Goal: Task Accomplishment & Management: Manage account settings

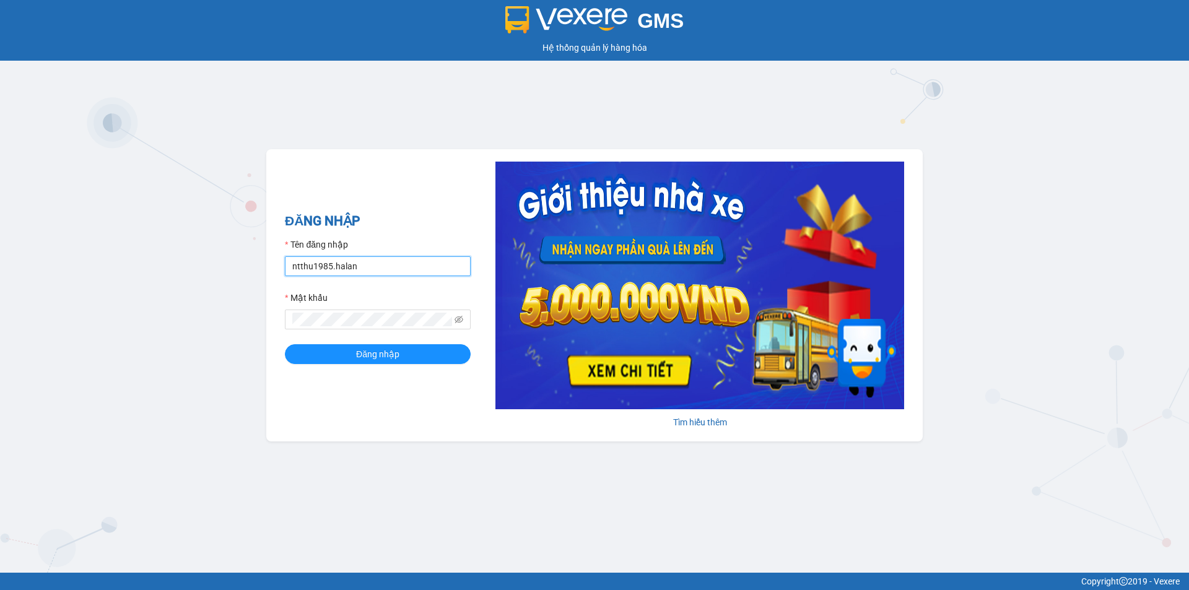
click at [361, 269] on input "ntthu1985.halan" at bounding box center [378, 266] width 186 height 20
type input "ntthang.halan"
click at [403, 349] on button "Đăng nhập" at bounding box center [378, 354] width 186 height 20
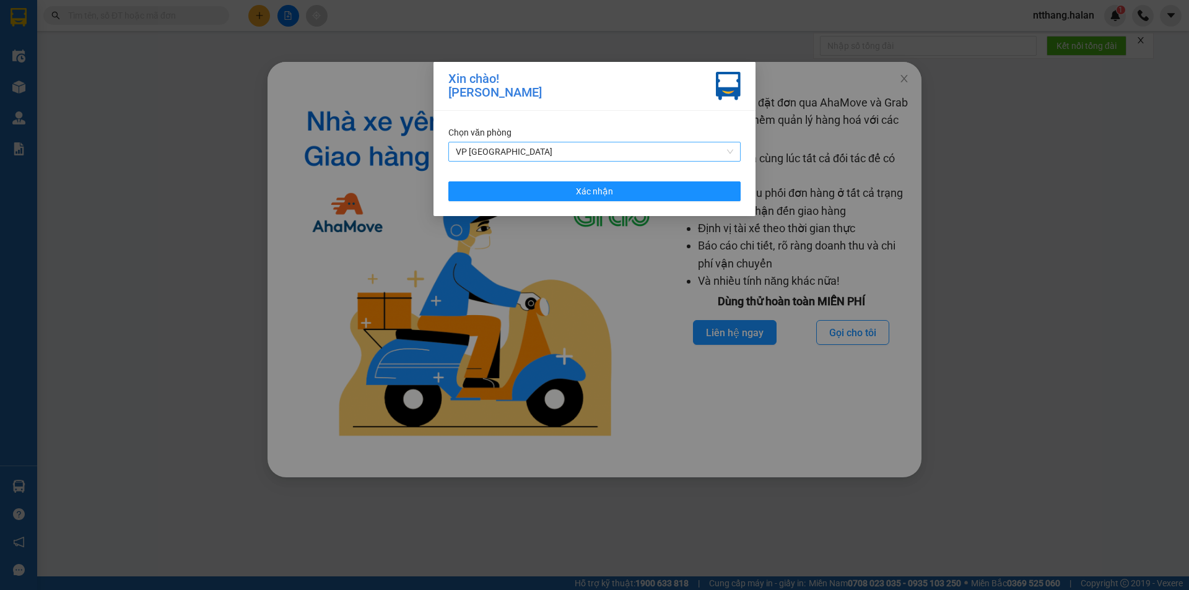
click at [503, 149] on span "VP [GEOGRAPHIC_DATA]" at bounding box center [594, 151] width 277 height 19
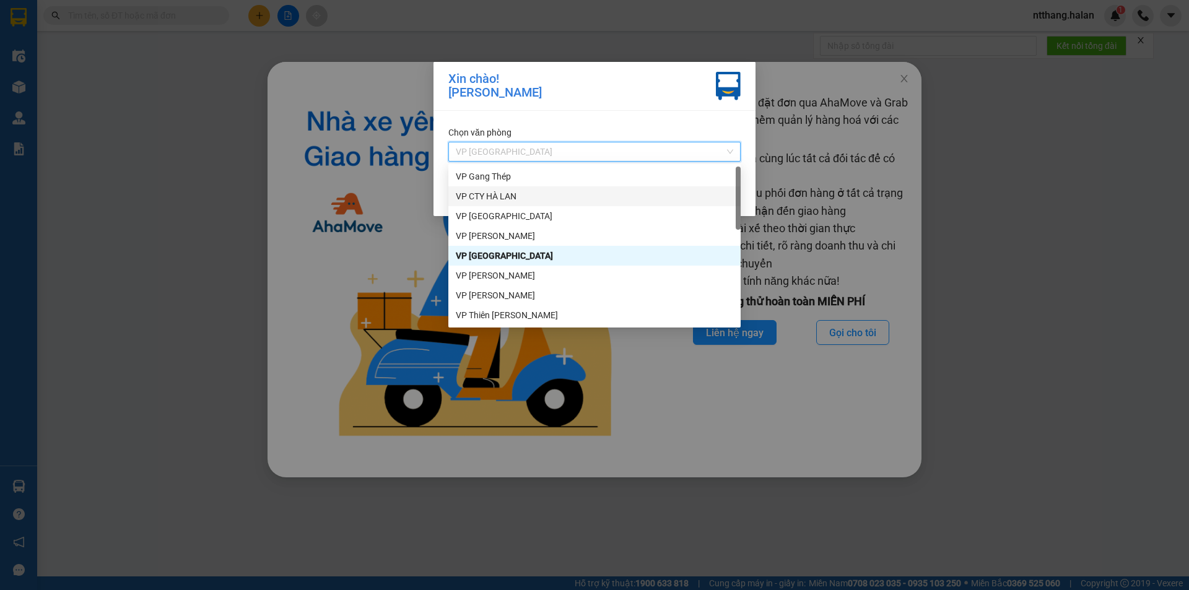
click at [503, 197] on div "VP CTY HÀ LAN" at bounding box center [594, 196] width 277 height 14
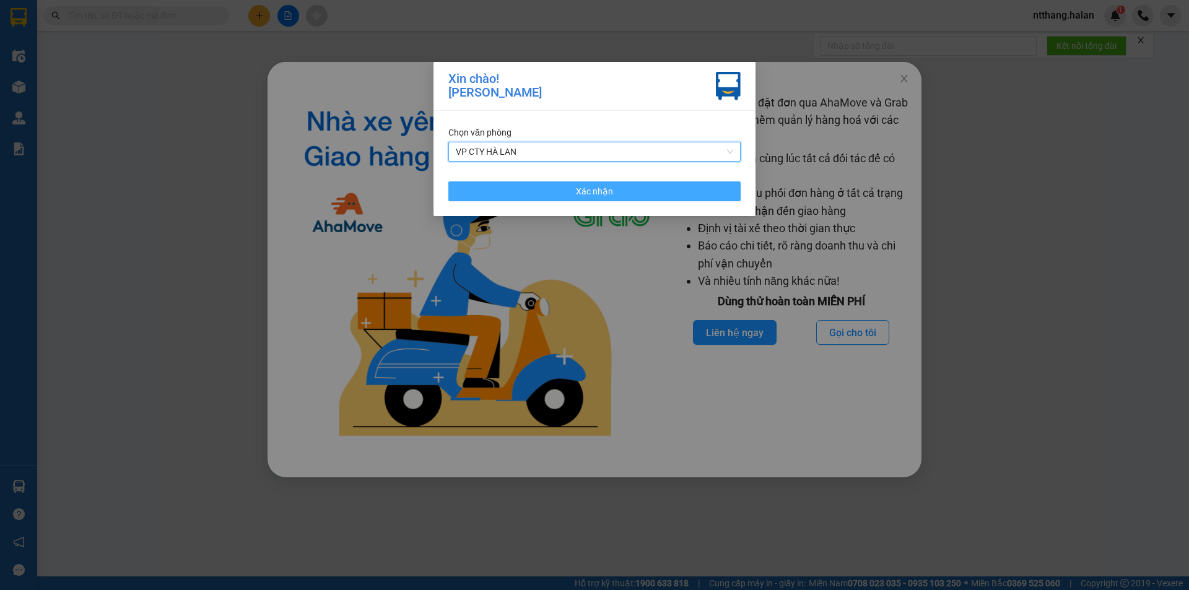
click at [513, 189] on button "Xác nhận" at bounding box center [594, 191] width 292 height 20
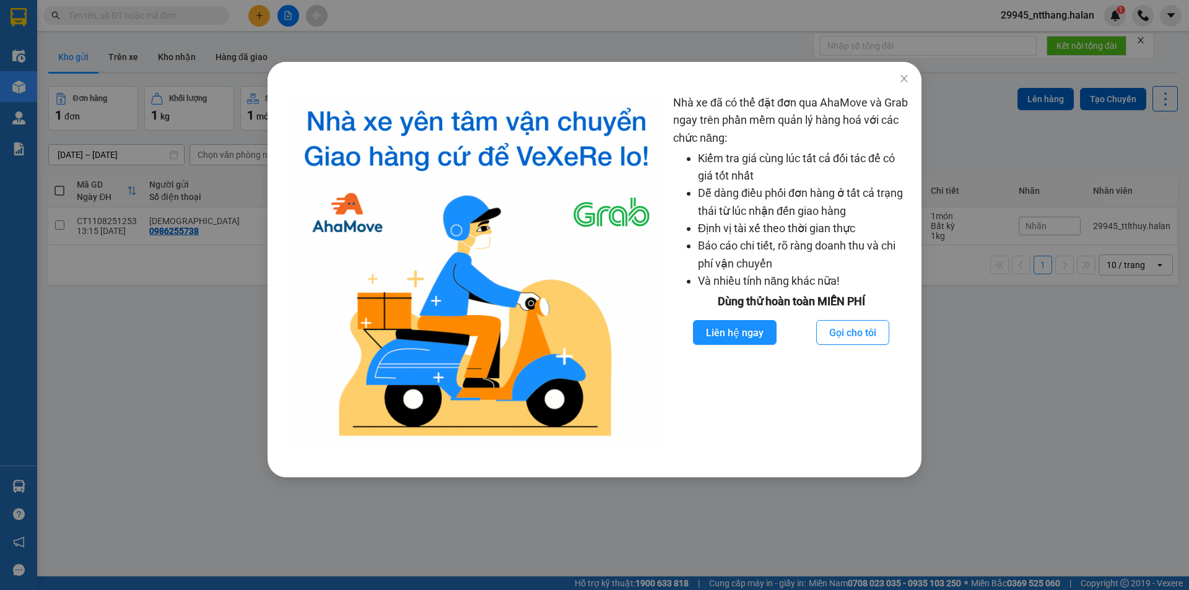
click at [179, 301] on div "Nhà xe đã có thể đặt đơn qua AhaMove và Grab ngay trên phần mềm quản lý hàng ho…" at bounding box center [594, 295] width 1189 height 590
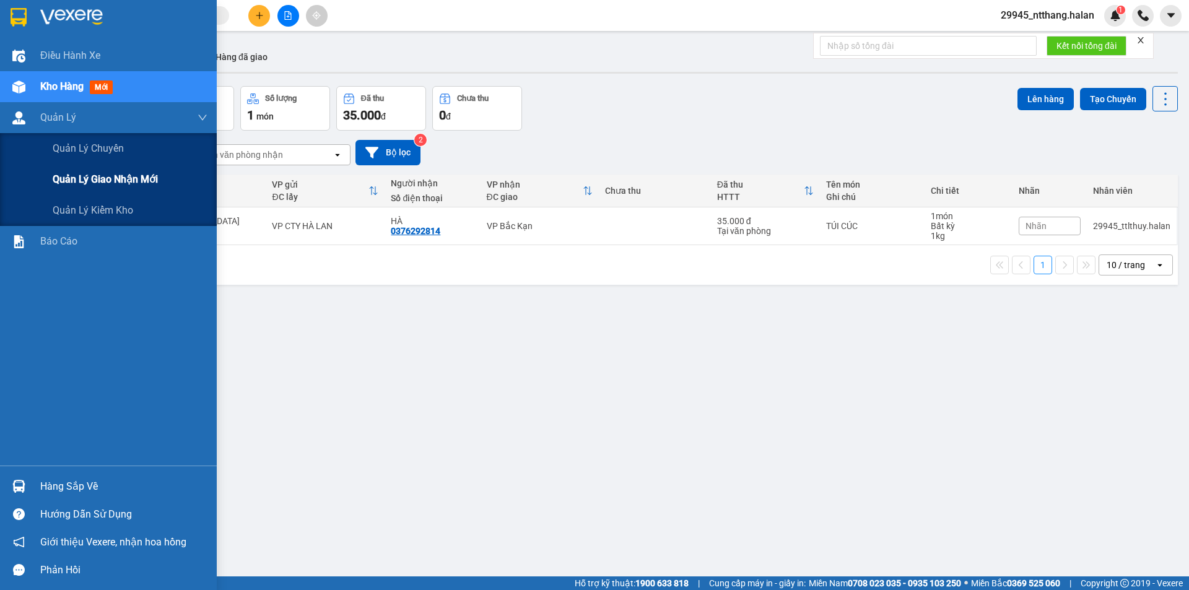
click at [116, 185] on span "Quản lý giao nhận mới" at bounding box center [105, 179] width 105 height 15
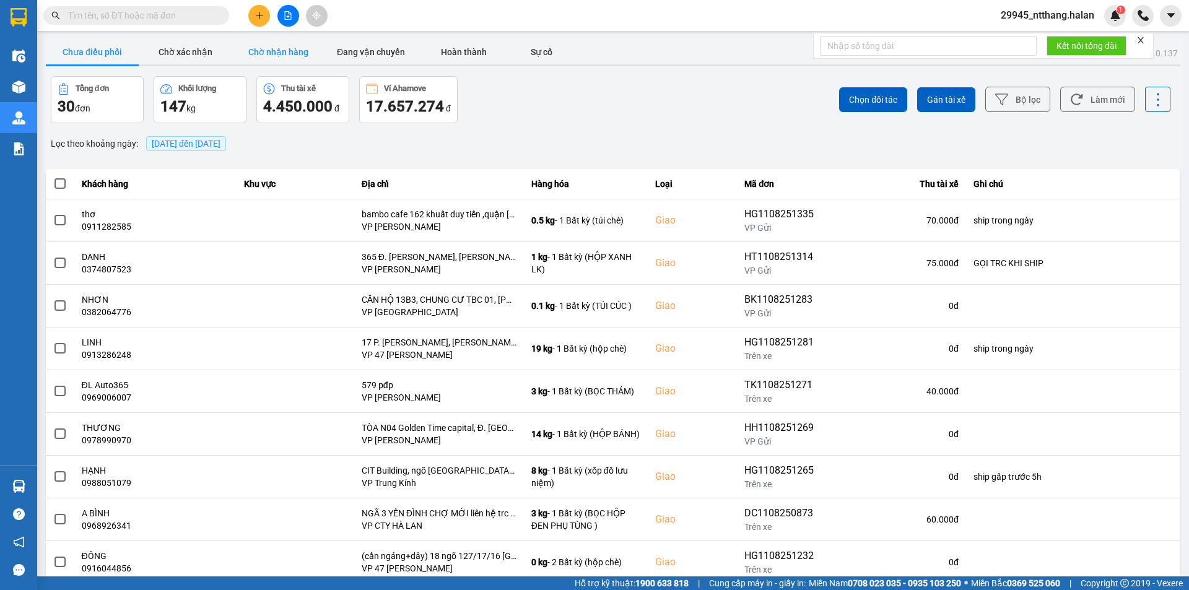
click at [263, 50] on button "Chờ nhận hàng" at bounding box center [278, 52] width 93 height 25
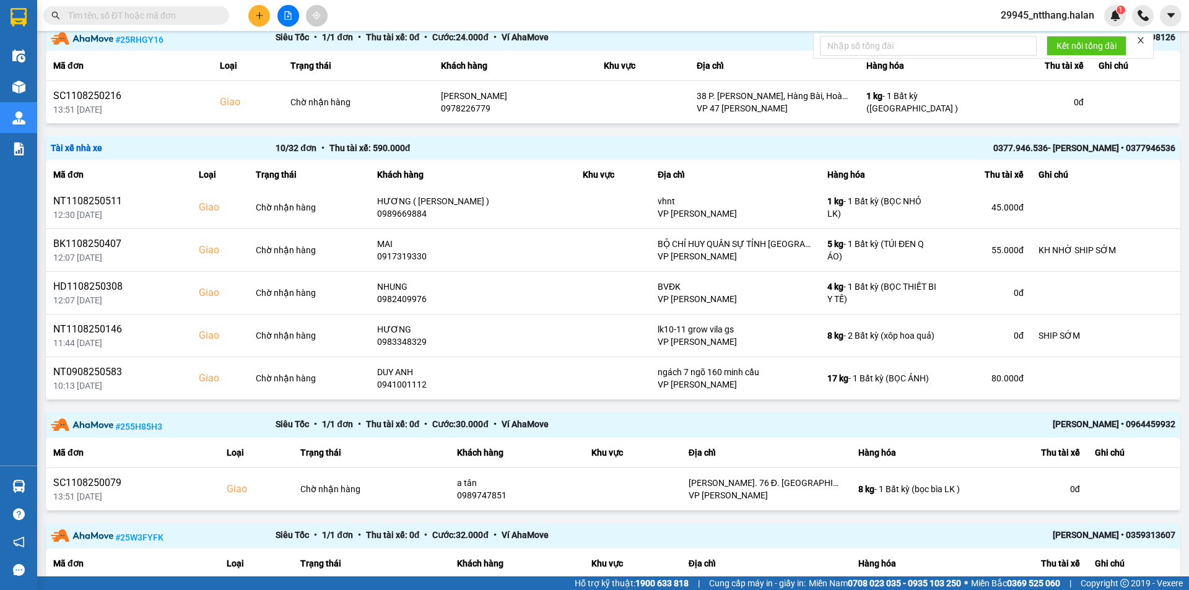
scroll to position [681, 0]
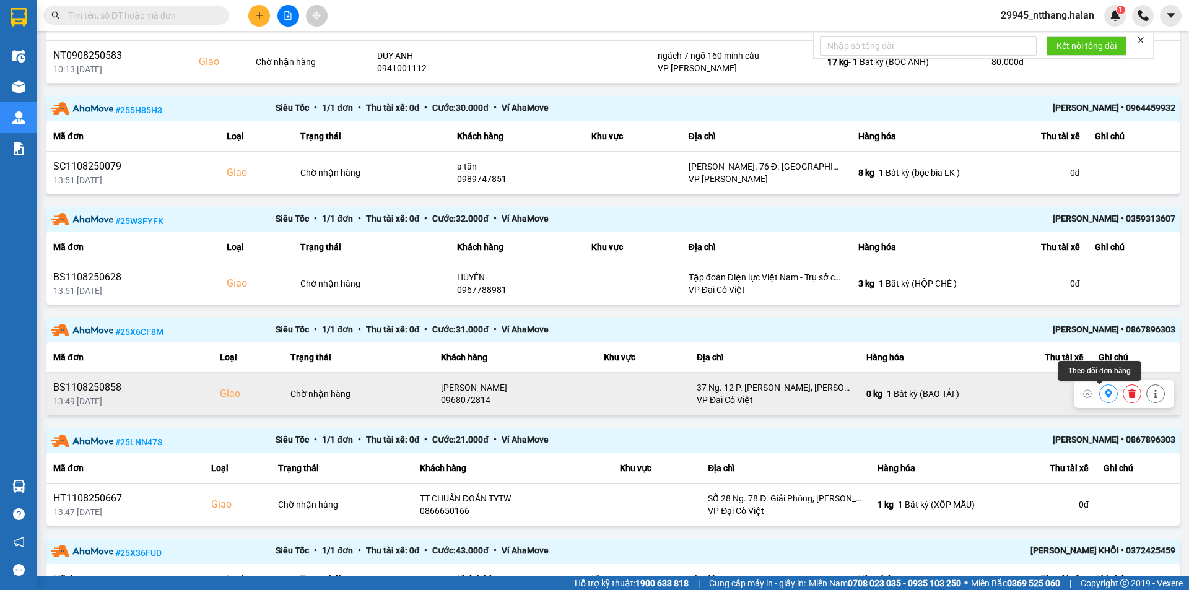
click at [1104, 397] on icon at bounding box center [1108, 394] width 9 height 9
click at [1151, 396] on icon at bounding box center [1155, 394] width 9 height 9
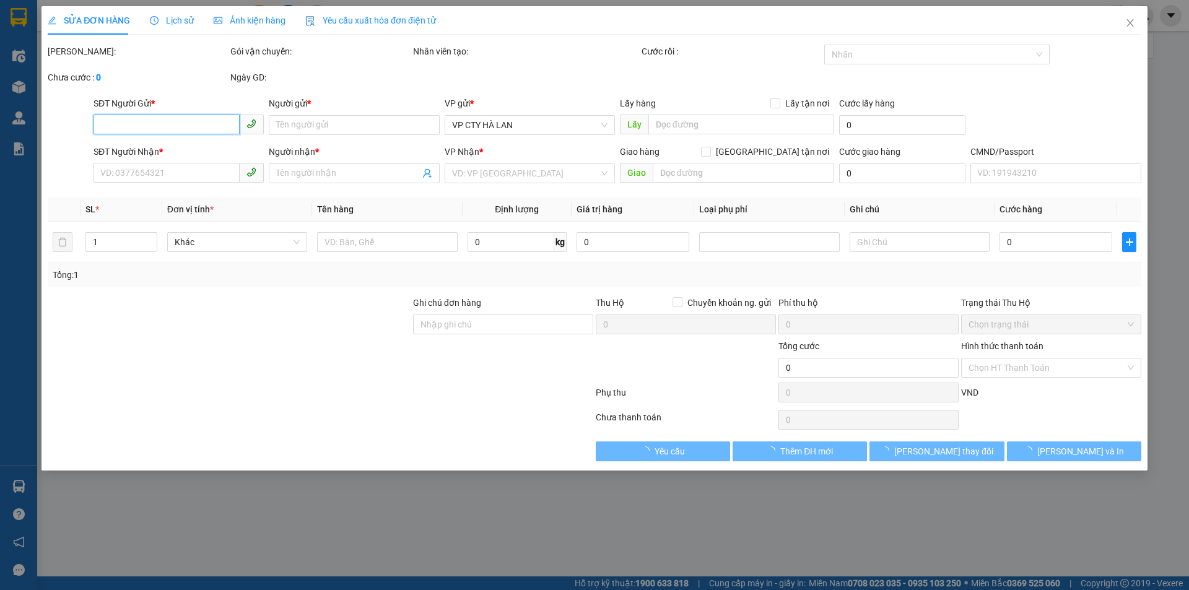
type input "0916715072"
type input "HUÂN PHÚC"
type input "165/1 ĐƯỜNG BẮC KẠN"
type input "0968072814"
type input "THANH HÀ"
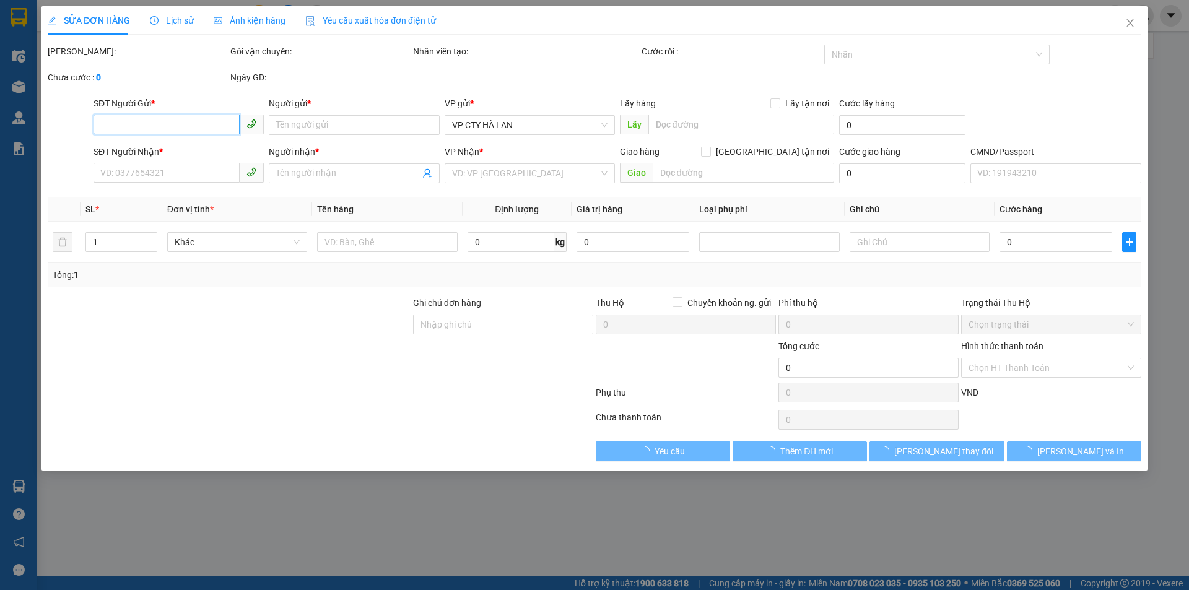
checkbox input "true"
type input "37 Ng. 12 P. Phan Đình Giót, Phương Liệt, Thanh Xuân, Hà Nội, Việt Nam"
type input "100.000"
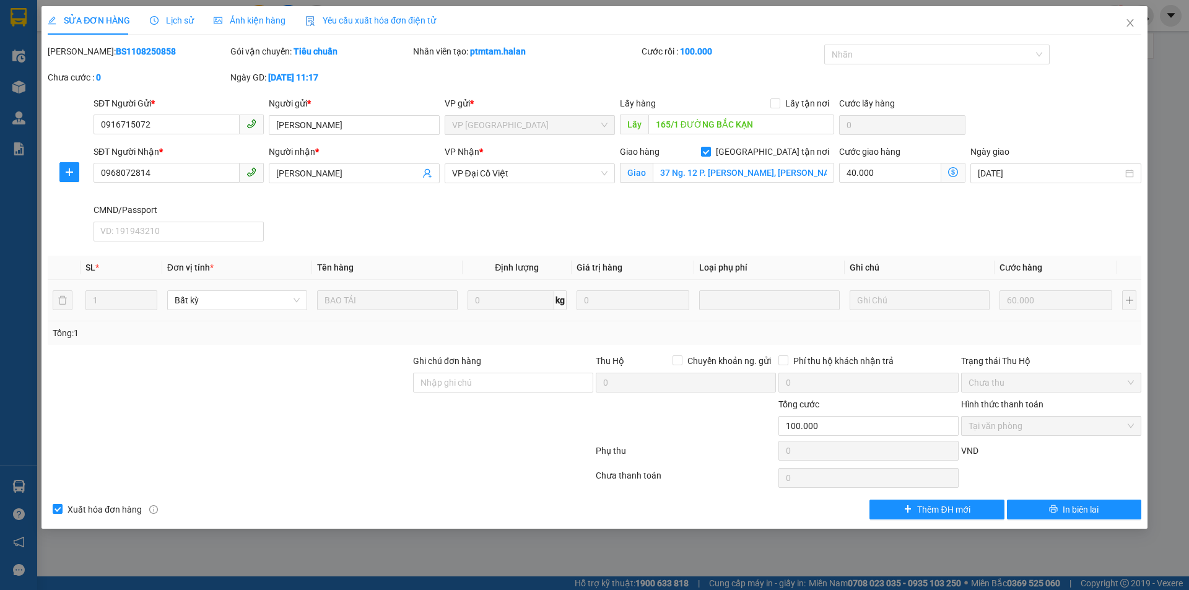
click at [180, 19] on span "Lịch sử" at bounding box center [172, 20] width 44 height 10
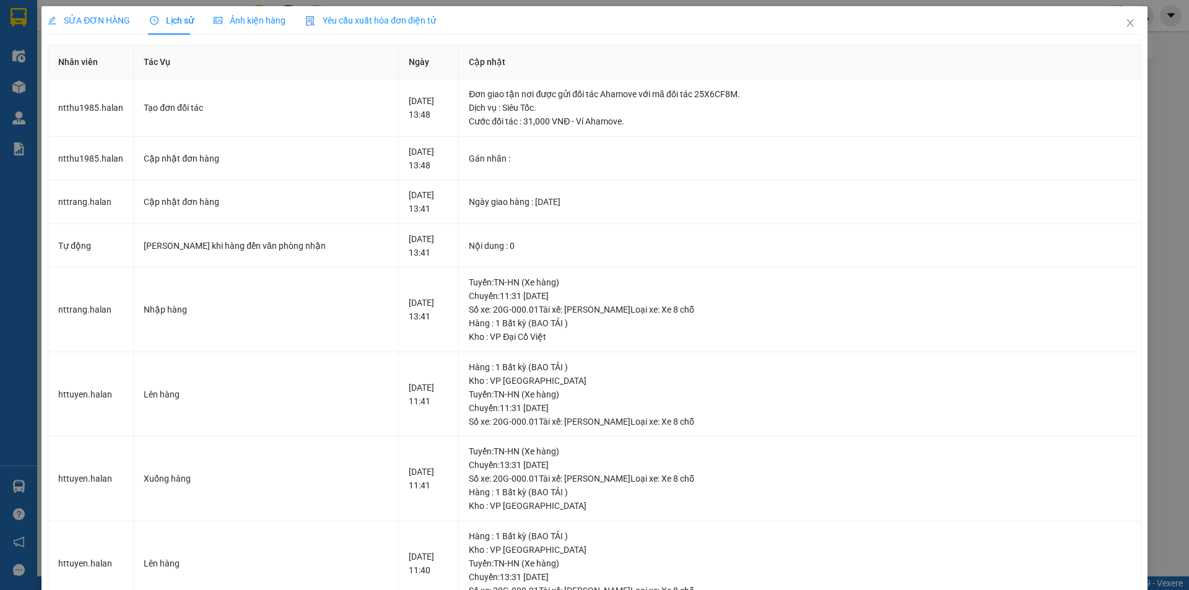
click at [89, 22] on span "SỬA ĐƠN HÀNG" at bounding box center [89, 20] width 82 height 10
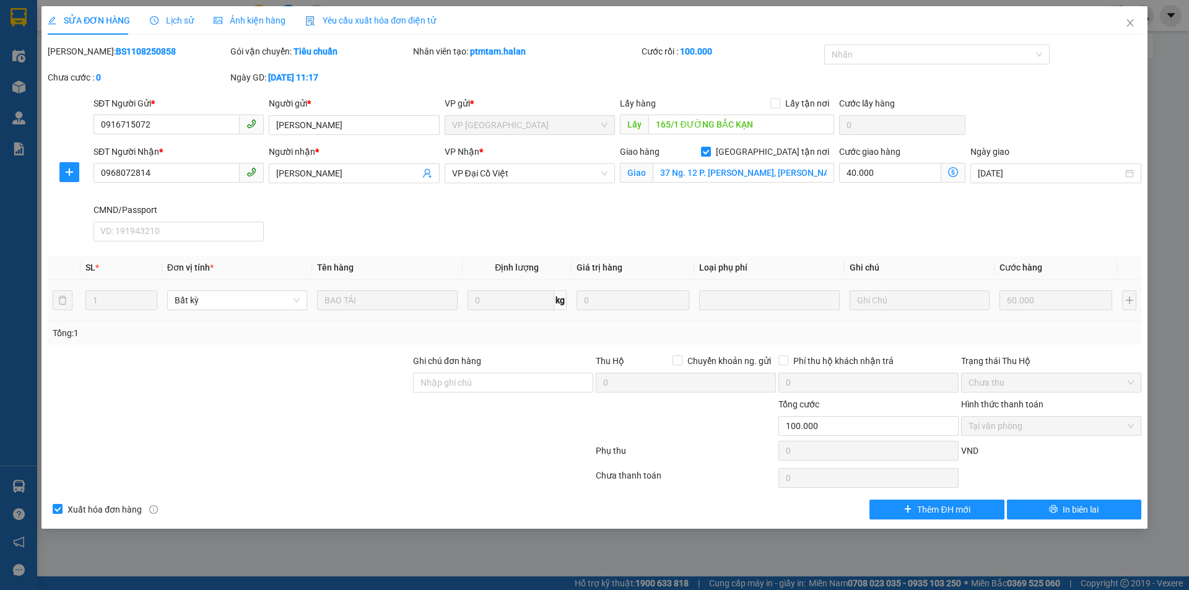
click at [956, 170] on icon "dollar-circle" at bounding box center [953, 172] width 10 height 10
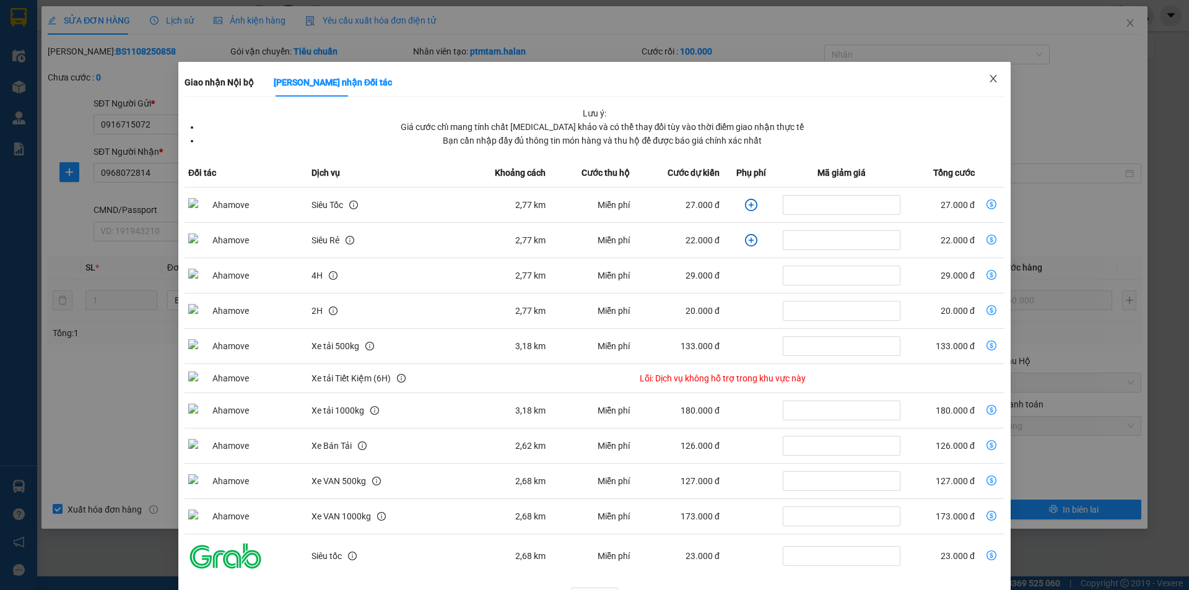
click at [994, 81] on span "Close" at bounding box center [993, 79] width 35 height 35
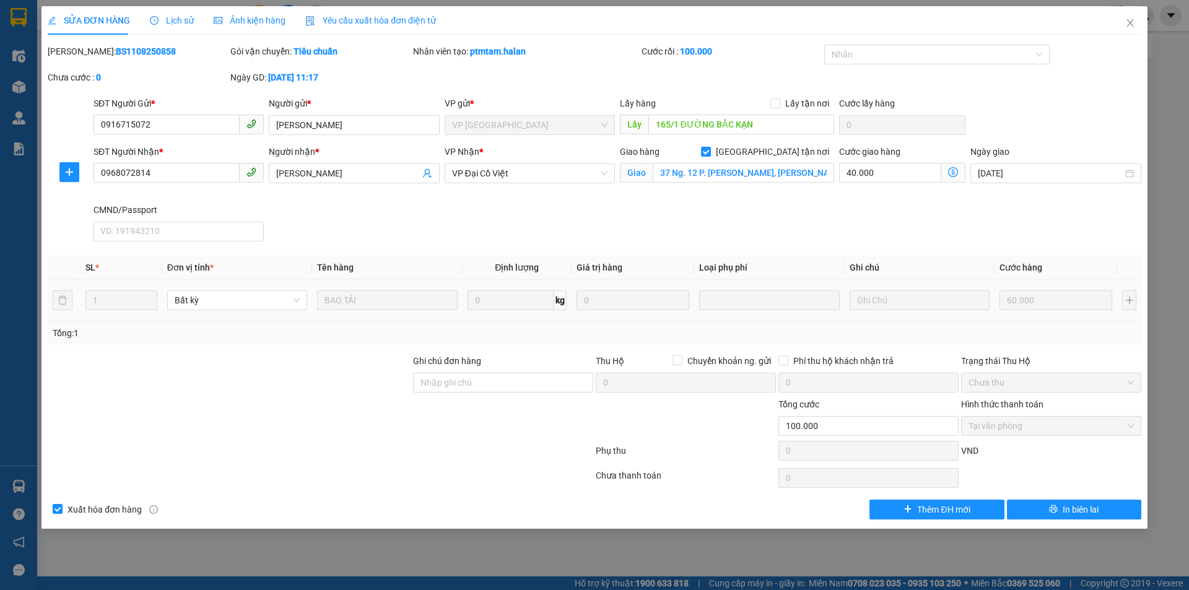
click at [1047, 102] on div "SĐT Người Gửi * 0916715072 Người gửi * HUÂN PHÚC VP gửi * VP Bắc Sơn Lấy hàng L…" at bounding box center [617, 118] width 1053 height 43
click at [954, 169] on icon "dollar-circle" at bounding box center [953, 172] width 10 height 10
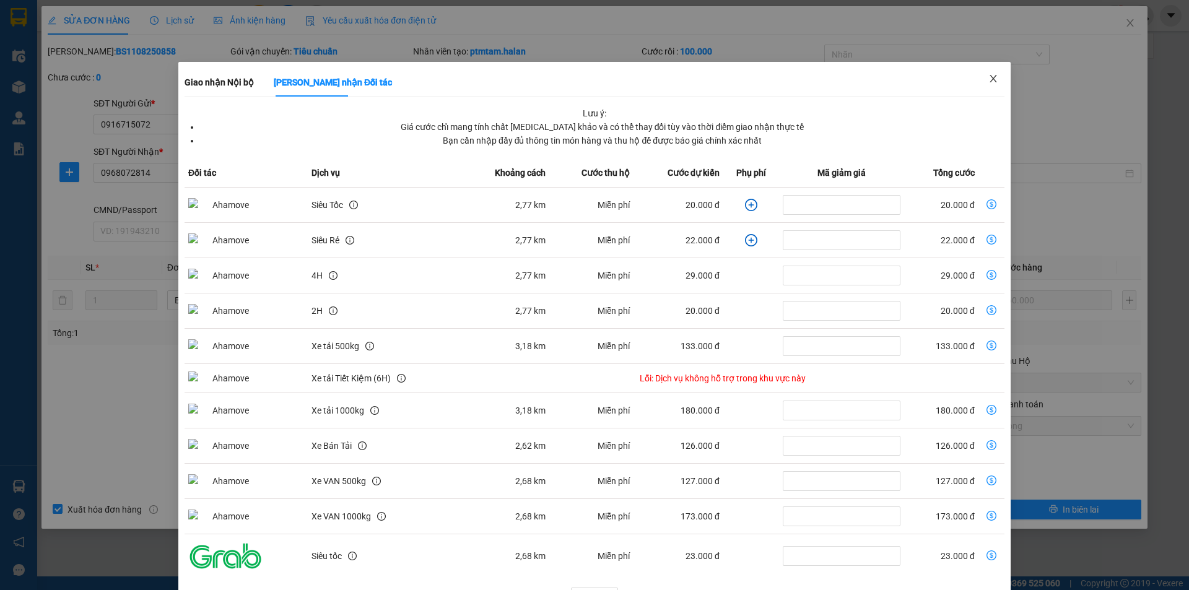
click at [988, 77] on icon "close" at bounding box center [993, 79] width 10 height 10
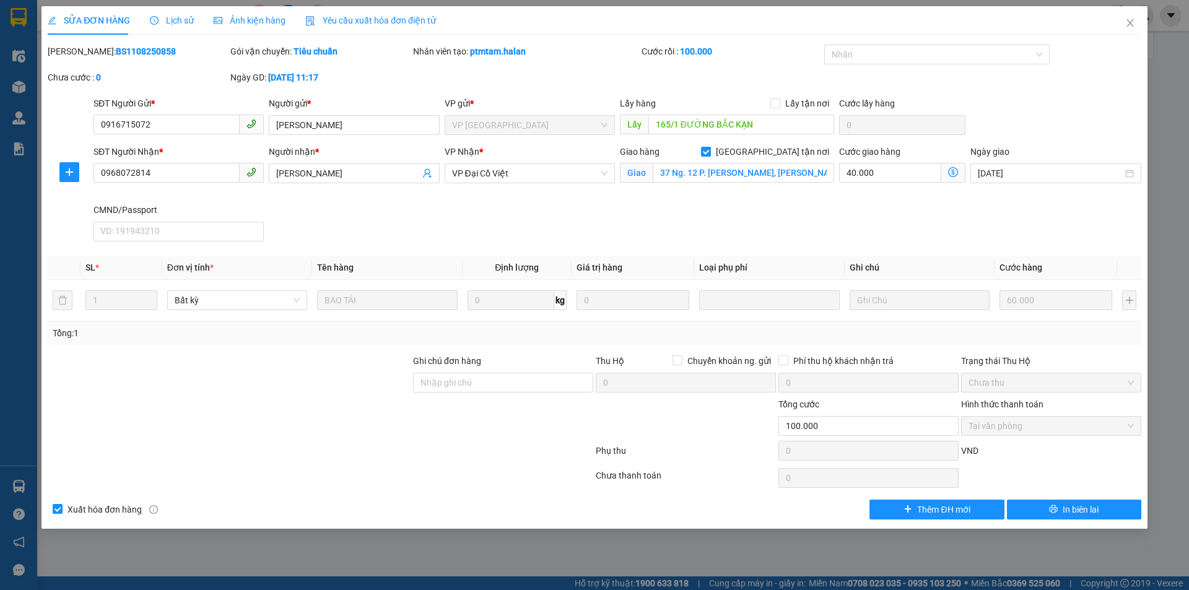
click at [167, 22] on span "Lịch sử" at bounding box center [172, 20] width 44 height 10
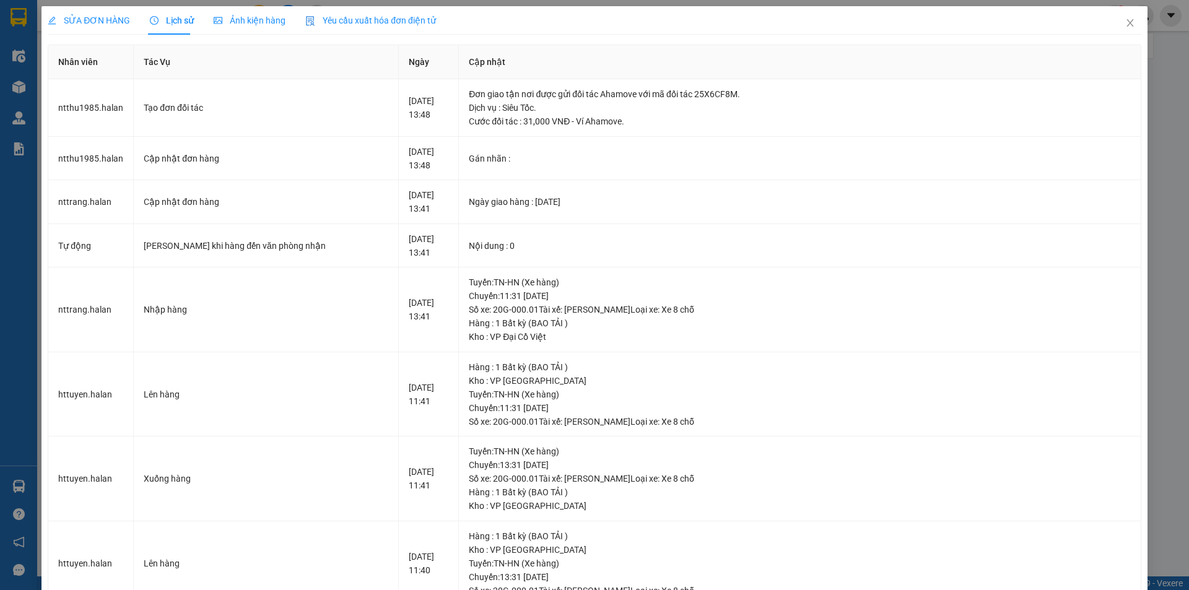
click at [97, 25] on span "SỬA ĐƠN HÀNG" at bounding box center [89, 20] width 82 height 10
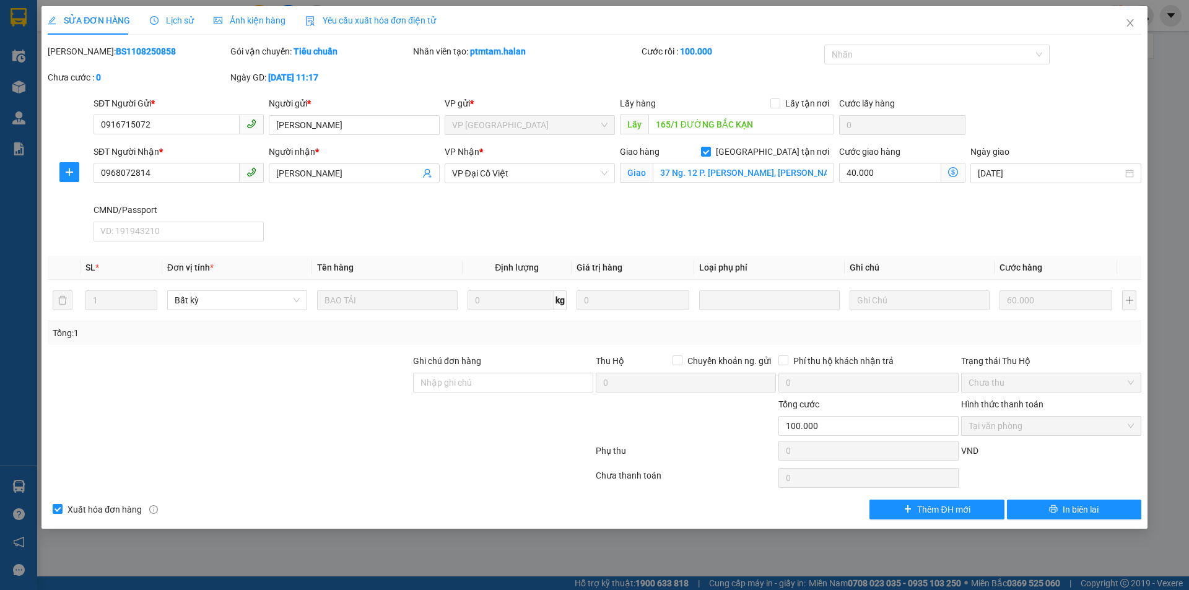
click at [181, 16] on span "Lịch sử" at bounding box center [172, 20] width 44 height 10
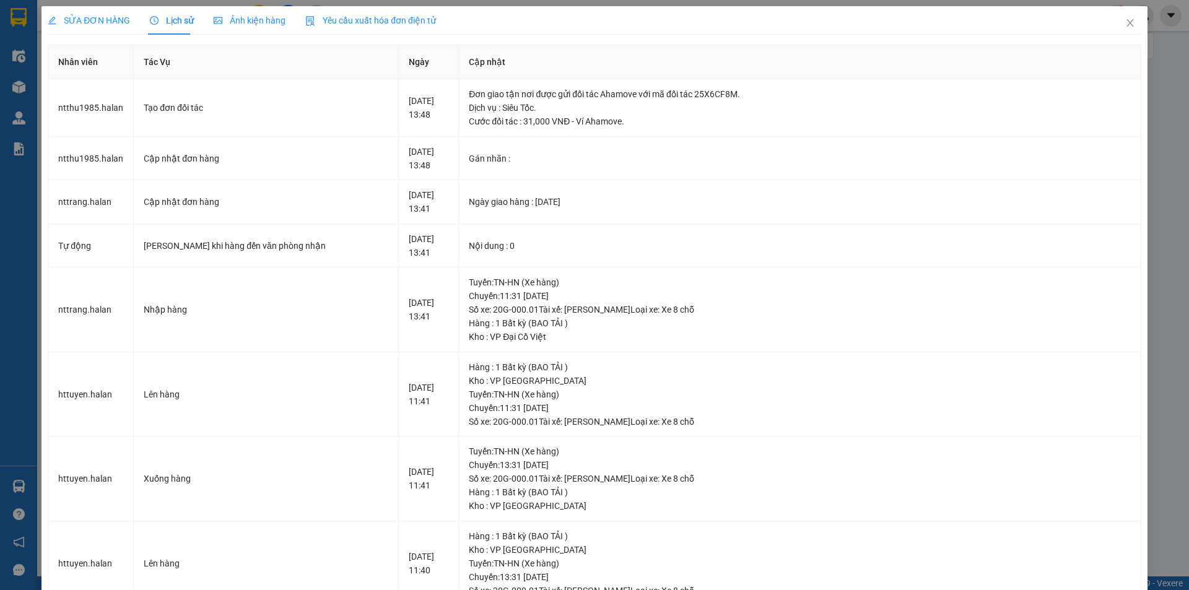
click at [102, 25] on span "SỬA ĐƠN HÀNG" at bounding box center [89, 20] width 82 height 10
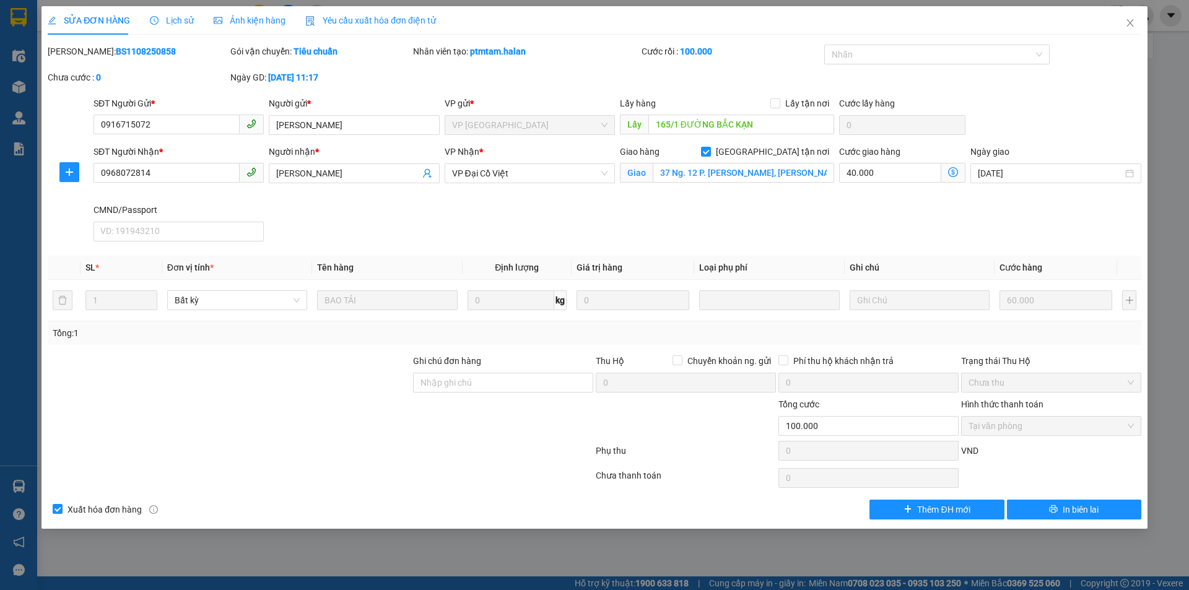
click at [742, 224] on div "SĐT Người Nhận * 0968072814 Người nhận * THANH HÀ VP Nhận * VP Đại Cồ Việt Giao…" at bounding box center [617, 196] width 1053 height 102
click at [157, 19] on icon "clock-circle" at bounding box center [154, 20] width 9 height 9
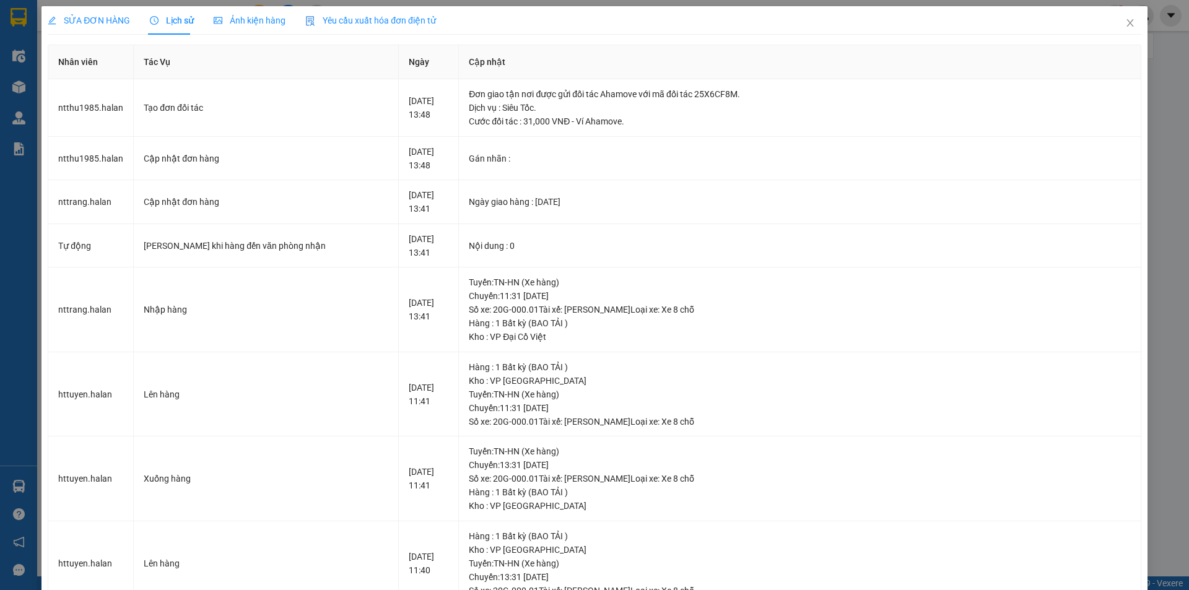
click at [95, 24] on span "SỬA ĐƠN HÀNG" at bounding box center [89, 20] width 82 height 10
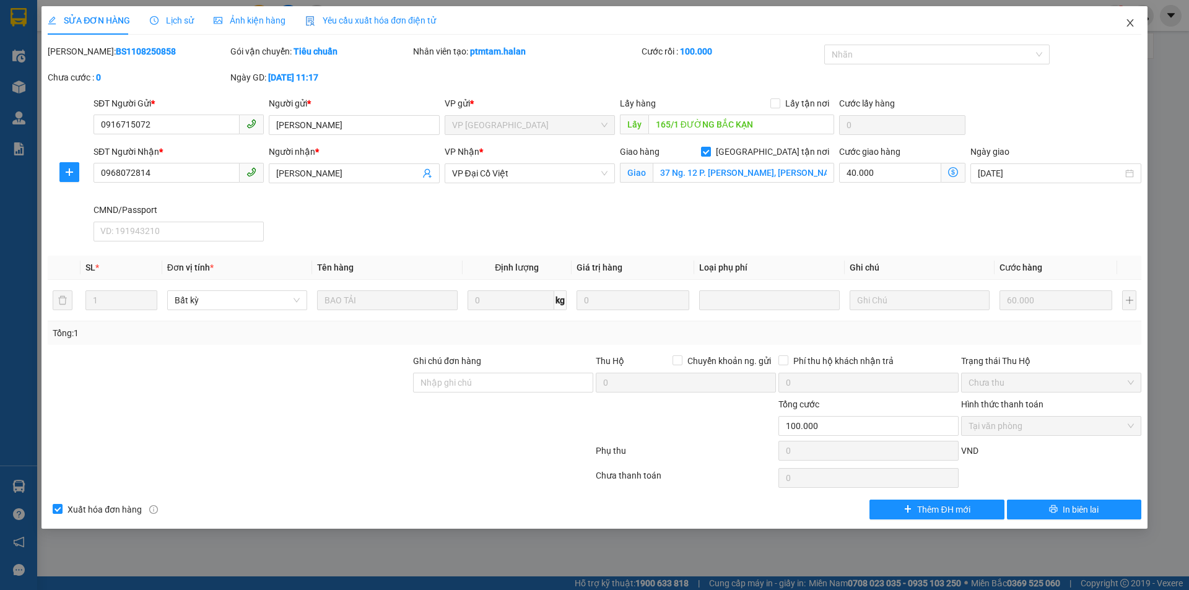
click at [1125, 21] on icon "close" at bounding box center [1130, 23] width 10 height 10
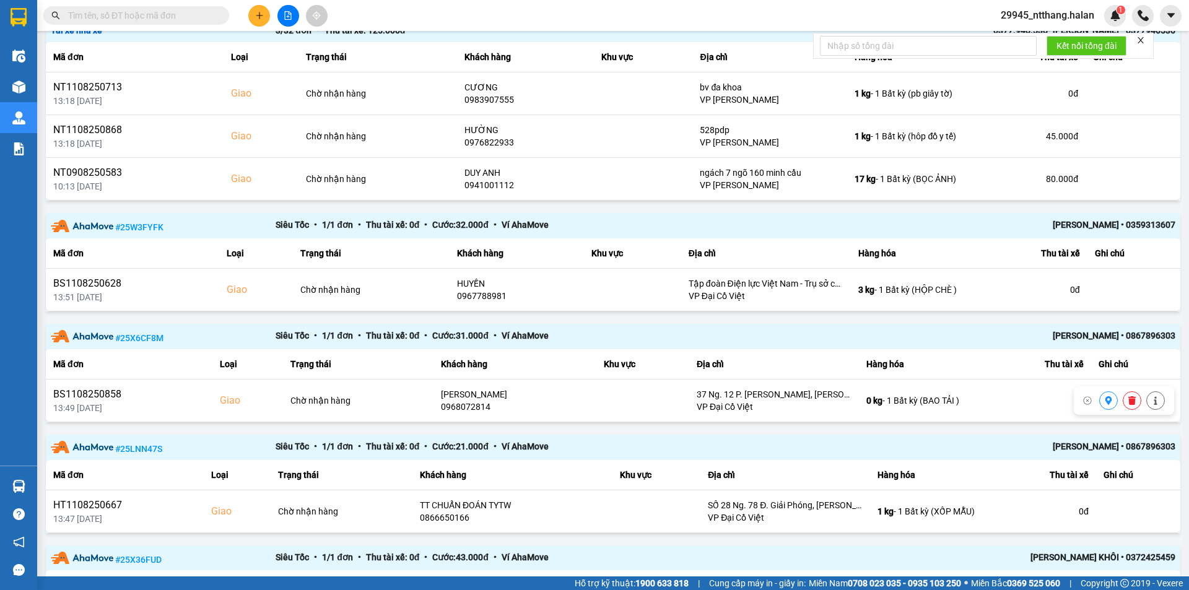
scroll to position [595, 0]
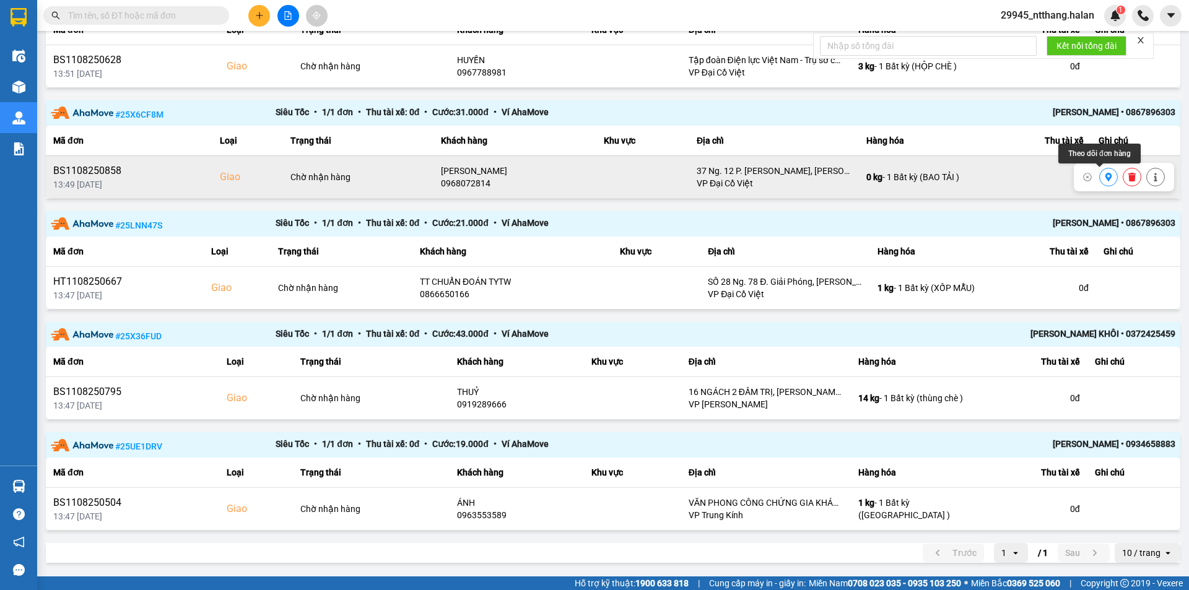
click at [1104, 178] on icon at bounding box center [1108, 177] width 9 height 9
click at [1128, 176] on icon at bounding box center [1131, 177] width 7 height 9
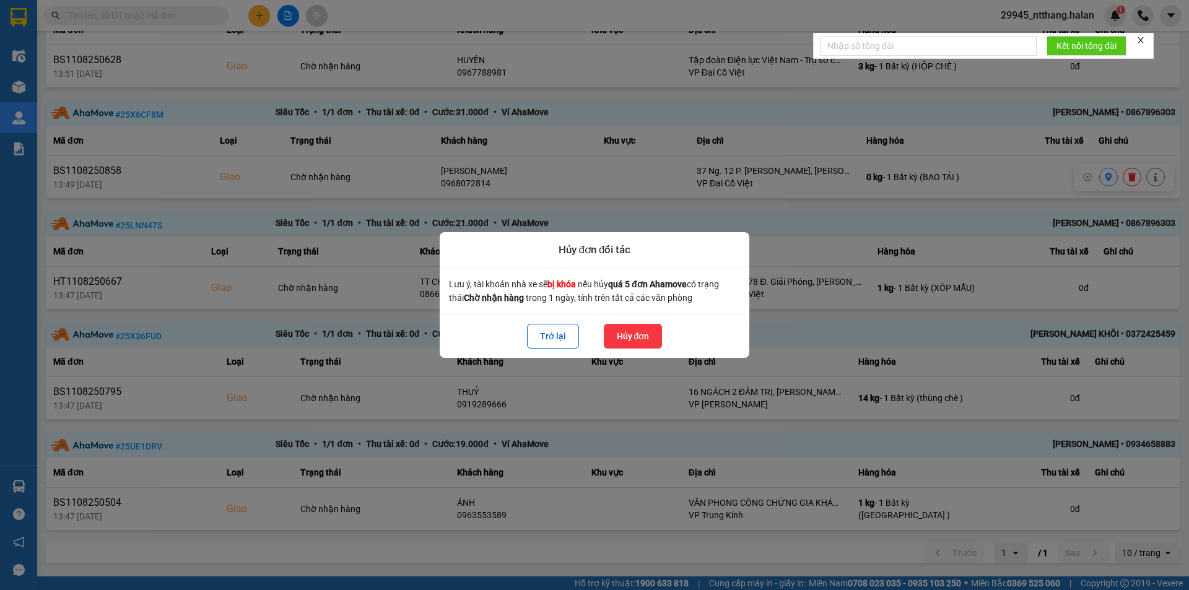
click at [630, 335] on button "Hủy đơn" at bounding box center [633, 336] width 59 height 25
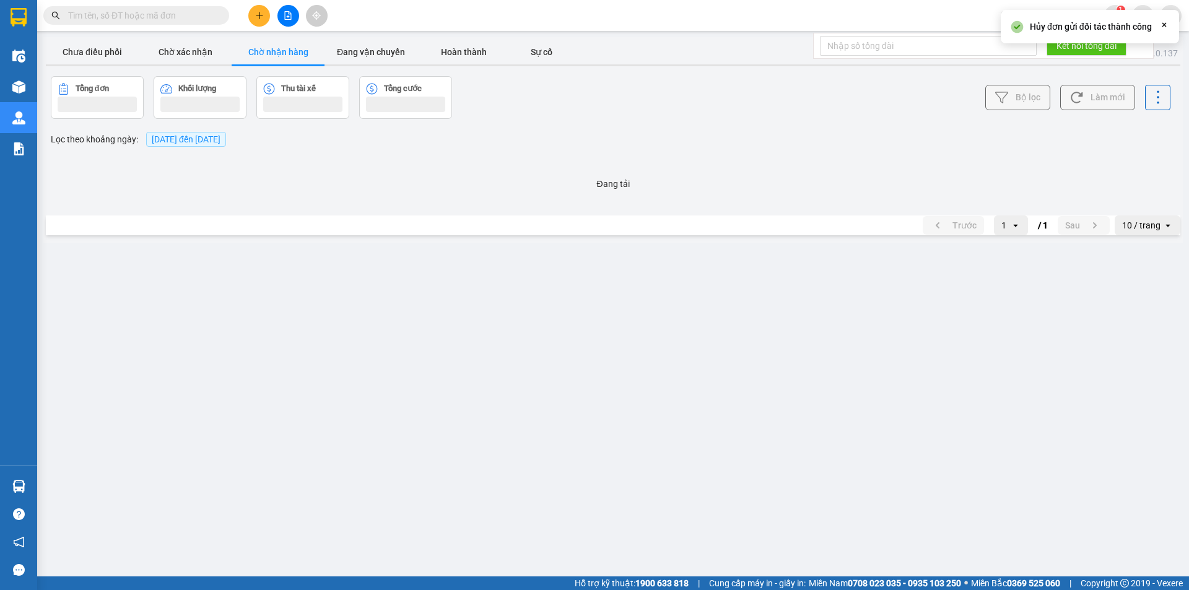
scroll to position [0, 0]
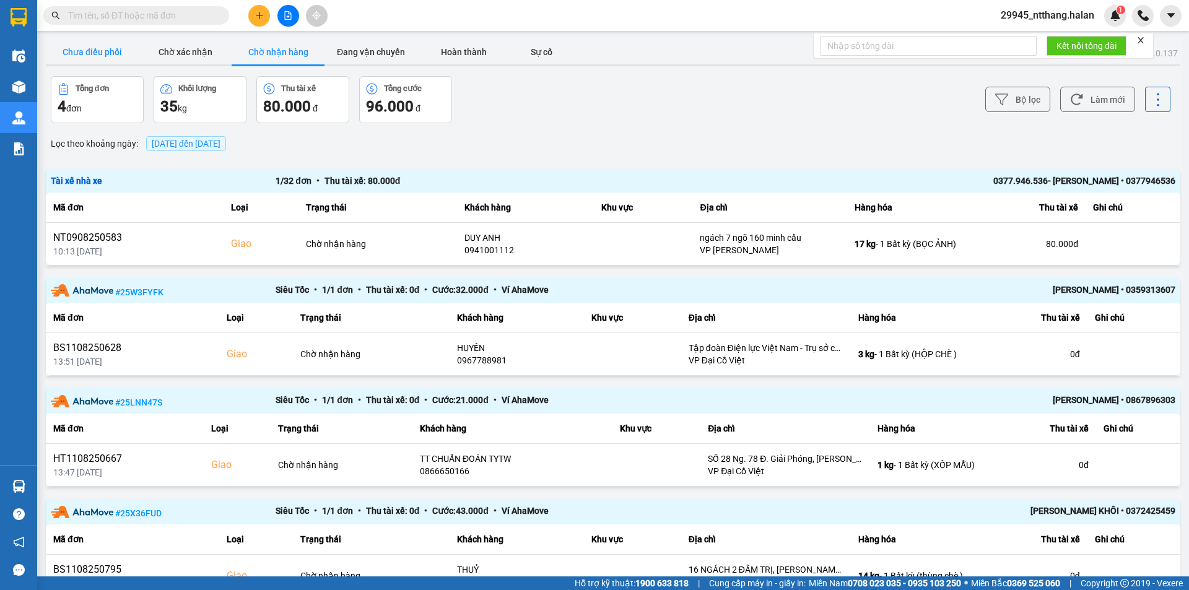
click at [103, 56] on button "Chưa điều phối" at bounding box center [92, 52] width 93 height 25
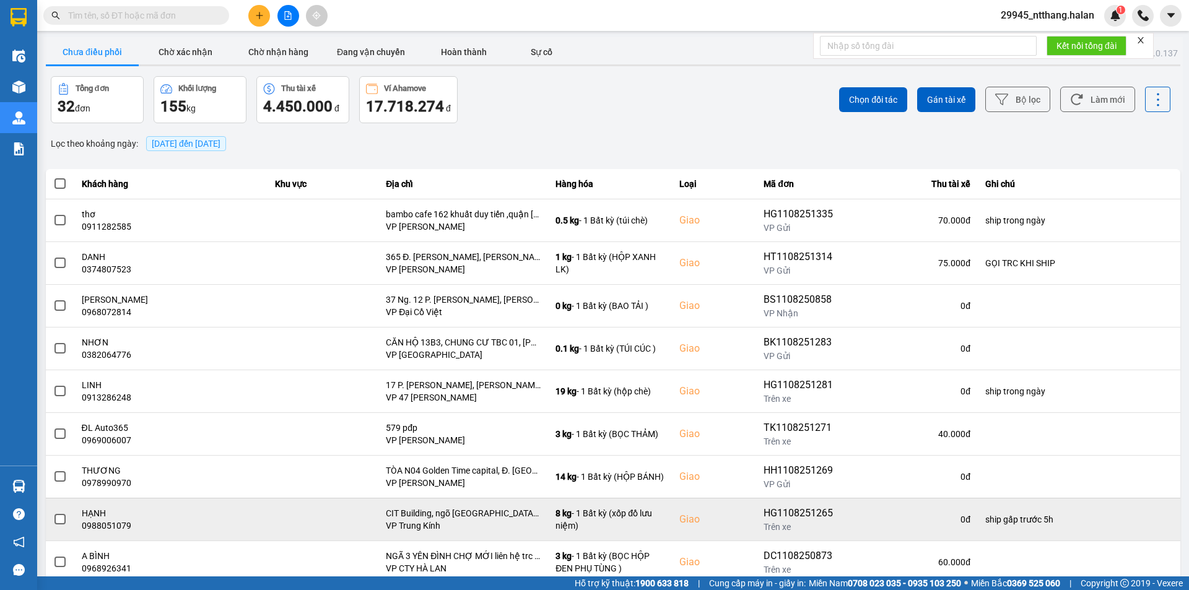
scroll to position [79, 0]
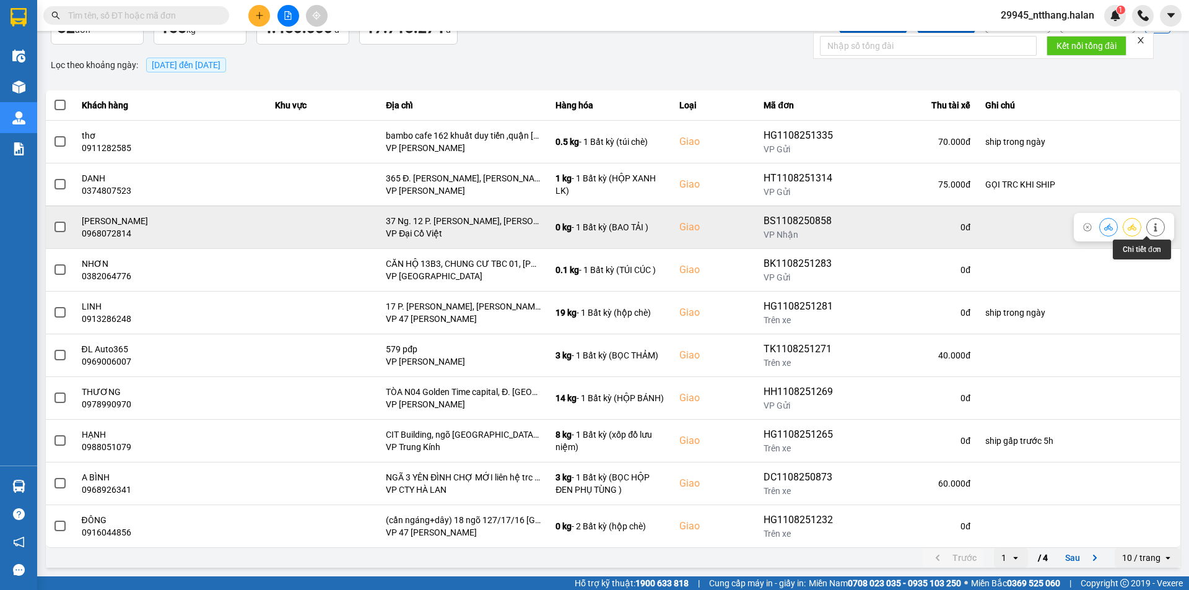
click at [1154, 225] on button at bounding box center [1155, 227] width 17 height 22
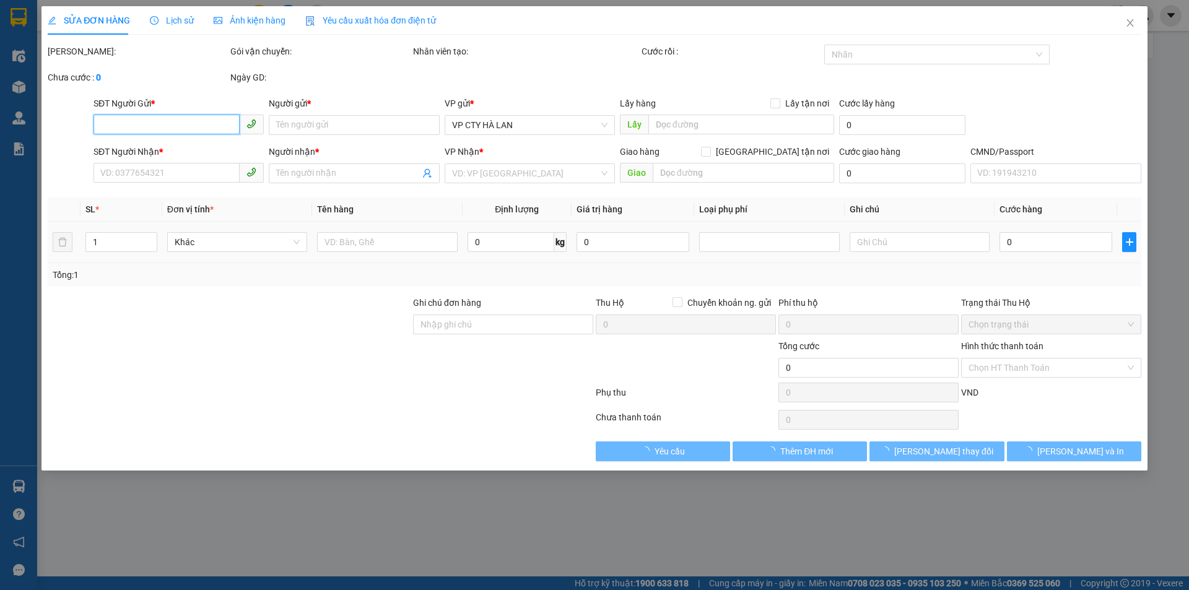
type input "0916715072"
type input "HUÂN PHÚC"
type input "165/1 ĐƯỜNG BẮC KẠN"
type input "0968072814"
type input "THANH HÀ"
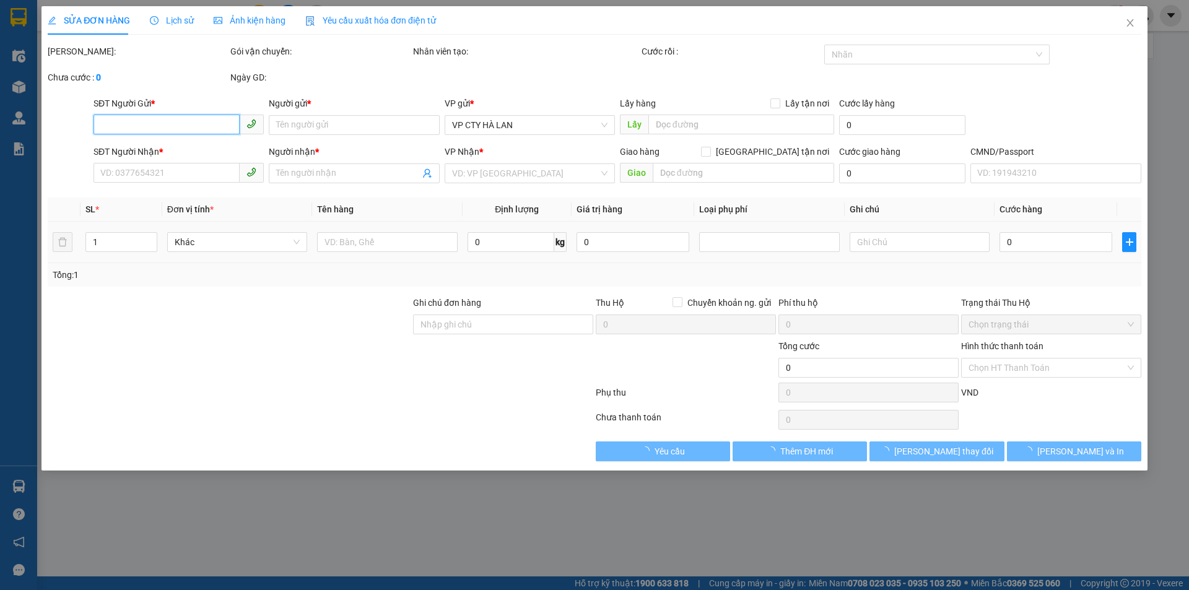
checkbox input "true"
type input "37 Ng. 12 P. Phan Đình Giót, Phương Liệt, Thanh Xuân, Hà Nội, Việt Nam"
type input "100.000"
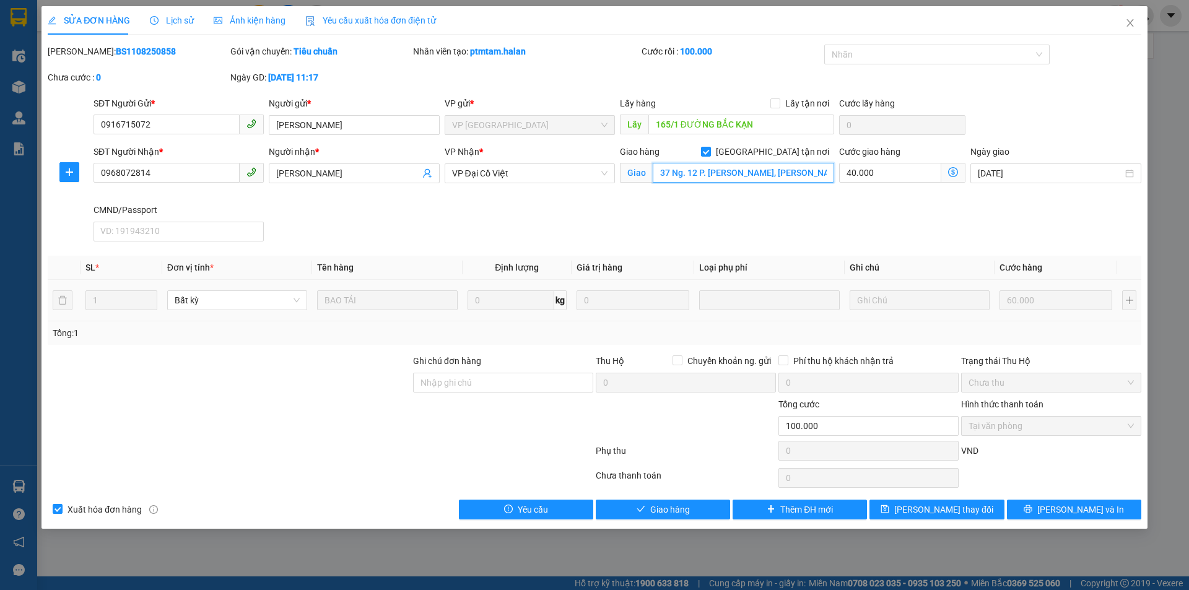
click at [660, 170] on input "37 Ng. 12 P. Phan Đình Giót, Phương Liệt, Thanh Xuân, Hà Nội, Việt Nam" at bounding box center [743, 173] width 181 height 20
click at [661, 173] on input "37 Ng. 12 P. Phan Đình Giót, Phương Liệt, Thanh Xuân, Hà Nội, Việt Nam" at bounding box center [743, 173] width 181 height 20
type input "(cần ngáng+dây) 37 Ng. 12 P. Phan Đình Giót, Phương Liệt, Thanh Xuân, Hà Nội, V…"
click at [937, 514] on span "[PERSON_NAME] đổi" at bounding box center [943, 510] width 99 height 14
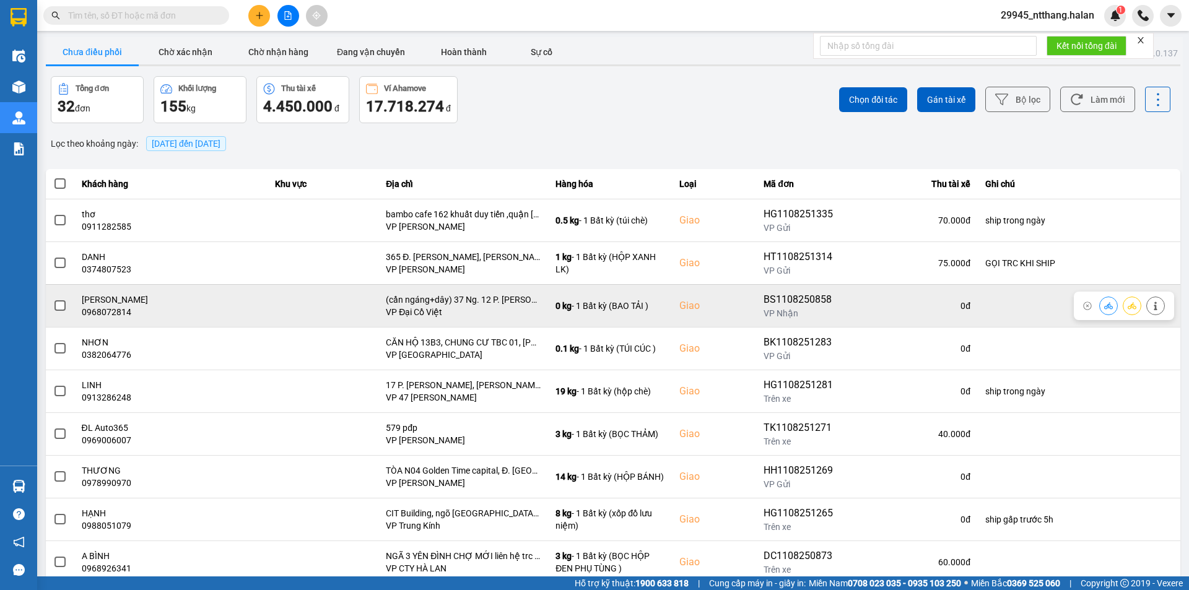
click at [58, 307] on span at bounding box center [59, 305] width 11 height 11
click at [53, 299] on input "checkbox" at bounding box center [53, 299] width 0 height 0
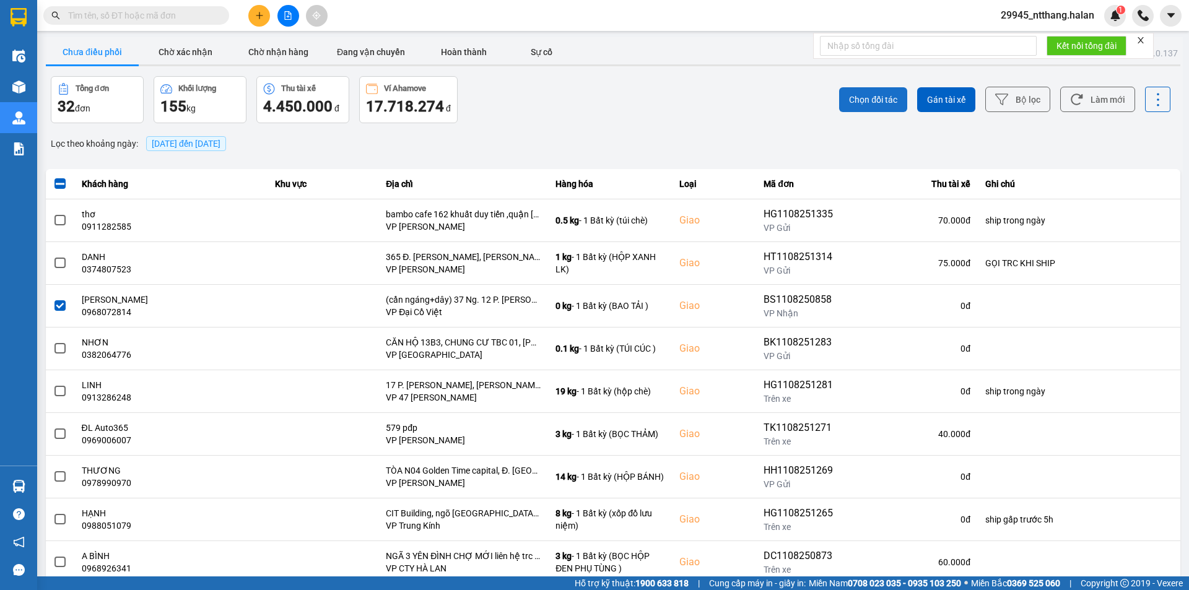
click at [883, 103] on span "Chọn đối tác" at bounding box center [873, 100] width 48 height 12
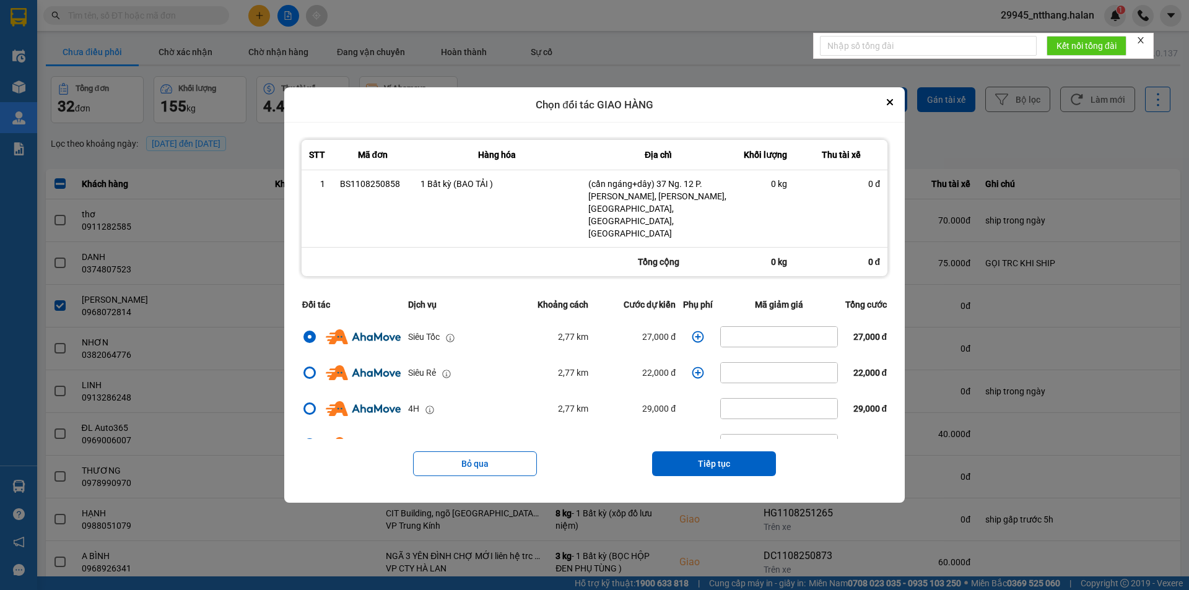
click at [697, 331] on icon "dialog" at bounding box center [698, 337] width 12 height 12
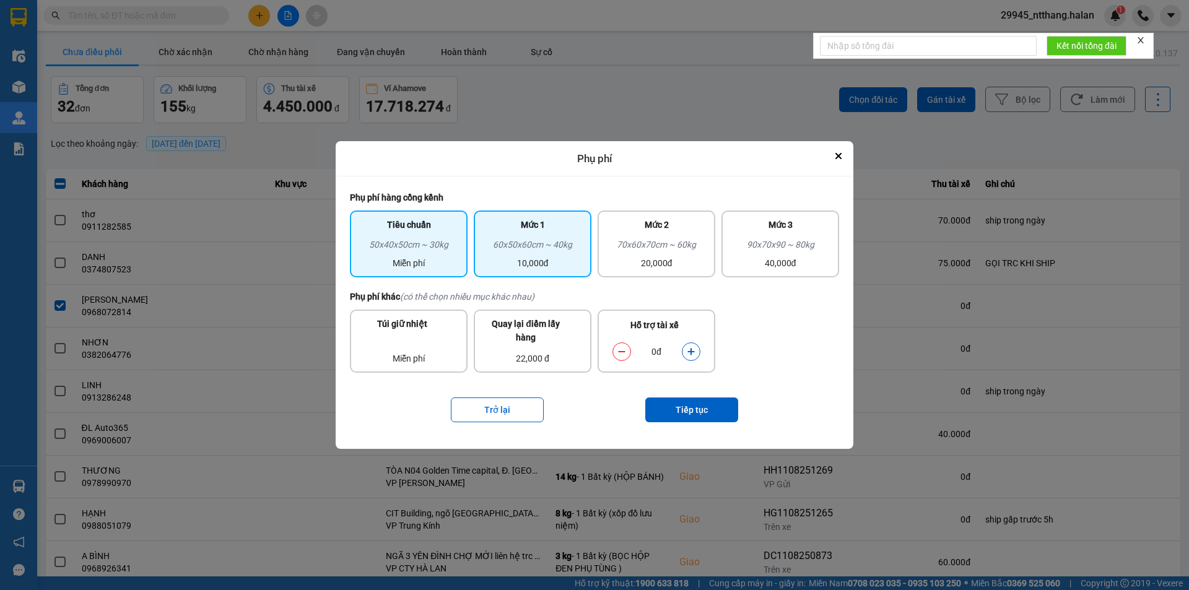
click at [546, 256] on div "10,000đ" at bounding box center [532, 263] width 103 height 14
click at [685, 350] on button "dialog" at bounding box center [690, 352] width 17 height 22
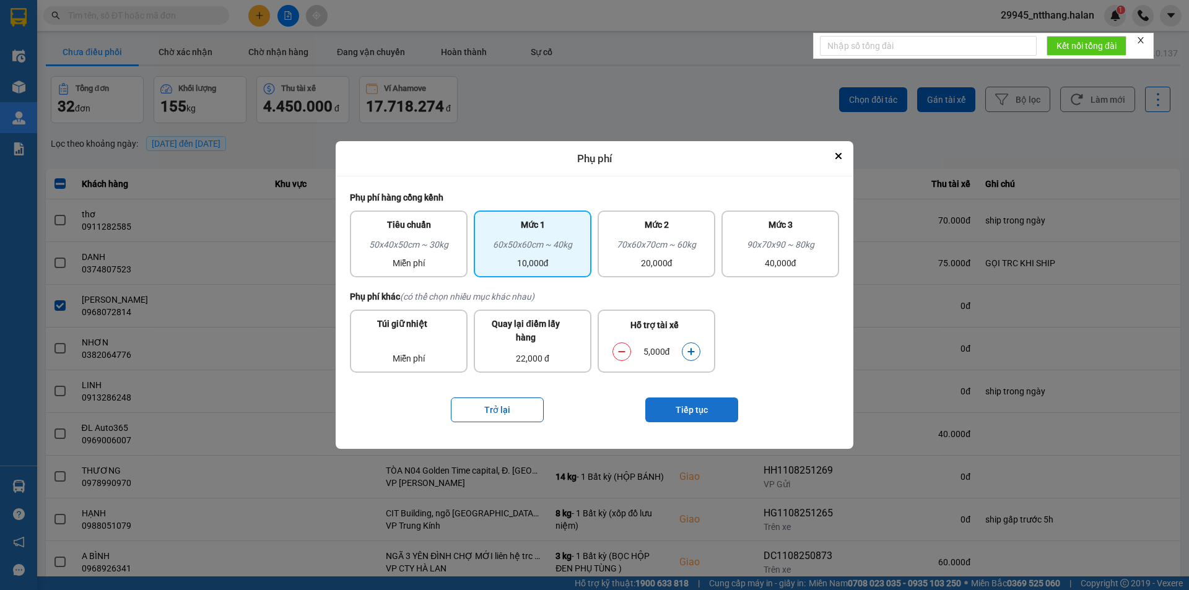
click at [699, 409] on button "Tiếp tục" at bounding box center [691, 410] width 93 height 25
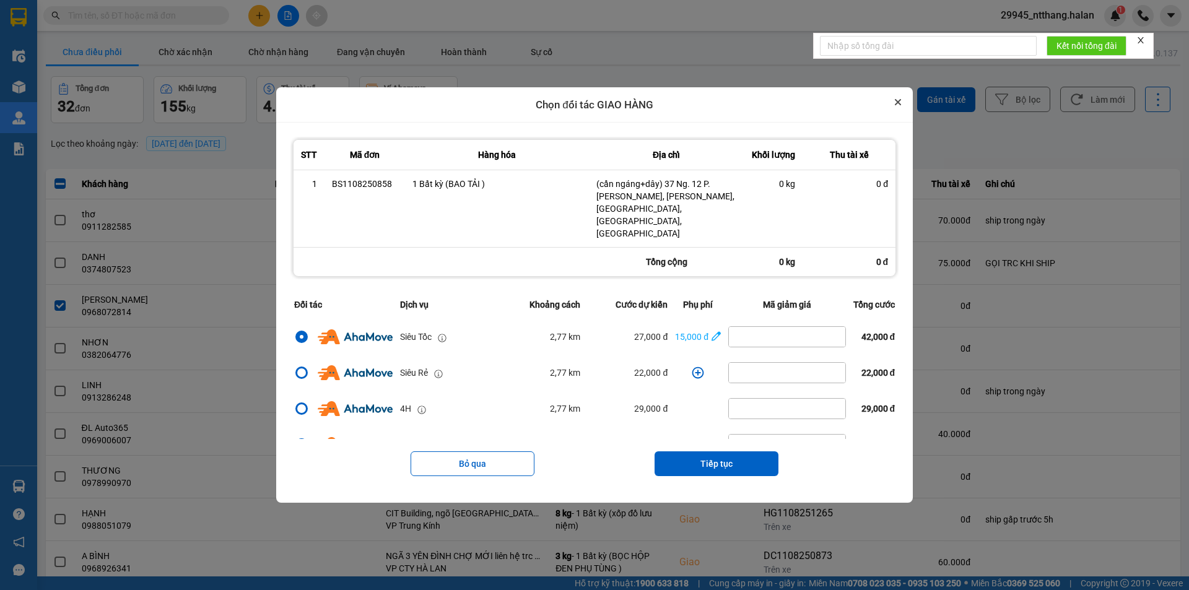
click at [899, 110] on button "Close" at bounding box center [898, 102] width 15 height 15
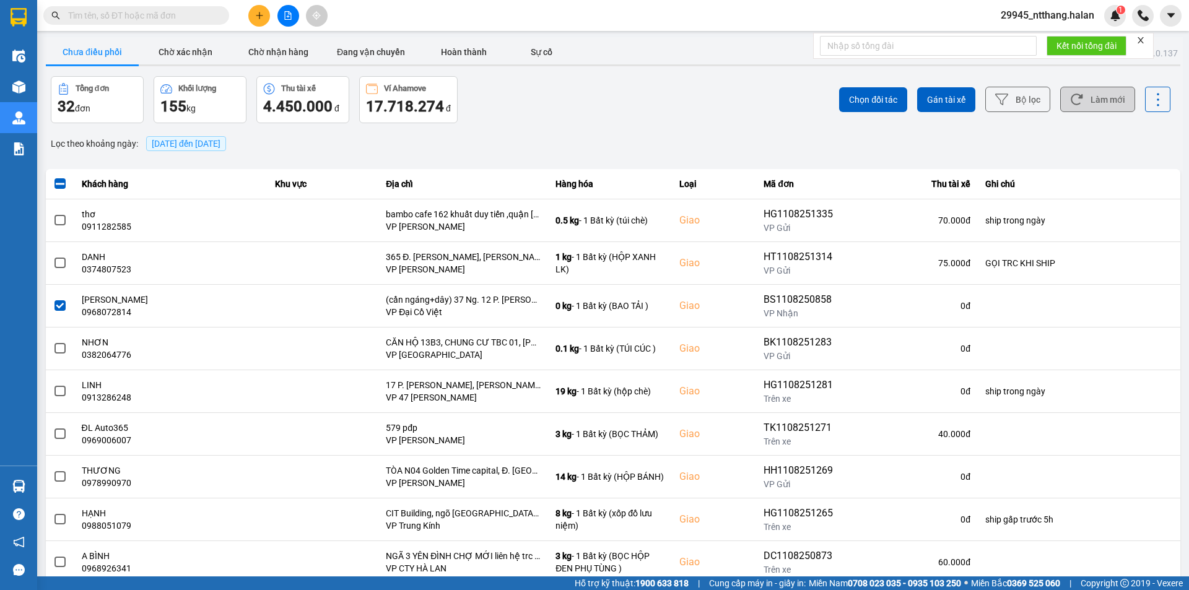
click at [1092, 100] on button "Làm mới" at bounding box center [1097, 99] width 75 height 25
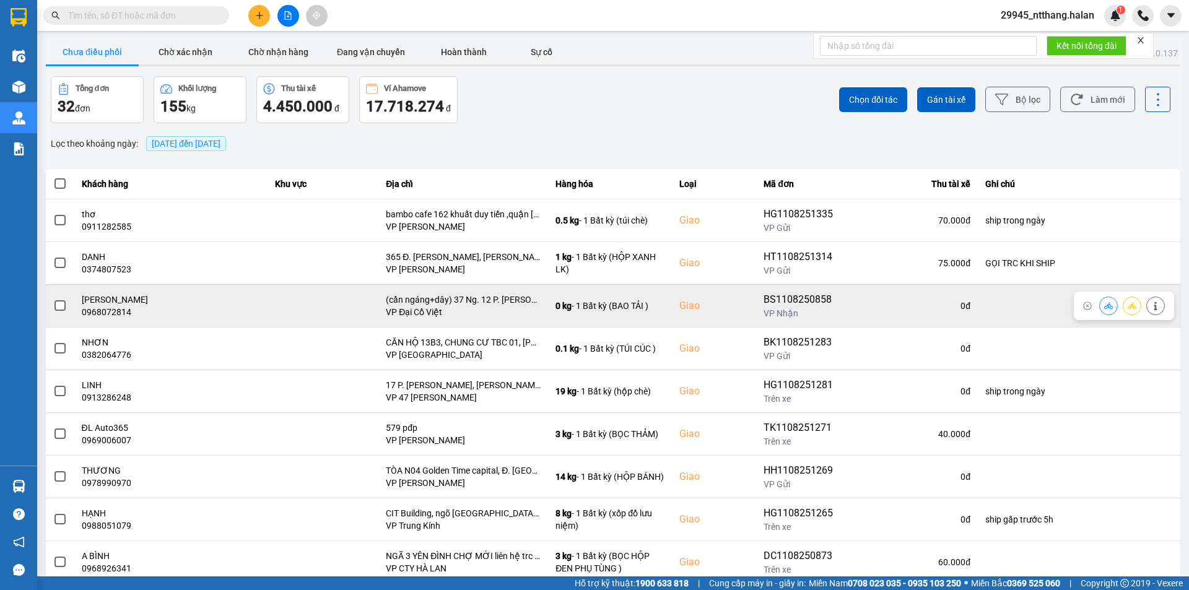
click at [66, 307] on label at bounding box center [60, 306] width 14 height 14
click at [53, 299] on input "checkbox" at bounding box center [53, 299] width 0 height 0
click at [64, 303] on span at bounding box center [59, 305] width 11 height 11
click at [53, 299] on input "checkbox" at bounding box center [53, 299] width 0 height 0
click at [63, 305] on span at bounding box center [59, 305] width 11 height 11
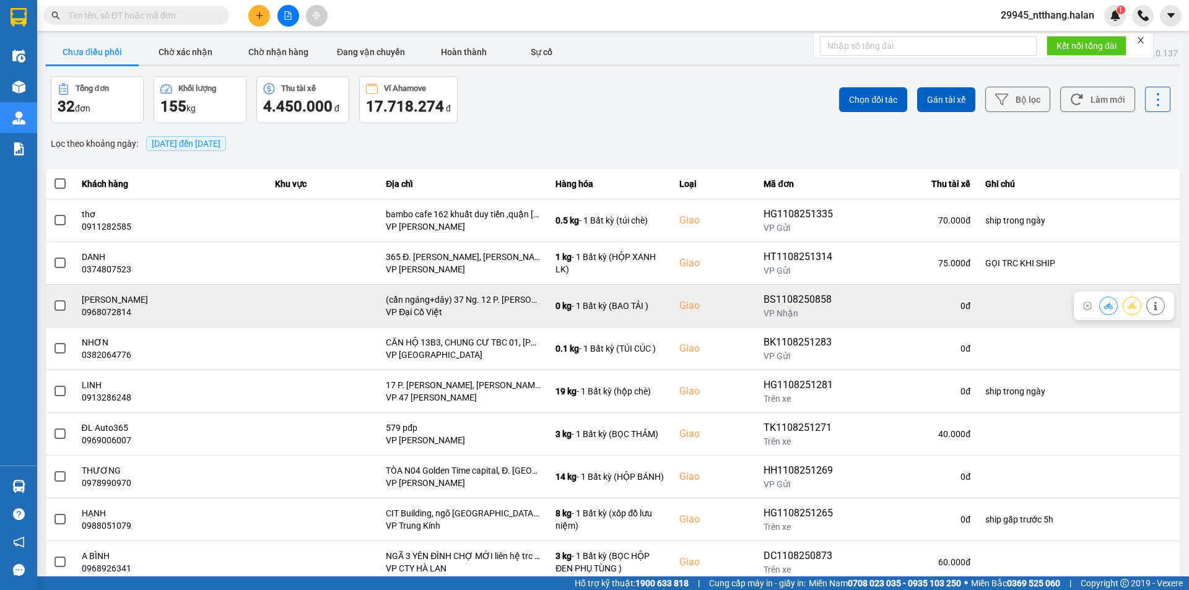
click at [53, 299] on input "checkbox" at bounding box center [53, 299] width 0 height 0
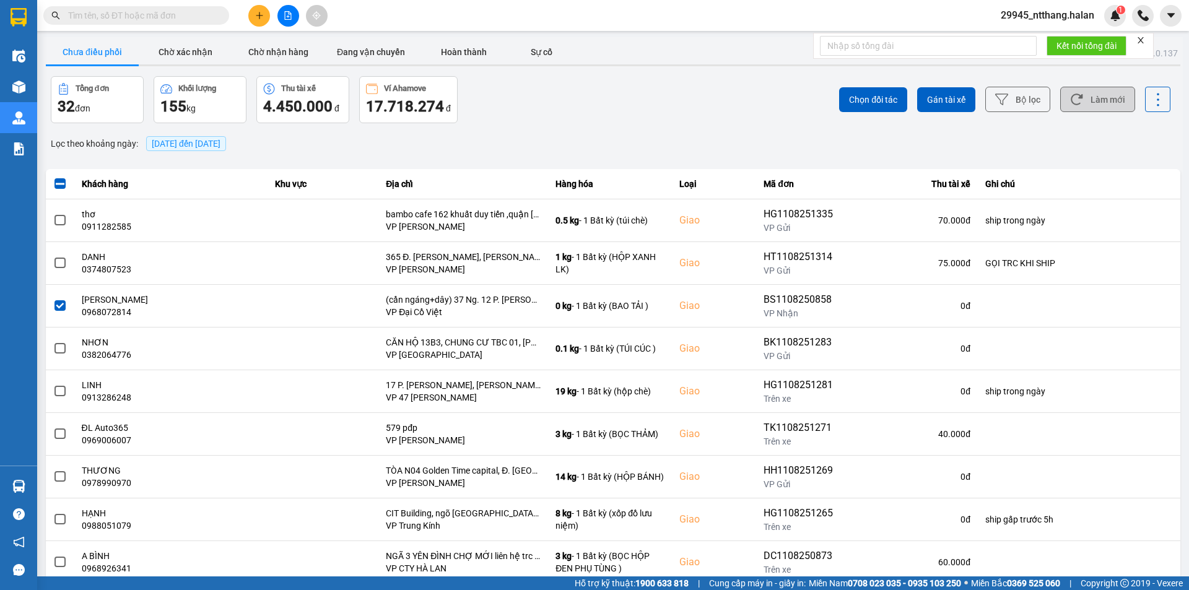
click at [1089, 100] on button "Làm mới" at bounding box center [1097, 99] width 75 height 25
click at [1080, 102] on button "Làm mới" at bounding box center [1097, 99] width 75 height 25
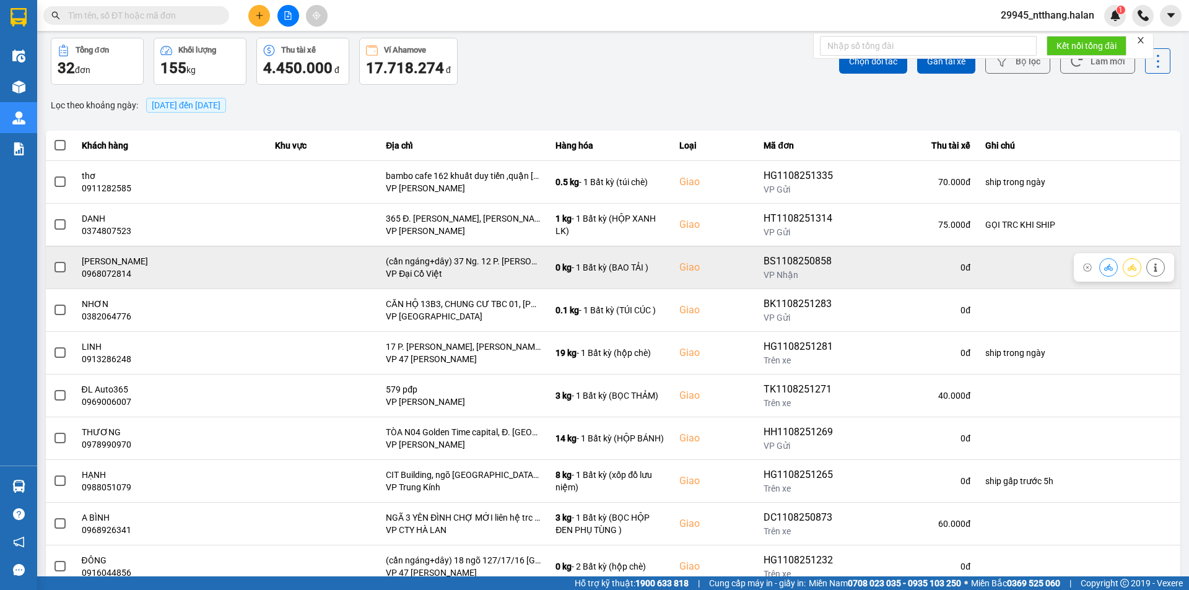
scroll to position [79, 0]
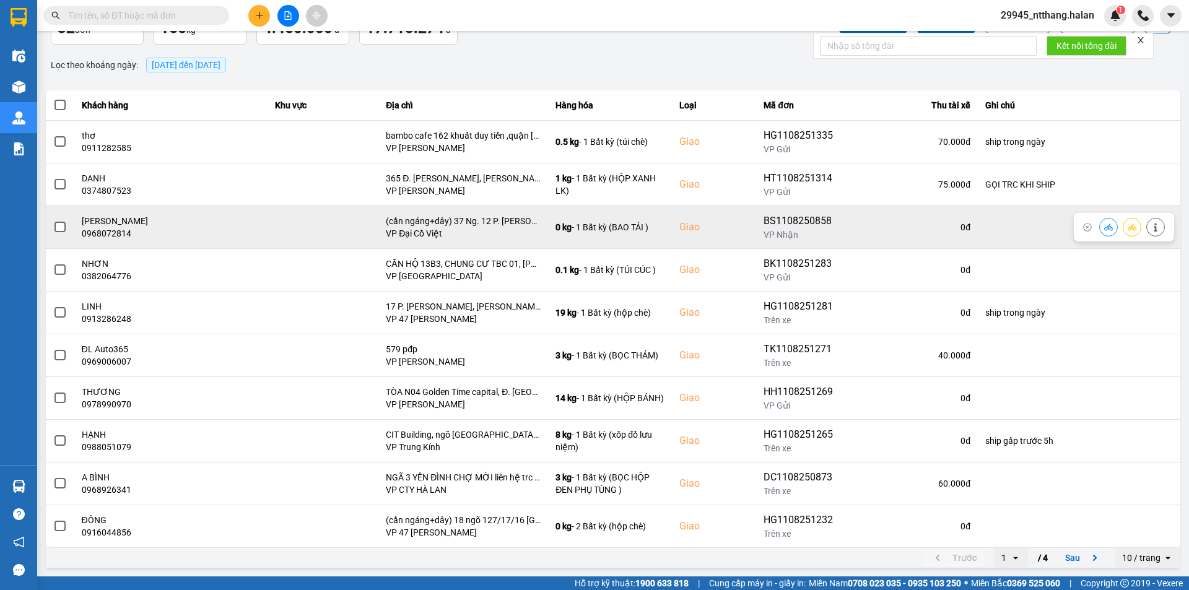
click at [61, 221] on label at bounding box center [60, 227] width 14 height 14
click at [53, 220] on input "checkbox" at bounding box center [53, 220] width 0 height 0
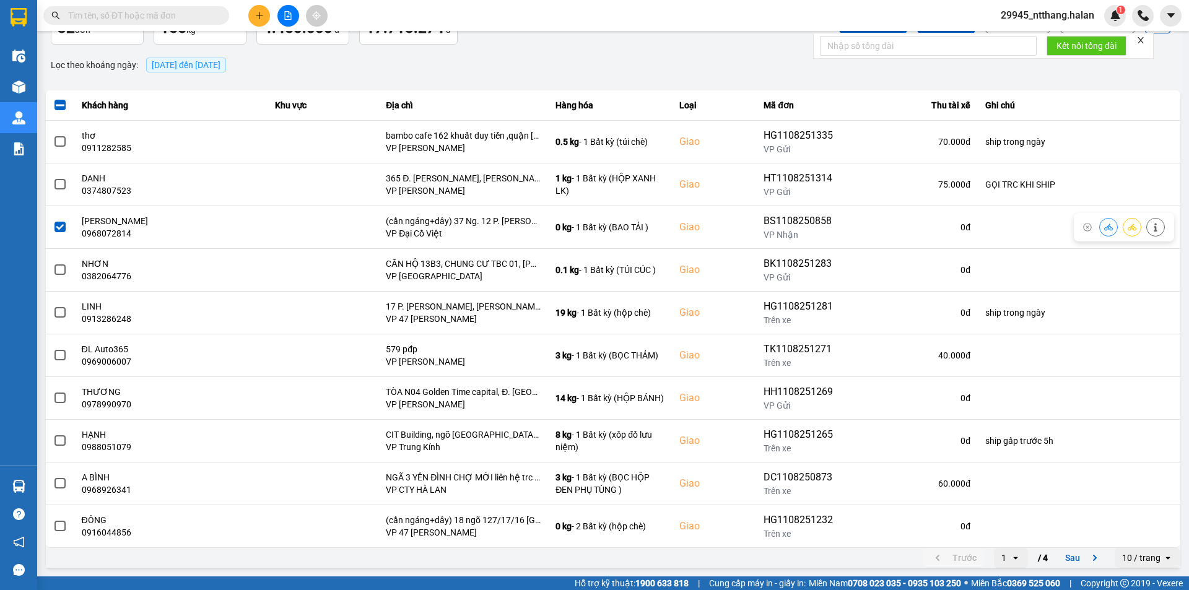
scroll to position [0, 0]
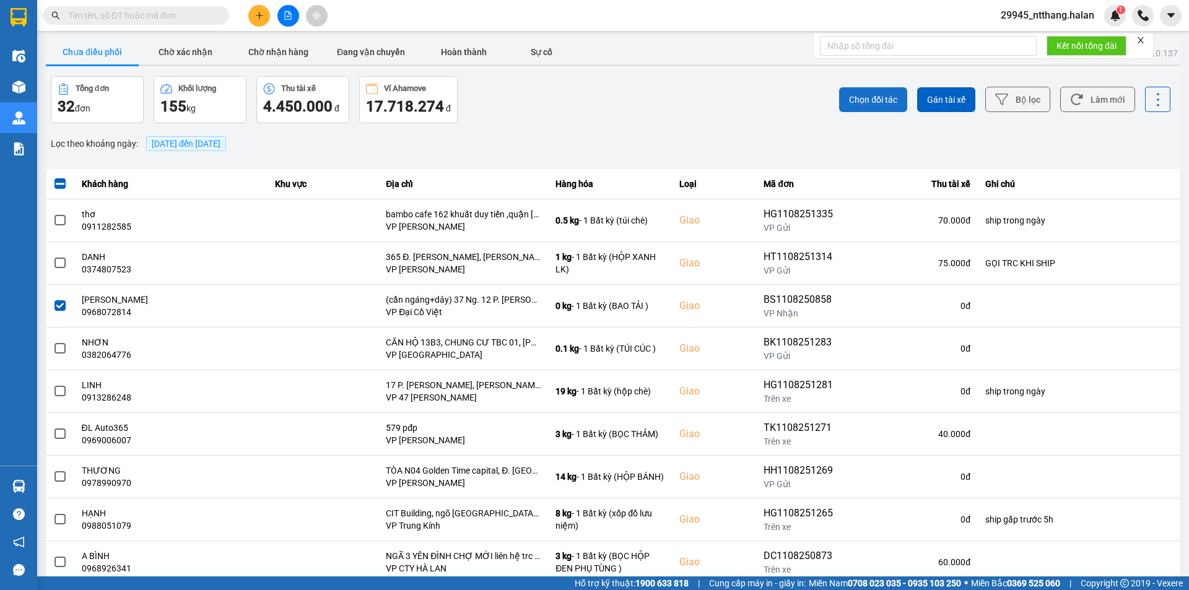
click at [892, 89] on button "Chọn đối tác" at bounding box center [873, 99] width 68 height 25
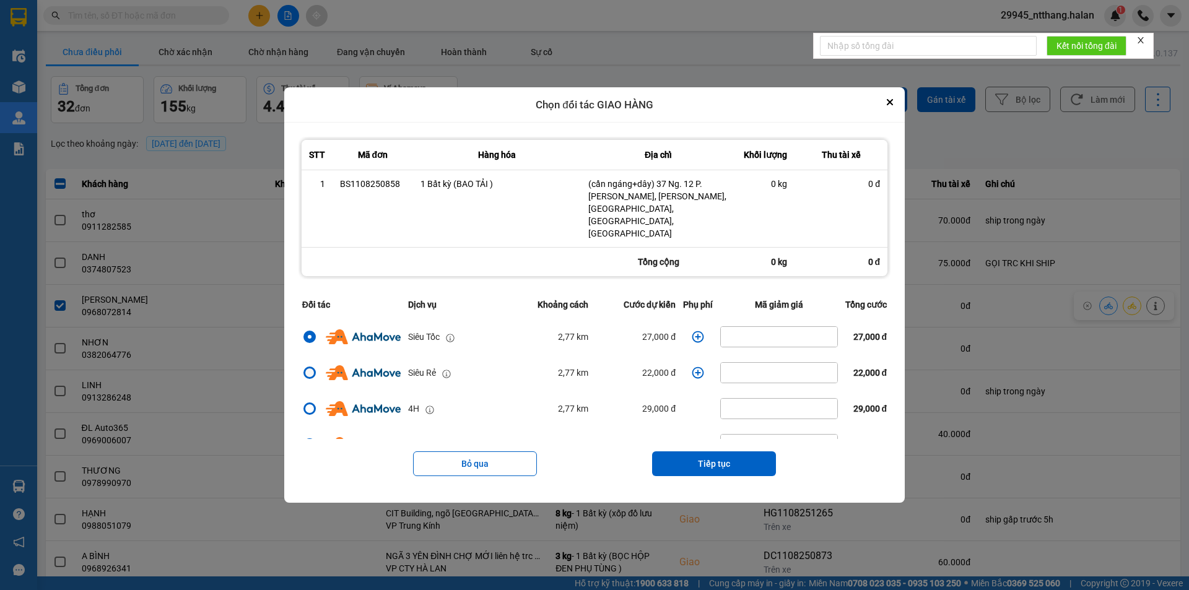
click at [303, 367] on div "dialog" at bounding box center [309, 373] width 12 height 12
click at [302, 373] on input "dialog" at bounding box center [302, 373] width 0 height 0
click at [697, 367] on icon "dialog" at bounding box center [698, 373] width 12 height 12
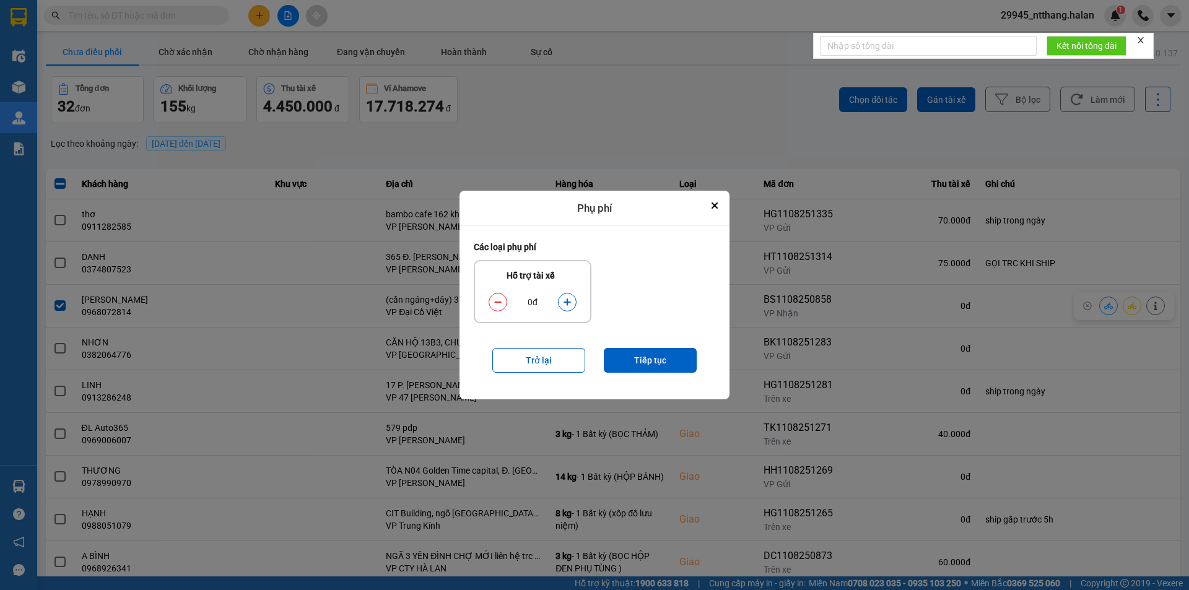
click at [566, 302] on icon "dialog" at bounding box center [567, 302] width 7 height 7
click at [635, 359] on button "Tiếp tục" at bounding box center [650, 360] width 93 height 25
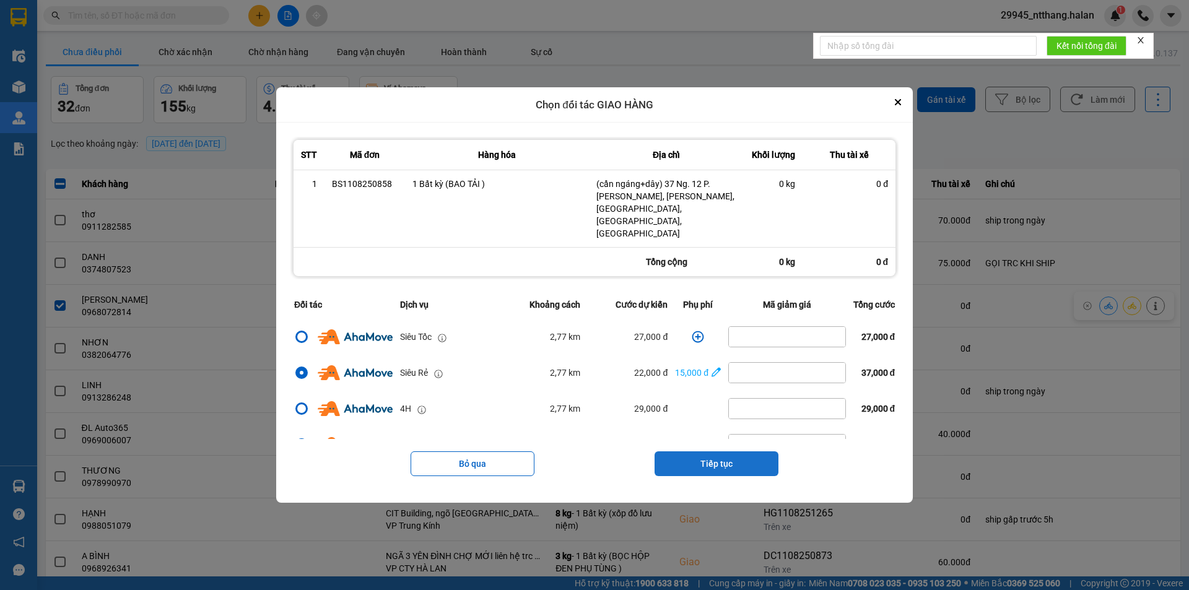
click at [703, 451] on button "Tiếp tục" at bounding box center [717, 463] width 124 height 25
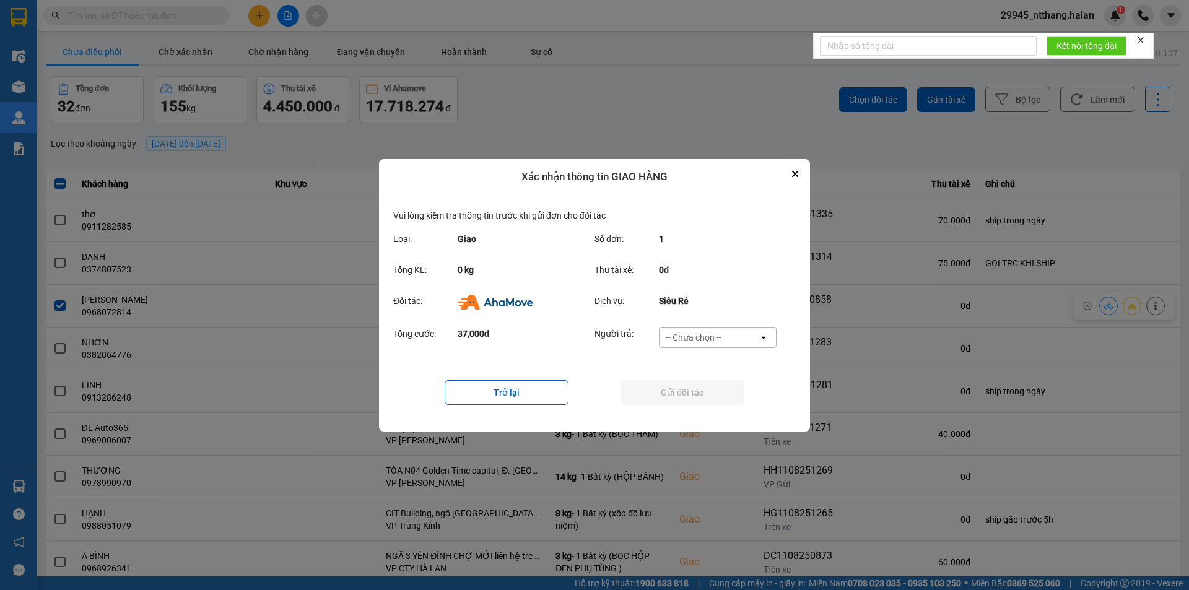
click at [730, 339] on div "-- Chưa chọn --" at bounding box center [709, 338] width 99 height 20
click at [707, 407] on span "Ví Ahamove" at bounding box center [693, 408] width 50 height 12
click at [707, 401] on button "Gửi đối tác" at bounding box center [683, 392] width 124 height 25
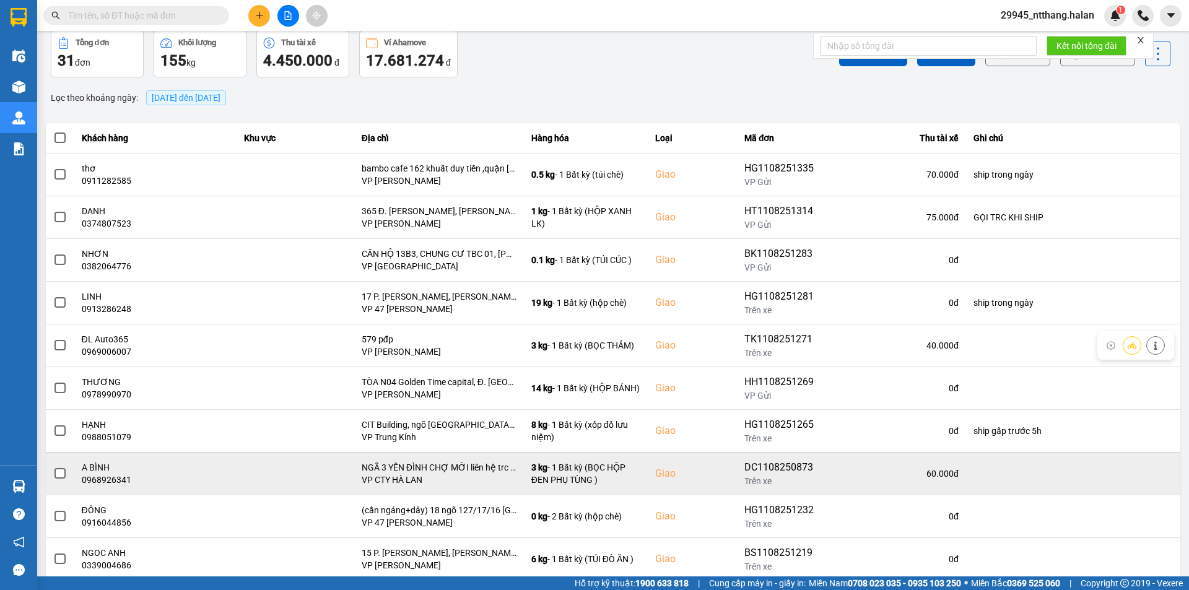
scroll to position [79, 0]
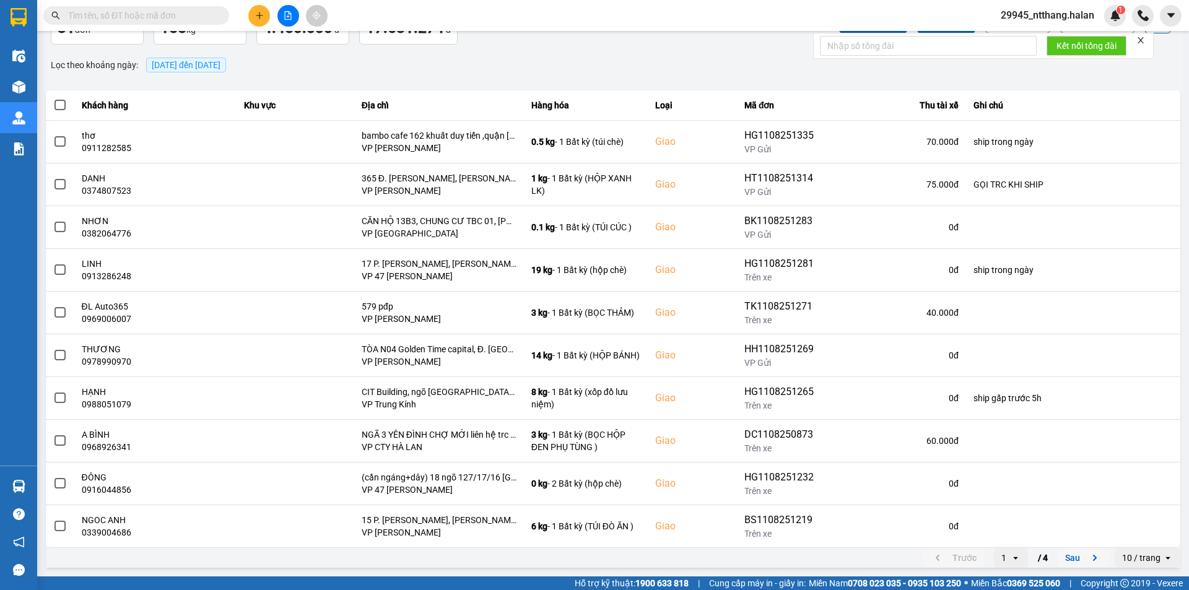
click at [1066, 553] on button "Sau" at bounding box center [1084, 558] width 52 height 19
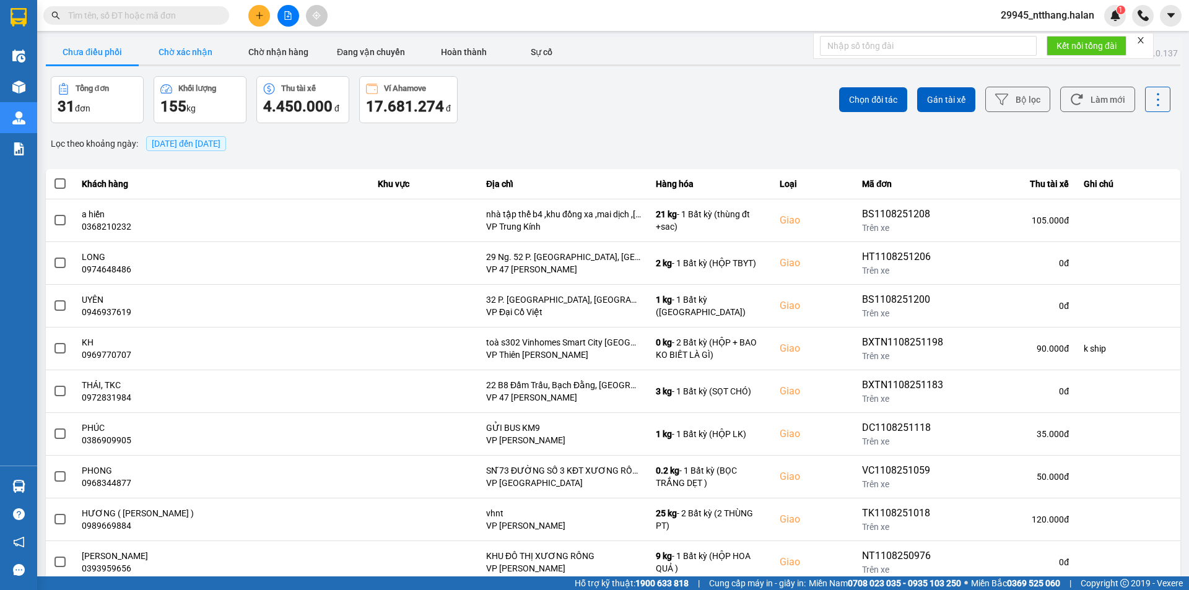
click at [195, 59] on button "Chờ xác nhận" at bounding box center [185, 52] width 93 height 25
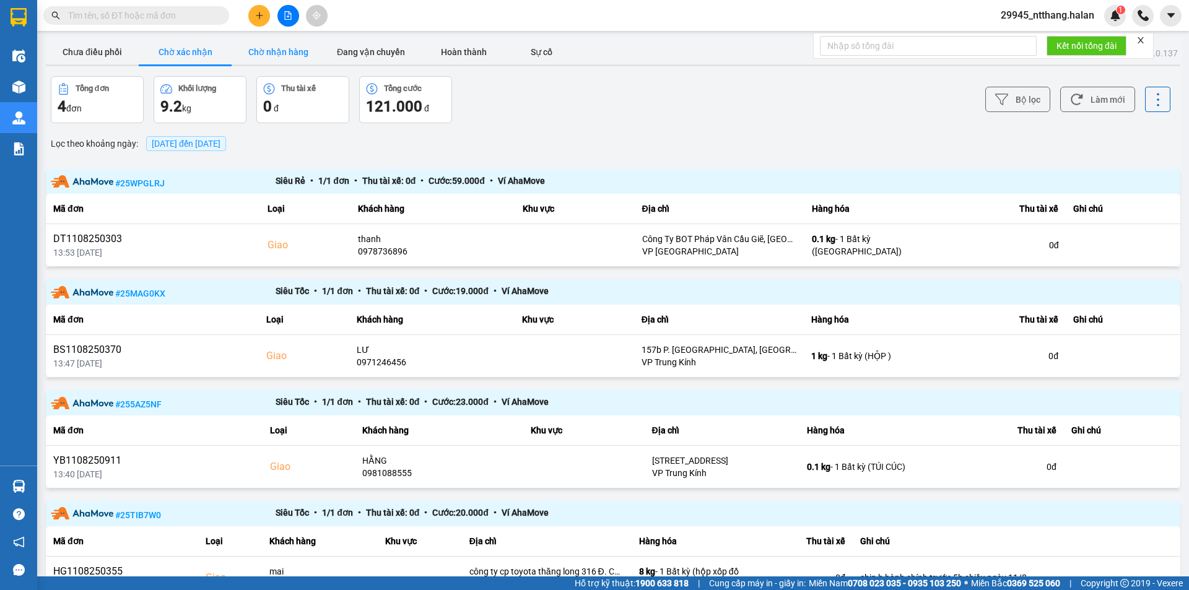
click at [283, 51] on button "Chờ nhận hàng" at bounding box center [278, 52] width 93 height 25
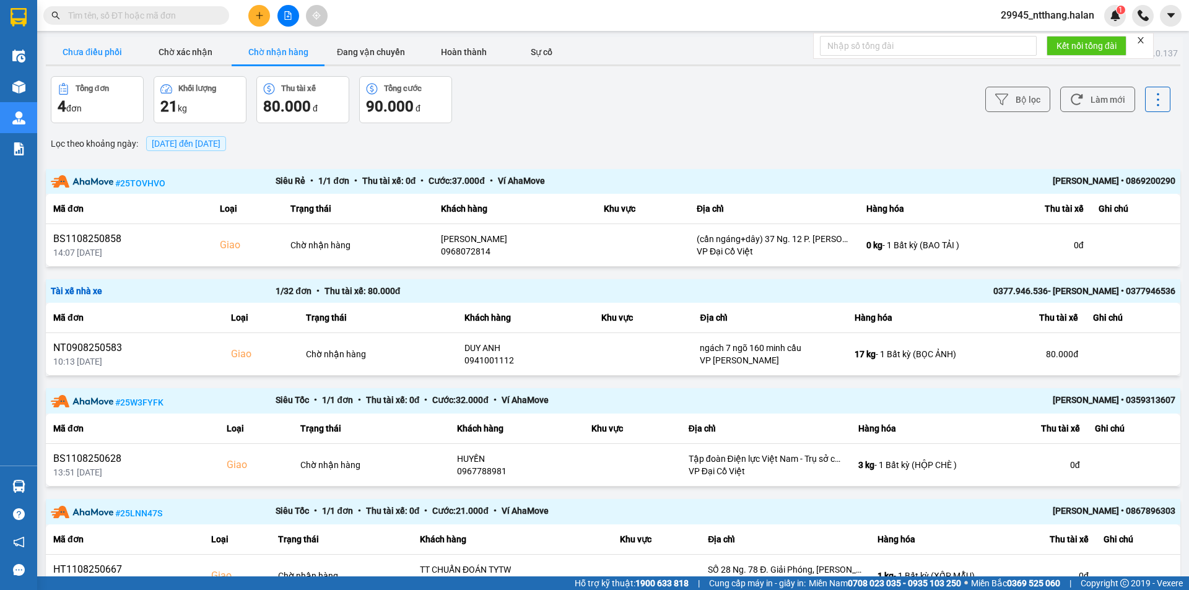
click at [98, 40] on button "Chưa điều phối" at bounding box center [92, 52] width 93 height 25
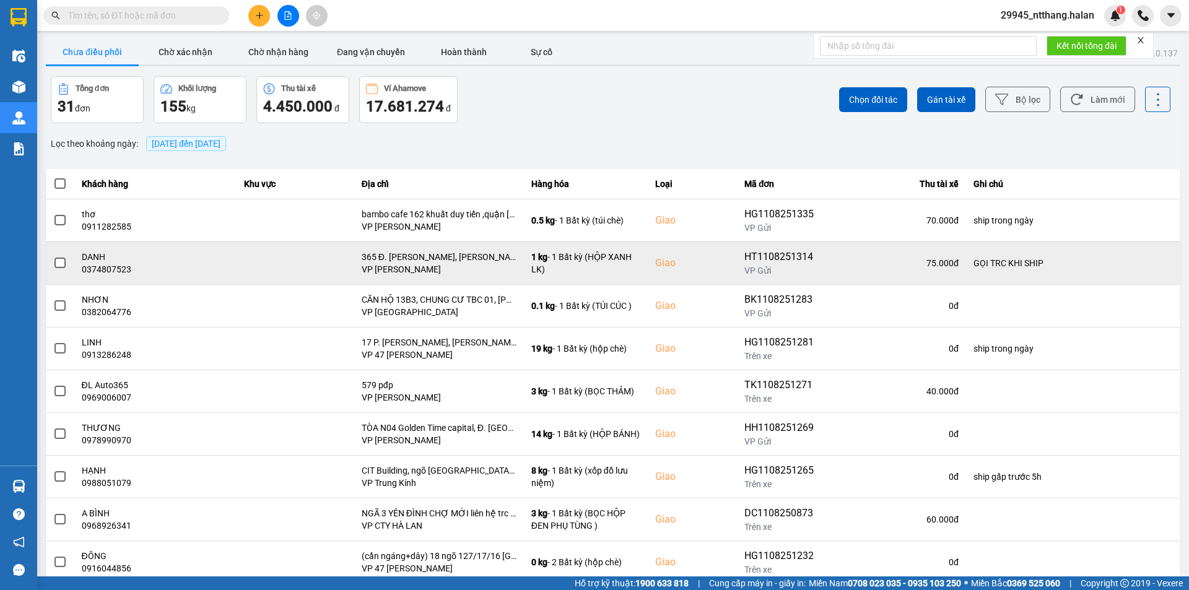
scroll to position [79, 0]
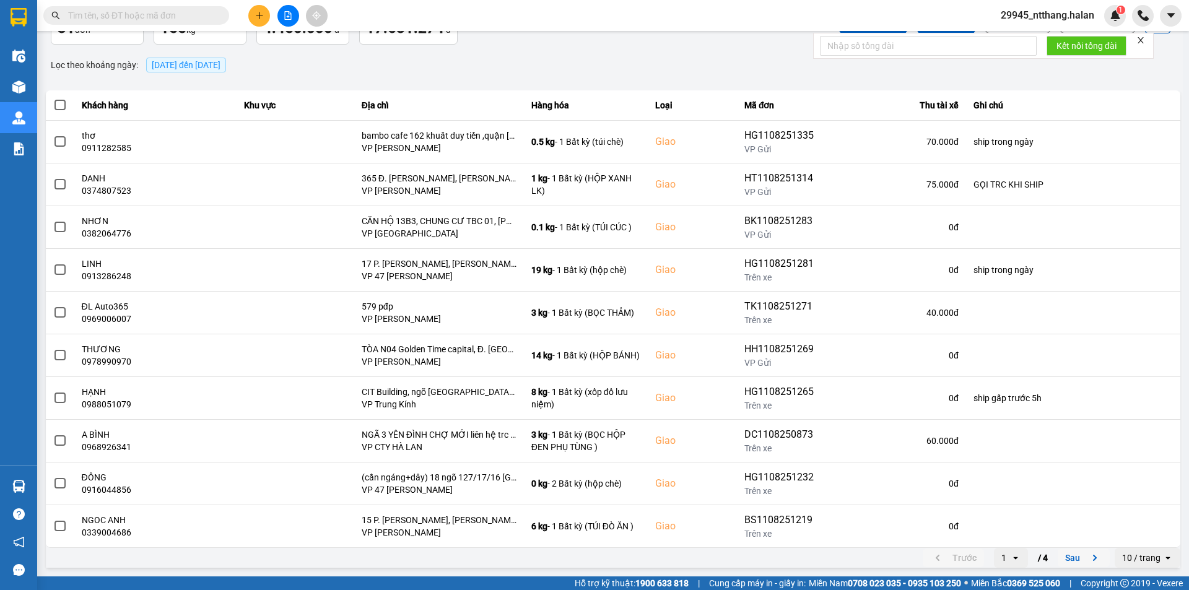
click at [1074, 552] on button "Sau" at bounding box center [1084, 558] width 52 height 19
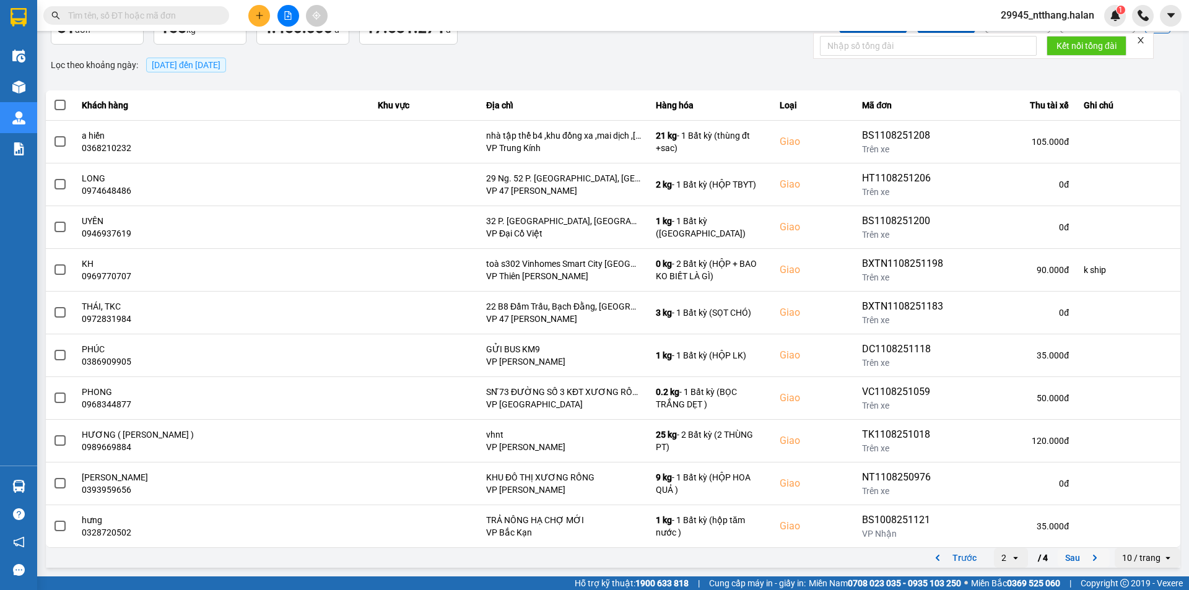
click at [1058, 556] on button "Sau" at bounding box center [1084, 558] width 52 height 19
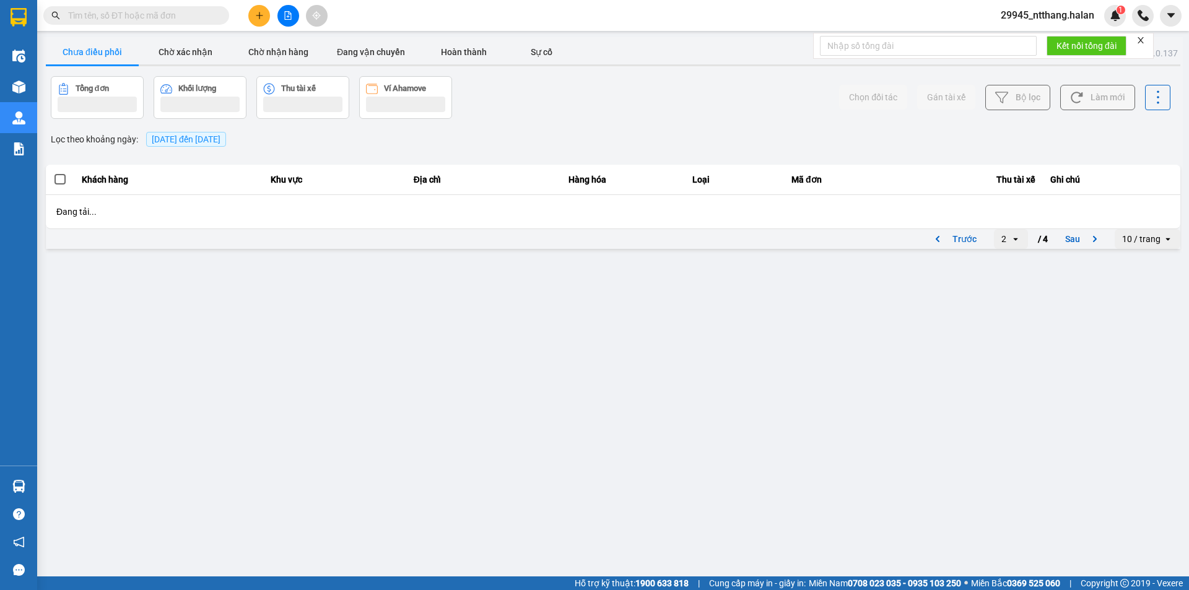
scroll to position [0, 0]
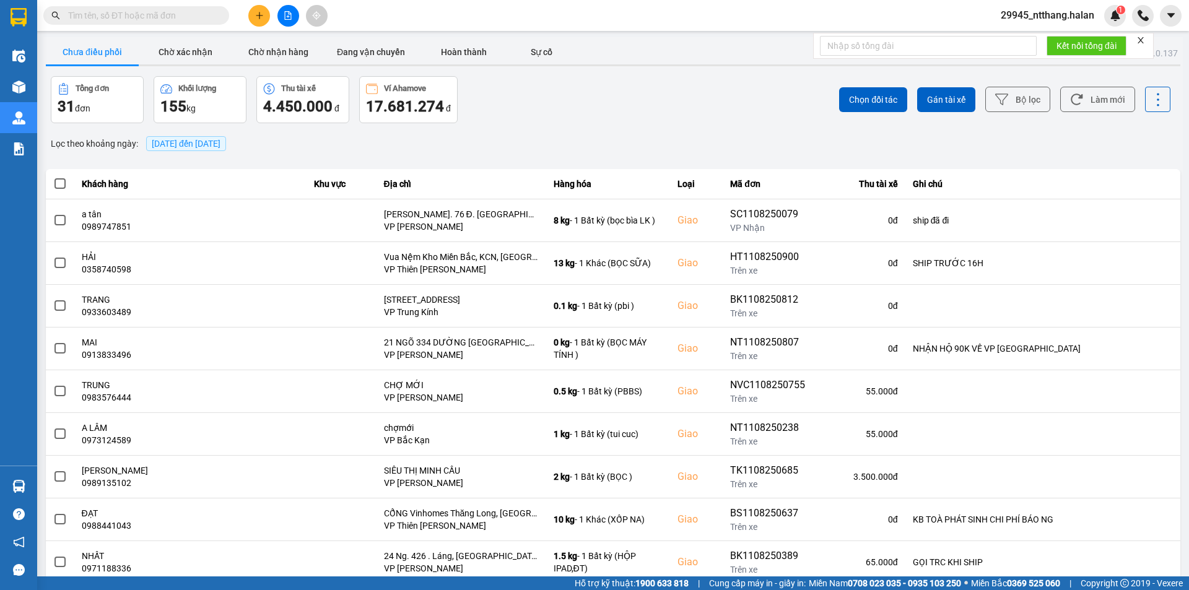
click at [174, 14] on input "text" at bounding box center [141, 16] width 146 height 14
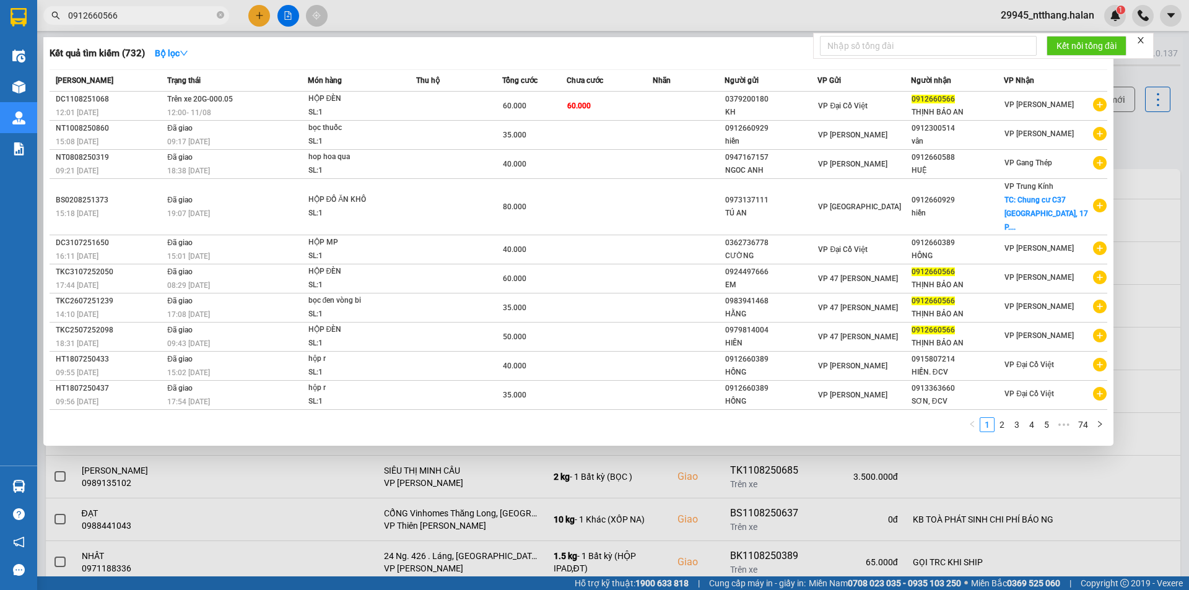
type input "0912660566"
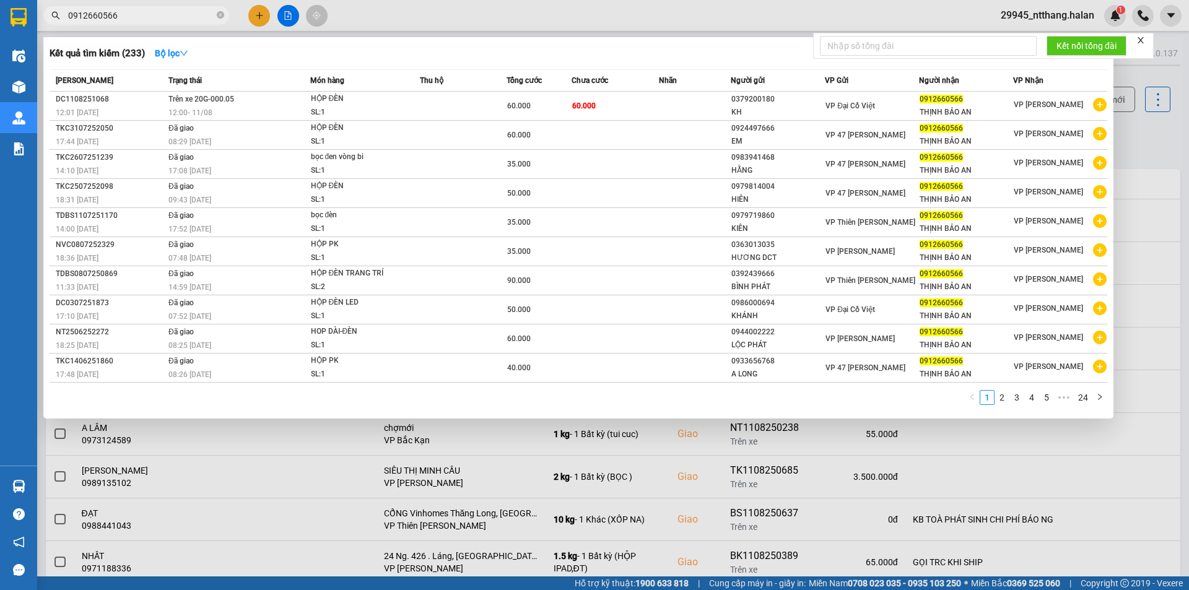
click at [1176, 133] on div at bounding box center [594, 295] width 1189 height 590
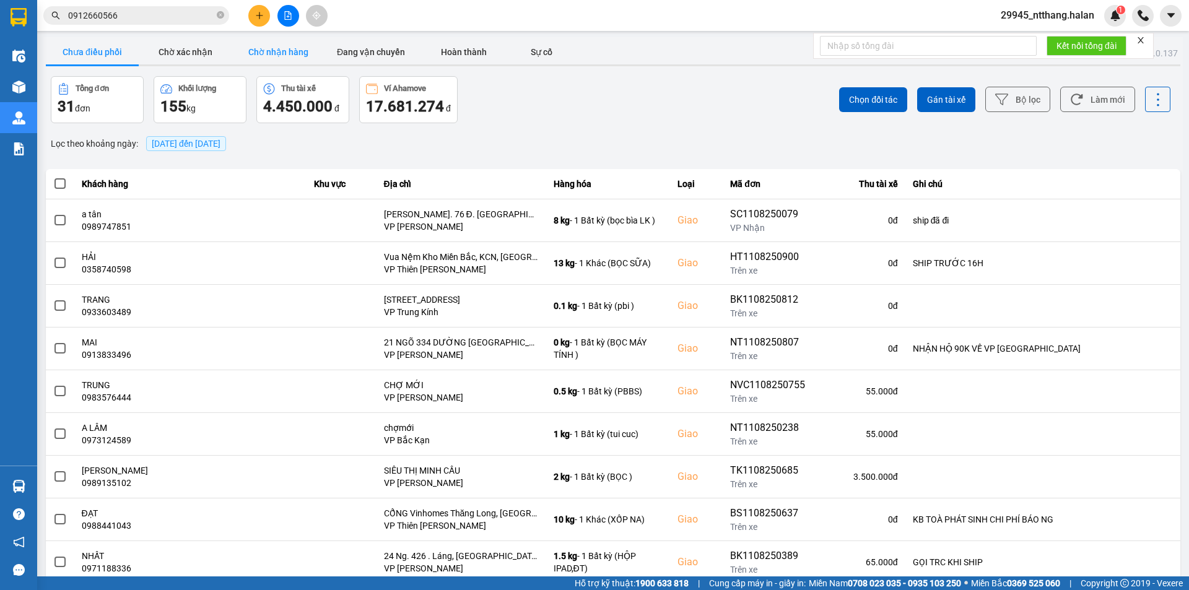
click at [271, 46] on button "Chờ nhận hàng" at bounding box center [278, 52] width 93 height 25
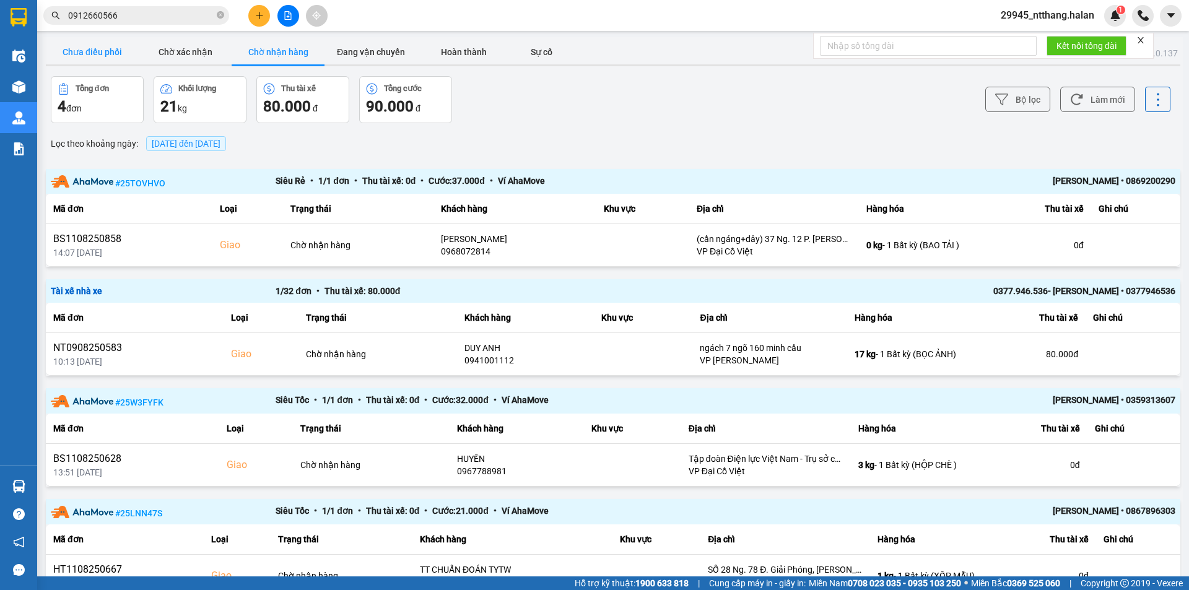
click at [85, 51] on button "Chưa điều phối" at bounding box center [92, 52] width 93 height 25
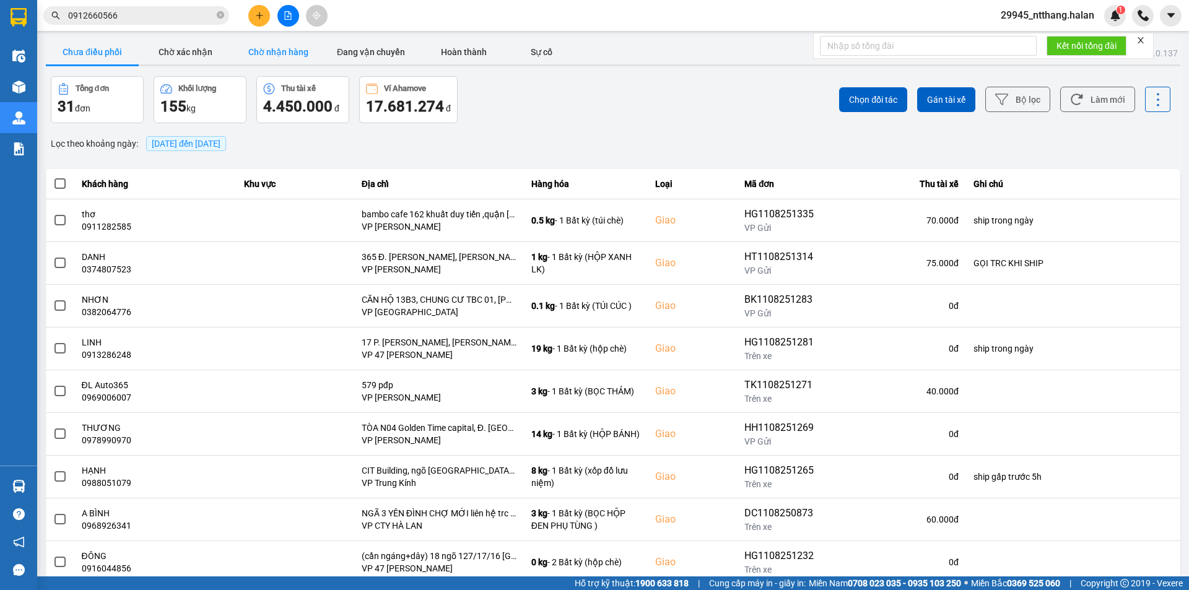
click at [279, 50] on button "Chờ nhận hàng" at bounding box center [278, 52] width 93 height 25
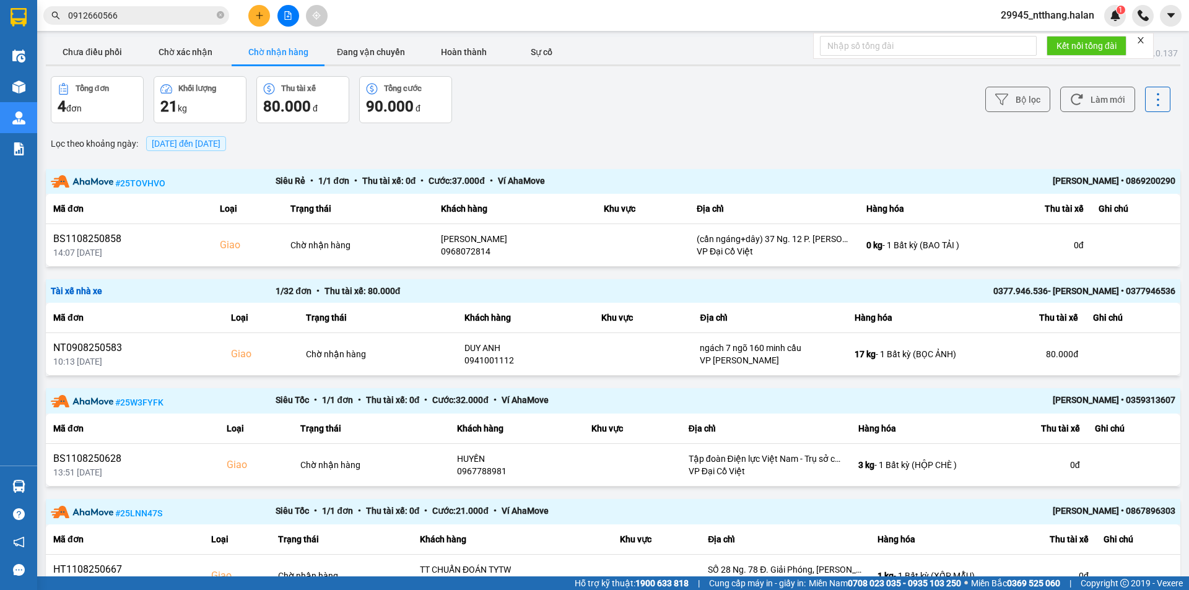
click at [769, 134] on div "Lọc theo khoảng ngày : 11/08/2025 đến 11/08/2025" at bounding box center [613, 143] width 1134 height 21
click at [367, 59] on button "Đang vận chuyển" at bounding box center [370, 52] width 93 height 25
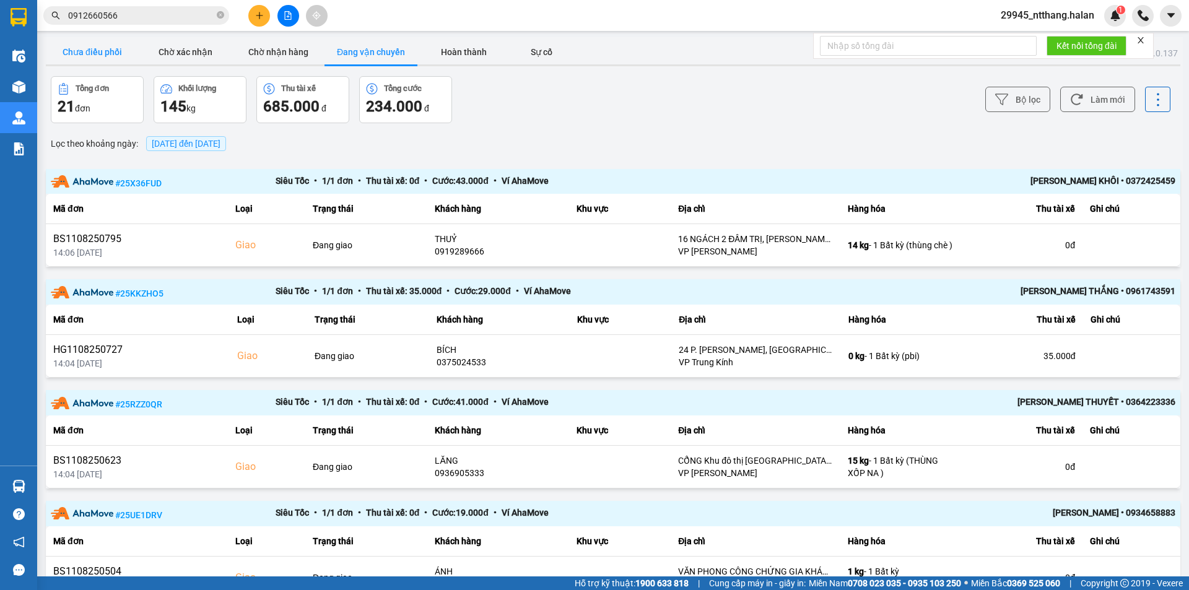
click at [110, 50] on button "Chưa điều phối" at bounding box center [92, 52] width 93 height 25
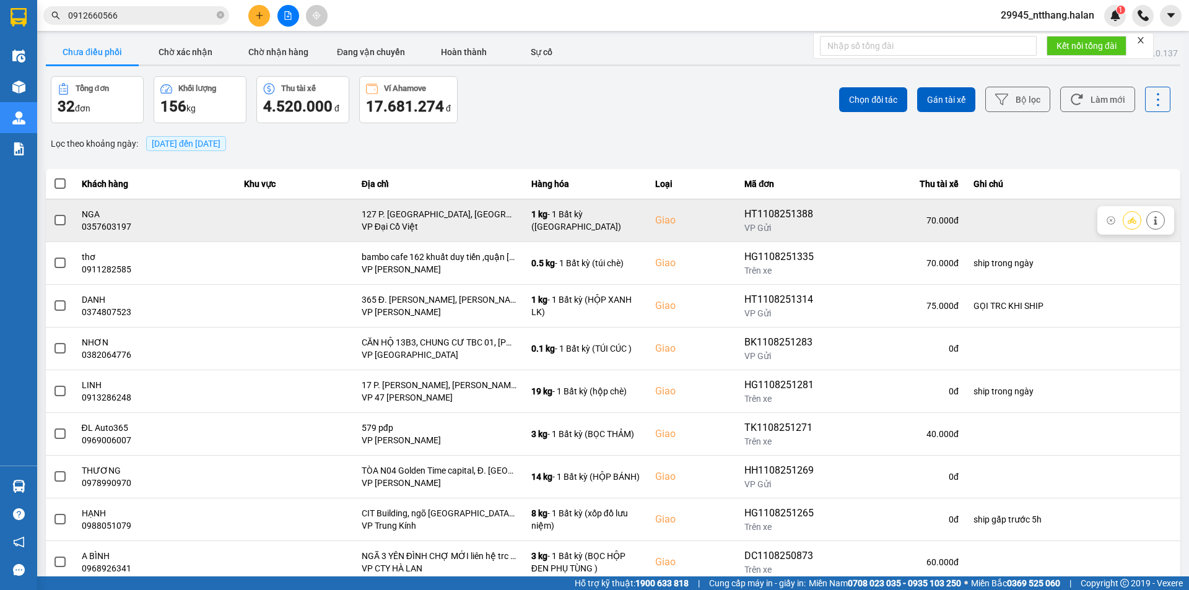
scroll to position [79, 0]
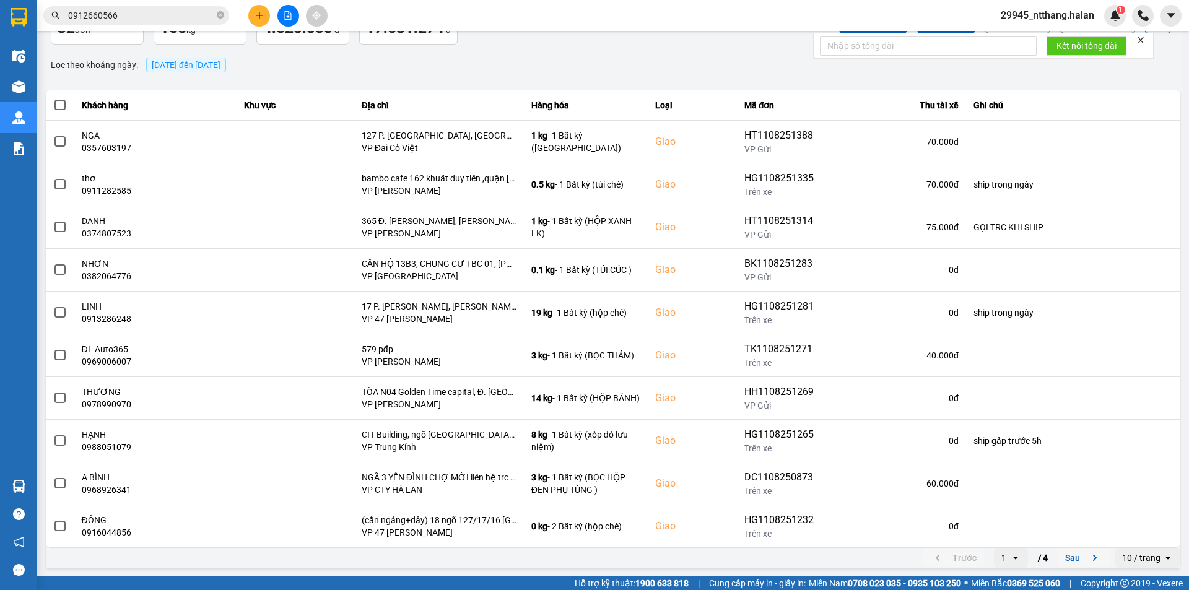
click at [1066, 559] on button "Sau" at bounding box center [1084, 558] width 52 height 19
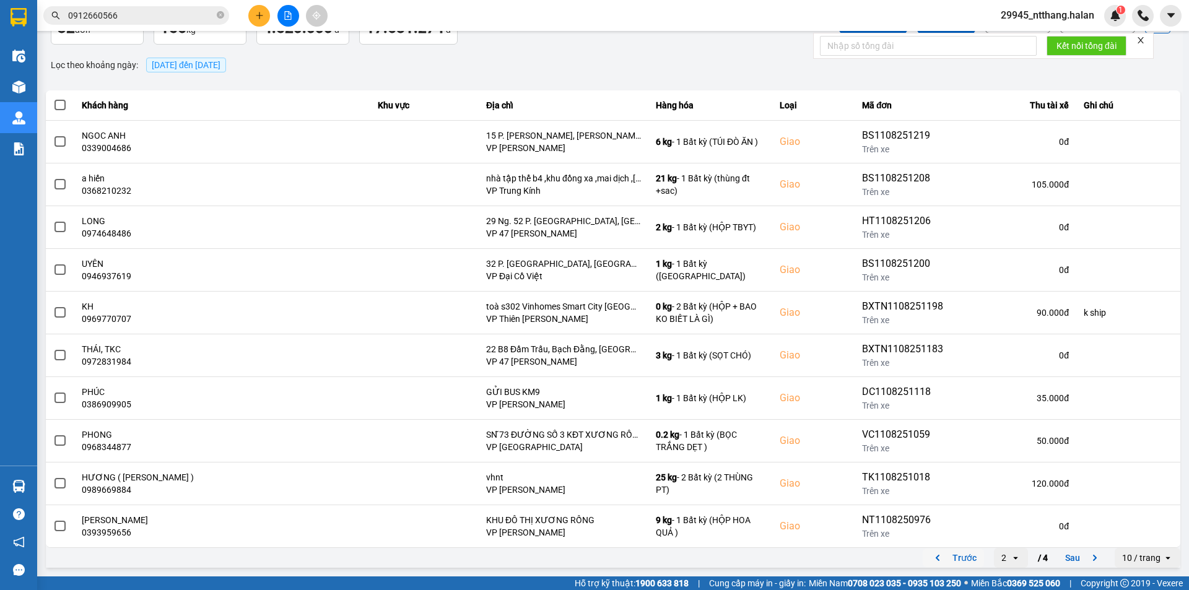
click at [966, 554] on button "Trước" at bounding box center [953, 558] width 61 height 19
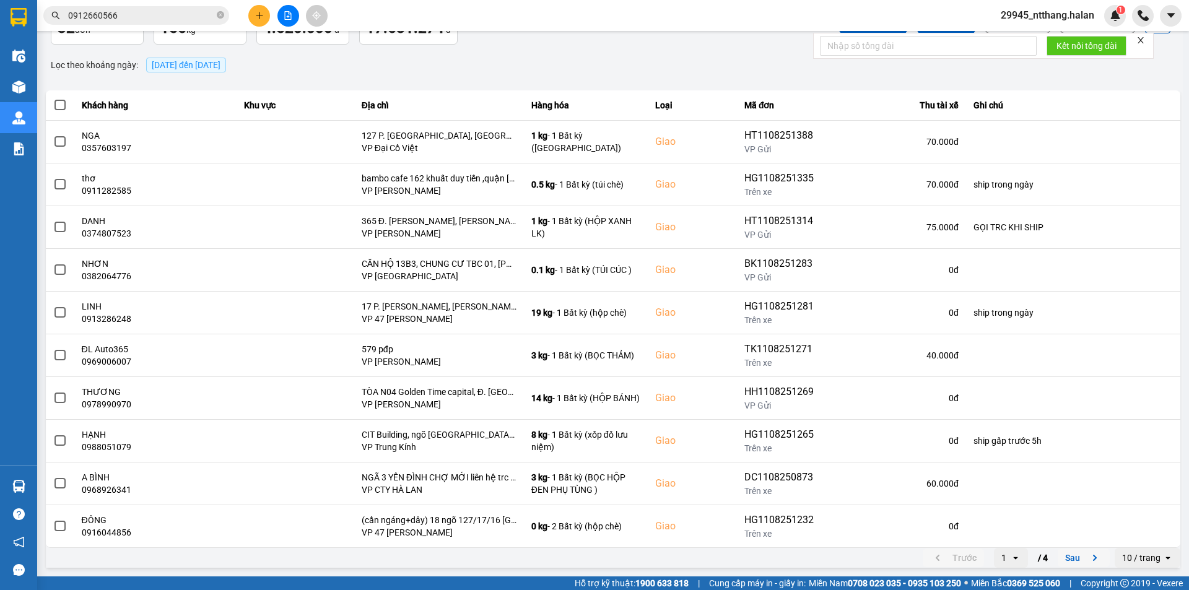
click at [1063, 557] on button "Sau" at bounding box center [1084, 558] width 52 height 19
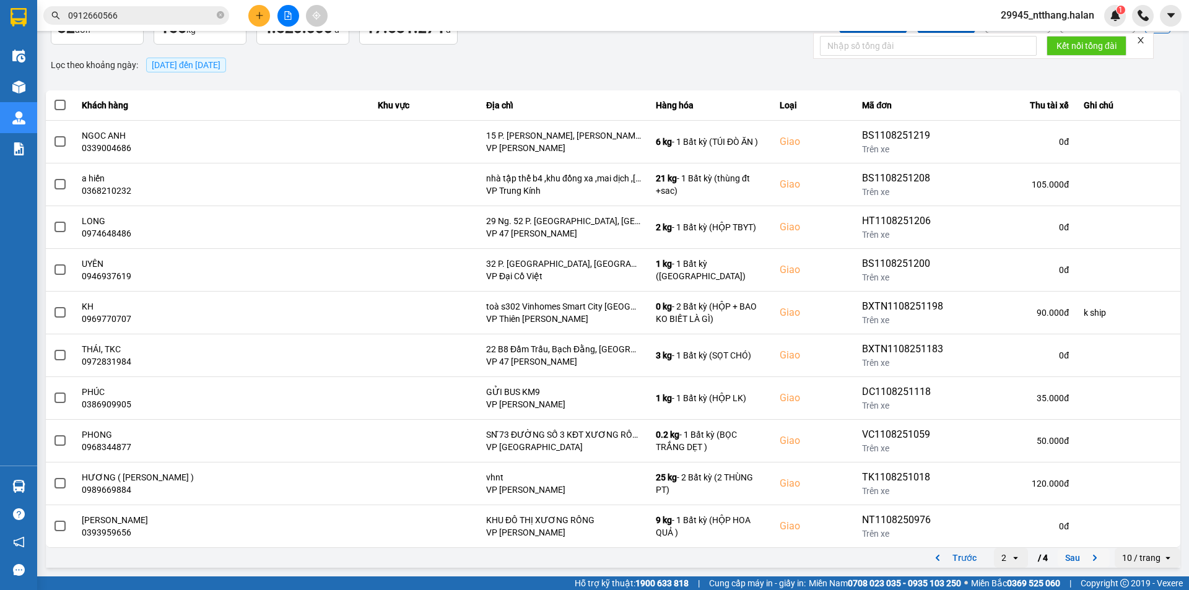
click at [1063, 557] on button "Sau" at bounding box center [1084, 558] width 52 height 19
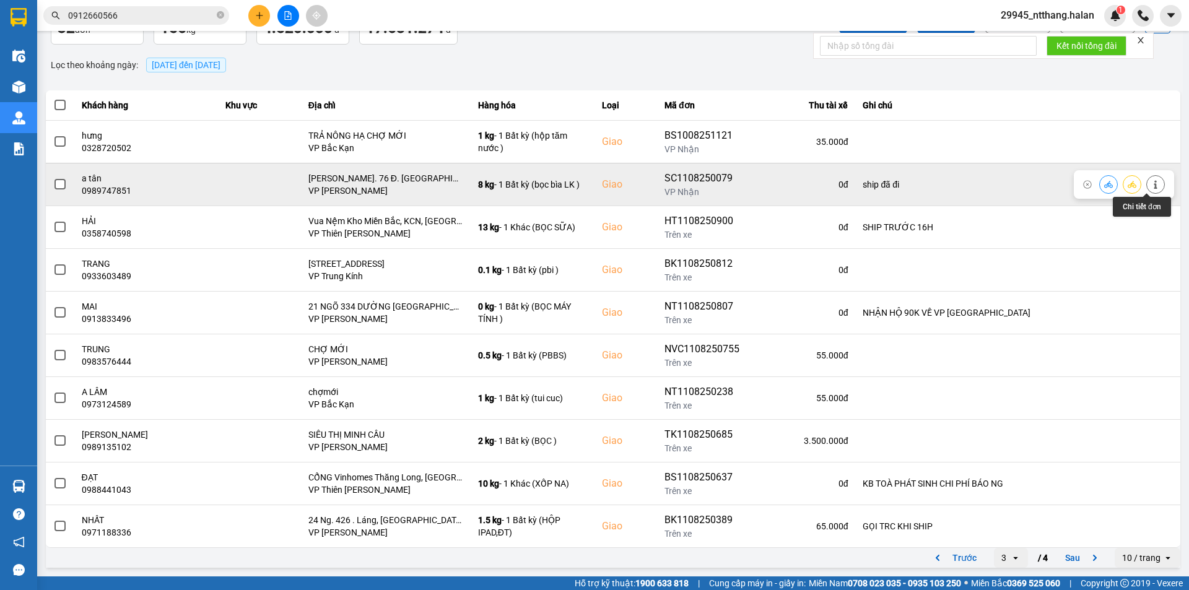
click at [1151, 180] on icon at bounding box center [1155, 184] width 9 height 9
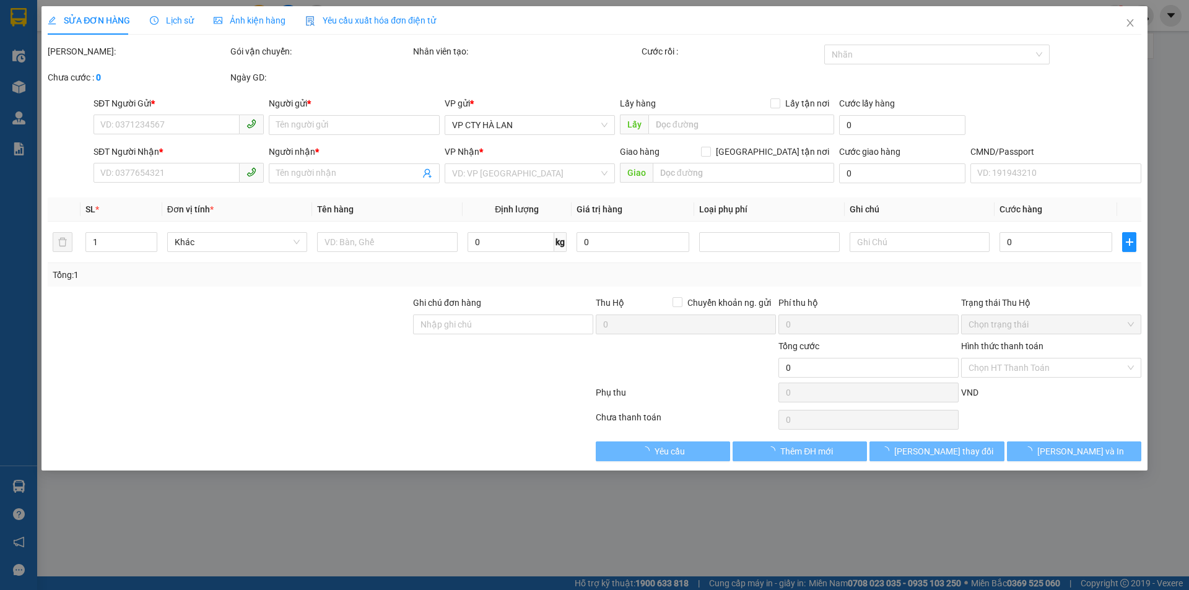
type input "0383395599"
type input "tùng"
type input "0989747851"
type input "a tân"
checkbox input "true"
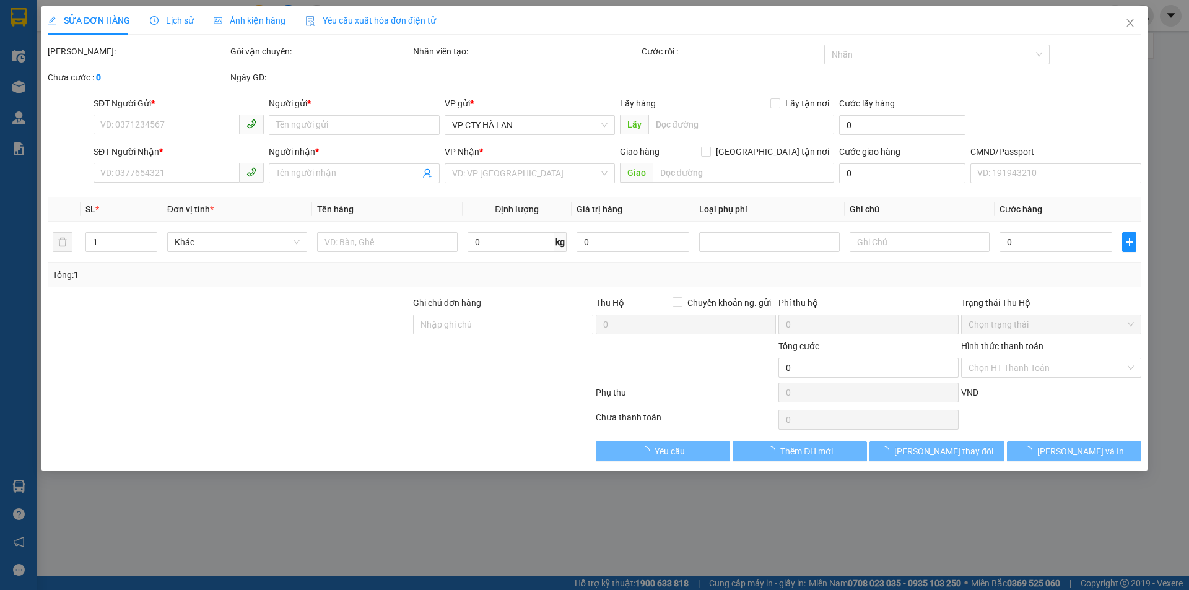
type input "Ng. 76 Đ. Trung Văn, Trung Văn, Nam Từ Liêm, Hà Nội, Việt Nam"
type input "ship đã đi"
type input "75.000"
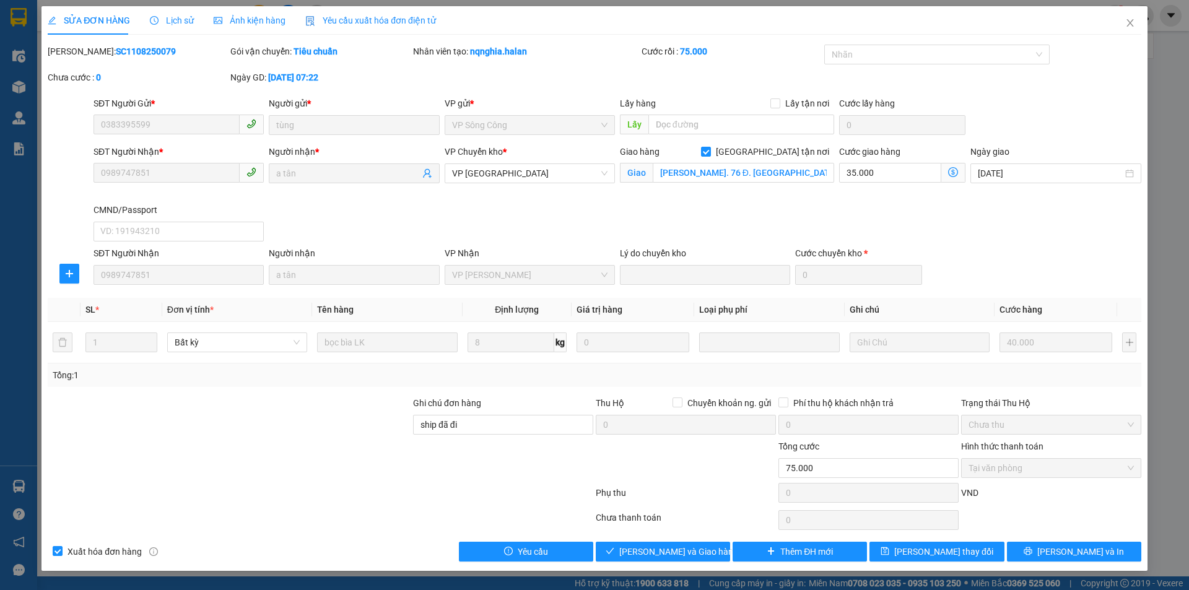
click at [175, 23] on span "Lịch sử" at bounding box center [172, 20] width 44 height 10
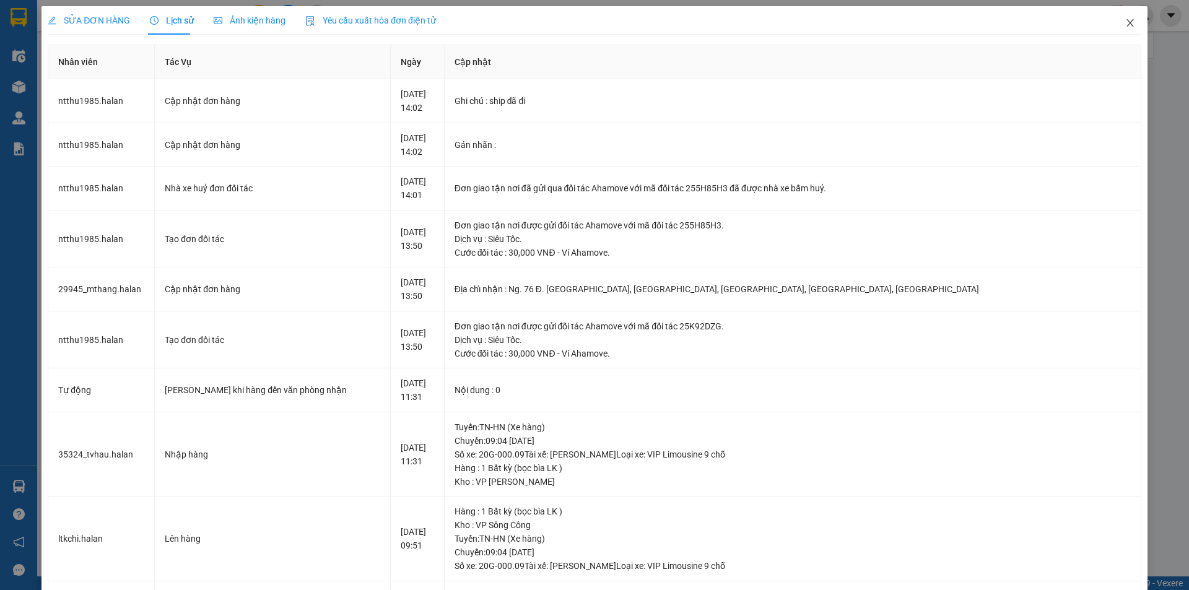
click at [1125, 19] on icon "close" at bounding box center [1130, 23] width 10 height 10
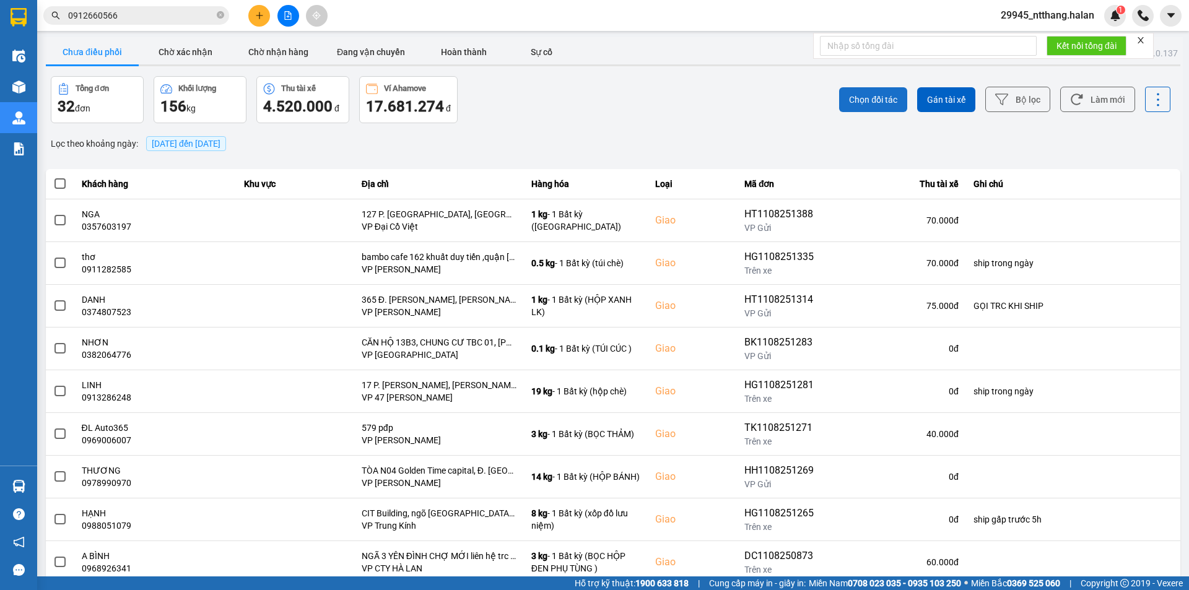
drag, startPoint x: 673, startPoint y: 90, endPoint x: 868, endPoint y: 95, distance: 195.1
click at [677, 91] on div "Chọn đối tác Gán tài xế Bộ lọc Làm mới" at bounding box center [891, 99] width 560 height 47
click at [1071, 93] on icon at bounding box center [1076, 99] width 13 height 13
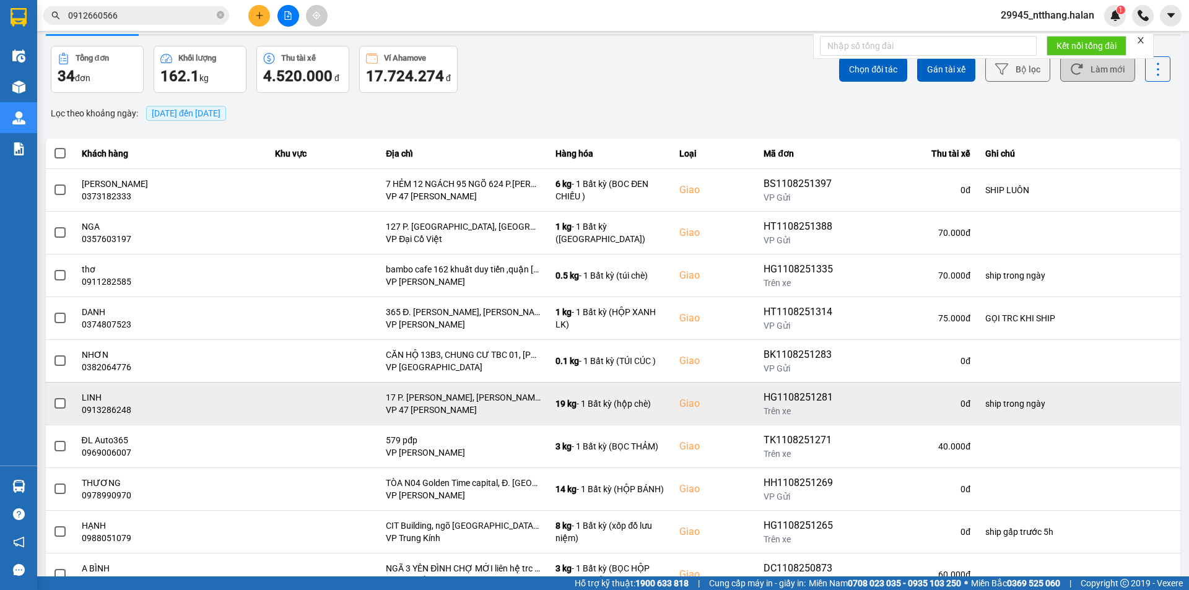
scroll to position [79, 0]
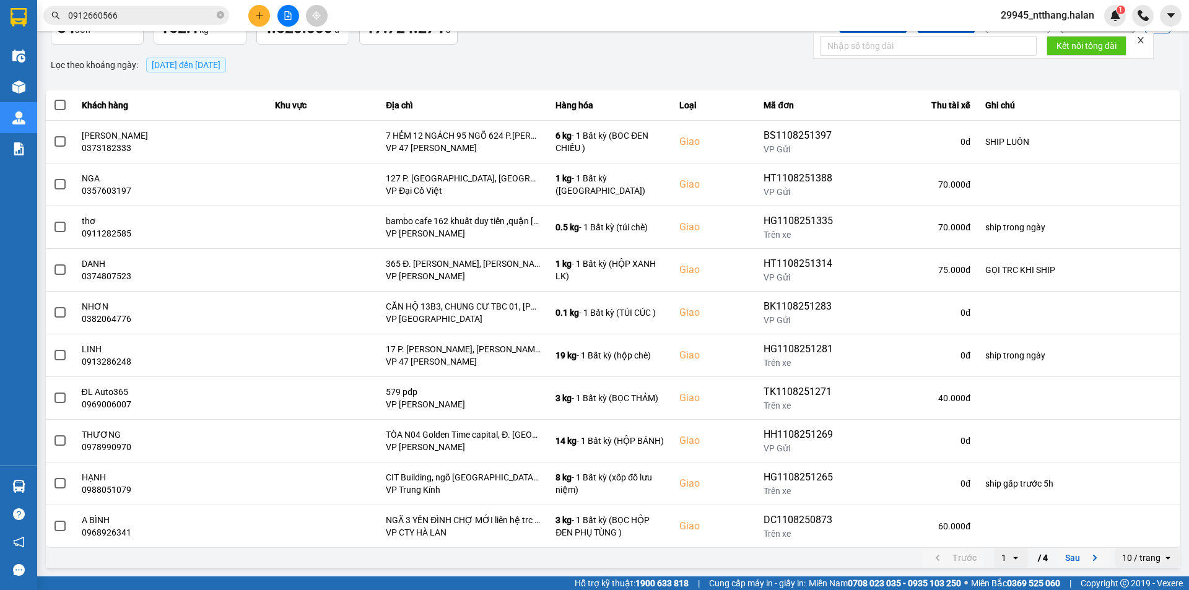
click at [1068, 561] on button "Sau" at bounding box center [1084, 558] width 52 height 19
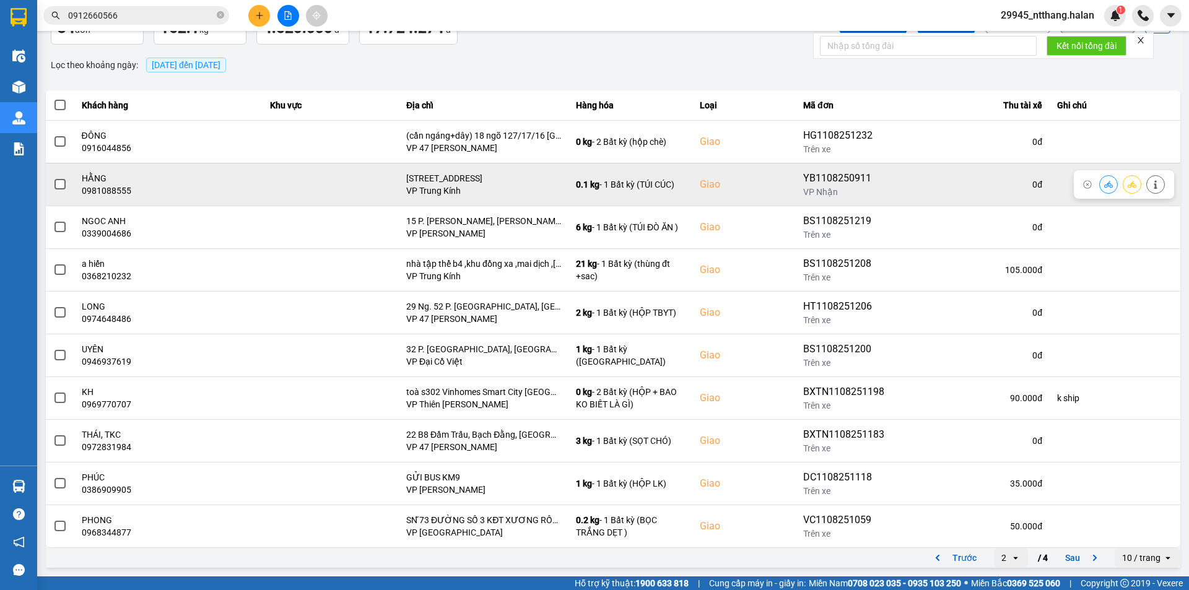
click at [63, 187] on span at bounding box center [59, 184] width 11 height 11
click at [53, 178] on input "checkbox" at bounding box center [53, 178] width 0 height 0
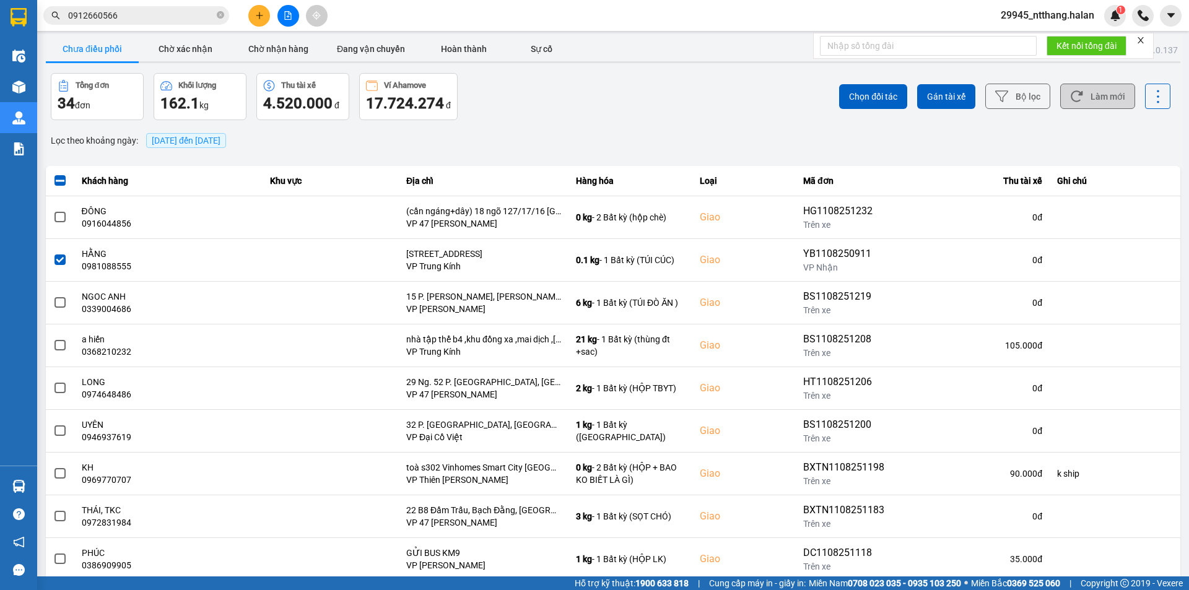
scroll to position [0, 0]
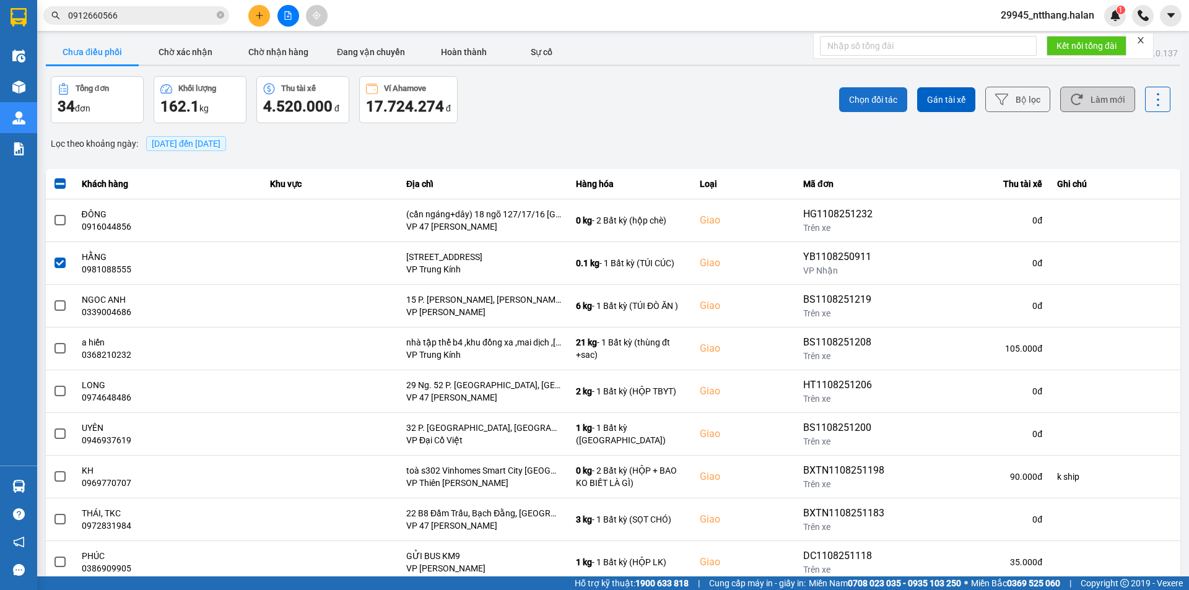
click at [849, 100] on span "Chọn đối tác" at bounding box center [873, 100] width 48 height 12
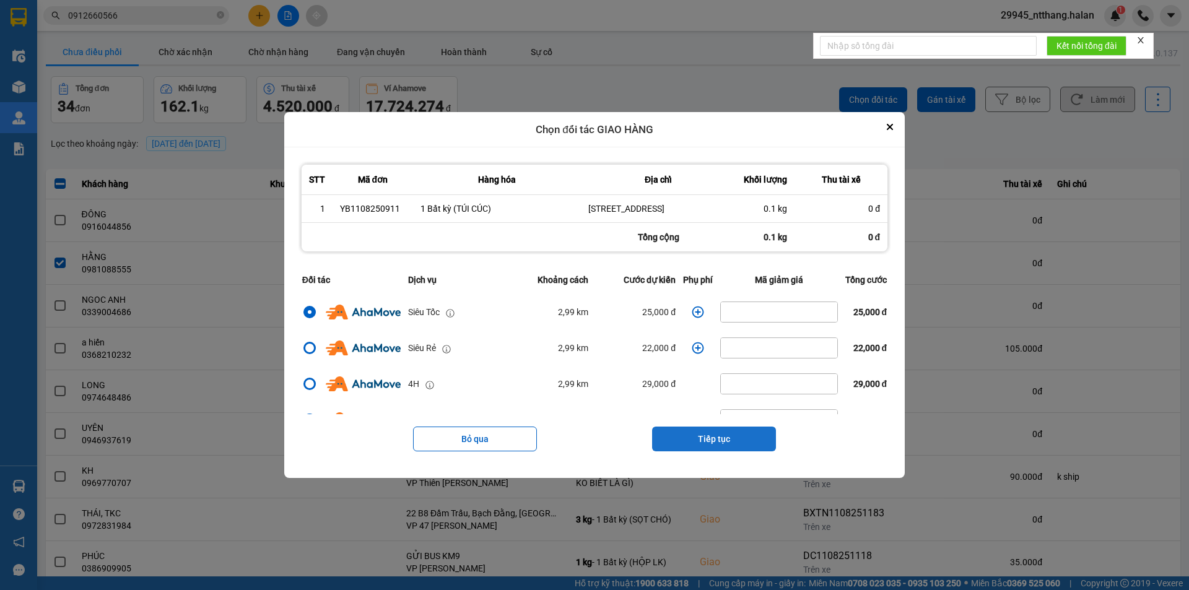
click at [701, 442] on button "Tiếp tục" at bounding box center [714, 439] width 124 height 25
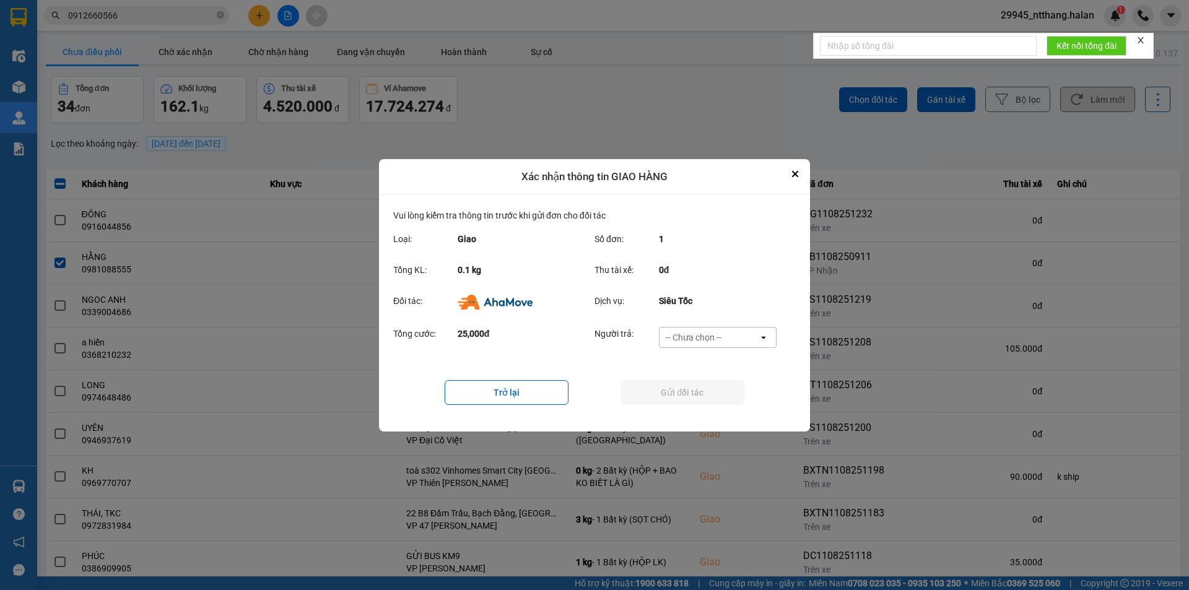
click at [687, 342] on div "-- Chưa chọn --" at bounding box center [694, 337] width 56 height 12
click at [676, 408] on span "Ví Ahamove" at bounding box center [693, 408] width 50 height 12
click at [687, 394] on button "Gửi đối tác" at bounding box center [683, 392] width 124 height 25
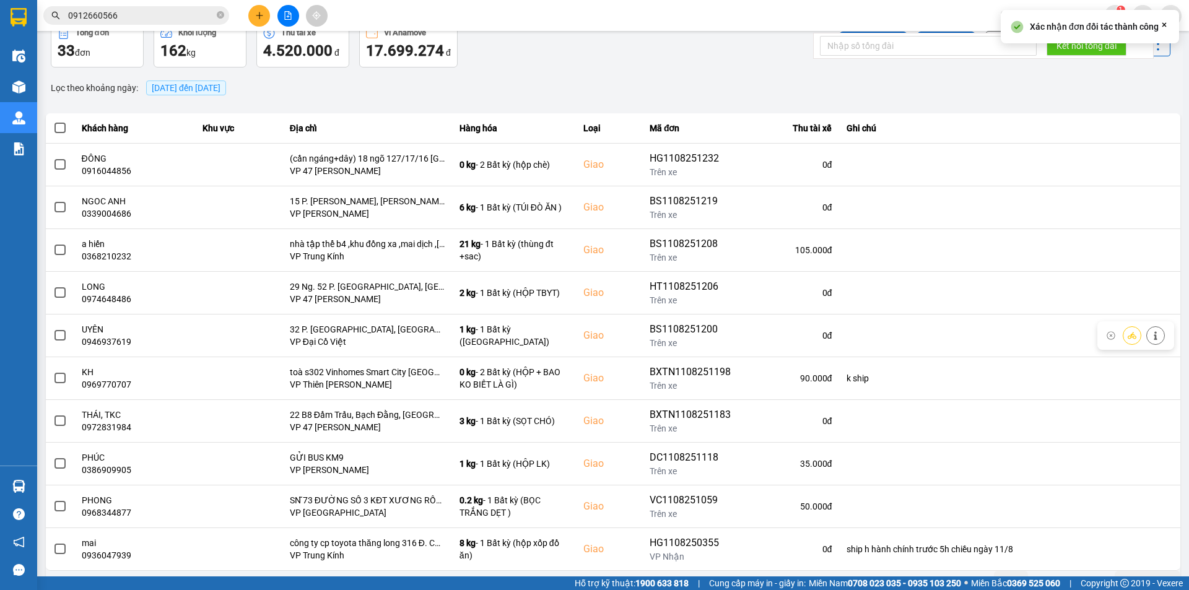
scroll to position [79, 0]
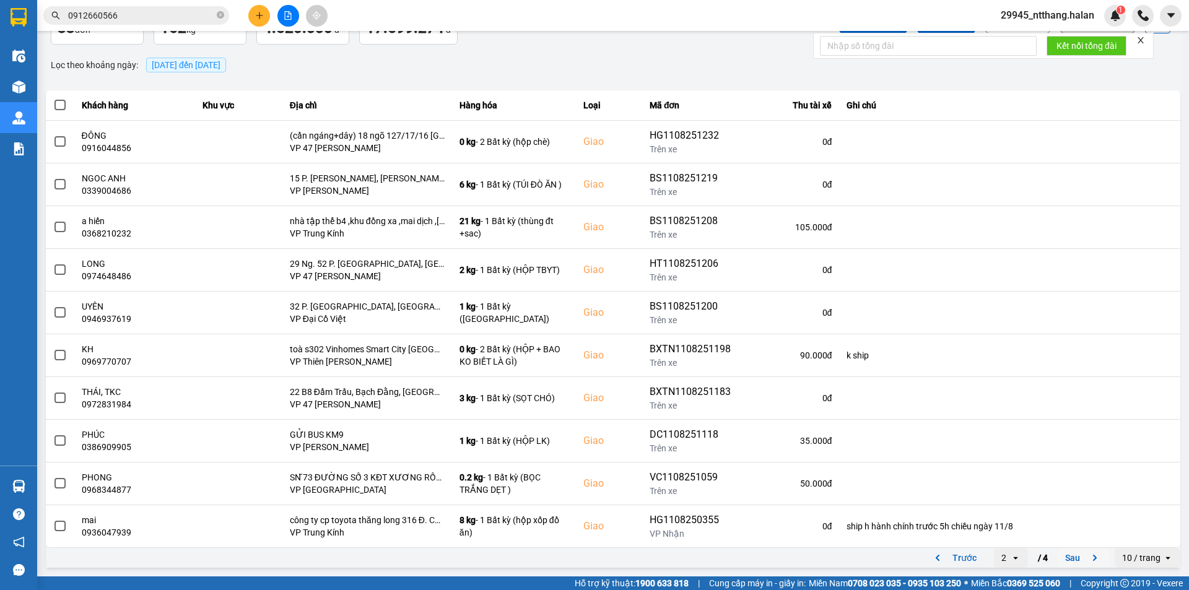
click at [1067, 557] on button "Sau" at bounding box center [1084, 558] width 52 height 19
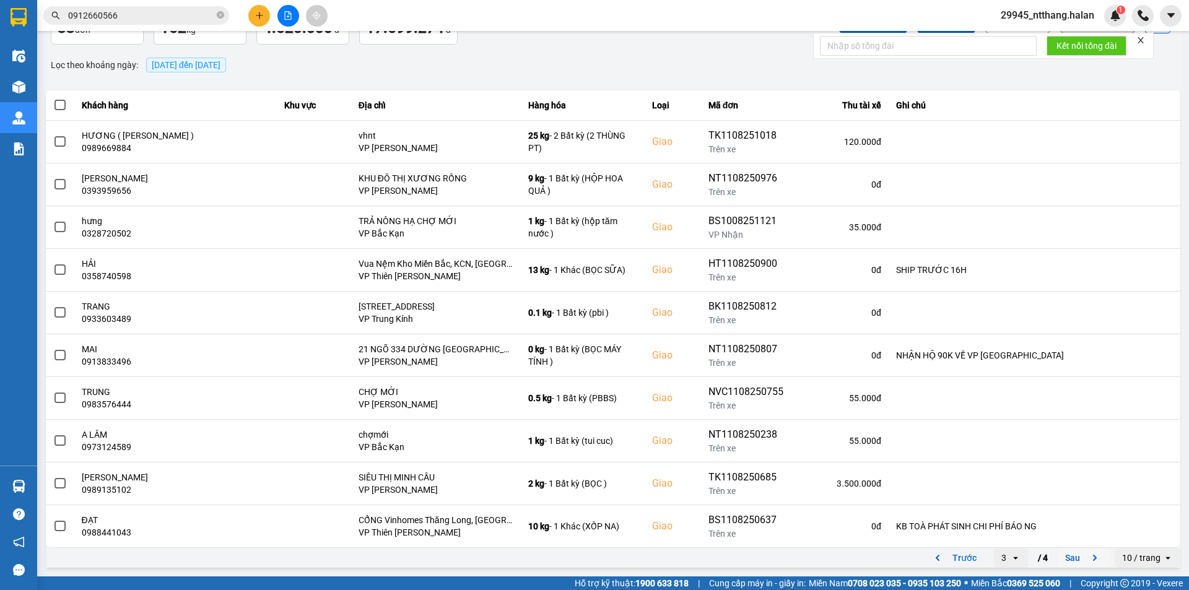
click at [1073, 562] on button "Sau" at bounding box center [1084, 558] width 52 height 19
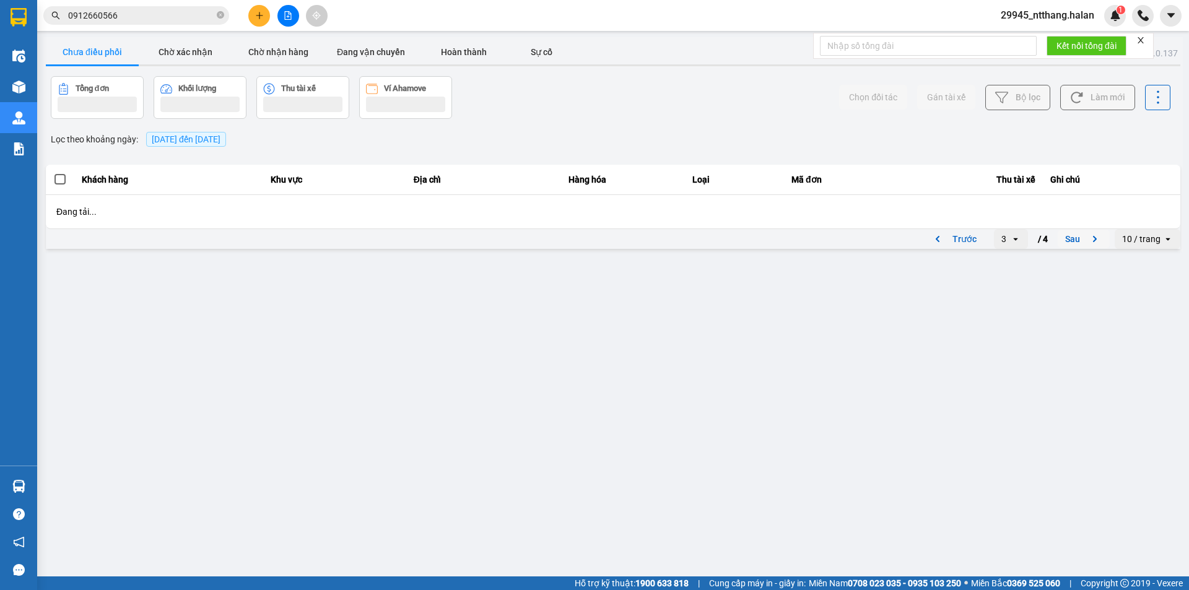
scroll to position [0, 0]
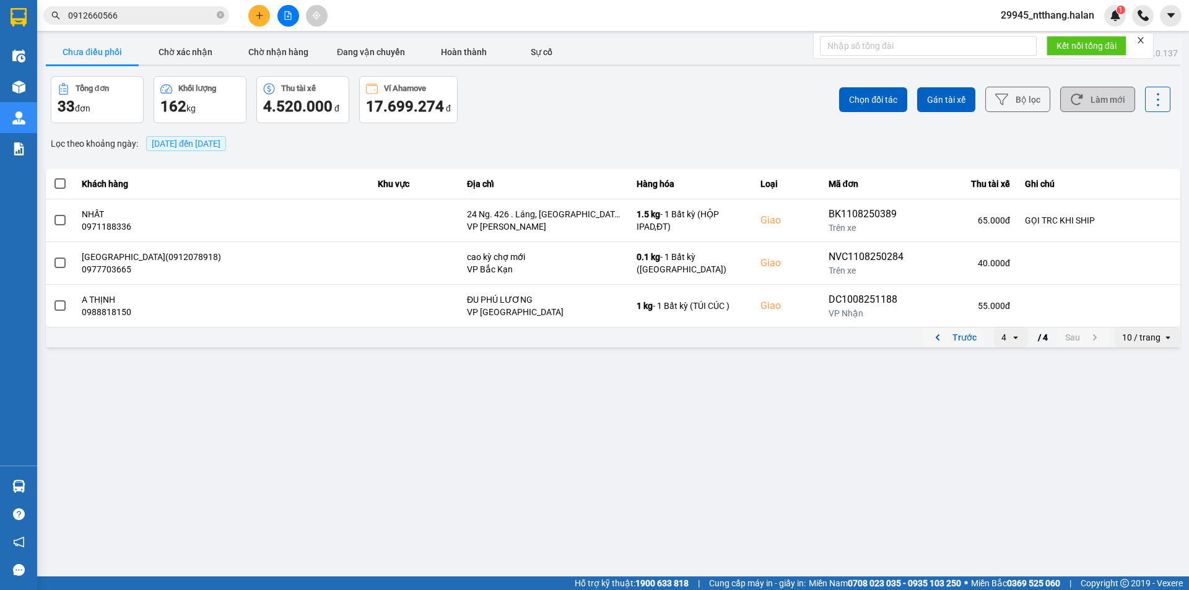
click at [966, 338] on button "Trước" at bounding box center [953, 337] width 61 height 19
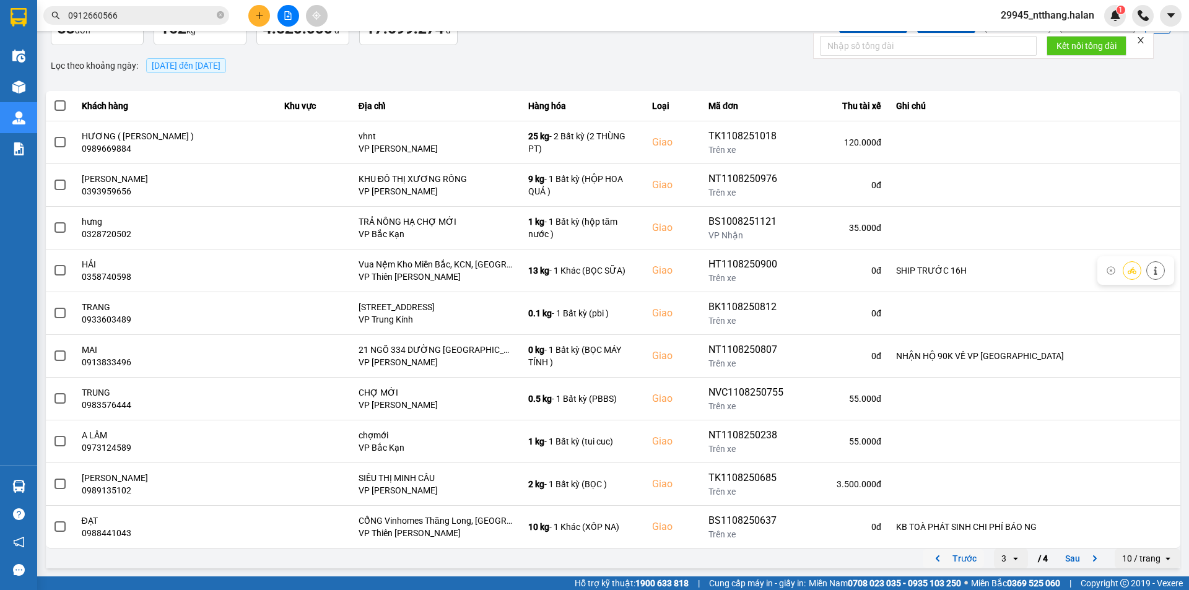
scroll to position [79, 0]
click at [963, 559] on button "Trước" at bounding box center [953, 558] width 61 height 19
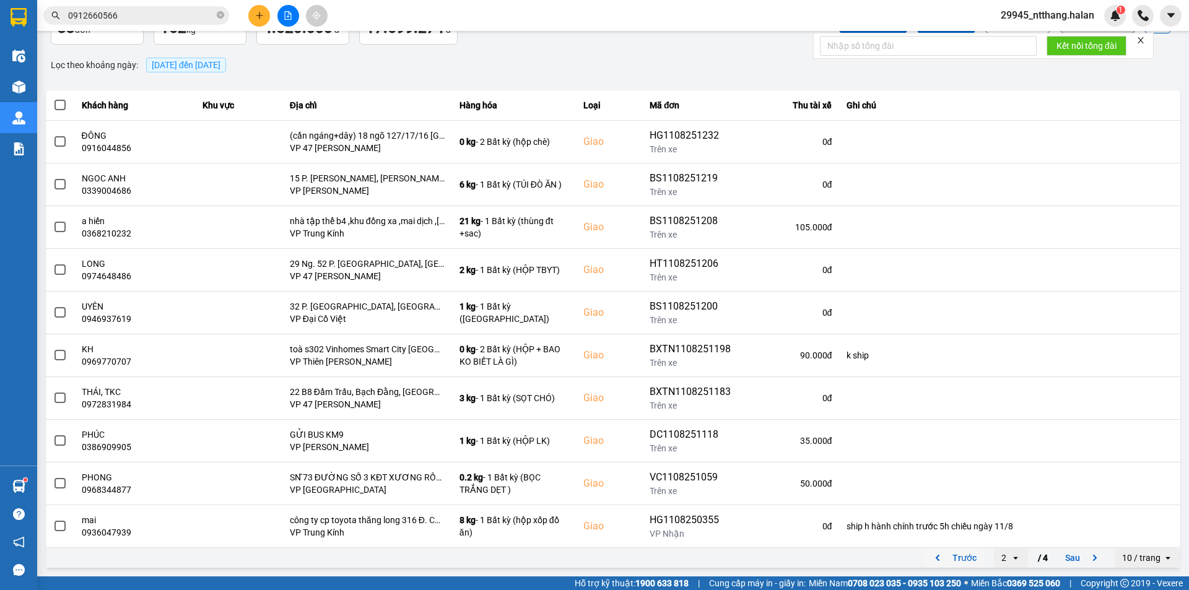
click at [967, 562] on button "Trước" at bounding box center [953, 558] width 61 height 19
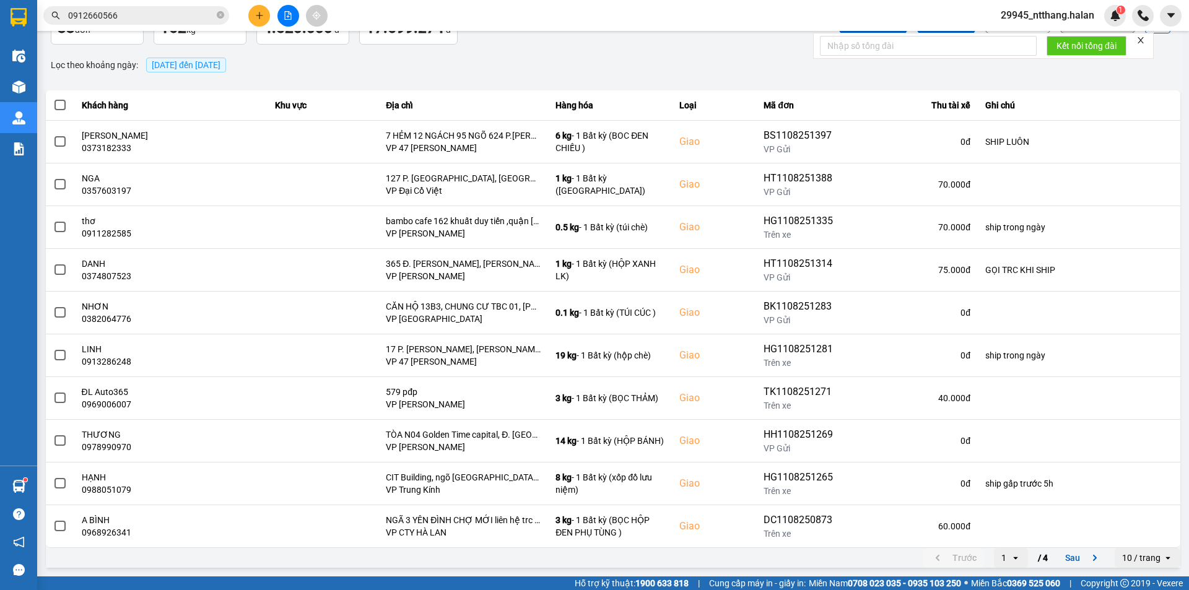
click at [435, 64] on div "Lọc theo khoảng ngày : 11/08/2025 đến 11/08/2025" at bounding box center [613, 64] width 1134 height 21
click at [1063, 559] on button "Sau" at bounding box center [1084, 558] width 52 height 19
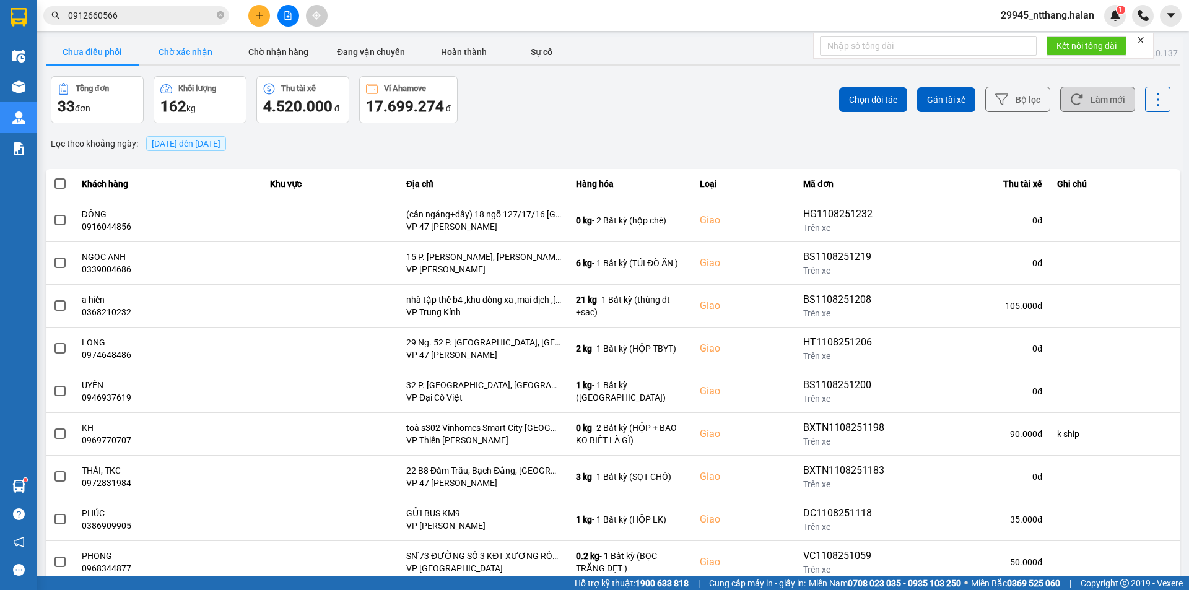
click at [182, 56] on button "Chờ xác nhận" at bounding box center [185, 52] width 93 height 25
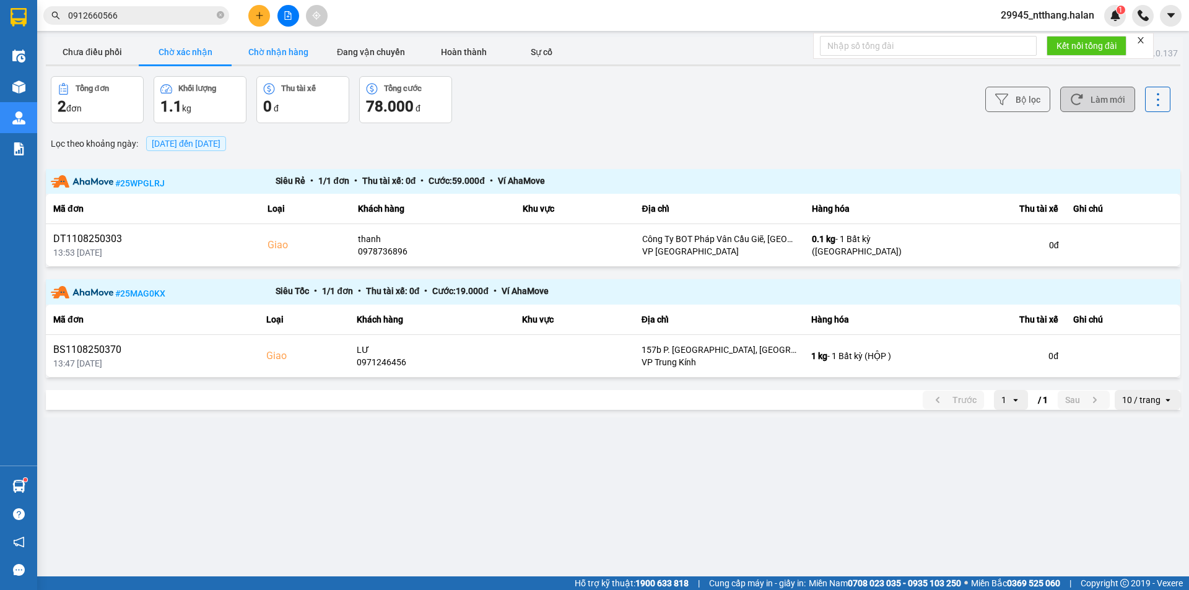
click at [285, 48] on button "Chờ nhận hàng" at bounding box center [278, 52] width 93 height 25
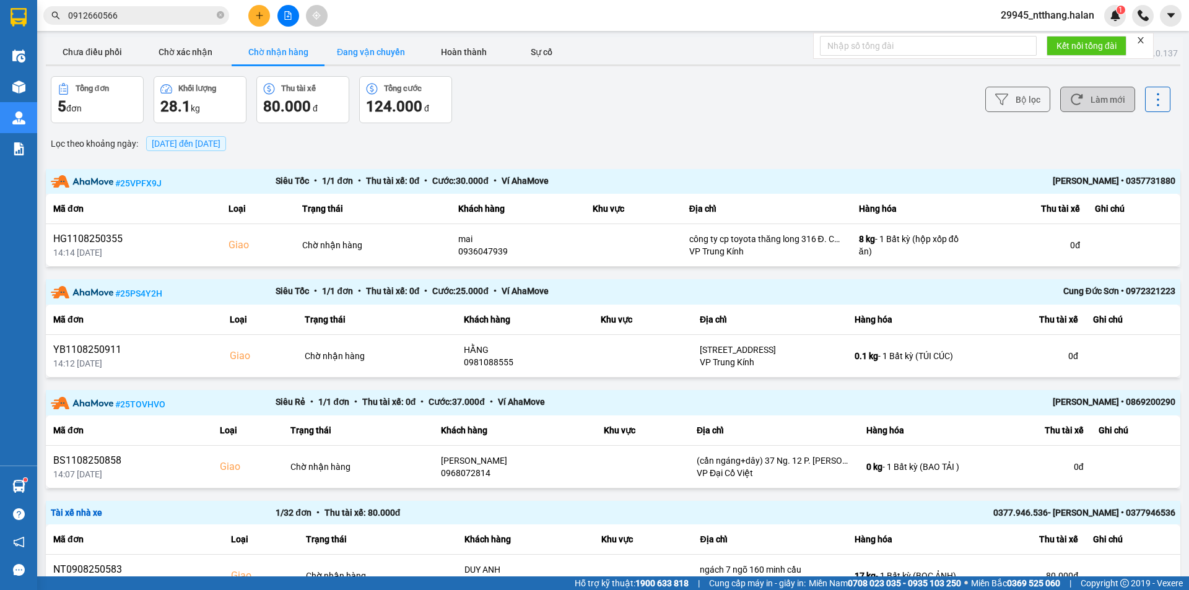
click at [370, 50] on button "Đang vận chuyển" at bounding box center [370, 52] width 93 height 25
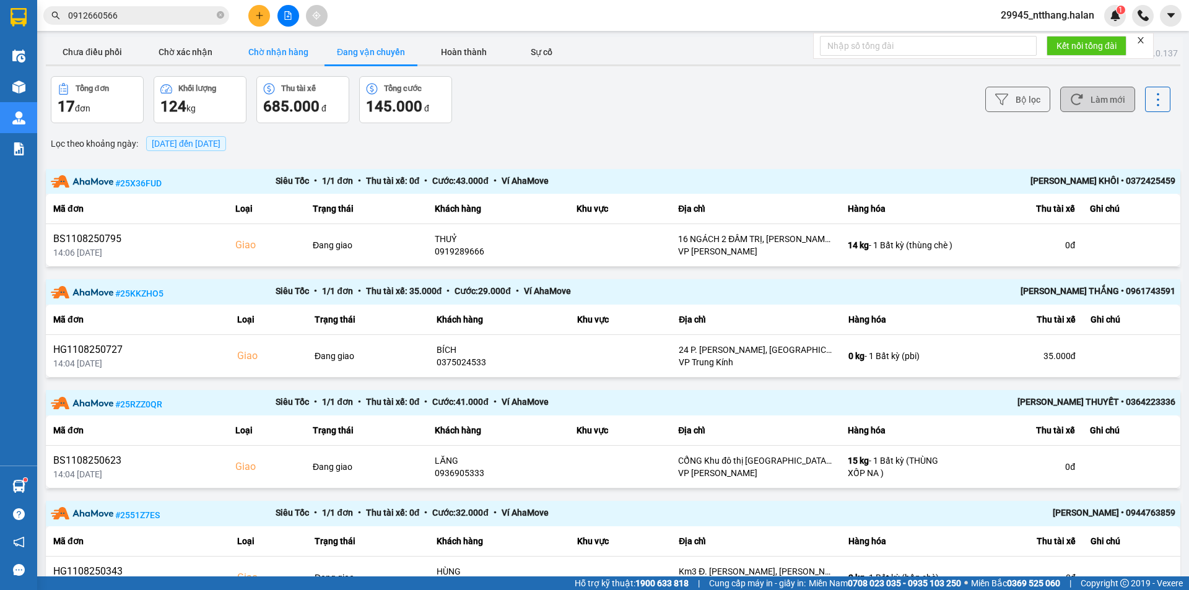
click at [265, 50] on button "Chờ nhận hàng" at bounding box center [278, 52] width 93 height 25
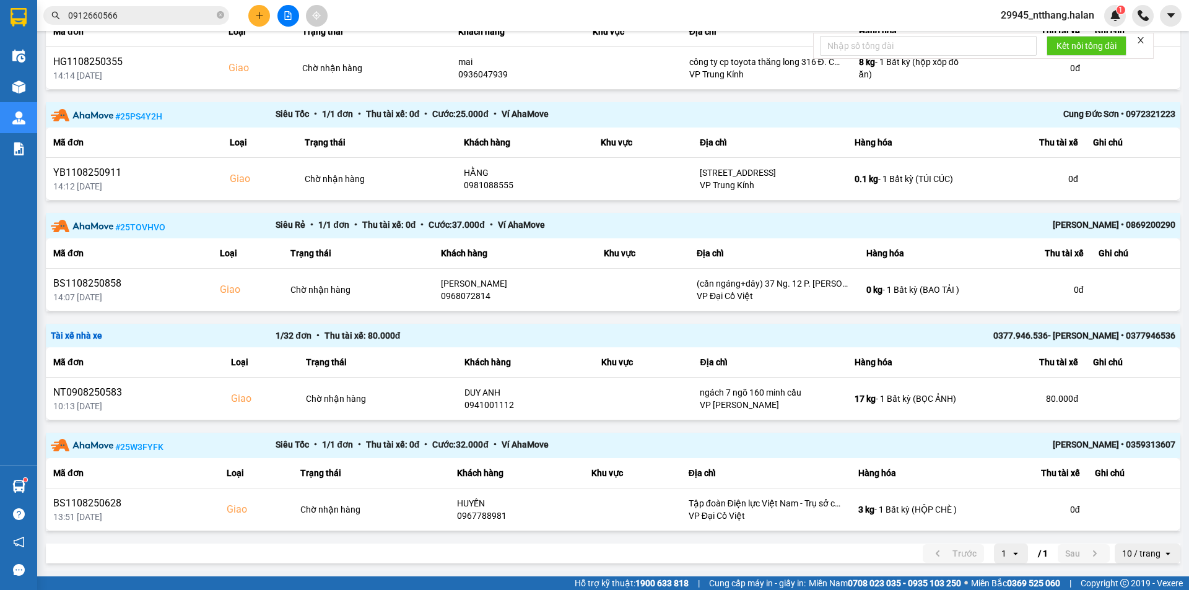
scroll to position [178, 0]
click at [427, 104] on div "# 25PS4Y2H Siêu Tốc • 1 / 1 đơn • Thu tài xế: 0 đ • Cước: 25.000 đ • Ví AhaMove…" at bounding box center [613, 114] width 1134 height 25
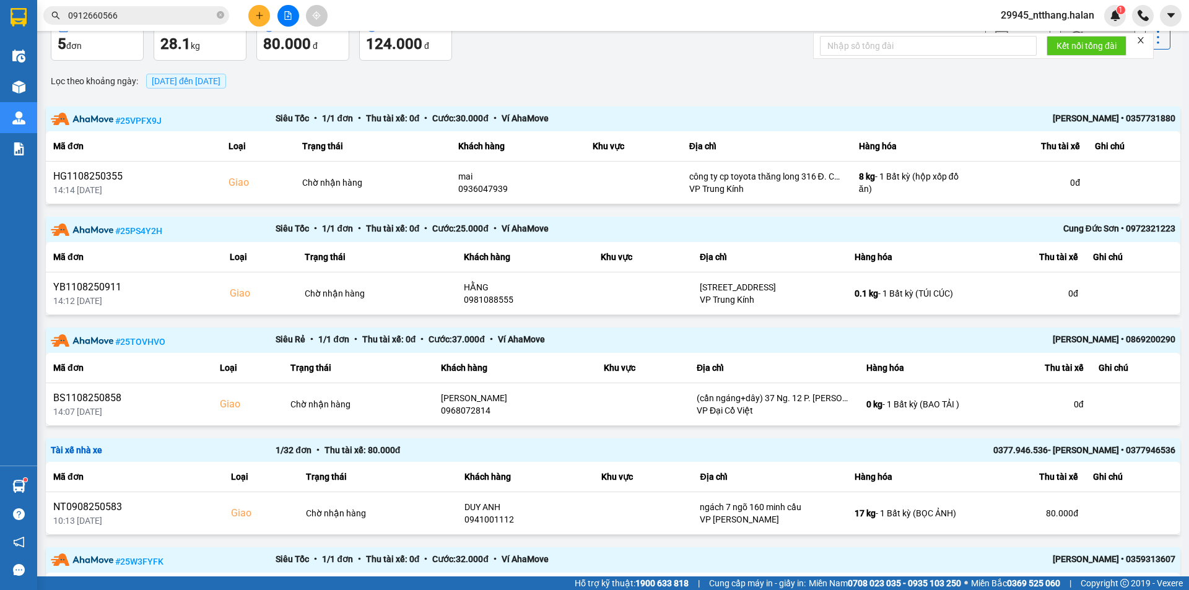
scroll to position [0, 0]
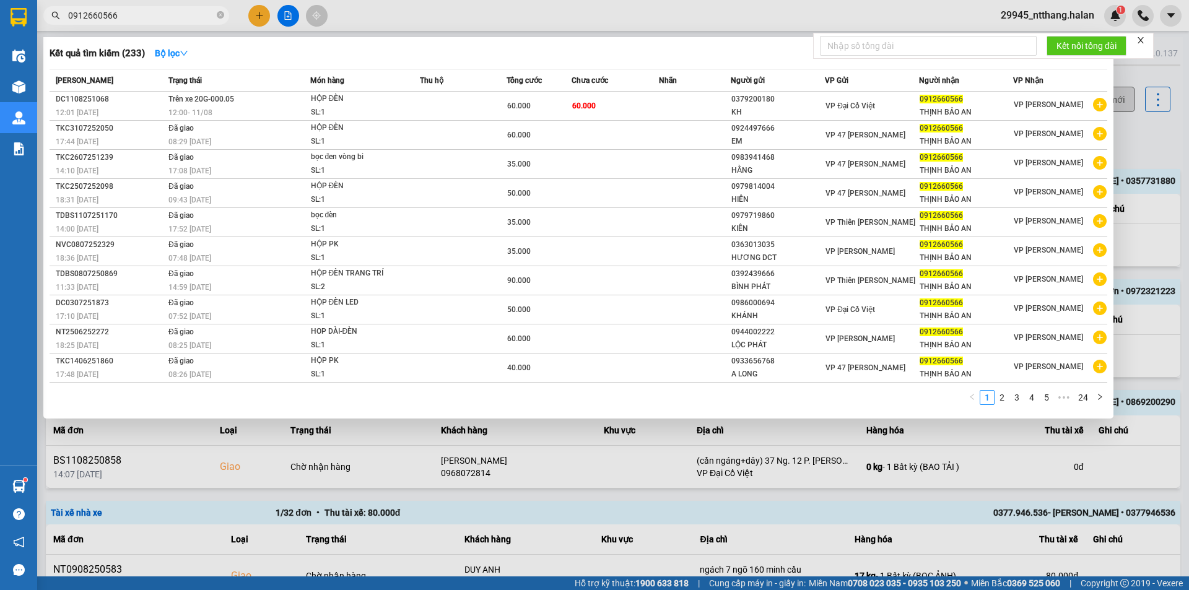
click at [123, 9] on input "0912660566" at bounding box center [141, 16] width 146 height 14
click at [156, 20] on input "0912660566" at bounding box center [141, 16] width 146 height 14
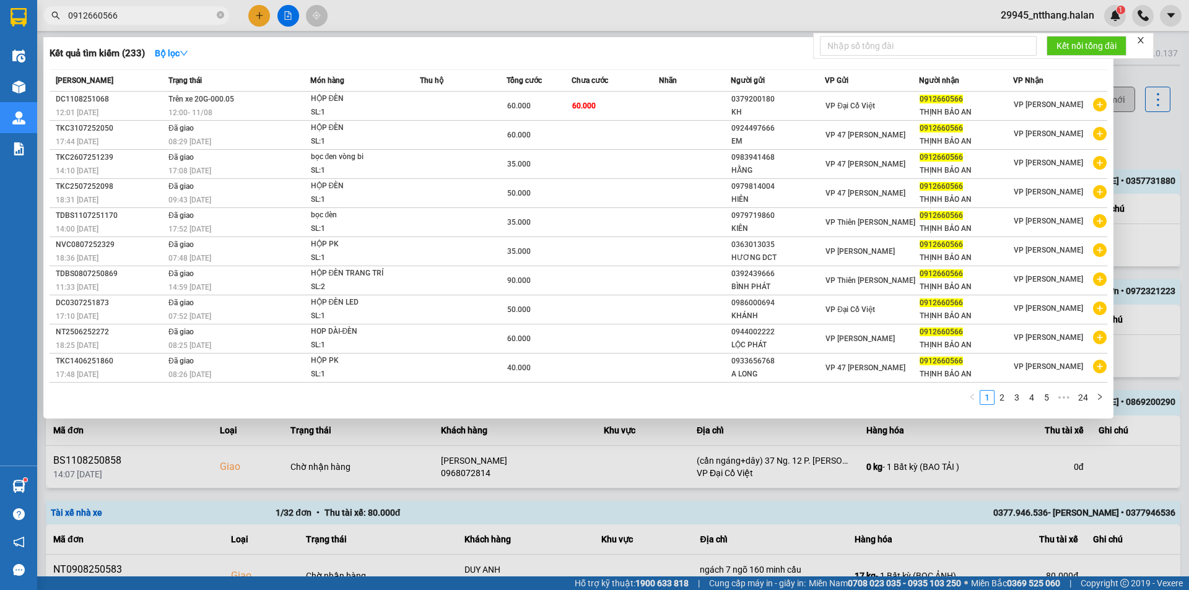
click at [156, 20] on input "0912660566" at bounding box center [141, 16] width 146 height 14
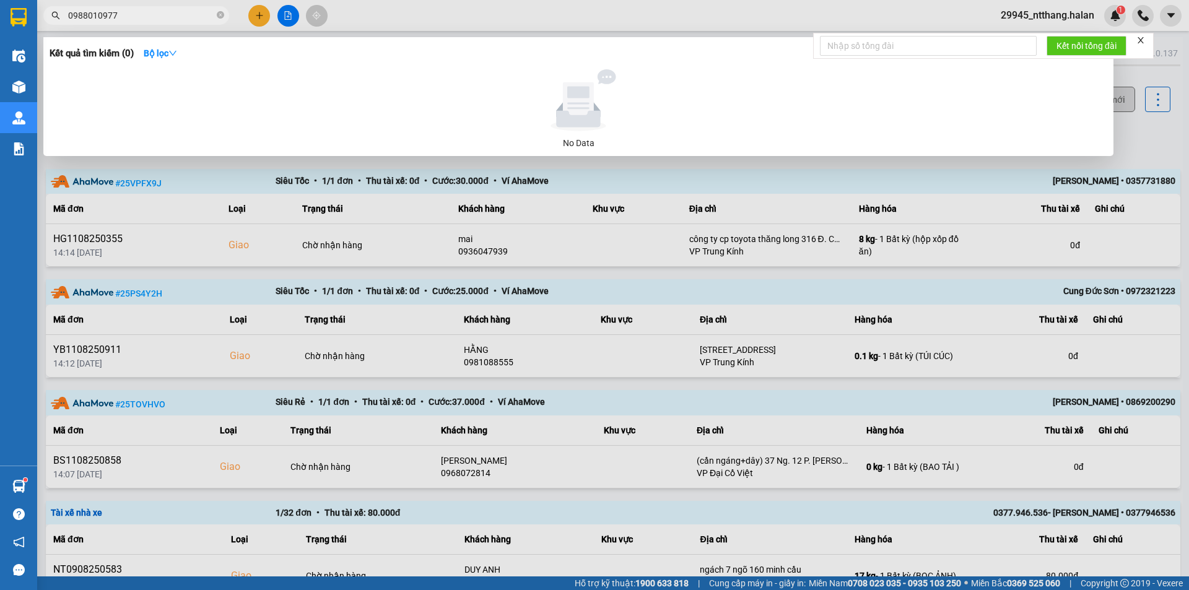
click at [163, 25] on div at bounding box center [594, 295] width 1189 height 590
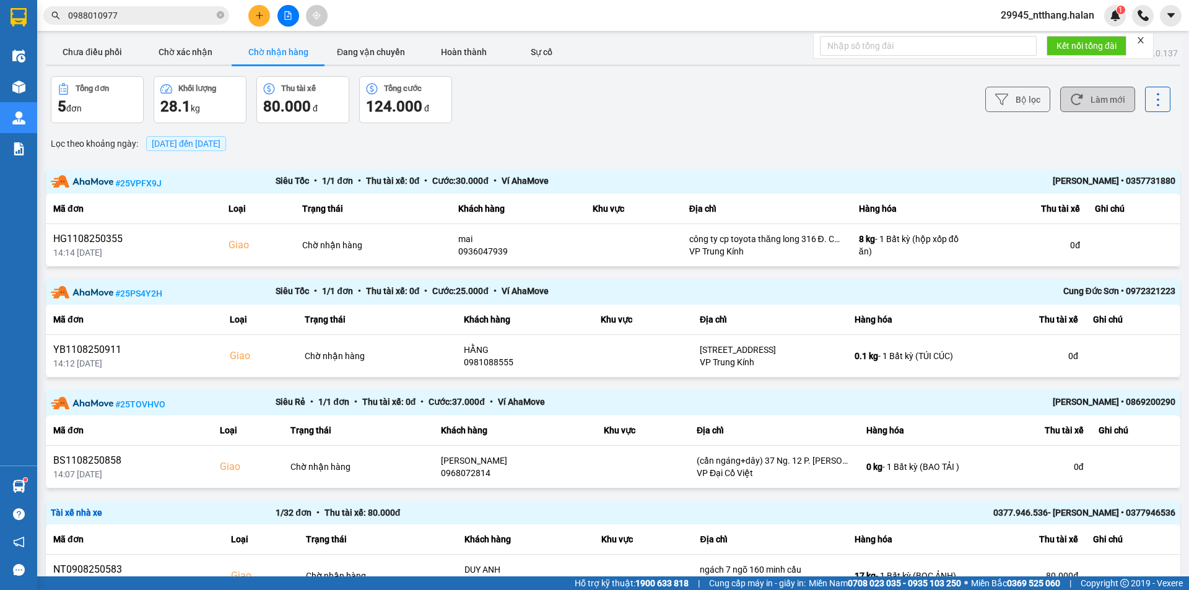
click at [164, 22] on input "0988010977" at bounding box center [141, 16] width 146 height 14
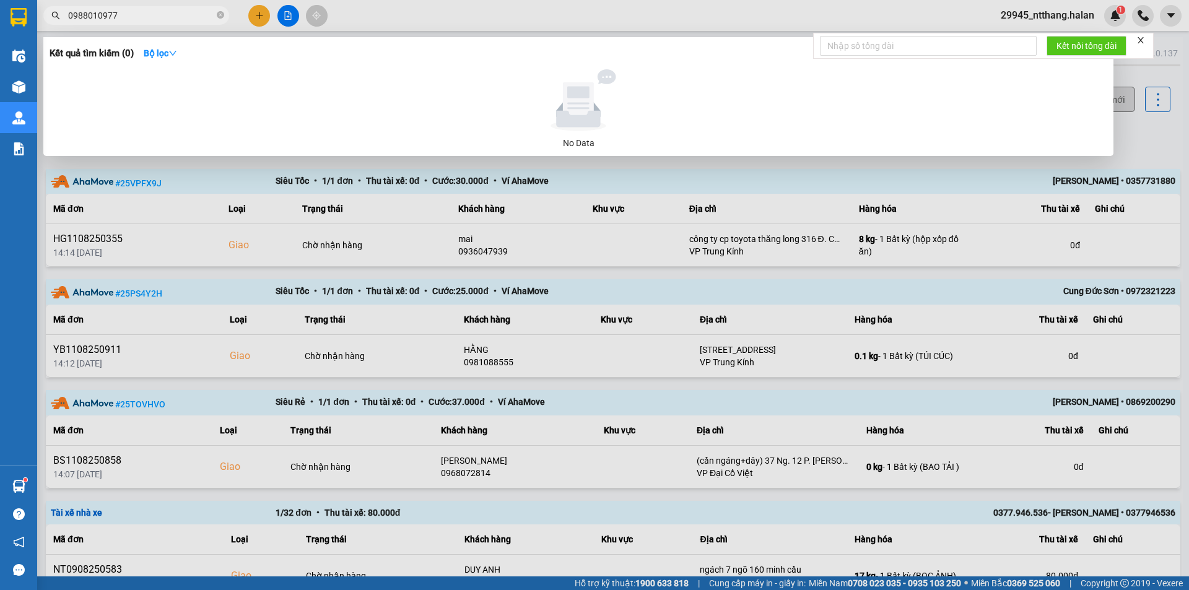
click at [164, 22] on input "0988010977" at bounding box center [141, 16] width 146 height 14
click at [669, 117] on div at bounding box center [578, 100] width 1048 height 62
click at [171, 14] on input "0988010977" at bounding box center [141, 16] width 146 height 14
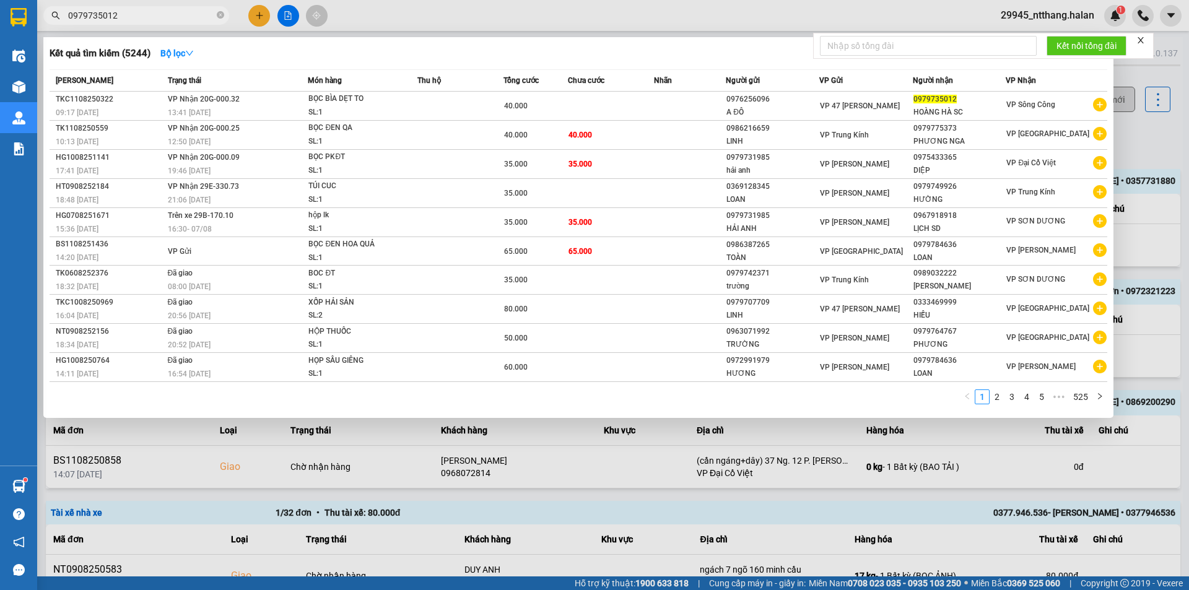
type input "0979735012"
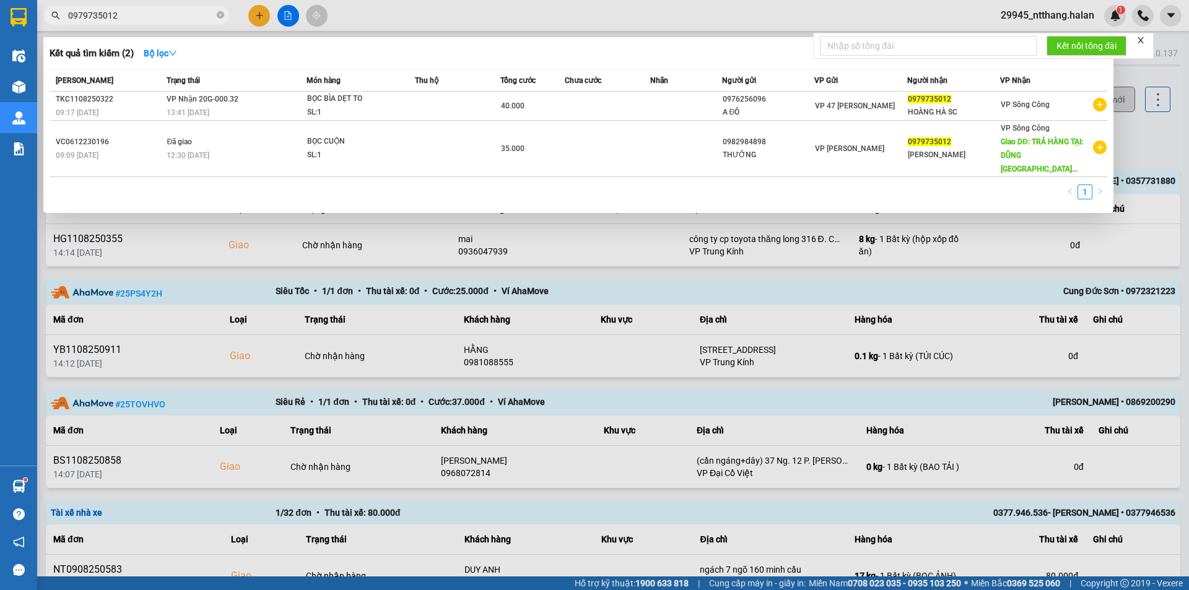
click at [603, 266] on div at bounding box center [594, 295] width 1189 height 590
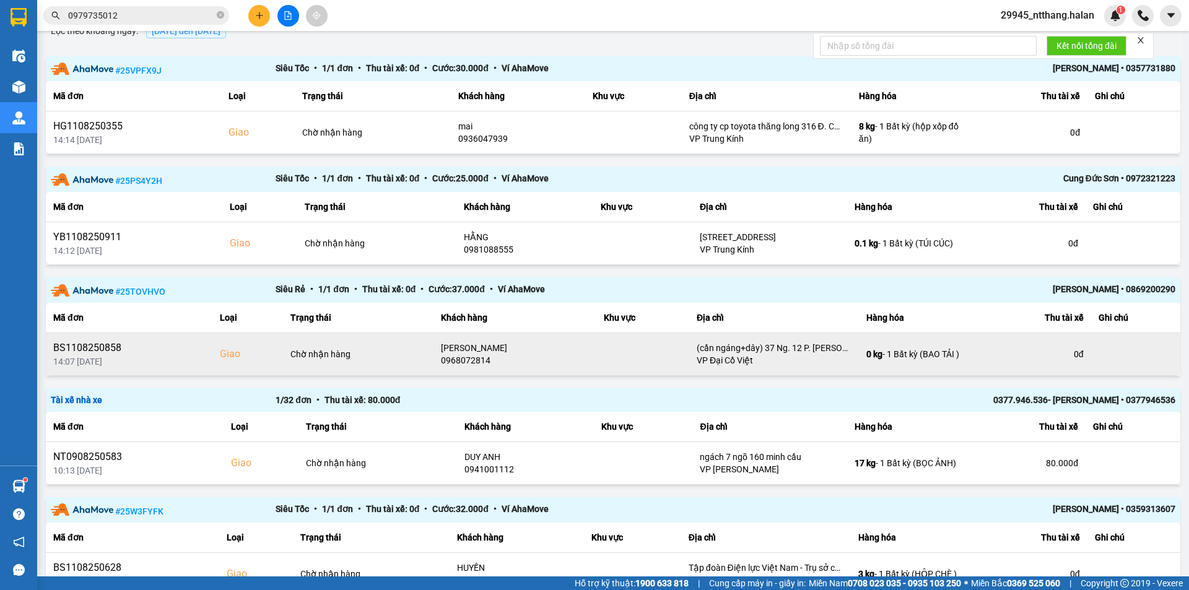
scroll to position [178, 0]
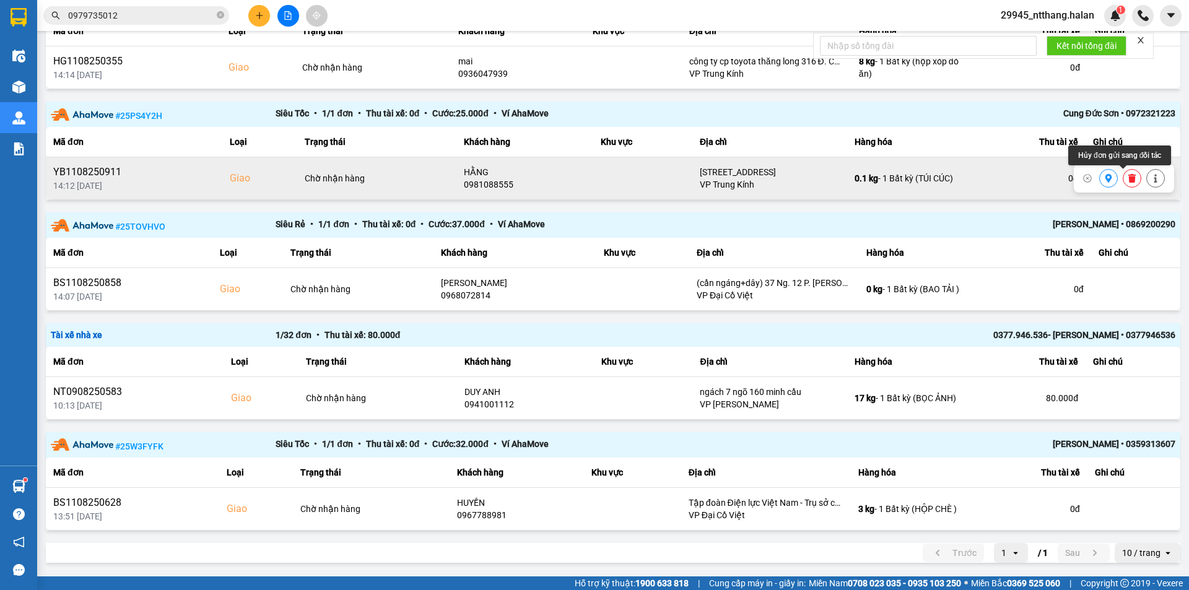
click at [1128, 181] on icon at bounding box center [1131, 178] width 7 height 9
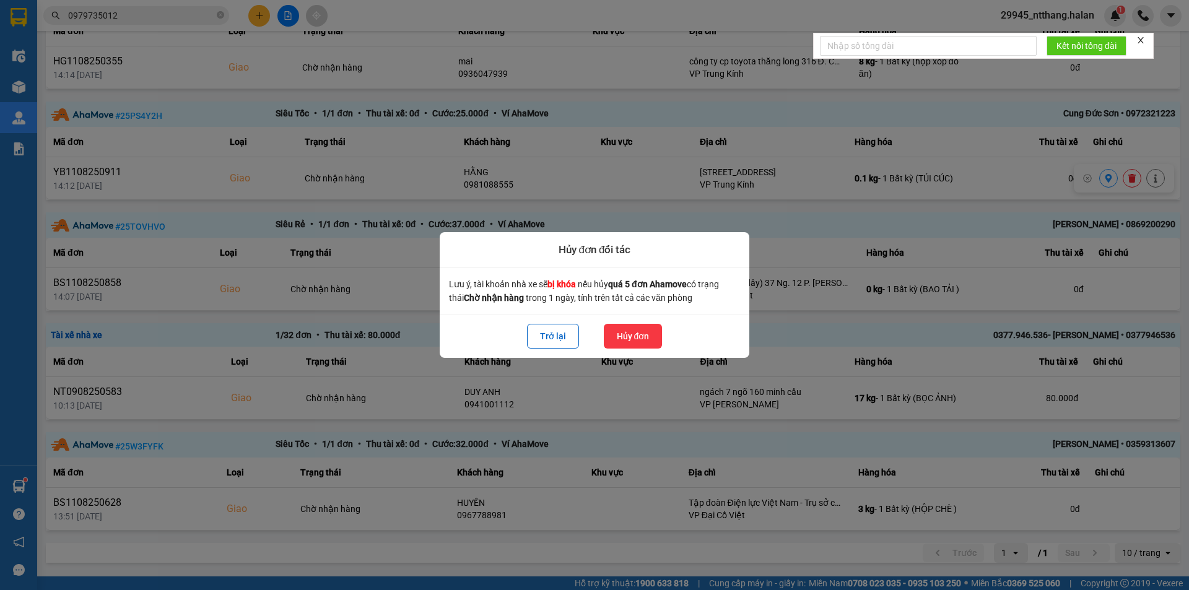
click at [640, 335] on button "Hủy đơn" at bounding box center [633, 336] width 59 height 25
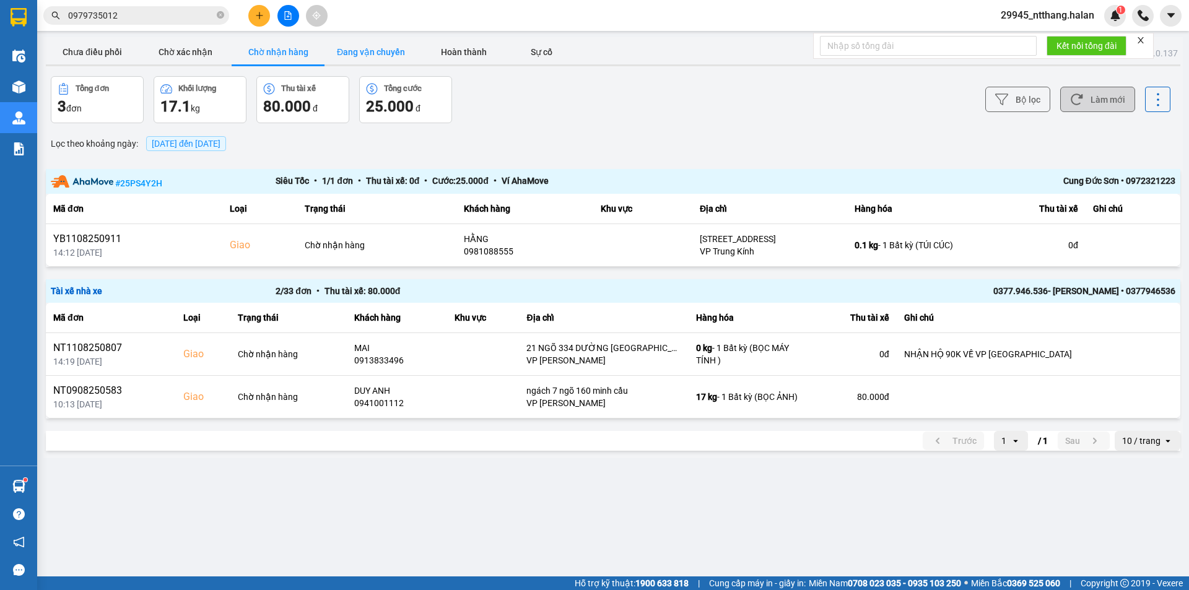
click at [378, 51] on button "Đang vận chuyển" at bounding box center [370, 52] width 93 height 25
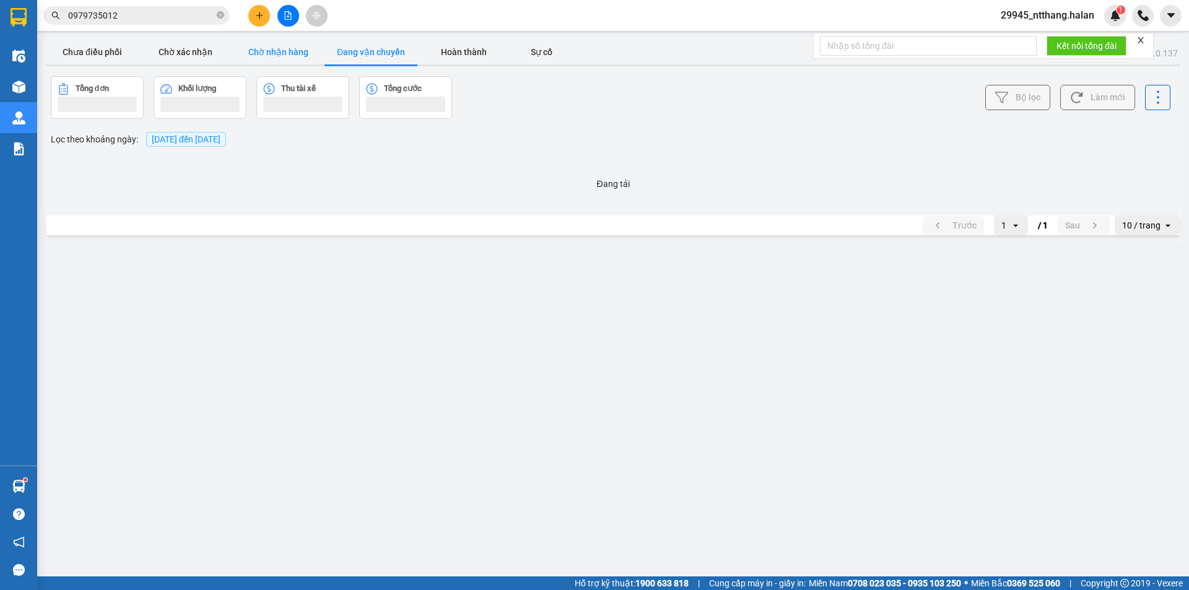
click at [294, 62] on button "Chờ nhận hàng" at bounding box center [278, 52] width 93 height 25
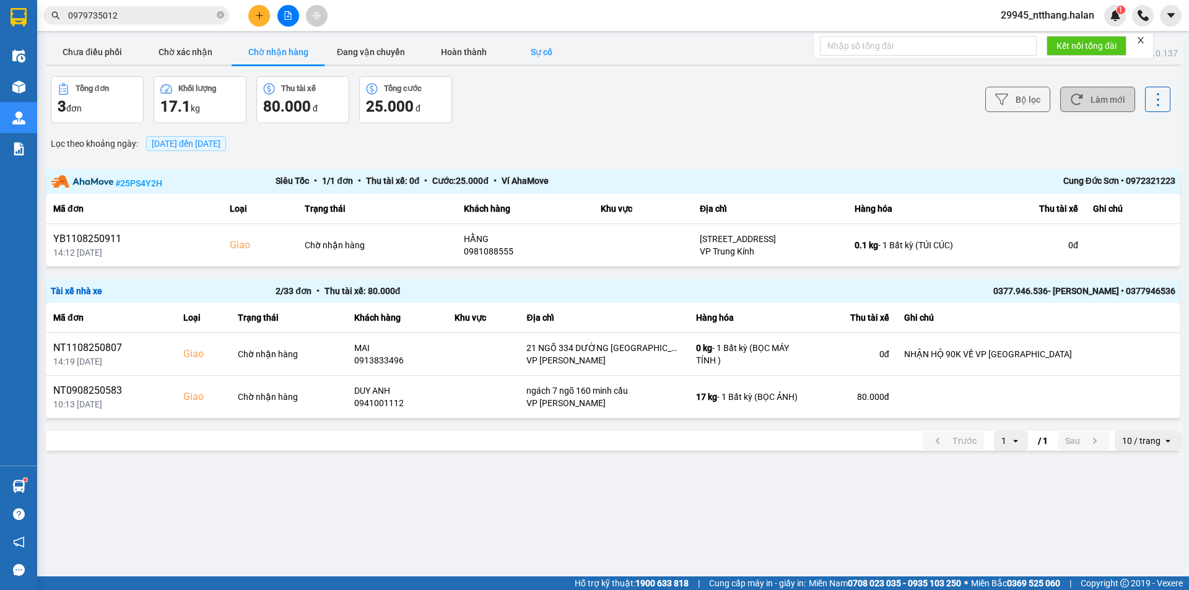
click at [558, 43] on button "Sự cố" at bounding box center [541, 52] width 62 height 25
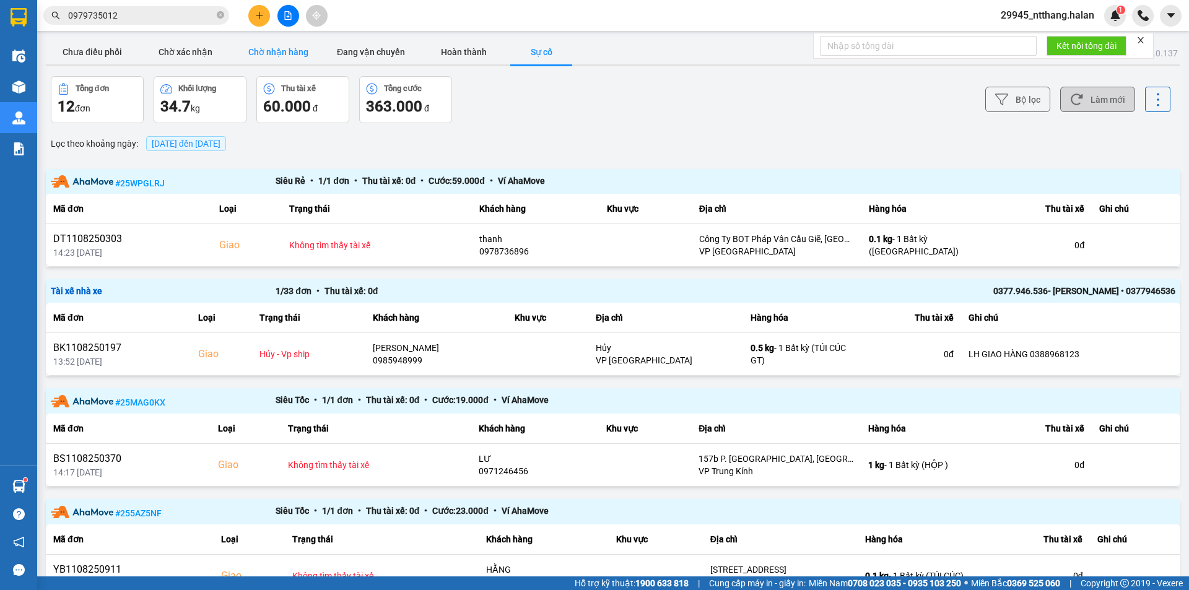
click at [274, 46] on button "Chờ nhận hàng" at bounding box center [278, 52] width 93 height 25
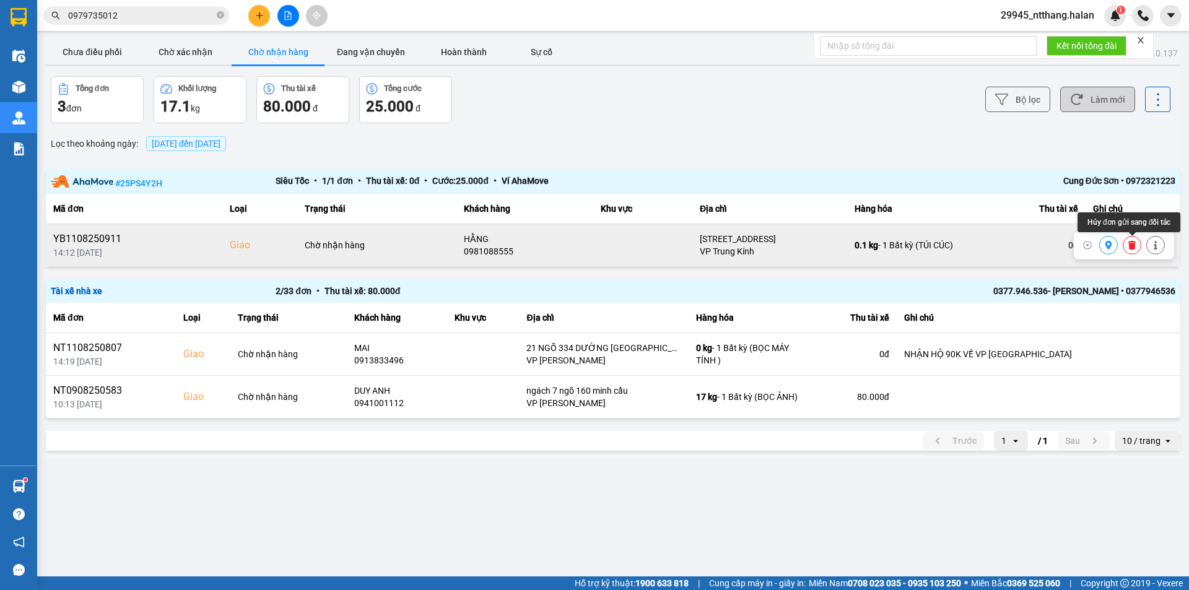
click at [1132, 242] on icon at bounding box center [1131, 245] width 7 height 9
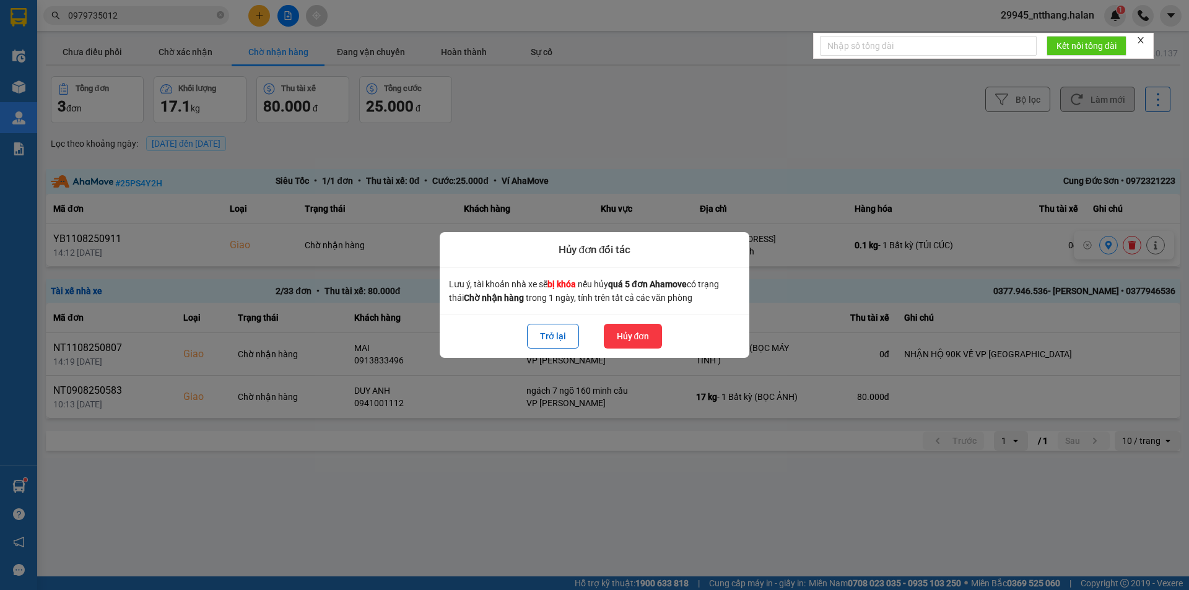
click at [648, 335] on button "Hủy đơn" at bounding box center [633, 336] width 59 height 25
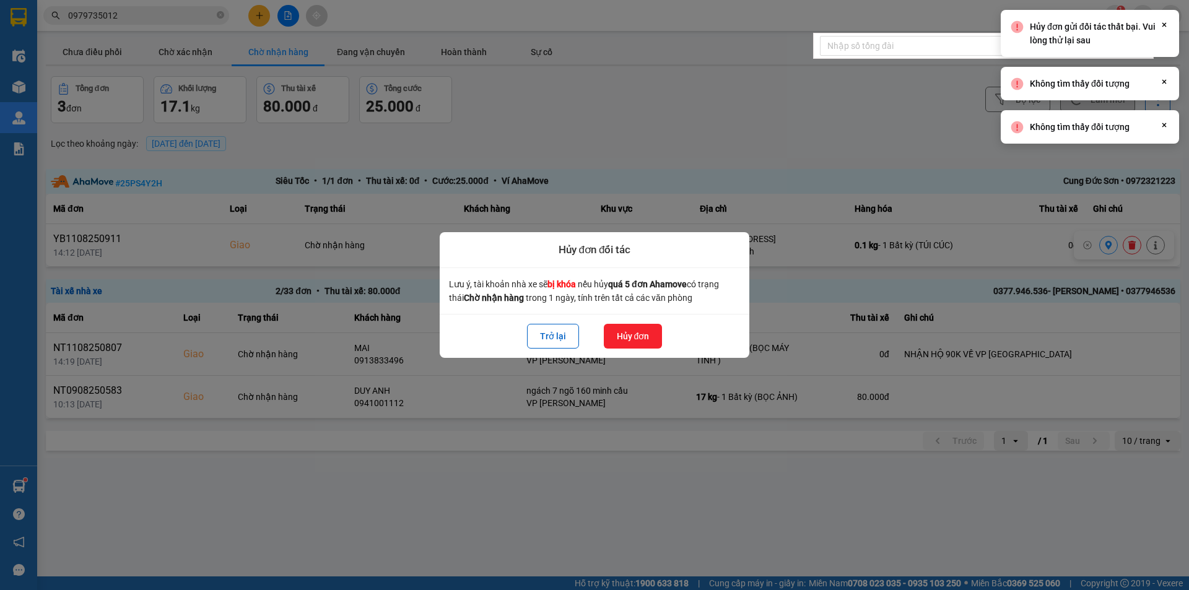
drag, startPoint x: 809, startPoint y: 105, endPoint x: 521, endPoint y: 103, distance: 288.0
click at [806, 104] on div at bounding box center [594, 295] width 1189 height 590
click at [86, 51] on div at bounding box center [594, 295] width 1189 height 590
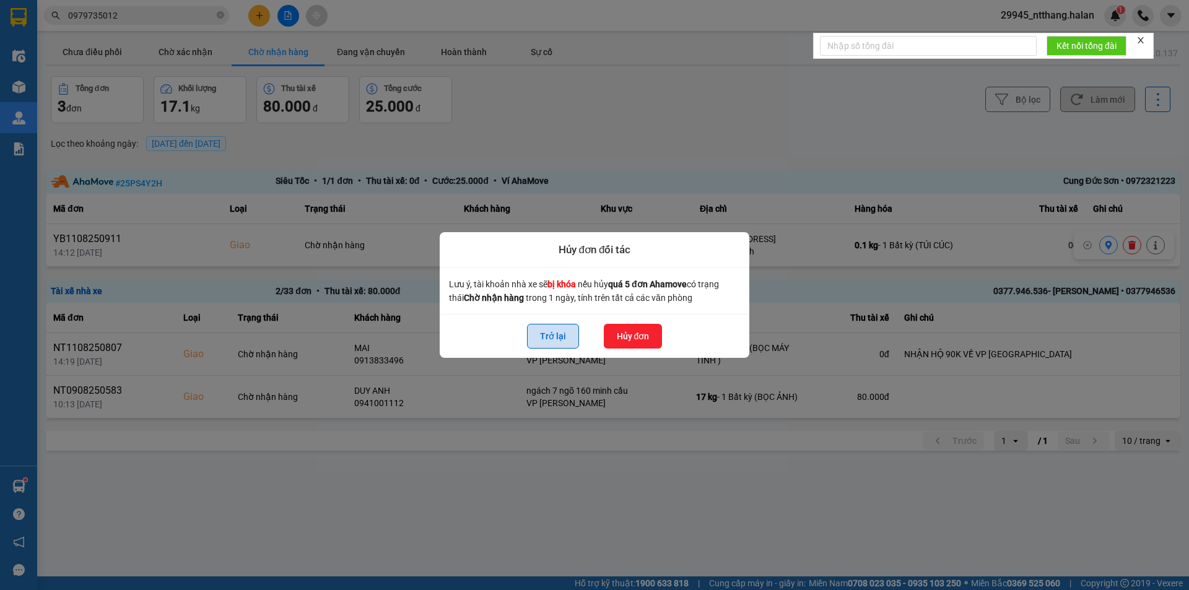
click at [565, 343] on button "Trở lại" at bounding box center [553, 336] width 52 height 25
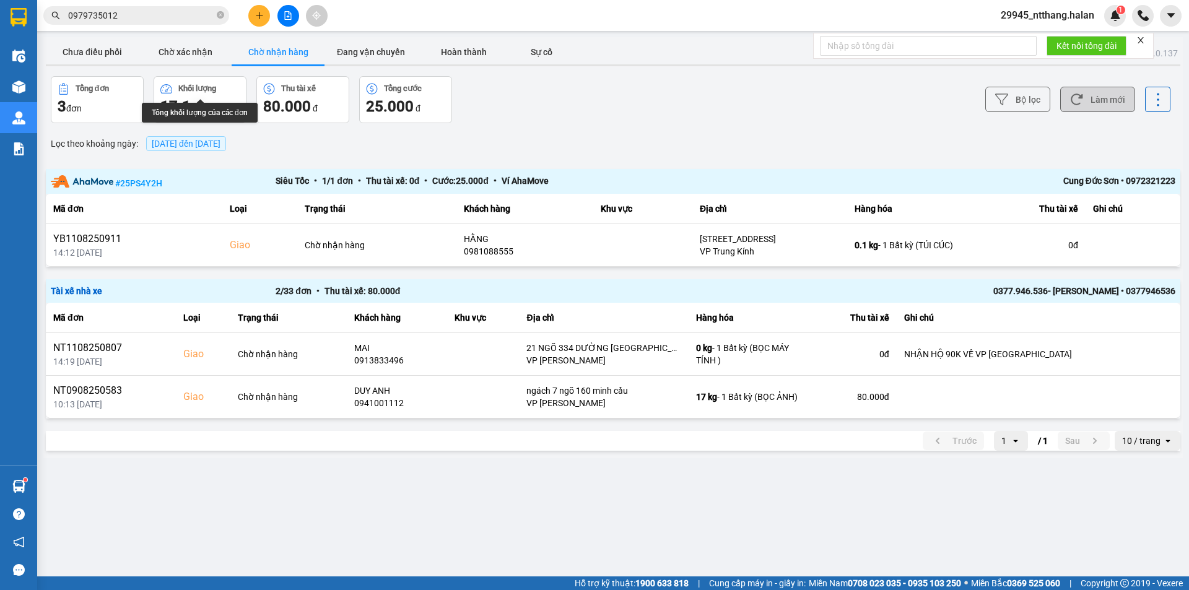
click at [89, 39] on div "ver: 0.0.137 Chưa điều phối Chờ xác nhận Chờ nhận hàng Đang vận chuyển Hoàn thà…" at bounding box center [612, 247] width 1139 height 421
click at [92, 61] on button "Chưa điều phối" at bounding box center [92, 52] width 93 height 25
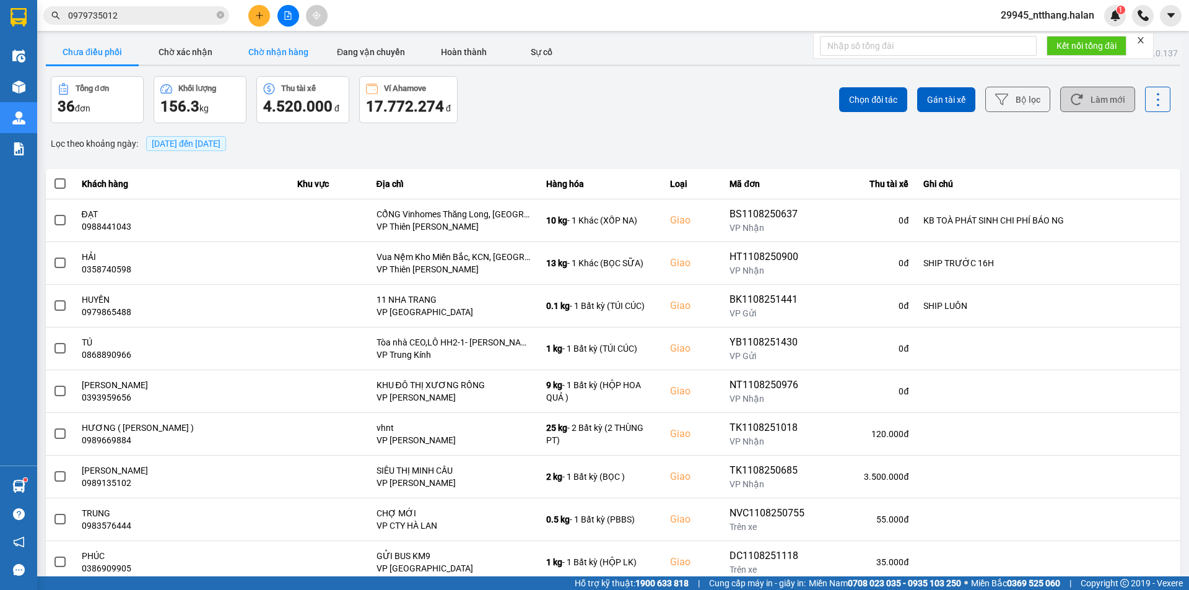
click at [302, 48] on button "Chờ nhận hàng" at bounding box center [278, 52] width 93 height 25
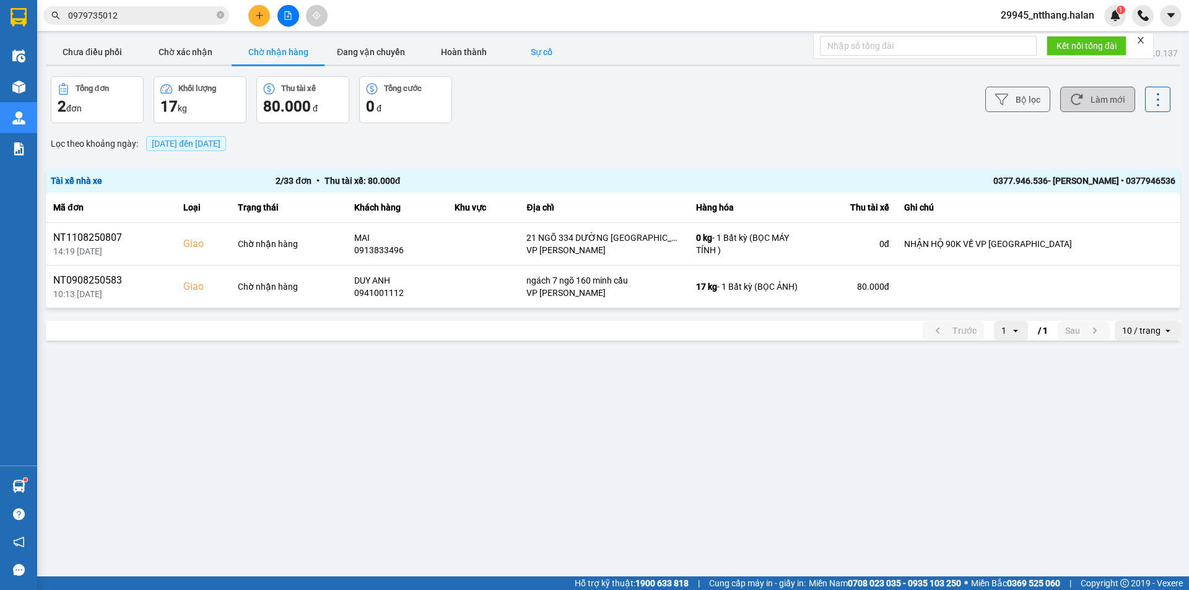
click at [546, 53] on button "Sự cố" at bounding box center [541, 52] width 62 height 25
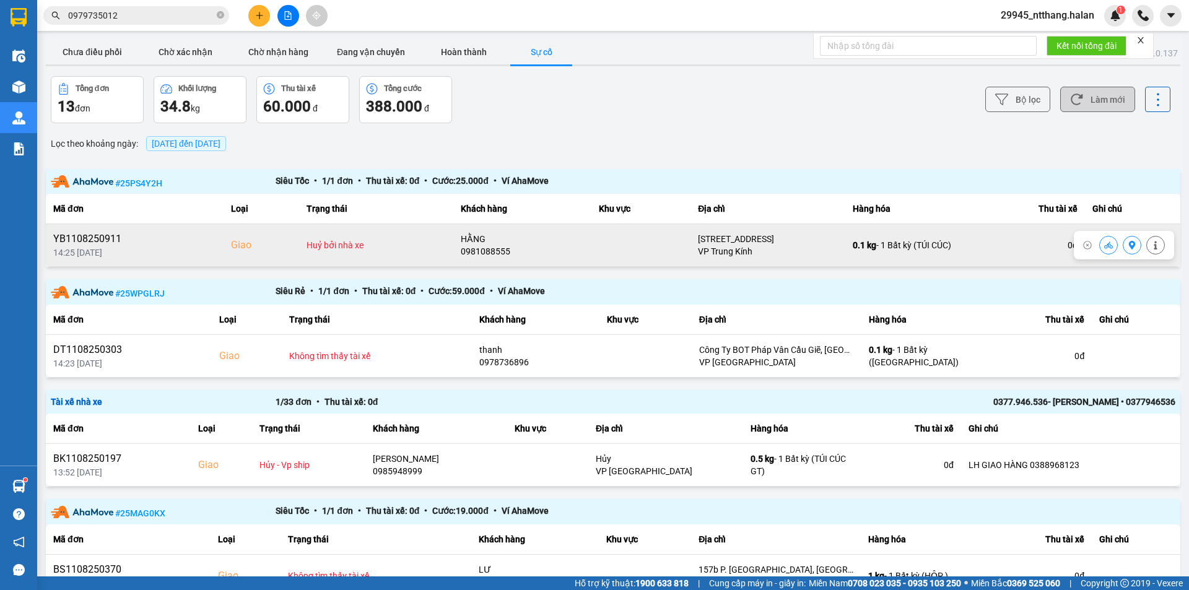
click at [472, 253] on div "0981088555" at bounding box center [522, 251] width 123 height 12
copy div "0981088555"
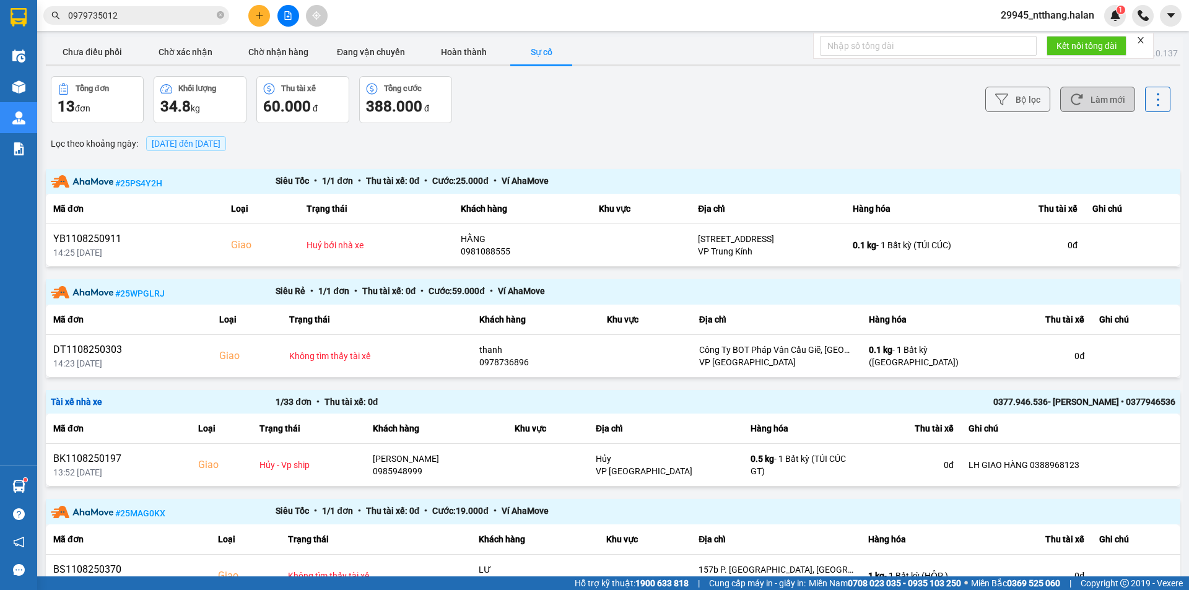
click at [754, 141] on div "Lọc theo khoảng ngày : 11/08/2025 đến 11/08/2025" at bounding box center [613, 143] width 1134 height 21
click at [86, 48] on button "Chưa điều phối" at bounding box center [92, 52] width 93 height 25
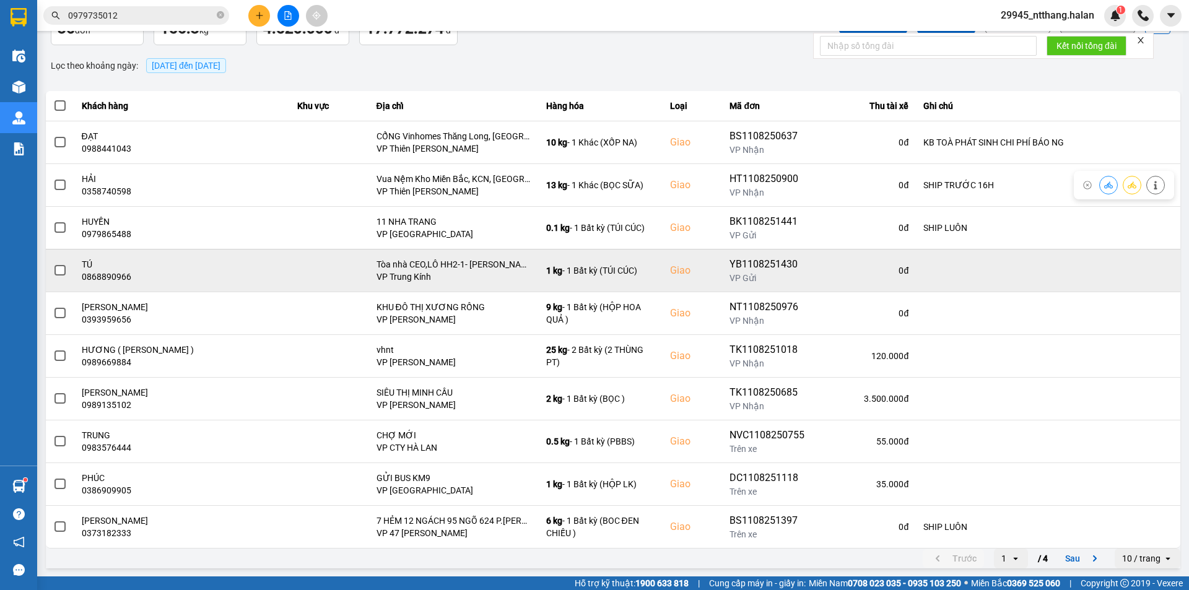
scroll to position [79, 0]
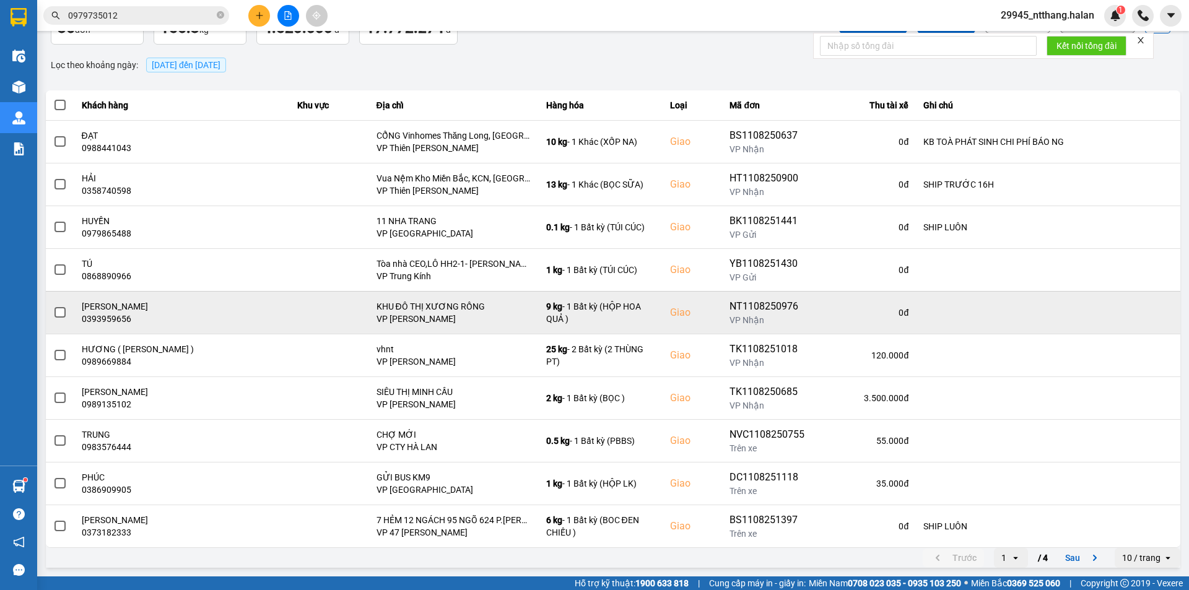
click at [55, 311] on span at bounding box center [59, 312] width 11 height 11
click at [53, 306] on input "checkbox" at bounding box center [53, 306] width 0 height 0
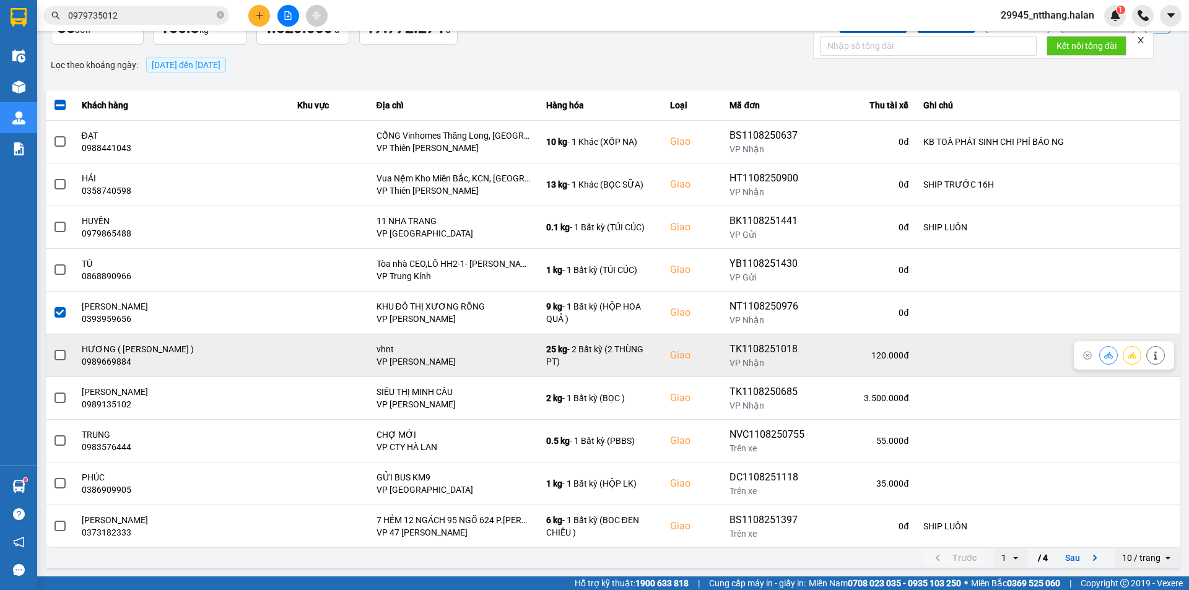
click at [51, 351] on td at bounding box center [60, 355] width 28 height 43
click at [63, 356] on span at bounding box center [59, 355] width 11 height 11
click at [53, 349] on input "checkbox" at bounding box center [53, 349] width 0 height 0
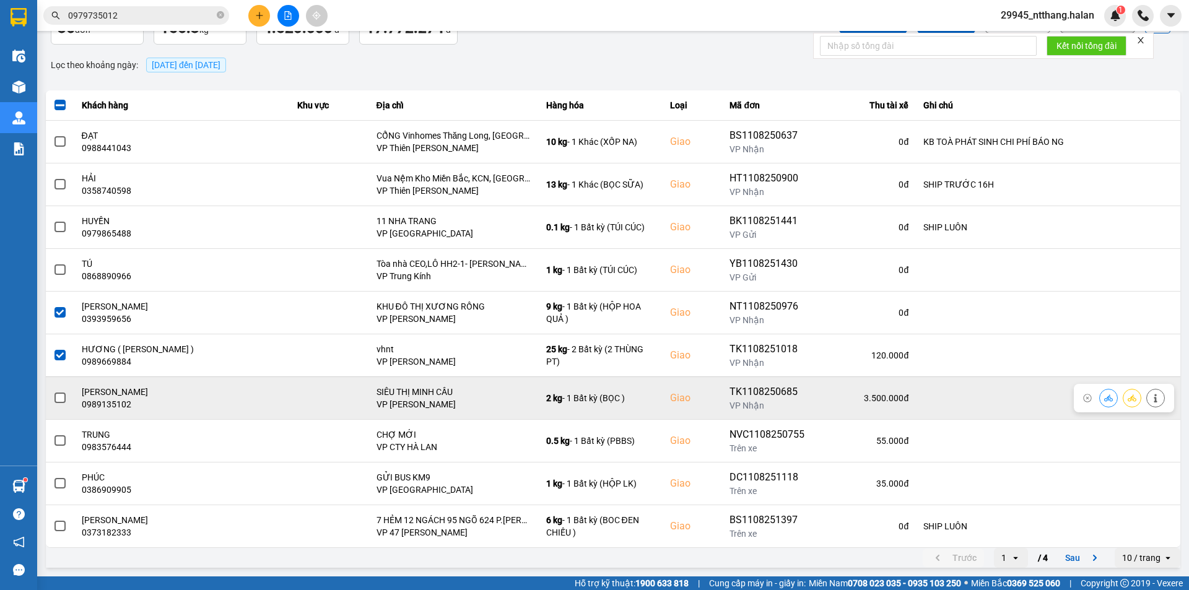
click at [56, 396] on span at bounding box center [59, 398] width 11 height 11
click at [53, 391] on input "checkbox" at bounding box center [53, 391] width 0 height 0
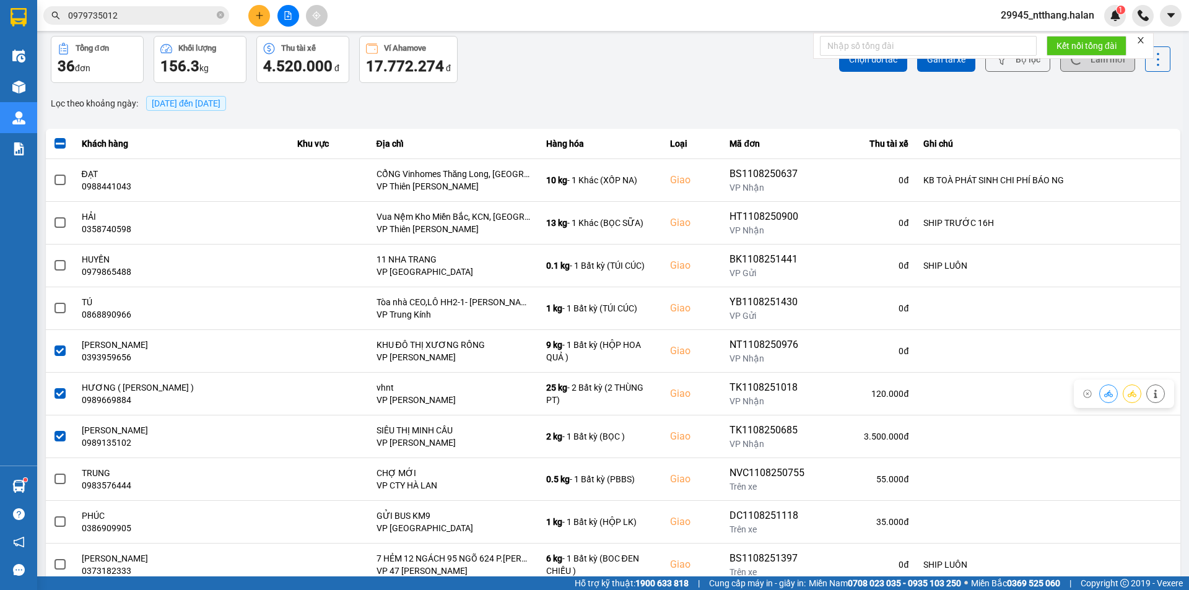
scroll to position [0, 0]
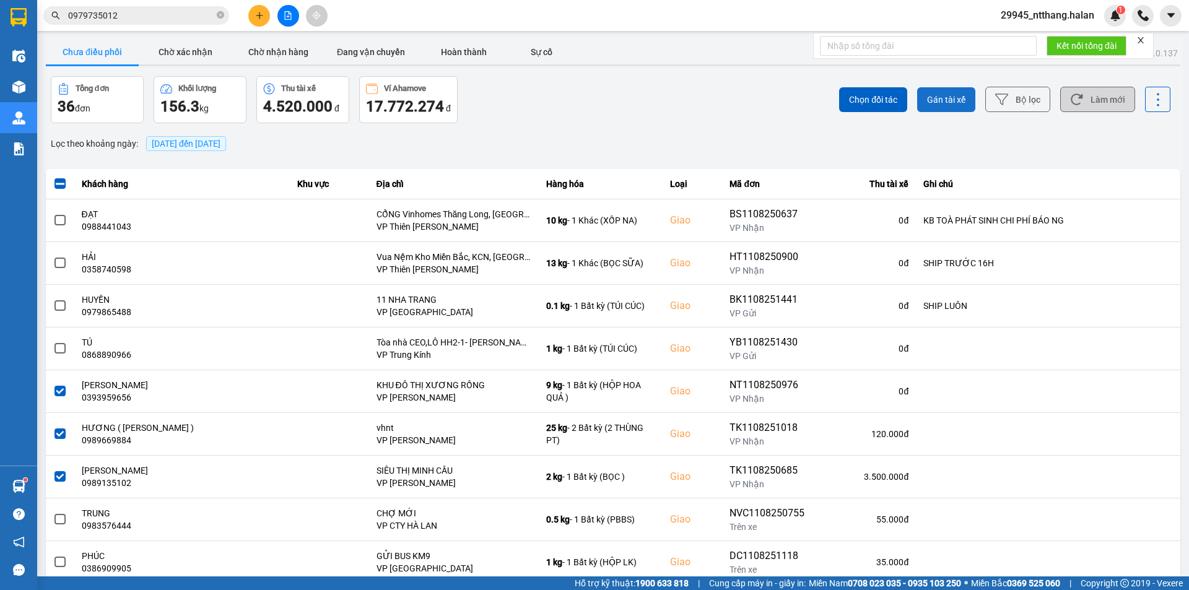
click at [953, 104] on span "Gán tài xế" at bounding box center [946, 100] width 38 height 12
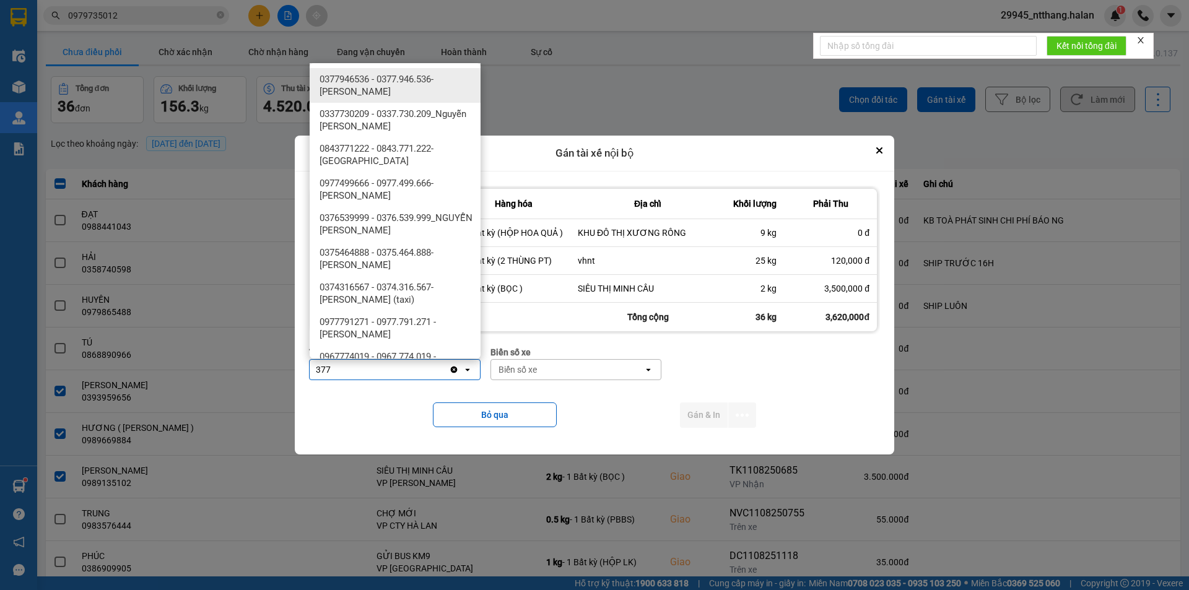
type input "377"
click at [365, 78] on span "0377946536 - 0377.946.536- Đào Duy Hoàn" at bounding box center [398, 85] width 156 height 25
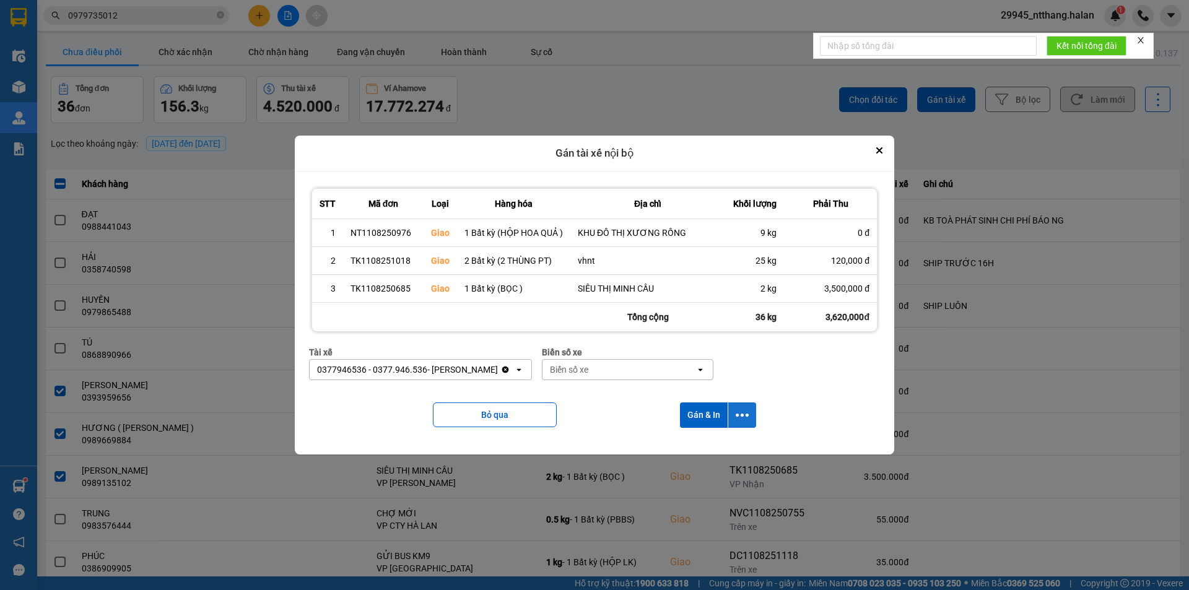
click at [736, 418] on icon "dialog" at bounding box center [742, 415] width 13 height 13
click at [696, 447] on span "Chỉ gán tài" at bounding box center [693, 448] width 41 height 12
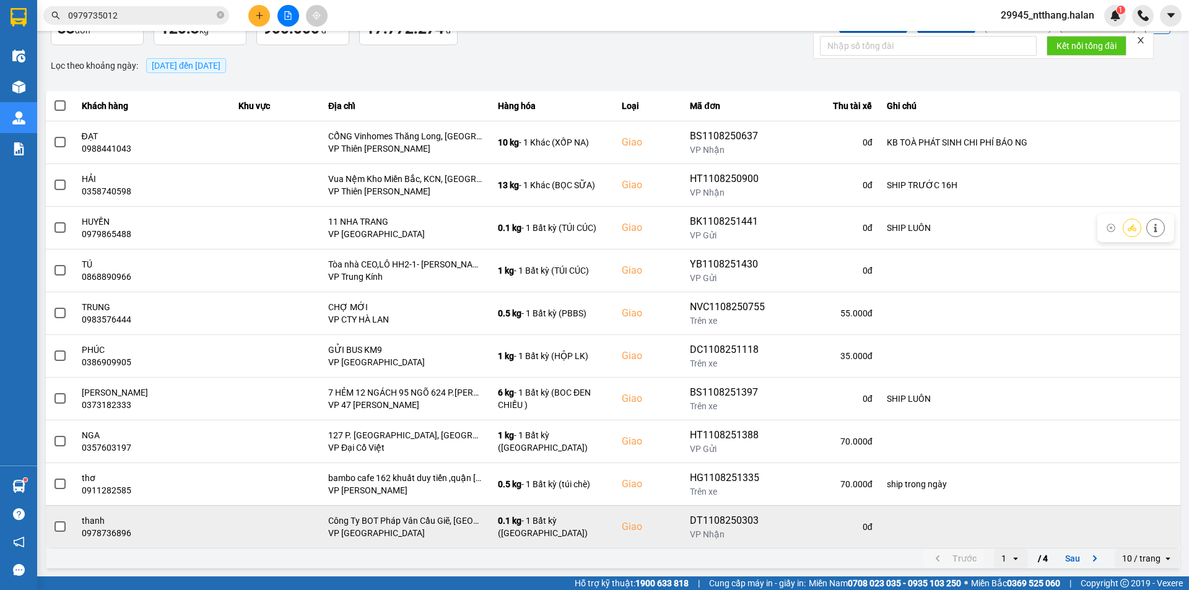
scroll to position [79, 0]
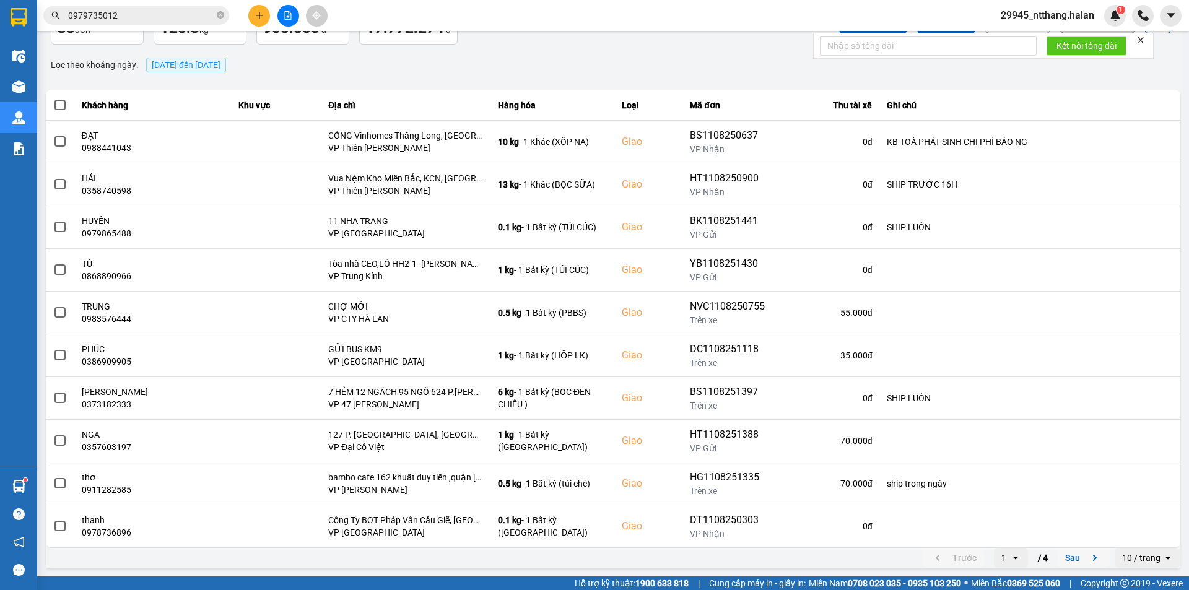
click at [1069, 557] on button "Sau" at bounding box center [1084, 558] width 52 height 19
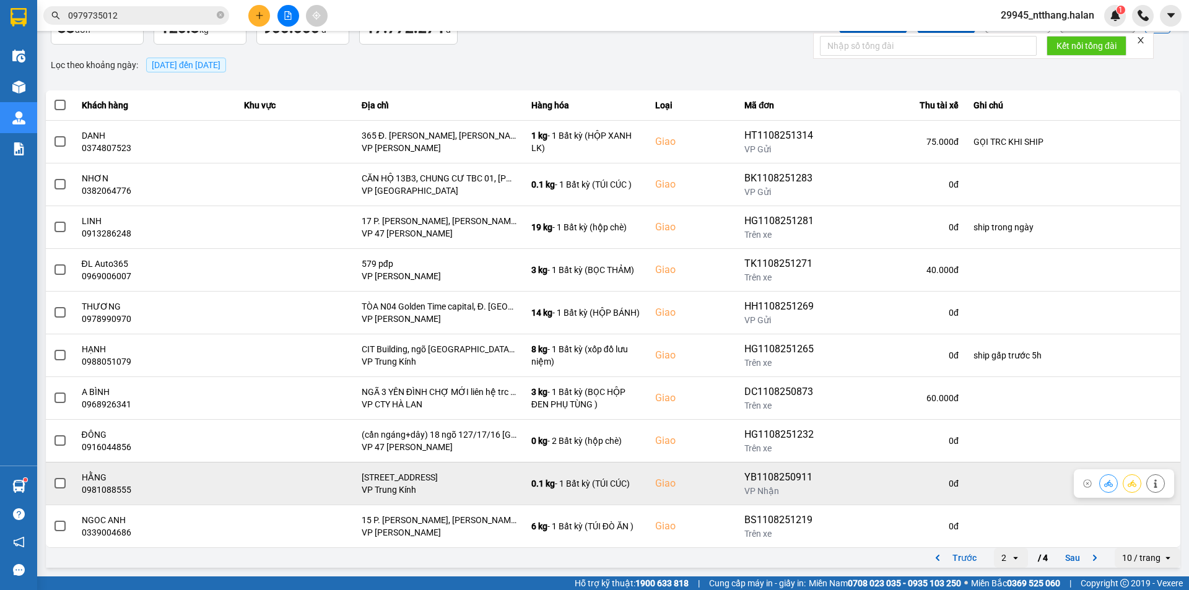
click at [56, 477] on label at bounding box center [60, 484] width 14 height 14
click at [53, 477] on input "checkbox" at bounding box center [53, 477] width 0 height 0
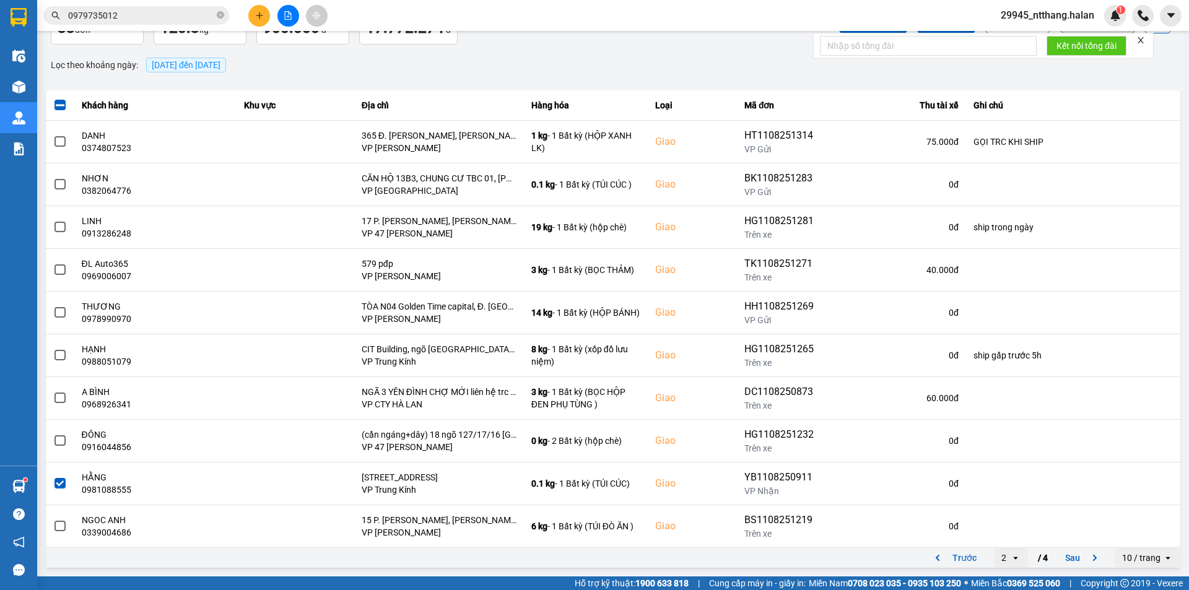
scroll to position [0, 0]
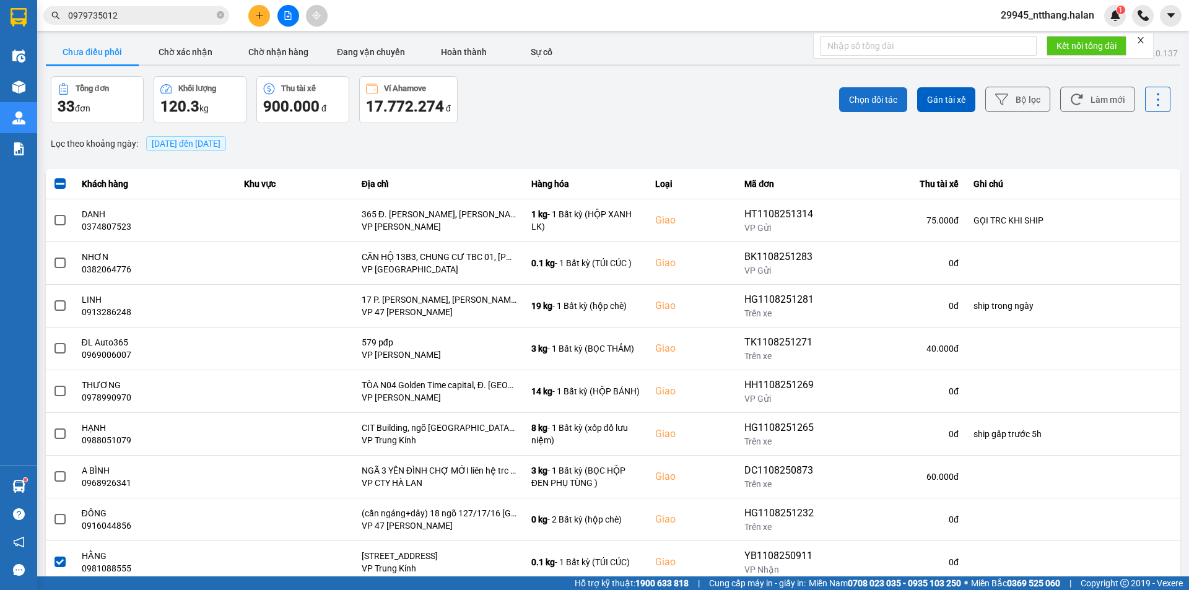
click at [860, 99] on span "Chọn đối tác" at bounding box center [873, 100] width 48 height 12
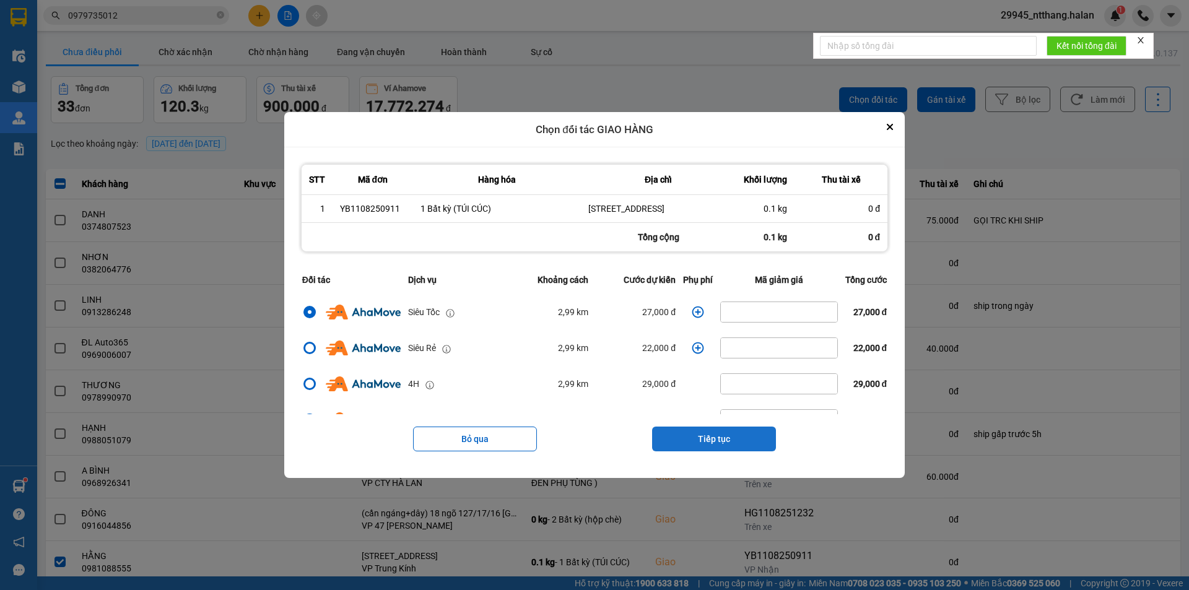
click at [723, 451] on button "Tiếp tục" at bounding box center [714, 439] width 124 height 25
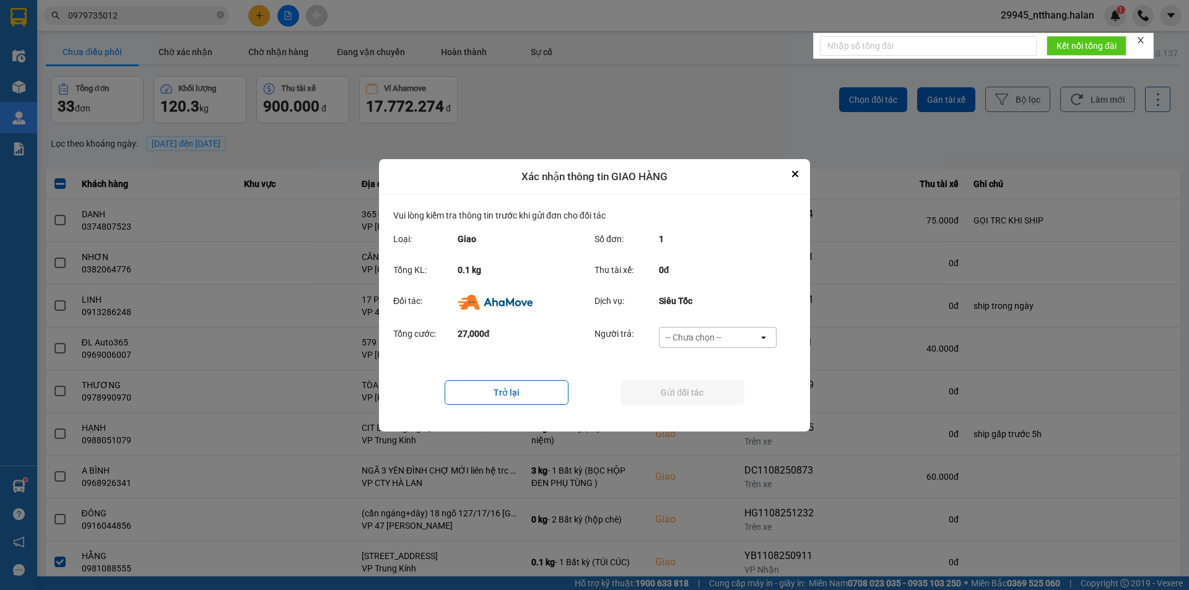
click at [747, 331] on div "-- Chưa chọn --" at bounding box center [709, 338] width 99 height 20
click at [730, 408] on div "Ví Ahamove" at bounding box center [717, 408] width 118 height 22
click at [718, 394] on button "Gửi đối tác" at bounding box center [683, 392] width 124 height 25
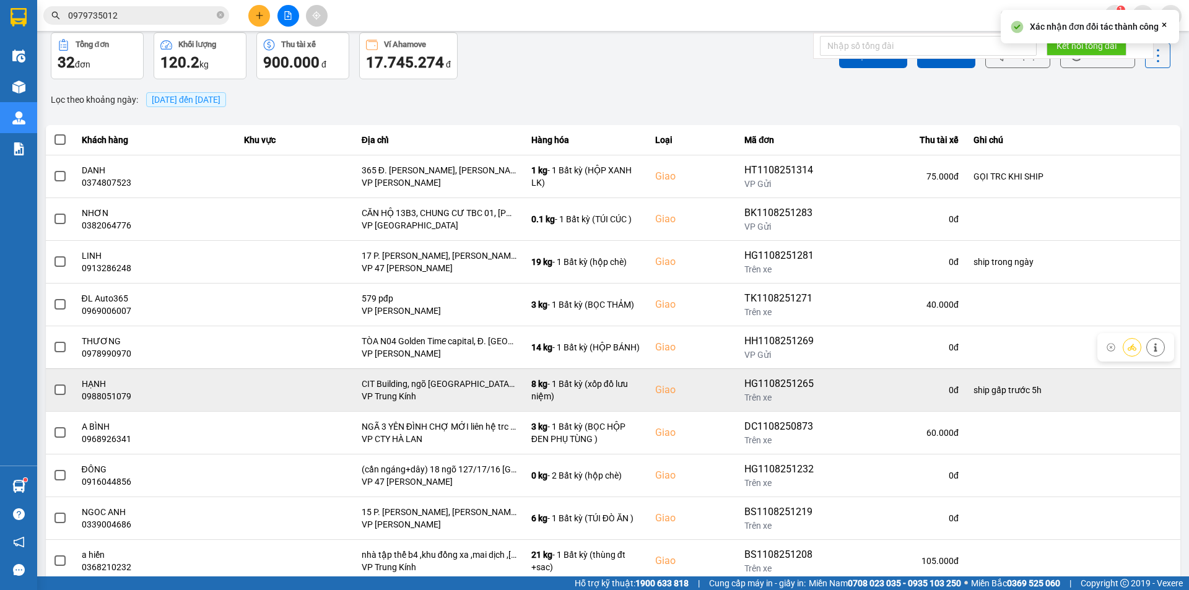
scroll to position [79, 0]
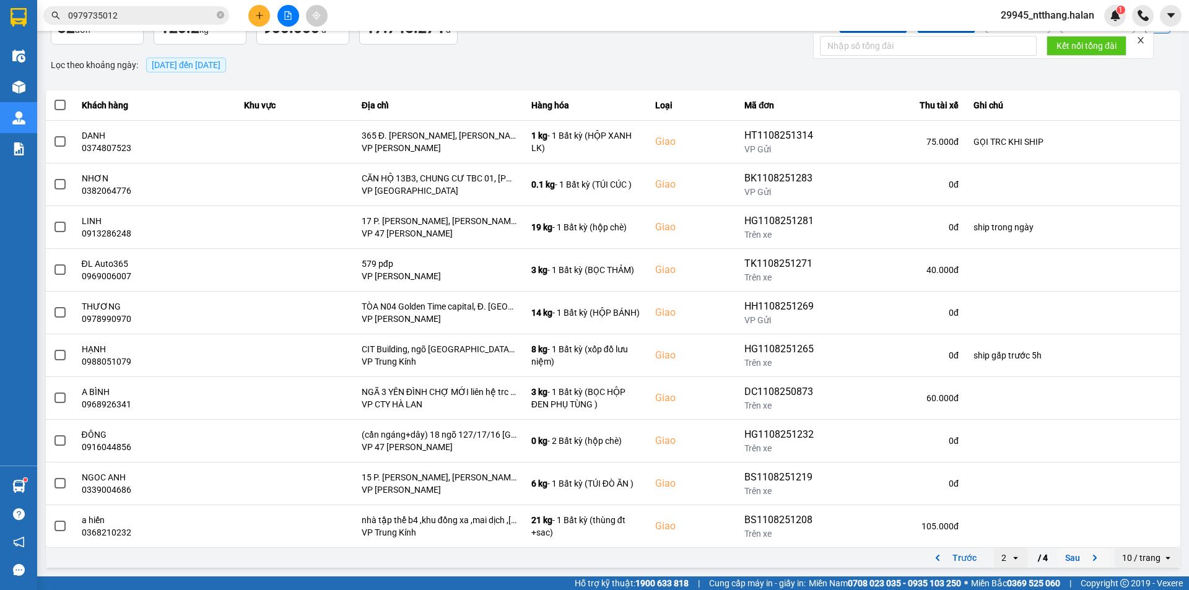
click at [1071, 560] on button "Sau" at bounding box center [1084, 558] width 52 height 19
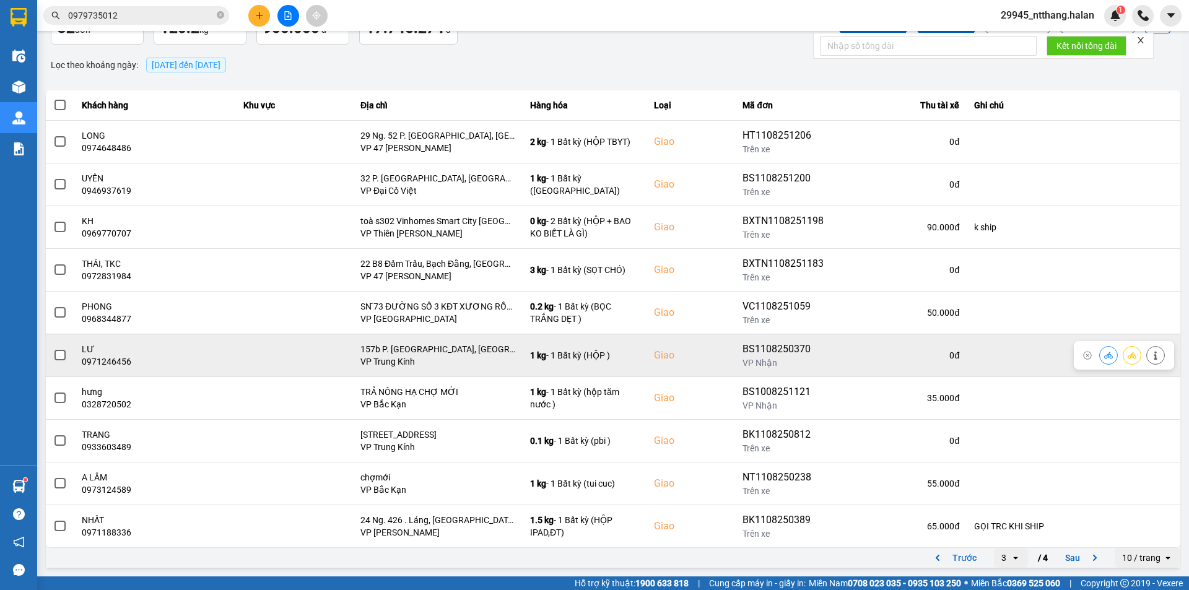
click at [54, 357] on span at bounding box center [59, 355] width 11 height 11
click at [53, 349] on input "checkbox" at bounding box center [53, 349] width 0 height 0
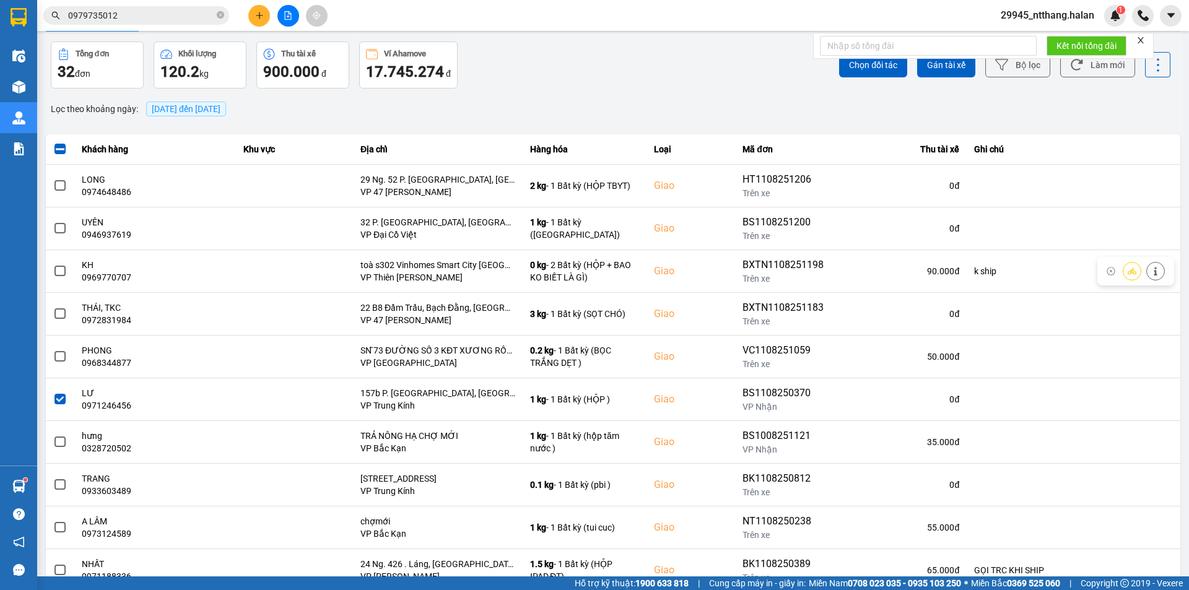
scroll to position [0, 0]
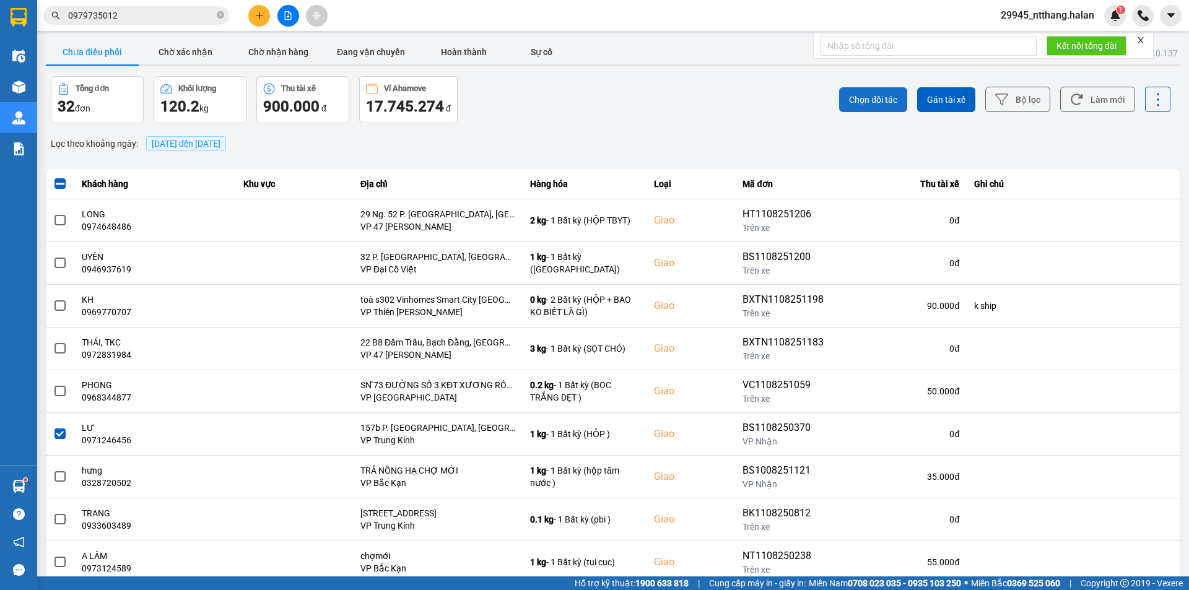
click at [864, 105] on span "Chọn đối tác" at bounding box center [873, 100] width 48 height 12
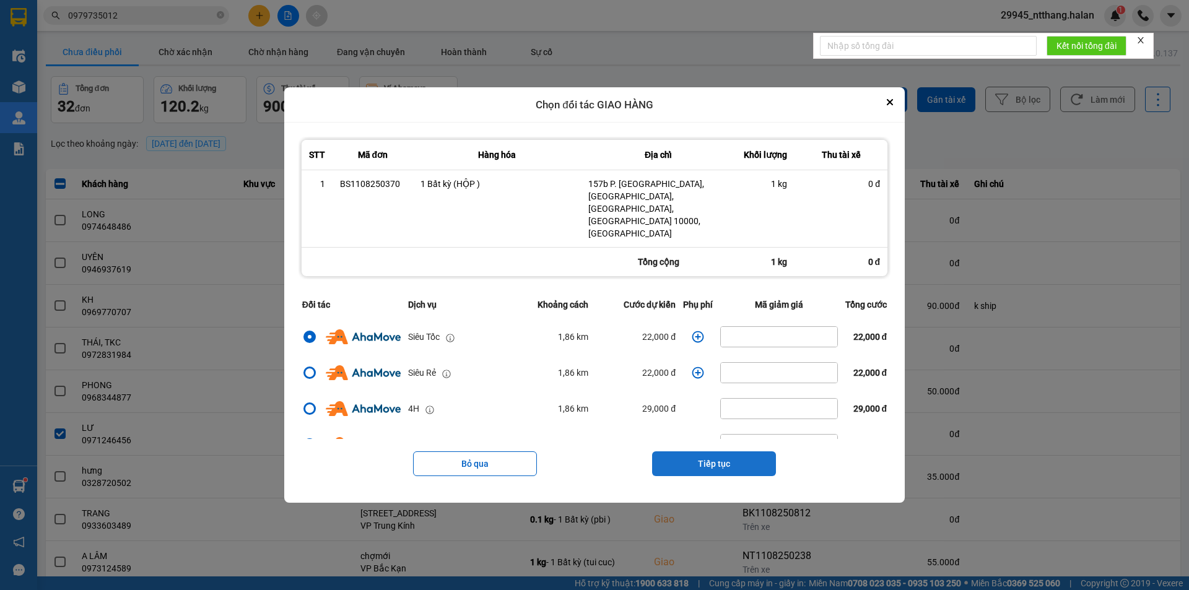
click at [733, 451] on button "Tiếp tục" at bounding box center [714, 463] width 124 height 25
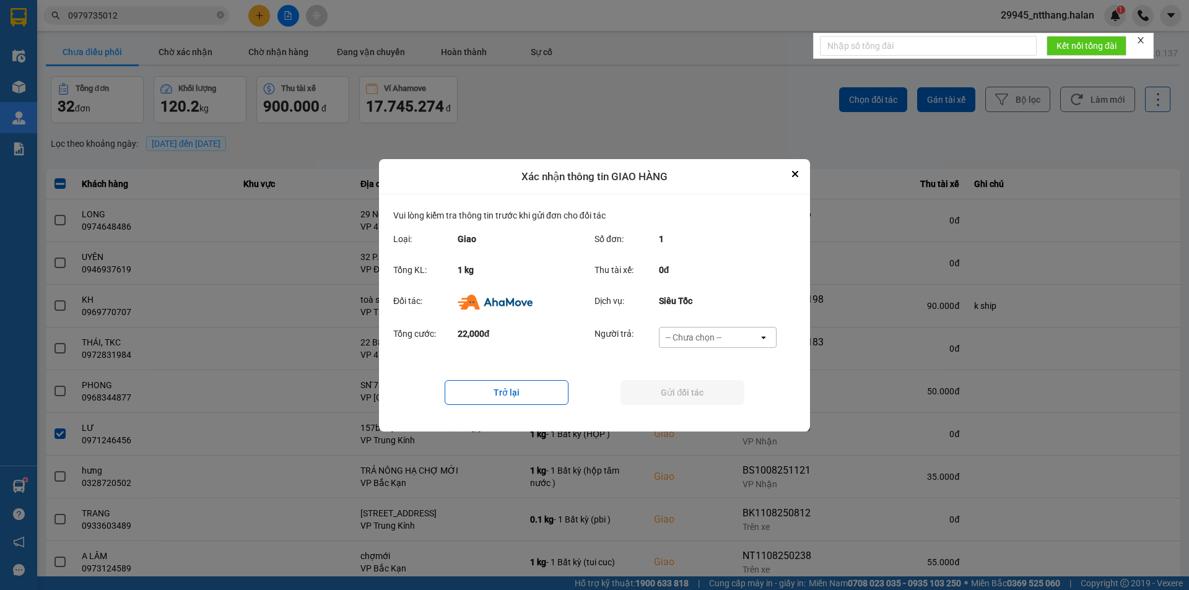
click at [741, 339] on div "-- Chưa chọn --" at bounding box center [709, 338] width 99 height 20
click at [717, 414] on span "Ví Ahamove" at bounding box center [693, 408] width 50 height 12
click at [720, 396] on button "Gửi đối tác" at bounding box center [683, 392] width 124 height 25
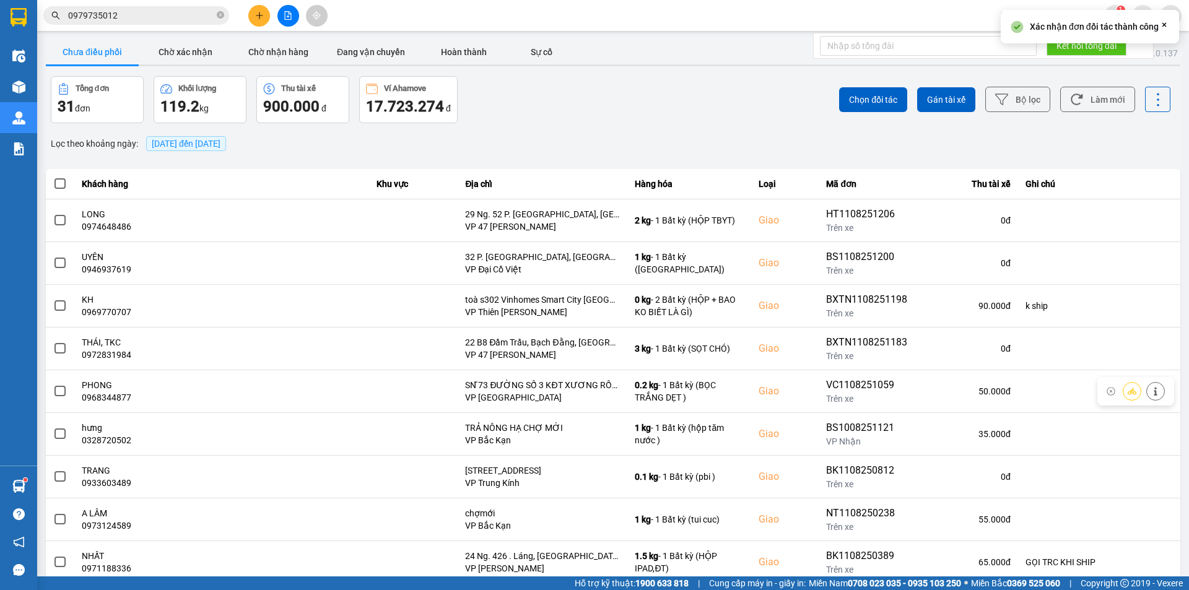
scroll to position [79, 0]
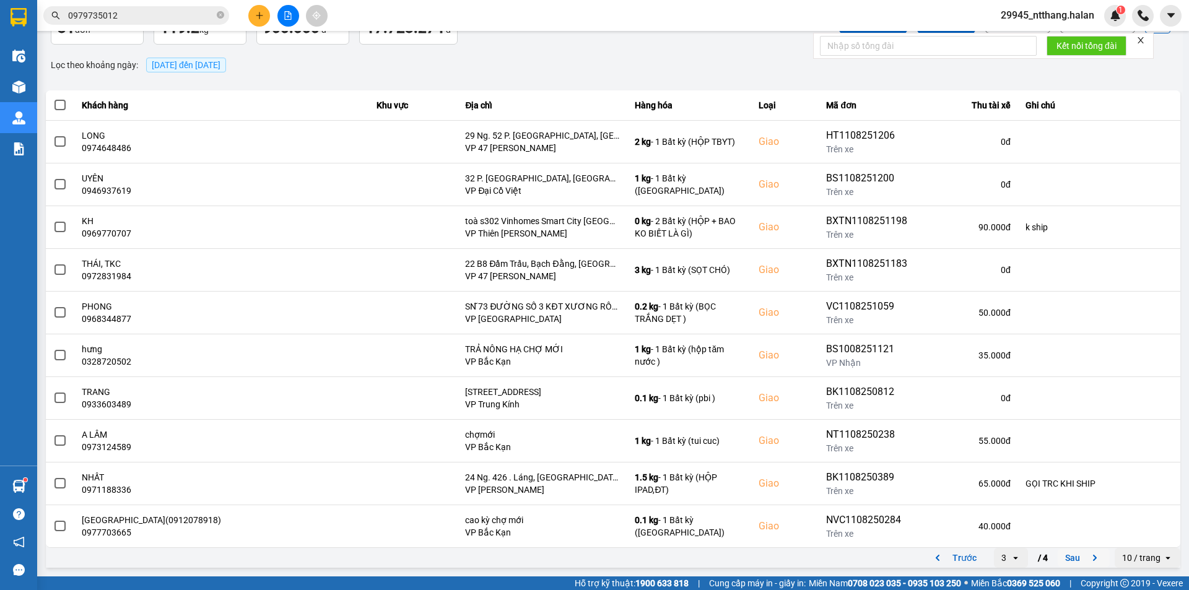
click at [1066, 562] on button "Sau" at bounding box center [1084, 558] width 52 height 19
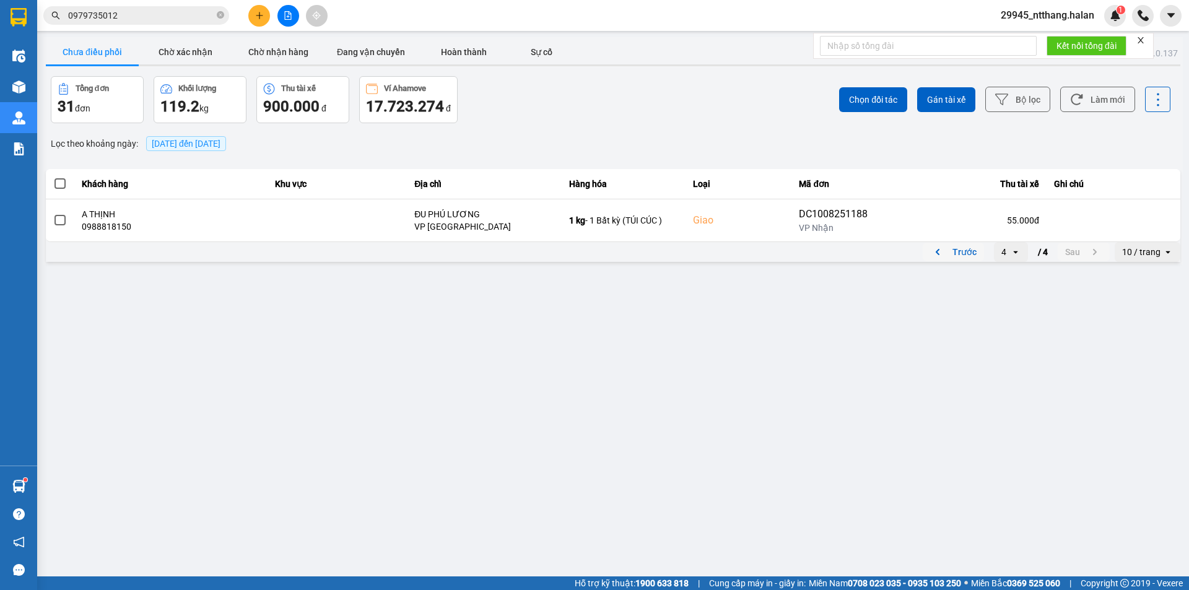
click at [968, 252] on button "Trước" at bounding box center [953, 252] width 61 height 19
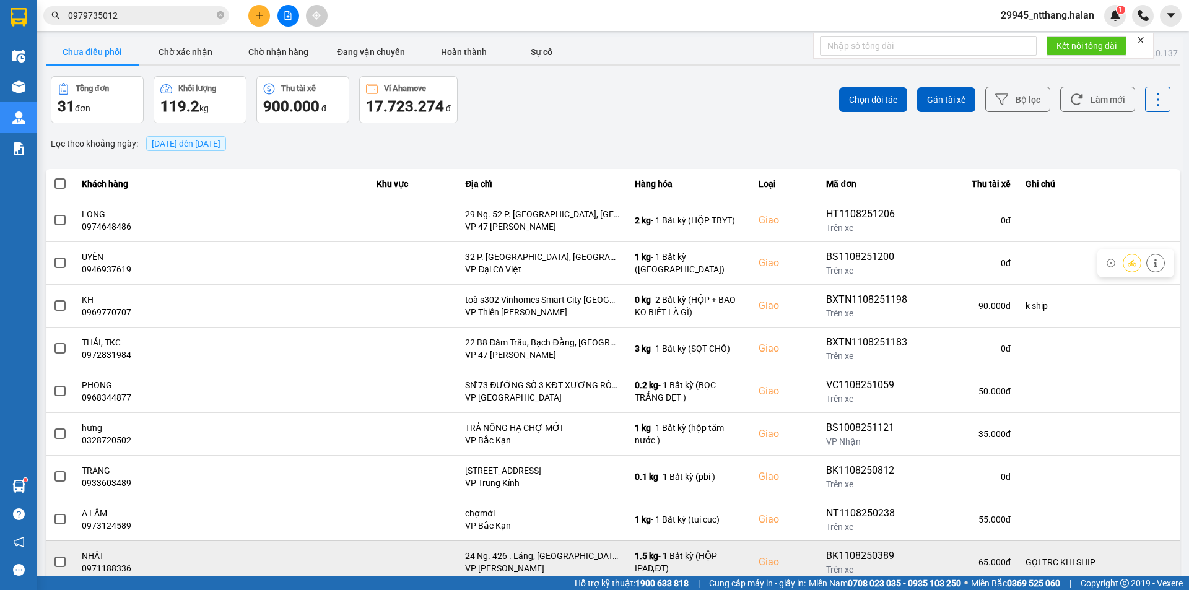
scroll to position [79, 0]
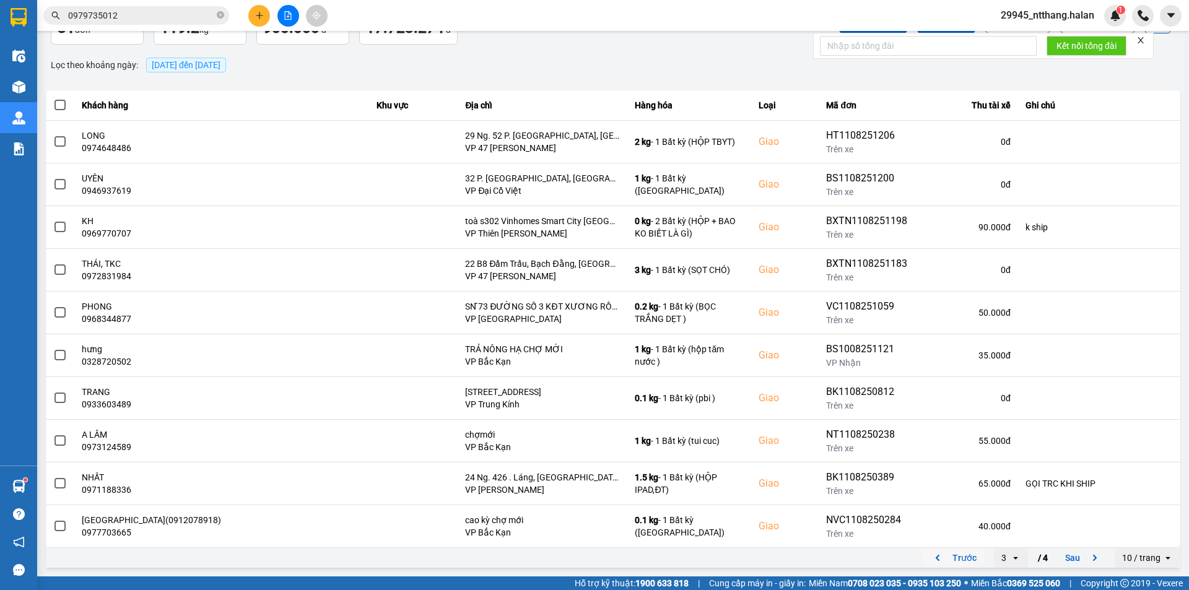
click at [956, 561] on button "Trước" at bounding box center [953, 558] width 61 height 19
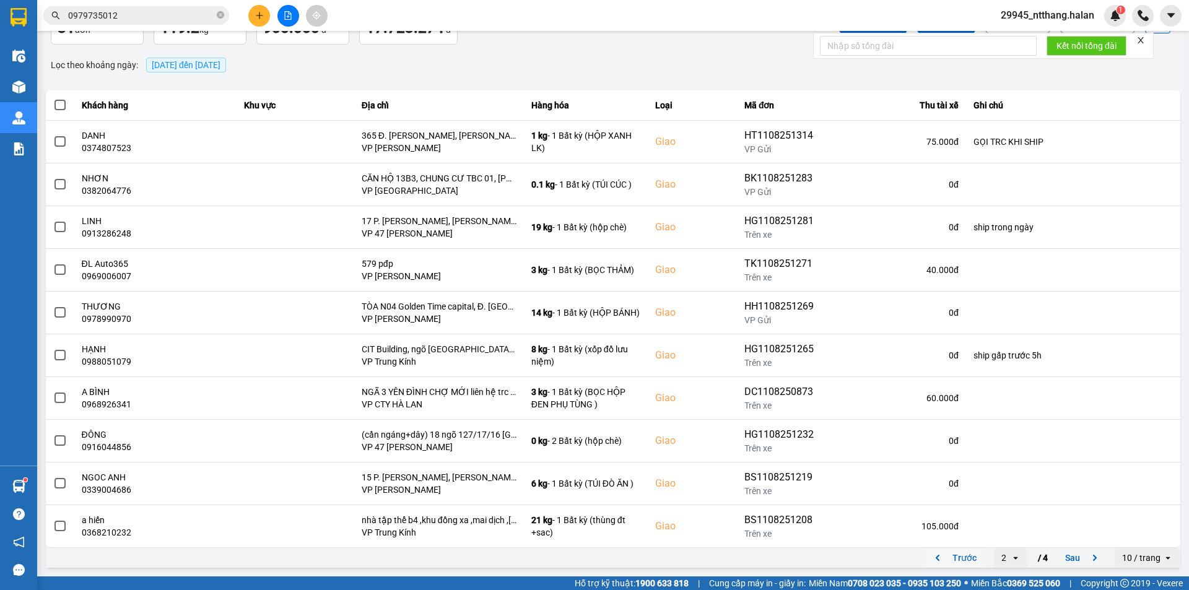
click at [956, 561] on button "Trước" at bounding box center [953, 558] width 61 height 19
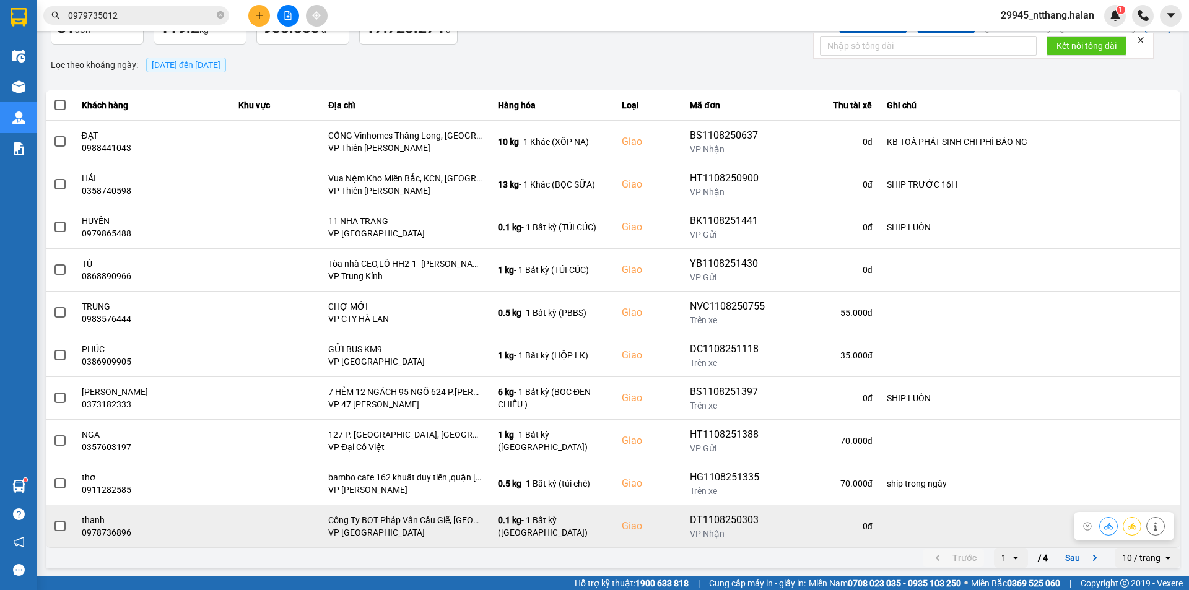
click at [61, 526] on span at bounding box center [59, 526] width 11 height 11
click at [53, 520] on input "checkbox" at bounding box center [53, 520] width 0 height 0
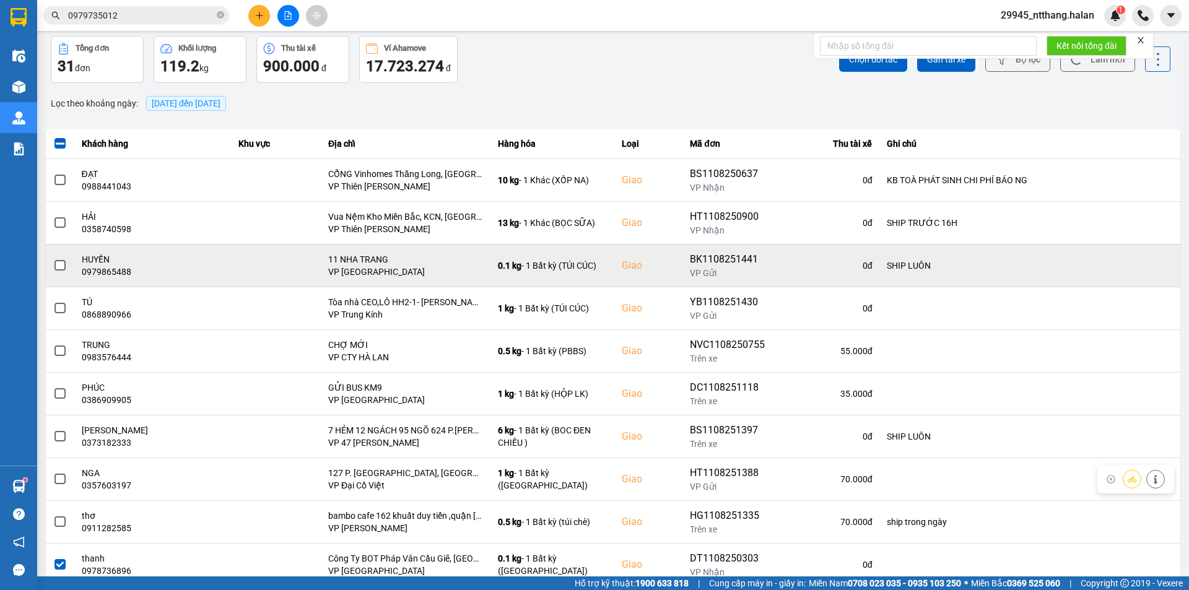
scroll to position [0, 0]
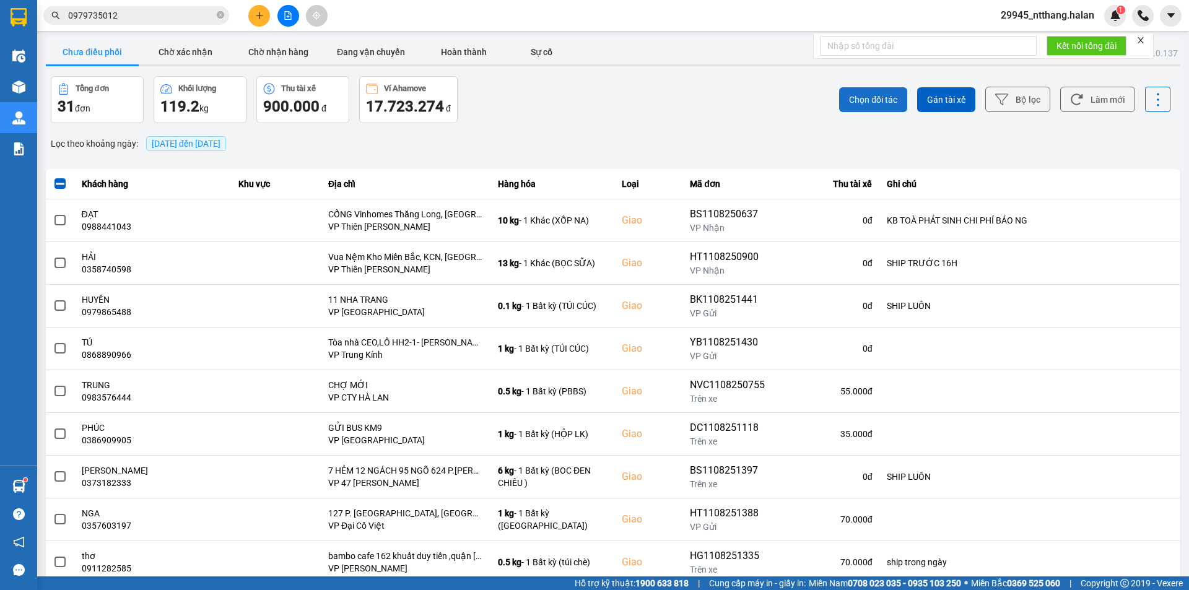
click at [852, 100] on span "Chọn đối tác" at bounding box center [873, 100] width 48 height 12
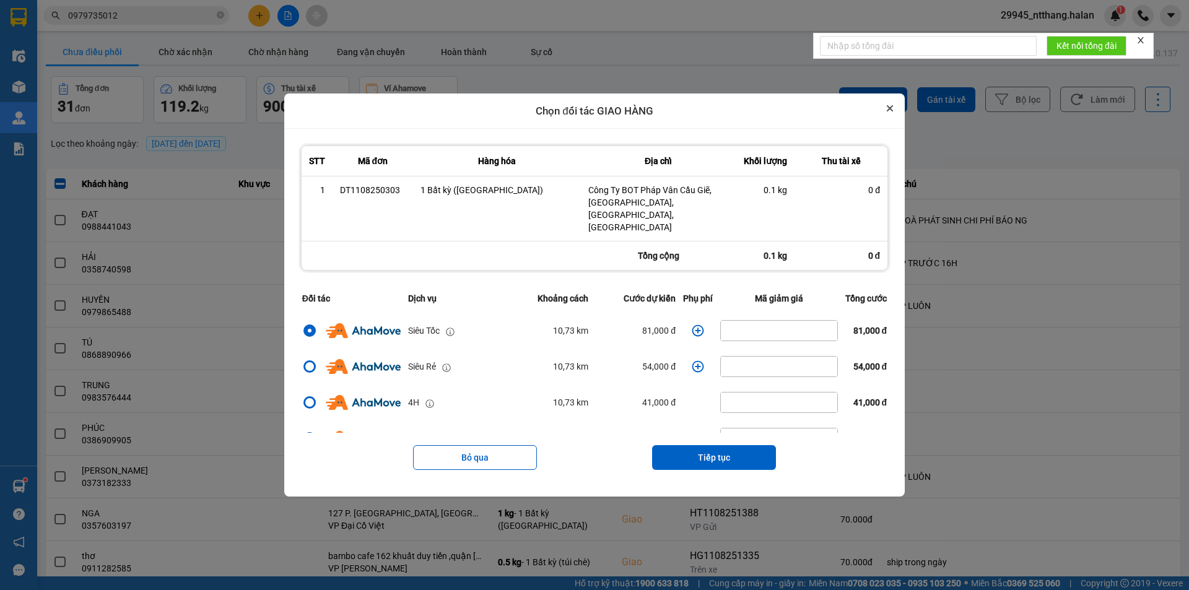
click at [897, 116] on button "Close" at bounding box center [889, 108] width 15 height 15
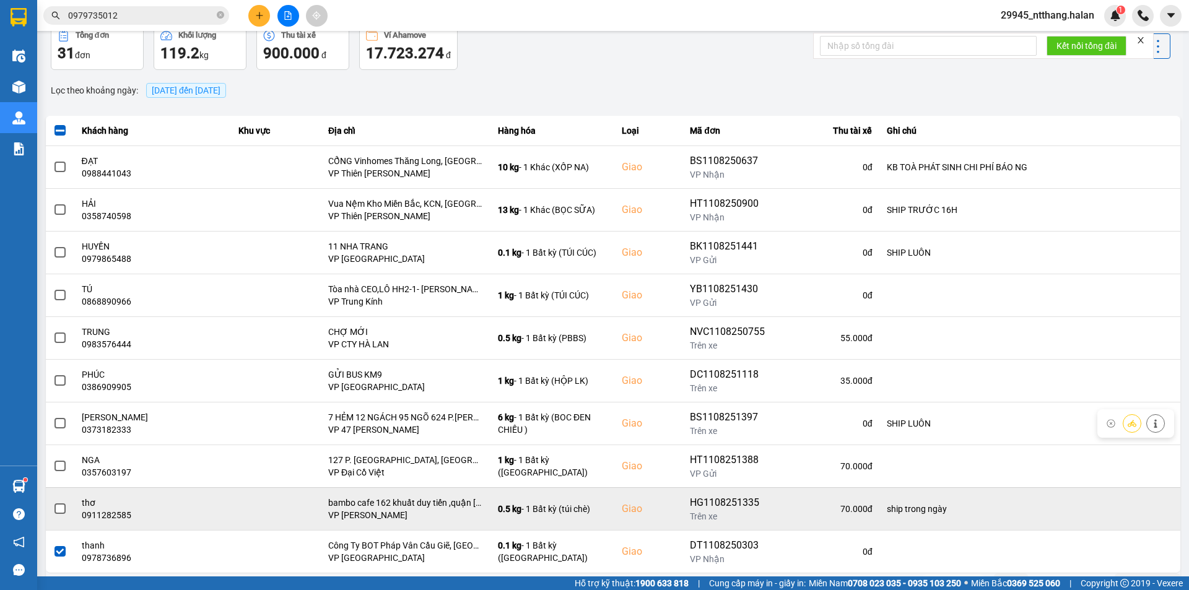
scroll to position [79, 0]
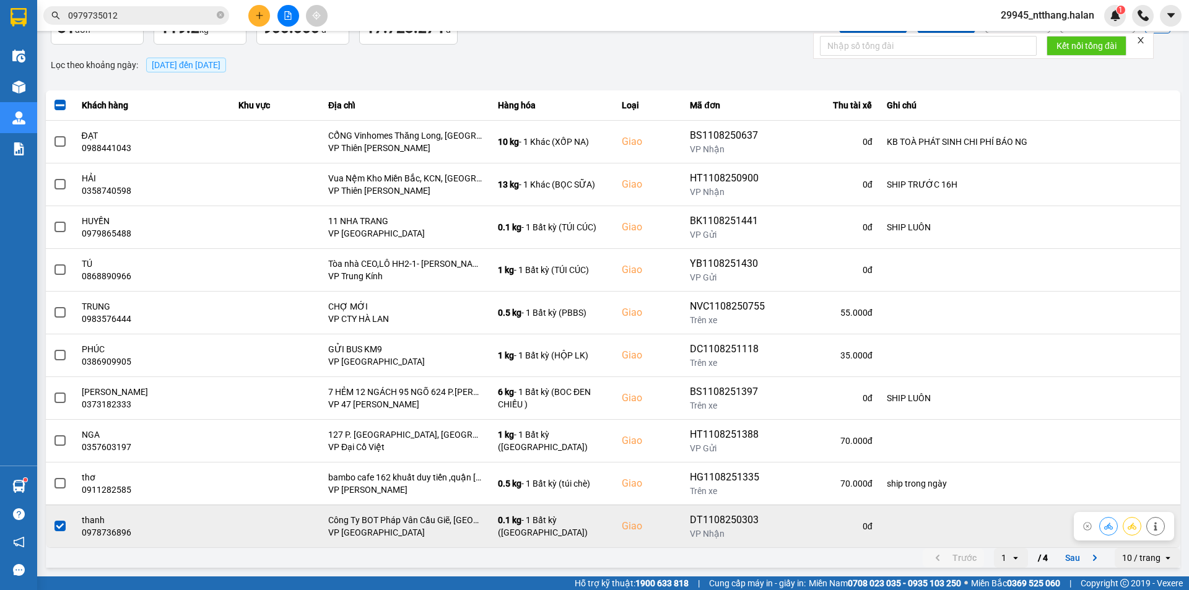
click at [1147, 525] on button at bounding box center [1155, 526] width 17 height 22
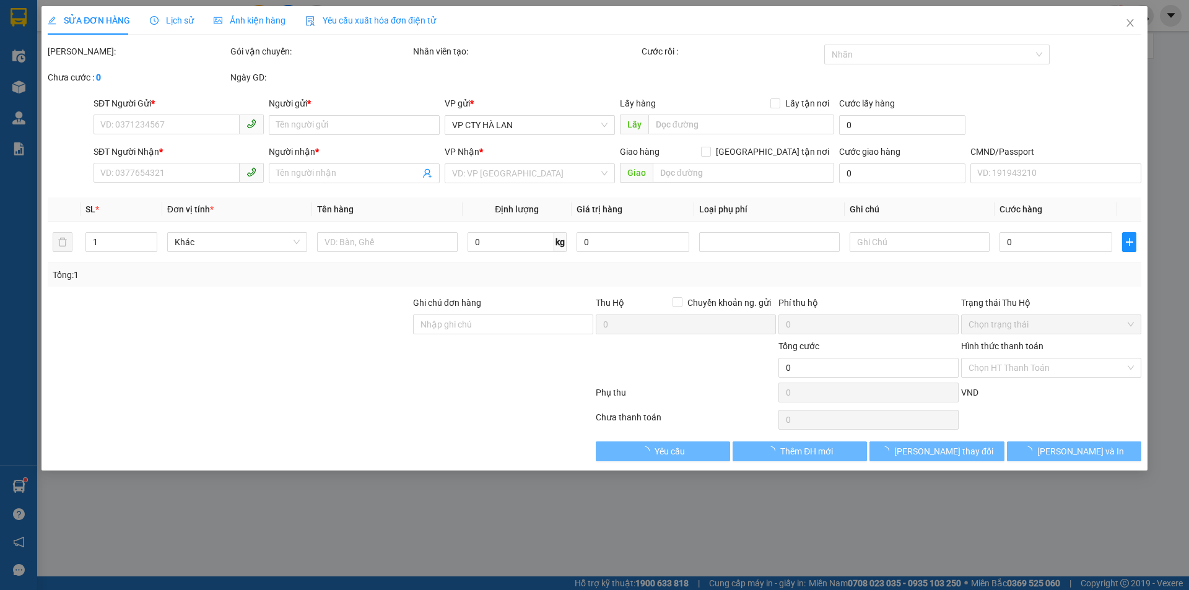
type input "0962841822"
type input "ĐÀO"
type input "0978736896"
type input "thanh"
checkbox input "true"
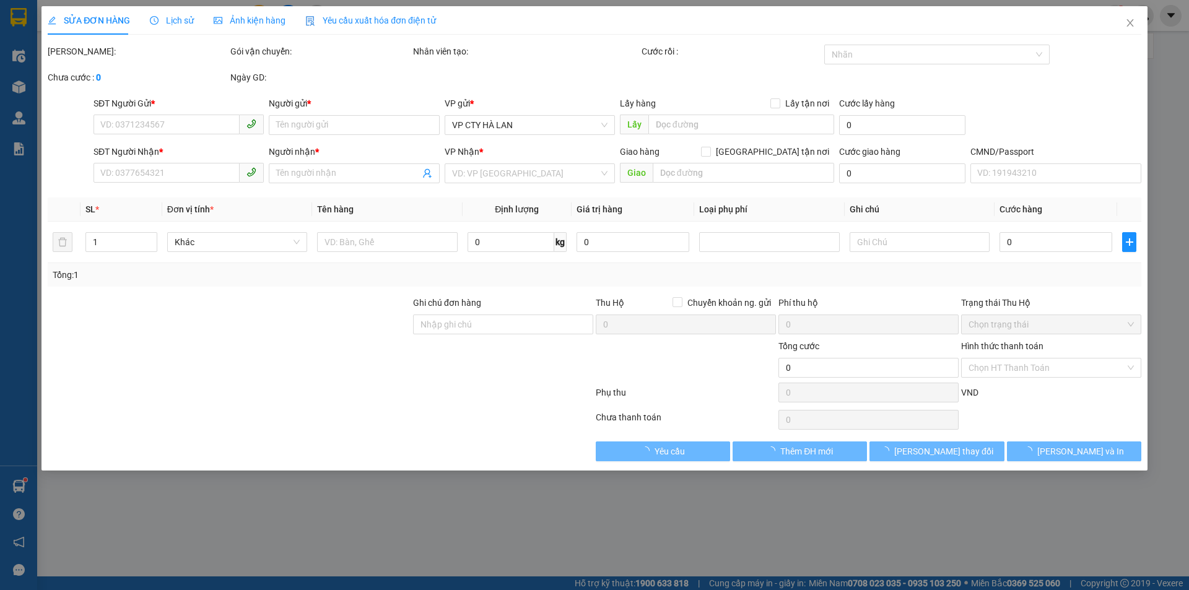
type input "Công Ty BOT Pháp Vân Cầu Giẽ, liên ninh,thanh trì,hà nội"
type input "110.000"
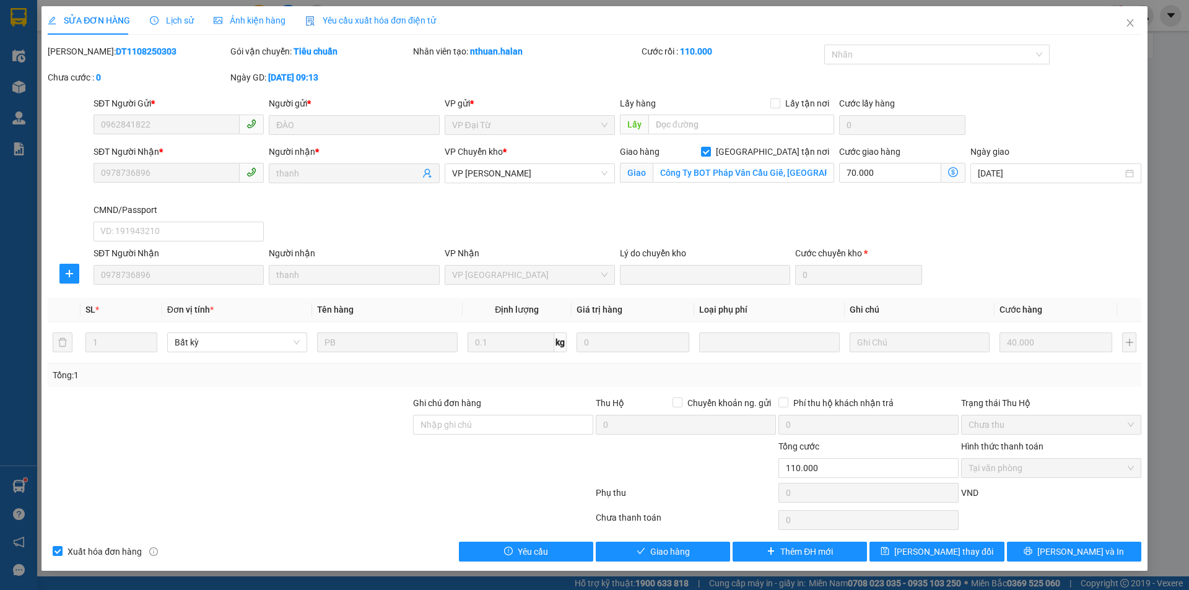
click at [163, 24] on span "Lịch sử" at bounding box center [172, 20] width 44 height 10
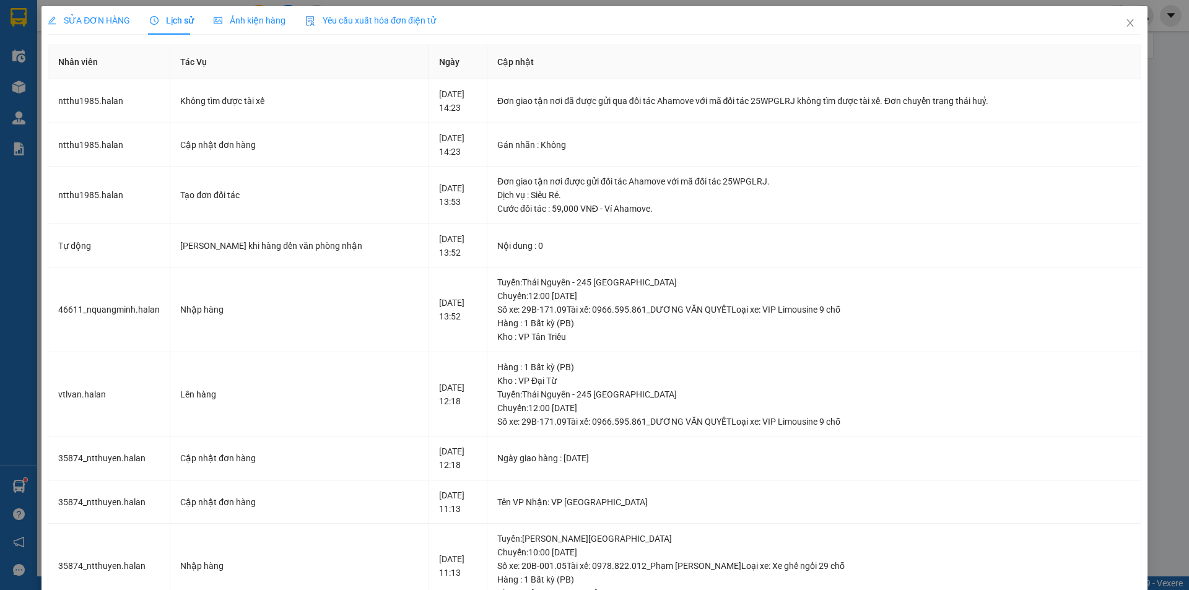
click at [114, 21] on span "SỬA ĐƠN HÀNG" at bounding box center [89, 20] width 82 height 10
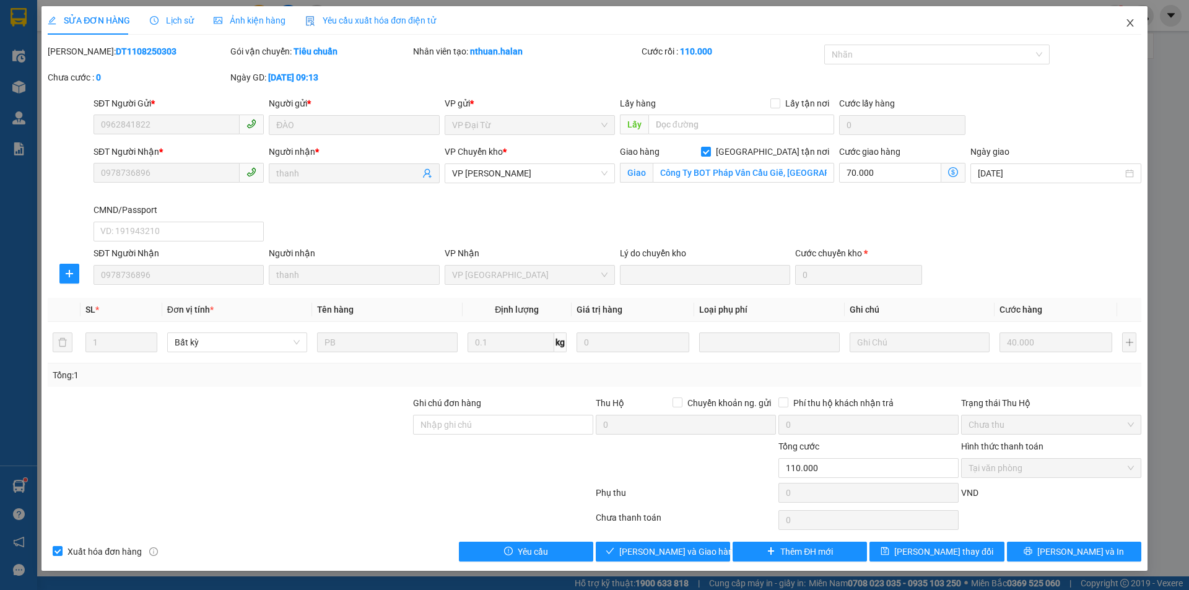
click at [1129, 20] on icon "close" at bounding box center [1130, 23] width 10 height 10
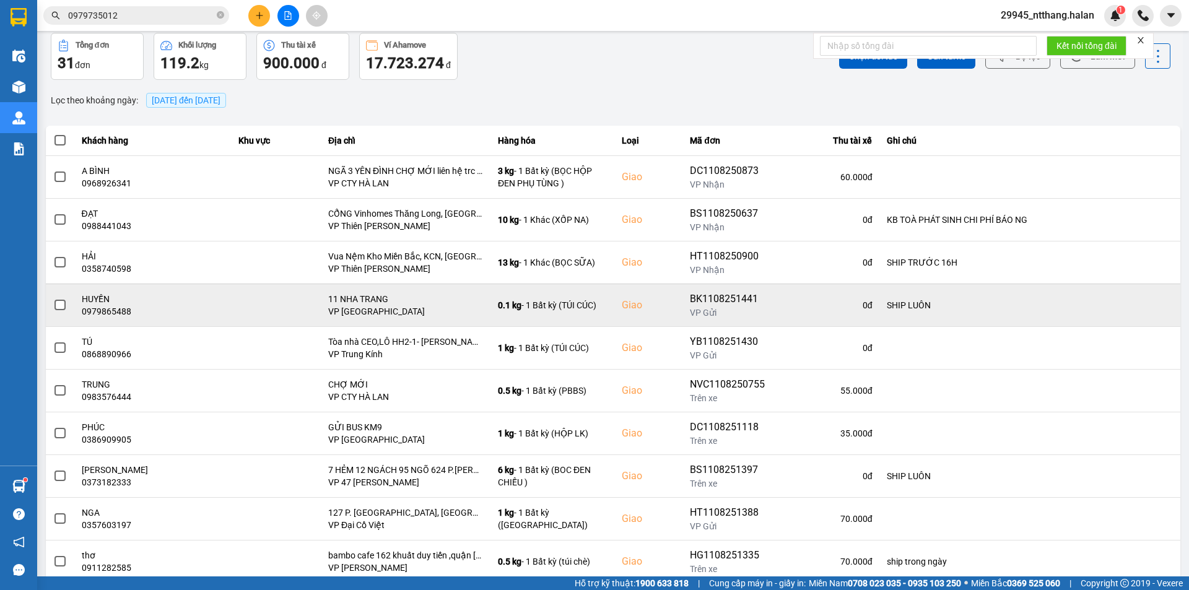
scroll to position [79, 0]
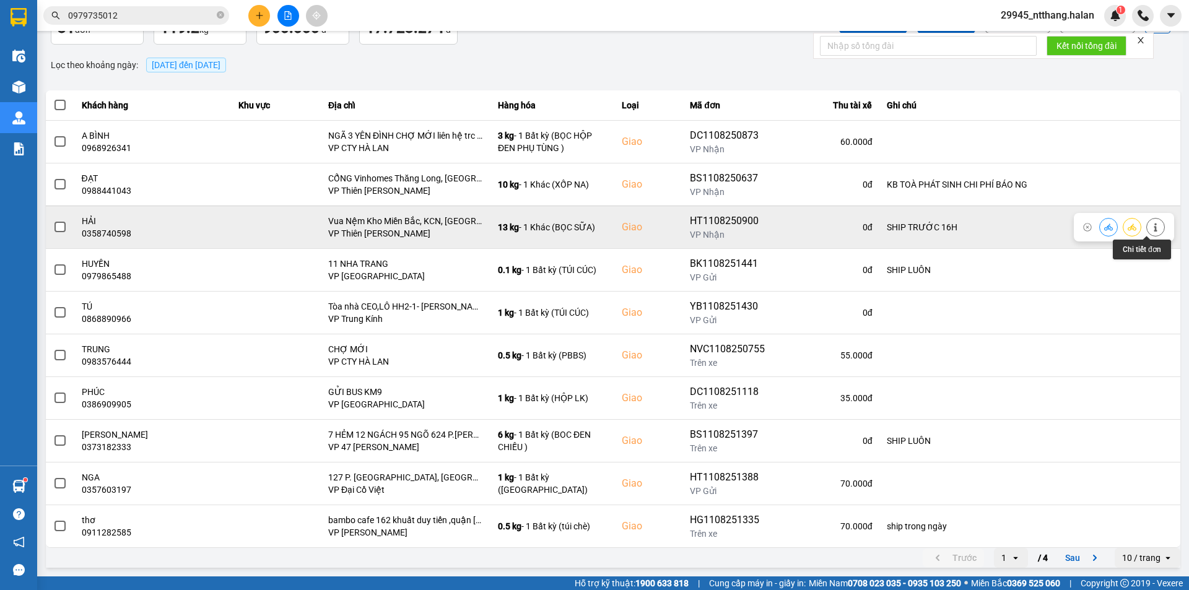
click at [1147, 229] on button at bounding box center [1155, 227] width 17 height 22
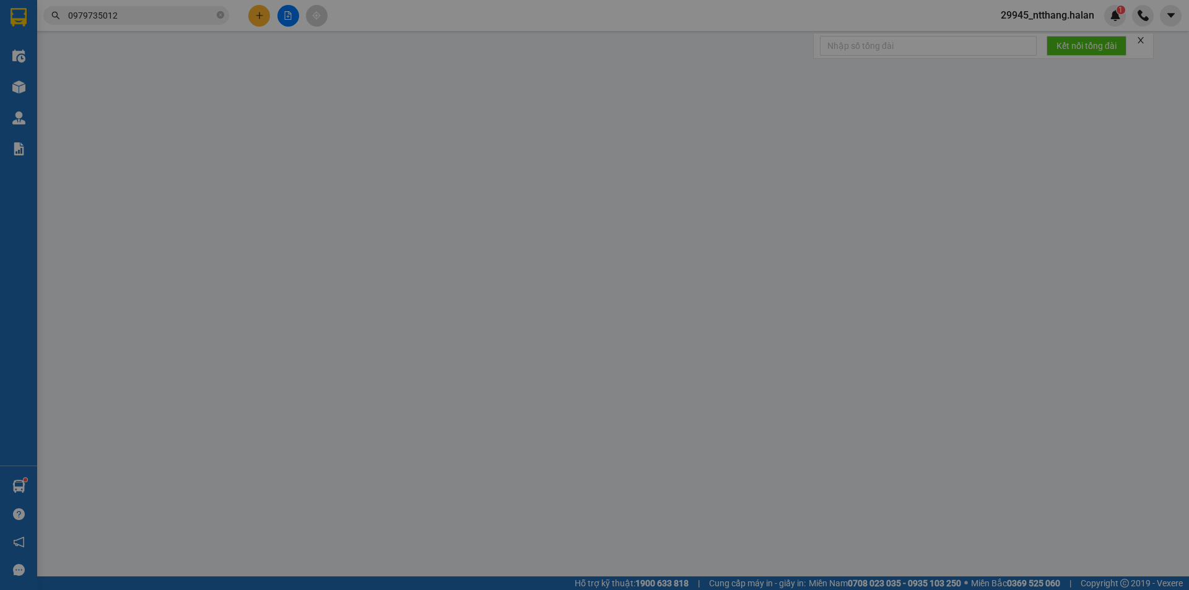
type input "0986189365"
type input "a sơn"
type input "0358740598"
type input "HẢI"
checkbox input "true"
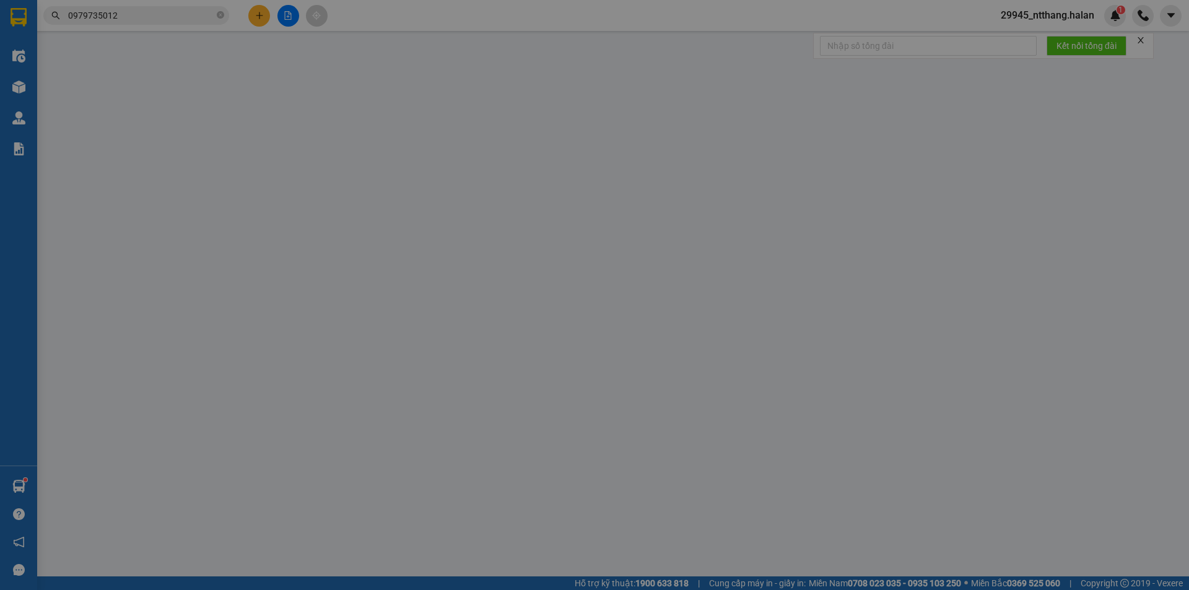
type input "Vua Nệm Kho Miền Bắc, KCN, Lại Yên, Hoài Đức, Hà Nội 100000, Việt Nam"
type input "SHIP TRƯỚC 16H"
type input "90.000"
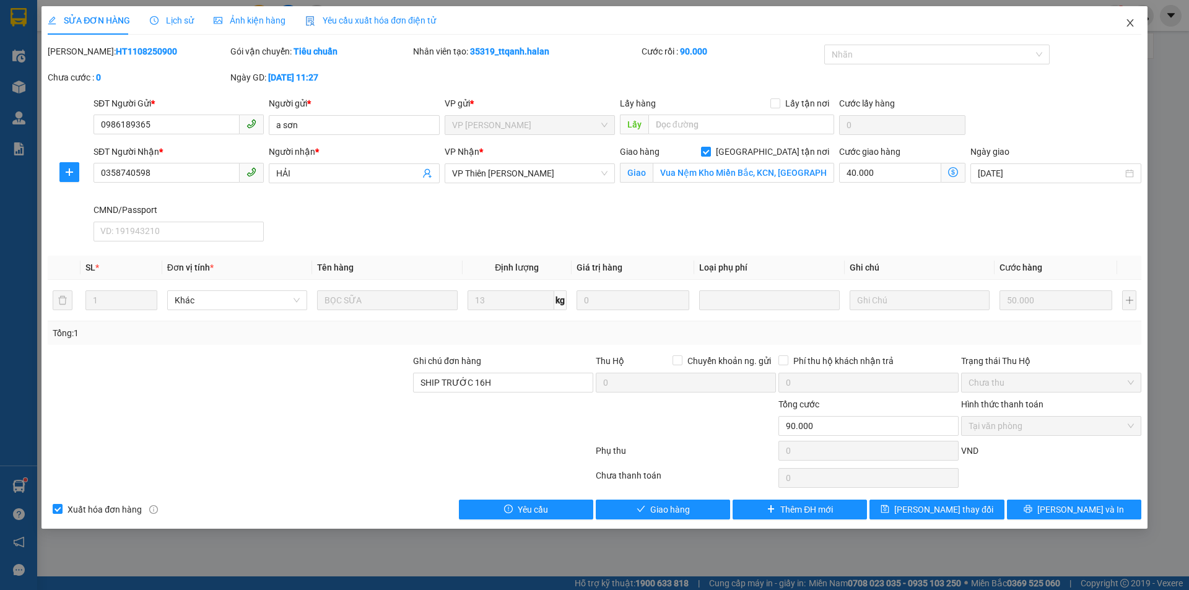
click at [1128, 24] on icon "close" at bounding box center [1130, 23] width 10 height 10
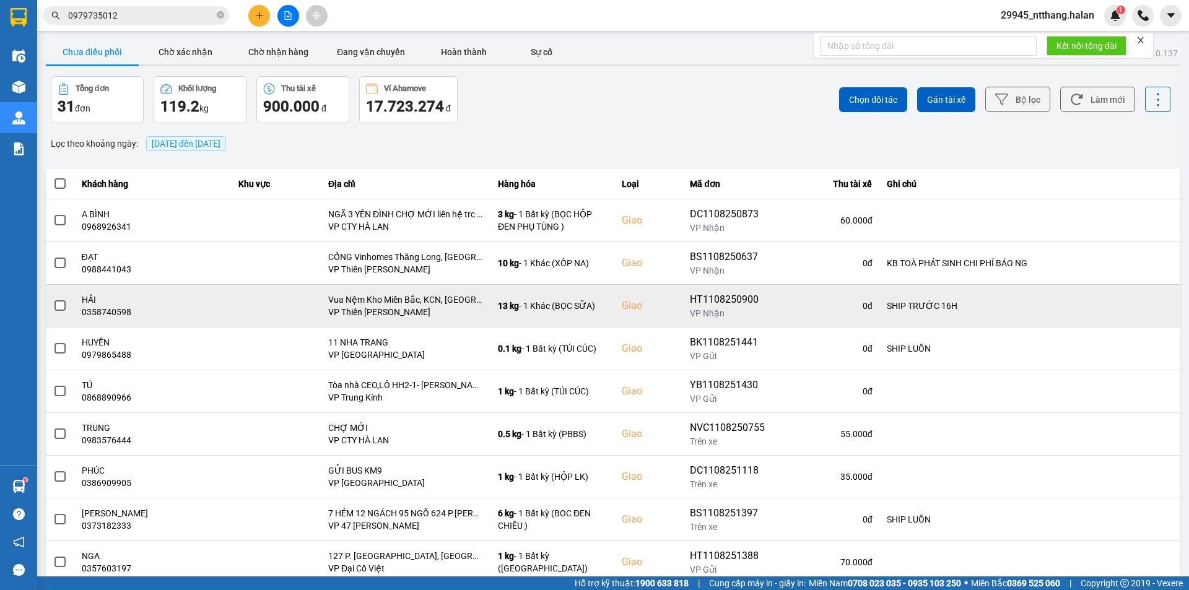
click at [65, 302] on span at bounding box center [59, 305] width 11 height 11
click at [53, 299] on input "checkbox" at bounding box center [53, 299] width 0 height 0
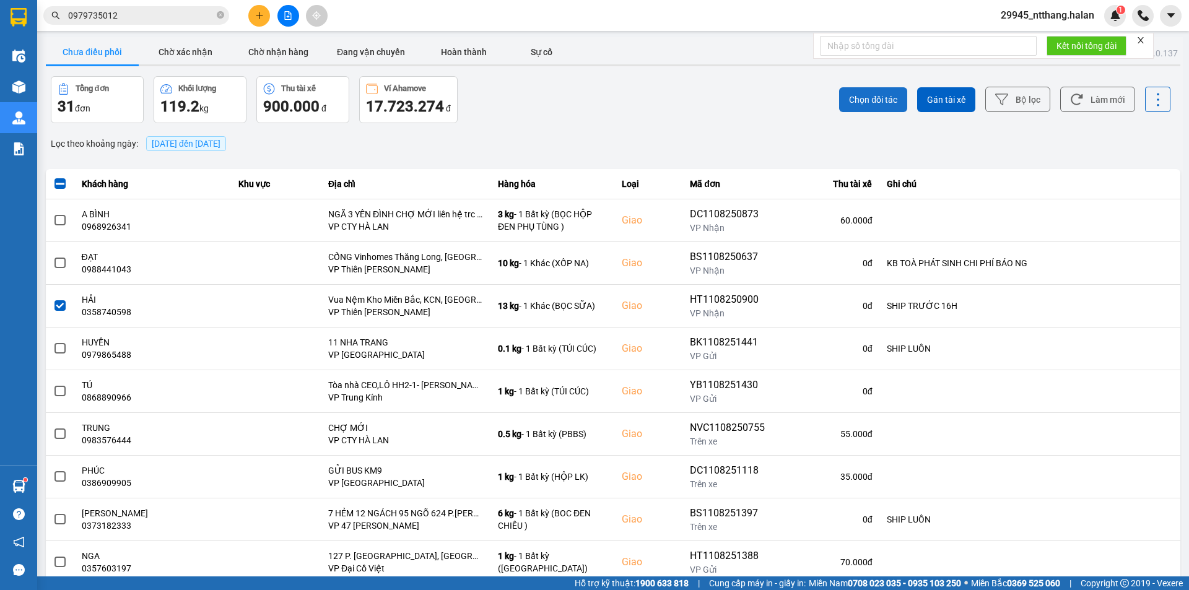
click at [858, 97] on span "Chọn đối tác" at bounding box center [873, 100] width 48 height 12
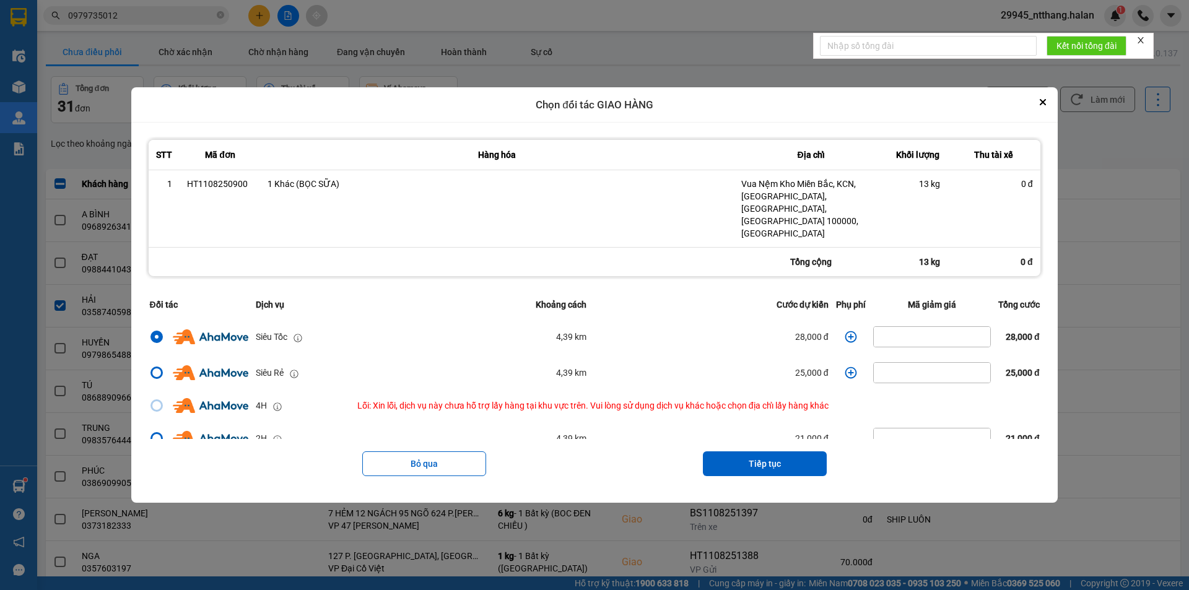
click at [850, 331] on icon "dialog" at bounding box center [851, 337] width 12 height 12
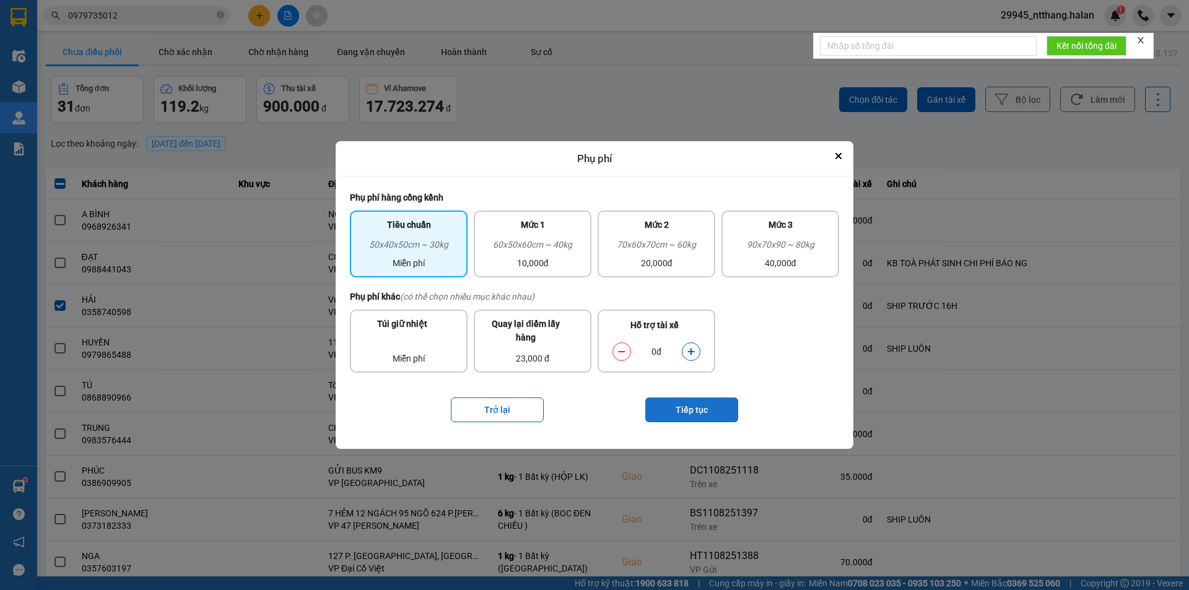
click at [694, 407] on button "Tiếp tục" at bounding box center [691, 410] width 93 height 25
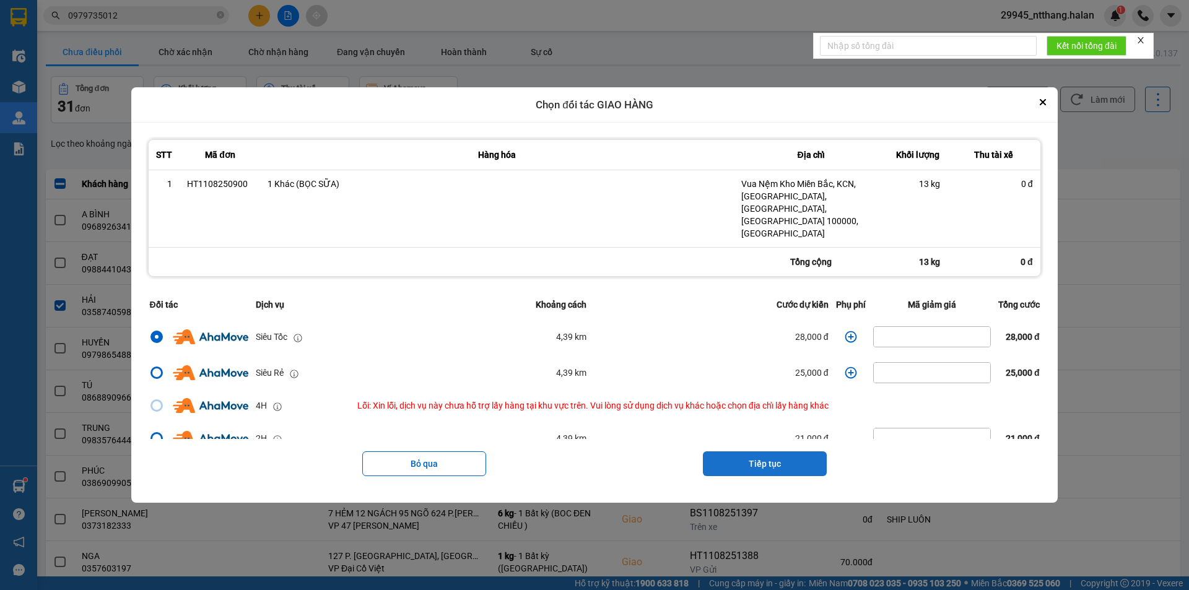
click at [801, 451] on button "Tiếp tục" at bounding box center [765, 463] width 124 height 25
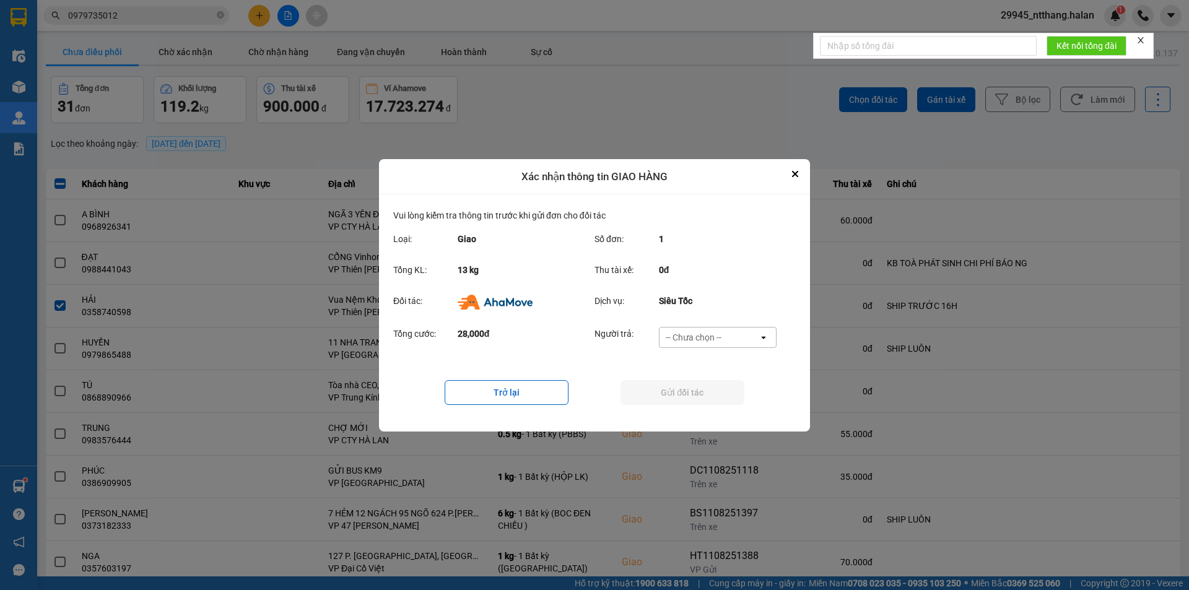
click at [762, 342] on div "open" at bounding box center [767, 338] width 17 height 20
click at [721, 416] on div "Ví Ahamove" at bounding box center [717, 408] width 118 height 22
click at [690, 398] on button "Gửi đối tác" at bounding box center [683, 392] width 124 height 25
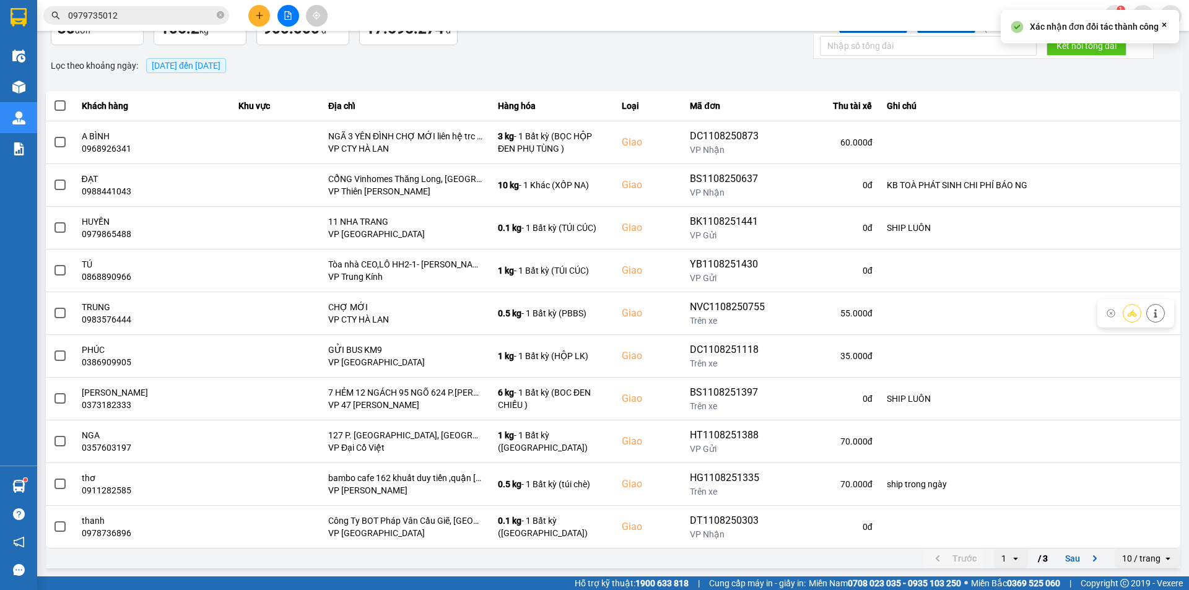
scroll to position [79, 0]
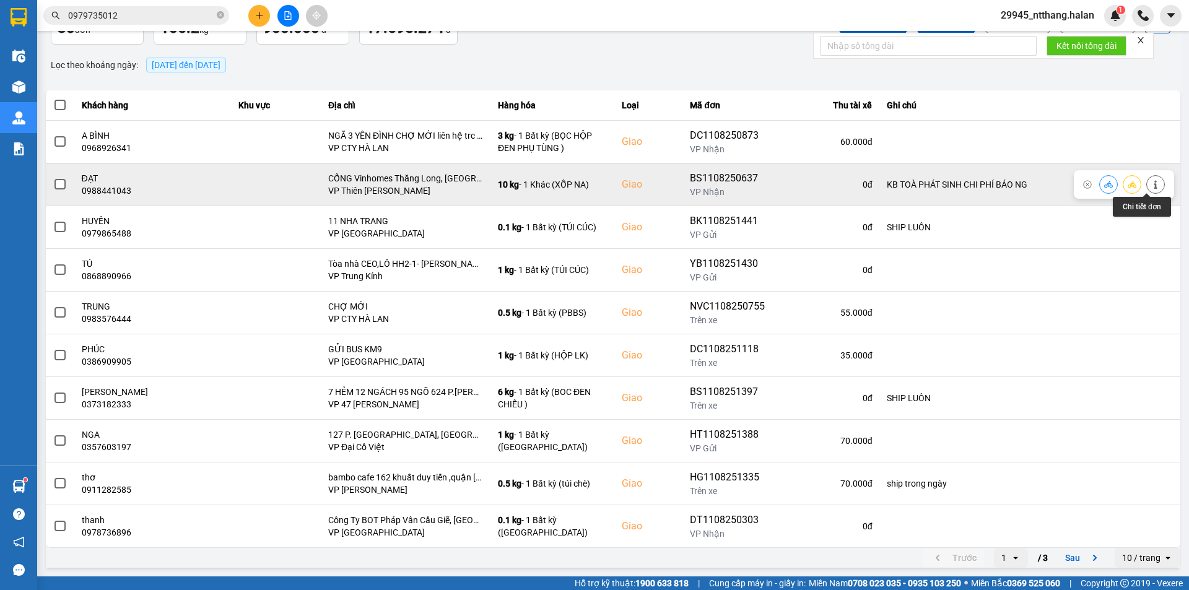
click at [1147, 188] on button at bounding box center [1155, 184] width 17 height 22
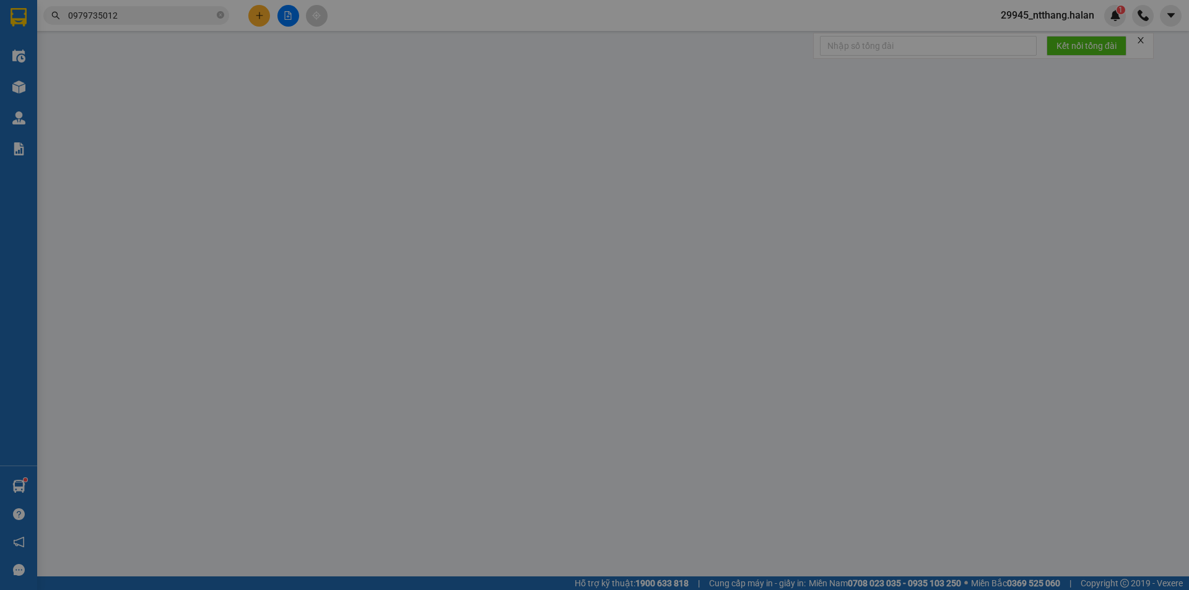
type input "0833685858"
type input "ĐẠT"
type input "0988441043"
type input "ĐẠT"
checkbox input "true"
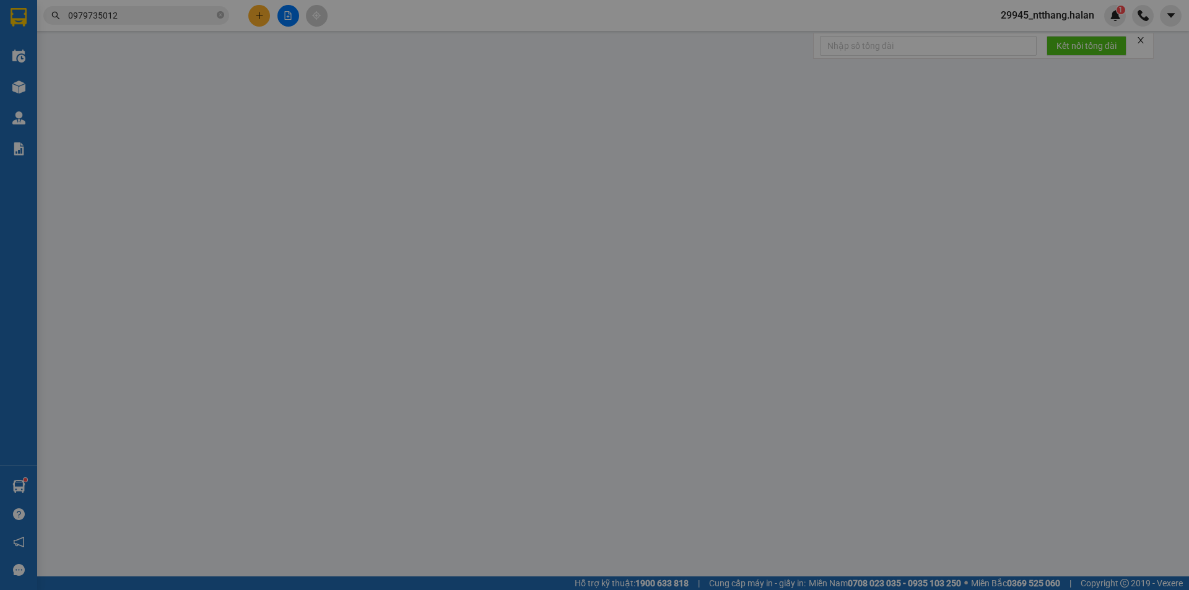
type input "CỔNG Vinhomes Thăng Long, An Khánh, Hoài Đức, Hà Nội, Việt Nam"
type input "KB TOÀ PHÁT SINH CHI PHÍ BÁO NG"
type input "80.000"
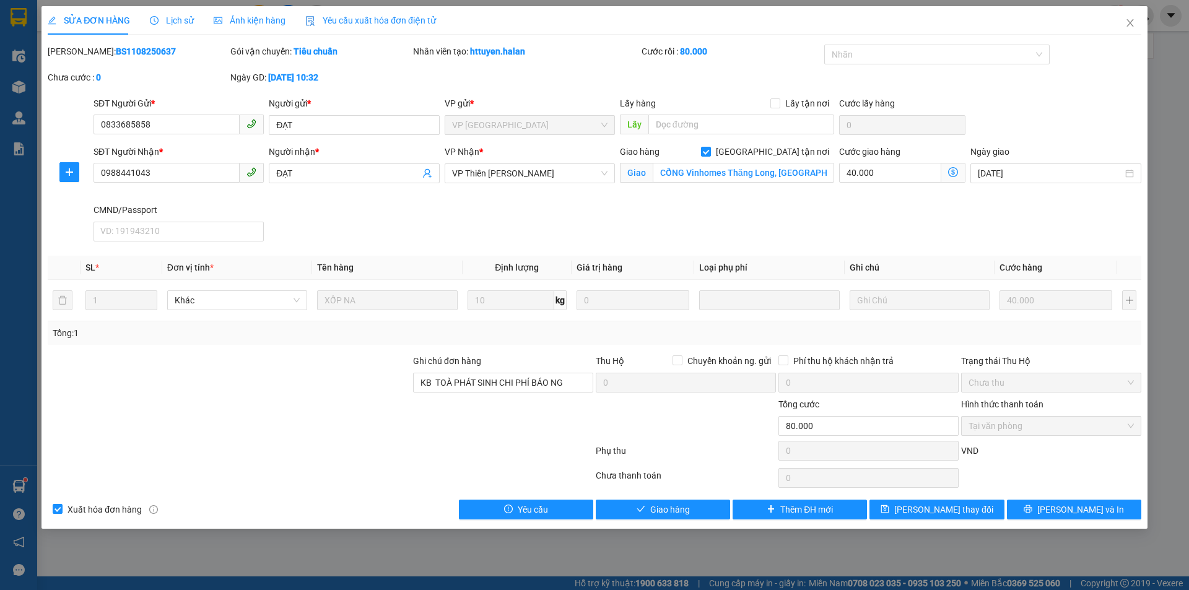
click at [953, 172] on icon "dollar-circle" at bounding box center [953, 172] width 10 height 10
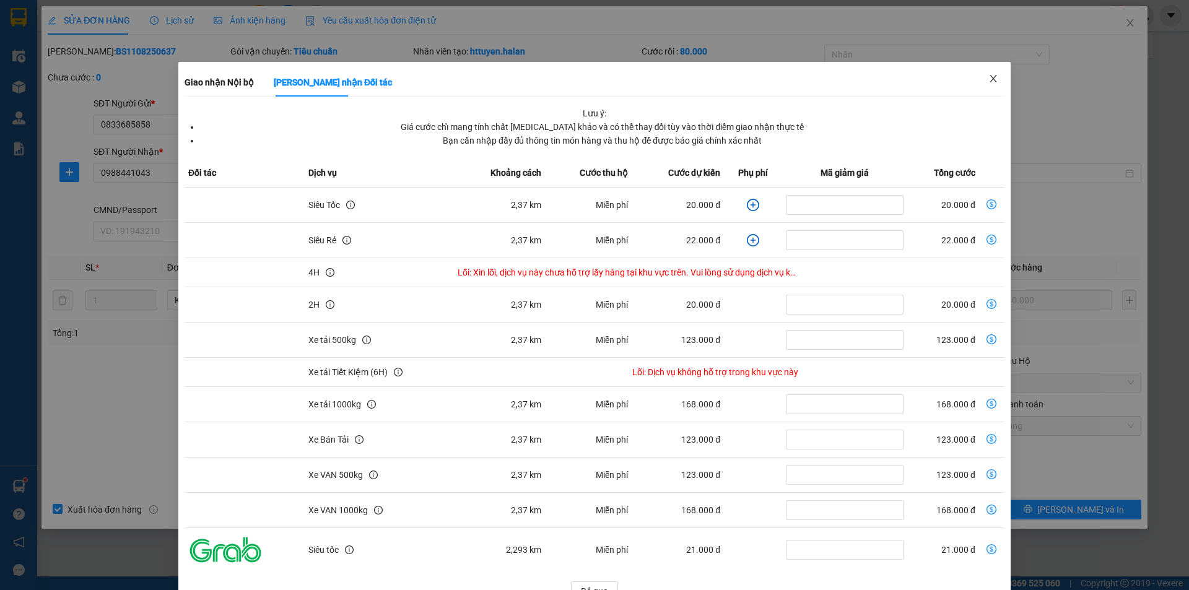
click at [988, 75] on icon "close" at bounding box center [993, 79] width 10 height 10
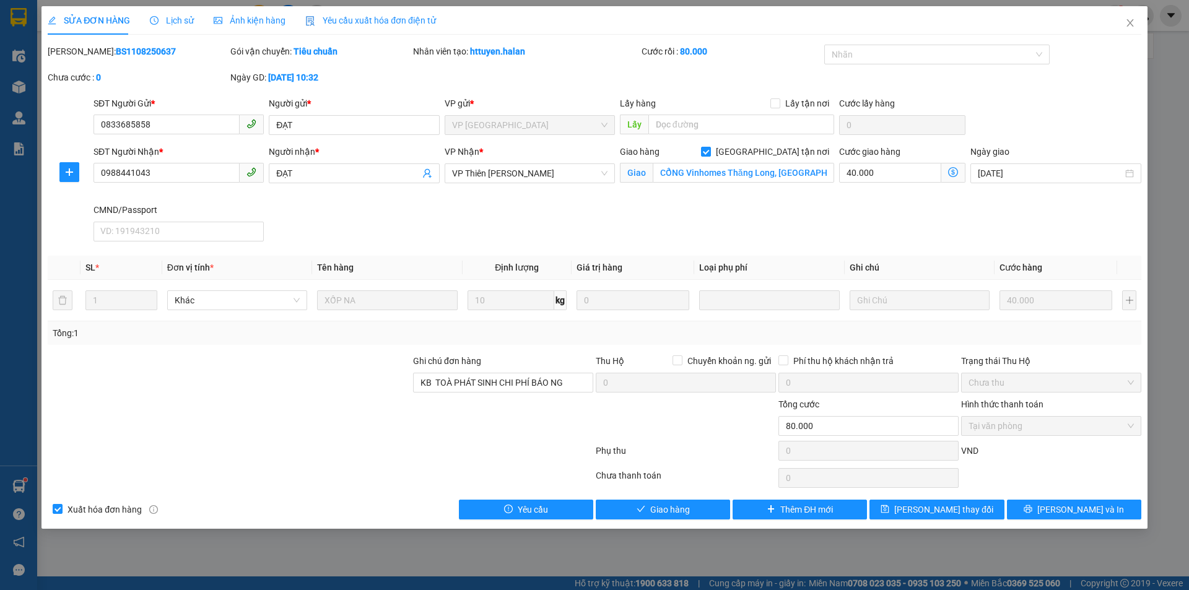
click at [957, 173] on icon "dollar-circle" at bounding box center [953, 172] width 10 height 10
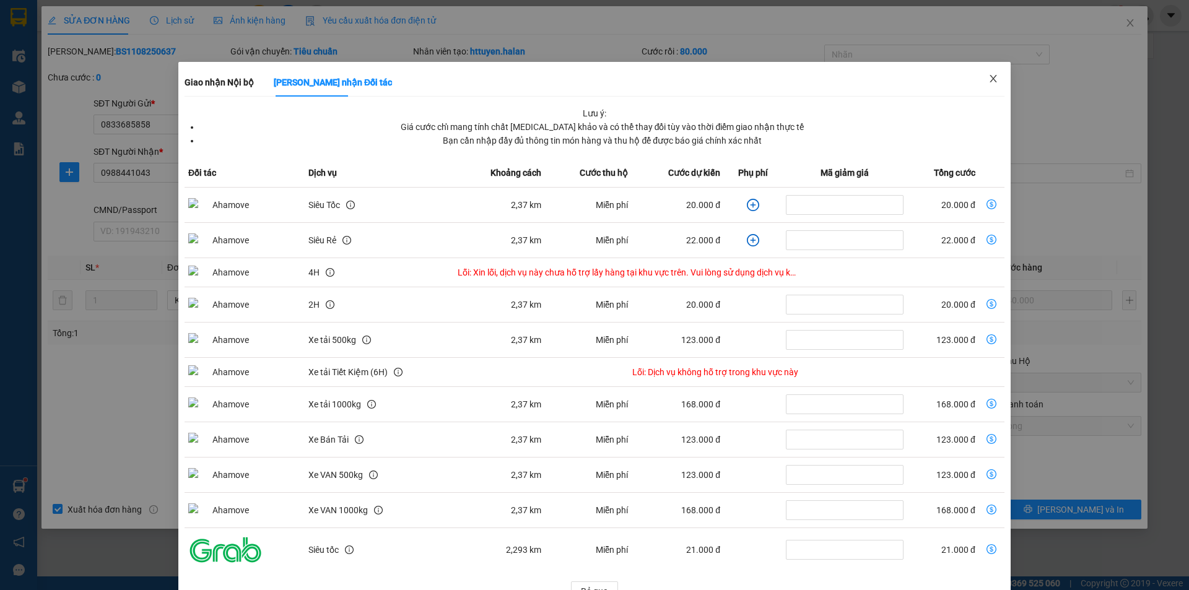
click at [976, 76] on span "Close" at bounding box center [993, 79] width 35 height 35
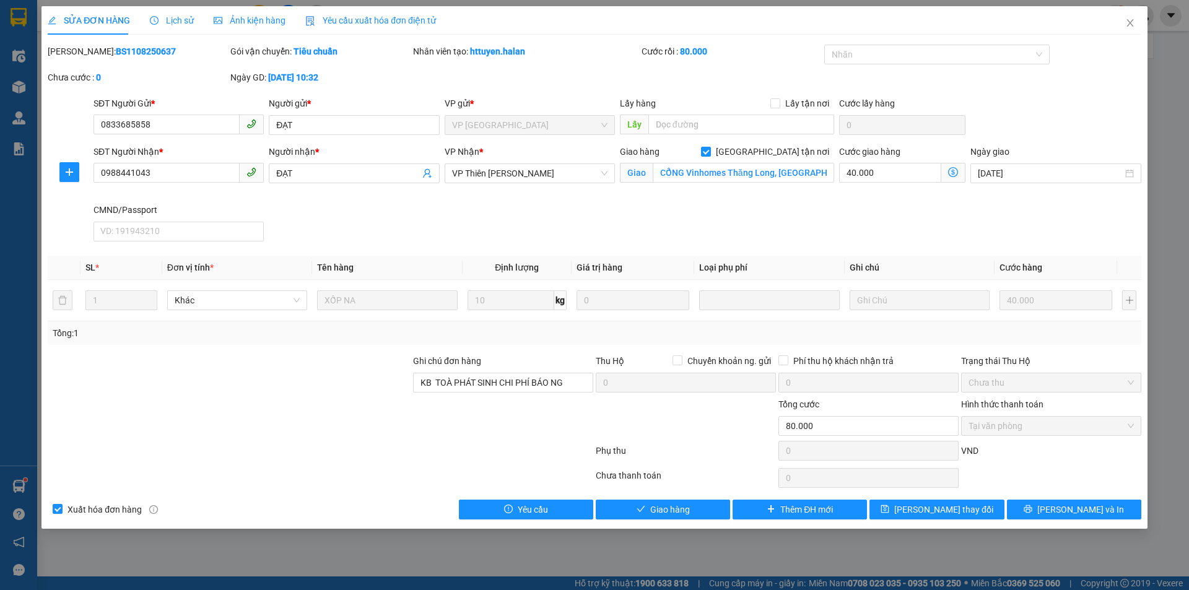
click at [159, 18] on span "Lịch sử" at bounding box center [172, 20] width 44 height 10
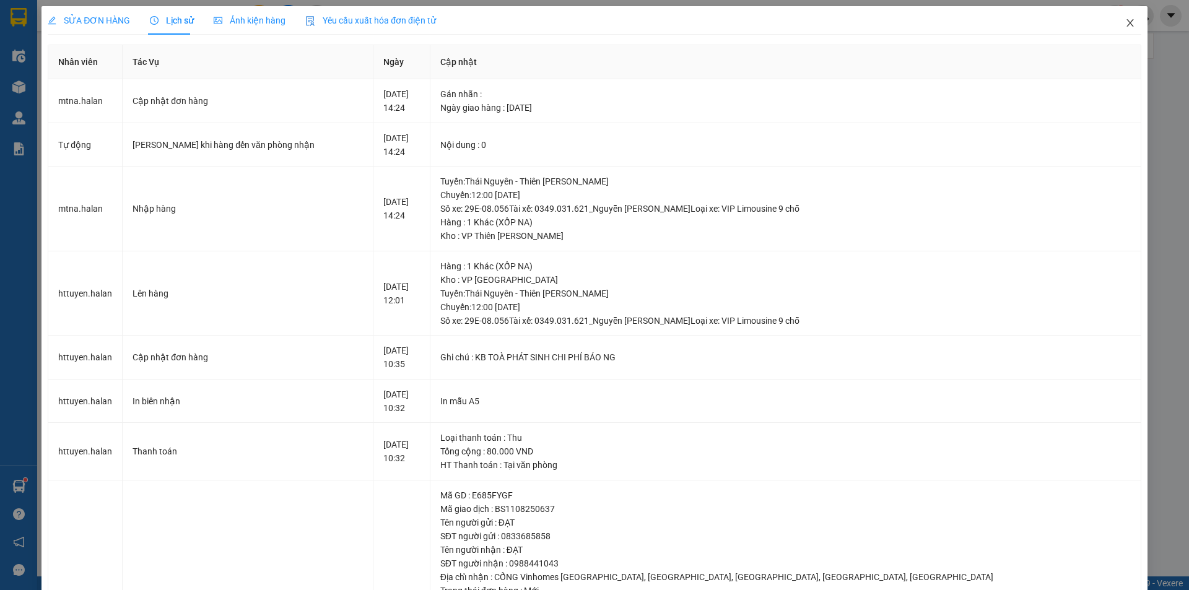
click at [1126, 23] on icon "close" at bounding box center [1129, 22] width 7 height 7
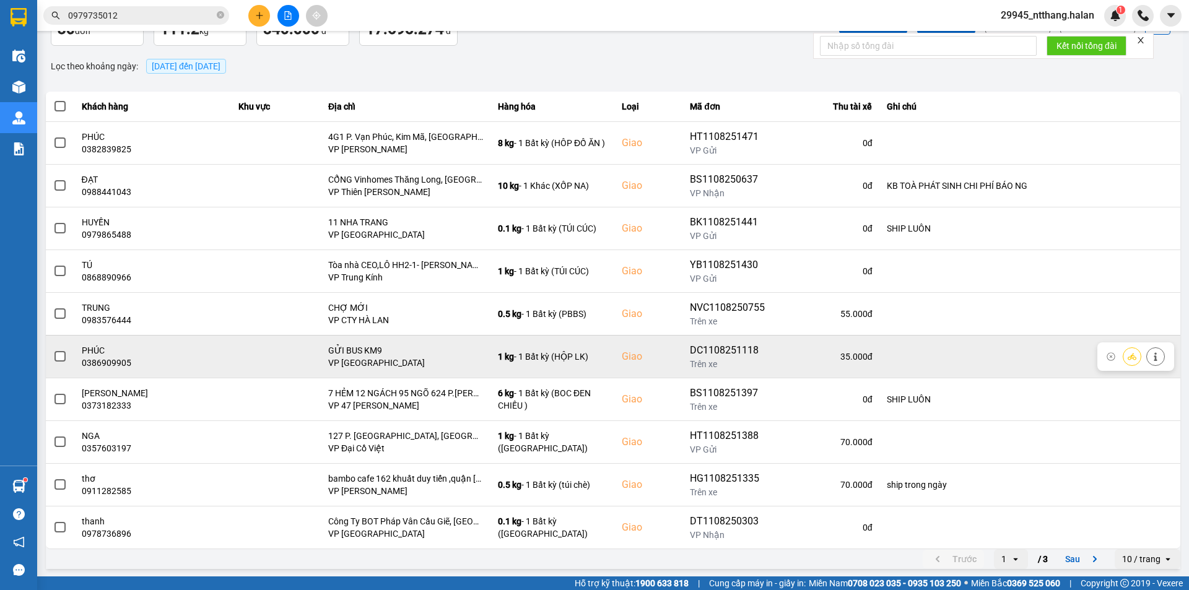
scroll to position [79, 0]
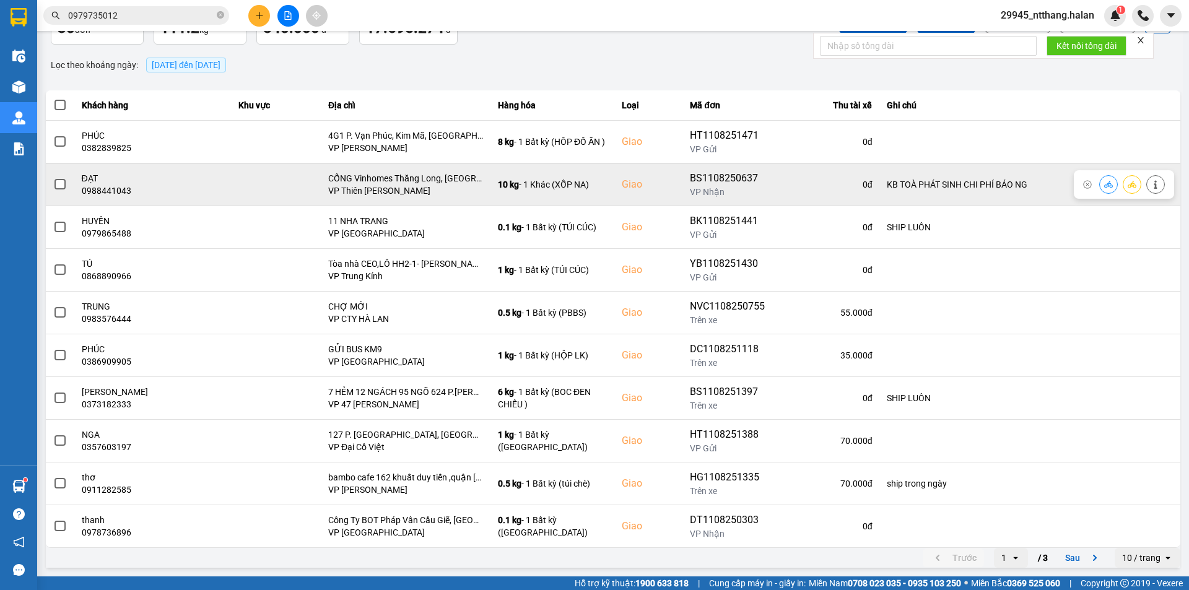
click at [123, 191] on div "0988441043" at bounding box center [153, 191] width 142 height 12
copy div "0988441043"
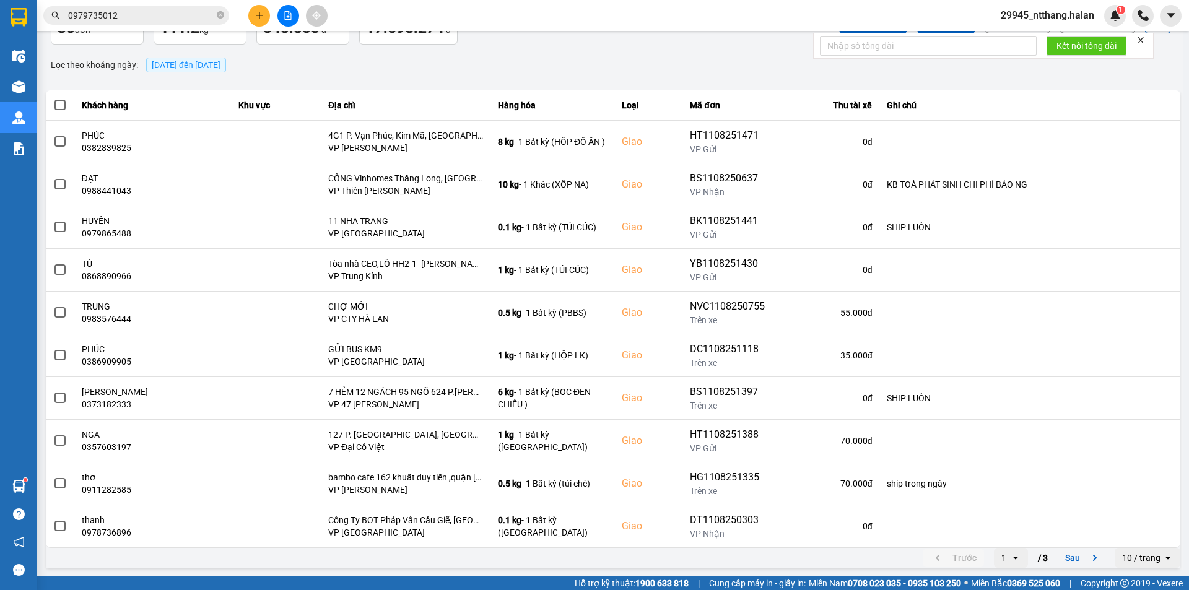
click at [176, 6] on div "Kết quả tìm kiếm ( 2 ) Bộ lọc Mã ĐH Trạng thái Món hàng Thu hộ Tổng cước Chưa c…" at bounding box center [121, 16] width 242 height 22
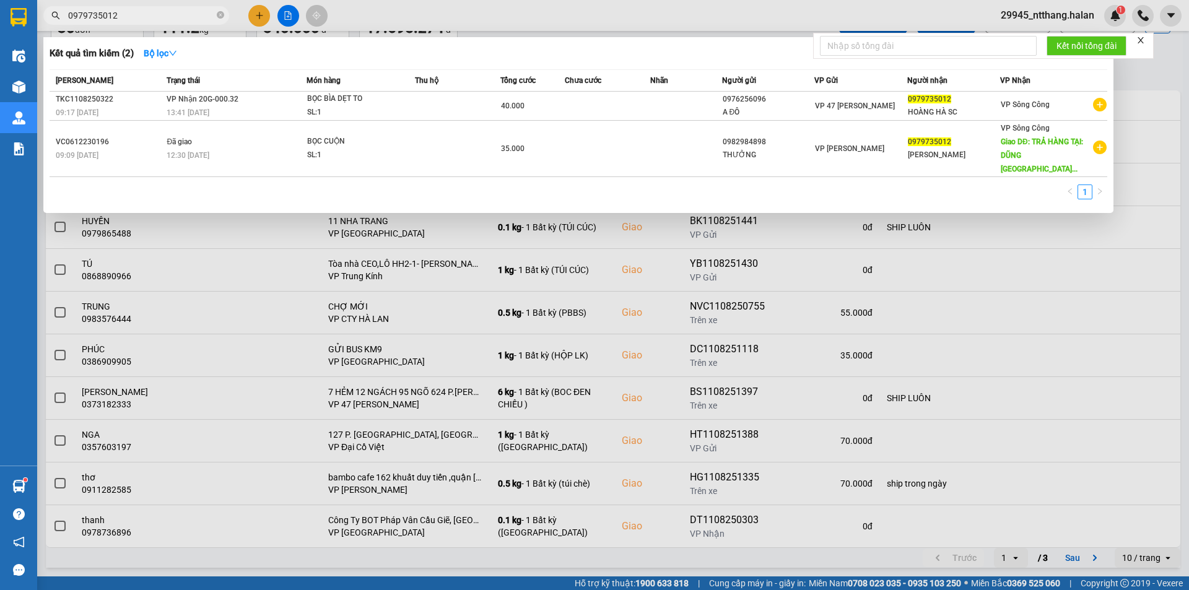
click at [172, 15] on input "0979735012" at bounding box center [141, 16] width 146 height 14
paste input "88441043"
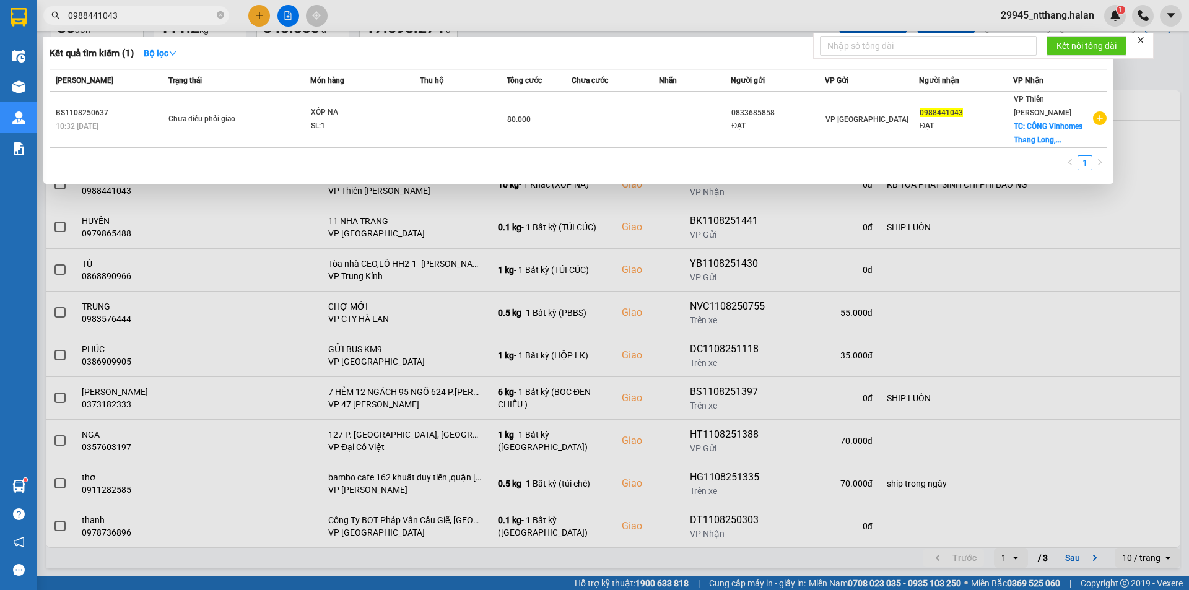
click at [1172, 74] on div at bounding box center [594, 295] width 1189 height 590
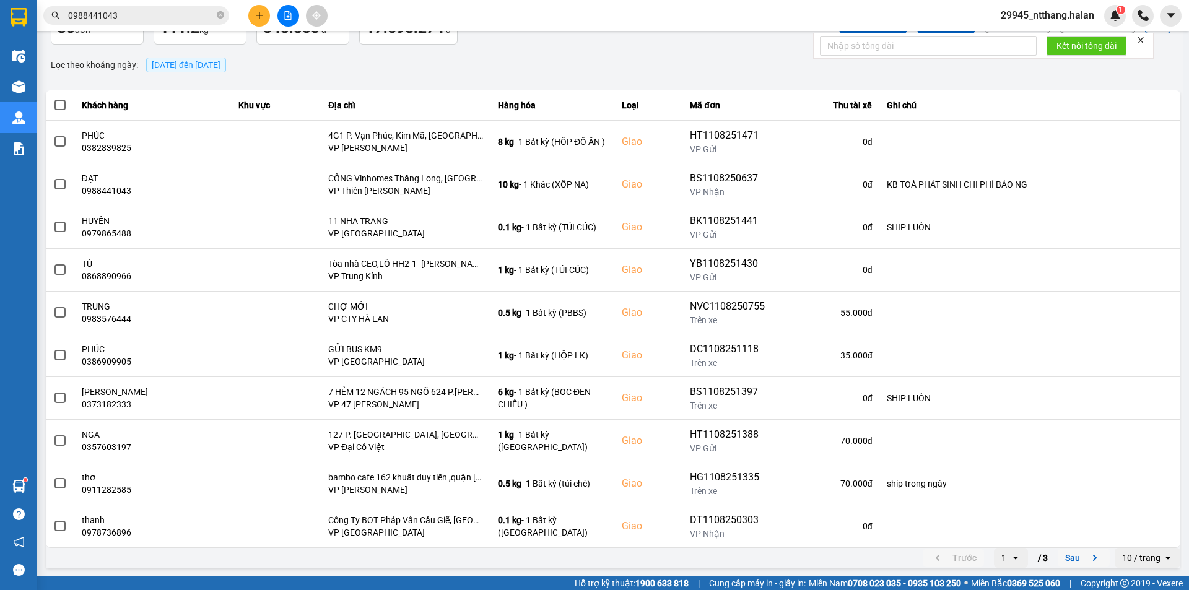
click at [1076, 560] on button "Sau" at bounding box center [1084, 558] width 52 height 19
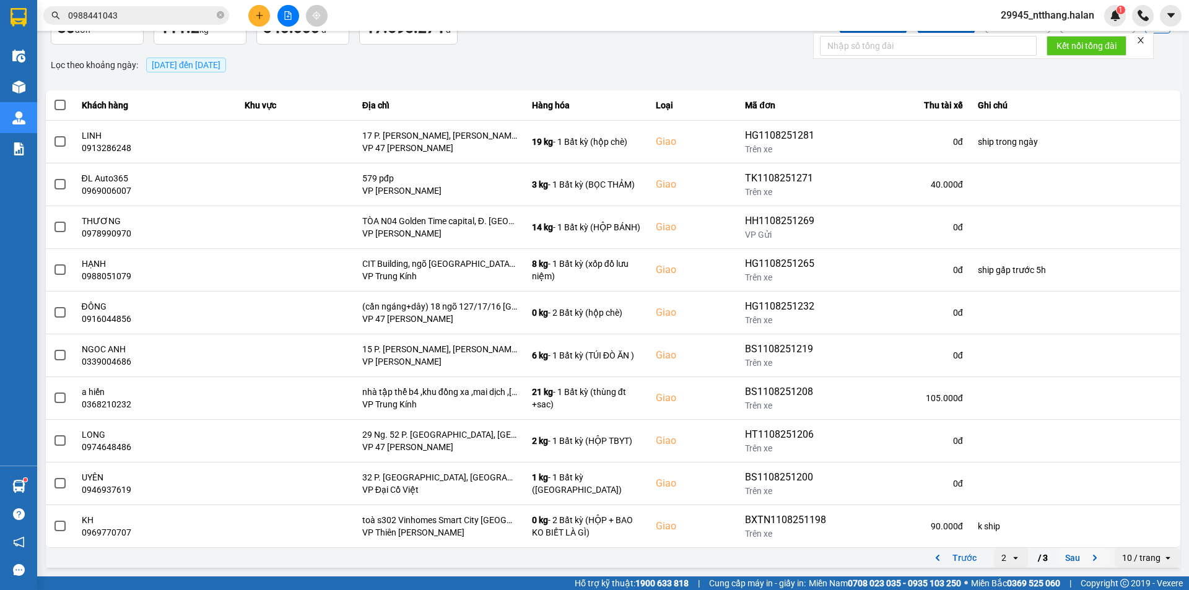
click at [1078, 553] on button "Sau" at bounding box center [1084, 558] width 52 height 19
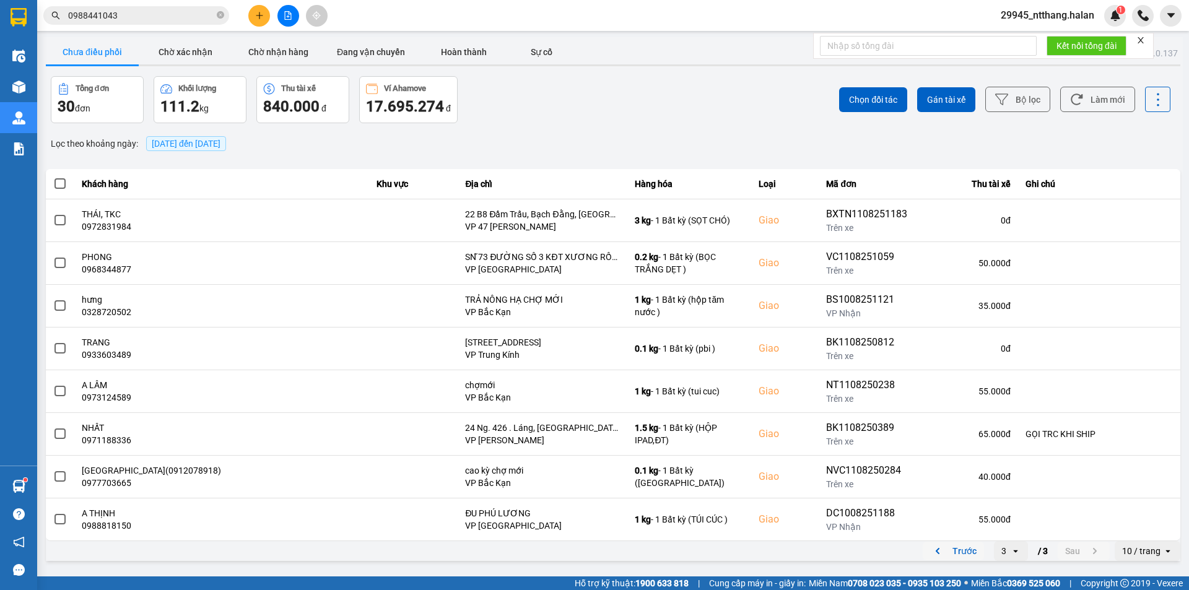
click at [983, 557] on button "Trước" at bounding box center [953, 551] width 61 height 19
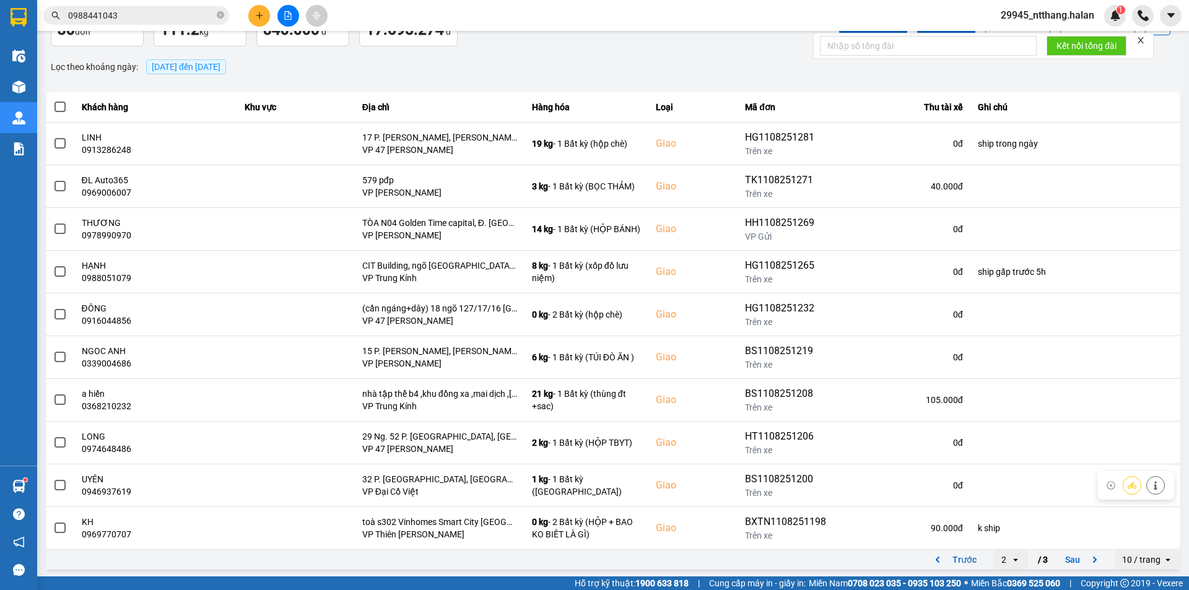
scroll to position [79, 0]
click at [954, 559] on button "Trước" at bounding box center [953, 558] width 61 height 19
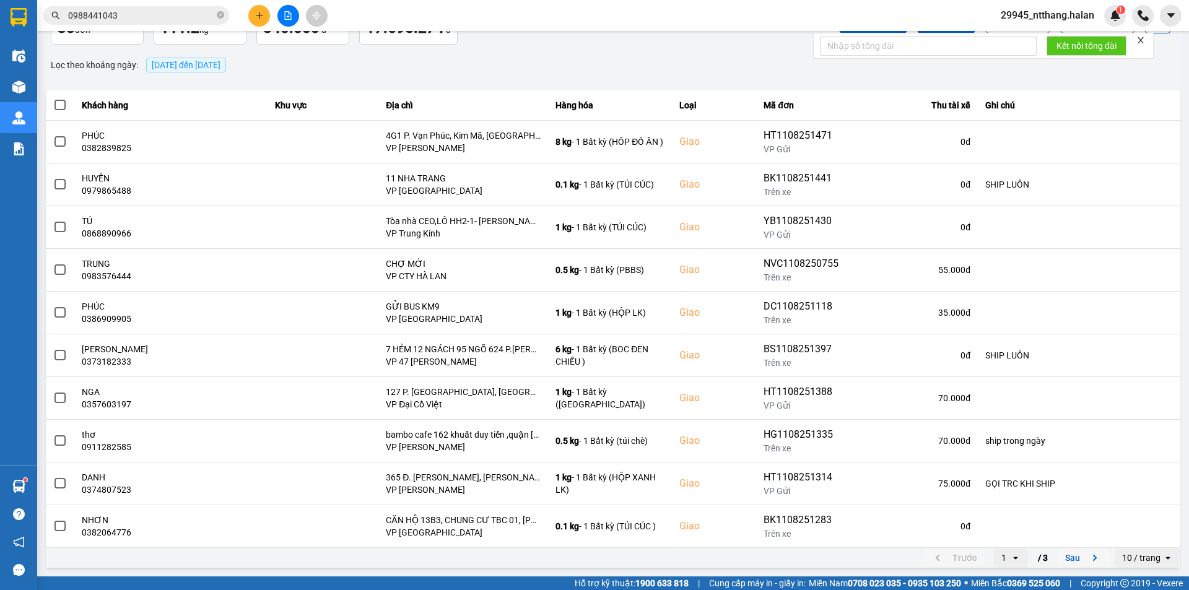
click at [1060, 564] on button "Sau" at bounding box center [1084, 558] width 52 height 19
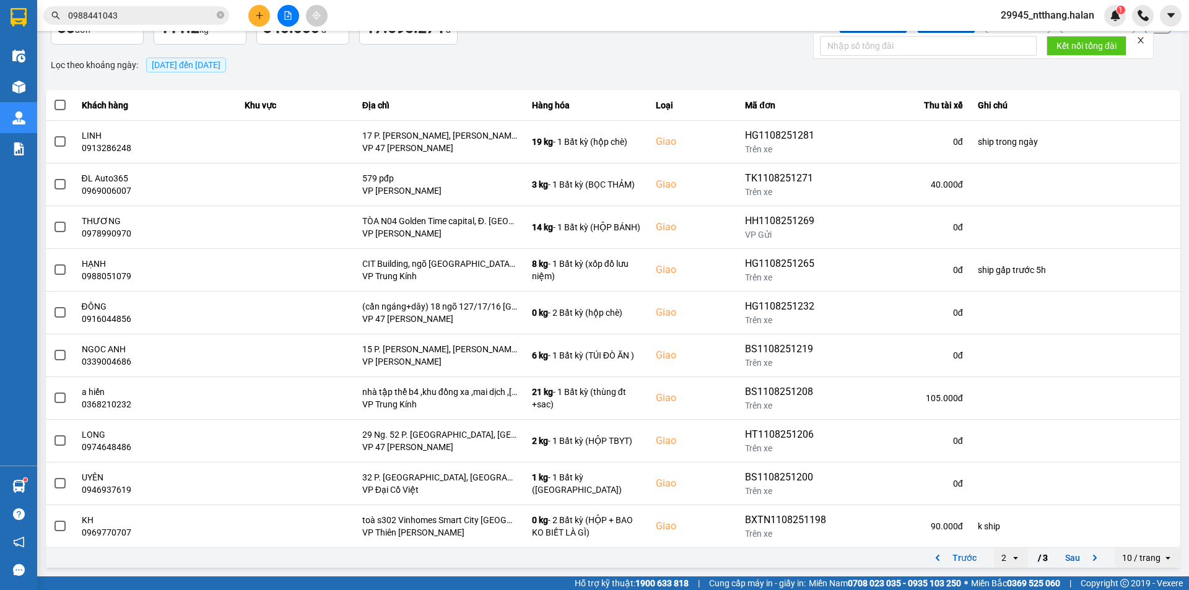
click at [1058, 557] on button "Sau" at bounding box center [1084, 558] width 52 height 19
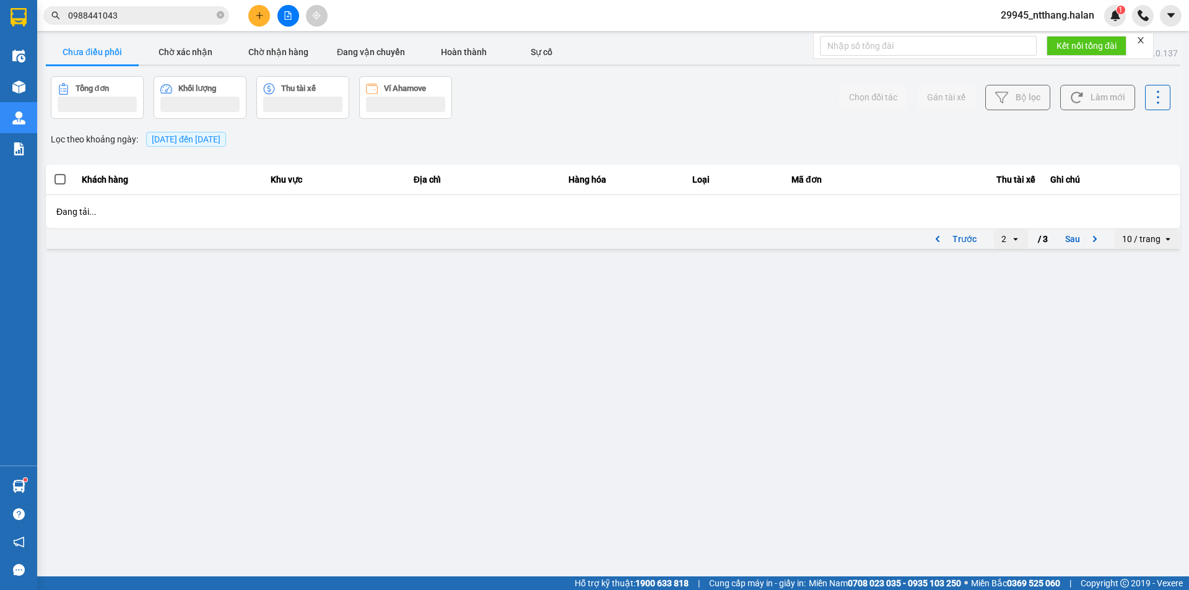
scroll to position [0, 0]
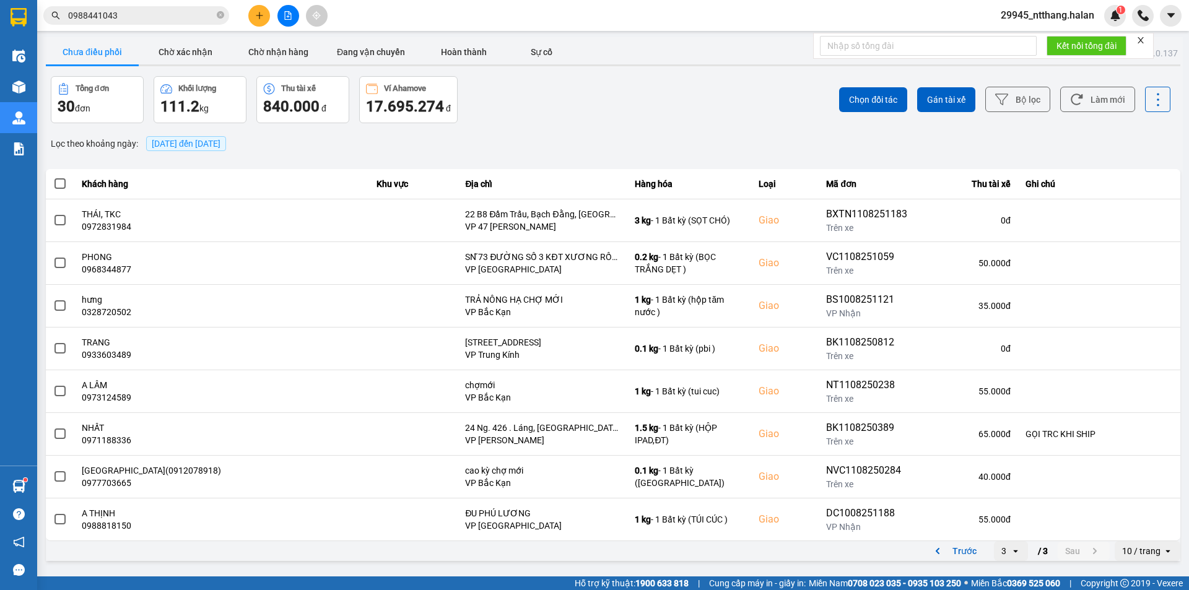
click at [549, 111] on div "Tổng đơn 30 đơn Khối lượng 111.2 kg Thu tài xế 840.000 đ Ví Ahamove 17.695.274 đ" at bounding box center [331, 99] width 560 height 47
click at [1058, 557] on div "Trước 3 open / 3 Sau" at bounding box center [1016, 551] width 187 height 20
click at [964, 552] on button "Trước" at bounding box center [953, 551] width 61 height 19
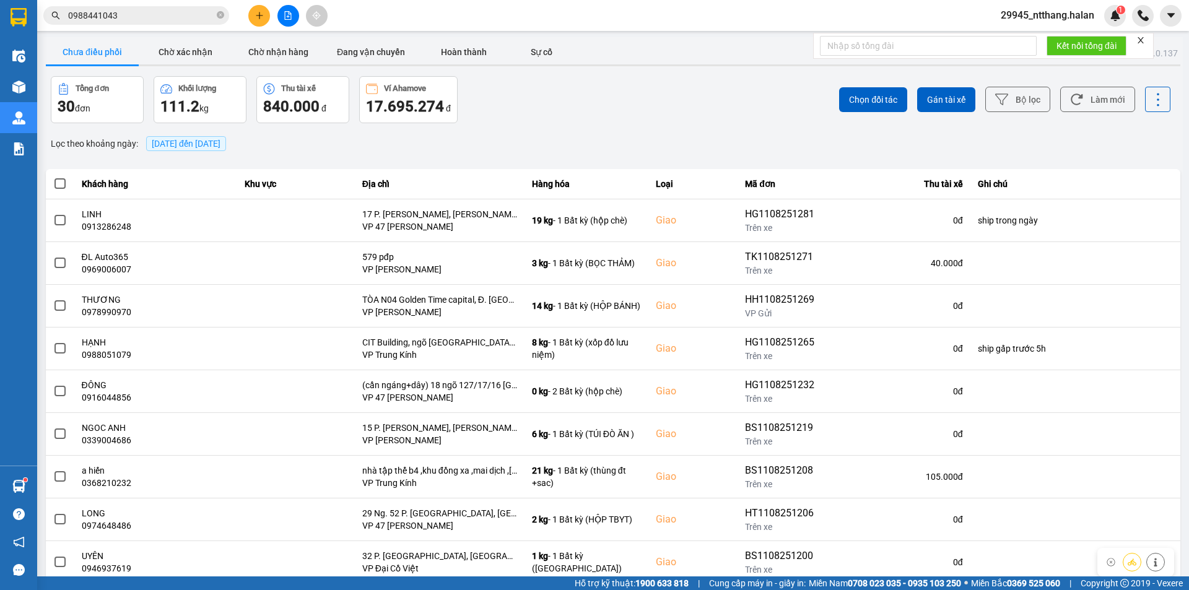
scroll to position [79, 0]
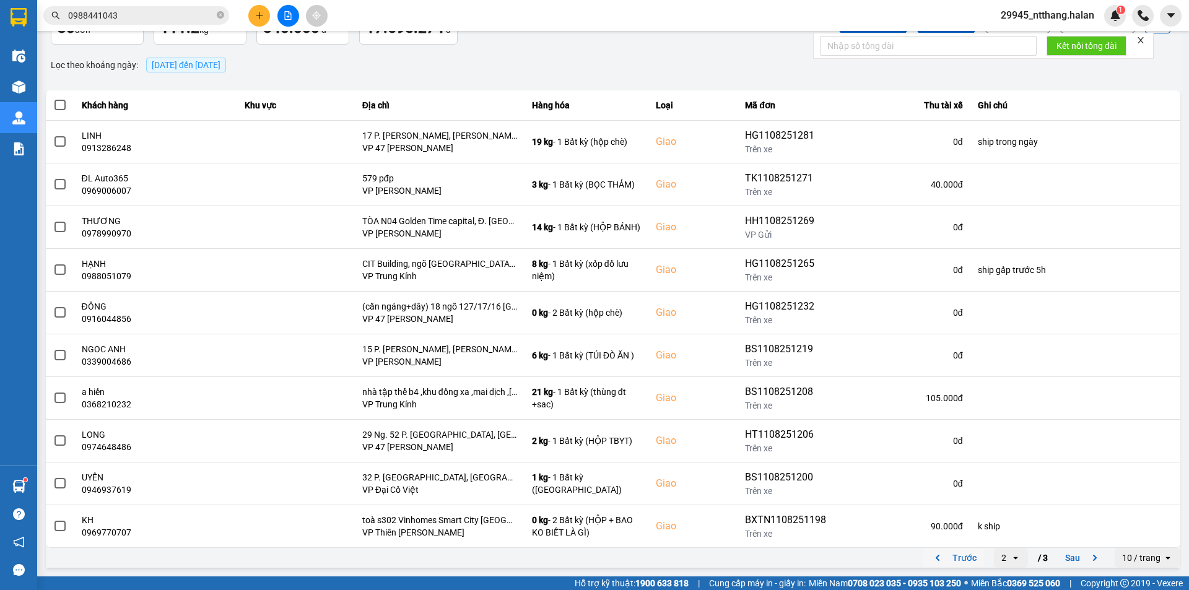
click at [963, 556] on button "Trước" at bounding box center [953, 558] width 61 height 19
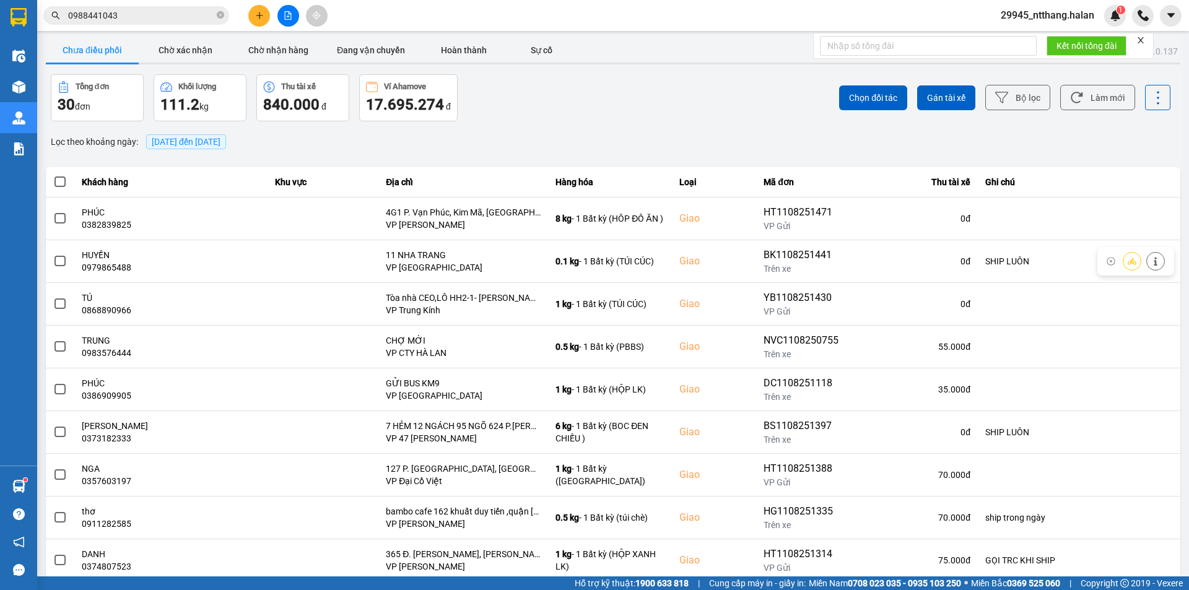
scroll to position [0, 0]
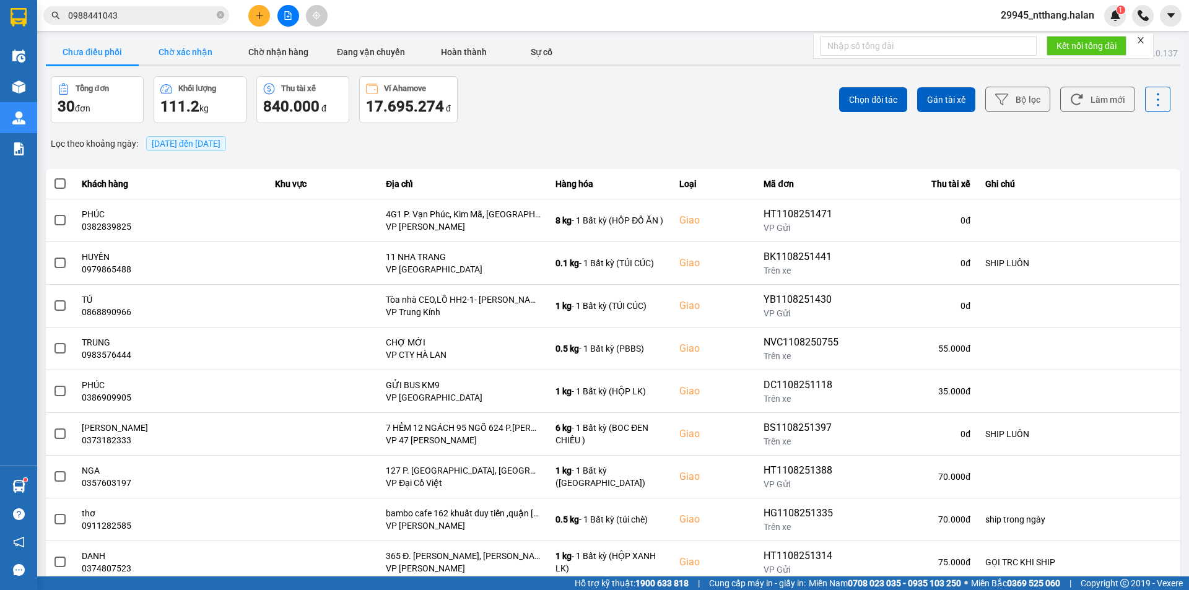
click at [200, 54] on button "Chờ xác nhận" at bounding box center [185, 52] width 93 height 25
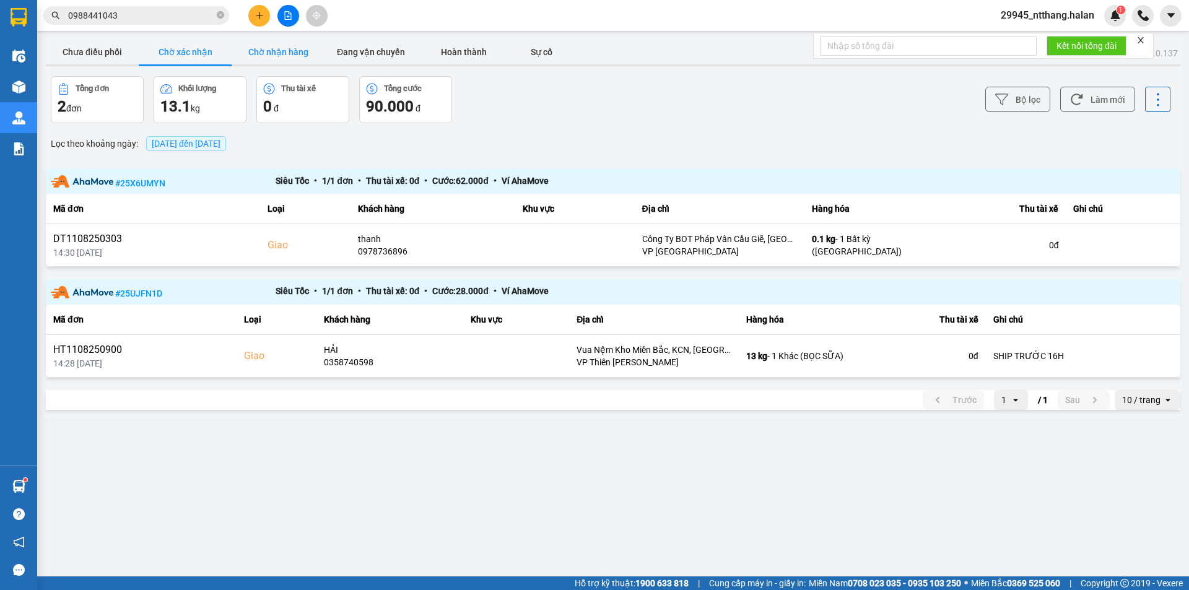
click at [281, 46] on button "Chờ nhận hàng" at bounding box center [278, 52] width 93 height 25
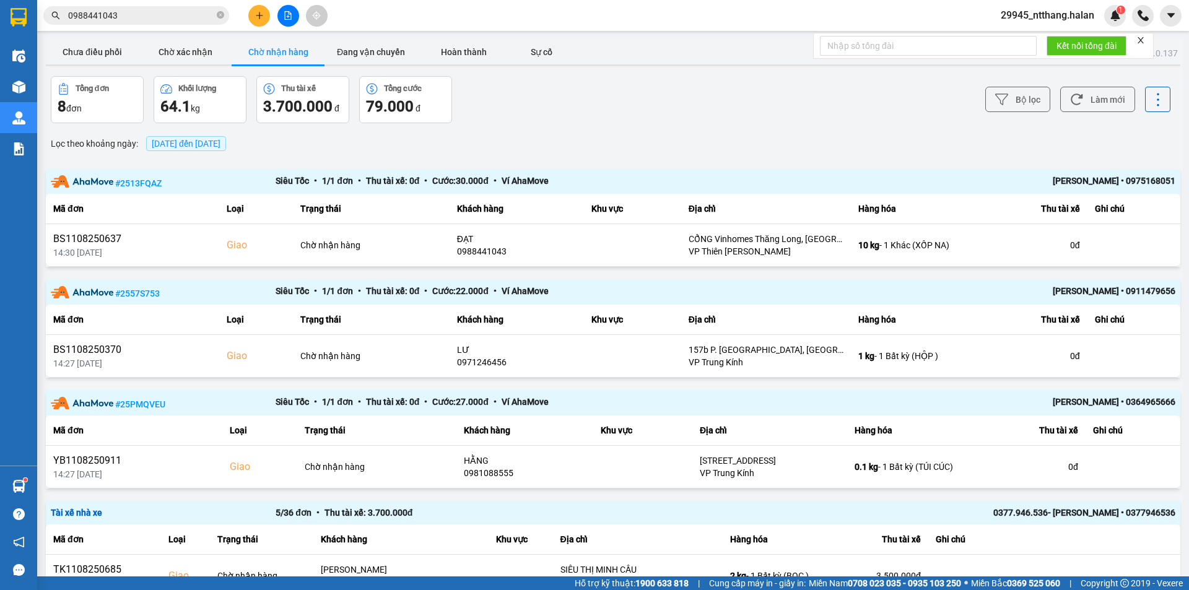
click at [181, 25] on div "Kết quả tìm kiếm ( 1 ) Bộ lọc Mã ĐH Trạng thái Món hàng Thu hộ Tổng cước Chưa c…" at bounding box center [121, 16] width 242 height 22
click at [185, 18] on input "0988441043" at bounding box center [141, 16] width 146 height 14
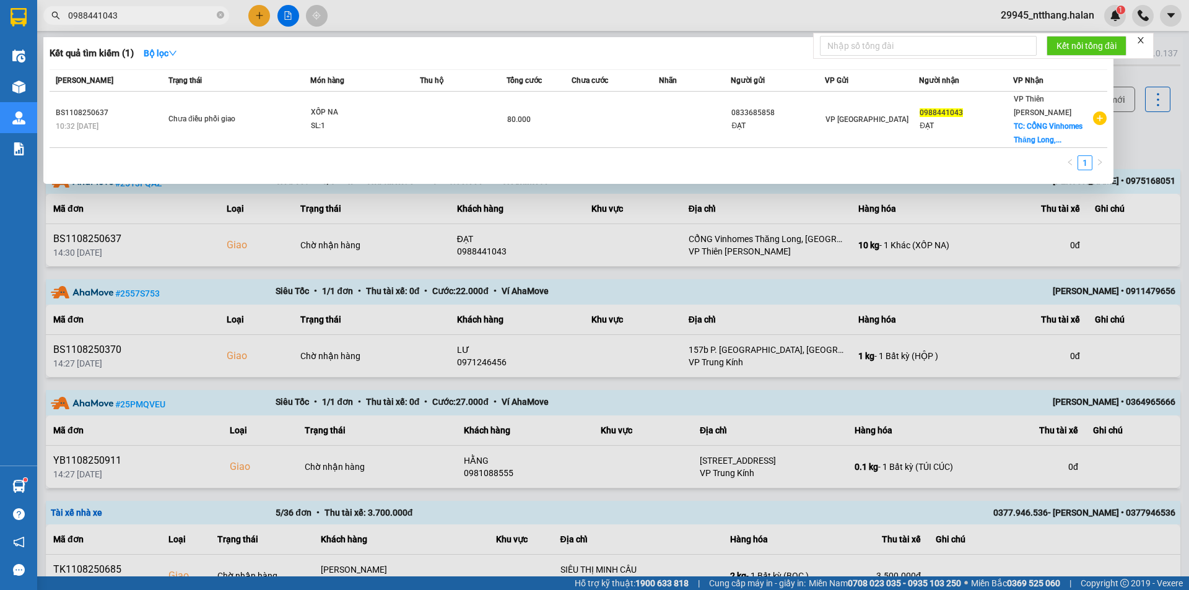
click at [185, 18] on input "0988441043" at bounding box center [141, 16] width 146 height 14
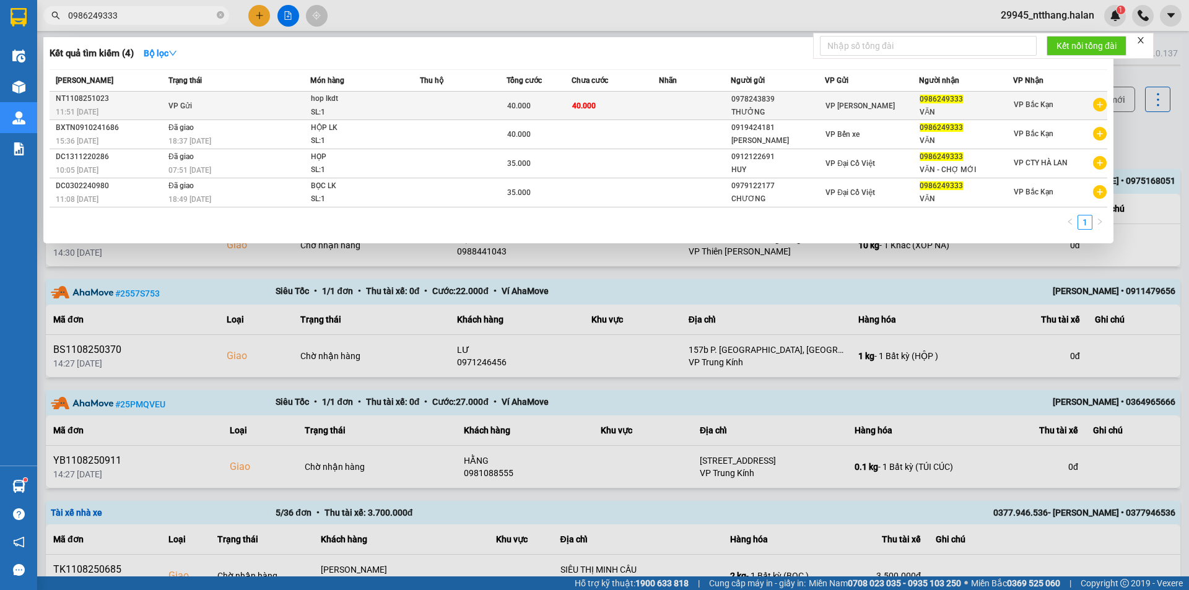
type input "0986249333"
click at [574, 102] on span "40.000" at bounding box center [584, 106] width 24 height 9
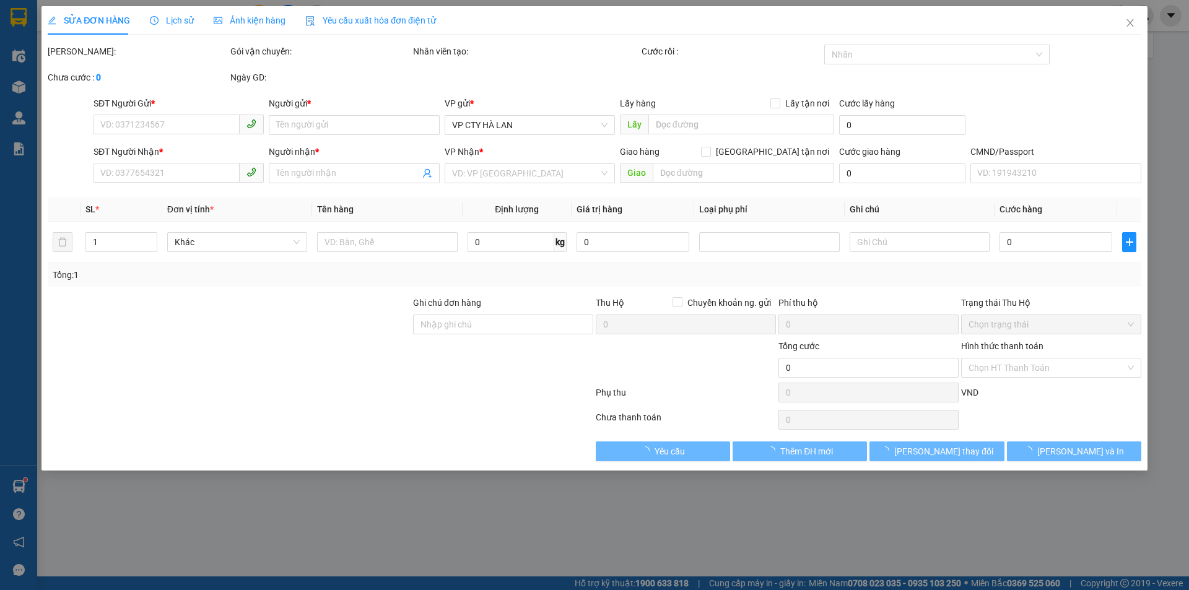
type input "0978243839"
type input "THƯỞNG"
type input "0986249333"
type input "VĂN"
type input "40.000"
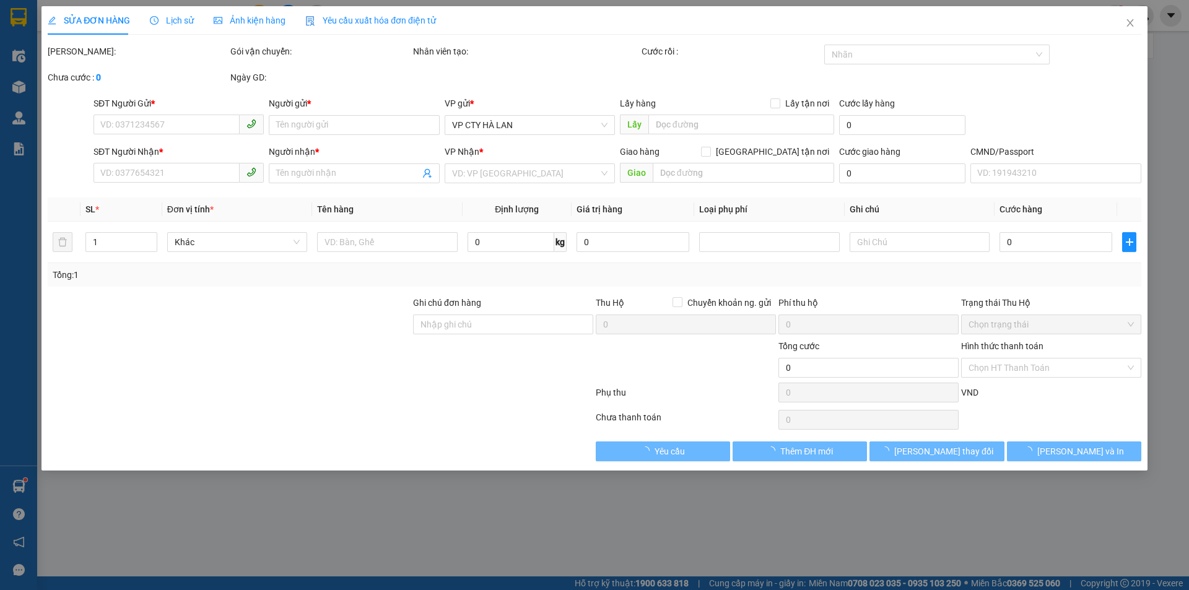
type input "40.000"
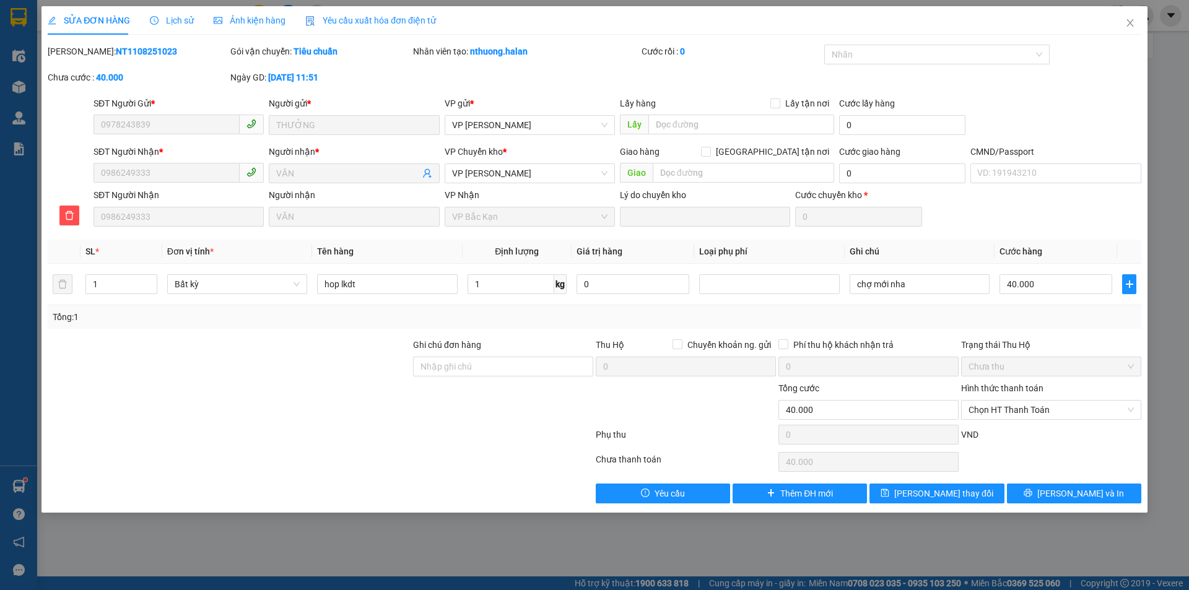
click at [177, 23] on span "Lịch sử" at bounding box center [172, 20] width 44 height 10
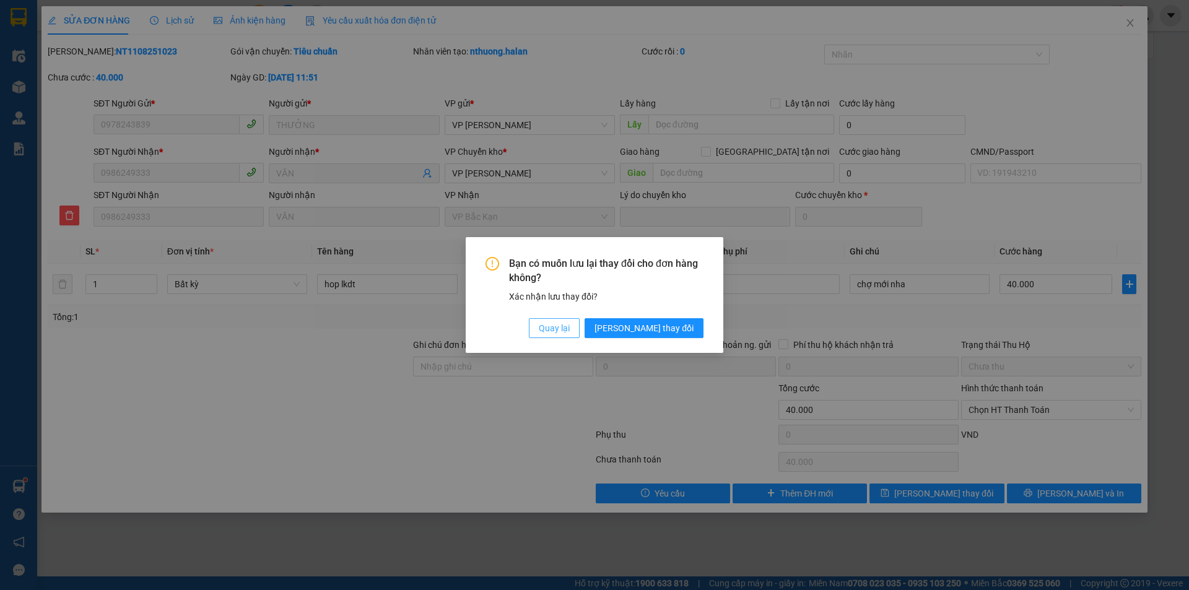
click at [570, 326] on span "Quay lại" at bounding box center [554, 328] width 31 height 14
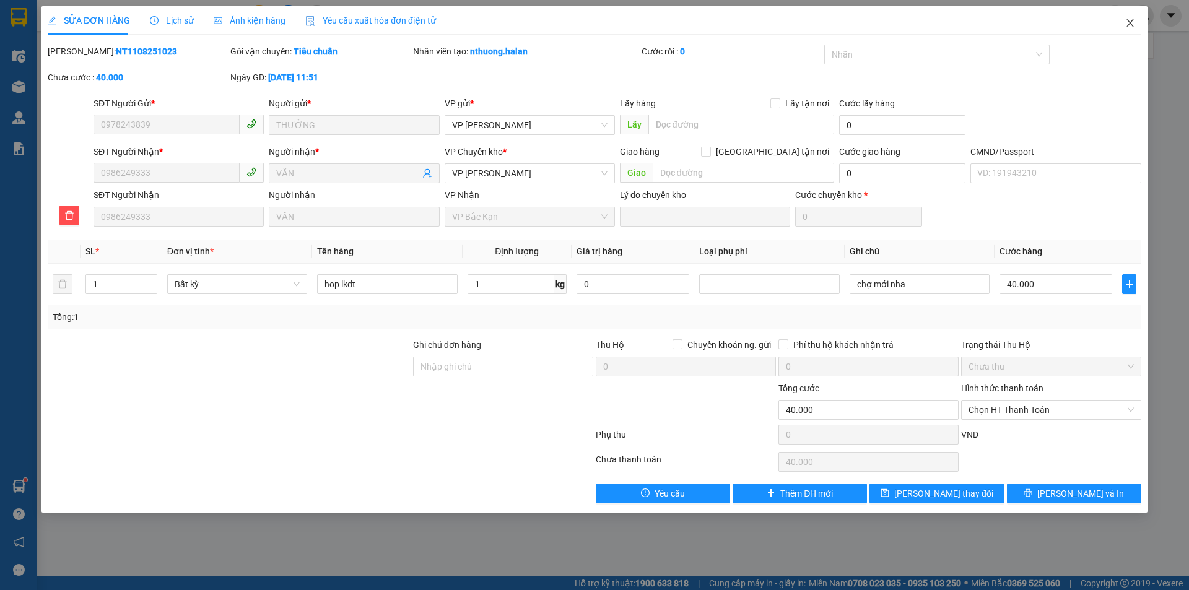
click at [1131, 25] on icon "close" at bounding box center [1129, 22] width 7 height 7
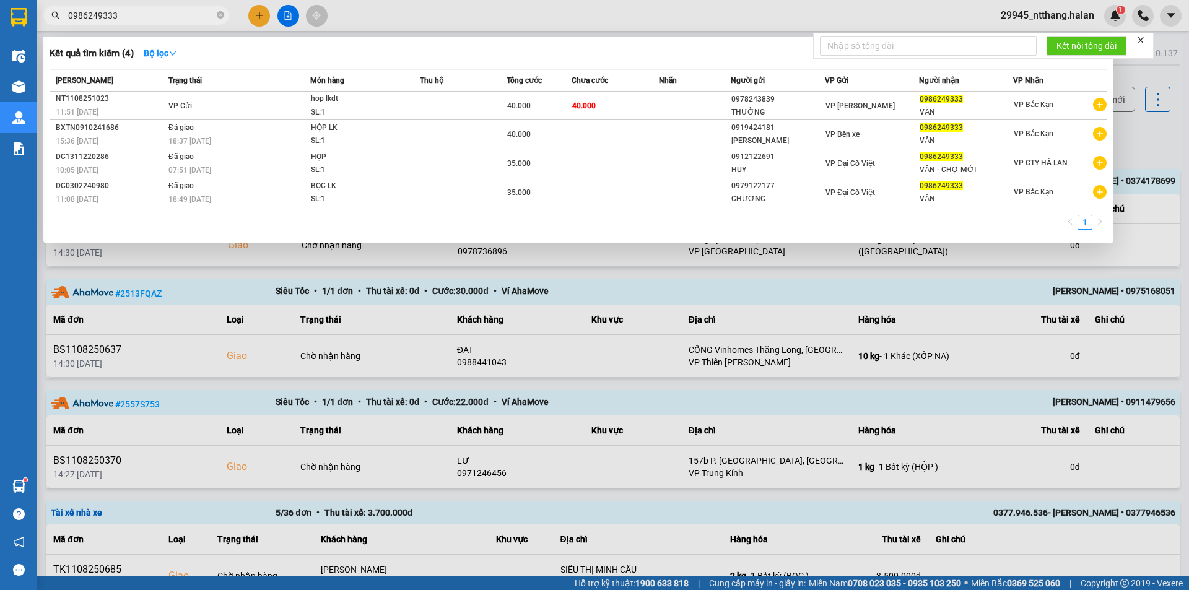
click at [159, 18] on input "0986249333" at bounding box center [141, 16] width 146 height 14
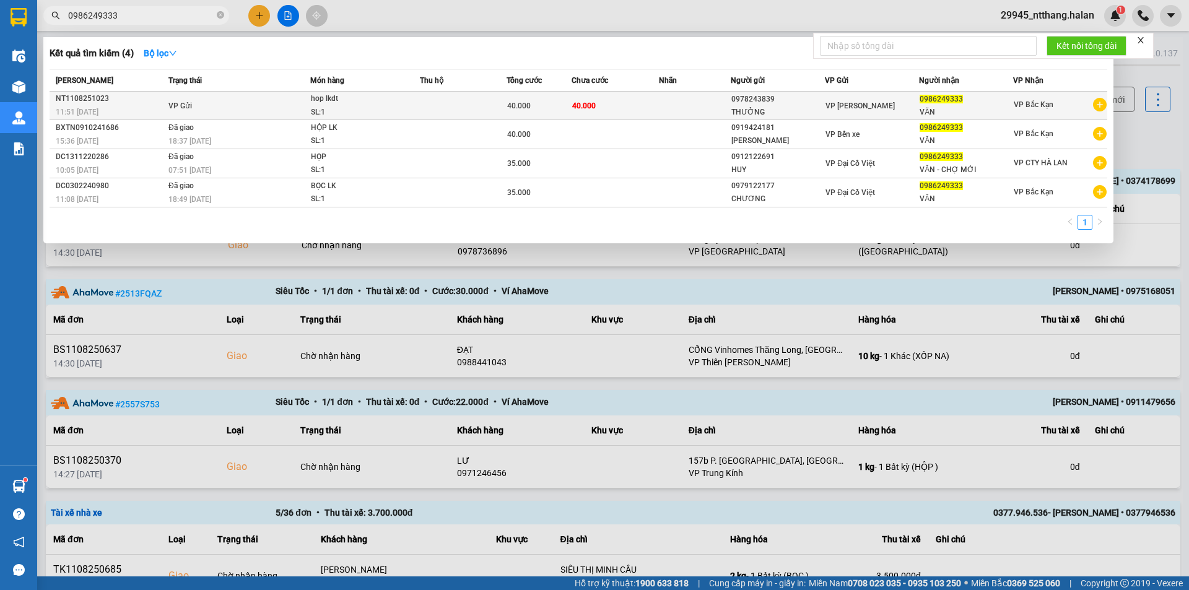
click at [351, 100] on div "hop lkdt" at bounding box center [357, 99] width 93 height 14
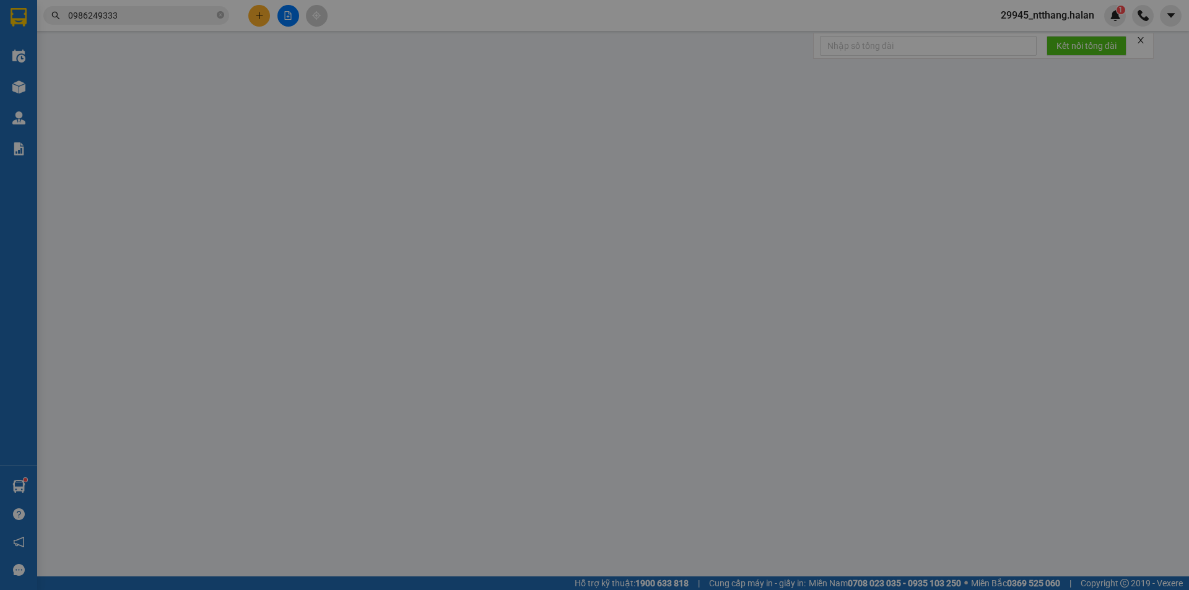
type input "0978243839"
type input "THƯỞNG"
type input "0986249333"
type input "VĂN"
type input "40.000"
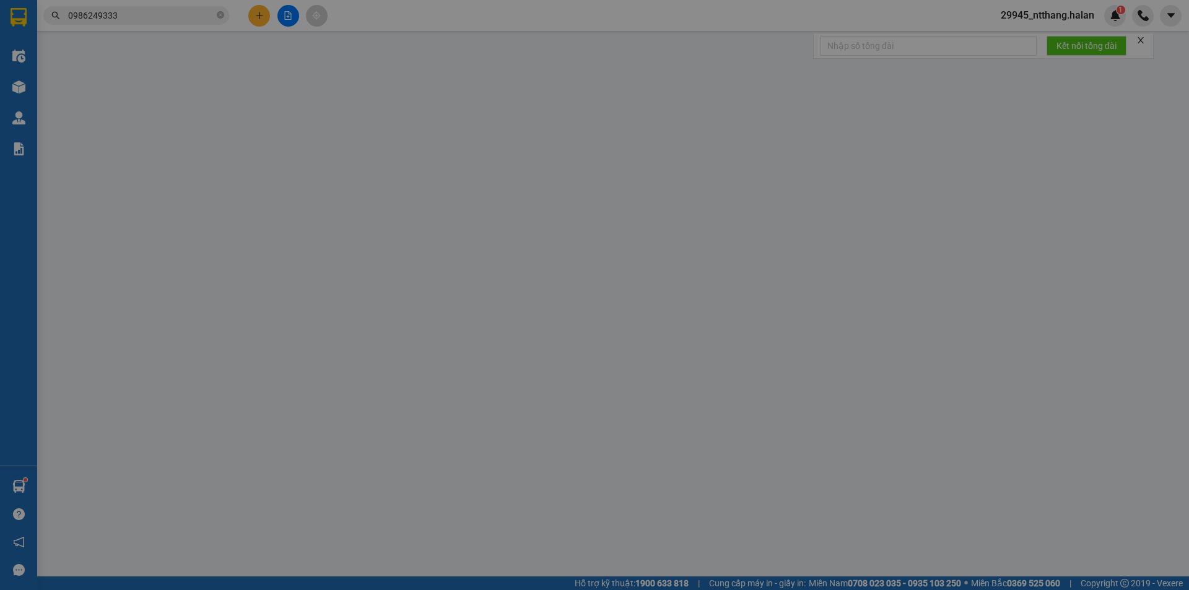
type input "40.000"
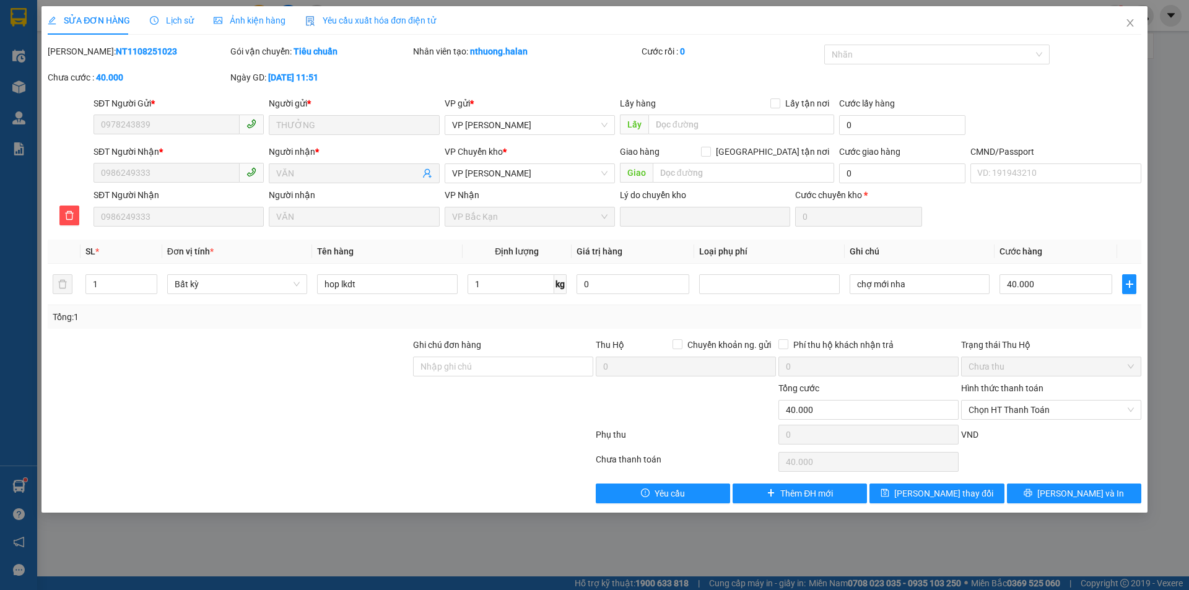
click at [174, 20] on span "Lịch sử" at bounding box center [172, 20] width 44 height 10
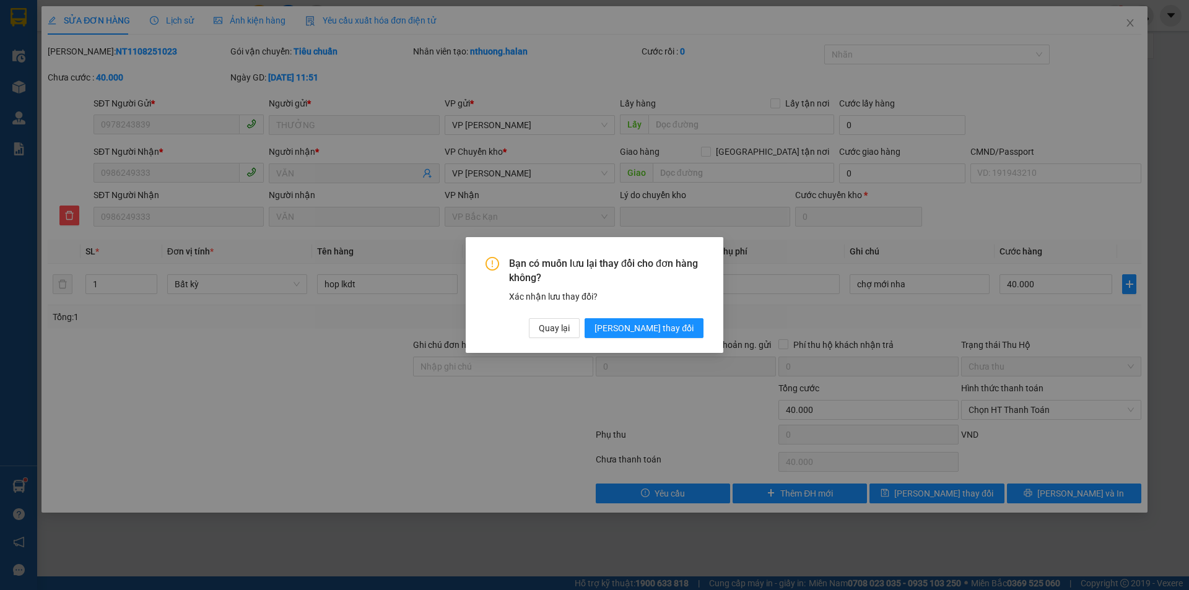
click at [916, 241] on div "Bạn có muốn lưu lại thay đổi cho đơn hàng không? Xác nhận lưu thay đổi? Quay lạ…" at bounding box center [594, 295] width 1189 height 590
click at [1130, 25] on div "Bạn có muốn lưu lại thay đổi cho đơn hàng không? Xác nhận lưu thay đổi? Quay lạ…" at bounding box center [594, 295] width 1189 height 590
click at [570, 332] on span "Quay lại" at bounding box center [554, 328] width 31 height 14
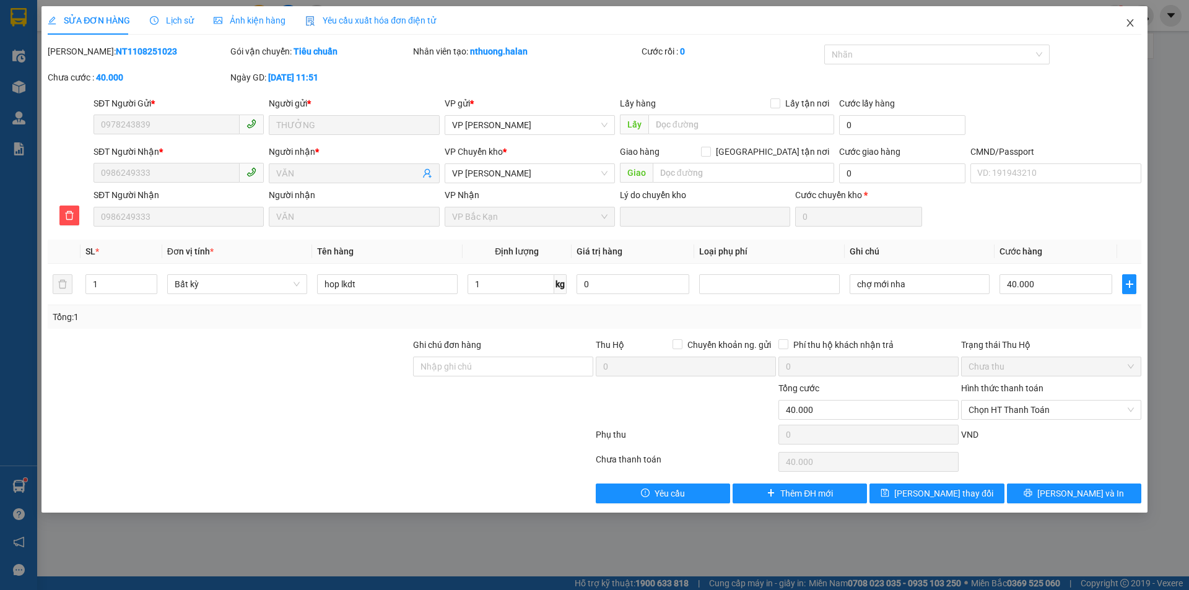
click at [1132, 18] on span "Close" at bounding box center [1130, 23] width 35 height 35
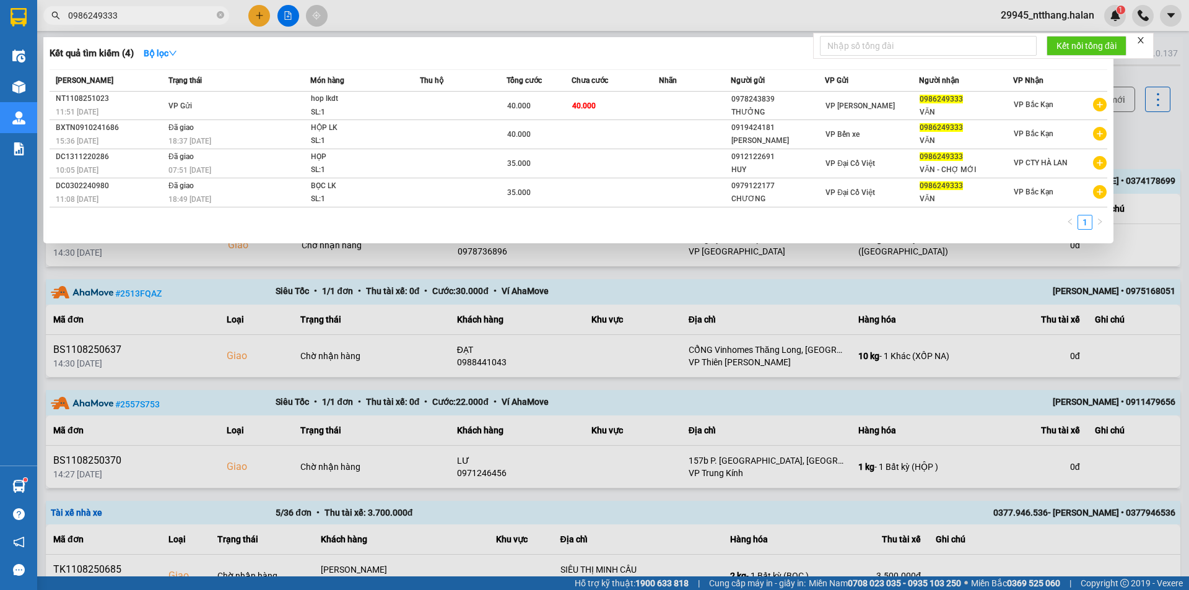
click at [148, 21] on input "0986249333" at bounding box center [141, 16] width 146 height 14
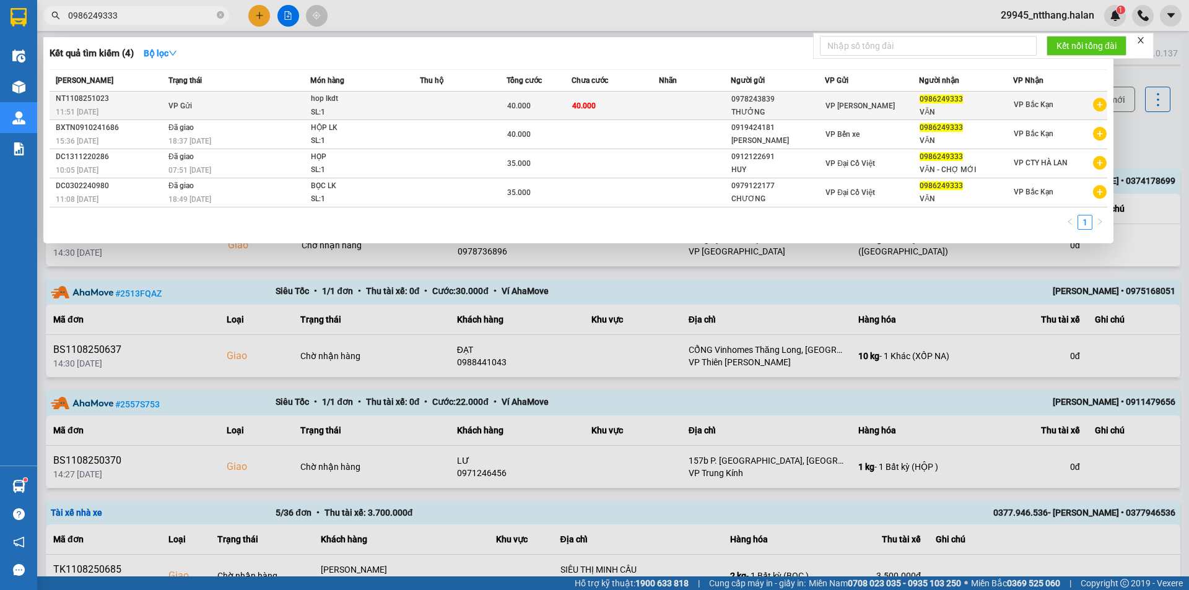
click at [547, 107] on div "40.000" at bounding box center [539, 106] width 64 height 14
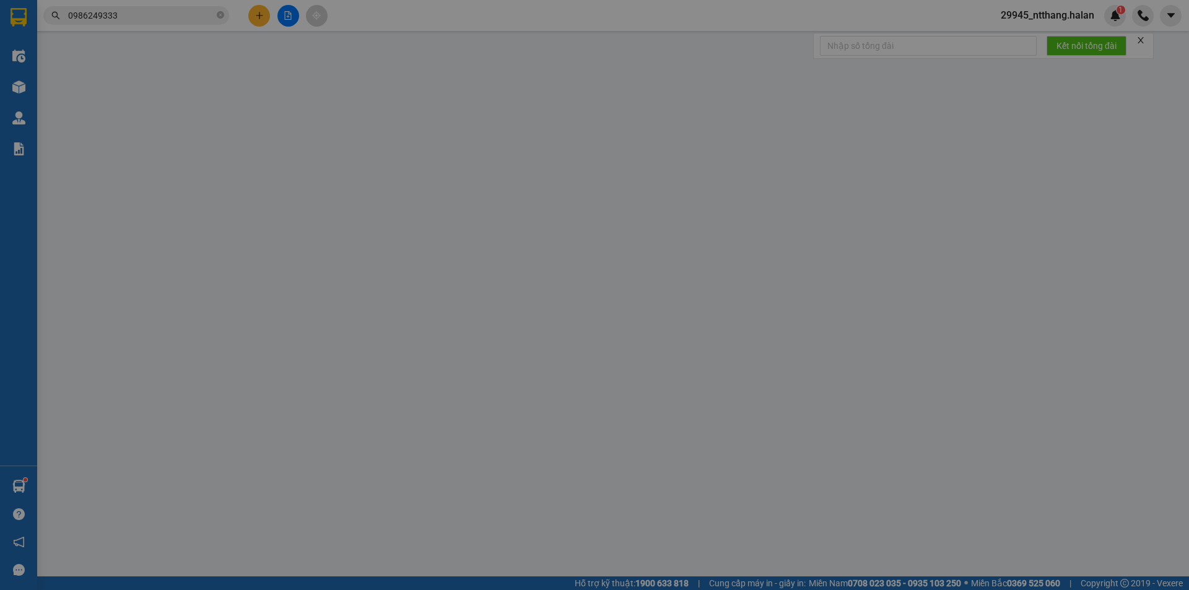
type input "0978243839"
type input "THƯỞNG"
type input "0986249333"
type input "VĂN"
type input "40.000"
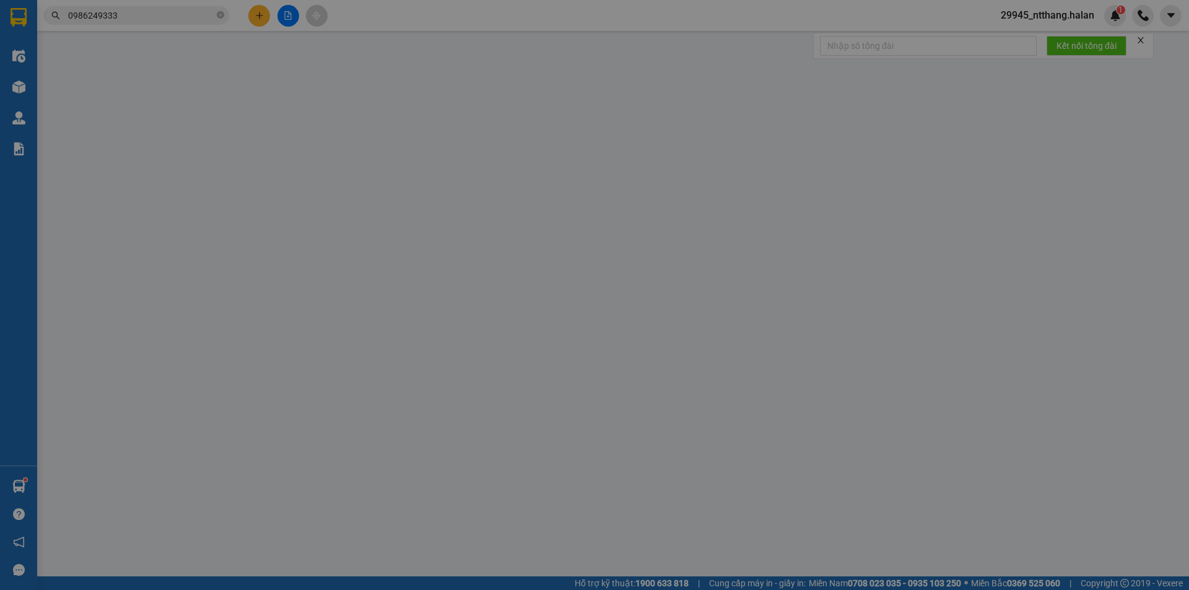
type input "40.000"
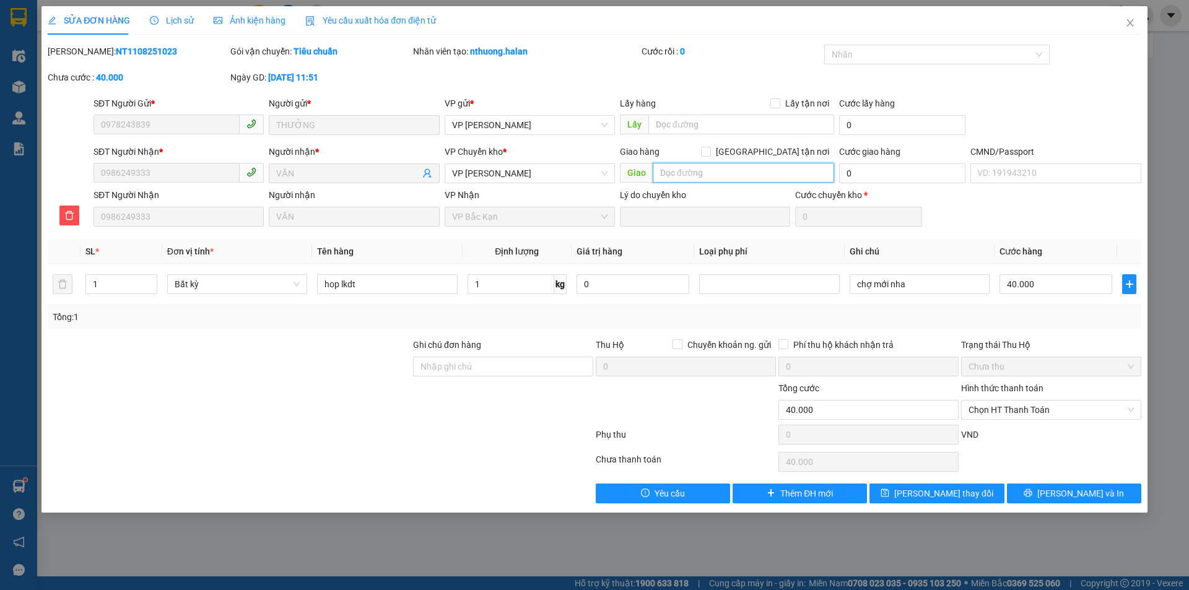
click at [666, 171] on input "text" at bounding box center [743, 173] width 181 height 20
type input "cầu treo nông thịnh"
click at [767, 151] on div "Giao hàng Giao tận nơi" at bounding box center [727, 152] width 214 height 14
click at [710, 155] on input "[GEOGRAPHIC_DATA] tận nơi" at bounding box center [705, 151] width 9 height 9
checkbox input "true"
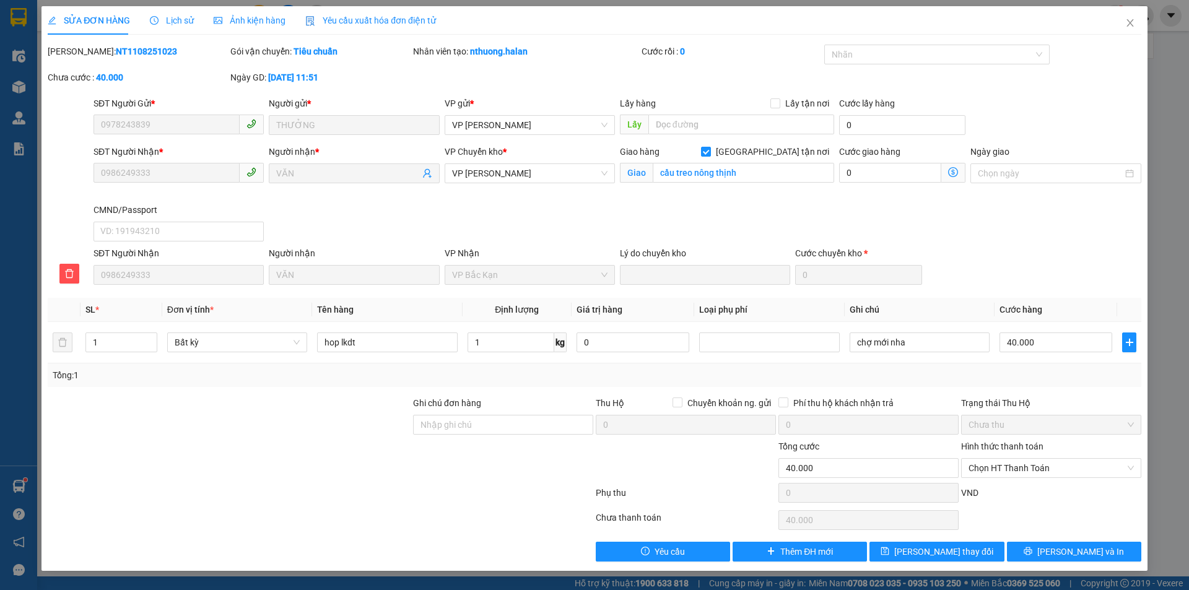
click at [922, 370] on div "Tổng: 1" at bounding box center [595, 375] width 1084 height 14
click at [179, 18] on span "Lịch sử" at bounding box center [172, 20] width 44 height 10
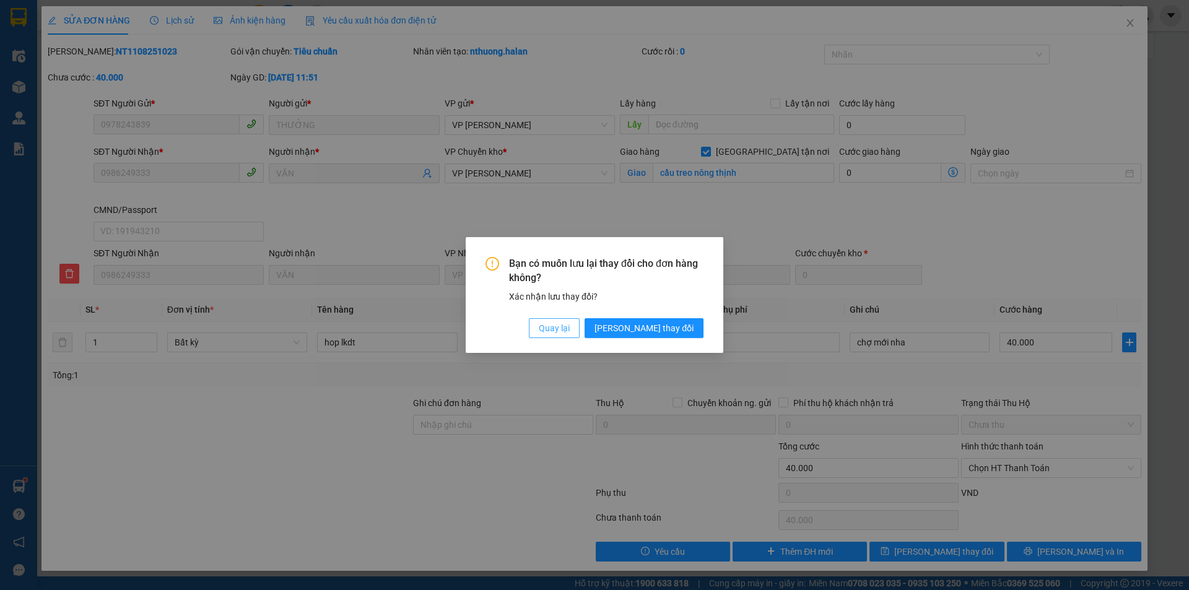
click at [570, 329] on span "Quay lại" at bounding box center [554, 328] width 31 height 14
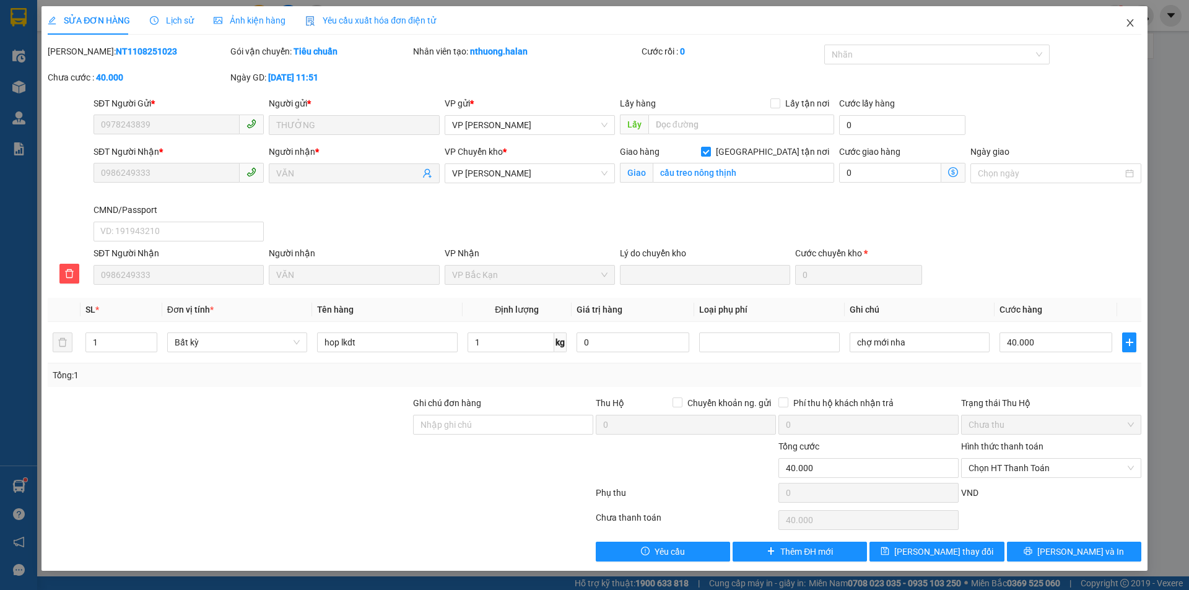
click at [1138, 12] on span "Close" at bounding box center [1130, 23] width 35 height 35
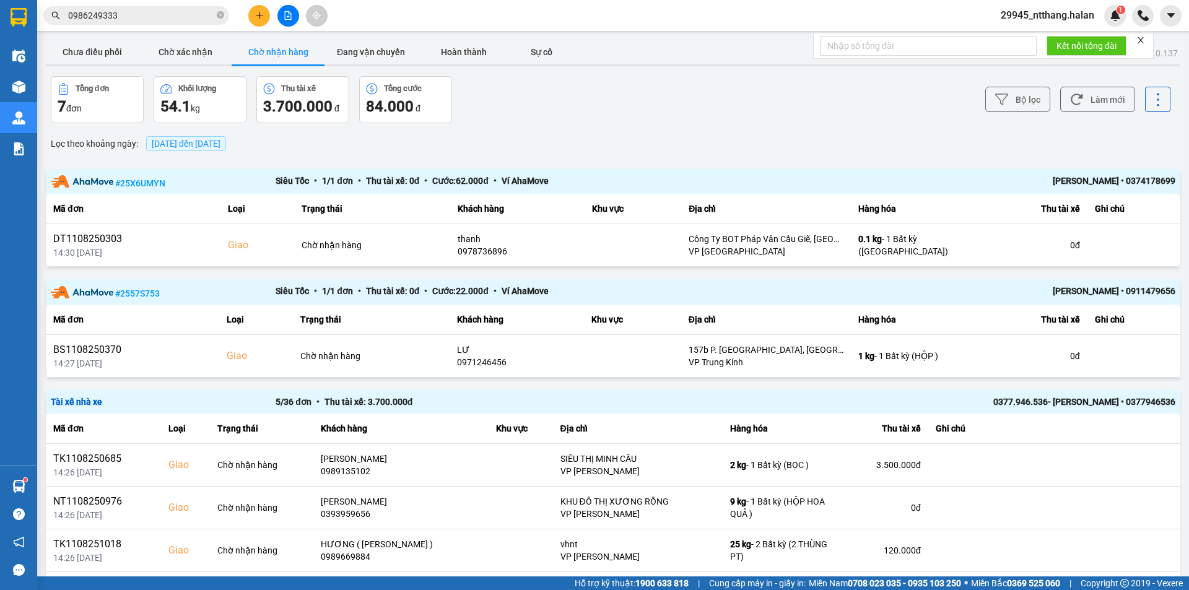
click at [160, 11] on input "0986249333" at bounding box center [141, 16] width 146 height 14
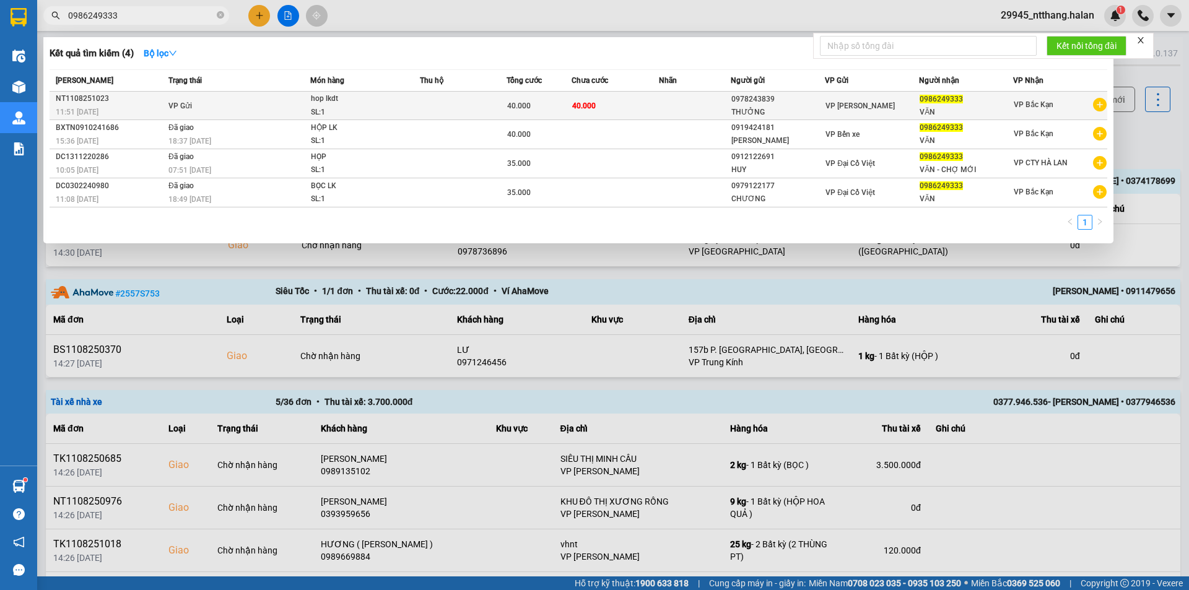
click at [451, 100] on td at bounding box center [463, 106] width 87 height 28
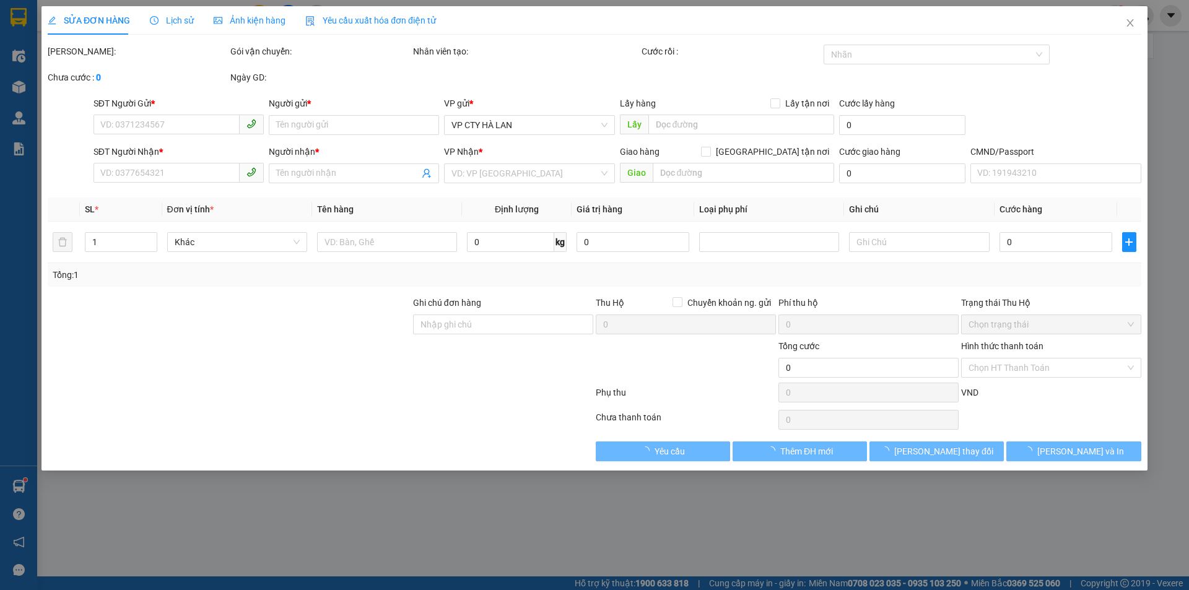
type input "0978243839"
type input "THƯỞNG"
type input "0986249333"
type input "VĂN"
type input "40.000"
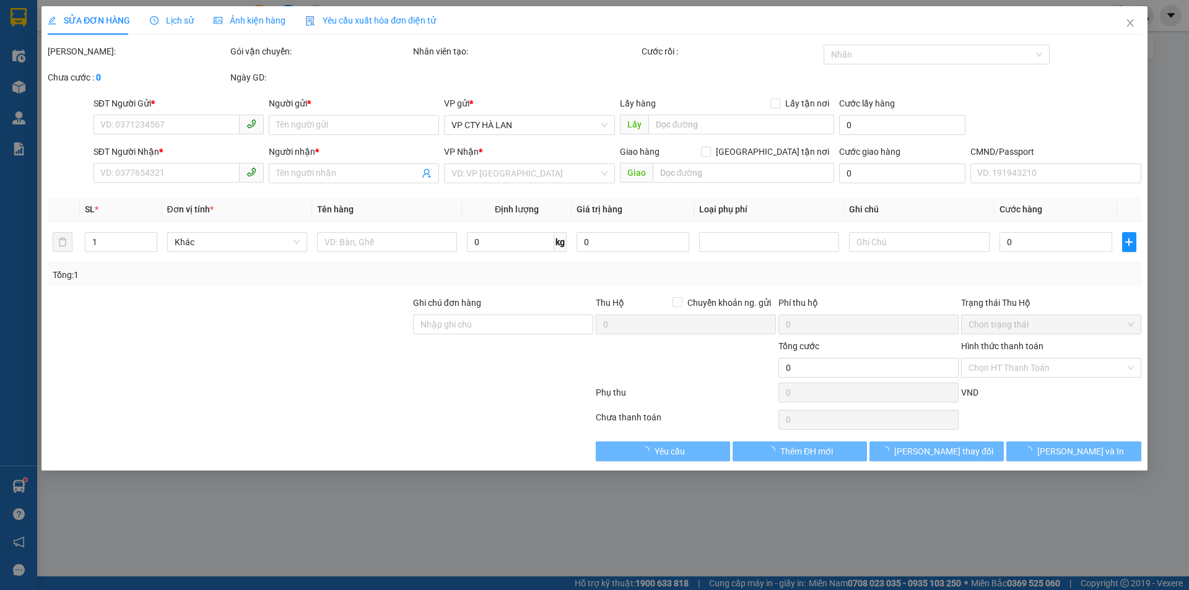
type input "40.000"
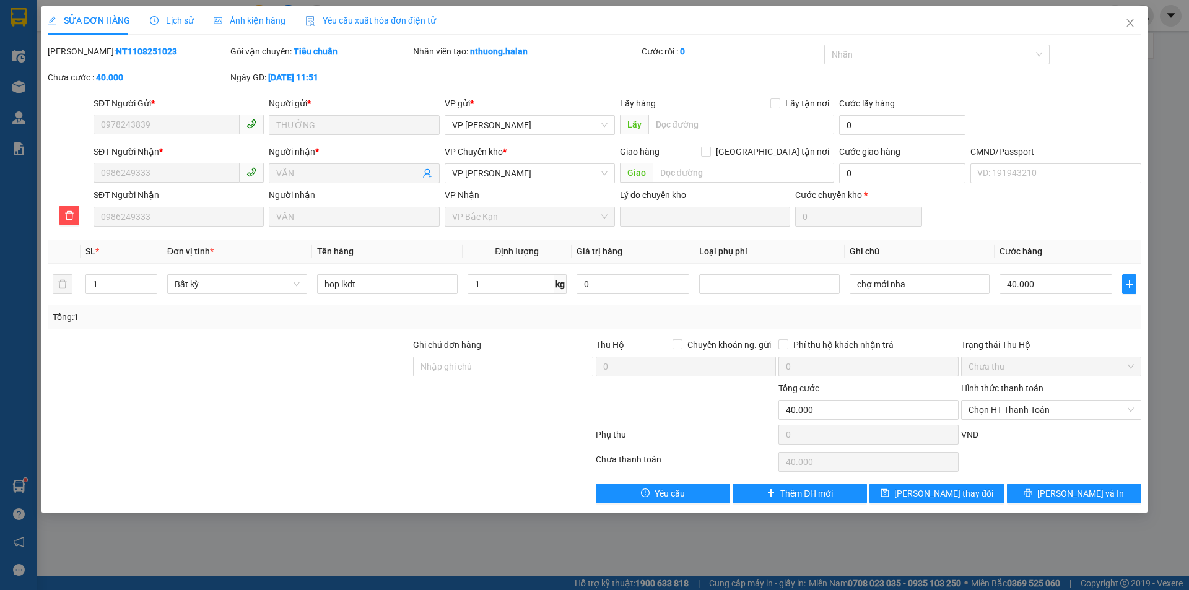
click at [180, 22] on span "Lịch sử" at bounding box center [172, 20] width 44 height 10
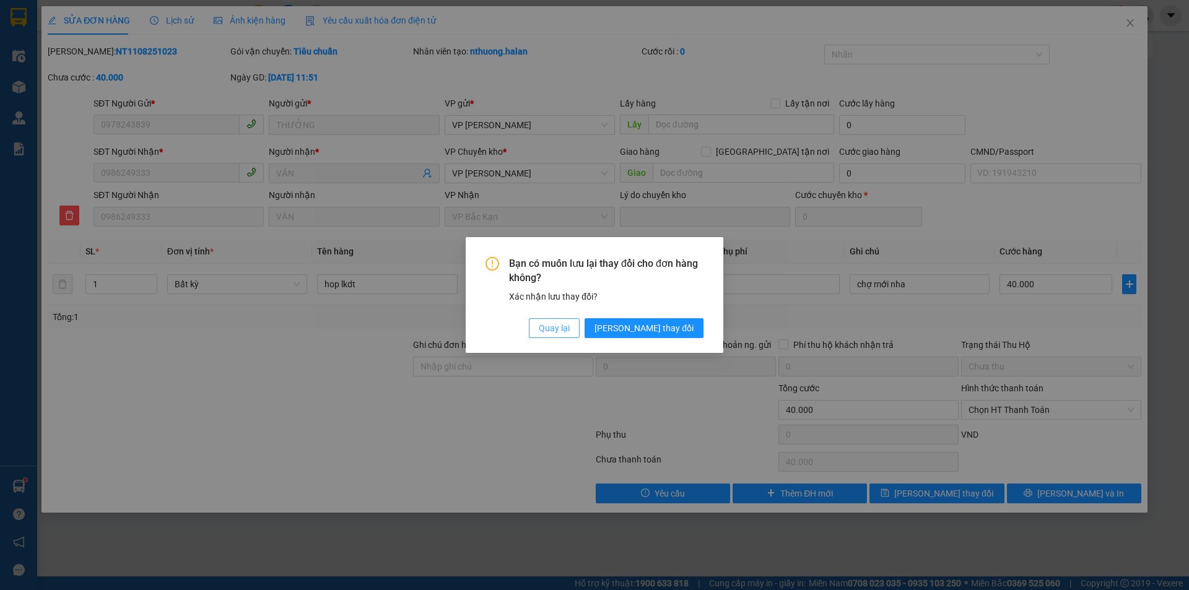
click at [570, 331] on span "Quay lại" at bounding box center [554, 328] width 31 height 14
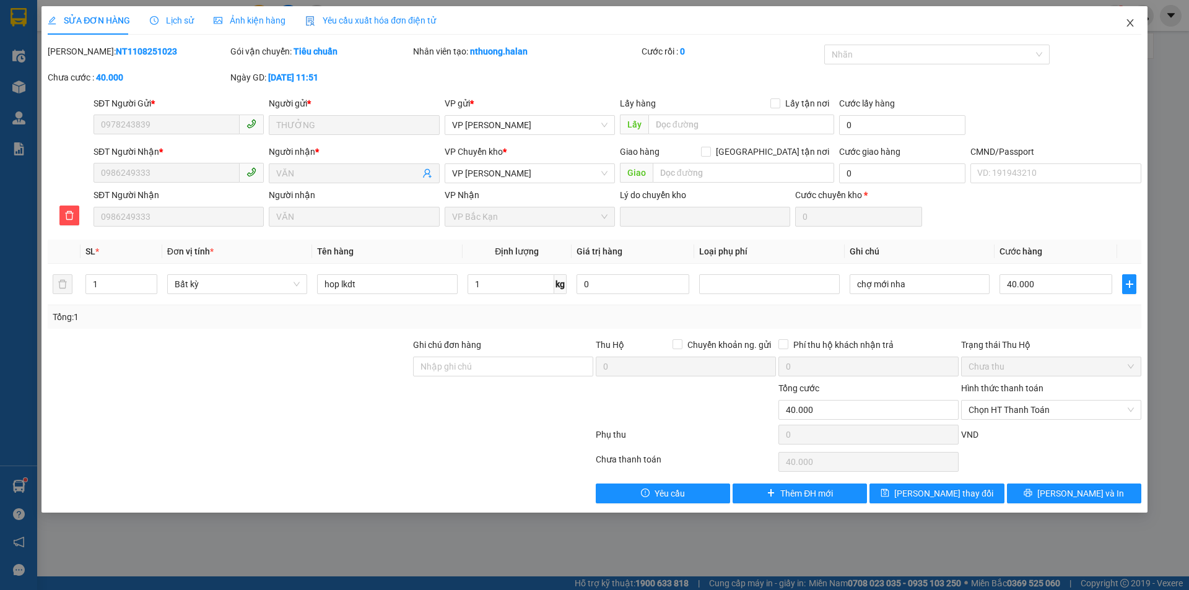
click at [1131, 23] on icon "close" at bounding box center [1129, 22] width 7 height 7
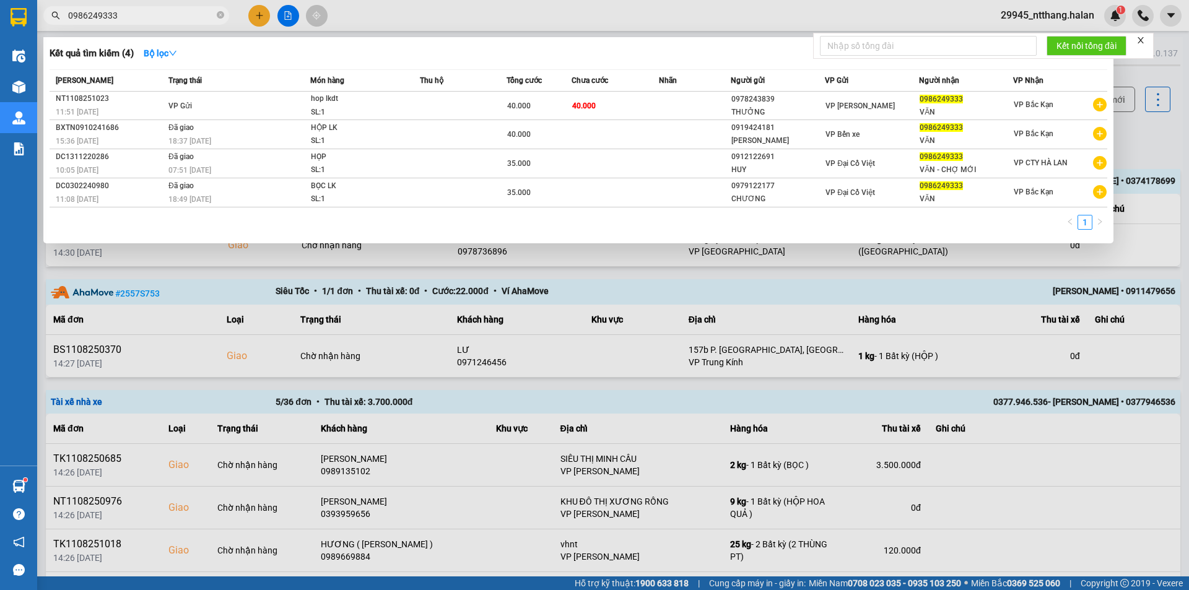
click at [133, 12] on input "0986249333" at bounding box center [141, 16] width 146 height 14
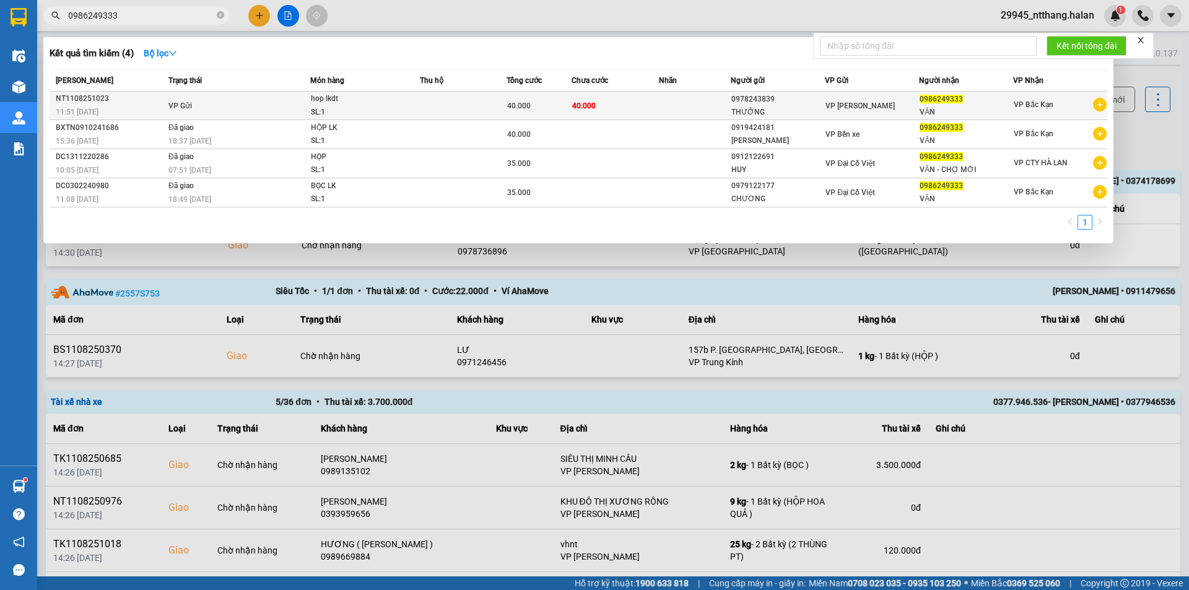
click at [315, 100] on div "hop lkdt" at bounding box center [357, 99] width 93 height 14
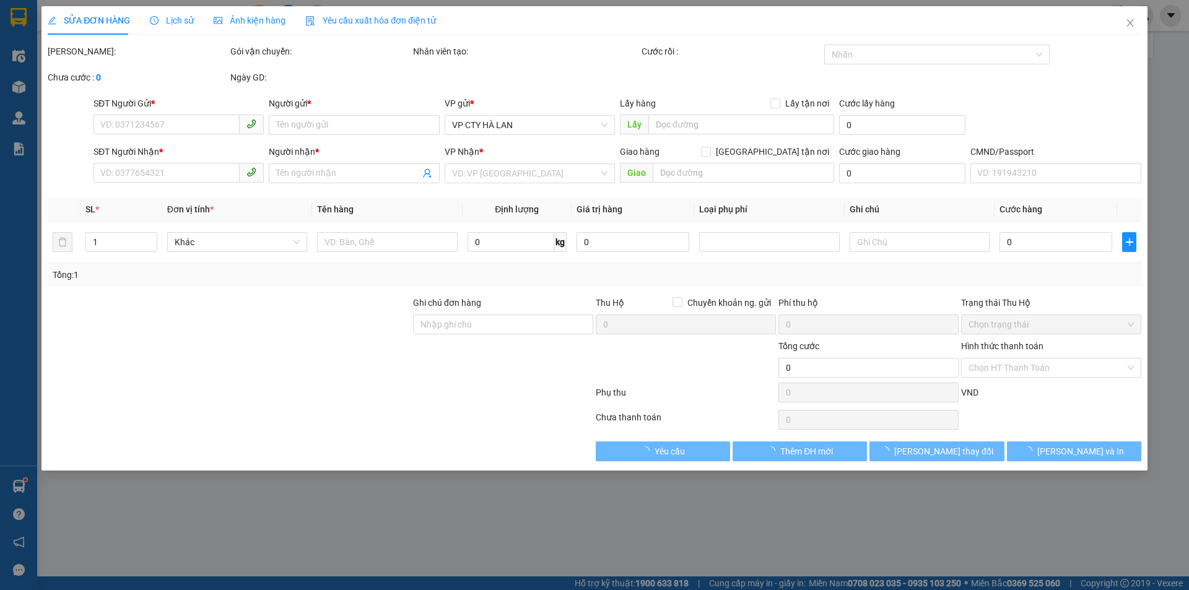
click at [180, 24] on span "Lịch sử" at bounding box center [172, 20] width 44 height 10
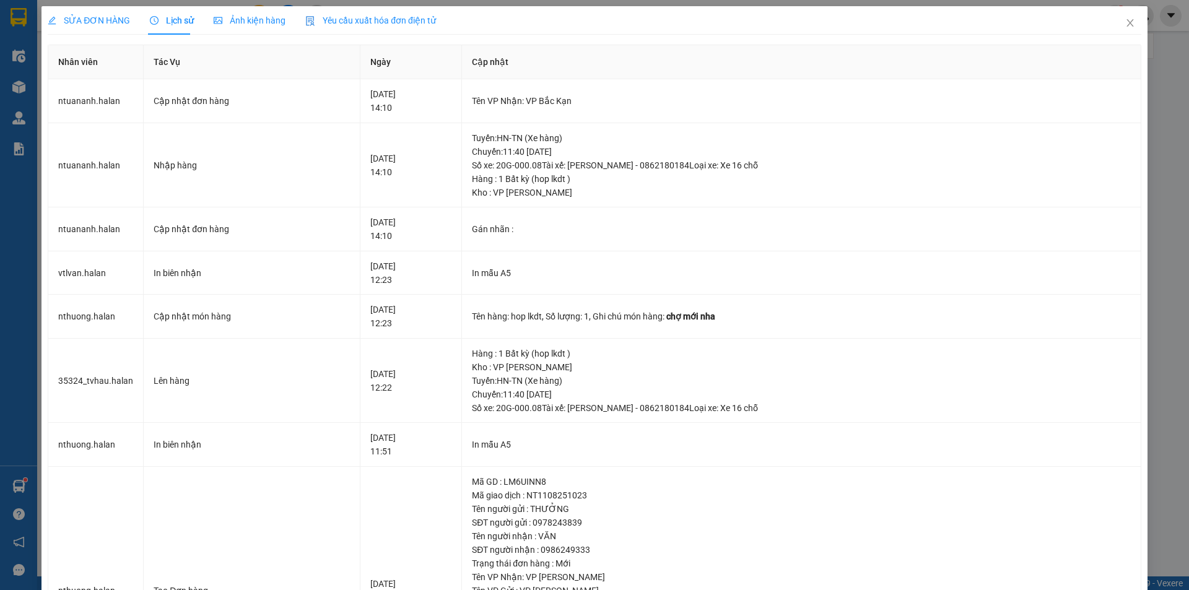
click at [115, 19] on span "SỬA ĐƠN HÀNG" at bounding box center [89, 20] width 82 height 10
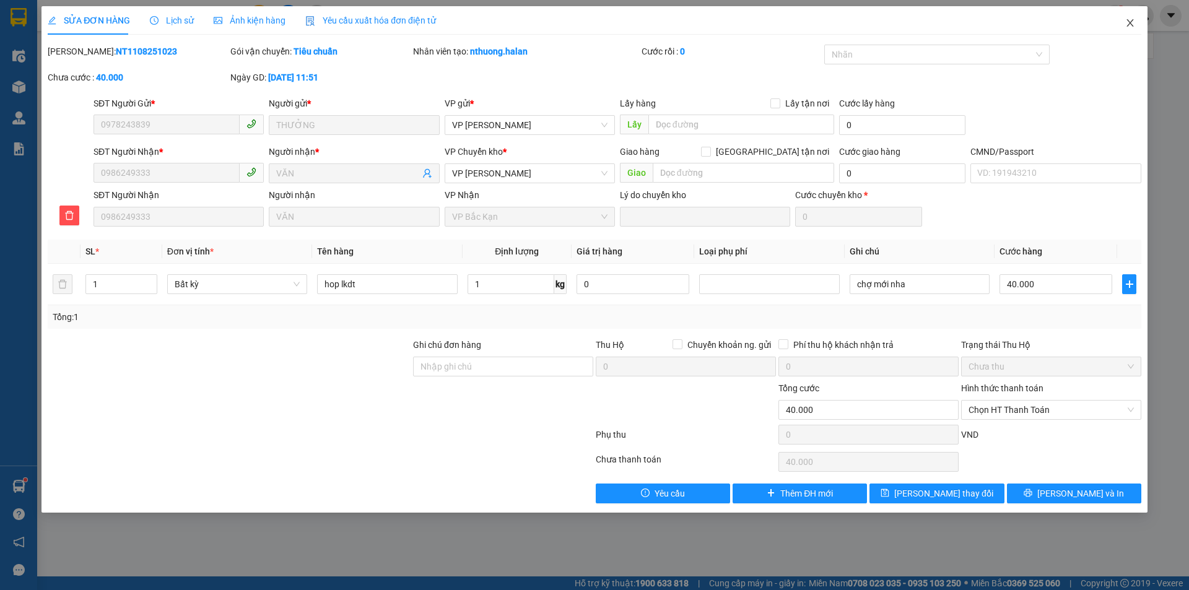
click at [1135, 22] on span "Close" at bounding box center [1130, 23] width 35 height 35
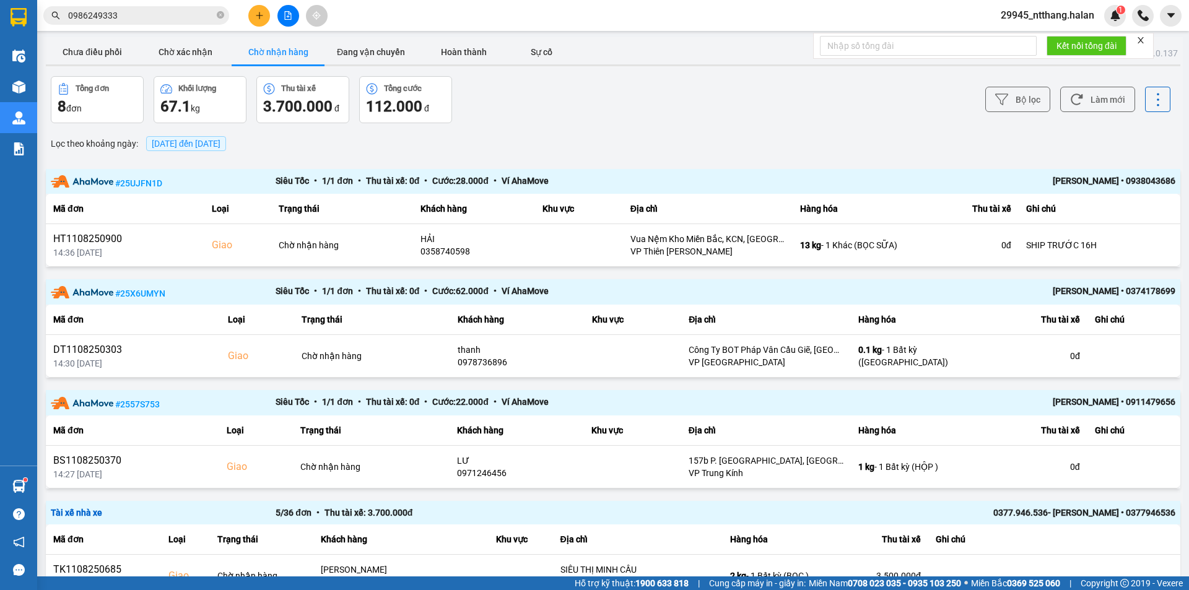
click at [136, 17] on input "0986249333" at bounding box center [141, 16] width 146 height 14
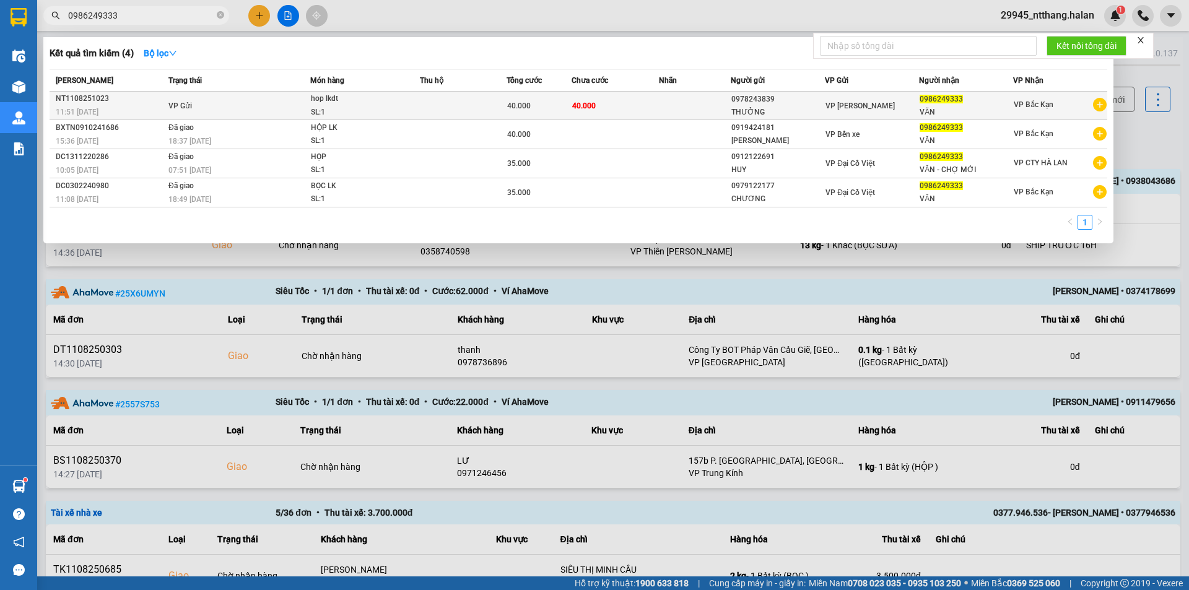
click at [538, 108] on div "40.000" at bounding box center [539, 106] width 64 height 14
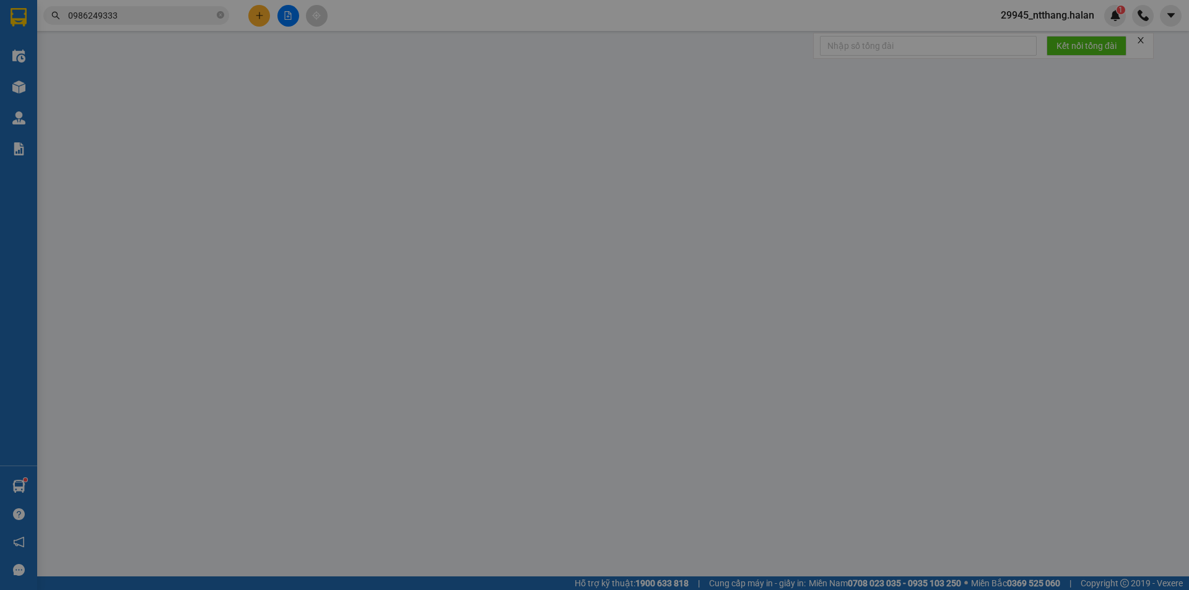
type input "0978243839"
type input "THƯỞNG"
type input "0986249333"
type input "VĂN"
type input "40.000"
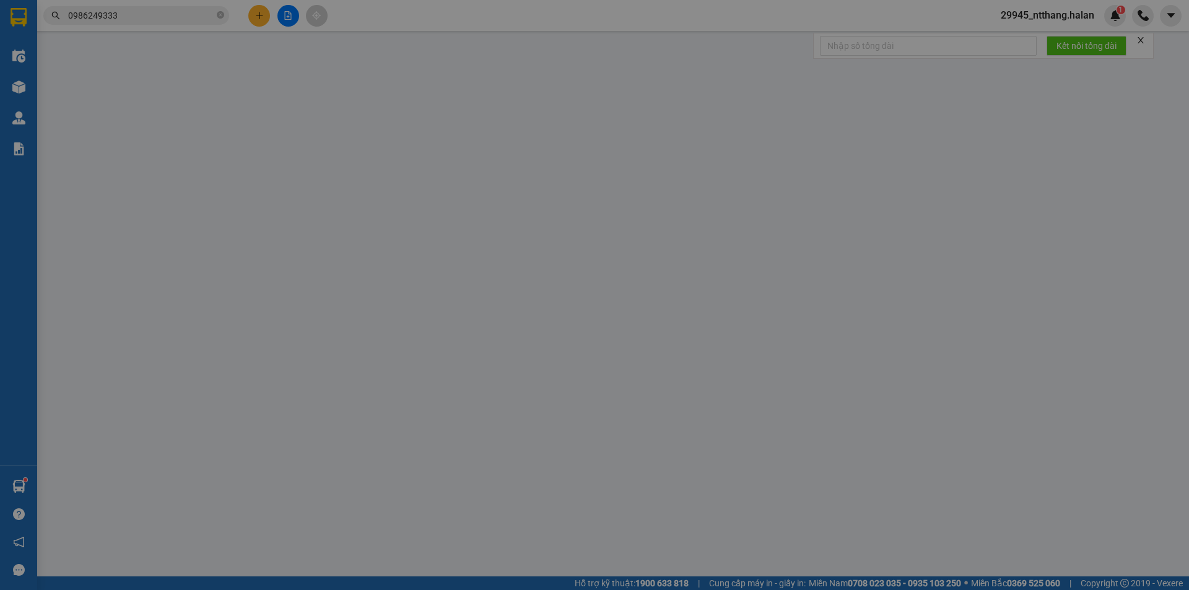
type input "40.000"
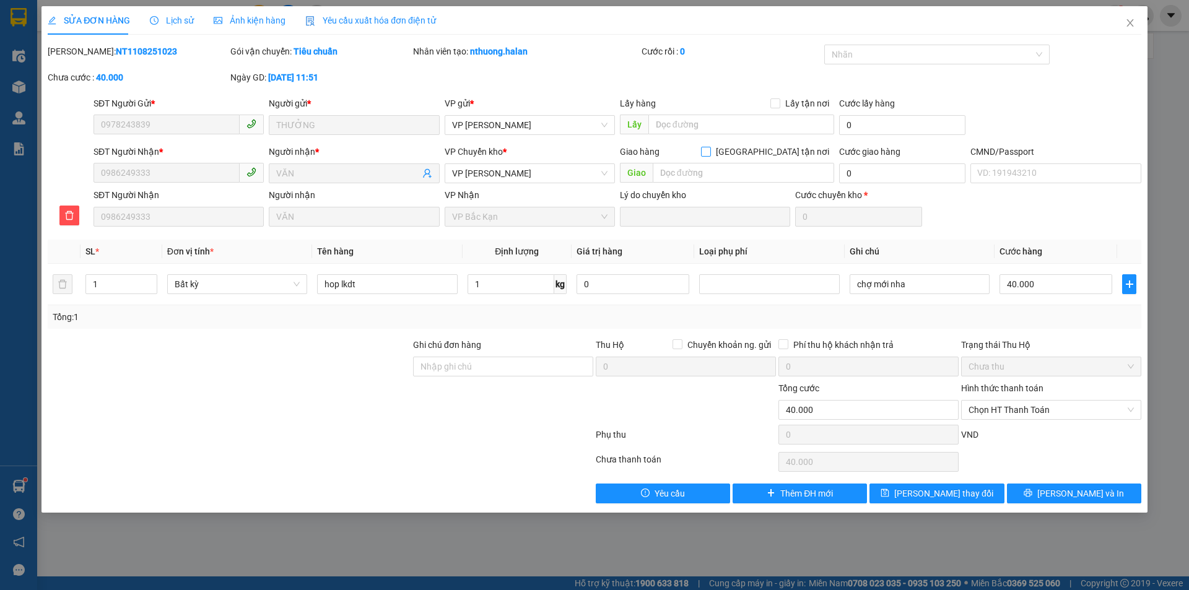
click at [710, 154] on input "[GEOGRAPHIC_DATA] tận nơi" at bounding box center [705, 151] width 9 height 9
checkbox input "true"
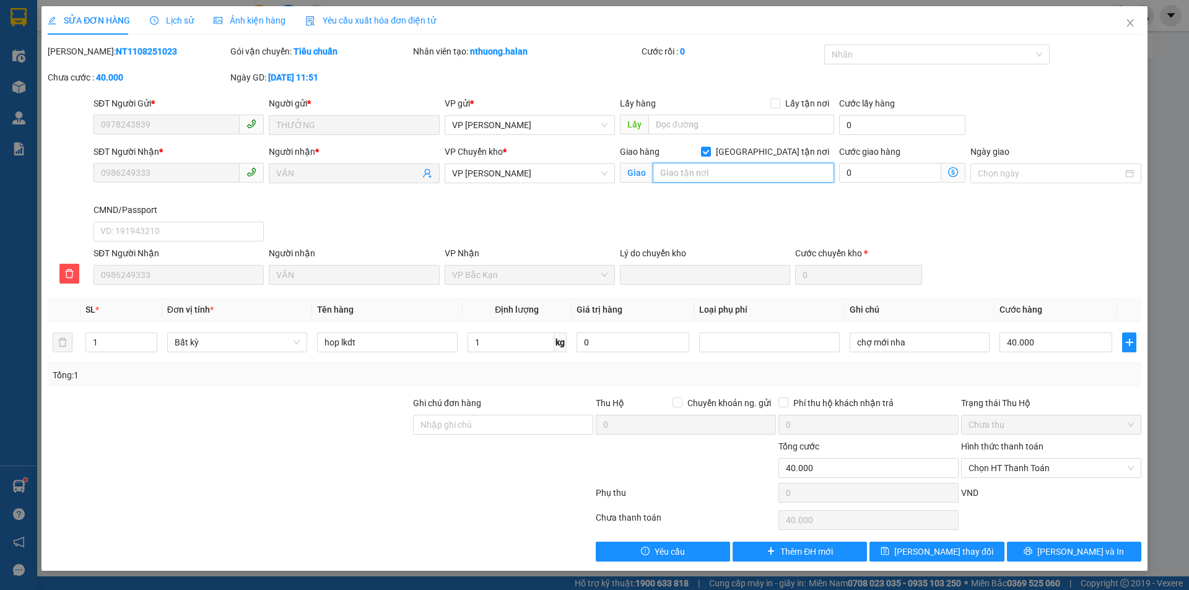
click at [720, 179] on input "text" at bounding box center [743, 173] width 181 height 20
type input "cầu treo nông thịnh"
click at [63, 279] on button "button" at bounding box center [69, 274] width 20 height 20
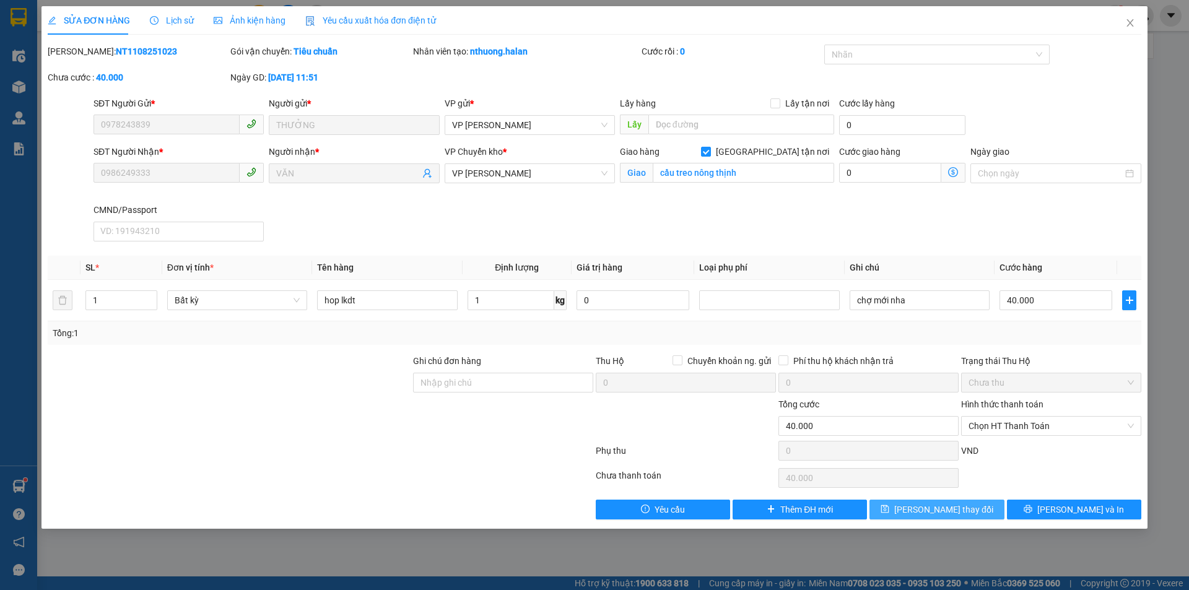
click at [933, 508] on span "[PERSON_NAME] thay đổi" at bounding box center [943, 510] width 99 height 14
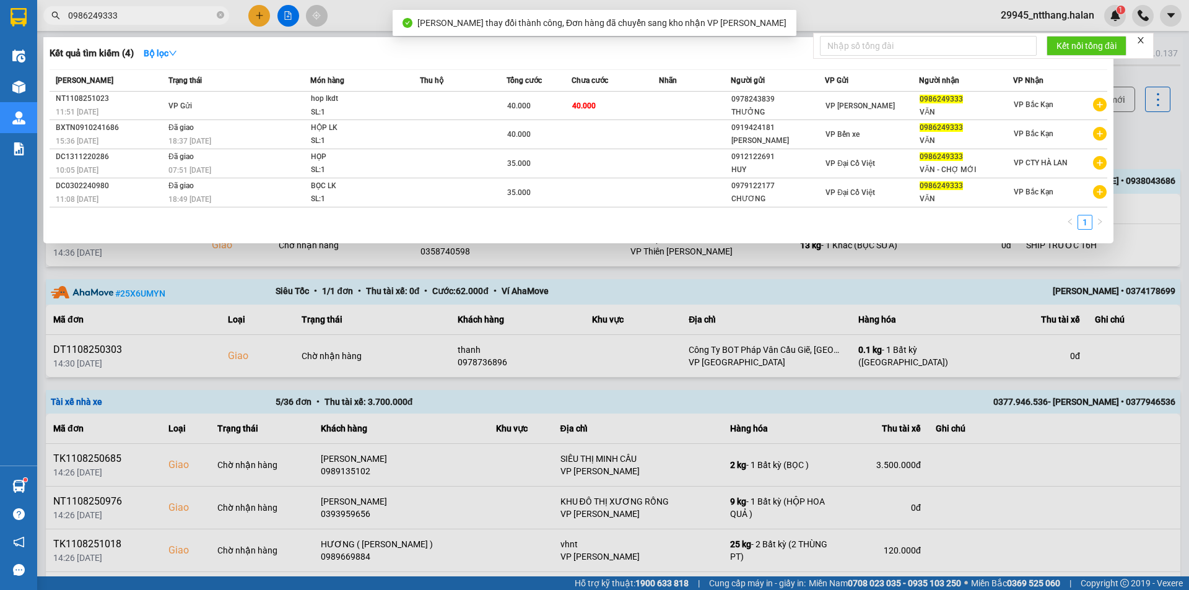
click at [183, 21] on input "0986249333" at bounding box center [141, 16] width 146 height 14
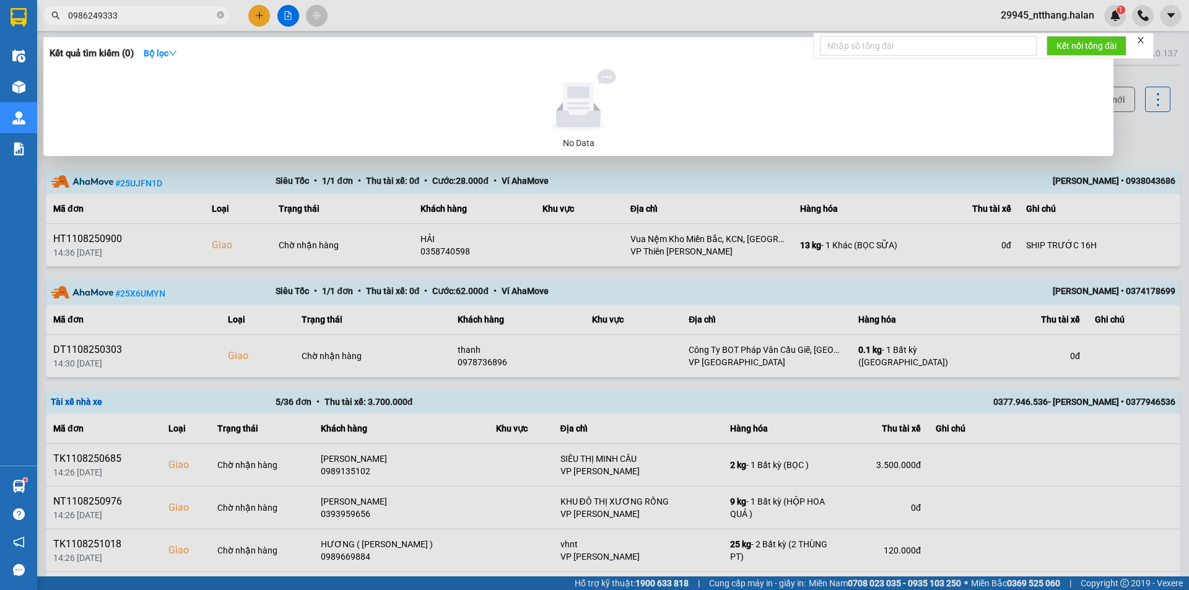
type input "0986249333"
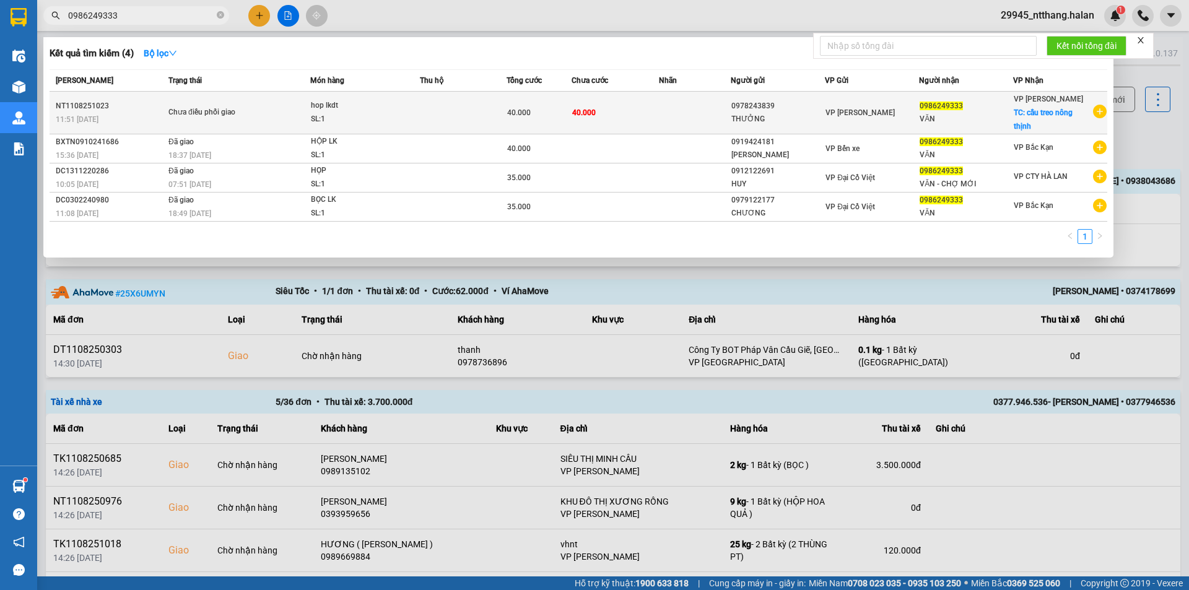
click at [601, 117] on td "40.000" at bounding box center [615, 113] width 87 height 43
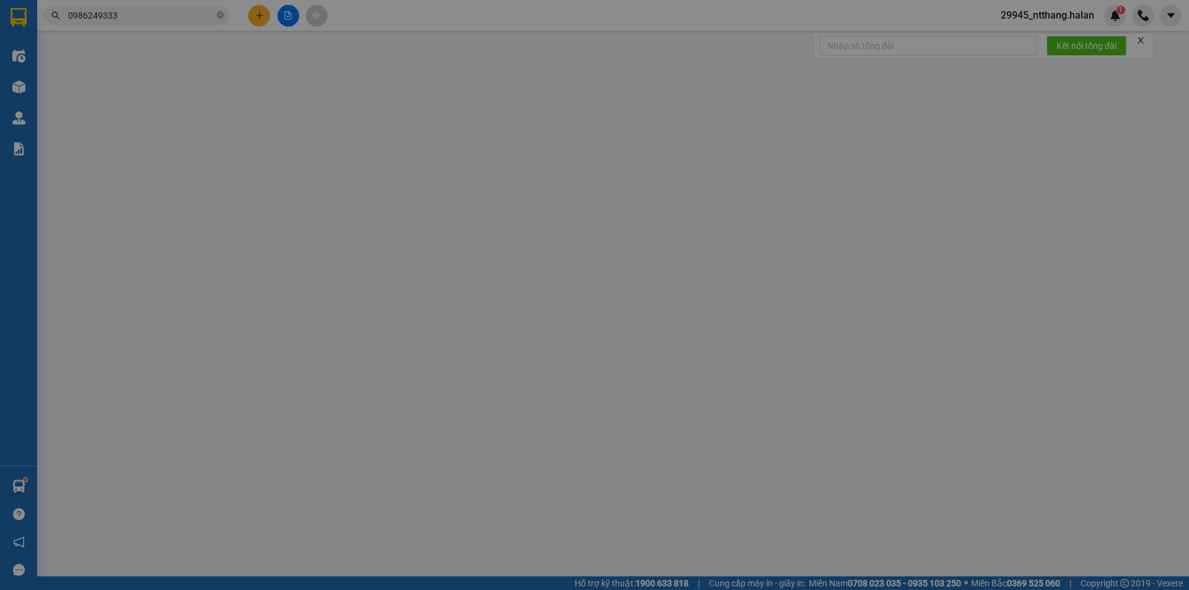
type input "0978243839"
type input "THƯỞNG"
type input "0986249333"
type input "VĂN"
checkbox input "true"
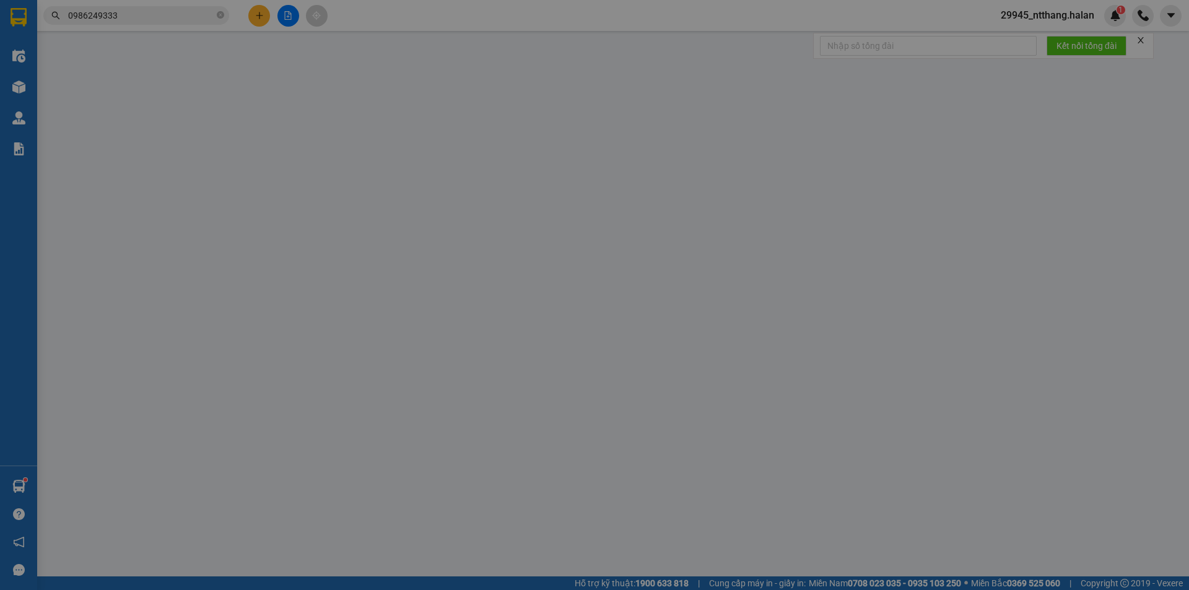
type input "cầu treo nông thịnh"
type input "40.000"
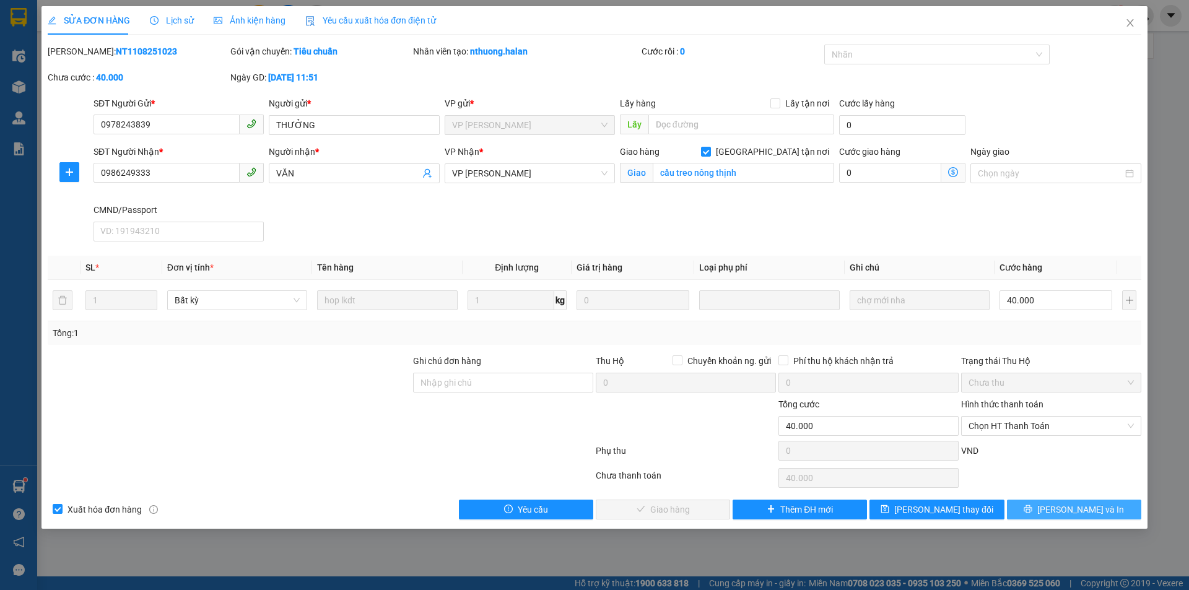
click at [1032, 510] on icon "printer" at bounding box center [1028, 509] width 9 height 9
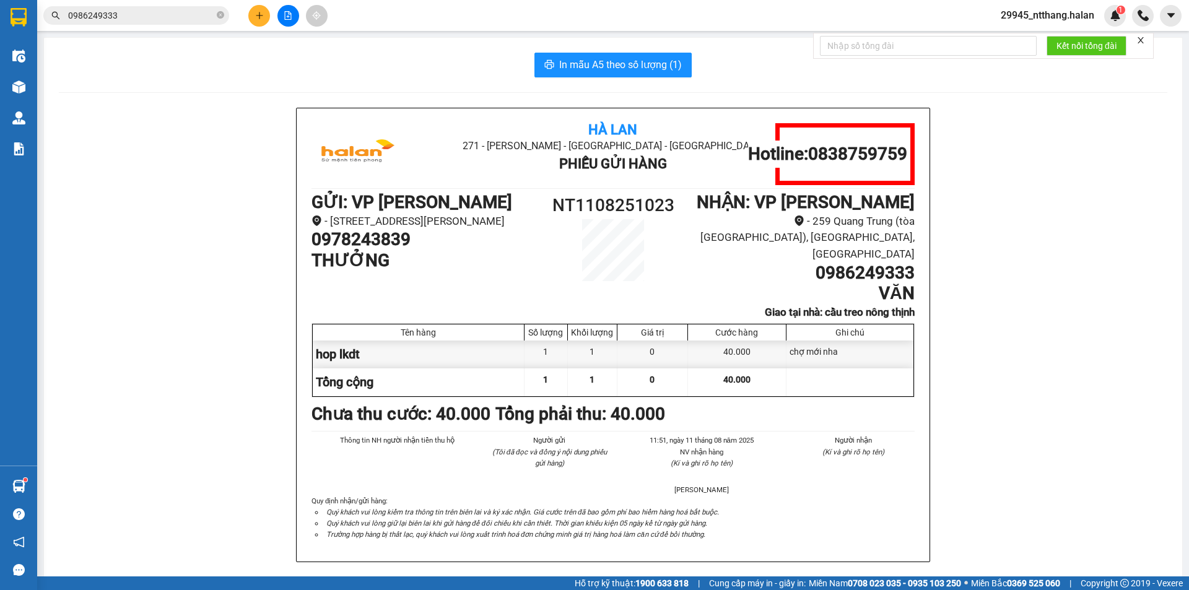
click at [162, 22] on input "0986249333" at bounding box center [141, 16] width 146 height 14
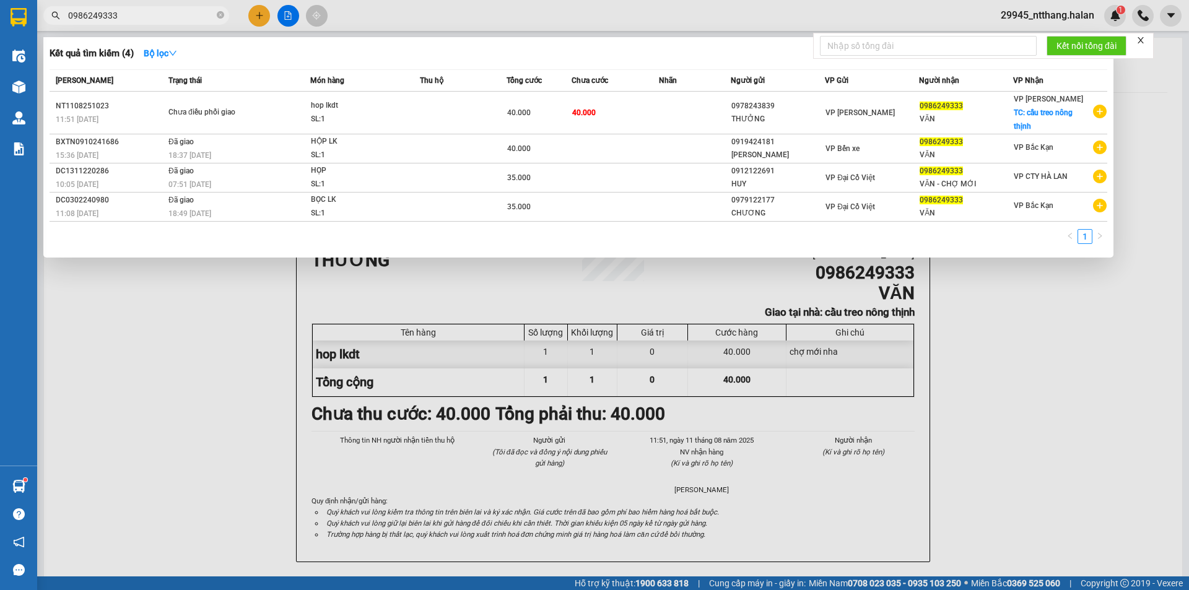
click at [1033, 318] on div at bounding box center [594, 295] width 1189 height 590
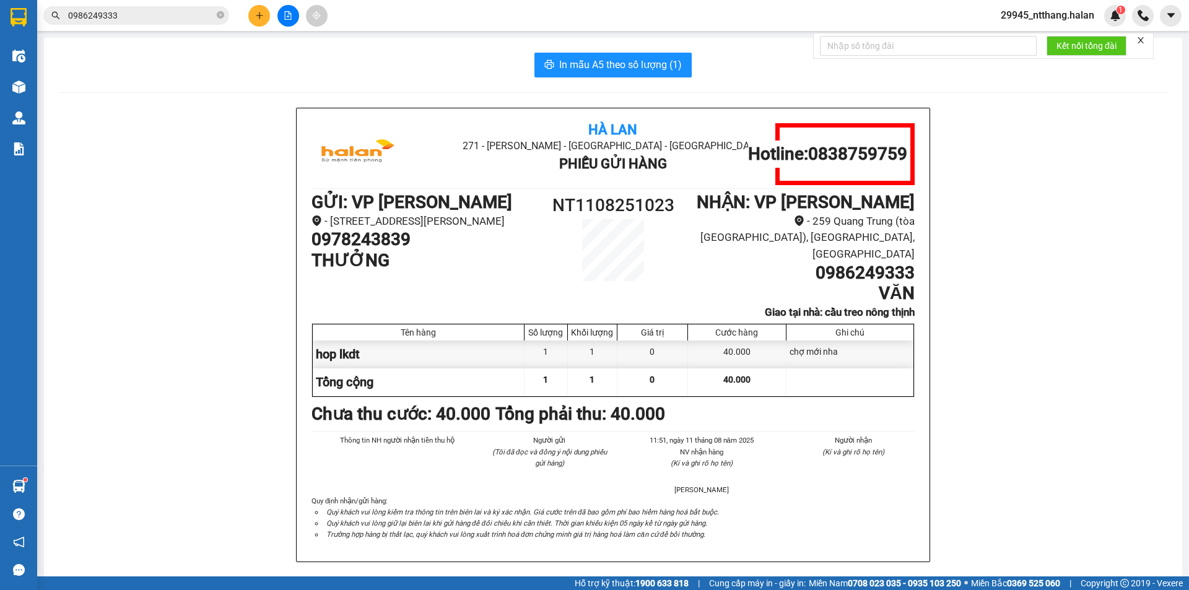
click at [170, 12] on input "0986249333" at bounding box center [141, 16] width 146 height 14
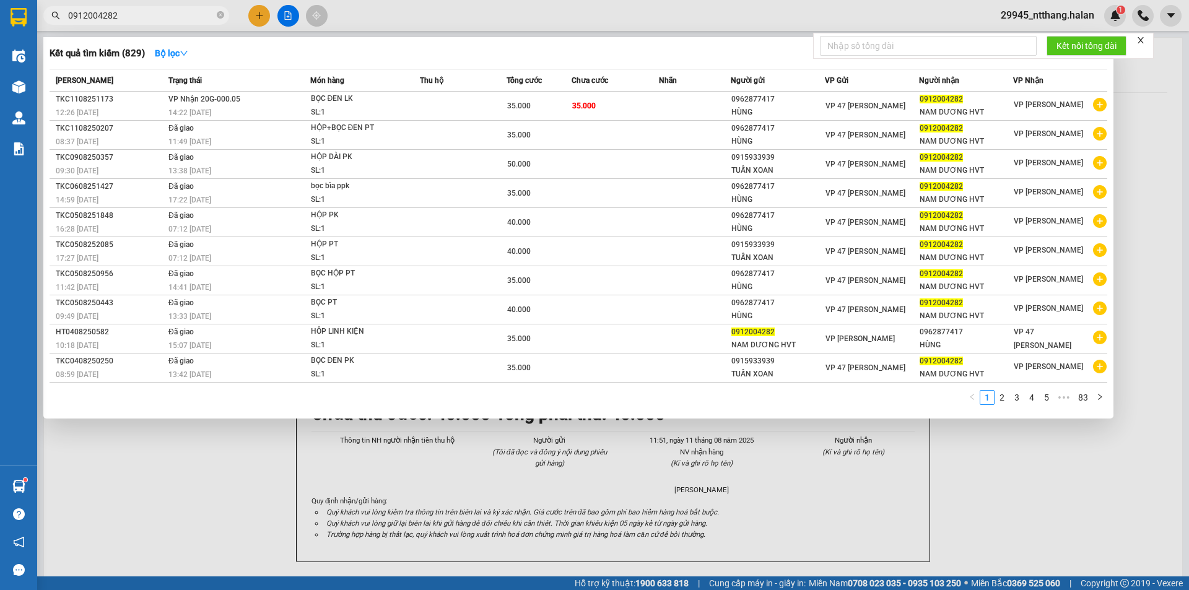
click at [331, 479] on div at bounding box center [594, 295] width 1189 height 590
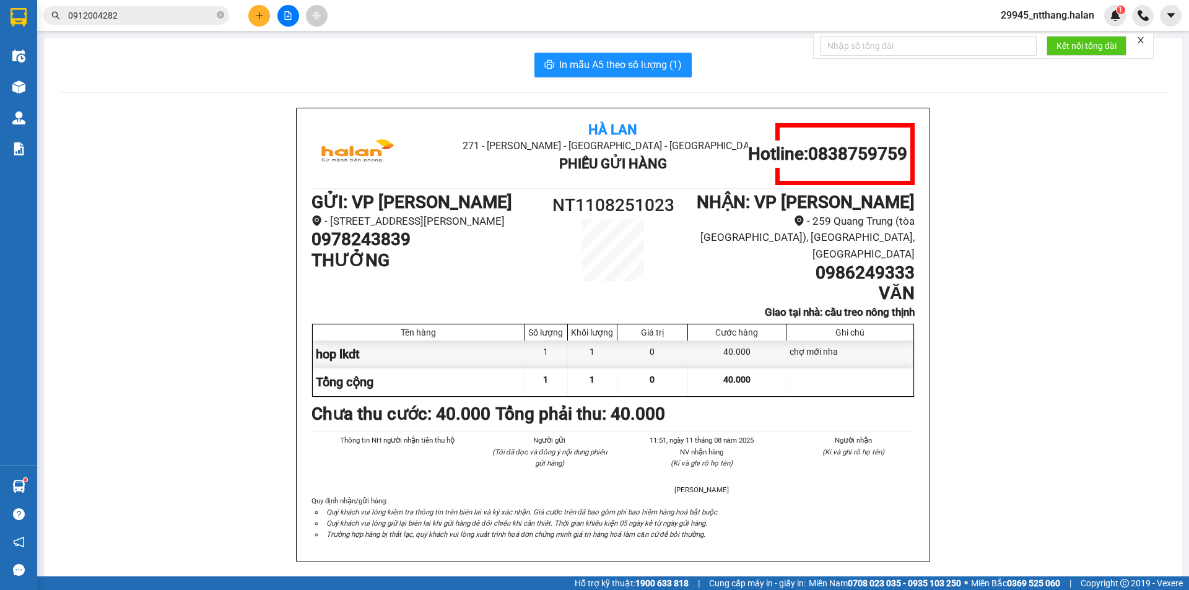
click at [601, 206] on h1 "NT1108251023" at bounding box center [613, 205] width 151 height 27
copy h1 "NT1108251023"
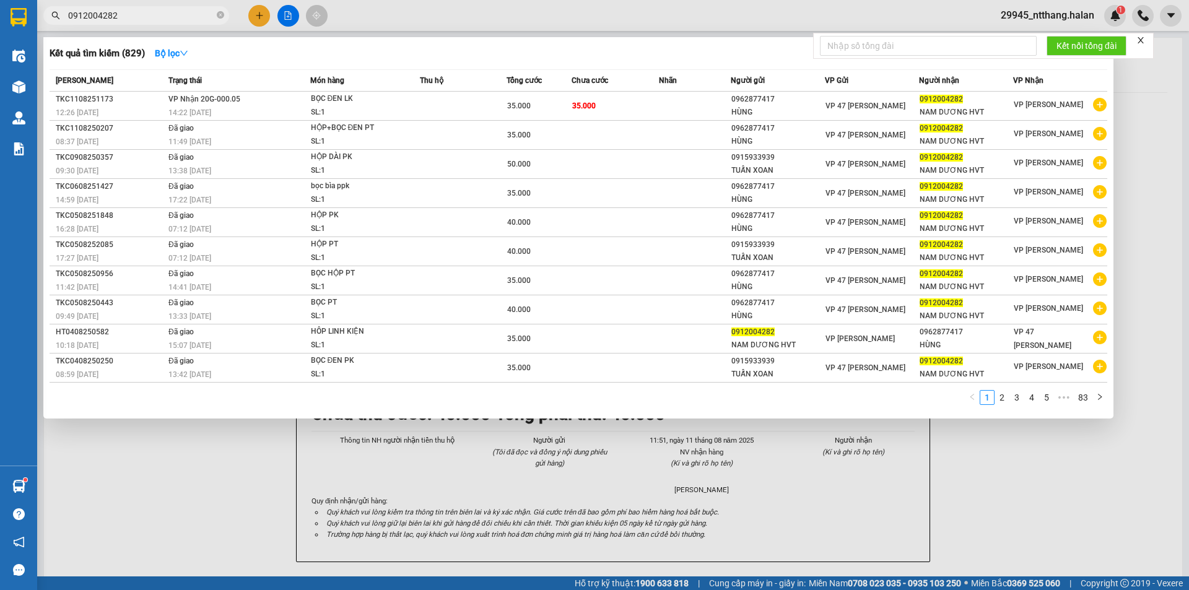
click at [148, 14] on input "0912004282" at bounding box center [141, 16] width 146 height 14
paste input "NT1108251023"
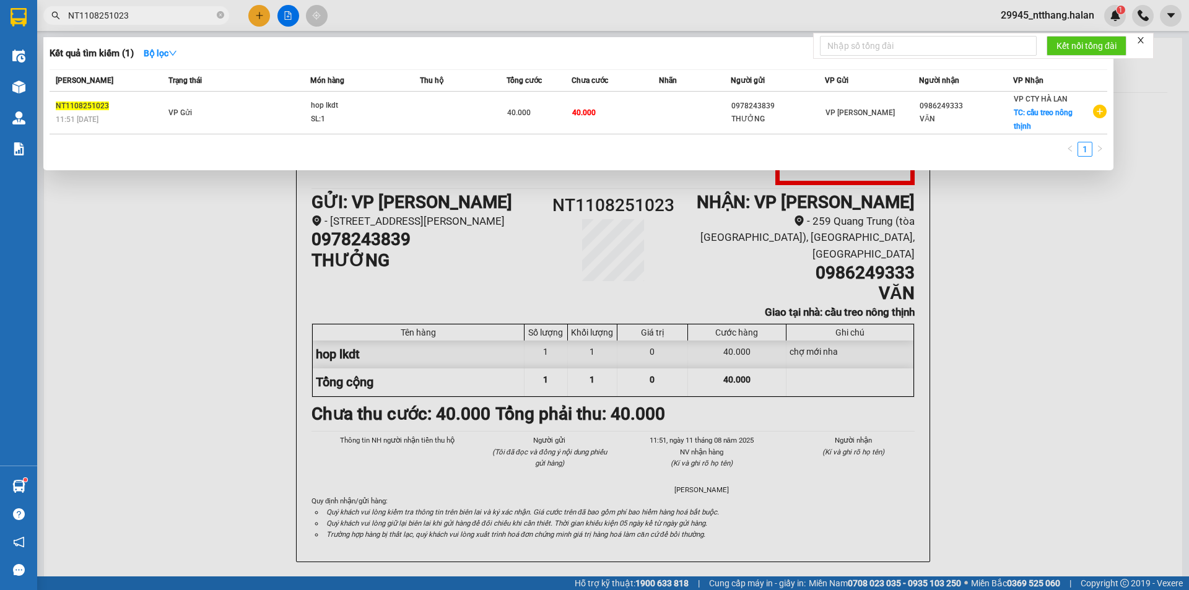
type input "NT1108251023"
click at [167, 13] on input "NT1108251023" at bounding box center [141, 16] width 146 height 14
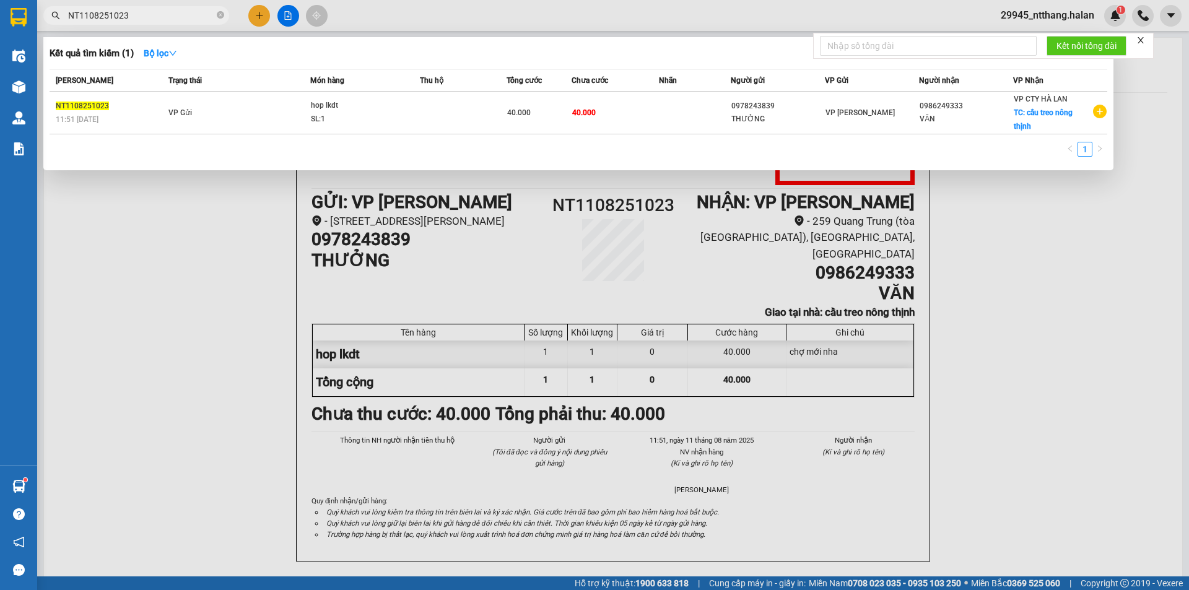
click at [176, 14] on input "NT1108251023" at bounding box center [141, 16] width 146 height 14
click at [134, 19] on input "NT1108251023" at bounding box center [141, 16] width 146 height 14
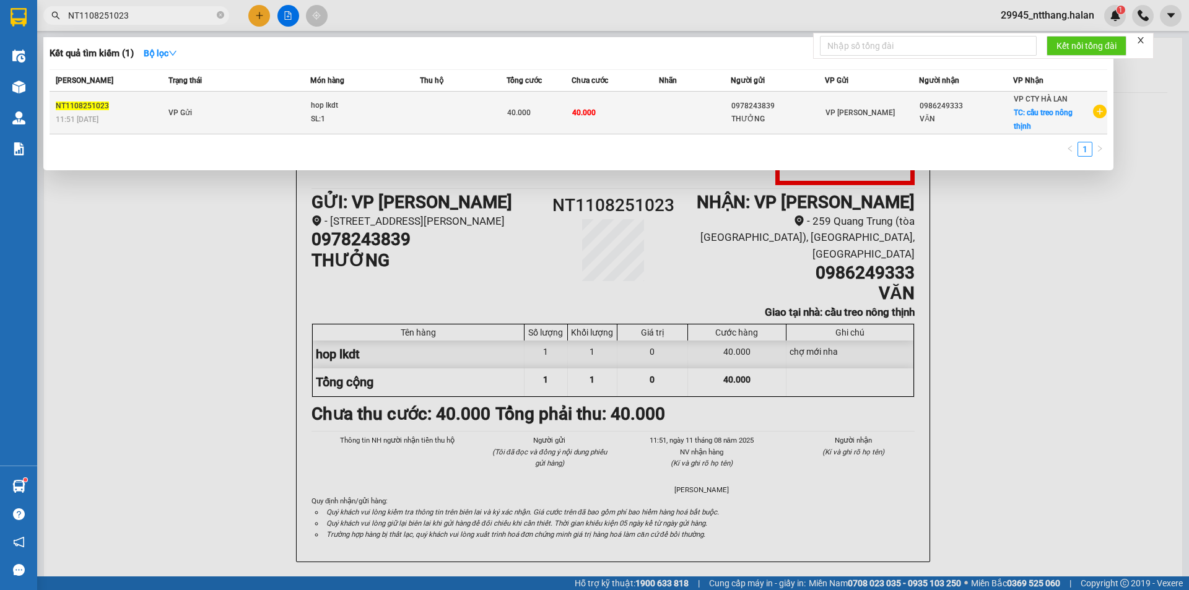
click at [362, 105] on div "hop lkdt" at bounding box center [357, 106] width 93 height 14
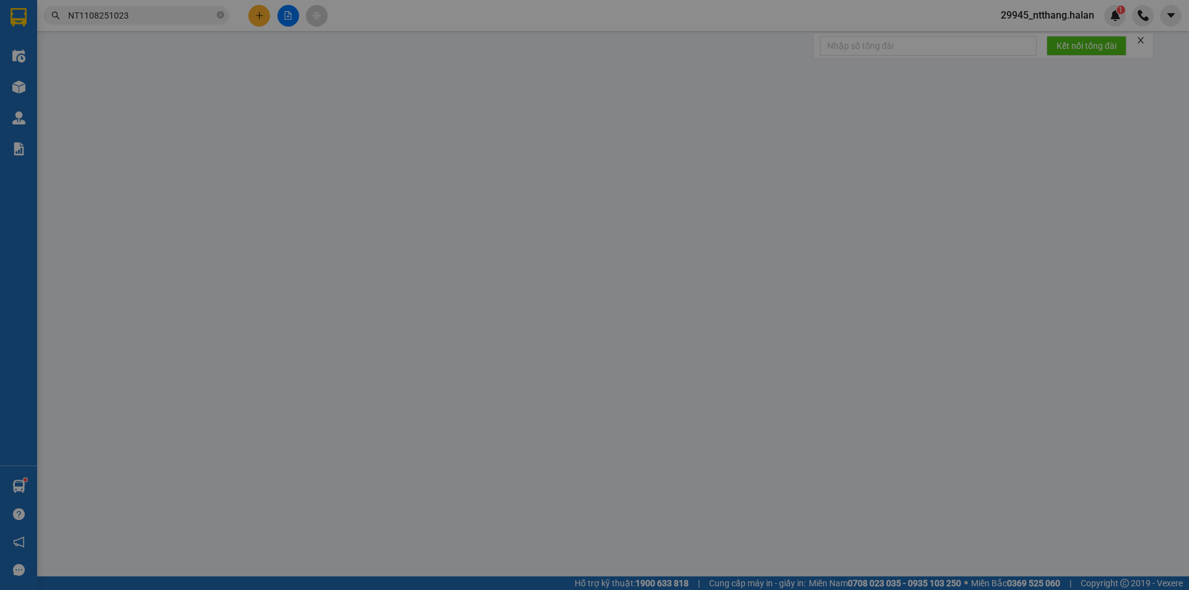
type input "0978243839"
type input "THƯỞNG"
type input "0986249333"
type input "VĂN"
checkbox input "true"
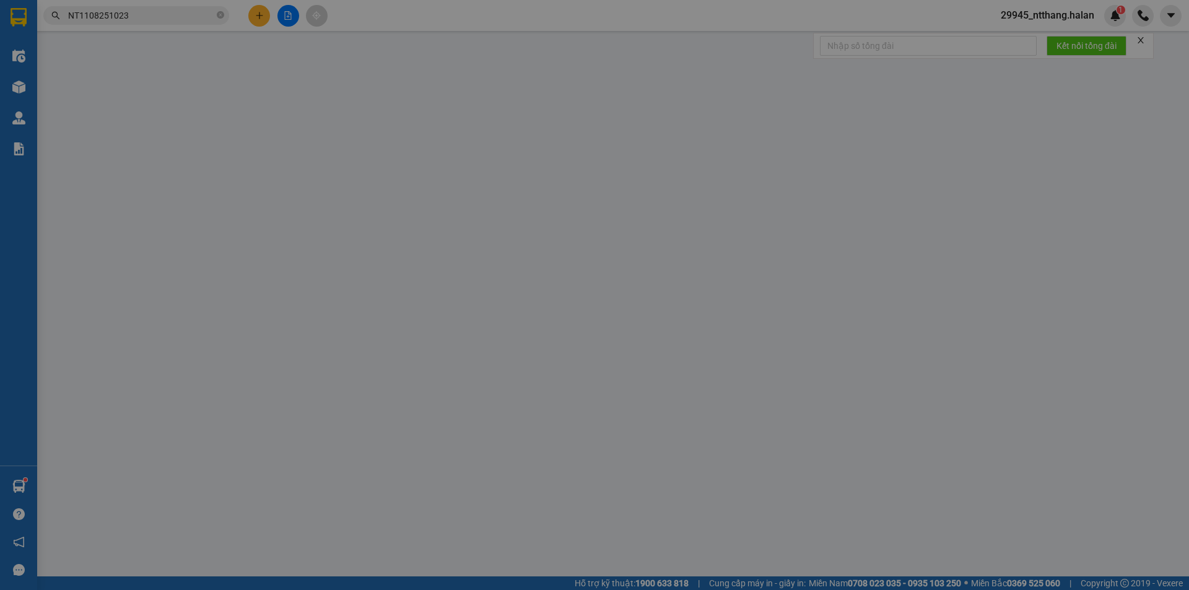
type input "cầu treo nông thịnh"
type input "40.000"
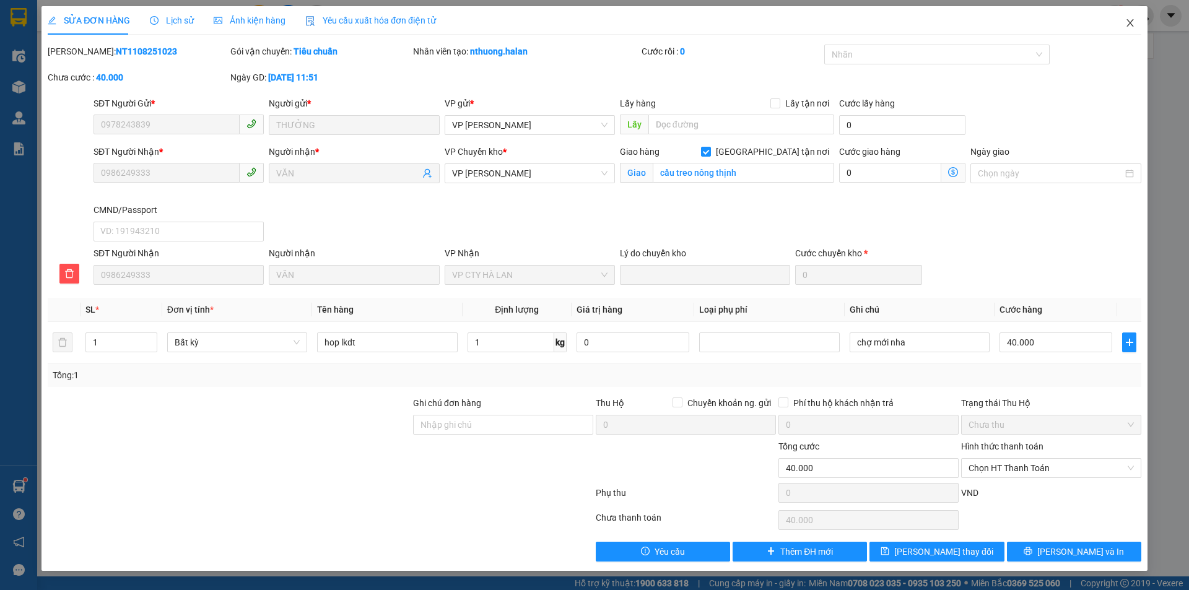
click at [1131, 22] on icon "close" at bounding box center [1129, 22] width 7 height 7
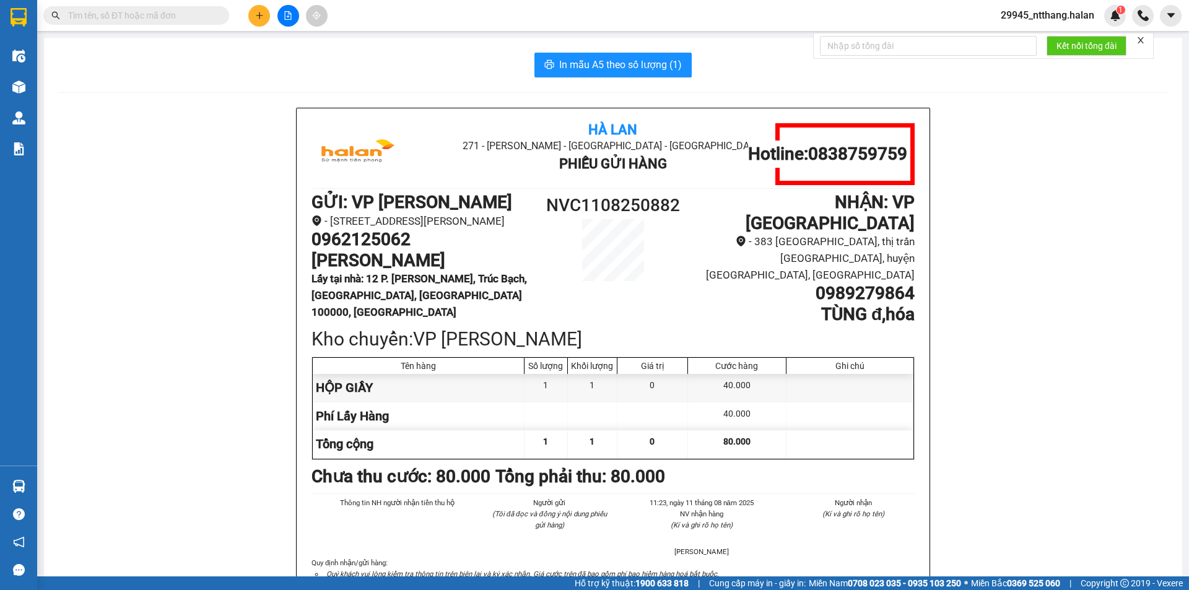
click at [136, 14] on input "text" at bounding box center [141, 16] width 146 height 14
paste input "0968926341"
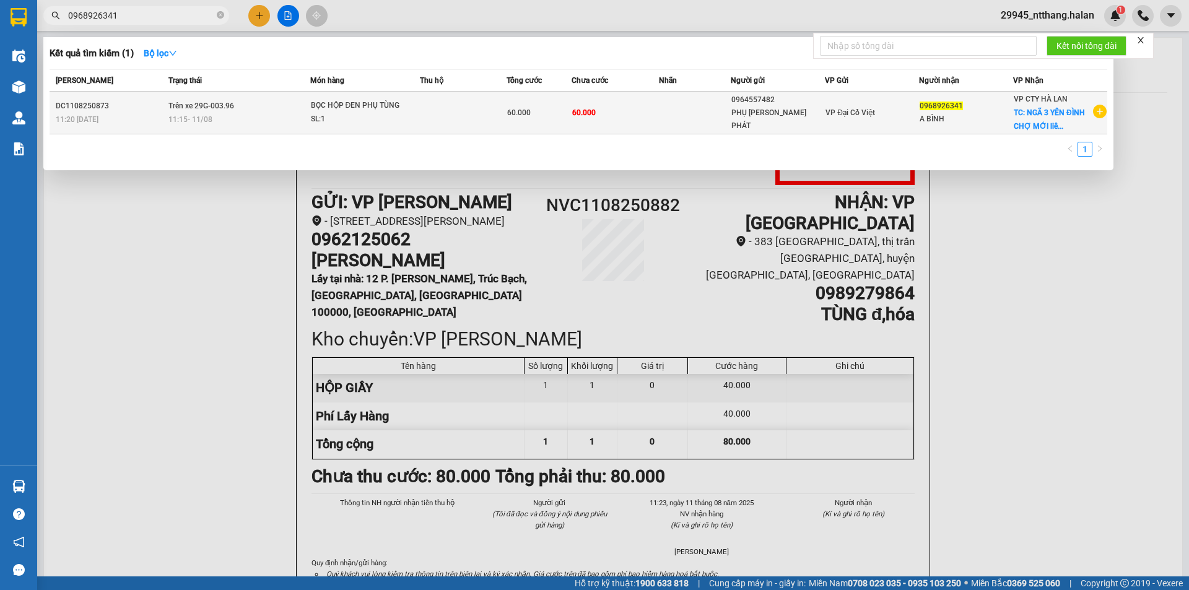
type input "0968926341"
click at [445, 121] on td at bounding box center [463, 113] width 87 height 43
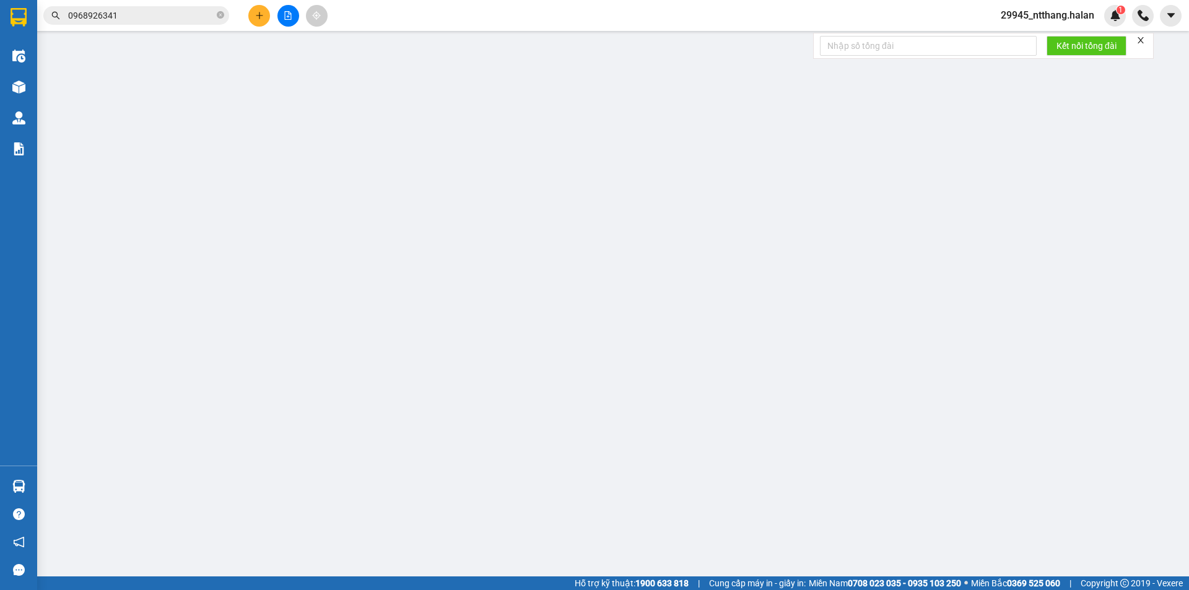
type input "0964557482"
type input "PHỤ TÙNG LONG PHÁT"
type input "0968926341"
type input "A BÌNH"
checkbox input "true"
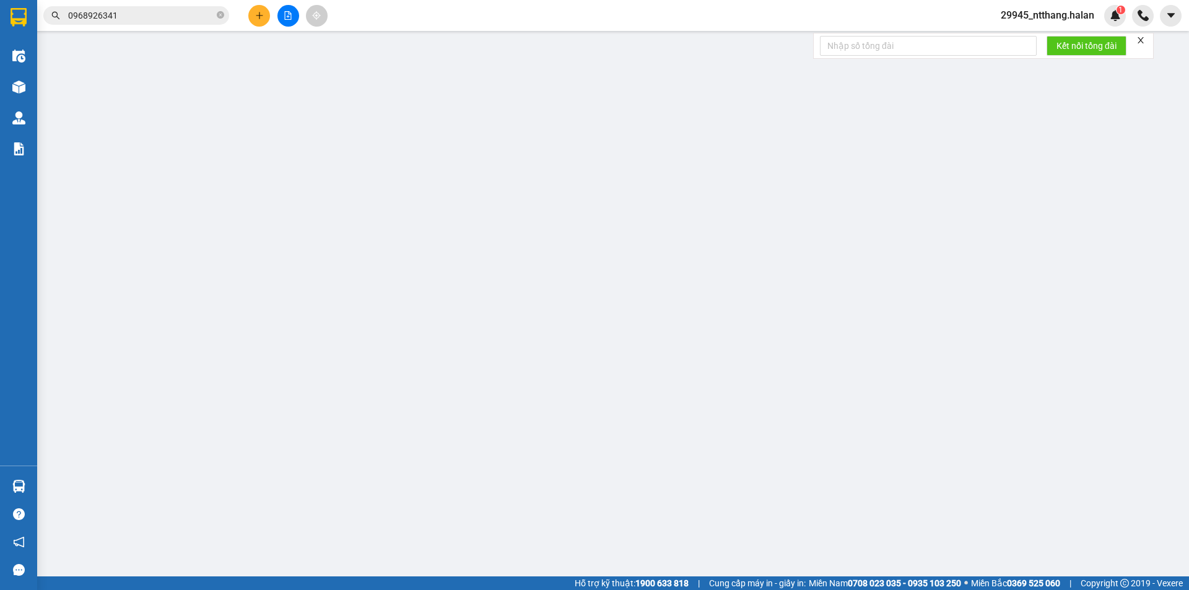
type input "NGÃ 3 YÊN ĐÌNH CHỢ MỚI liên hệ trc 1 tiếng"
type input "60.000"
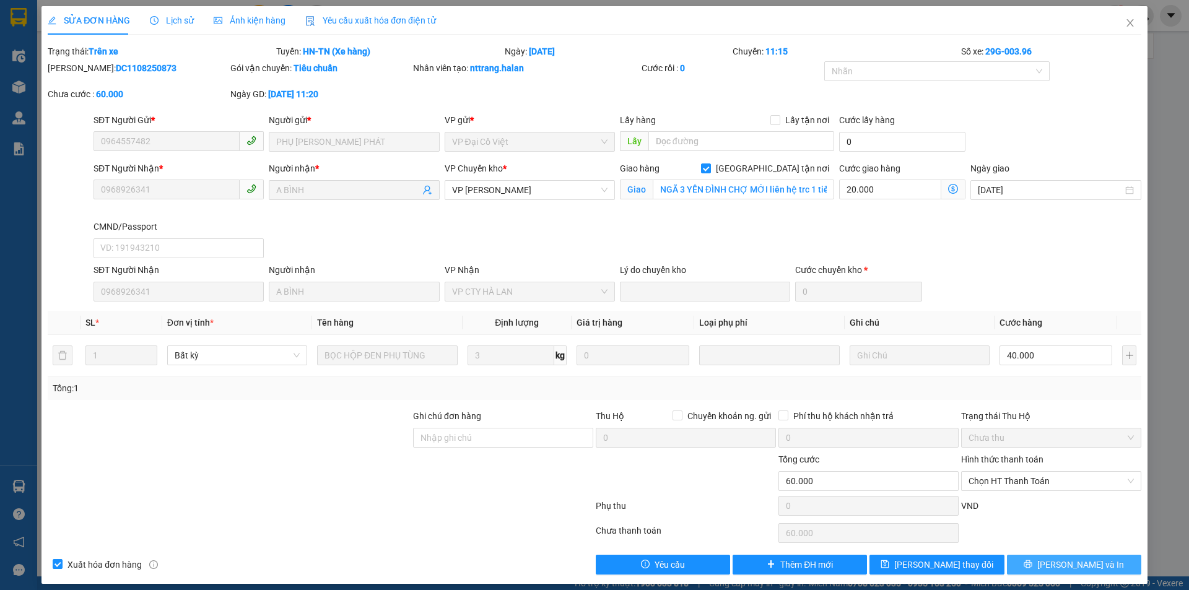
click at [1053, 558] on button "[PERSON_NAME] và In" at bounding box center [1074, 565] width 134 height 20
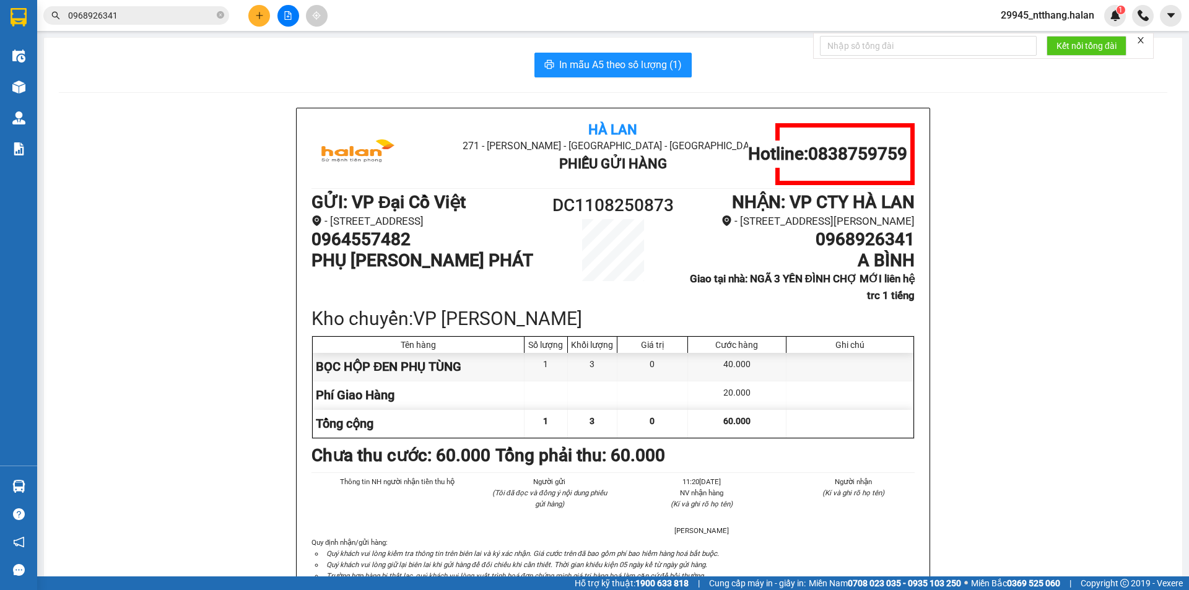
click at [128, 12] on input "0968926341" at bounding box center [141, 16] width 146 height 14
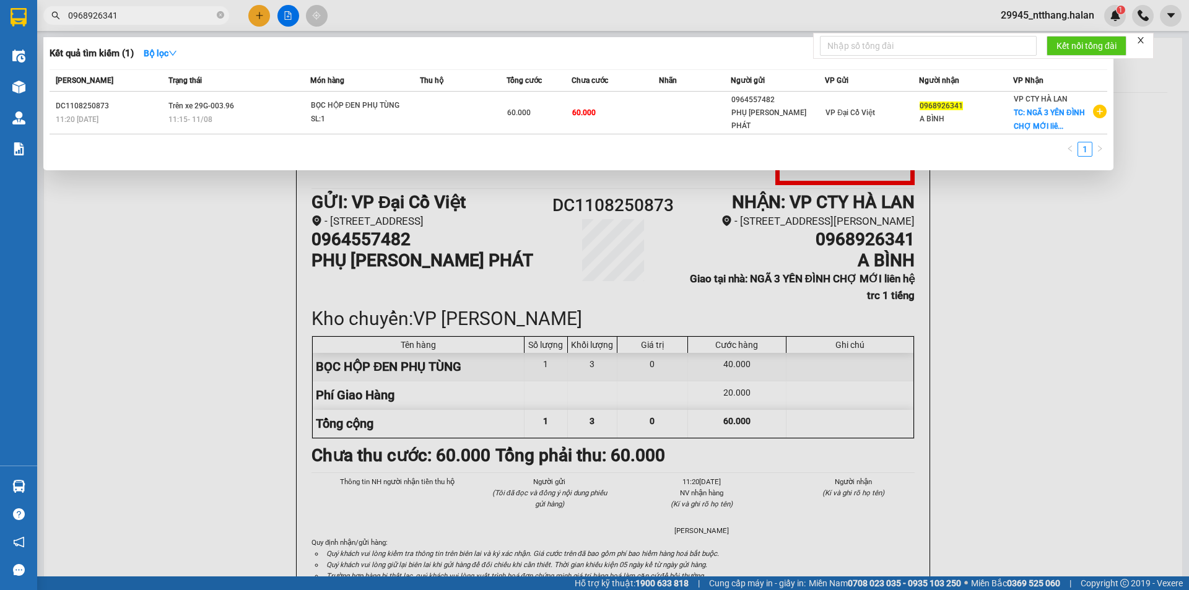
click at [169, 14] on input "0968926341" at bounding box center [141, 16] width 146 height 14
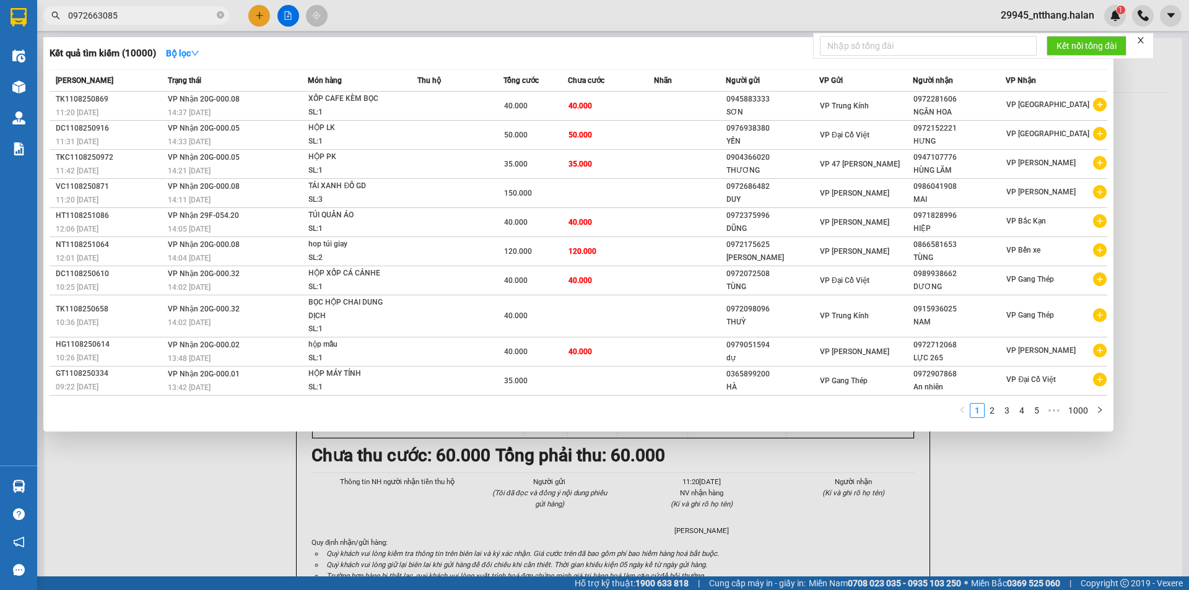
type input "0972663085"
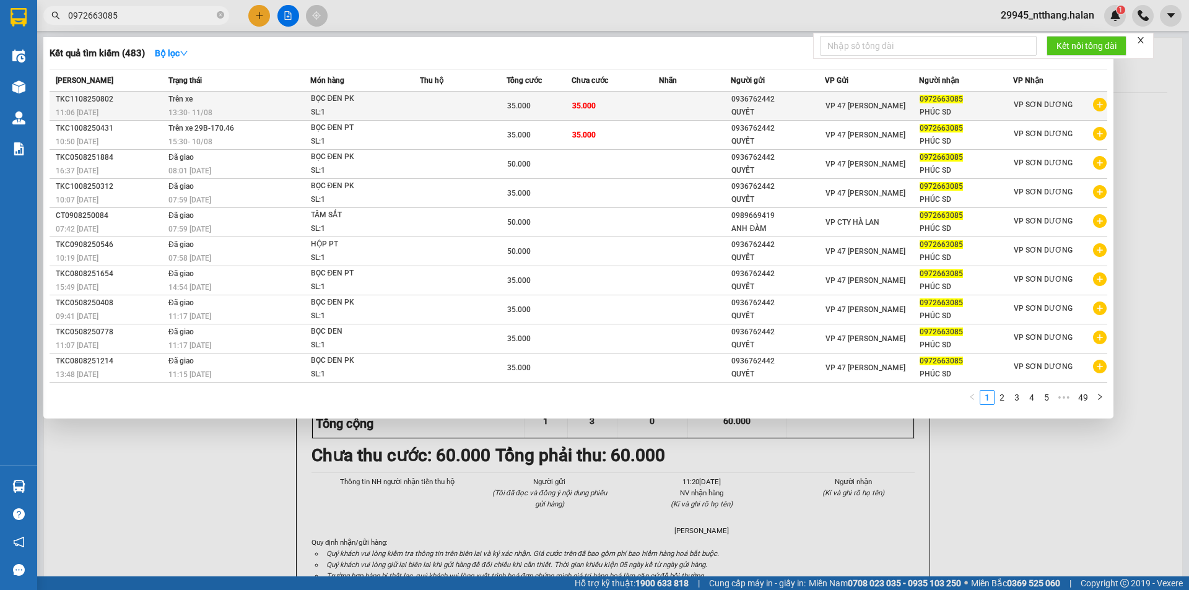
click at [712, 95] on td at bounding box center [695, 106] width 72 height 29
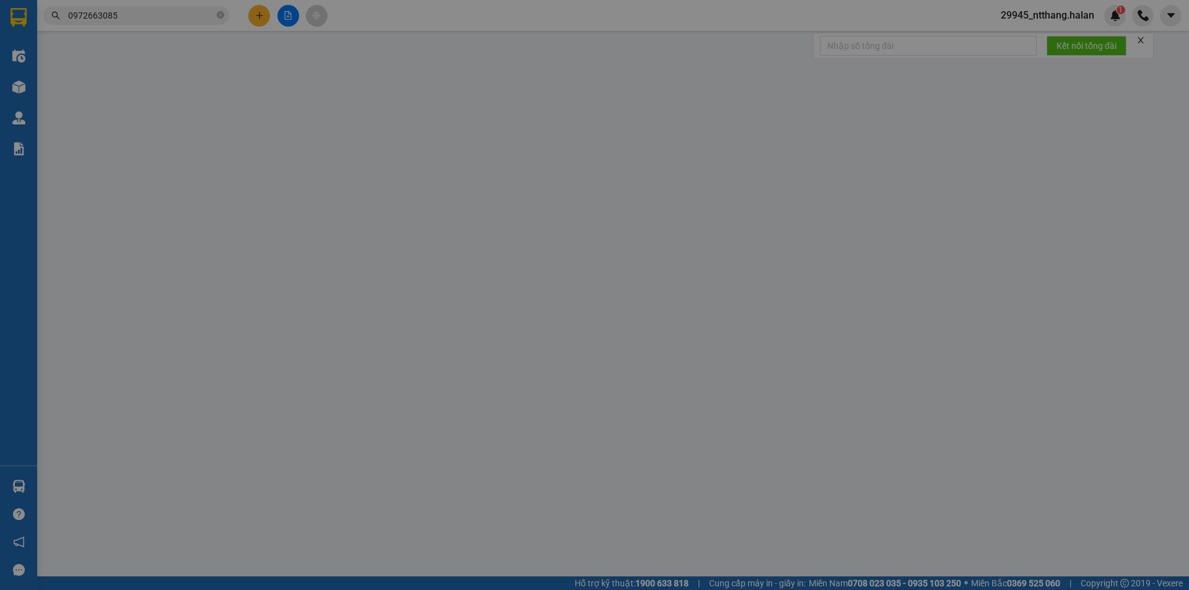
type input "0936762442"
type input "QUYẾT"
type input "0972663085"
type input "PHÚC SD"
type input "35.000"
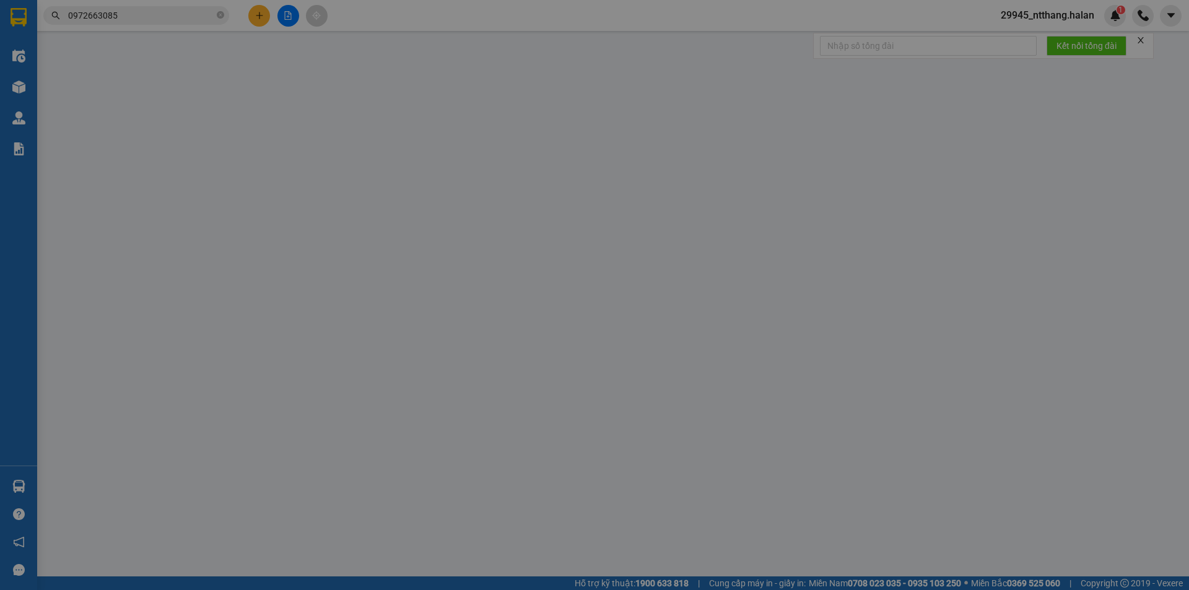
type input "35.000"
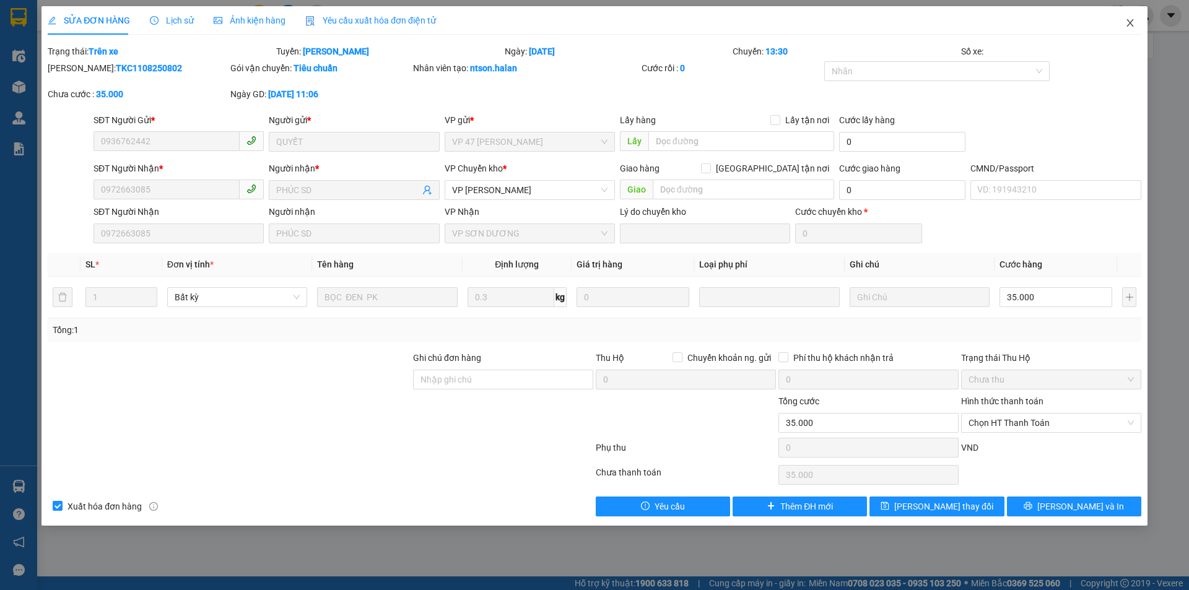
click at [1141, 22] on span "Close" at bounding box center [1130, 23] width 35 height 35
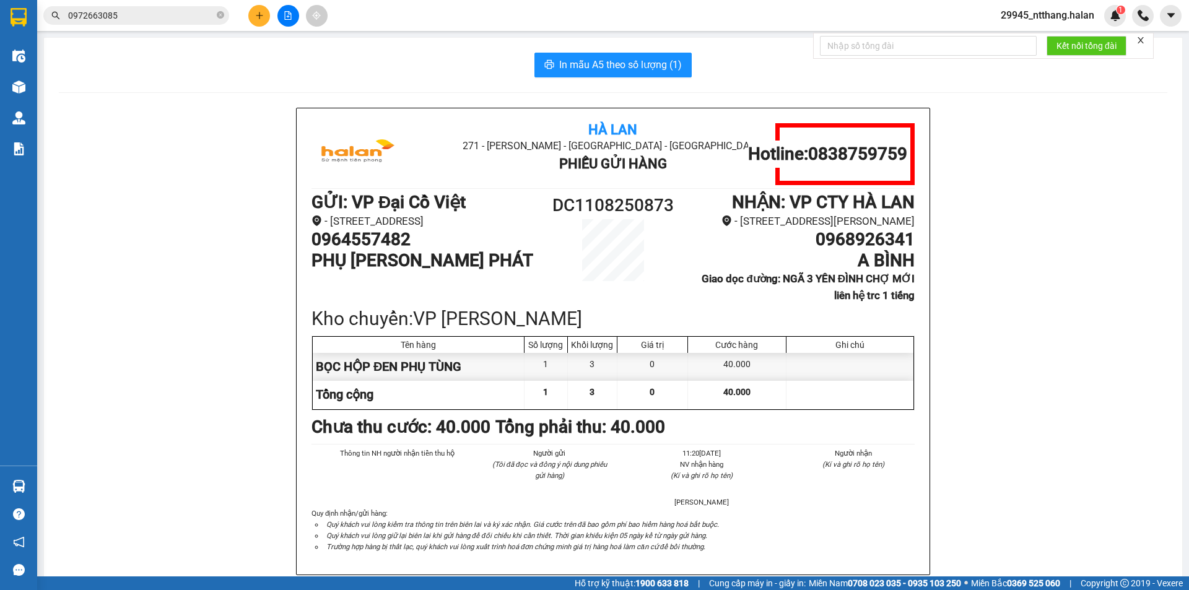
click at [123, 11] on input "0972663085" at bounding box center [141, 16] width 146 height 14
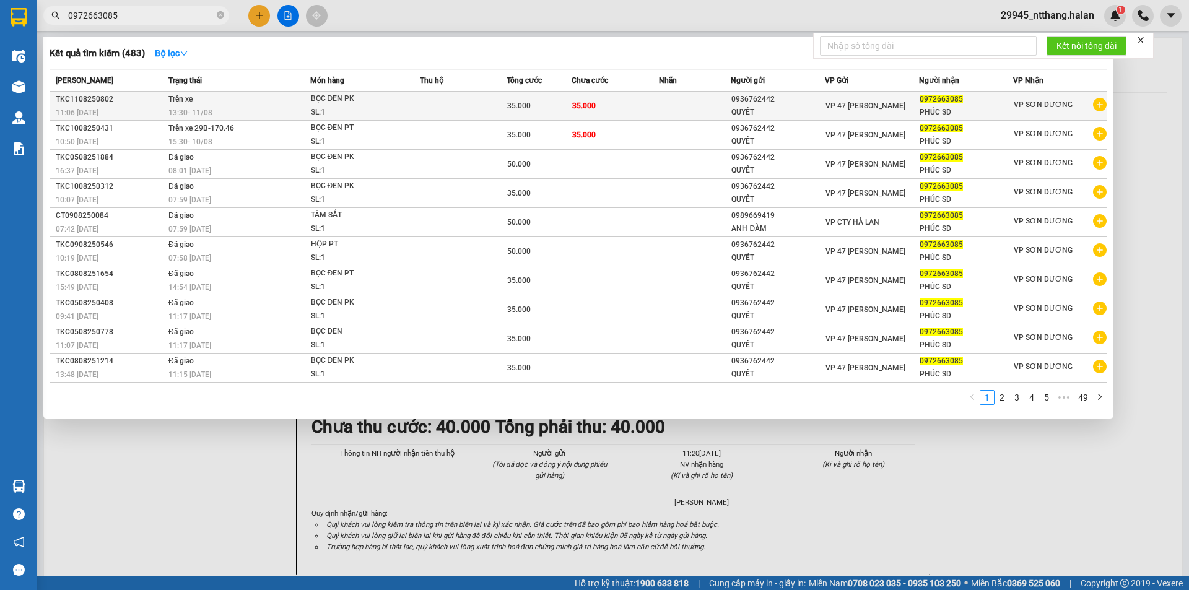
click at [267, 102] on td "Trên xe 13:30 - 11/08" at bounding box center [237, 106] width 145 height 29
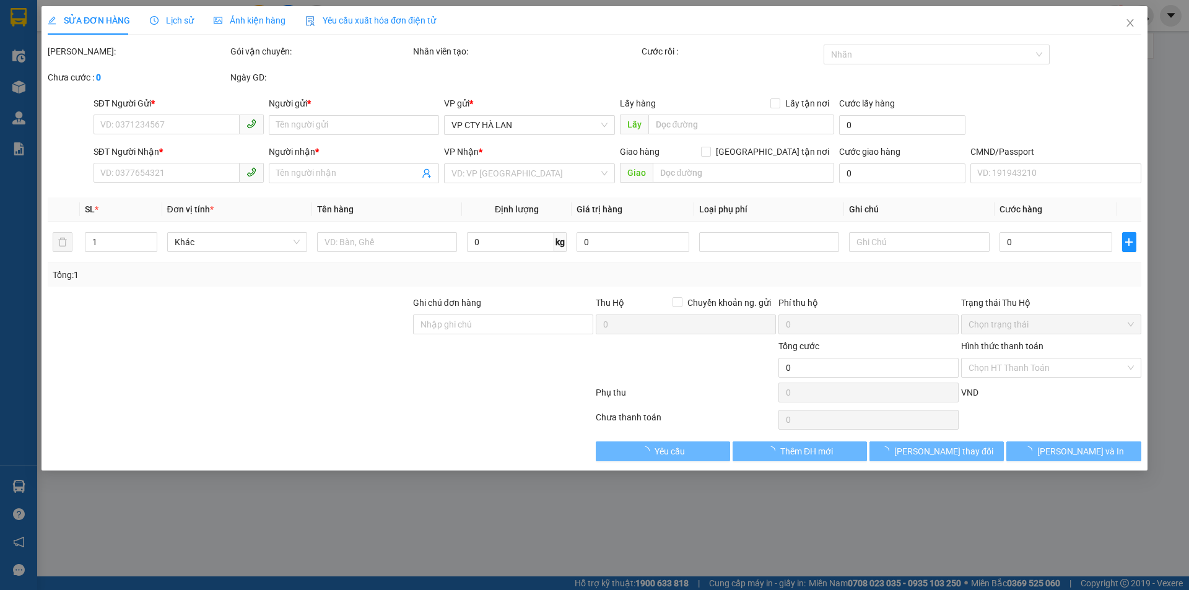
type input "0936762442"
type input "QUYẾT"
type input "0972663085"
type input "PHÚC SD"
type input "35.000"
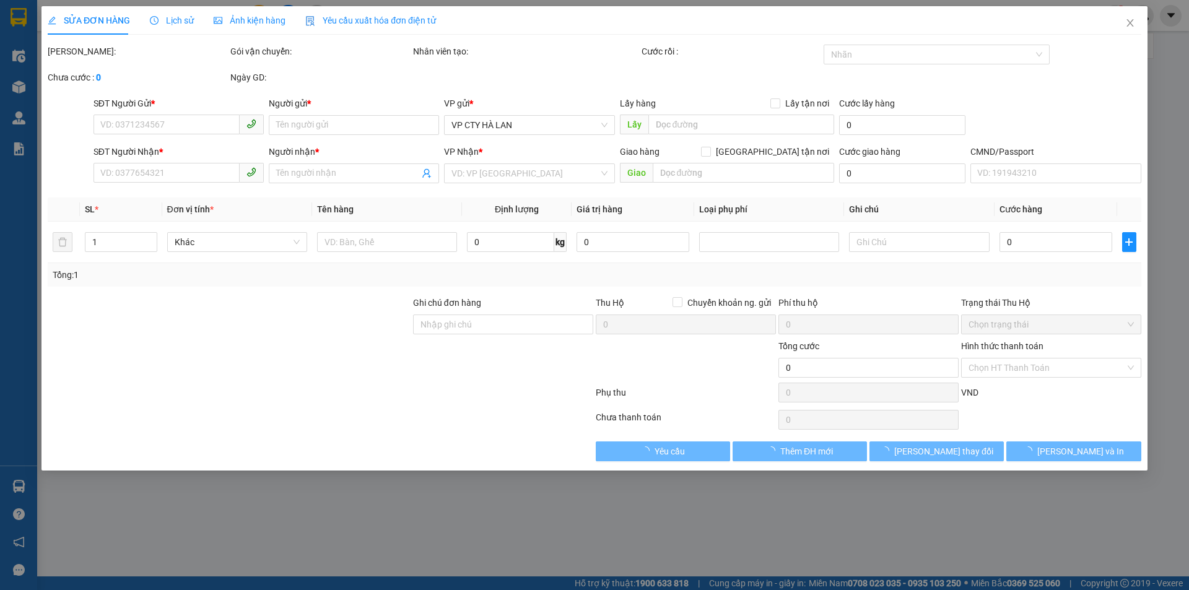
type input "35.000"
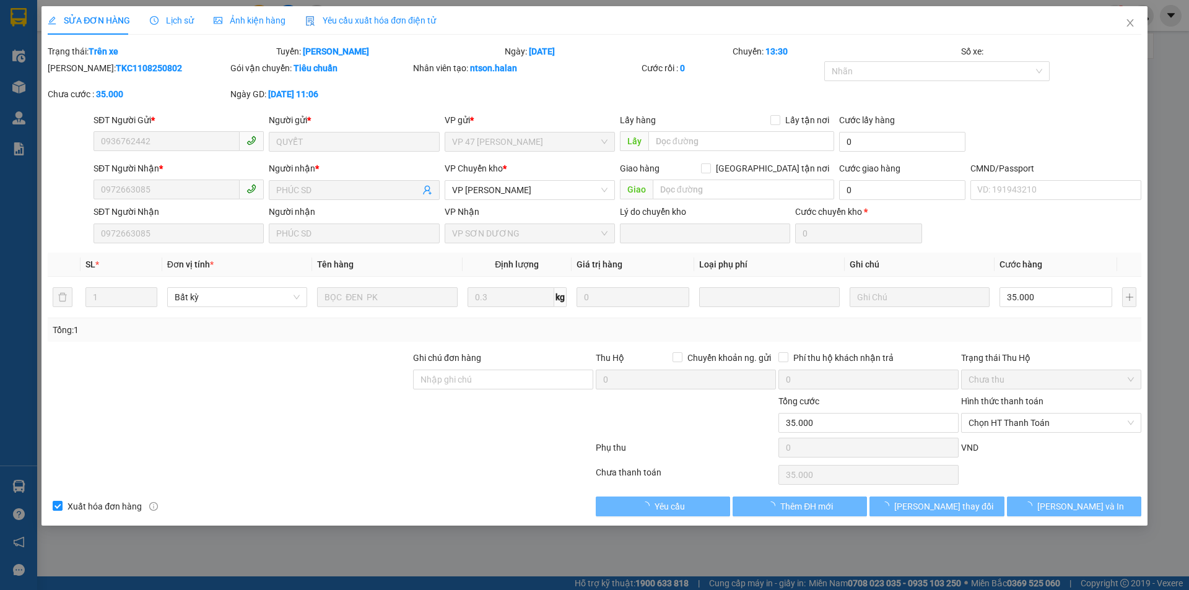
click at [181, 19] on span "Lịch sử" at bounding box center [172, 20] width 44 height 10
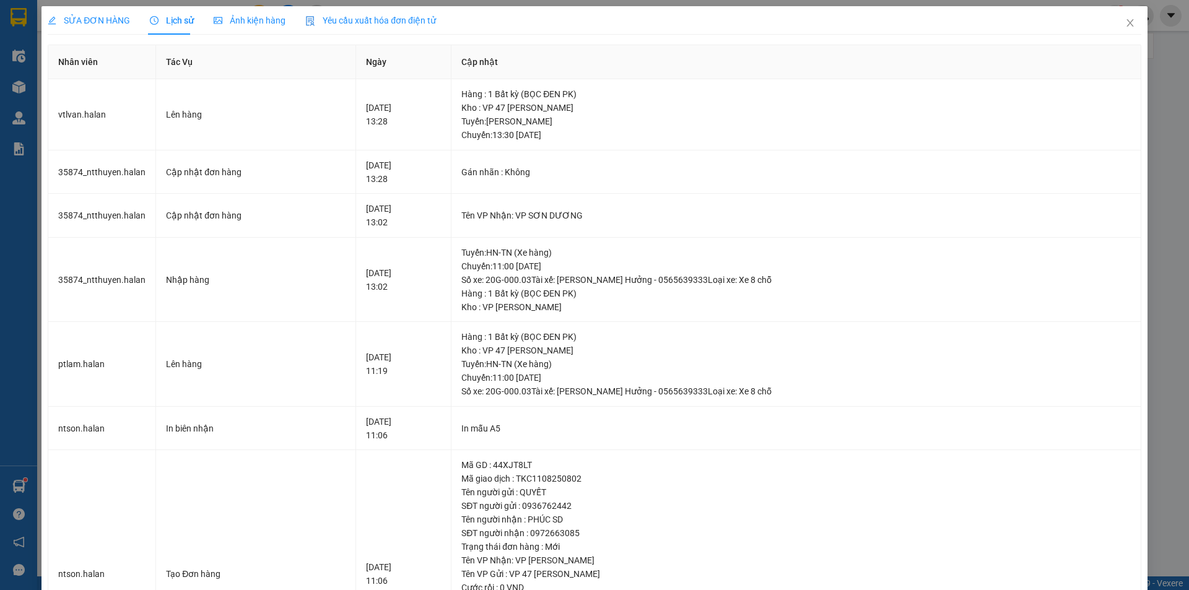
click at [130, 19] on div "SỬA ĐƠN HÀNG Lịch sử Ảnh kiện hàng Yêu cầu xuất hóa đơn điện tử" at bounding box center [242, 20] width 388 height 28
click at [107, 22] on span "SỬA ĐƠN HÀNG" at bounding box center [89, 20] width 82 height 10
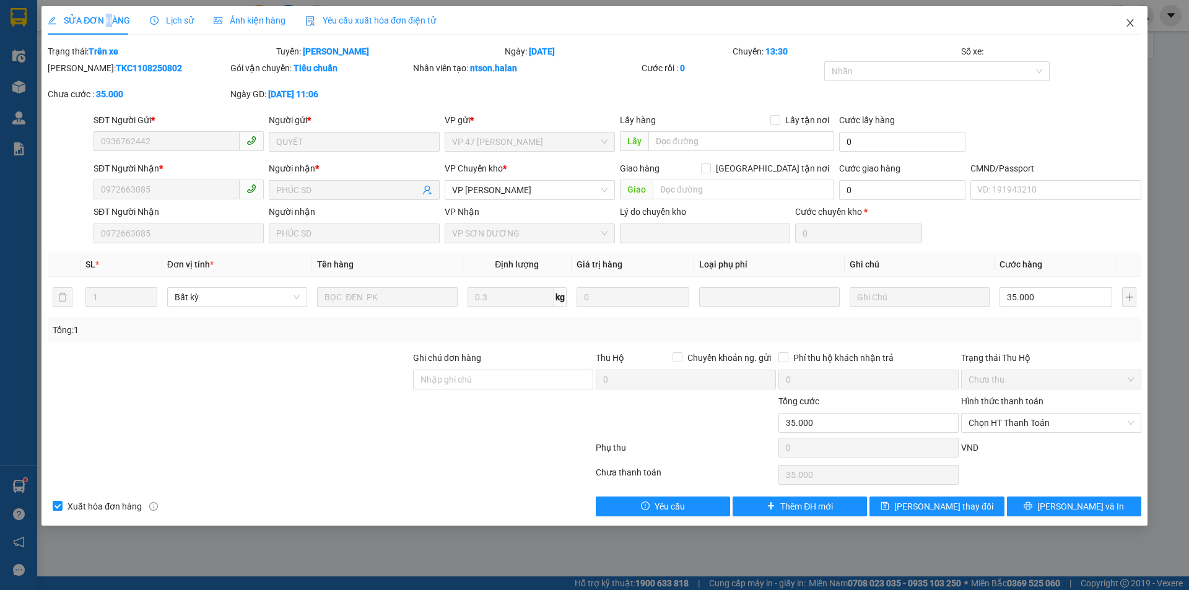
click at [1133, 25] on icon "close" at bounding box center [1130, 23] width 10 height 10
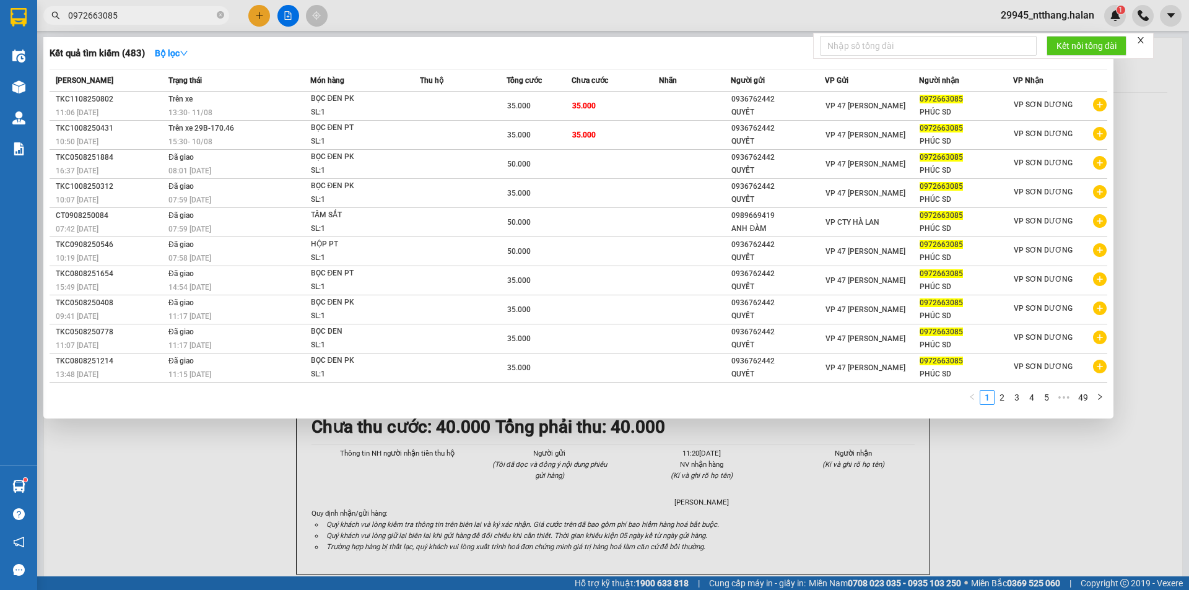
click at [176, 17] on input "0972663085" at bounding box center [141, 16] width 146 height 14
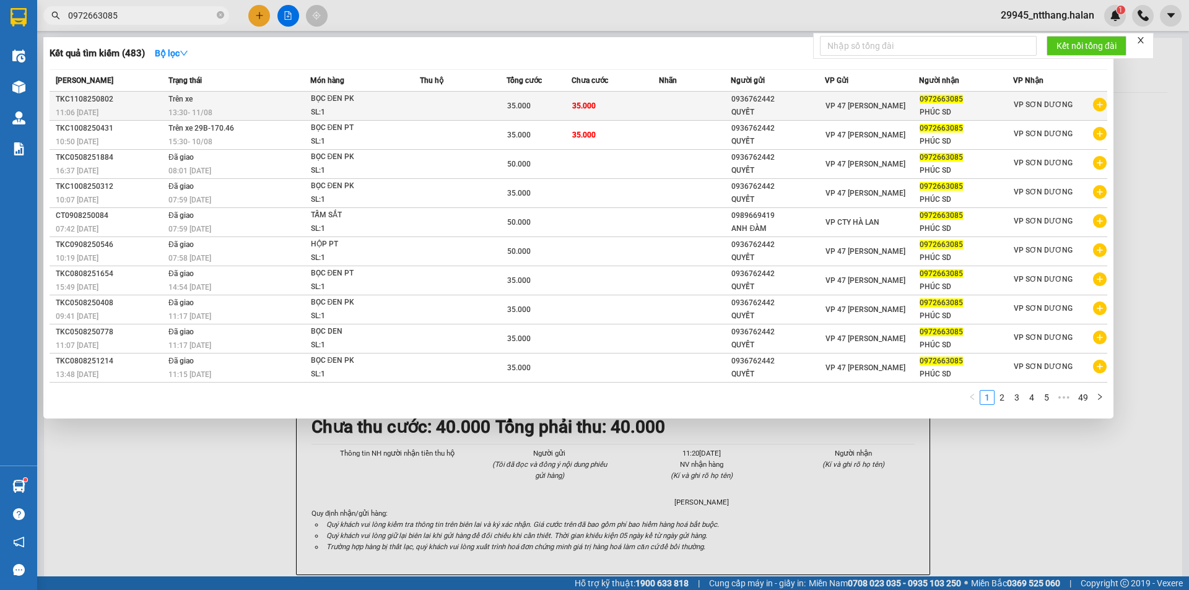
click at [465, 98] on td at bounding box center [463, 106] width 87 height 29
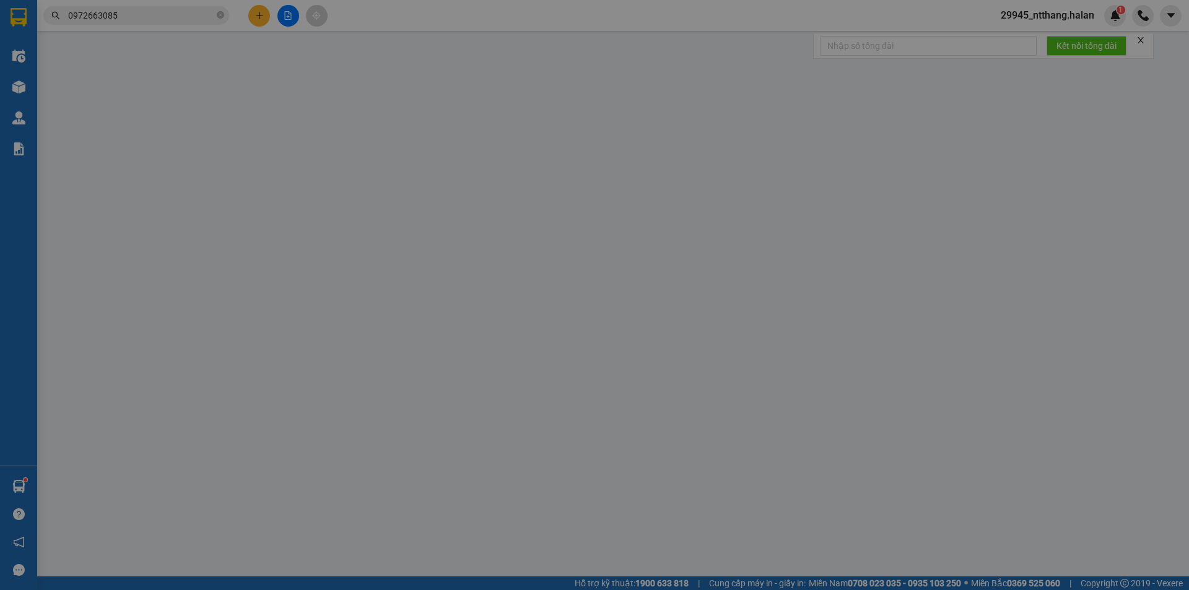
type input "0936762442"
type input "QUYẾT"
type input "0972663085"
type input "PHÚC SD"
type input "35.000"
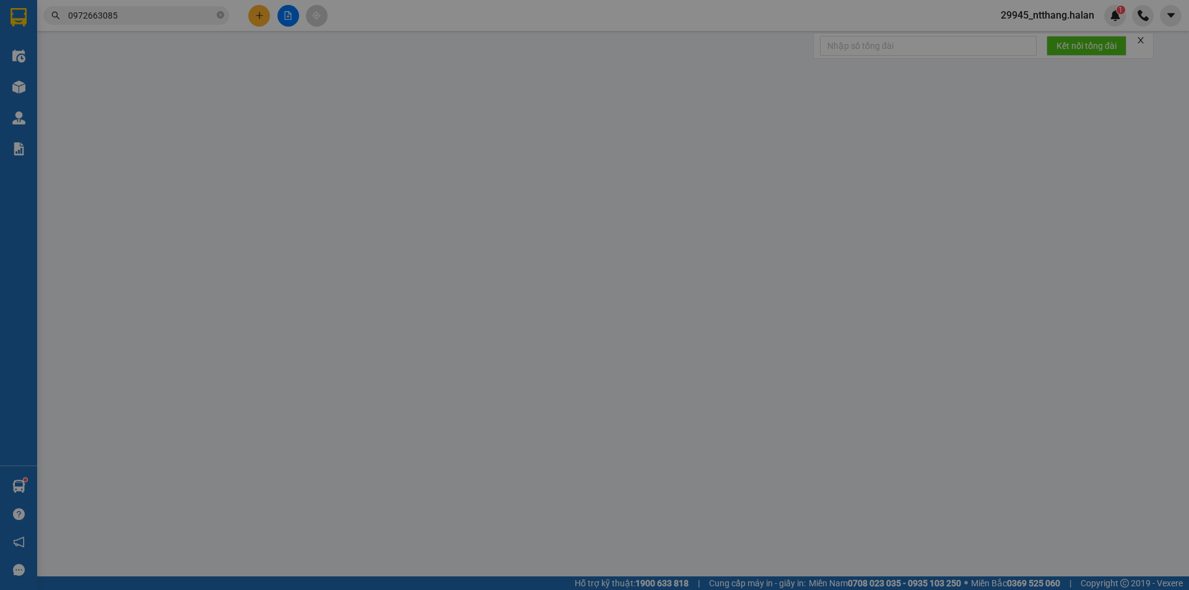
type input "35.000"
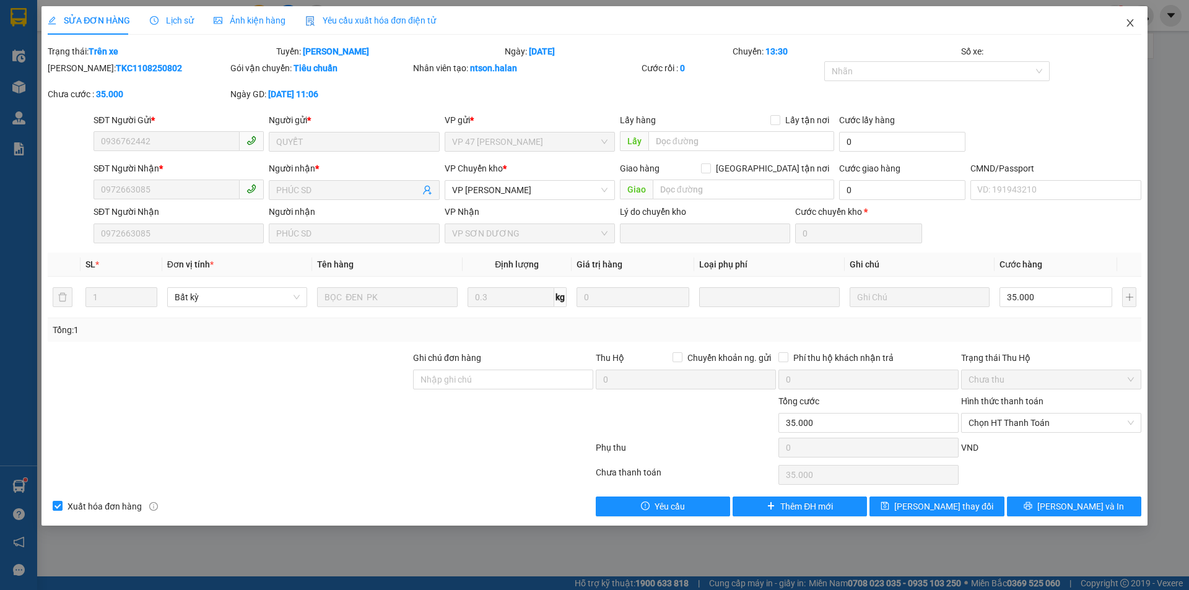
click at [1131, 25] on icon "close" at bounding box center [1129, 22] width 7 height 7
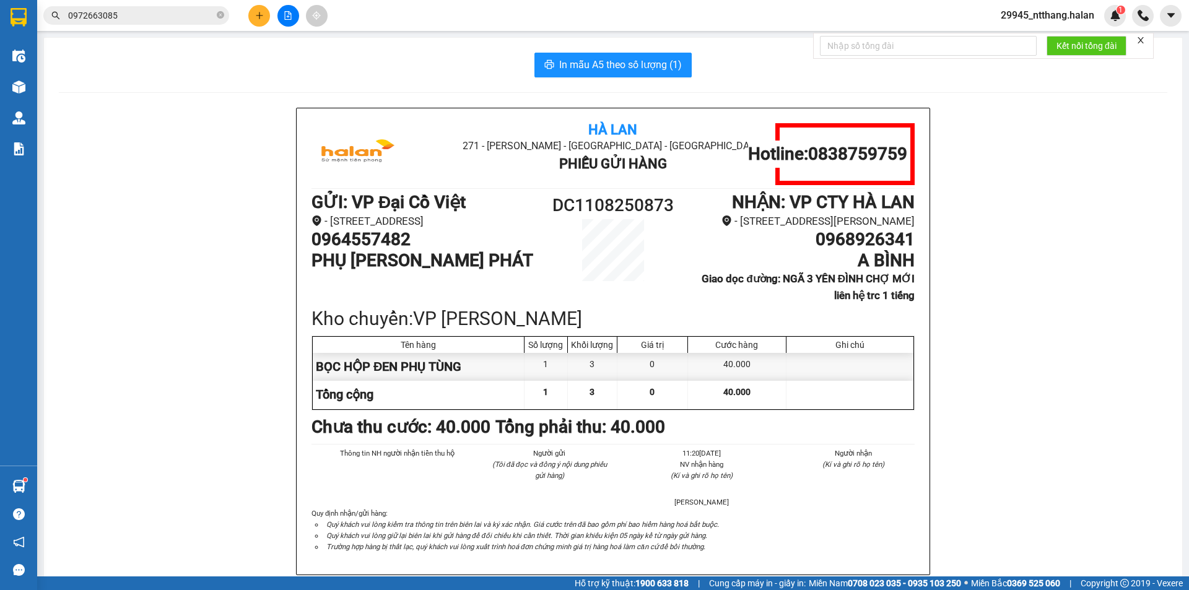
click at [124, 17] on input "0972663085" at bounding box center [141, 16] width 146 height 14
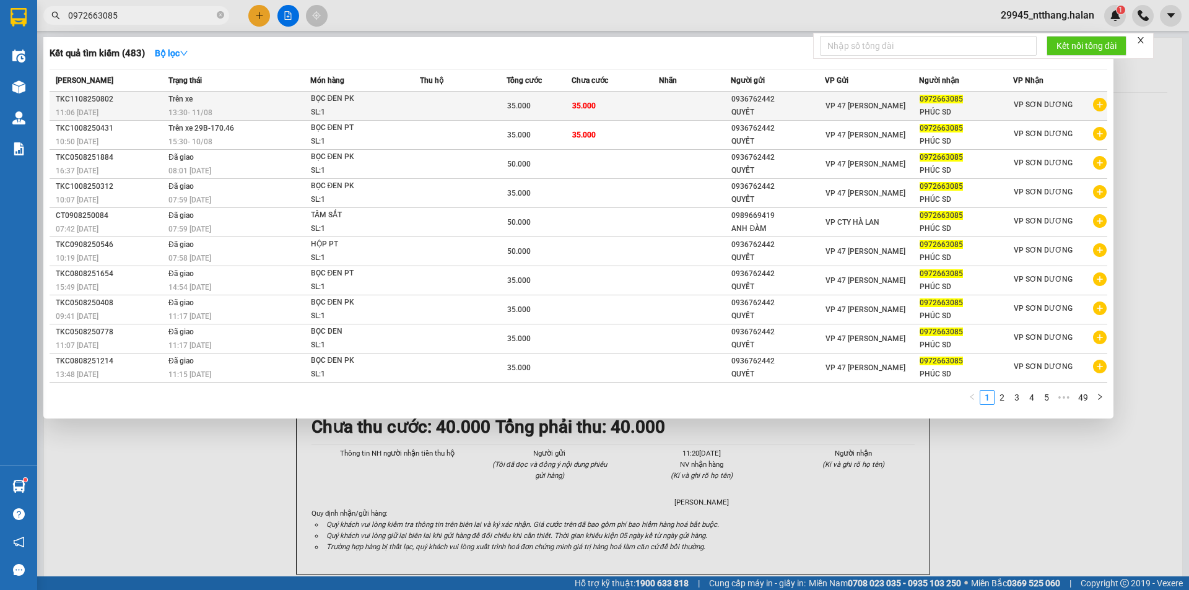
click at [189, 107] on span "13:30 - 11/08" at bounding box center [190, 112] width 44 height 10
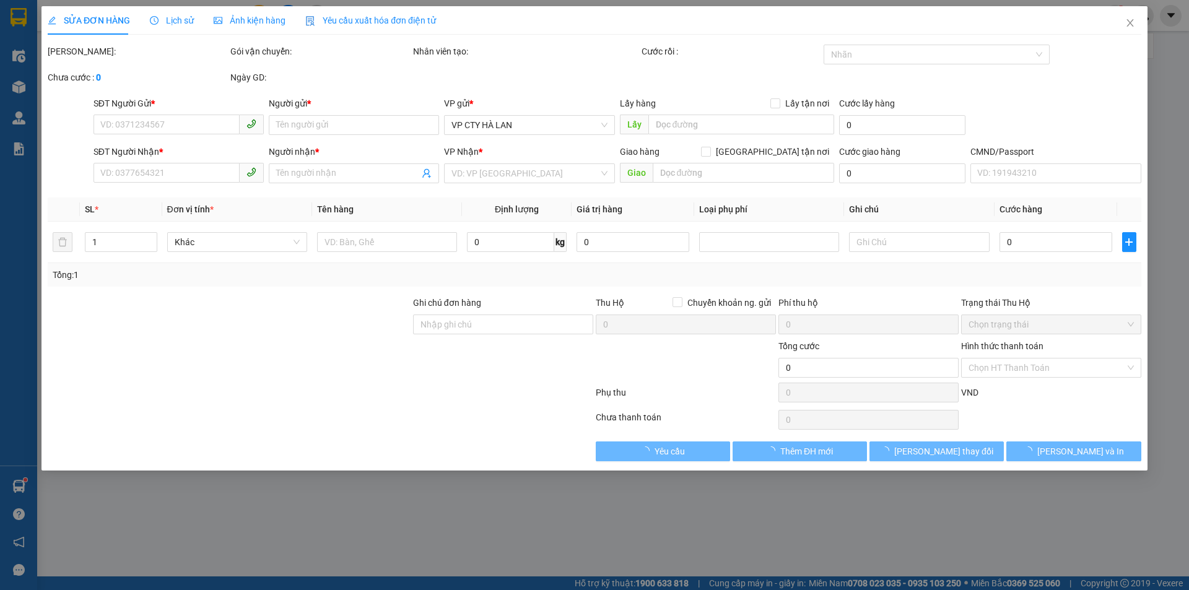
type input "0936762442"
type input "QUYẾT"
type input "0972663085"
type input "PHÚC SD"
type input "35.000"
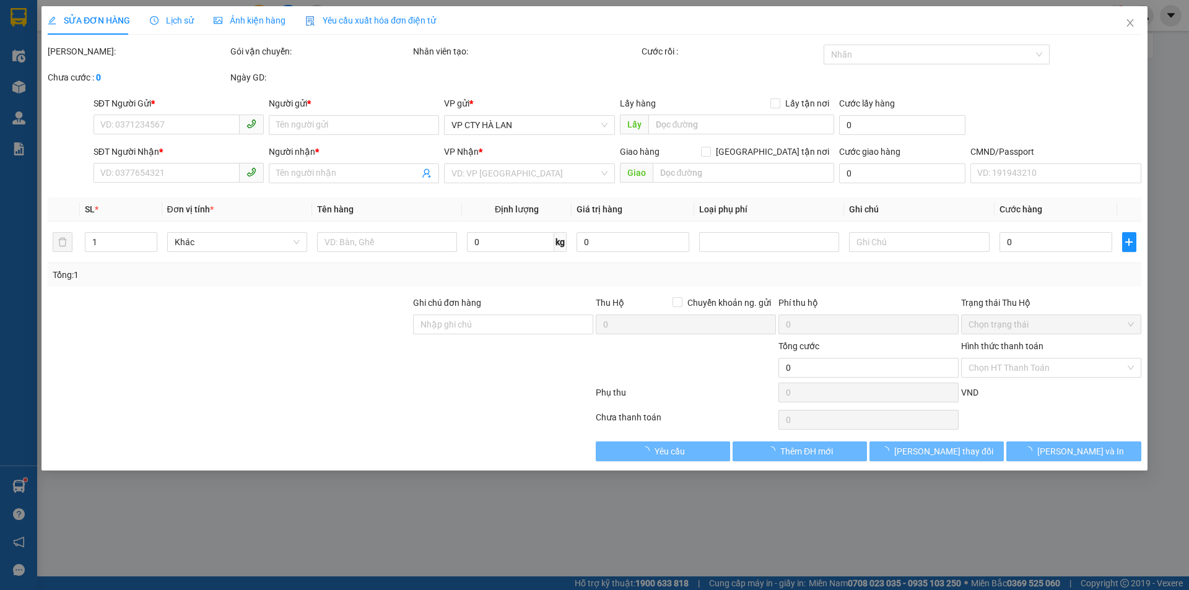
type input "35.000"
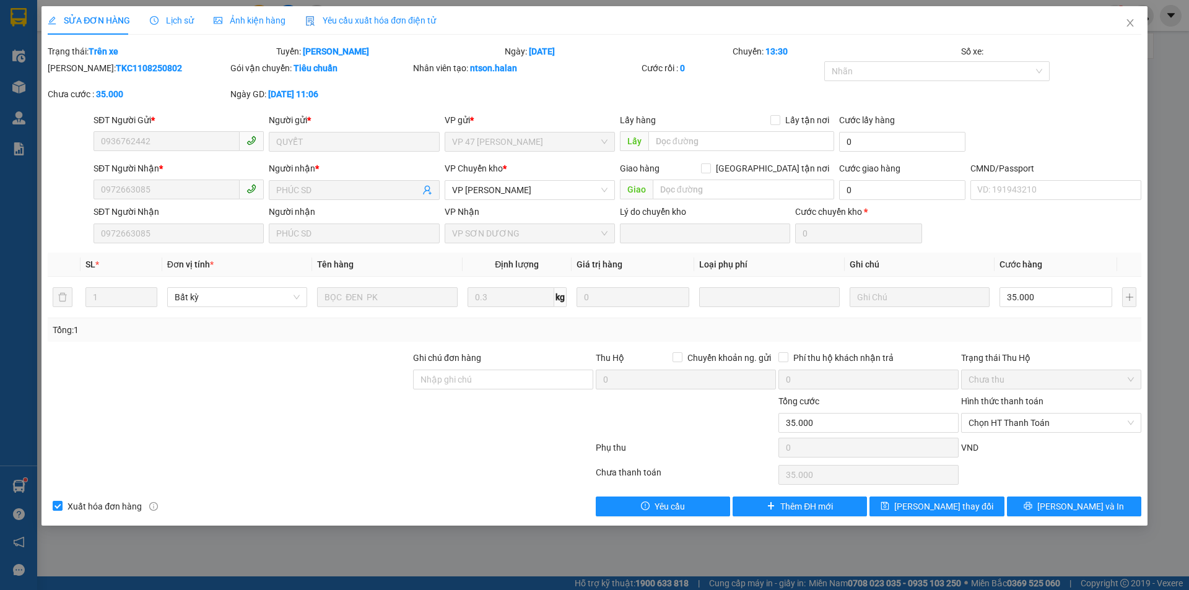
click at [175, 17] on span "Lịch sử" at bounding box center [172, 20] width 44 height 10
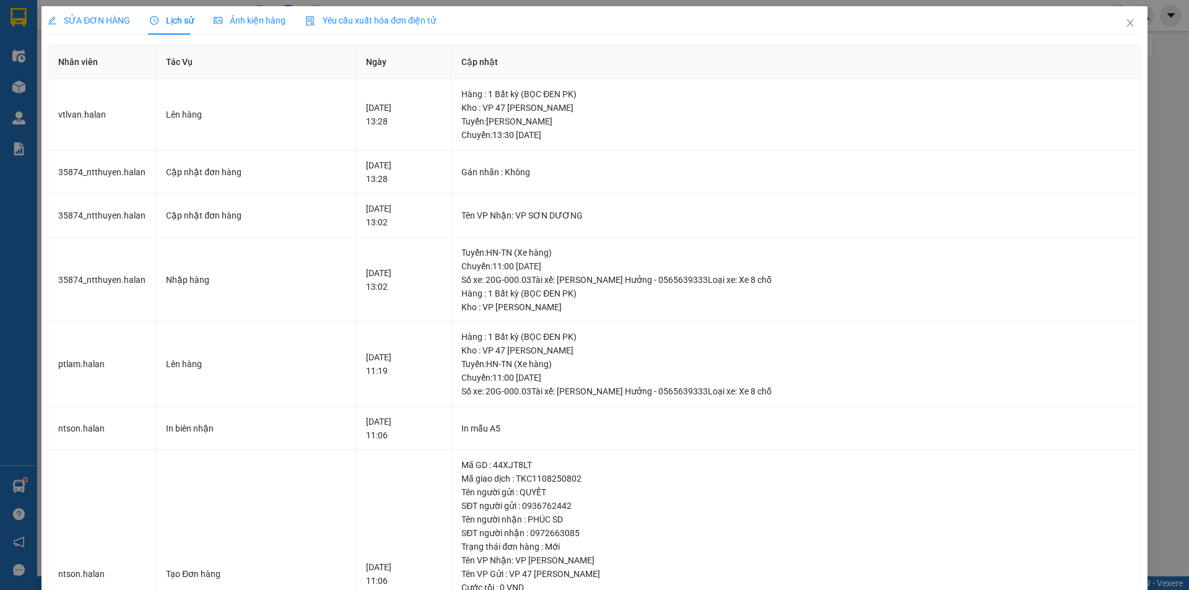
click at [105, 19] on span "SỬA ĐƠN HÀNG" at bounding box center [89, 20] width 82 height 10
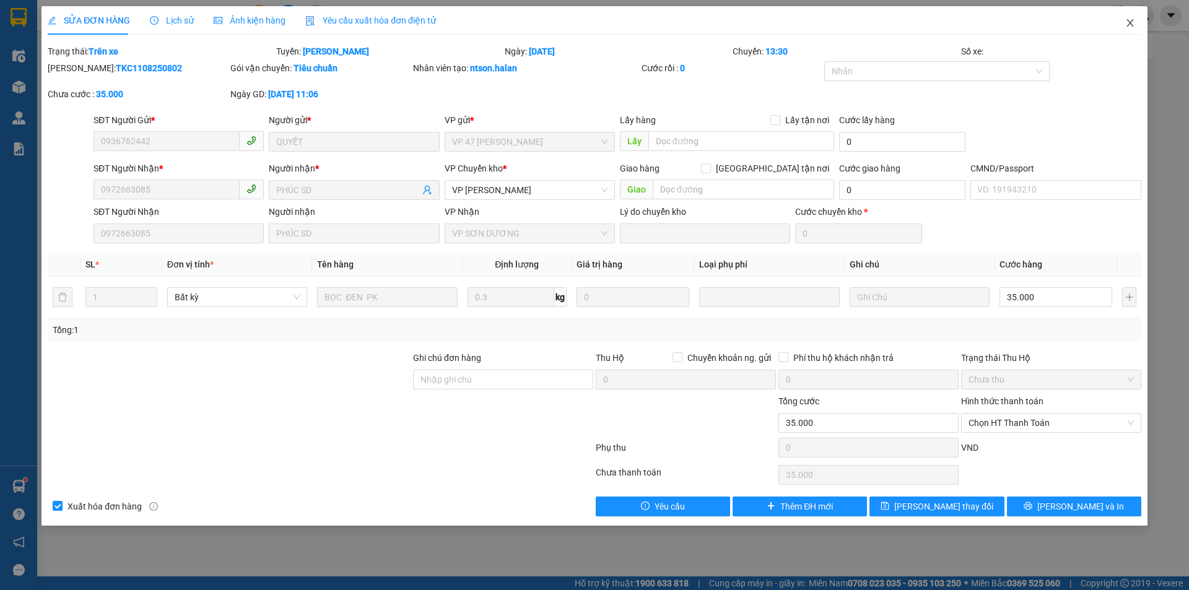
click at [1129, 27] on icon "close" at bounding box center [1130, 23] width 10 height 10
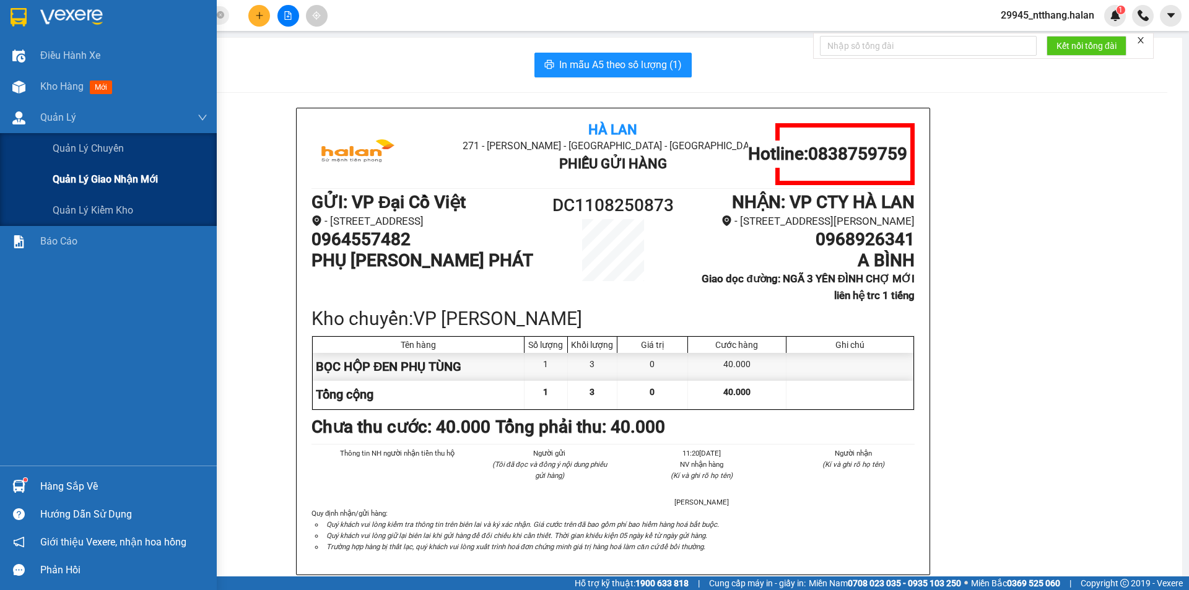
click at [116, 185] on span "Quản lý giao nhận mới" at bounding box center [105, 179] width 105 height 15
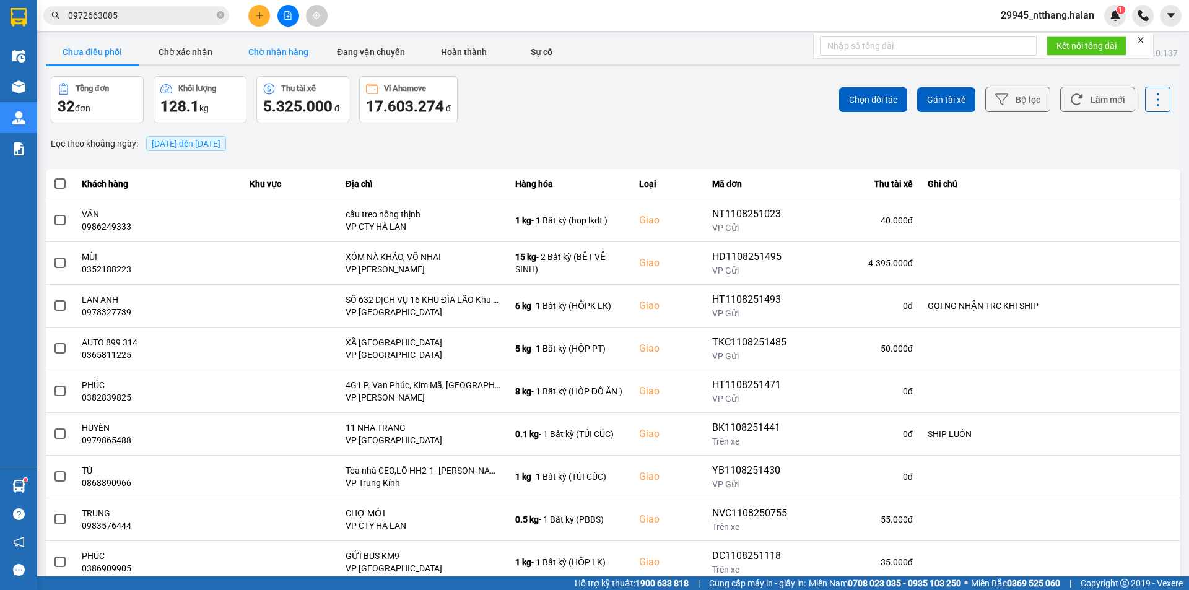
click at [274, 51] on button "Chờ nhận hàng" at bounding box center [278, 52] width 93 height 25
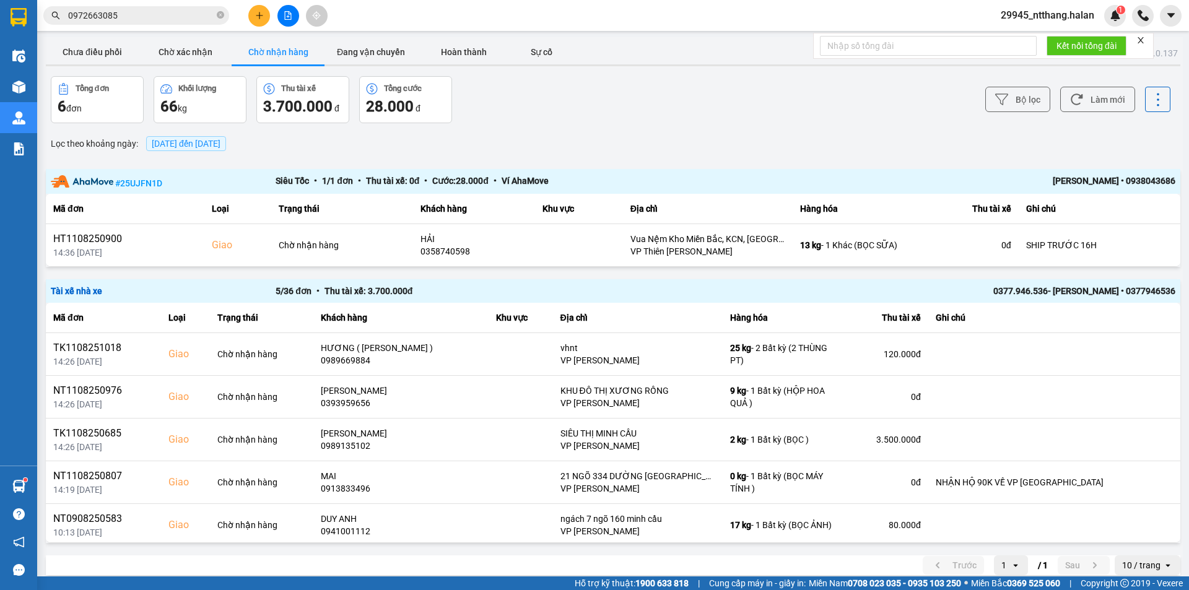
click at [208, 14] on input "0972663085" at bounding box center [141, 16] width 146 height 14
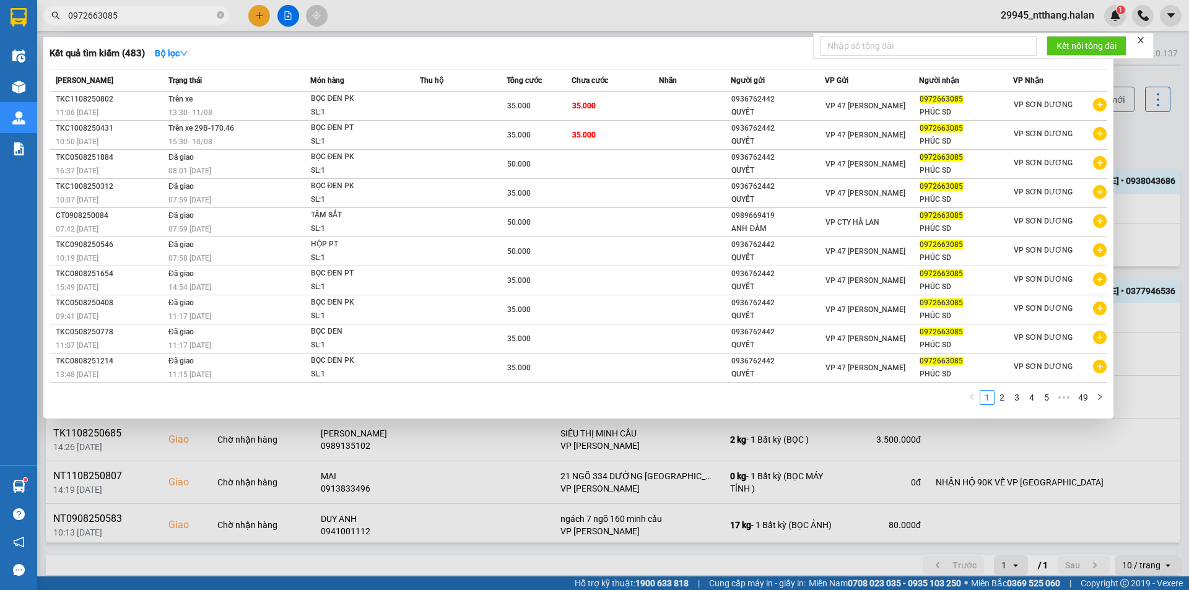
click at [208, 14] on input "0972663085" at bounding box center [141, 16] width 146 height 14
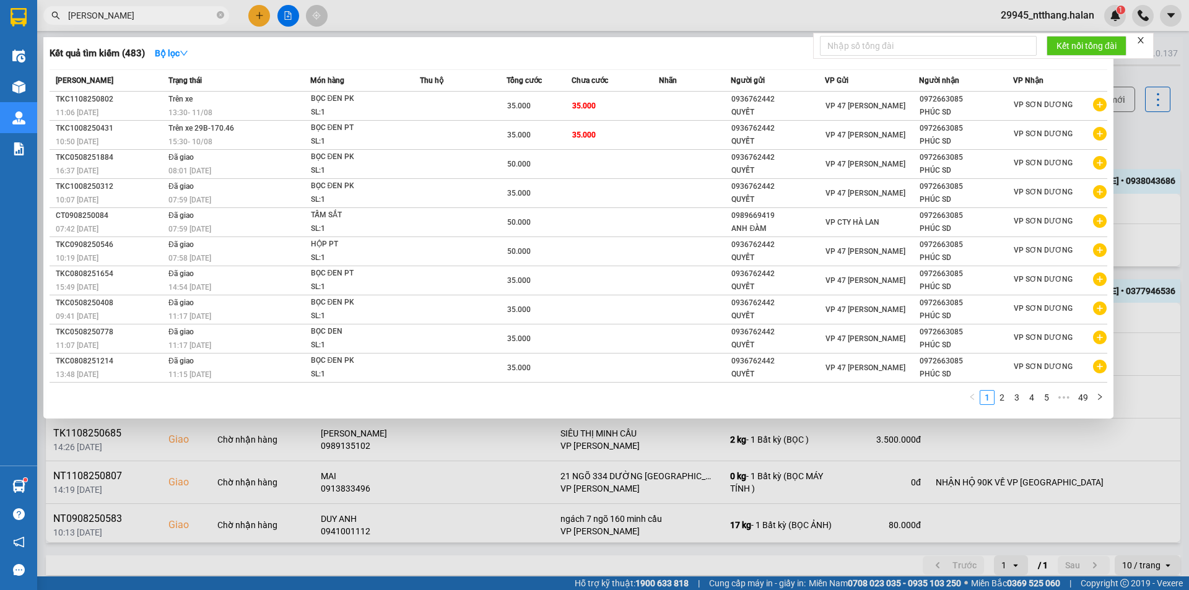
type input "ngọc hồi"
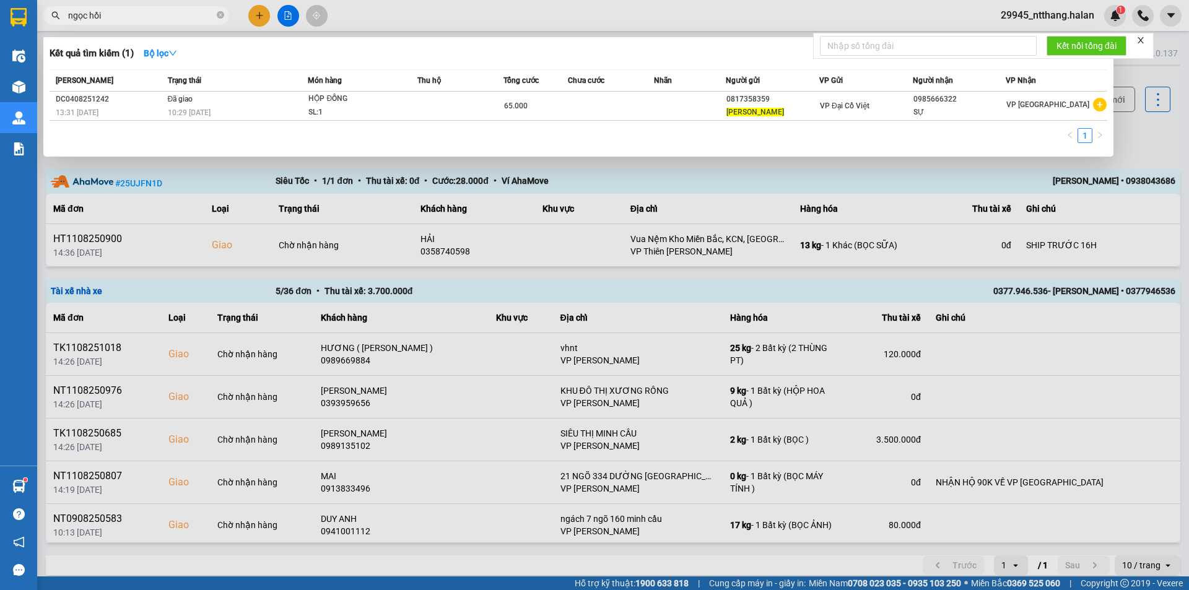
click at [196, 17] on input "ngọc hồi" at bounding box center [141, 16] width 146 height 14
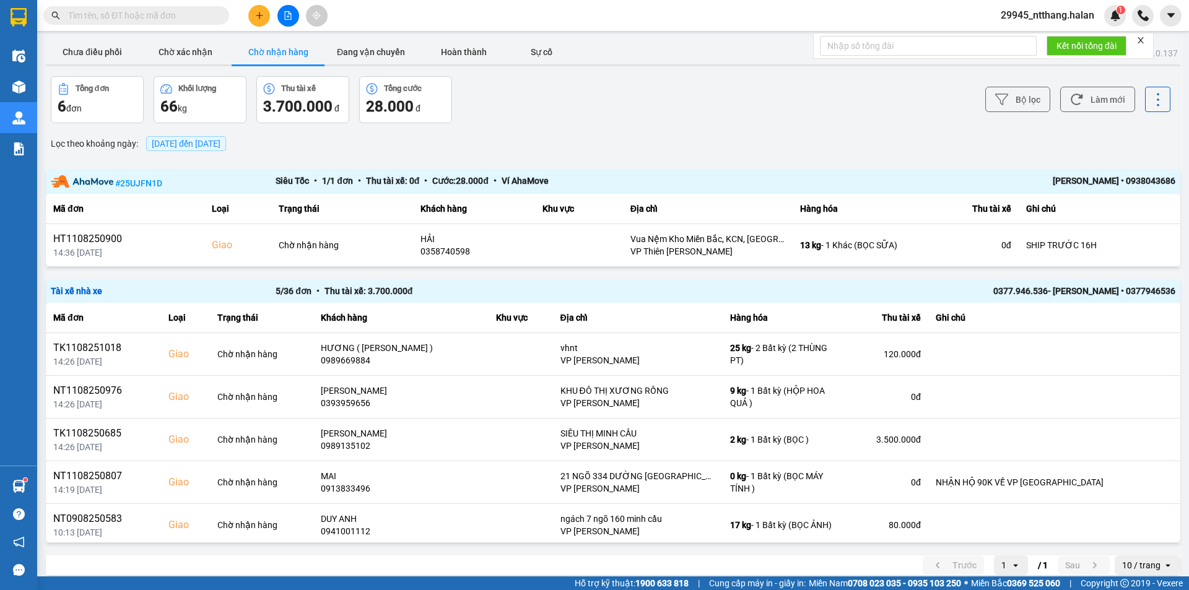
click at [157, 19] on input "text" at bounding box center [141, 16] width 146 height 14
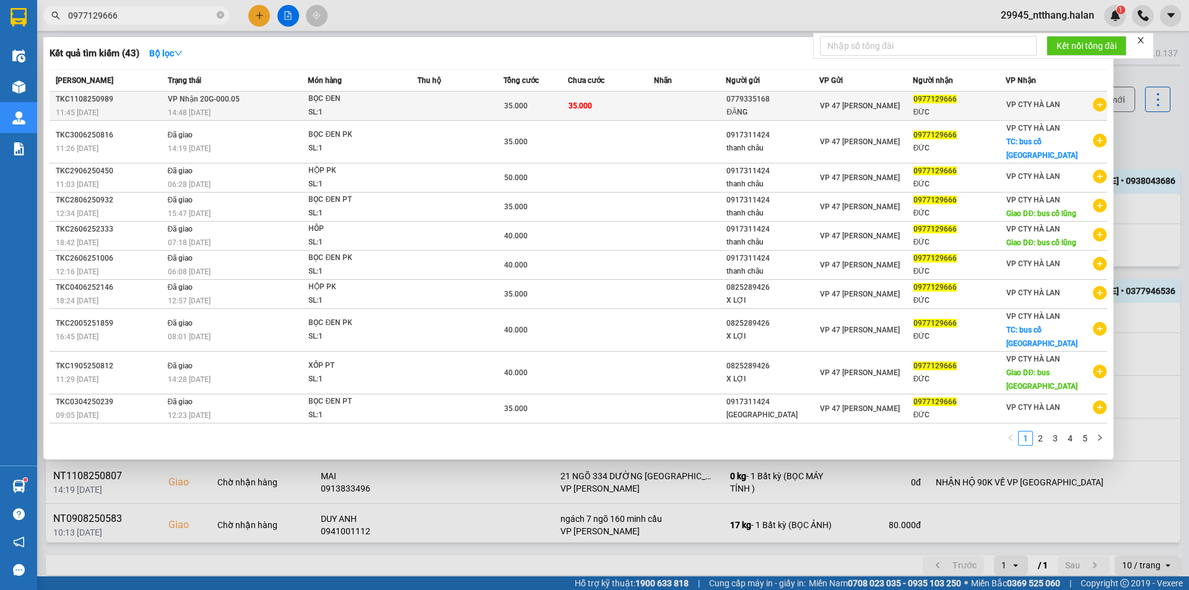
type input "0977129666"
click at [647, 107] on td "35.000" at bounding box center [611, 106] width 86 height 29
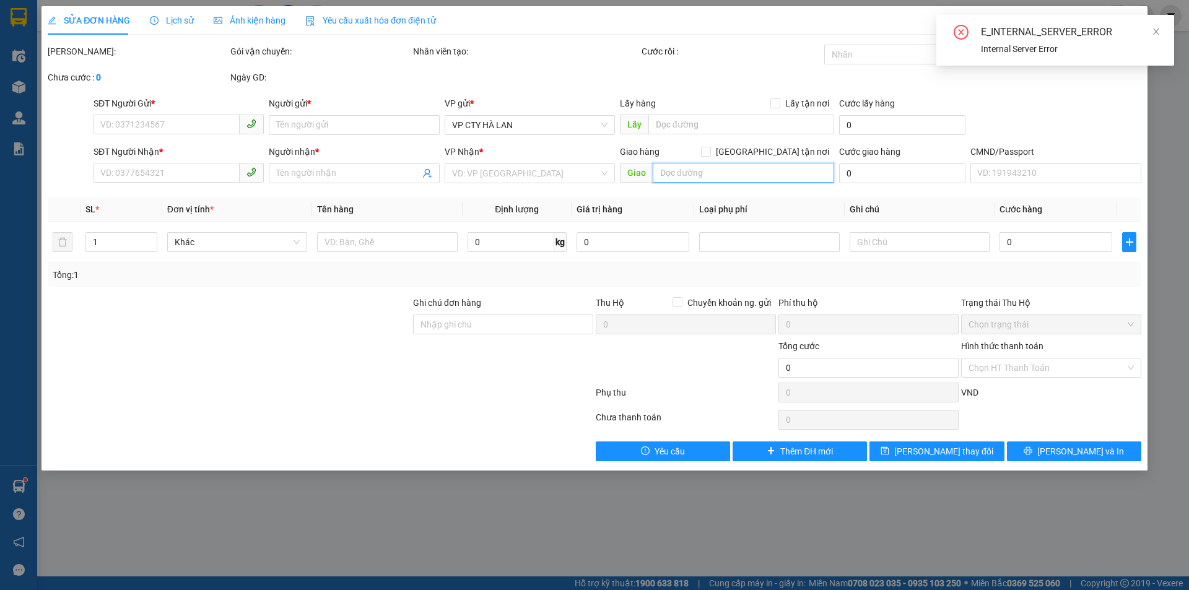
click at [729, 170] on input "text" at bounding box center [743, 173] width 181 height 20
click at [1159, 31] on icon "close" at bounding box center [1156, 31] width 9 height 9
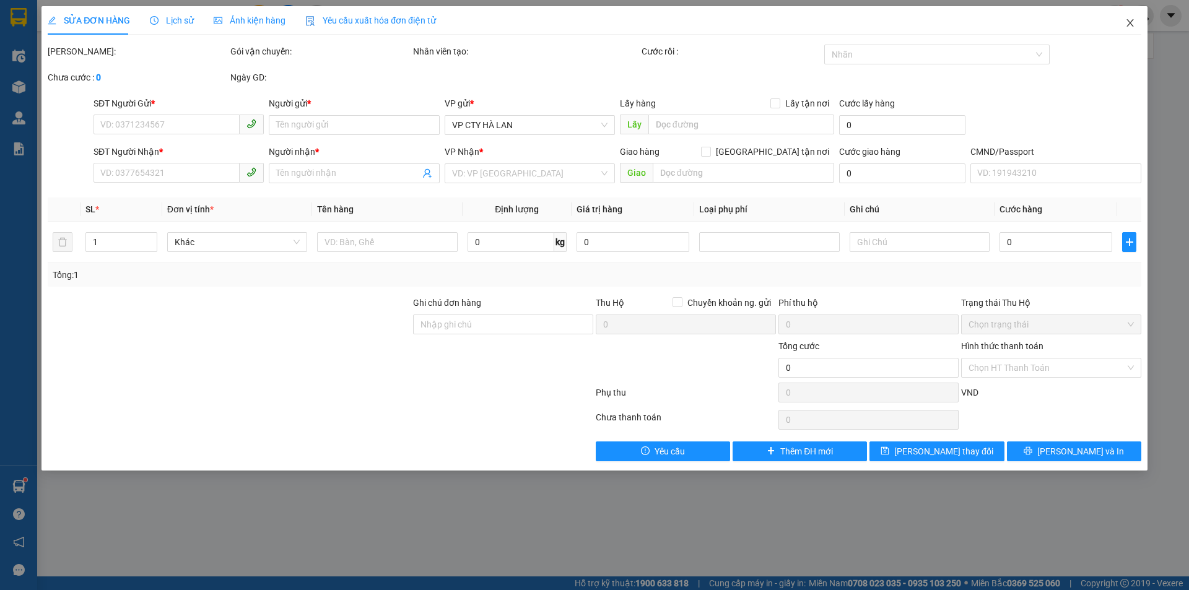
click at [1128, 27] on icon "close" at bounding box center [1130, 23] width 10 height 10
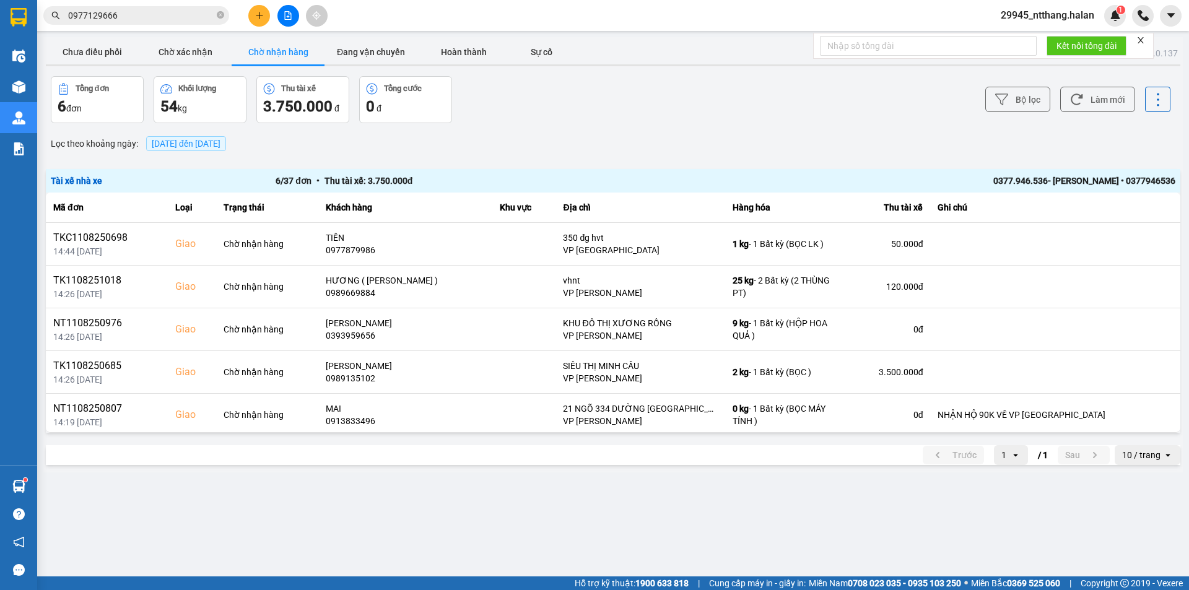
click at [119, 15] on input "0977129666" at bounding box center [141, 16] width 146 height 14
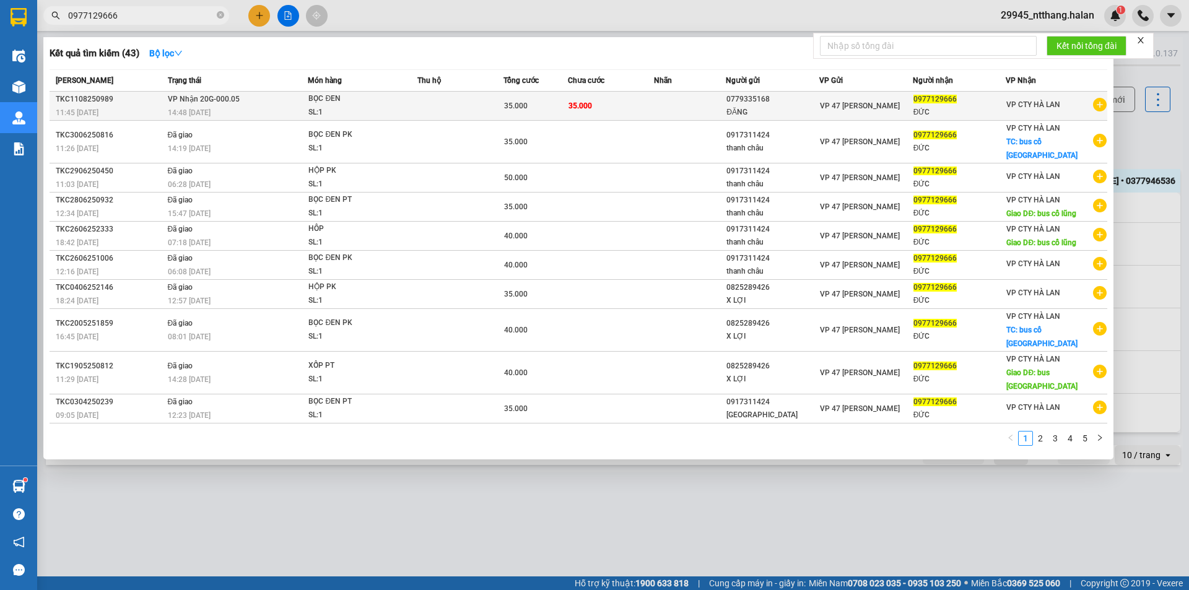
click at [511, 109] on span "35.000" at bounding box center [516, 106] width 24 height 9
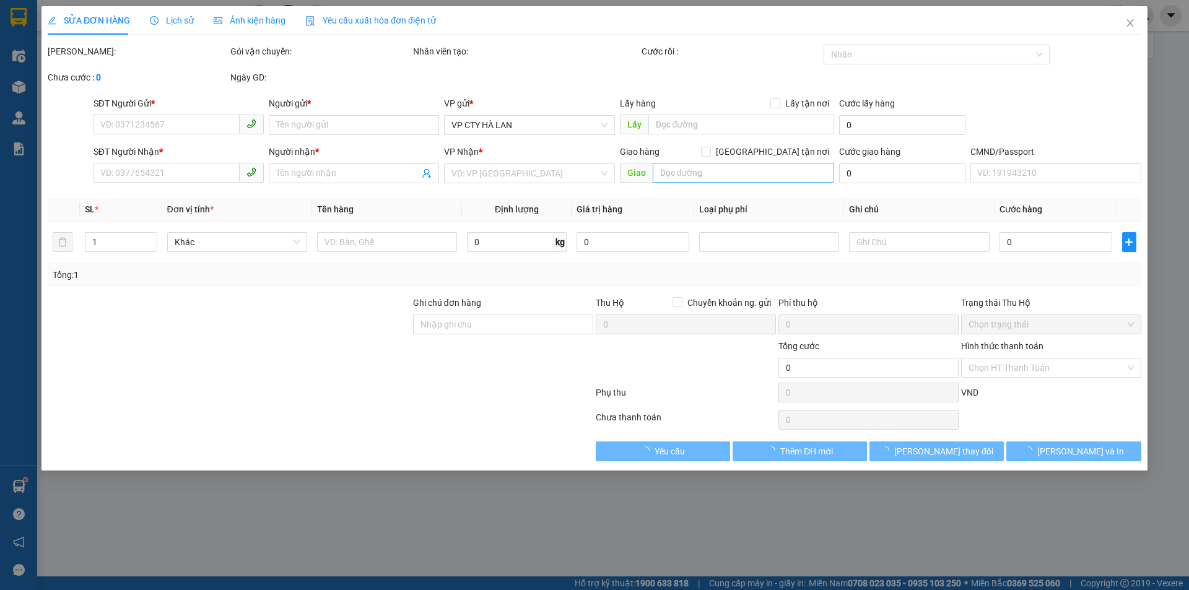
type input "0779335168"
type input "ĐĂNG"
type input "0977129666"
type input "ĐỨC"
type input "35.000"
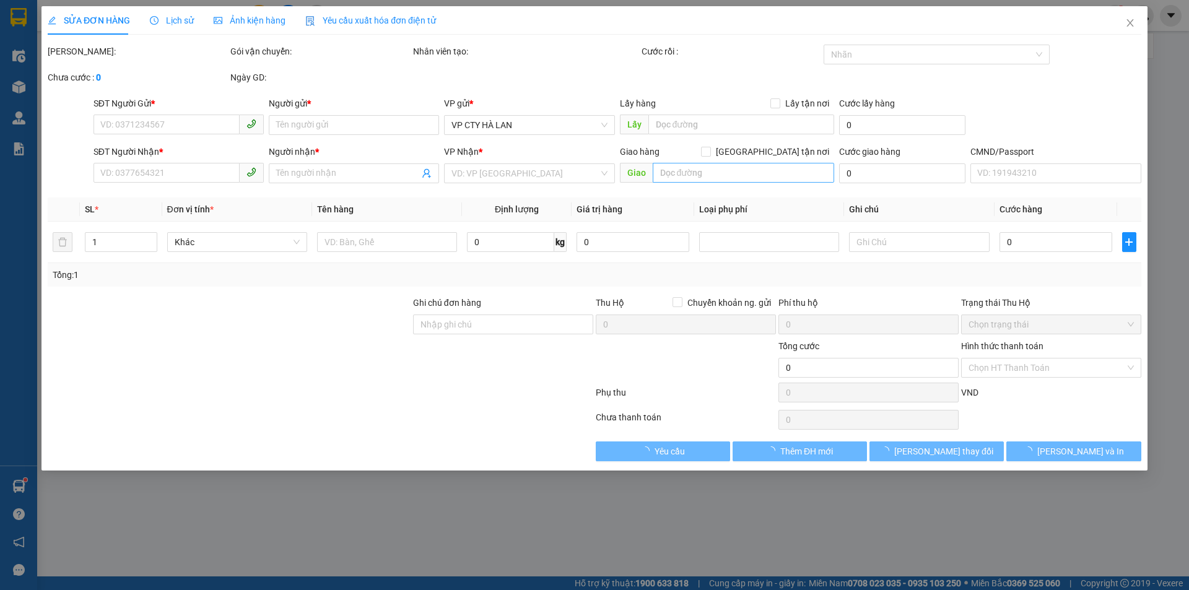
type input "35.000"
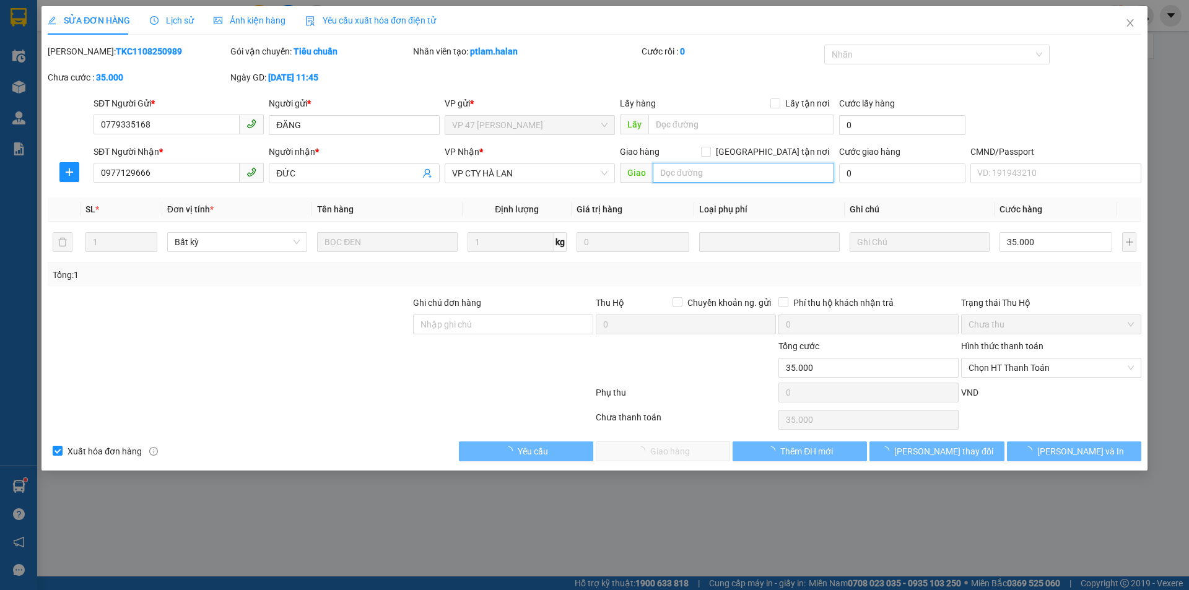
click at [764, 168] on input "text" at bounding box center [743, 173] width 181 height 20
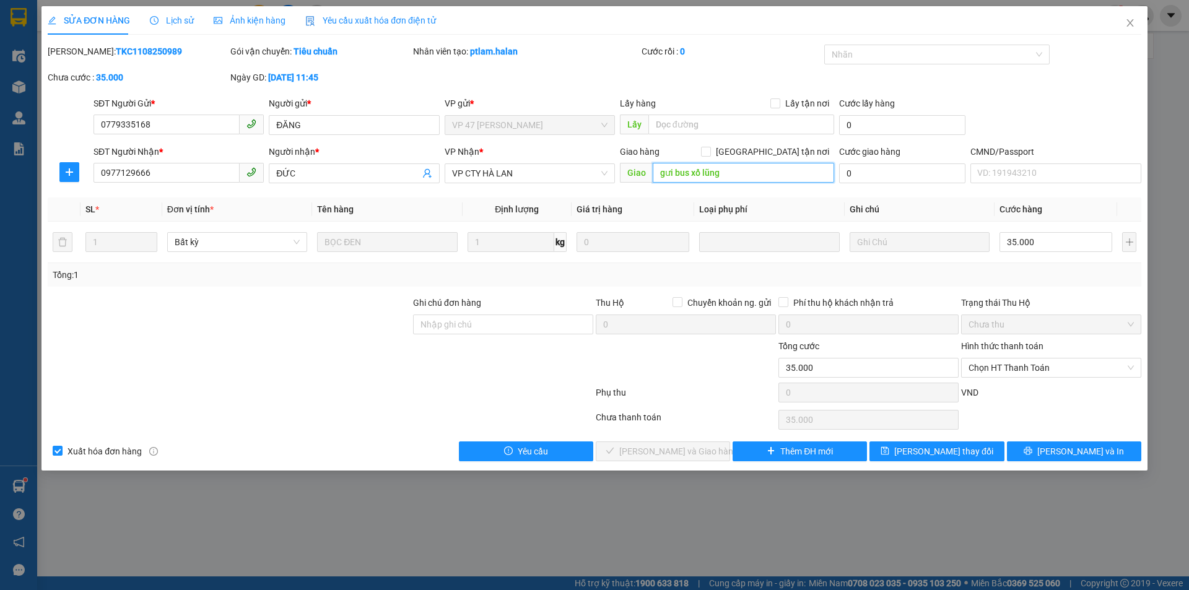
click at [697, 172] on input "gưi bus xổ lũng" at bounding box center [743, 173] width 181 height 20
click at [668, 172] on input "gưi bus cổ lũng" at bounding box center [743, 173] width 181 height 20
type input "gửi bus cổ lũng"
click at [1081, 452] on span "[PERSON_NAME] và In" at bounding box center [1080, 452] width 87 height 14
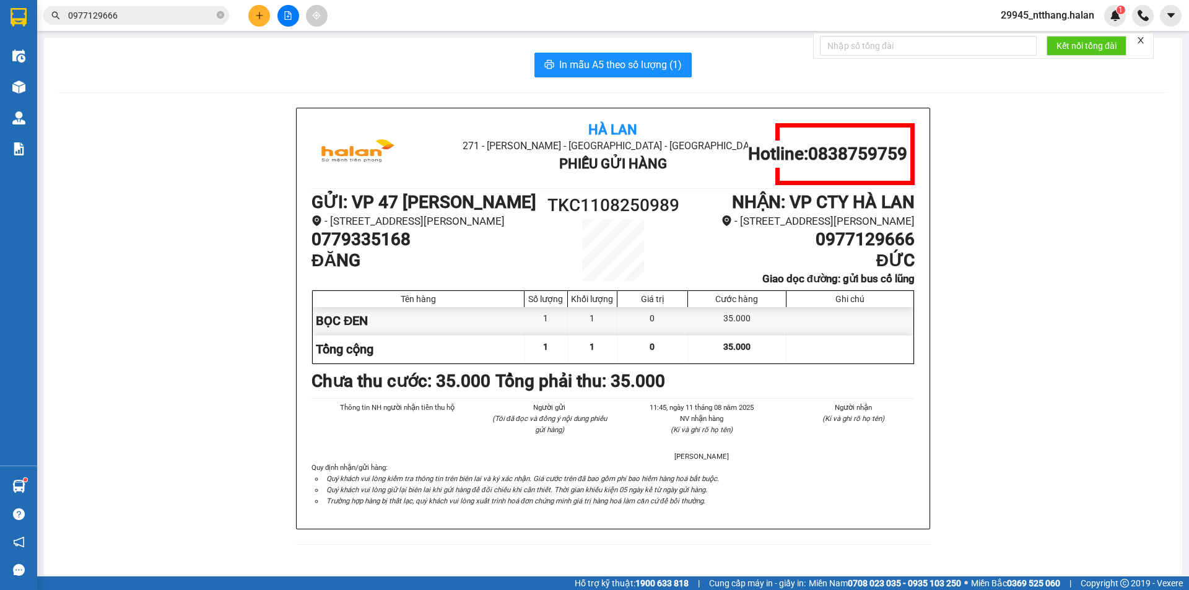
click at [193, 20] on input "0977129666" at bounding box center [141, 16] width 146 height 14
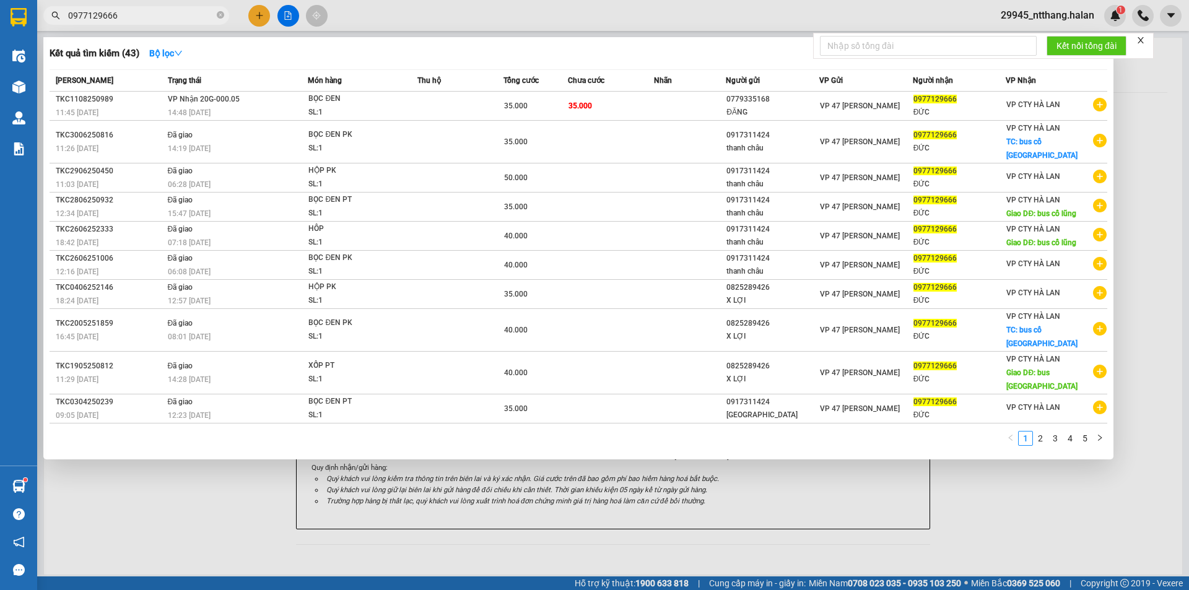
click at [193, 20] on input "0977129666" at bounding box center [141, 16] width 146 height 14
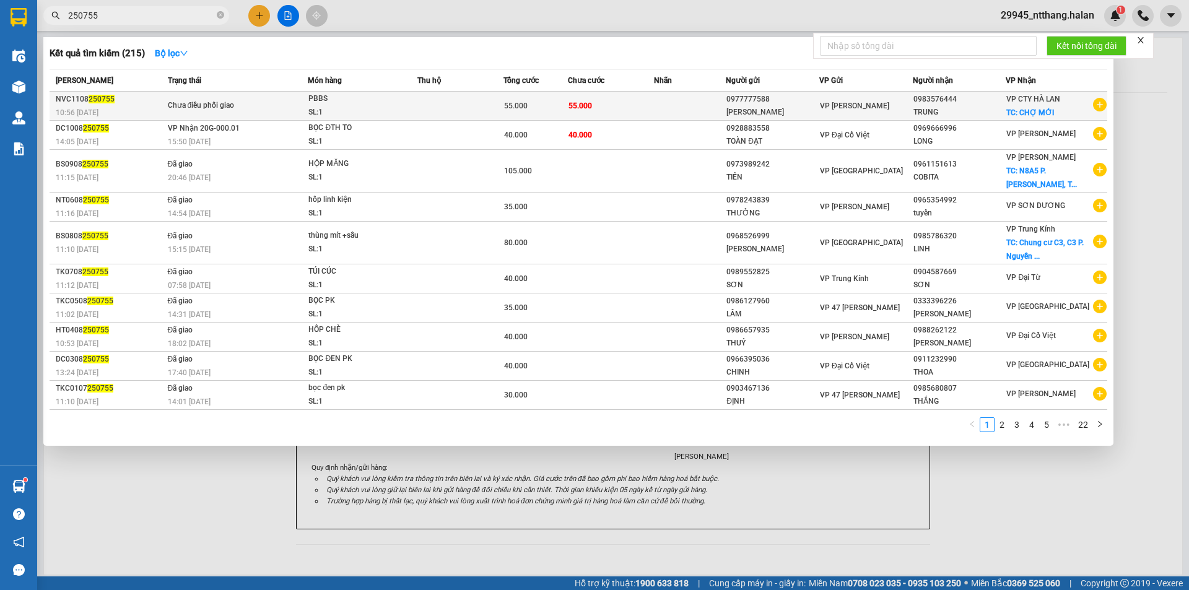
type input "250755"
click at [459, 100] on td at bounding box center [460, 106] width 86 height 29
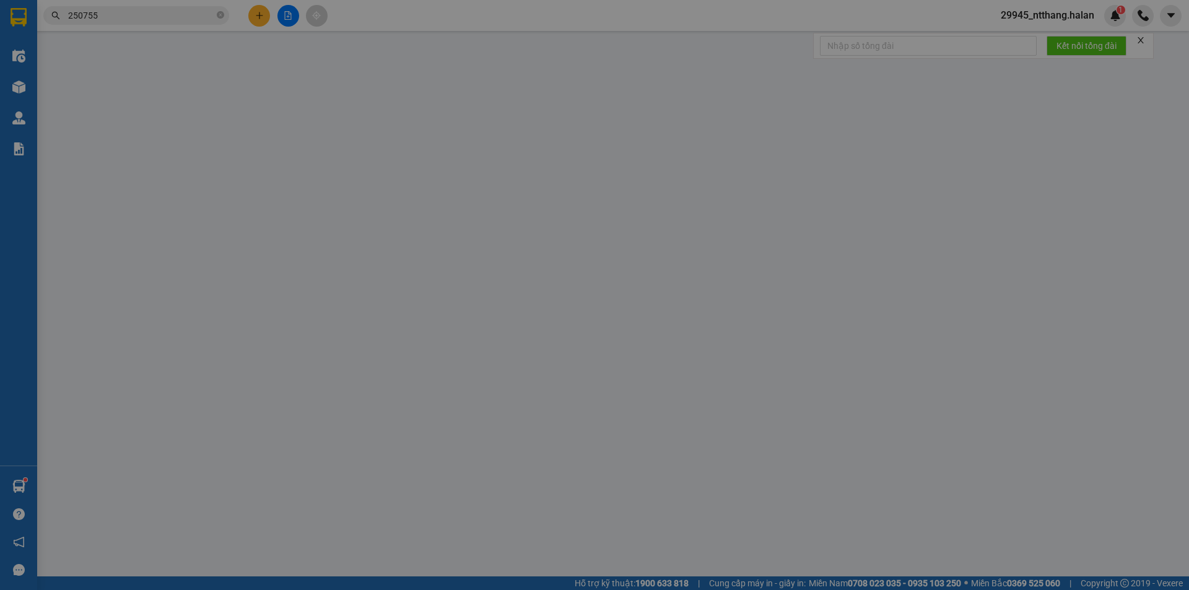
type input "0977777588"
type input "QUANG MINH"
type input "0983576444"
type input "TRUNG"
checkbox input "true"
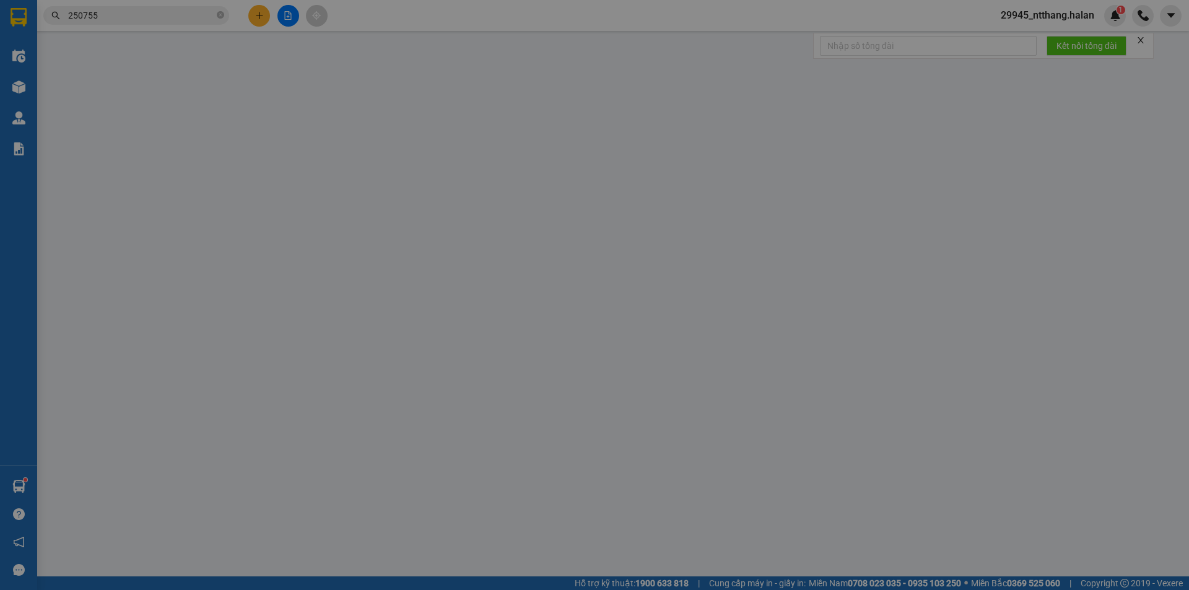
type input "CHỢ MỚI"
type input "55.000"
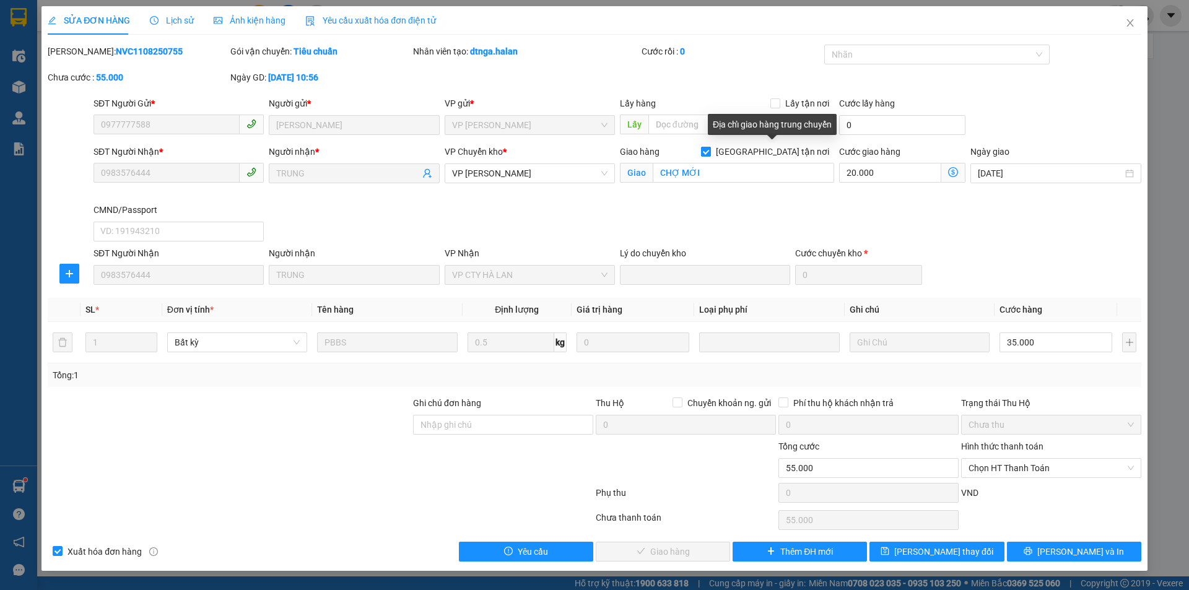
click at [711, 150] on span at bounding box center [706, 152] width 10 height 10
click at [710, 150] on input "[GEOGRAPHIC_DATA] tận nơi" at bounding box center [705, 151] width 9 height 9
checkbox input "false"
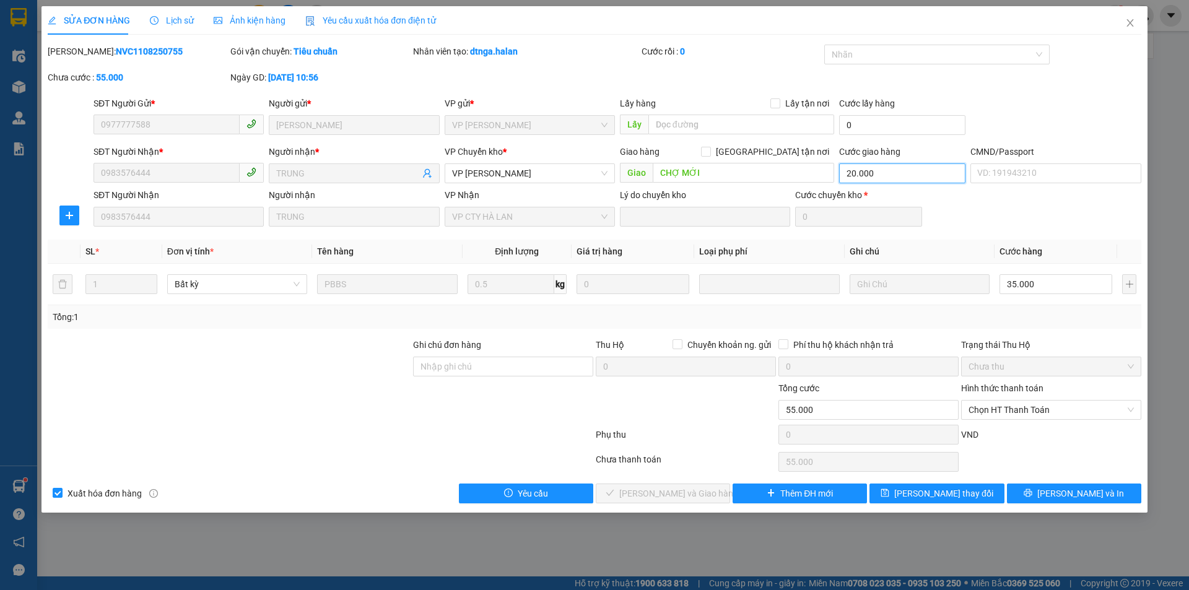
click at [860, 170] on input "20.000" at bounding box center [902, 173] width 126 height 20
type input "0"
type input "35.000"
type input "0"
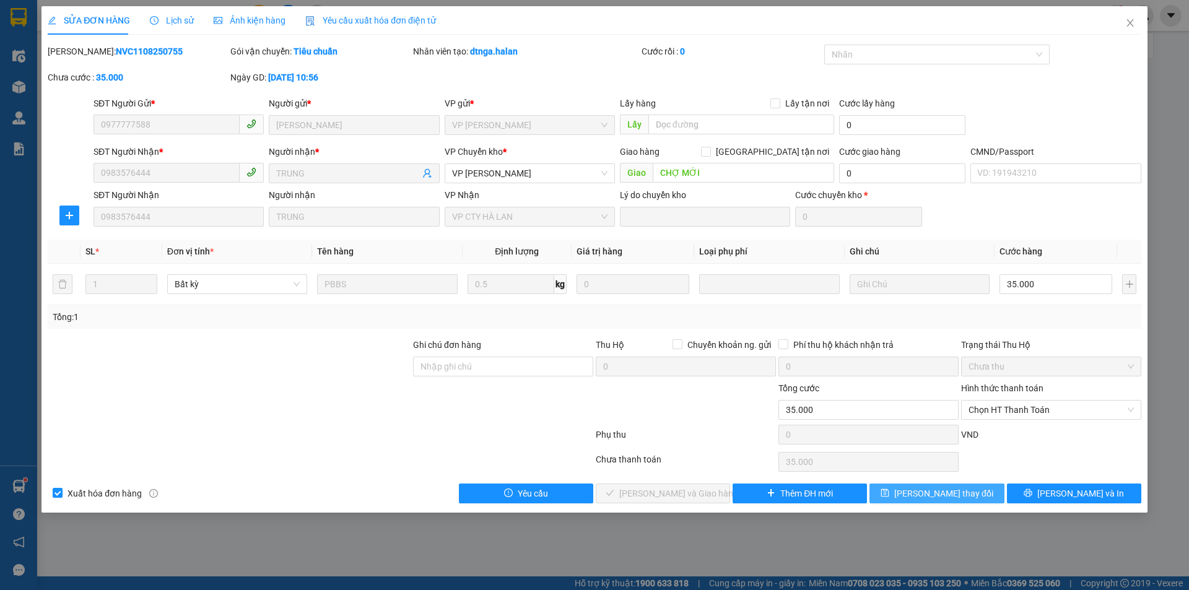
click at [904, 495] on button "[PERSON_NAME] thay đổi" at bounding box center [936, 494] width 134 height 20
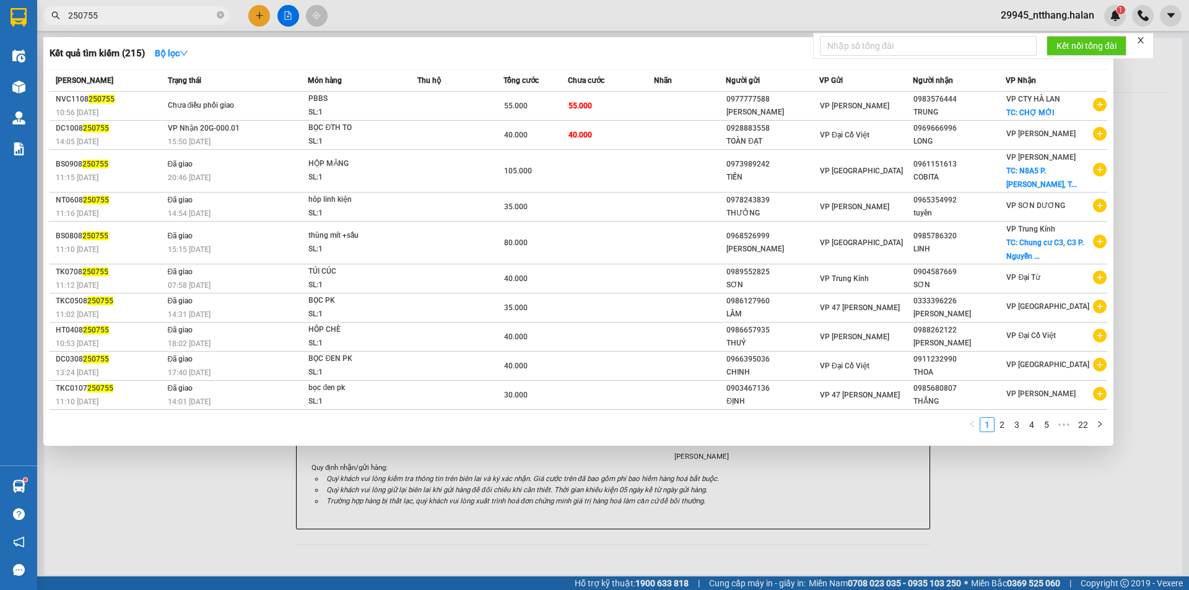
click at [118, 14] on input "250755" at bounding box center [141, 16] width 146 height 14
click at [885, 500] on div at bounding box center [594, 295] width 1189 height 590
click at [148, 19] on input "250755" at bounding box center [141, 16] width 146 height 14
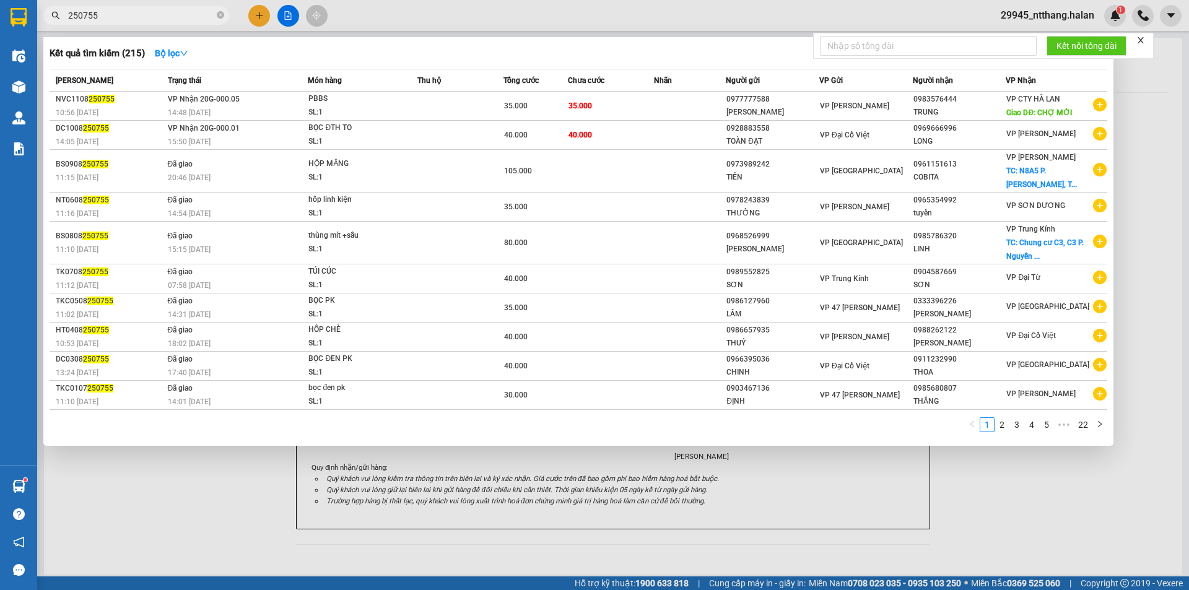
click at [148, 19] on input "250755" at bounding box center [141, 16] width 146 height 14
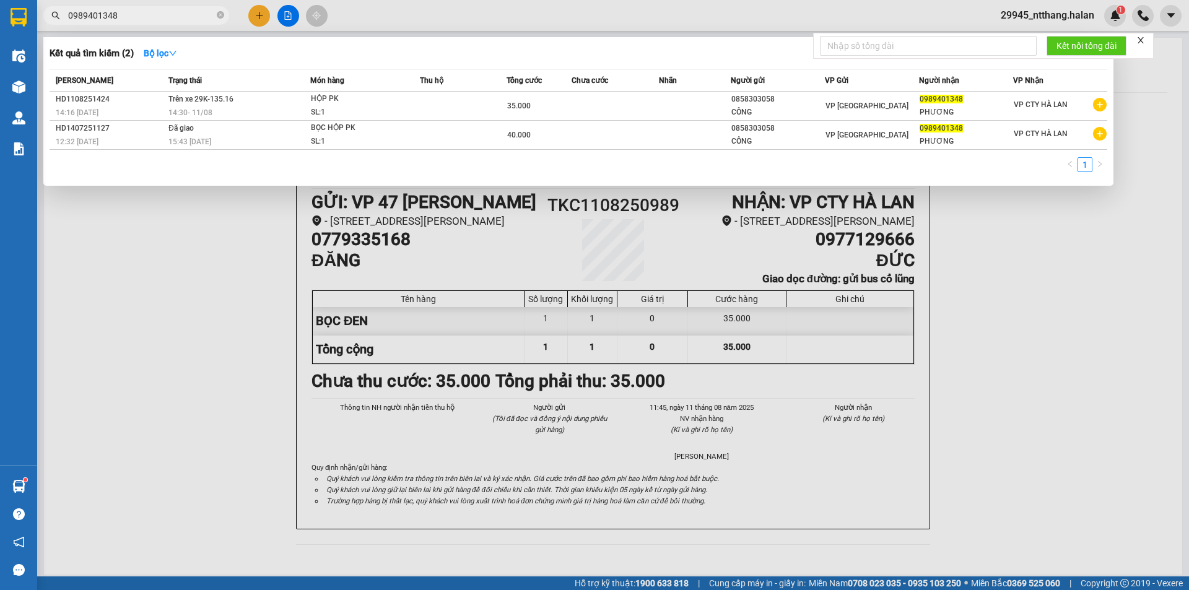
type input "0989401348"
click at [594, 98] on td at bounding box center [615, 106] width 87 height 29
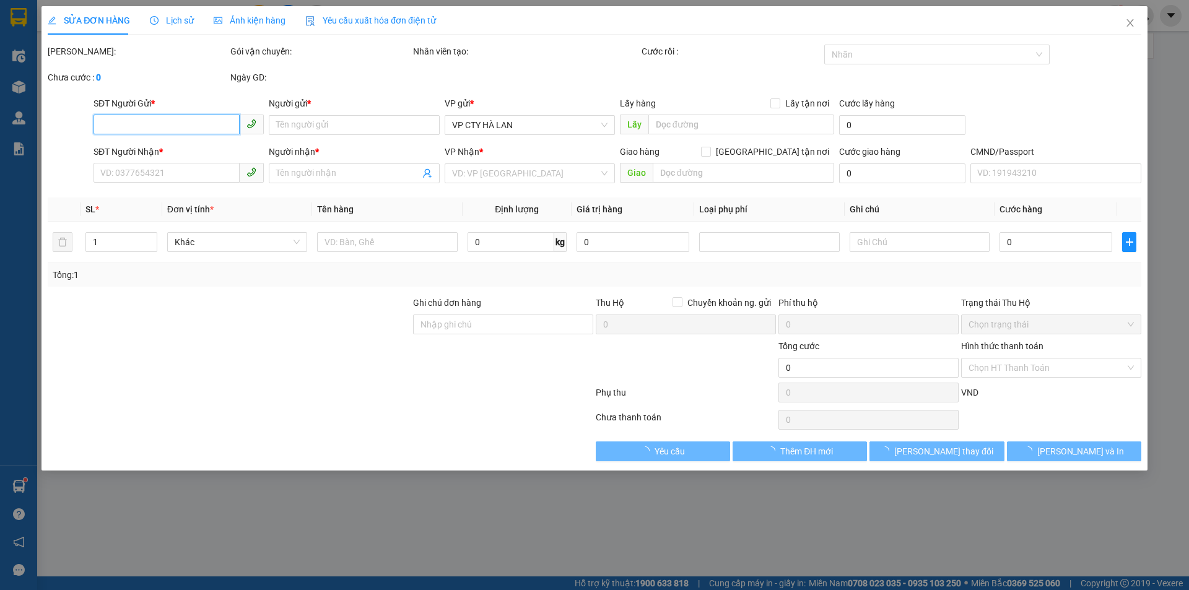
type input "0858303058"
type input "CÔNG"
type input "0989401348"
type input "PHƯƠNG"
type input "35.000"
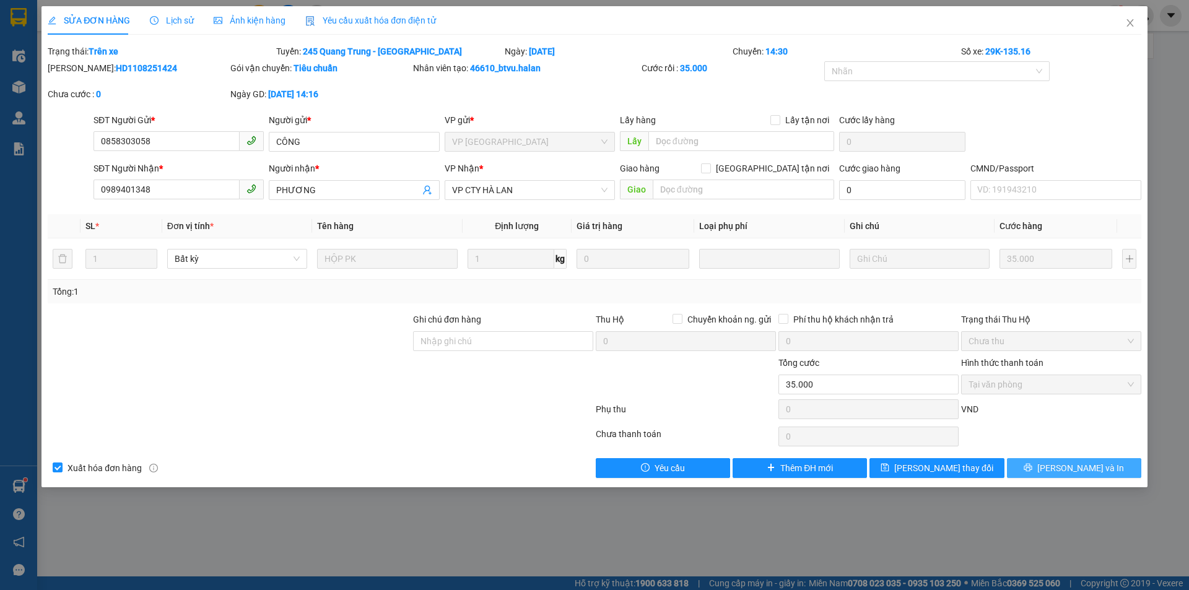
click at [1014, 469] on button "[PERSON_NAME] và In" at bounding box center [1074, 468] width 134 height 20
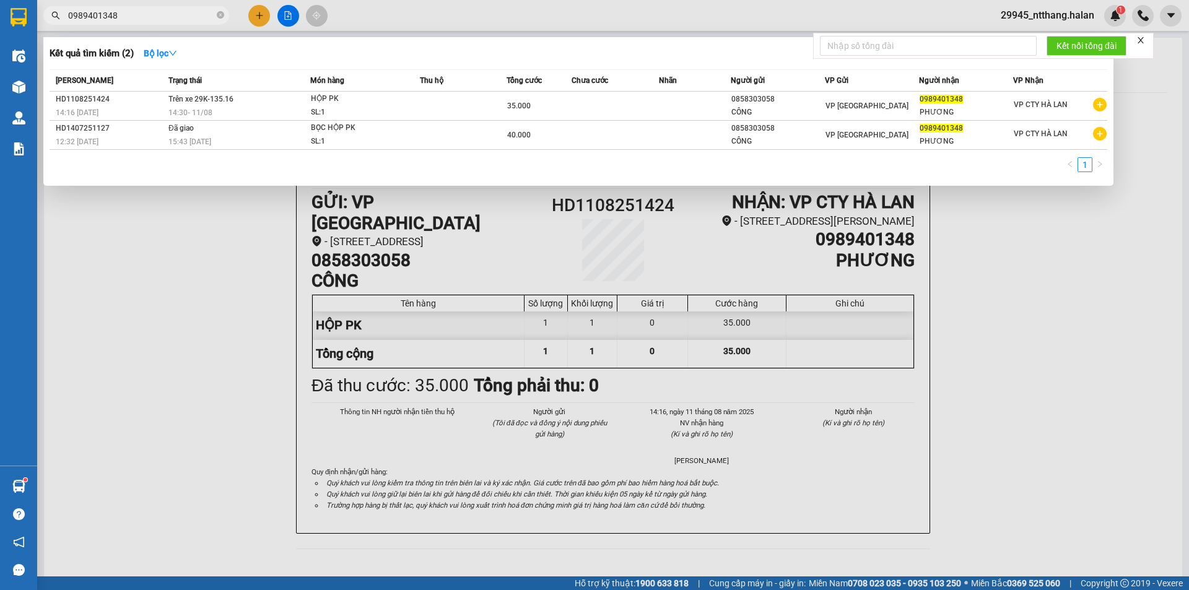
click at [185, 10] on input "0989401348" at bounding box center [141, 16] width 146 height 14
click at [492, 100] on td at bounding box center [463, 106] width 87 height 29
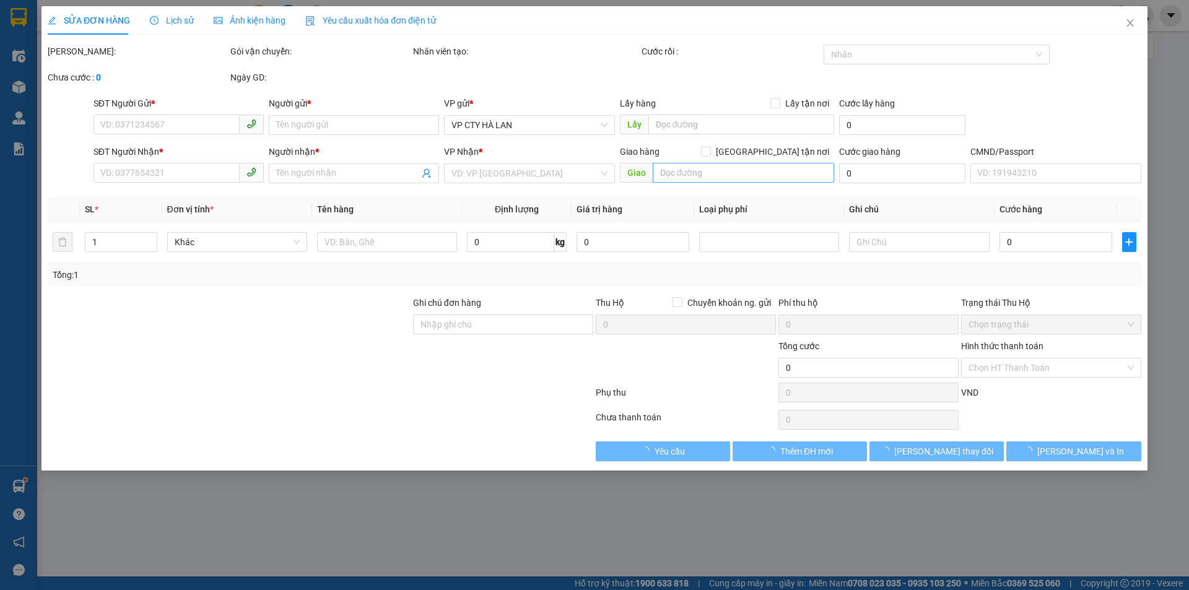
type input "0858303058"
type input "CÔNG"
type input "0989401348"
type input "PHƯƠNG"
type input "35.000"
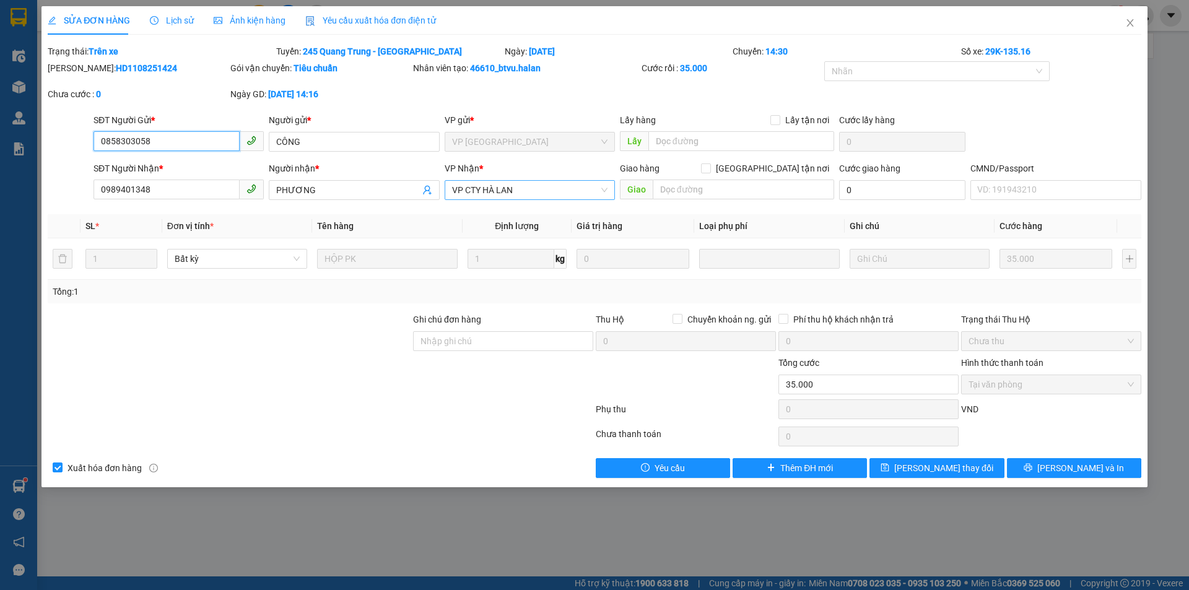
click at [476, 190] on span "VP CTY HÀ LAN" at bounding box center [529, 190] width 155 height 19
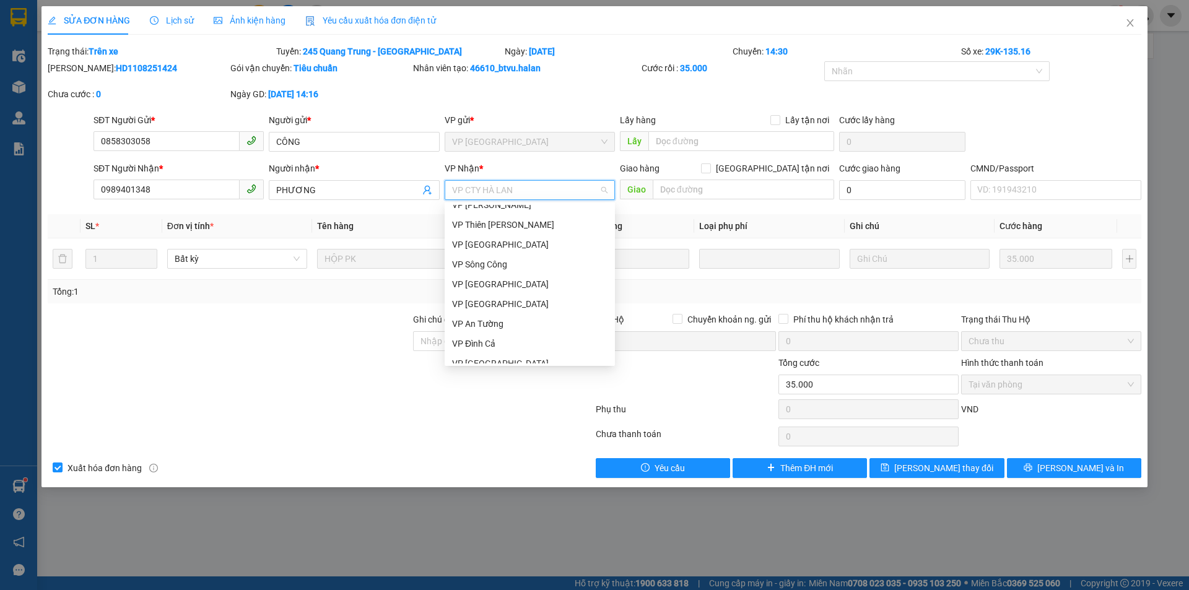
scroll to position [124, 0]
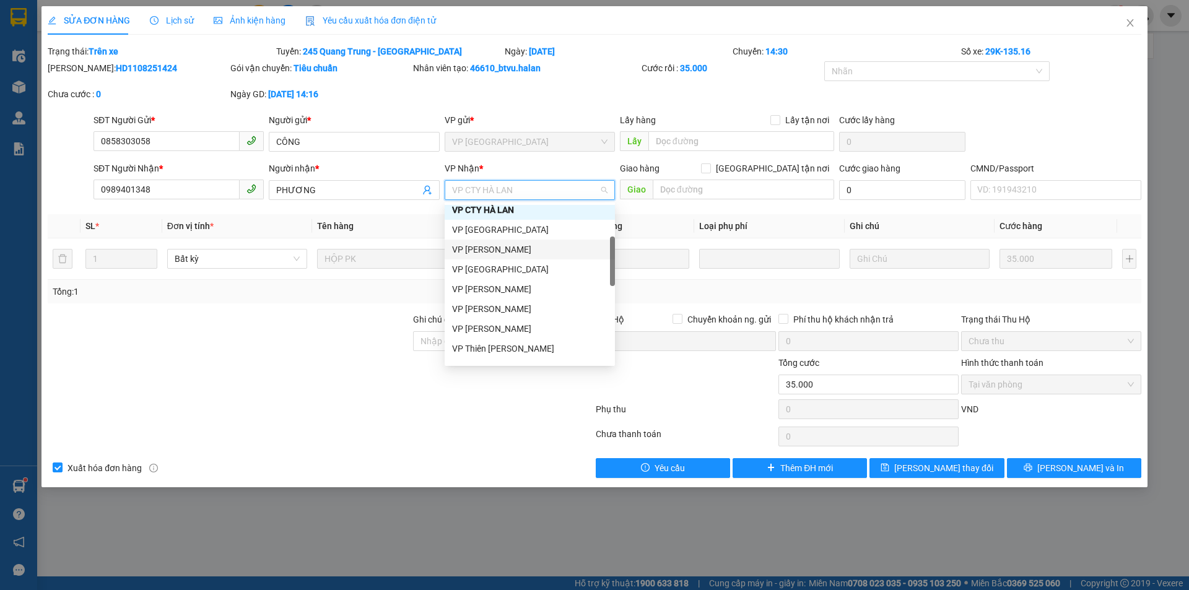
click at [495, 253] on div "VP [PERSON_NAME]" at bounding box center [529, 250] width 155 height 14
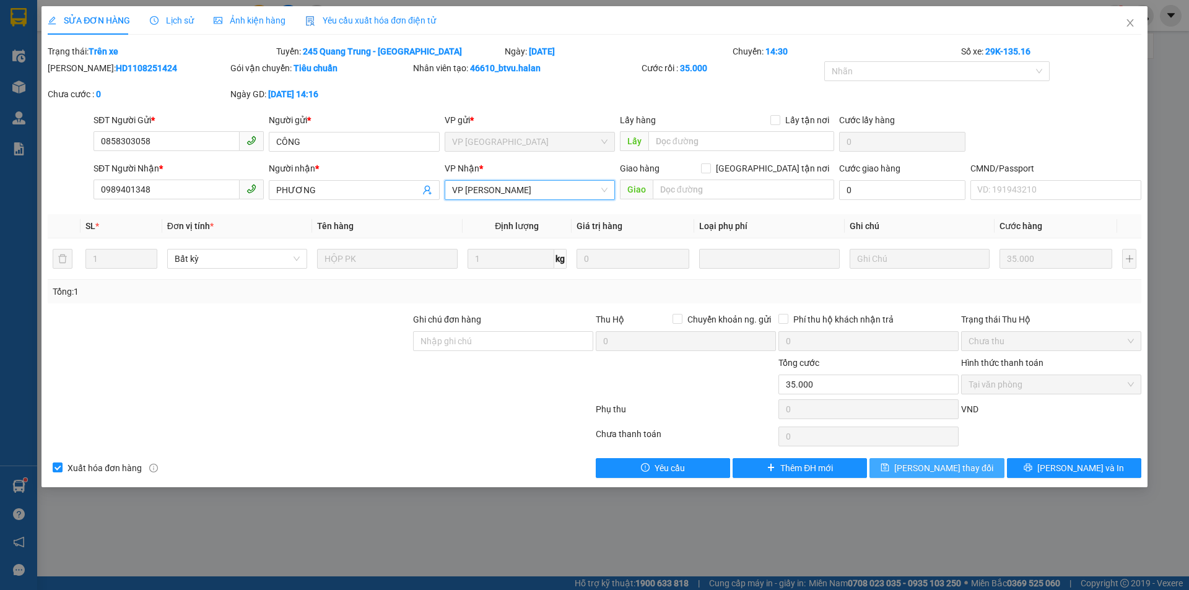
click at [889, 470] on button "[PERSON_NAME] thay đổi" at bounding box center [936, 468] width 134 height 20
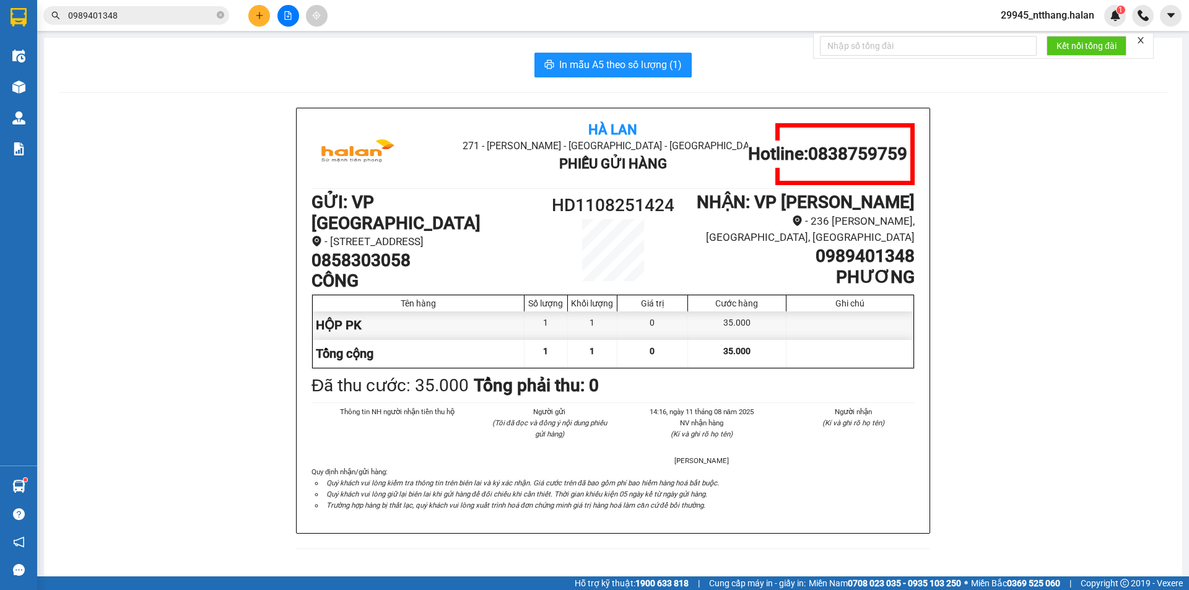
click at [120, 17] on input "0989401348" at bounding box center [141, 16] width 146 height 14
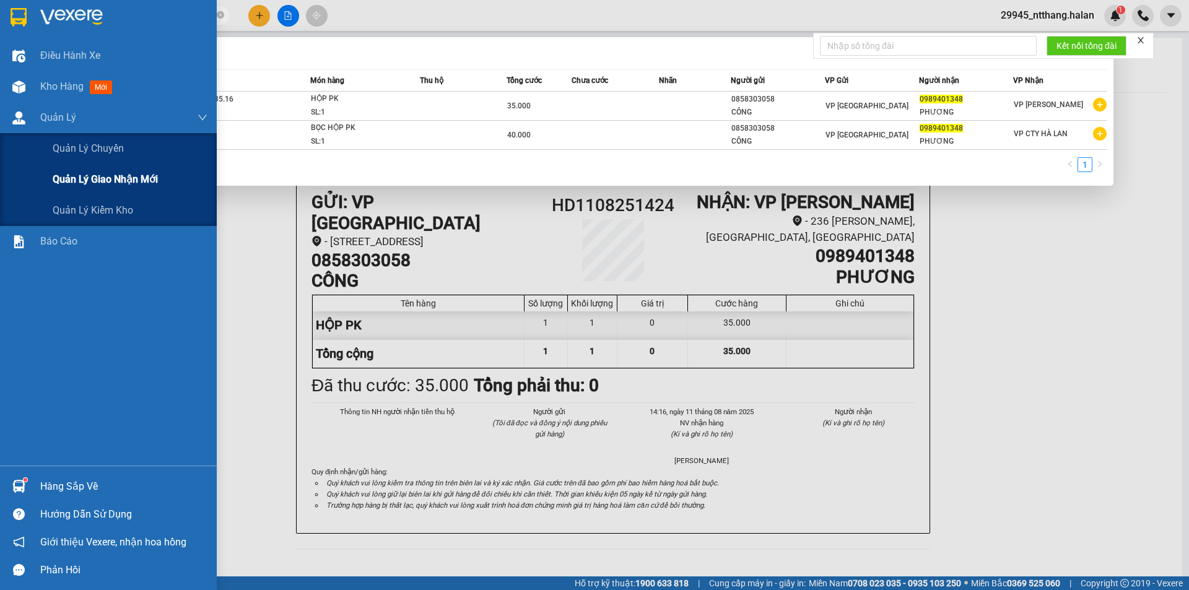
click at [129, 176] on span "Quản lý giao nhận mới" at bounding box center [105, 179] width 105 height 15
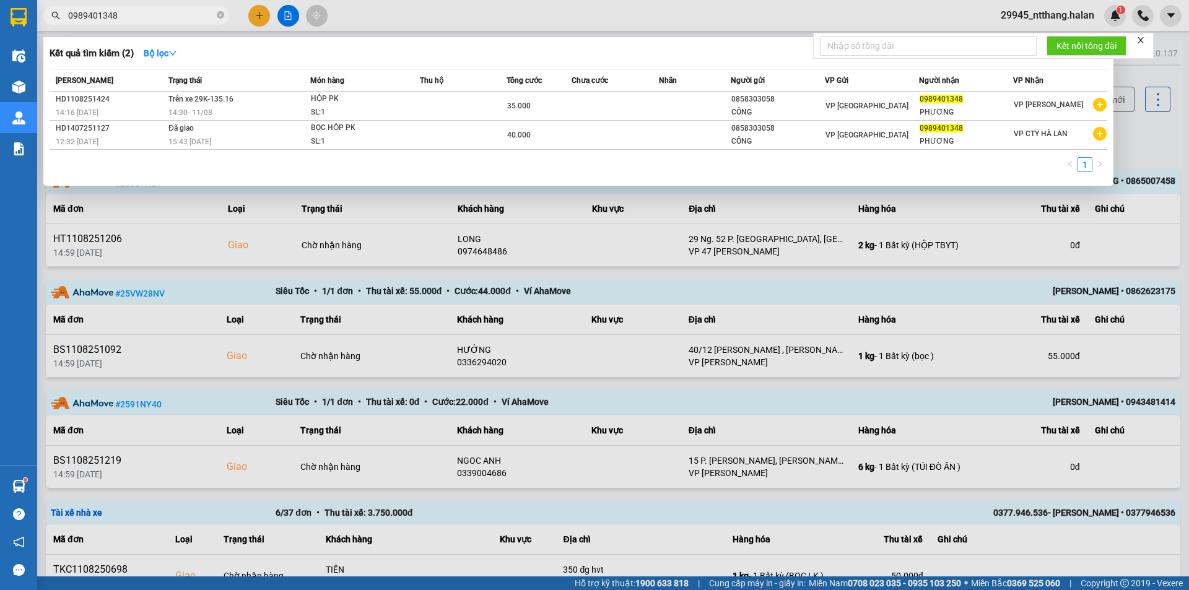
click at [177, 203] on div at bounding box center [594, 295] width 1189 height 590
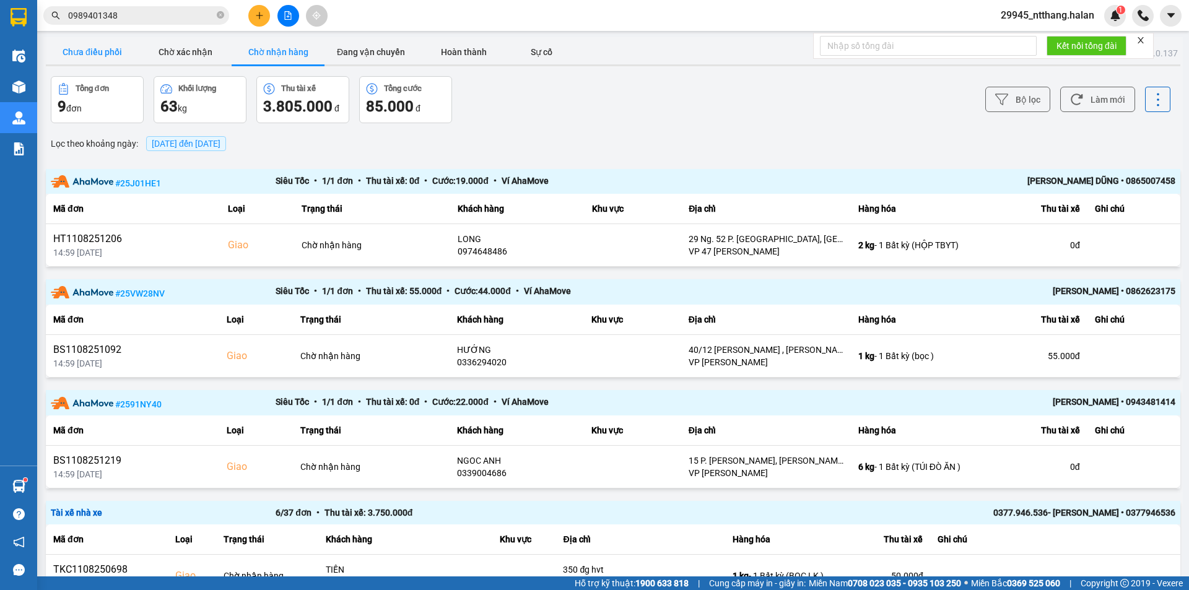
click at [90, 48] on button "Chưa điều phối" at bounding box center [92, 52] width 93 height 25
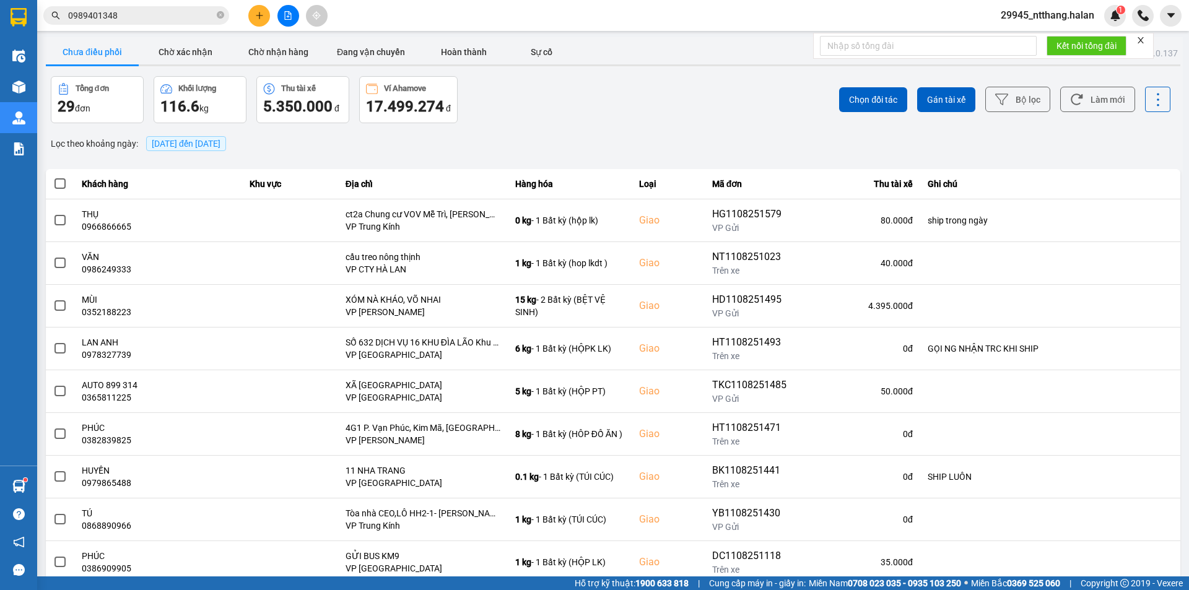
click at [178, 144] on span "11/08/2025 đến 11/08/2025" at bounding box center [186, 144] width 69 height 10
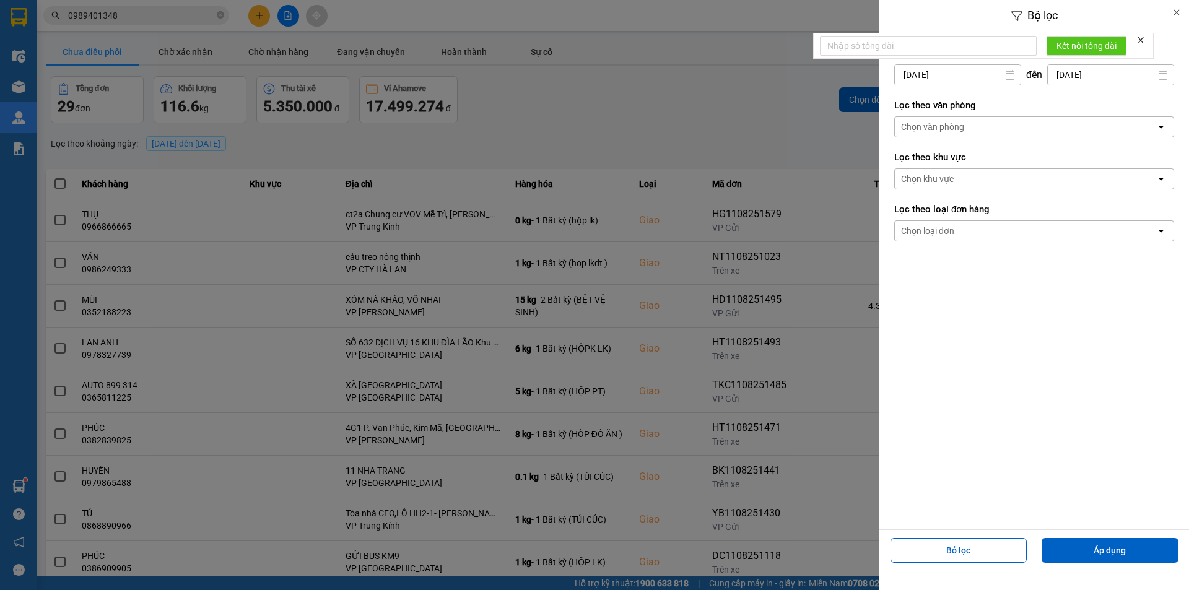
click at [904, 66] on input "[DATE]" at bounding box center [958, 75] width 126 height 20
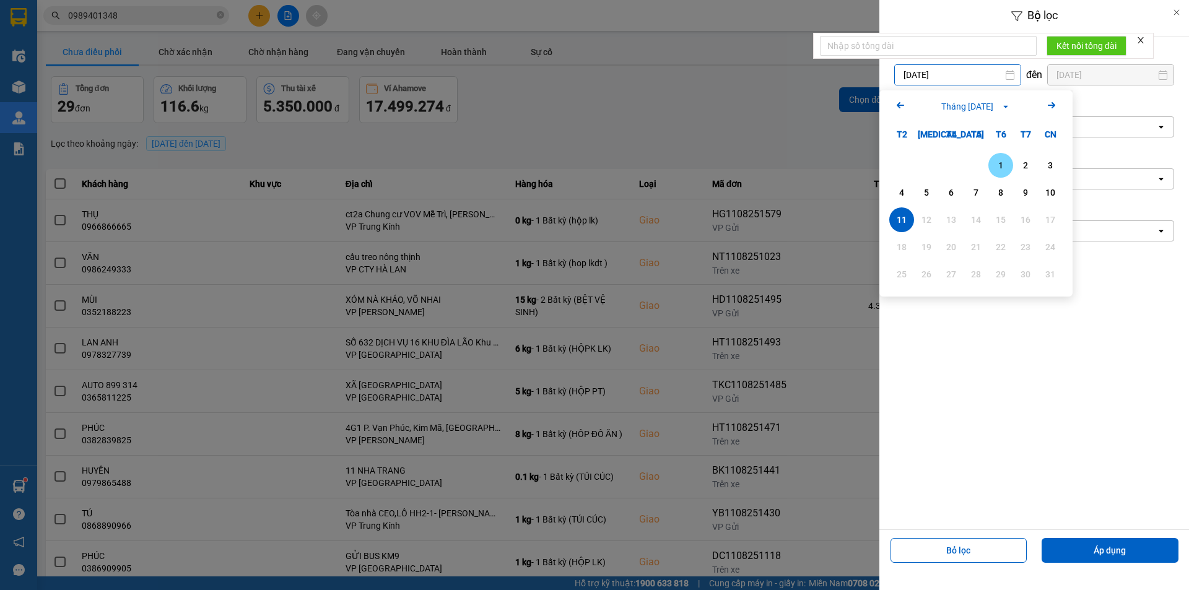
drag, startPoint x: 995, startPoint y: 170, endPoint x: 1020, endPoint y: 268, distance: 101.7
click at [995, 170] on div "1" at bounding box center [1000, 165] width 17 height 15
type input "01/08/2025"
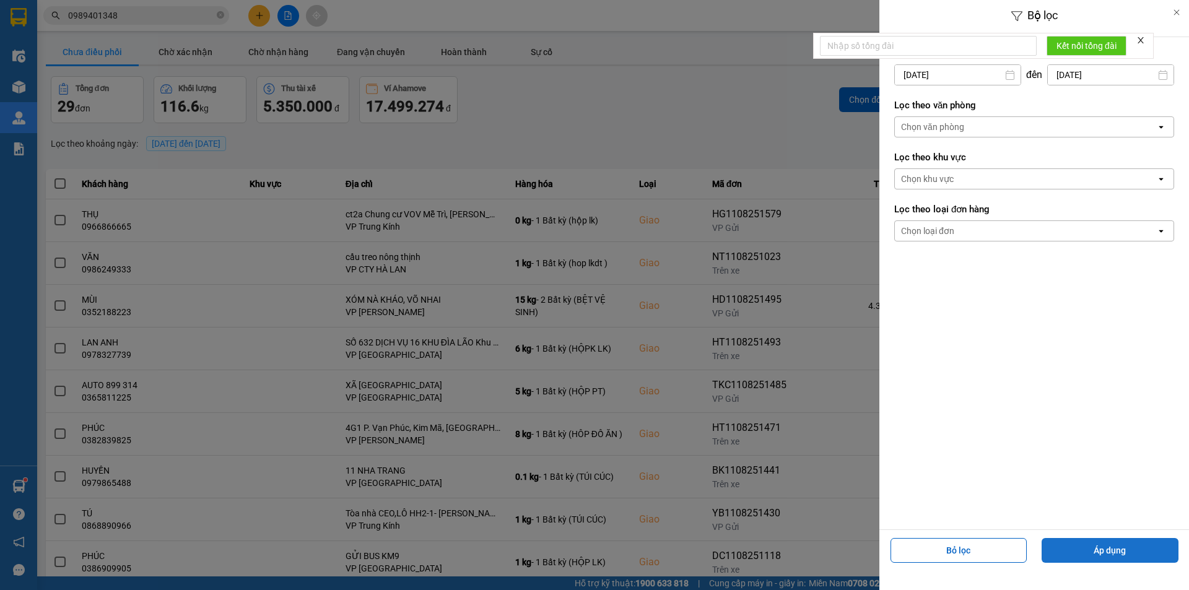
click at [1096, 542] on button "Áp dụng" at bounding box center [1110, 550] width 137 height 25
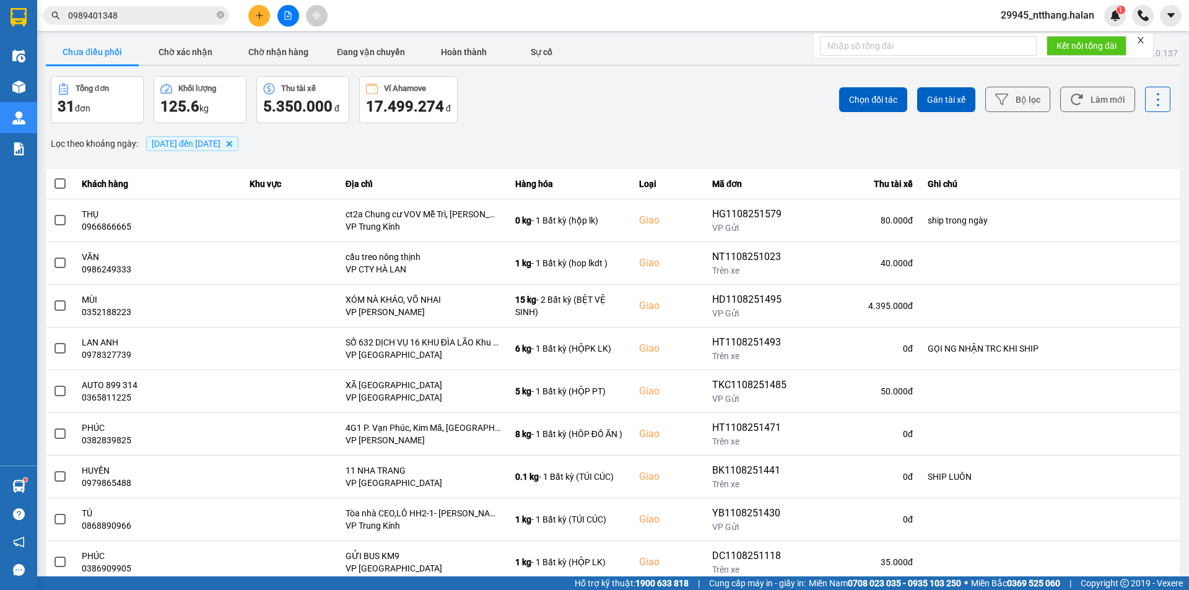
click at [554, 139] on div "Lọc theo khoảng ngày : [DATE] đến [DATE] [GEOGRAPHIC_DATA]" at bounding box center [613, 143] width 1134 height 21
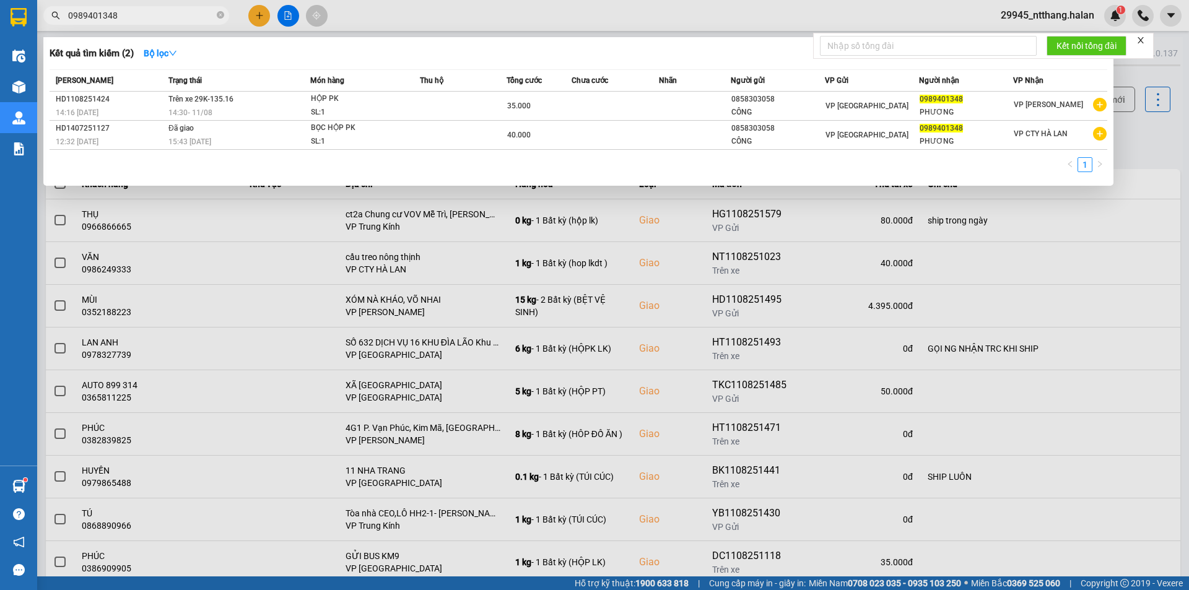
click at [165, 19] on input "0989401348" at bounding box center [141, 16] width 146 height 14
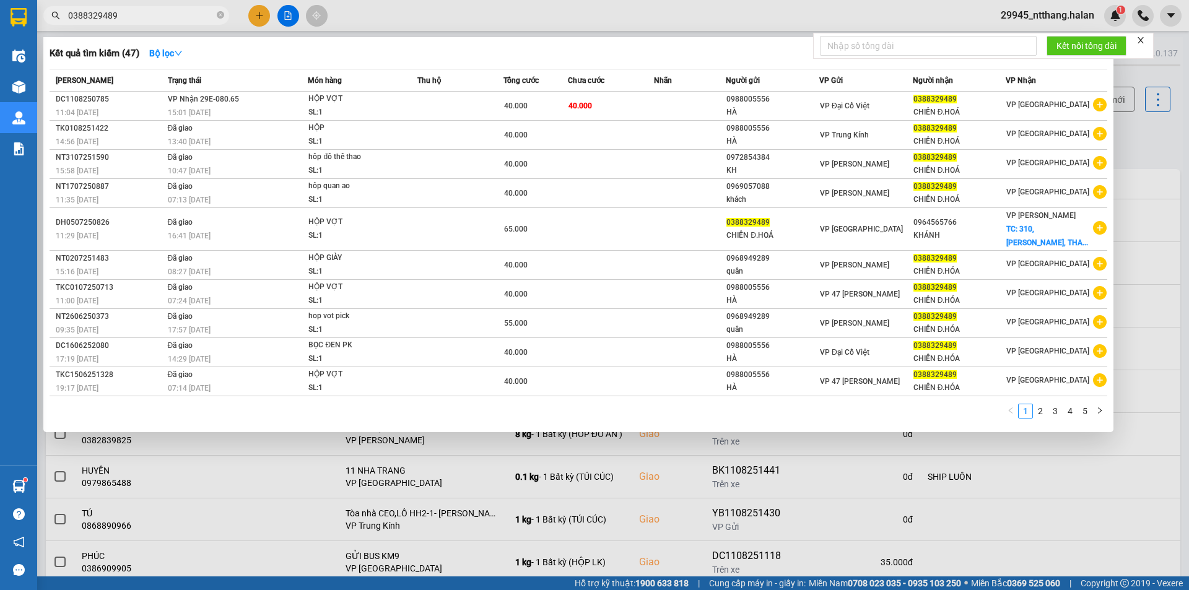
click at [174, 12] on input "0388329489" at bounding box center [141, 16] width 146 height 14
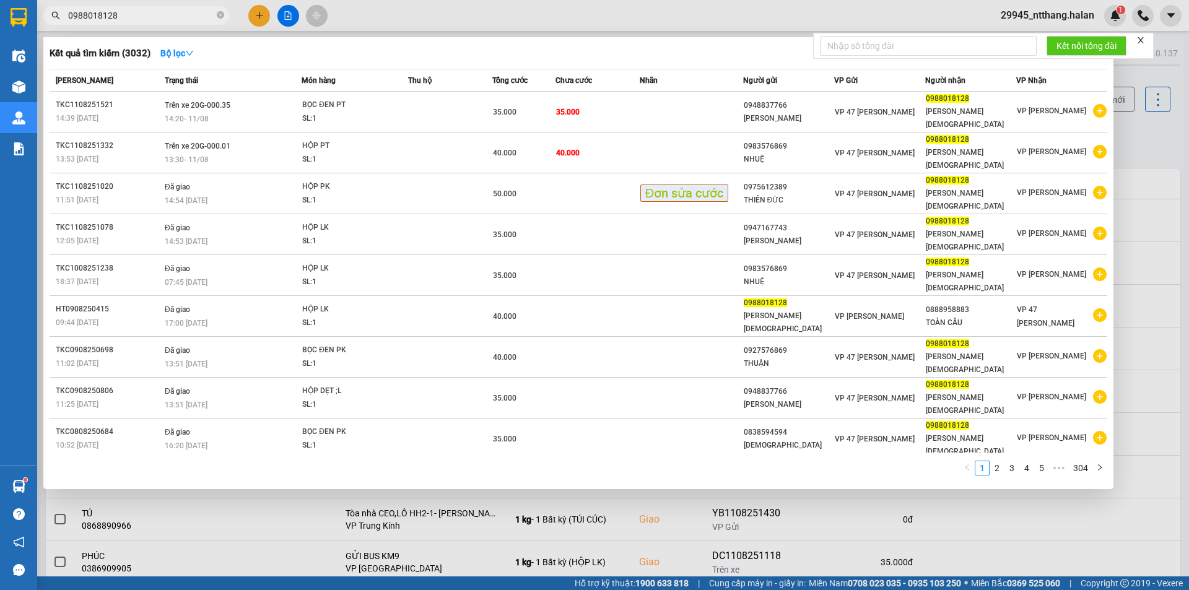
click at [169, 9] on input "0988018128" at bounding box center [141, 16] width 146 height 14
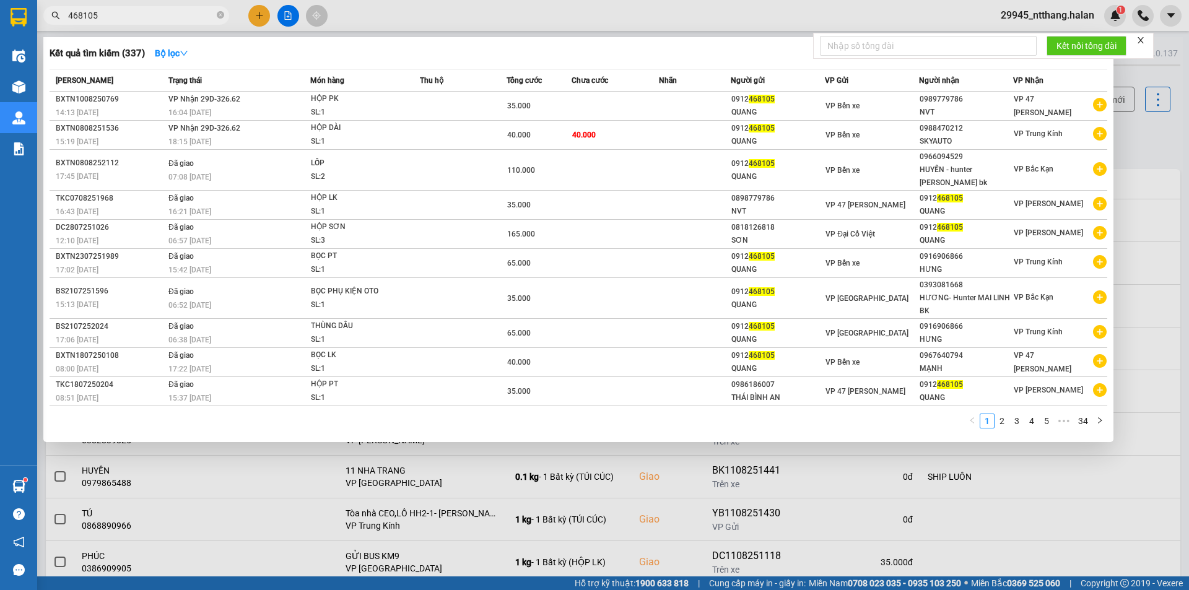
click at [175, 9] on input "468105" at bounding box center [141, 16] width 146 height 14
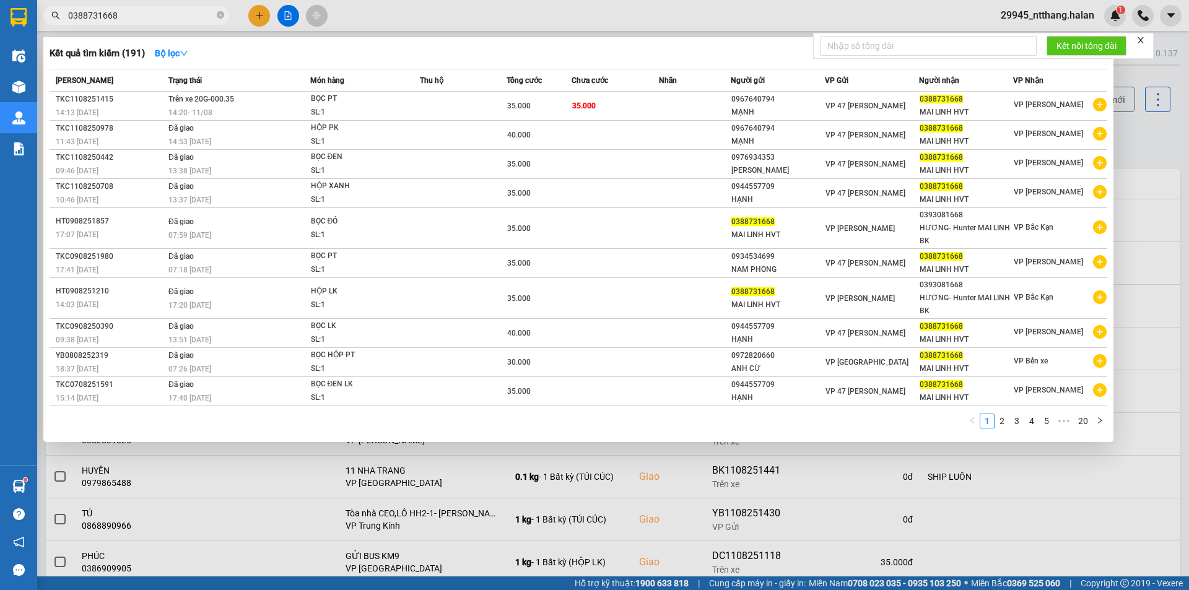
type input "0388731668"
click at [1153, 128] on div at bounding box center [594, 295] width 1189 height 590
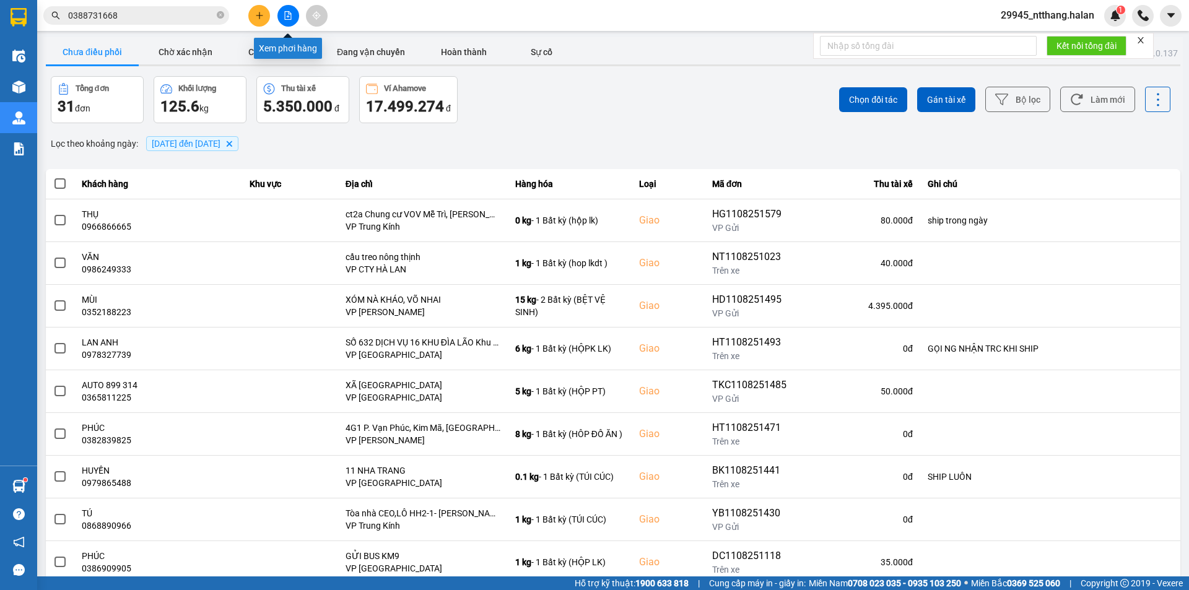
click at [285, 15] on icon "file-add" at bounding box center [288, 15] width 7 height 9
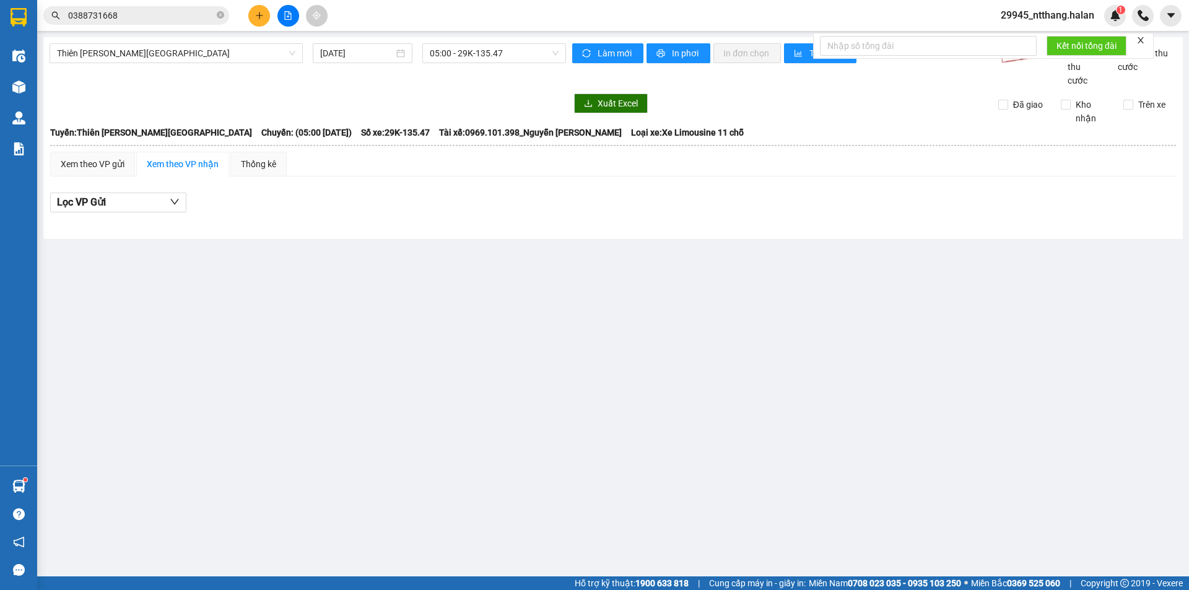
click at [262, 13] on icon "plus" at bounding box center [259, 15] width 9 height 9
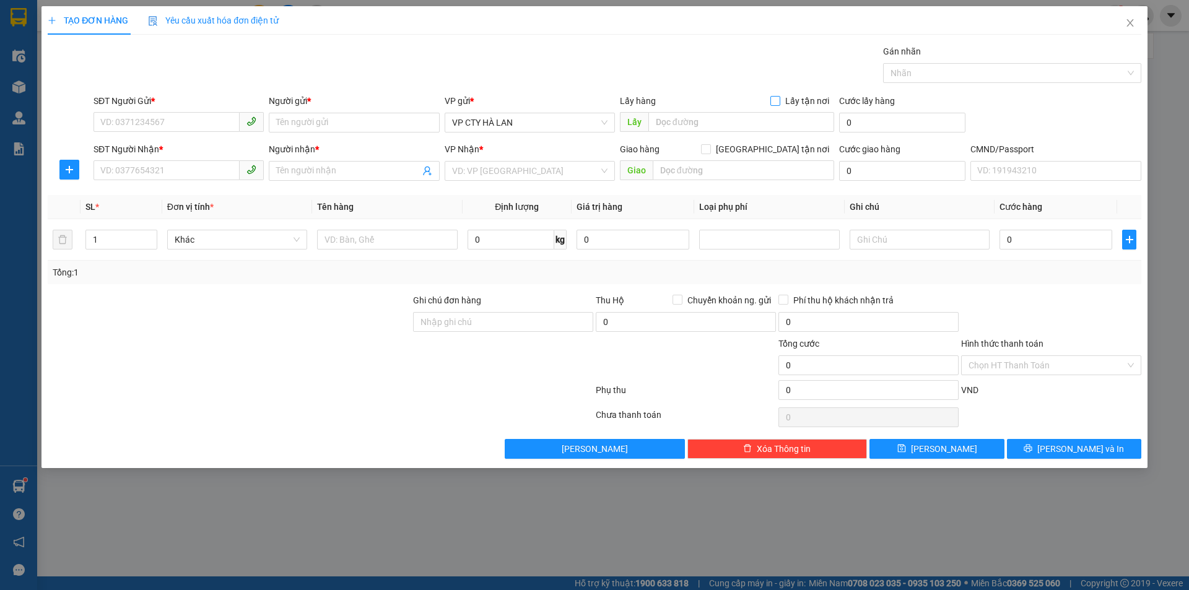
click at [779, 98] on input "Lấy tận nơi" at bounding box center [774, 100] width 9 height 9
checkbox input "true"
click at [378, 245] on input "text" at bounding box center [387, 240] width 140 height 20
type input "THÙNG DỤNG CỤ HỌC TẬP"
click at [134, 245] on input "1" at bounding box center [121, 239] width 71 height 19
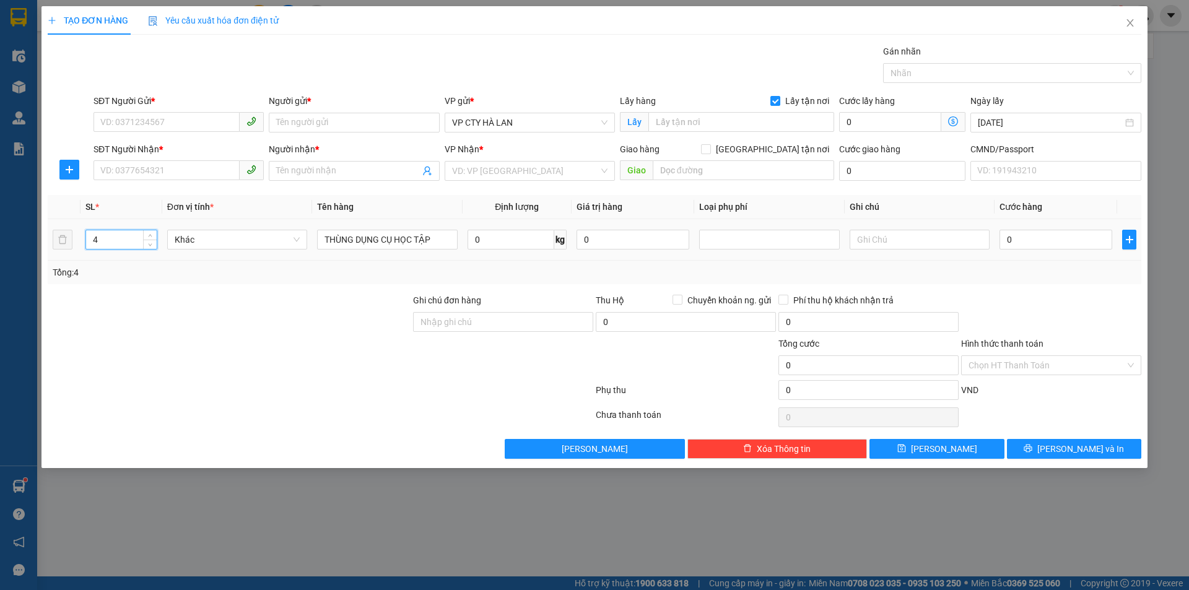
type input "4"
click at [909, 243] on input "text" at bounding box center [920, 240] width 140 height 20
click at [980, 281] on div "Tổng: 4" at bounding box center [595, 273] width 1094 height 24
click at [977, 243] on input "70*50*60" at bounding box center [920, 240] width 140 height 20
click at [728, 240] on div at bounding box center [769, 239] width 134 height 15
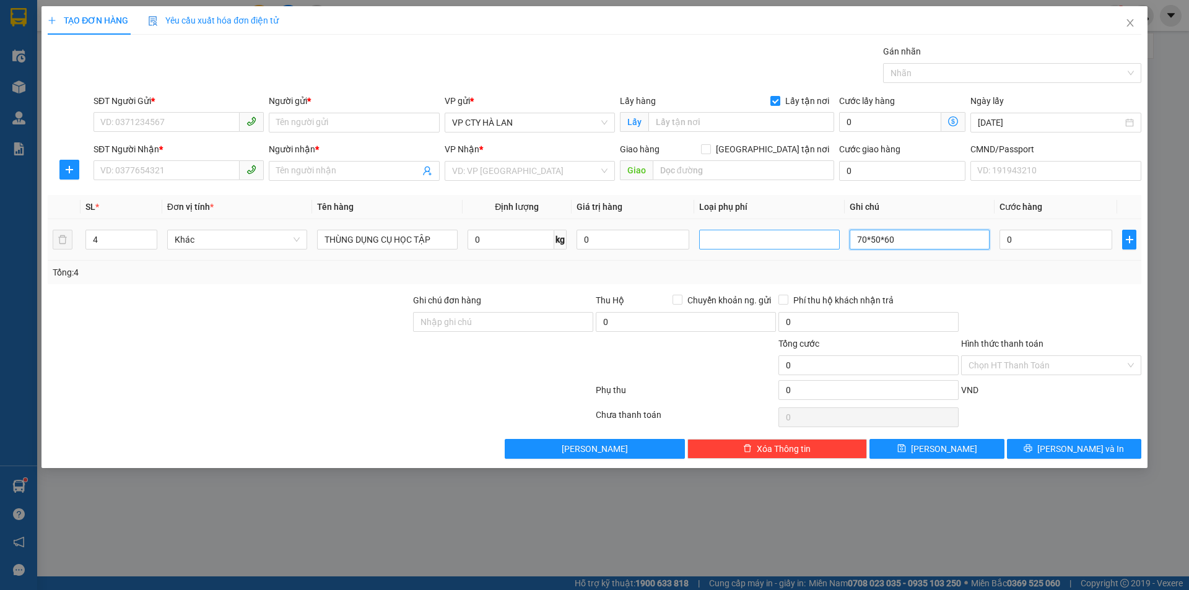
type input "70*50*60"
type input "15"
click at [919, 268] on div "Tổng: 4" at bounding box center [595, 273] width 1084 height 14
click at [1062, 278] on div "Tổng: 4" at bounding box center [595, 273] width 1084 height 14
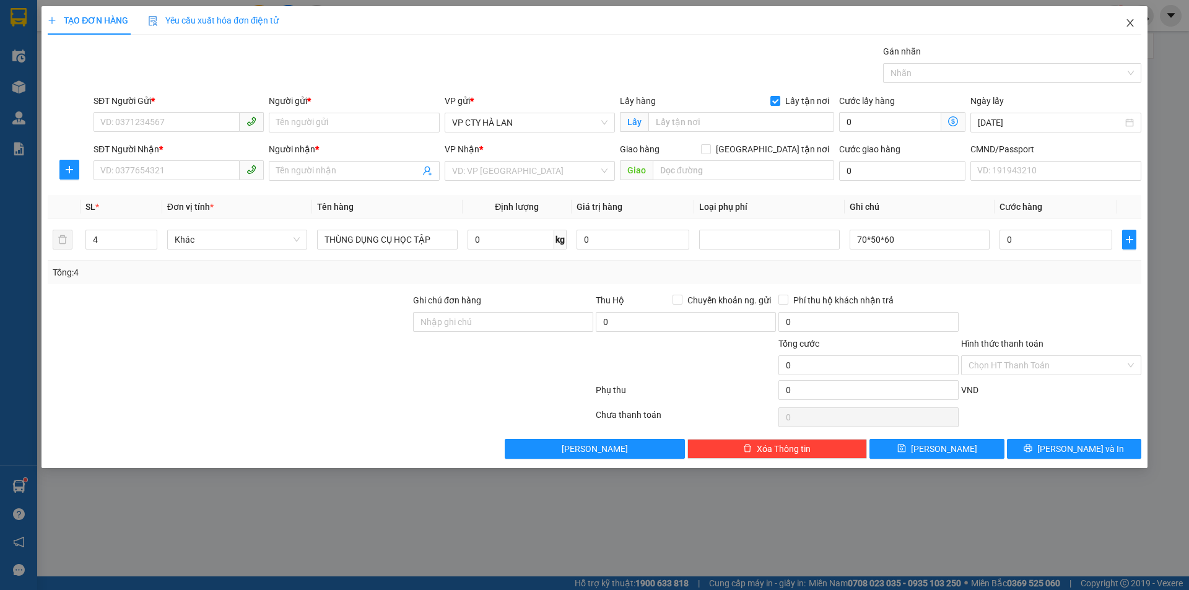
click at [1133, 27] on icon "close" at bounding box center [1130, 23] width 10 height 10
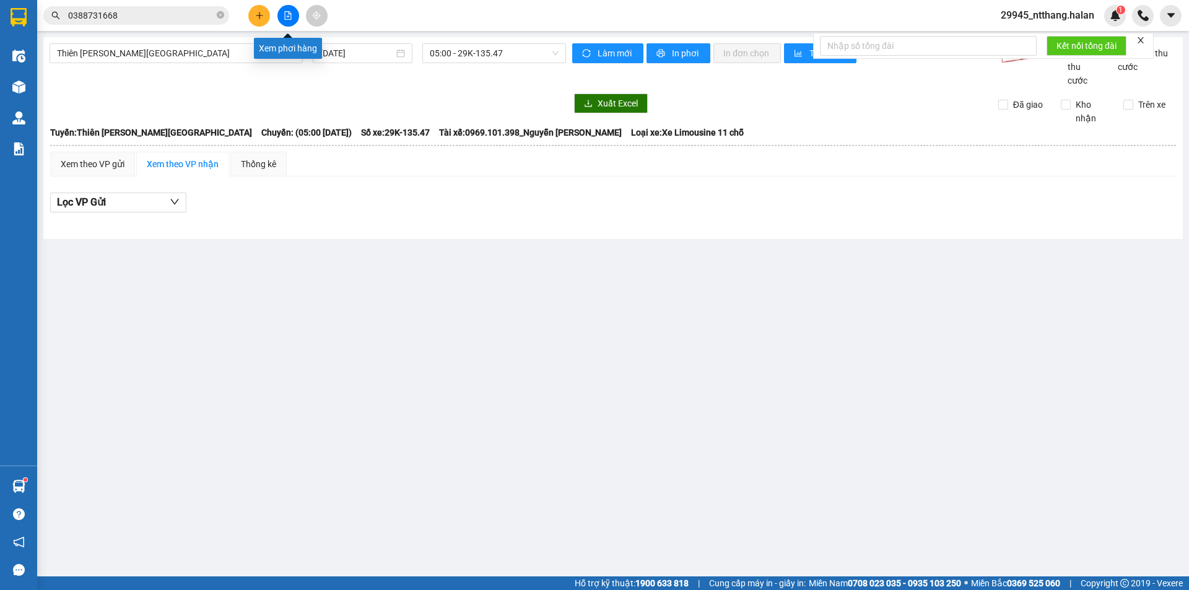
click at [288, 19] on icon "file-add" at bounding box center [288, 15] width 9 height 9
click at [264, 14] on button at bounding box center [259, 16] width 22 height 22
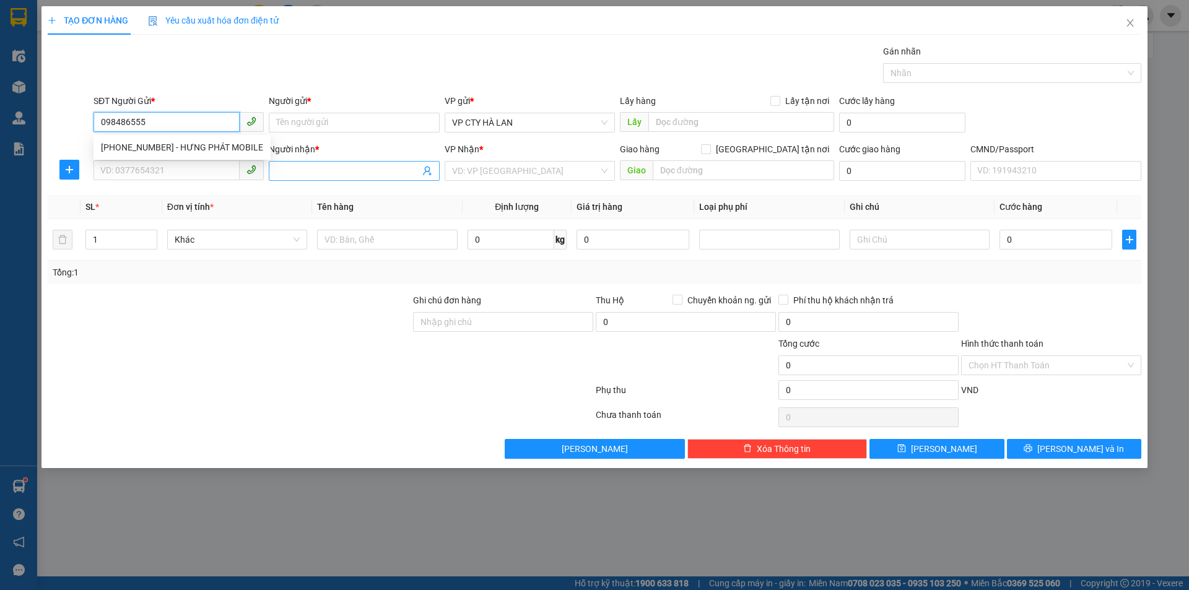
type input "0984865555"
click at [233, 143] on div "0984865555 - HƯNG PHÁT MOBILE" at bounding box center [182, 148] width 162 height 14
type input "HƯNG PHÁT MOBILE"
checkbox input "true"
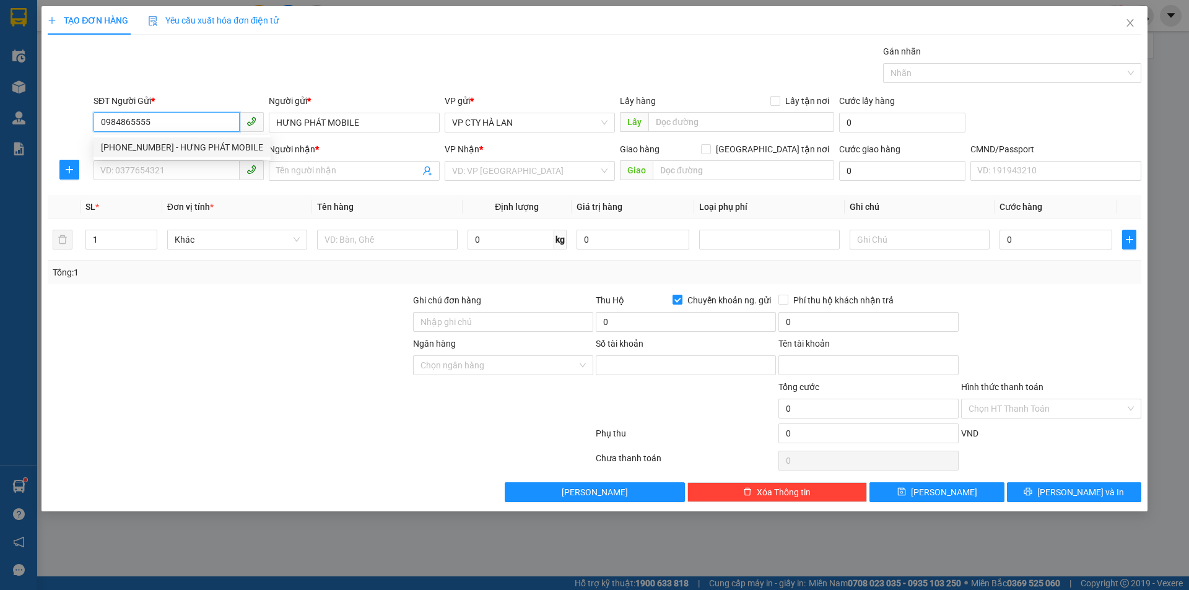
type input "1978588889999"
type input "NGUYỄN QUANG HƯNG"
type input "0984865555"
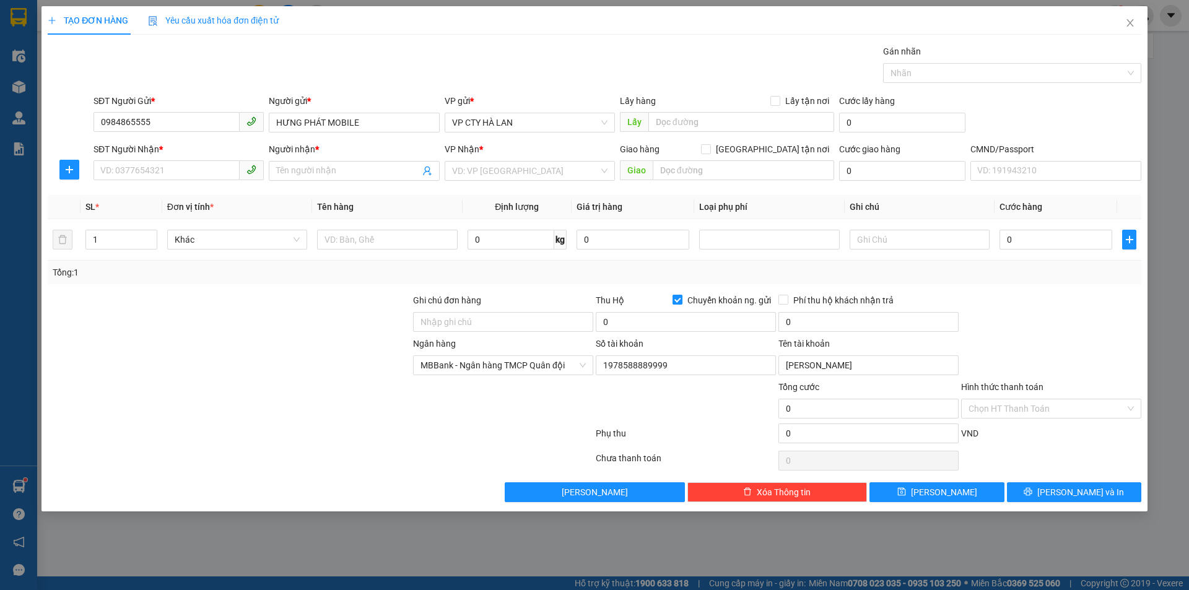
click at [677, 302] on input "Chuyển khoản ng. gửi" at bounding box center [677, 299] width 9 height 9
checkbox input "false"
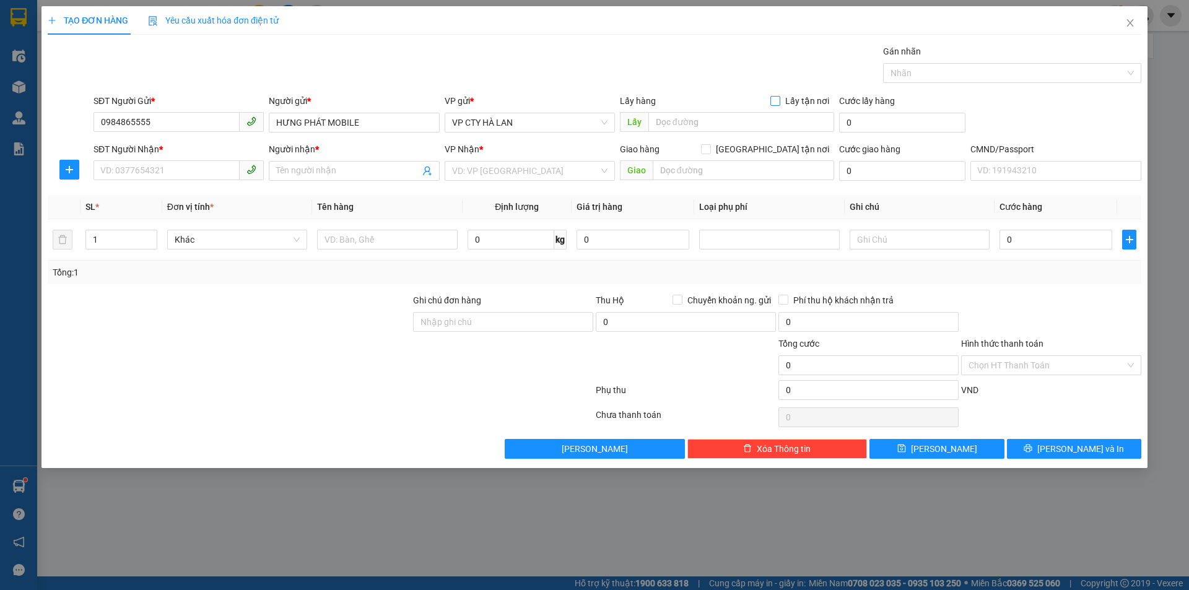
click at [777, 100] on input "Lấy tận nơi" at bounding box center [774, 100] width 9 height 9
checkbox input "true"
click at [727, 120] on input "text" at bounding box center [741, 122] width 186 height 20
paste input "6 P.Yên Lãng, Láng Hạ, Đống Đa, Hà Nội 100000, Việt Nam"
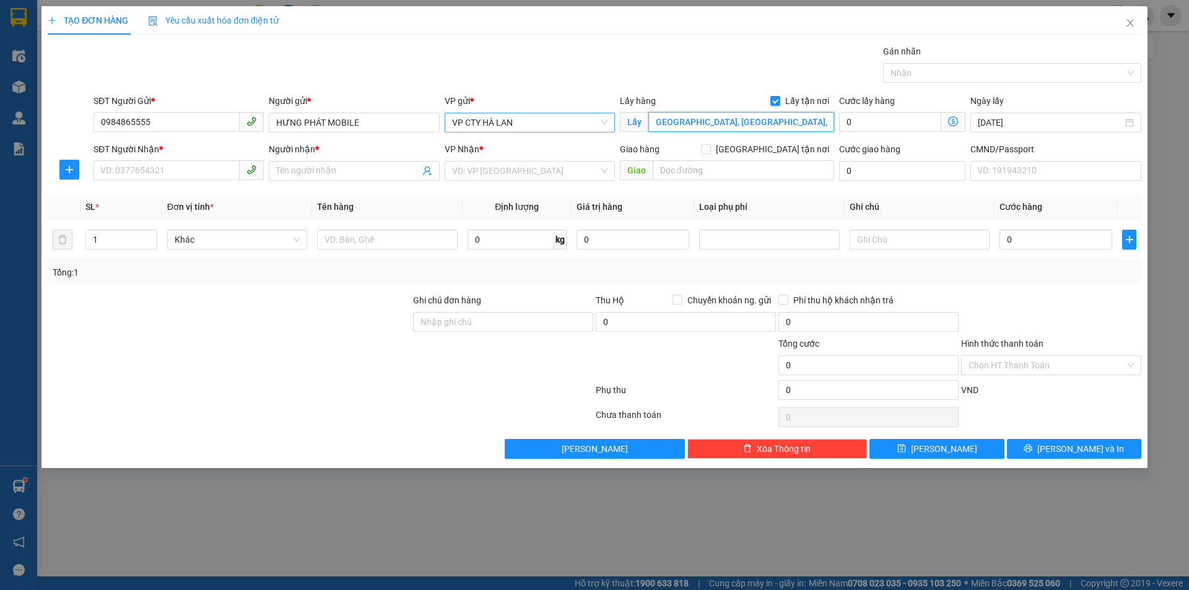
click at [506, 127] on span "VP CTY HÀ LAN" at bounding box center [529, 122] width 155 height 19
type input "6 P.Yên Lãng, Láng Hạ, Đống Đa, Hà Nội 100000, Việt Nam"
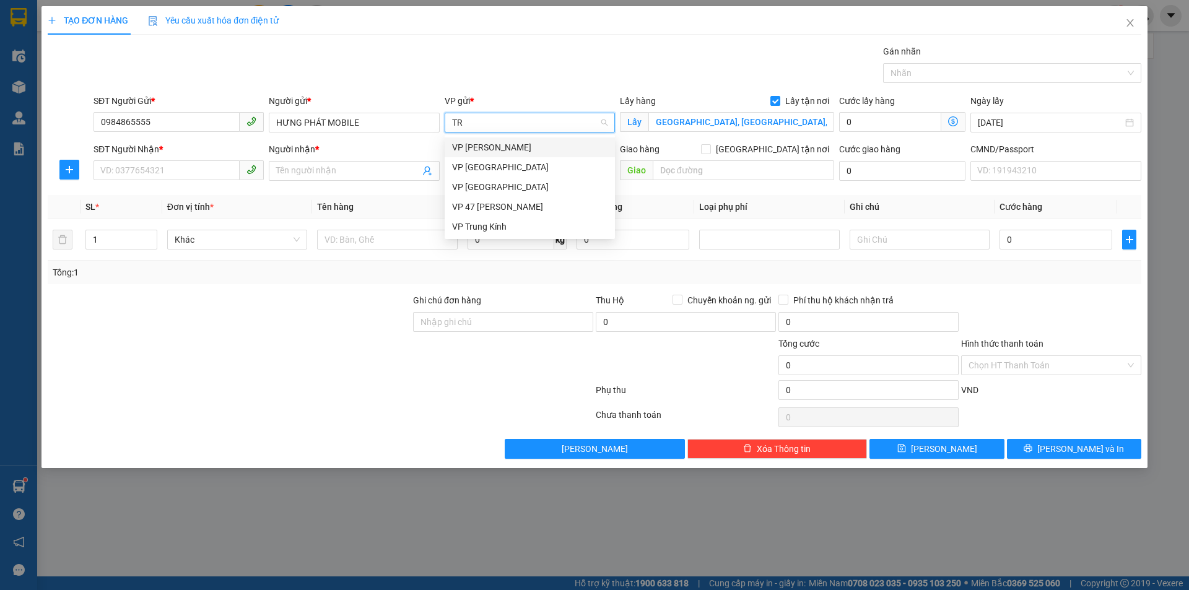
scroll to position [0, 0]
type input "TRUNG"
click at [509, 139] on div "VP Trung Kính" at bounding box center [530, 147] width 170 height 20
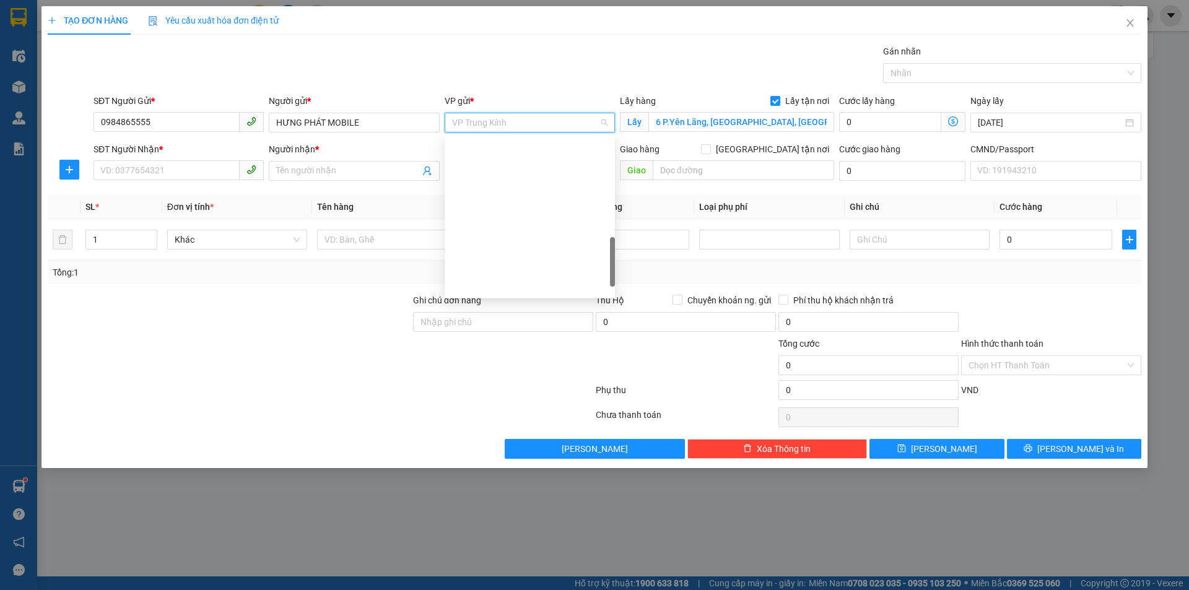
scroll to position [411, 0]
click at [894, 193] on div "Transit Pickup Surcharge Ids Transit Deliver Surcharge Ids Transit Deliver Surc…" at bounding box center [595, 252] width 1094 height 414
click at [952, 123] on icon "dollar-circle" at bounding box center [953, 121] width 10 height 10
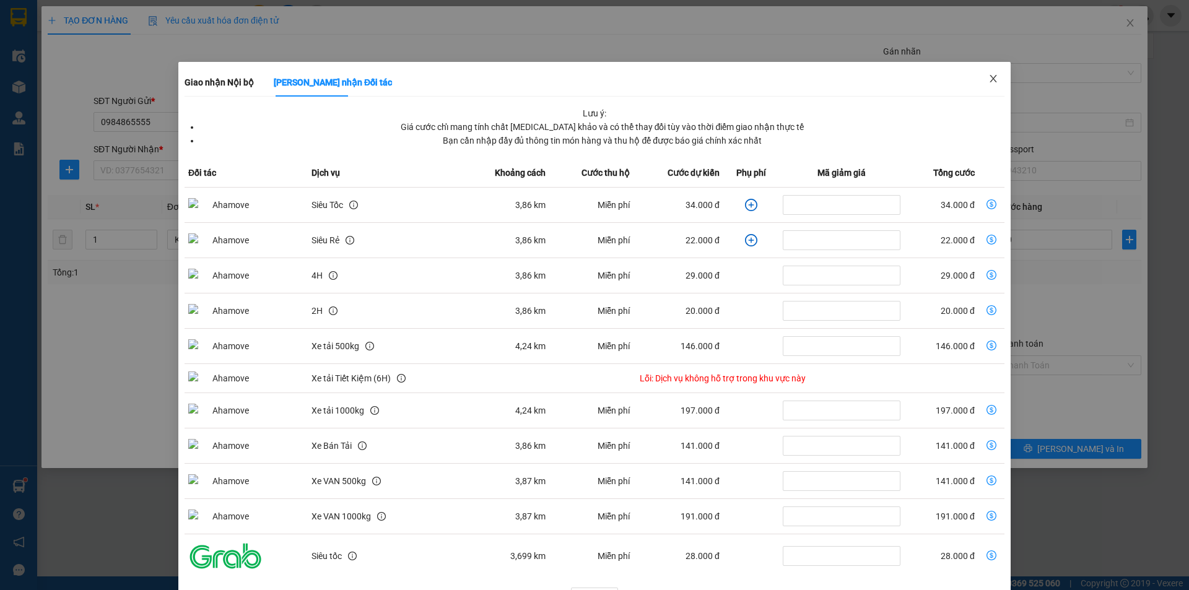
click at [988, 76] on icon "close" at bounding box center [993, 79] width 10 height 10
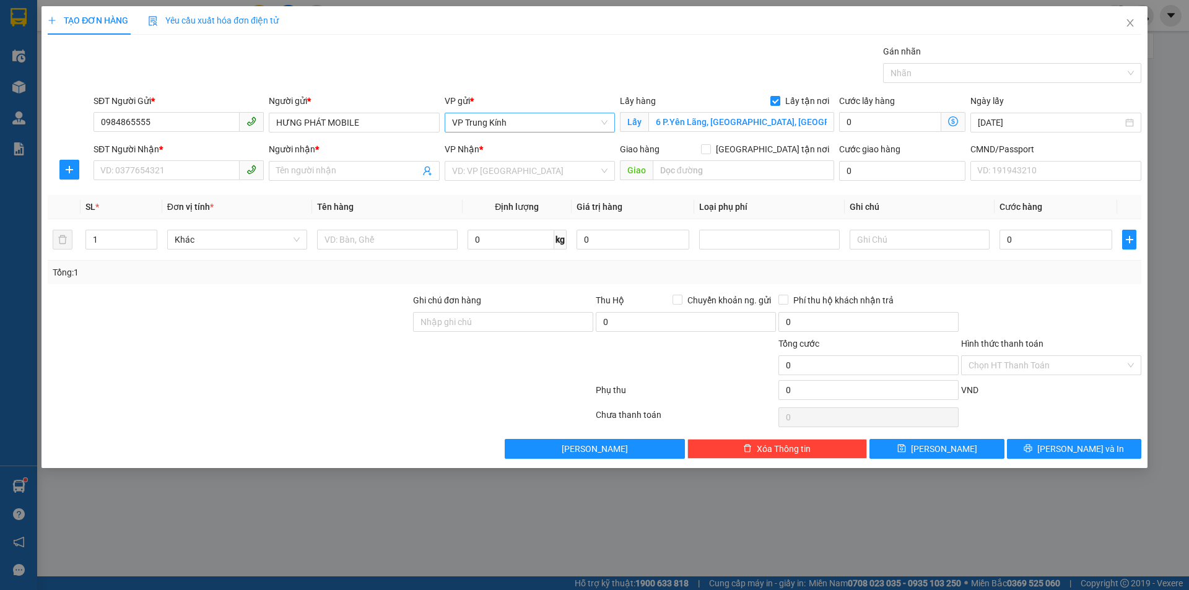
click at [551, 127] on span "VP Trung Kính" at bounding box center [529, 122] width 155 height 19
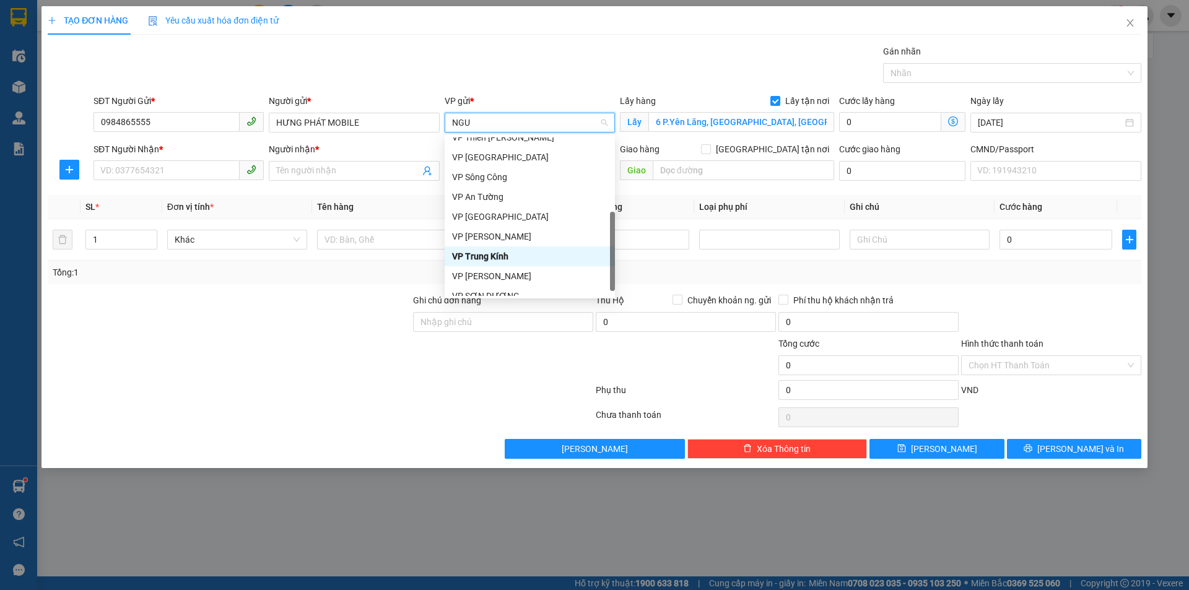
scroll to position [0, 0]
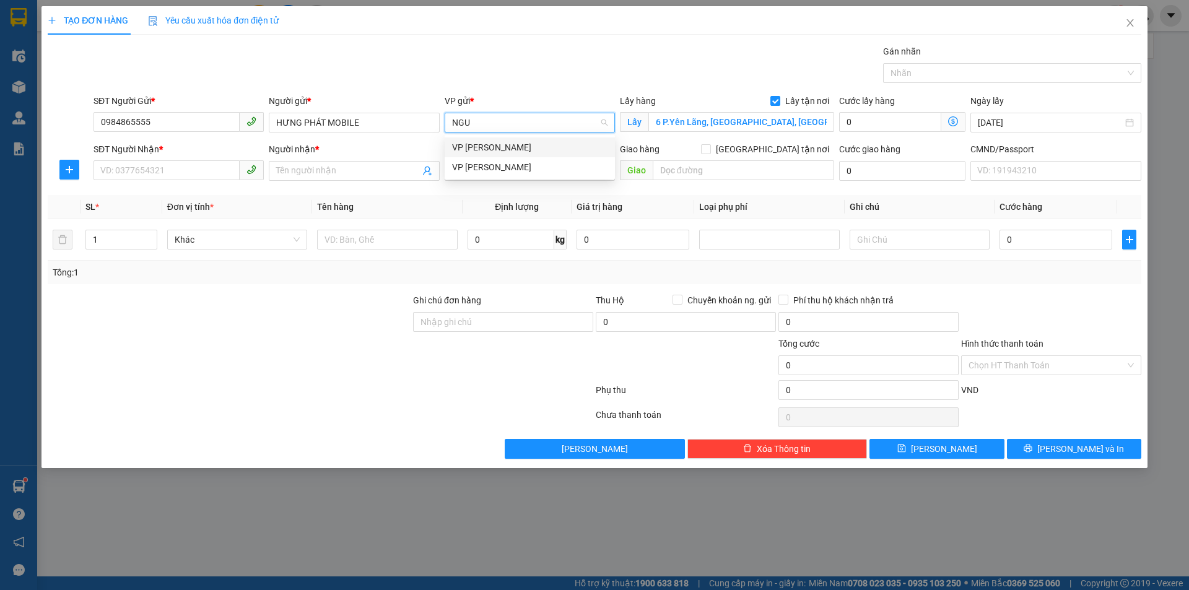
type input "NGUY"
click at [542, 151] on div "VP [PERSON_NAME]" at bounding box center [529, 148] width 155 height 14
click at [132, 121] on input "0984865555" at bounding box center [167, 122] width 146 height 20
click at [151, 153] on div "SĐT Người Nhận *" at bounding box center [179, 149] width 170 height 14
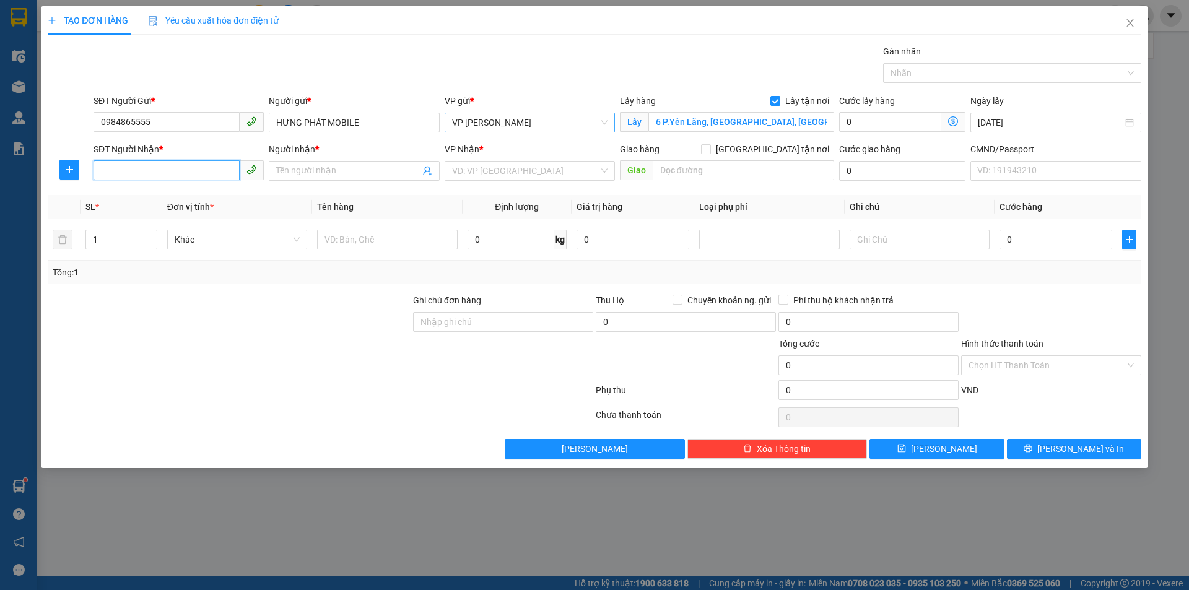
click at [151, 160] on input "SĐT Người Nhận *" at bounding box center [167, 170] width 146 height 20
click at [146, 176] on input "SĐT Người Nhận *" at bounding box center [167, 170] width 146 height 20
type input "0819868038"
click at [149, 207] on div "0819868038 0819868038 - NGA" at bounding box center [179, 195] width 170 height 25
click at [154, 199] on th "SL *" at bounding box center [122, 207] width 82 height 24
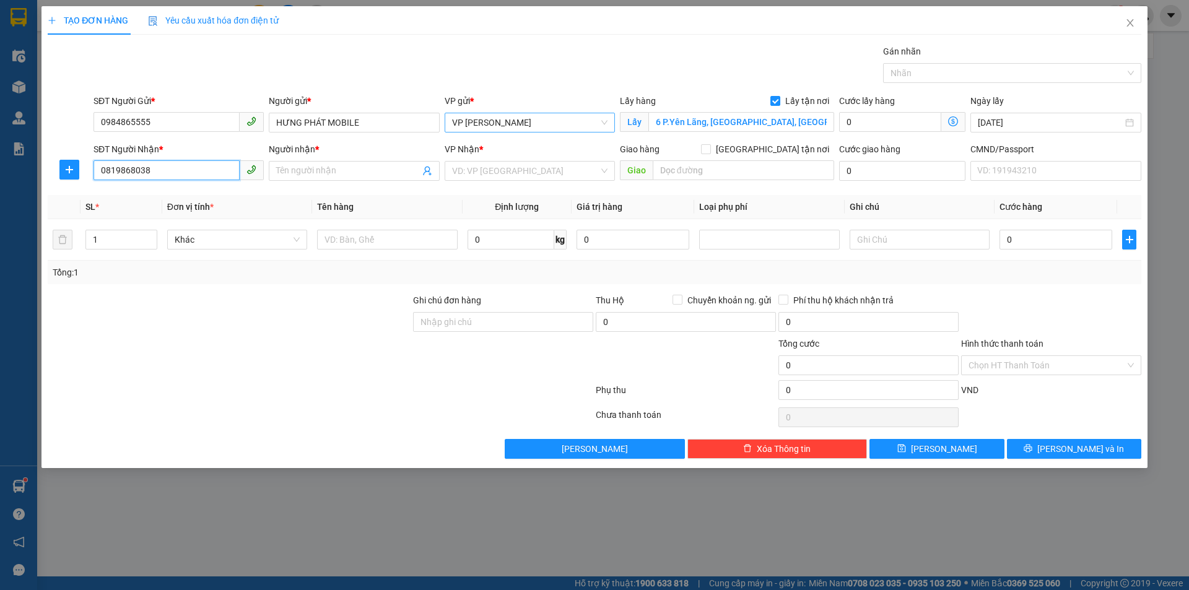
click at [155, 176] on input "0819868038" at bounding box center [167, 170] width 146 height 20
click at [159, 194] on div "0819868038 - NGA" at bounding box center [178, 196] width 155 height 14
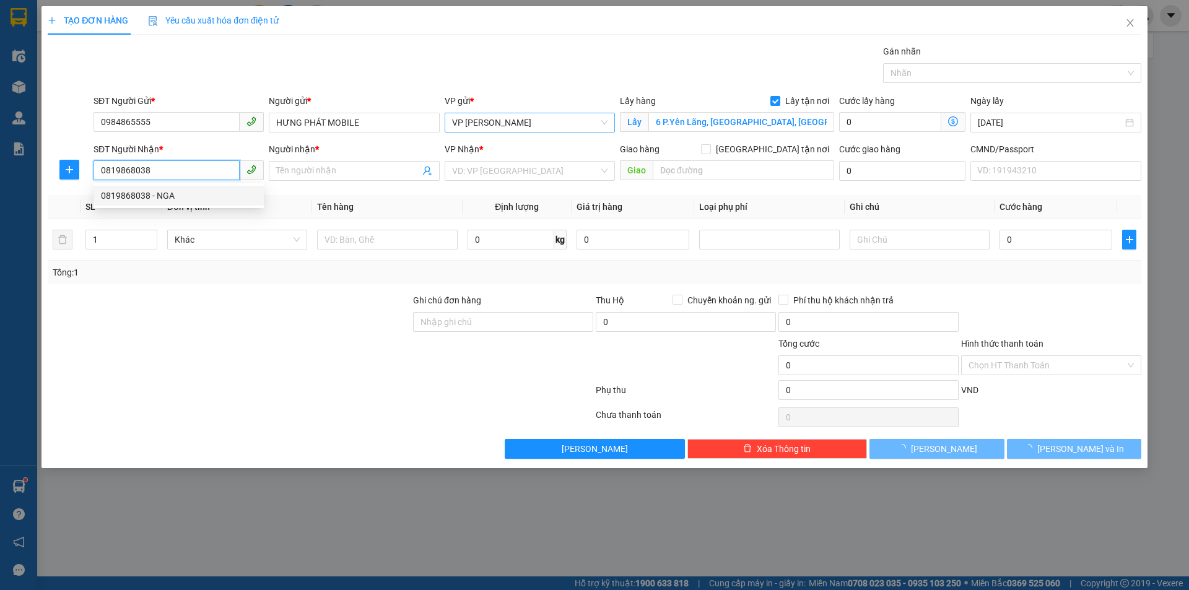
type input "NGA"
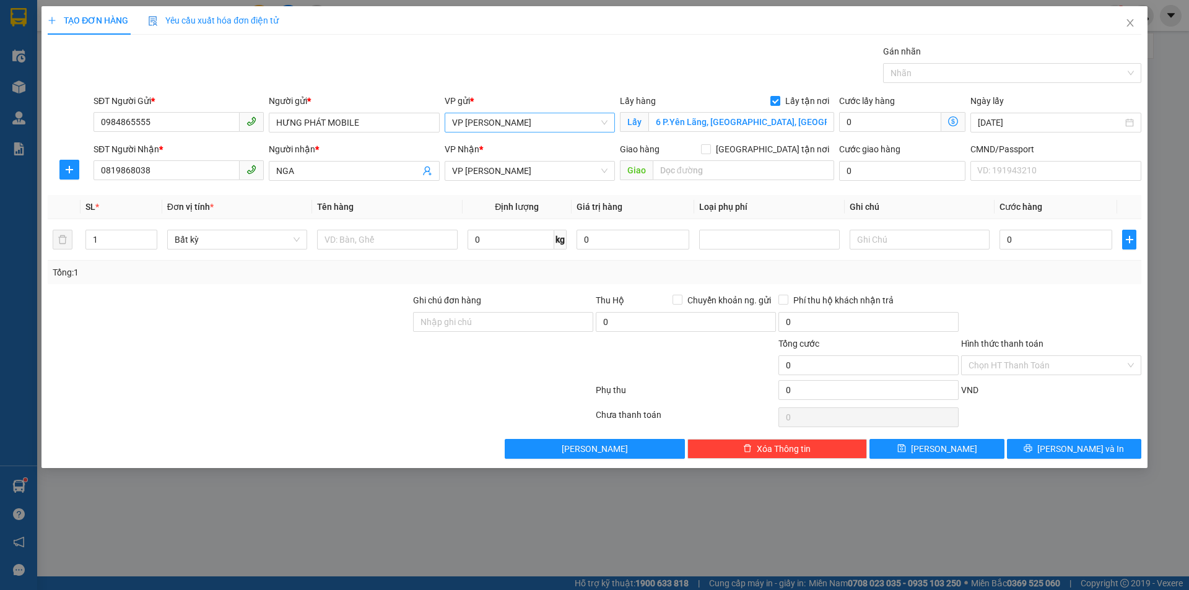
click at [955, 128] on span "Giao nhận Nội bộ Giao nhận Đối tác Lưu ý: Giá cước chỉ mang tính chất tham khảo…" at bounding box center [953, 122] width 24 height 20
click at [953, 122] on icon "dollar-circle" at bounding box center [953, 121] width 10 height 10
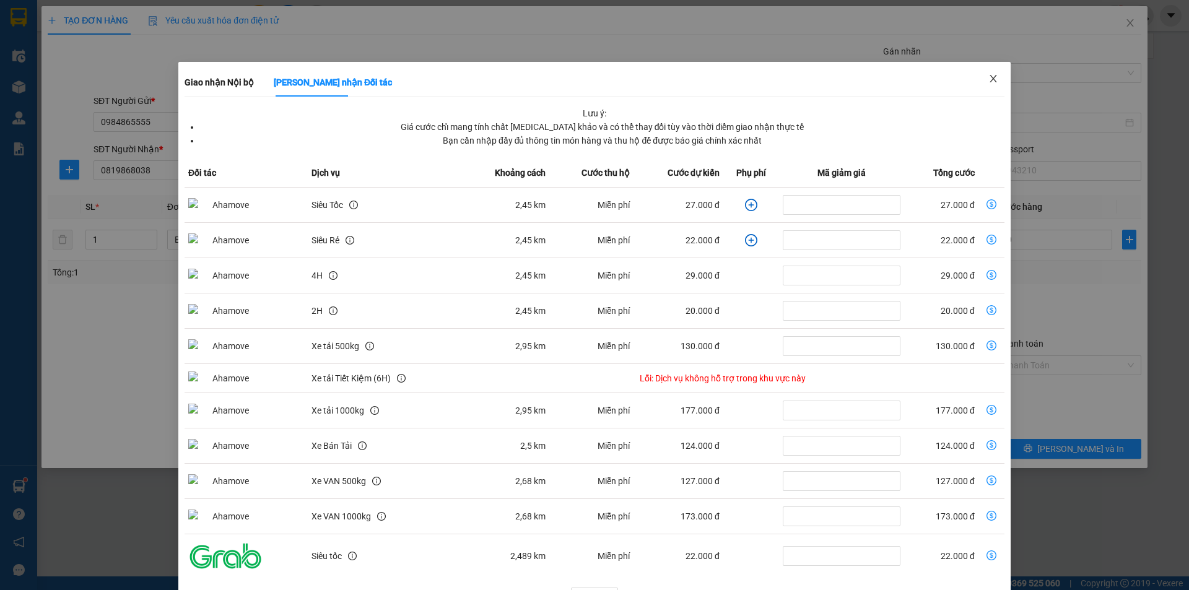
click at [987, 69] on span "Close" at bounding box center [993, 79] width 35 height 35
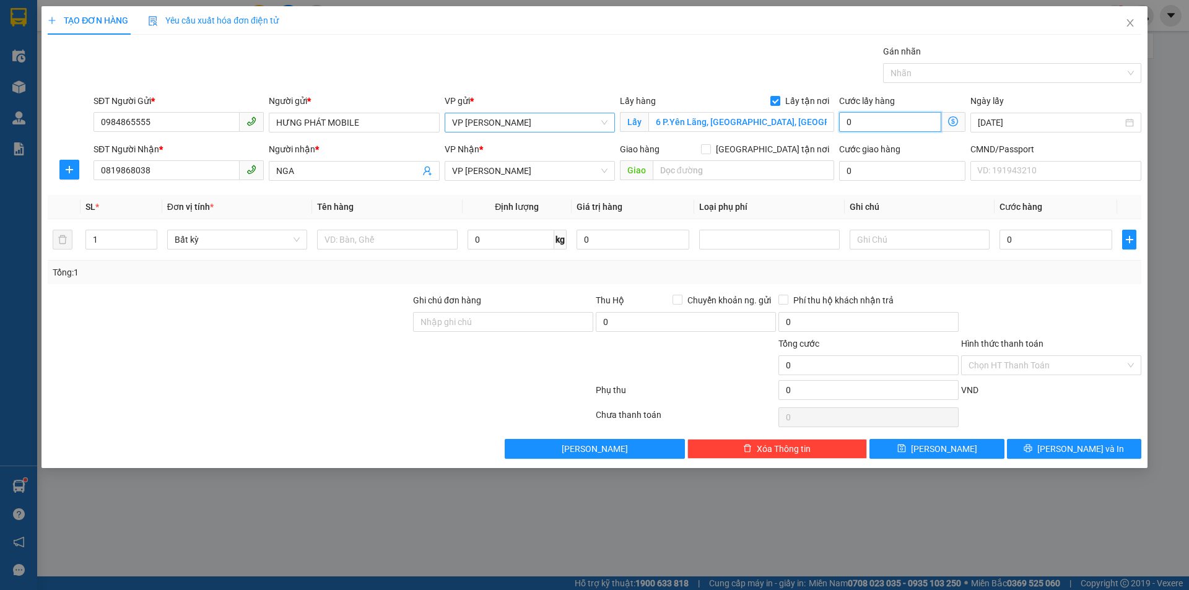
click at [872, 119] on input "0" at bounding box center [890, 122] width 102 height 20
type input "4"
type input "40"
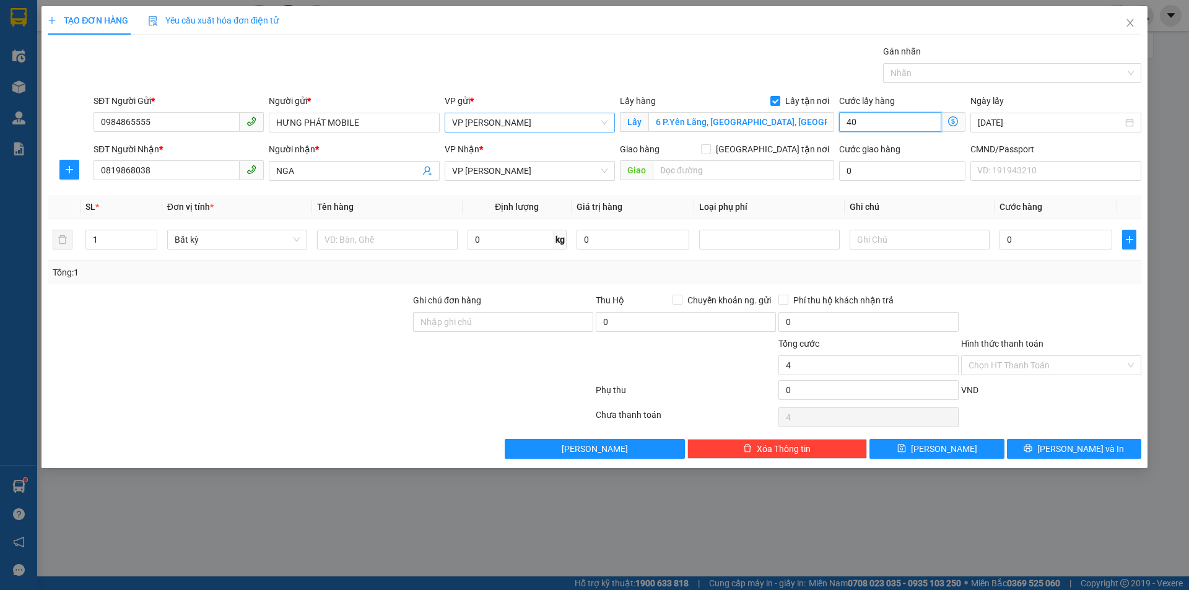
type input "40"
click at [832, 189] on div "Transit Pickup Surcharge Ids Transit Deliver Surcharge Ids Transit Deliver Surc…" at bounding box center [595, 252] width 1094 height 414
type input "40.000"
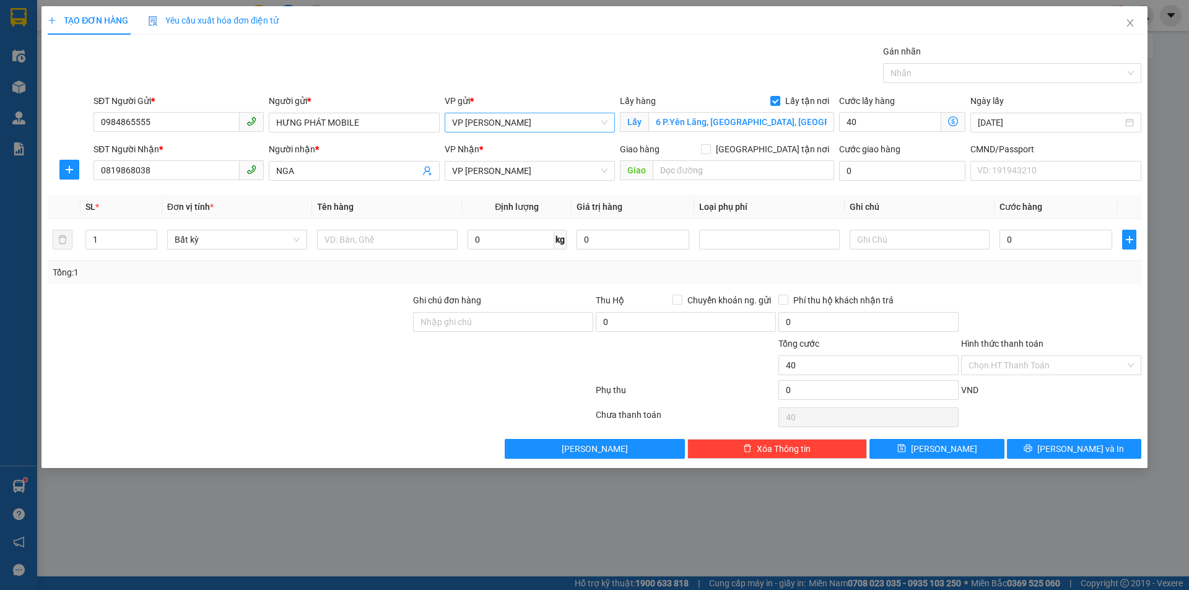
type input "40.000"
click at [360, 245] on input "text" at bounding box center [387, 240] width 140 height 20
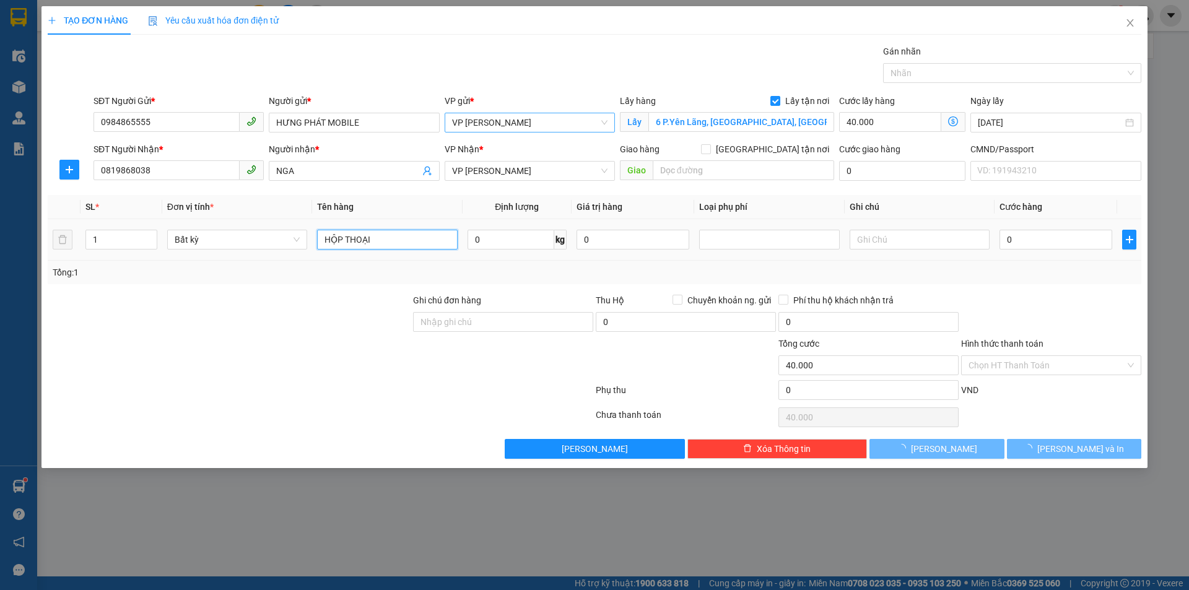
click at [346, 243] on input "HỘP THOẠI" at bounding box center [387, 240] width 140 height 20
type input "HỘP DIỆN THOẠI"
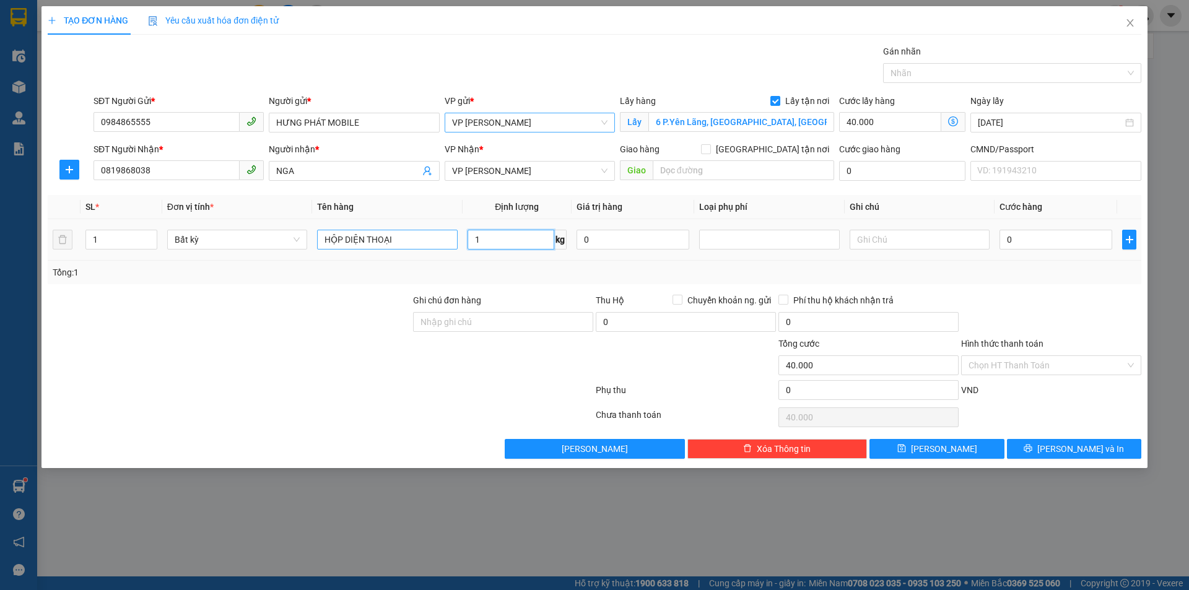
type input "1"
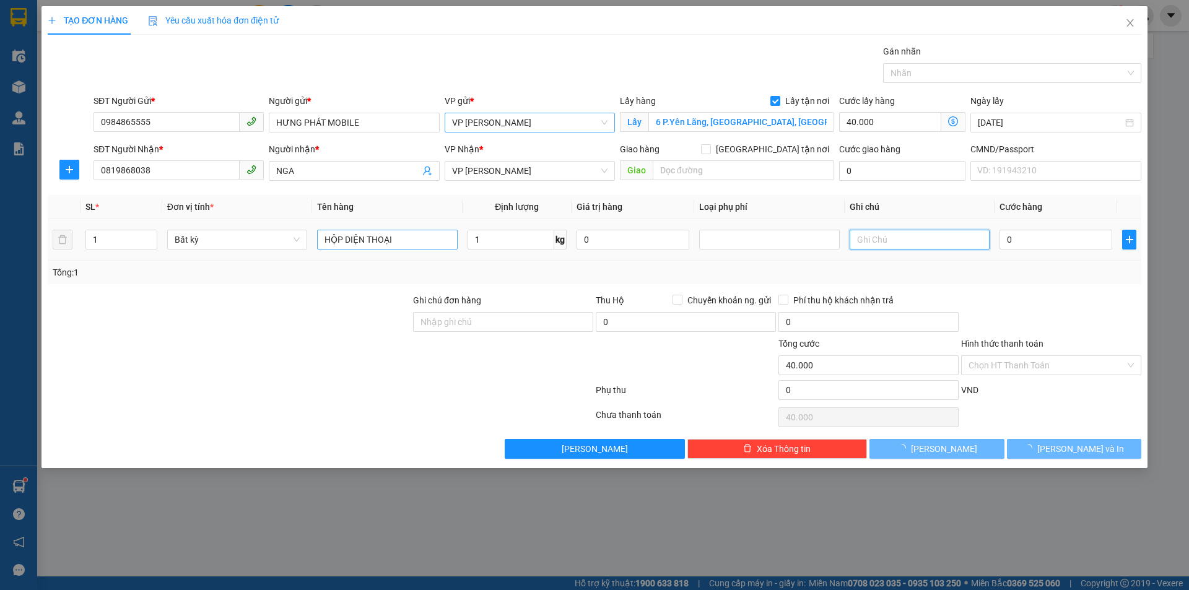
type input "35.000"
type input "75.000"
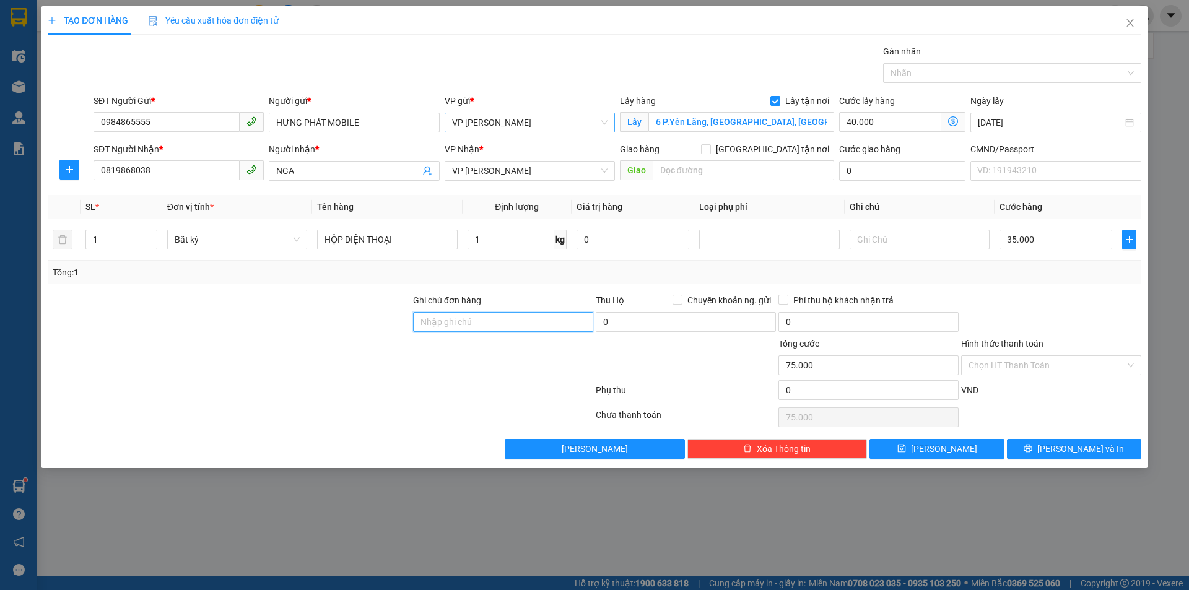
click at [485, 324] on input "Ghi chú đơn hàng" at bounding box center [503, 322] width 180 height 20
type input "LẤY HÀNG CHO BẠN NGA"
click at [952, 124] on icon "dollar-circle" at bounding box center [953, 121] width 10 height 10
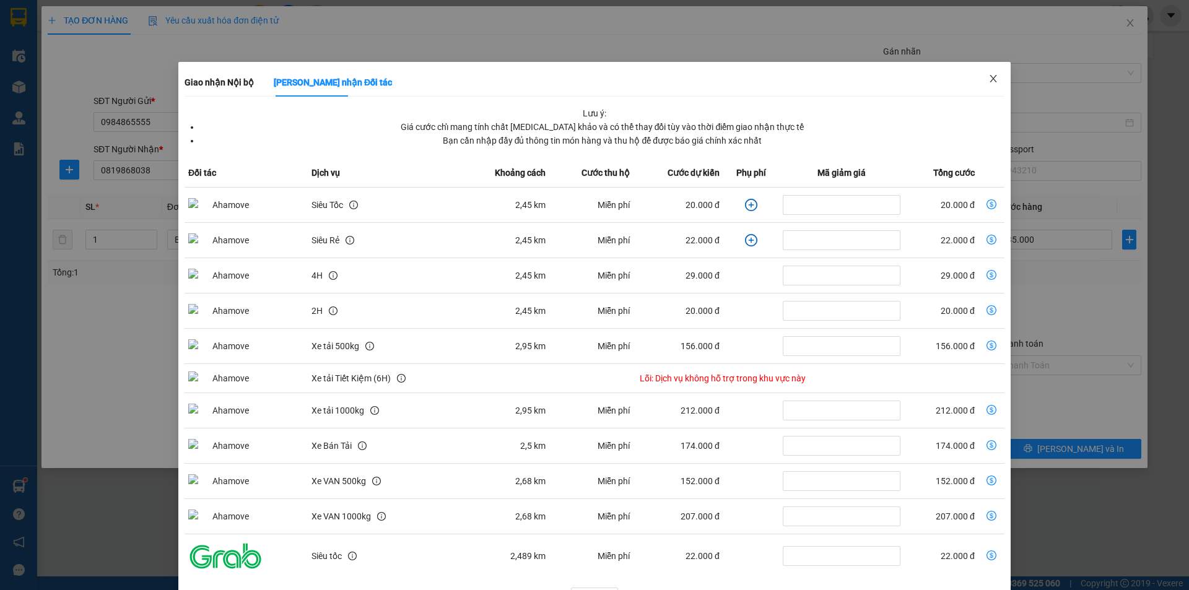
click at [993, 74] on span "Close" at bounding box center [993, 79] width 35 height 35
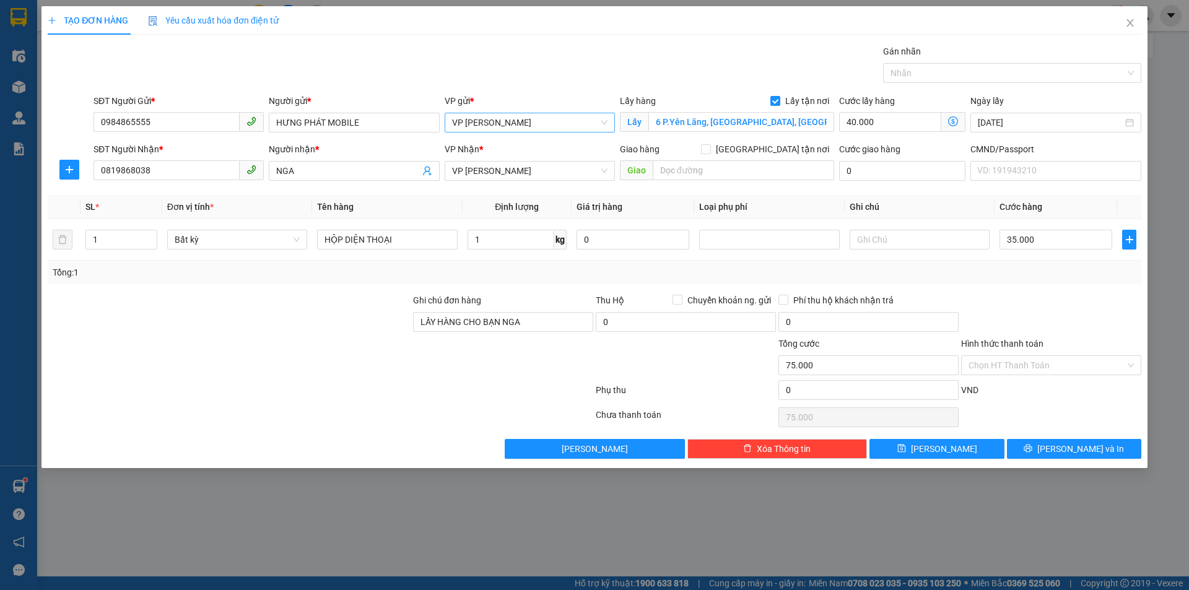
click at [950, 121] on icon "dollar-circle" at bounding box center [953, 121] width 10 height 10
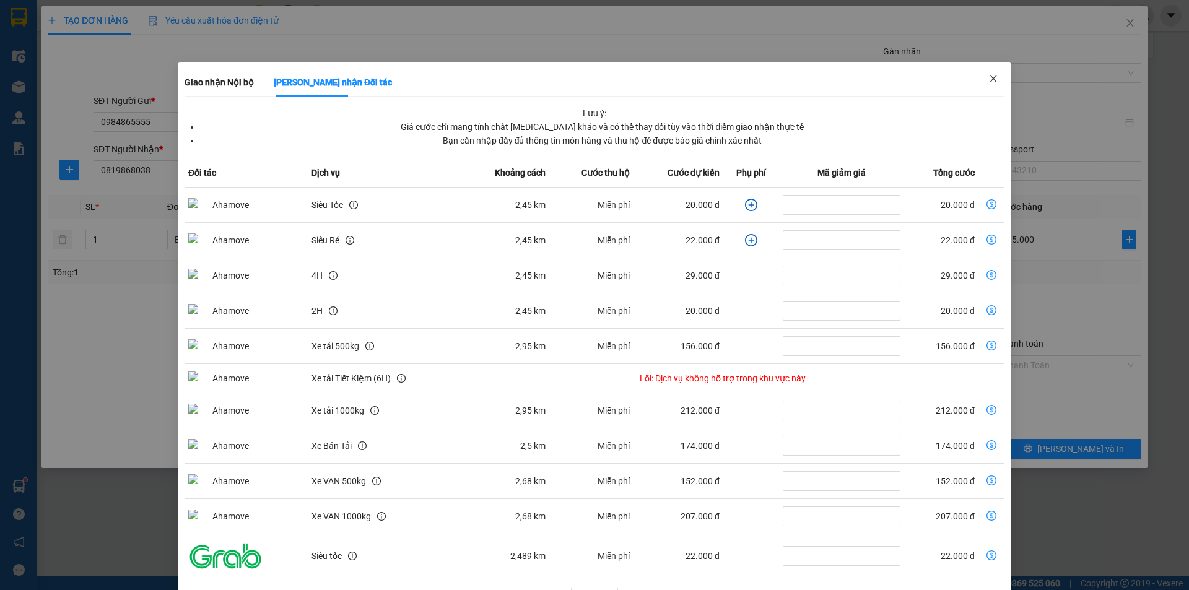
click at [988, 71] on span "Close" at bounding box center [993, 79] width 35 height 35
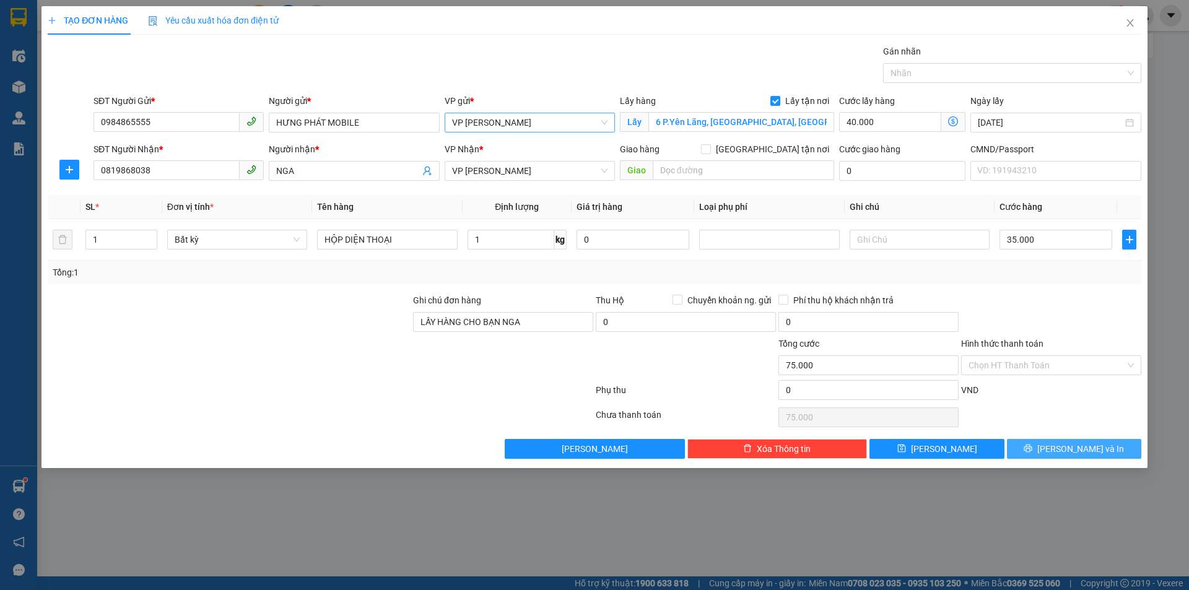
click at [1035, 450] on button "[PERSON_NAME] và In" at bounding box center [1074, 449] width 134 height 20
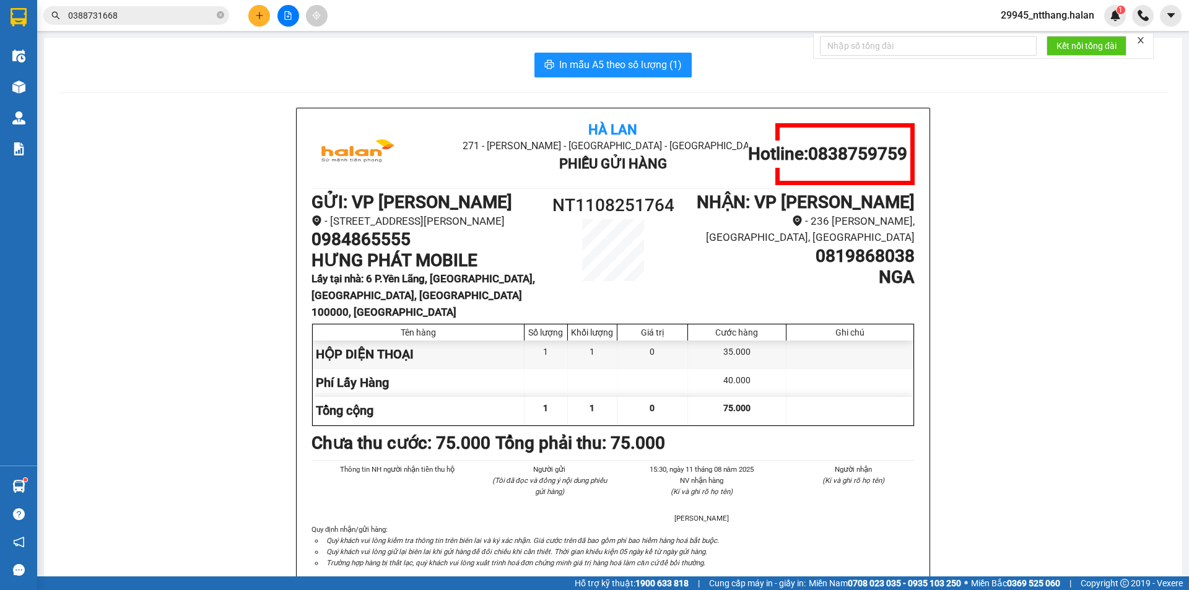
click at [368, 76] on div "In mẫu A5 theo số lượng (1)" at bounding box center [613, 65] width 1108 height 25
click at [170, 13] on input "0388731668" at bounding box center [141, 16] width 146 height 14
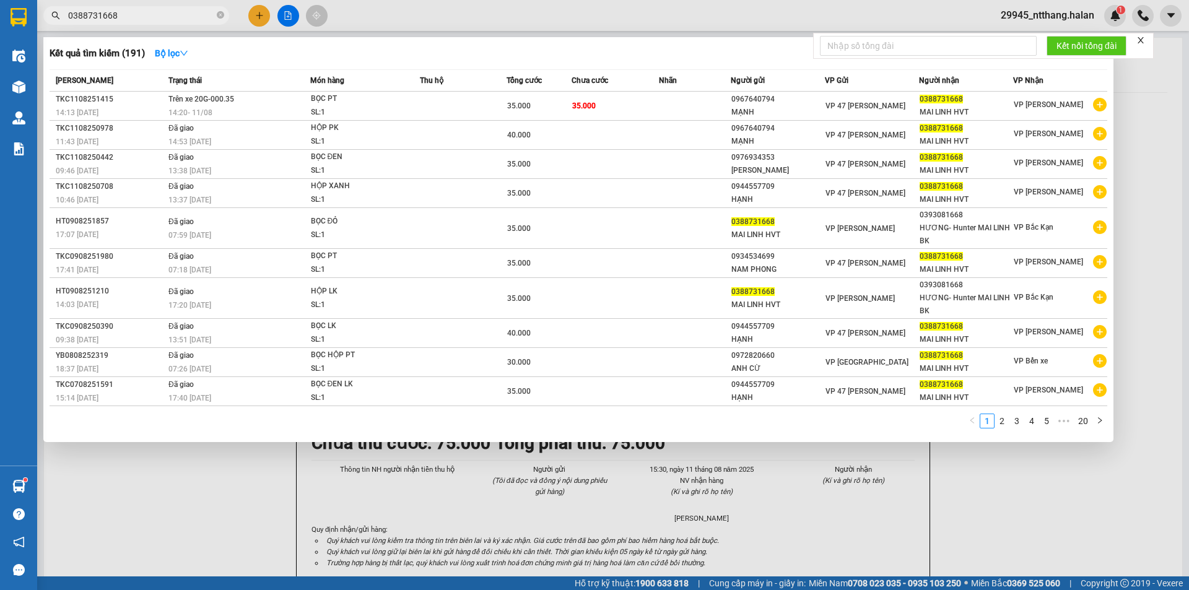
click at [170, 13] on input "0388731668" at bounding box center [141, 16] width 146 height 14
click at [143, 14] on input "0388731668" at bounding box center [141, 16] width 146 height 14
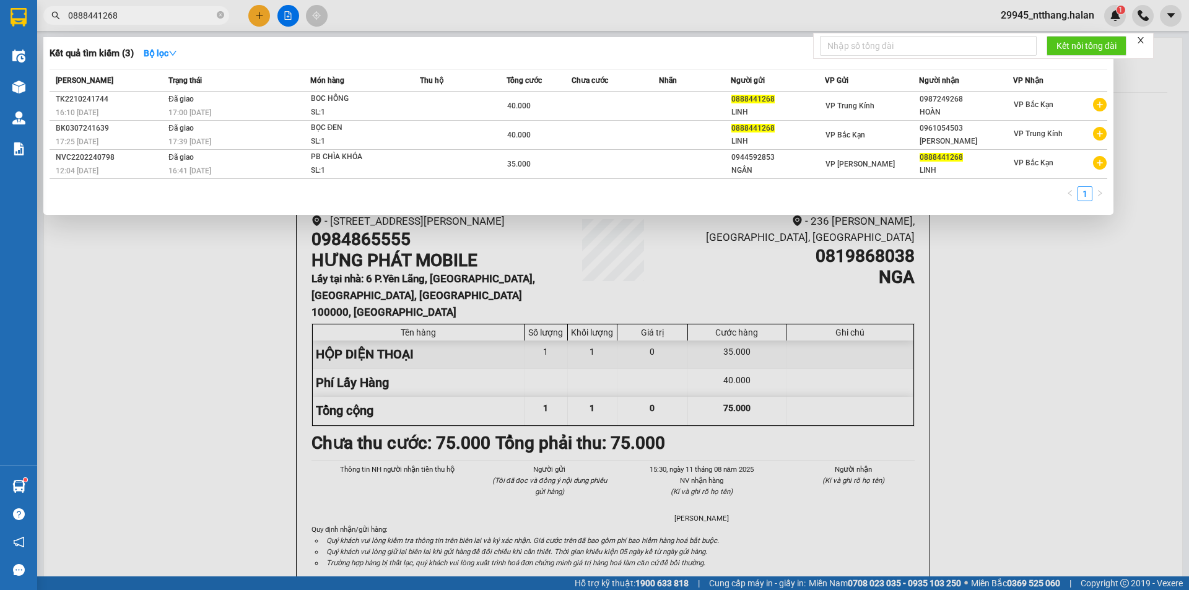
click at [143, 14] on input "0888441268" at bounding box center [141, 16] width 146 height 14
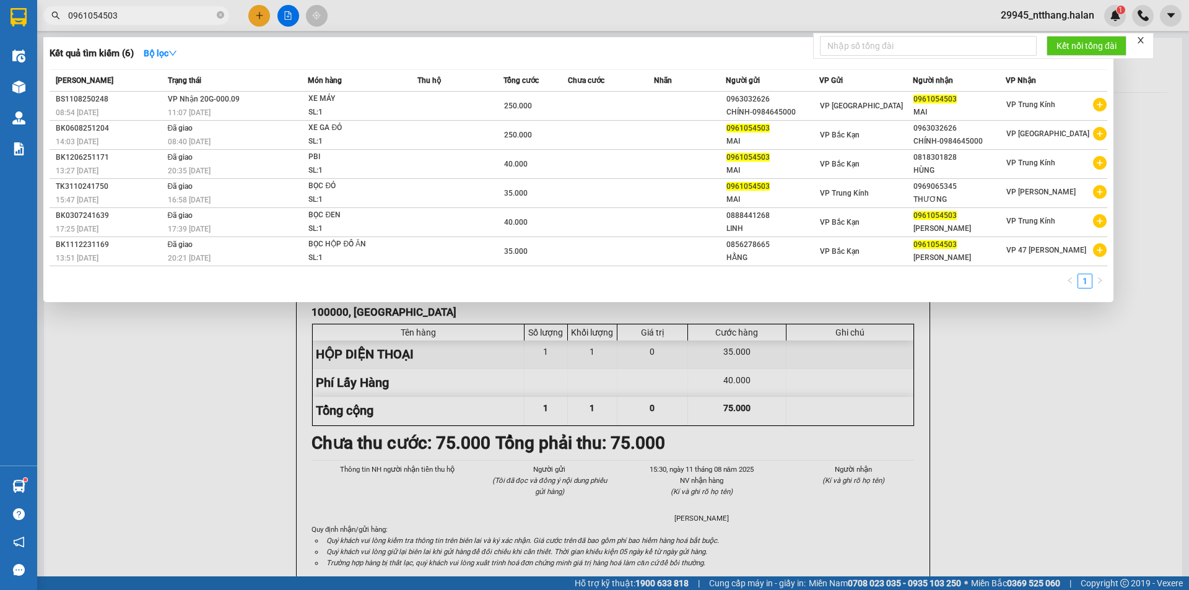
click at [124, 16] on input "0961054503" at bounding box center [141, 16] width 146 height 14
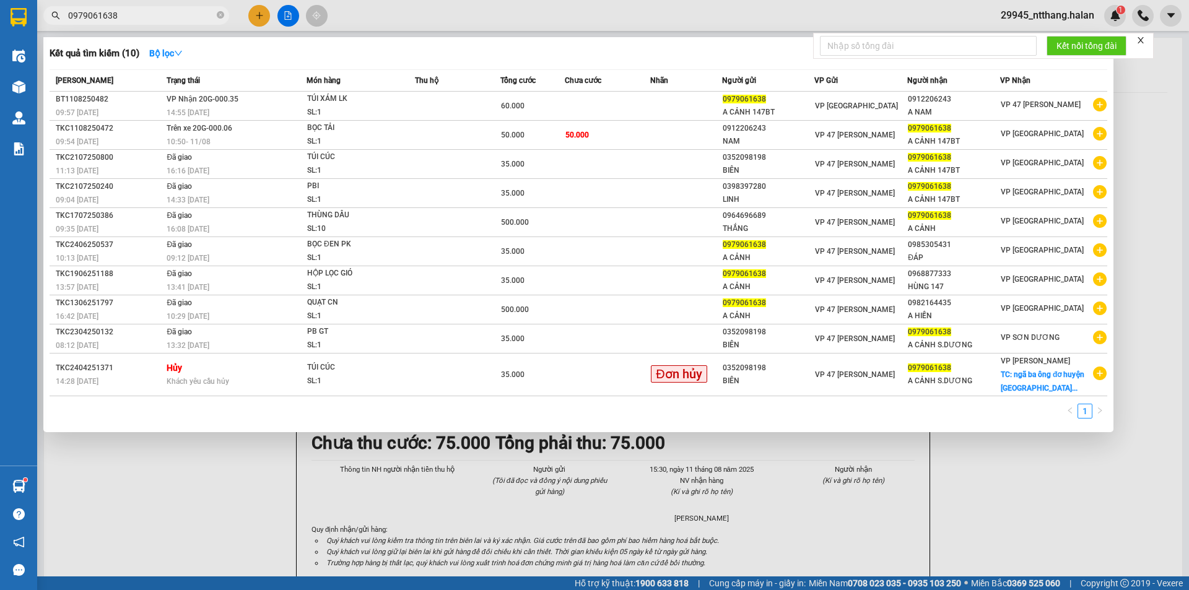
click at [151, 18] on input "0979061638" at bounding box center [141, 16] width 146 height 14
click at [1133, 108] on div at bounding box center [594, 295] width 1189 height 590
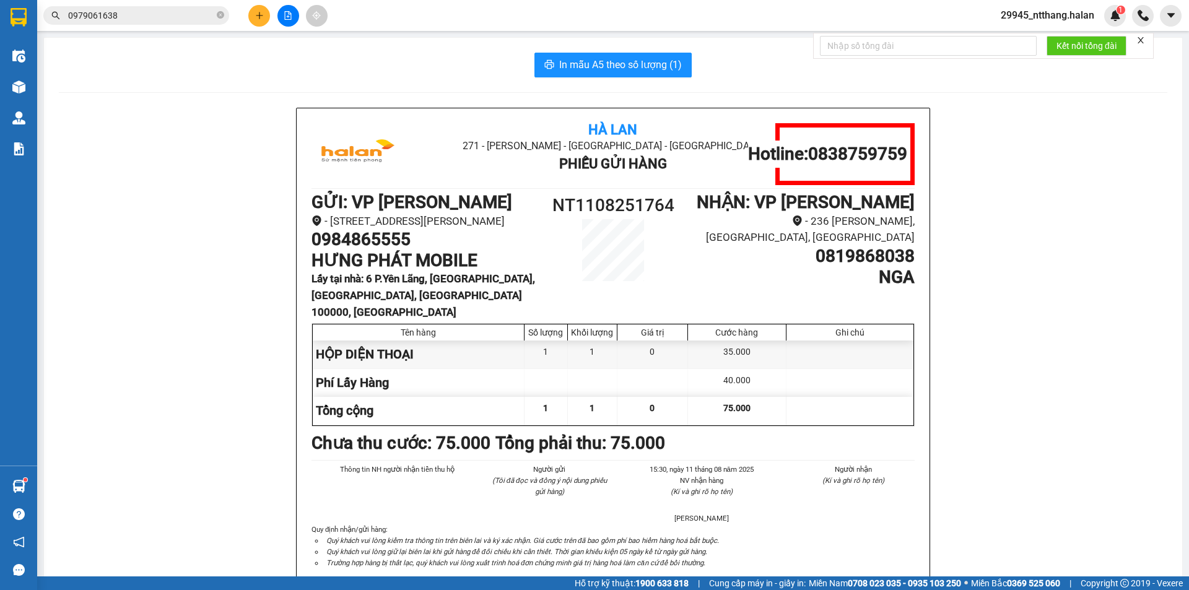
click at [150, 17] on input "0979061638" at bounding box center [141, 16] width 146 height 14
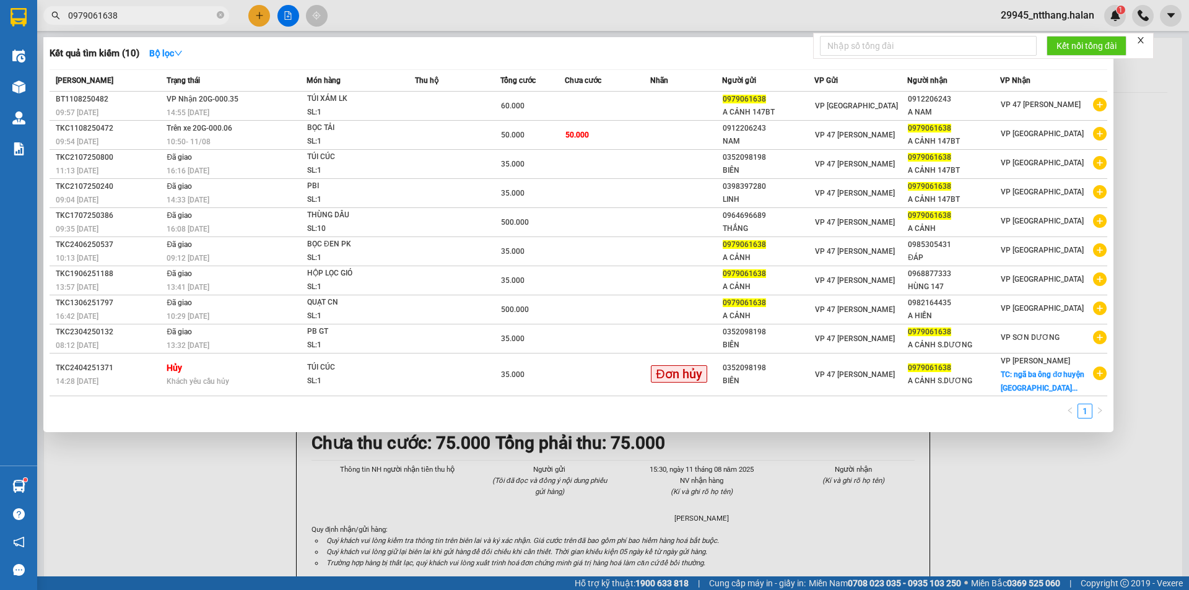
click at [150, 17] on input "0979061638" at bounding box center [141, 16] width 146 height 14
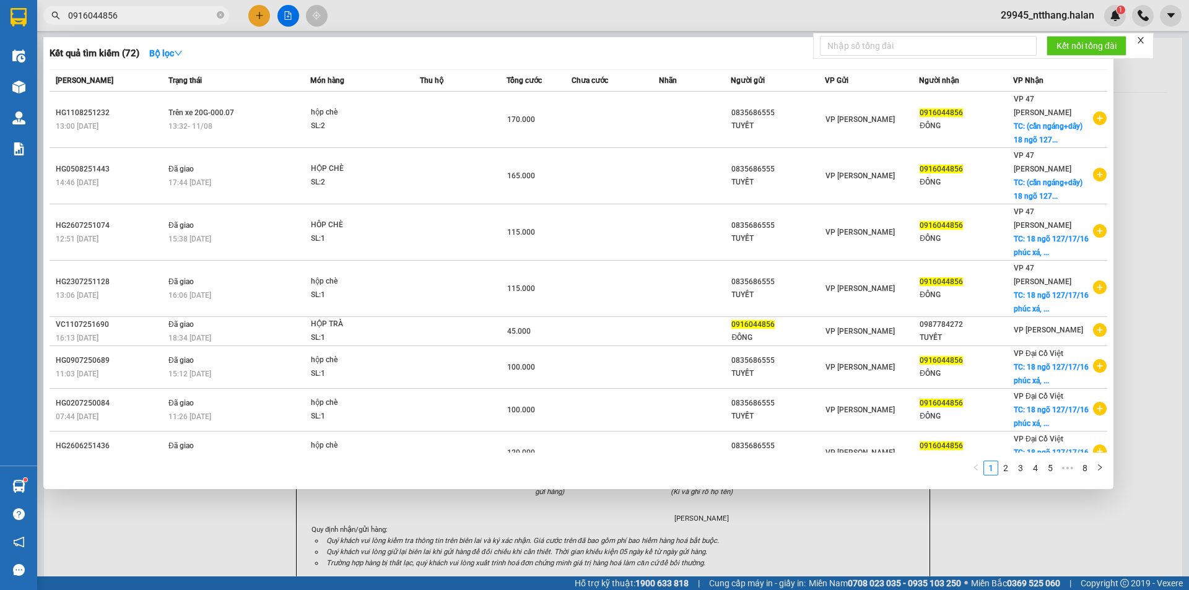
click at [155, 19] on input "0916044856" at bounding box center [141, 16] width 146 height 14
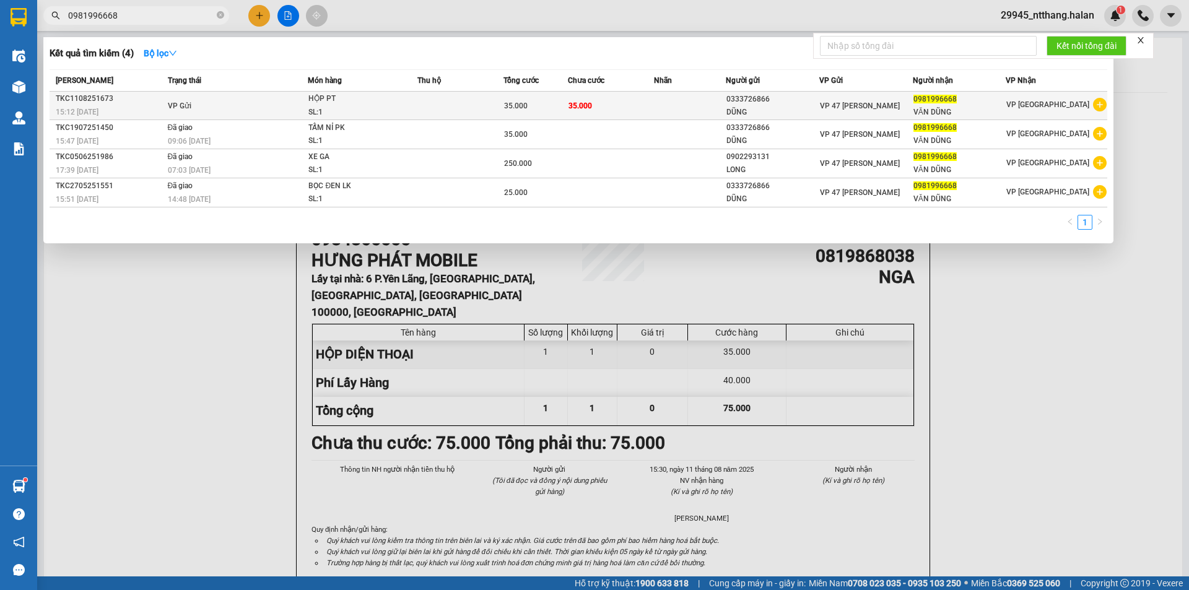
type input "0981996668"
click at [567, 99] on div "35.000" at bounding box center [535, 106] width 63 height 14
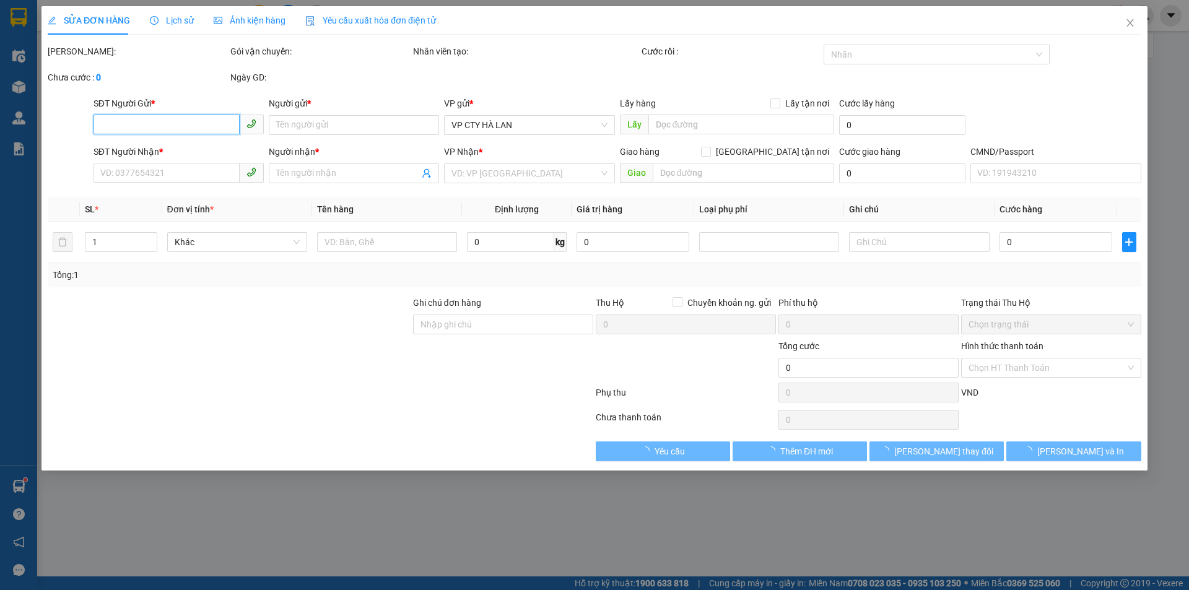
type input "0333726866"
type input "DŨNG"
type input "0981996668"
type input "VĂN DŨNG"
type input "35.000"
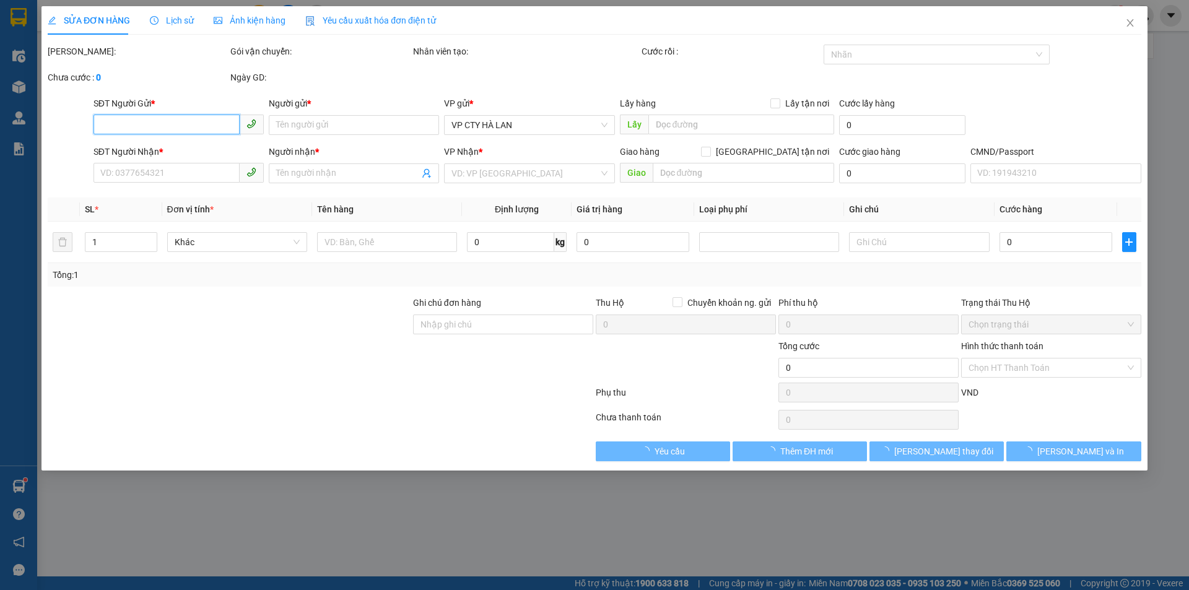
type input "35.000"
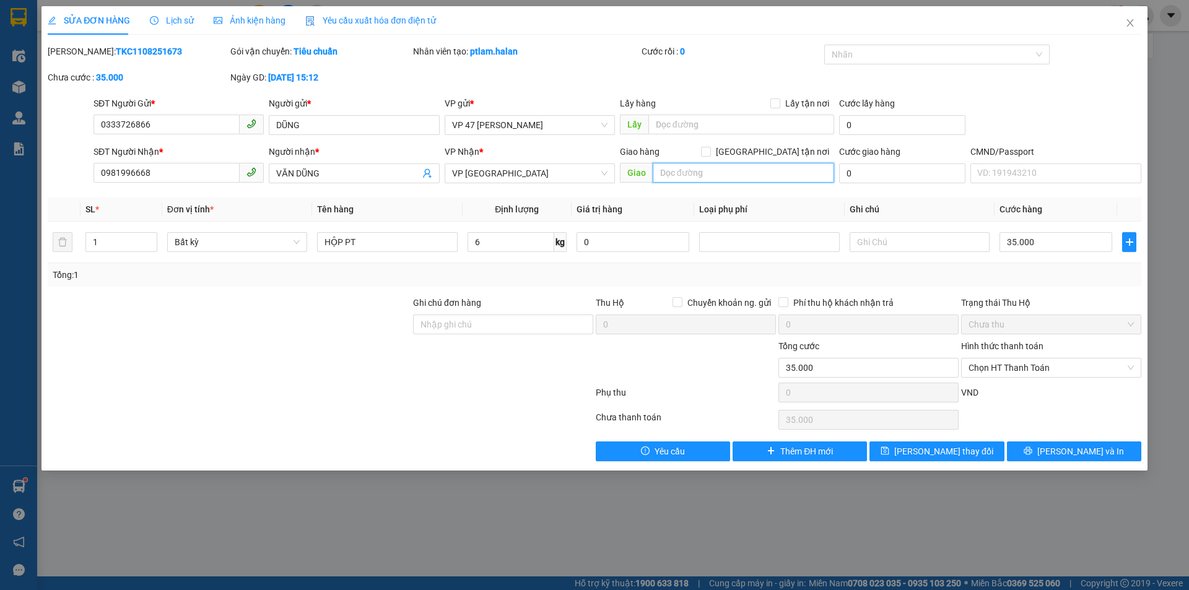
click at [767, 173] on input "text" at bounding box center [743, 173] width 181 height 20
click at [666, 172] on input "dầu đường" at bounding box center [743, 173] width 181 height 20
click at [720, 170] on input "đầu đường" at bounding box center [743, 173] width 181 height 20
type input "đầu đường 100"
click at [852, 220] on th "Ghi chú" at bounding box center [920, 210] width 150 height 24
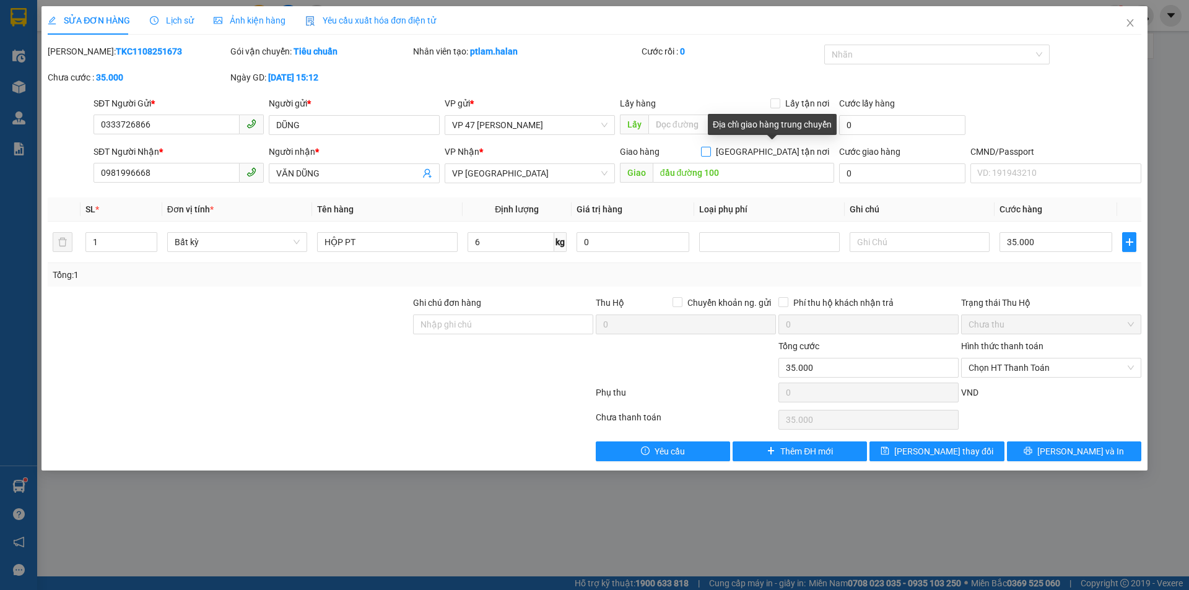
click at [778, 152] on span "[GEOGRAPHIC_DATA] tận nơi" at bounding box center [772, 152] width 123 height 14
click at [710, 152] on input "[GEOGRAPHIC_DATA] tận nơi" at bounding box center [705, 151] width 9 height 9
checkbox input "true"
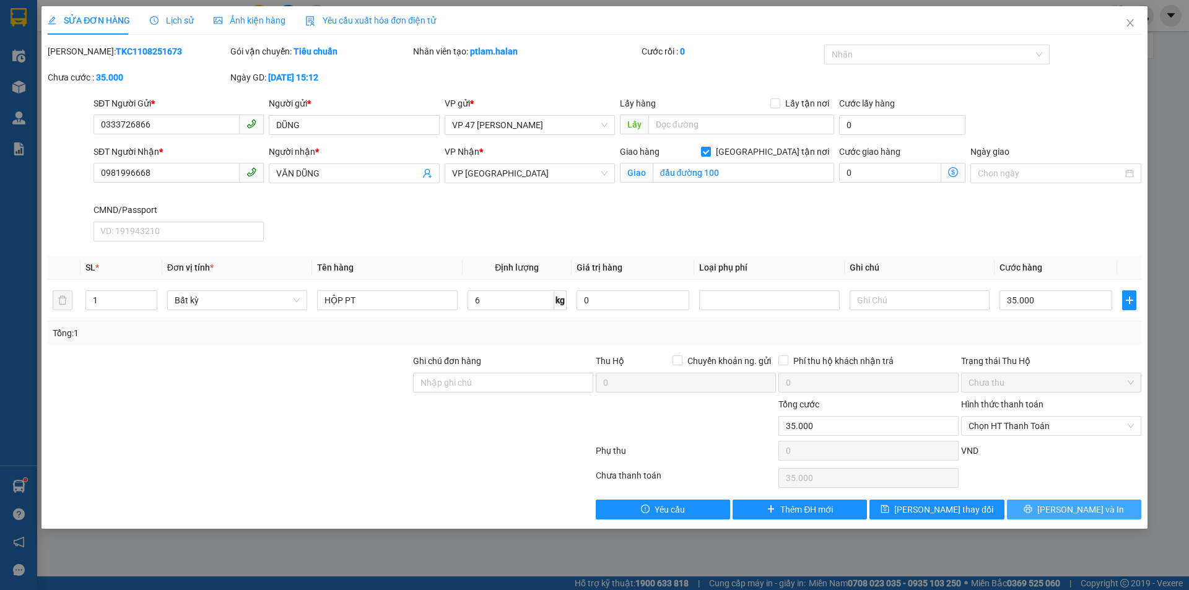
click at [1074, 512] on span "[PERSON_NAME] và In" at bounding box center [1080, 510] width 87 height 14
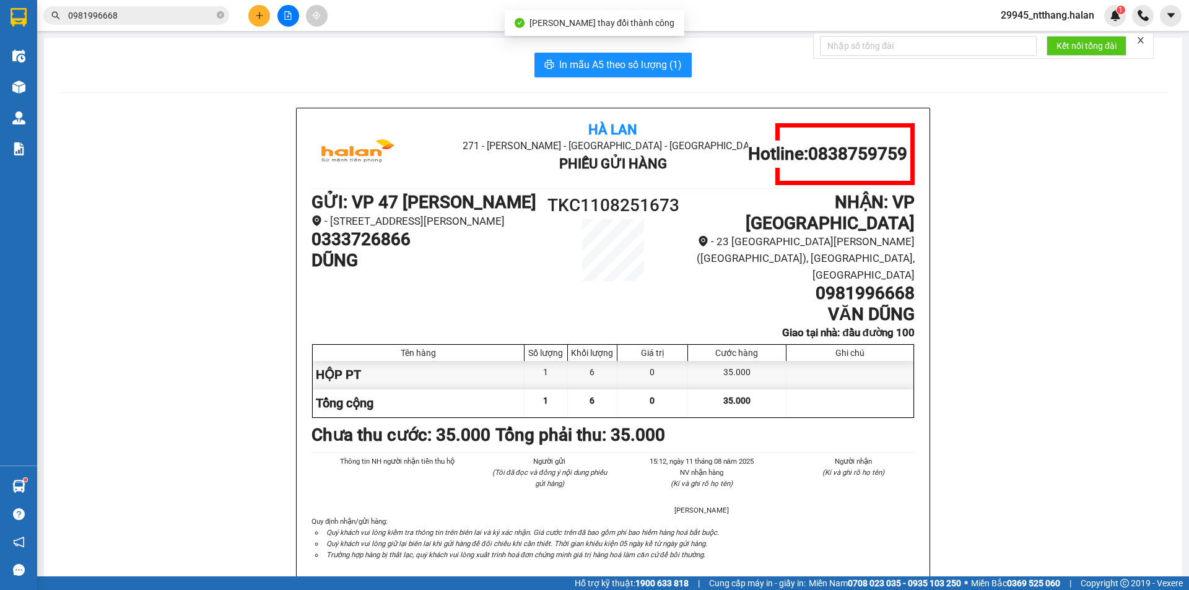
click at [189, 12] on input "0981996668" at bounding box center [141, 16] width 146 height 14
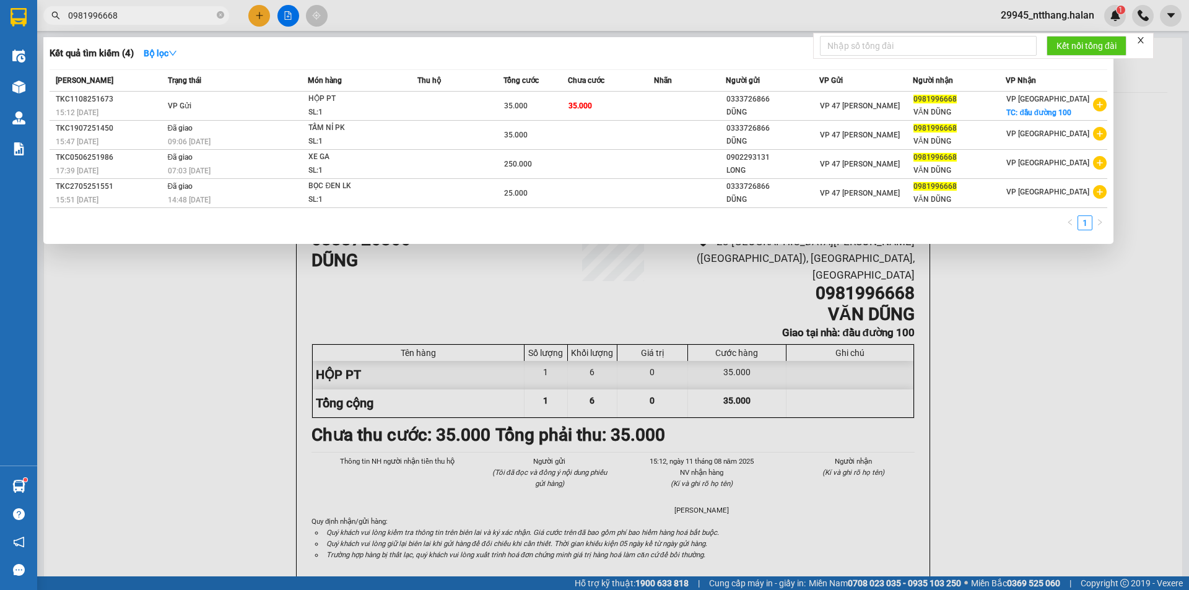
click at [172, 9] on input "0981996668" at bounding box center [141, 16] width 146 height 14
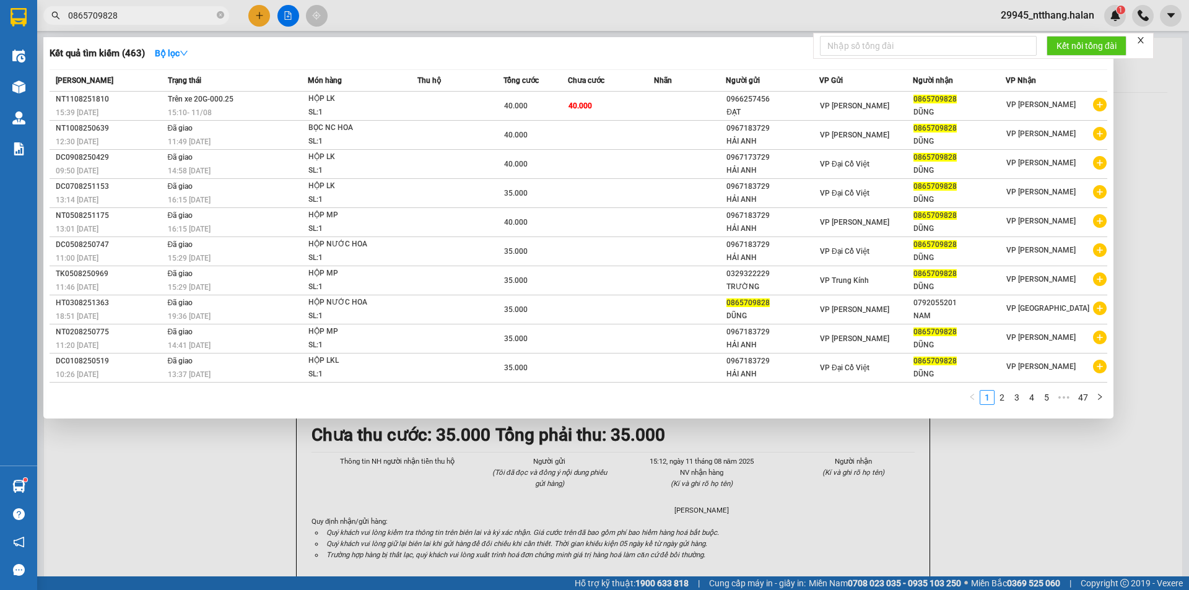
click at [152, 21] on input "0865709828" at bounding box center [141, 16] width 146 height 14
click at [165, 16] on input "0865709828" at bounding box center [141, 16] width 146 height 14
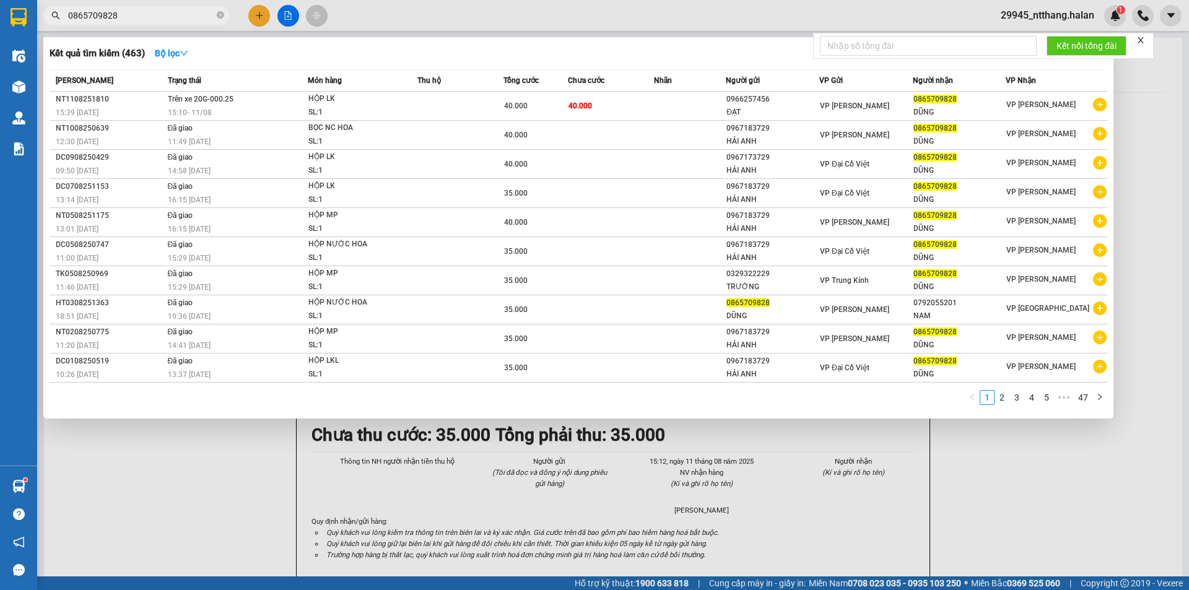
click at [165, 16] on input "0865709828" at bounding box center [141, 16] width 146 height 14
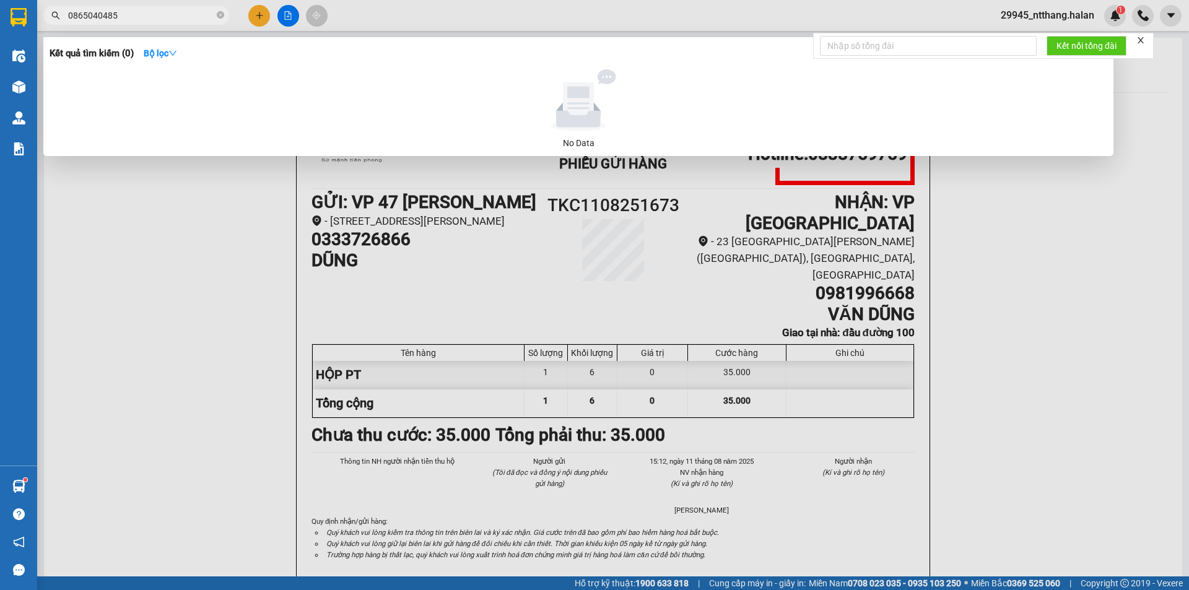
click at [173, 14] on input "0865040485" at bounding box center [141, 16] width 146 height 14
click at [206, 11] on input "0865040485" at bounding box center [141, 16] width 146 height 14
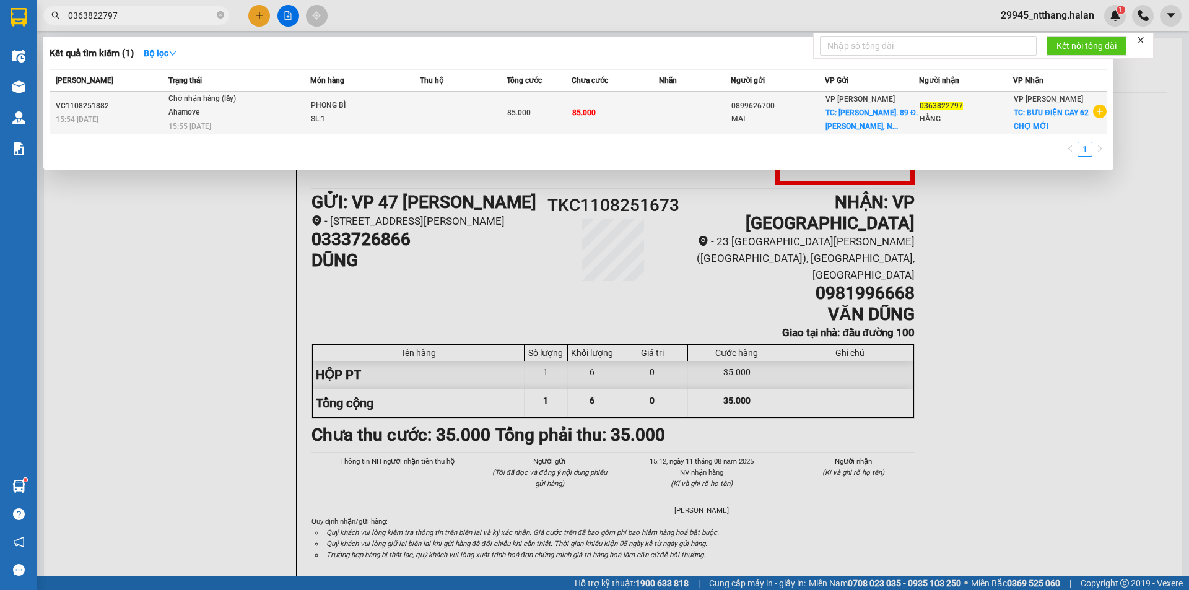
type input "0363822797"
click at [555, 108] on div "85.000" at bounding box center [539, 113] width 64 height 14
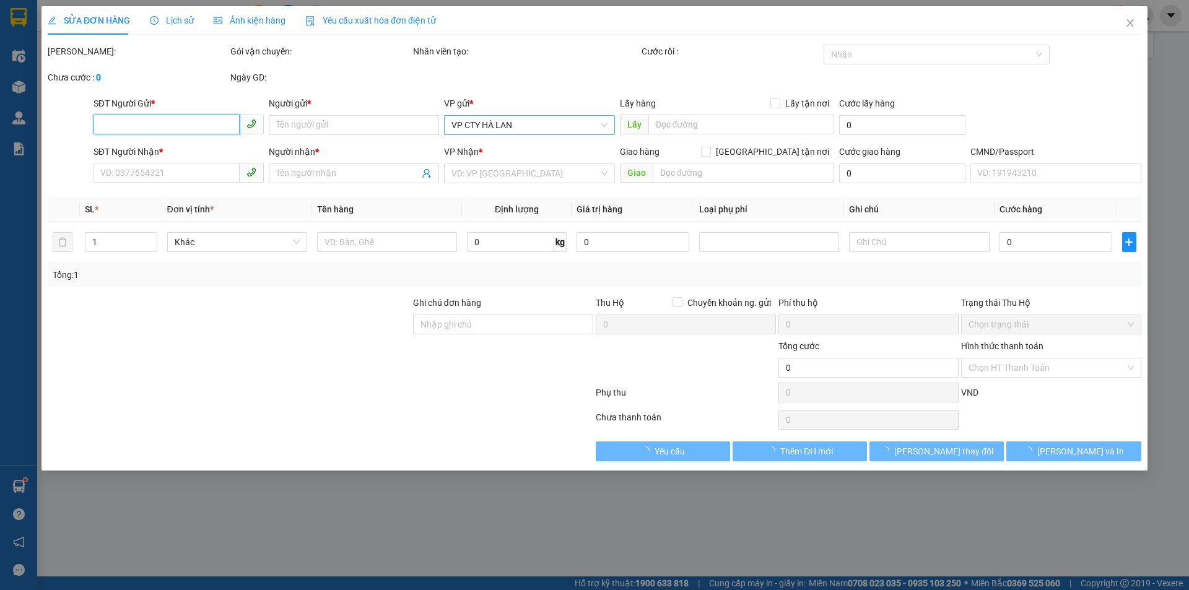
type input "0899626700"
type input "MAI"
checkbox input "true"
type input "Ng. 89 Đ. Lạc Long Quân, Nghĩa Đô, Cầu Giấy, Hà Nội, Việt Nam"
type input "0363822797"
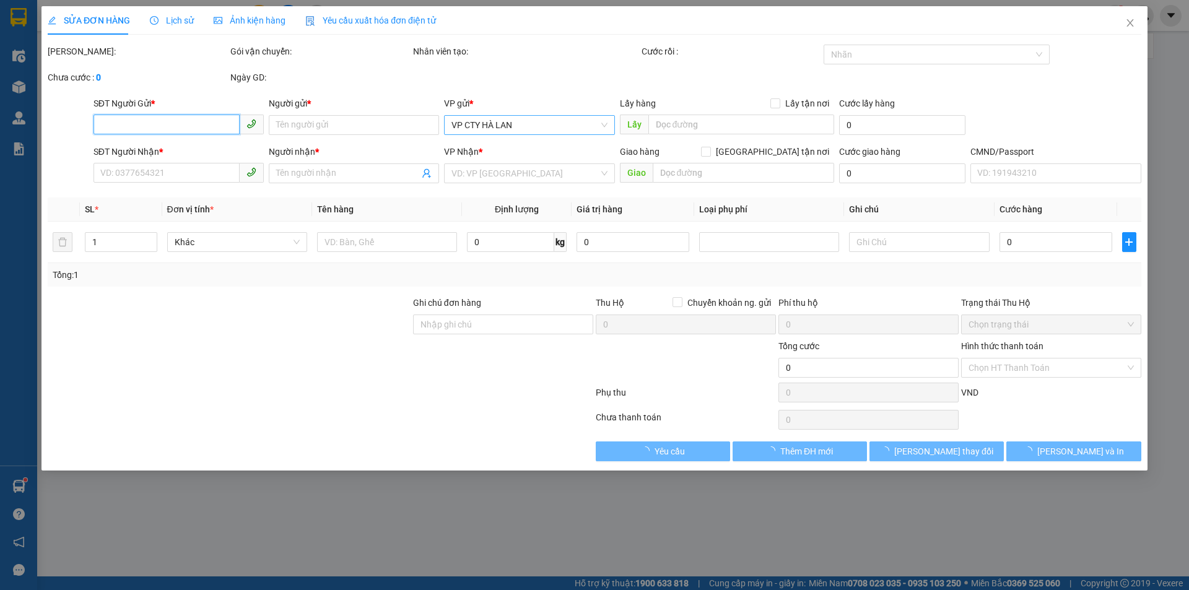
type input "HẰNG"
checkbox input "true"
type input "BƯU ĐIỆN CAY 62 CHỢ MỚI"
type input "LẤY HỘ CHIẾU CHỊ HẰNG BẮC KẠN"
type input "85.000"
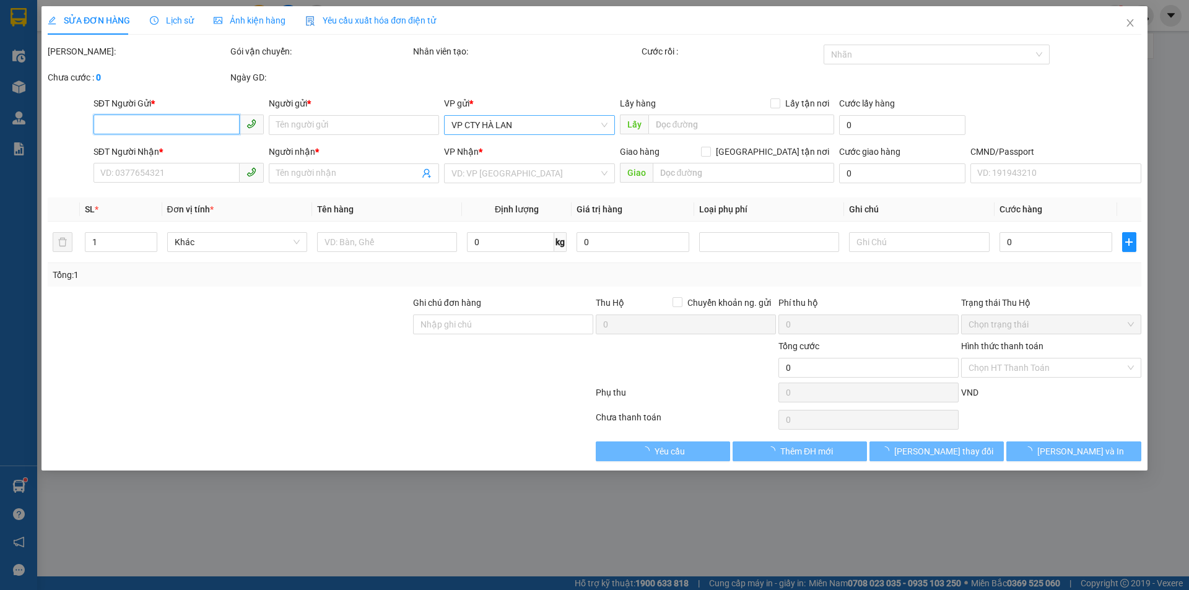
type input "85.000"
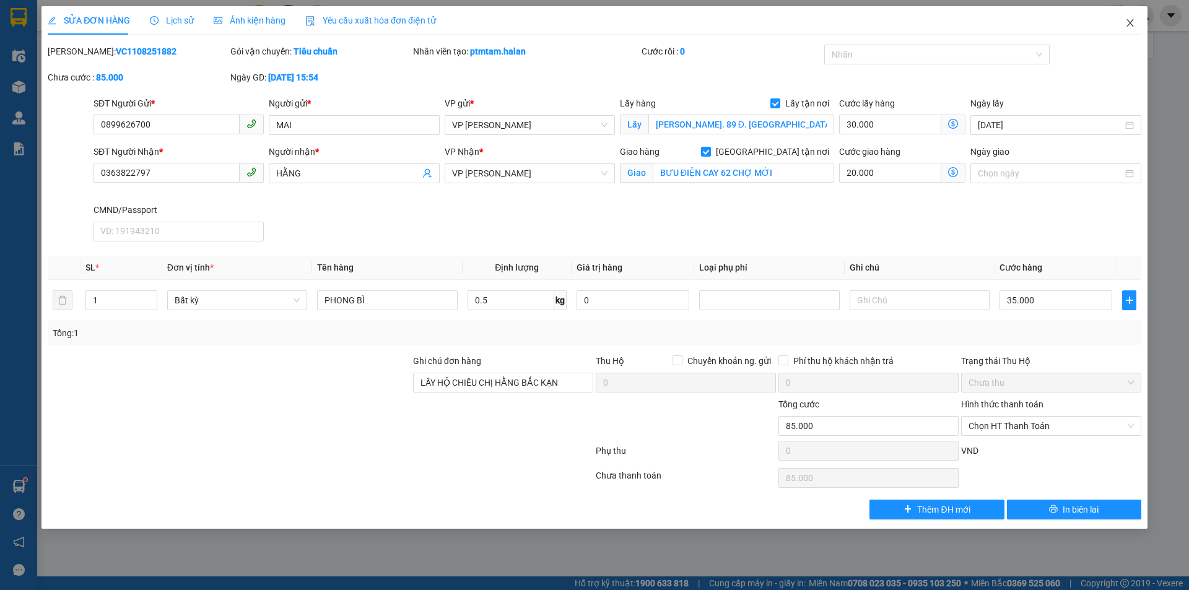
click at [1123, 18] on span "Close" at bounding box center [1130, 23] width 35 height 35
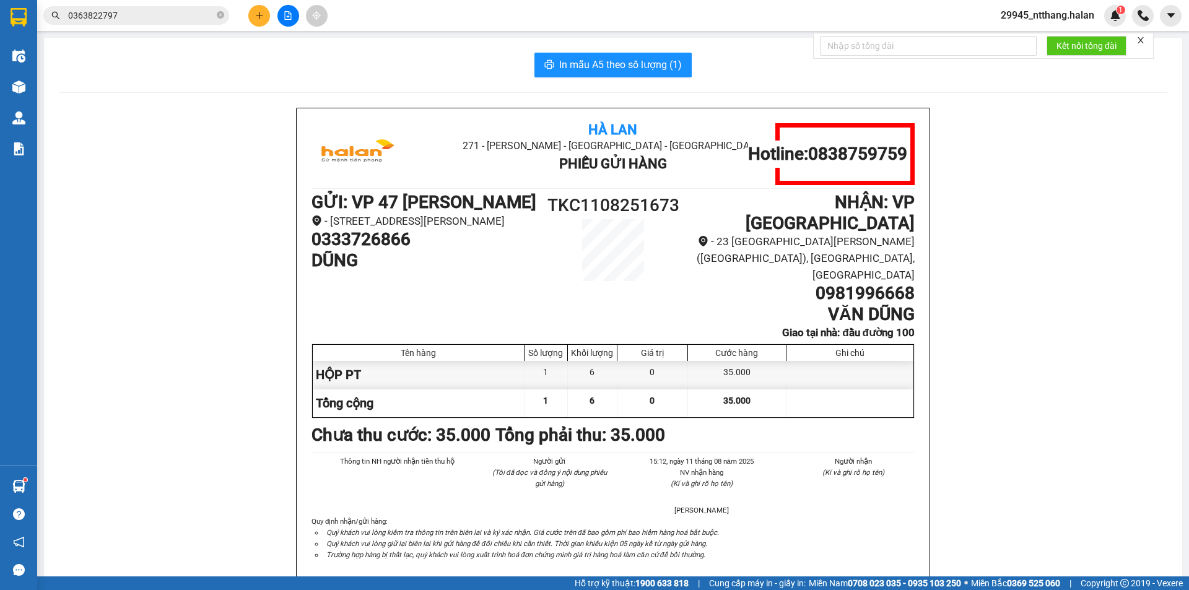
click at [178, 19] on input "0363822797" at bounding box center [141, 16] width 146 height 14
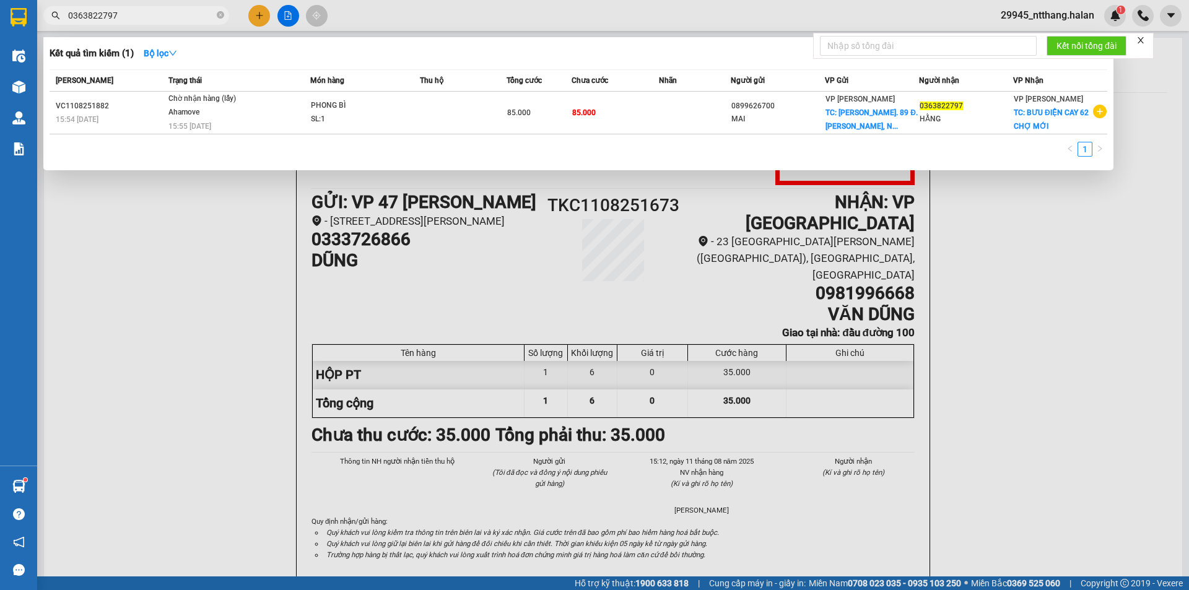
click at [178, 19] on input "0363822797" at bounding box center [141, 16] width 146 height 14
click at [1083, 298] on div at bounding box center [594, 295] width 1189 height 590
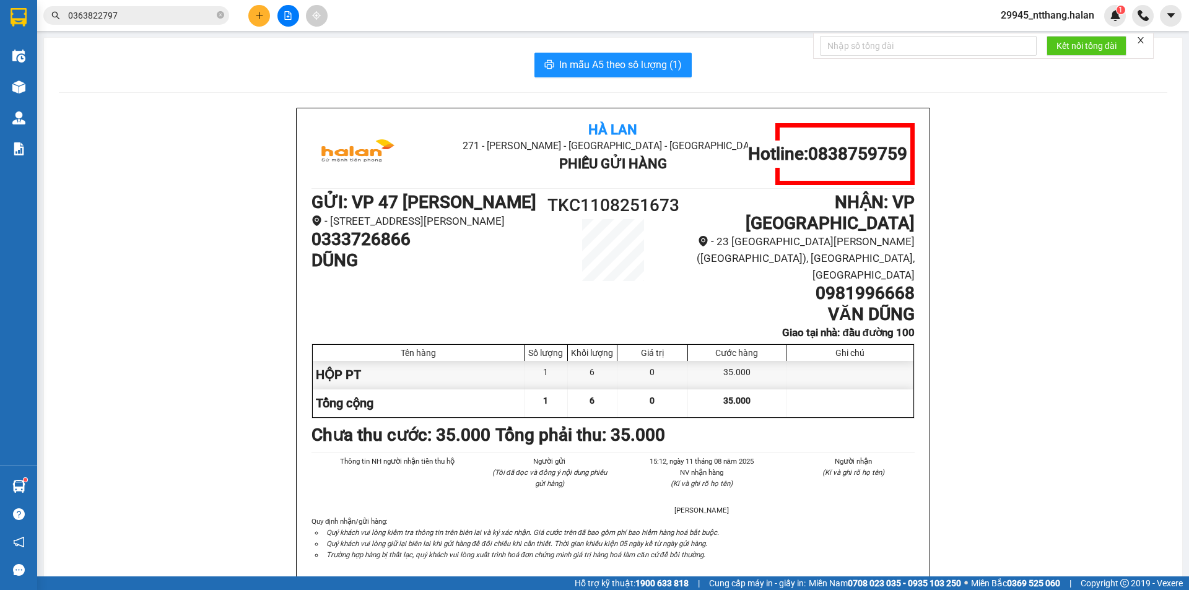
click at [228, 111] on div "Hà Lan 271 - Dương Tự Minh - Phường Tân Long - Thái Nguyên Phiếu Gửi Hàng Hotli…" at bounding box center [613, 361] width 1108 height 506
click at [209, 163] on div "Hà Lan 271 - Dương Tự Minh - Phường Tân Long - Thái Nguyên Phiếu Gửi Hàng Hotli…" at bounding box center [613, 361] width 1108 height 506
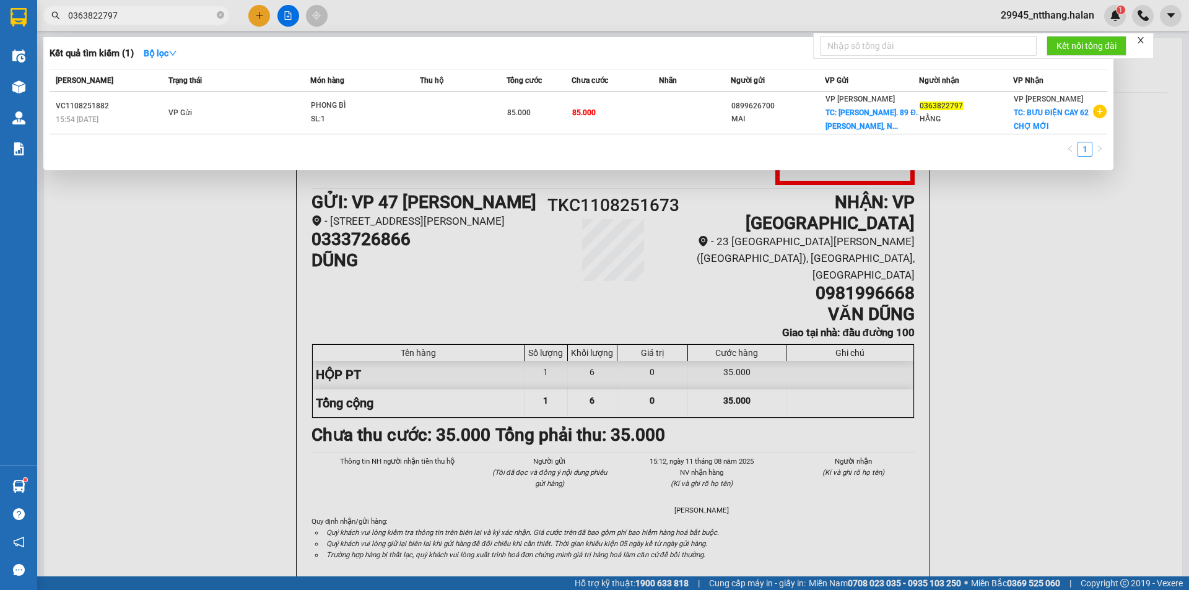
click at [210, 17] on input "0363822797" at bounding box center [141, 16] width 146 height 14
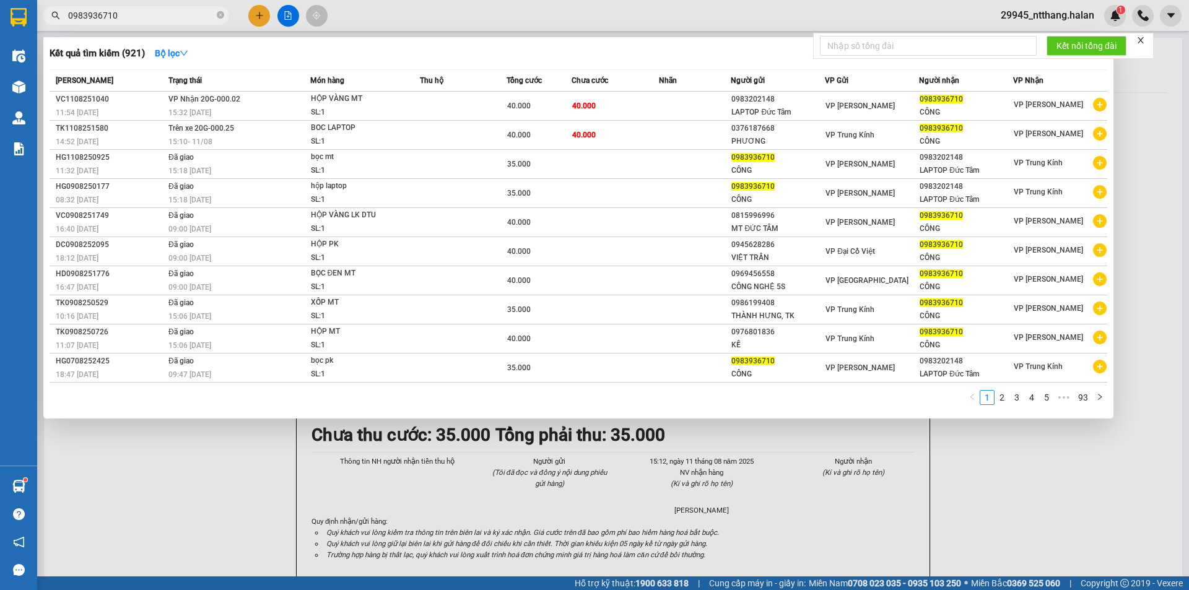
click at [599, 455] on div at bounding box center [594, 295] width 1189 height 590
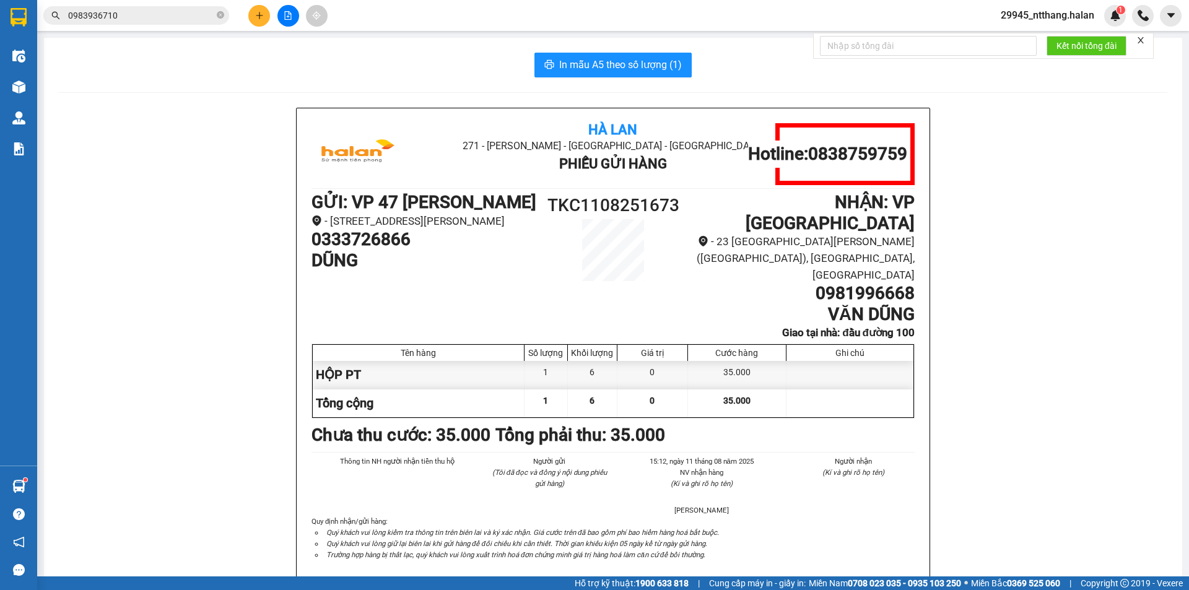
click at [598, 206] on h1 "TKC1108251673" at bounding box center [613, 205] width 151 height 27
copy h1 "TKC1108251673"
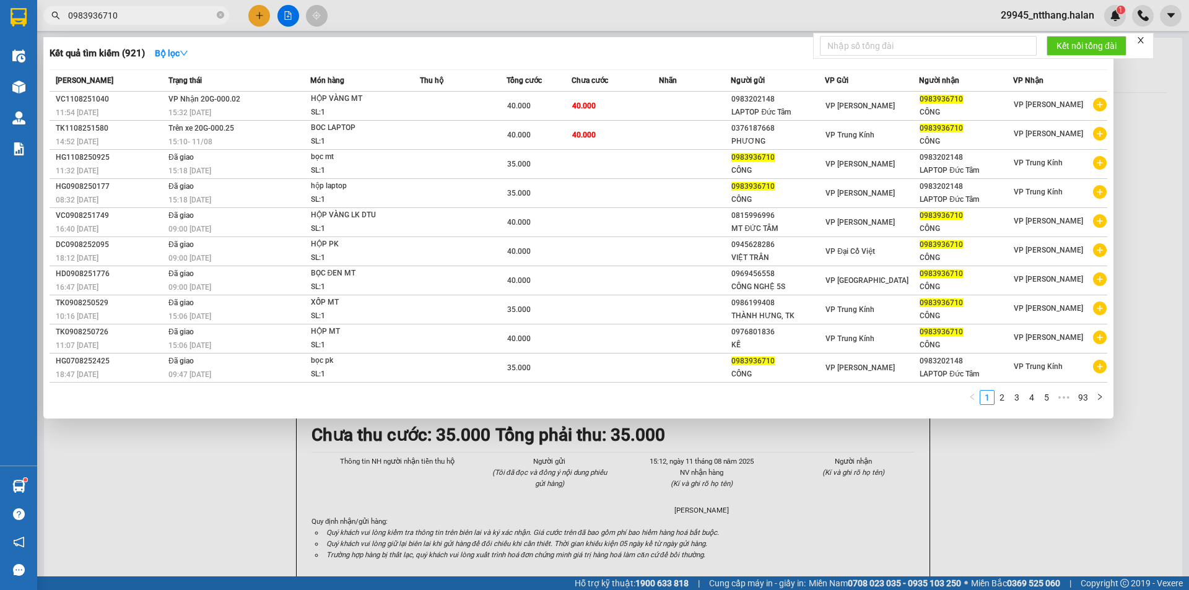
click at [130, 16] on input "0983936710" at bounding box center [141, 16] width 146 height 14
paste input "TKC1108251673"
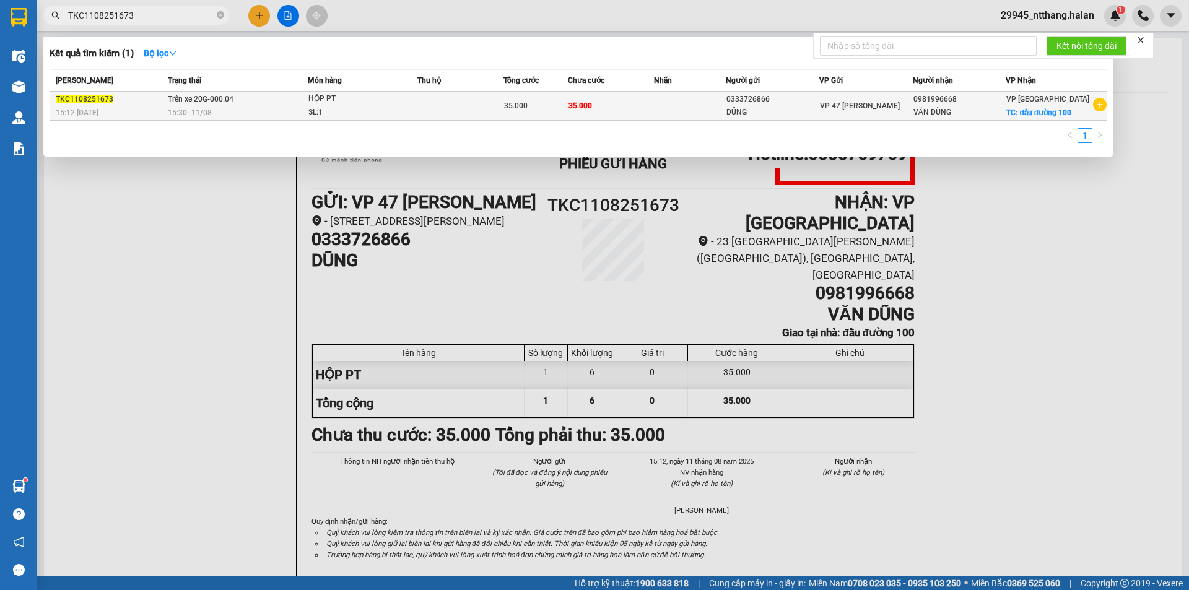
click at [313, 110] on div "SL: 1" at bounding box center [354, 113] width 93 height 14
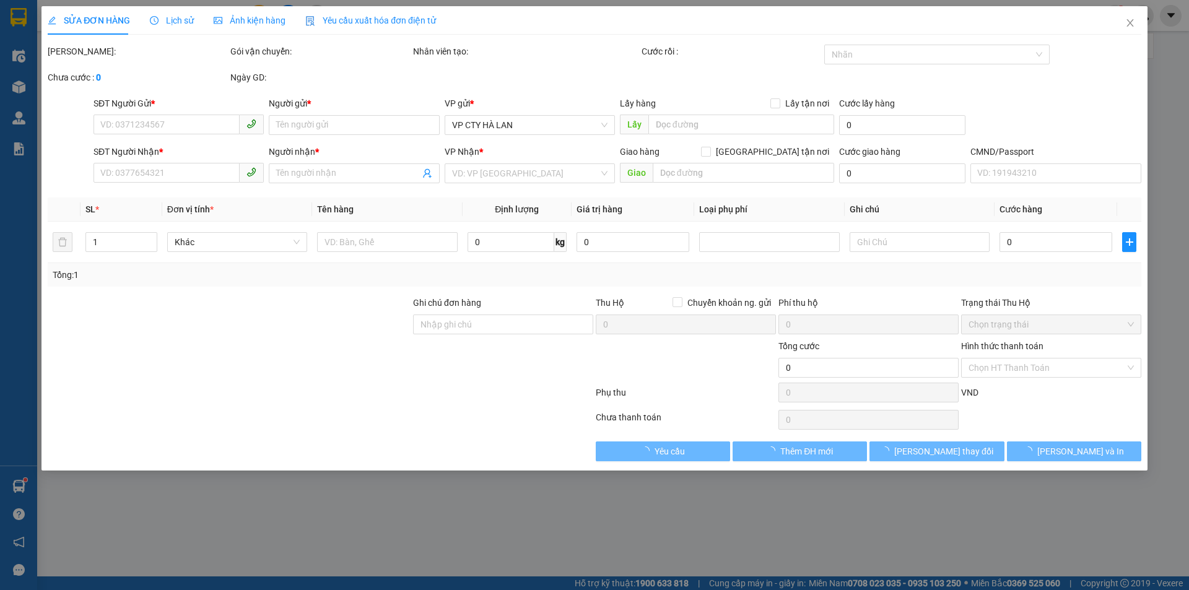
click at [170, 16] on span "Lịch sử" at bounding box center [172, 20] width 44 height 10
click at [175, 20] on span "Lịch sử" at bounding box center [172, 20] width 44 height 10
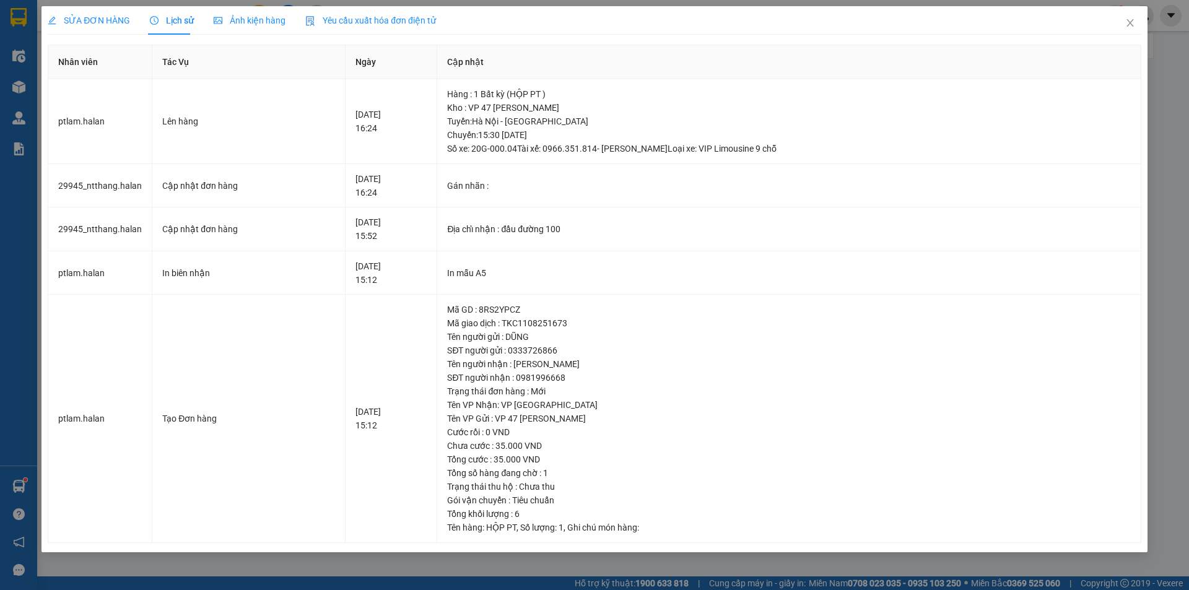
click at [89, 15] on span "SỬA ĐƠN HÀNG" at bounding box center [89, 20] width 82 height 10
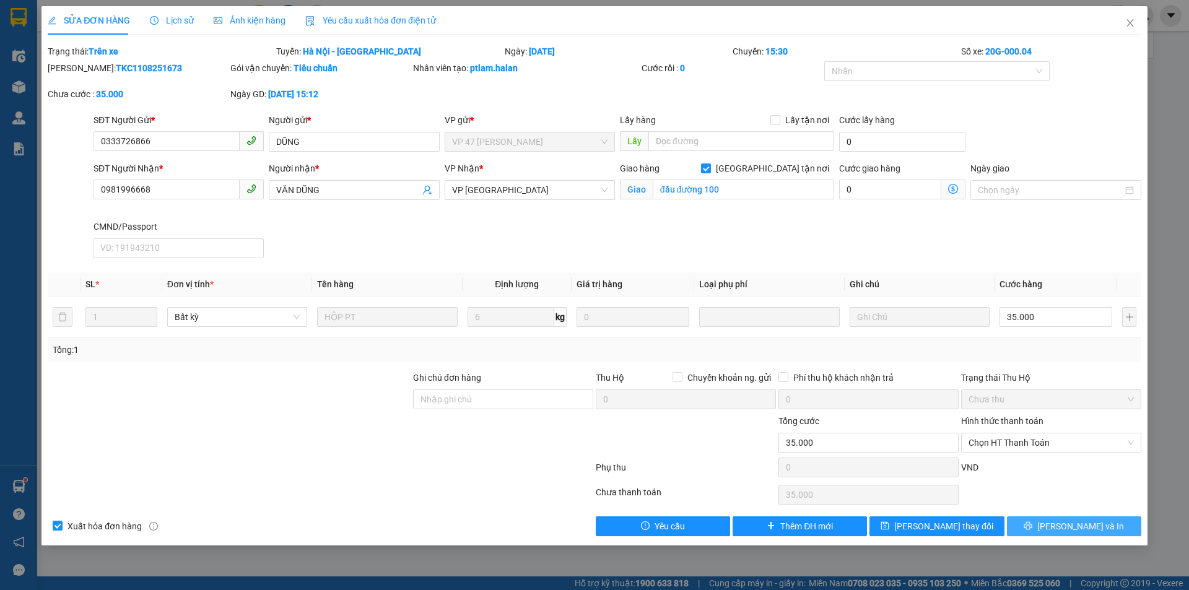
click at [1047, 525] on button "[PERSON_NAME] và In" at bounding box center [1074, 526] width 134 height 20
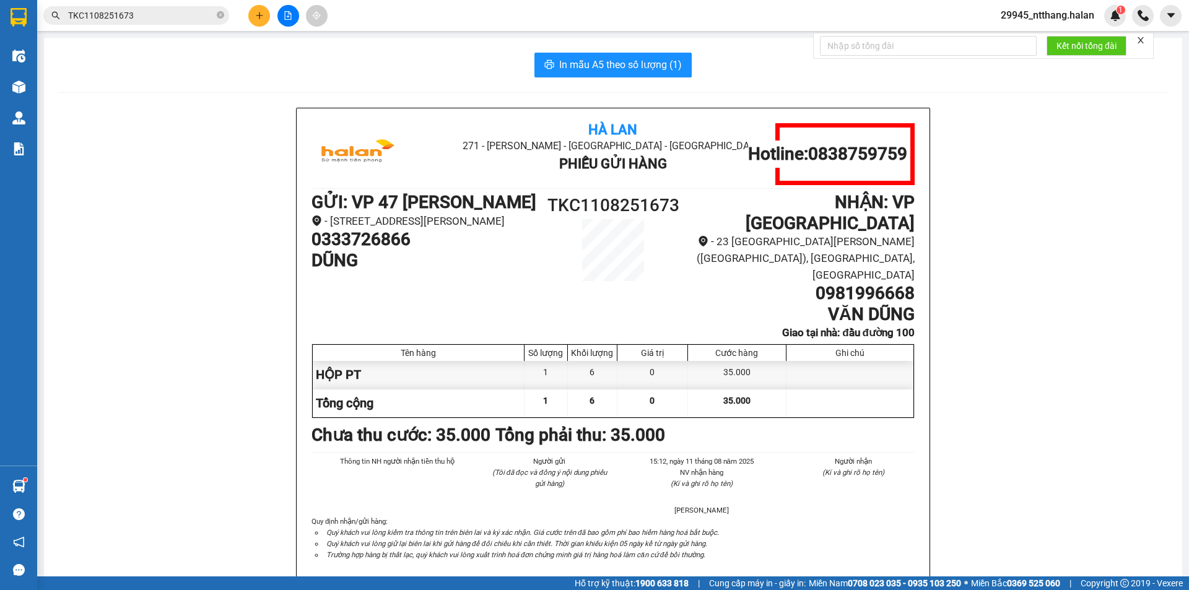
click at [171, 7] on span "TKC1108251673" at bounding box center [136, 15] width 186 height 19
click at [168, 15] on input "TKC1108251673" at bounding box center [141, 16] width 146 height 14
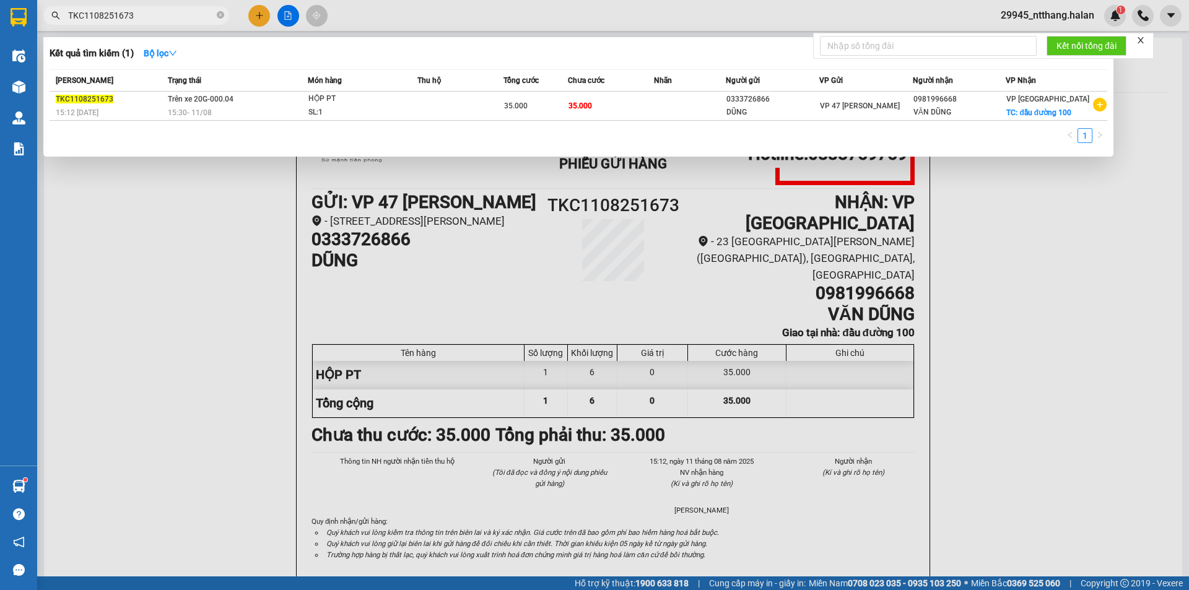
click at [168, 15] on input "TKC1108251673" at bounding box center [141, 16] width 146 height 14
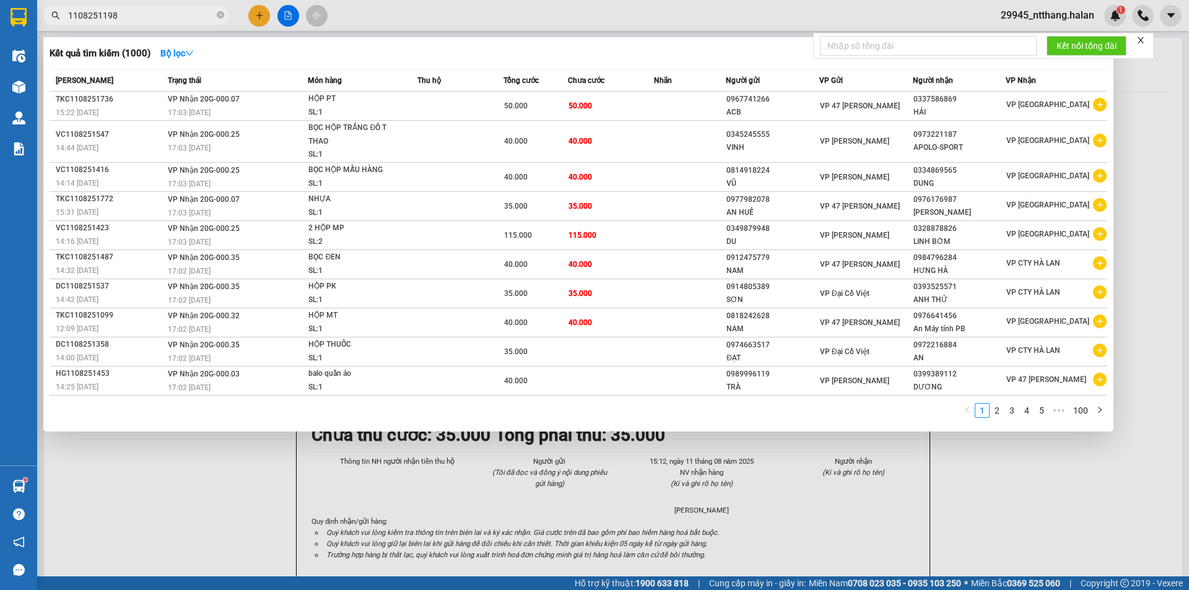
type input "1108251198"
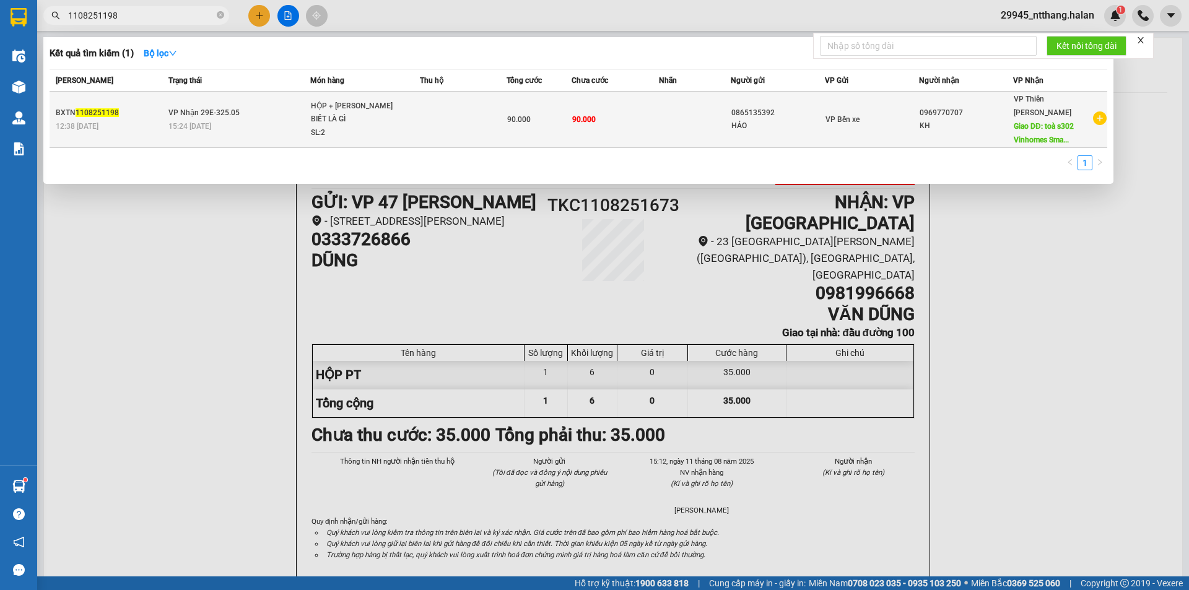
click at [420, 108] on td at bounding box center [463, 120] width 87 height 56
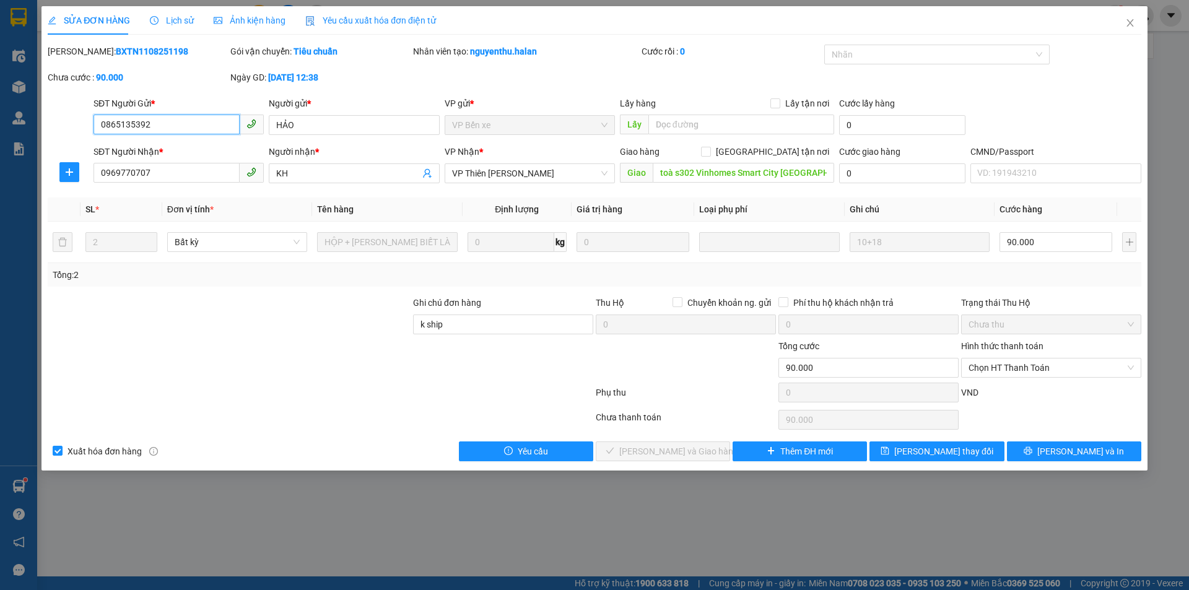
type input "0865135392"
type input "HẢO"
type input "0969770707"
type input "KH"
type input "toà s302 Vinhomes Smart City Tây Mỗ, Tây Mỗ, Nam Từ Liêm, Hà Nội"
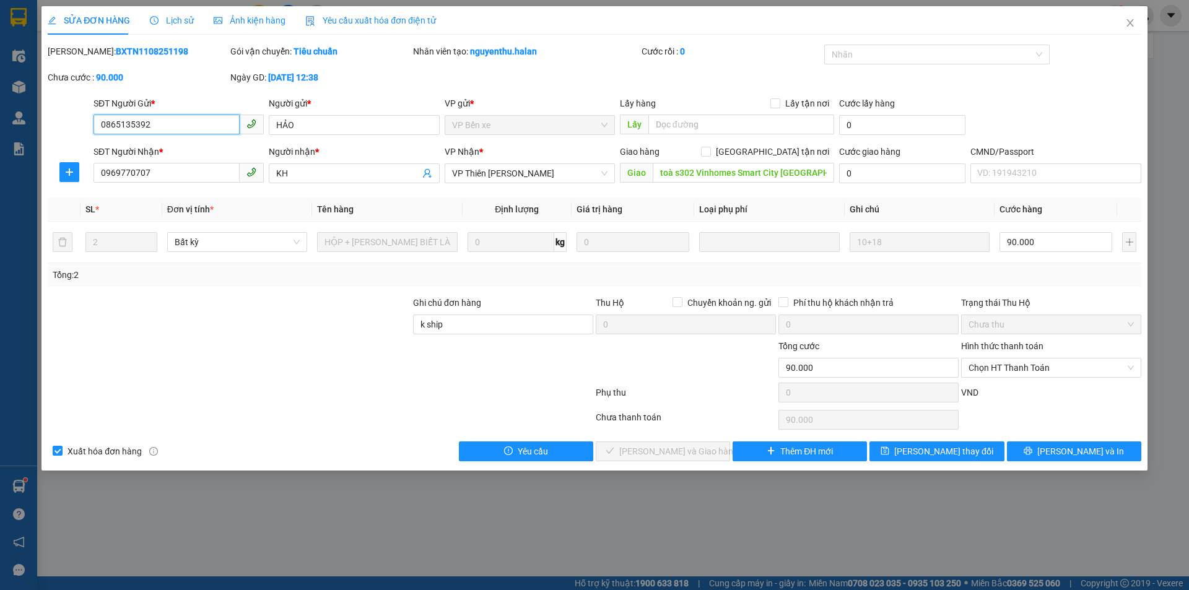
type input "k ship"
type input "90.000"
click at [171, 19] on span "Lịch sử" at bounding box center [172, 20] width 44 height 10
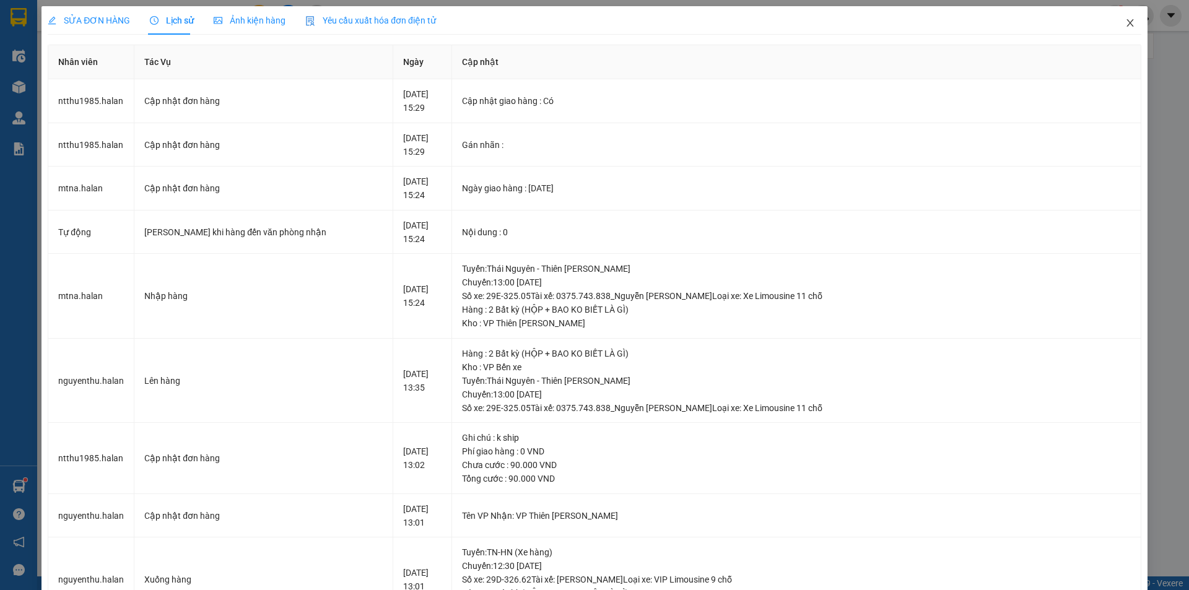
click at [1125, 26] on icon "close" at bounding box center [1130, 23] width 10 height 10
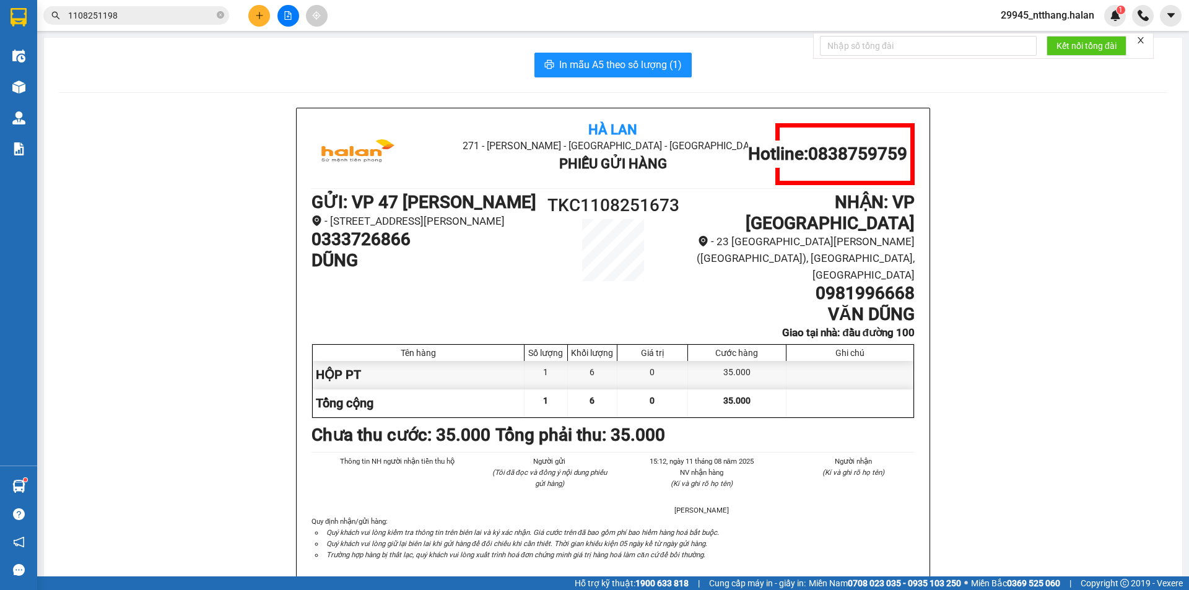
drag, startPoint x: 1147, startPoint y: 126, endPoint x: 548, endPoint y: 2, distance: 611.5
click at [1106, 115] on div "Hà Lan 271 - Dương Tự Minh - Phường Tân Long - Thái Nguyên Phiếu Gửi Hàng Hotli…" at bounding box center [613, 361] width 1108 height 506
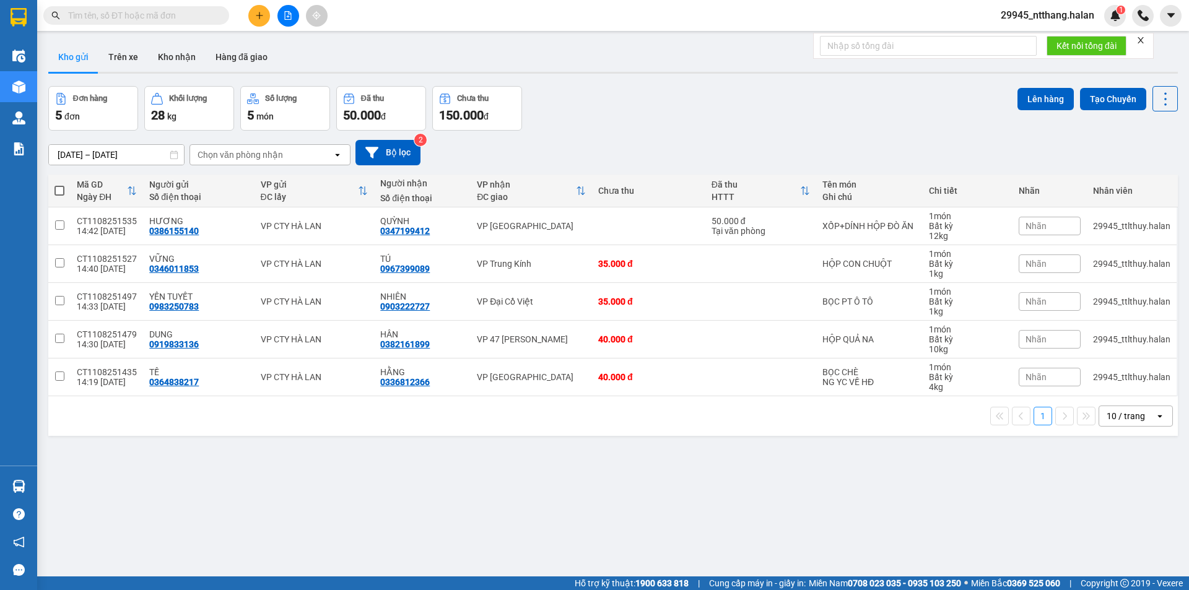
click at [282, 19] on button at bounding box center [288, 16] width 22 height 22
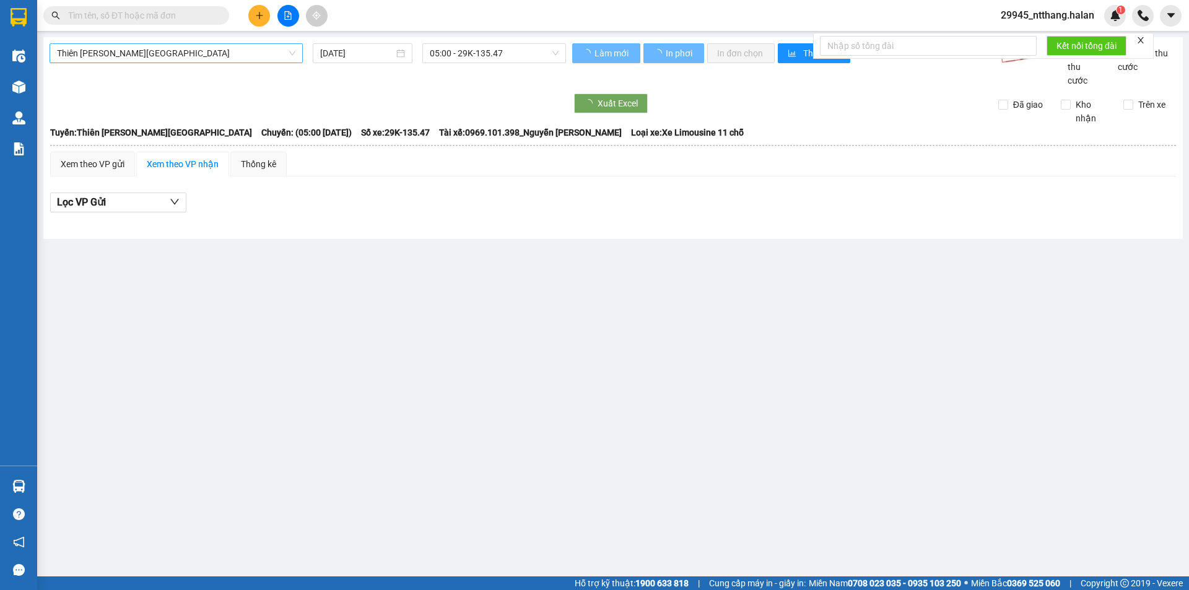
click at [131, 48] on span "Thiên Đường Bảo Sơn - Thái Nguyên" at bounding box center [176, 53] width 238 height 19
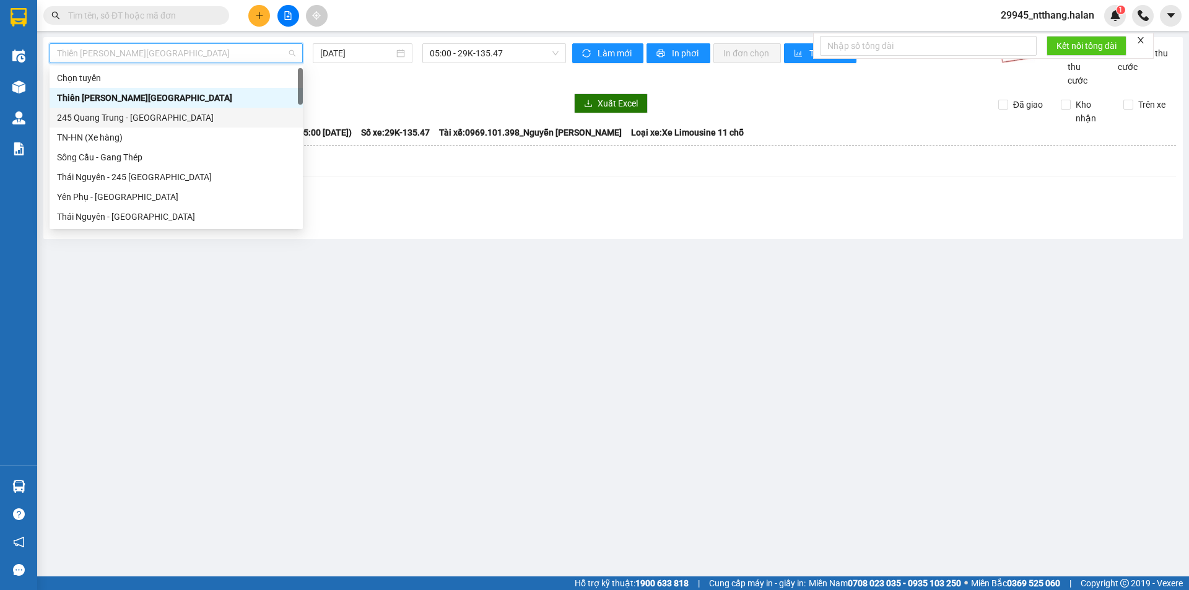
click at [131, 112] on div "245 Quang Trung - Thái Nguyên" at bounding box center [176, 118] width 238 height 14
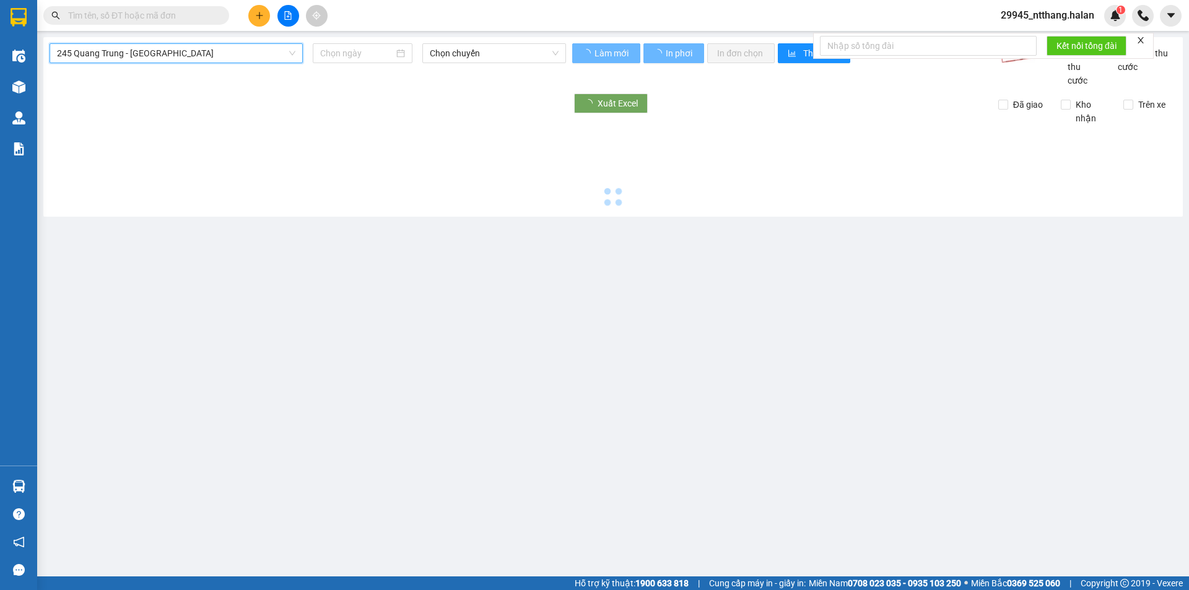
type input "[DATE]"
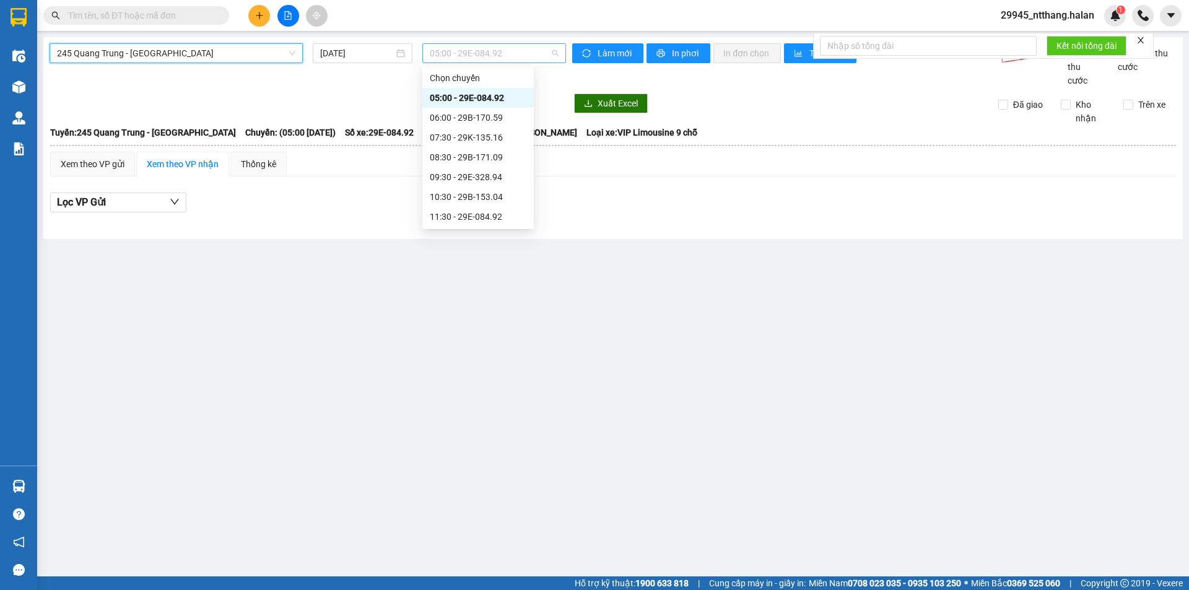
click at [474, 51] on span "05:00 - 29E-084.92" at bounding box center [494, 53] width 129 height 19
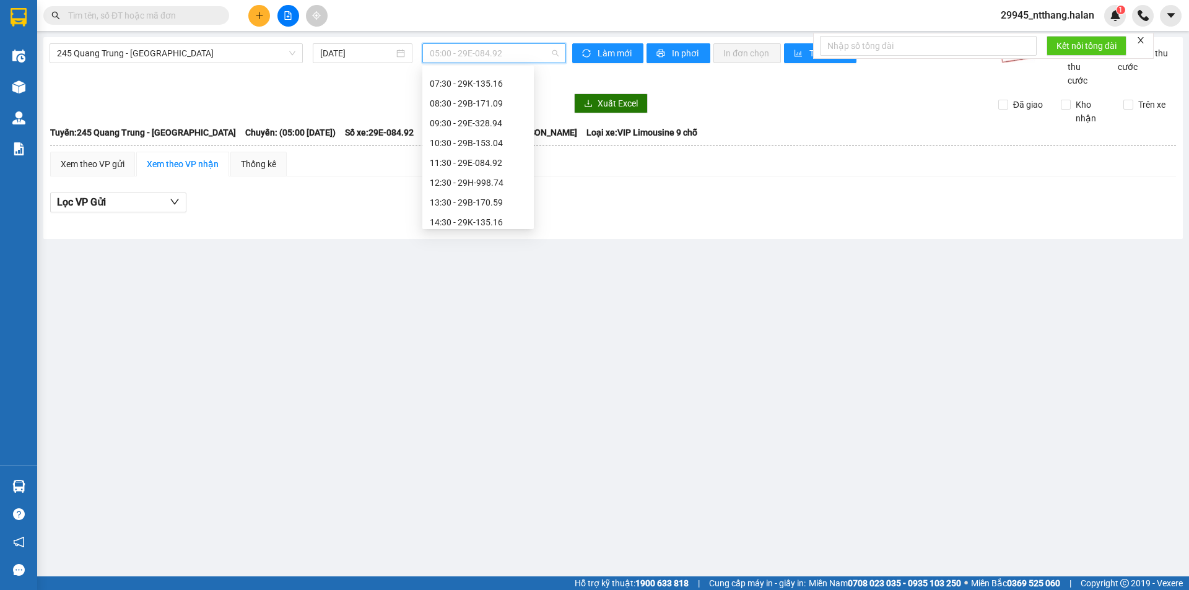
scroll to position [124, 0]
click at [467, 157] on div "14:30 - 29K-135.16" at bounding box center [478, 153] width 97 height 14
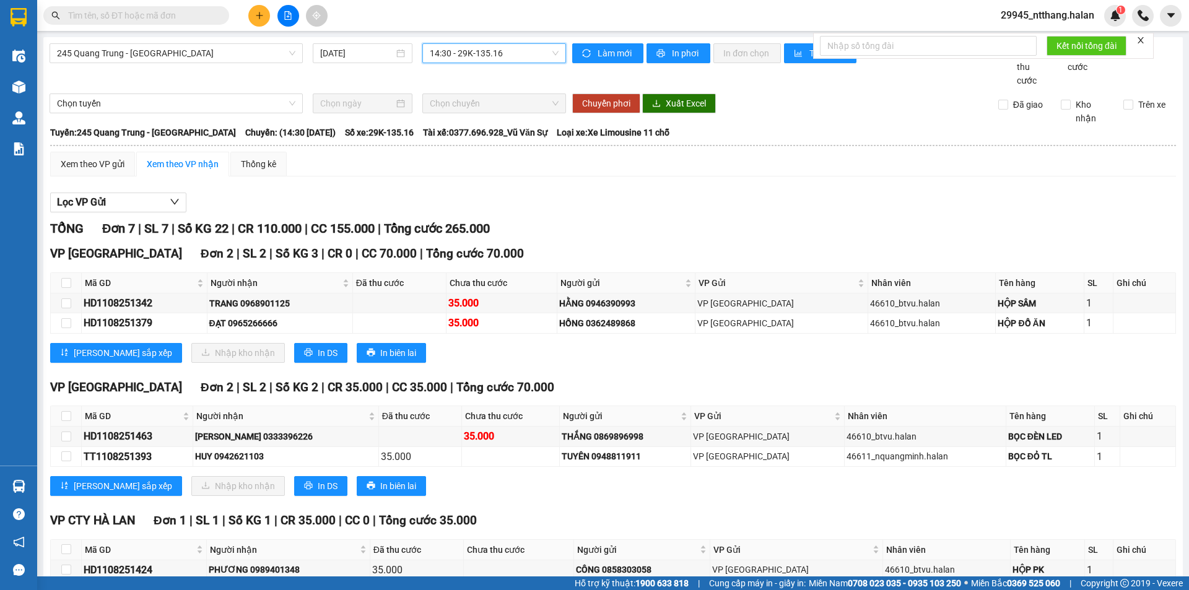
click at [170, 17] on input "text" at bounding box center [141, 16] width 146 height 14
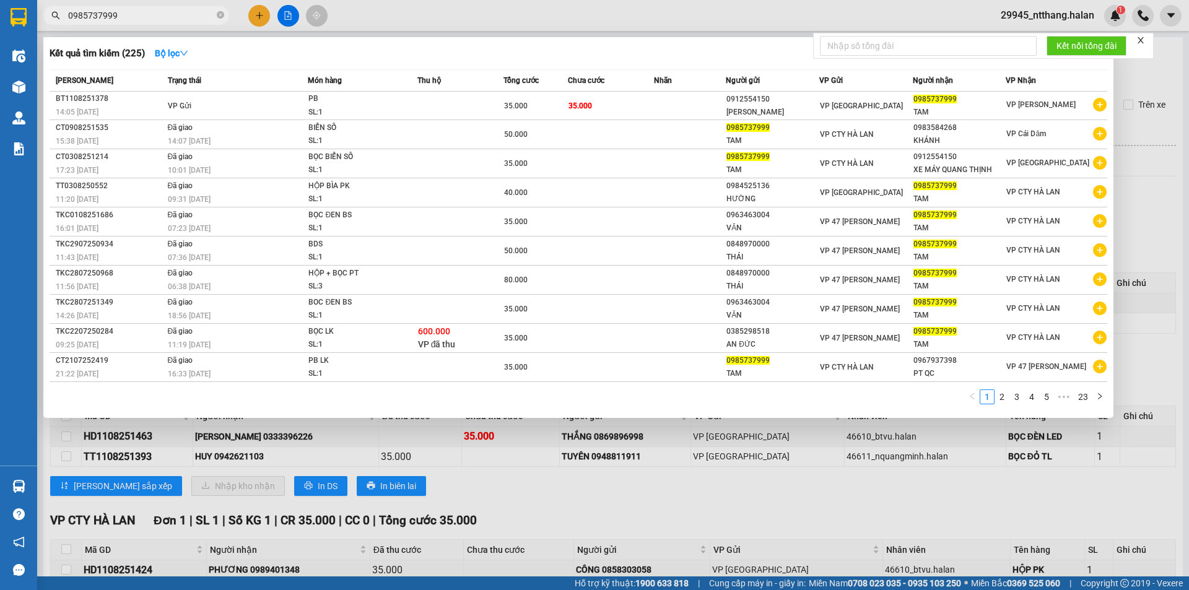
type input "0985737999"
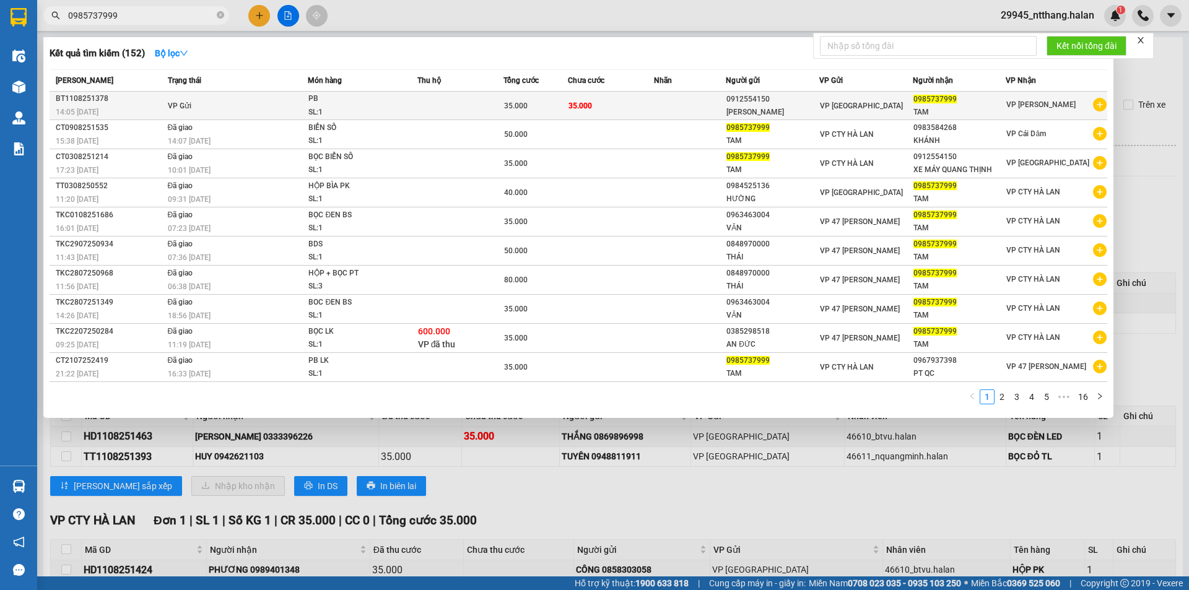
click at [323, 95] on div "PB" at bounding box center [354, 99] width 93 height 14
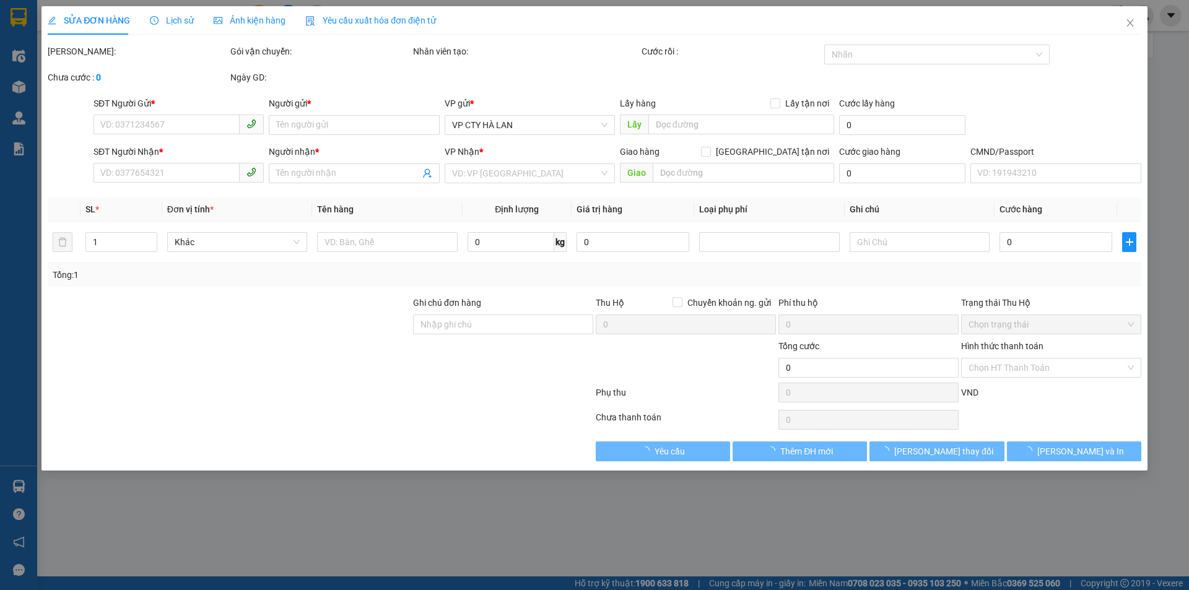
type input "0912554150"
type input "QUANG THỊNH"
type input "0985737999"
type input "TAM"
type input "35.000"
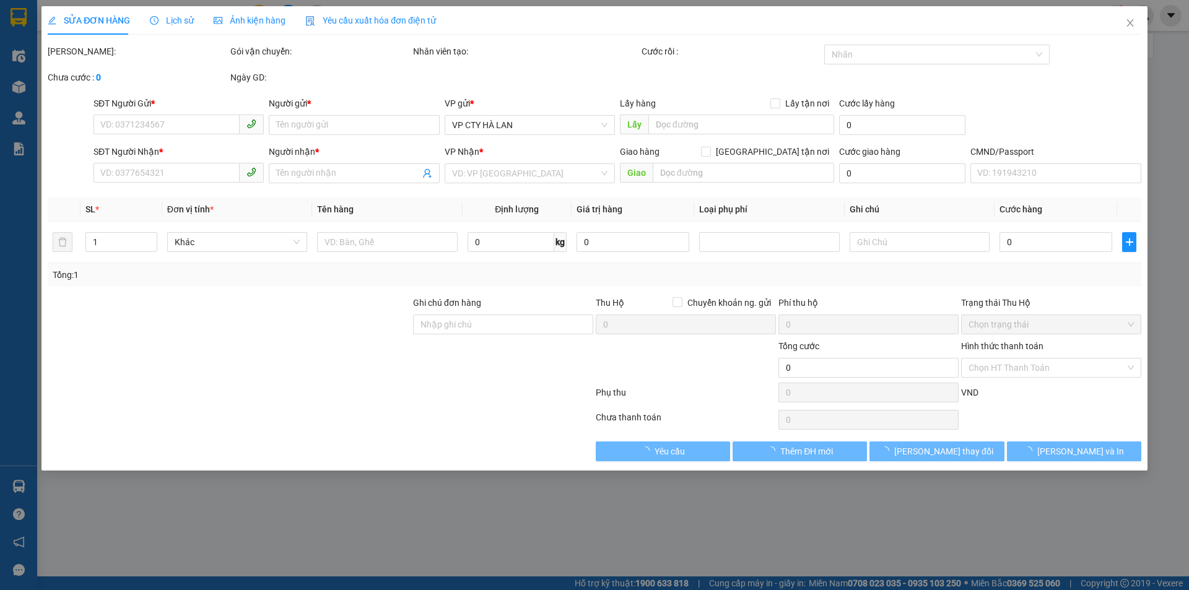
type input "35.000"
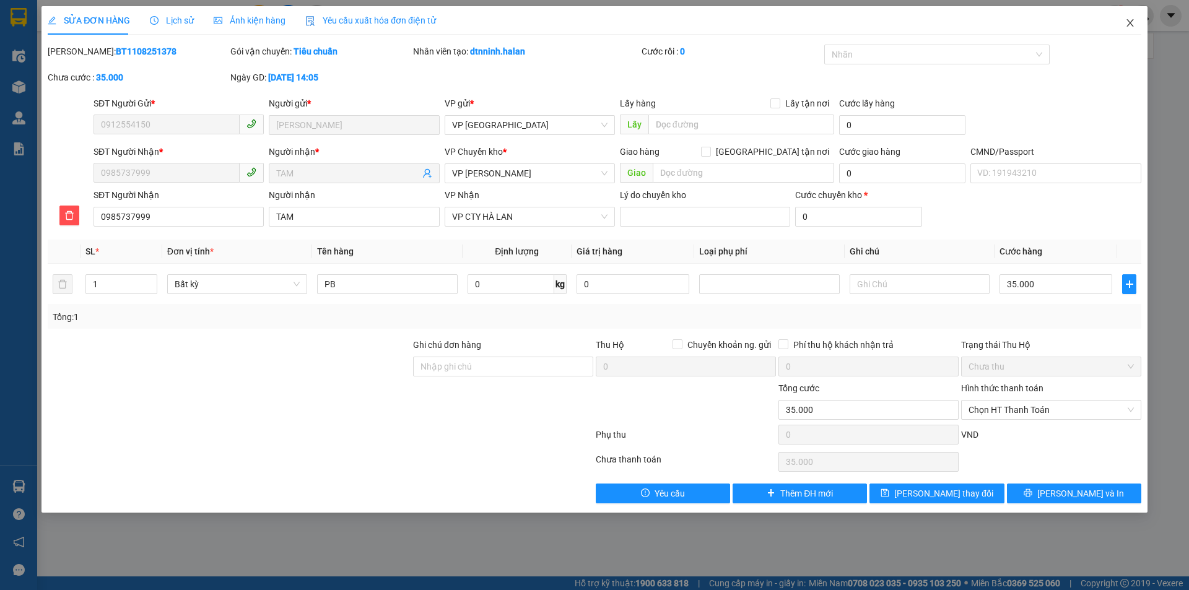
drag, startPoint x: 1126, startPoint y: 30, endPoint x: 1055, endPoint y: 28, distance: 70.6
click at [1123, 29] on span "Close" at bounding box center [1130, 23] width 35 height 35
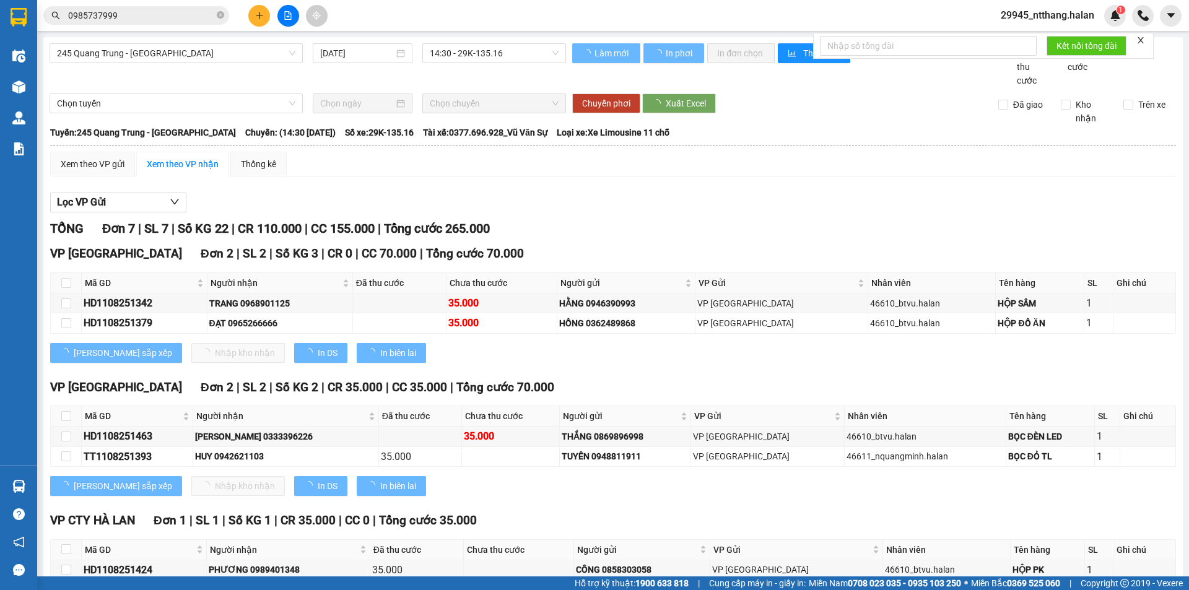
click at [163, 27] on div "Kết quả tìm kiếm ( 152 ) Bộ lọc Mã ĐH Trạng thái Món hàng Thu hộ Tổng cước Chưa…" at bounding box center [594, 15] width 1189 height 31
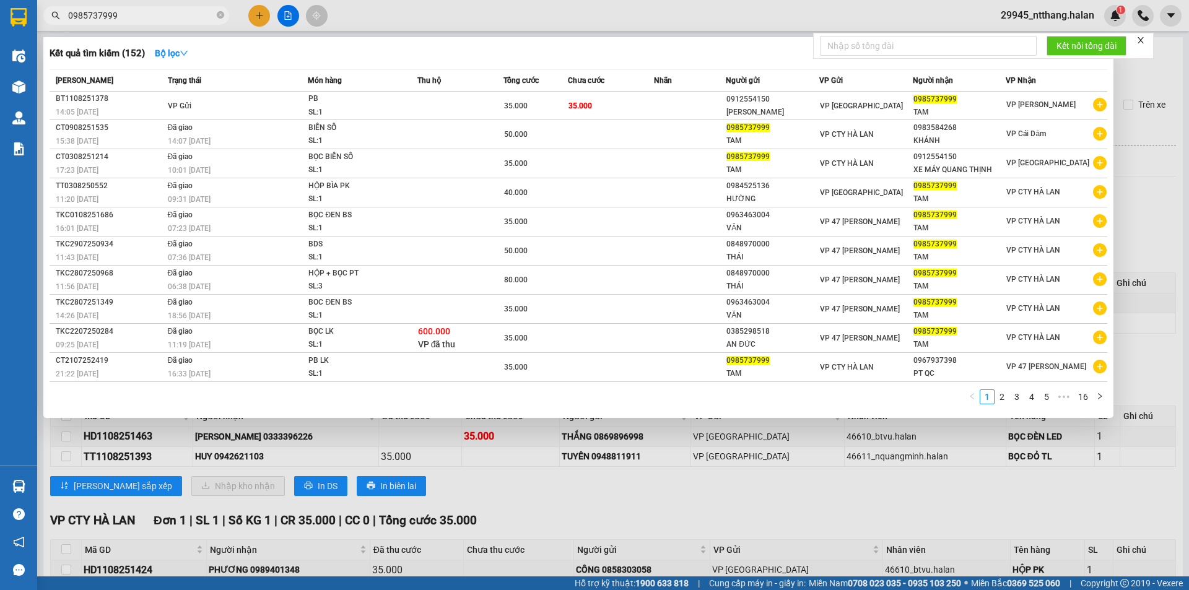
click at [164, 18] on input "0985737999" at bounding box center [141, 16] width 146 height 14
click at [171, 18] on input "0985737999" at bounding box center [141, 16] width 146 height 14
click at [168, 14] on input "0985737999" at bounding box center [141, 16] width 146 height 14
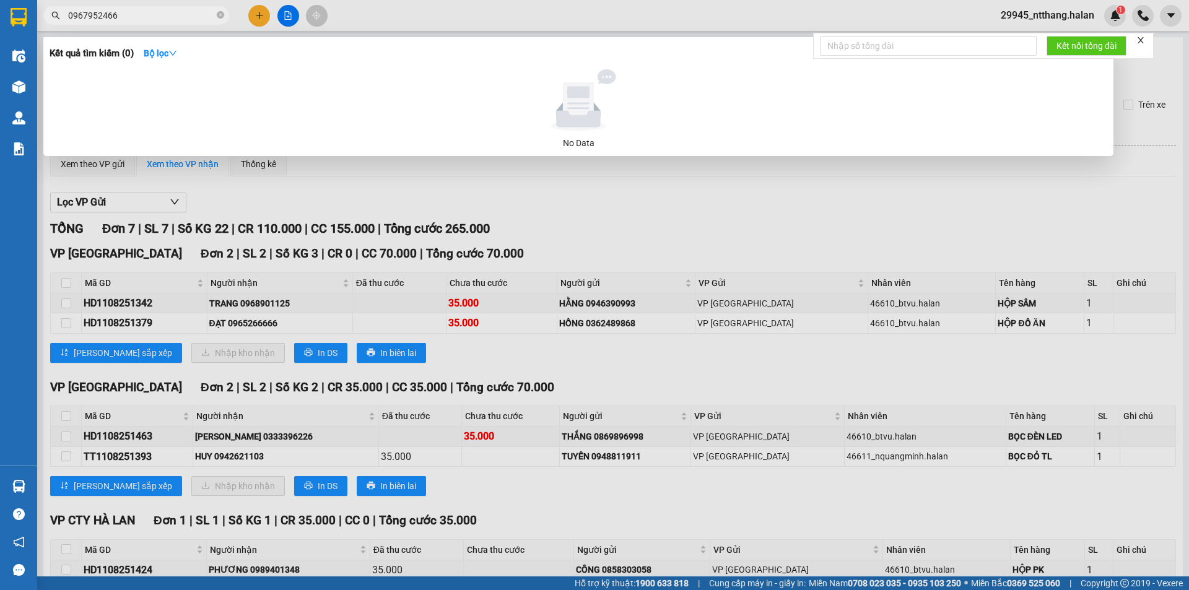
click at [204, 15] on input "0967952466" at bounding box center [141, 16] width 146 height 14
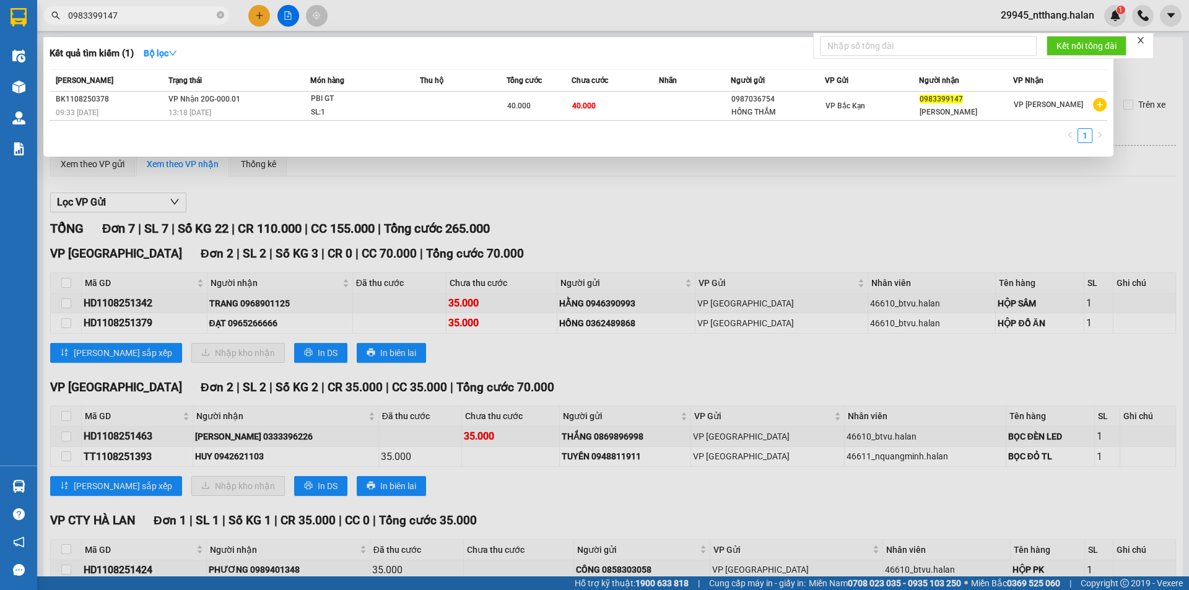
type input "0983399147"
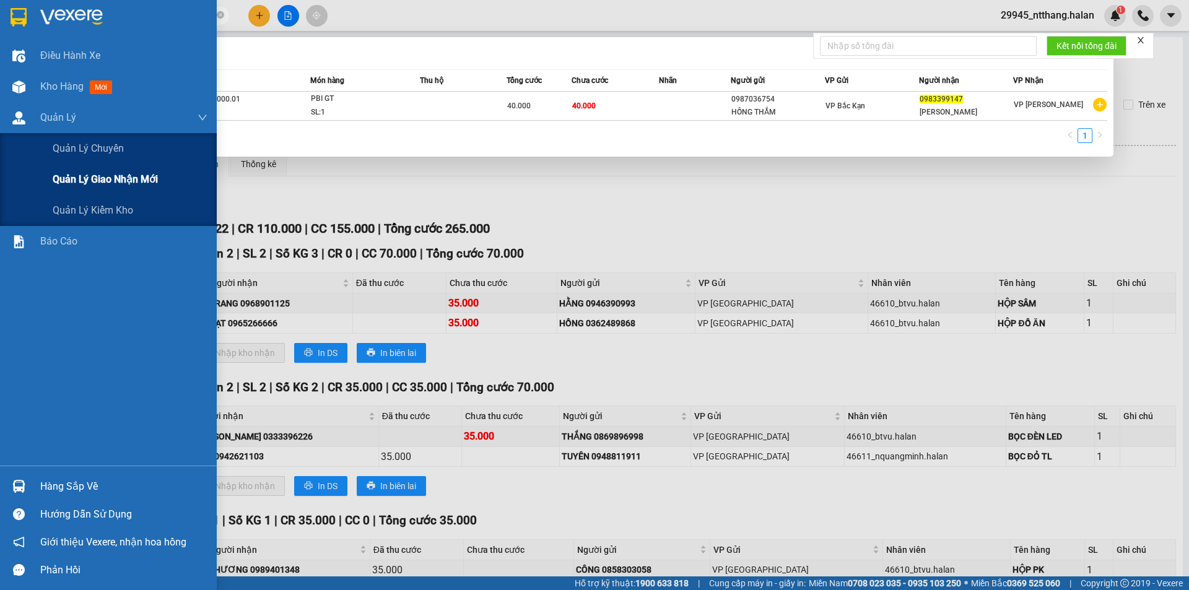
click at [99, 176] on span "Quản lý giao nhận mới" at bounding box center [105, 179] width 105 height 15
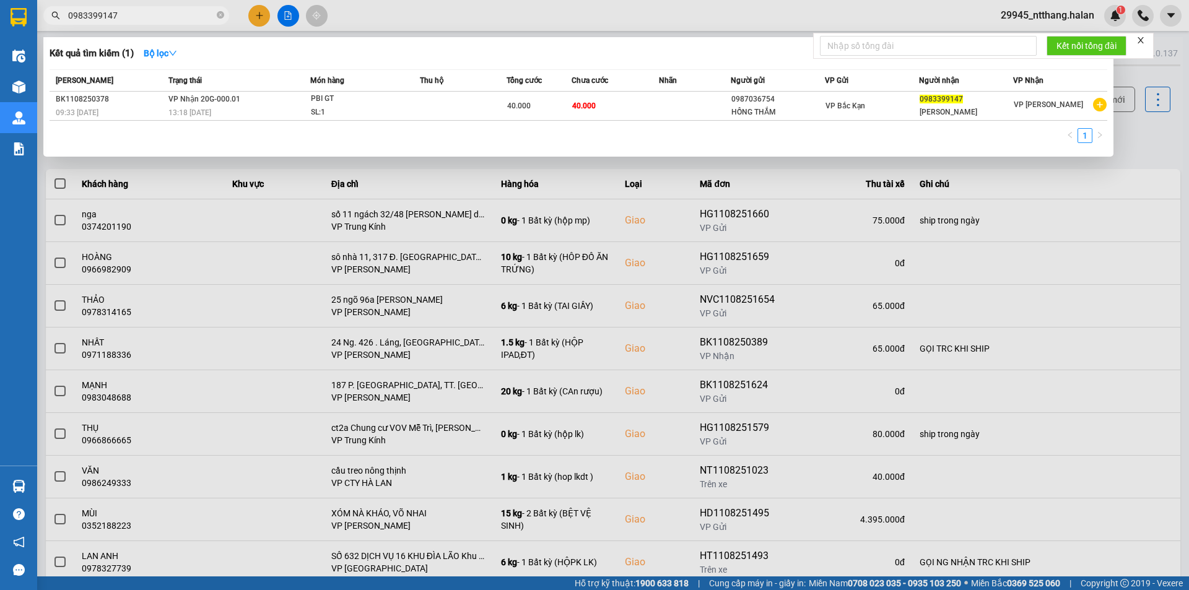
click at [653, 169] on div at bounding box center [594, 295] width 1189 height 590
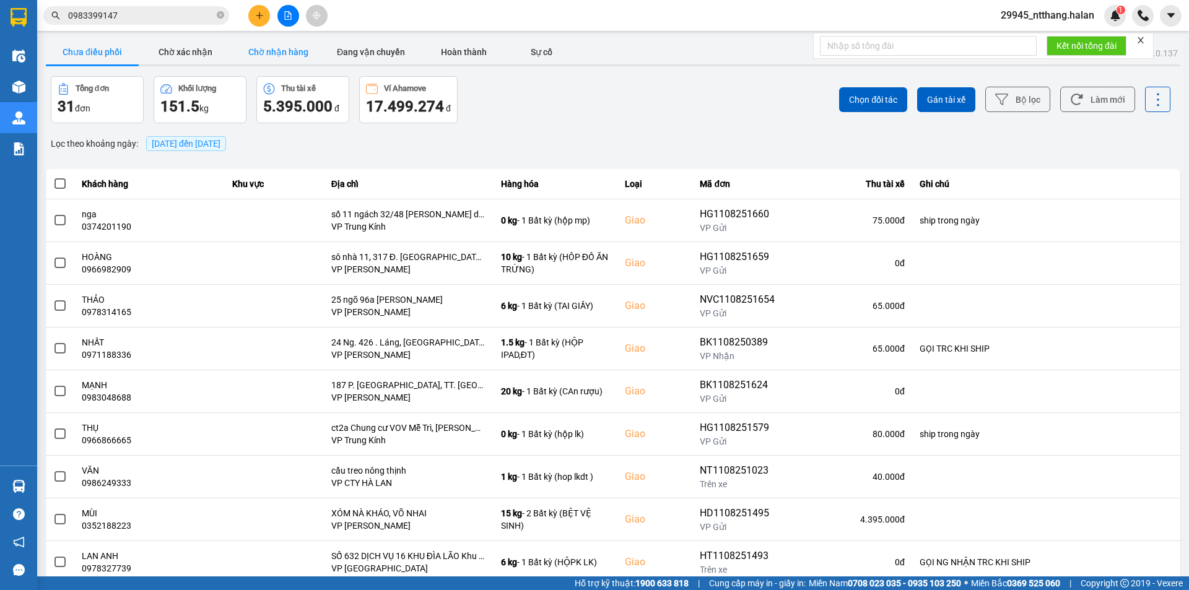
click at [273, 48] on button "Chờ nhận hàng" at bounding box center [278, 52] width 93 height 25
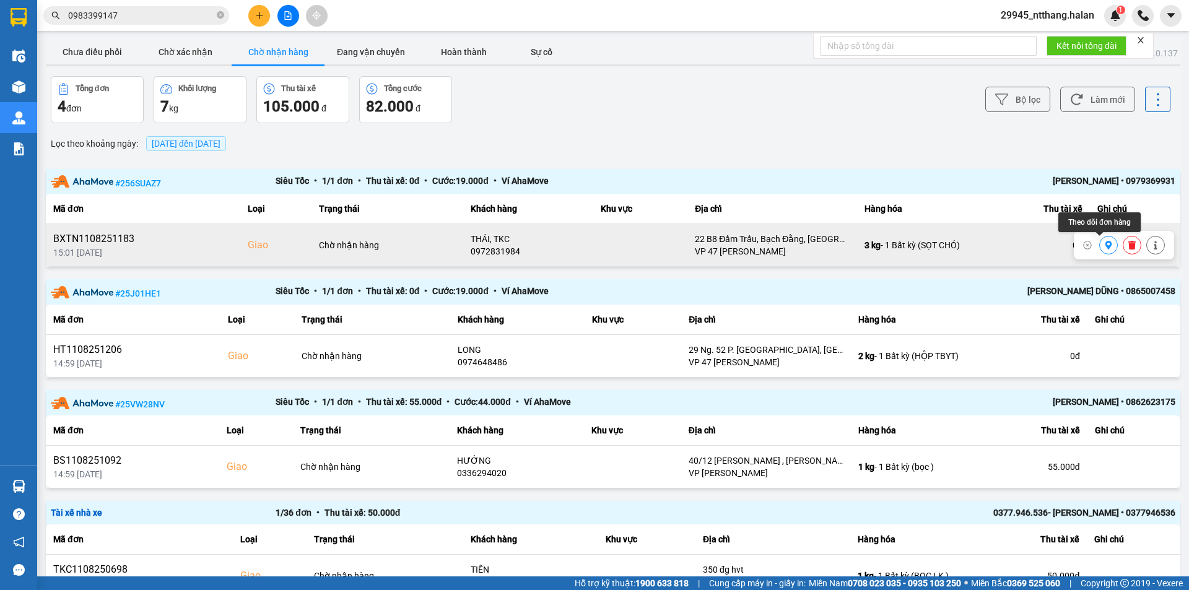
click at [1105, 245] on icon at bounding box center [1108, 245] width 7 height 9
click at [1151, 245] on icon at bounding box center [1155, 245] width 9 height 9
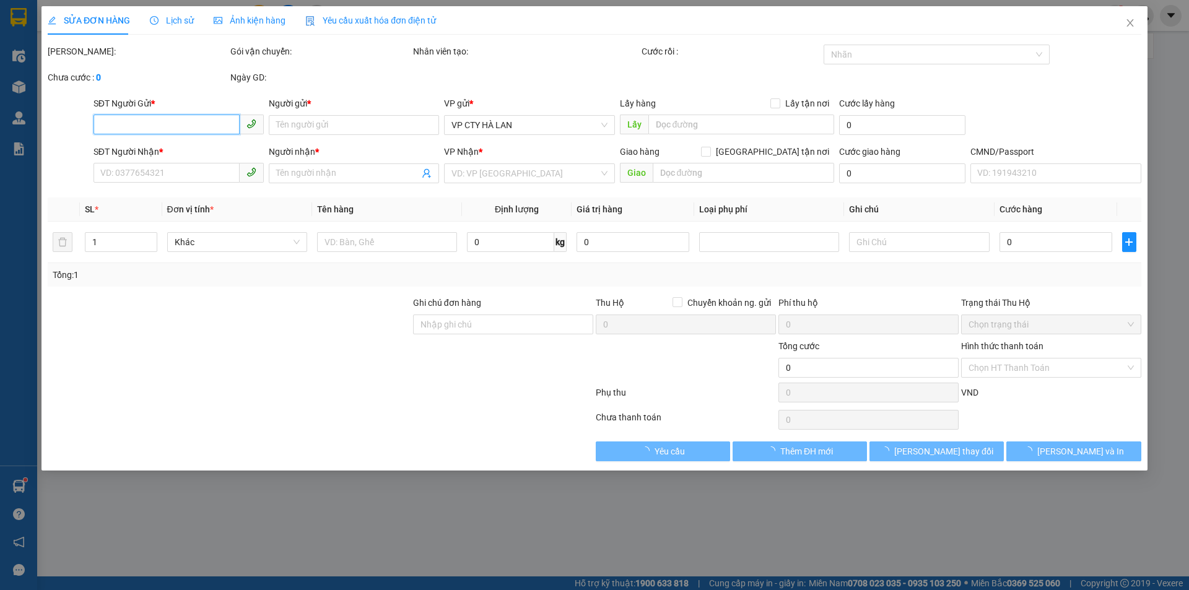
type input "0928300222"
type input "QUYẾT"
type input "0972831984"
type input "THÁI, TKC"
checkbox input "true"
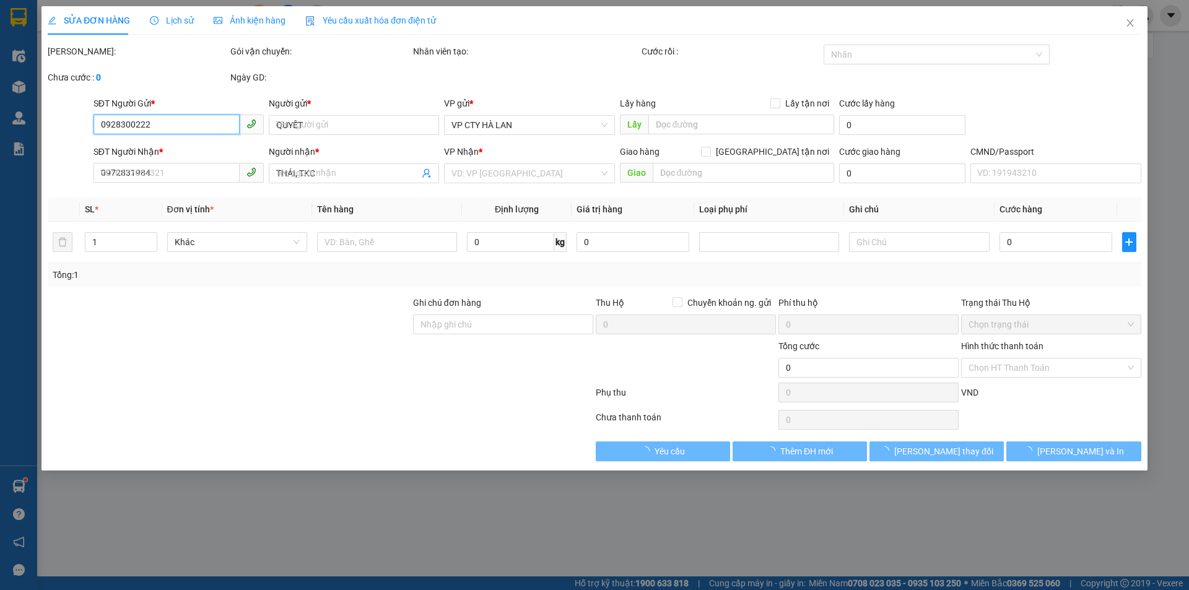
type input "22 B8 Đầm Trấu, Bạch Đằng, Hai Bà Trưng, Hà Nội 100000, Việt Nam"
type input "70.000"
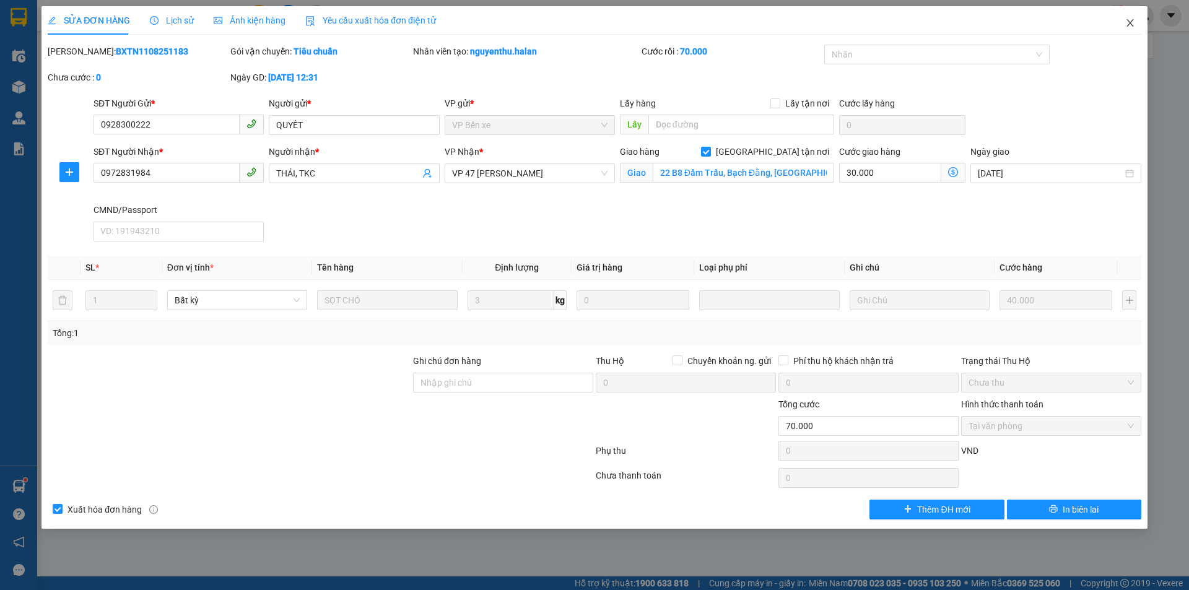
click at [1131, 19] on icon "close" at bounding box center [1130, 23] width 10 height 10
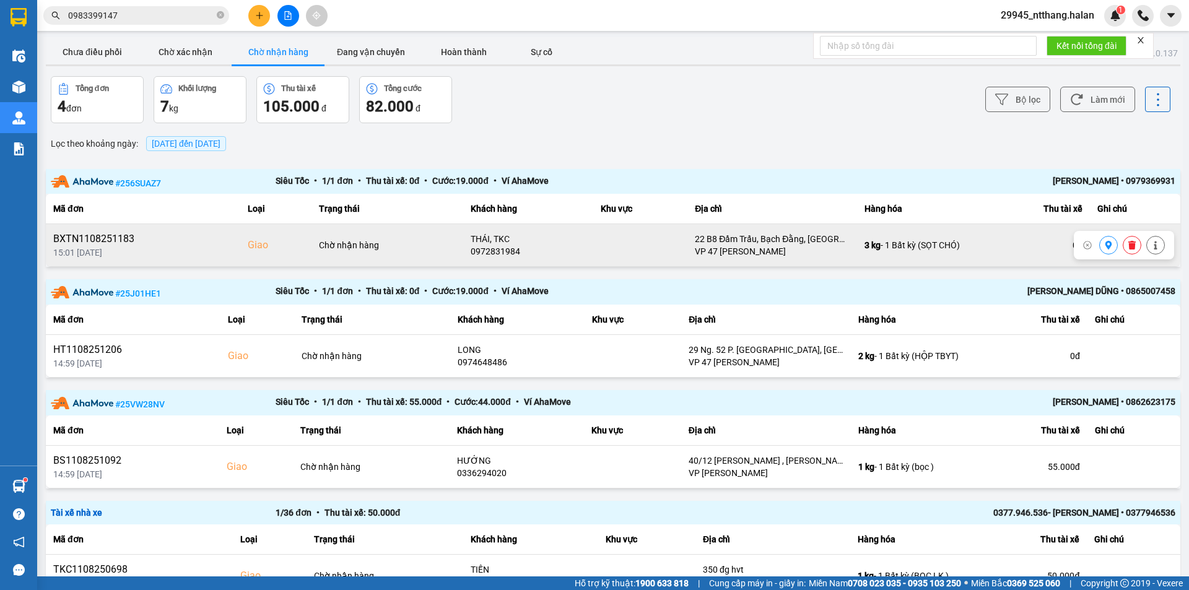
click at [499, 258] on td "THÁI, TKC 0972831984" at bounding box center [528, 245] width 130 height 43
copy div "0972831984"
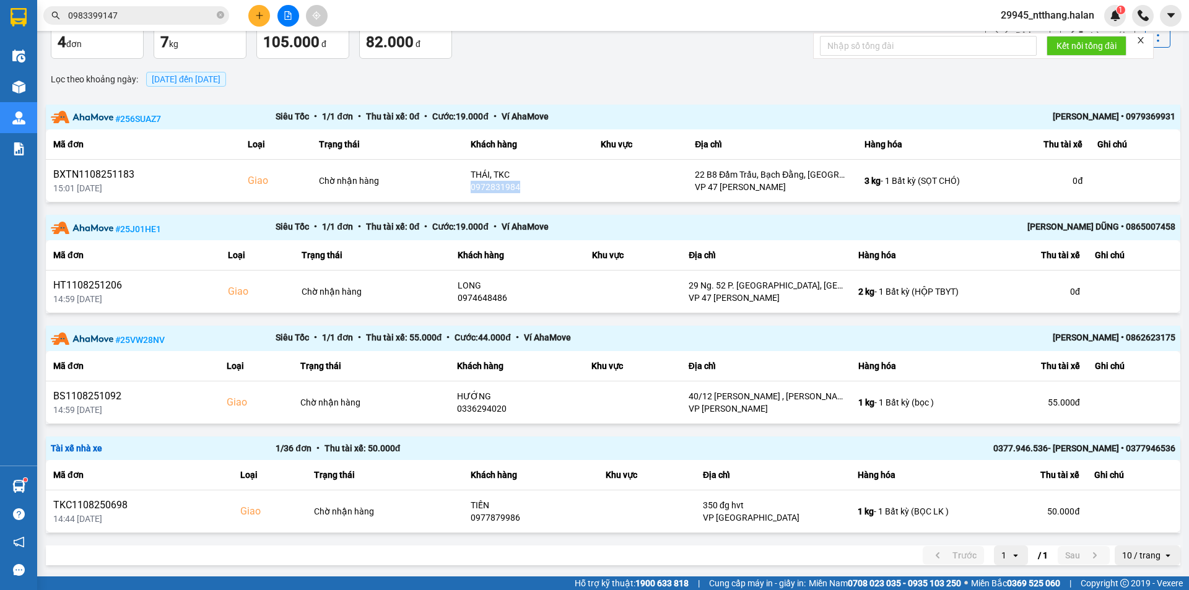
scroll to position [67, 0]
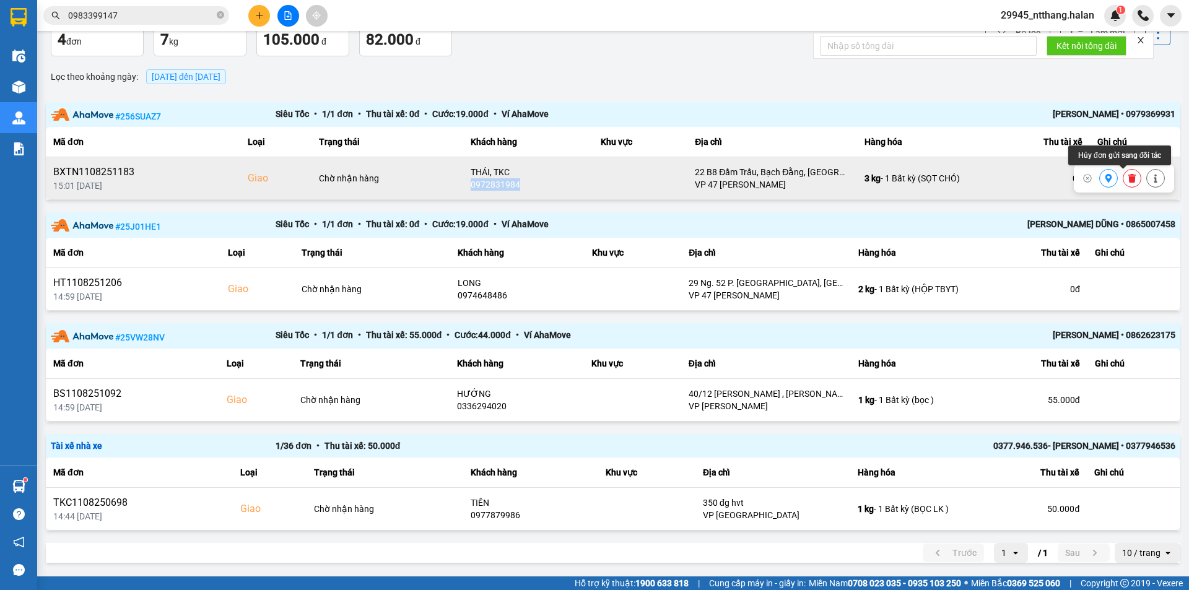
click at [1128, 180] on icon at bounding box center [1131, 178] width 7 height 9
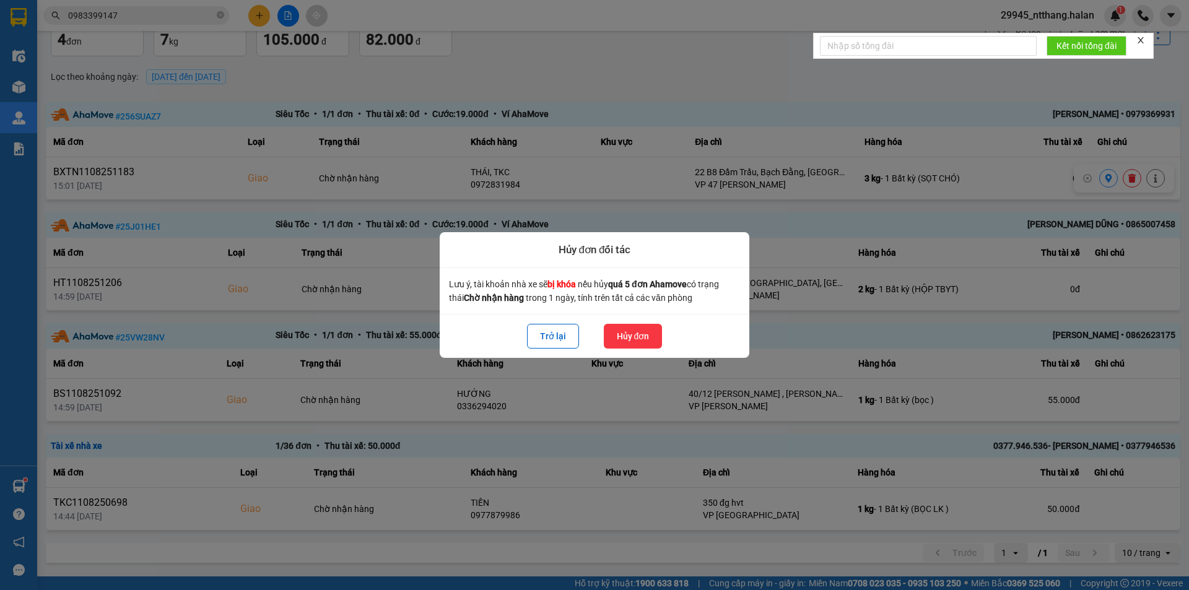
click at [638, 333] on button "Hủy đơn" at bounding box center [633, 336] width 59 height 25
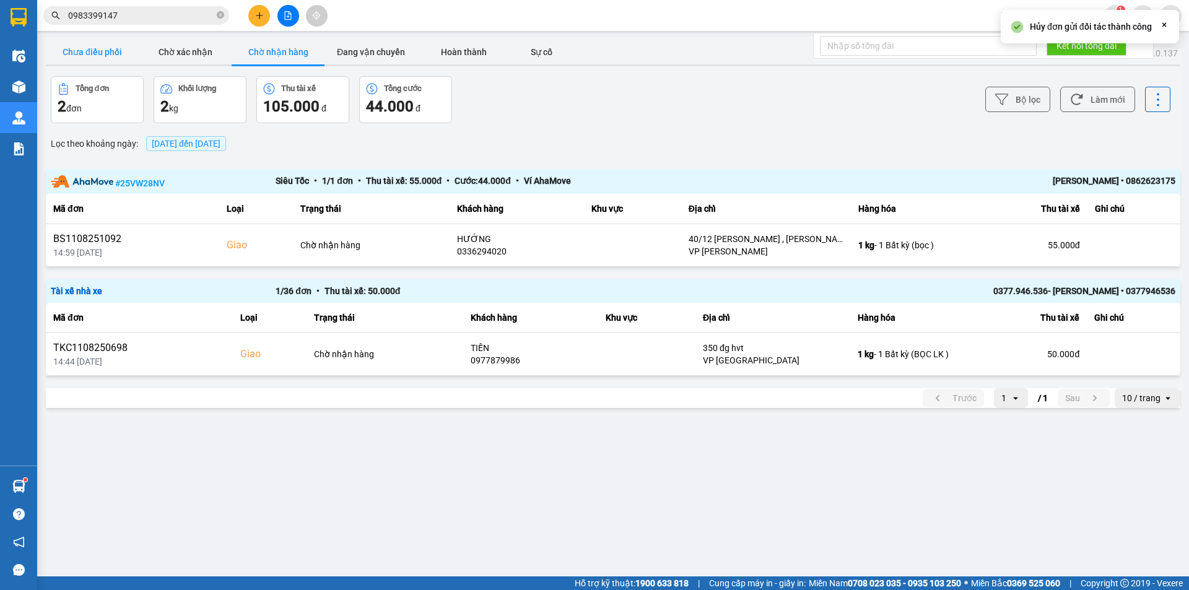
click at [127, 48] on button "Chưa điều phối" at bounding box center [92, 52] width 93 height 25
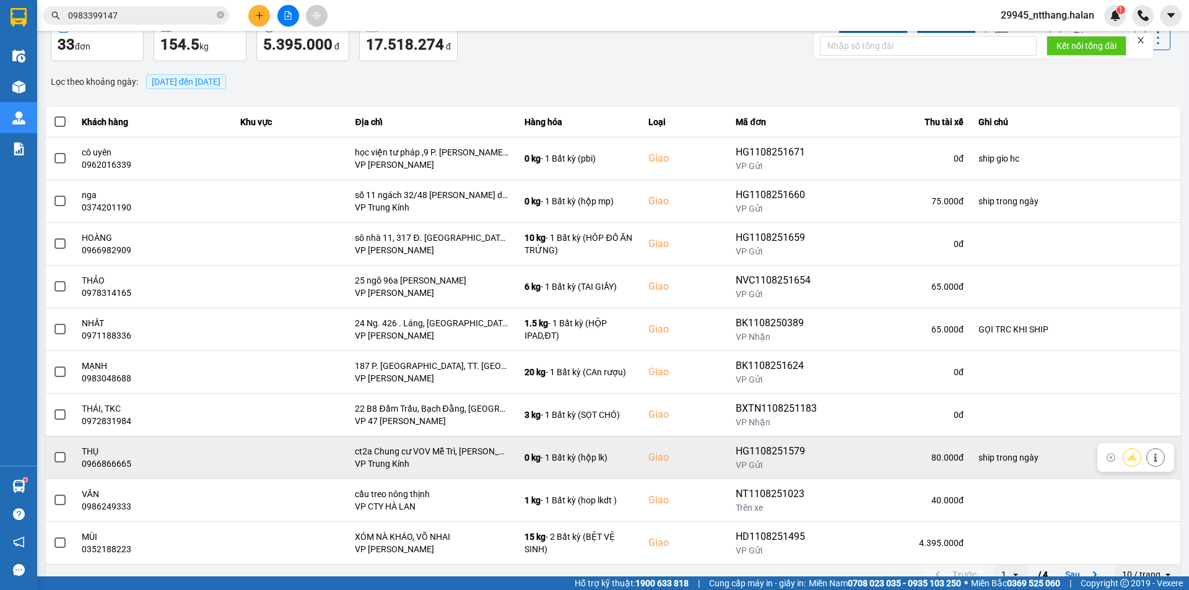
scroll to position [79, 0]
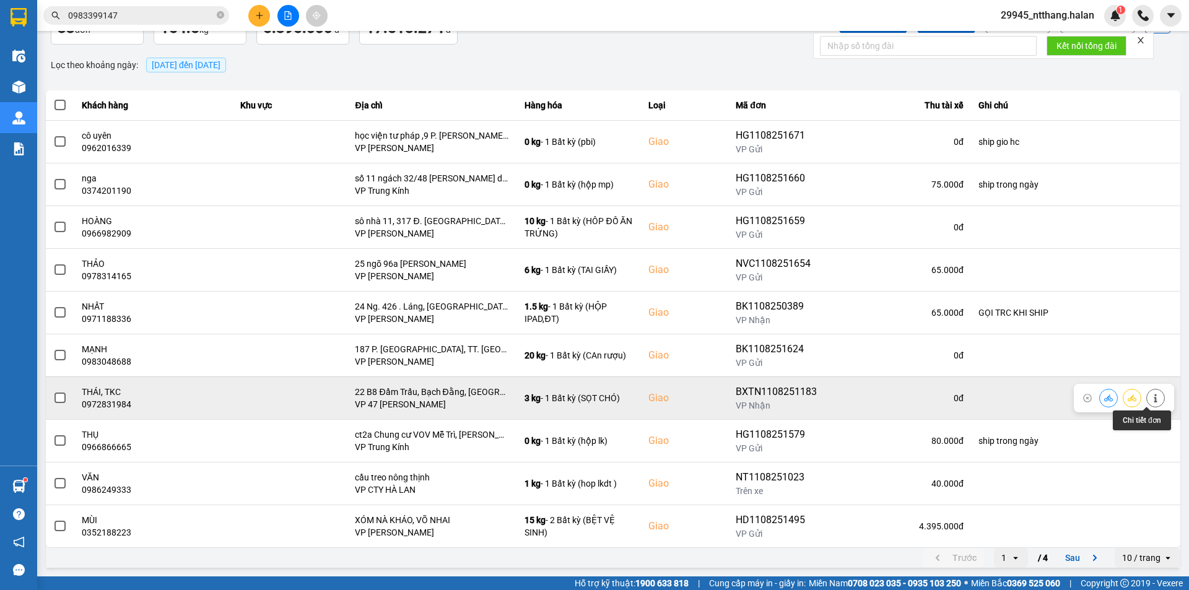
click at [1147, 401] on button at bounding box center [1155, 398] width 17 height 22
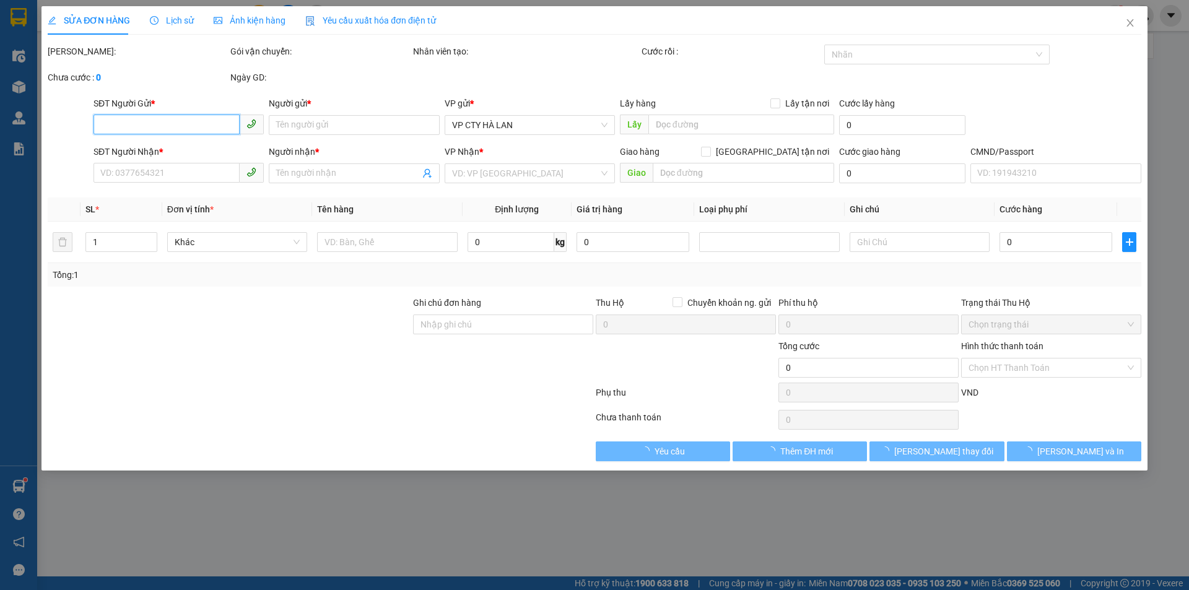
type input "0928300222"
type input "QUYẾT"
type input "0972831984"
type input "THÁI, TKC"
checkbox input "true"
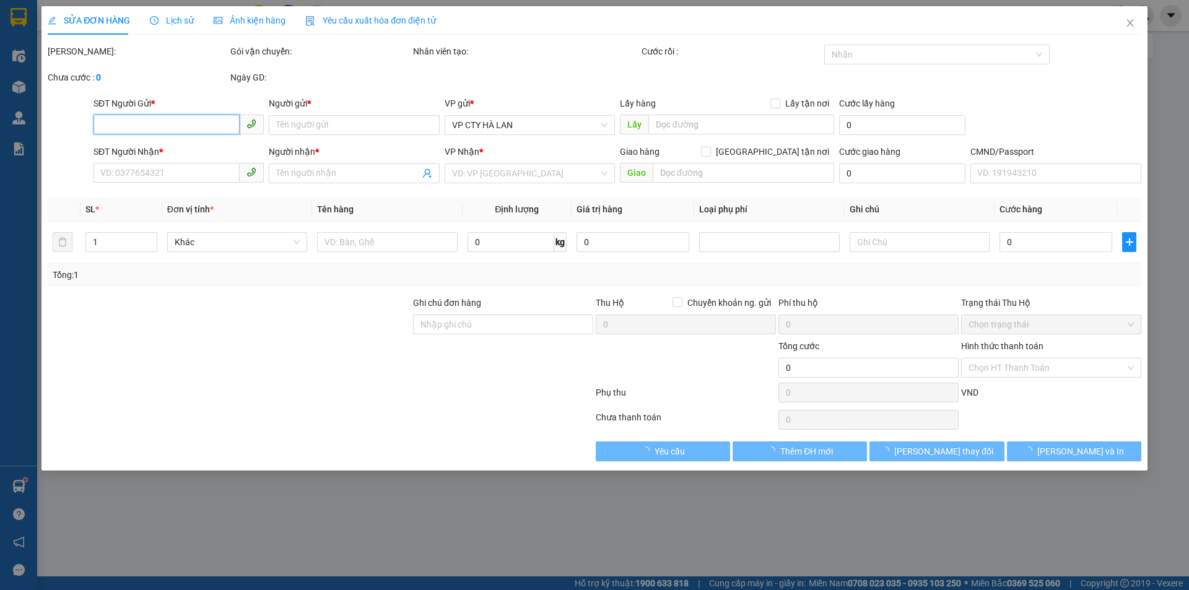
type input "22 B8 Đầm Trấu, Bạch Đằng, Hai Bà Trưng, Hà Nội 100000, Việt Nam"
type input "70.000"
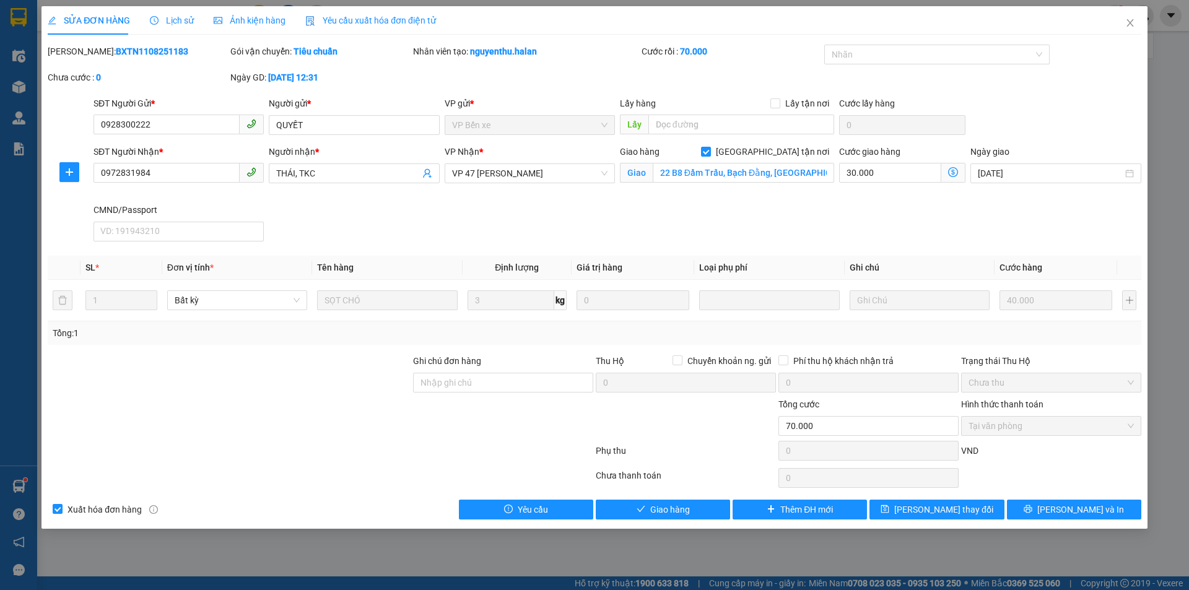
click at [151, 16] on icon "clock-circle" at bounding box center [154, 20] width 9 height 9
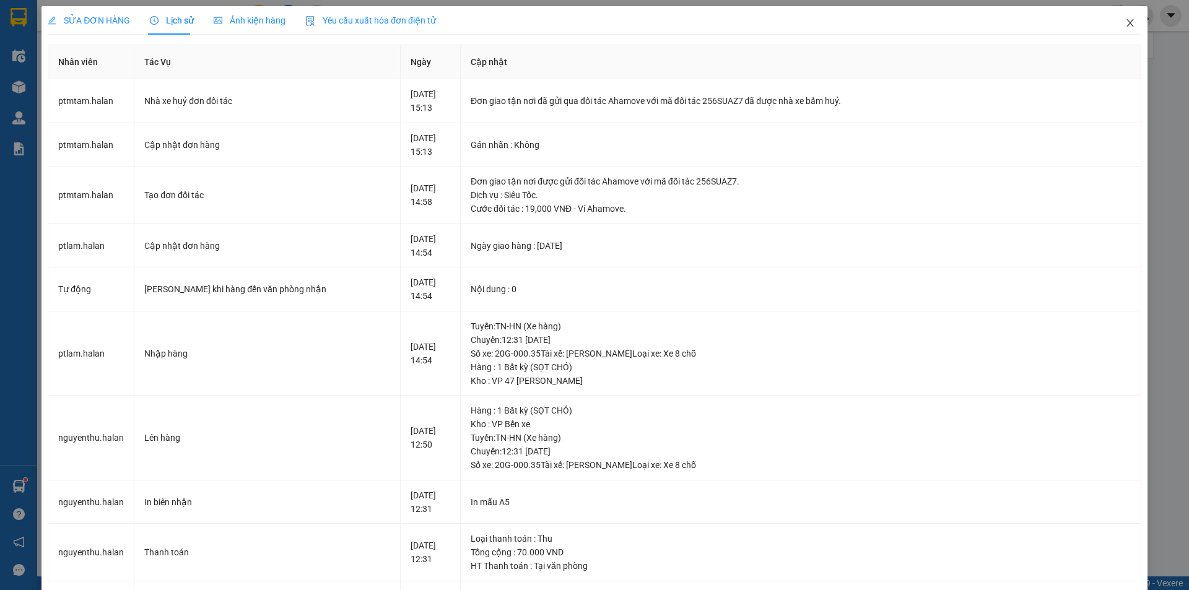
click at [1123, 14] on span "Close" at bounding box center [1130, 23] width 35 height 35
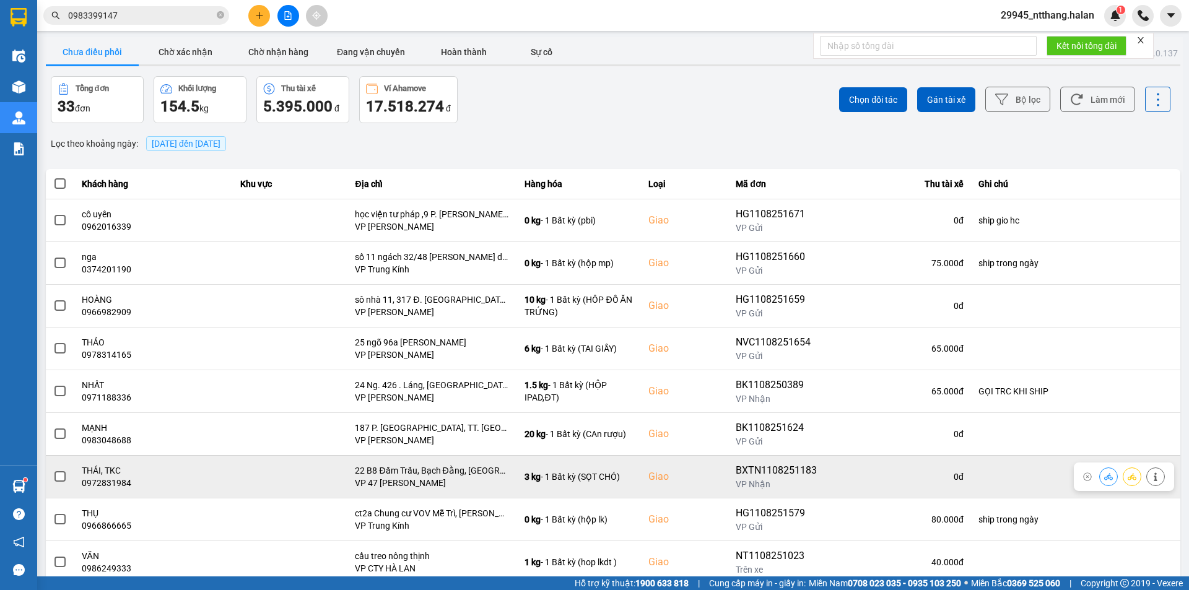
click at [61, 479] on span at bounding box center [59, 476] width 11 height 11
click at [53, 470] on input "checkbox" at bounding box center [53, 470] width 0 height 0
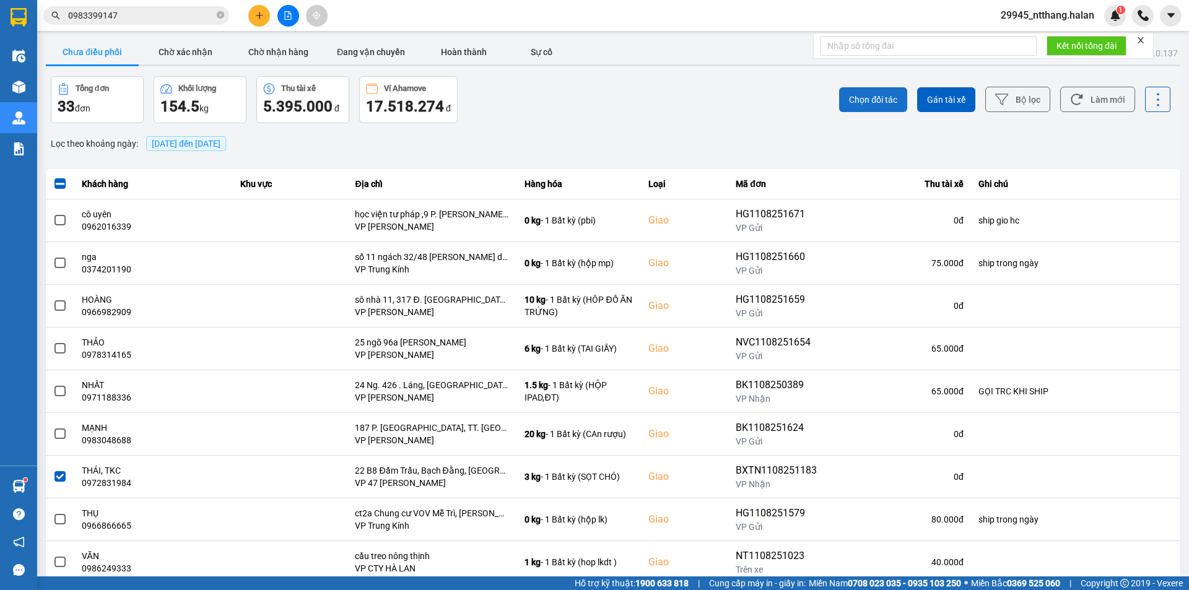
click at [843, 107] on button "Chọn đối tác" at bounding box center [873, 99] width 68 height 25
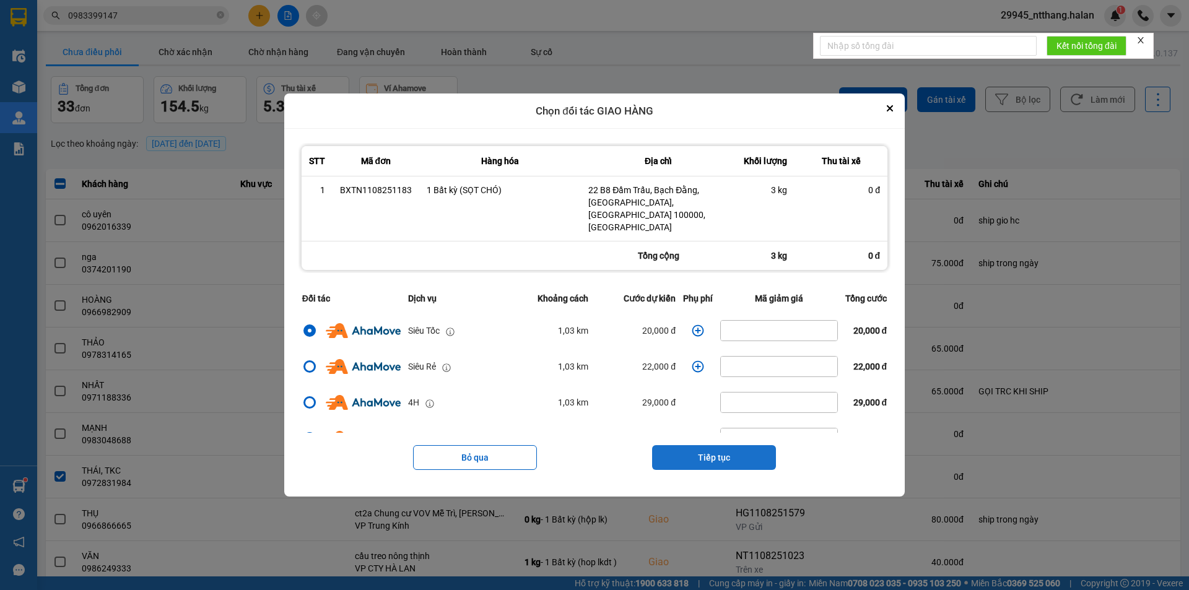
click at [734, 445] on button "Tiếp tục" at bounding box center [714, 457] width 124 height 25
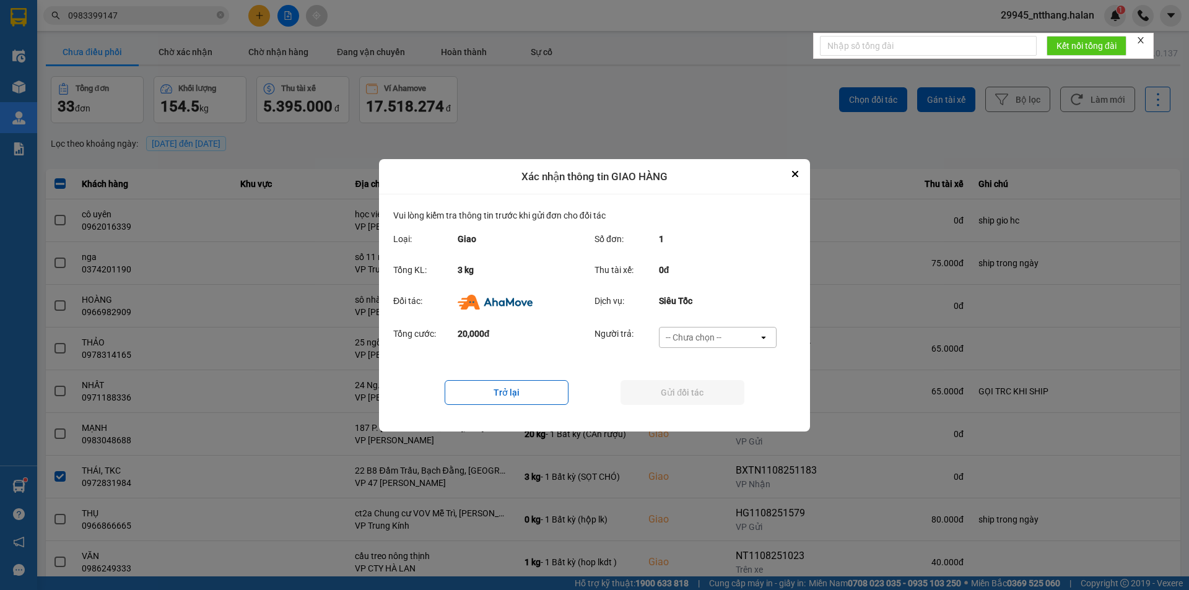
click at [725, 328] on div "-- Chưa chọn --" at bounding box center [709, 338] width 99 height 20
click at [704, 407] on span "Ví Ahamove" at bounding box center [693, 408] width 50 height 12
click at [681, 401] on button "Gửi đối tác" at bounding box center [683, 392] width 124 height 25
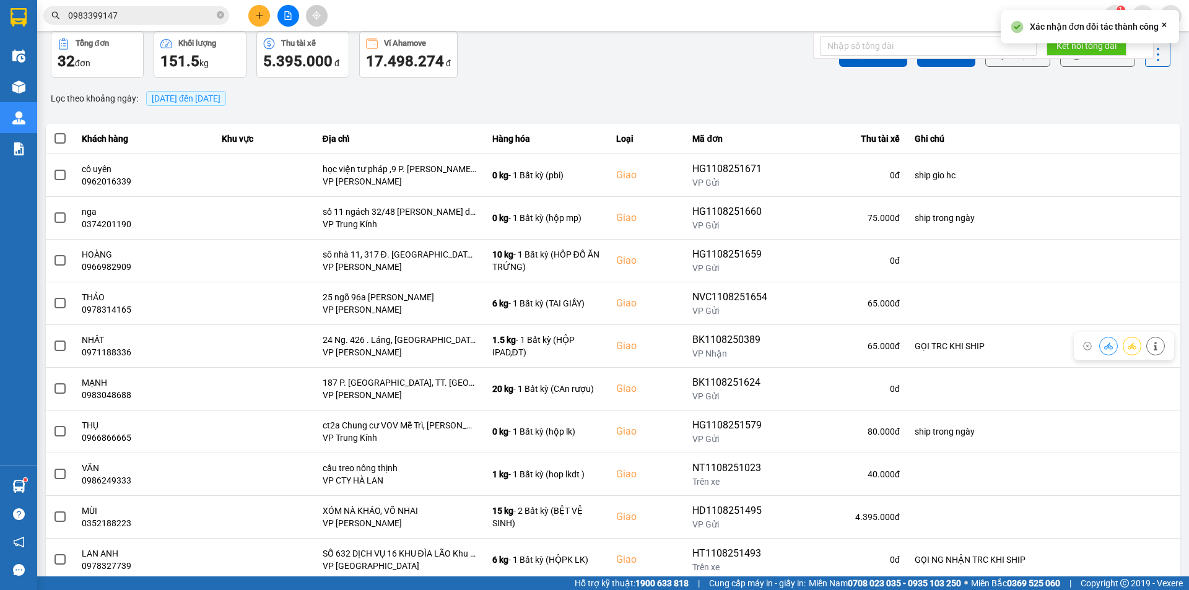
scroll to position [79, 0]
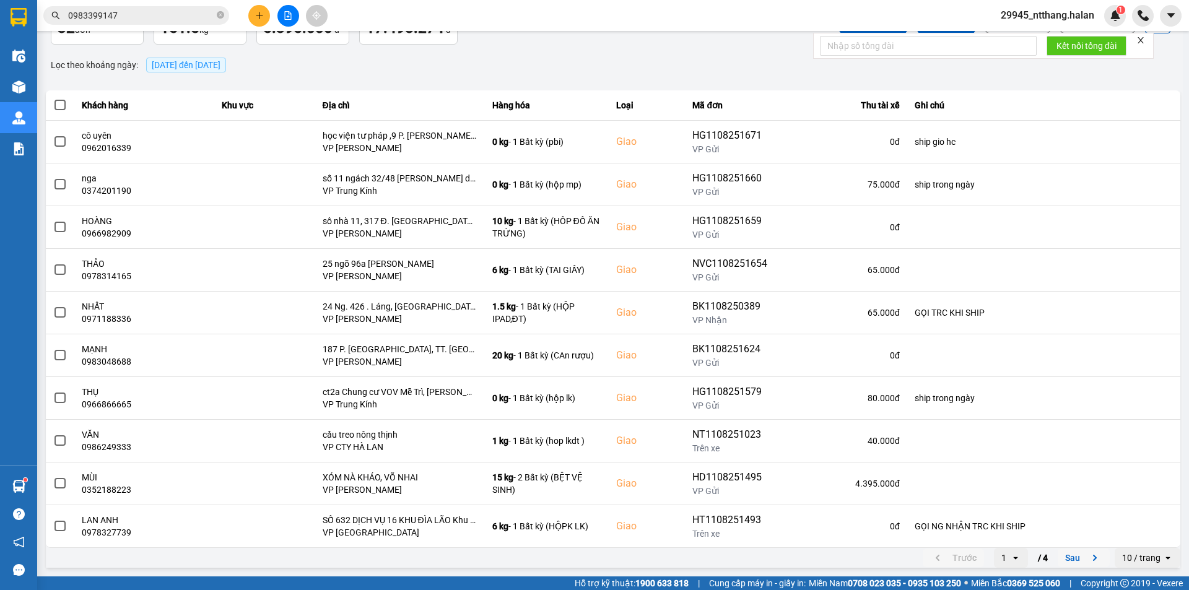
click at [1073, 556] on button "Sau" at bounding box center [1084, 558] width 52 height 19
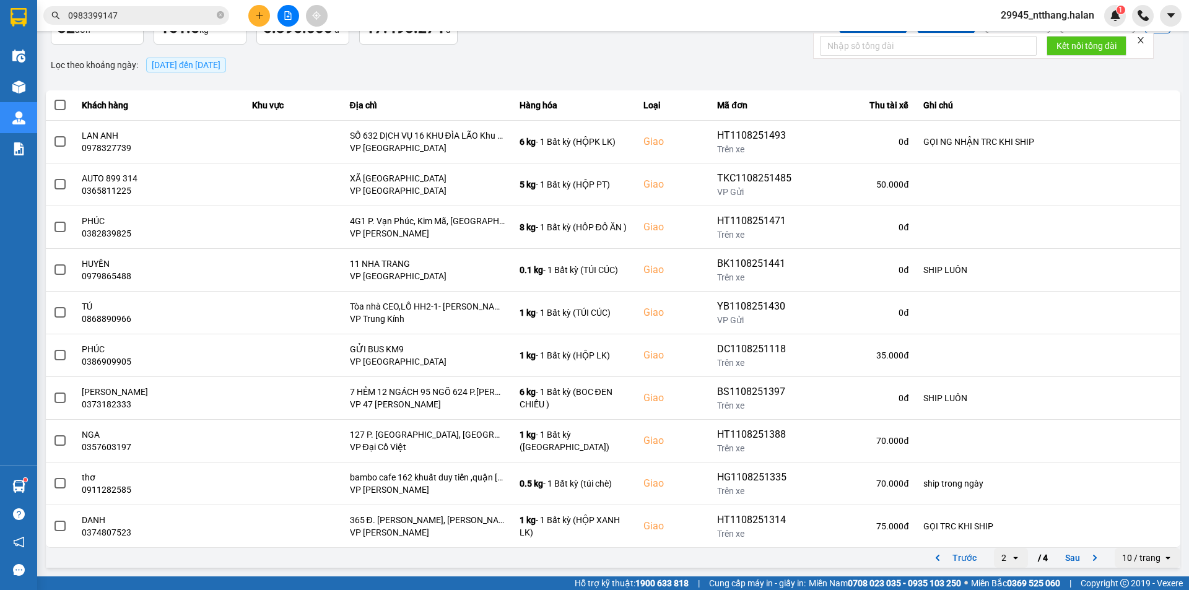
click at [138, 3] on div "Kết quả tìm kiếm ( 1 ) Bộ lọc Mã ĐH Trạng thái Món hàng Thu hộ Tổng cước Chưa c…" at bounding box center [594, 15] width 1189 height 31
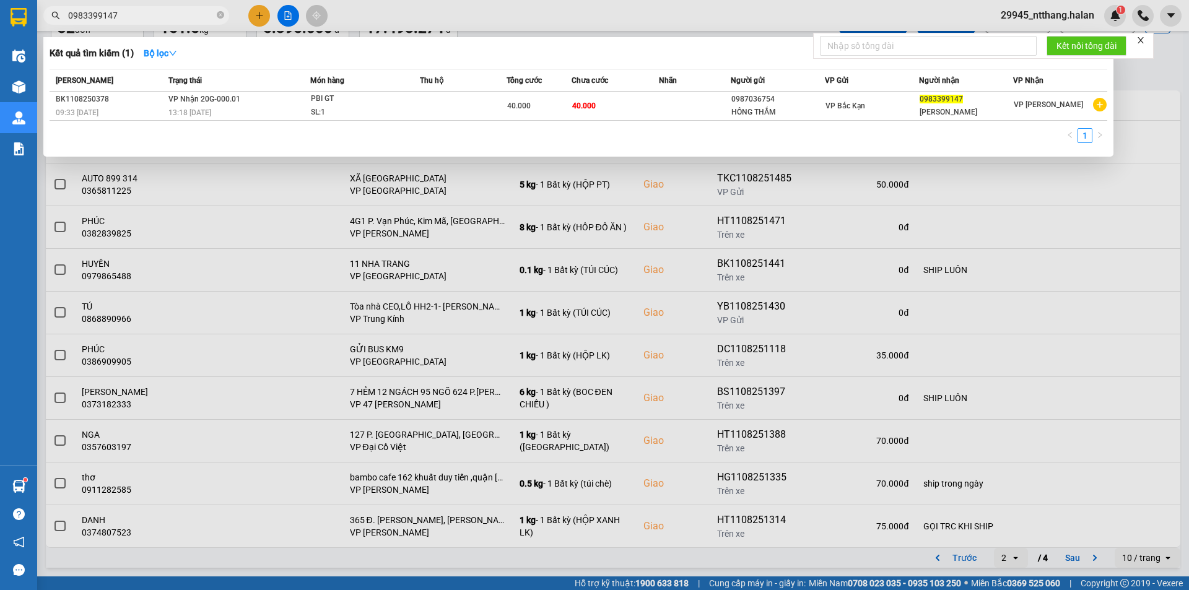
click at [133, 14] on input "0983399147" at bounding box center [141, 16] width 146 height 14
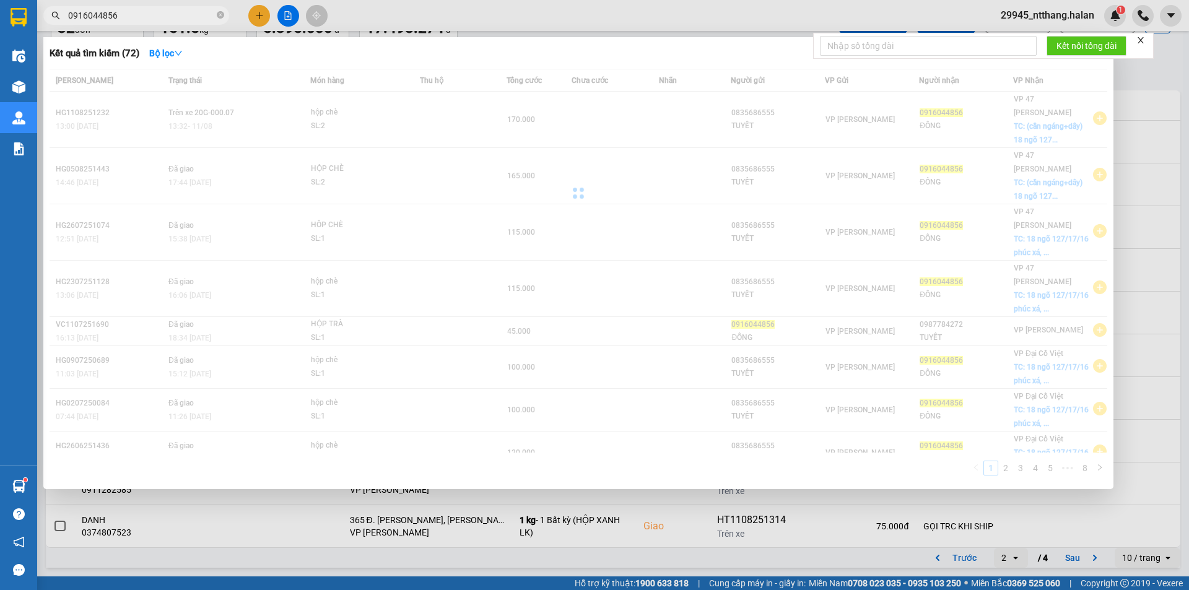
type input "0916044856"
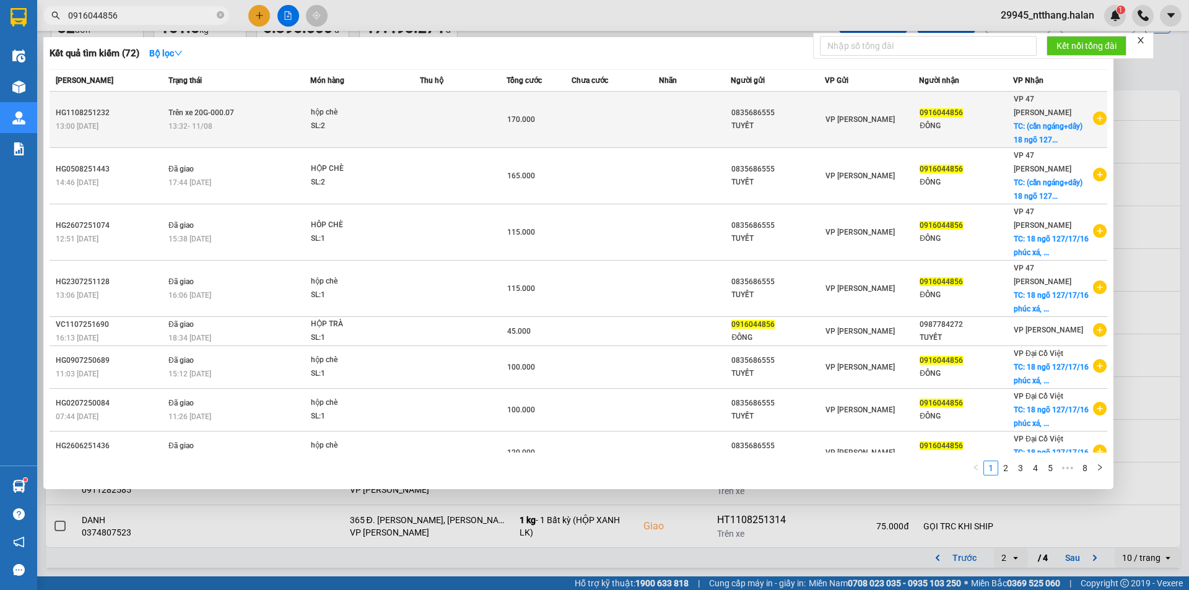
click at [580, 105] on td at bounding box center [615, 120] width 87 height 56
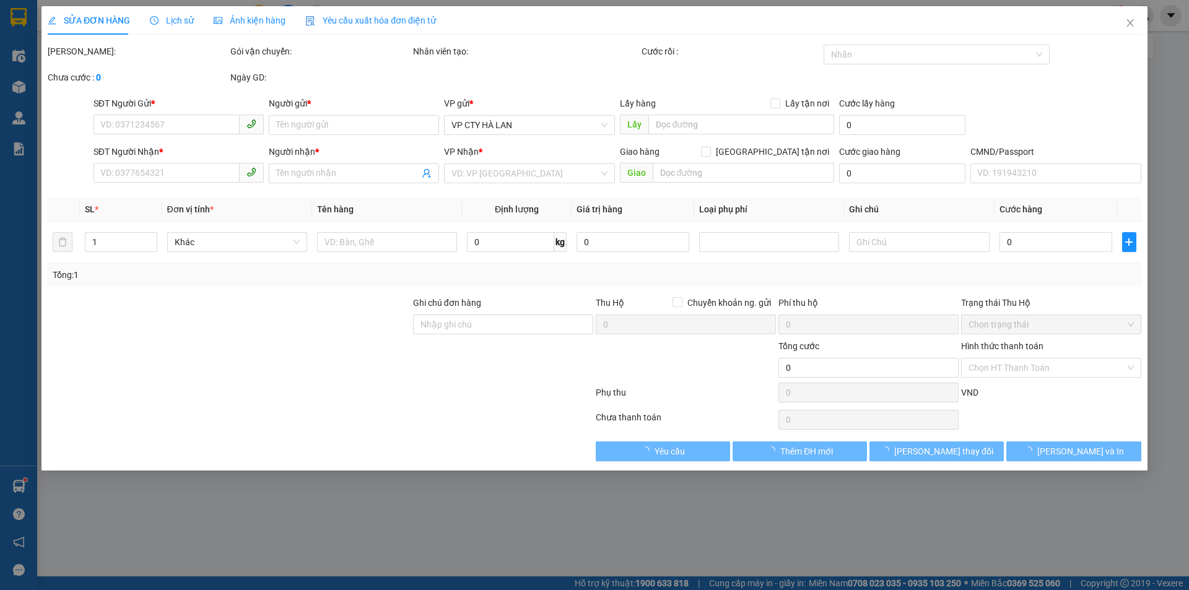
type input "0835686555"
type input "TUYẾT"
type input "0916044856"
type input "ĐÔNG"
checkbox input "true"
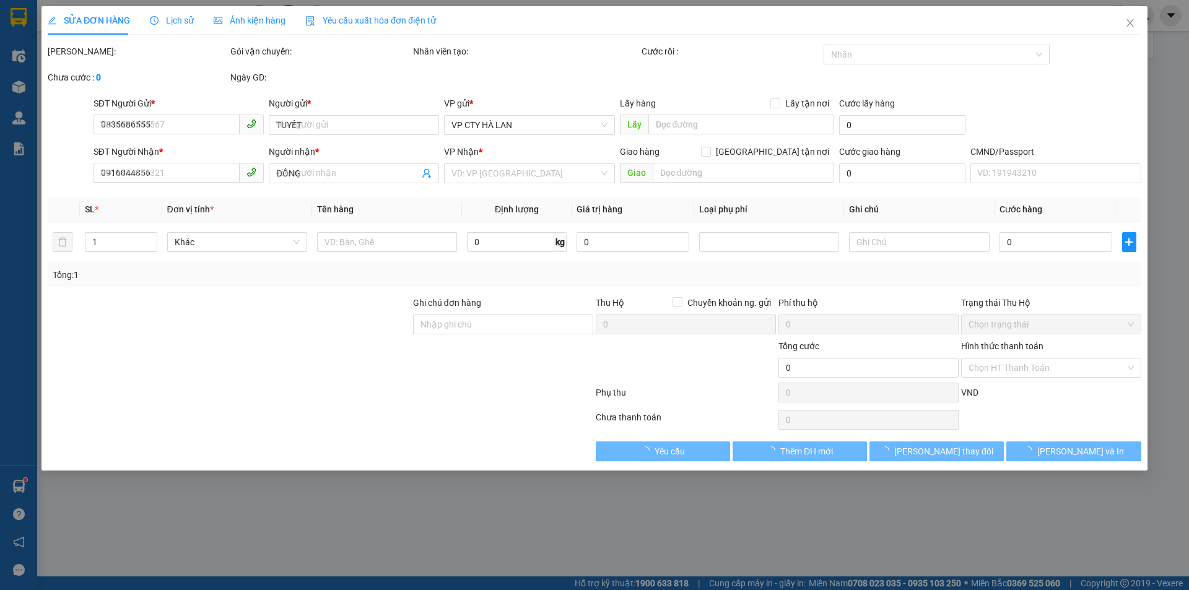
type input "(cần ngáng+dây) 18 ngõ 127/17/16 phúc xá, phúc xá, ba đình, hà nội"
type input "170.000"
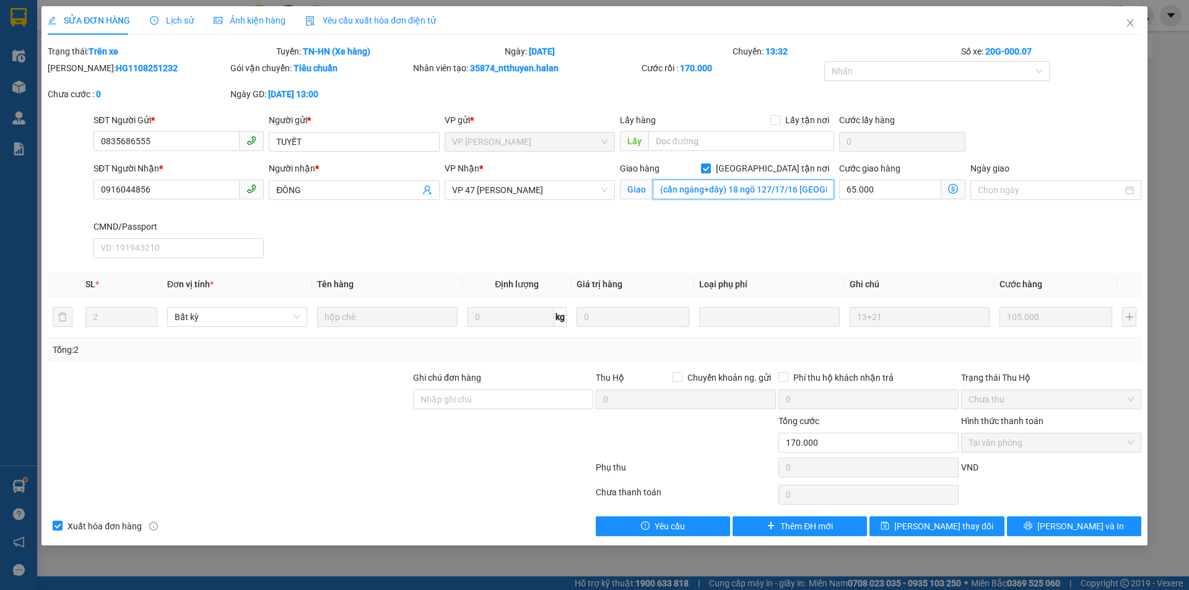
click at [802, 189] on input "(cần ngáng+dây) 18 ngõ 127/17/16 phúc xá, phúc xá, ba đình, hà nội" at bounding box center [743, 190] width 181 height 20
click at [952, 190] on icon "dollar-circle" at bounding box center [953, 189] width 10 height 10
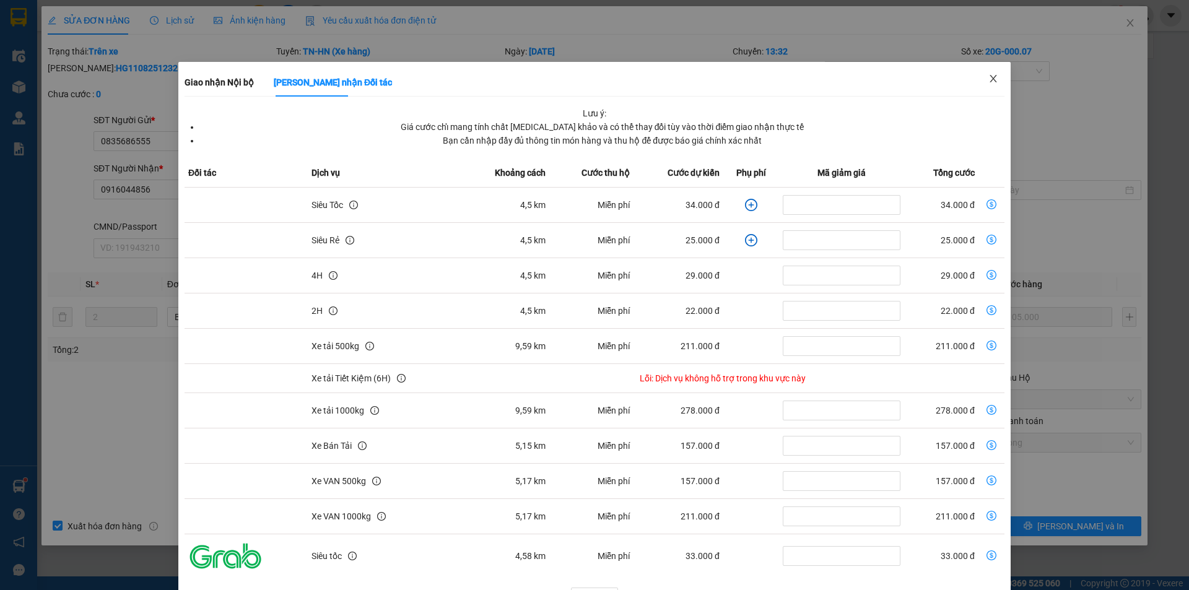
click at [988, 82] on icon "close" at bounding box center [993, 79] width 10 height 10
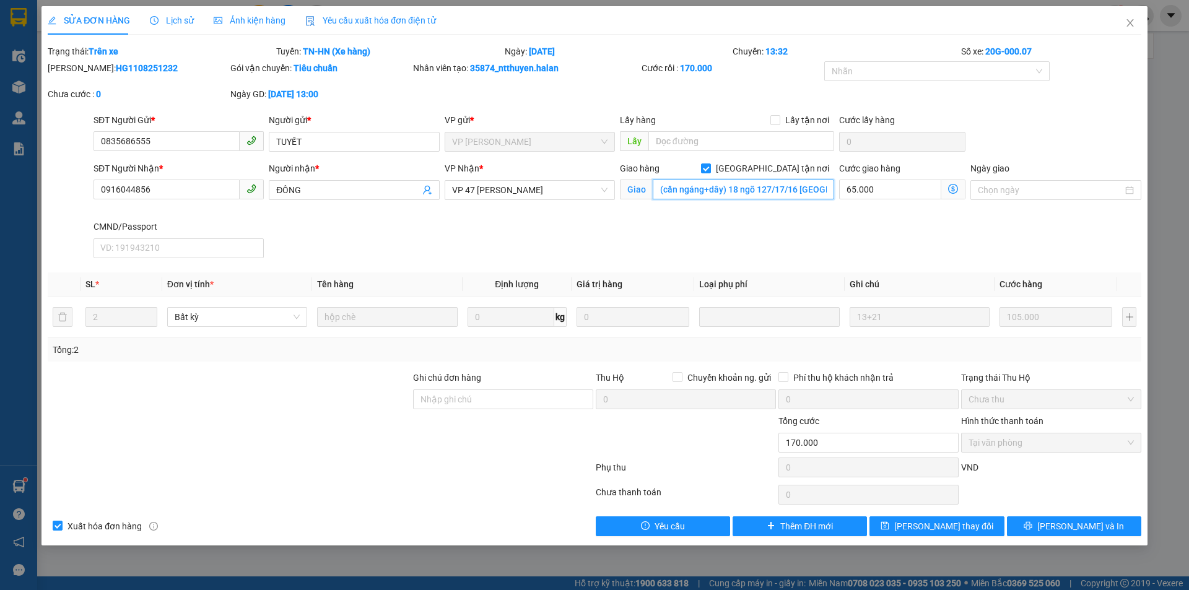
click at [784, 189] on input "(cần ngáng+dây) 18 ngõ 127/17/16 phúc xá, phúc xá, ba đình, hà nội" at bounding box center [743, 190] width 181 height 20
click at [512, 393] on input "Ghi chú đơn hàng" at bounding box center [503, 400] width 180 height 20
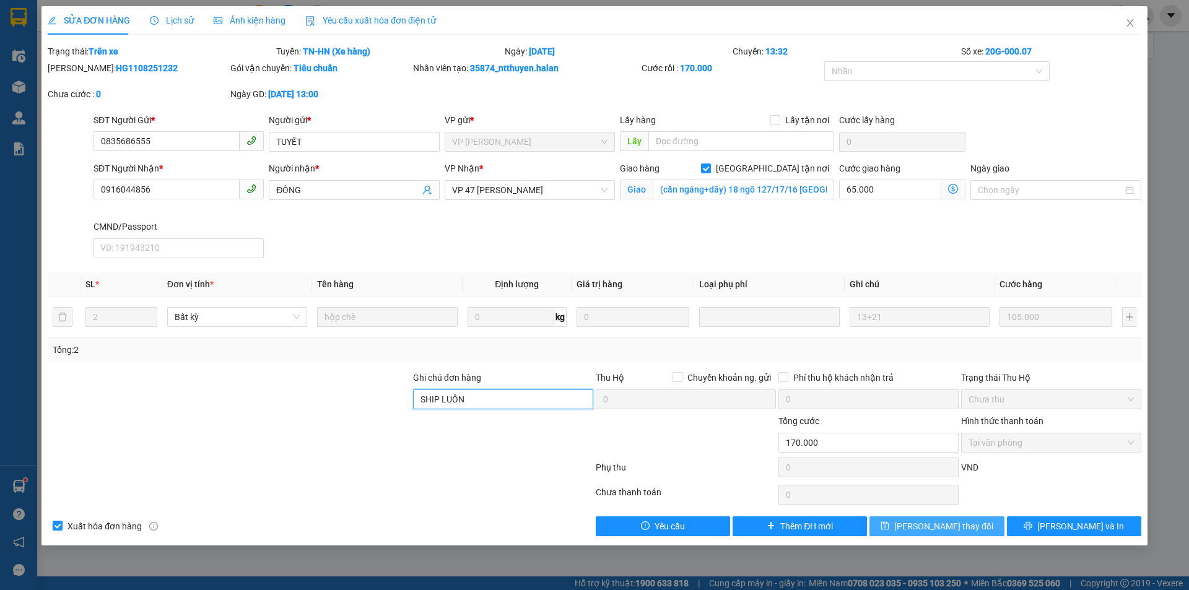
type input "SHIP LUÔN"
click at [965, 524] on span "[PERSON_NAME] thay đổi" at bounding box center [943, 527] width 99 height 14
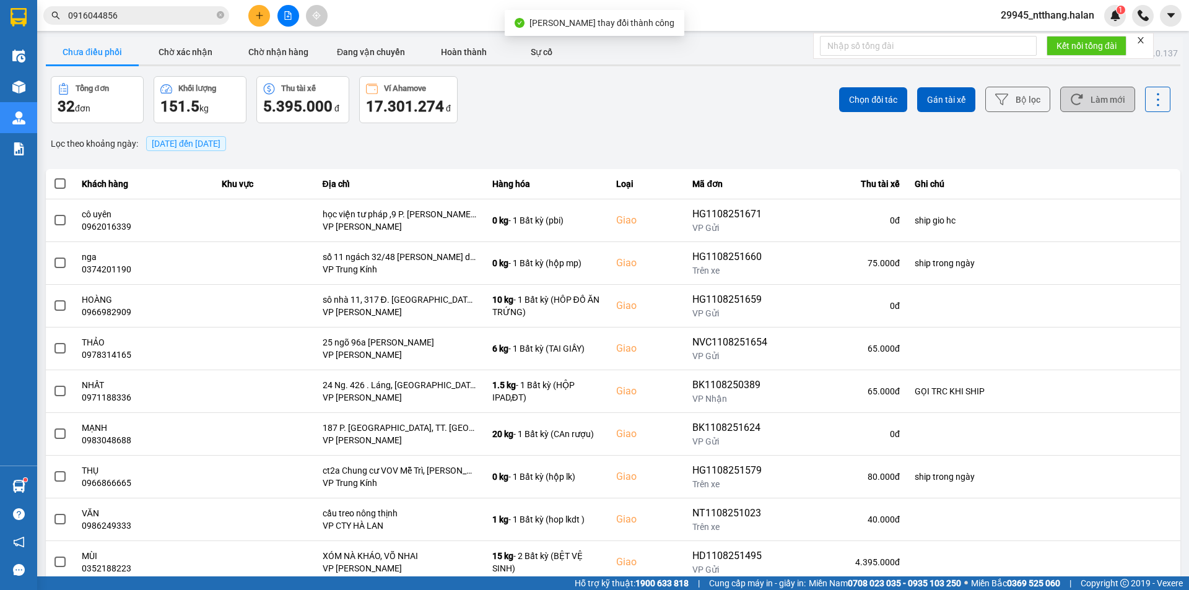
click at [1089, 99] on button "Làm mới" at bounding box center [1097, 99] width 75 height 25
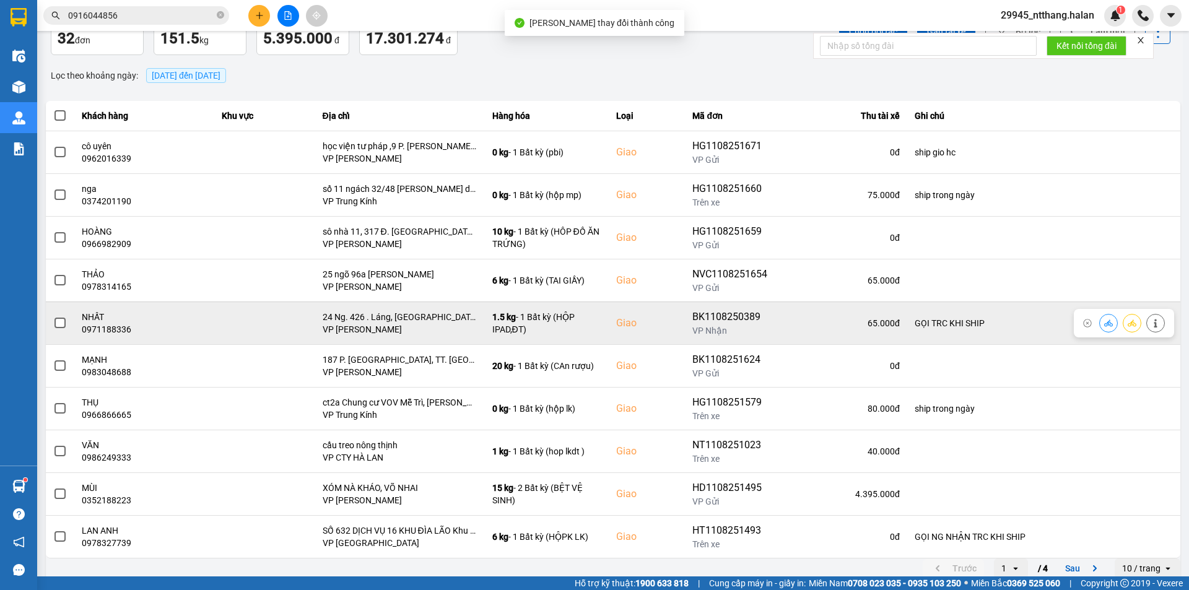
scroll to position [79, 0]
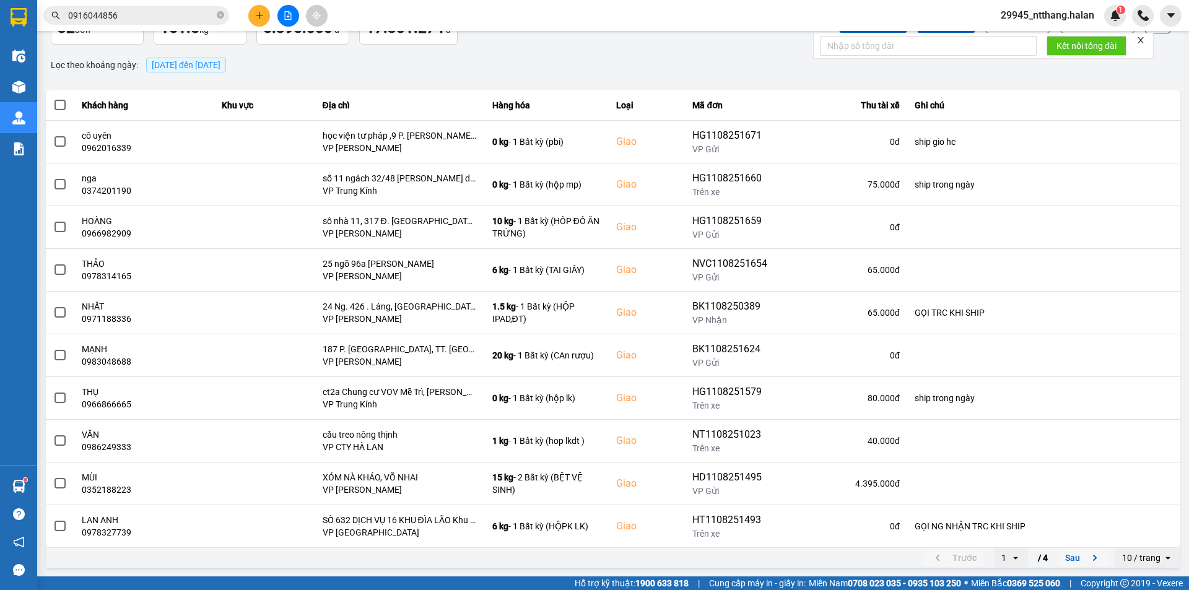
click at [1058, 559] on button "Sau" at bounding box center [1084, 558] width 52 height 19
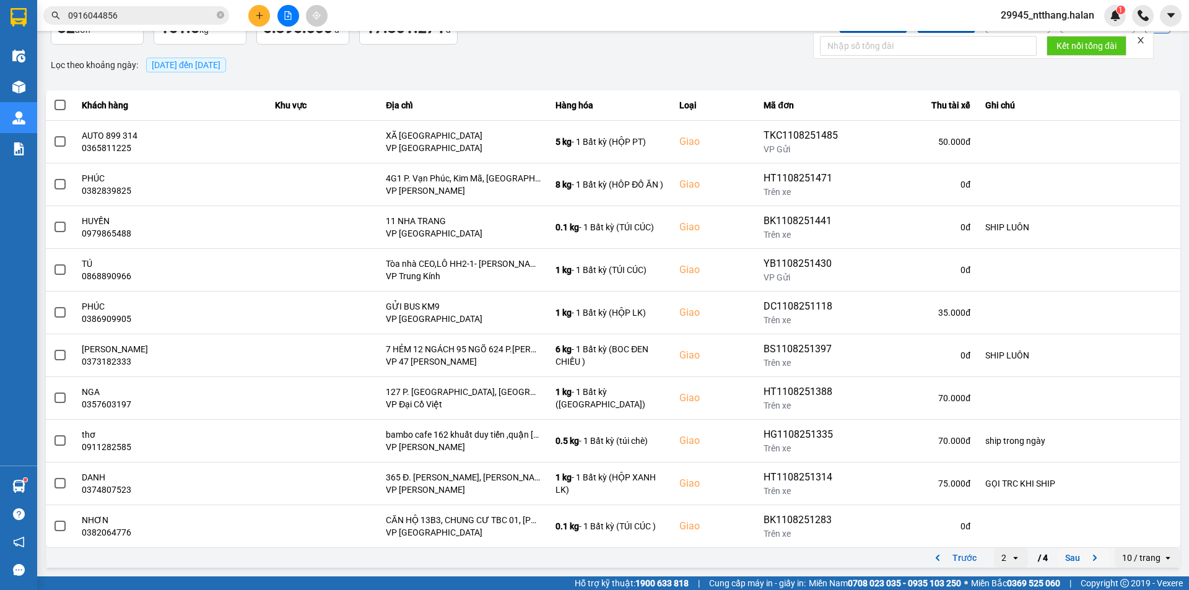
click at [1060, 552] on button "Sau" at bounding box center [1084, 558] width 52 height 19
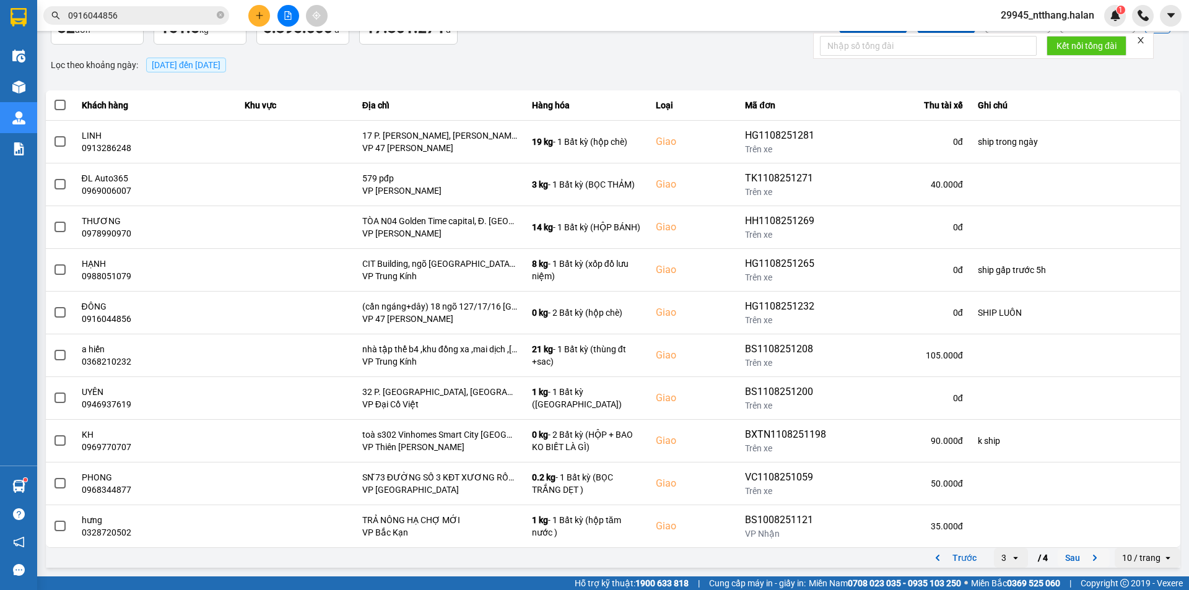
click at [1058, 549] on button "Sau" at bounding box center [1084, 558] width 52 height 19
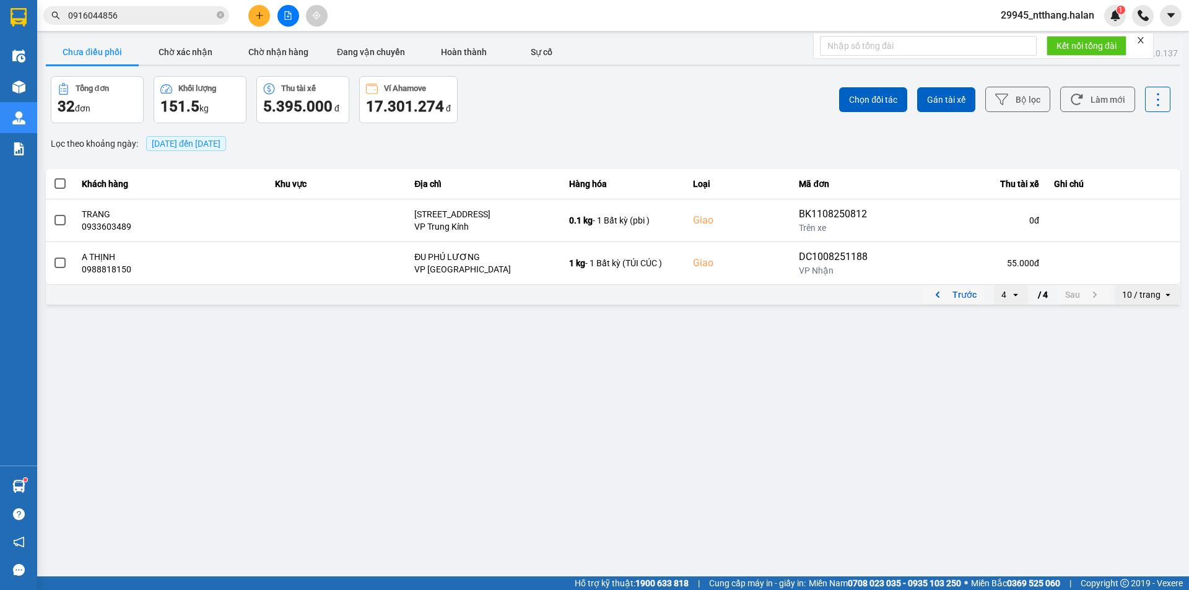
click at [962, 289] on button "Trước" at bounding box center [953, 294] width 61 height 19
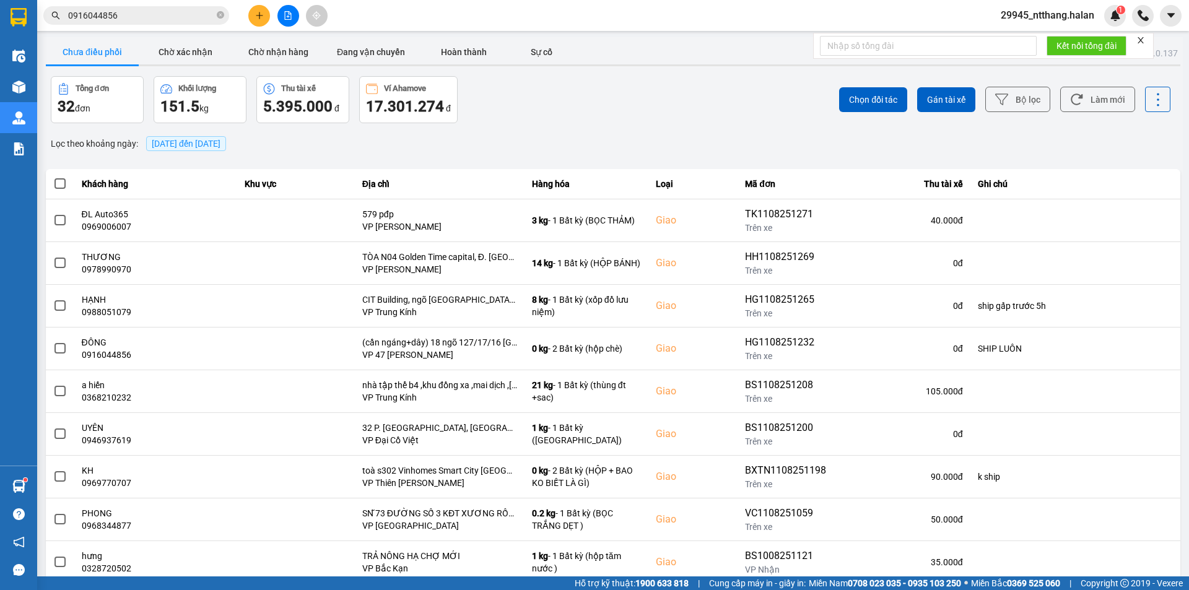
click at [220, 142] on span "11/08/2025 đến 11/08/2025" at bounding box center [186, 144] width 69 height 10
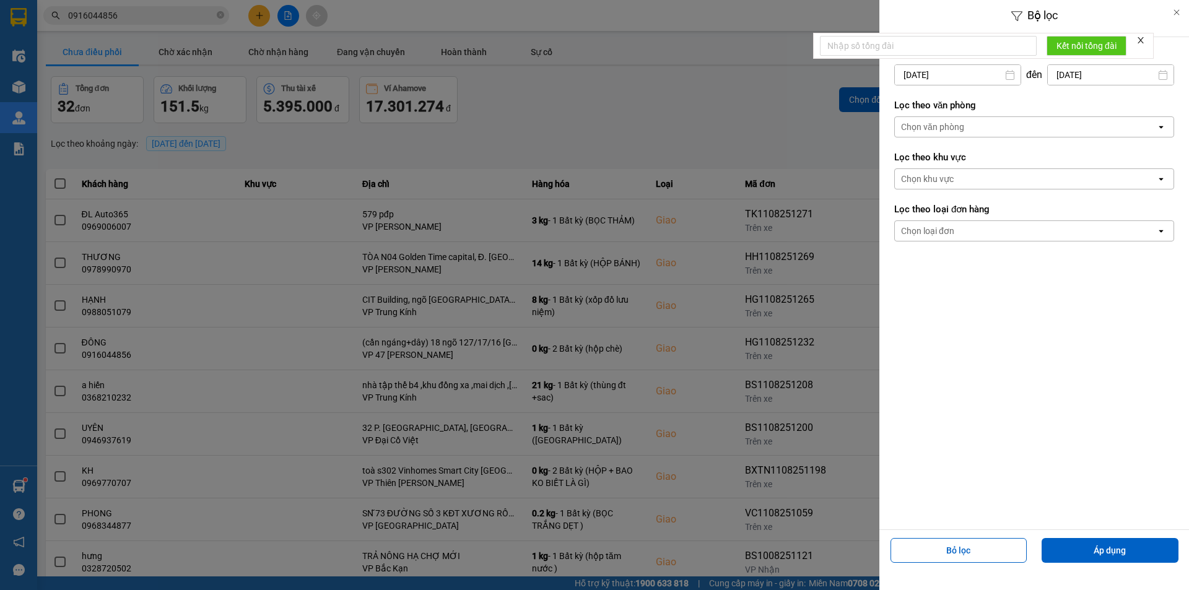
click at [951, 78] on input "[DATE]" at bounding box center [958, 75] width 126 height 20
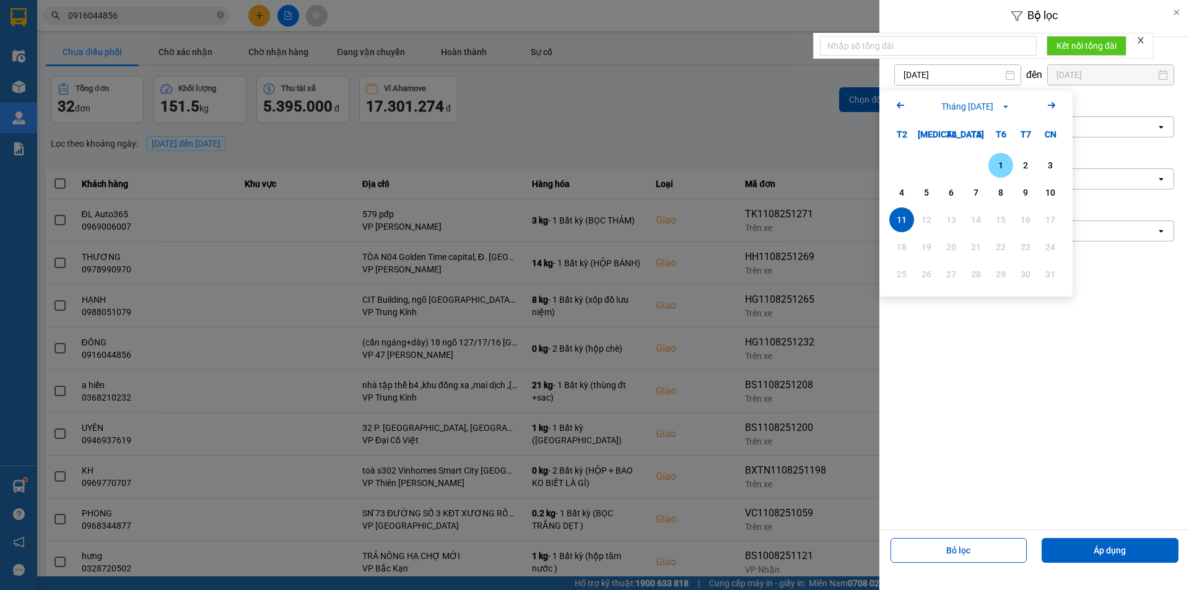
drag, startPoint x: 1000, startPoint y: 161, endPoint x: 1168, endPoint y: 510, distance: 387.5
click at [1000, 162] on div "1" at bounding box center [1000, 165] width 17 height 15
type input "01/08/2025"
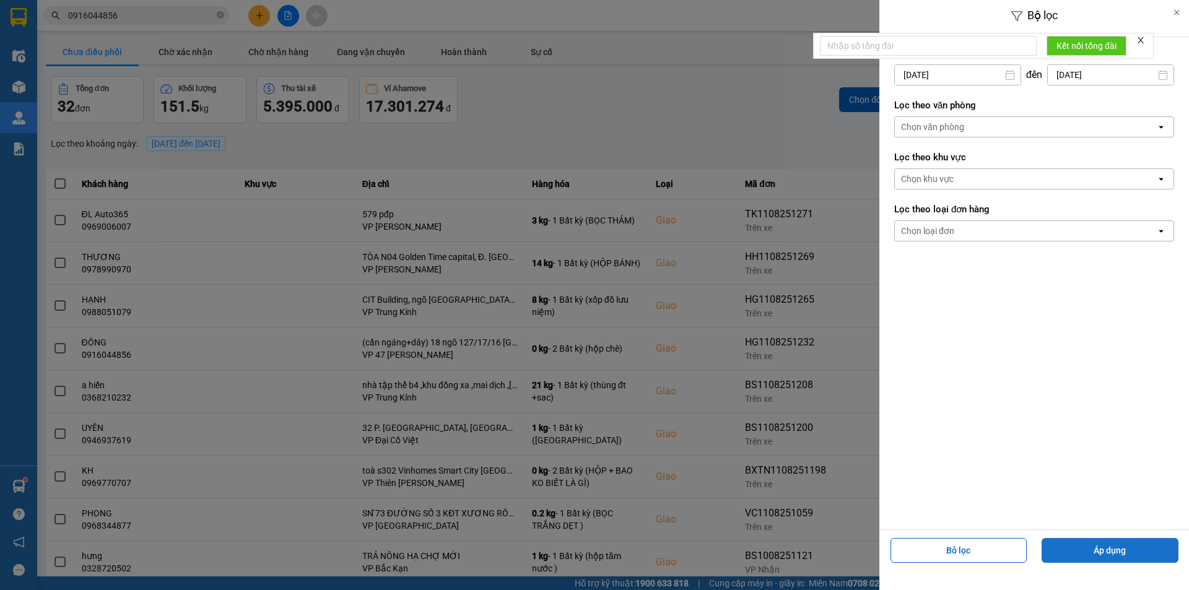
click at [1132, 548] on button "Áp dụng" at bounding box center [1110, 550] width 137 height 25
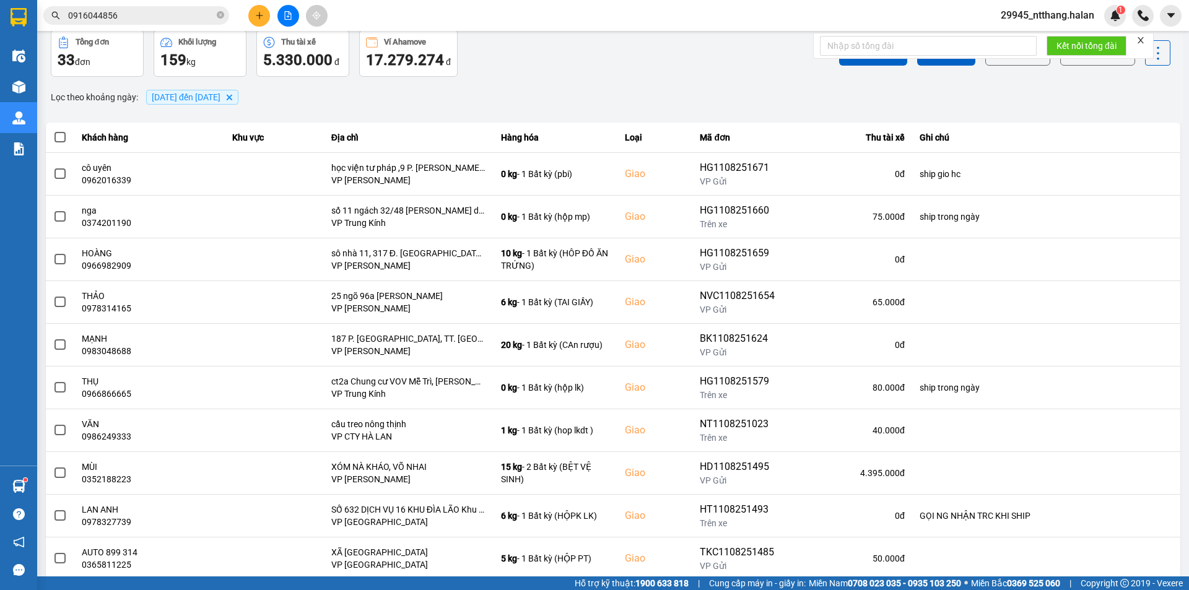
scroll to position [79, 0]
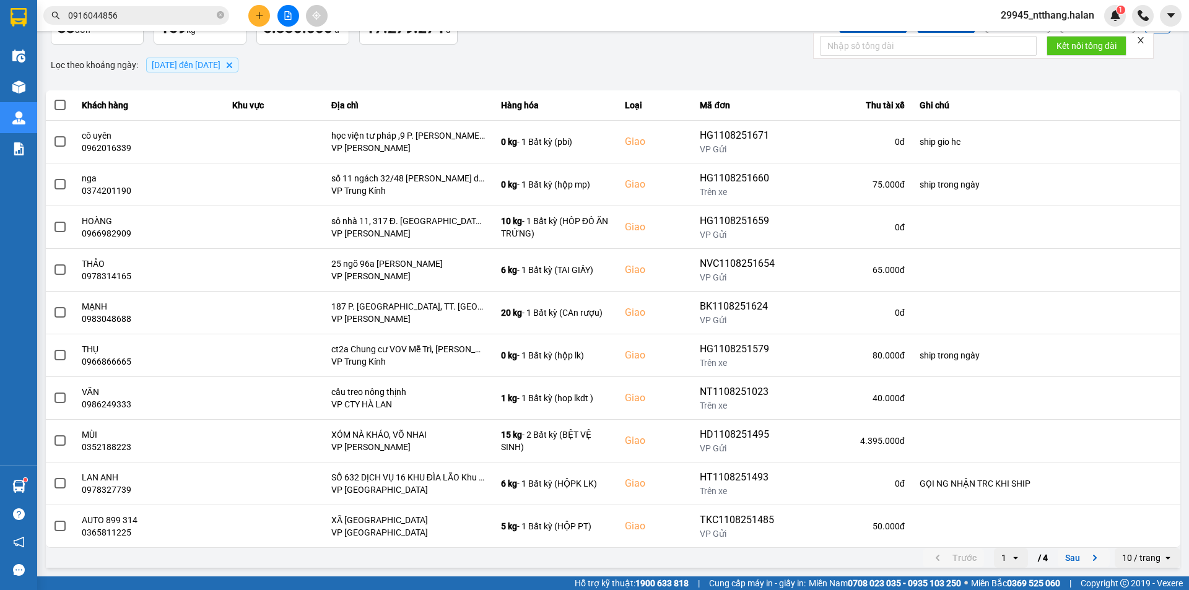
click at [1071, 558] on button "Sau" at bounding box center [1084, 558] width 52 height 19
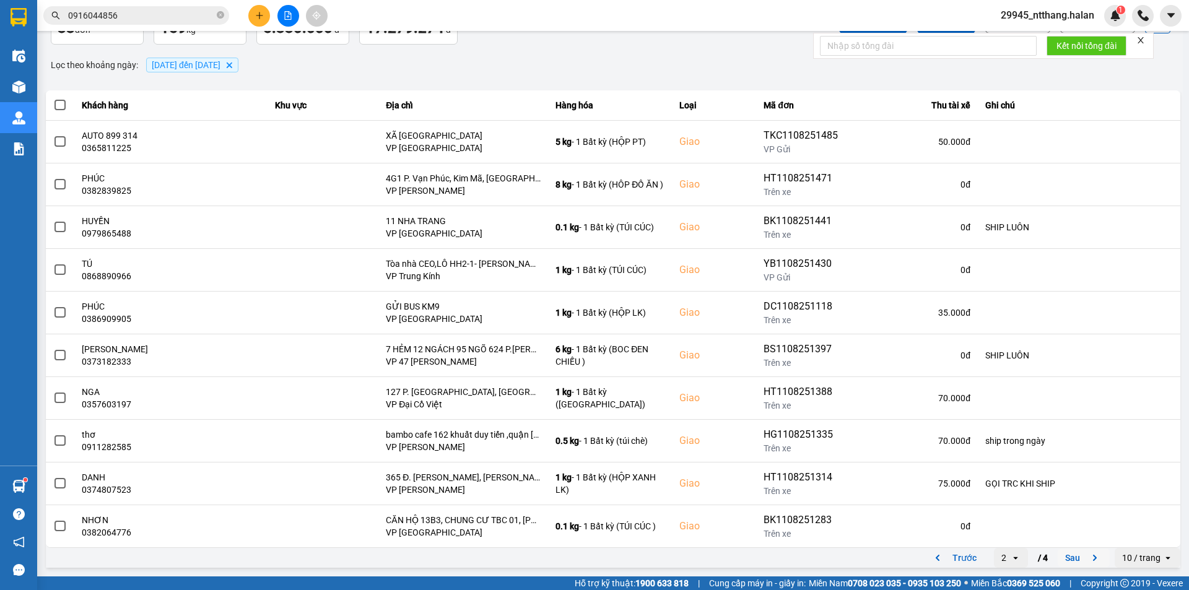
click at [1067, 551] on button "Sau" at bounding box center [1084, 558] width 52 height 19
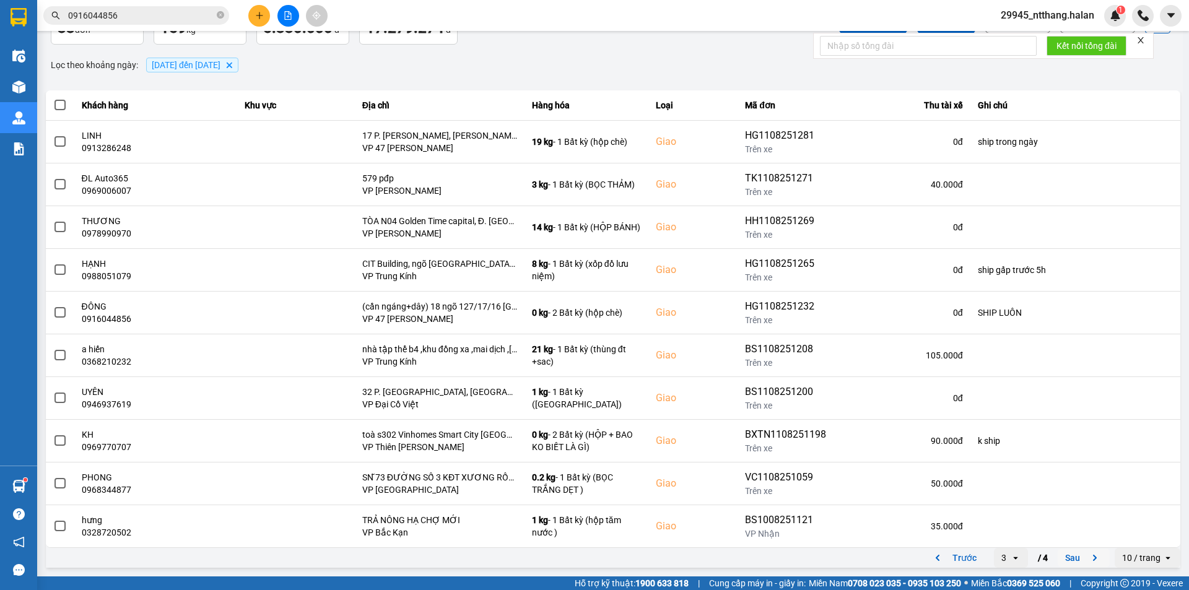
click at [1071, 555] on button "Sau" at bounding box center [1084, 558] width 52 height 19
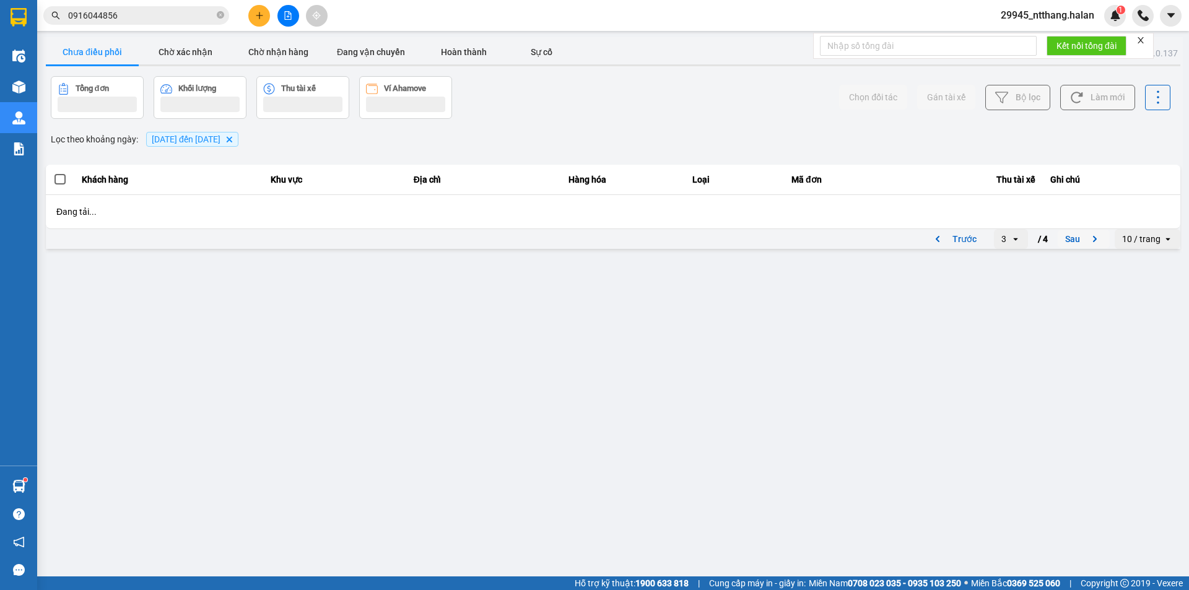
scroll to position [0, 0]
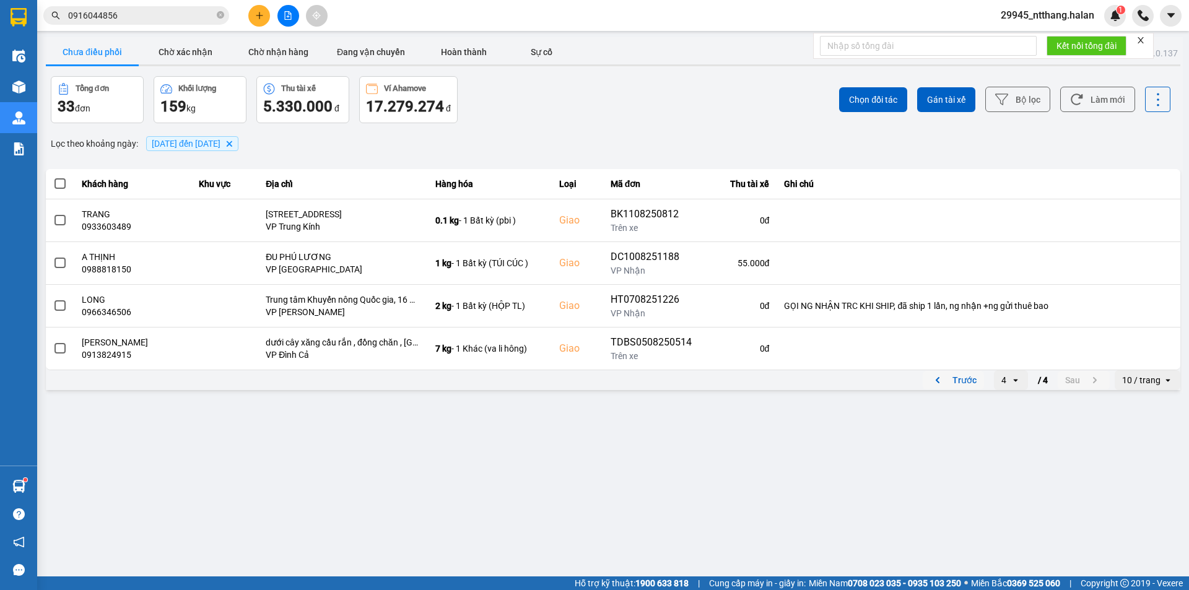
click at [965, 386] on button "Trước" at bounding box center [953, 380] width 61 height 19
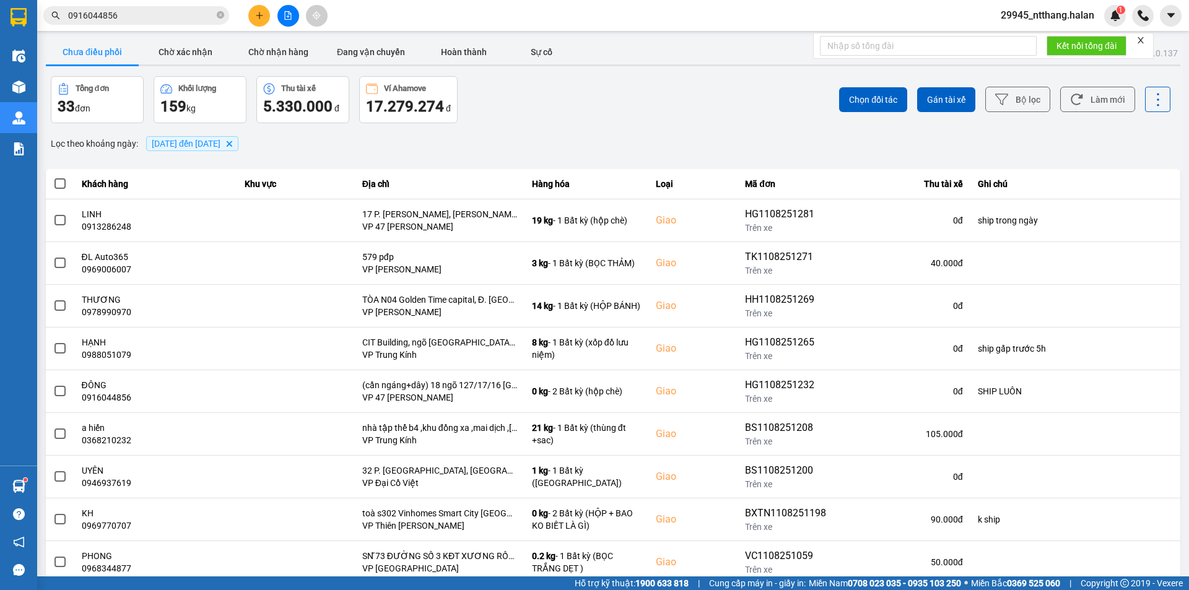
scroll to position [79, 0]
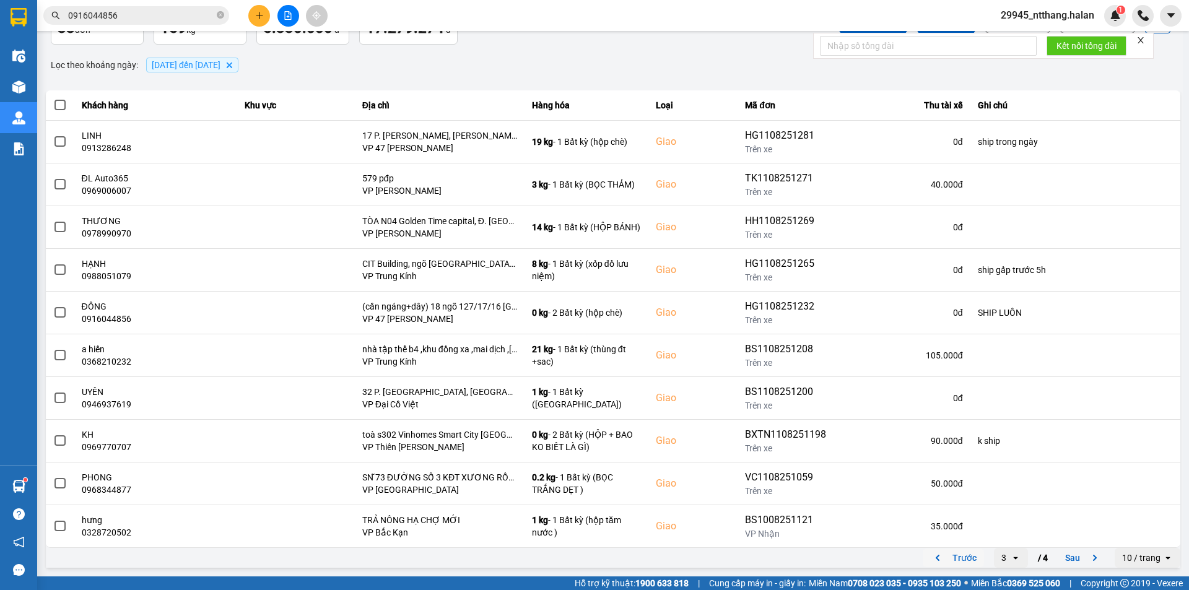
click at [967, 551] on button "Trước" at bounding box center [953, 558] width 61 height 19
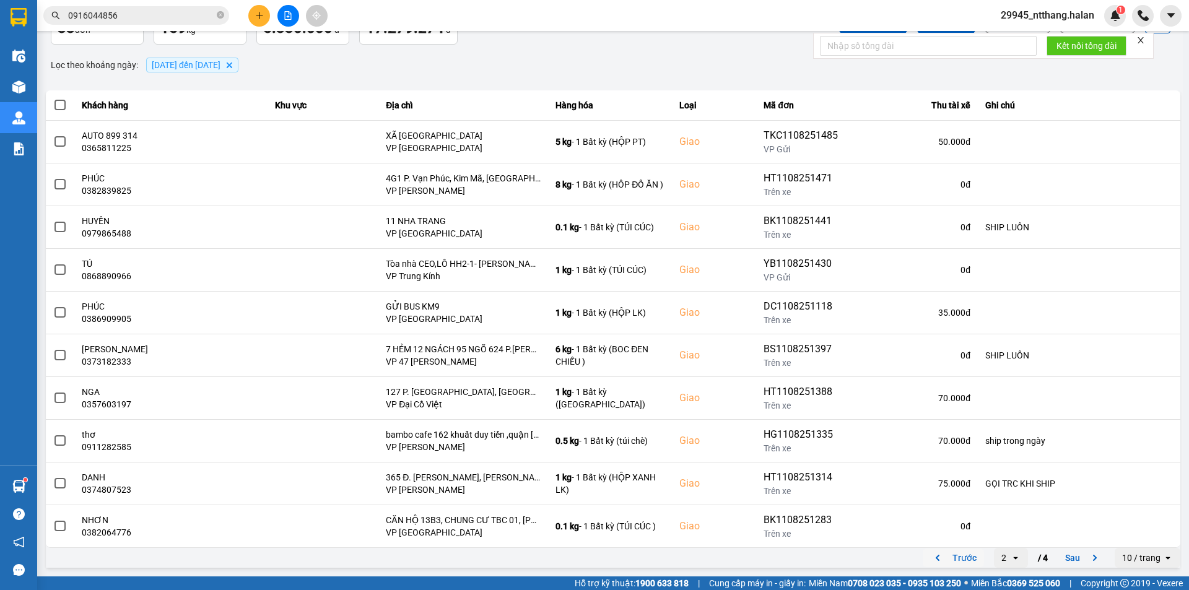
click at [966, 564] on button "Trước" at bounding box center [953, 558] width 61 height 19
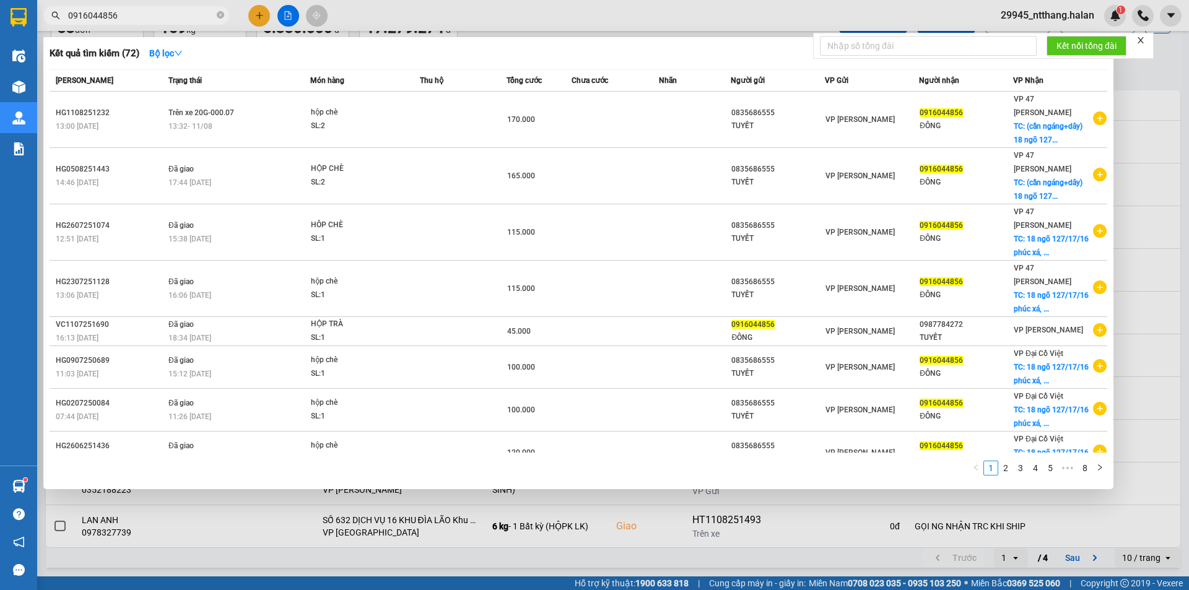
click at [152, 12] on input "0916044856" at bounding box center [141, 16] width 146 height 14
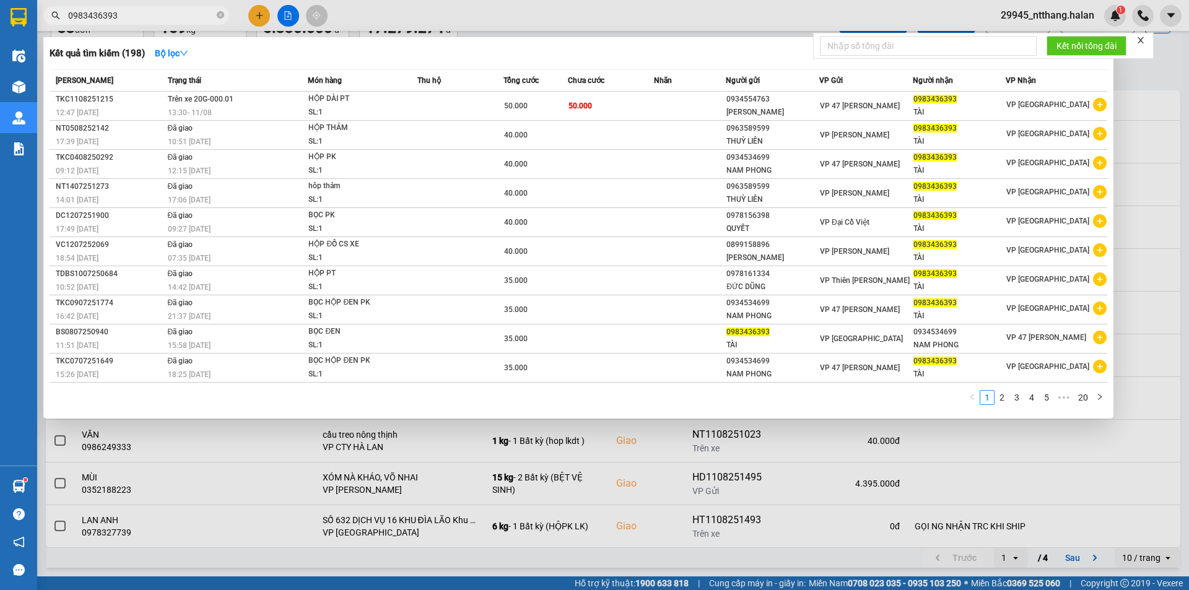
click at [1148, 66] on div at bounding box center [594, 295] width 1189 height 590
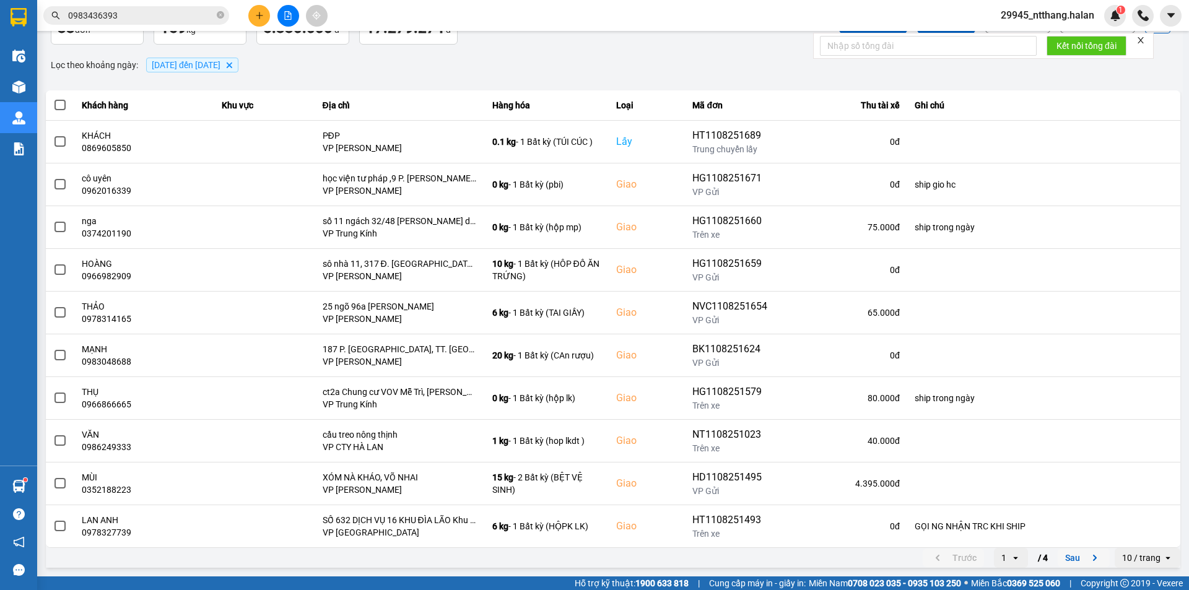
click at [1063, 560] on button "Sau" at bounding box center [1084, 558] width 52 height 19
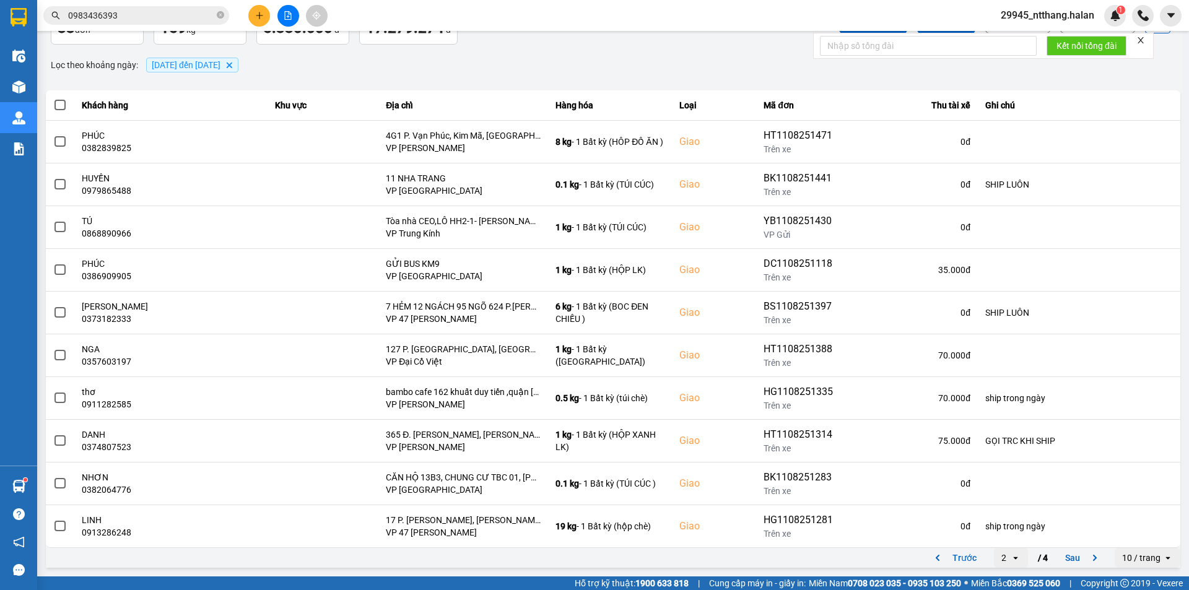
click at [172, 6] on div "Kết quả tìm kiếm ( 198 ) Bộ lọc Mã ĐH Trạng thái Món hàng Thu hộ Tổng cước Chưa…" at bounding box center [121, 16] width 242 height 22
click at [167, 19] on input "0983436393" at bounding box center [141, 16] width 146 height 14
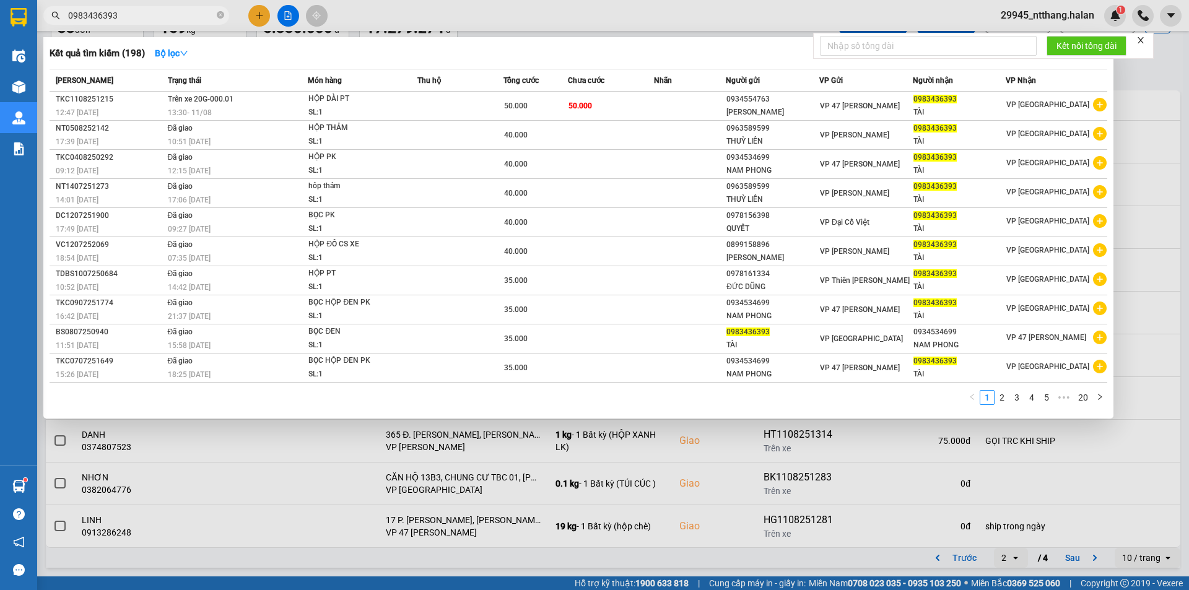
click at [167, 19] on input "0983436393" at bounding box center [141, 16] width 146 height 14
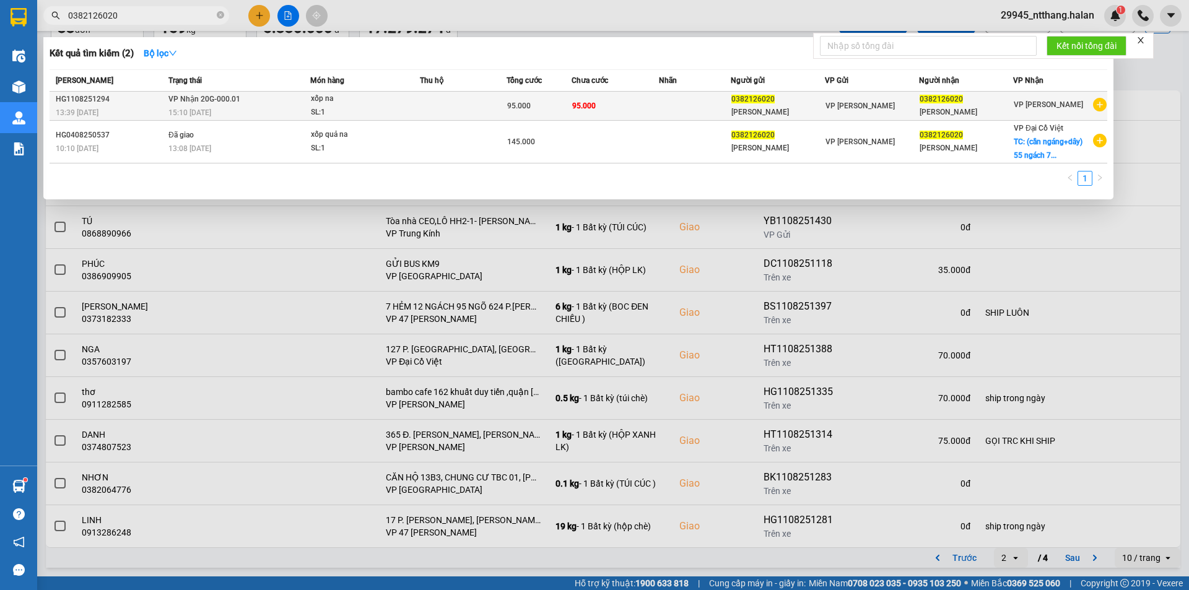
type input "0382126020"
click at [650, 107] on td "95.000" at bounding box center [615, 106] width 87 height 29
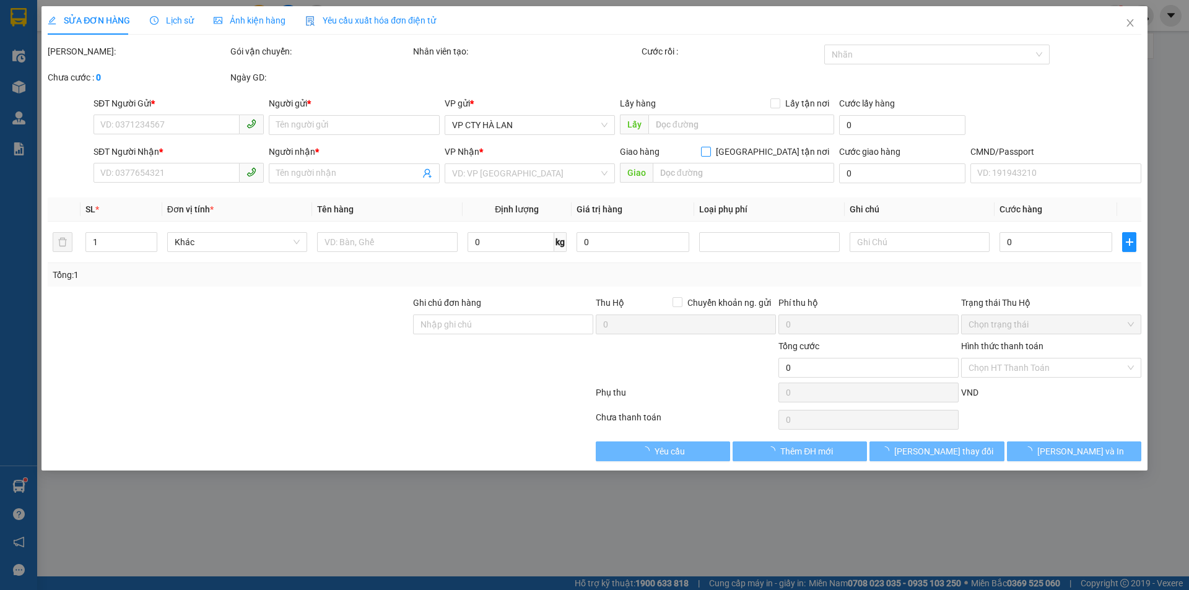
click at [710, 150] on input "[GEOGRAPHIC_DATA] tận nơi" at bounding box center [705, 151] width 9 height 9
checkbox input "true"
type input "0382126020"
type input "[PERSON_NAME]"
type input "0382126020"
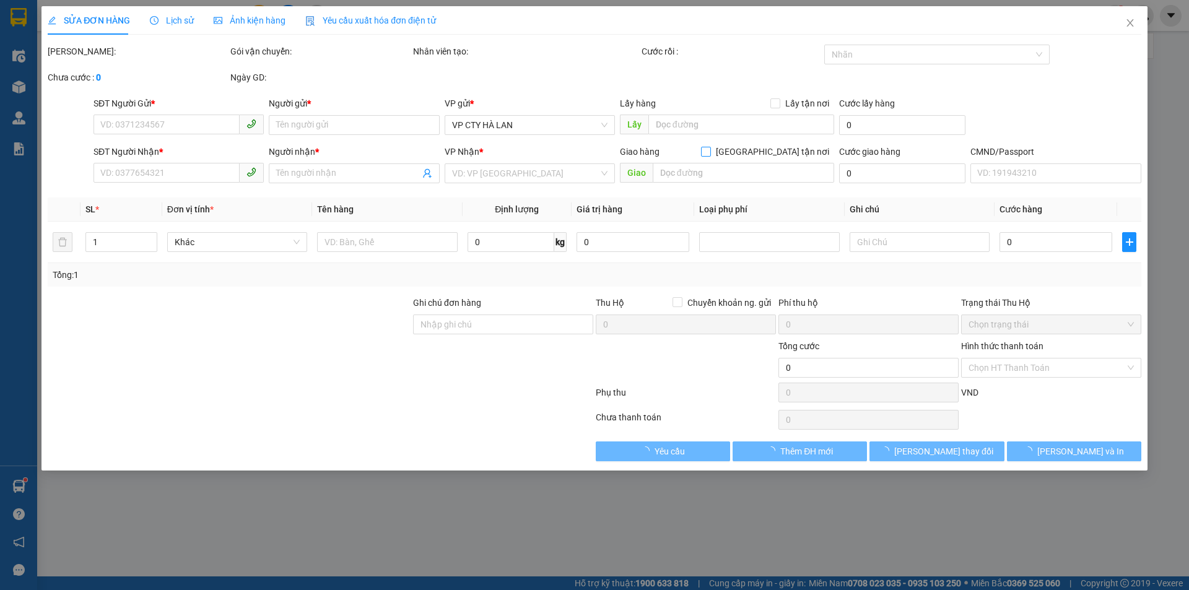
type input "[PERSON_NAME]"
type input "95.000"
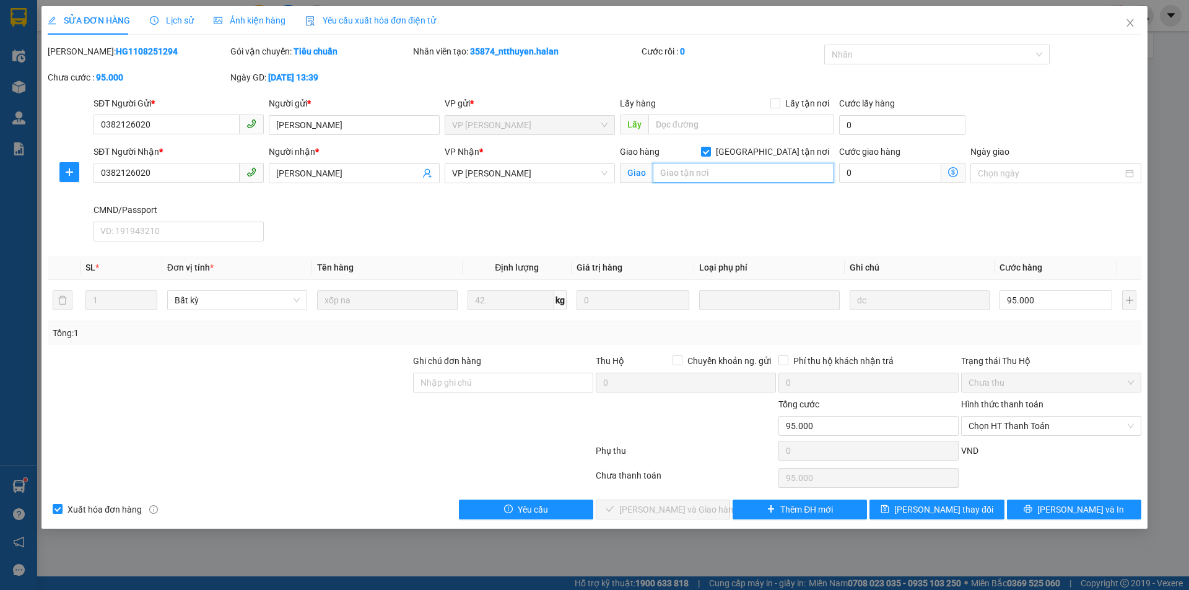
click at [741, 167] on input "text" at bounding box center [743, 173] width 181 height 20
paste input "26 ĐƯỜNG NƯỚC PHẦN LAN, TỨ LIÊN, TÂY HỒ, HÀ NỘI"
type input "26 ĐƯỜNG NƯỚC PHẦN LAN, TỨ LIÊN, TÂY HỒ, HÀ NỘI"
click at [949, 173] on icon "dollar-circle" at bounding box center [953, 172] width 10 height 10
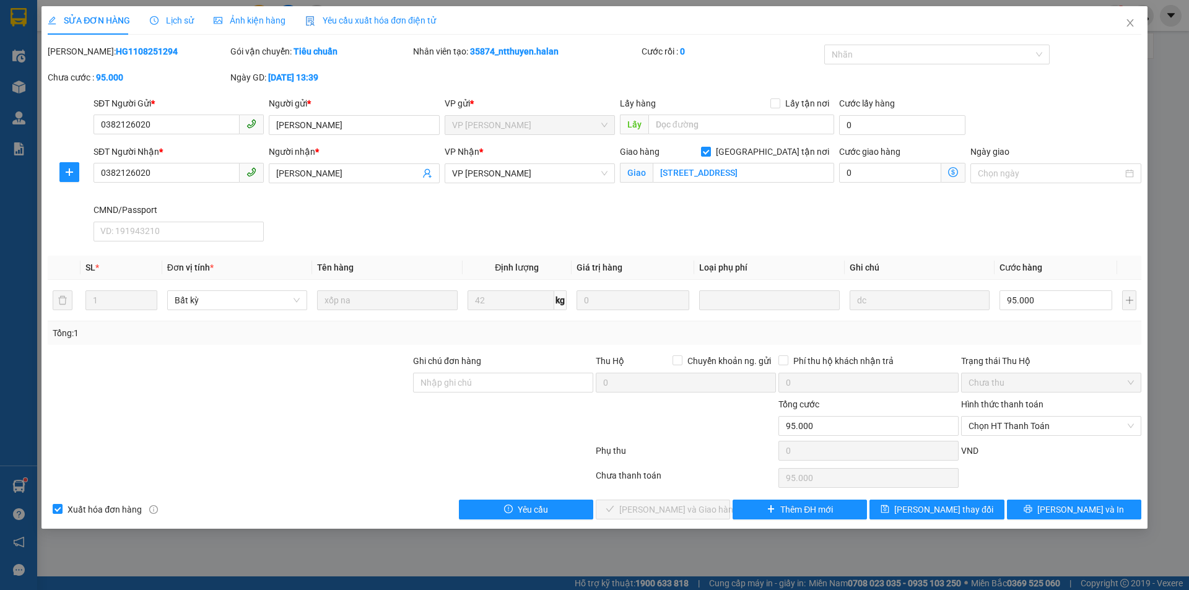
scroll to position [0, 0]
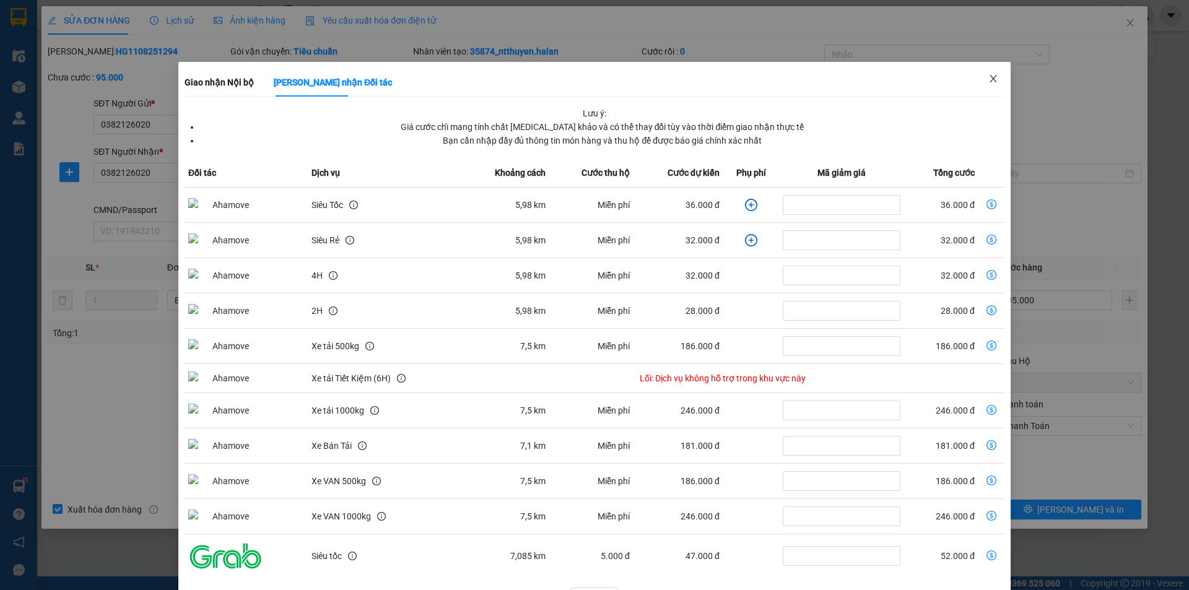
click at [988, 80] on icon "close" at bounding box center [993, 79] width 10 height 10
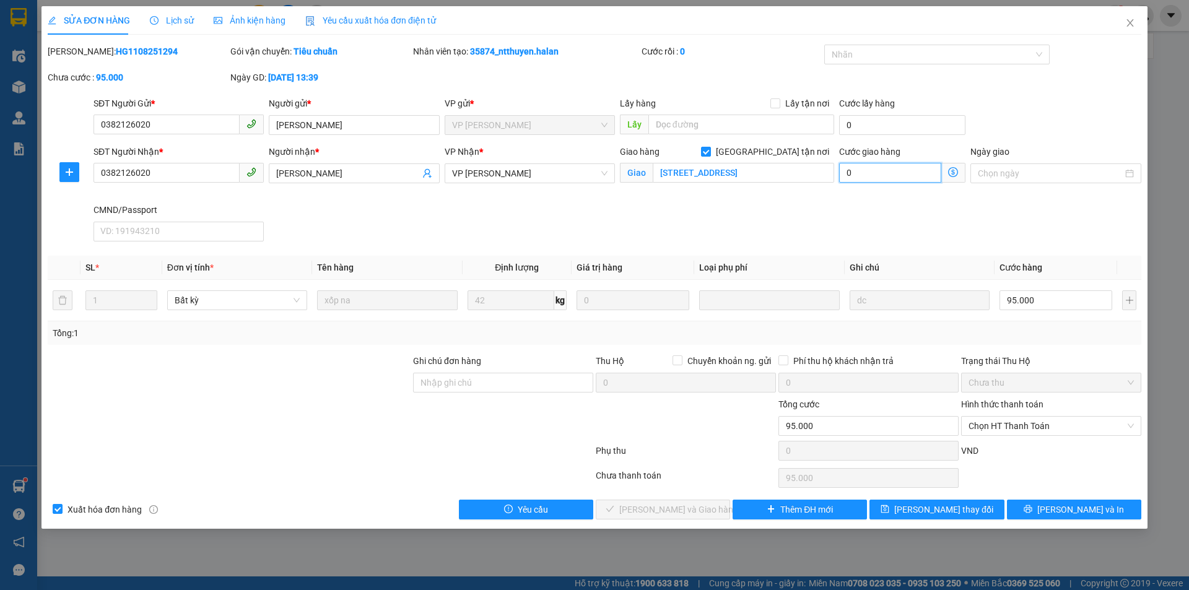
click at [896, 174] on input "0" at bounding box center [890, 173] width 102 height 20
type input "95.006"
type input "6"
type input "95.060"
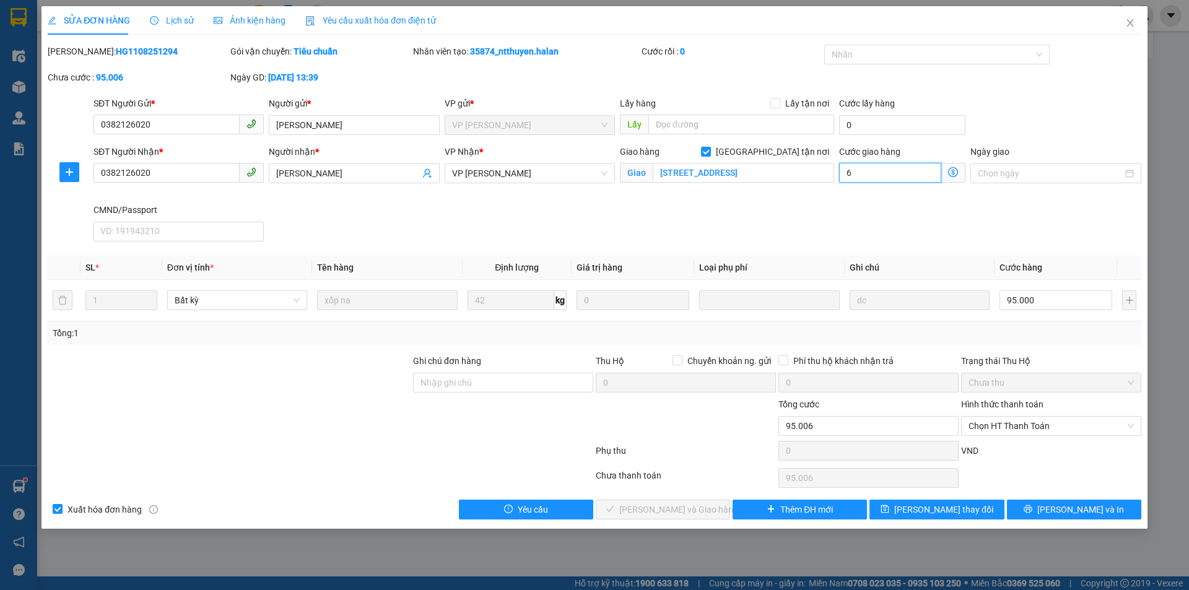
type input "95.060"
type input "60"
type input "155.000"
type input "60.000"
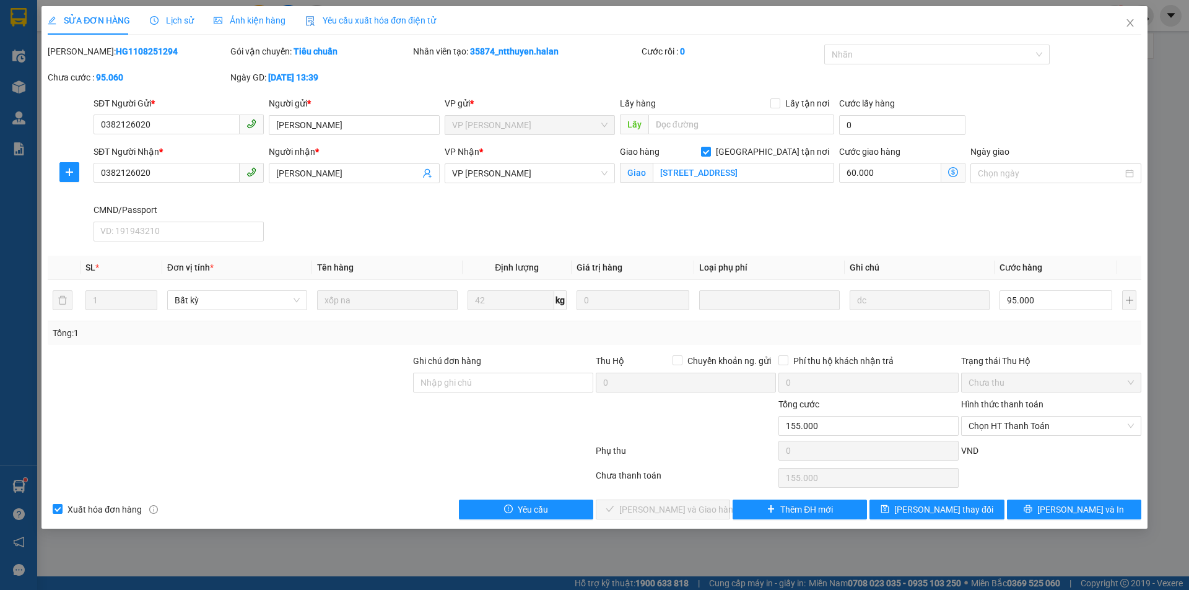
click at [839, 225] on div "SĐT Người Nhận * 0382126020 Người nhận * kim anh VP Nhận * VP Võ Chí Công Giao …" at bounding box center [617, 196] width 1053 height 102
click at [657, 170] on input "26 ĐƯỜNG NƯỚC PHẦN LAN, TỨ LIÊN, TÂY HỒ, HÀ NỘI" at bounding box center [743, 173] width 181 height 20
type input "(CẦN NGÁNG+DÂY) 26 ĐƯỜNG NƯỚC PHẦN LAN, TỨ LIÊN, TÂY HỒ, HÀ NỘI"
click at [949, 507] on span "[PERSON_NAME] thay đổi" at bounding box center [943, 510] width 99 height 14
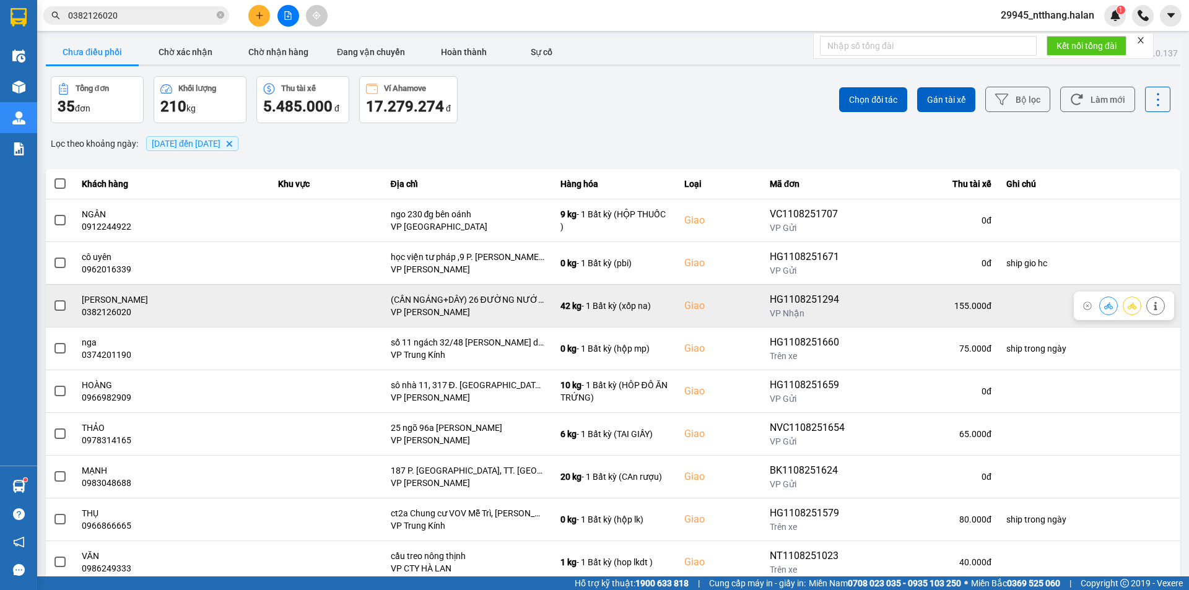
click at [63, 309] on span at bounding box center [59, 305] width 11 height 11
click at [53, 299] on input "checkbox" at bounding box center [53, 299] width 0 height 0
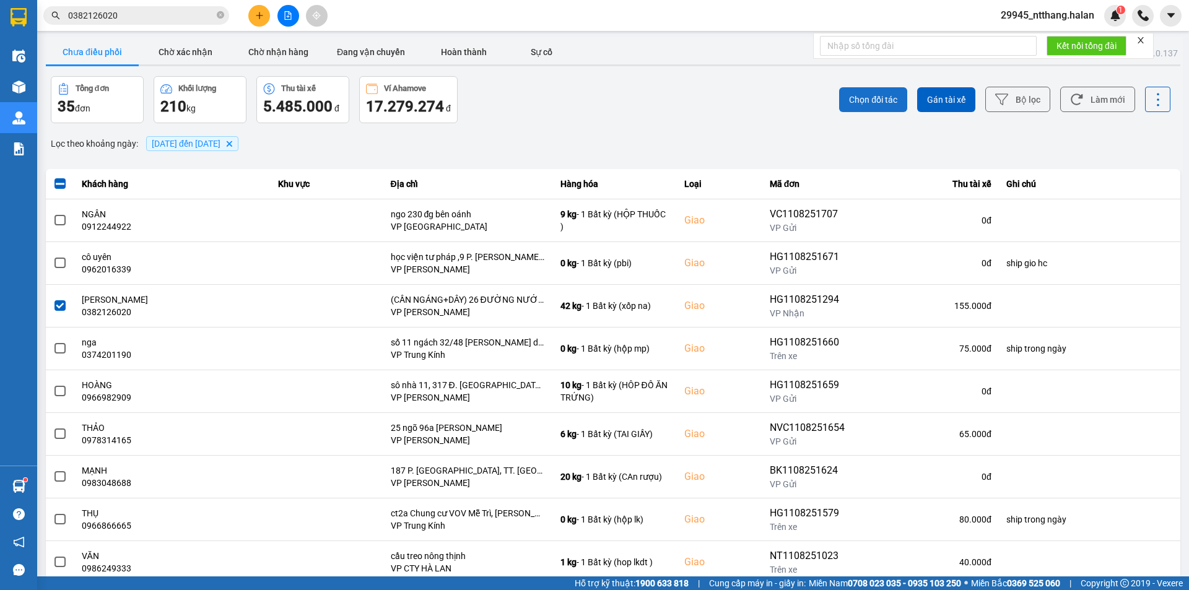
click at [858, 102] on span "Chọn đối tác" at bounding box center [873, 100] width 48 height 12
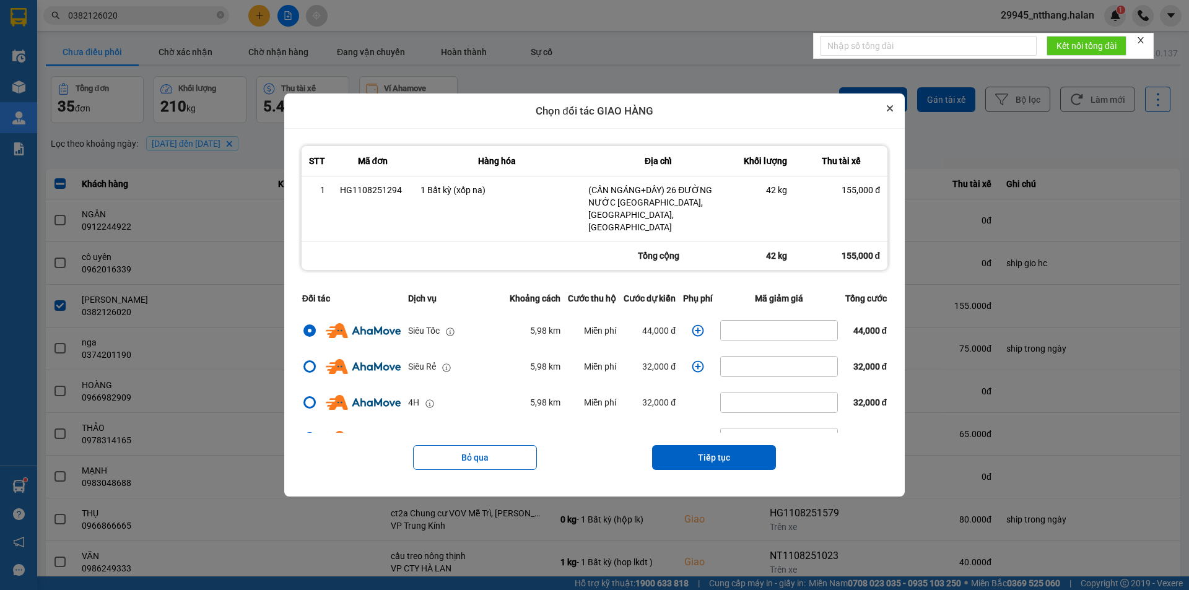
click at [897, 116] on button "Close" at bounding box center [889, 108] width 15 height 15
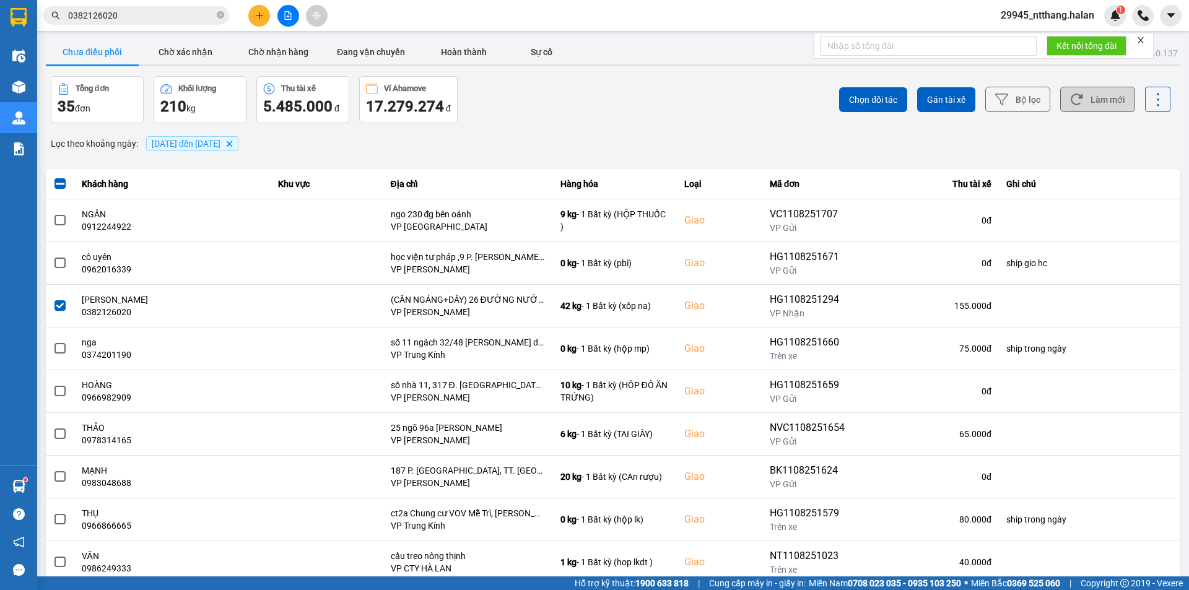
click at [1070, 105] on icon at bounding box center [1076, 99] width 13 height 13
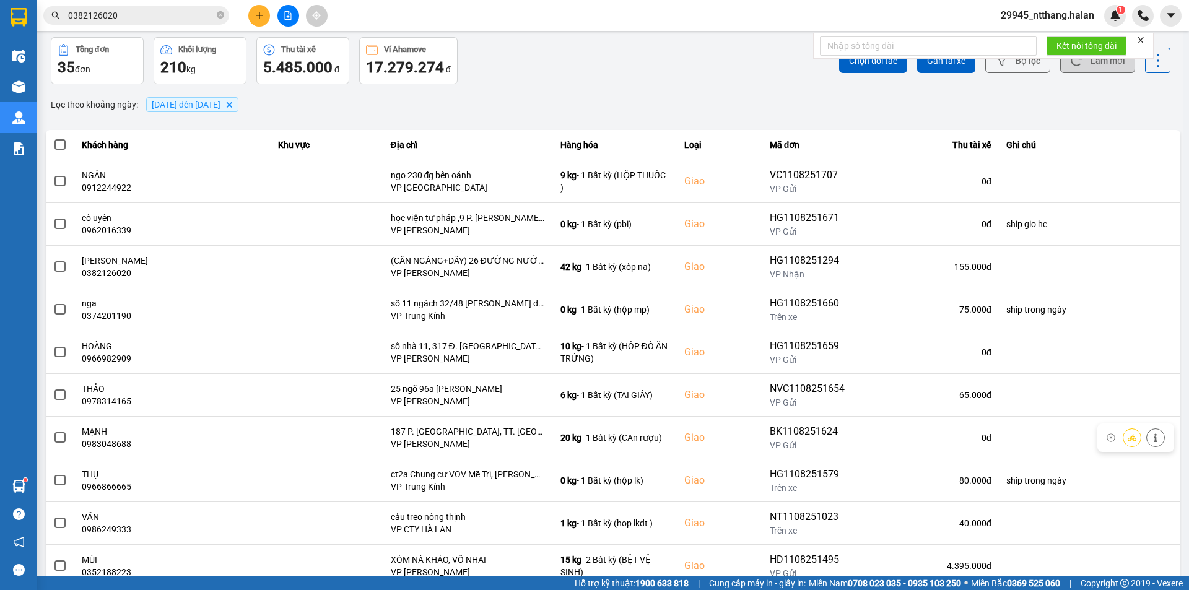
scroll to position [79, 0]
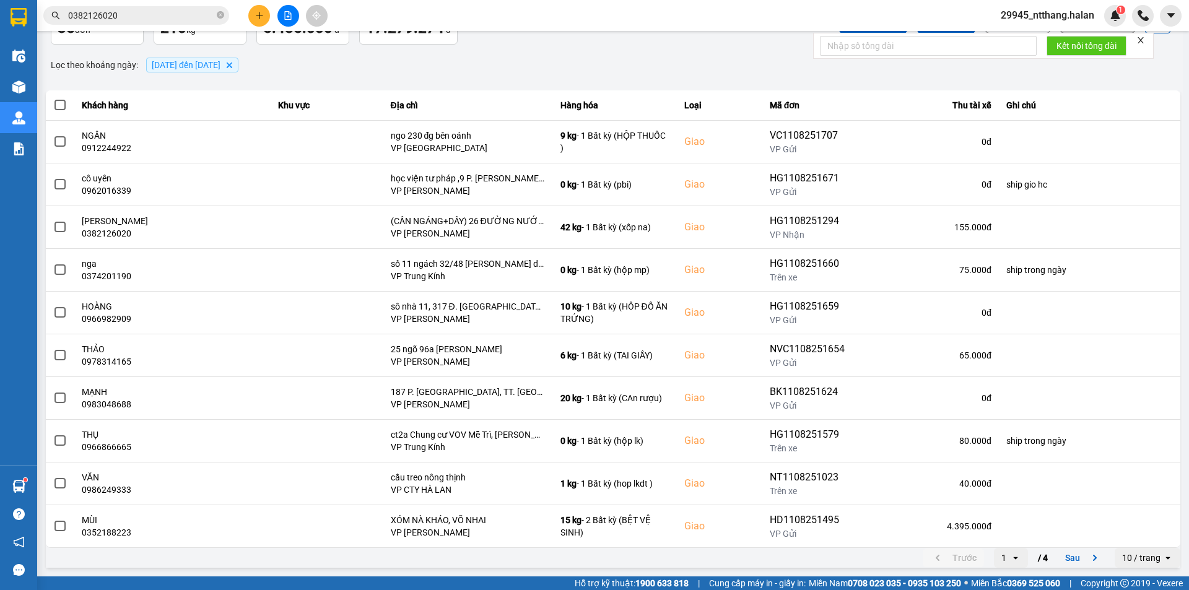
click at [1176, 545] on main "ver: 0.0.137 Chưa điều phối Chờ xác nhận Chờ nhận hàng Đang vận chuyển Hoàn thà…" at bounding box center [594, 288] width 1189 height 577
click at [1058, 554] on button "Sau" at bounding box center [1084, 558] width 52 height 19
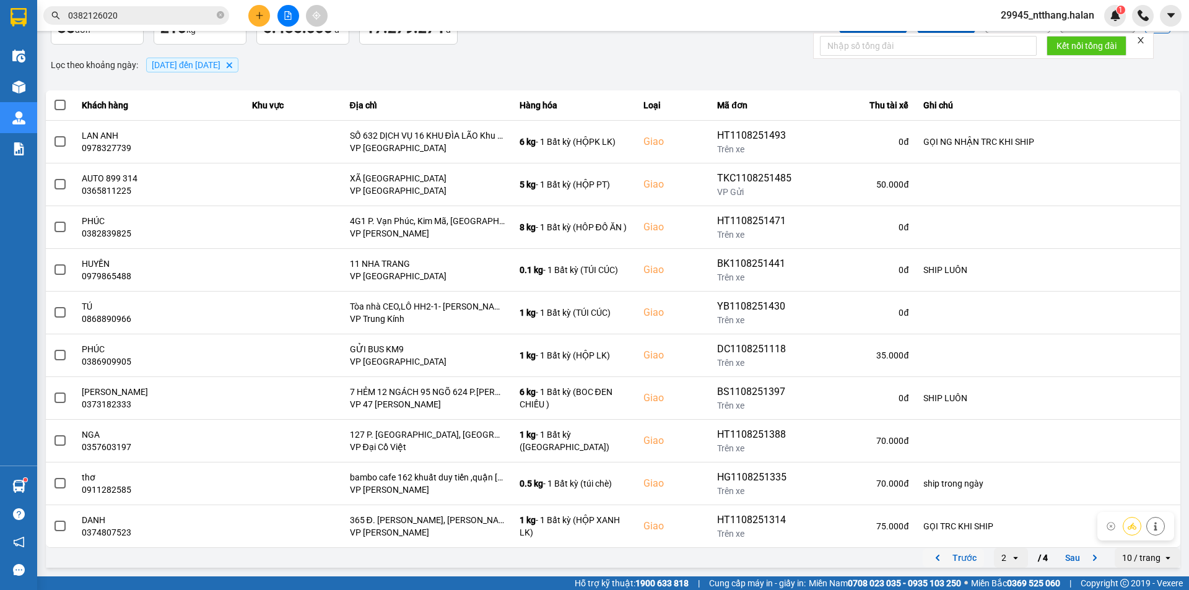
click at [956, 562] on button "Trước" at bounding box center [953, 558] width 61 height 19
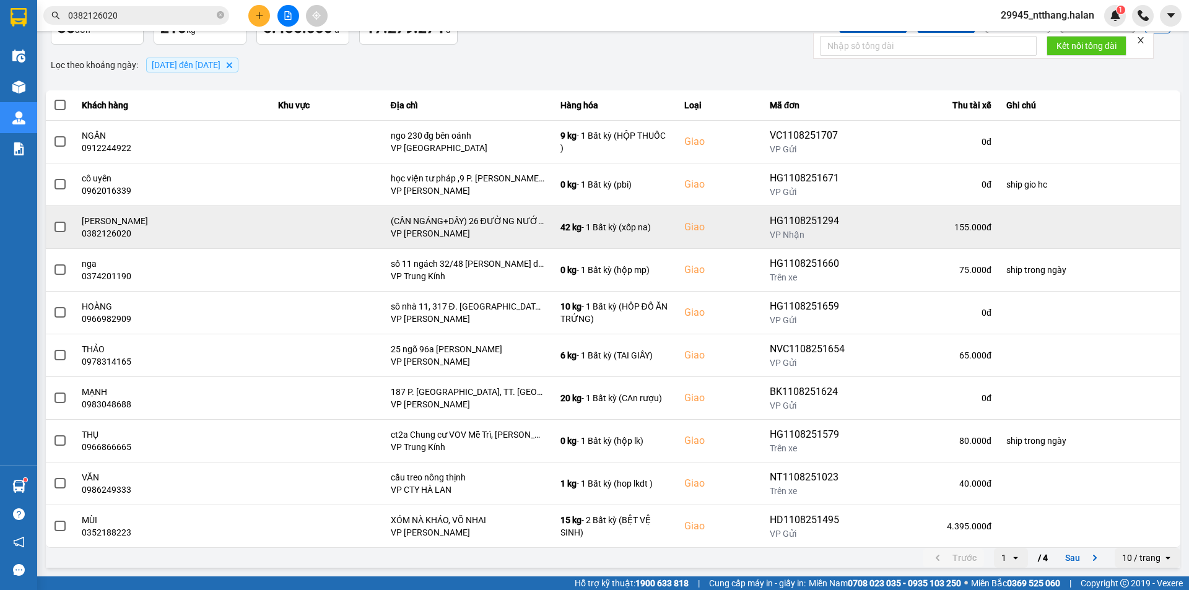
click at [59, 225] on span at bounding box center [59, 227] width 11 height 11
click at [53, 220] on input "checkbox" at bounding box center [53, 220] width 0 height 0
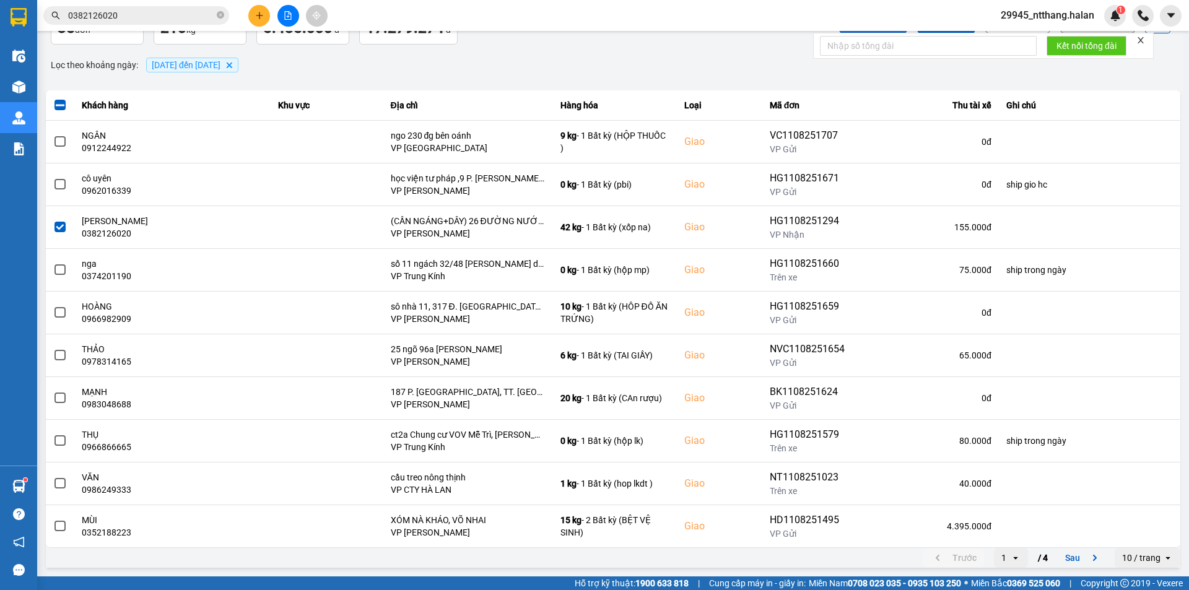
scroll to position [0, 0]
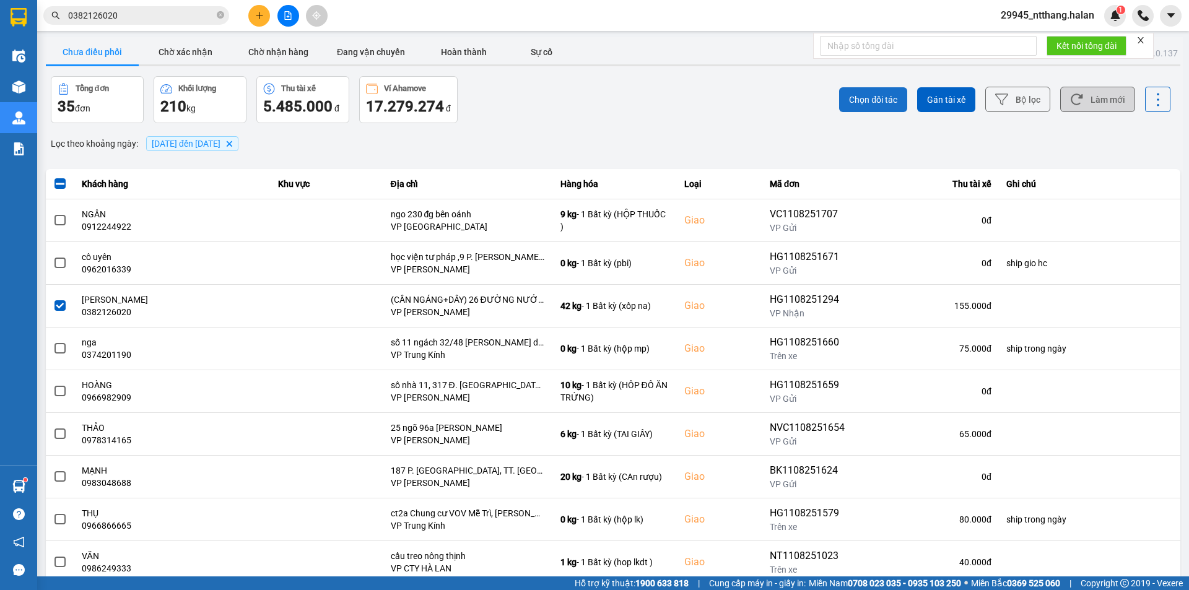
click at [840, 90] on button "Chọn đối tác" at bounding box center [873, 99] width 68 height 25
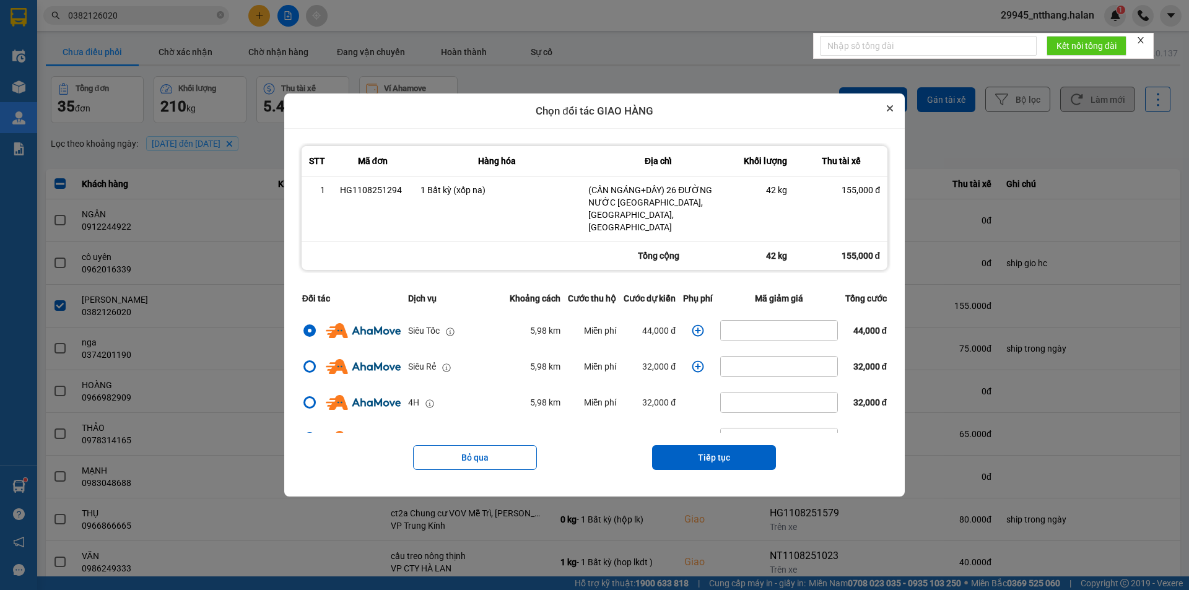
click at [897, 110] on button "Close" at bounding box center [889, 108] width 15 height 15
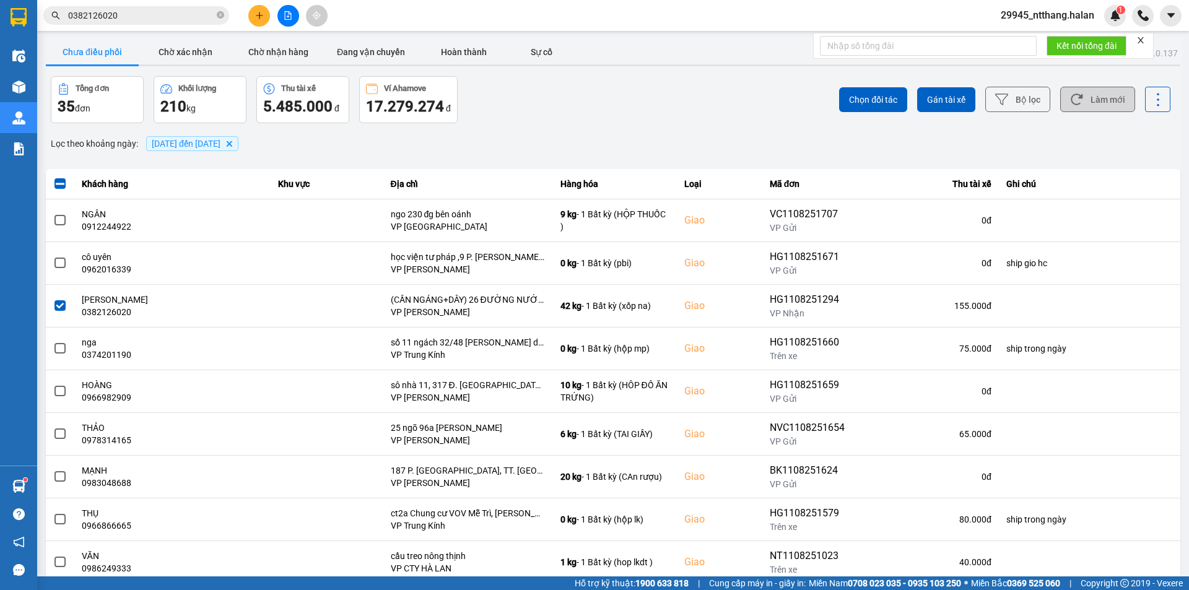
click at [1081, 98] on button "Làm mới" at bounding box center [1097, 99] width 75 height 25
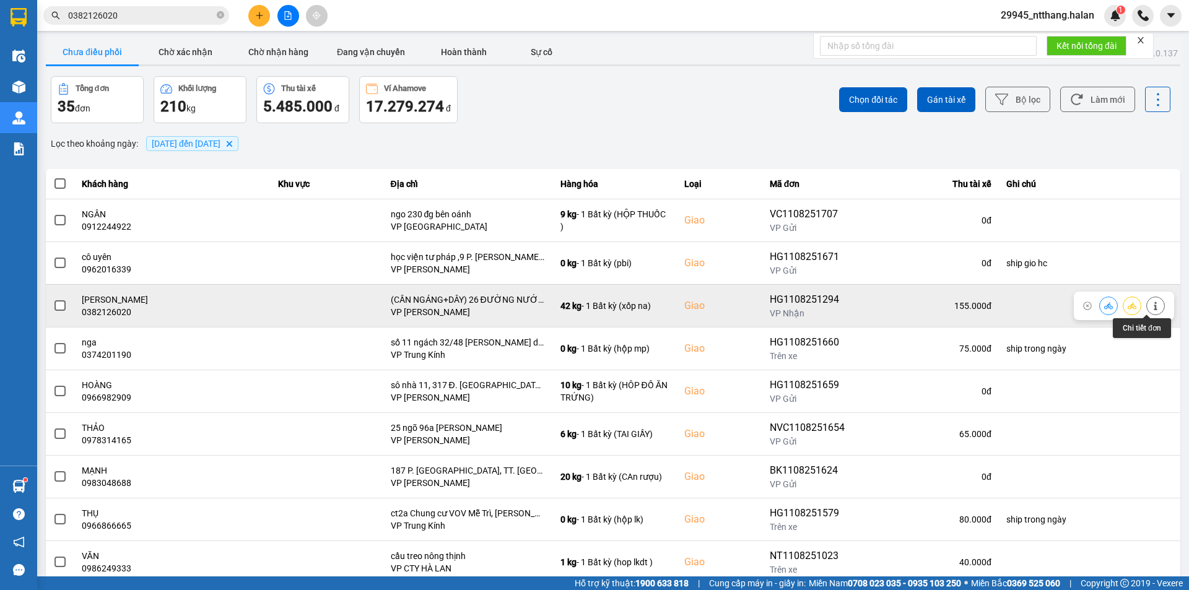
click at [1147, 306] on button at bounding box center [1155, 306] width 17 height 22
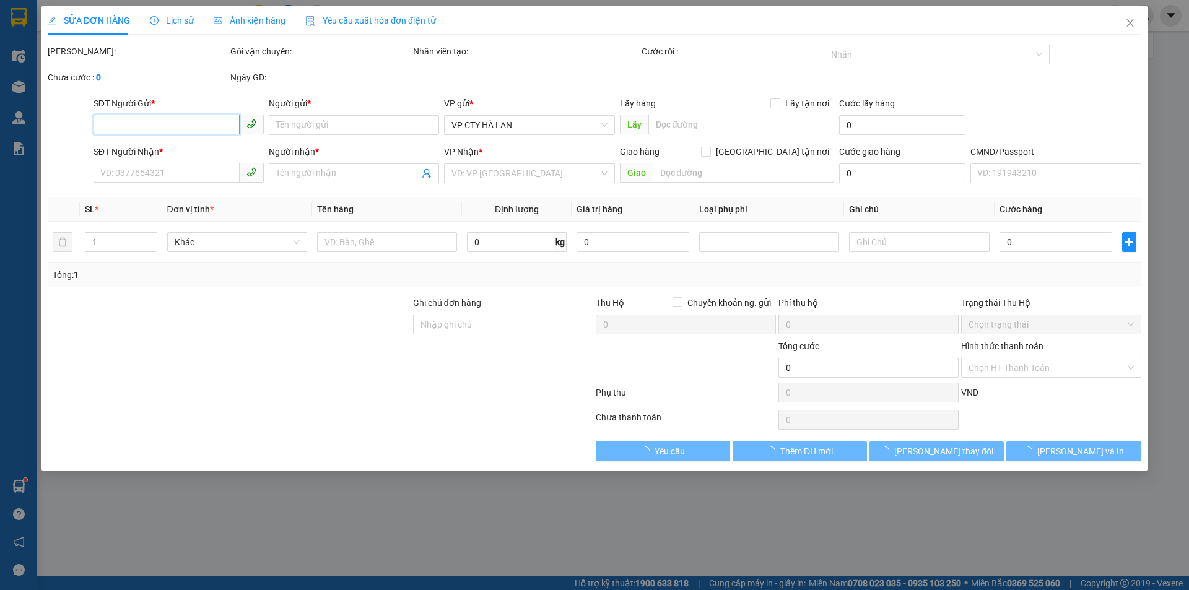
type input "0382126020"
type input "[PERSON_NAME]"
type input "0382126020"
type input "[PERSON_NAME]"
checkbox input "true"
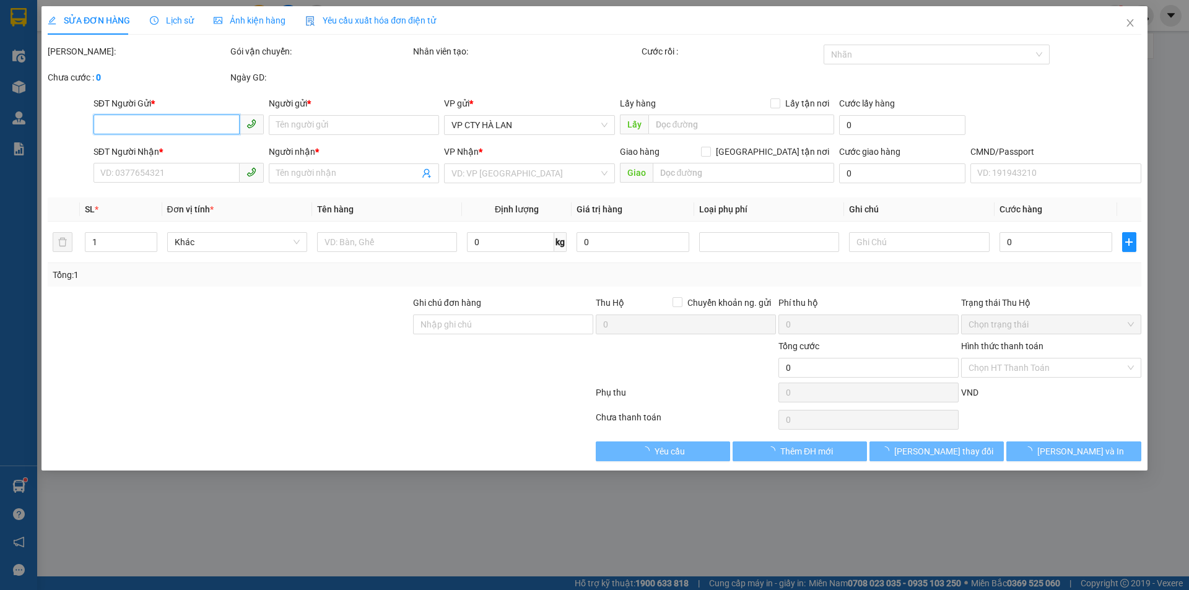
type input "(CẦN NGÁNG+DÂY) 26 ĐƯỜNG NƯỚC PHẦN LAN, TỨ LIÊN, TÂY HỒ, HÀ NỘI"
type input "155.000"
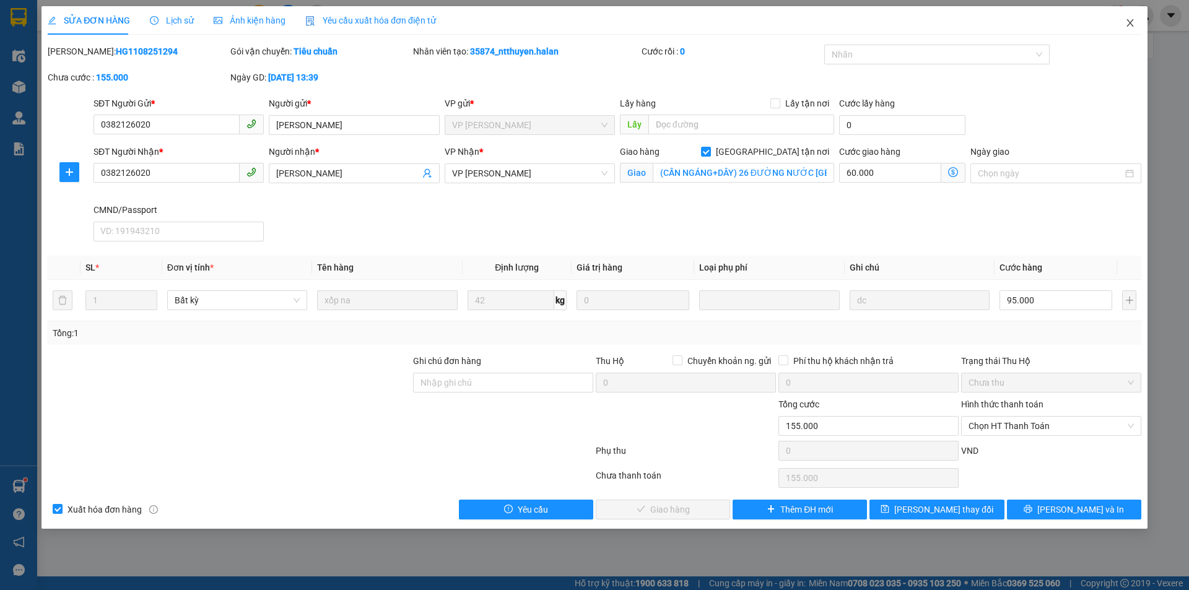
click at [1136, 24] on span "Close" at bounding box center [1130, 23] width 35 height 35
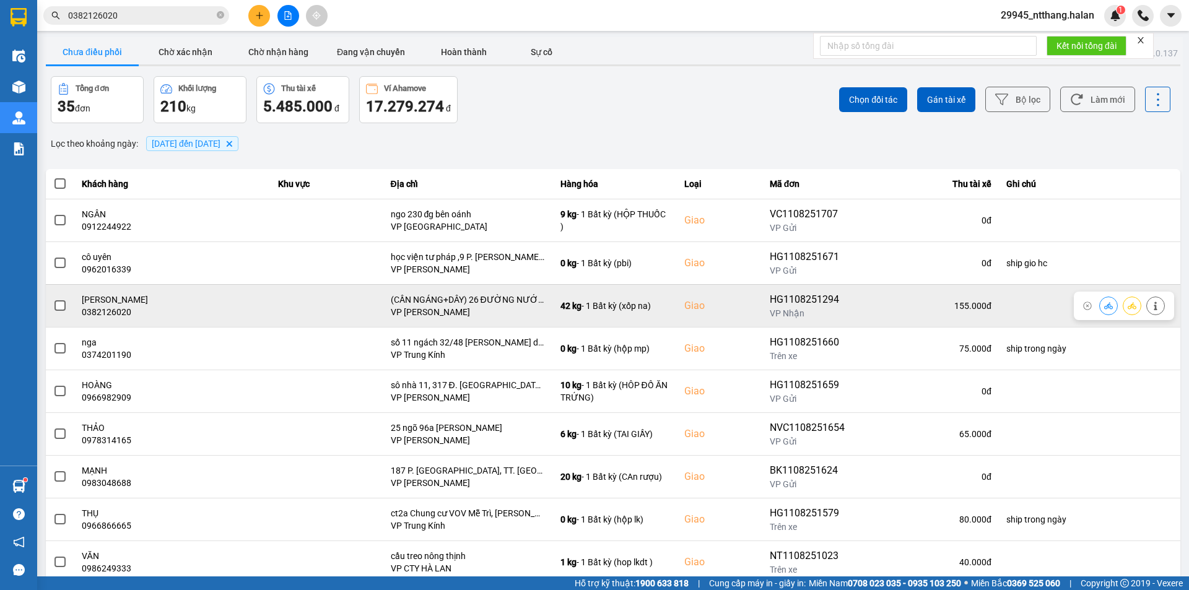
click at [61, 305] on span at bounding box center [59, 305] width 11 height 11
click at [53, 299] on input "checkbox" at bounding box center [53, 299] width 0 height 0
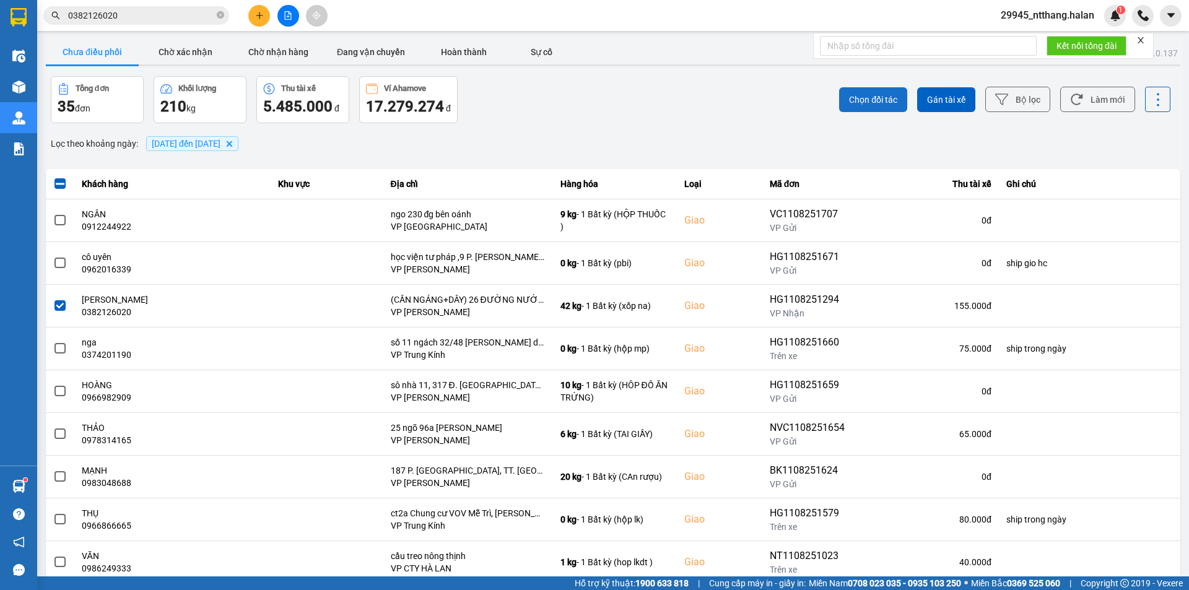
click at [863, 94] on span "Chọn đối tác" at bounding box center [873, 100] width 48 height 12
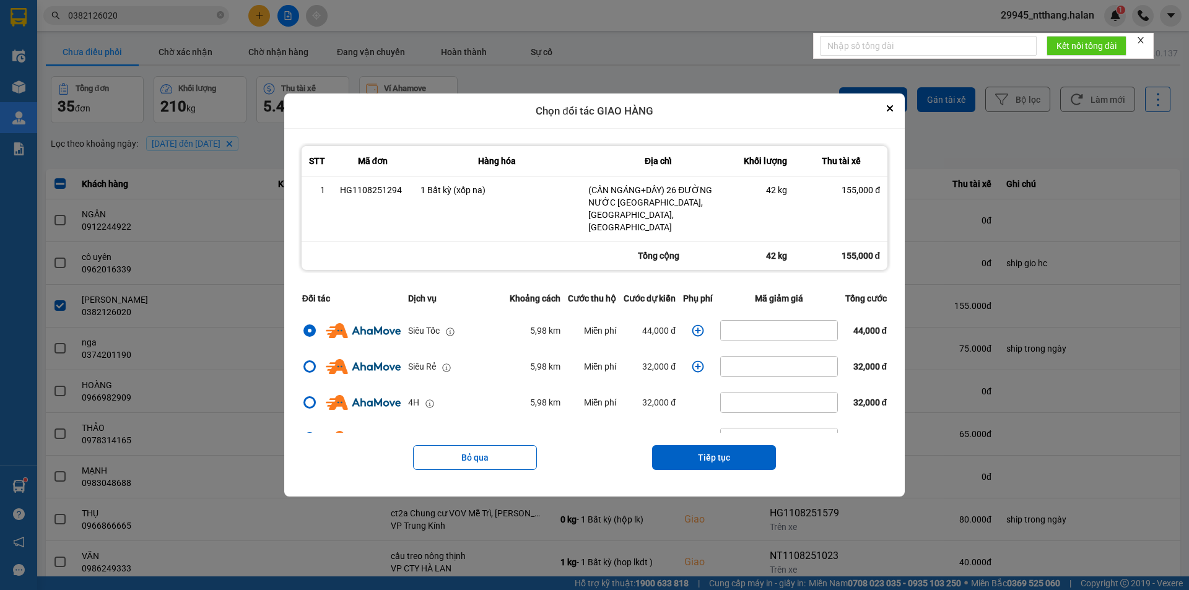
click at [694, 328] on icon "dialog" at bounding box center [698, 330] width 12 height 12
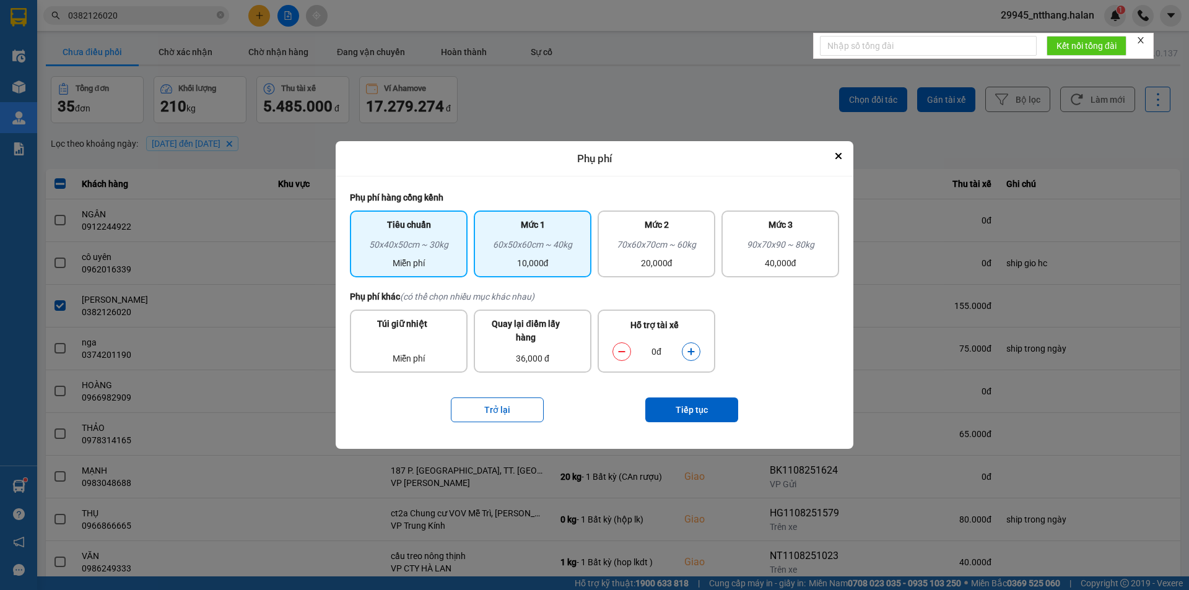
click at [546, 256] on div "60x50x60cm ~ 40kg" at bounding box center [532, 247] width 103 height 19
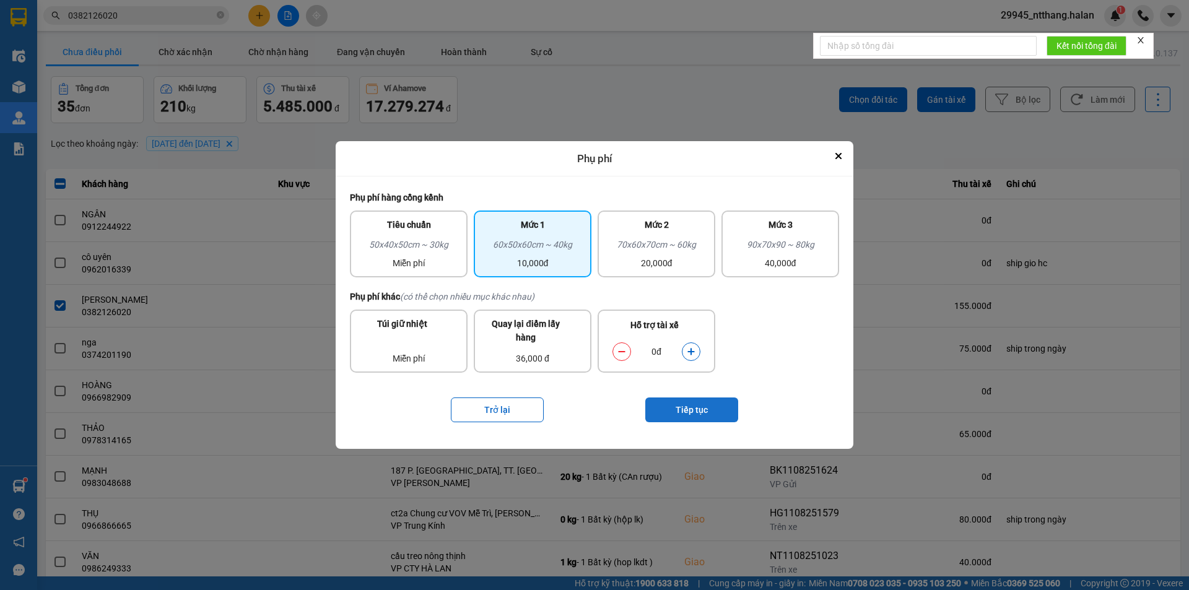
click at [684, 411] on button "Tiếp tục" at bounding box center [691, 410] width 93 height 25
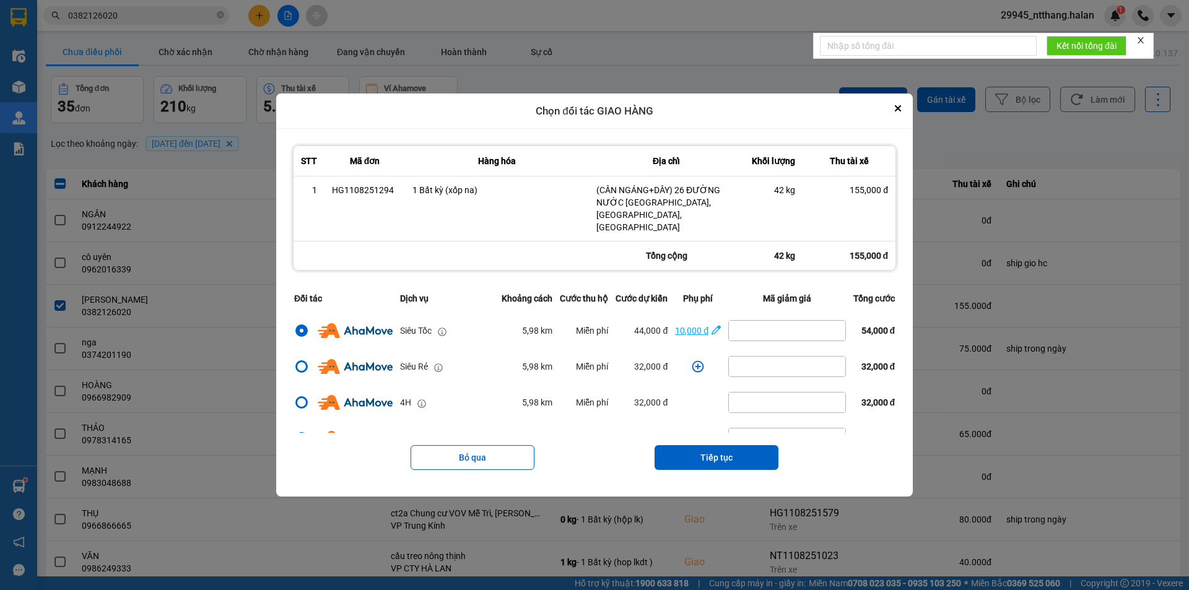
click at [713, 326] on icon "dialog" at bounding box center [716, 330] width 9 height 9
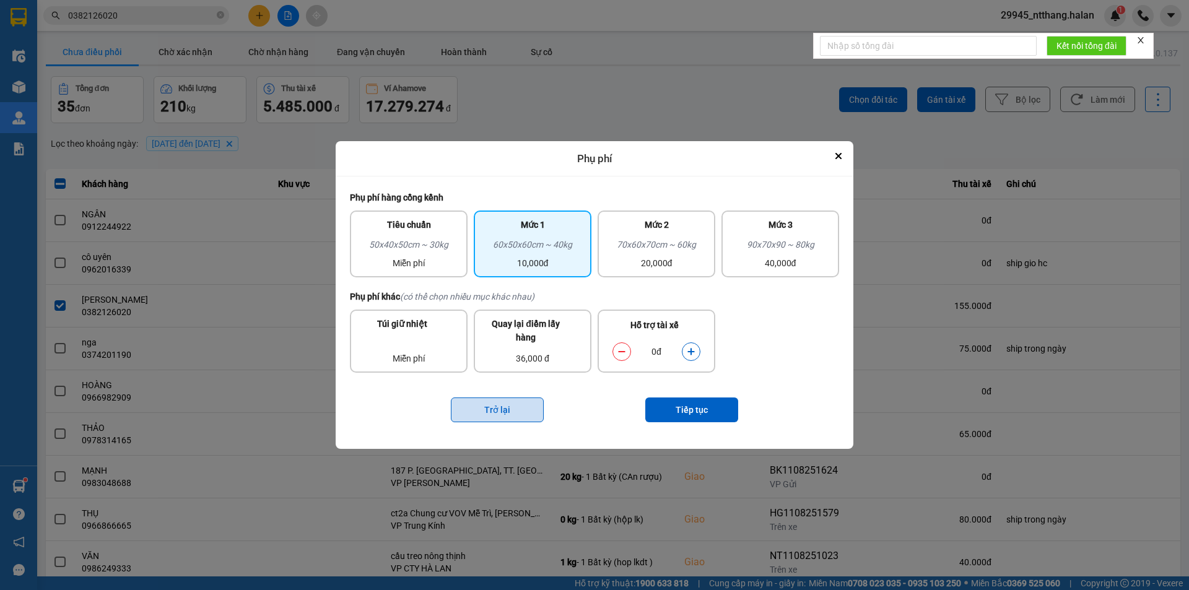
click at [486, 414] on button "Trở lại" at bounding box center [497, 410] width 93 height 25
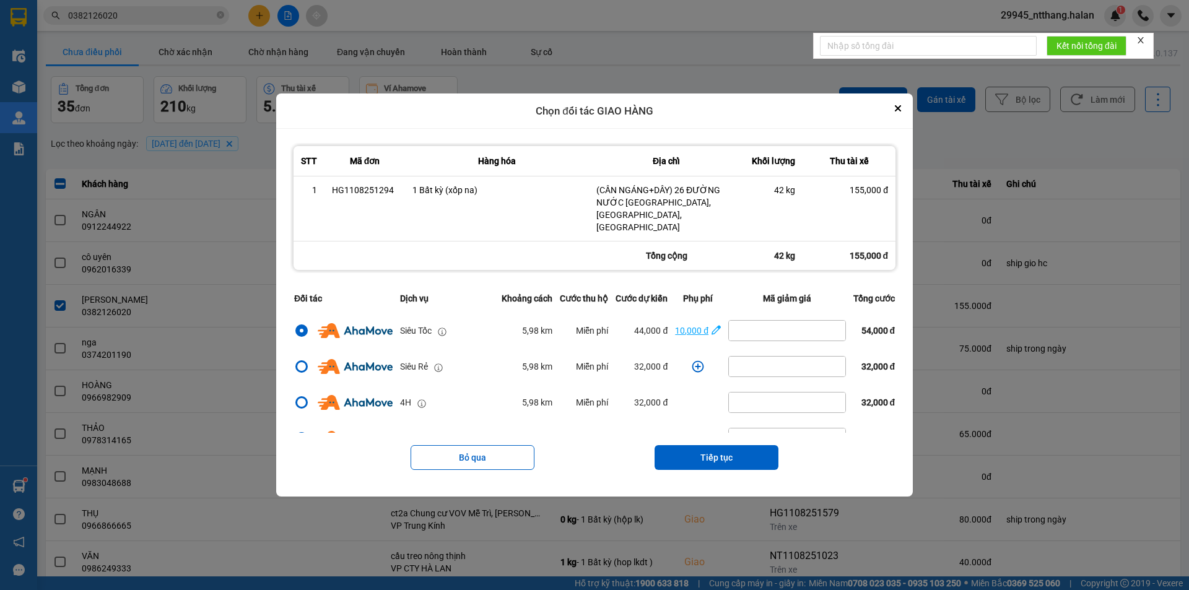
click at [712, 326] on icon "dialog" at bounding box center [716, 330] width 9 height 12
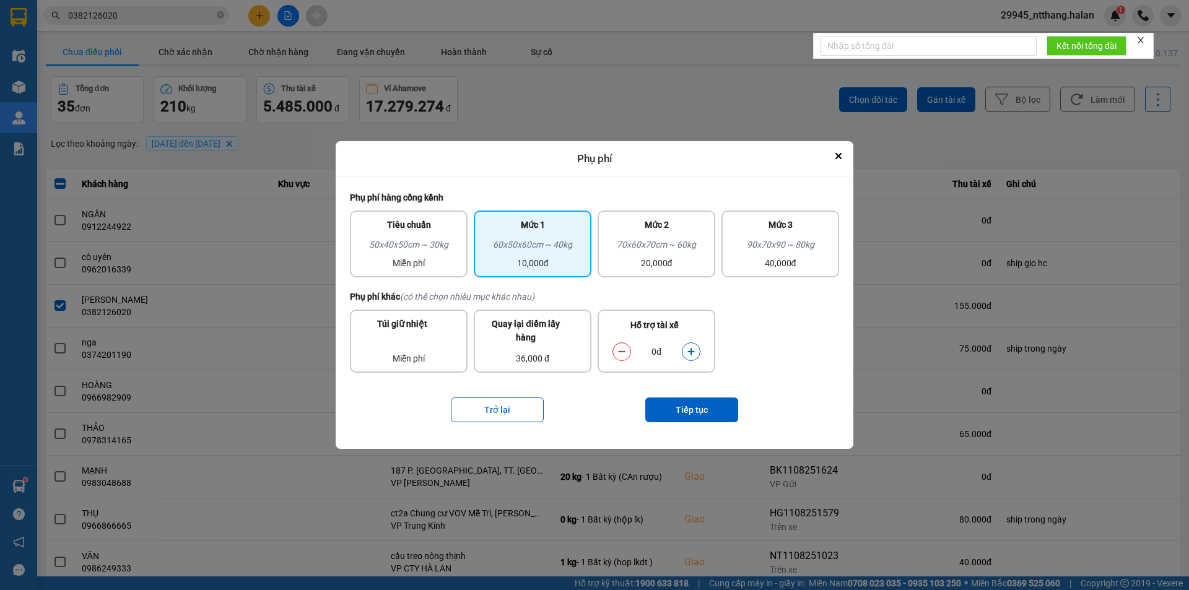
click at [689, 351] on icon "dialog" at bounding box center [691, 351] width 9 height 9
click at [698, 416] on button "Tiếp tục" at bounding box center [691, 410] width 93 height 25
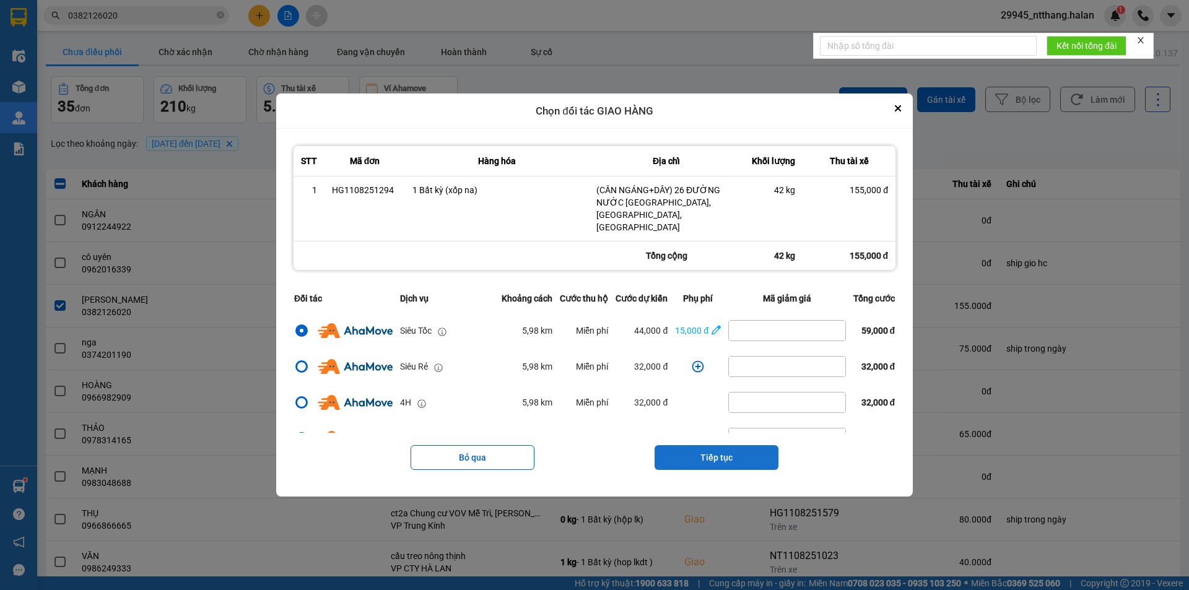
click at [713, 447] on button "Tiếp tục" at bounding box center [717, 457] width 124 height 25
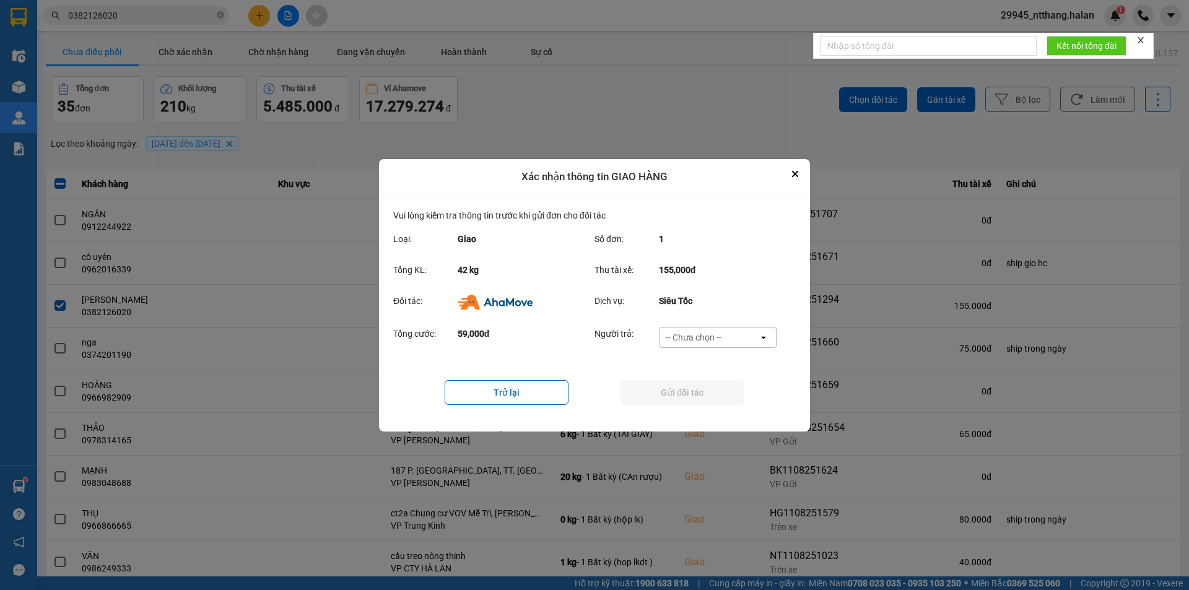
click at [706, 328] on div "-- Chưa chọn --" at bounding box center [709, 338] width 99 height 20
click at [703, 422] on ul "Khách hàng Nhà xe trả tiền mặt Ví Ahamove" at bounding box center [717, 385] width 118 height 77
click at [703, 410] on span "Ví Ahamove" at bounding box center [693, 408] width 50 height 12
click at [707, 398] on button "Gửi đối tác" at bounding box center [683, 392] width 124 height 25
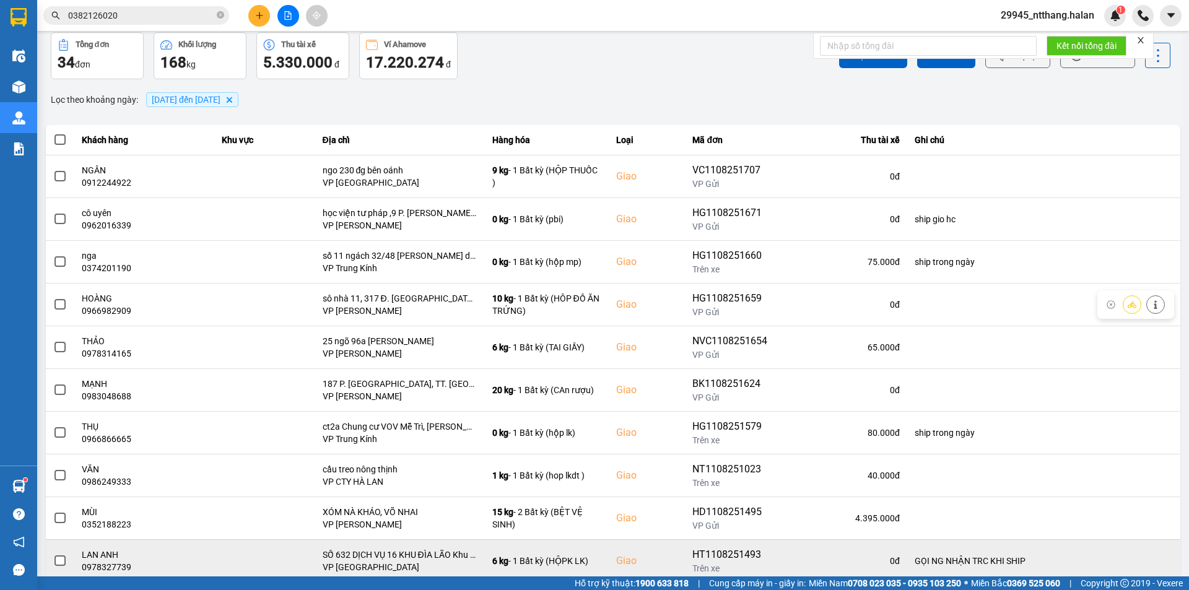
scroll to position [79, 0]
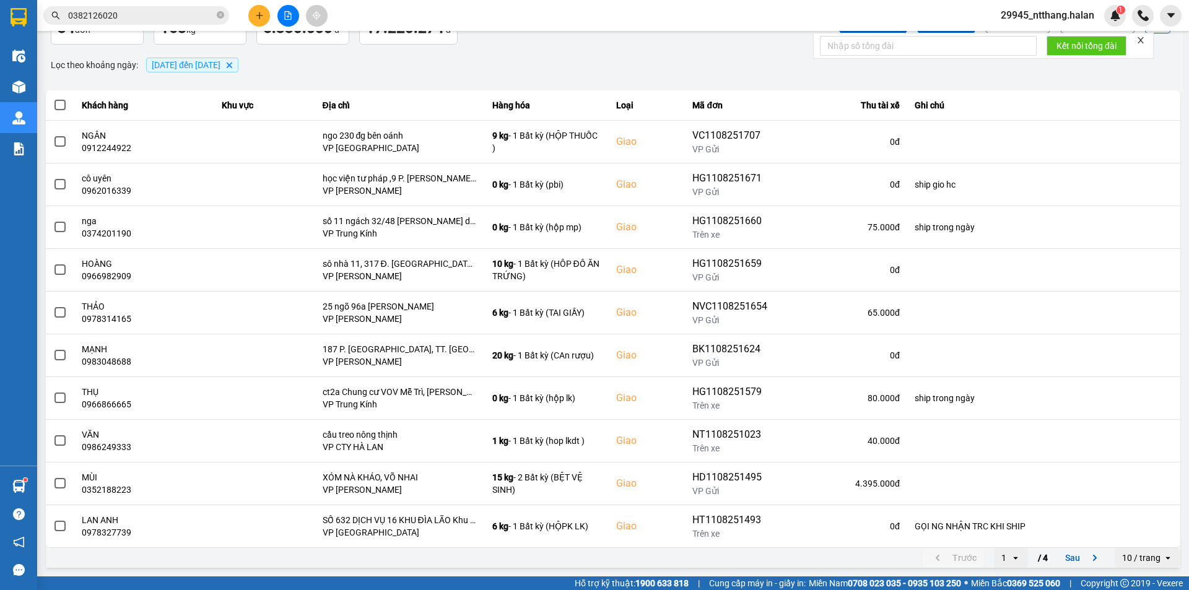
click at [1045, 557] on div "Trước 1 open / 4 Sau" at bounding box center [1016, 558] width 187 height 20
click at [1058, 556] on button "Sau" at bounding box center [1084, 558] width 52 height 19
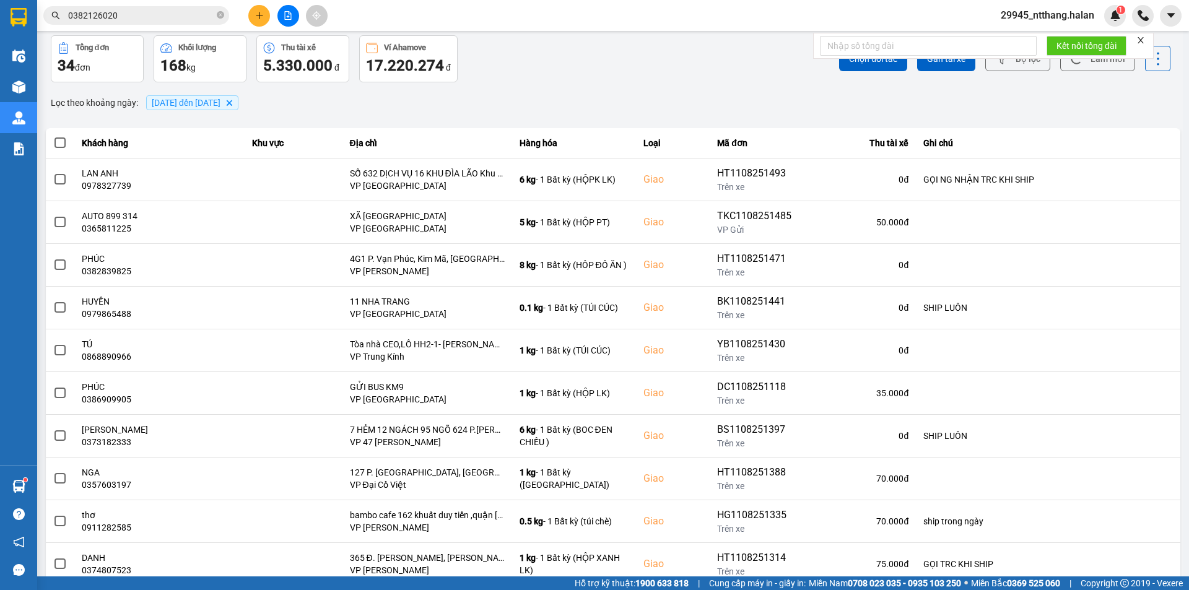
scroll to position [62, 0]
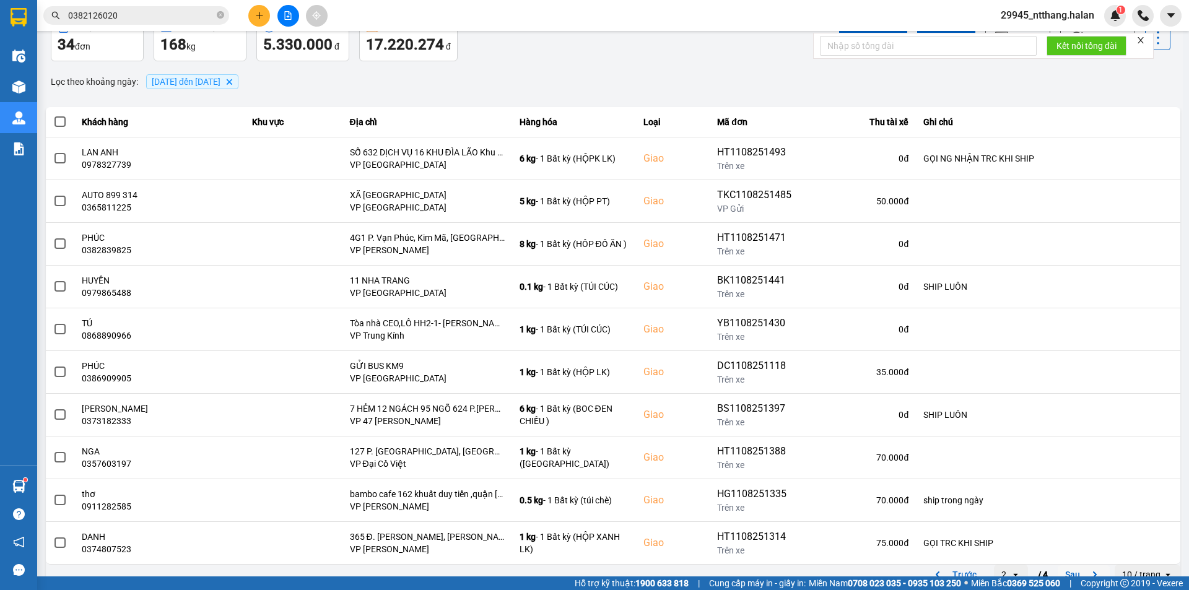
click at [1058, 570] on button "Sau" at bounding box center [1084, 574] width 52 height 19
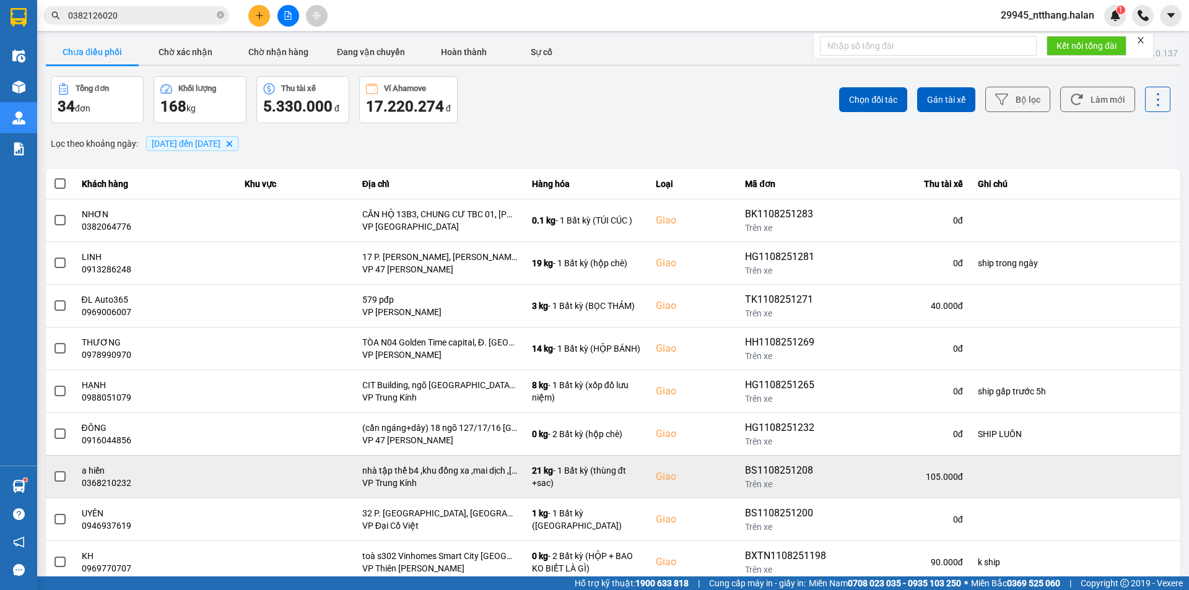
scroll to position [79, 0]
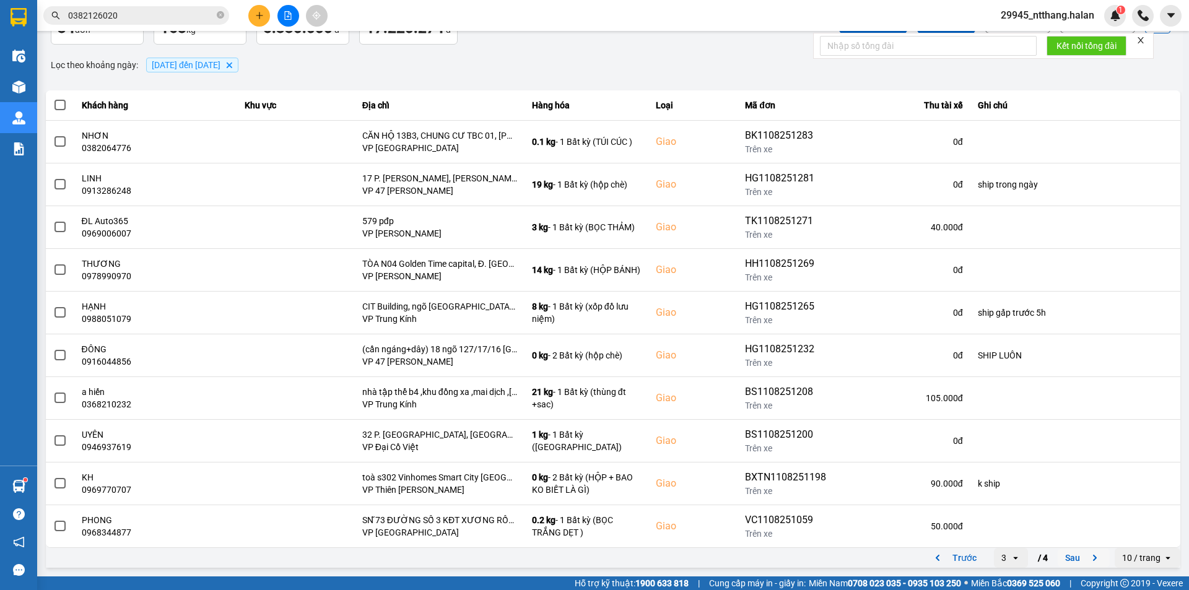
click at [1073, 554] on button "Sau" at bounding box center [1084, 558] width 52 height 19
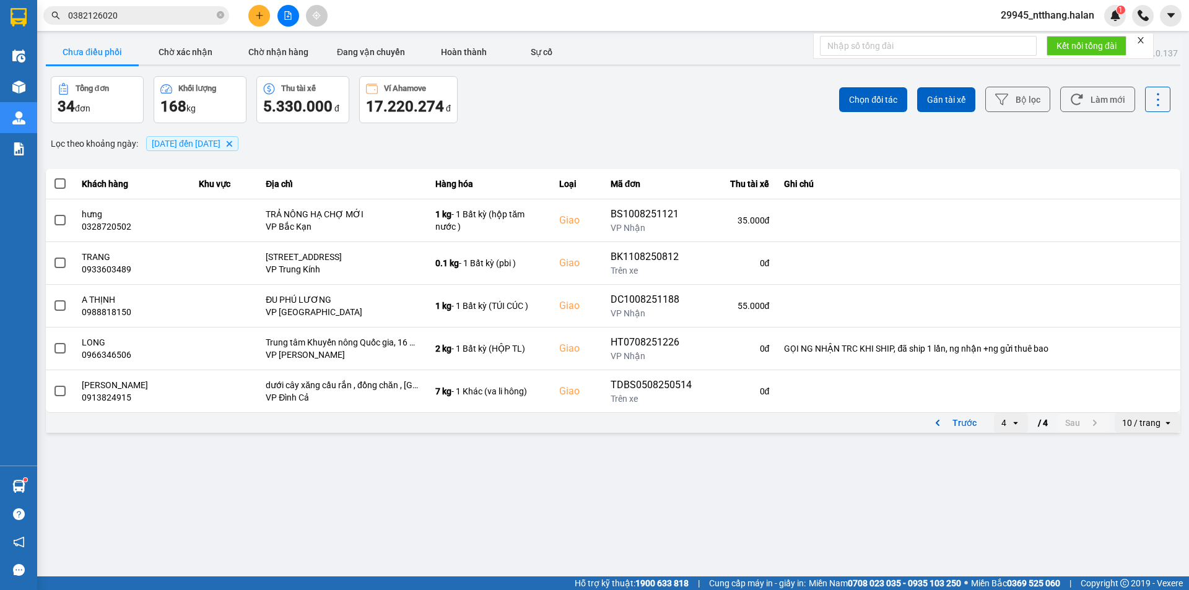
scroll to position [0, 0]
click at [960, 427] on button "Trước" at bounding box center [953, 423] width 61 height 19
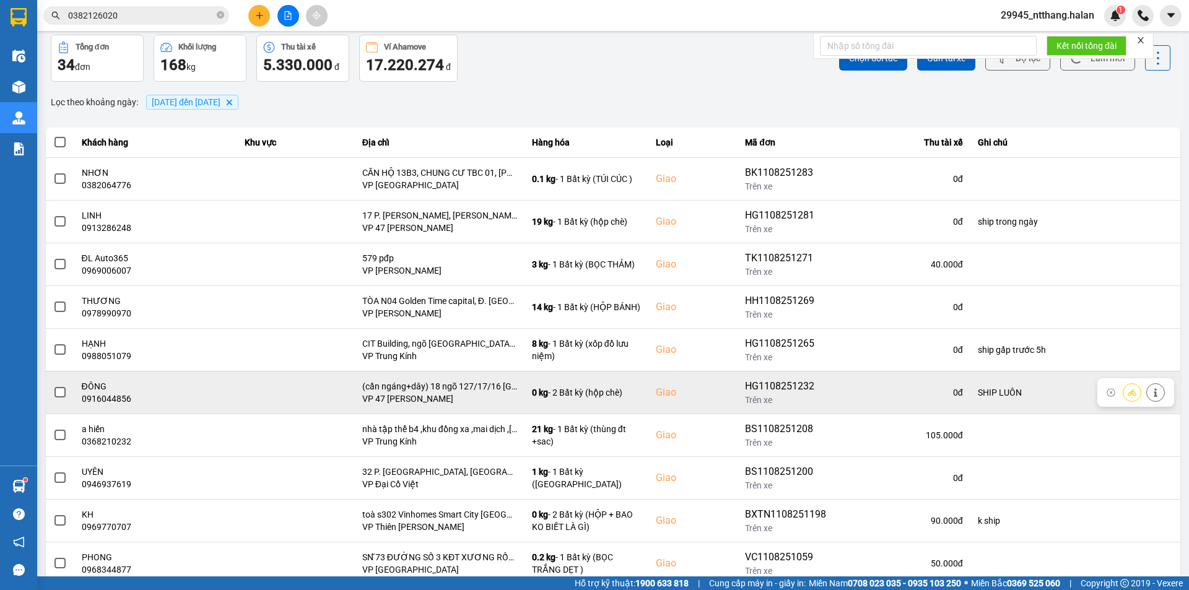
scroll to position [79, 0]
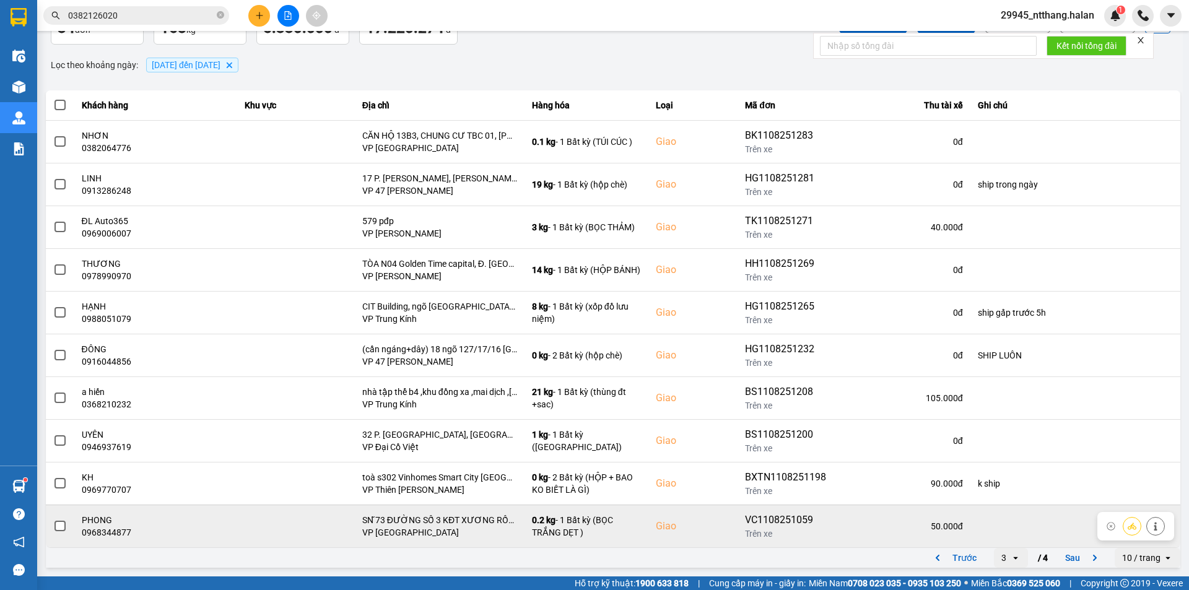
click at [959, 545] on td "50.000 đ" at bounding box center [902, 526] width 136 height 43
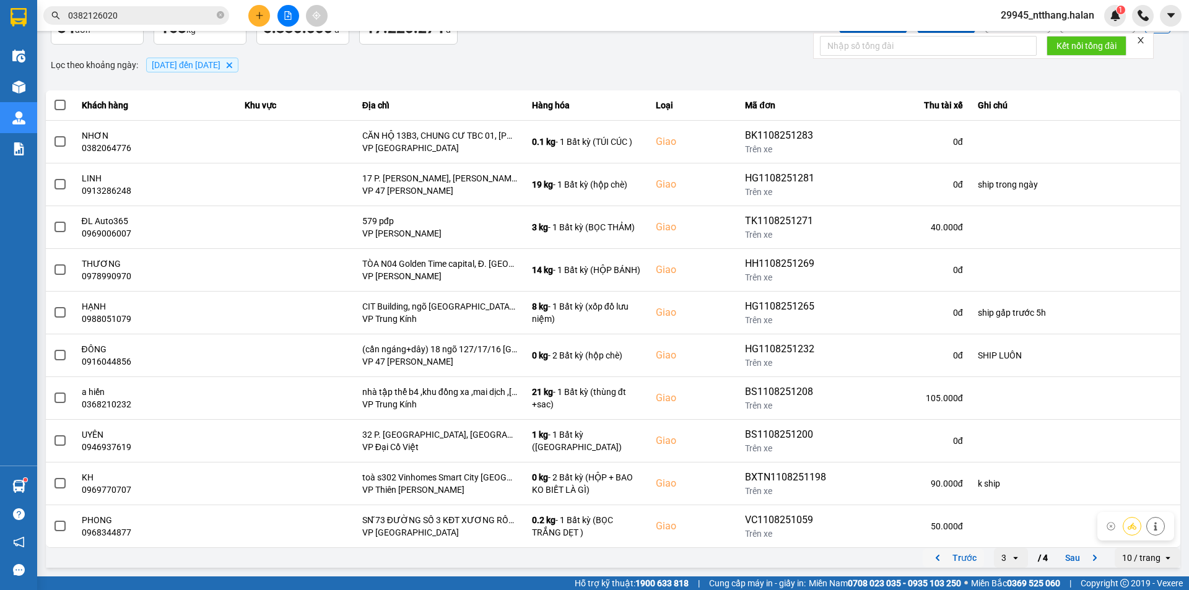
click at [958, 554] on button "Trước" at bounding box center [953, 558] width 61 height 19
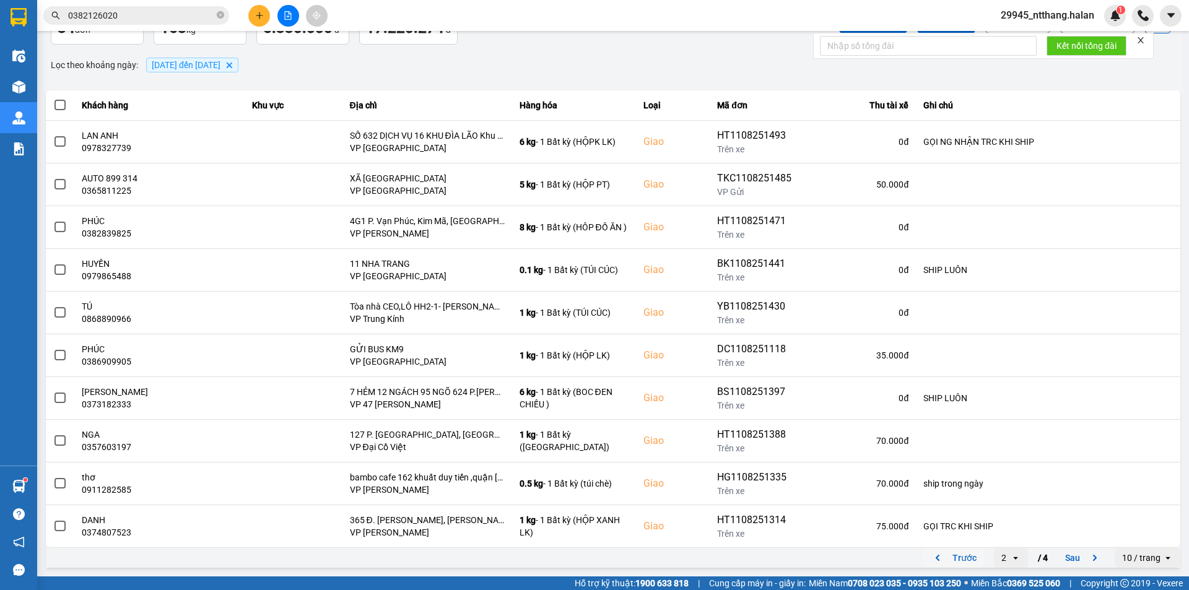
click at [958, 554] on button "Trước" at bounding box center [953, 558] width 61 height 19
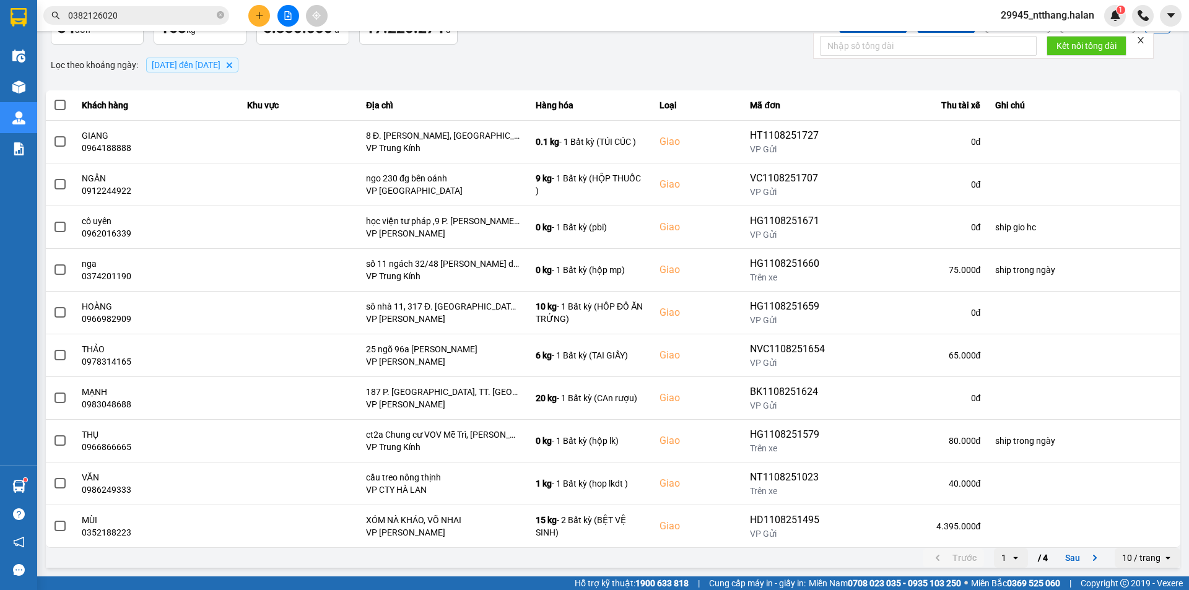
click at [188, 12] on input "0382126020" at bounding box center [141, 16] width 146 height 14
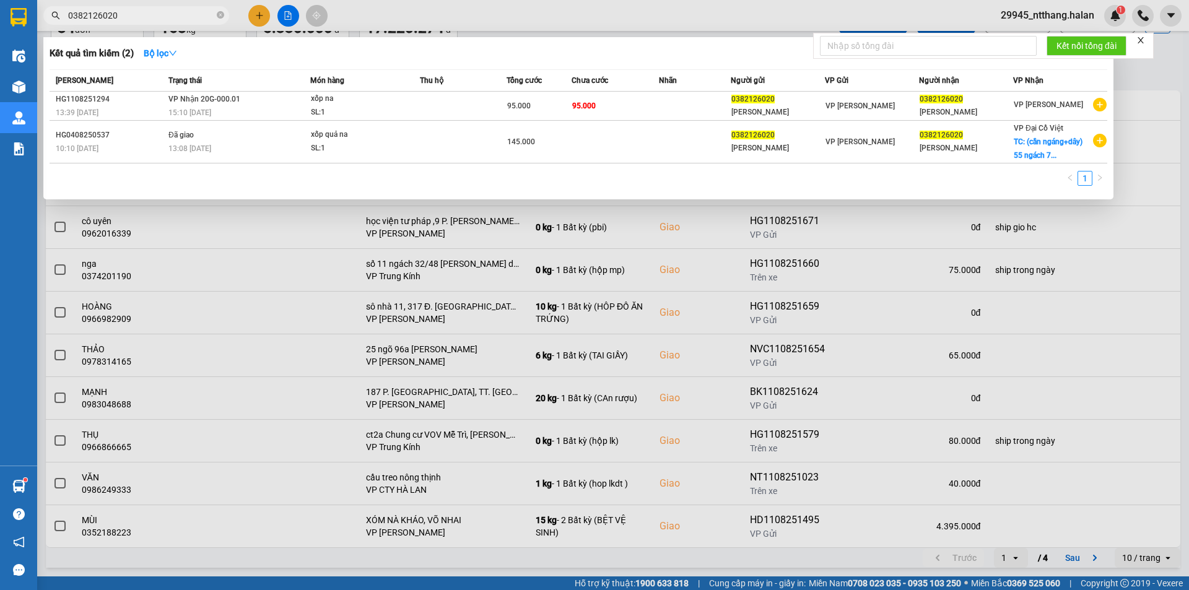
click at [188, 12] on input "0382126020" at bounding box center [141, 16] width 146 height 14
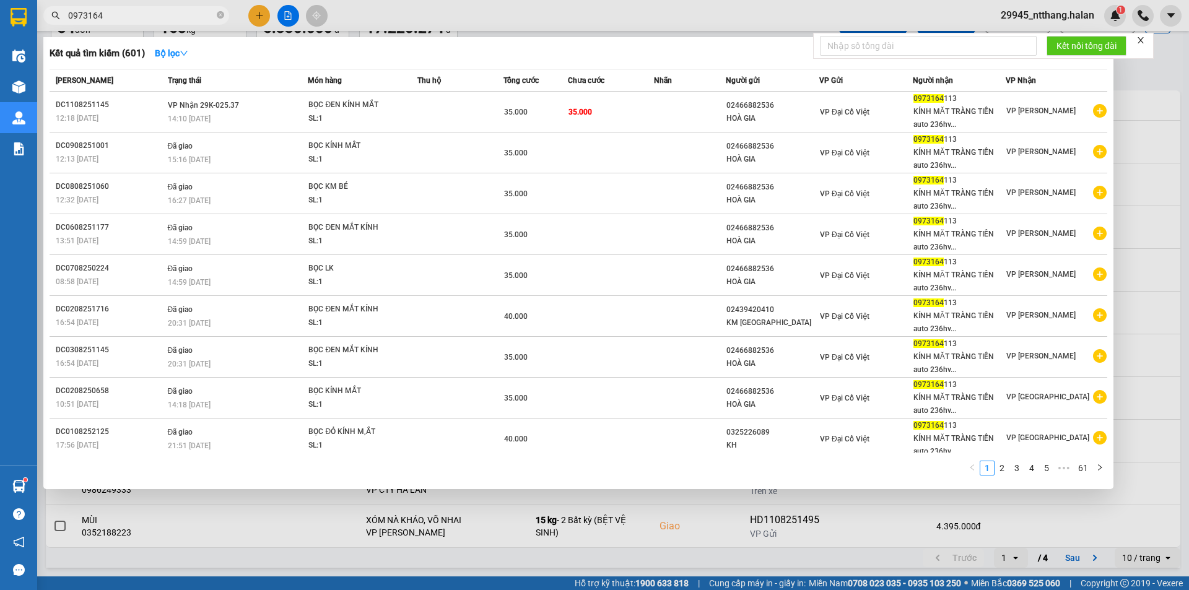
click at [1155, 77] on div at bounding box center [594, 295] width 1189 height 590
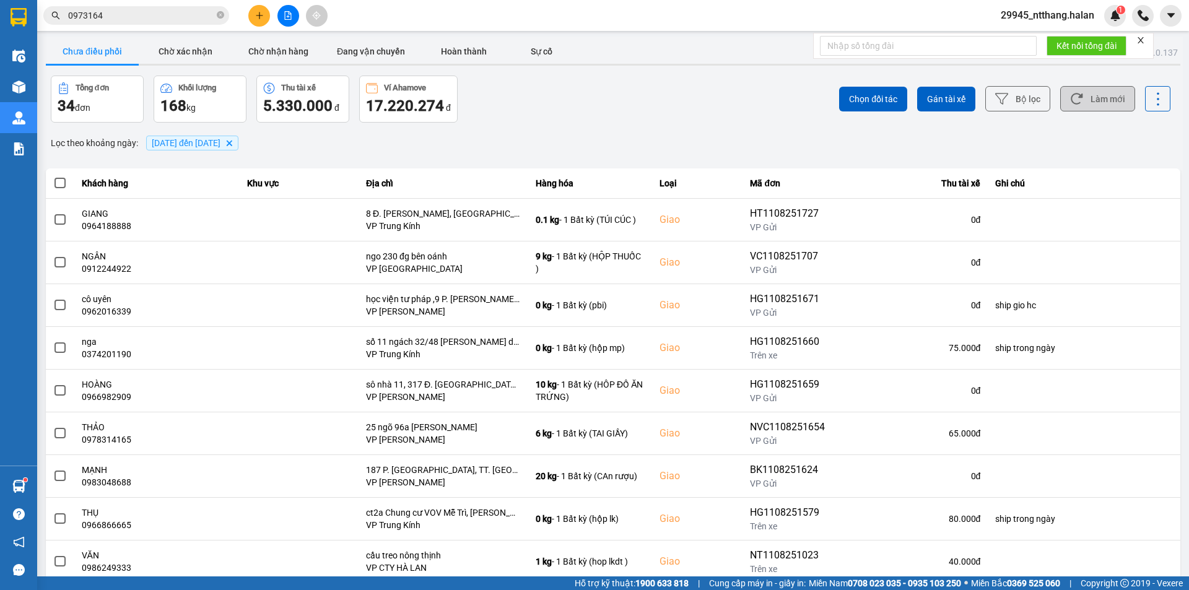
scroll to position [0, 0]
click at [1070, 100] on icon at bounding box center [1076, 99] width 13 height 13
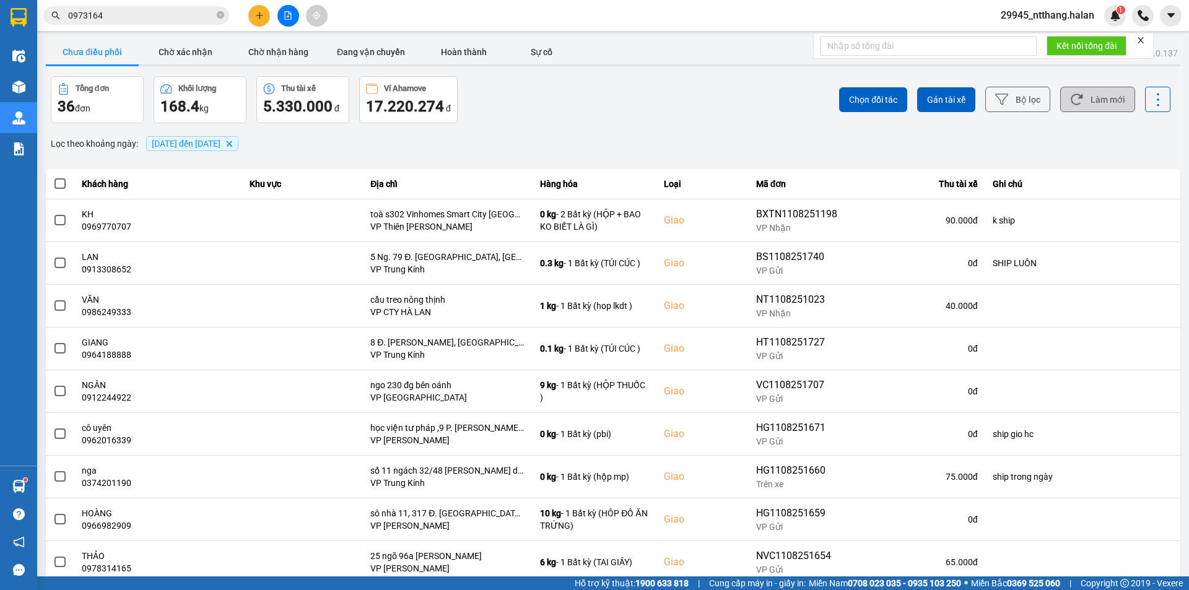
click at [1141, 40] on icon "close" at bounding box center [1140, 40] width 9 height 9
click at [186, 26] on div "Kết quả tìm kiếm ( 601 ) Bộ lọc Mã ĐH Trạng thái Món hàng Thu hộ Tổng cước Chưa…" at bounding box center [121, 16] width 242 height 22
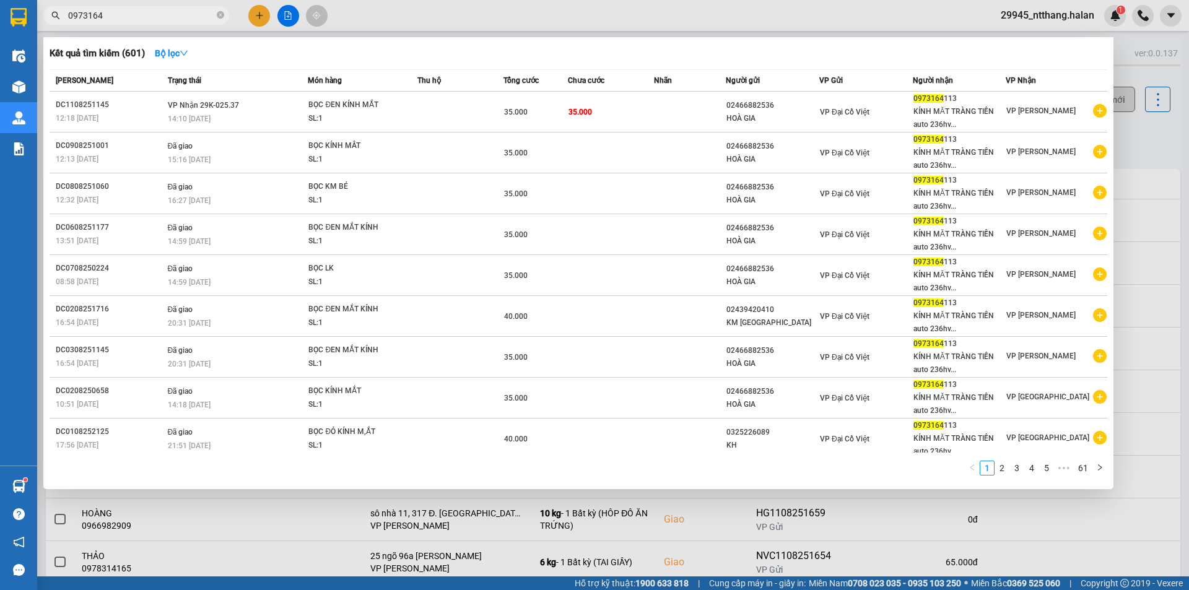
click at [186, 23] on span "0973164" at bounding box center [136, 15] width 186 height 19
click at [188, 20] on input "0973164" at bounding box center [141, 16] width 146 height 14
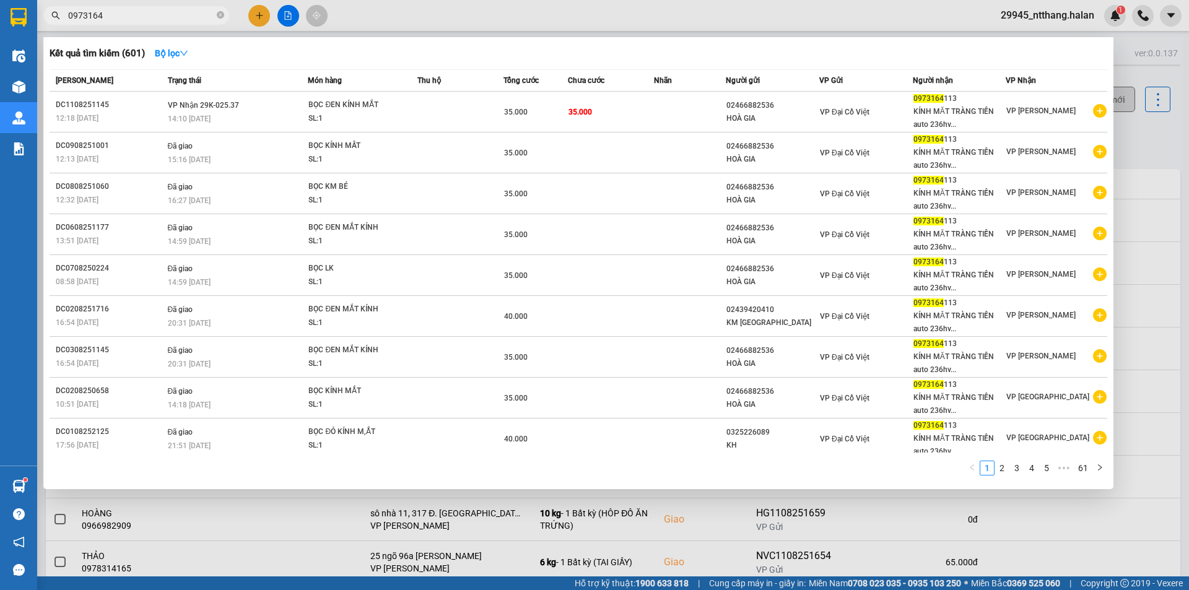
paste input "84865555"
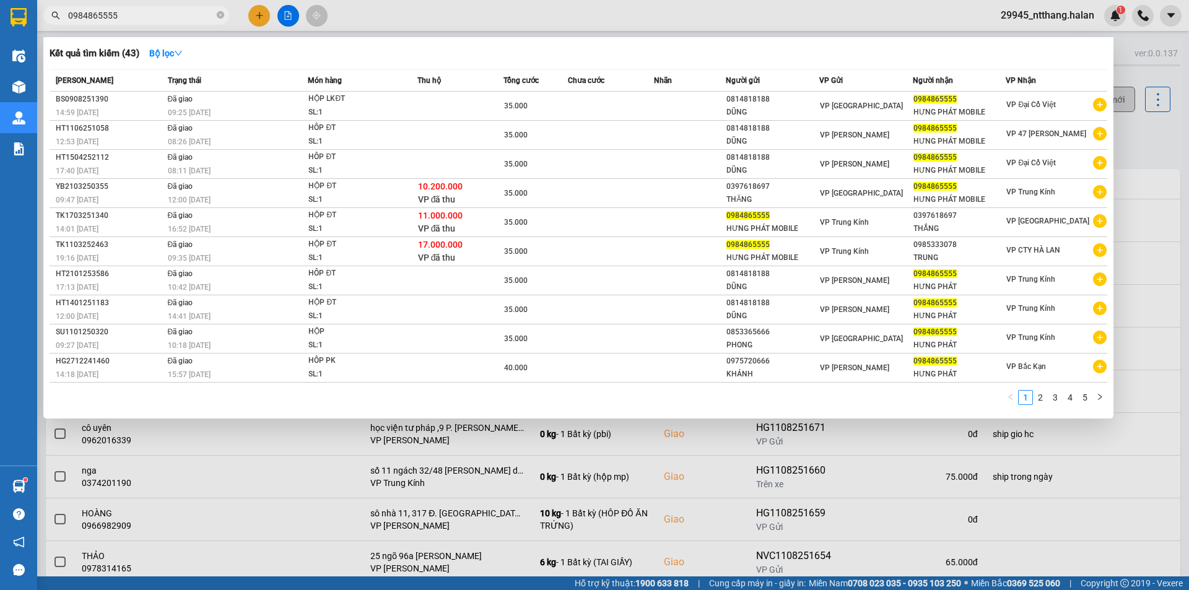
click at [1166, 142] on div at bounding box center [594, 295] width 1189 height 590
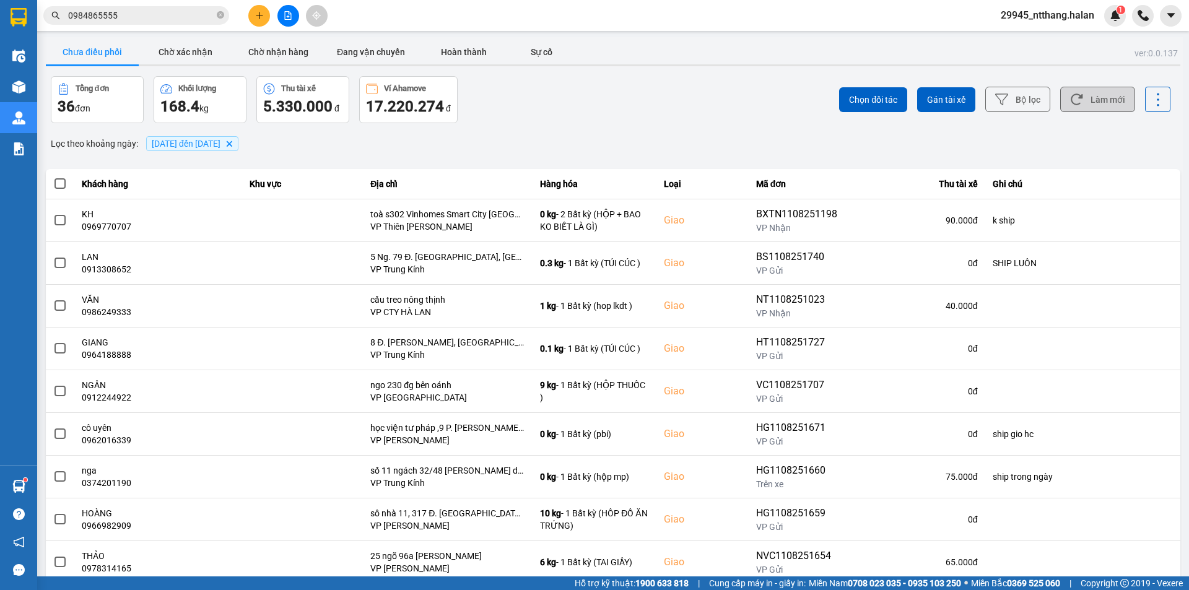
click at [1087, 95] on button "Làm mới" at bounding box center [1097, 99] width 75 height 25
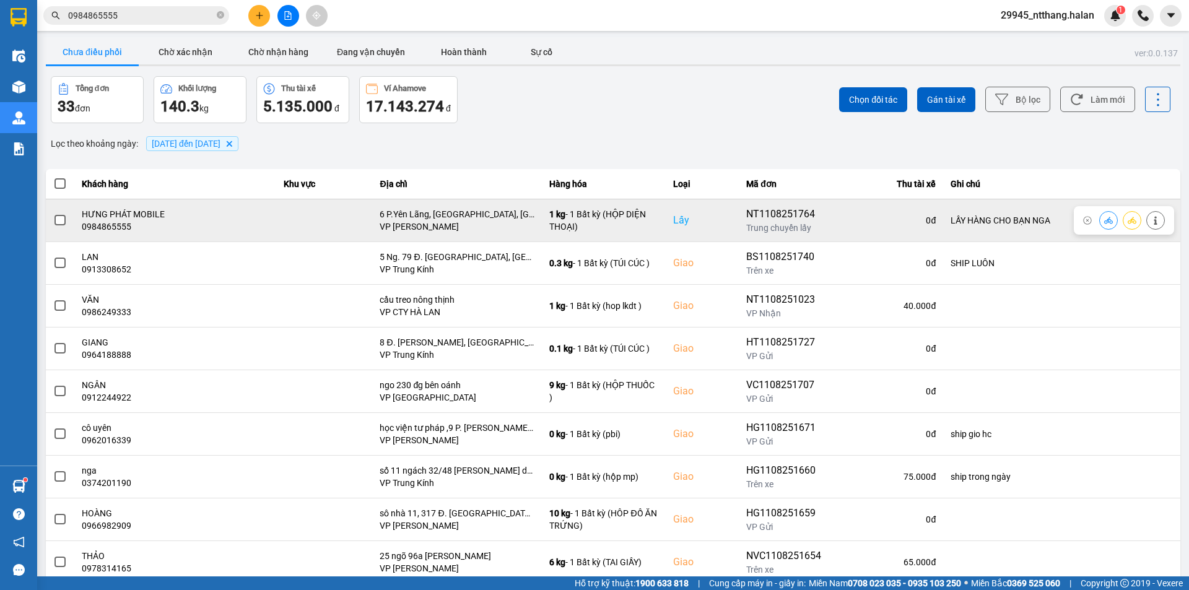
click at [63, 220] on span at bounding box center [59, 220] width 11 height 11
click at [53, 214] on input "checkbox" at bounding box center [53, 214] width 0 height 0
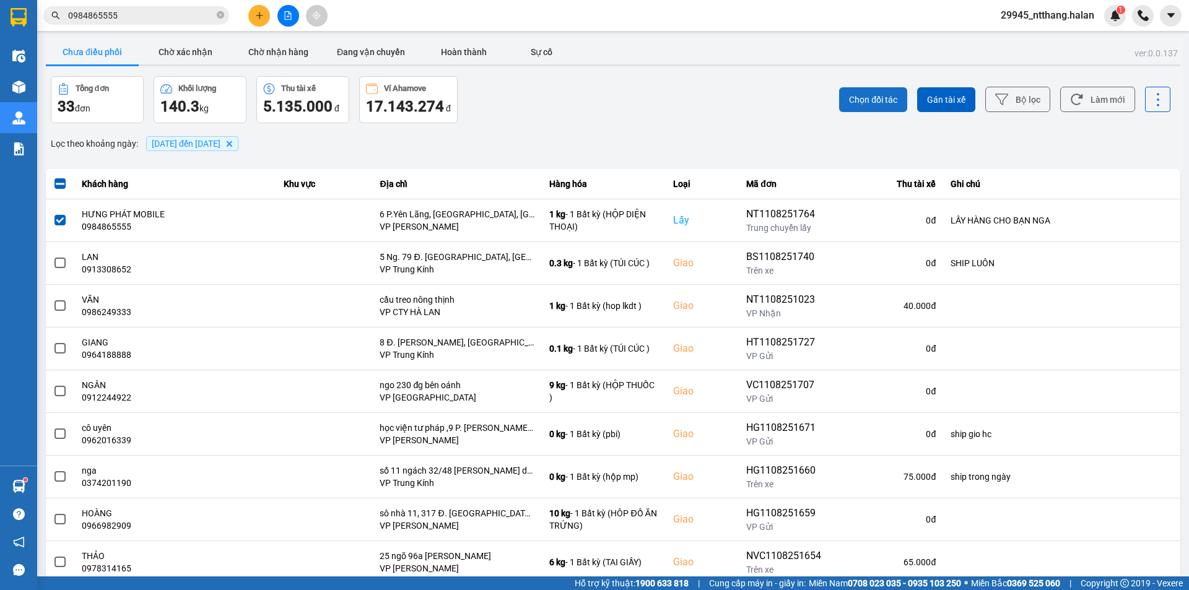
click at [876, 97] on span "Chọn đối tác" at bounding box center [873, 100] width 48 height 12
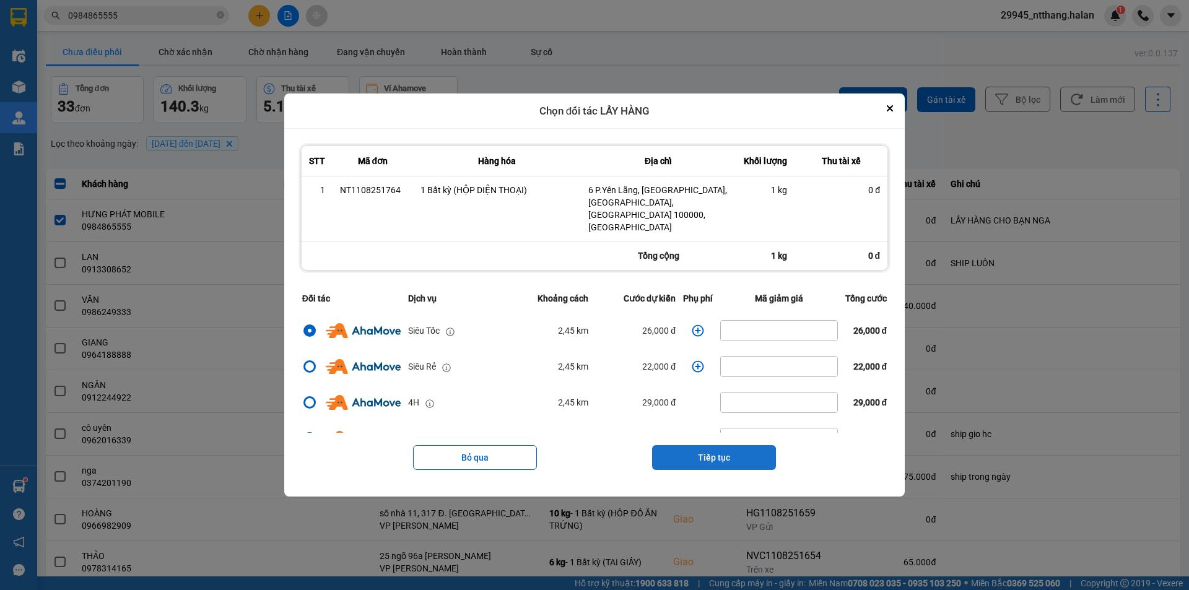
click at [731, 445] on button "Tiếp tục" at bounding box center [714, 457] width 124 height 25
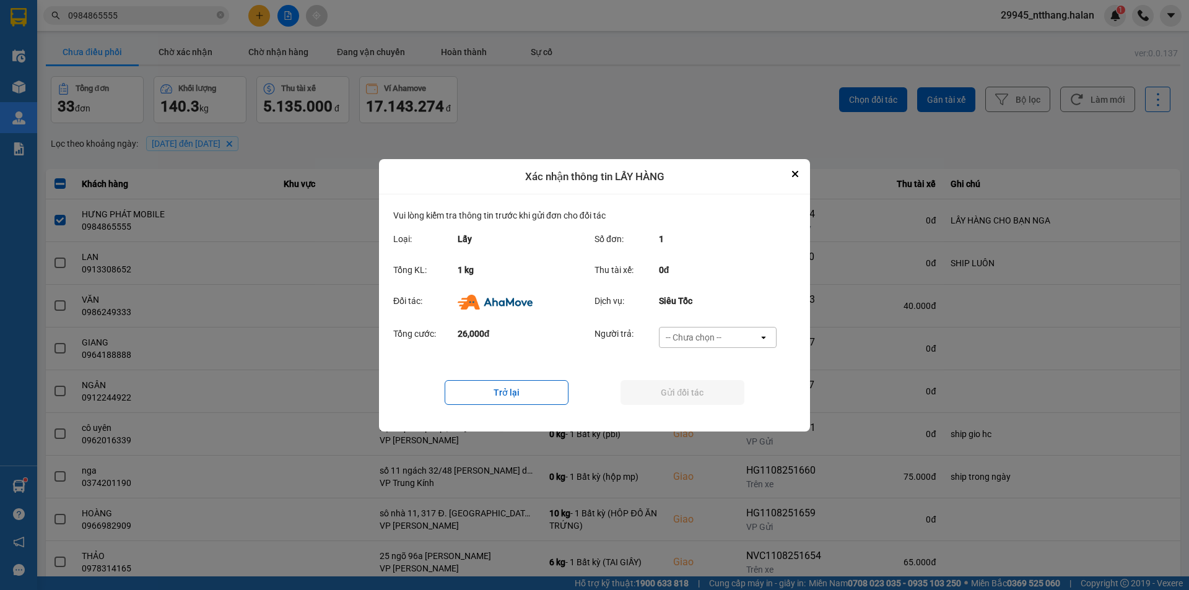
click at [727, 333] on div "-- Chưa chọn --" at bounding box center [709, 338] width 99 height 20
click at [704, 407] on span "Ví Ahamove" at bounding box center [693, 408] width 50 height 12
click at [693, 394] on button "Gửi đối tác" at bounding box center [683, 392] width 124 height 25
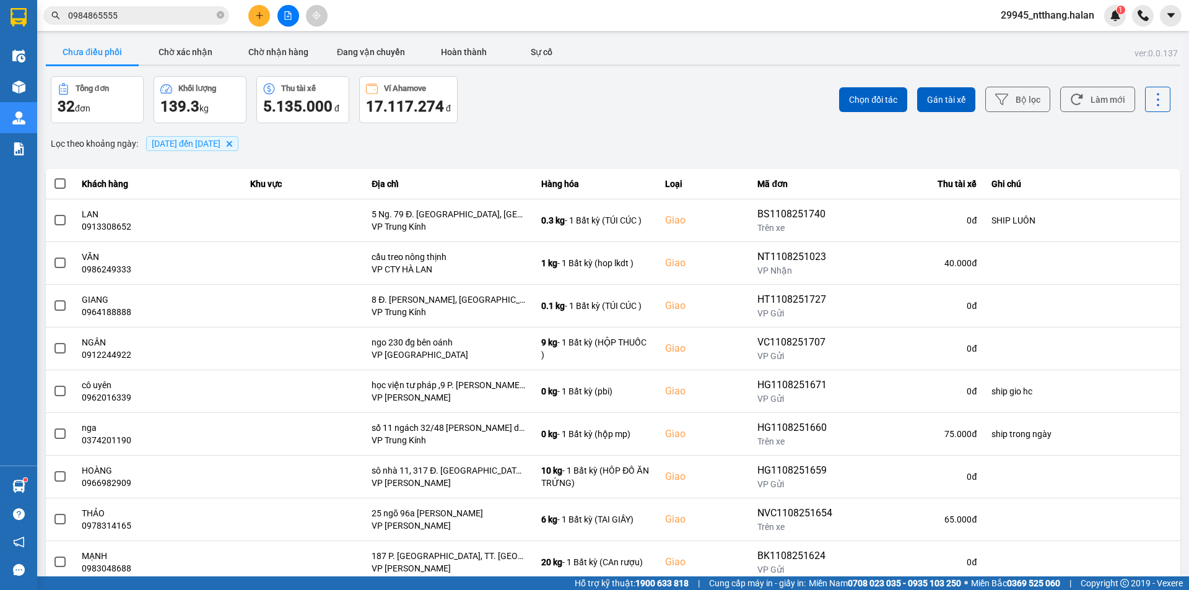
click at [622, 129] on div "ver: 0.0.137 Chưa điều phối Chờ xác nhận Chờ nhận hàng Đang vận chuyển Hoàn thà…" at bounding box center [612, 343] width 1139 height 612
click at [1070, 99] on icon at bounding box center [1076, 99] width 13 height 13
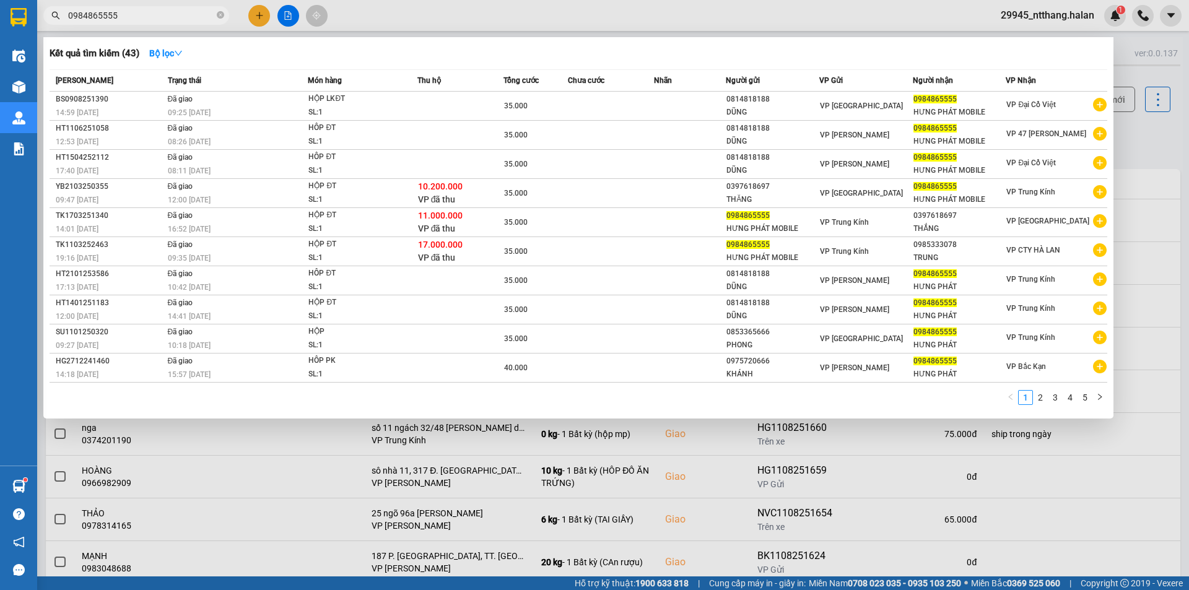
click at [154, 17] on input "0984865555" at bounding box center [141, 16] width 146 height 14
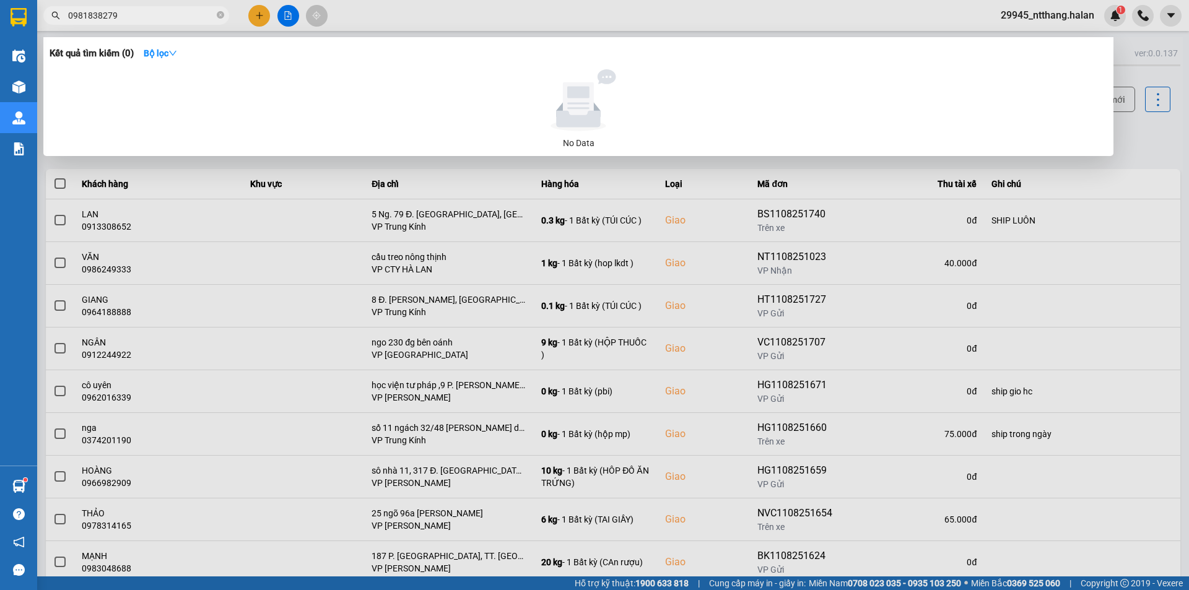
type input "0981838279"
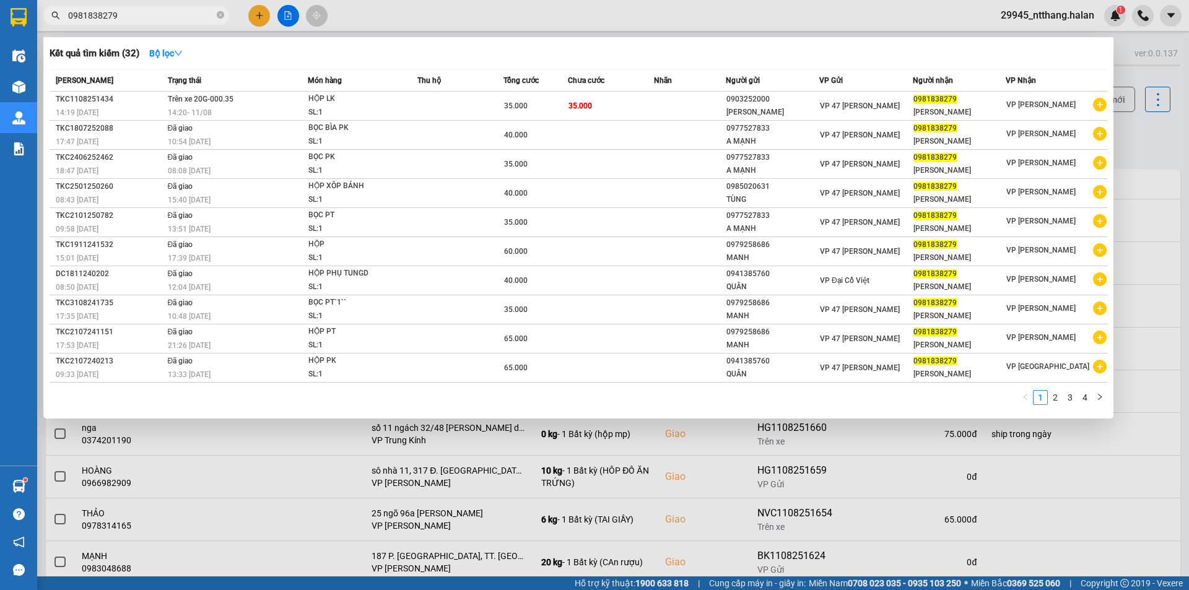
click at [1168, 138] on div at bounding box center [594, 295] width 1189 height 590
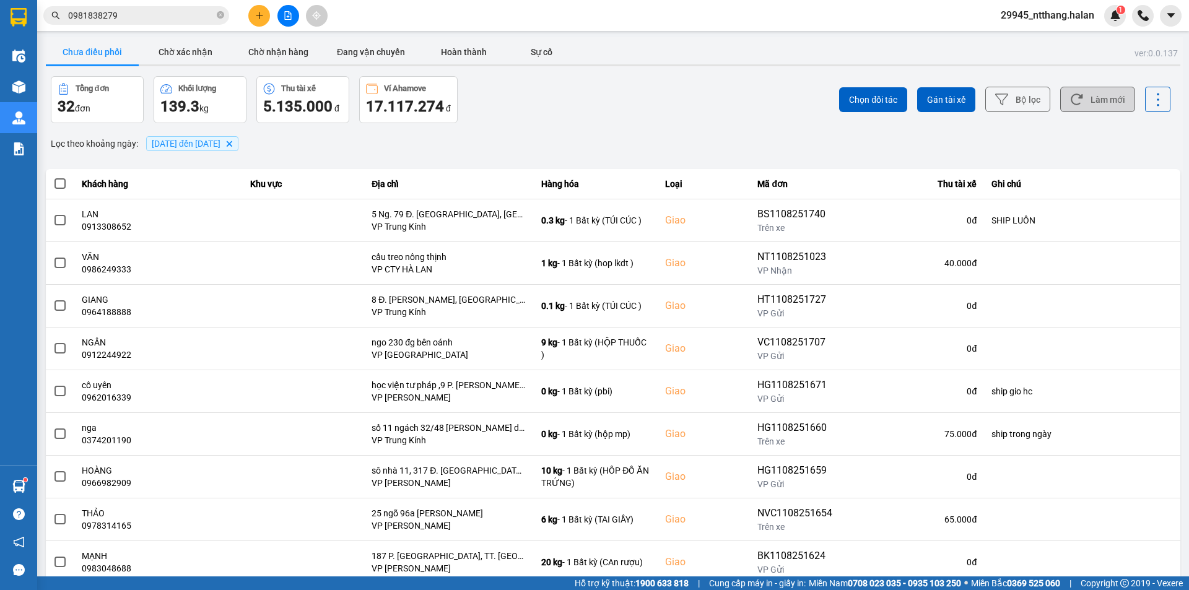
click at [1109, 100] on button "Làm mới" at bounding box center [1097, 99] width 75 height 25
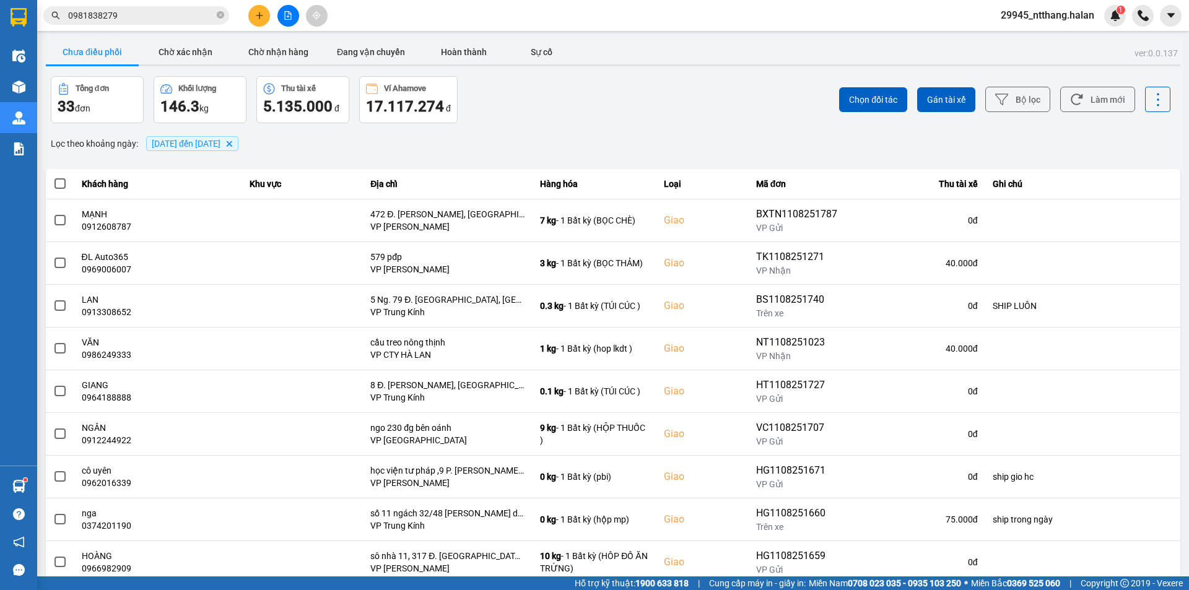
click at [959, 141] on div "Lọc theo khoảng ngày : [DATE] đến [DATE] [GEOGRAPHIC_DATA]" at bounding box center [613, 143] width 1134 height 21
click at [720, 98] on div "Chọn đối tác Gán tài xế Bộ lọc Làm mới" at bounding box center [891, 99] width 560 height 47
click at [1087, 95] on button "Làm mới" at bounding box center [1097, 99] width 75 height 25
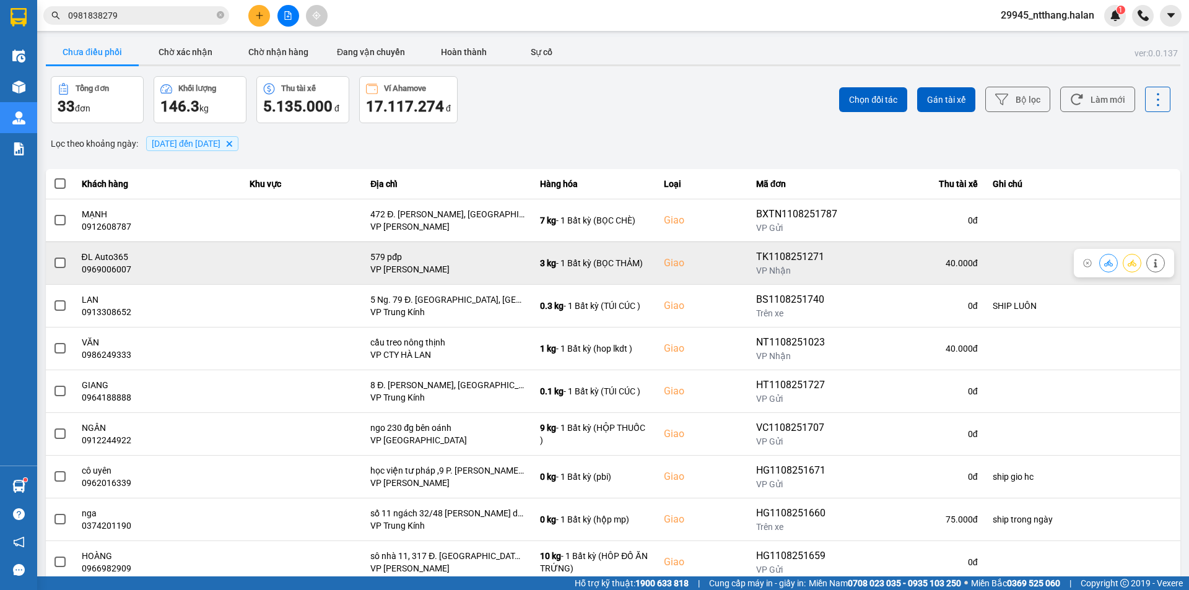
click at [66, 266] on label at bounding box center [60, 263] width 14 height 14
click at [53, 256] on input "checkbox" at bounding box center [53, 256] width 0 height 0
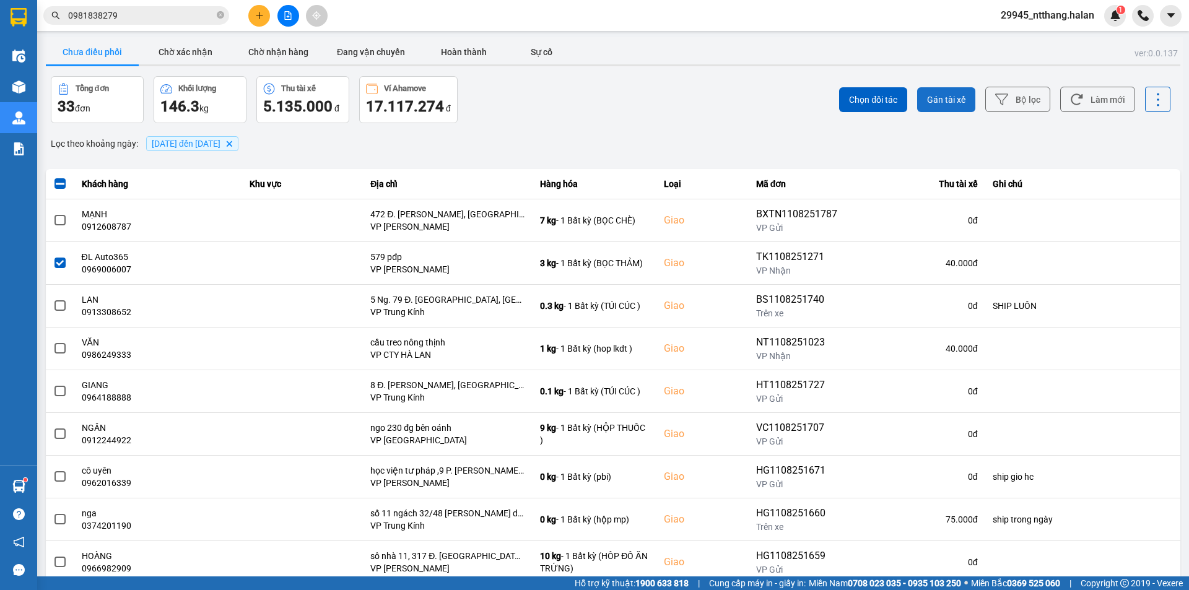
click at [941, 103] on span "Gán tài xế" at bounding box center [946, 100] width 38 height 12
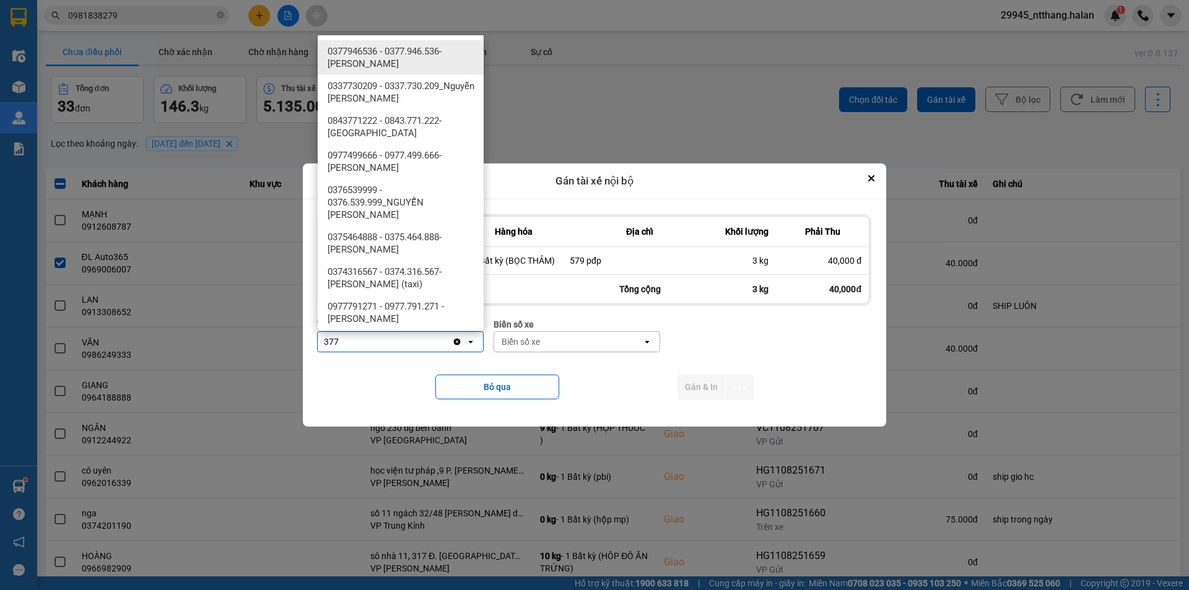
type input "377"
click at [450, 42] on div "0377946536 - 0377.946.536- Đào Duy Hoàn" at bounding box center [401, 57] width 166 height 35
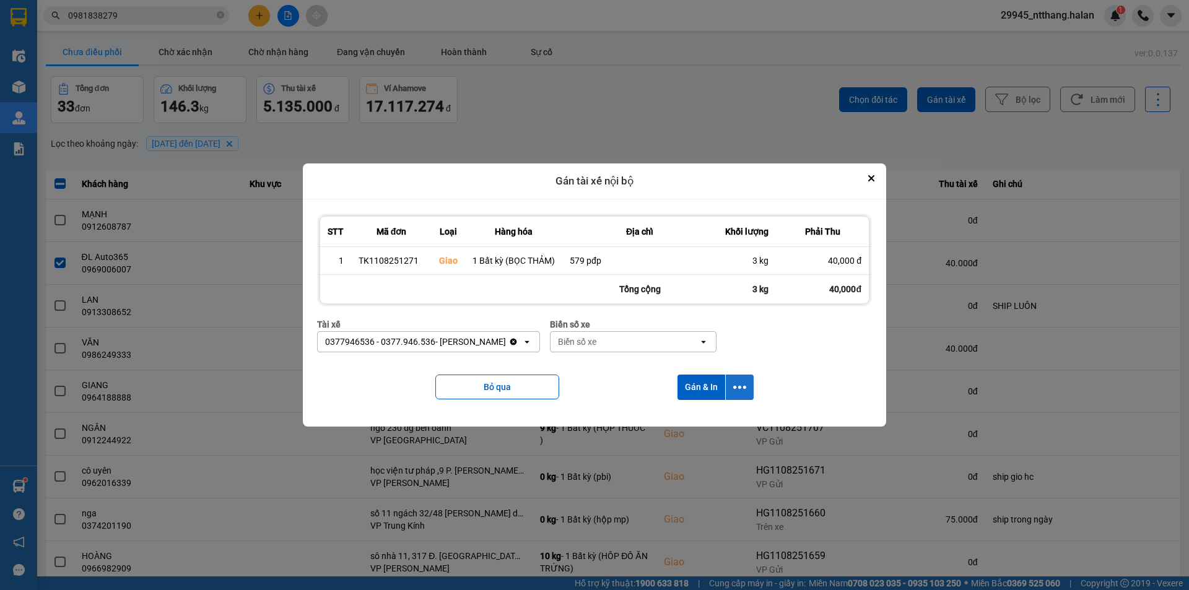
click at [738, 379] on button "dialog" at bounding box center [740, 387] width 28 height 25
click at [705, 422] on span "Chỉ gán tài" at bounding box center [690, 420] width 41 height 12
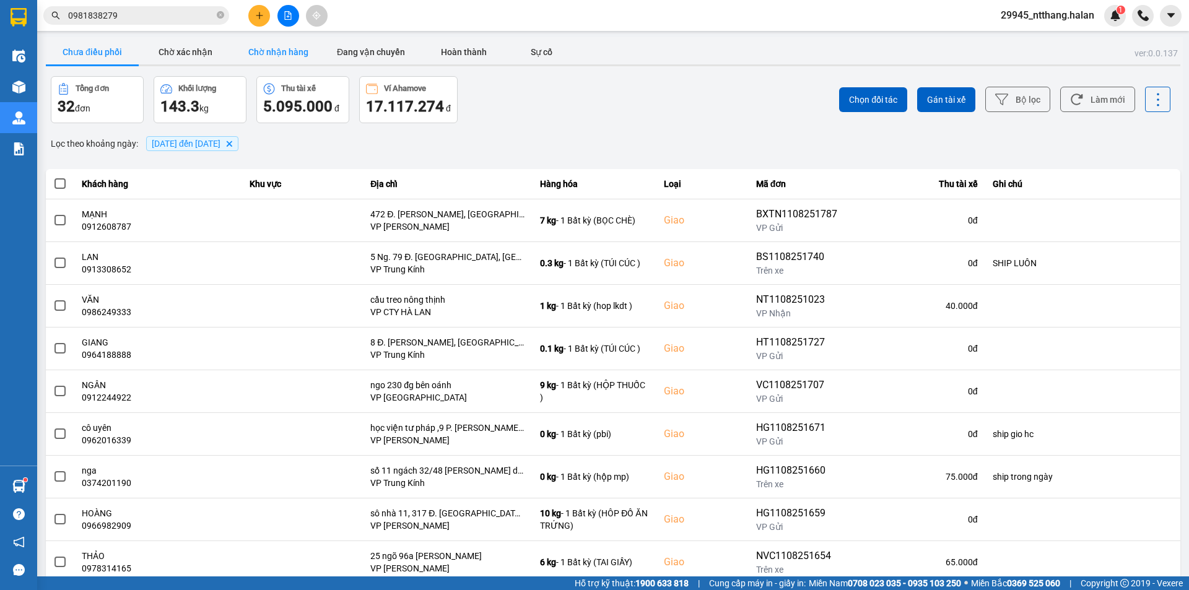
click at [289, 57] on button "Chờ nhận hàng" at bounding box center [278, 52] width 93 height 25
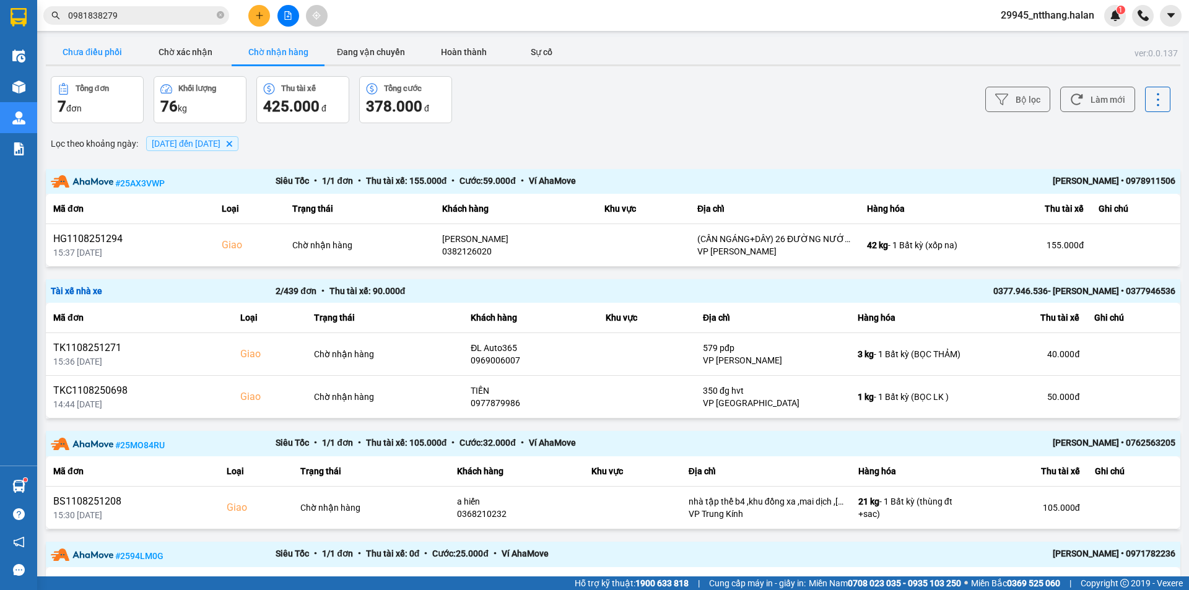
click at [110, 54] on button "Chưa điều phối" at bounding box center [92, 52] width 93 height 25
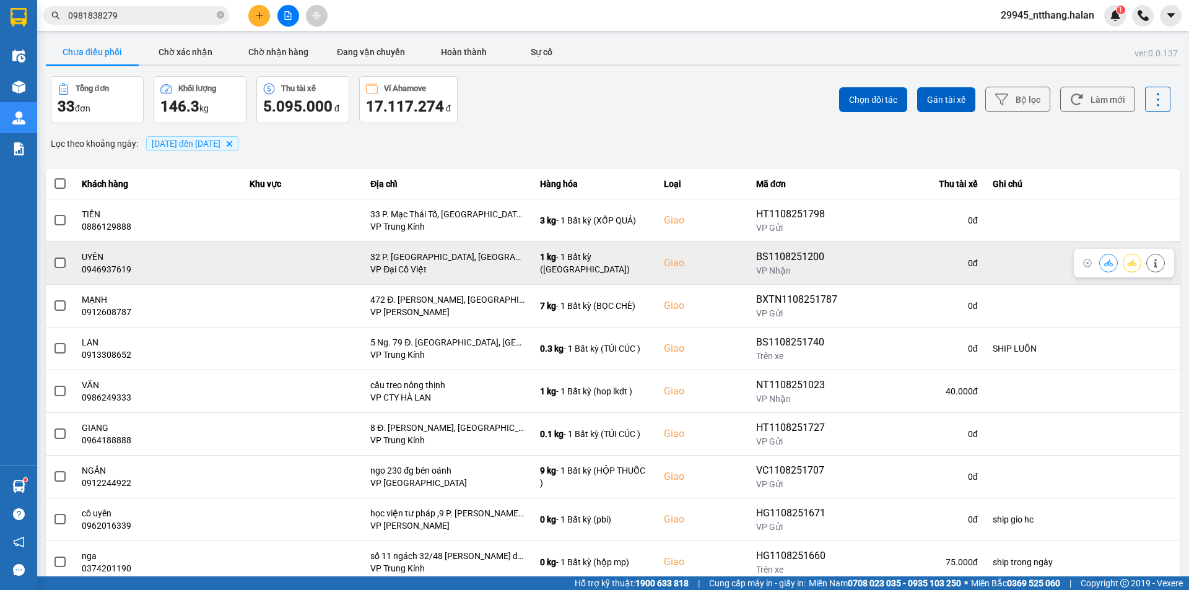
click at [58, 262] on span at bounding box center [59, 263] width 11 height 11
click at [53, 256] on input "checkbox" at bounding box center [53, 256] width 0 height 0
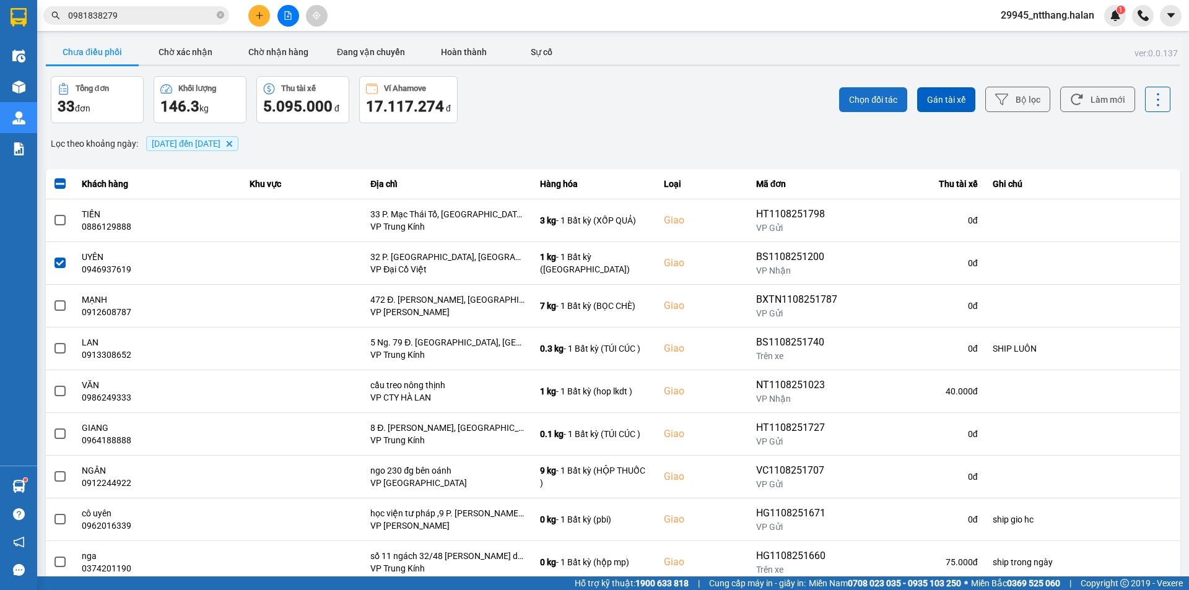
click at [865, 106] on button "Chọn đối tác" at bounding box center [873, 99] width 68 height 25
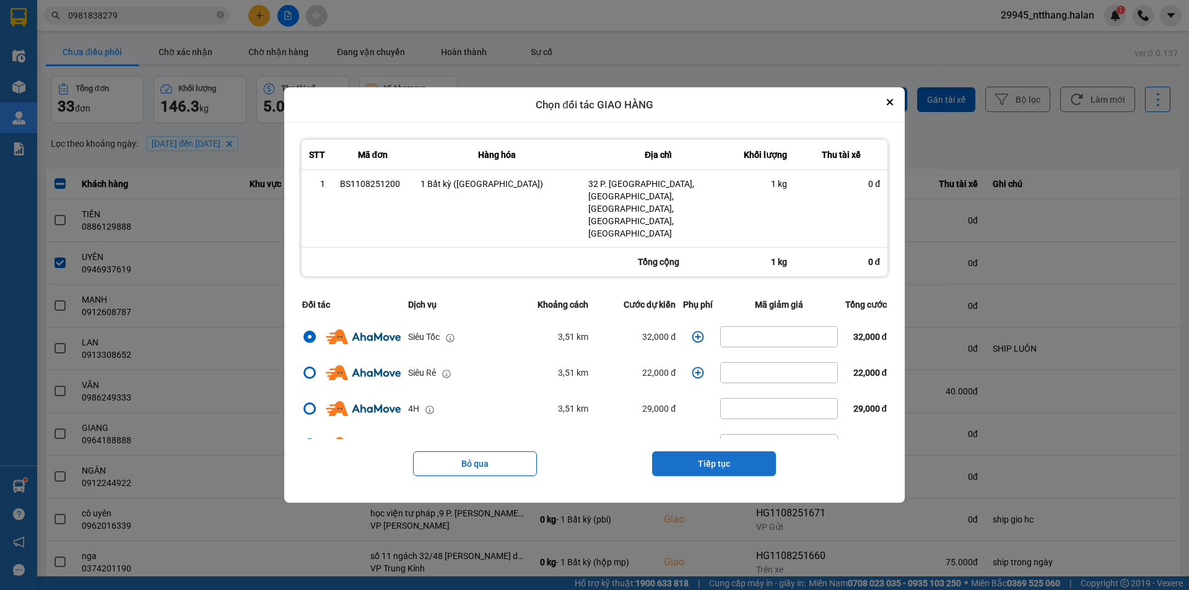
click at [766, 451] on button "Tiếp tục" at bounding box center [714, 463] width 124 height 25
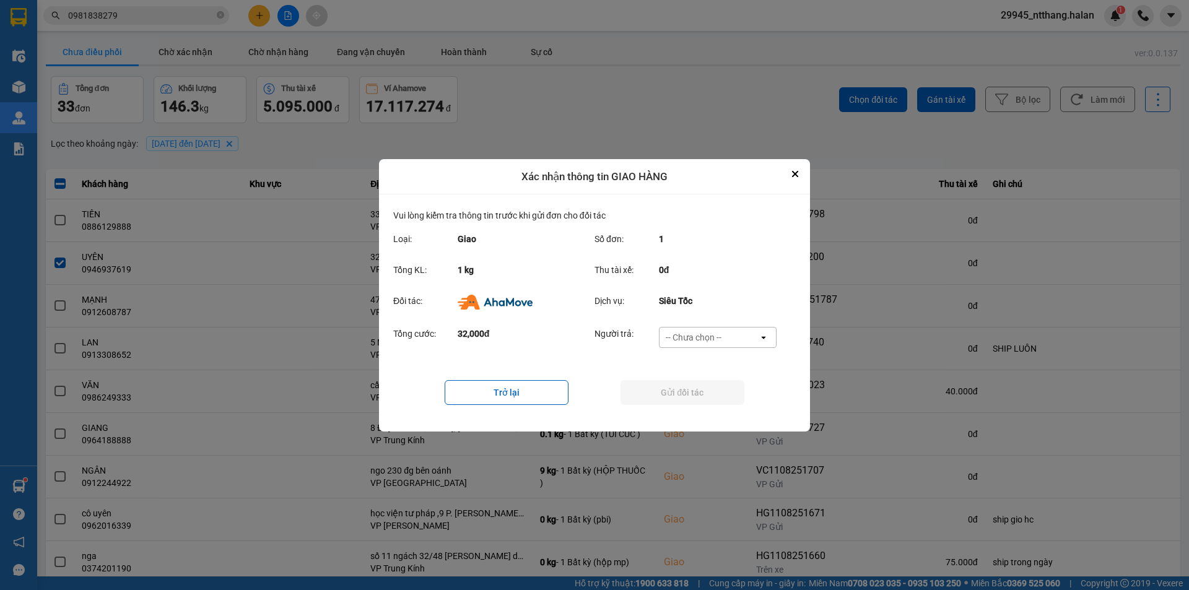
click at [766, 340] on icon "open" at bounding box center [764, 338] width 10 height 10
click at [720, 404] on div "Ví Ahamove" at bounding box center [717, 408] width 118 height 22
click at [689, 396] on button "Gửi đối tác" at bounding box center [683, 392] width 124 height 25
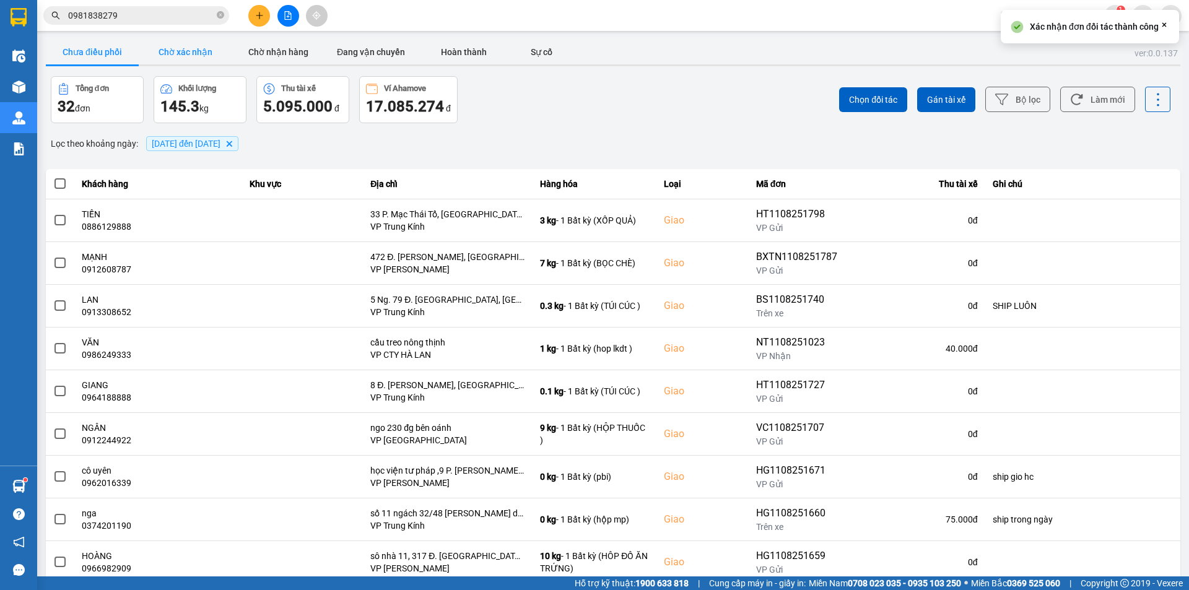
click at [194, 51] on button "Chờ xác nhận" at bounding box center [185, 52] width 93 height 25
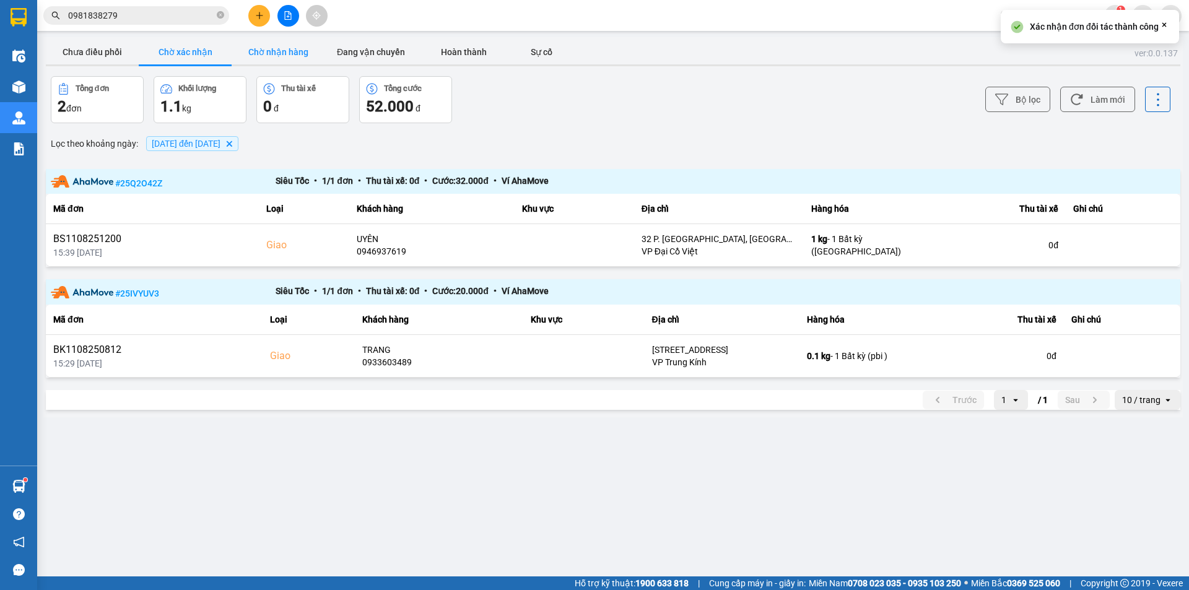
click at [280, 53] on button "Chờ nhận hàng" at bounding box center [278, 52] width 93 height 25
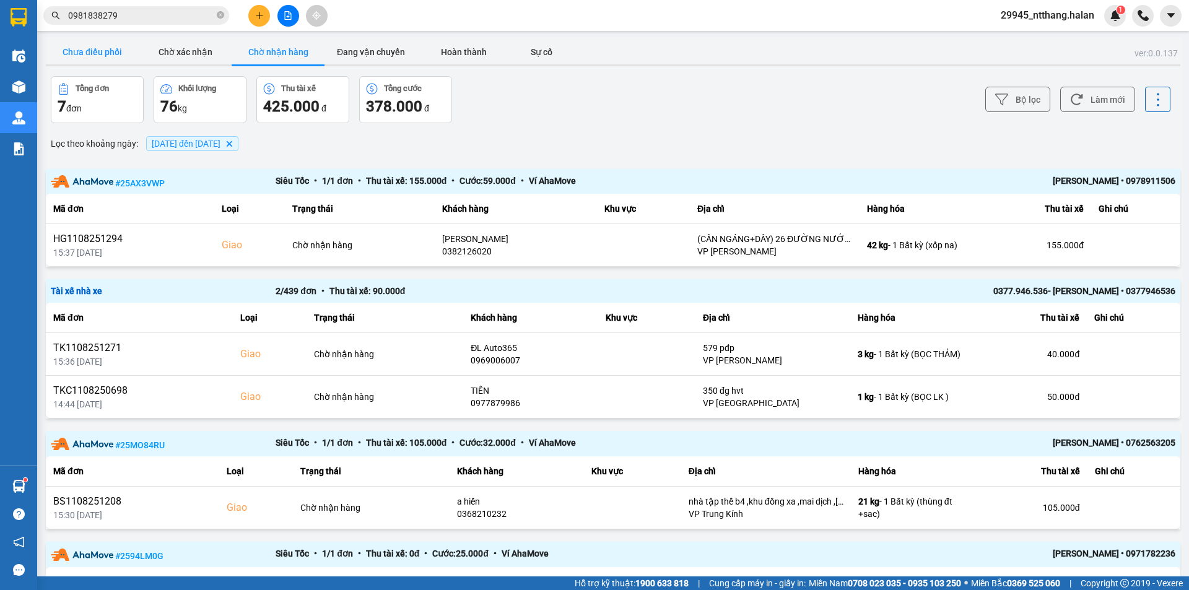
click at [107, 55] on button "Chưa điều phối" at bounding box center [92, 52] width 93 height 25
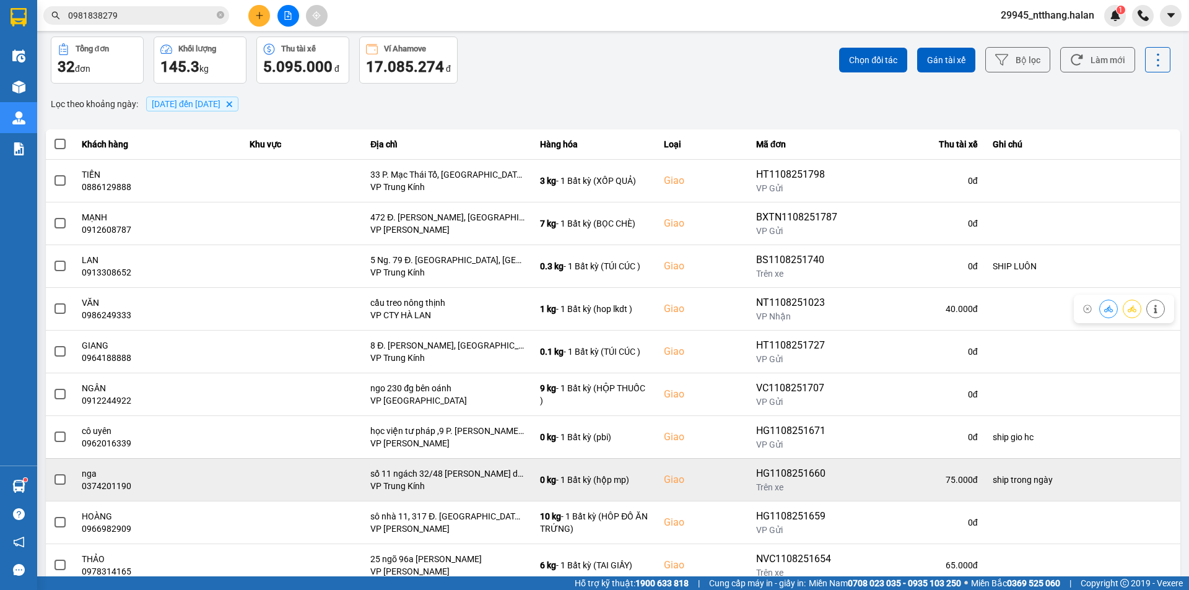
scroll to position [79, 0]
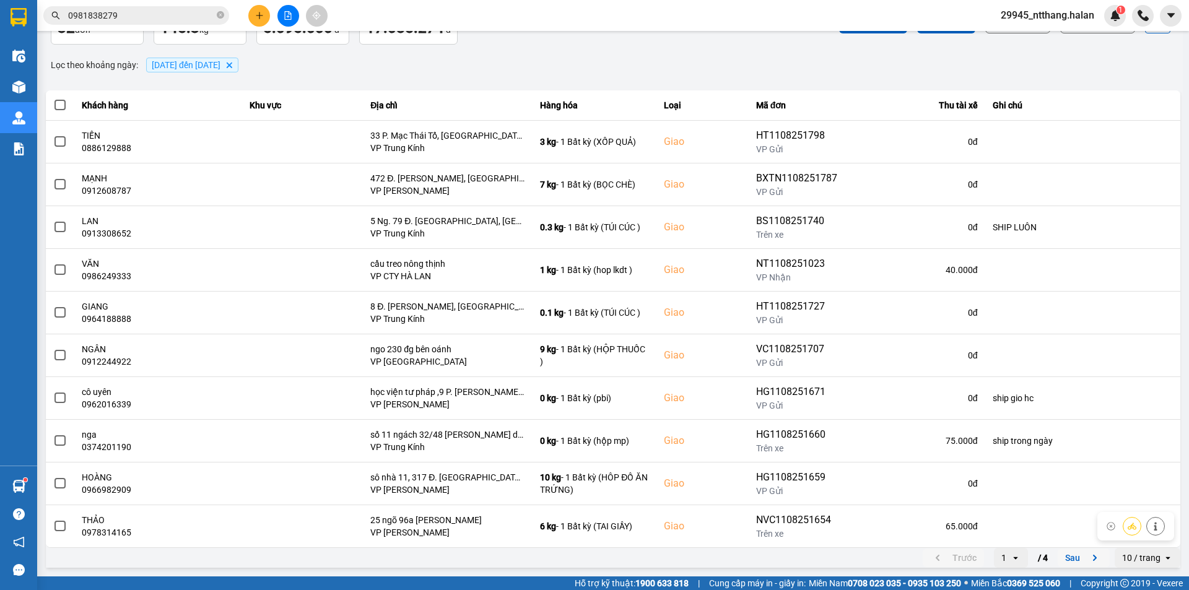
click at [1058, 552] on button "Sau" at bounding box center [1084, 558] width 52 height 19
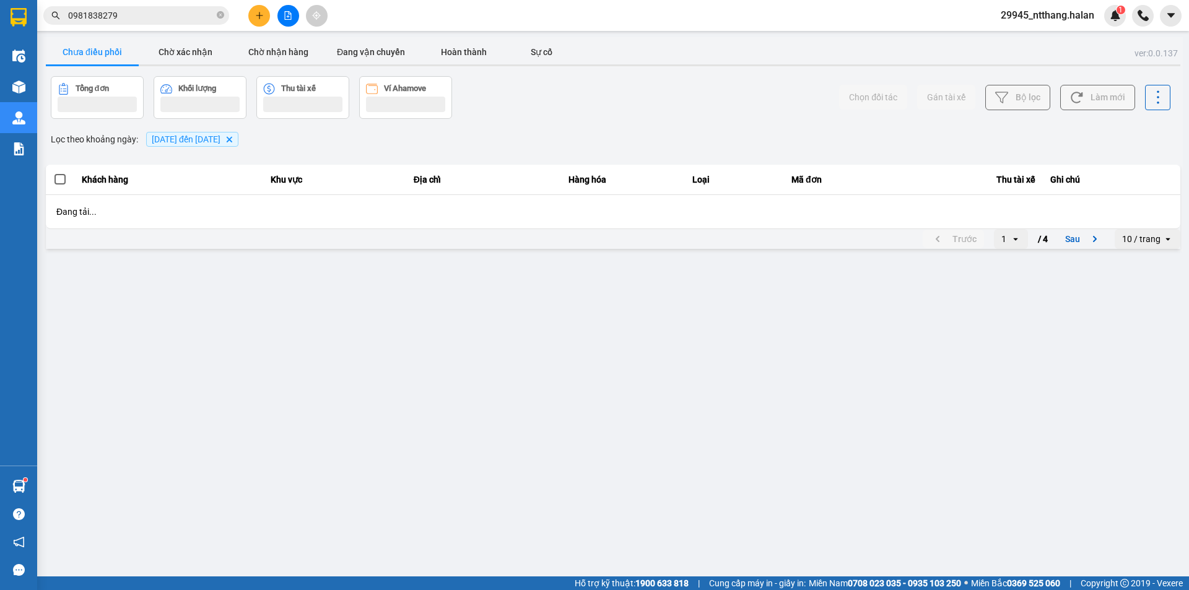
scroll to position [0, 0]
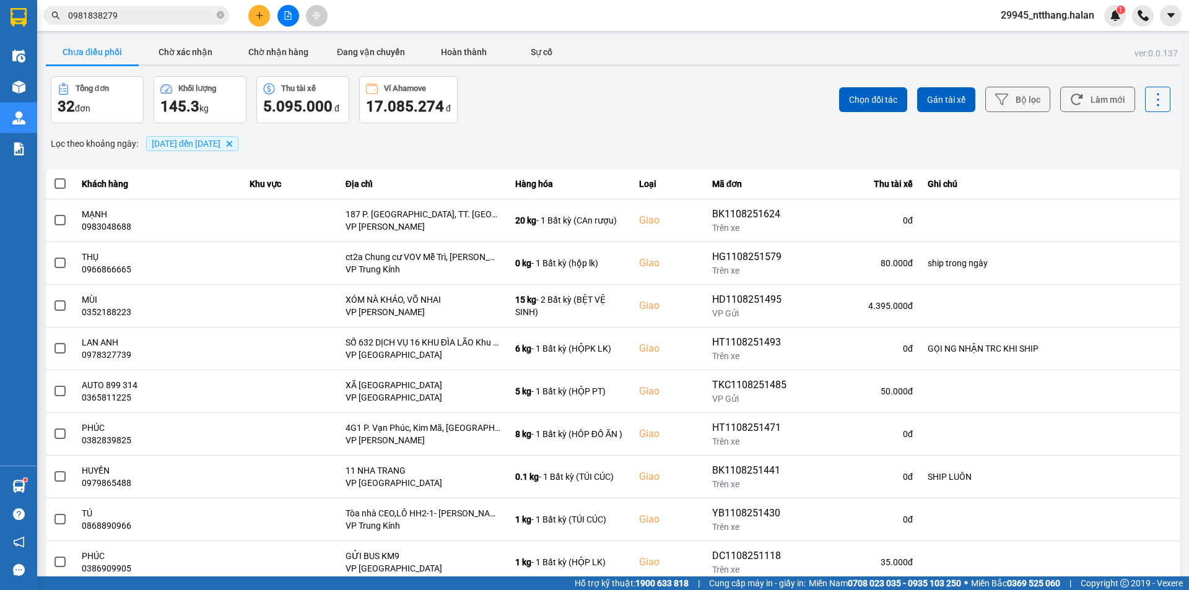
click at [516, 120] on div "Tổng đơn 32 đơn Khối lượng 145.3 kg Thu tài xế 5.095.000 đ Ví Ahamove 17.085.27…" at bounding box center [331, 99] width 560 height 47
click at [673, 99] on div "Chọn đối tác Gán tài xế Bộ lọc Làm mới" at bounding box center [891, 99] width 560 height 47
click at [324, 49] on button "Đang vận chuyển" at bounding box center [370, 52] width 93 height 25
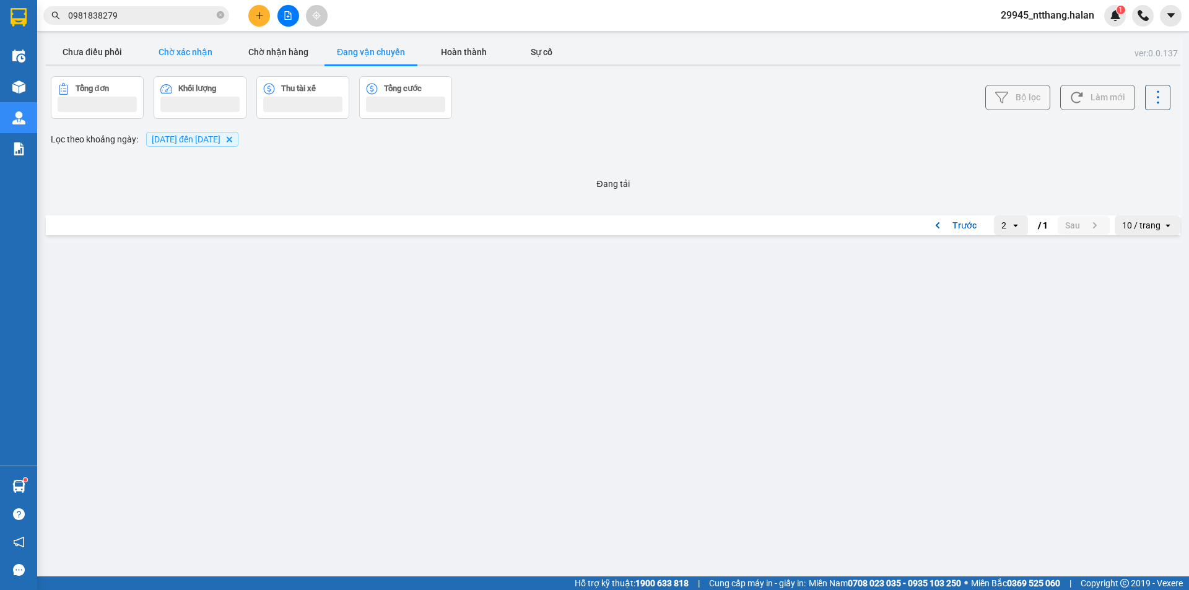
click at [172, 48] on button "Chờ xác nhận" at bounding box center [185, 52] width 93 height 25
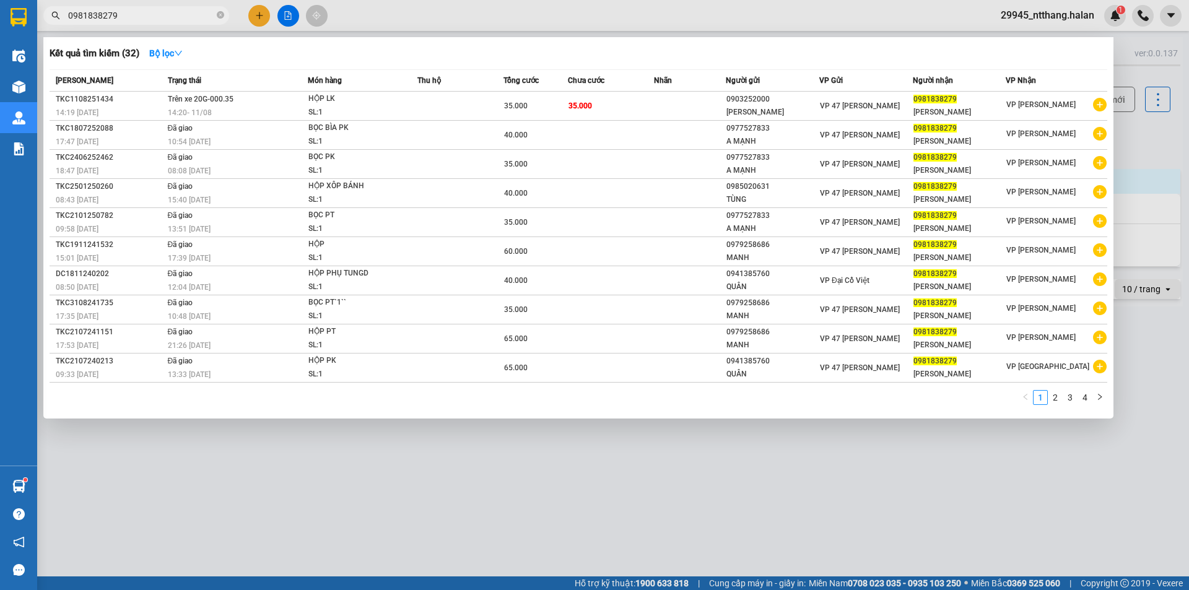
click at [149, 11] on input "0981838279" at bounding box center [141, 16] width 146 height 14
click at [1151, 145] on div at bounding box center [594, 295] width 1189 height 590
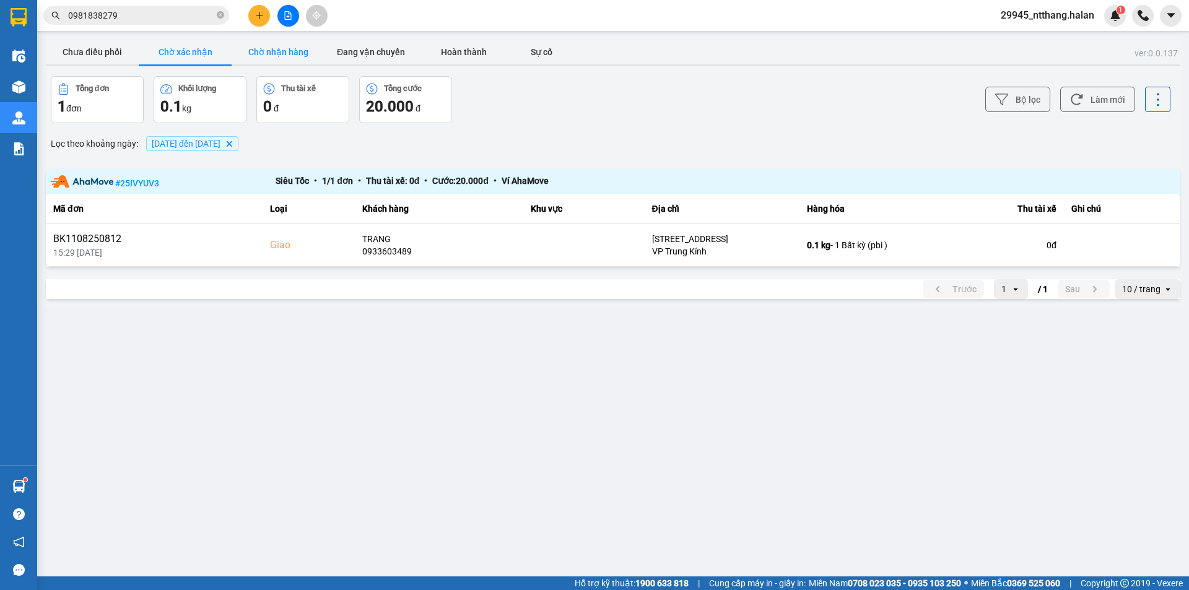
click at [285, 48] on button "Chờ nhận hàng" at bounding box center [278, 52] width 93 height 25
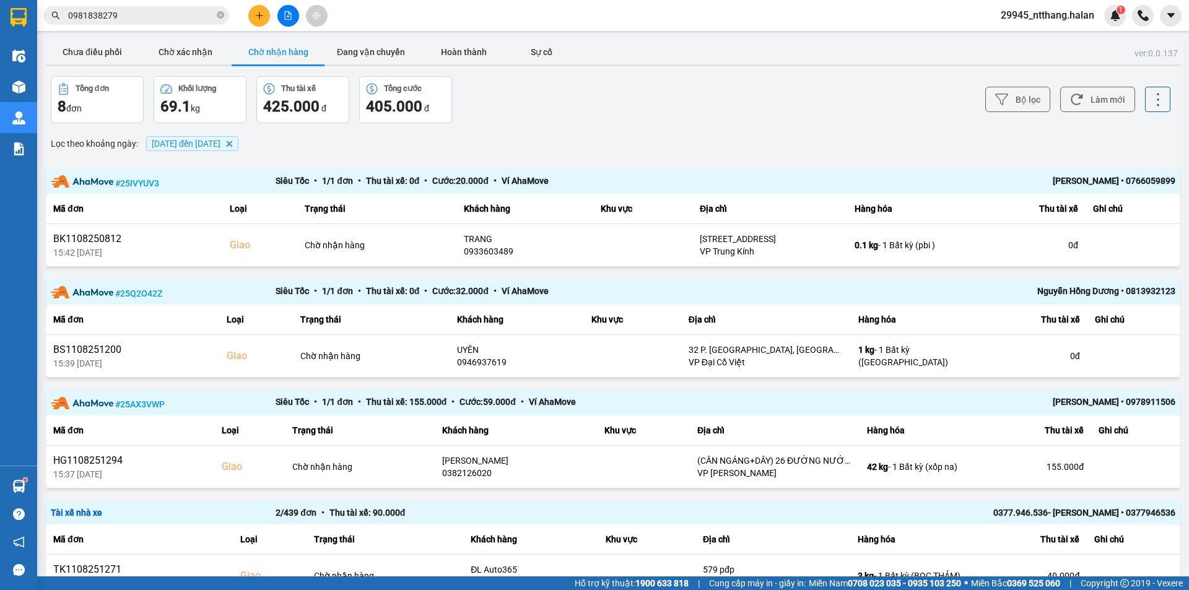
click at [187, 15] on input "0981838279" at bounding box center [141, 16] width 146 height 14
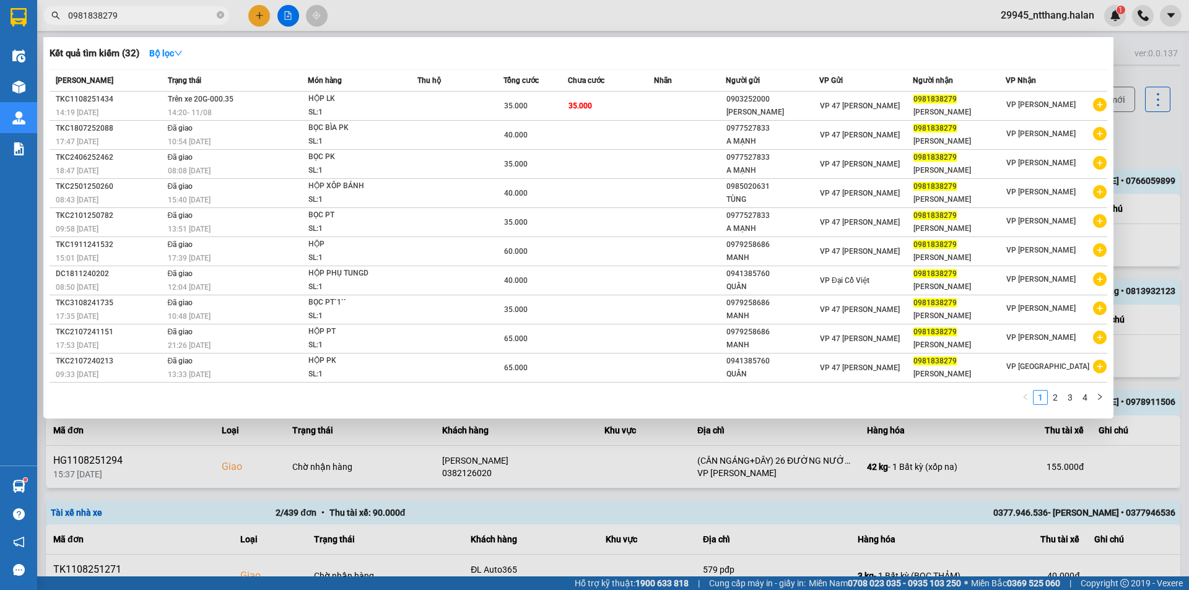
click at [187, 15] on input "0981838279" at bounding box center [141, 16] width 146 height 14
click at [907, 511] on div at bounding box center [594, 295] width 1189 height 590
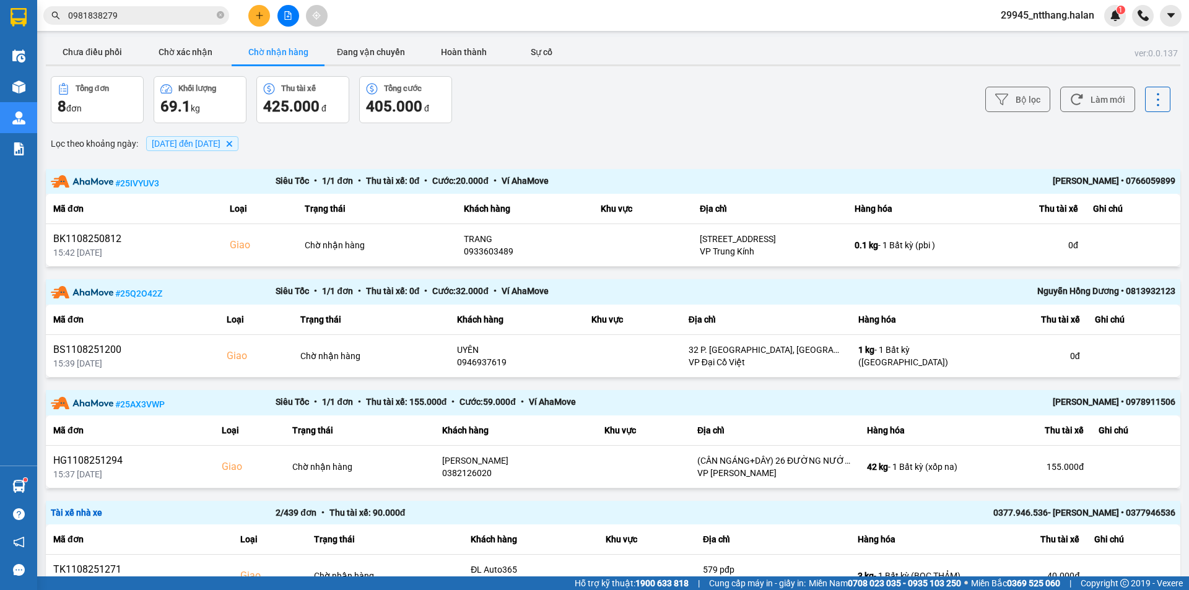
drag, startPoint x: 555, startPoint y: 115, endPoint x: 307, endPoint y: 72, distance: 251.9
click at [540, 115] on div "Tổng đơn 8 đơn Khối lượng 69.1 kg Thu tài xế 425.000 đ Tổng cước 405.000 đ" at bounding box center [331, 99] width 560 height 47
click at [147, 17] on input "0981838279" at bounding box center [141, 16] width 146 height 14
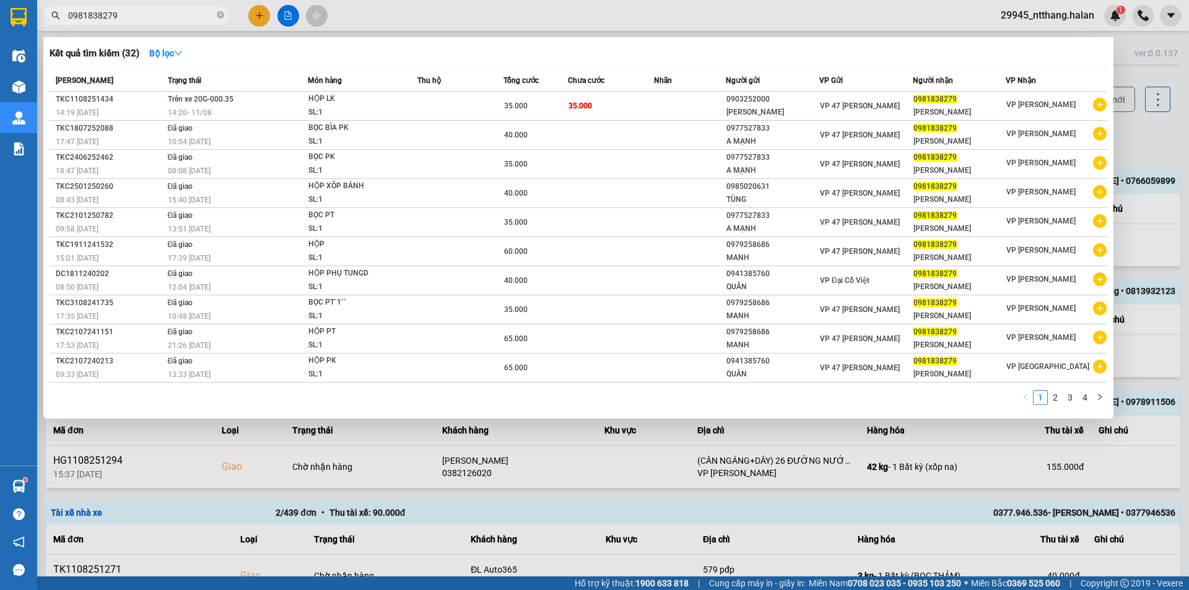
click at [147, 17] on input "0981838279" at bounding box center [141, 16] width 146 height 14
click at [1122, 149] on div at bounding box center [594, 295] width 1189 height 590
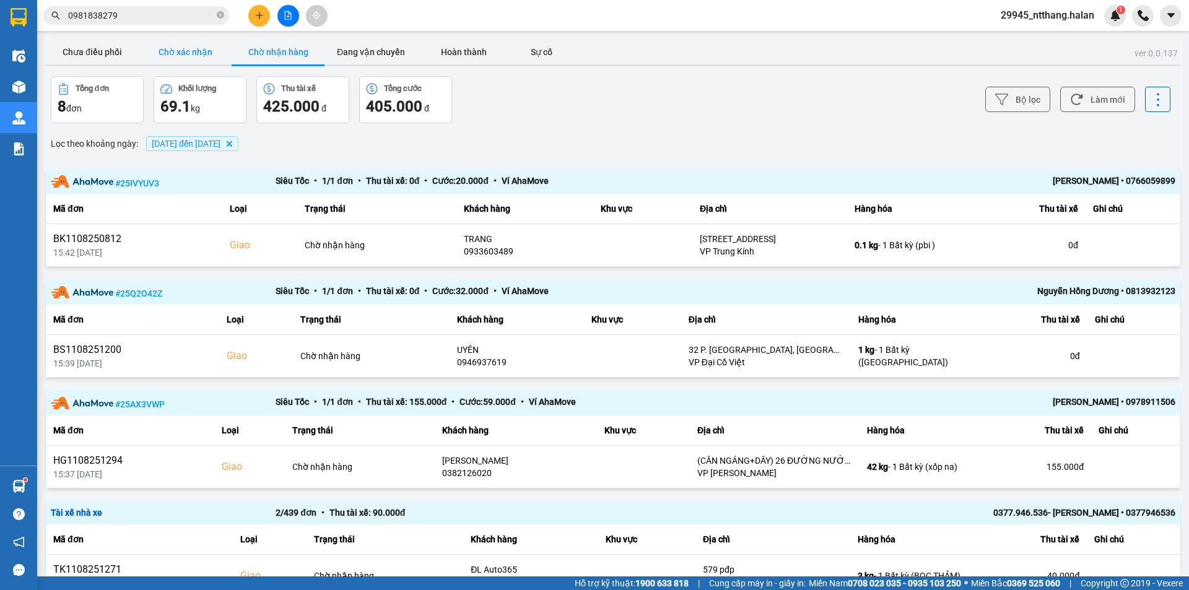
click at [197, 50] on button "Chờ xác nhận" at bounding box center [185, 52] width 93 height 25
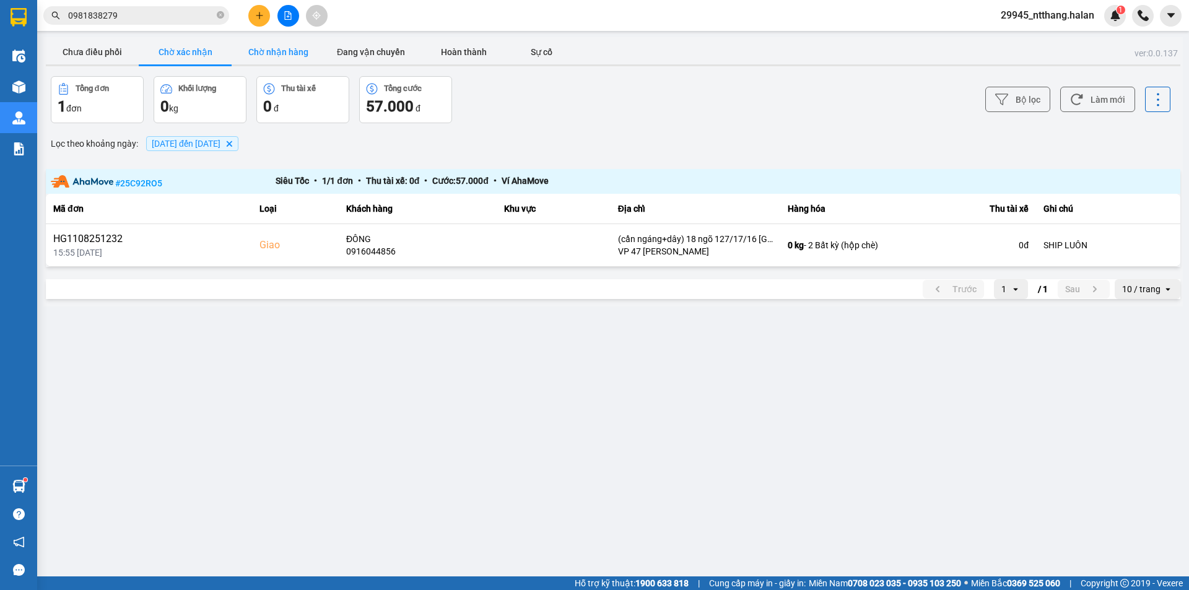
click at [300, 60] on button "Chờ nhận hàng" at bounding box center [278, 52] width 93 height 25
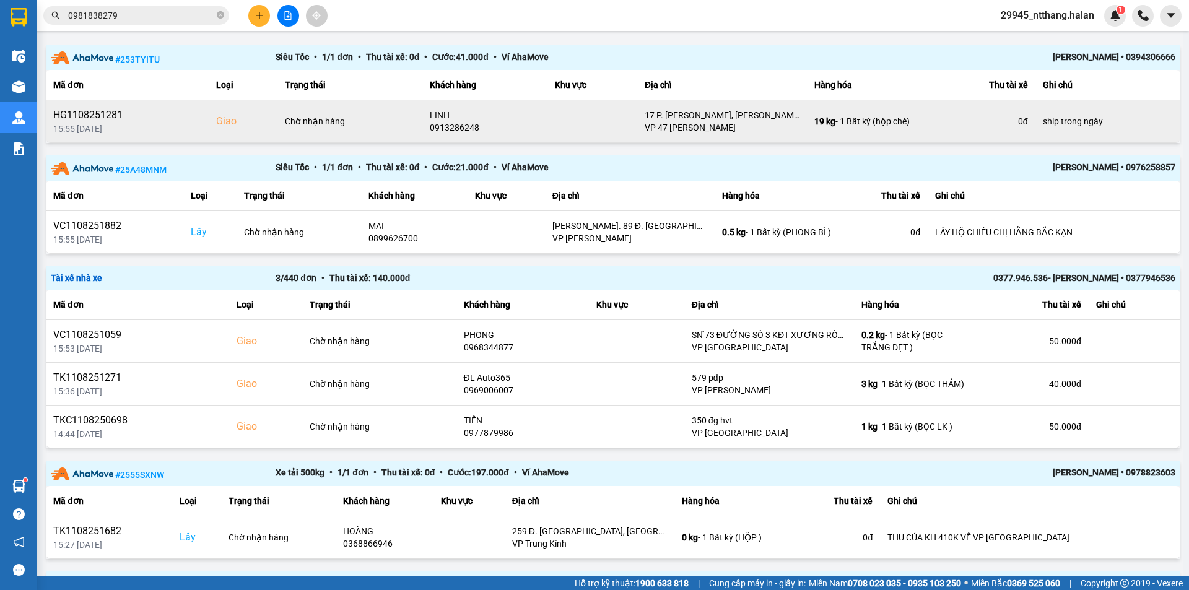
scroll to position [186, 0]
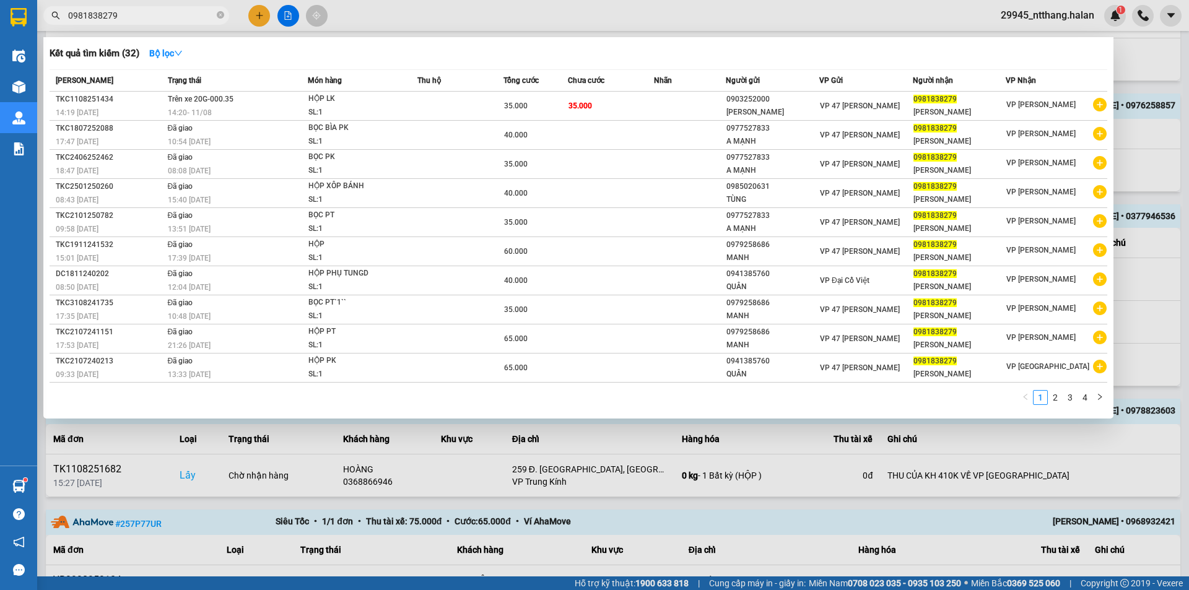
click at [159, 17] on input "0981838279" at bounding box center [141, 16] width 146 height 14
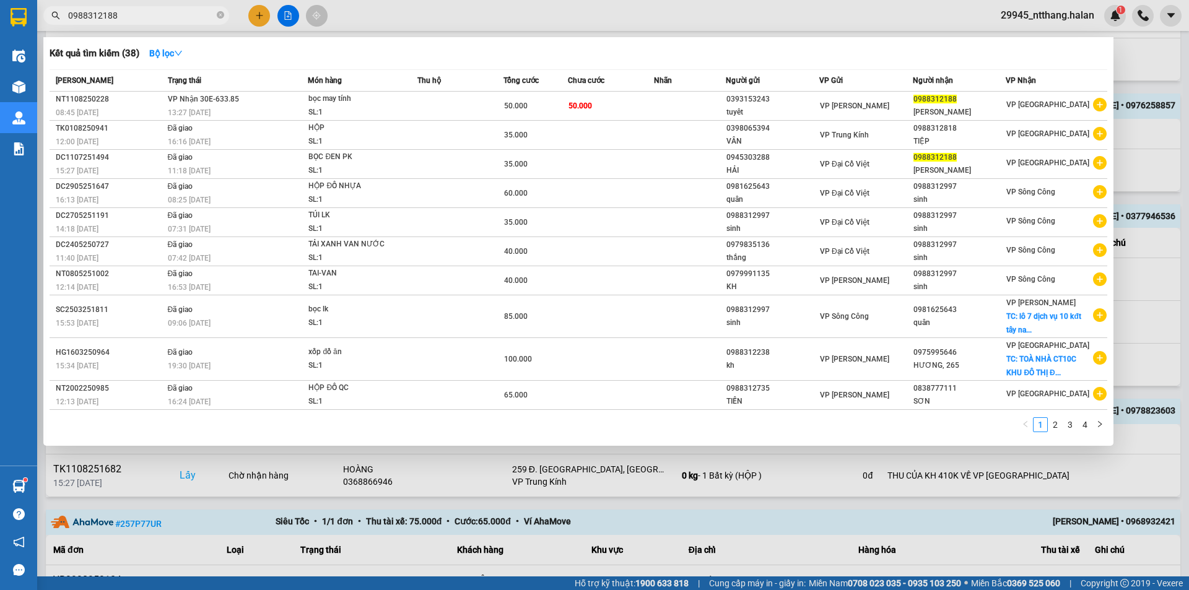
type input "0988312188"
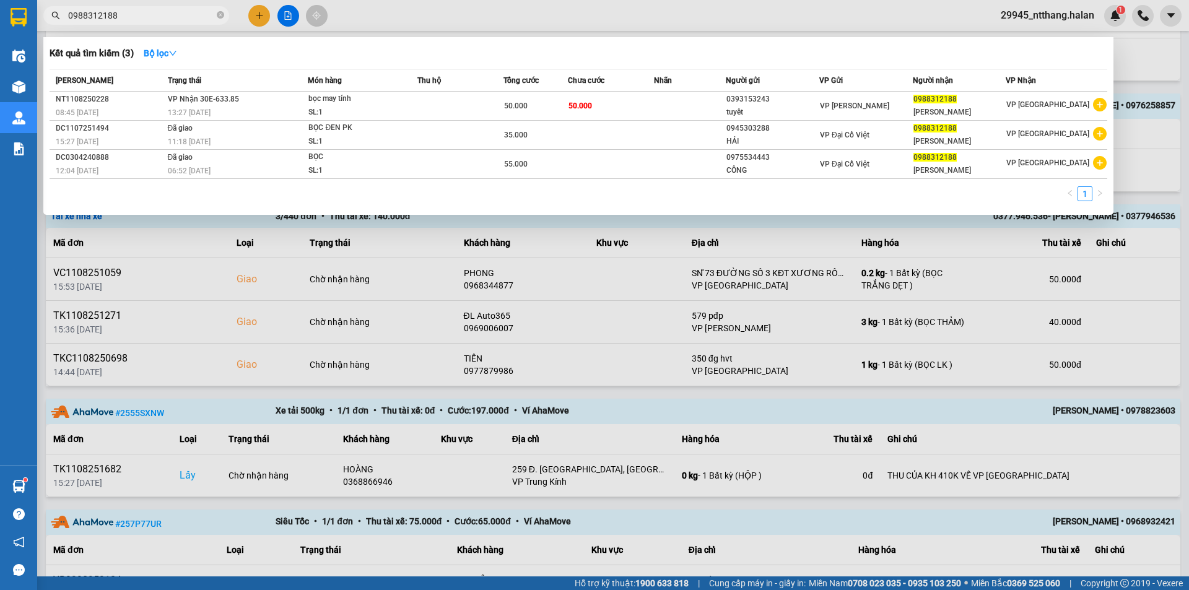
click at [623, 416] on div at bounding box center [594, 295] width 1189 height 590
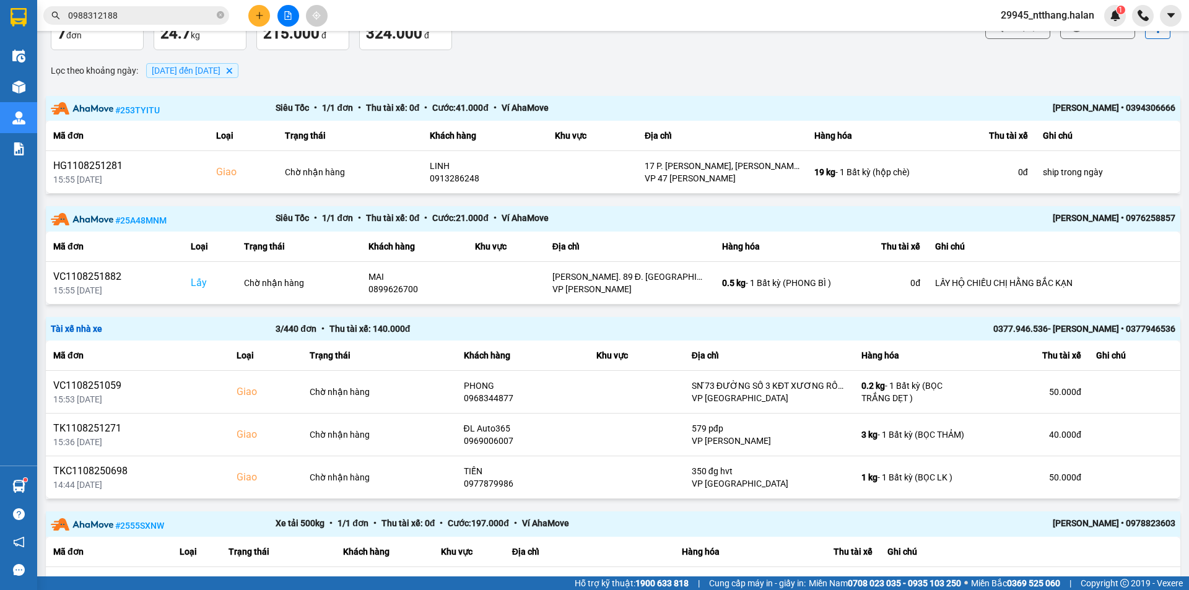
scroll to position [0, 0]
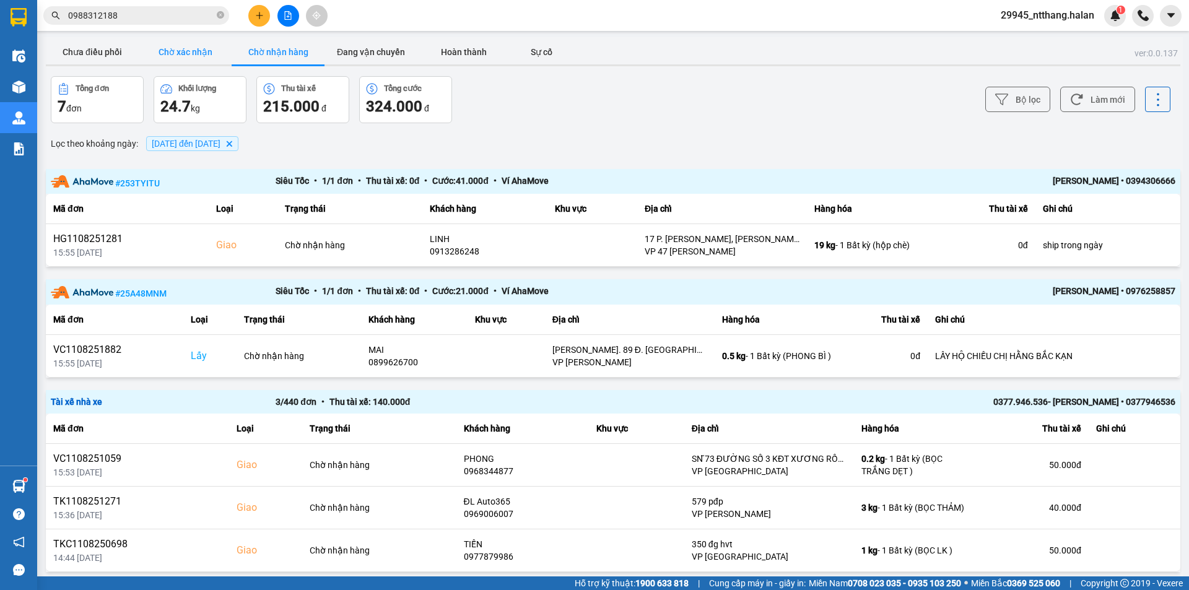
click at [186, 56] on button "Chờ xác nhận" at bounding box center [185, 52] width 93 height 25
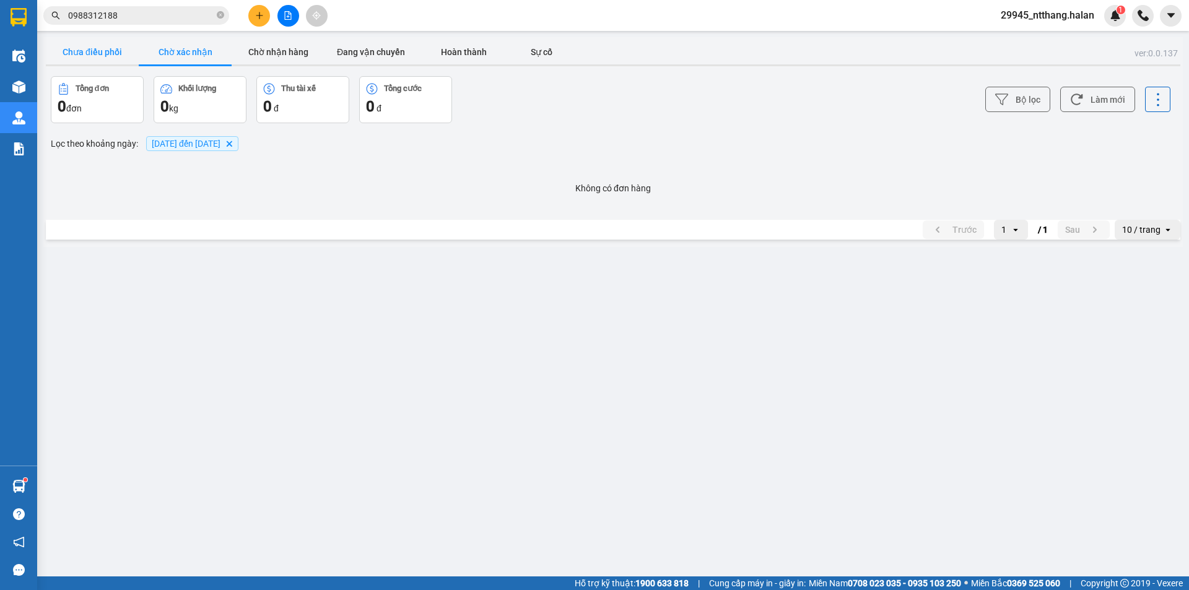
click at [104, 53] on button "Chưa điều phối" at bounding box center [92, 52] width 93 height 25
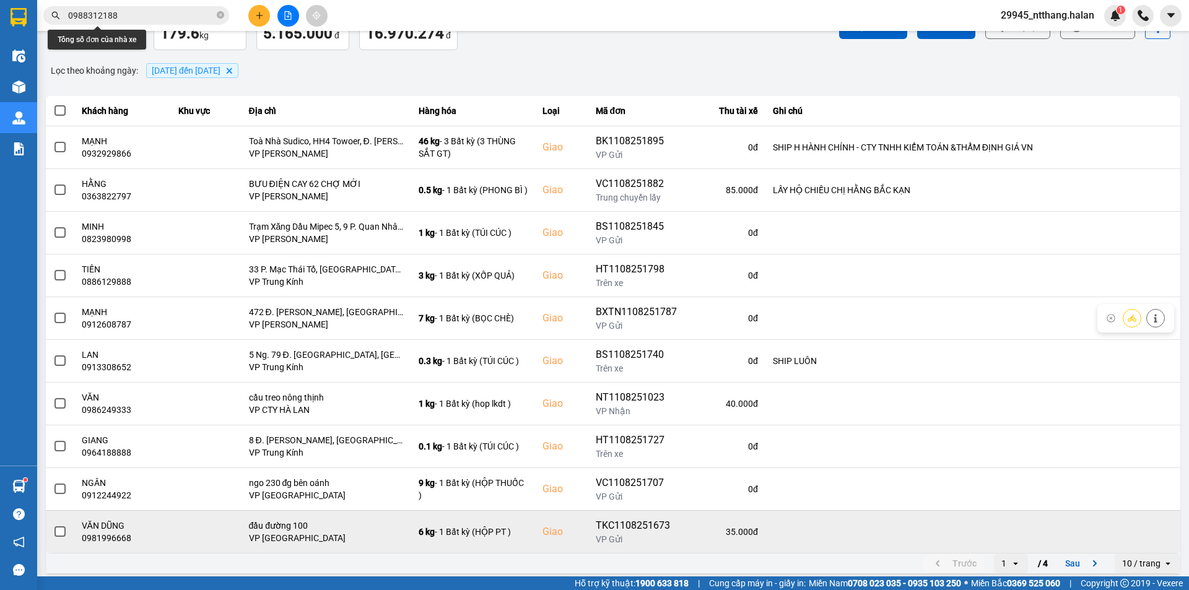
scroll to position [79, 0]
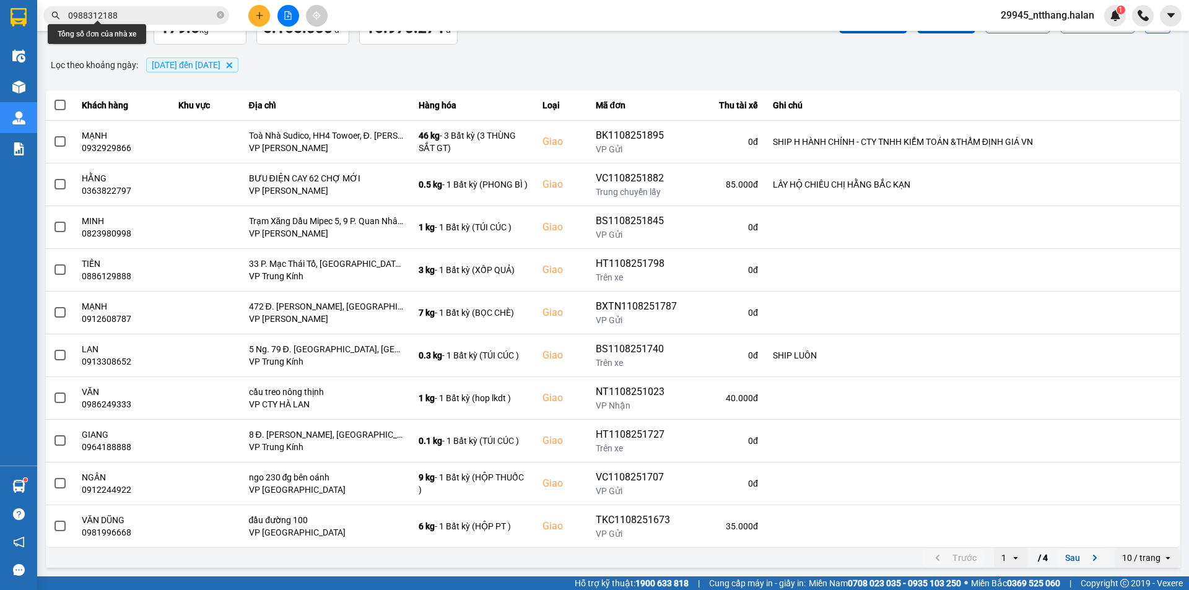
click at [1058, 559] on button "Sau" at bounding box center [1084, 558] width 52 height 19
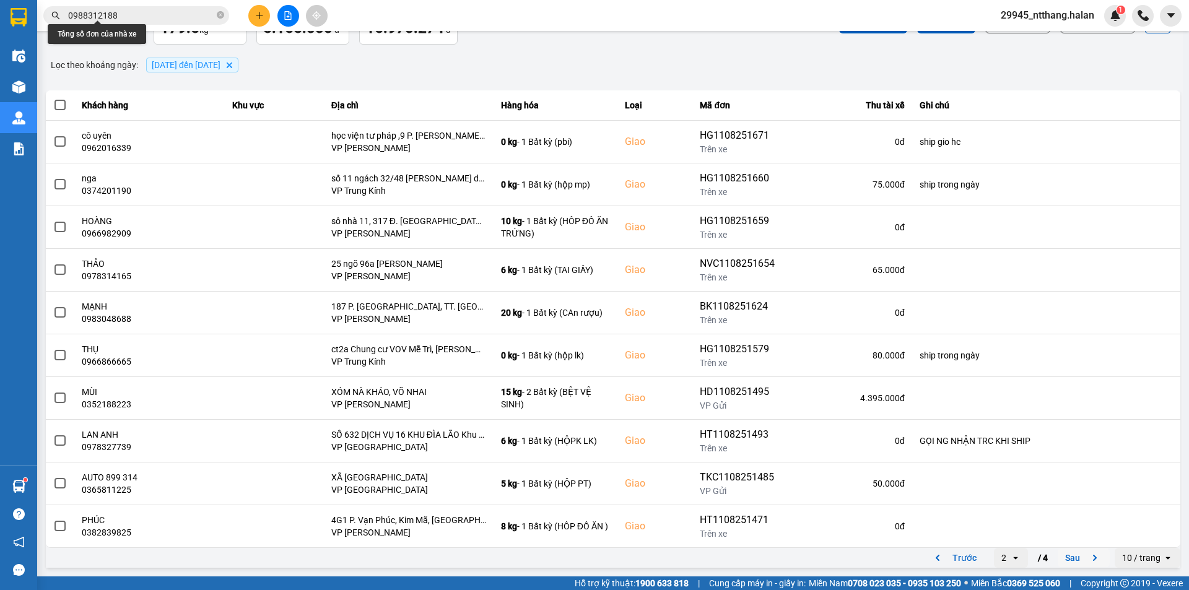
click at [1063, 559] on button "Sau" at bounding box center [1084, 558] width 52 height 19
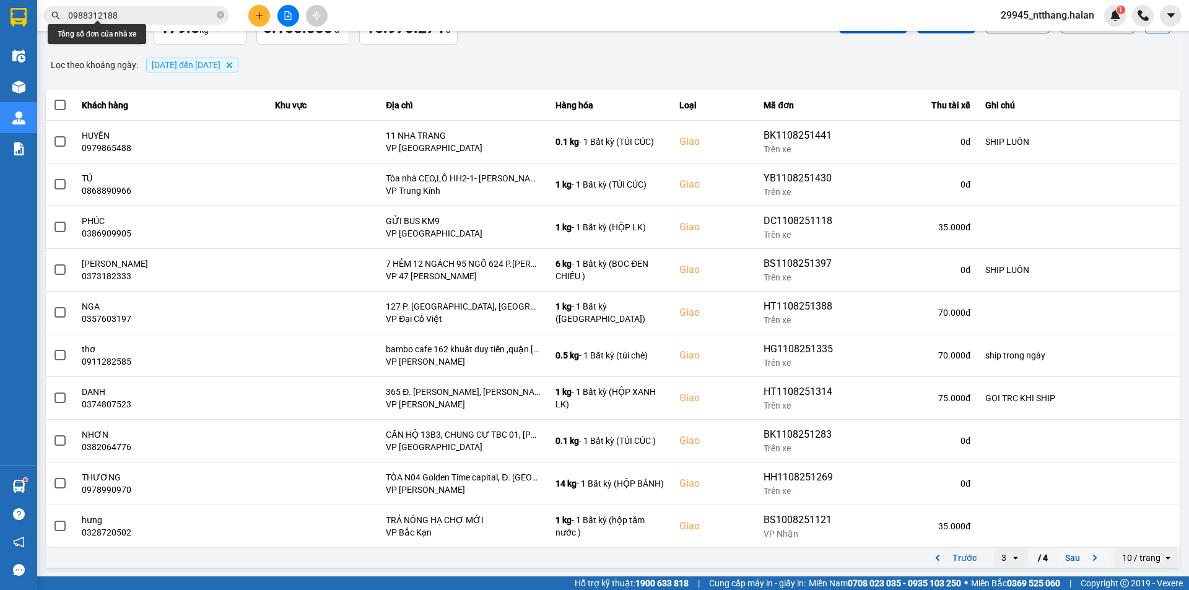
click at [1078, 557] on button "Sau" at bounding box center [1084, 558] width 52 height 19
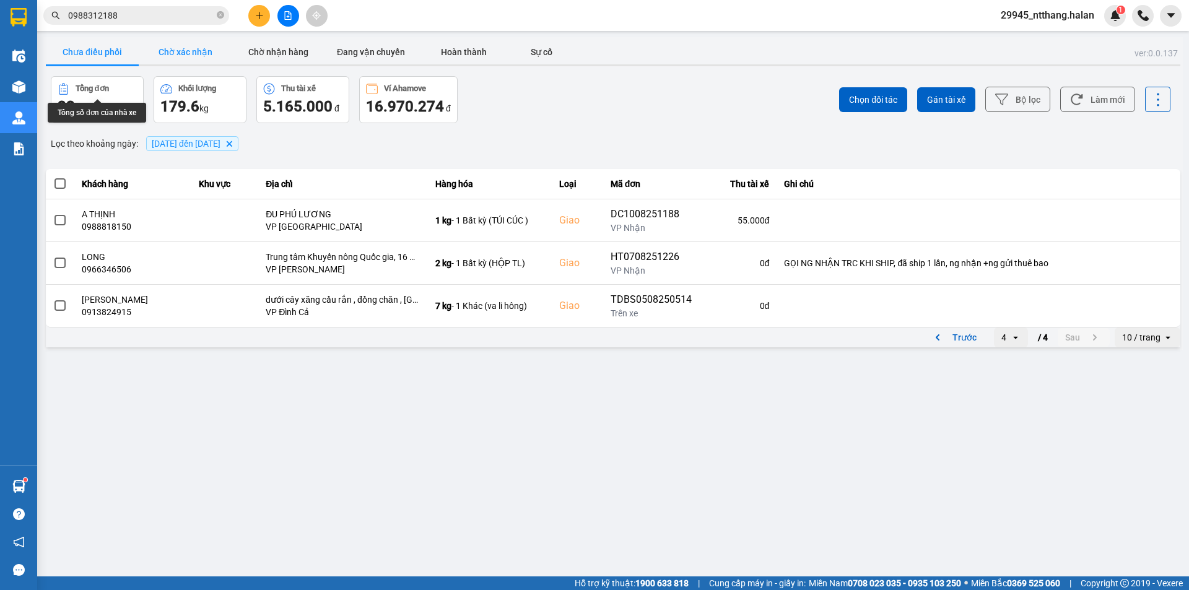
click at [188, 45] on button "Chờ xác nhận" at bounding box center [185, 52] width 93 height 25
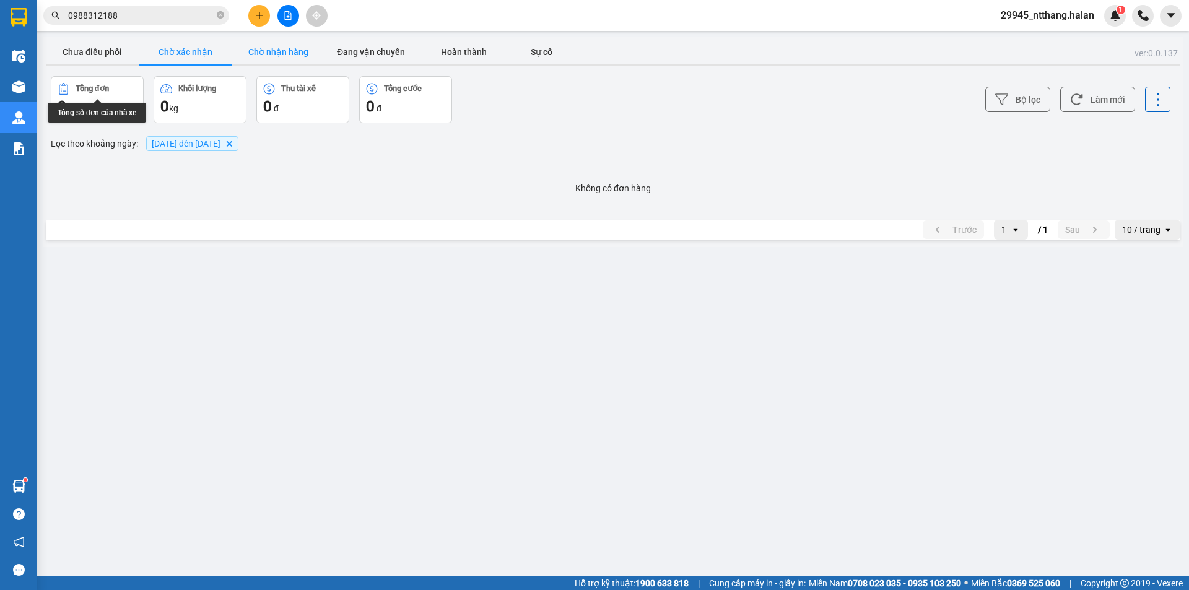
click at [263, 52] on button "Chờ nhận hàng" at bounding box center [278, 52] width 93 height 25
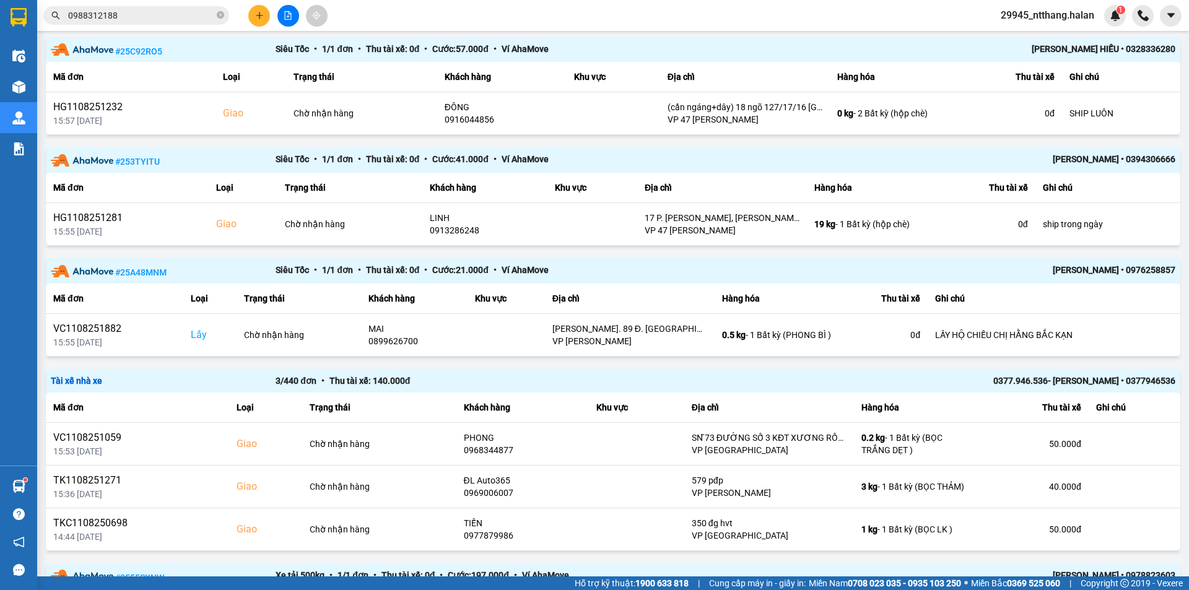
scroll to position [124, 0]
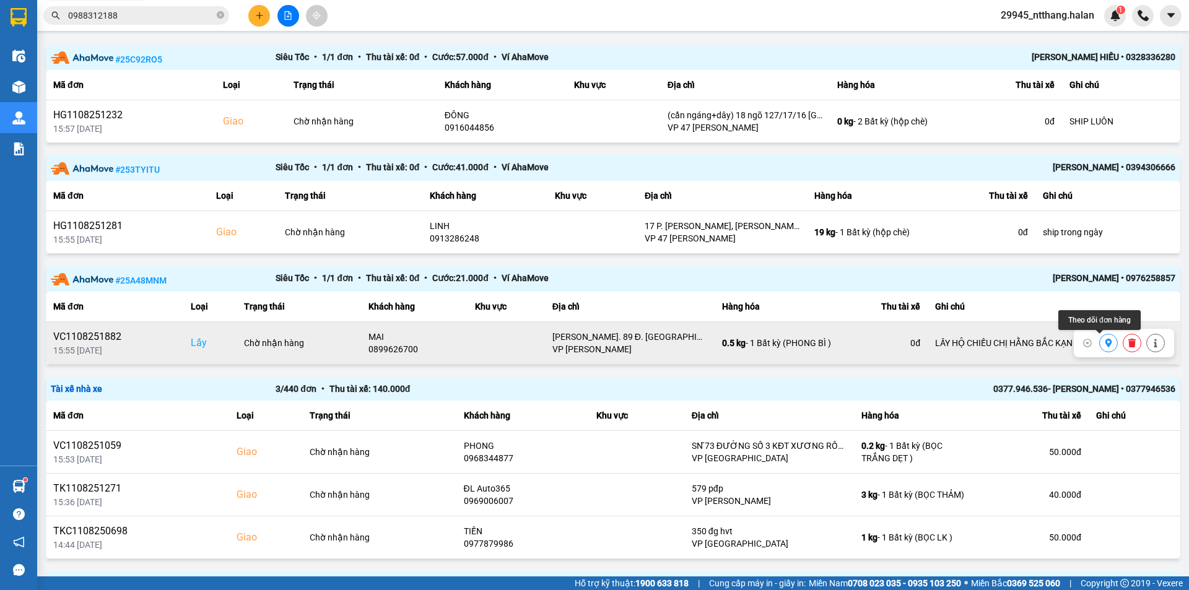
click at [1100, 341] on button at bounding box center [1108, 344] width 17 height 22
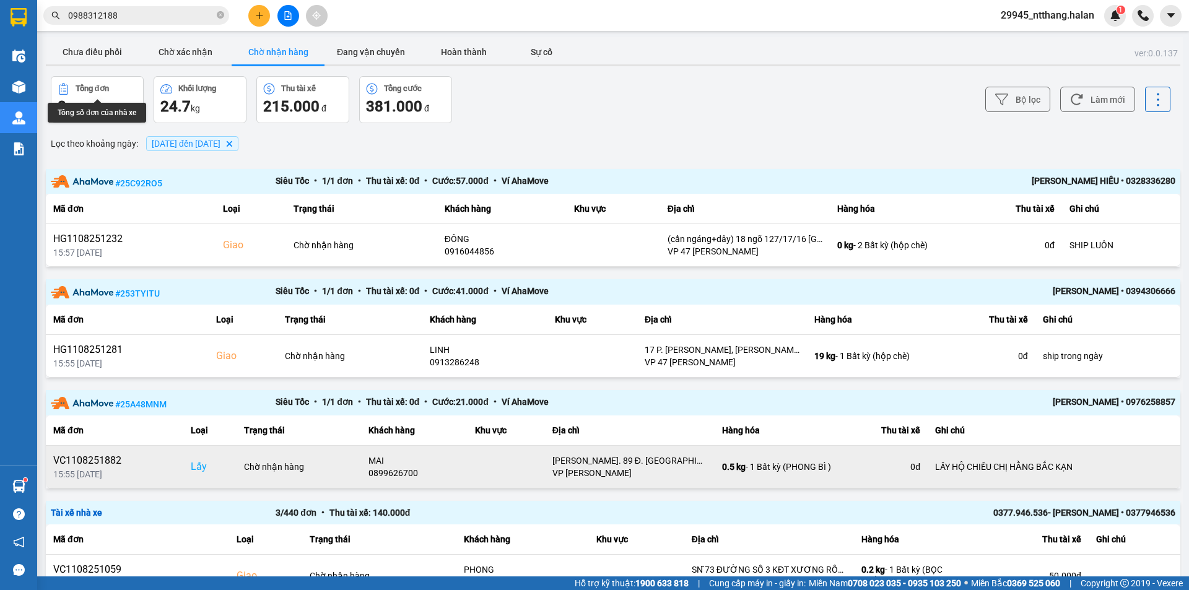
scroll to position [62, 0]
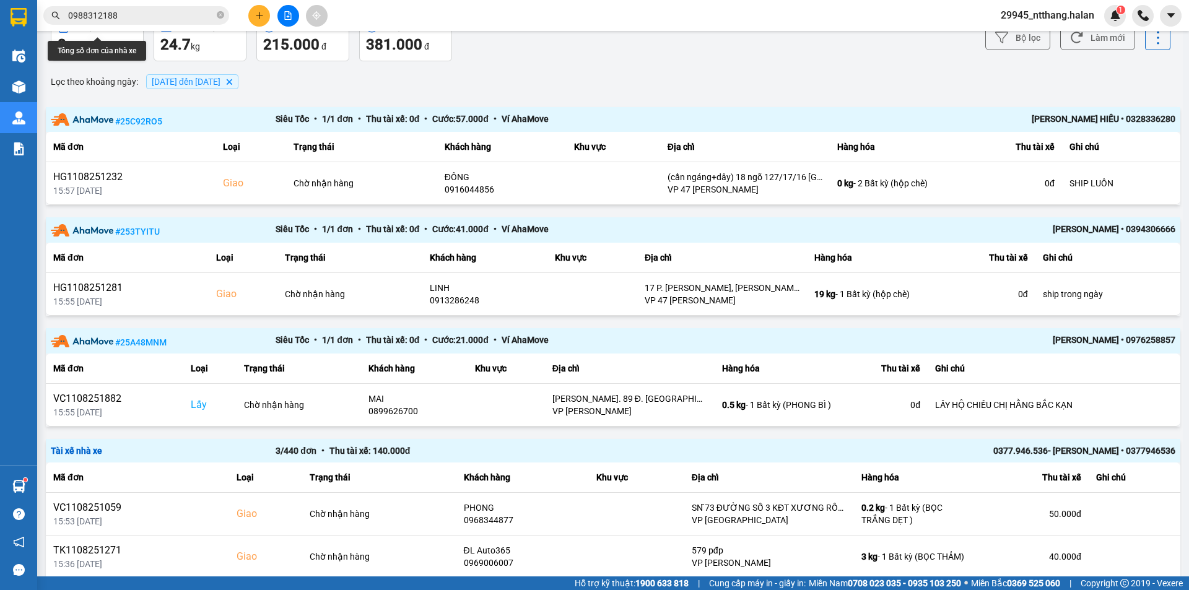
click at [757, 102] on div "ver: 0.0.137 Chưa điều phối Chờ xác nhận Chờ nhận hàng Đang vận chuyển Hoàn thà…" at bounding box center [612, 428] width 1139 height 907
click at [1151, 407] on icon at bounding box center [1155, 405] width 9 height 9
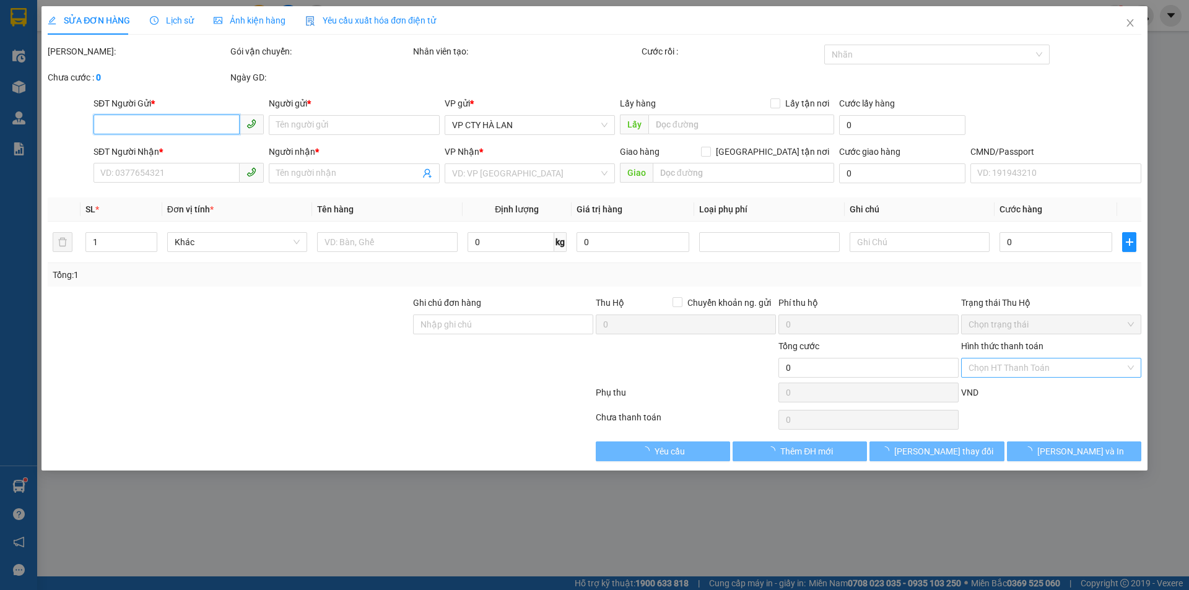
type input "0899626700"
type input "MAI"
checkbox input "true"
type input "Ng. 89 Đ. Lạc Long Quân, Nghĩa Đô, Cầu Giấy, Hà Nội, Việt Nam"
type input "0363822797"
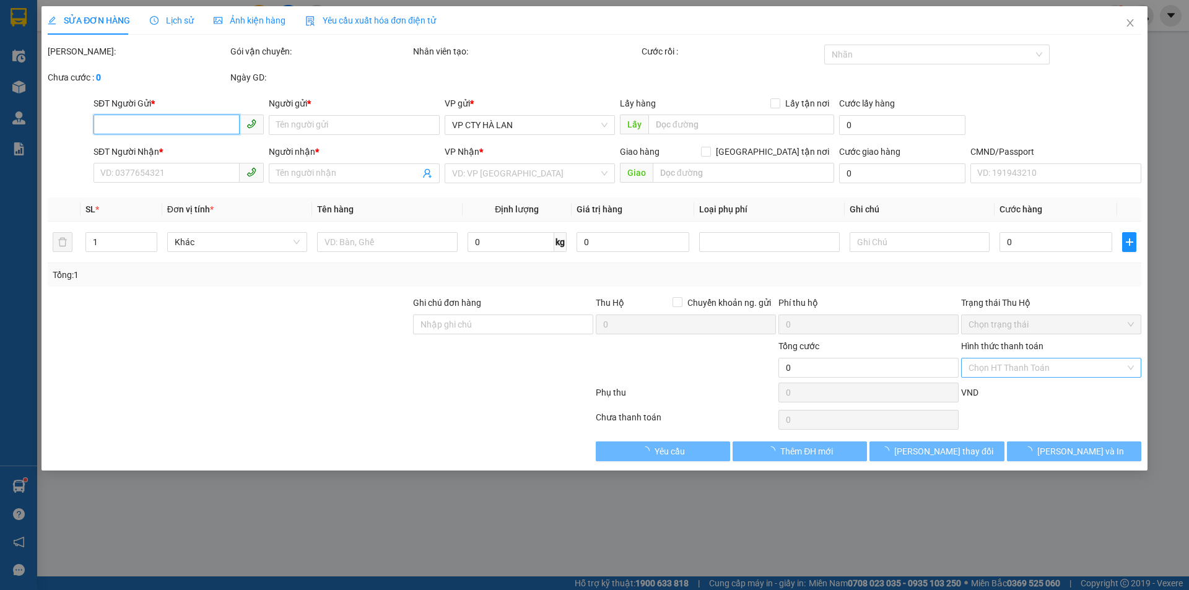
type input "HẰNG"
checkbox input "true"
type input "BƯU ĐIỆN CAY 62 CHỢ MỚI"
type input "LẤY HỘ CHIẾU CHỊ HẰNG BẮC KẠN"
type input "85.000"
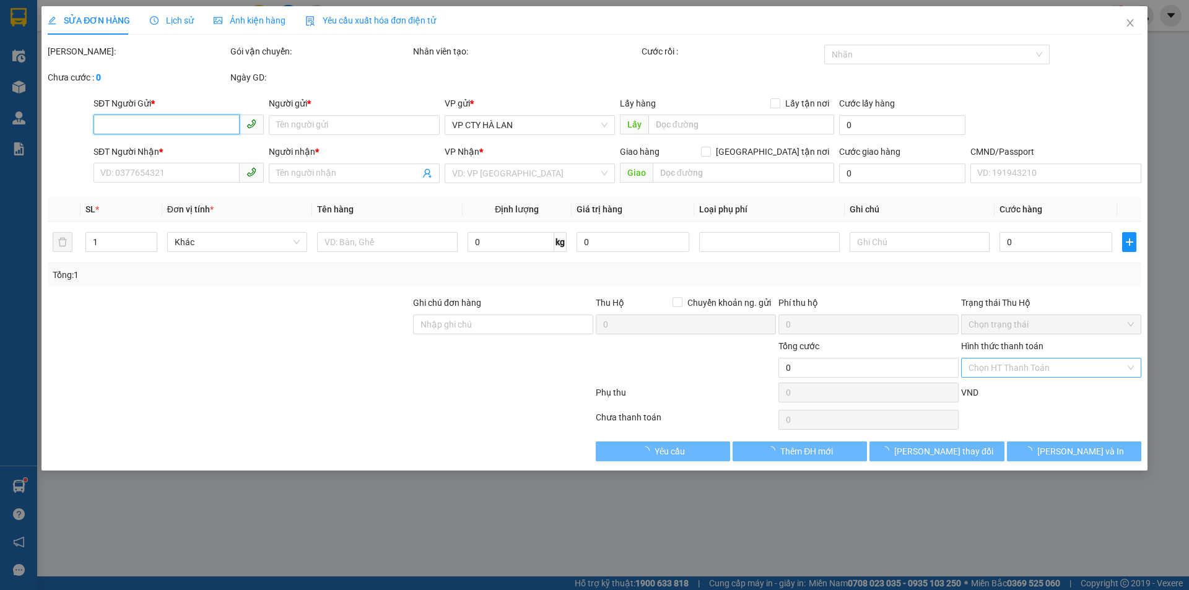
type input "85.000"
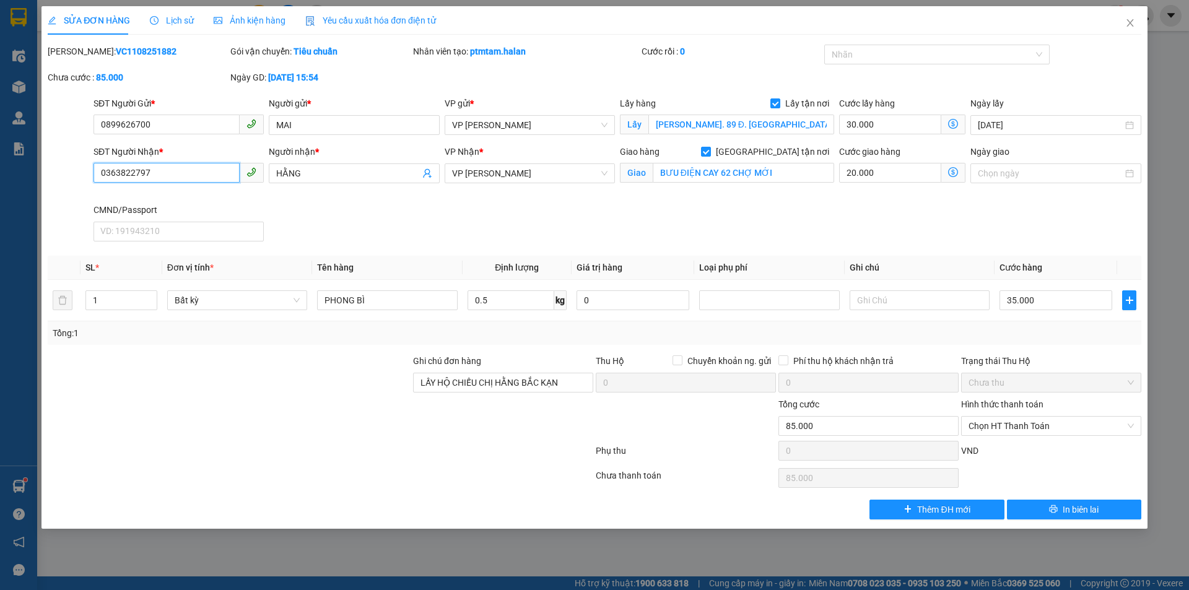
click at [196, 176] on input "0363822797" at bounding box center [167, 173] width 146 height 20
click at [539, 208] on div "SĐT Người Nhận * 0363822797 Người nhận * HẰNG VP Nhận * VP Hoàng Gia Giao hàng …" at bounding box center [617, 196] width 1053 height 102
click at [1132, 24] on icon "close" at bounding box center [1130, 23] width 10 height 10
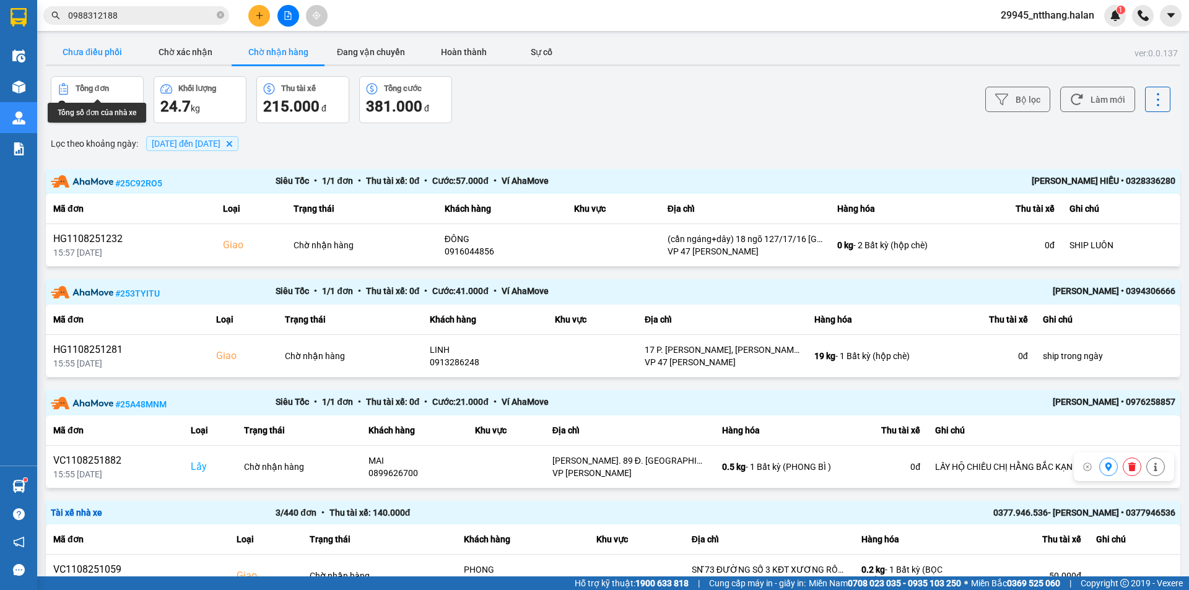
click at [100, 50] on button "Chưa điều phối" at bounding box center [92, 52] width 93 height 25
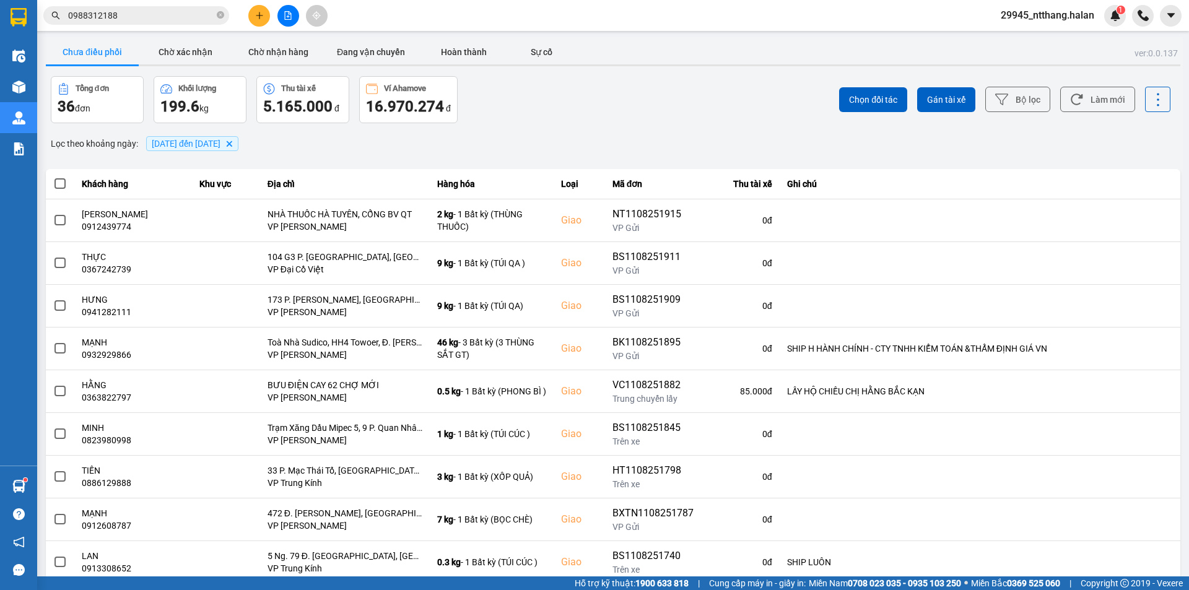
click at [593, 86] on div "Tổng đơn 36 đơn Khối lượng 199.6 kg Thu tài xế 5.165.000 đ Ví Ahamove 16.970.27…" at bounding box center [331, 99] width 560 height 47
click at [185, 56] on button "Chờ xác nhận" at bounding box center [185, 52] width 93 height 25
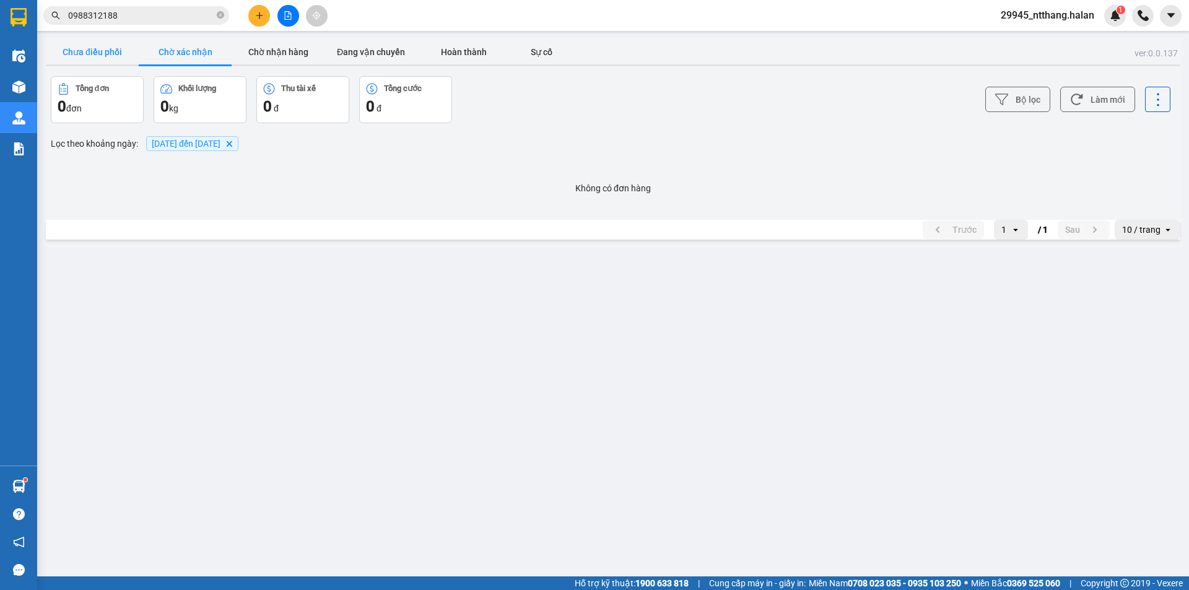
click at [102, 55] on button "Chưa điều phối" at bounding box center [92, 52] width 93 height 25
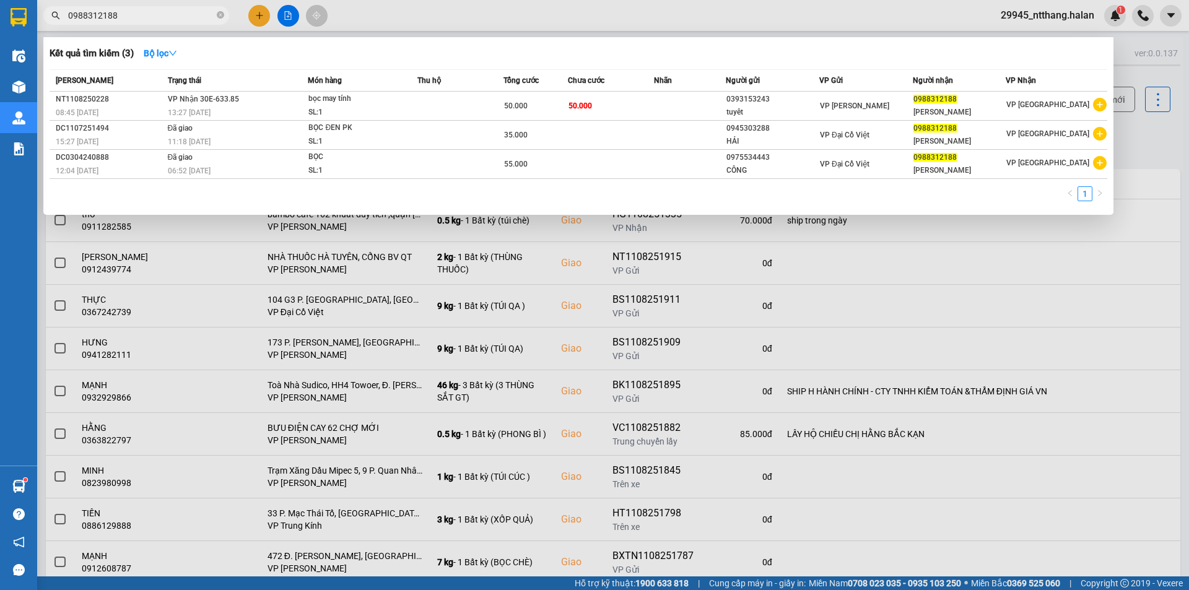
click at [160, 11] on input "0988312188" at bounding box center [141, 16] width 146 height 14
click at [118, 22] on input "0988312188" at bounding box center [141, 16] width 146 height 14
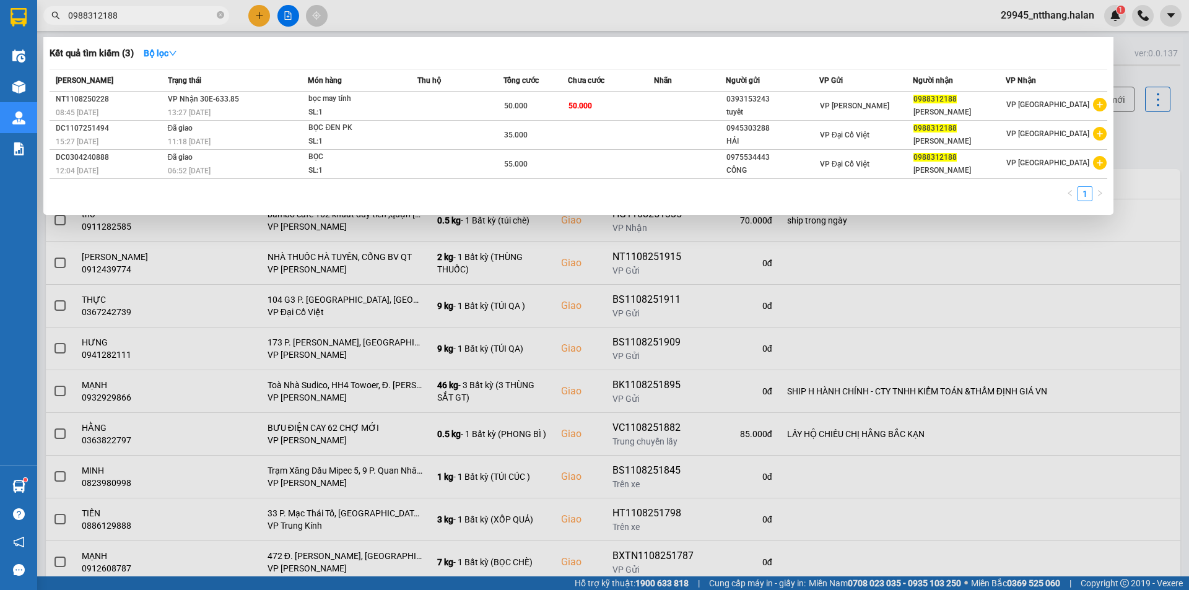
click at [118, 22] on input "0988312188" at bounding box center [141, 16] width 146 height 14
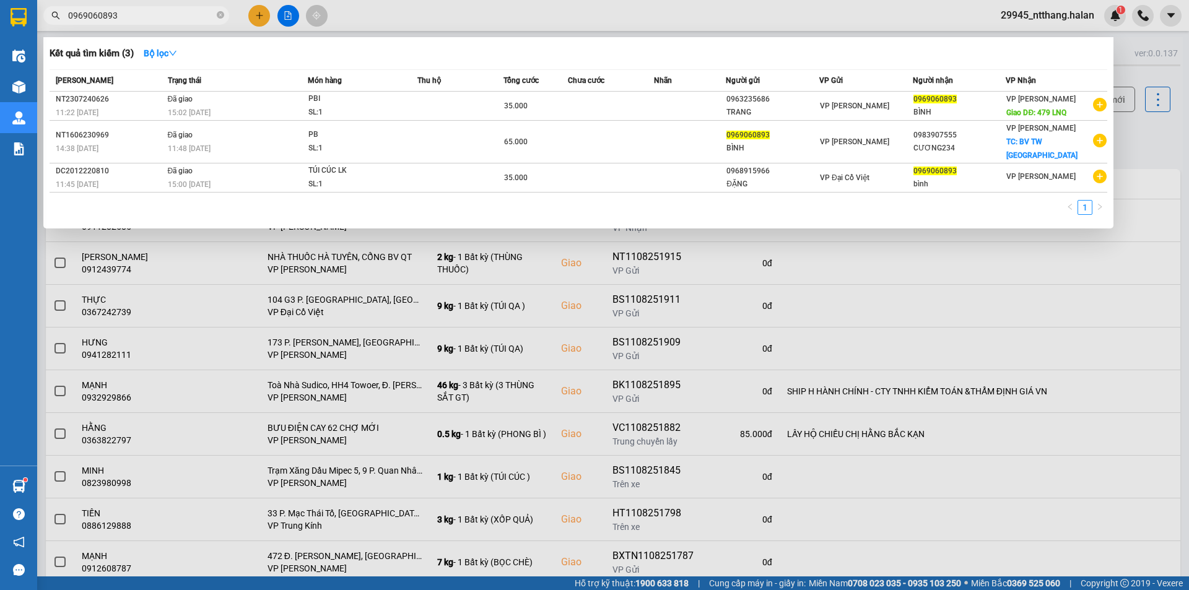
click at [1146, 146] on div at bounding box center [594, 295] width 1189 height 590
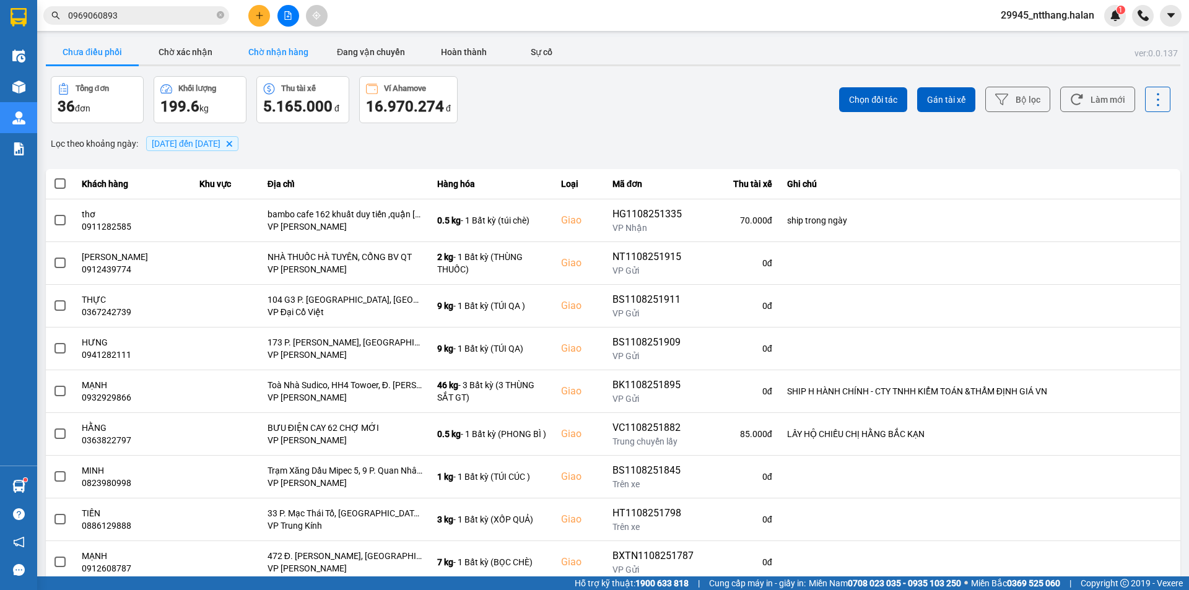
click at [284, 60] on button "Chờ nhận hàng" at bounding box center [278, 52] width 93 height 25
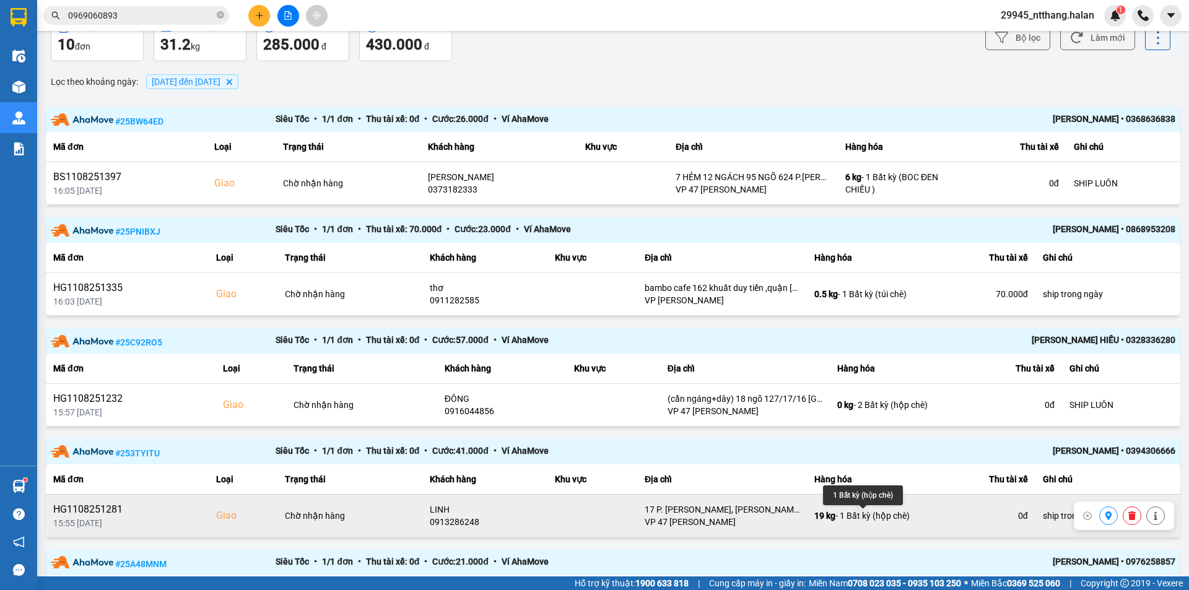
scroll to position [124, 0]
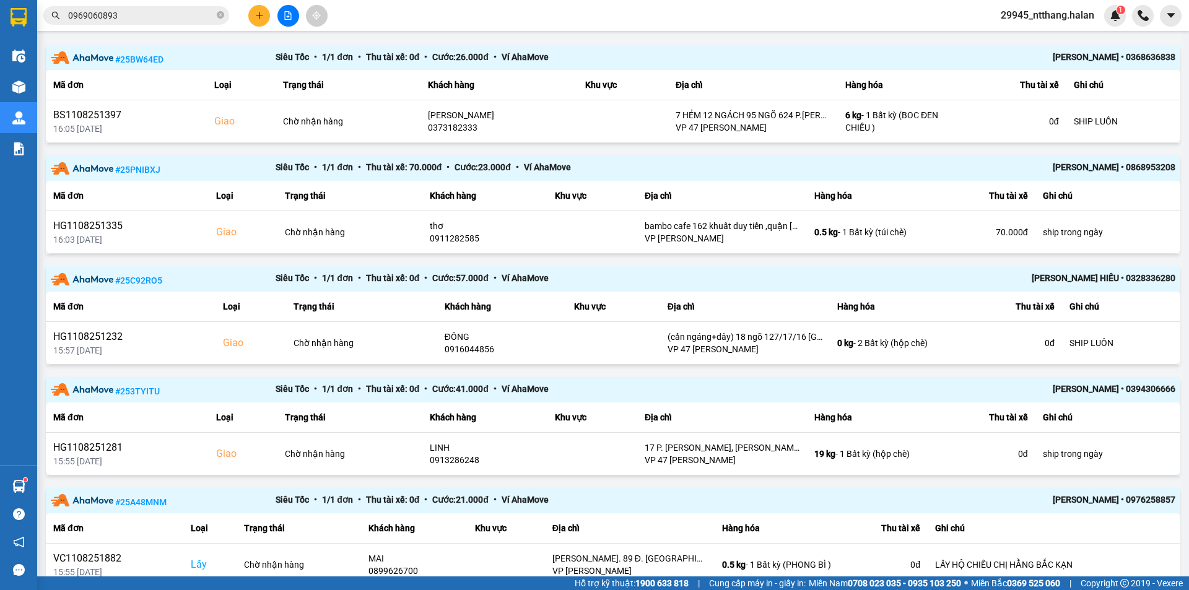
click at [175, 19] on input "0969060893" at bounding box center [141, 16] width 146 height 14
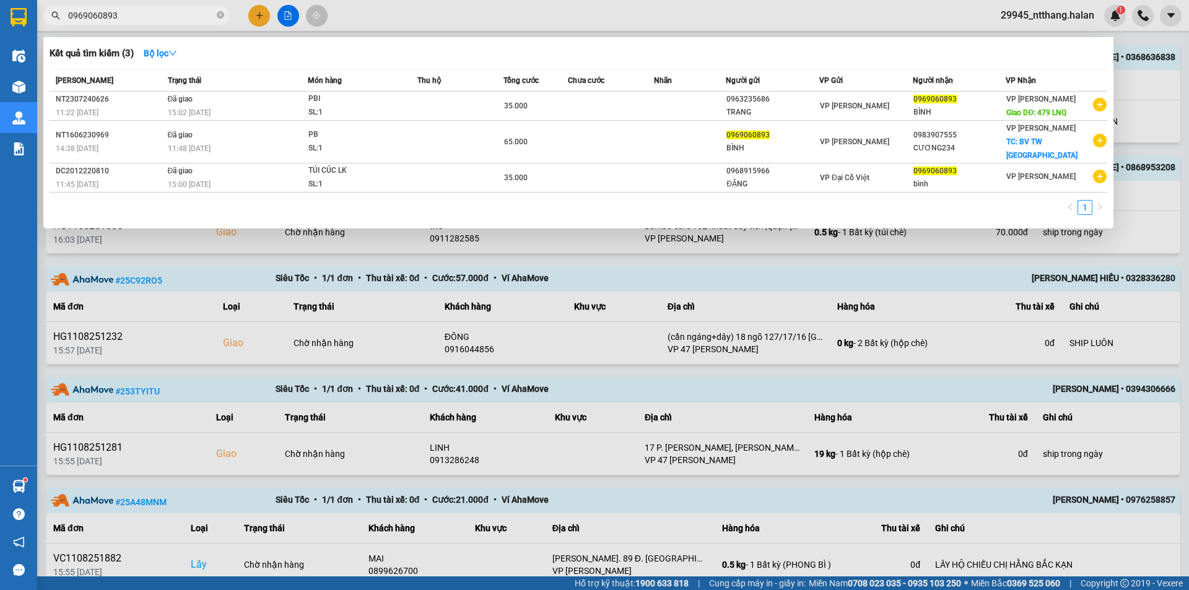
click at [175, 19] on input "0969060893" at bounding box center [141, 16] width 146 height 14
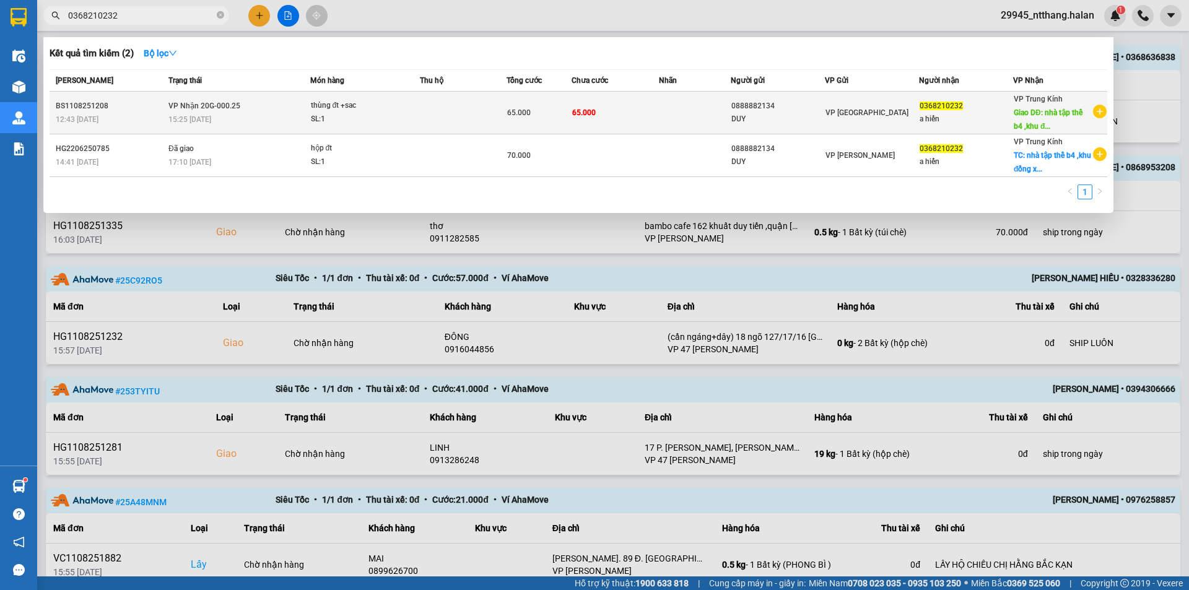
type input "0368210232"
click at [627, 110] on td "65.000" at bounding box center [615, 113] width 87 height 43
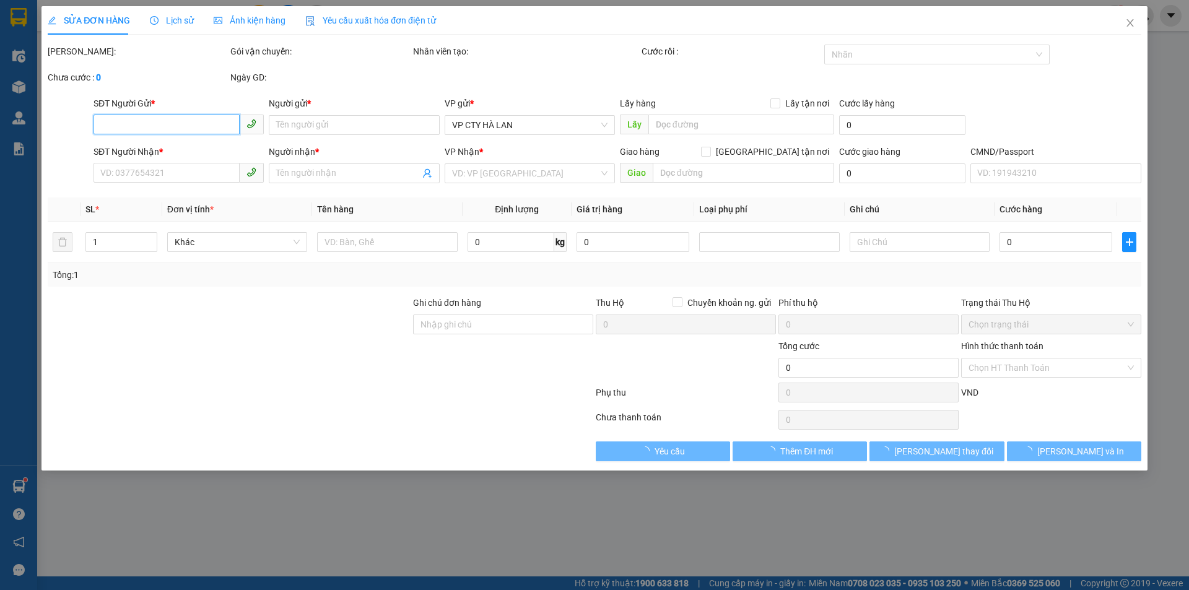
type input "0888882134"
type input "DUY"
type input "0368210232"
type input "a hiến"
type input "nhà tập thể b4 ,khu đồng xa ,mai dịch ,quận cầu giấy"
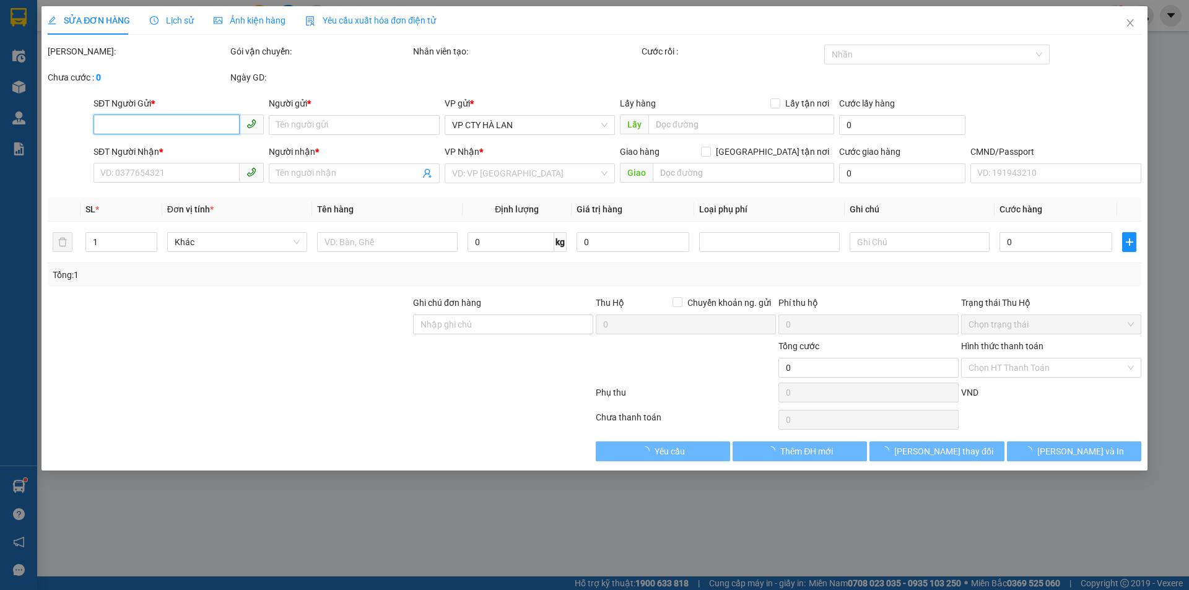
type input "kh ra vp nhận"
type input "65.000"
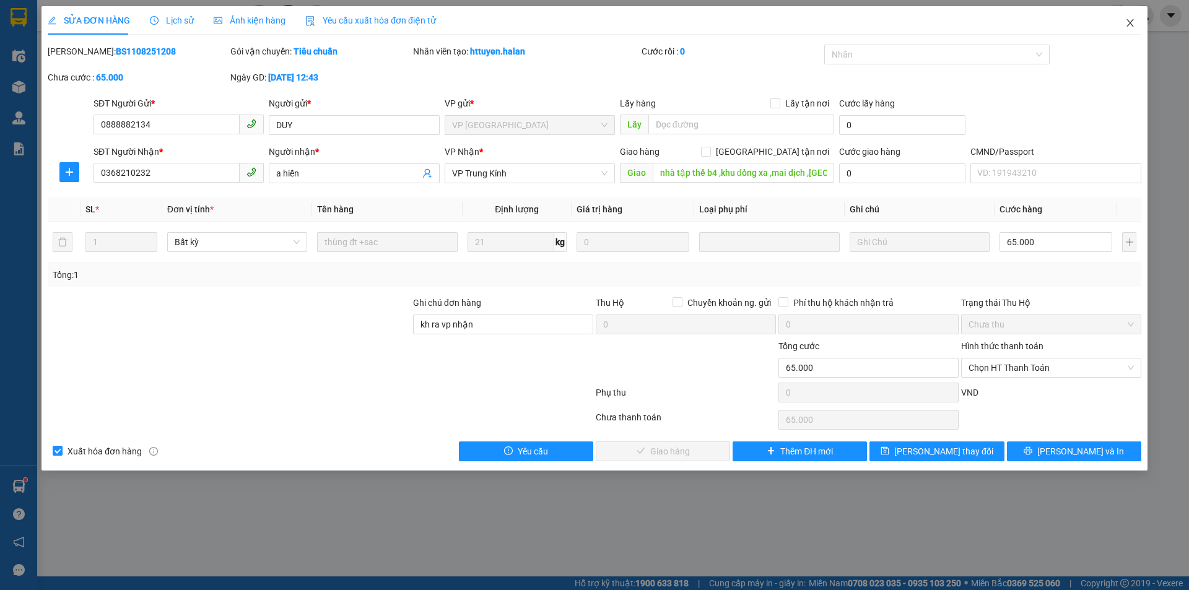
click at [1133, 20] on icon "close" at bounding box center [1129, 22] width 7 height 7
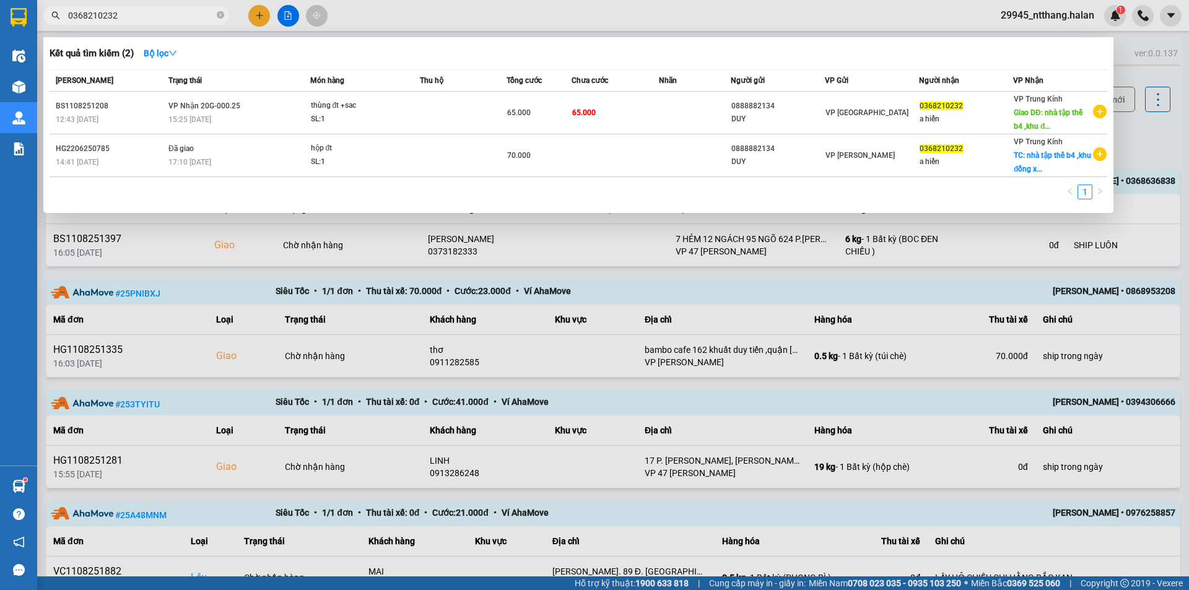
click at [153, 18] on input "0368210232" at bounding box center [141, 16] width 146 height 14
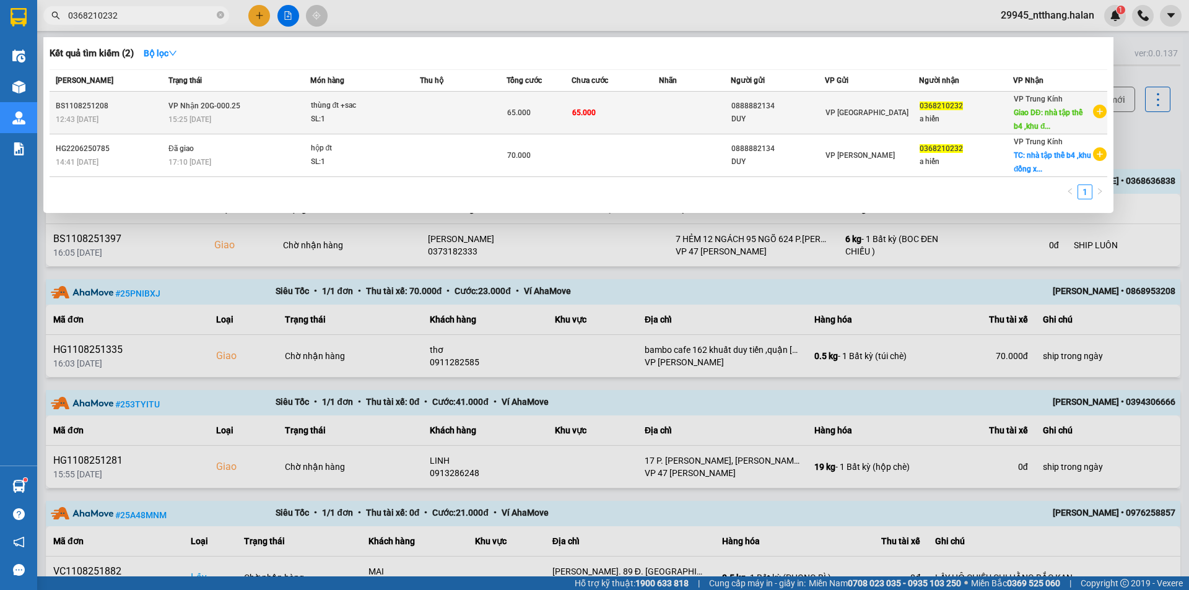
click at [544, 94] on td "65.000" at bounding box center [539, 113] width 65 height 43
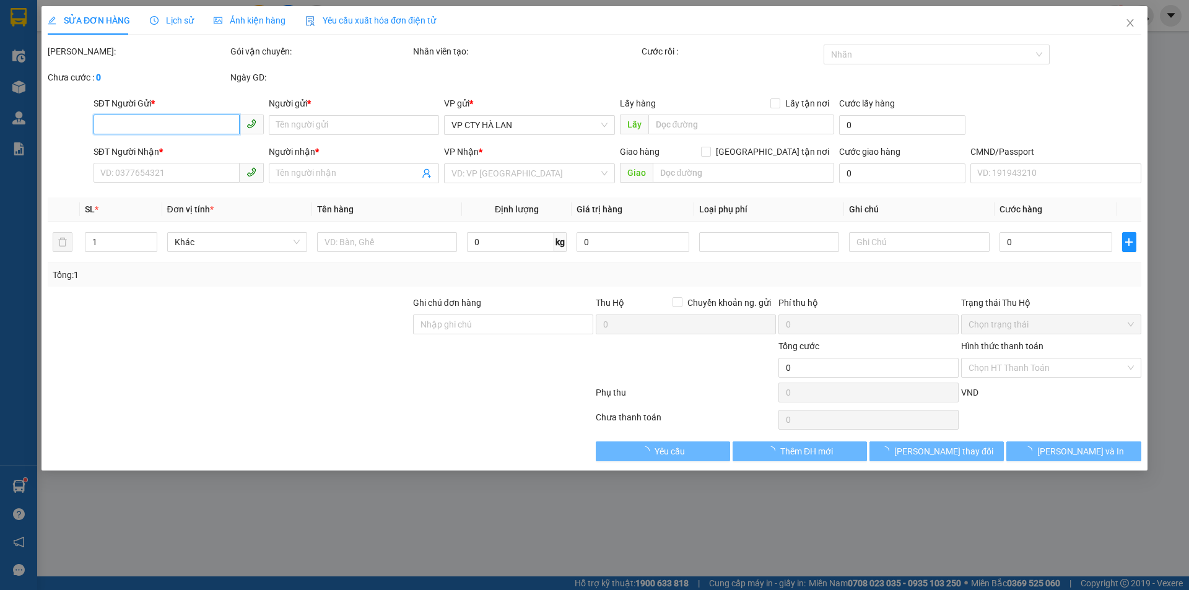
type input "0888882134"
type input "DUY"
type input "0368210232"
type input "a hiến"
type input "nhà tập thể b4 ,khu đồng xa ,mai dịch ,quận cầu giấy"
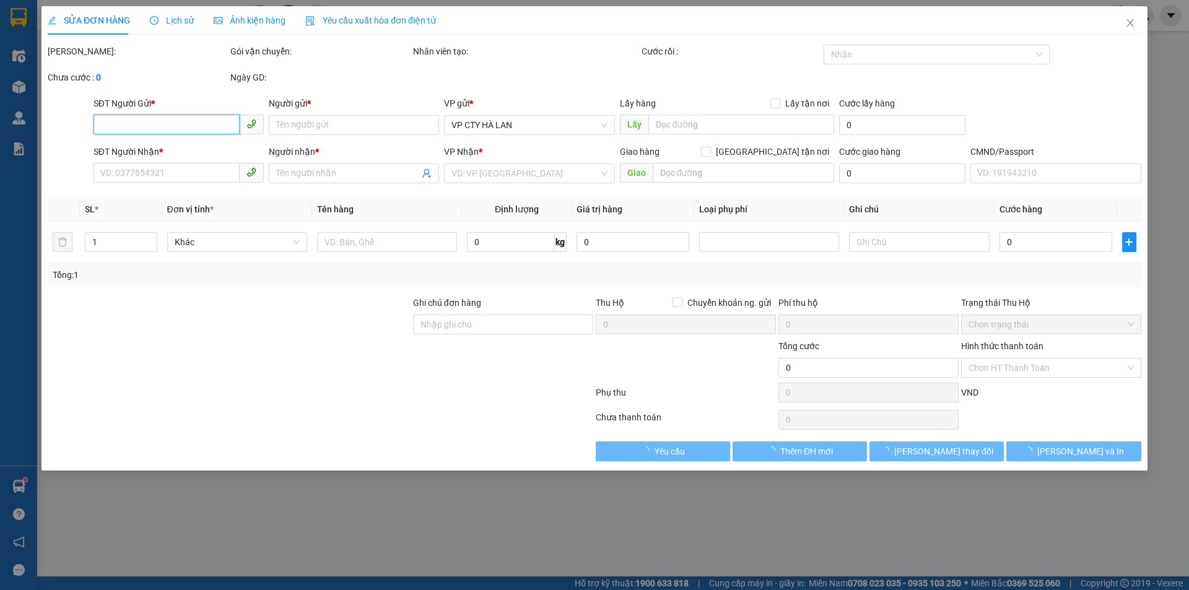
type input "kh ra vp nhận"
type input "65.000"
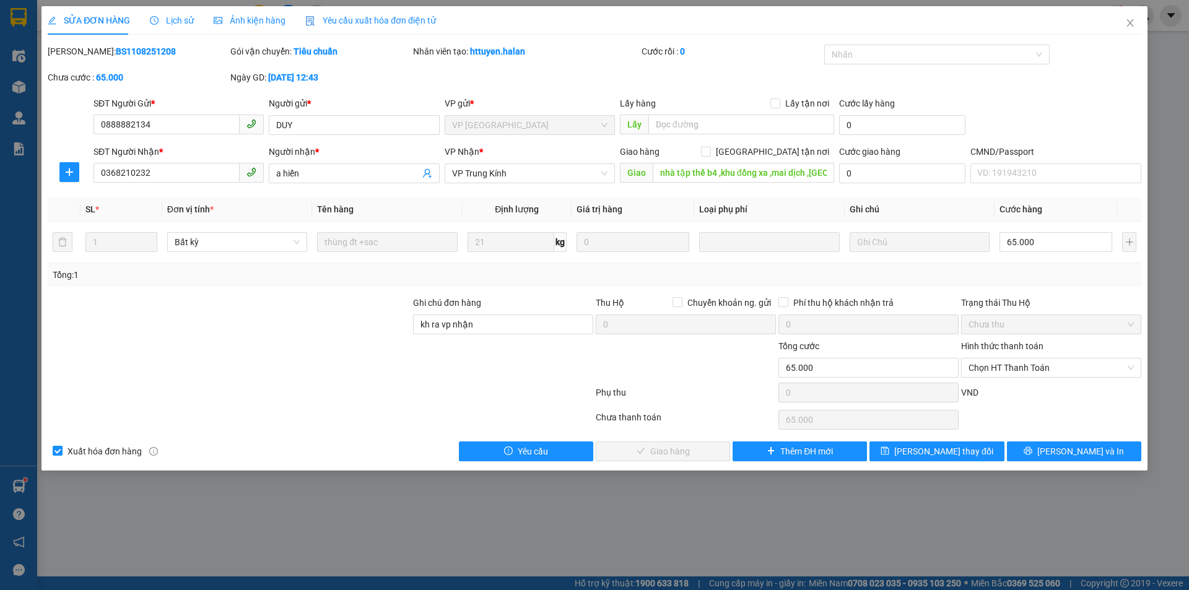
click at [169, 30] on div "Lịch sử" at bounding box center [172, 20] width 44 height 28
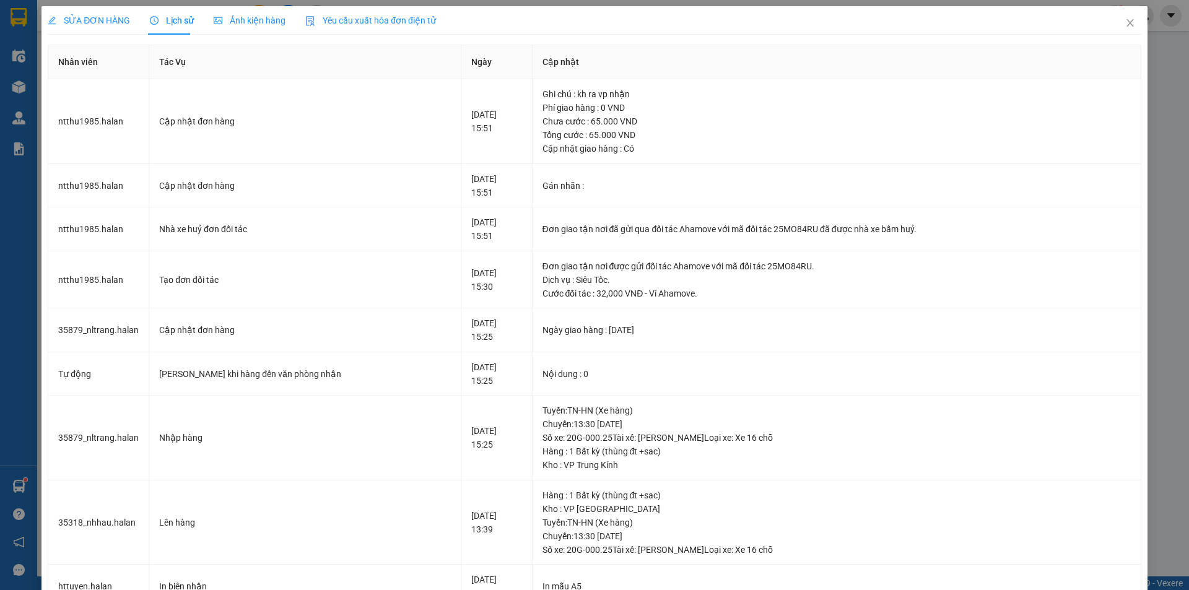
click at [107, 17] on span "SỬA ĐƠN HÀNG" at bounding box center [89, 20] width 82 height 10
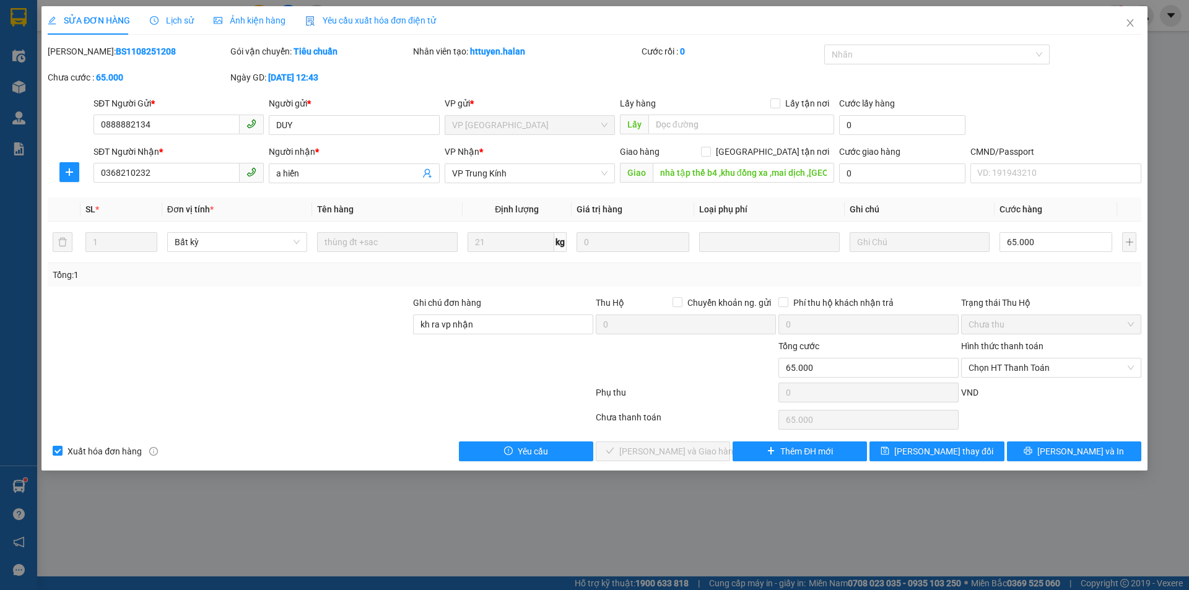
click at [169, 20] on span "Lịch sử" at bounding box center [172, 20] width 44 height 10
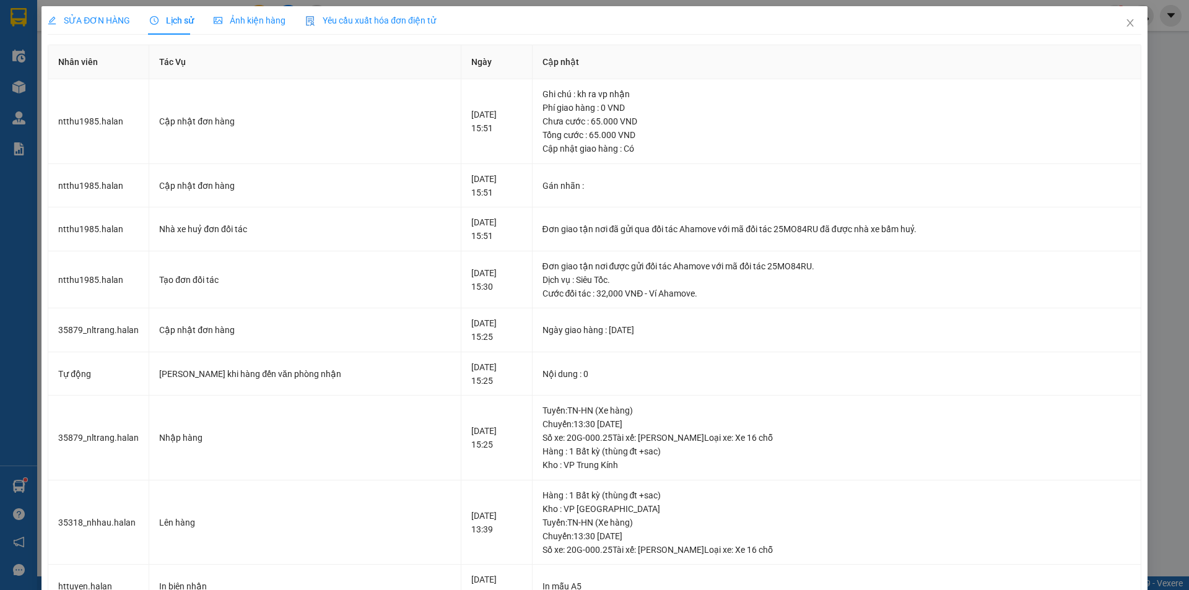
click at [84, 17] on span "SỬA ĐƠN HÀNG" at bounding box center [89, 20] width 82 height 10
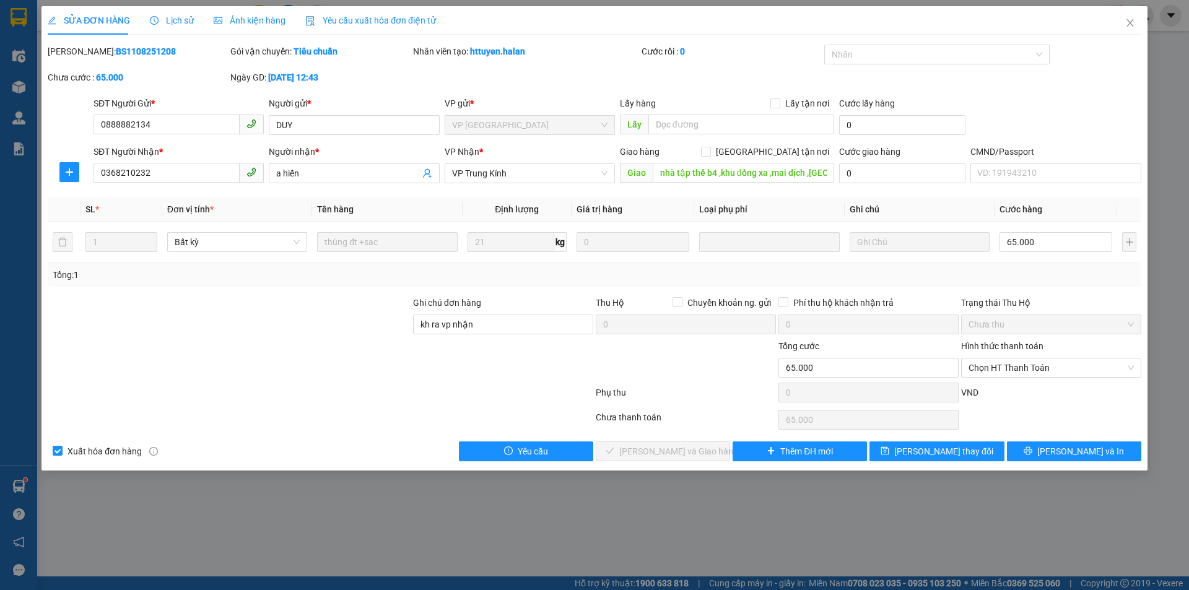
click at [186, 19] on span "Lịch sử" at bounding box center [172, 20] width 44 height 10
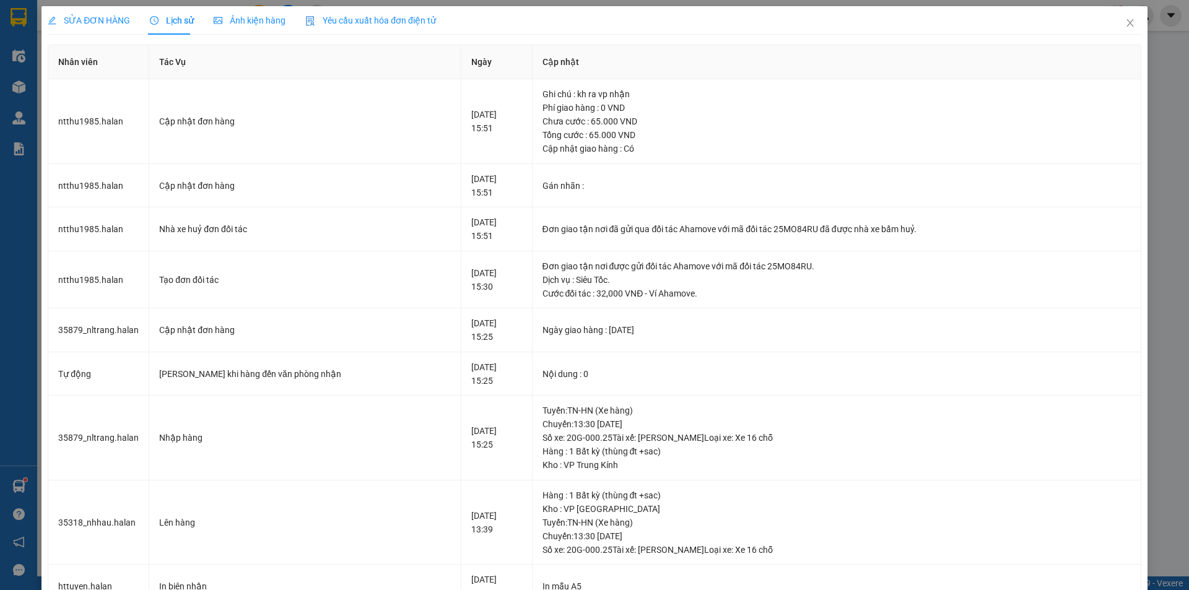
click at [85, 15] on span "SỬA ĐƠN HÀNG" at bounding box center [89, 20] width 82 height 10
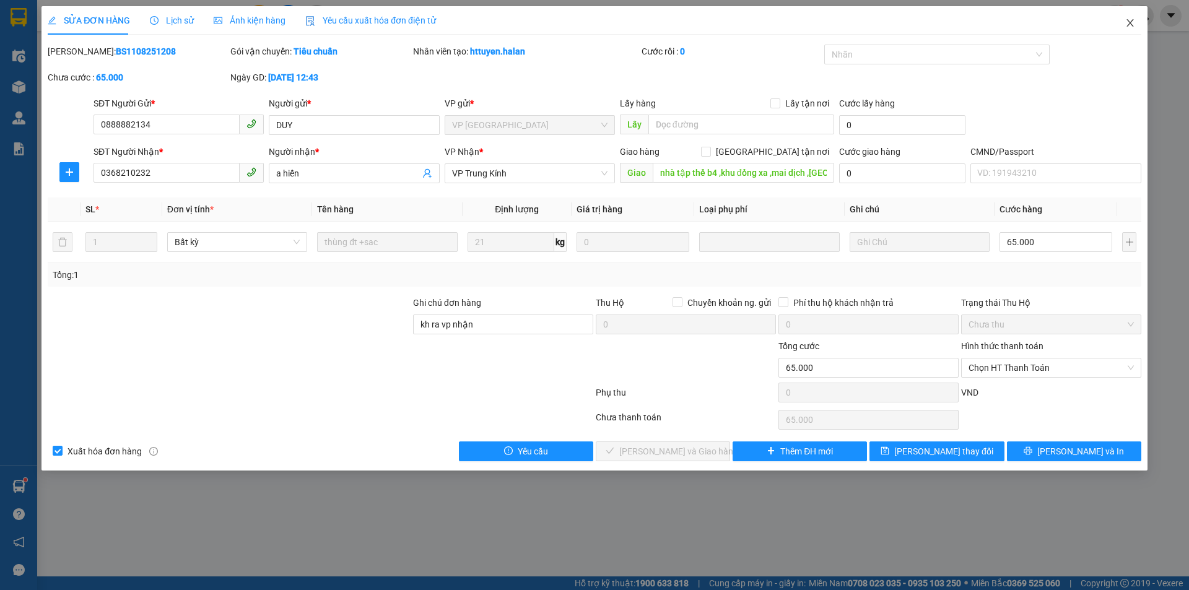
click at [1131, 19] on icon "close" at bounding box center [1130, 23] width 10 height 10
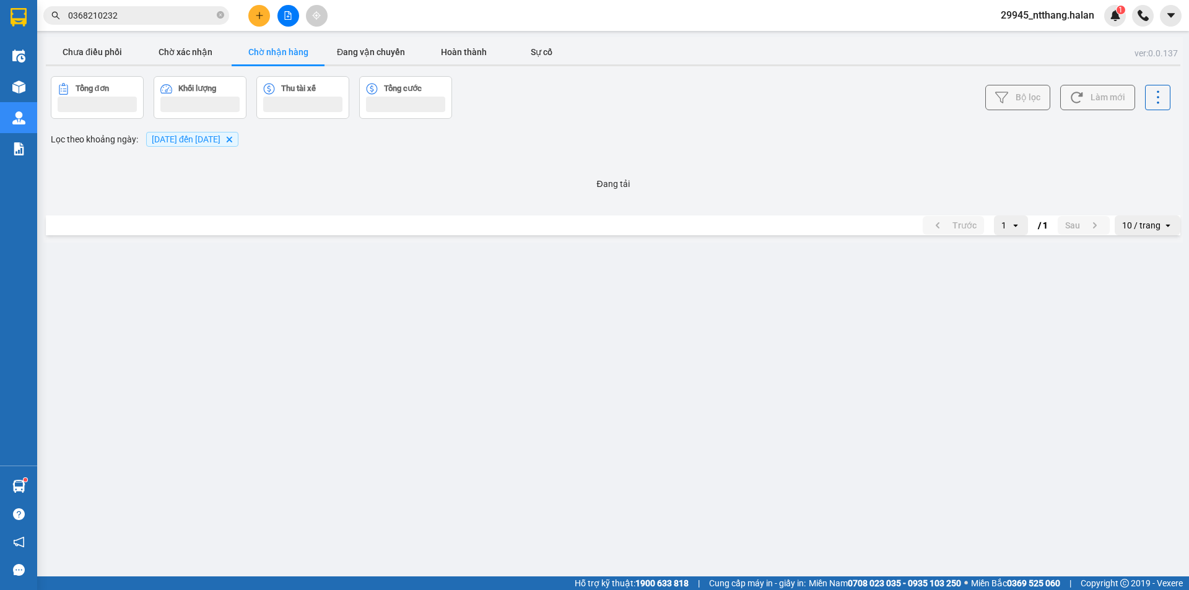
click at [164, 10] on input "0368210232" at bounding box center [141, 16] width 146 height 14
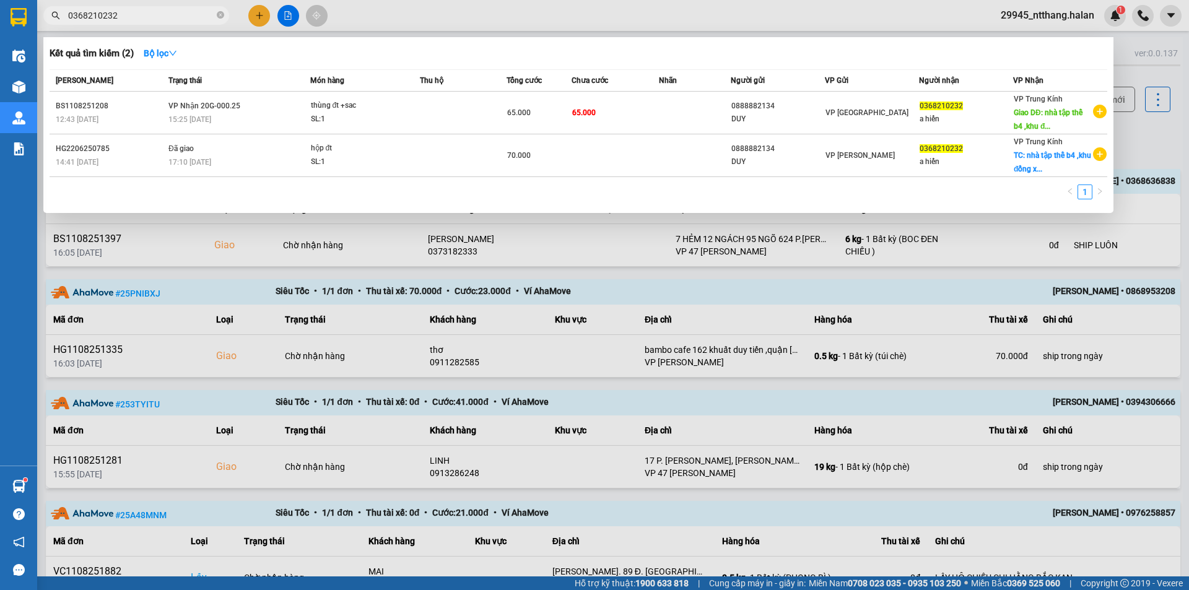
click at [164, 10] on input "0368210232" at bounding box center [141, 16] width 146 height 14
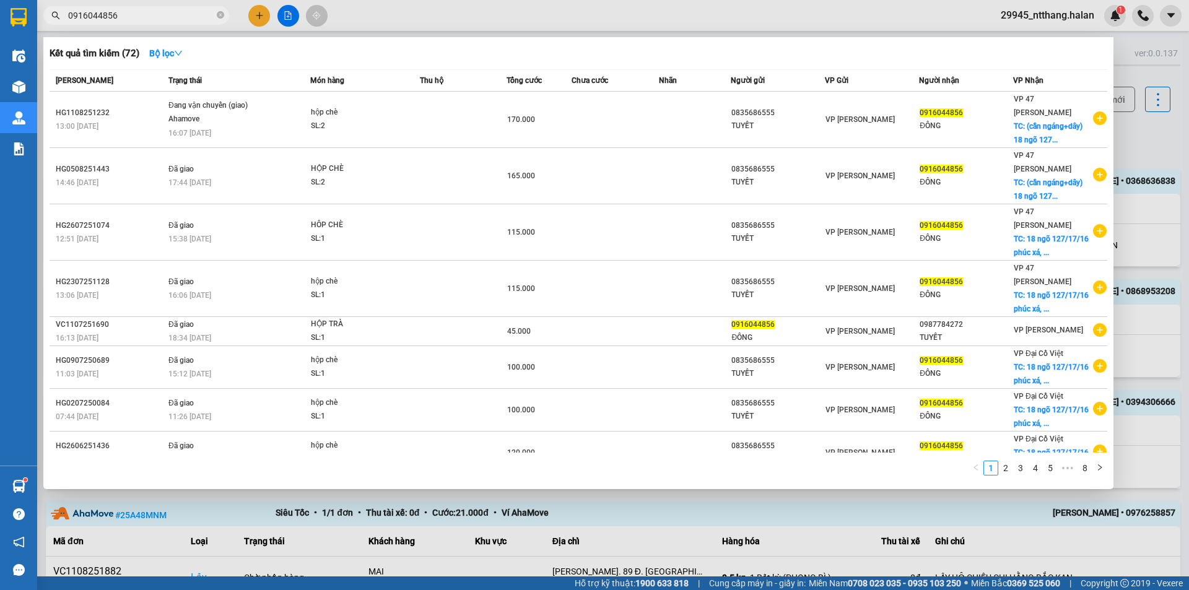
click at [1149, 128] on div at bounding box center [594, 295] width 1189 height 590
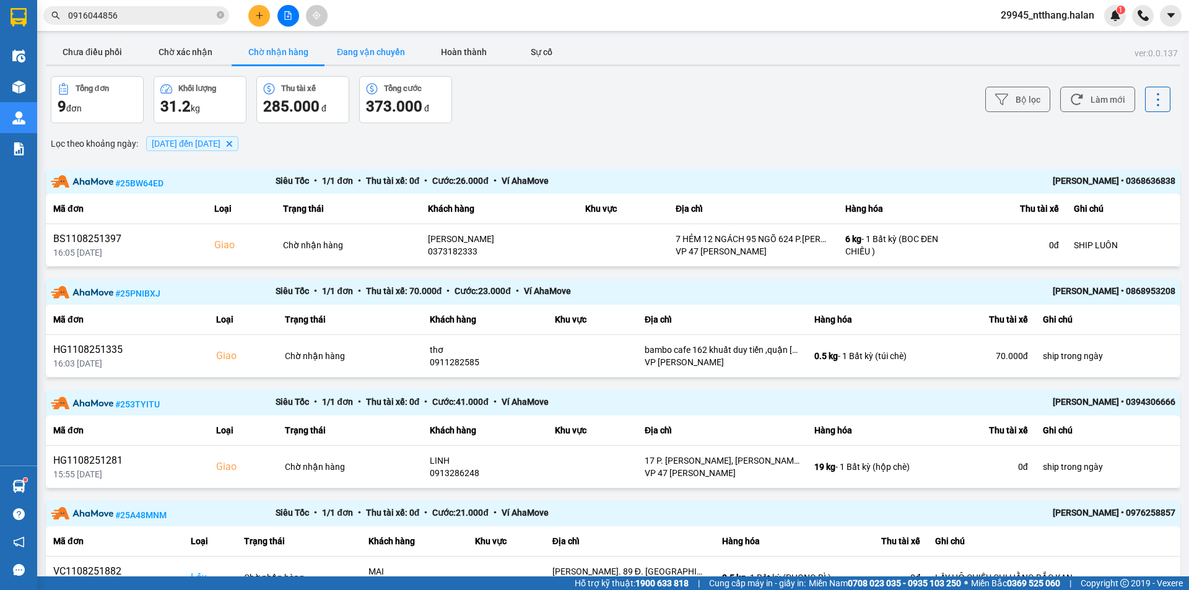
click at [383, 50] on button "Đang vận chuyển" at bounding box center [370, 52] width 93 height 25
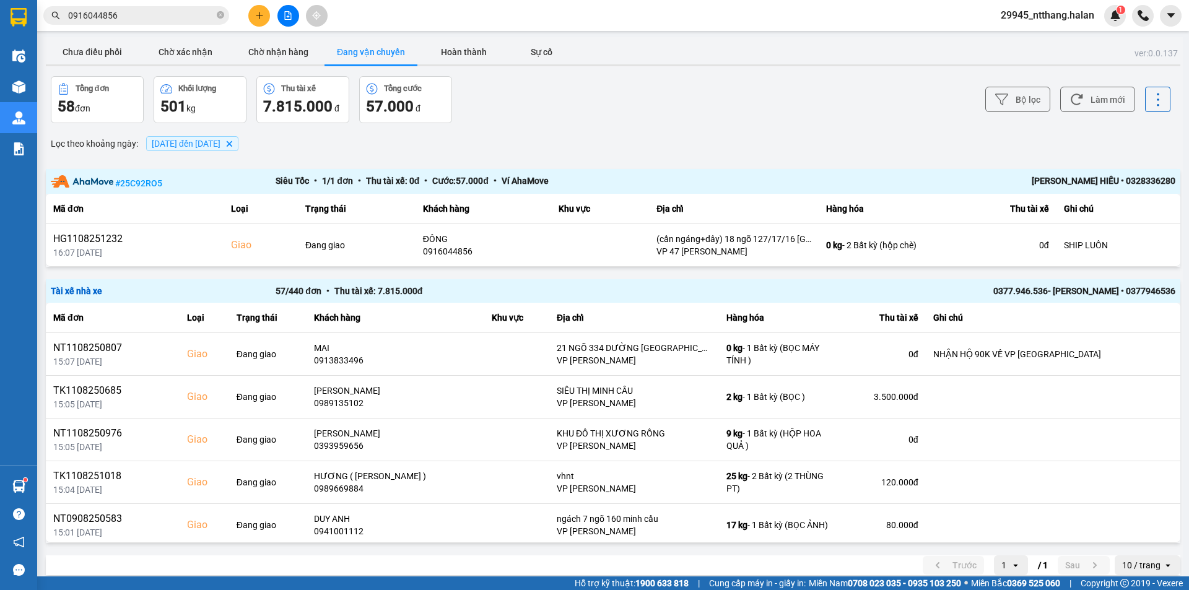
click at [150, 15] on input "0916044856" at bounding box center [141, 16] width 146 height 14
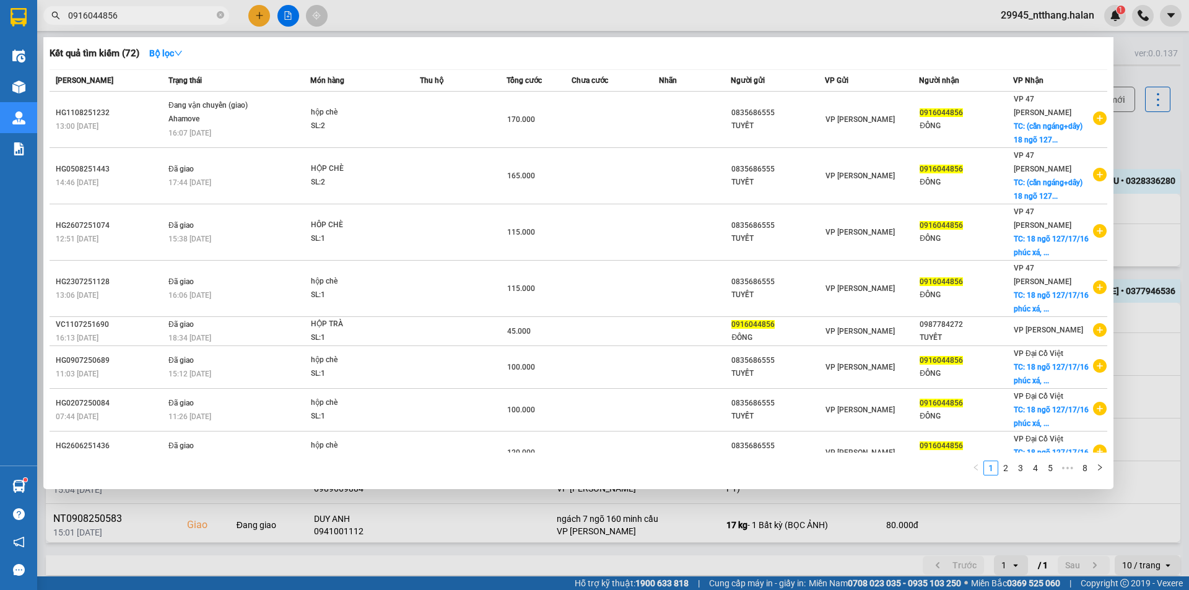
click at [1136, 142] on div at bounding box center [594, 295] width 1189 height 590
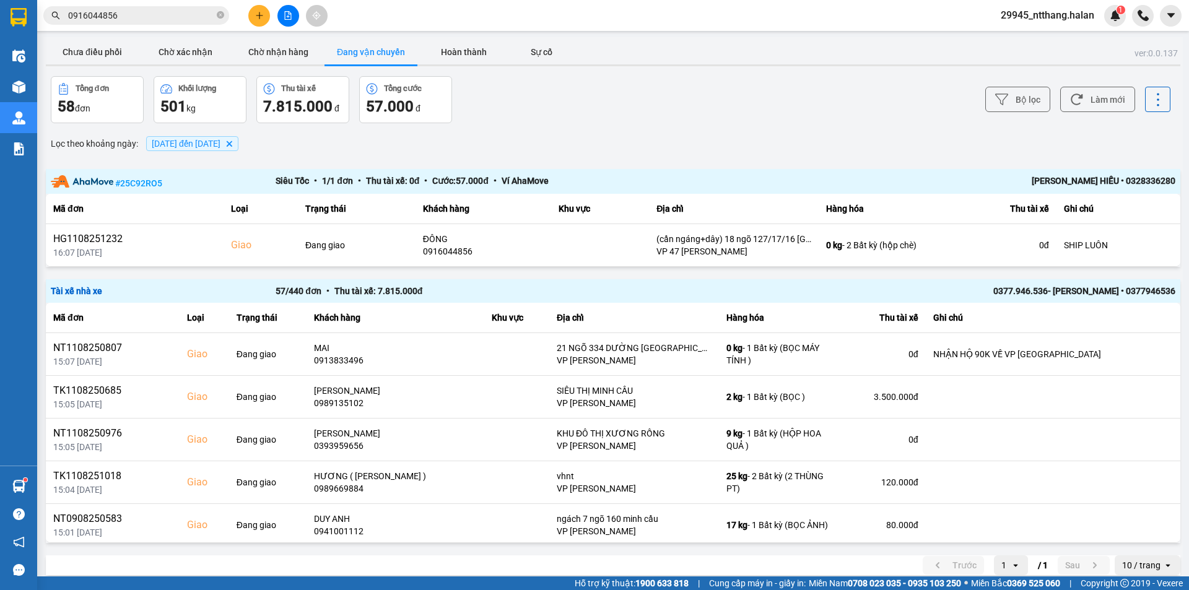
scroll to position [248, 0]
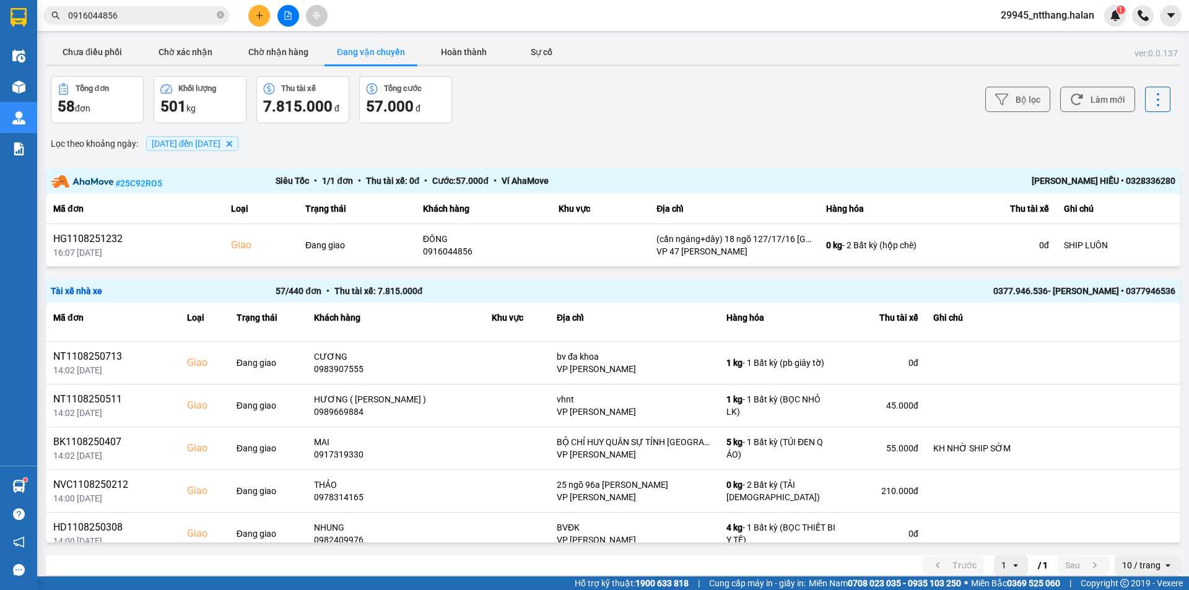
click at [138, 9] on input "0916044856" at bounding box center [141, 16] width 146 height 14
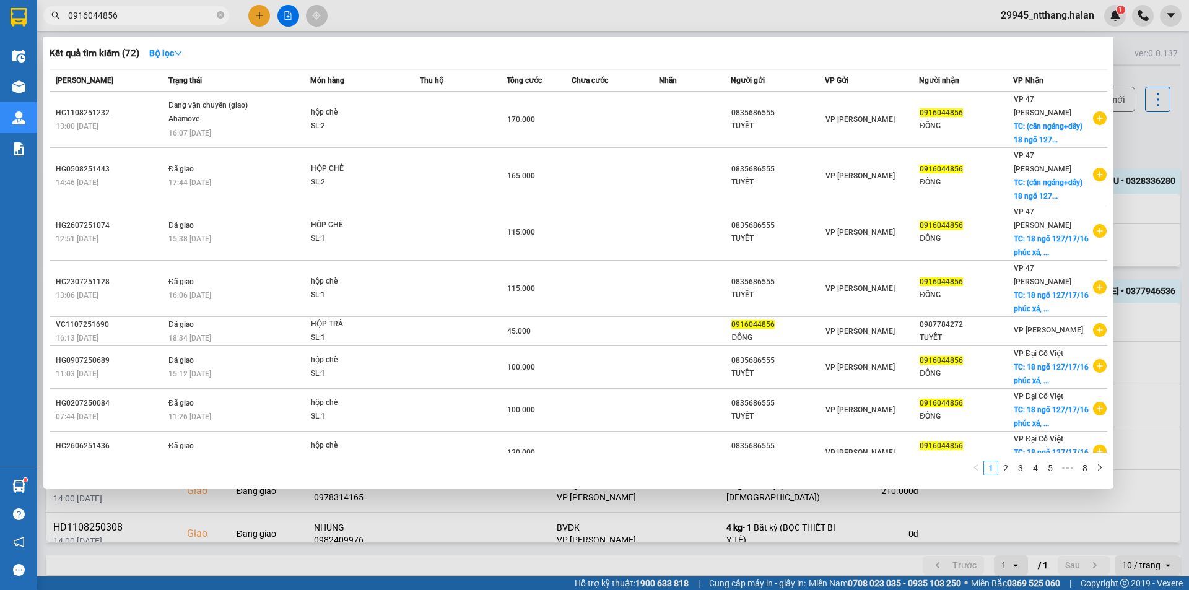
click at [138, 9] on input "0916044856" at bounding box center [141, 16] width 146 height 14
click at [147, 14] on input "0916044856" at bounding box center [141, 16] width 146 height 14
drag, startPoint x: 1159, startPoint y: 140, endPoint x: 613, endPoint y: 3, distance: 562.5
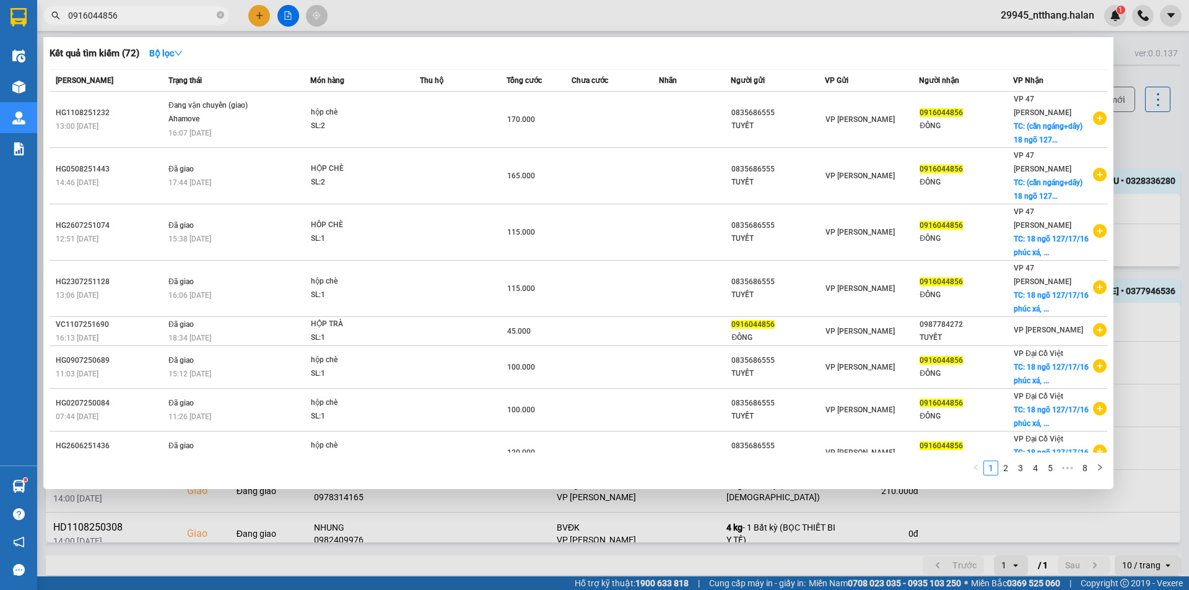
click at [1158, 140] on div at bounding box center [594, 295] width 1189 height 590
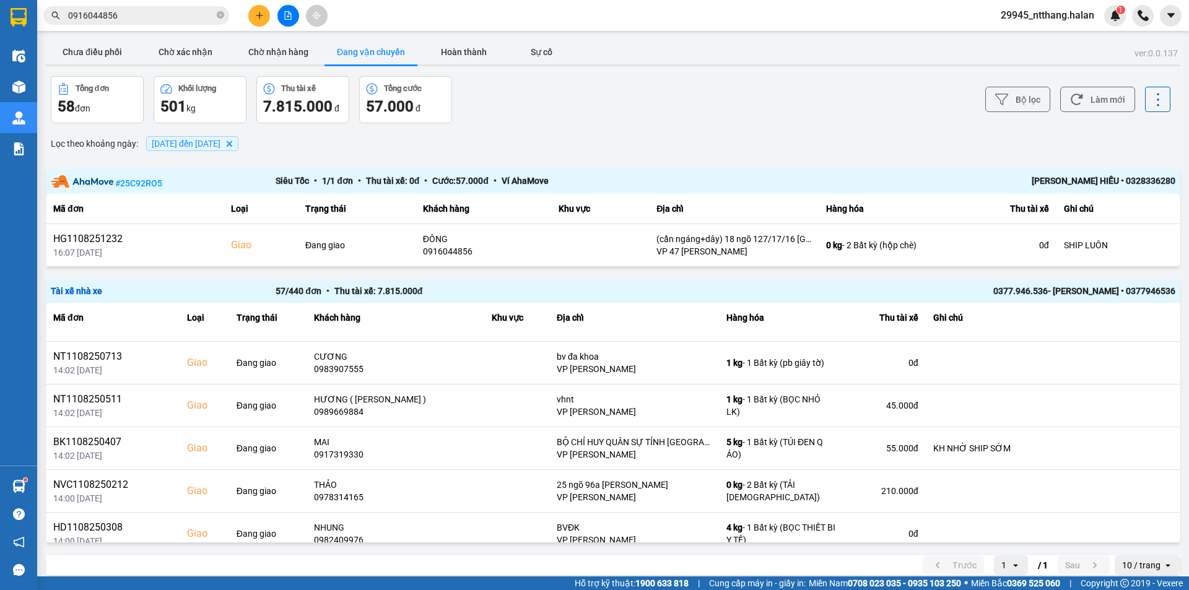
click at [136, 14] on input "0916044856" at bounding box center [141, 16] width 146 height 14
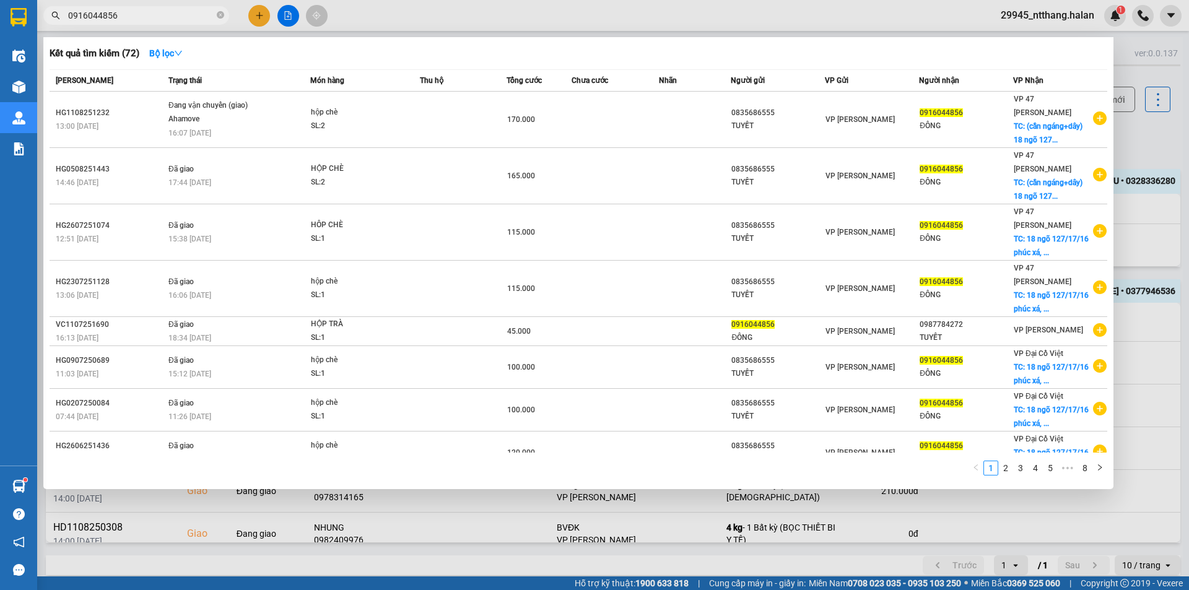
click at [136, 14] on input "0916044856" at bounding box center [141, 16] width 146 height 14
click at [163, 17] on input "0916044856" at bounding box center [141, 16] width 146 height 14
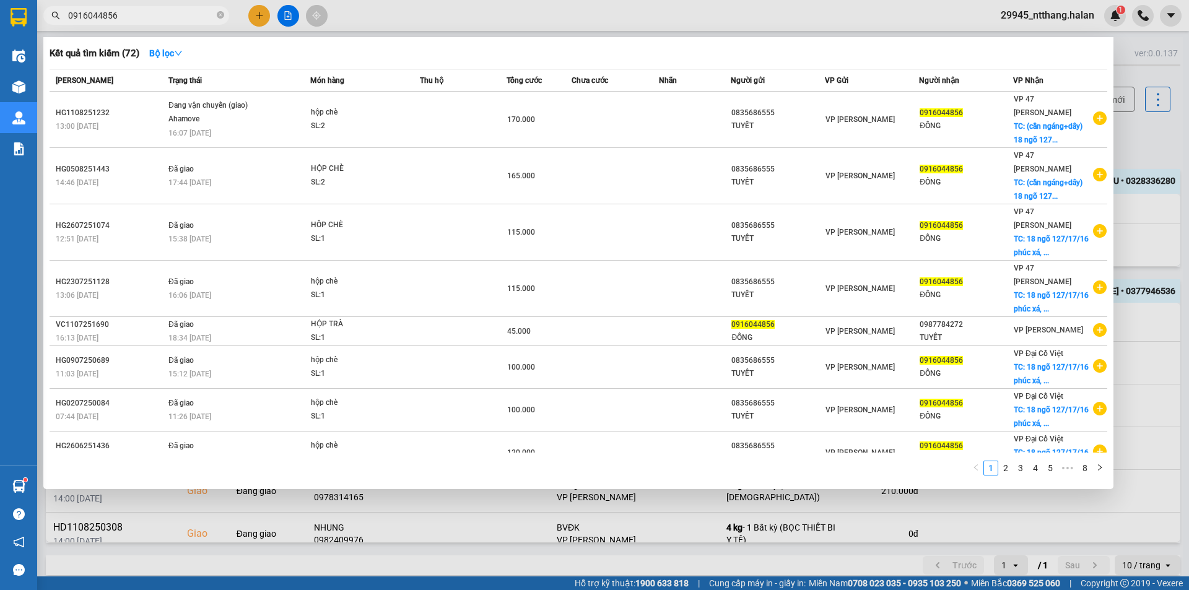
click at [163, 17] on input "0916044856" at bounding box center [141, 16] width 146 height 14
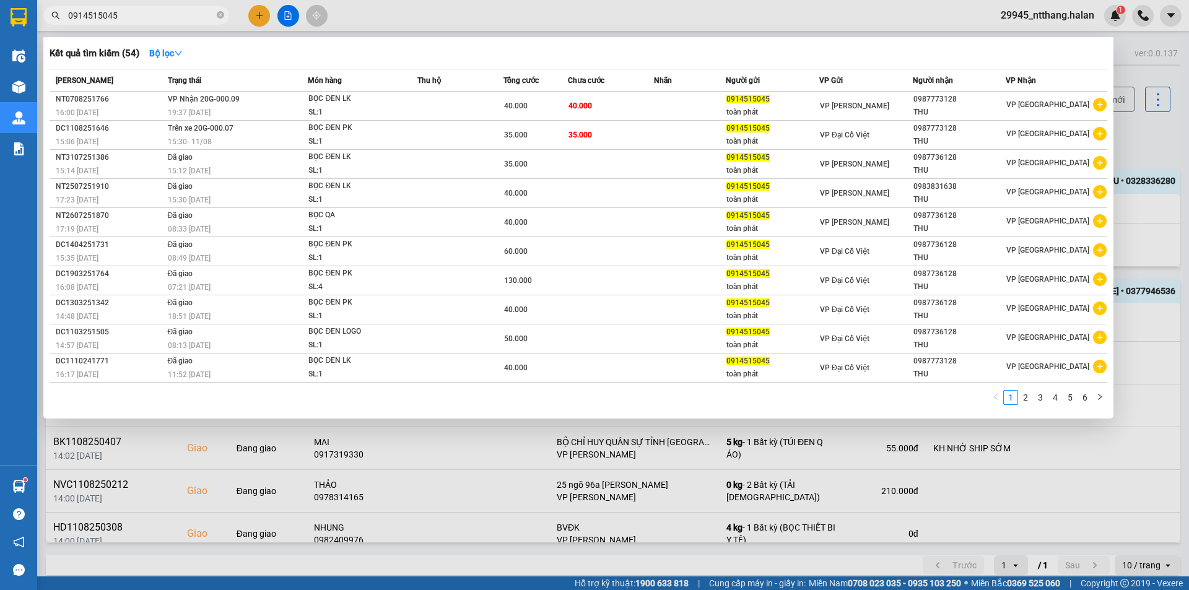
click at [1144, 132] on div at bounding box center [594, 295] width 1189 height 590
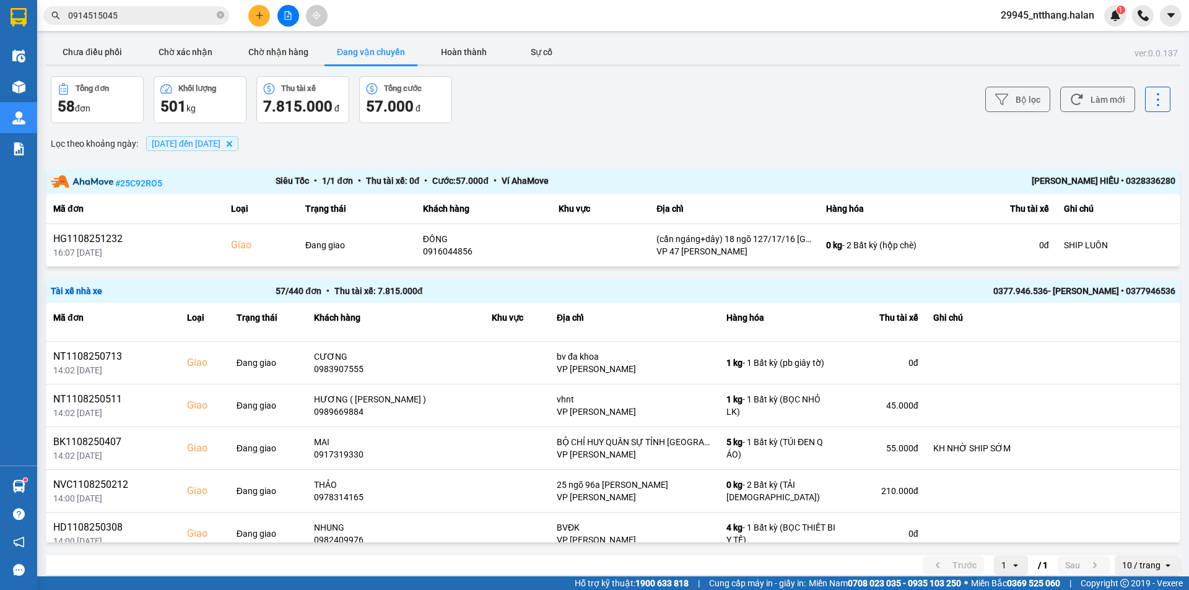
click at [90, 15] on input "0914515045" at bounding box center [141, 16] width 146 height 14
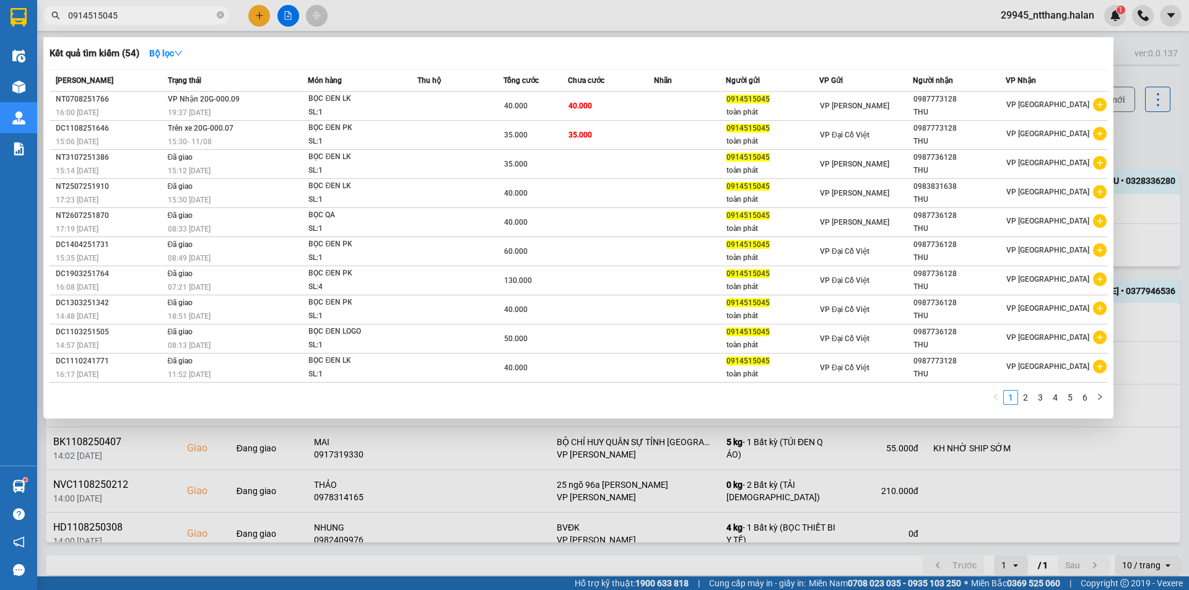
click at [90, 15] on input "0914515045" at bounding box center [141, 16] width 146 height 14
click at [1128, 134] on div at bounding box center [594, 295] width 1189 height 590
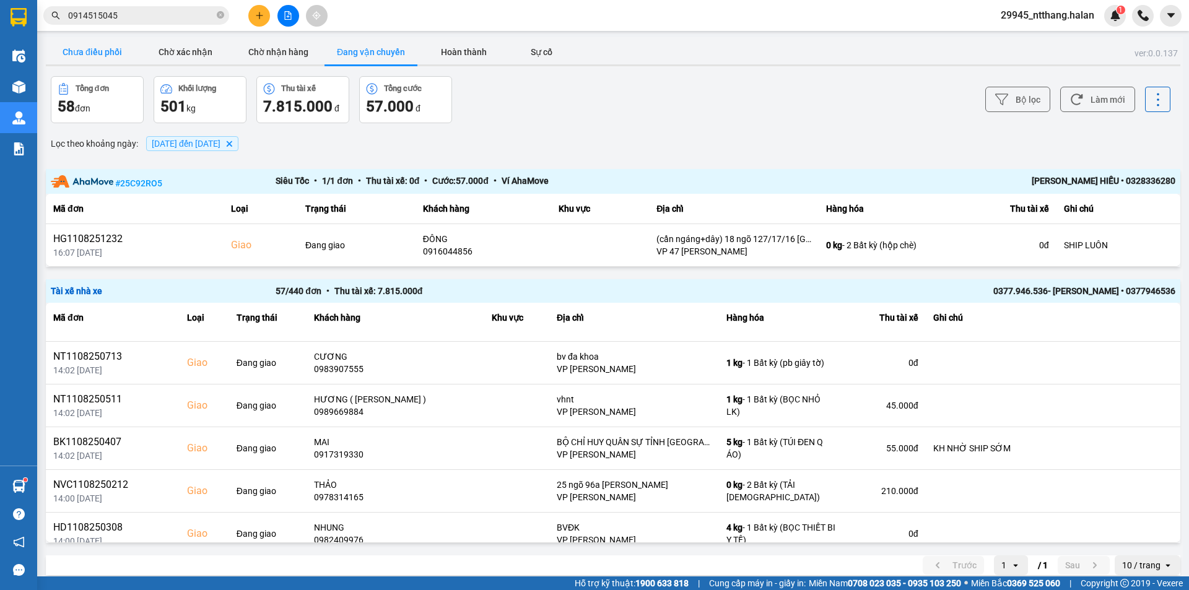
click at [91, 49] on button "Chưa điều phối" at bounding box center [92, 52] width 93 height 25
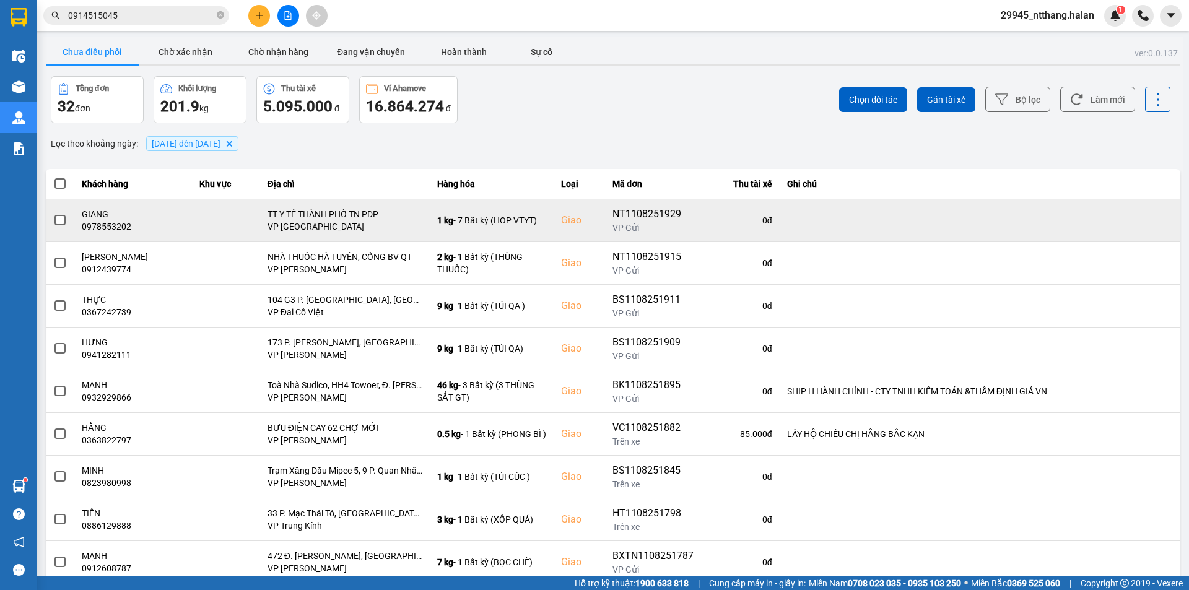
scroll to position [79, 0]
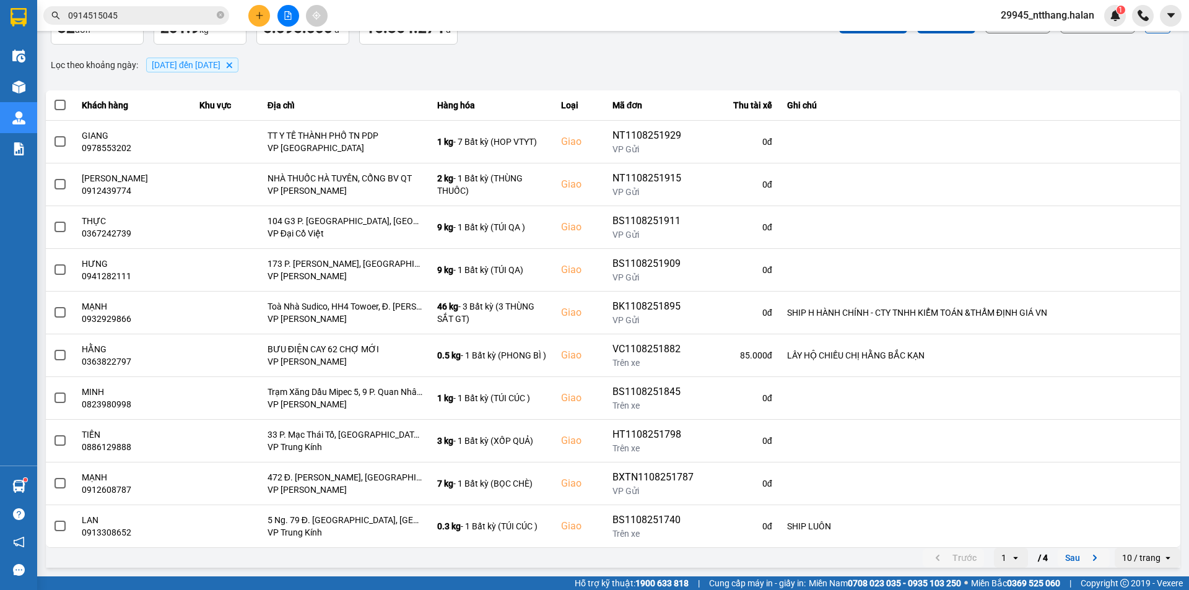
click at [1066, 563] on button "Sau" at bounding box center [1084, 558] width 52 height 19
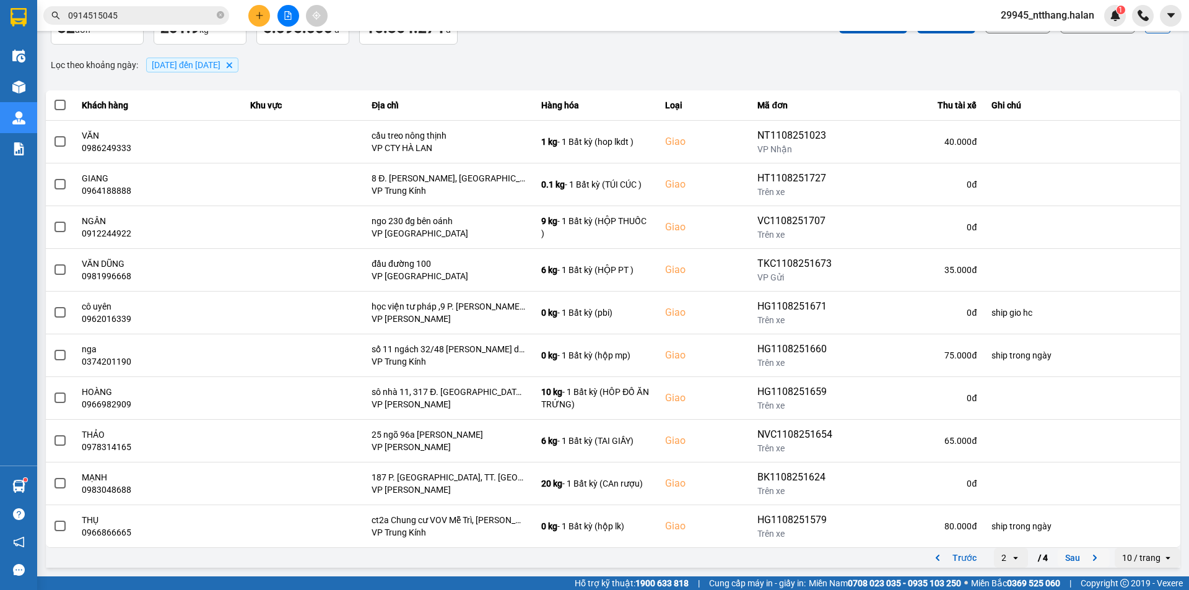
click at [1068, 554] on button "Sau" at bounding box center [1084, 558] width 52 height 19
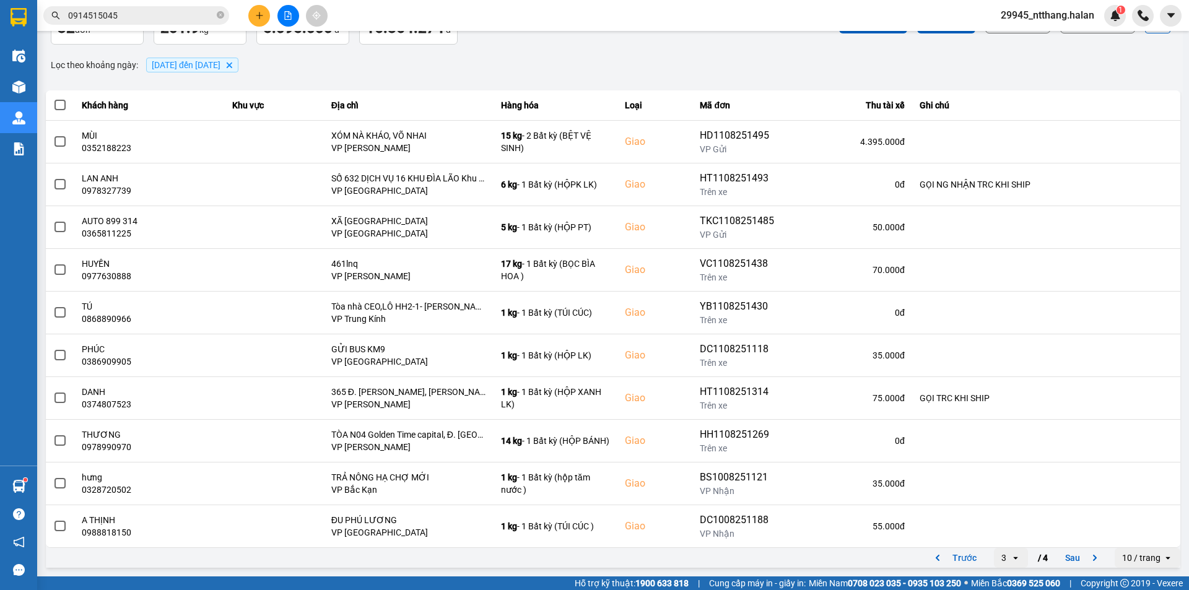
click at [834, 565] on div "Trước 3 open / 4 Sau 10 / trang open" at bounding box center [613, 558] width 1134 height 20
click at [139, 22] on input "0914515045" at bounding box center [141, 16] width 146 height 14
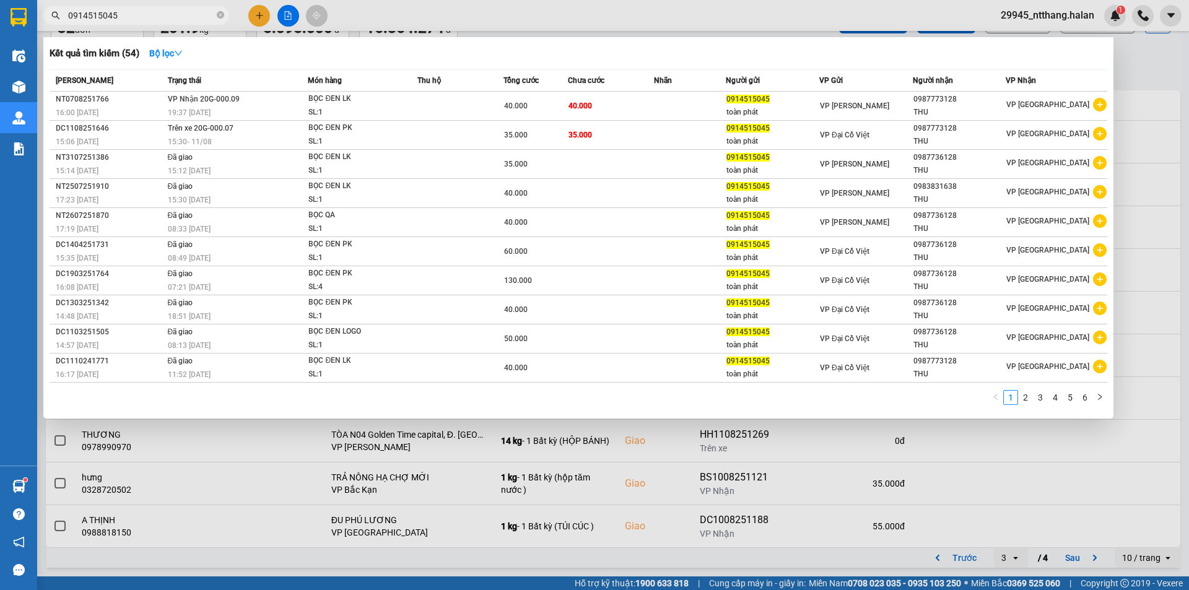
click at [139, 22] on input "0914515045" at bounding box center [141, 16] width 146 height 14
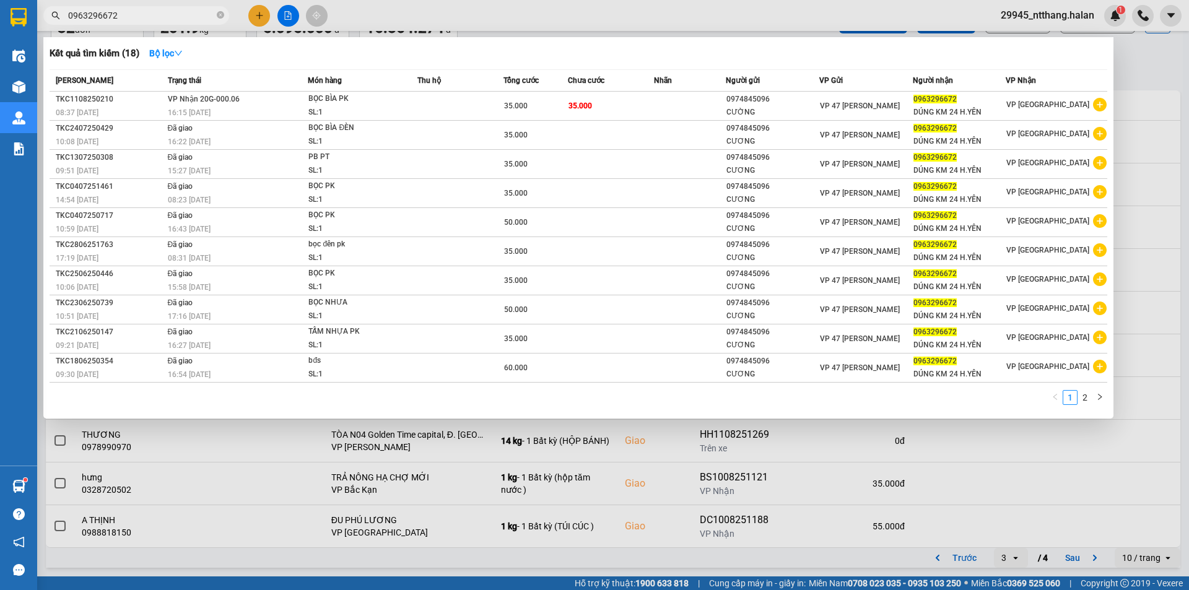
click at [837, 55] on div "Kết quả tìm kiếm ( 18 ) Bộ lọc" at bounding box center [579, 53] width 1058 height 20
click at [186, 14] on input "0963296672" at bounding box center [141, 16] width 146 height 14
click at [1139, 113] on div at bounding box center [594, 295] width 1189 height 590
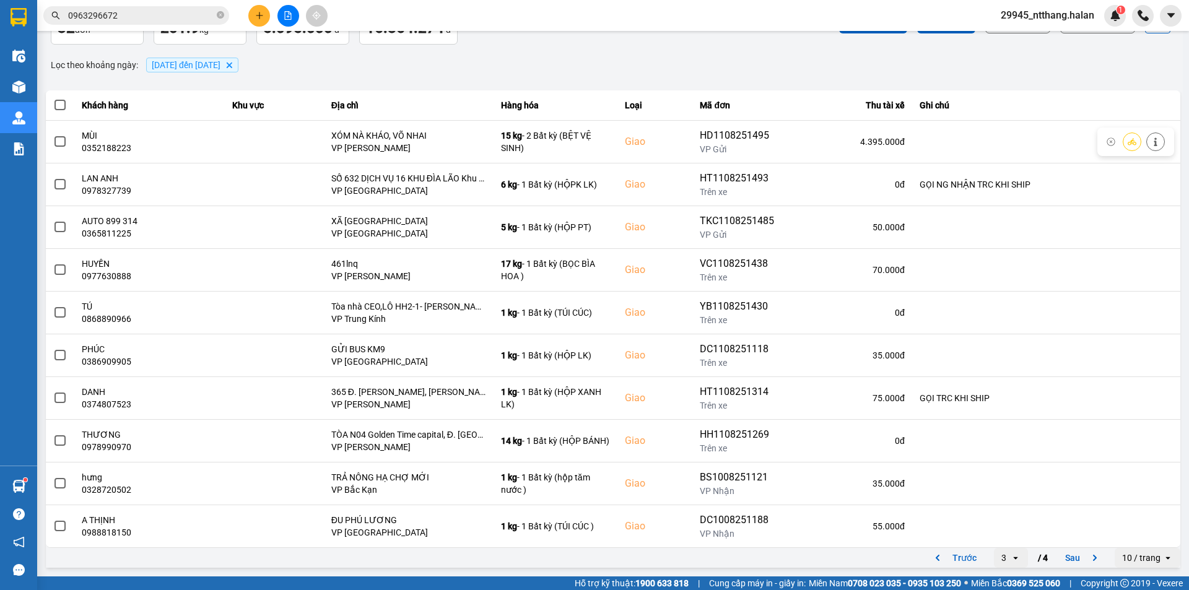
scroll to position [0, 0]
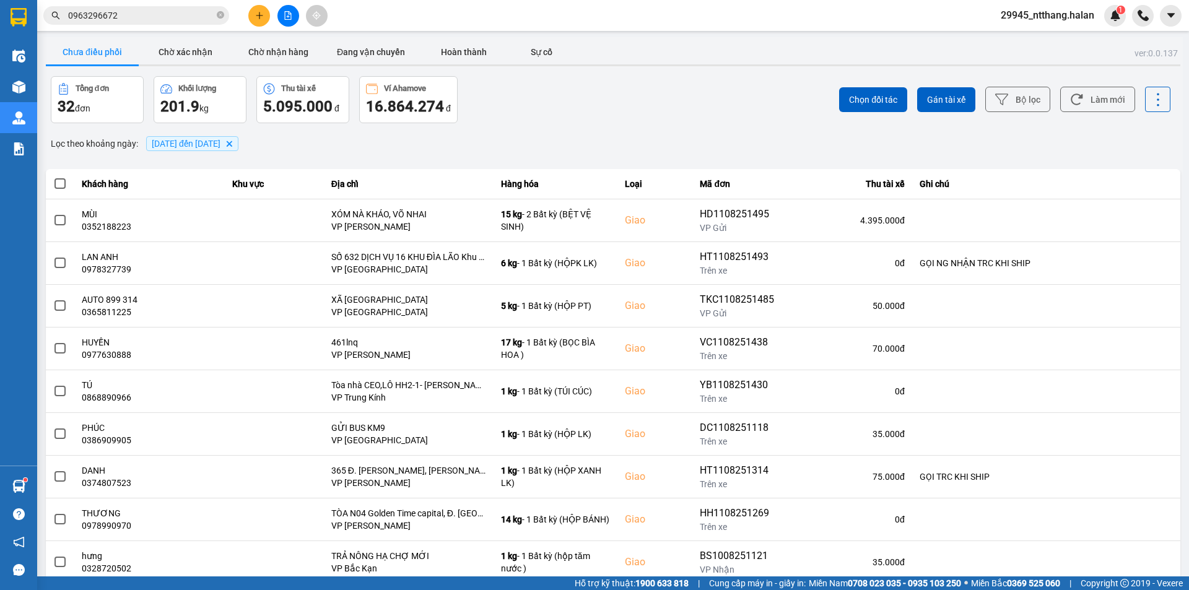
drag, startPoint x: 204, startPoint y: 53, endPoint x: 79, endPoint y: 53, distance: 125.1
click at [202, 53] on button "Chờ xác nhận" at bounding box center [185, 52] width 93 height 25
click at [79, 53] on button "Chưa điều phối" at bounding box center [92, 52] width 93 height 25
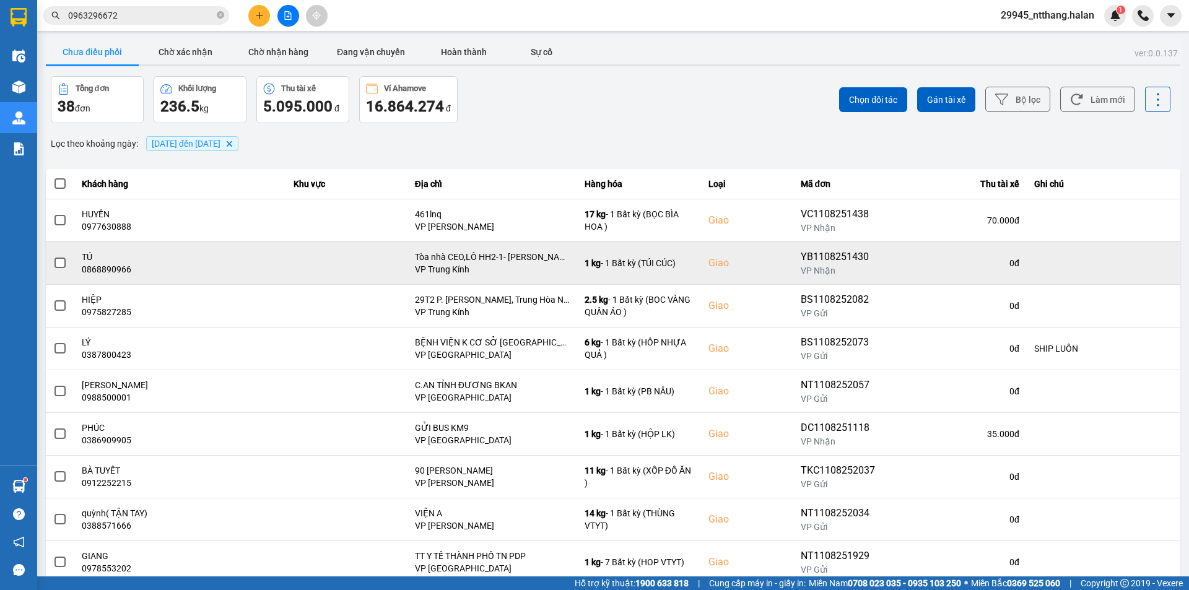
click at [59, 261] on span at bounding box center [59, 263] width 11 height 11
click at [53, 256] on input "checkbox" at bounding box center [53, 256] width 0 height 0
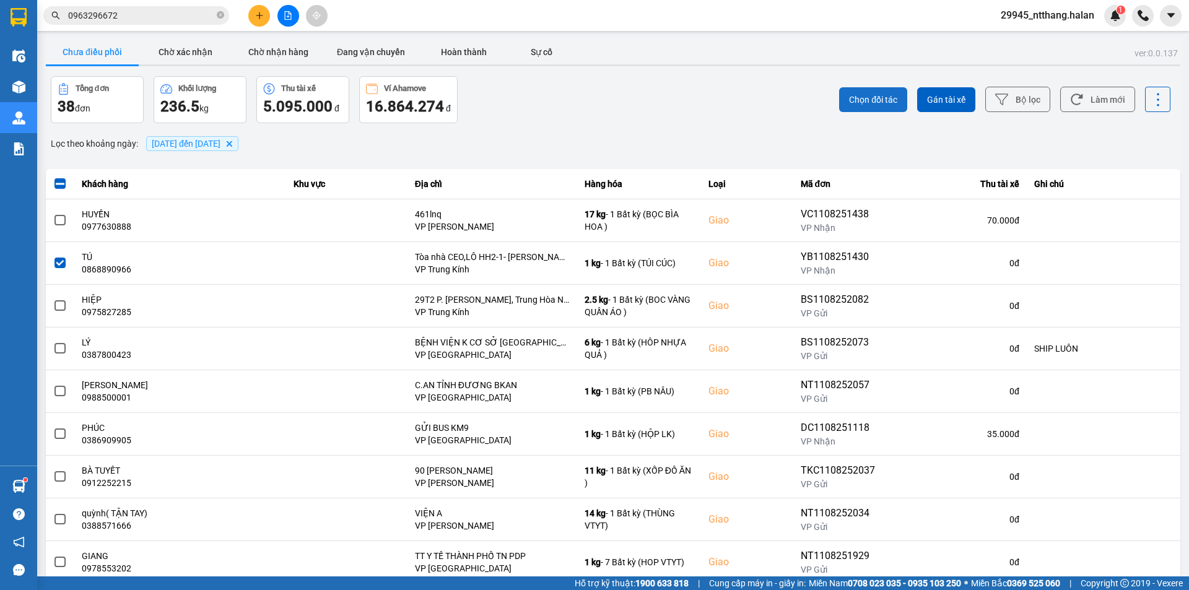
click at [873, 107] on button "Chọn đối tác" at bounding box center [873, 99] width 68 height 25
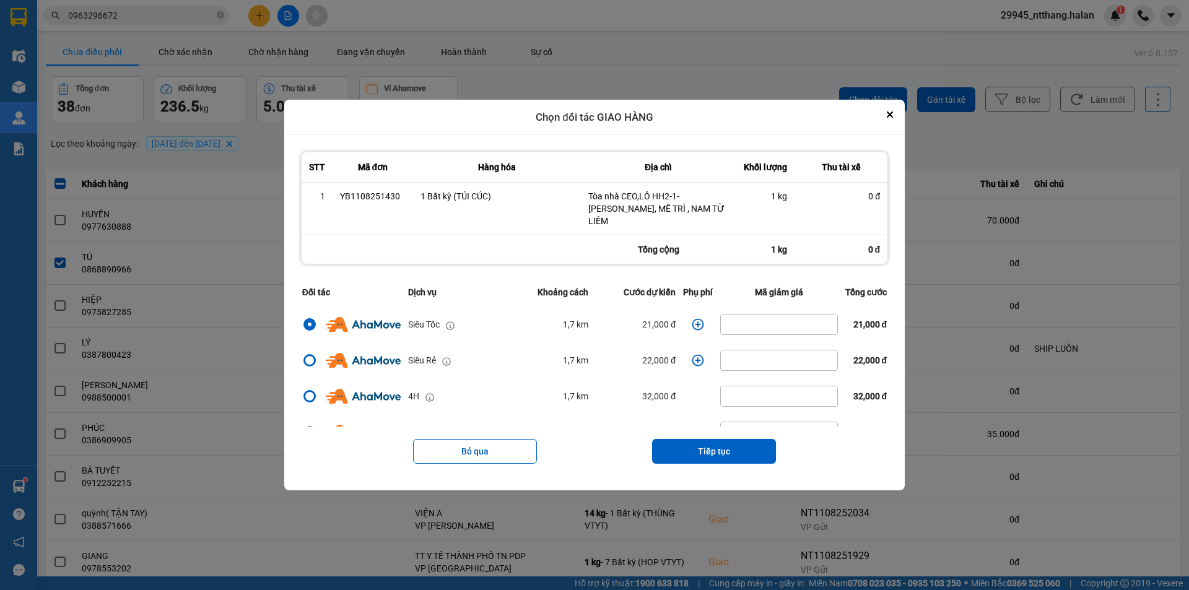
click at [731, 427] on div "Bỏ qua Tiếp tục" at bounding box center [594, 452] width 592 height 50
click at [736, 440] on button "Tiếp tục" at bounding box center [714, 451] width 124 height 25
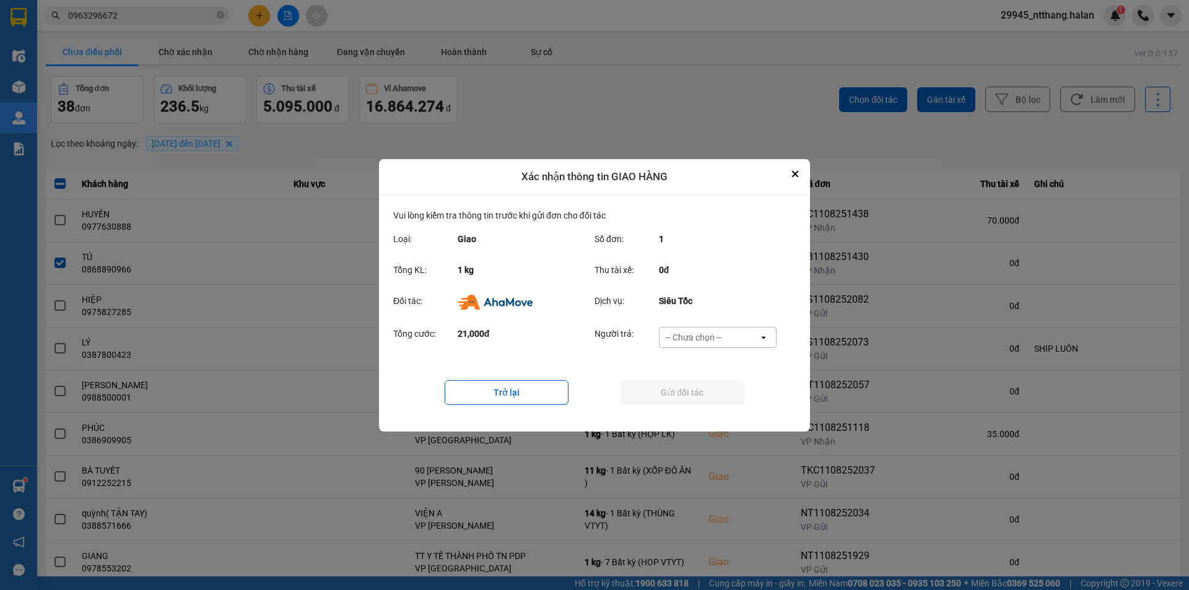
click at [742, 338] on div "-- Chưa chọn --" at bounding box center [709, 338] width 99 height 20
click at [733, 409] on div "Ví Ahamove" at bounding box center [717, 408] width 118 height 22
click at [703, 398] on button "Gửi đối tác" at bounding box center [683, 392] width 124 height 25
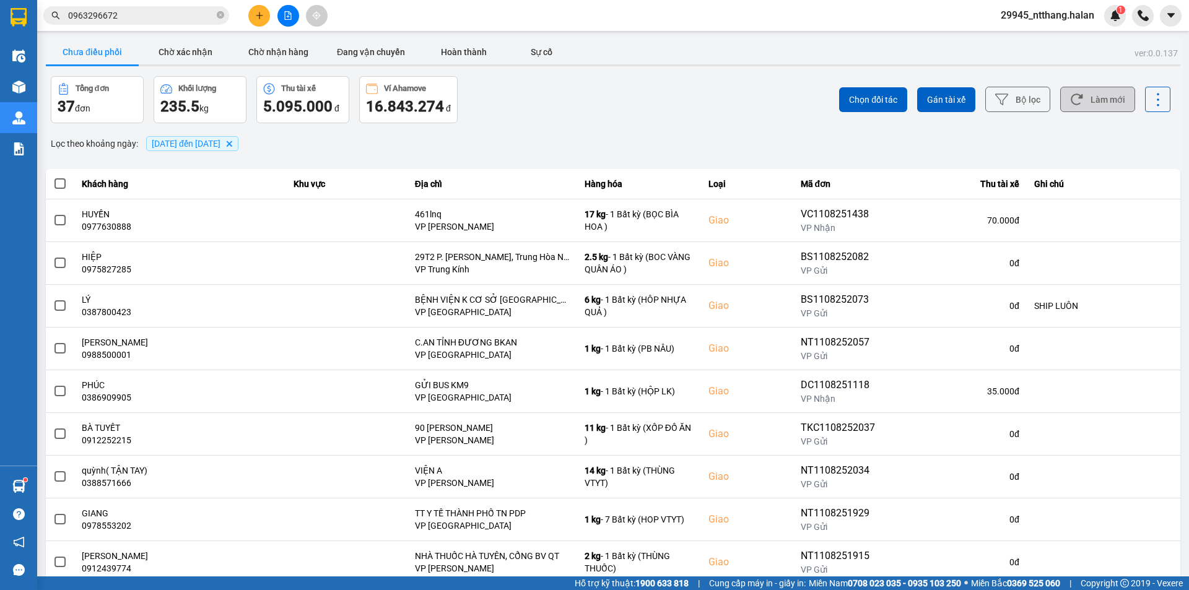
click at [1095, 102] on button "Làm mới" at bounding box center [1097, 99] width 75 height 25
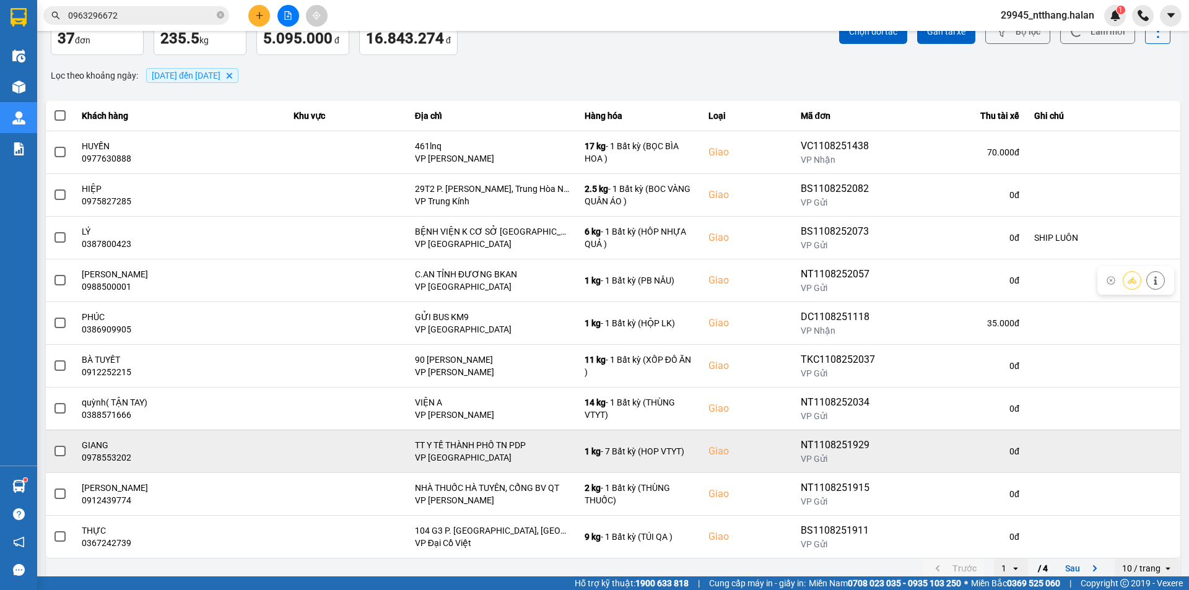
scroll to position [79, 0]
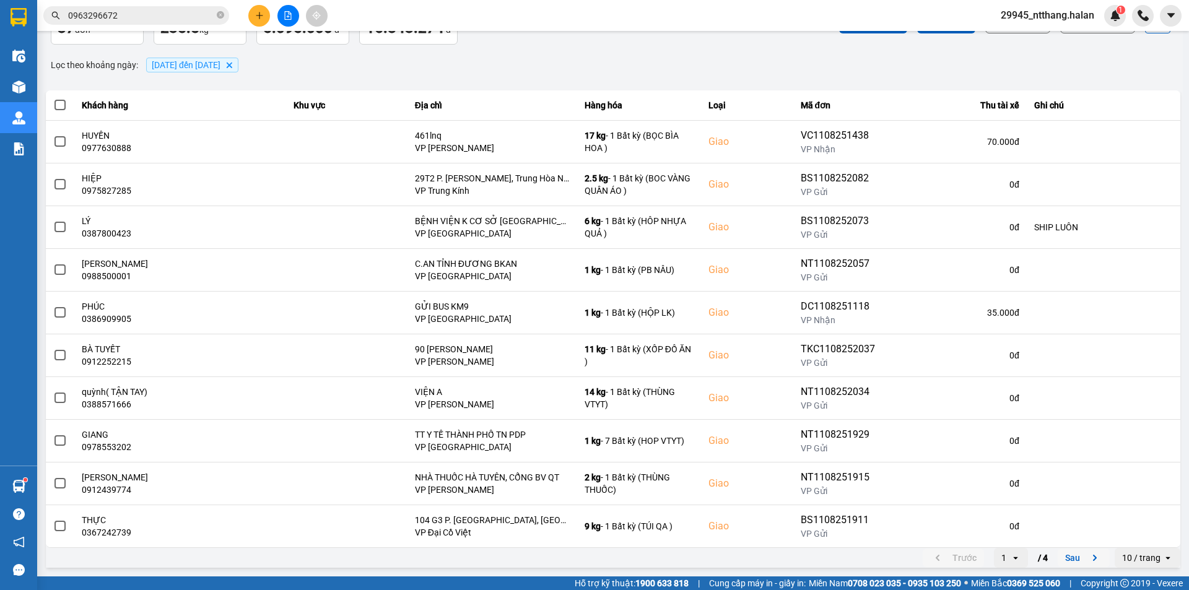
click at [1066, 562] on button "Sau" at bounding box center [1084, 558] width 52 height 19
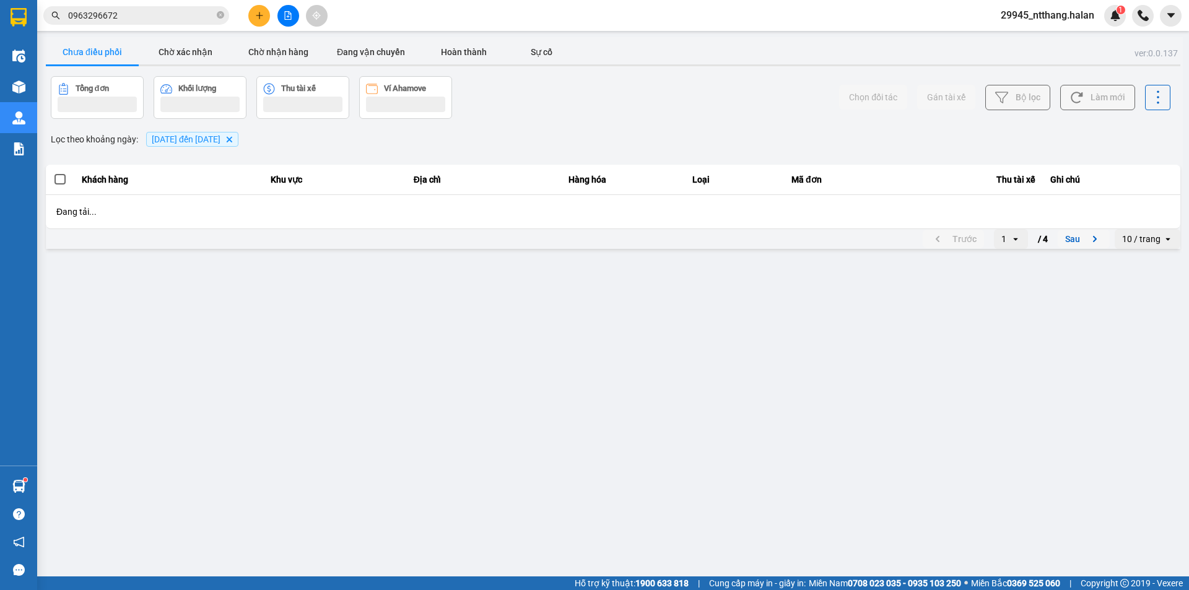
scroll to position [0, 0]
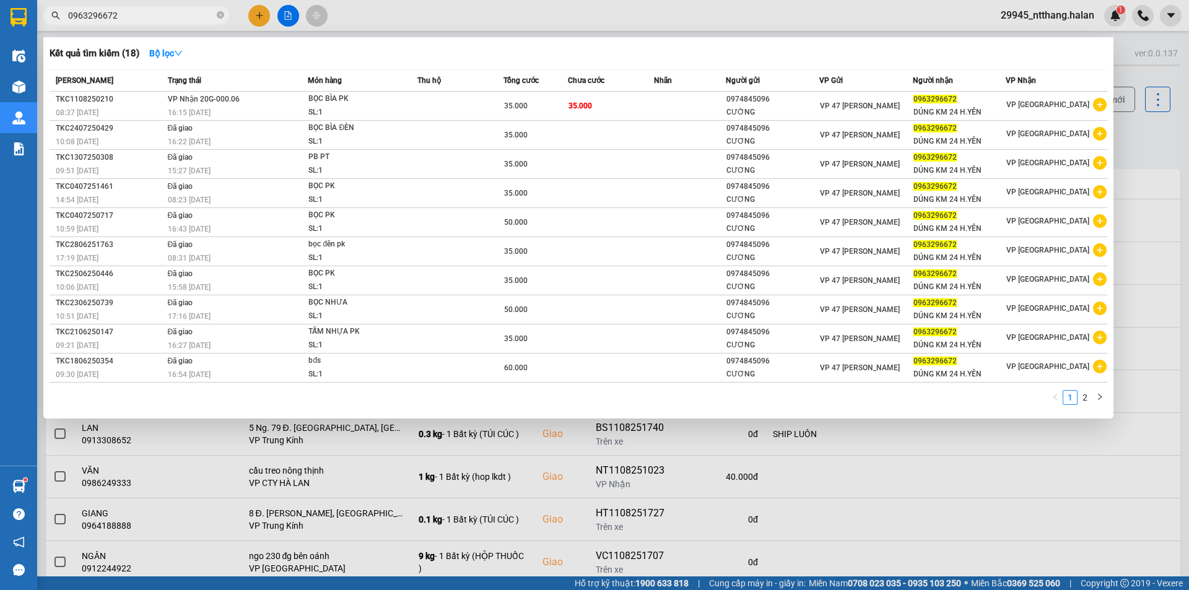
click at [143, 11] on input "0963296672" at bounding box center [141, 16] width 146 height 14
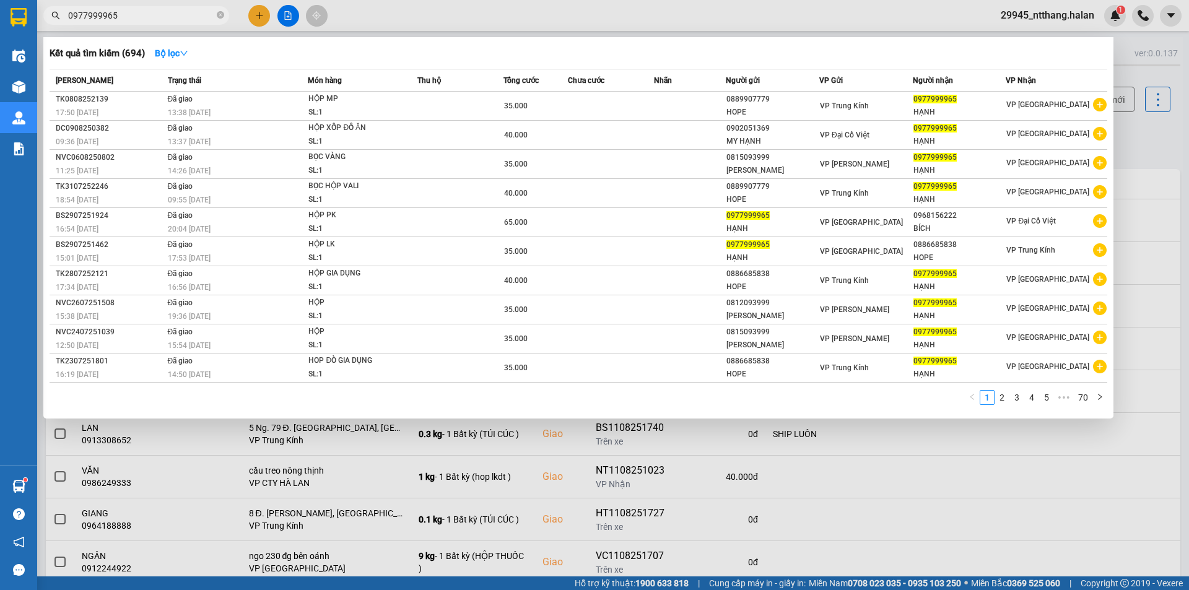
click at [126, 22] on input "0977999965" at bounding box center [141, 16] width 146 height 14
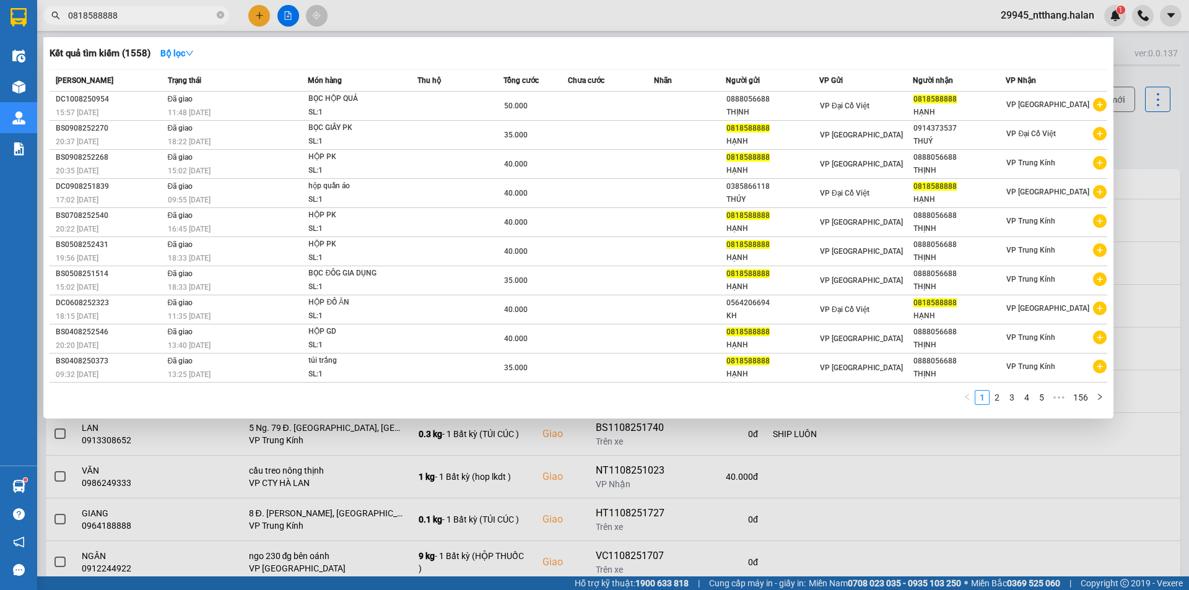
click at [204, 17] on input "0818588888" at bounding box center [141, 16] width 146 height 14
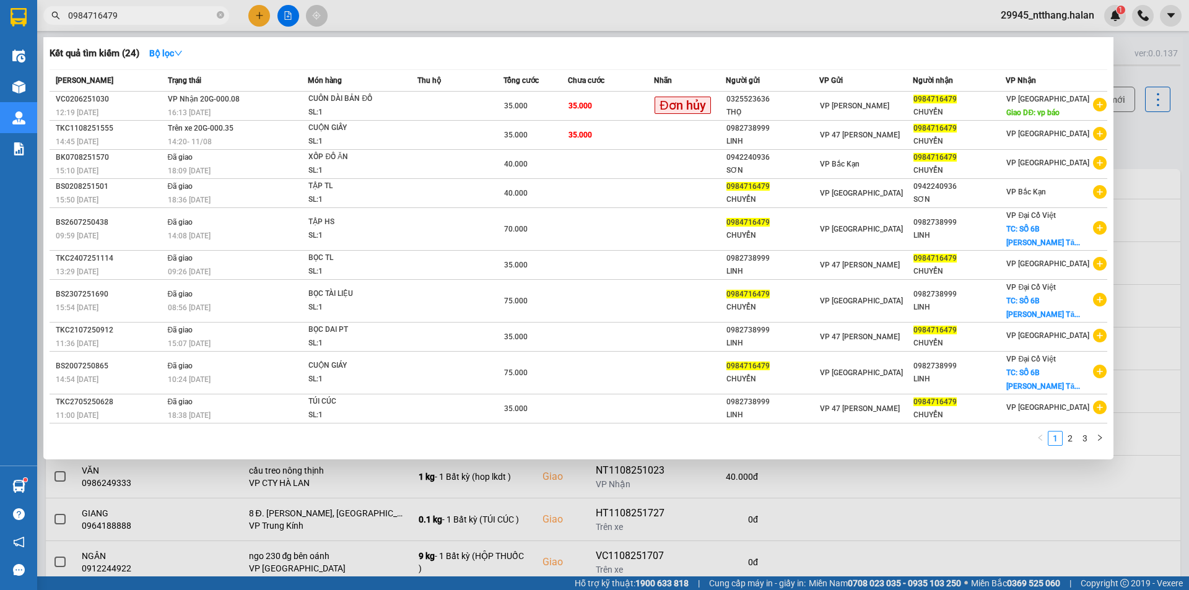
click at [155, 7] on span "0984716479" at bounding box center [136, 15] width 186 height 19
click at [152, 19] on input "0984716479" at bounding box center [141, 16] width 146 height 14
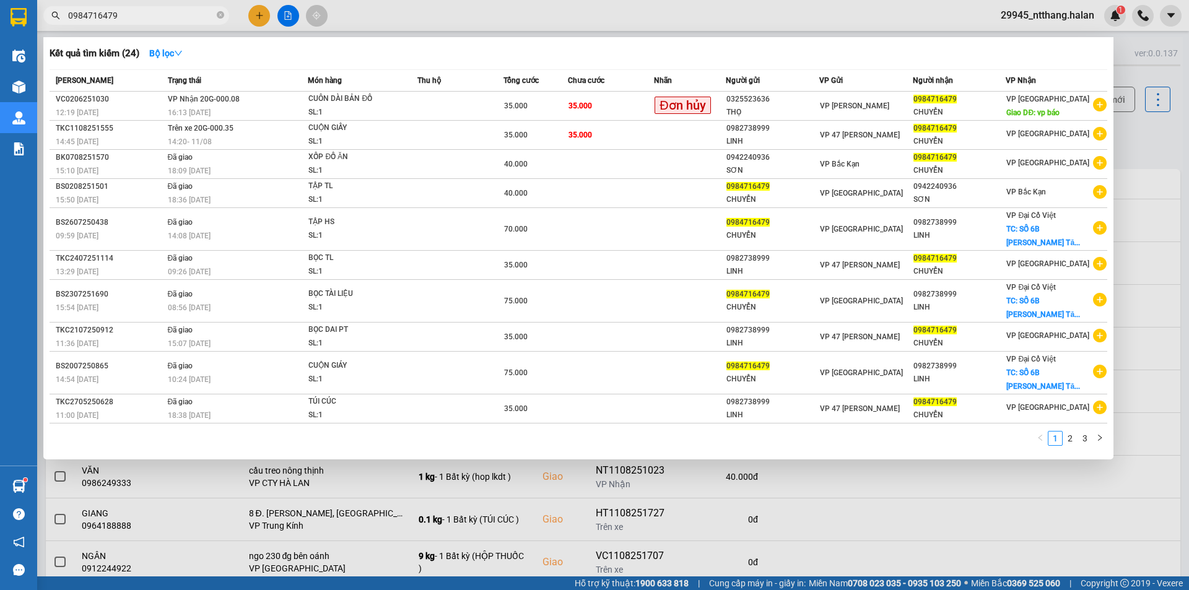
click at [152, 19] on input "0984716479" at bounding box center [141, 16] width 146 height 14
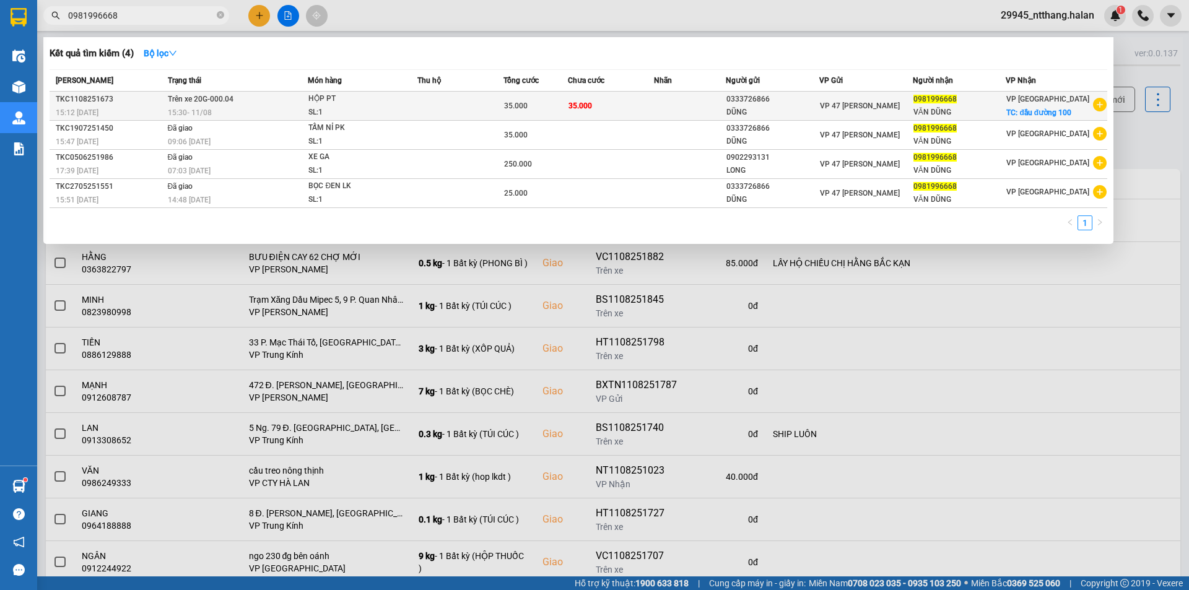
type input "0981996668"
click at [431, 109] on td at bounding box center [460, 106] width 86 height 29
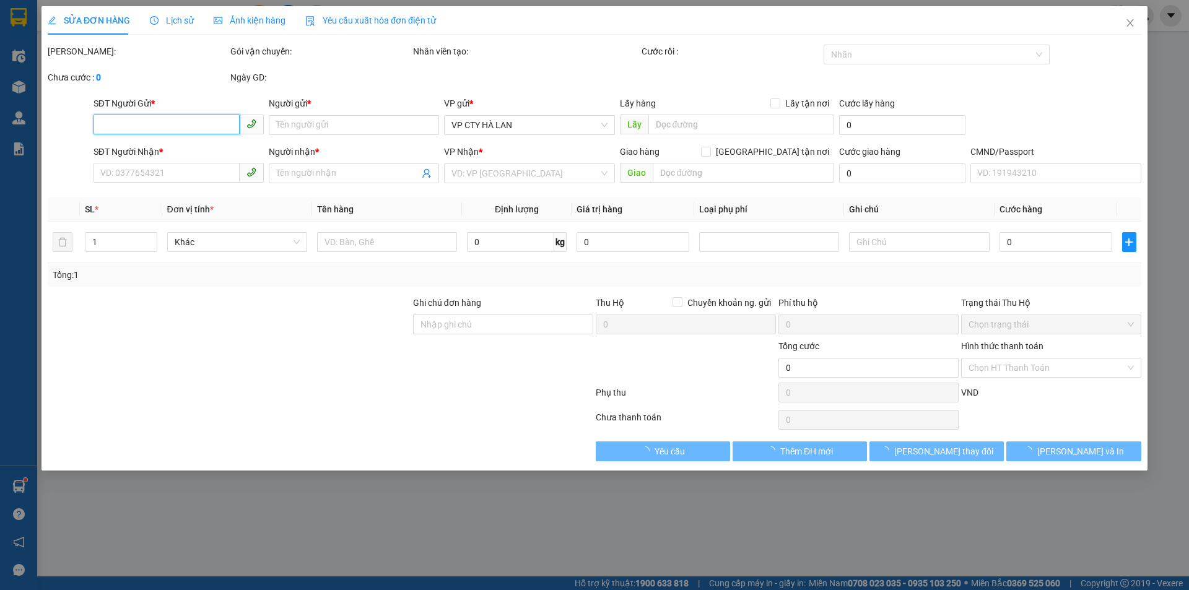
type input "0333726866"
type input "DŨNG"
type input "0981996668"
type input "VĂN DŨNG"
checkbox input "true"
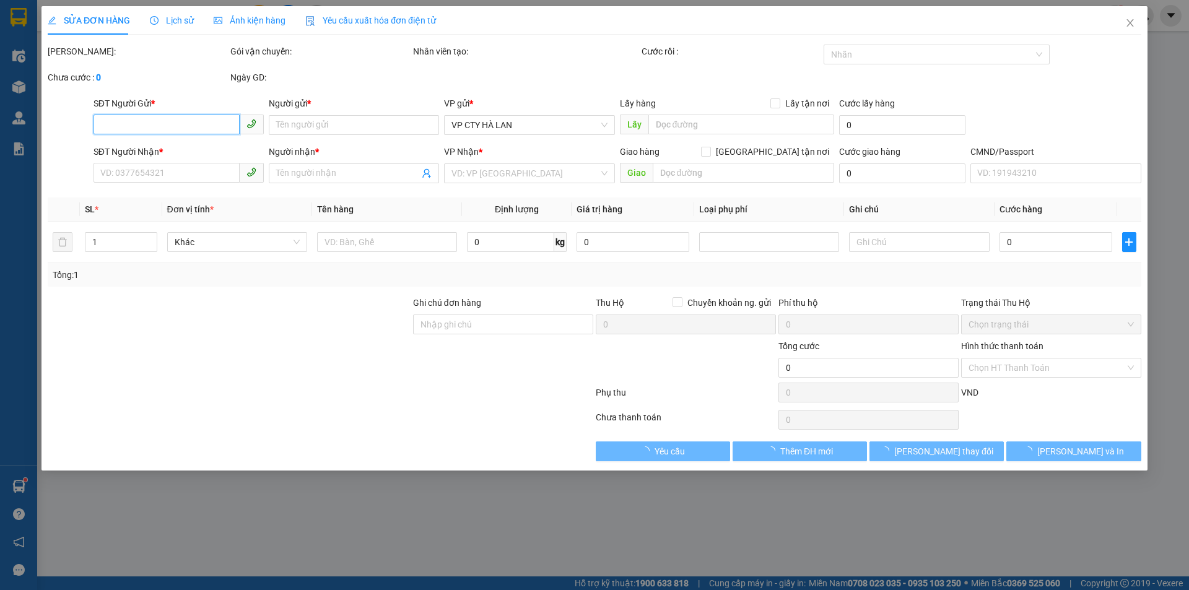
type input "đầu đường 100"
type input "35.000"
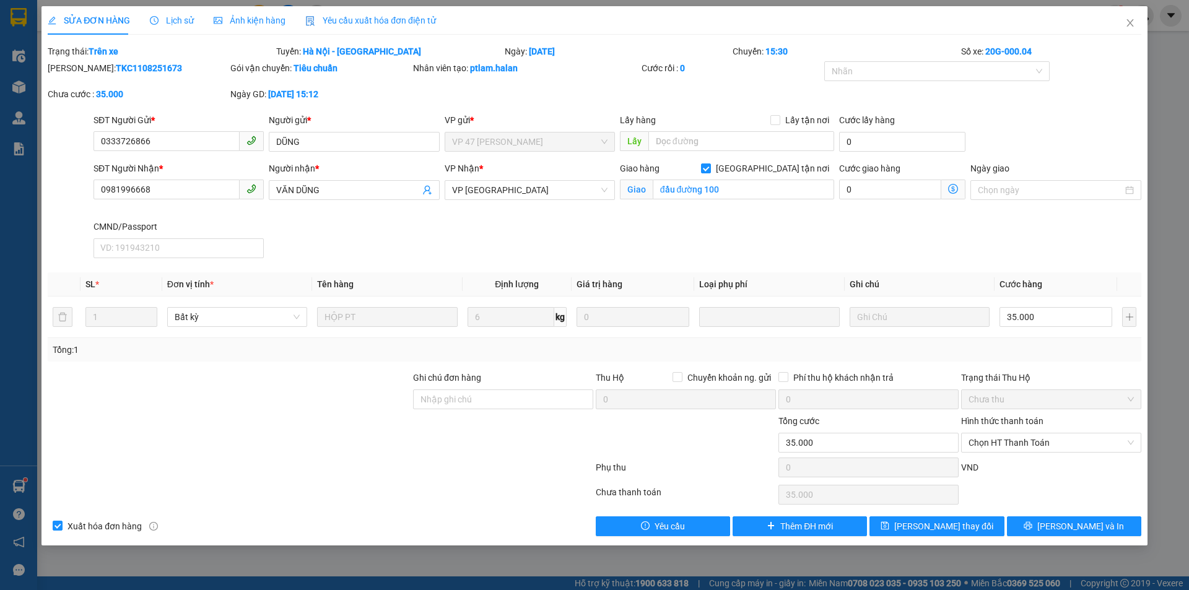
click at [173, 22] on span "Lịch sử" at bounding box center [172, 20] width 44 height 10
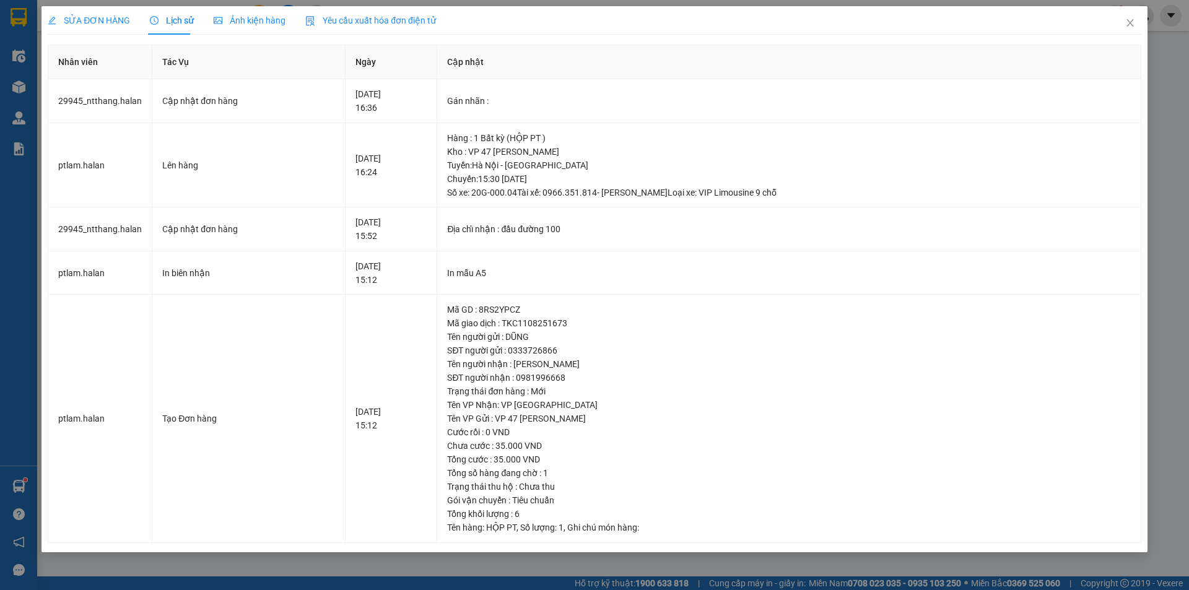
click at [510, 30] on div "SỬA ĐƠN HÀNG Lịch sử Ảnh kiện hàng Yêu cầu xuất hóa đơn điện tử" at bounding box center [595, 20] width 1094 height 28
click at [1130, 19] on icon "close" at bounding box center [1130, 23] width 10 height 10
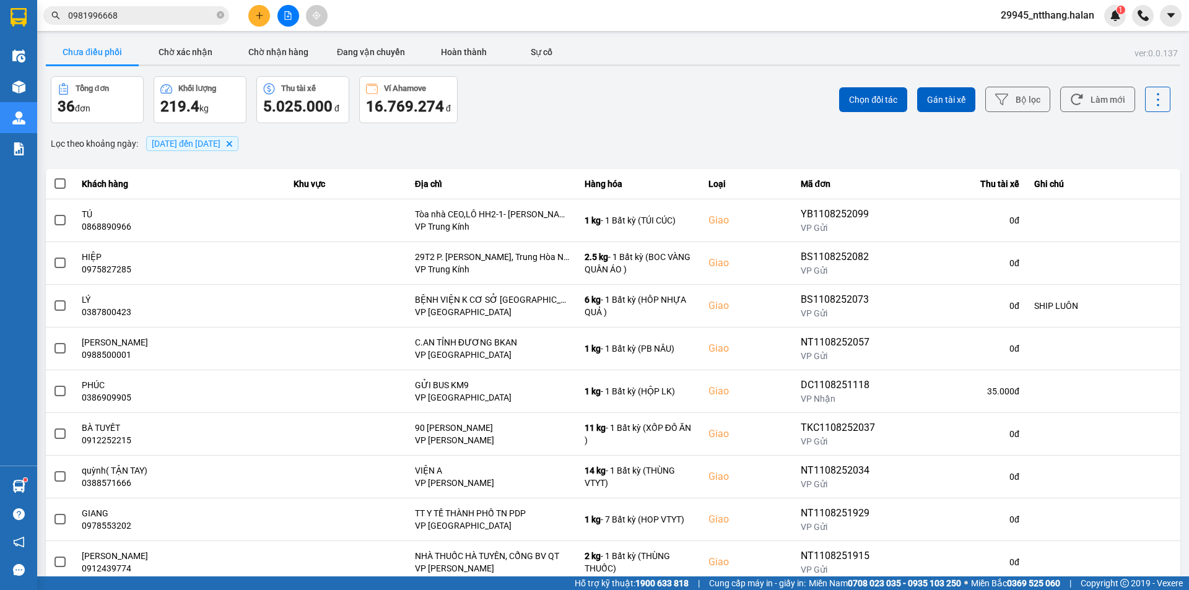
drag, startPoint x: 651, startPoint y: 112, endPoint x: 138, endPoint y: 59, distance: 515.5
click at [643, 109] on div "Chọn đối tác Gán tài xế Bộ lọc Làm mới" at bounding box center [891, 99] width 560 height 47
click at [142, 11] on input "0981996668" at bounding box center [141, 16] width 146 height 14
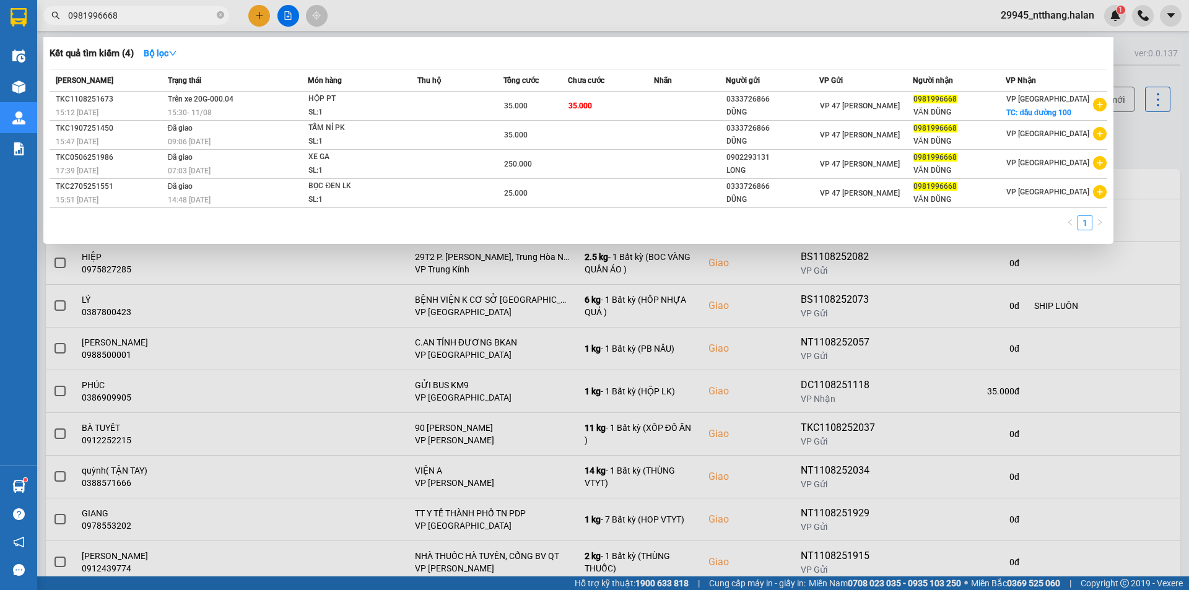
click at [142, 11] on input "0981996668" at bounding box center [141, 16] width 146 height 14
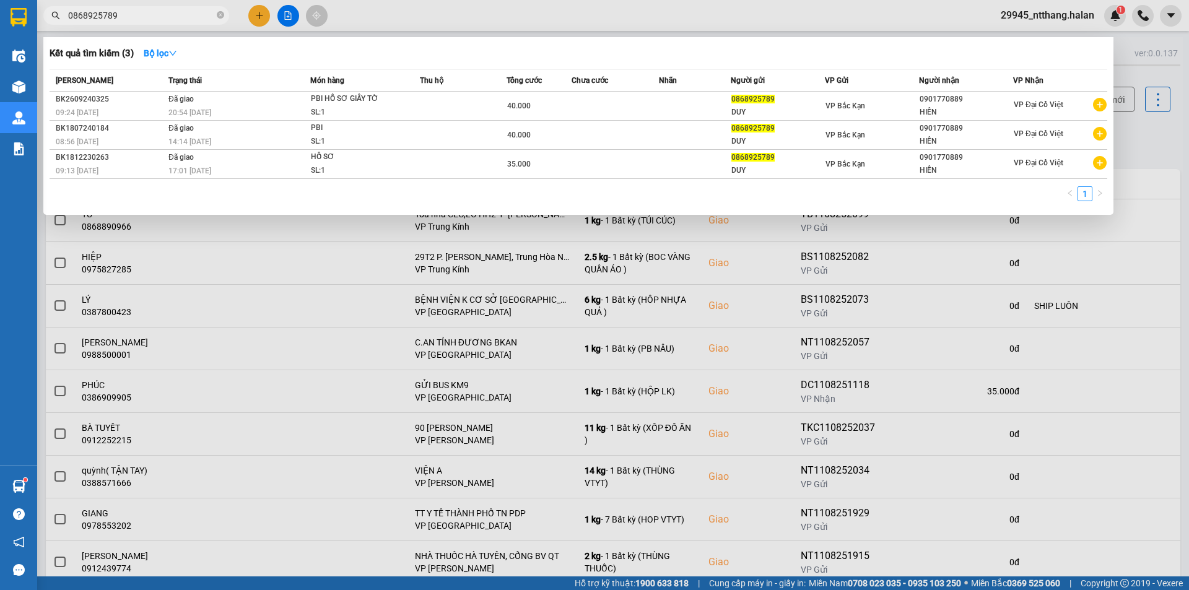
click at [1131, 147] on div at bounding box center [594, 295] width 1189 height 590
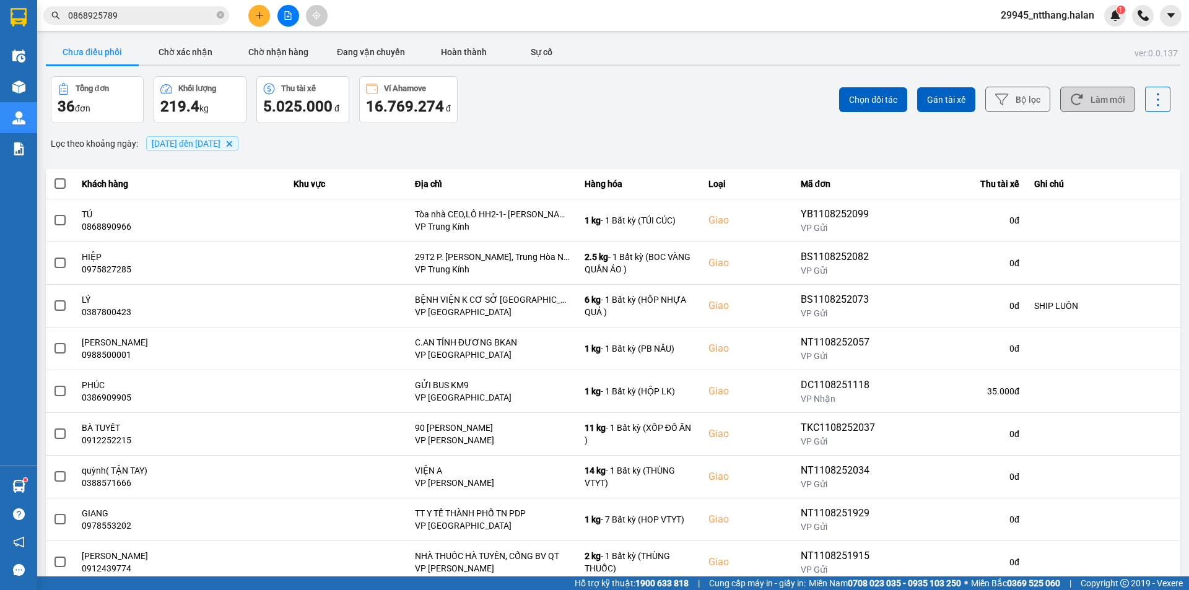
click at [1115, 105] on button "Làm mới" at bounding box center [1097, 99] width 75 height 25
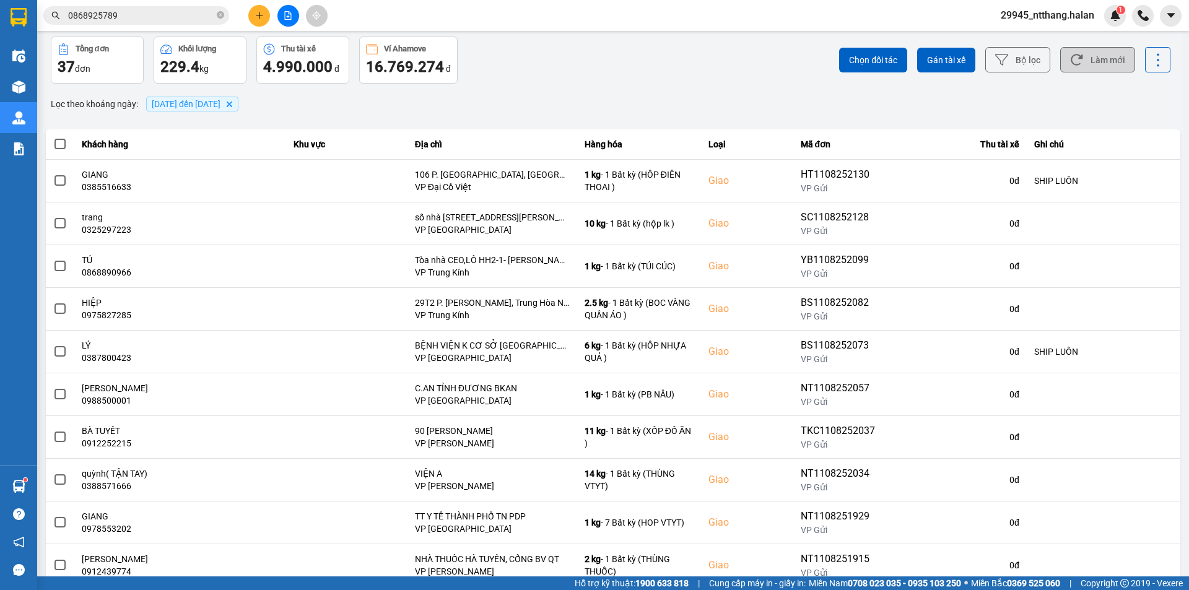
scroll to position [79, 0]
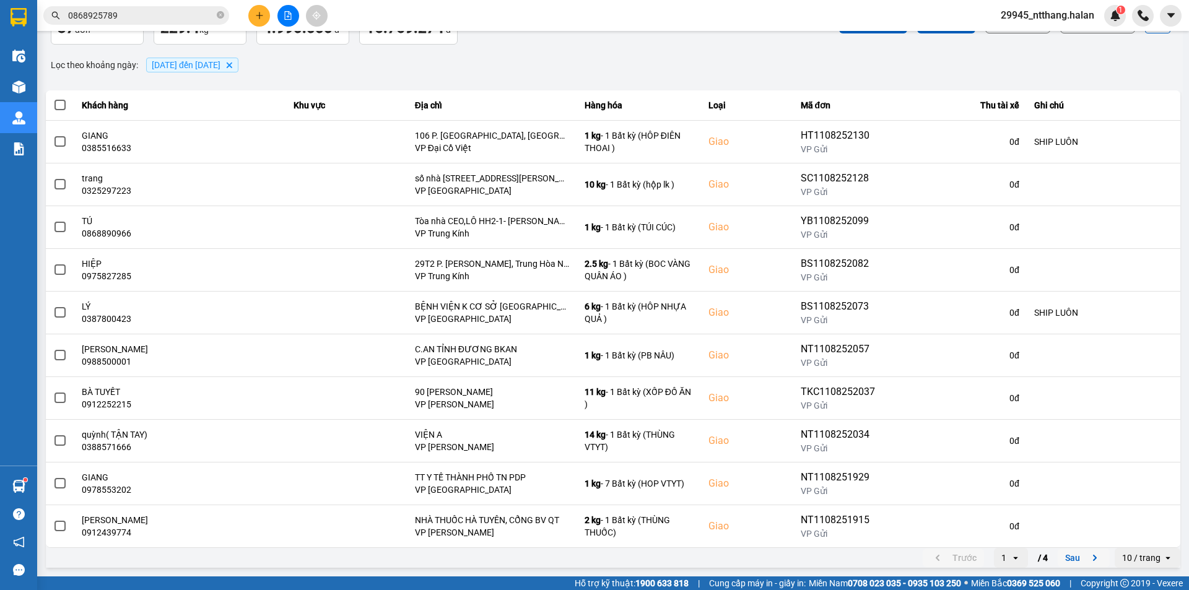
click at [1083, 549] on button "Sau" at bounding box center [1084, 558] width 52 height 19
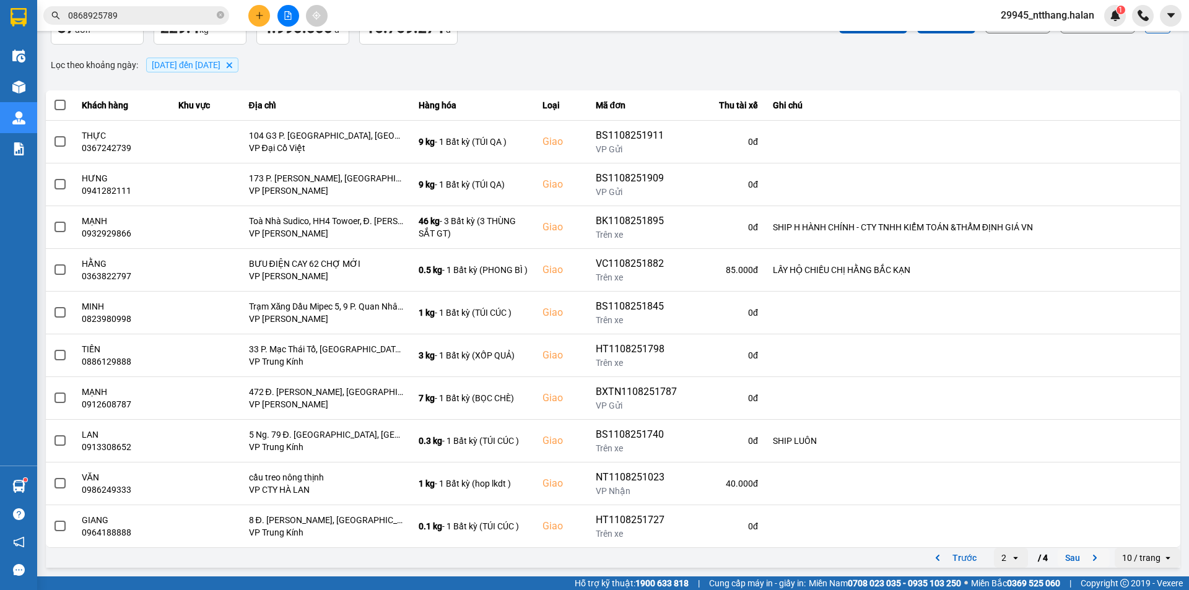
click at [1065, 560] on button "Sau" at bounding box center [1084, 558] width 52 height 19
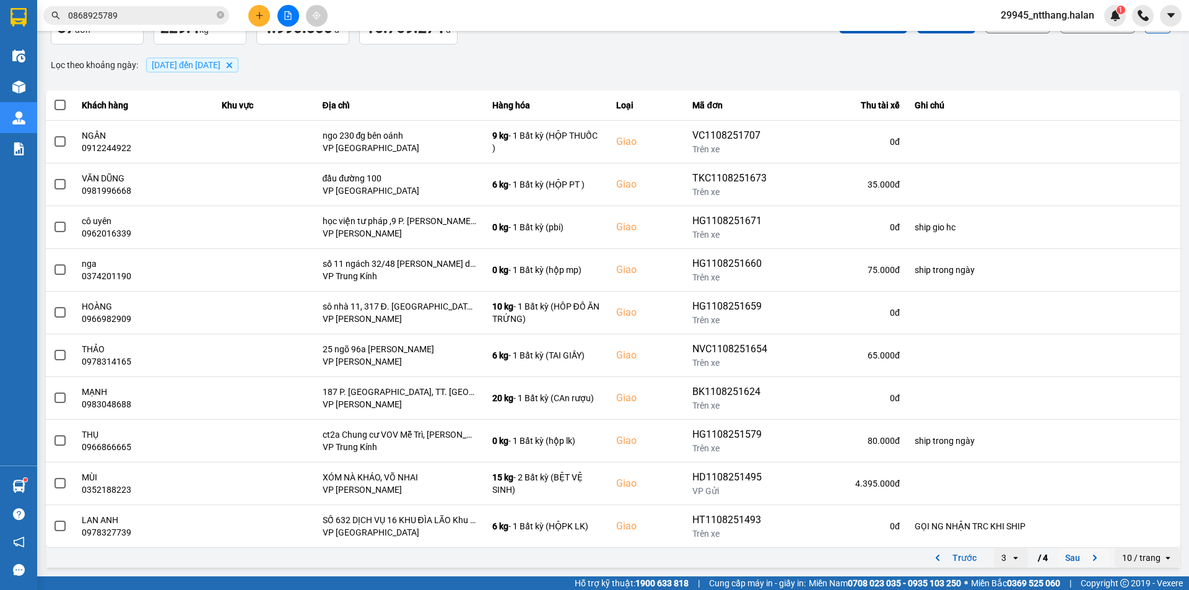
click at [1075, 552] on button "Sau" at bounding box center [1084, 558] width 52 height 19
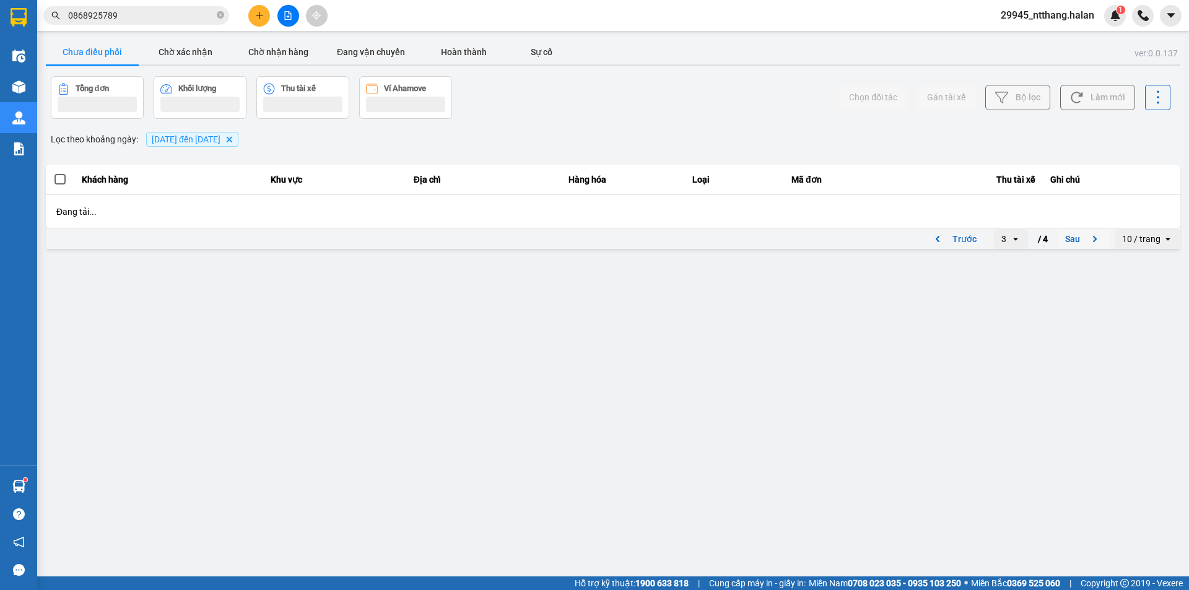
scroll to position [0, 0]
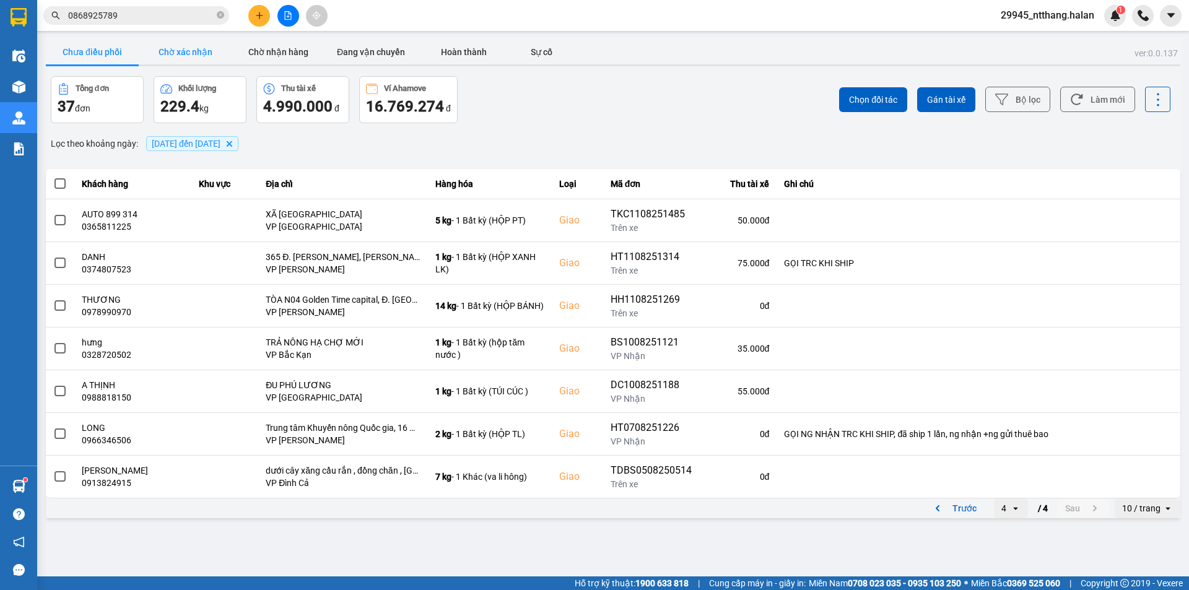
click at [155, 52] on button "Chờ xác nhận" at bounding box center [185, 52] width 93 height 25
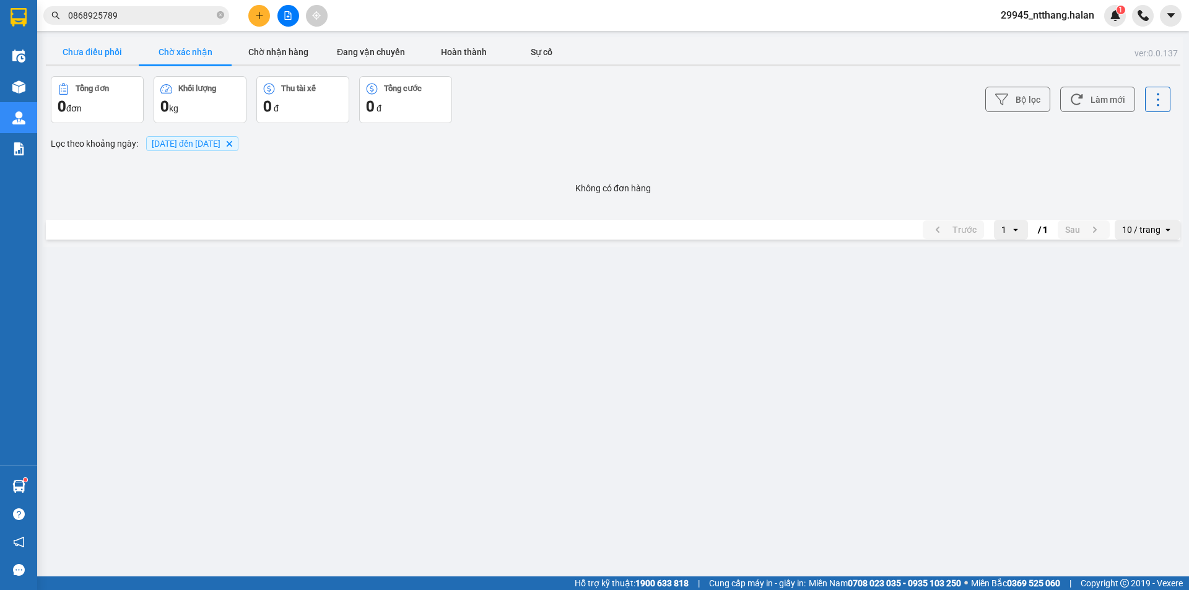
click at [85, 54] on button "Chưa điều phối" at bounding box center [92, 52] width 93 height 25
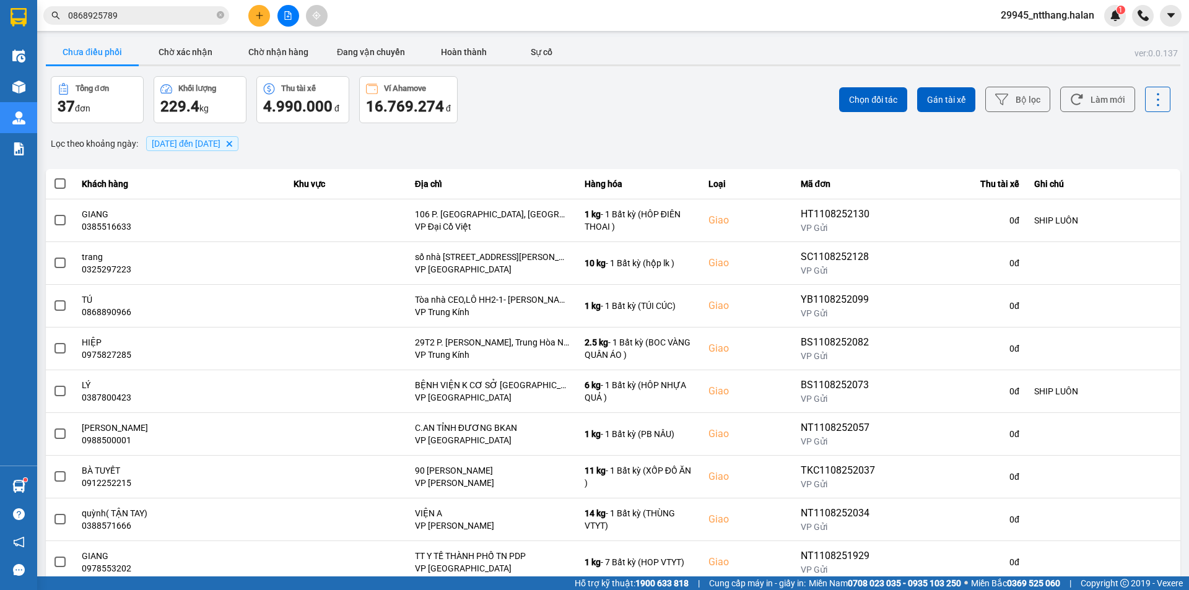
click at [149, 18] on input "0868925789" at bounding box center [141, 16] width 146 height 14
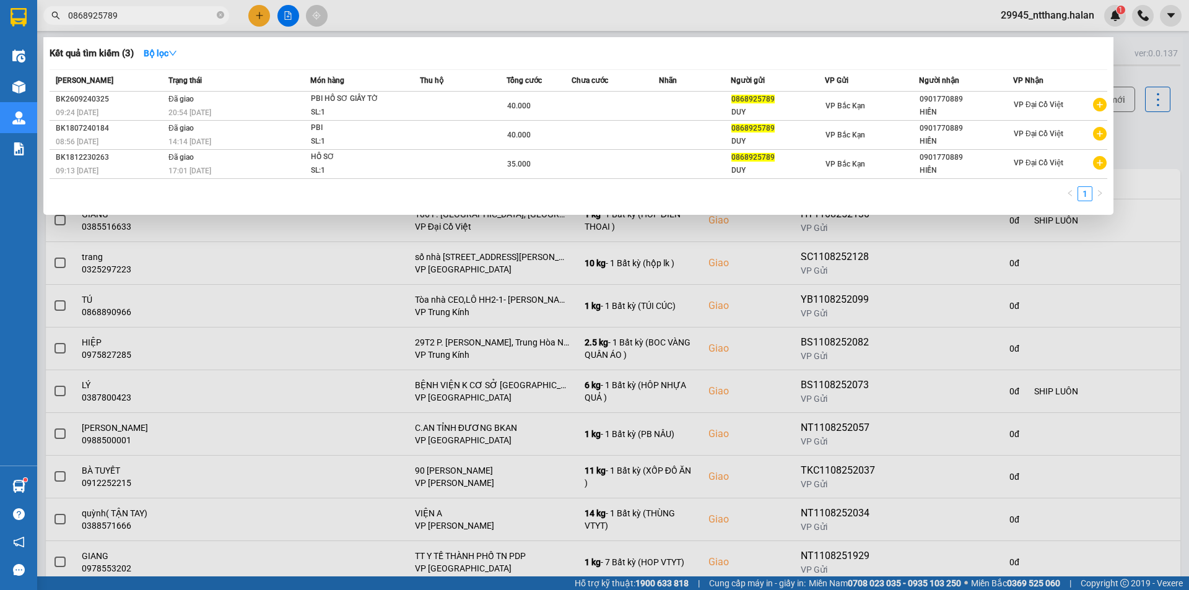
click at [149, 18] on input "0868925789" at bounding box center [141, 16] width 146 height 14
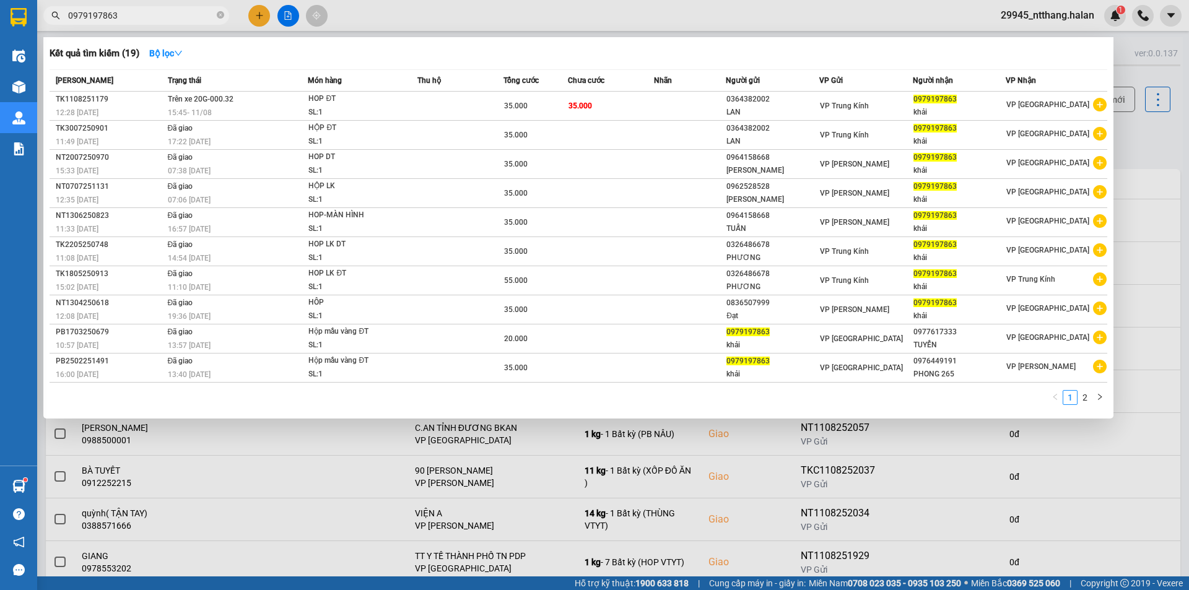
click at [1153, 149] on div at bounding box center [594, 295] width 1189 height 590
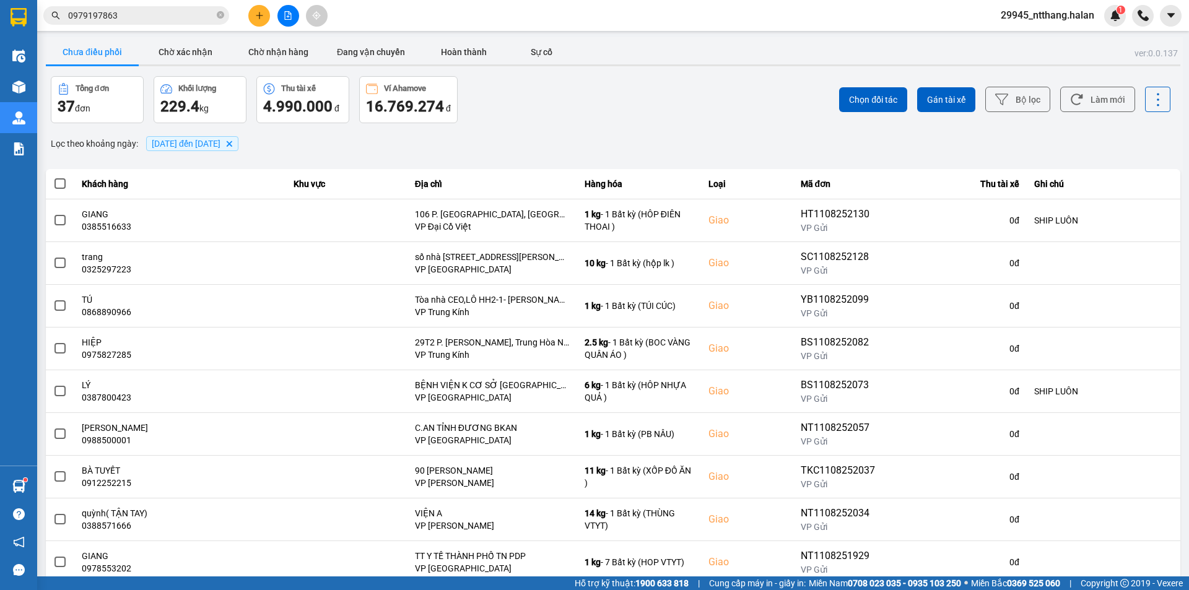
click at [560, 106] on div "Tổng đơn 37 đơn Khối lượng 229.4 kg Thu tài xế 4.990.000 đ Ví Ahamove 16.769.27…" at bounding box center [331, 99] width 560 height 47
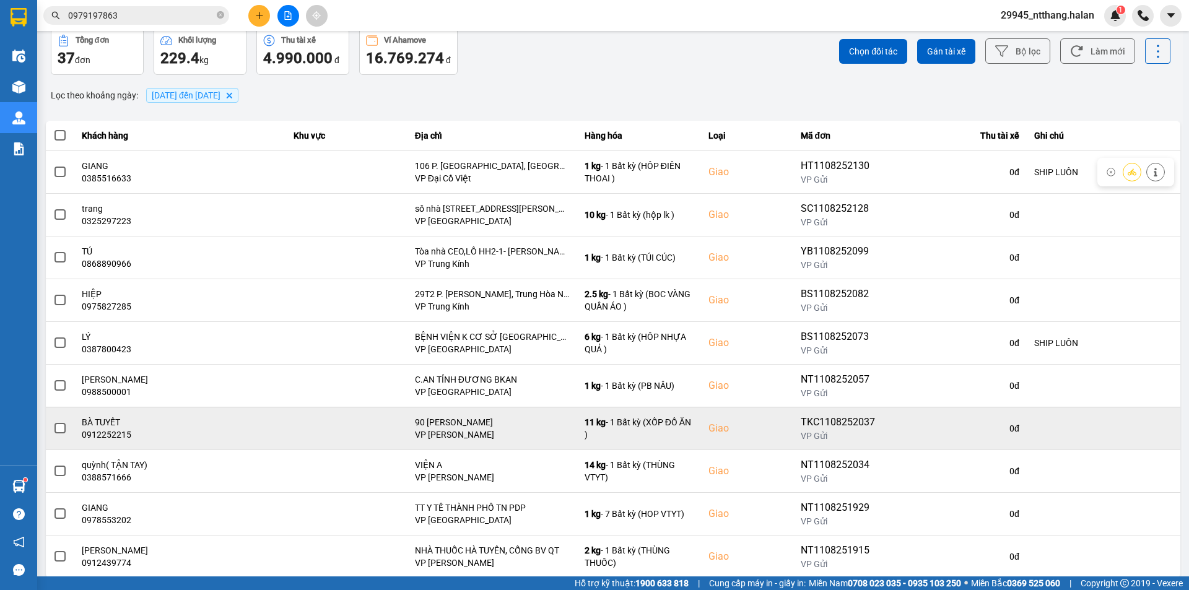
scroll to position [79, 0]
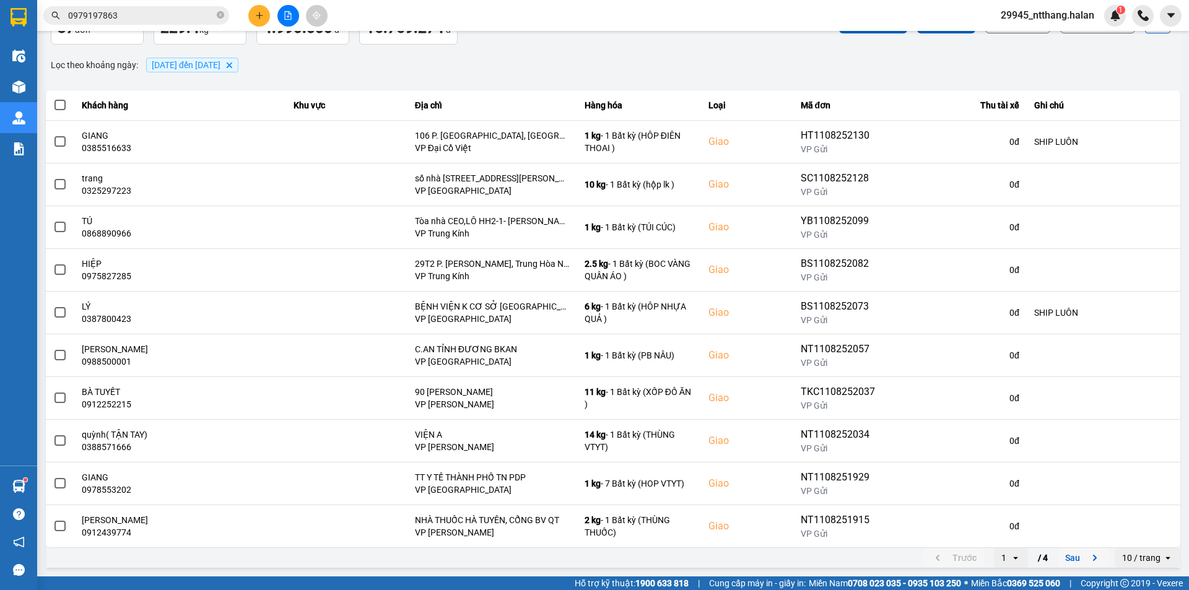
click at [1060, 557] on button "Sau" at bounding box center [1084, 558] width 52 height 19
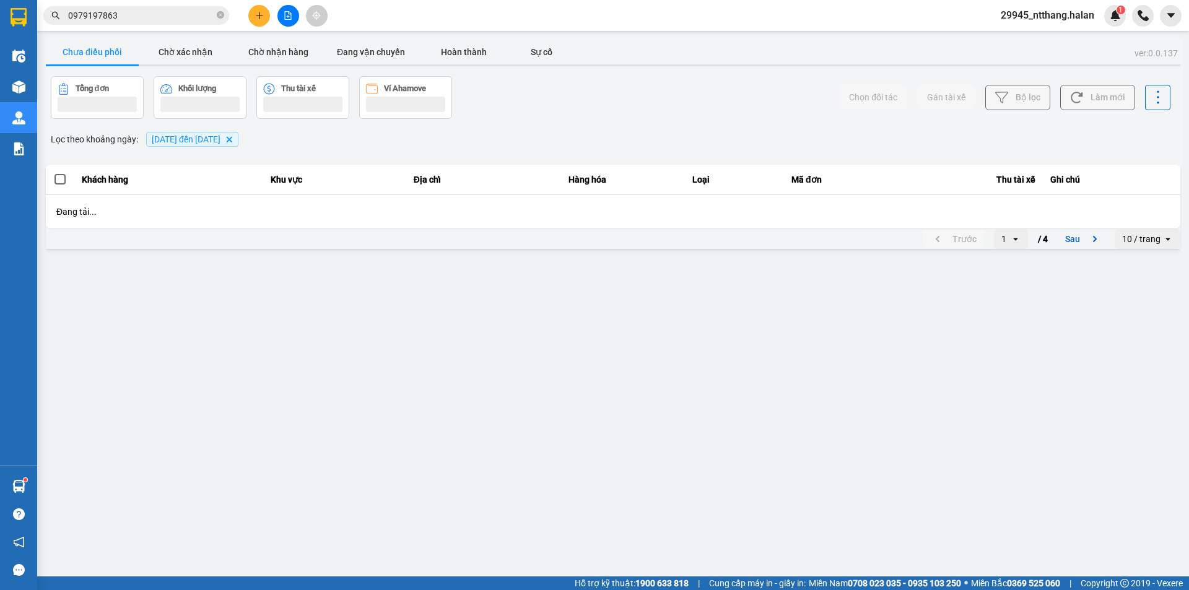
scroll to position [0, 0]
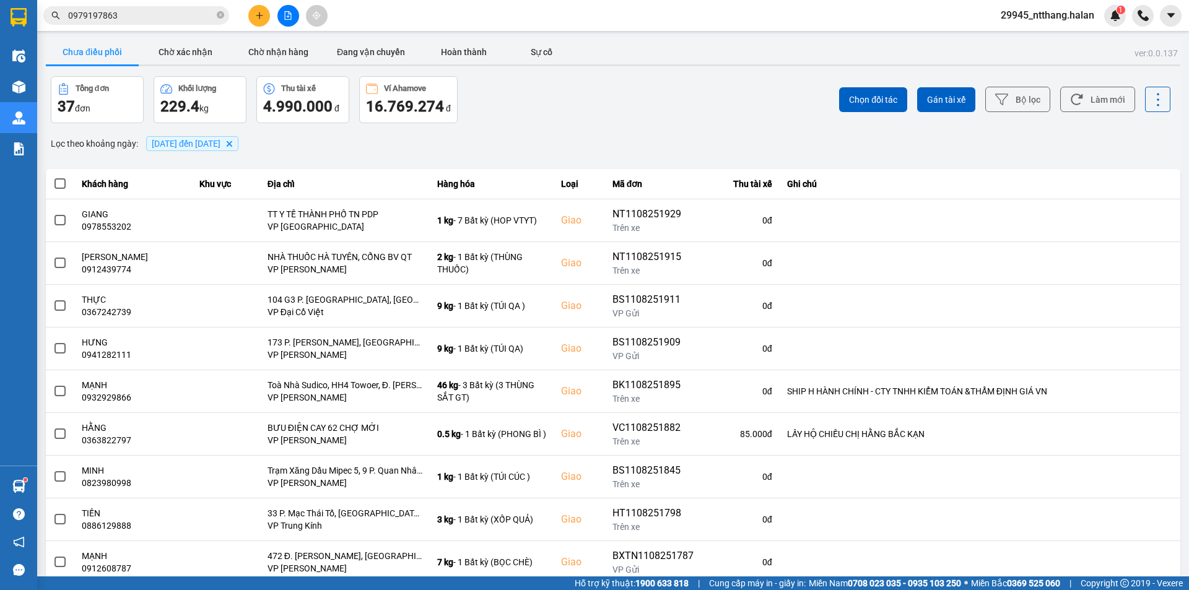
click at [141, 10] on input "0979197863" at bounding box center [141, 16] width 146 height 14
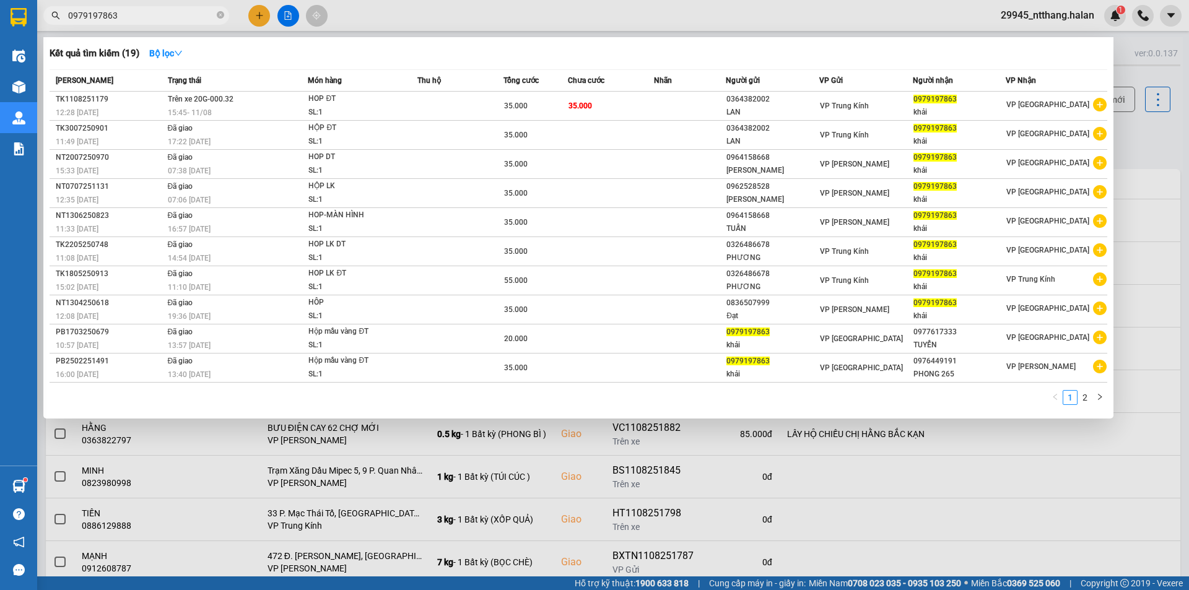
click at [141, 10] on input "0979197863" at bounding box center [141, 16] width 146 height 14
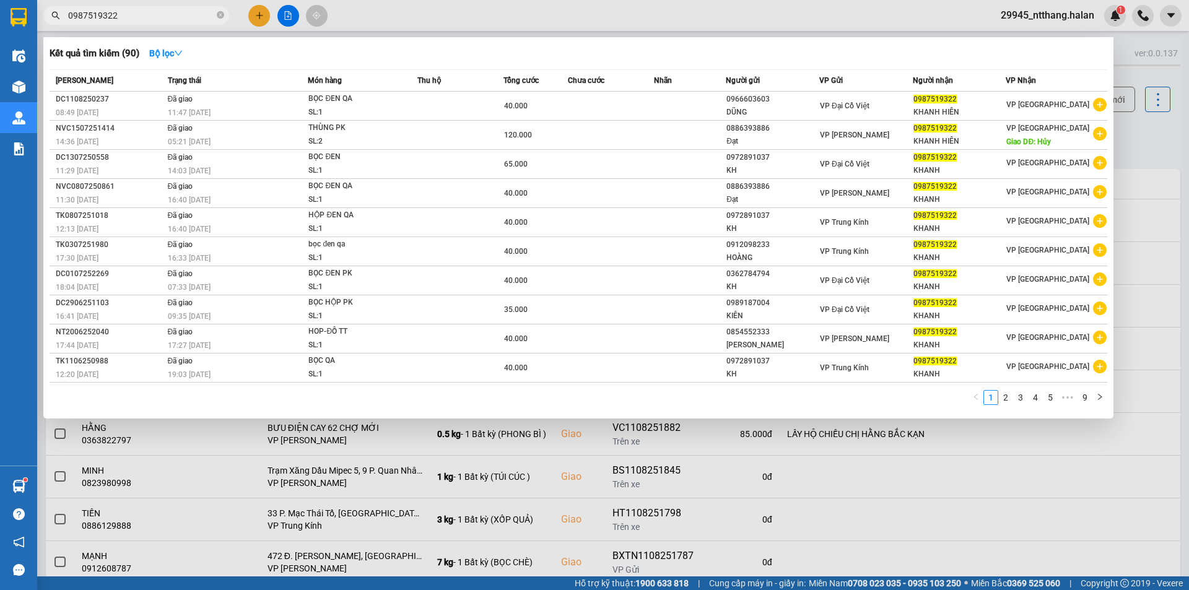
click at [188, 20] on input "0987519322" at bounding box center [141, 16] width 146 height 14
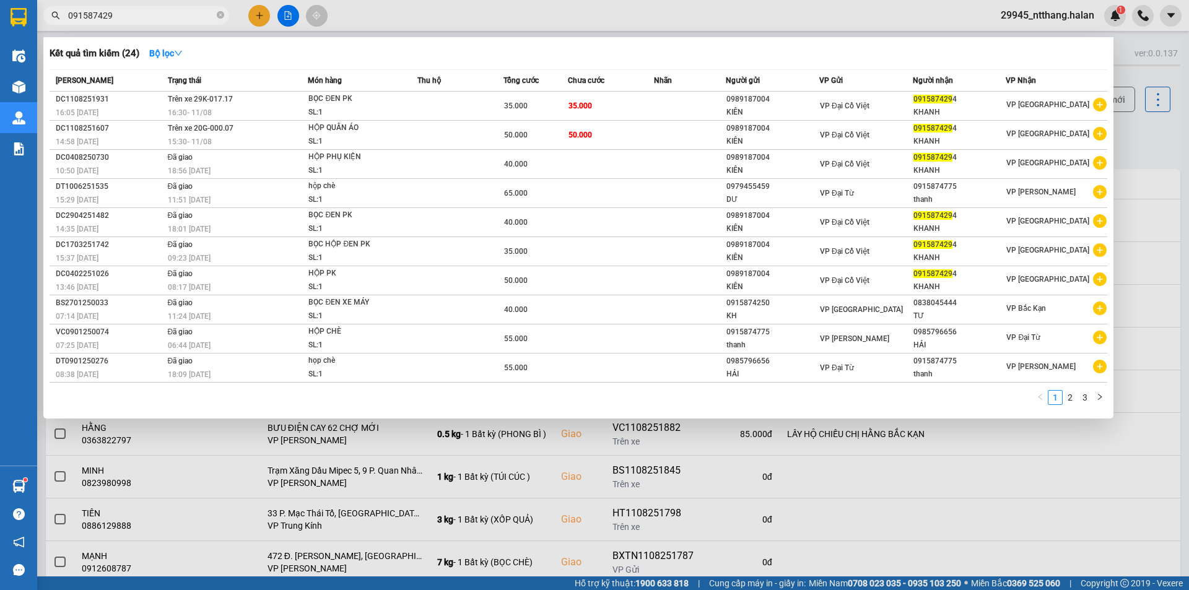
type input "0915874294"
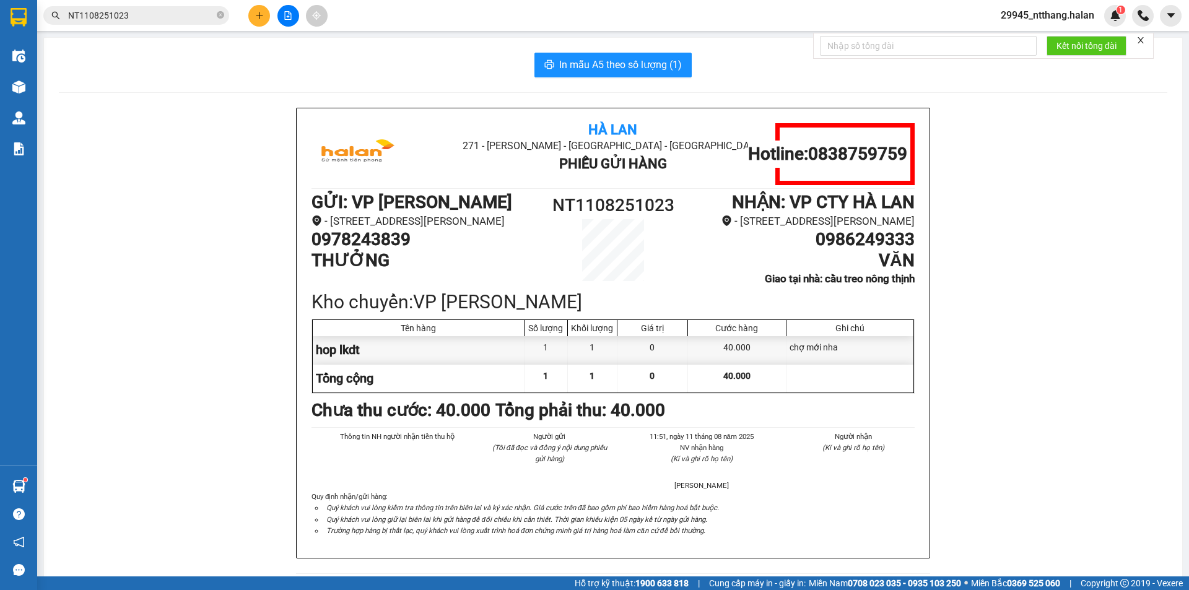
click at [157, 10] on input "NT1108251023" at bounding box center [141, 16] width 146 height 14
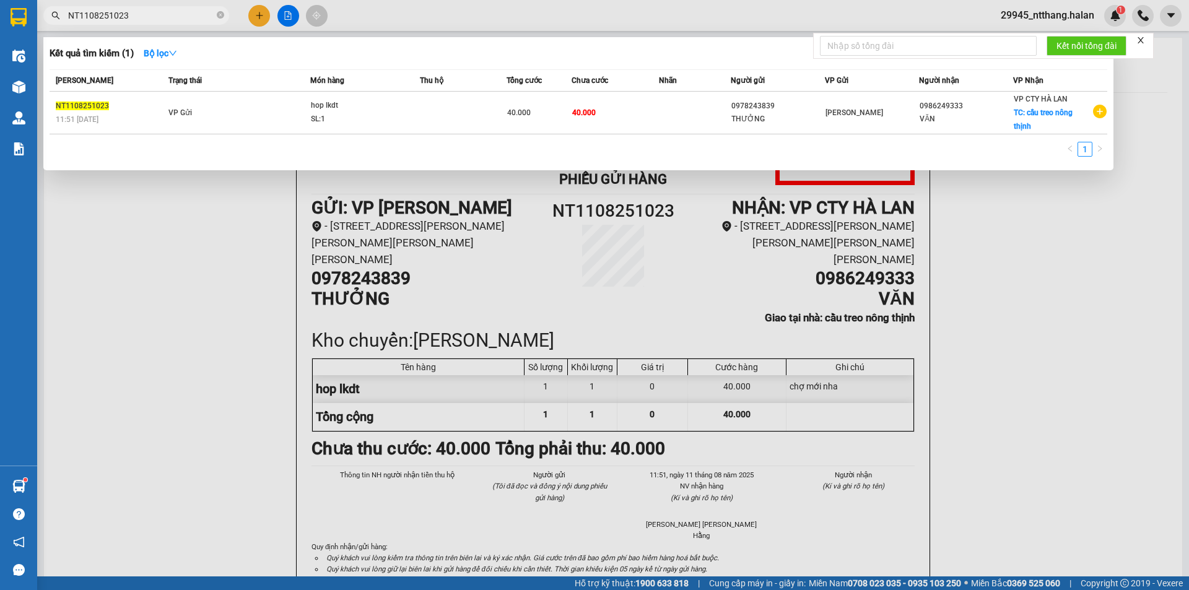
click at [162, 17] on input "NT1108251023" at bounding box center [141, 16] width 146 height 14
click at [185, 14] on input "NT1108251023" at bounding box center [141, 16] width 146 height 14
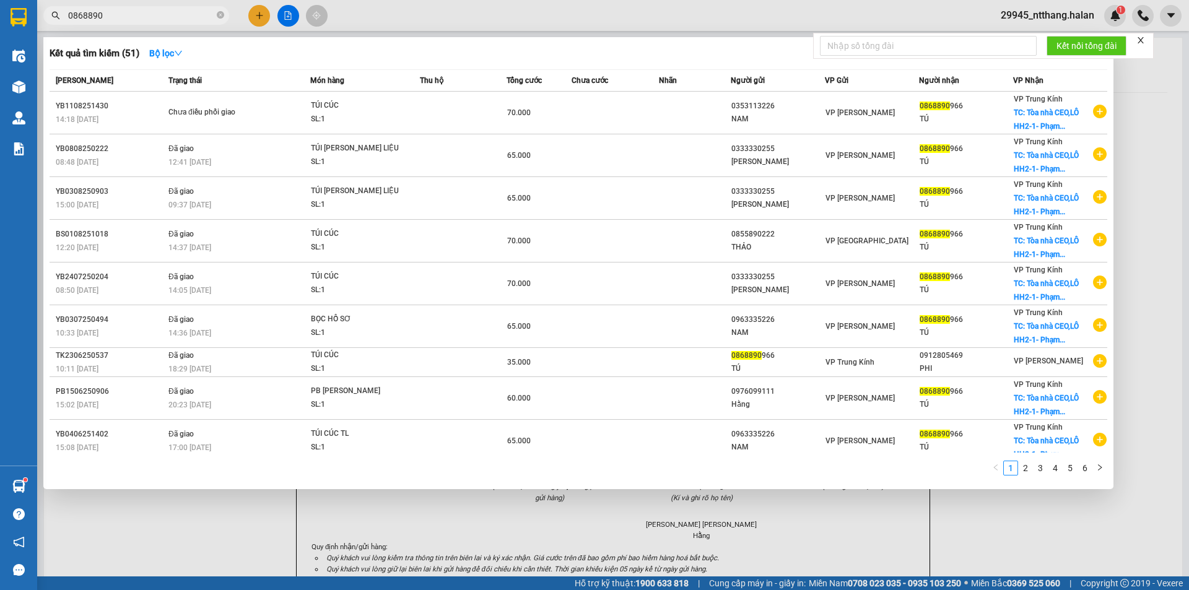
click at [1178, 173] on div at bounding box center [594, 295] width 1189 height 590
click at [183, 17] on input "0868890" at bounding box center [141, 16] width 146 height 14
click at [1170, 130] on div at bounding box center [594, 295] width 1189 height 590
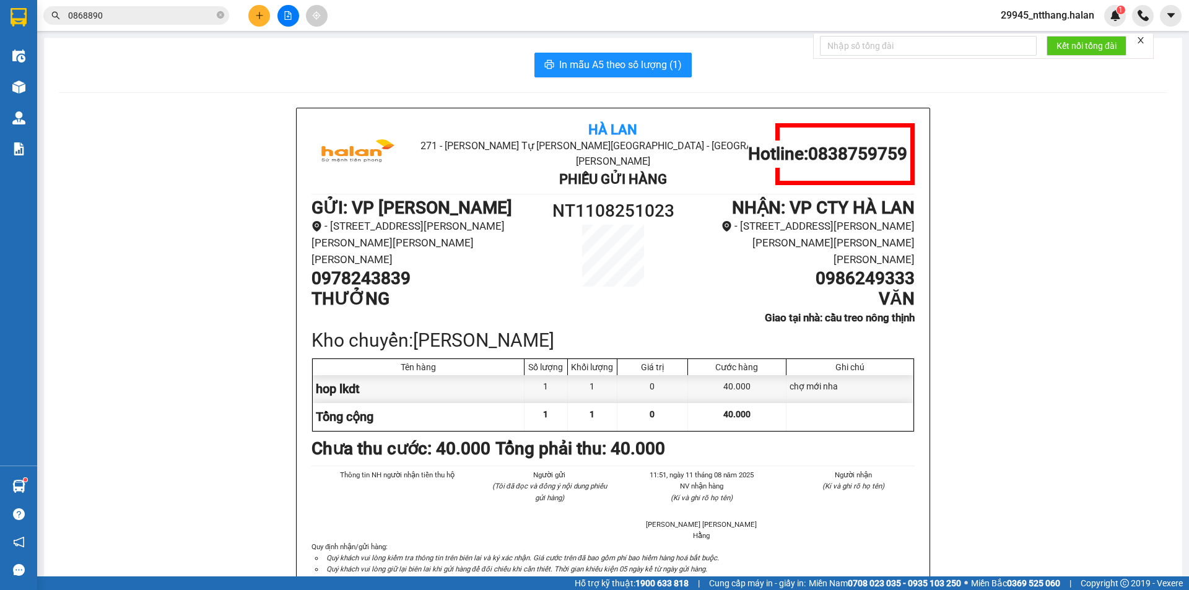
click at [177, 16] on input "0868890" at bounding box center [141, 16] width 146 height 14
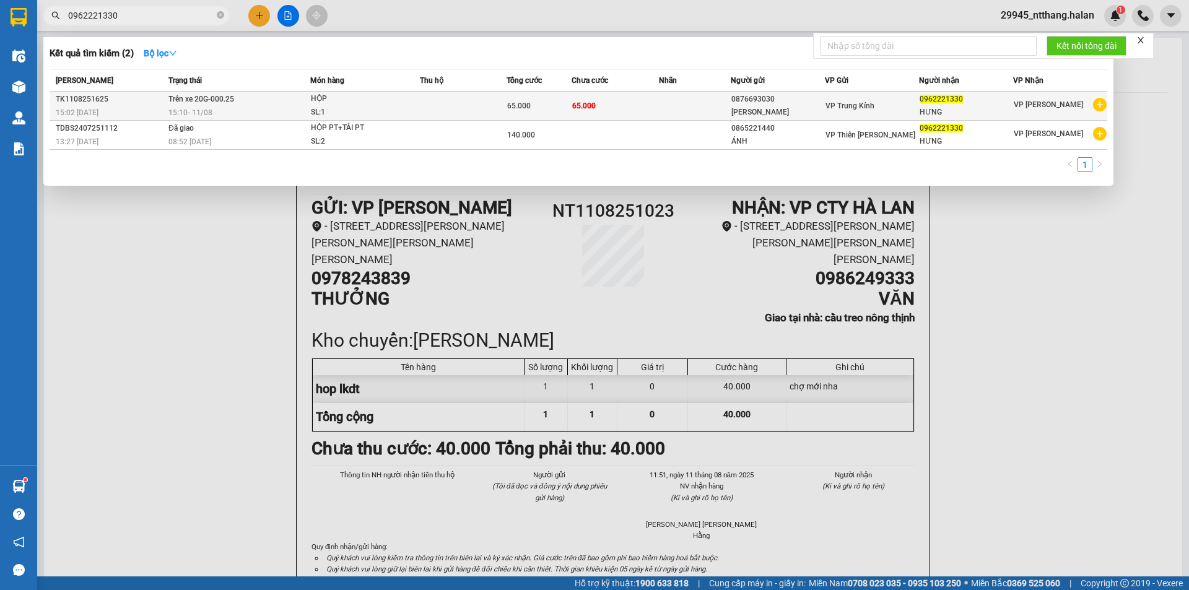
type input "0962221330"
click at [544, 102] on div "65.000" at bounding box center [539, 106] width 64 height 14
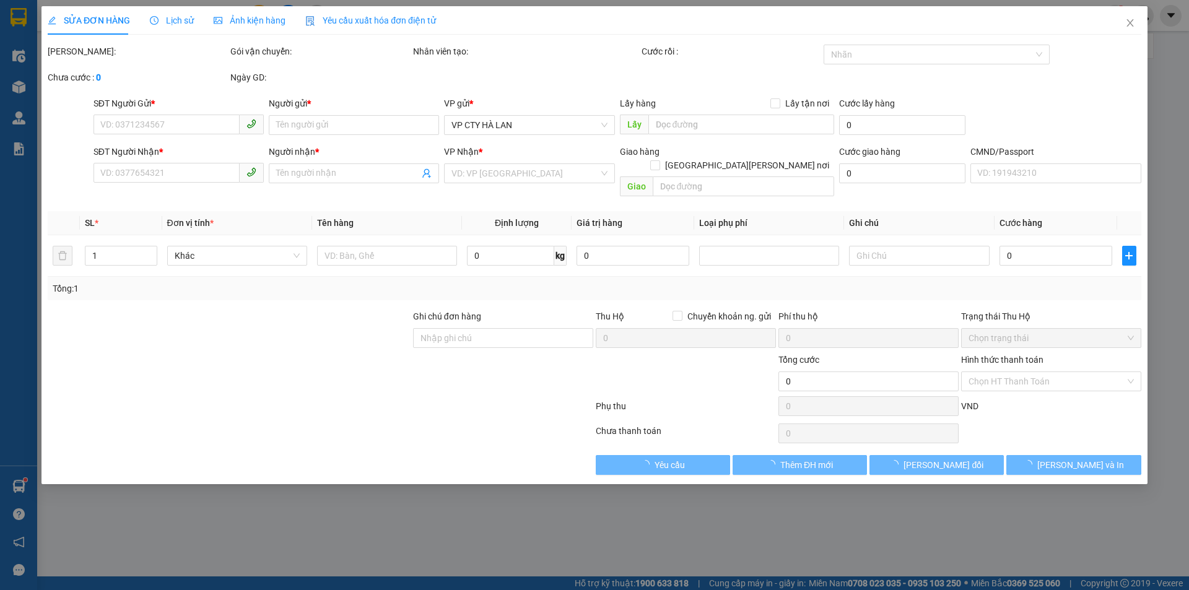
type input "0876693030"
type input "[PERSON_NAME]"
type input "0962221330"
type input "HƯNG"
type input "65.000"
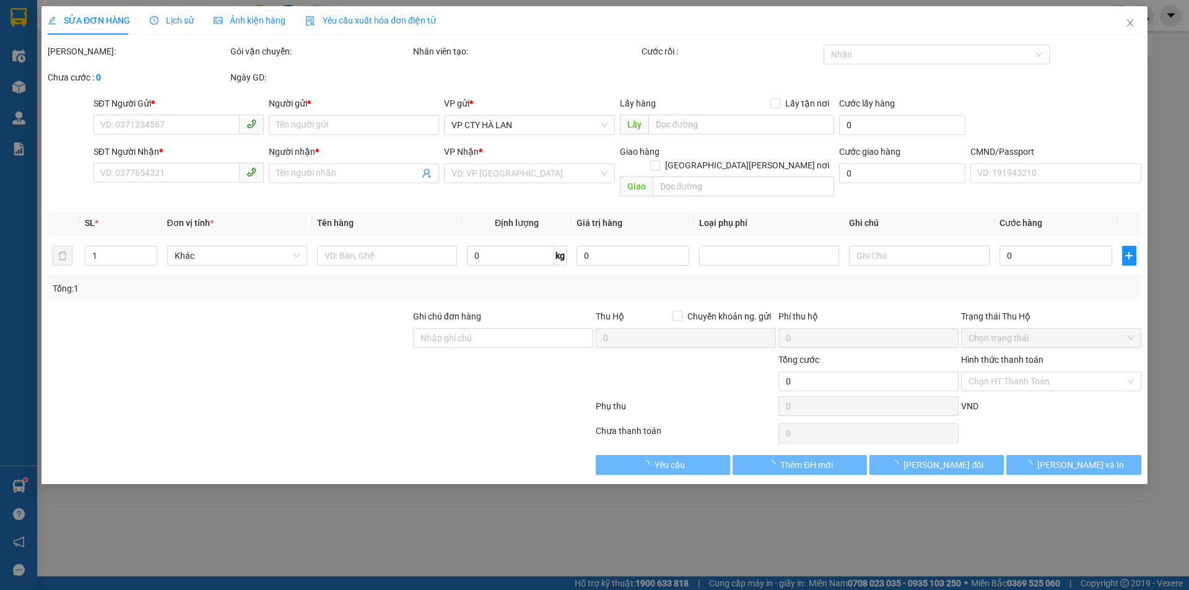
type input "65.000"
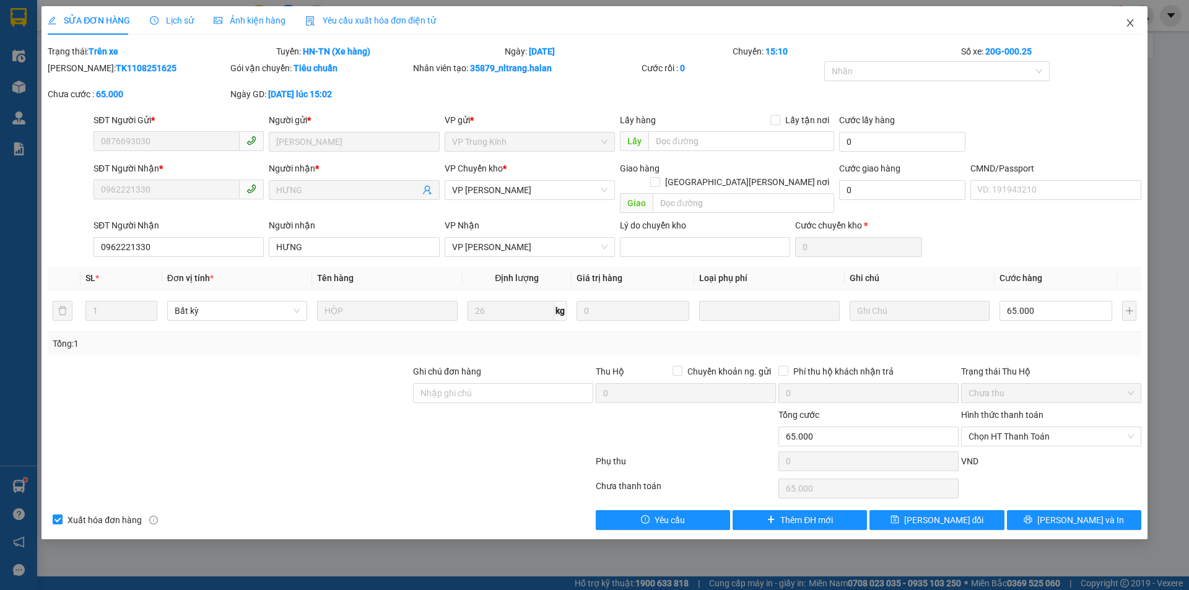
click at [1133, 20] on icon "close" at bounding box center [1130, 23] width 10 height 10
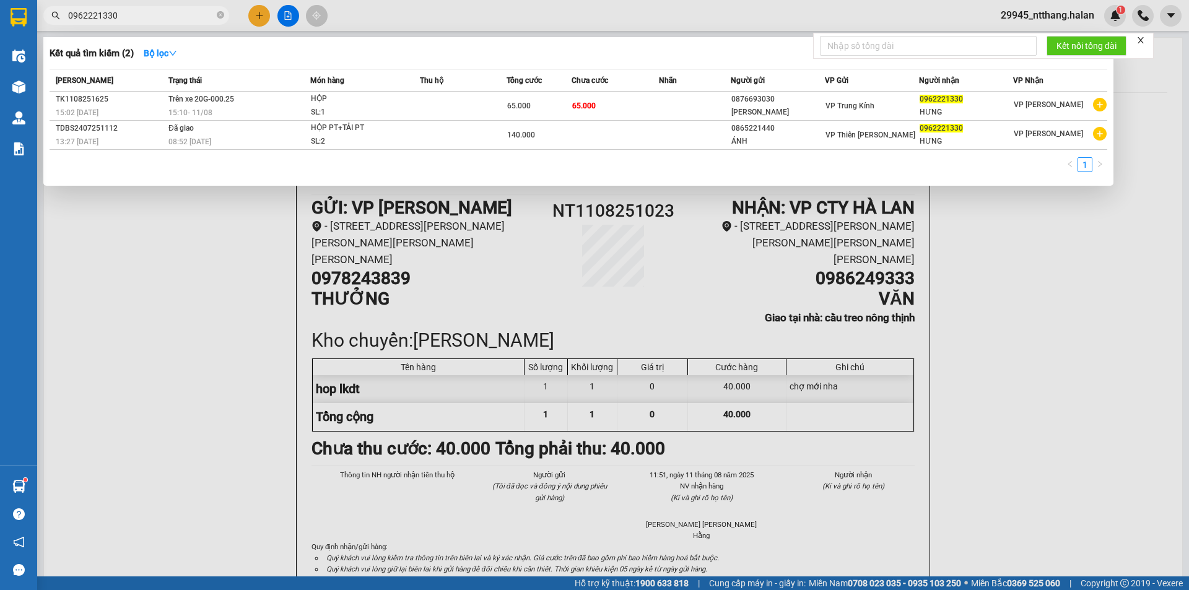
click at [150, 14] on input "0962221330" at bounding box center [141, 16] width 146 height 14
click at [127, 17] on input "0962221330" at bounding box center [141, 16] width 146 height 14
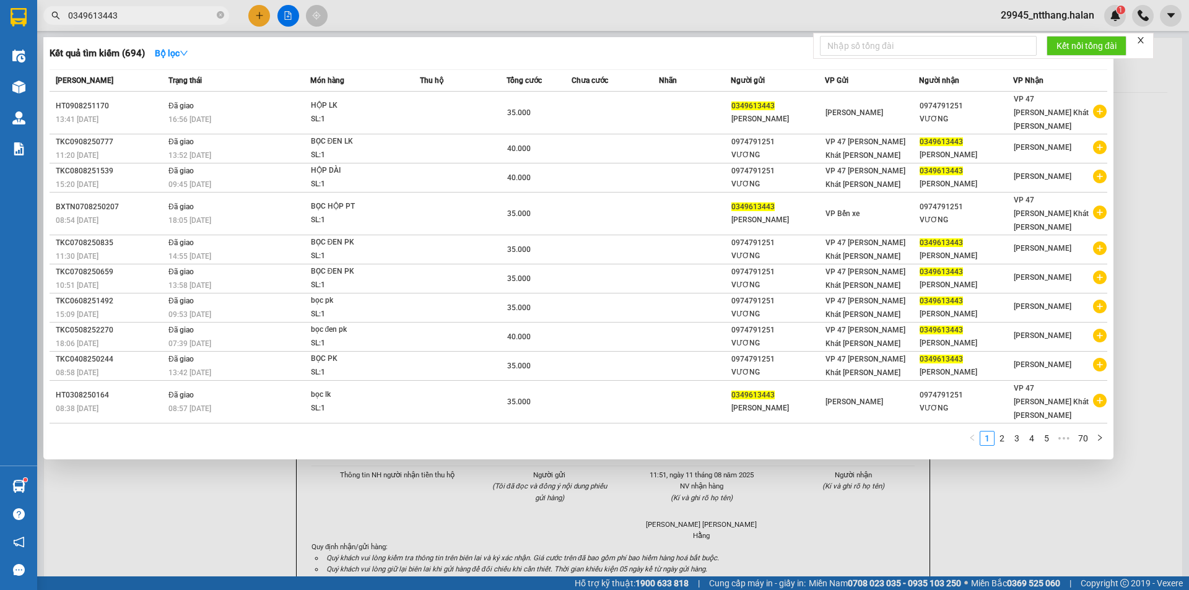
click at [128, 17] on input "0349613443" at bounding box center [141, 16] width 146 height 14
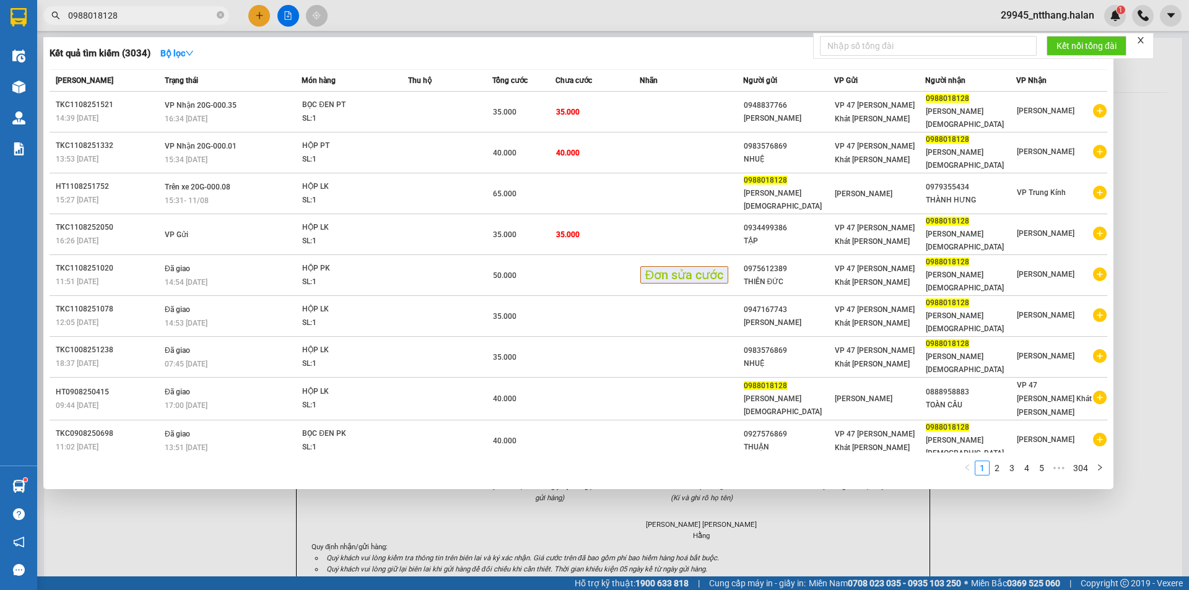
click at [147, 12] on input "0988018128" at bounding box center [141, 16] width 146 height 14
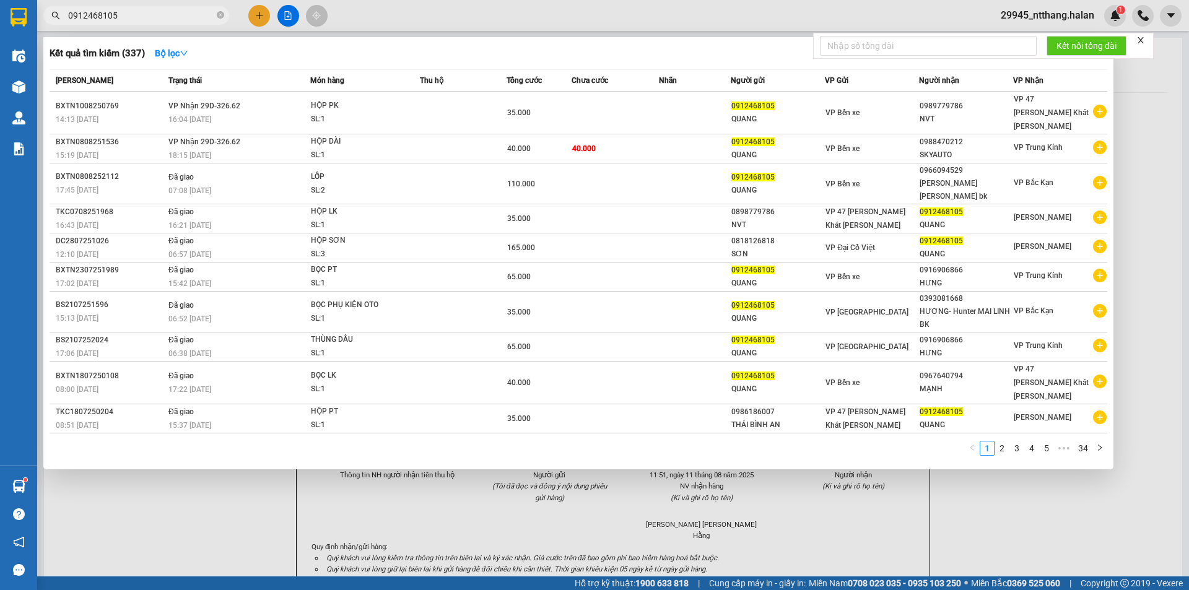
click at [147, 12] on input "0912468105" at bounding box center [141, 16] width 146 height 14
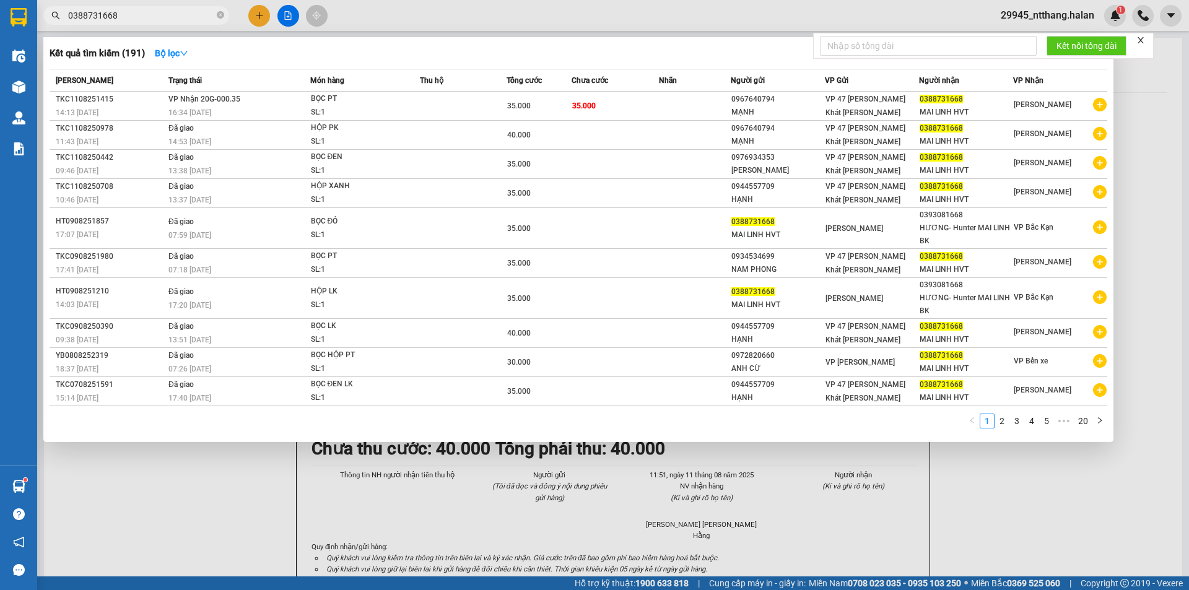
click at [155, 12] on input "0388731668" at bounding box center [141, 16] width 146 height 14
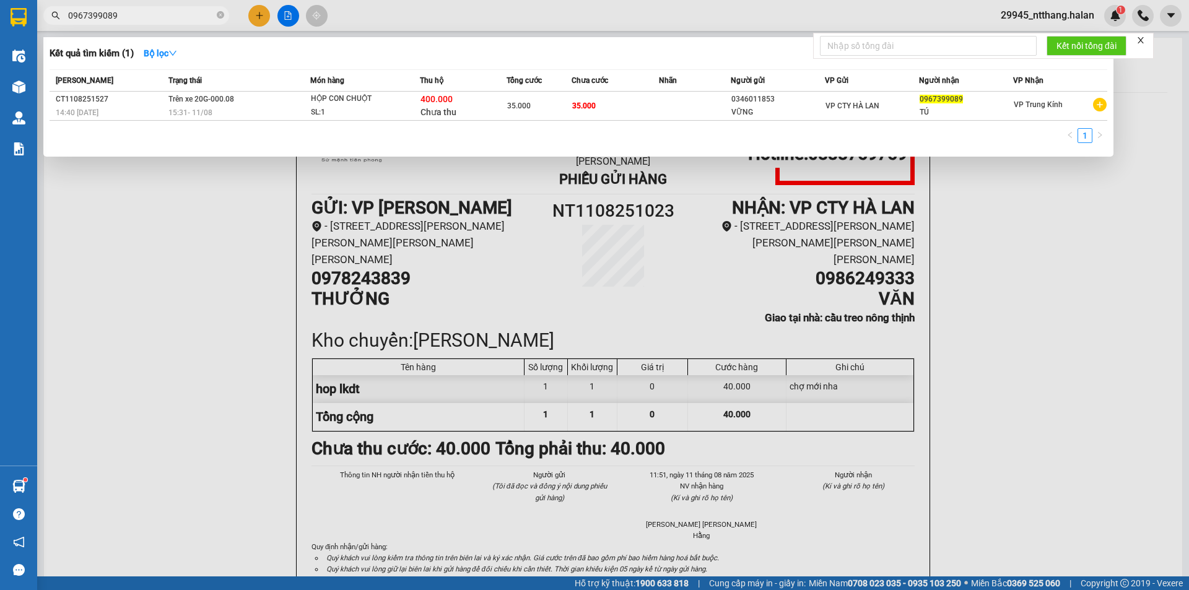
click at [197, 19] on input "0967399089" at bounding box center [141, 16] width 146 height 14
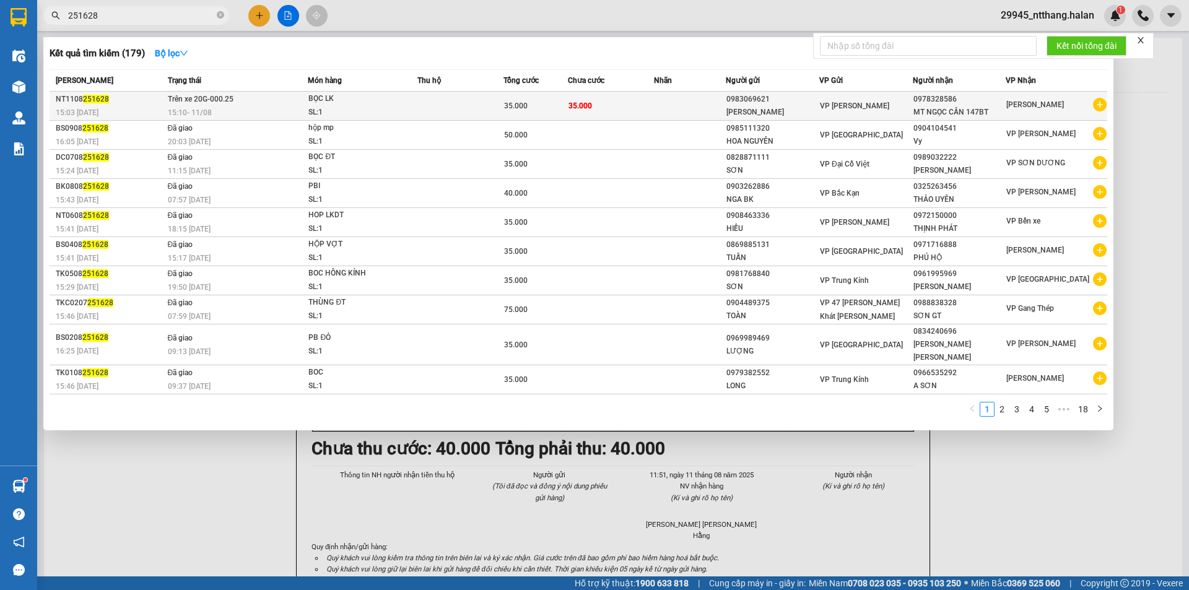
type input "251628"
click at [407, 101] on span "BỌC LK SL: 1" at bounding box center [362, 105] width 108 height 27
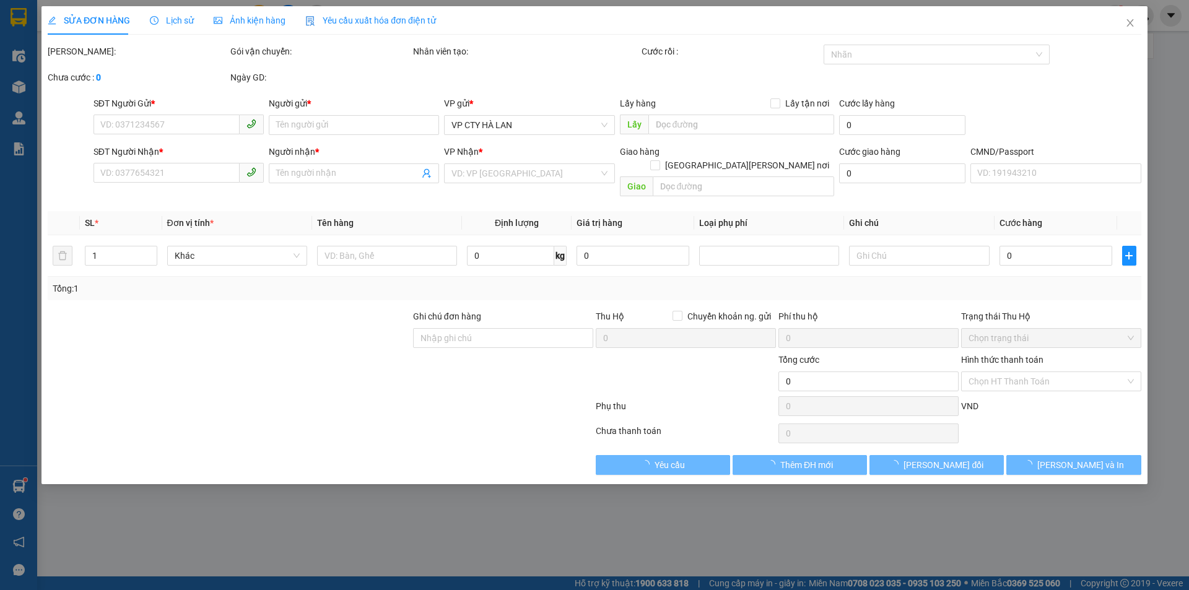
type input "0983069621"
type input "[PERSON_NAME]"
type input "0978328586"
type input "MT NGỌC CẦN 147BT"
type input "008095008324"
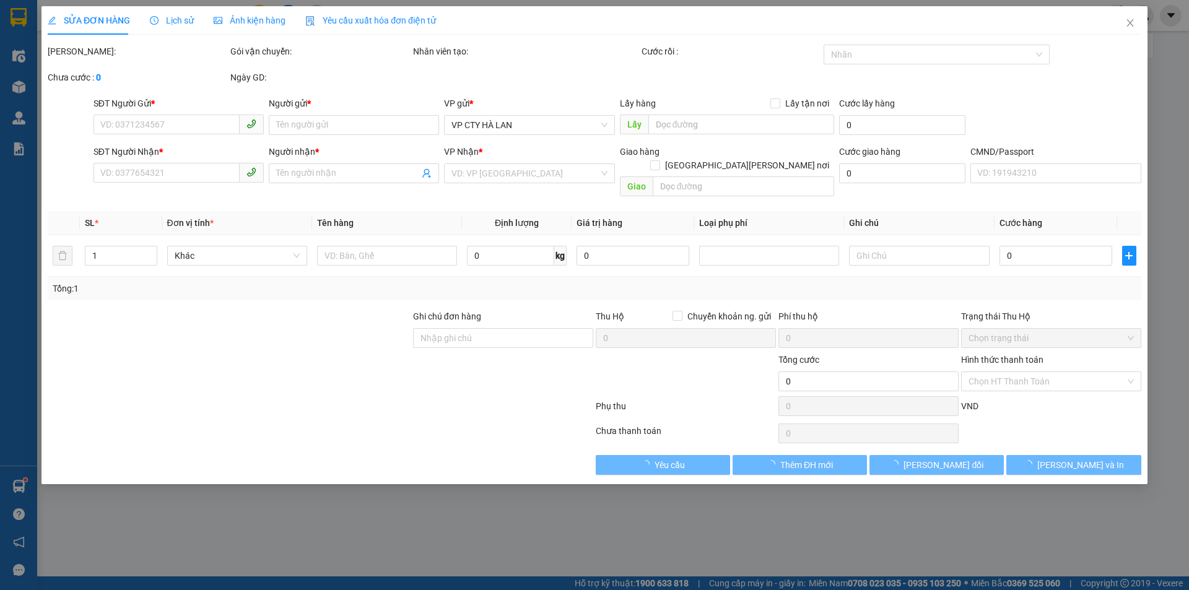
type input "35.000"
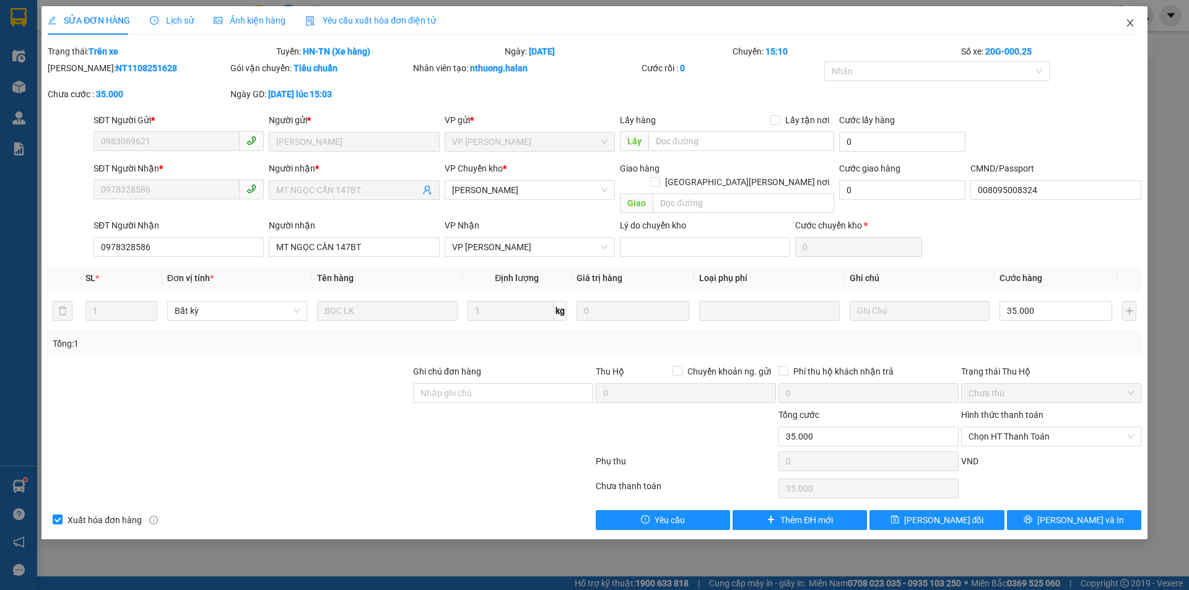
click at [1136, 17] on span "Close" at bounding box center [1130, 23] width 35 height 35
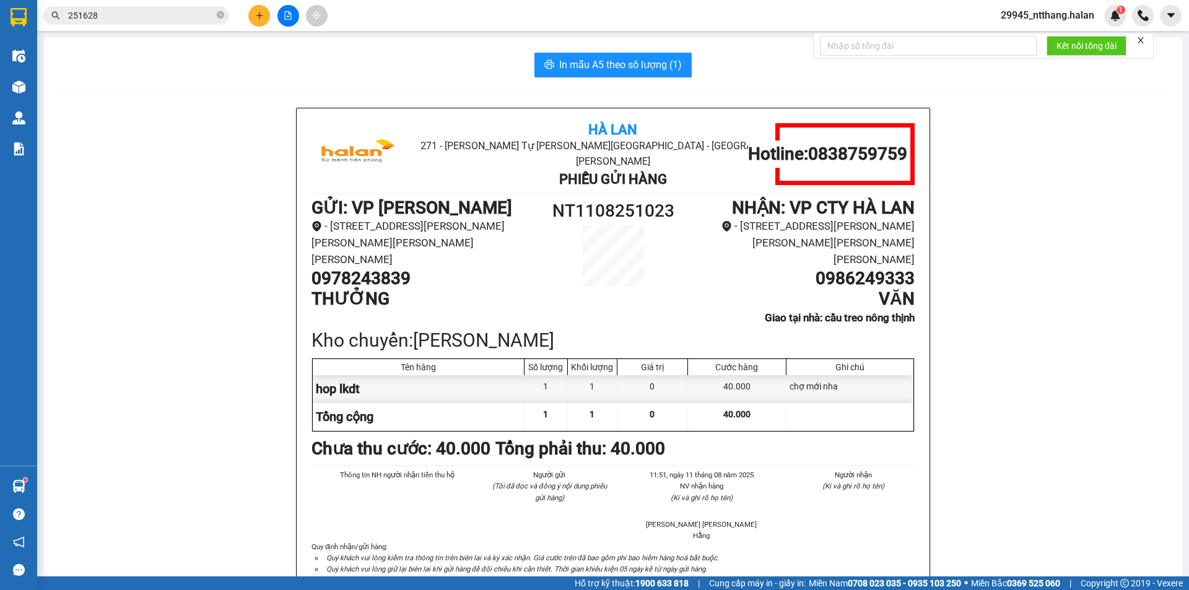
click at [170, 14] on input "251628" at bounding box center [141, 16] width 146 height 14
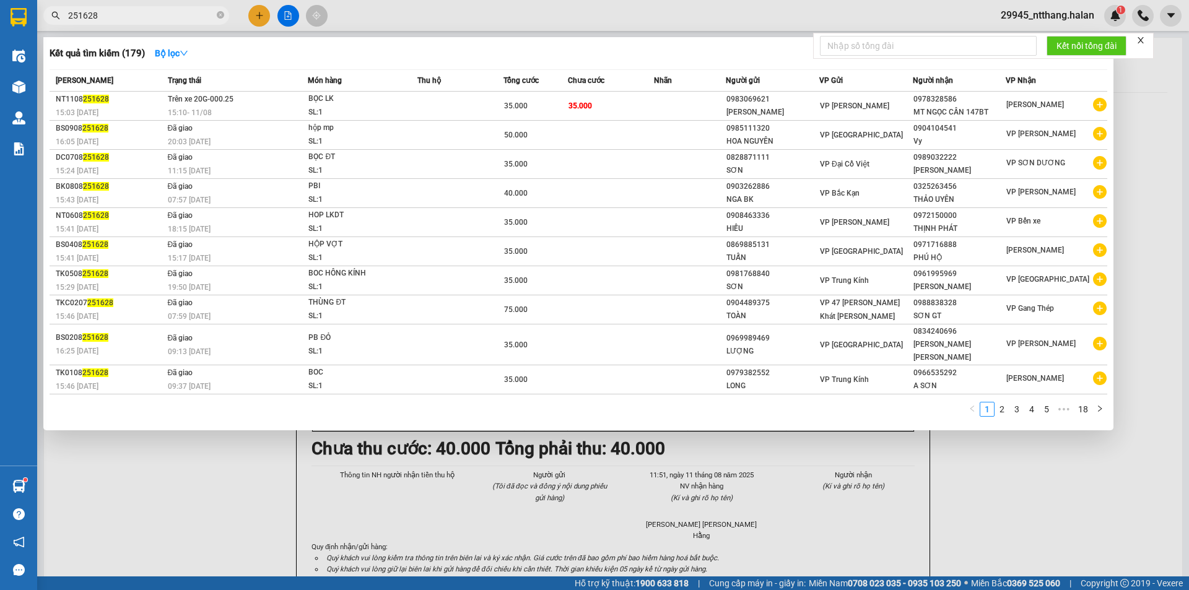
click at [170, 14] on input "251628" at bounding box center [141, 16] width 146 height 14
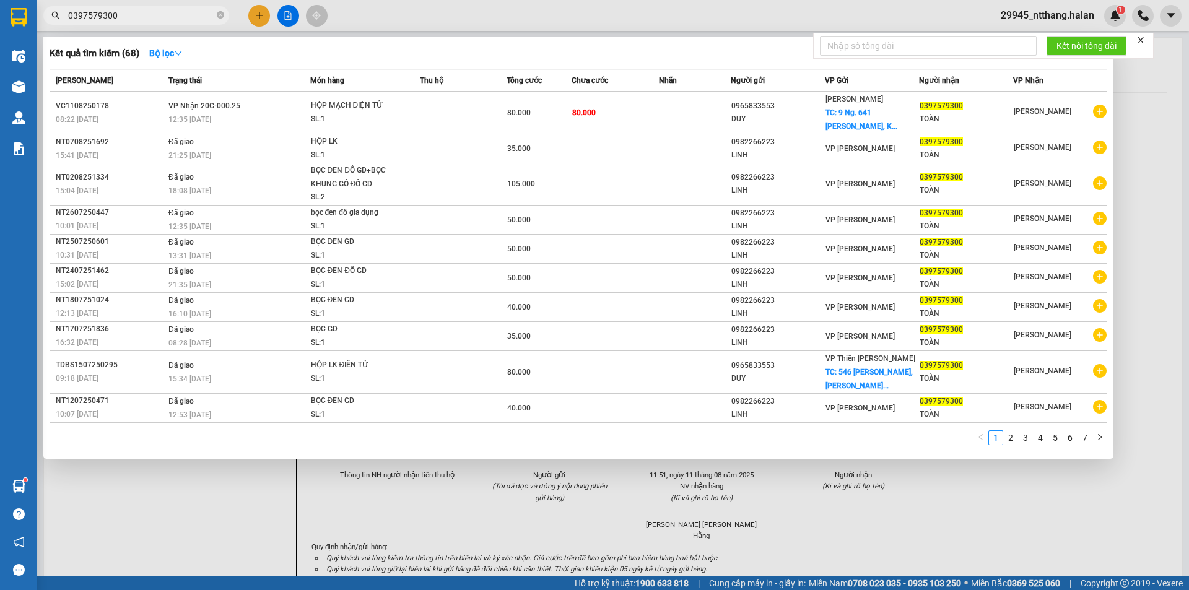
click at [200, 12] on input "0397579300" at bounding box center [141, 16] width 146 height 14
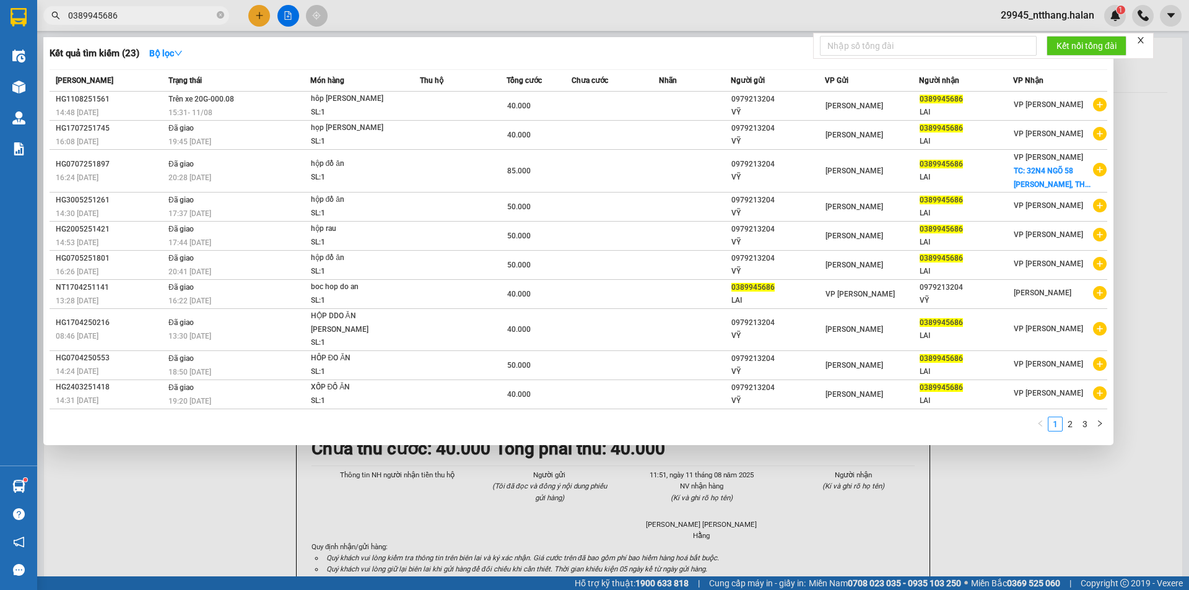
click at [144, 11] on input "0389945686" at bounding box center [141, 16] width 146 height 14
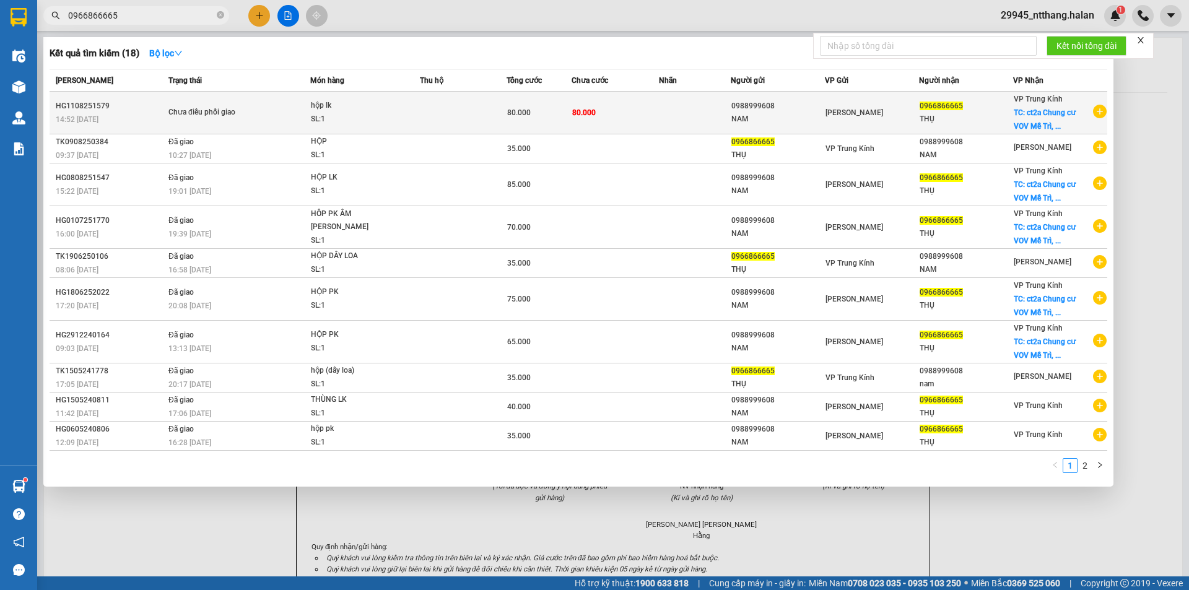
type input "0966866665"
click at [661, 122] on td at bounding box center [695, 113] width 72 height 43
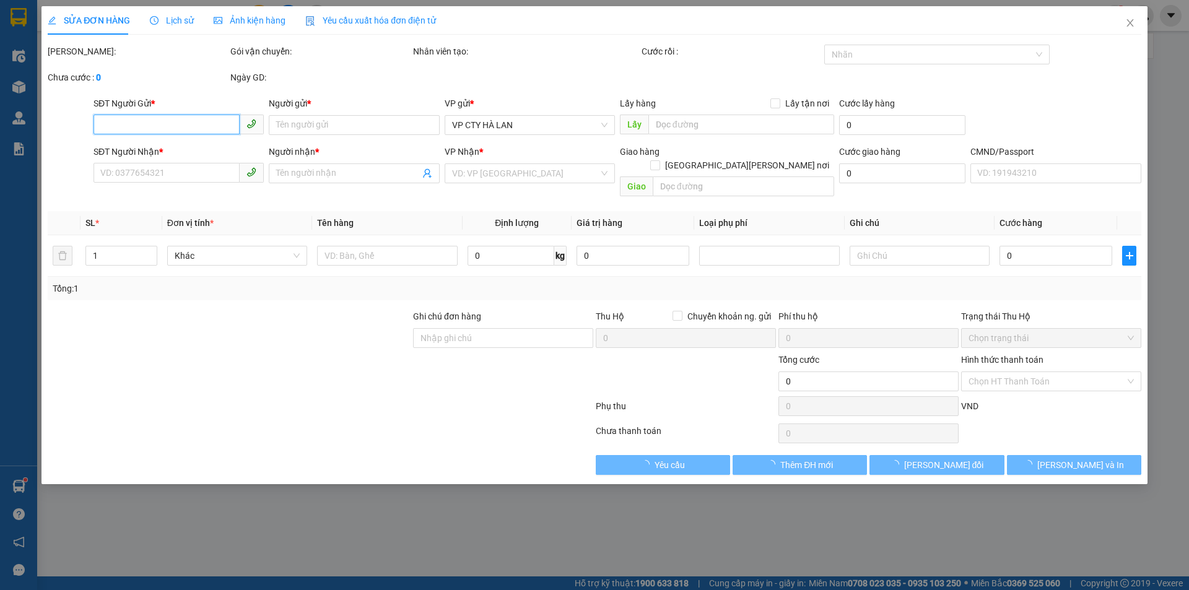
type input "0988999608"
type input "NAM"
type input "0966866665"
type input "THỤ"
checkbox input "true"
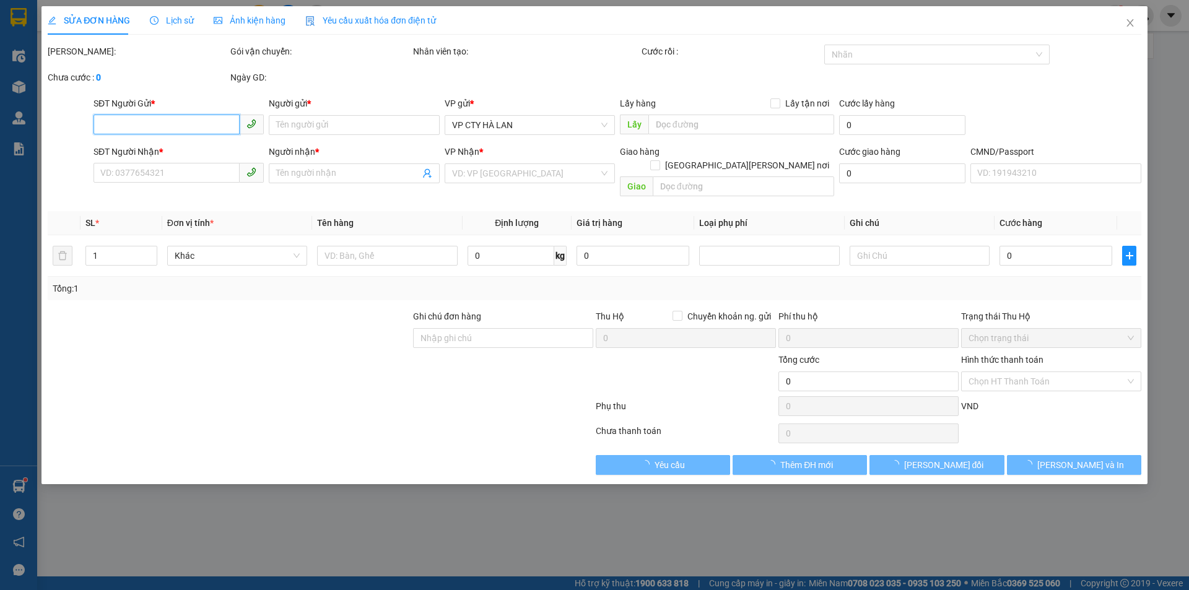
type input "ct2a [PERSON_NAME] cư VOV Mễ Trì, [PERSON_NAME] Thế [PERSON_NAME] [GEOGRAPHIC_D…"
type input "ship trong ngày"
type input "80.000"
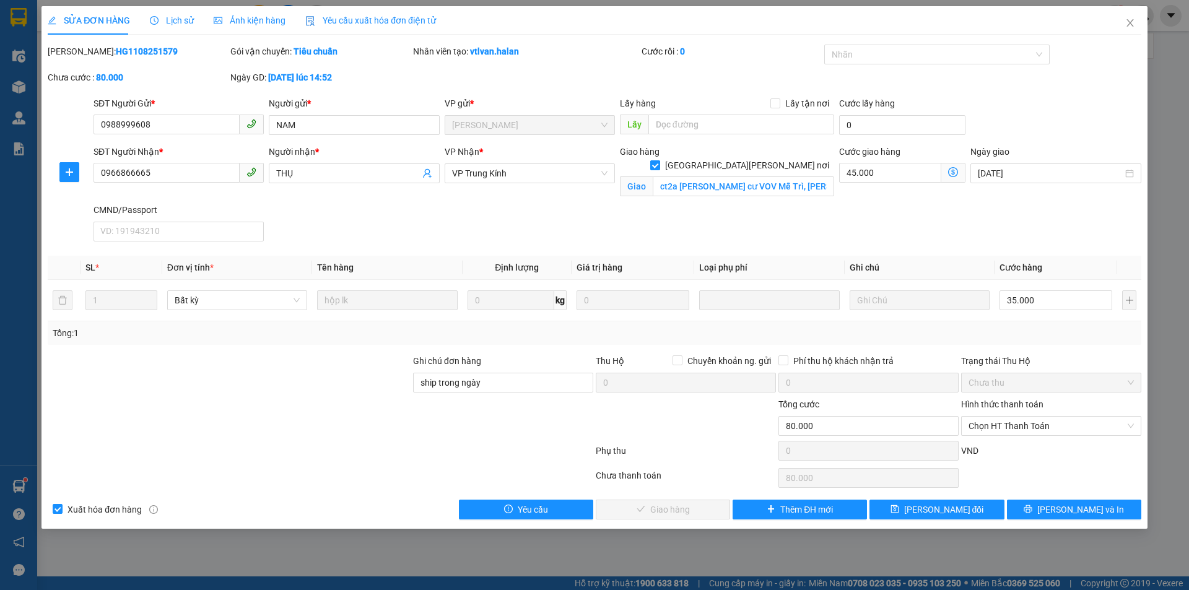
click at [659, 160] on input "[GEOGRAPHIC_DATA][PERSON_NAME] nơi" at bounding box center [654, 164] width 9 height 9
checkbox input "false"
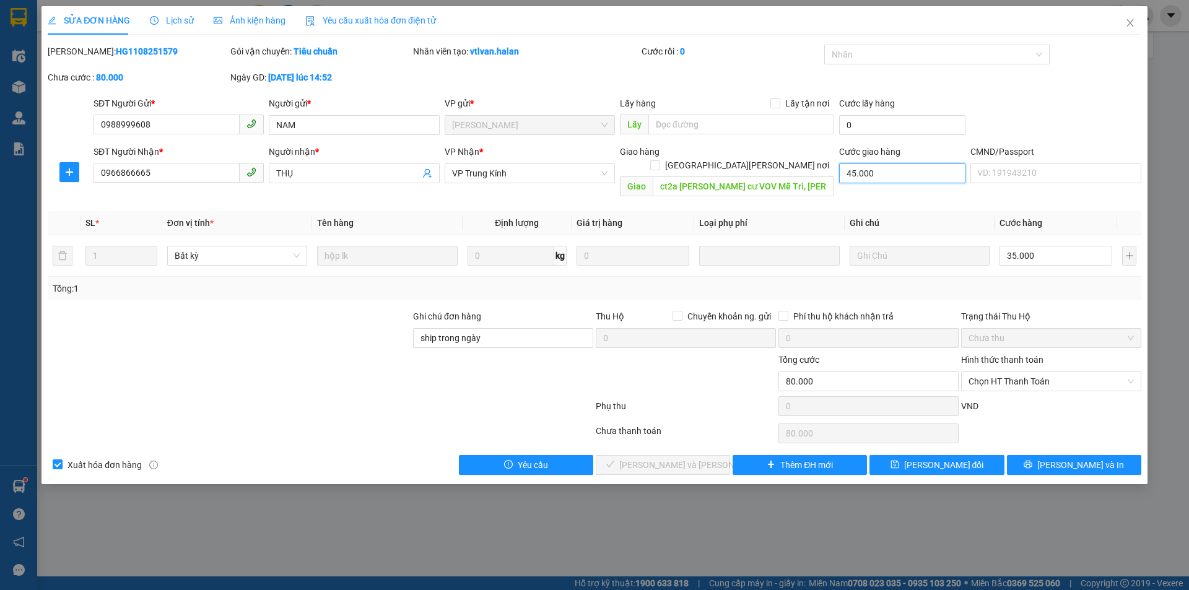
click at [882, 168] on input "45.000" at bounding box center [902, 173] width 126 height 20
type input "35.000"
type input "0"
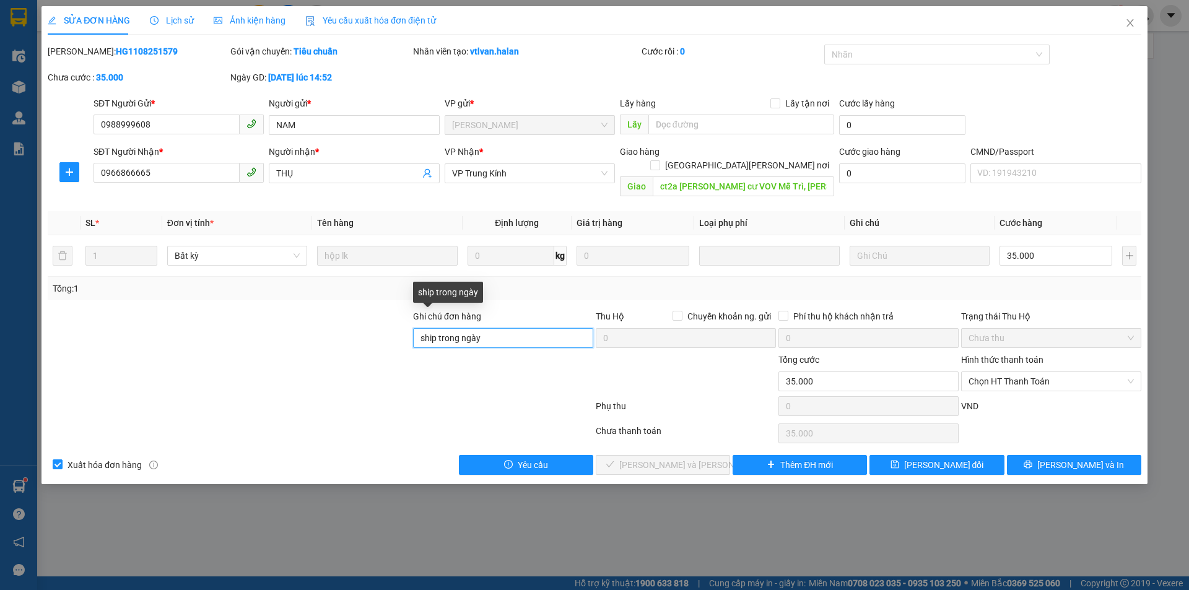
drag, startPoint x: 505, startPoint y: 324, endPoint x: 154, endPoint y: 352, distance: 352.8
click at [154, 352] on form "Ghi [PERSON_NAME] hàng ship [PERSON_NAME] Thu Hộ Chuyển [PERSON_NAME]. gửi 0 Ph…" at bounding box center [595, 365] width 1094 height 111
type input "kh raq [PERSON_NAME]"
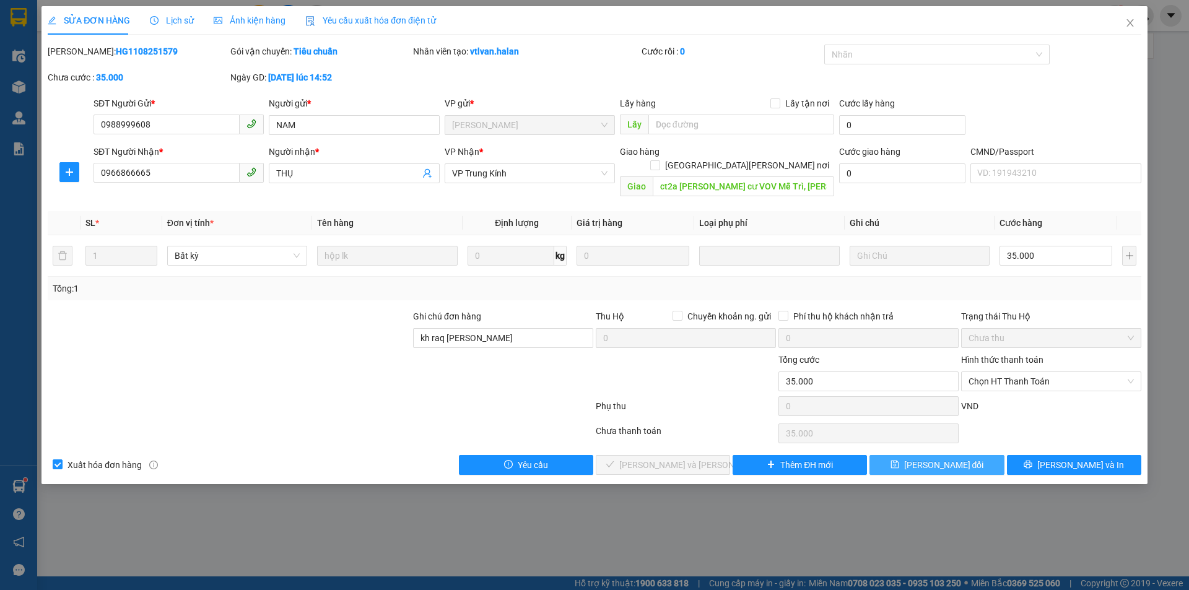
click at [966, 458] on span "[PERSON_NAME] đổi" at bounding box center [944, 465] width 80 height 14
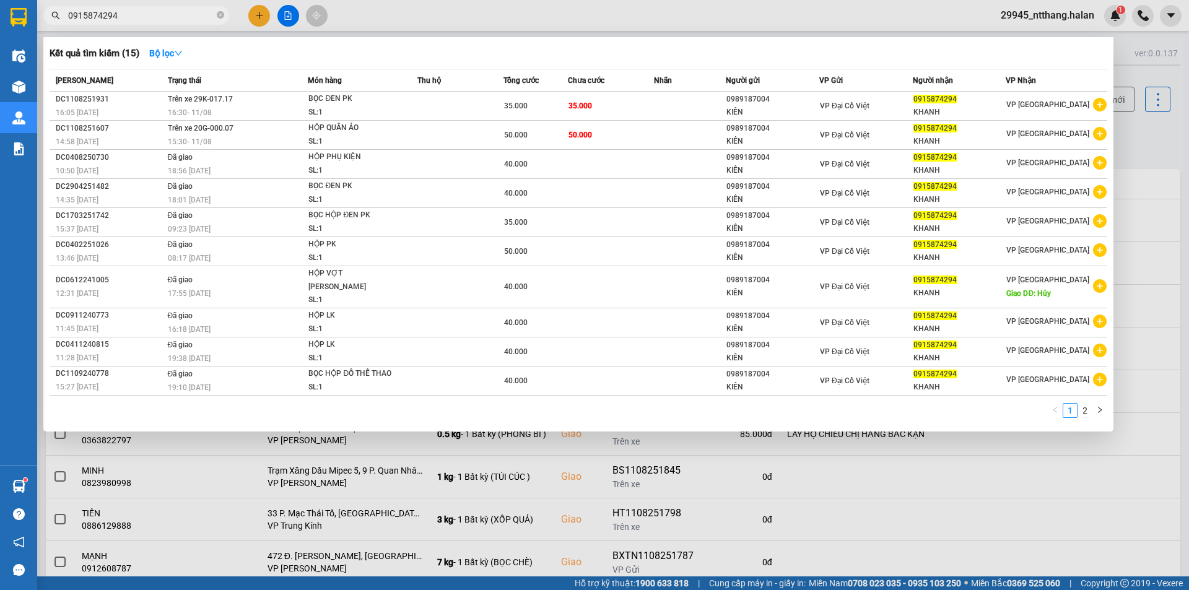
click at [125, 18] on input "0915874294" at bounding box center [141, 16] width 146 height 14
click at [1153, 128] on div at bounding box center [594, 295] width 1189 height 590
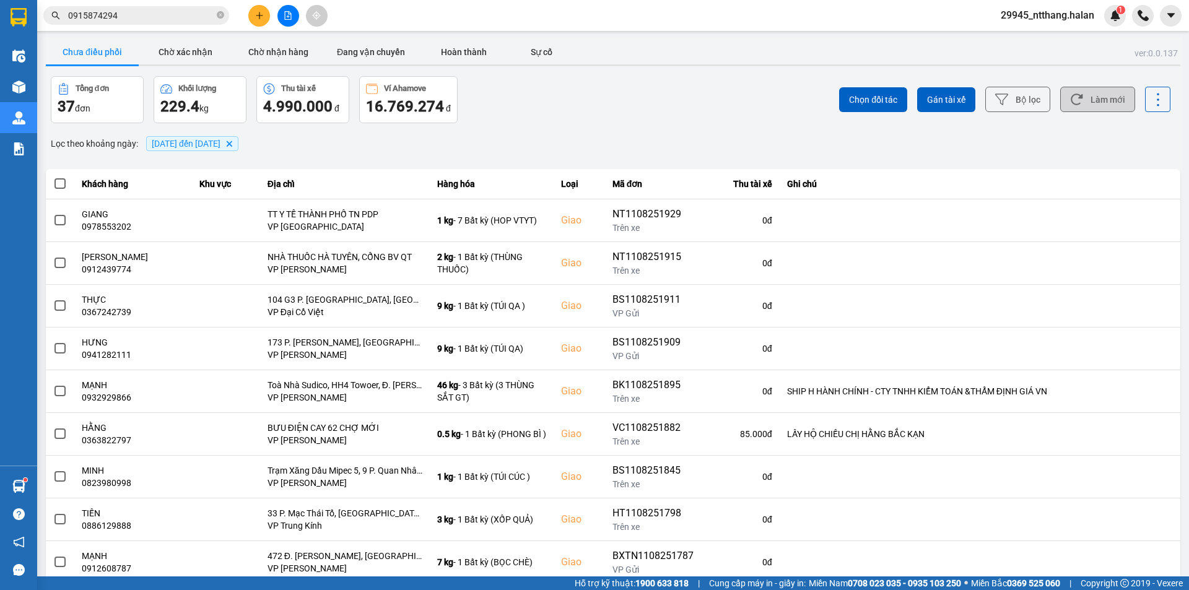
click at [1107, 97] on button "Làm mới" at bounding box center [1097, 99] width 75 height 25
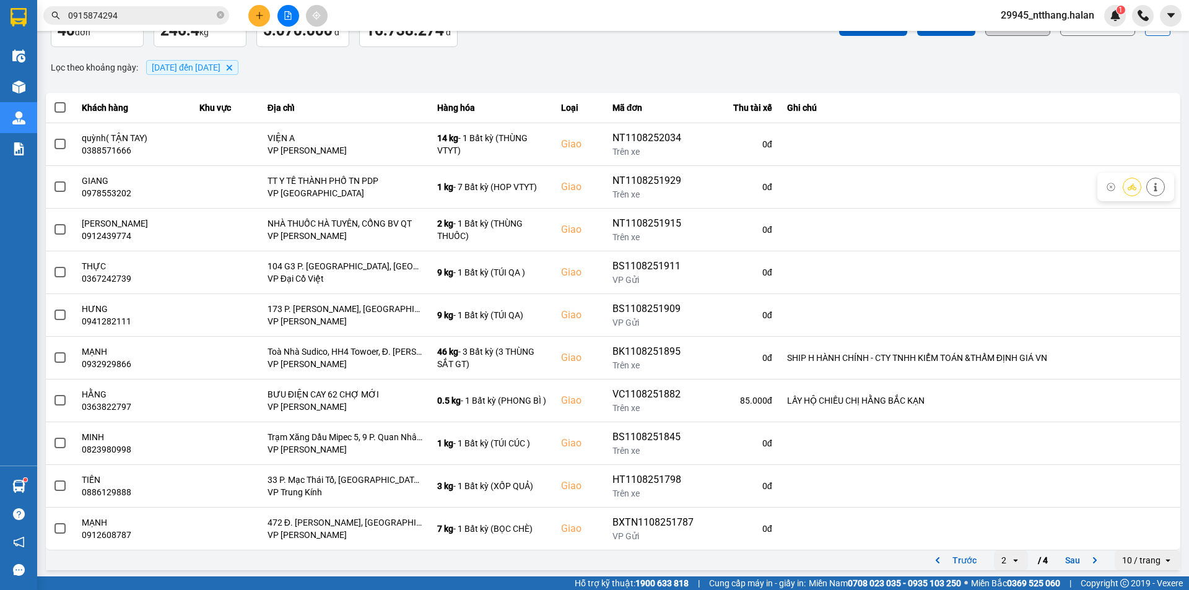
scroll to position [79, 0]
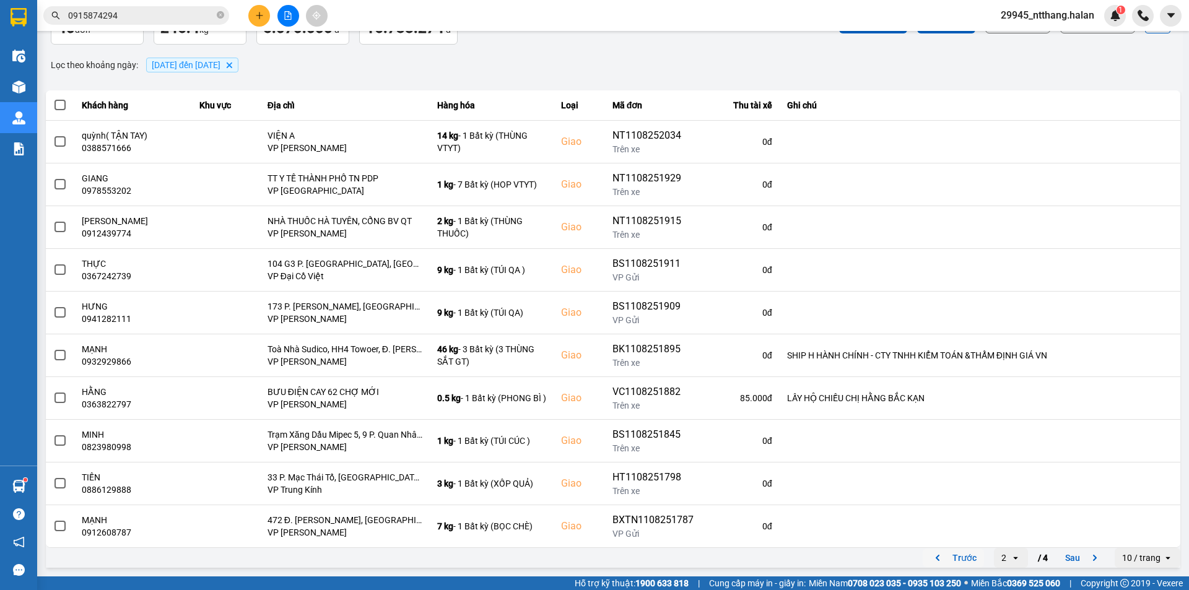
click at [969, 557] on button "Trước" at bounding box center [953, 558] width 61 height 19
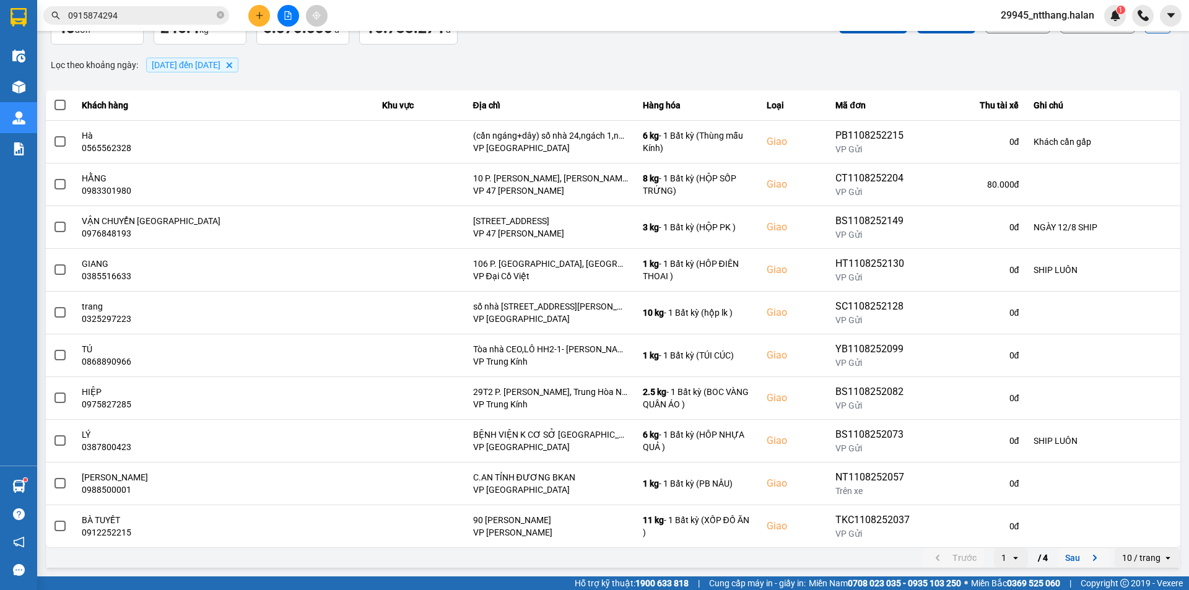
click at [1074, 557] on button "Sau" at bounding box center [1084, 558] width 52 height 19
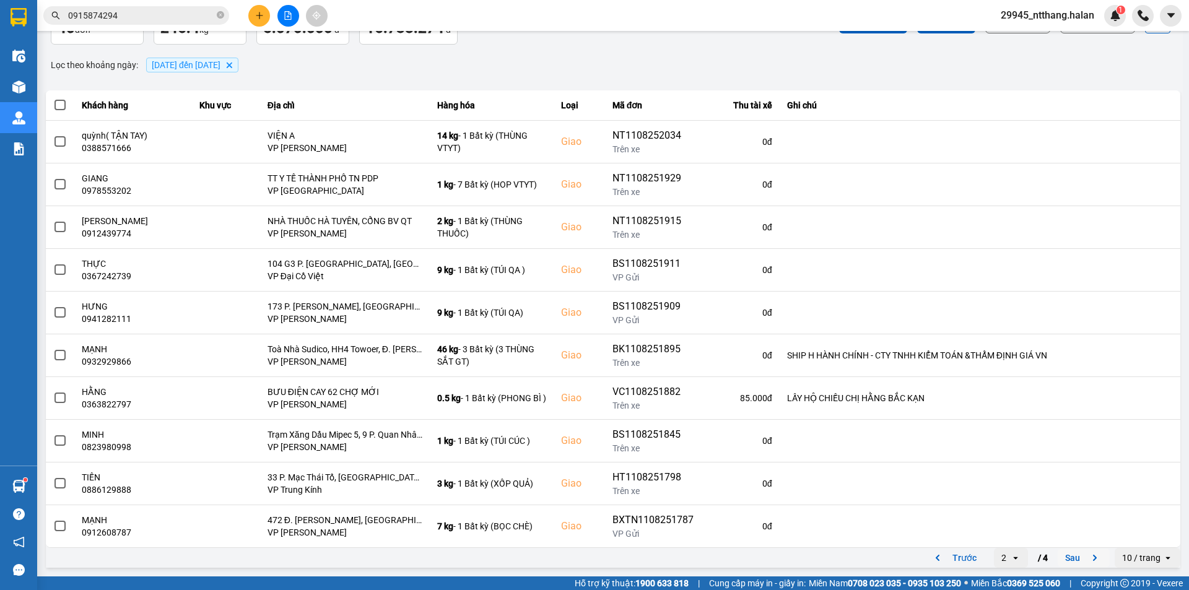
click at [1060, 556] on button "Sau" at bounding box center [1084, 558] width 52 height 19
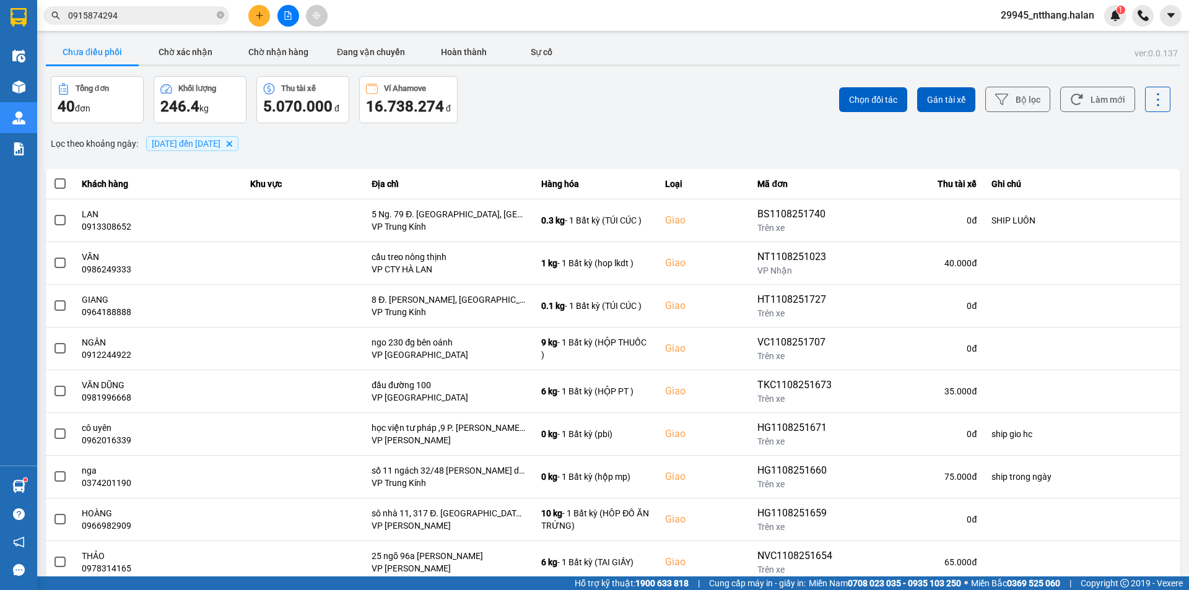
click at [686, 146] on div "Lọc theo khoảng ngày : [DATE] đến [DATE] [GEOGRAPHIC_DATA]" at bounding box center [613, 143] width 1134 height 21
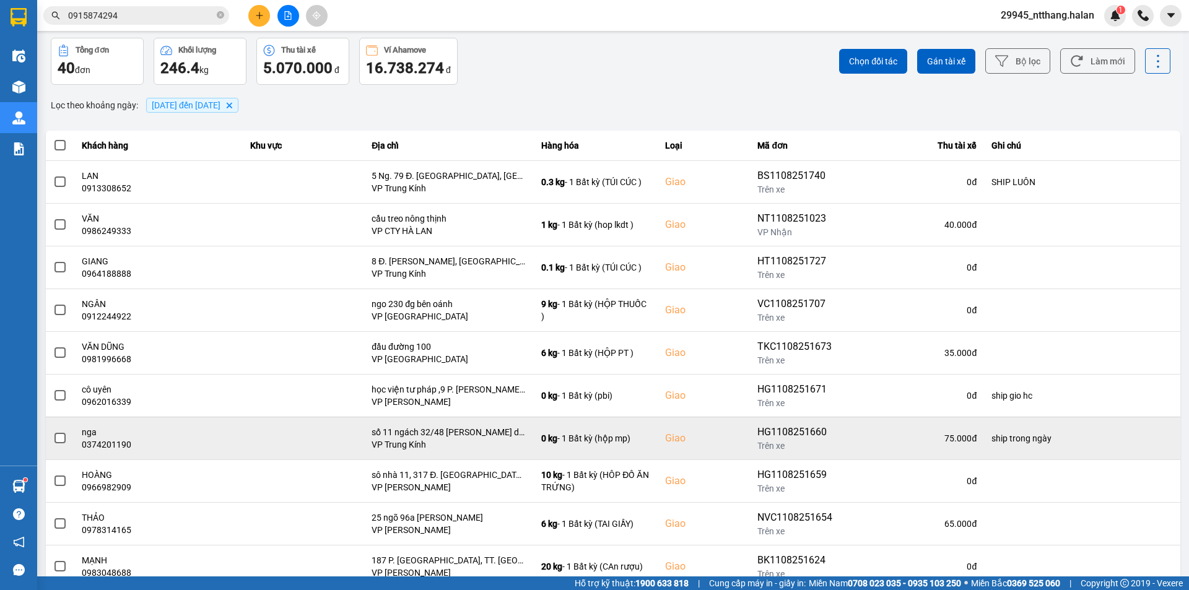
scroll to position [79, 0]
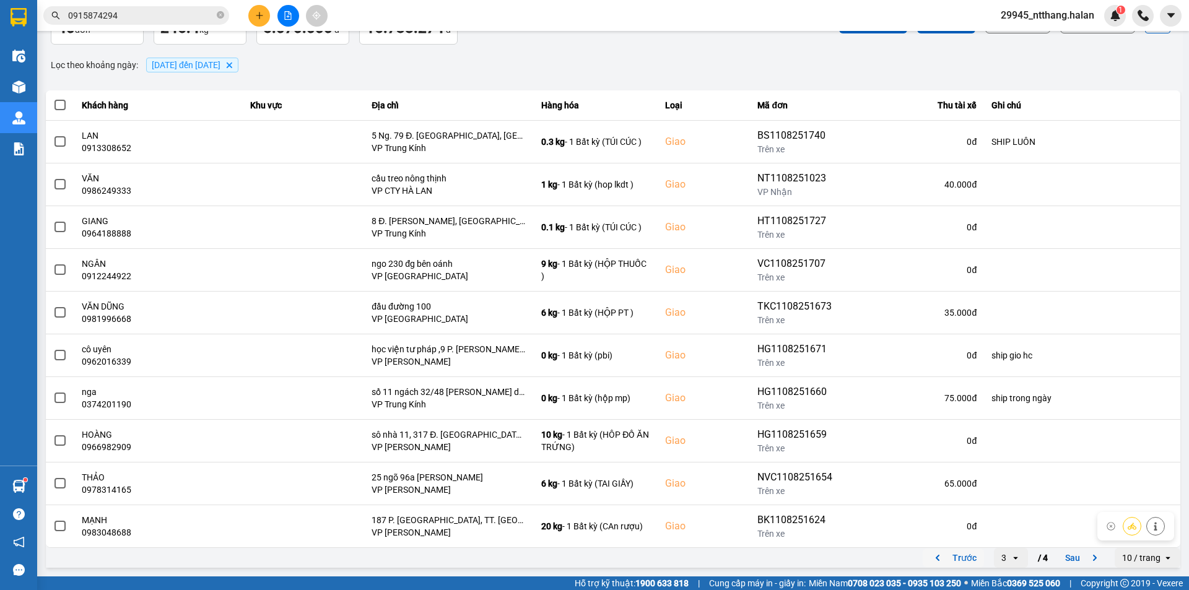
click at [957, 558] on button "Trước" at bounding box center [953, 558] width 61 height 19
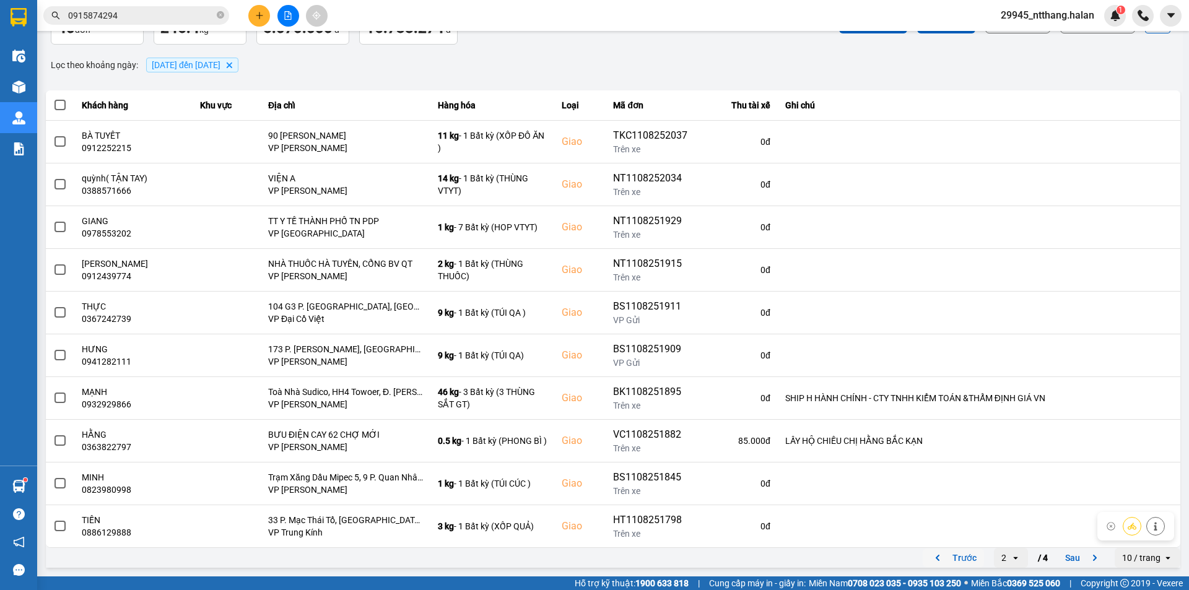
click at [964, 560] on button "Trước" at bounding box center [953, 558] width 61 height 19
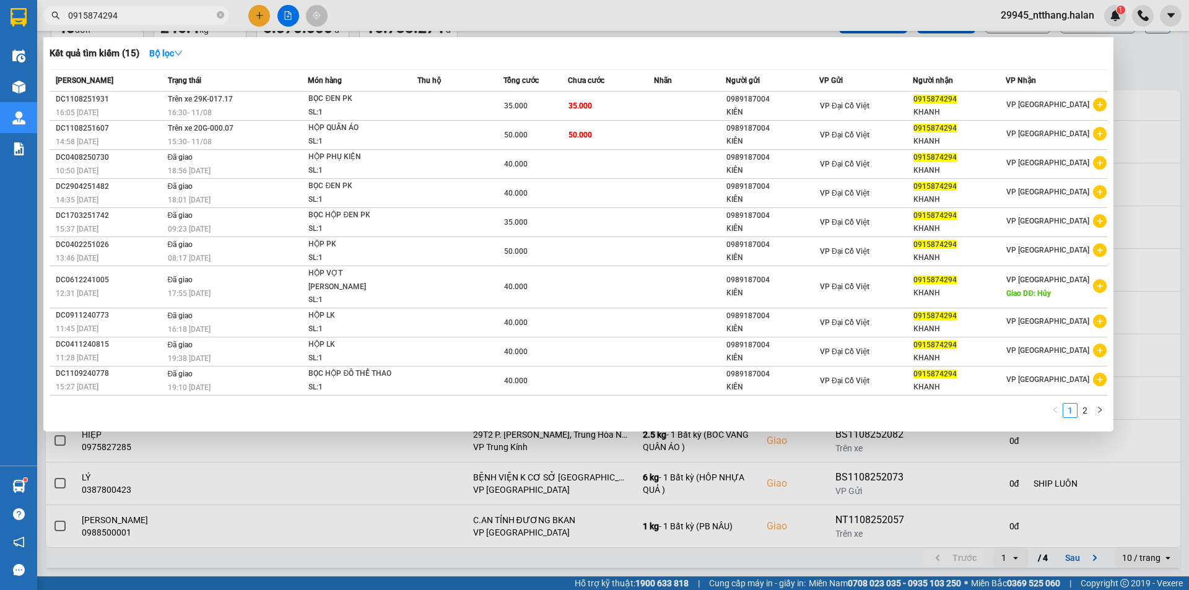
click at [191, 22] on input "0915874294" at bounding box center [141, 16] width 146 height 14
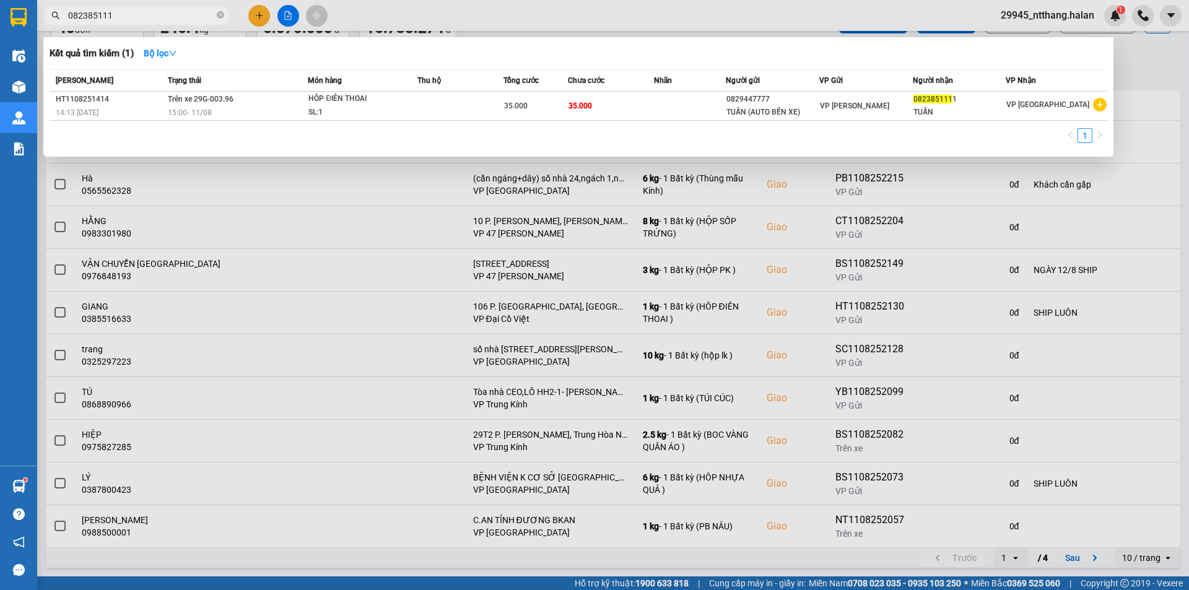
click at [1158, 103] on div at bounding box center [594, 295] width 1189 height 590
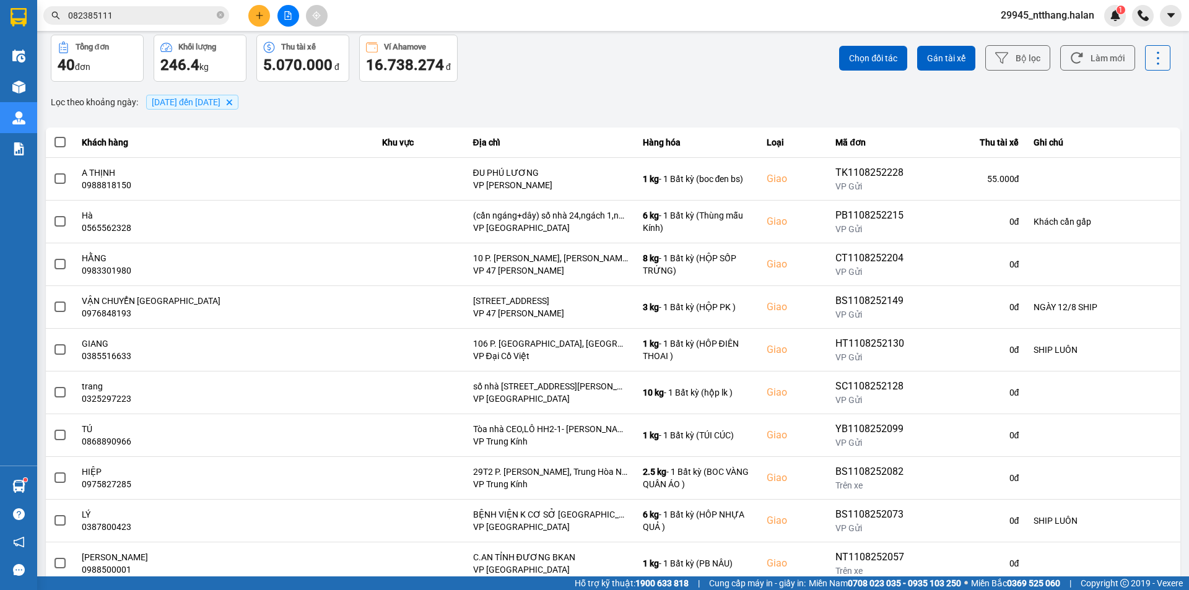
scroll to position [0, 0]
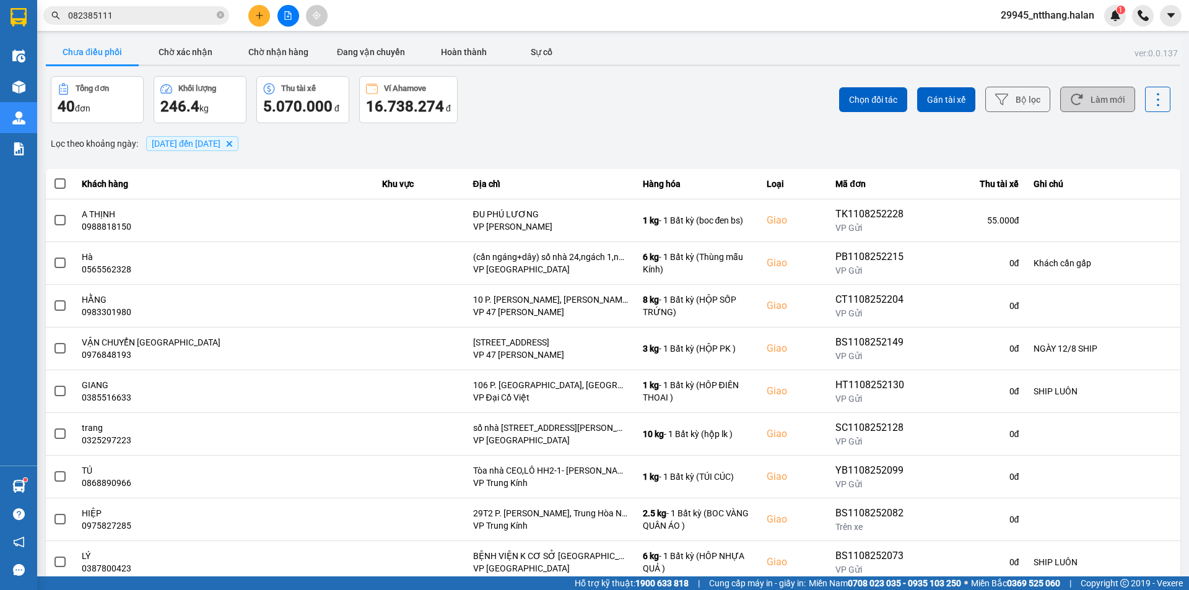
click at [1113, 87] on button "Làm mới" at bounding box center [1097, 99] width 75 height 25
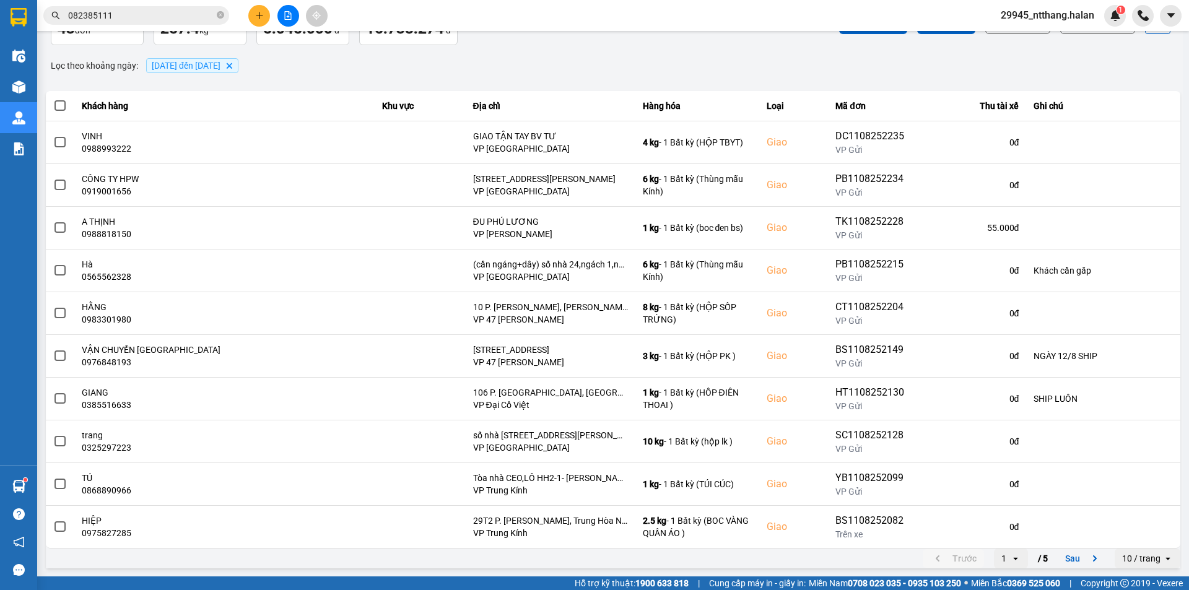
scroll to position [79, 0]
click at [1068, 561] on button "Sau" at bounding box center [1084, 558] width 52 height 19
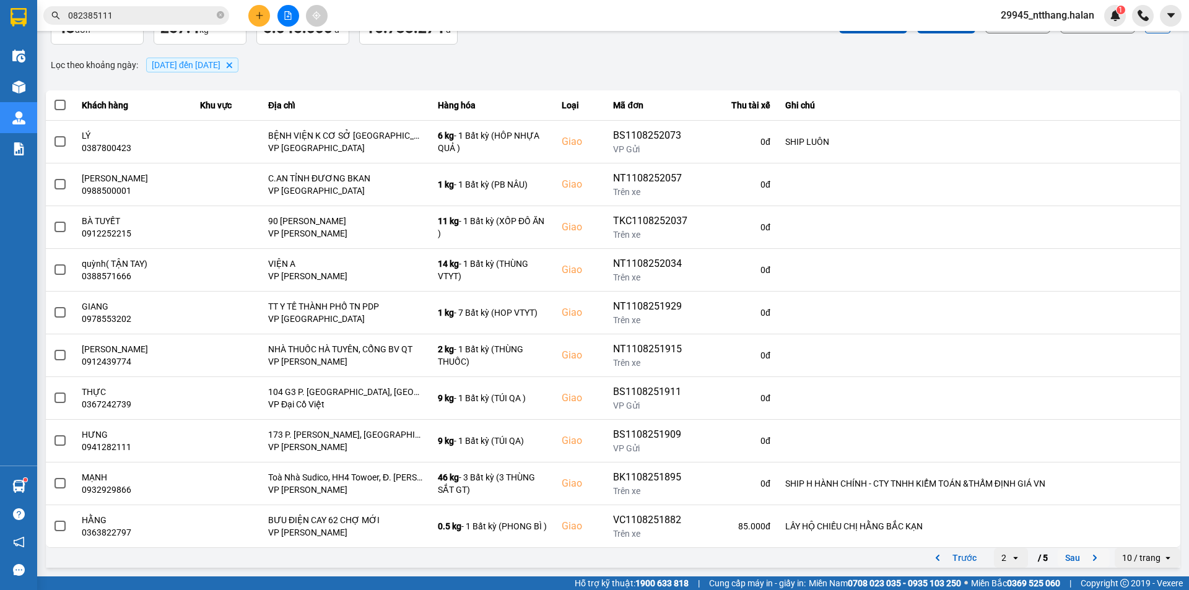
click at [1068, 552] on button "Sau" at bounding box center [1084, 558] width 52 height 19
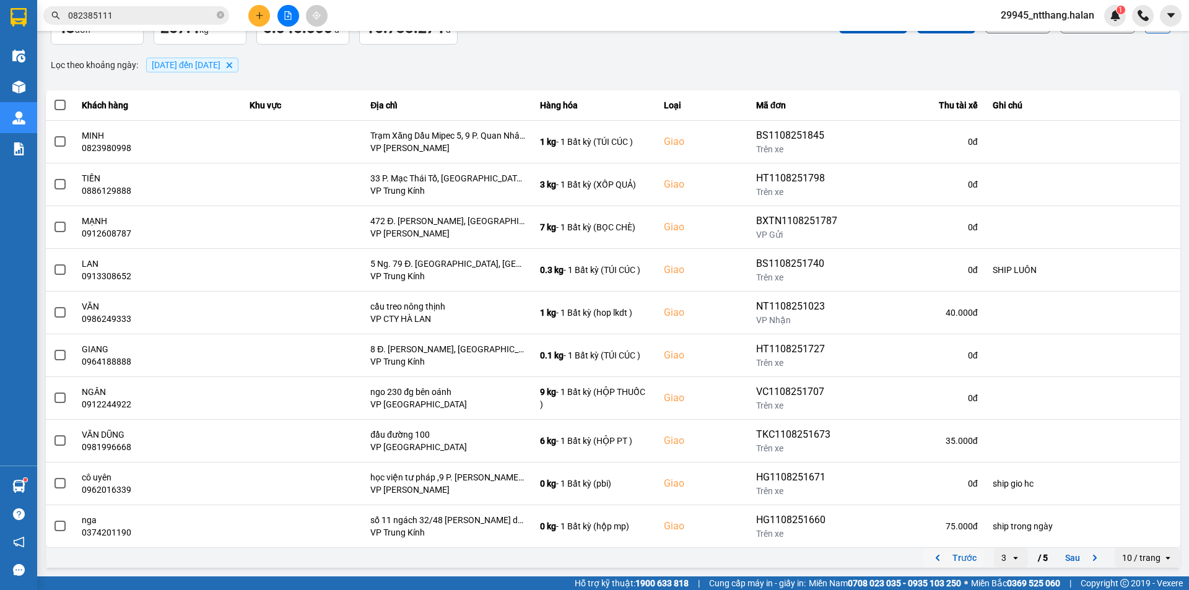
click at [954, 559] on button "Trước" at bounding box center [953, 558] width 61 height 19
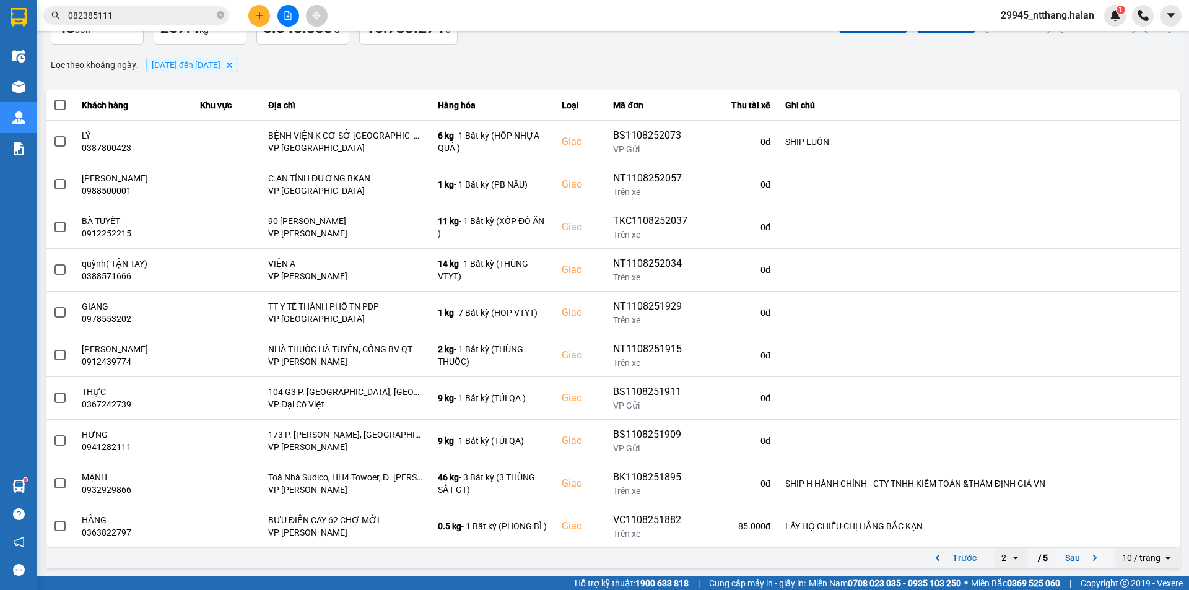
click at [1058, 554] on button "Sau" at bounding box center [1084, 558] width 52 height 19
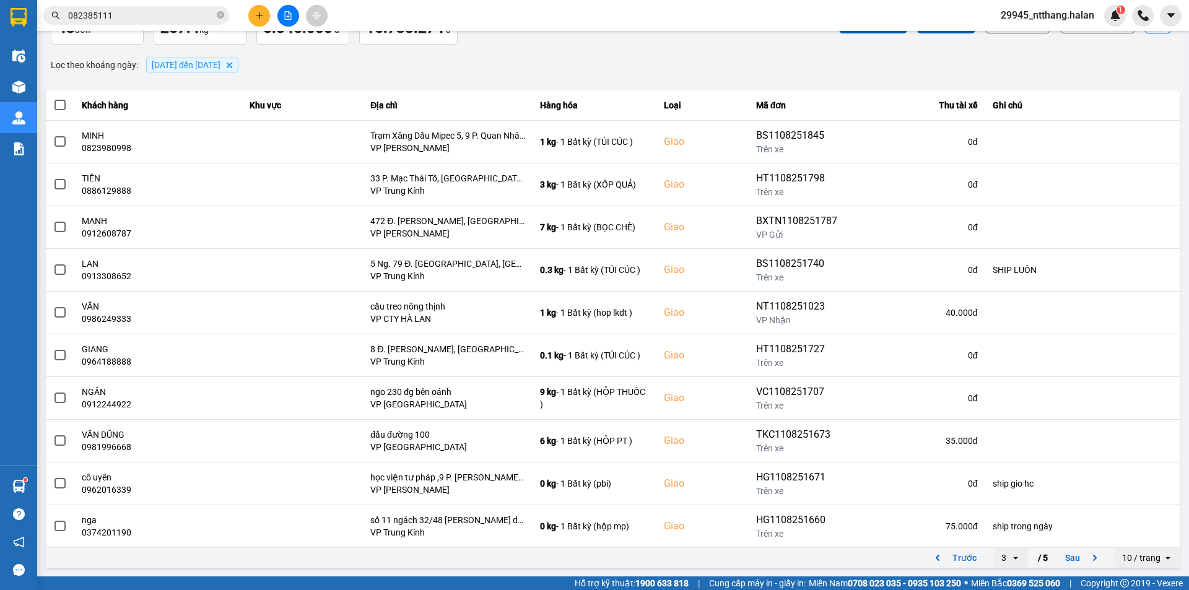
click at [1058, 559] on button "Sau" at bounding box center [1084, 558] width 52 height 19
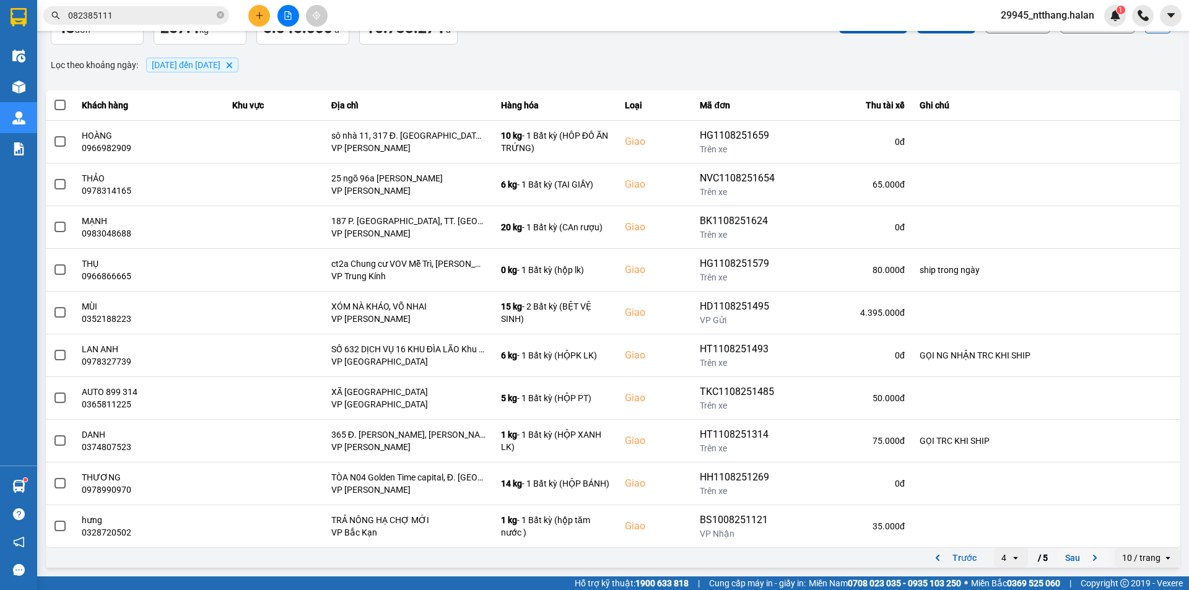
click at [1071, 562] on button "Sau" at bounding box center [1084, 558] width 52 height 19
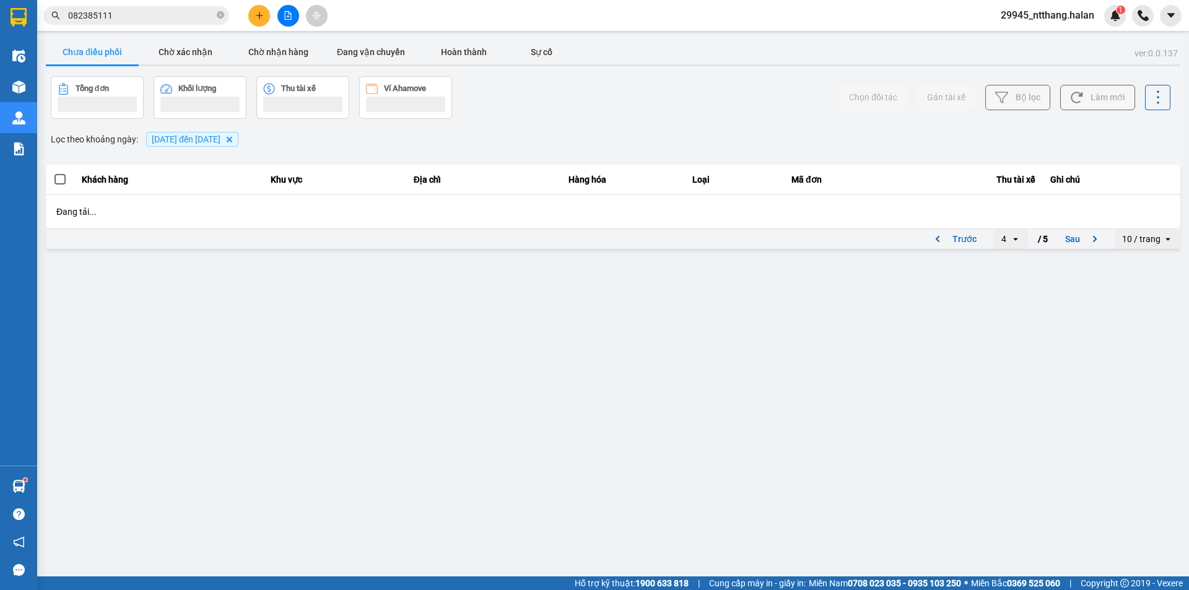
scroll to position [0, 0]
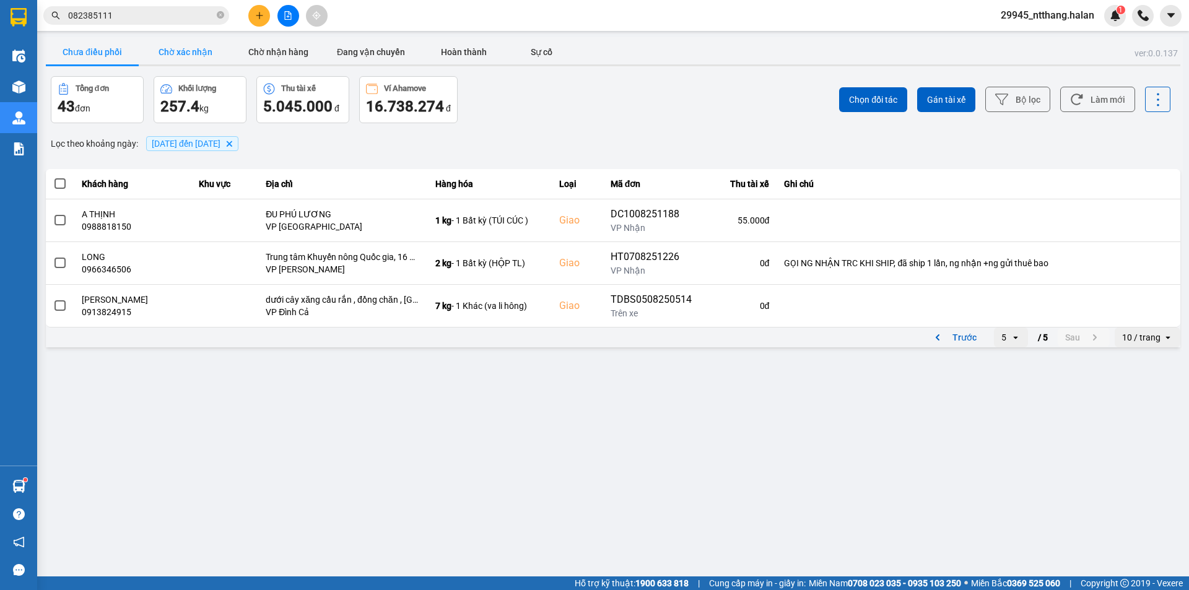
click at [164, 55] on button "Chờ xác nhận" at bounding box center [185, 52] width 93 height 25
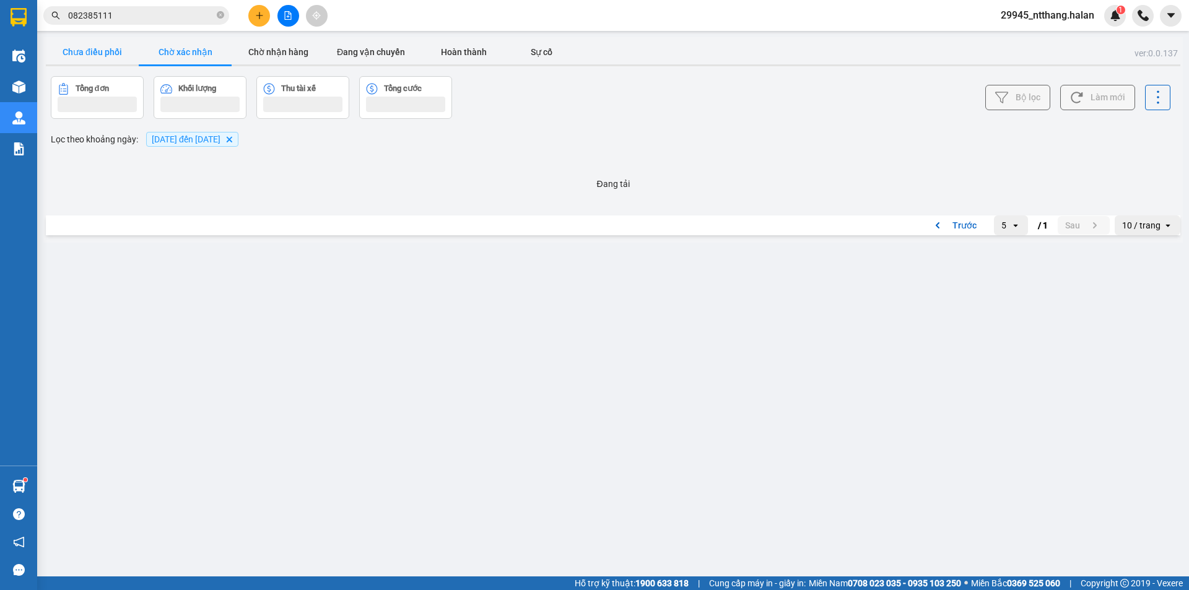
click at [105, 48] on button "Chưa điều phối" at bounding box center [92, 52] width 93 height 25
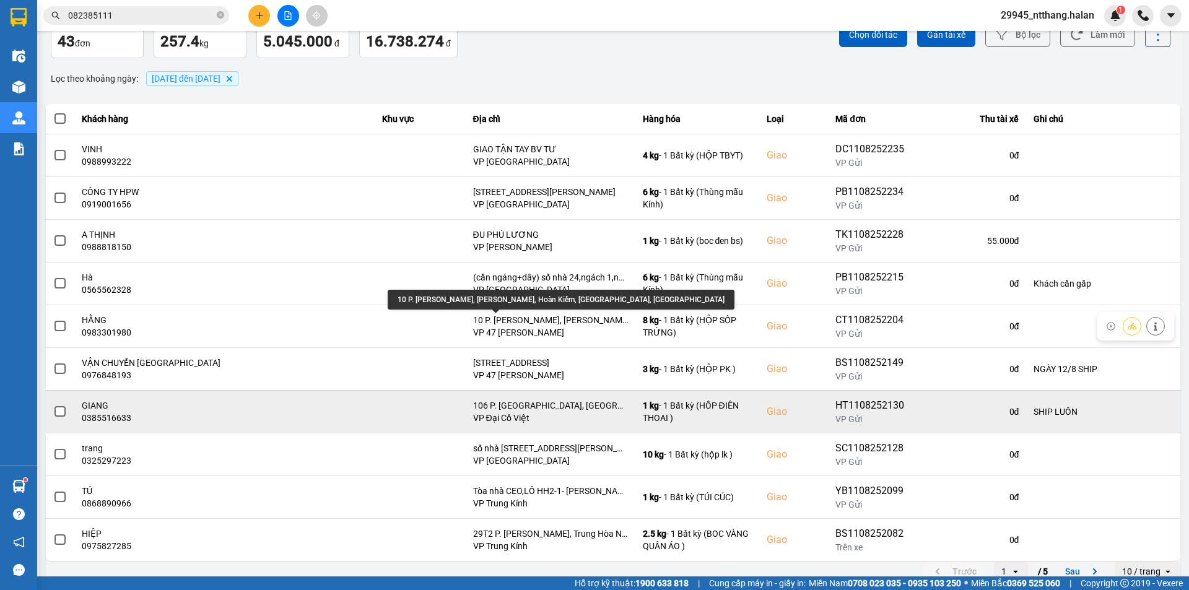
scroll to position [79, 0]
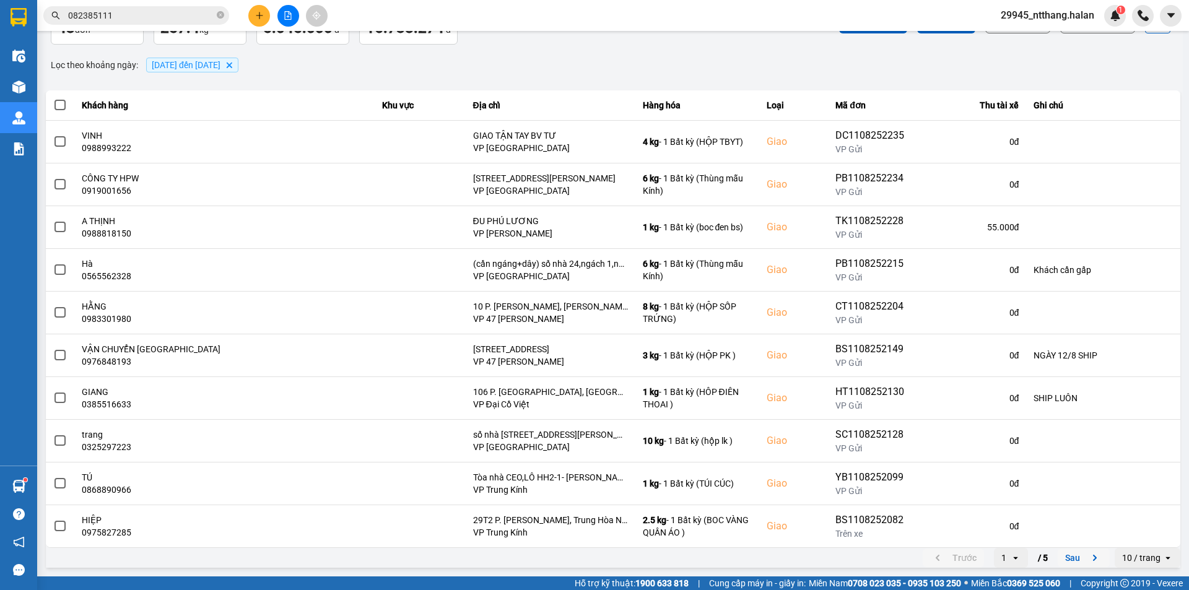
click at [1087, 561] on icon "next page. current page 1 / 5" at bounding box center [1094, 558] width 15 height 15
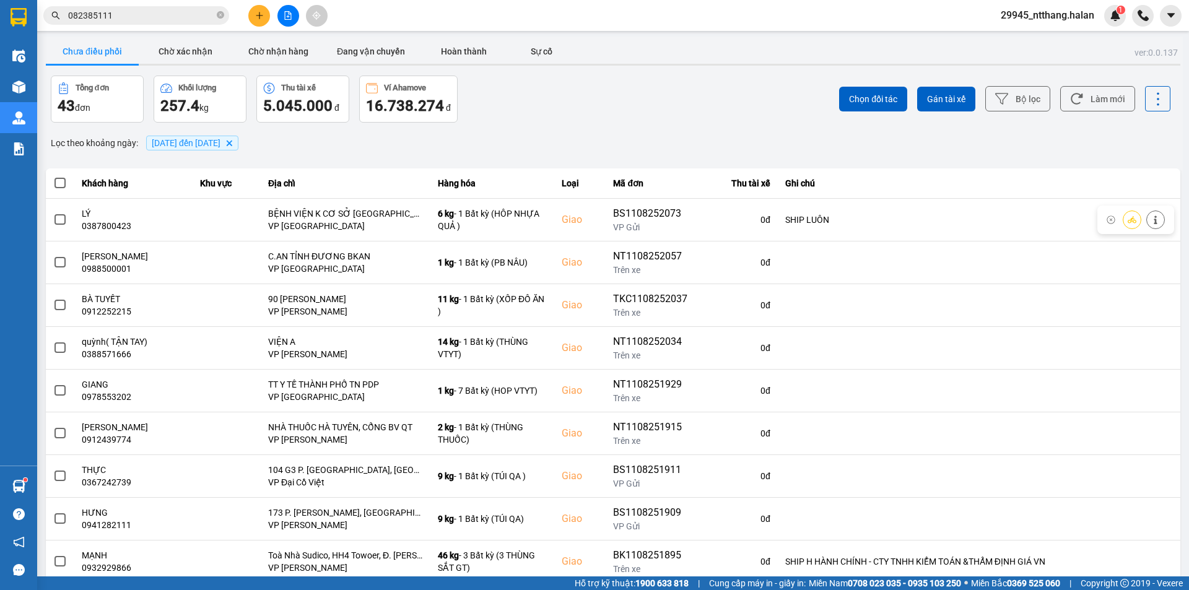
scroll to position [0, 0]
click at [1082, 100] on button "Làm mới" at bounding box center [1097, 99] width 75 height 25
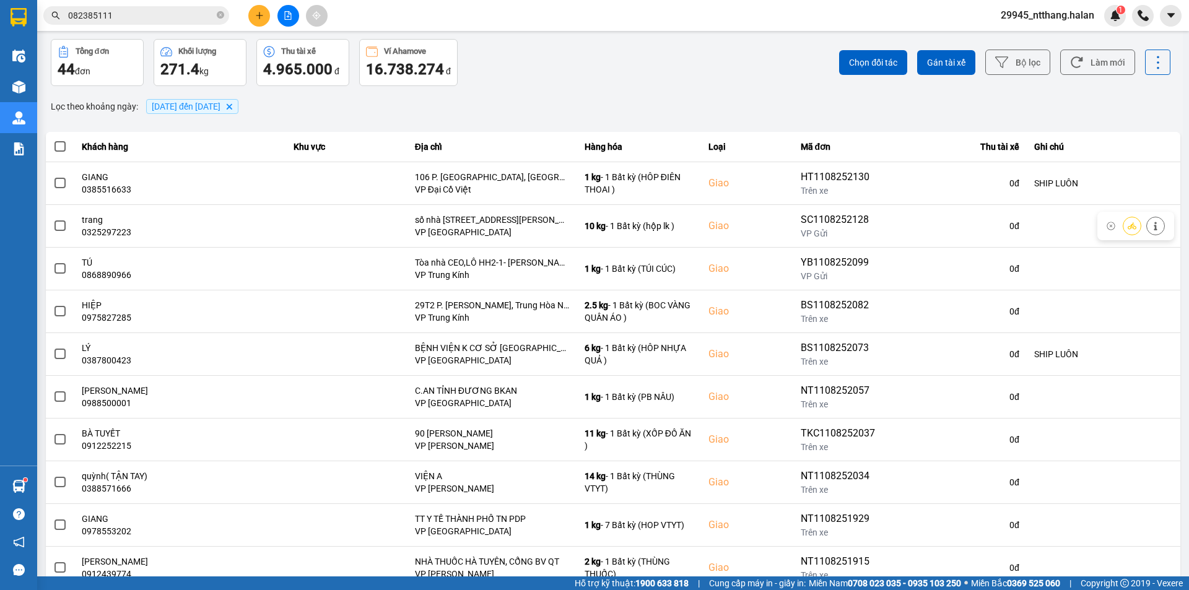
scroll to position [79, 0]
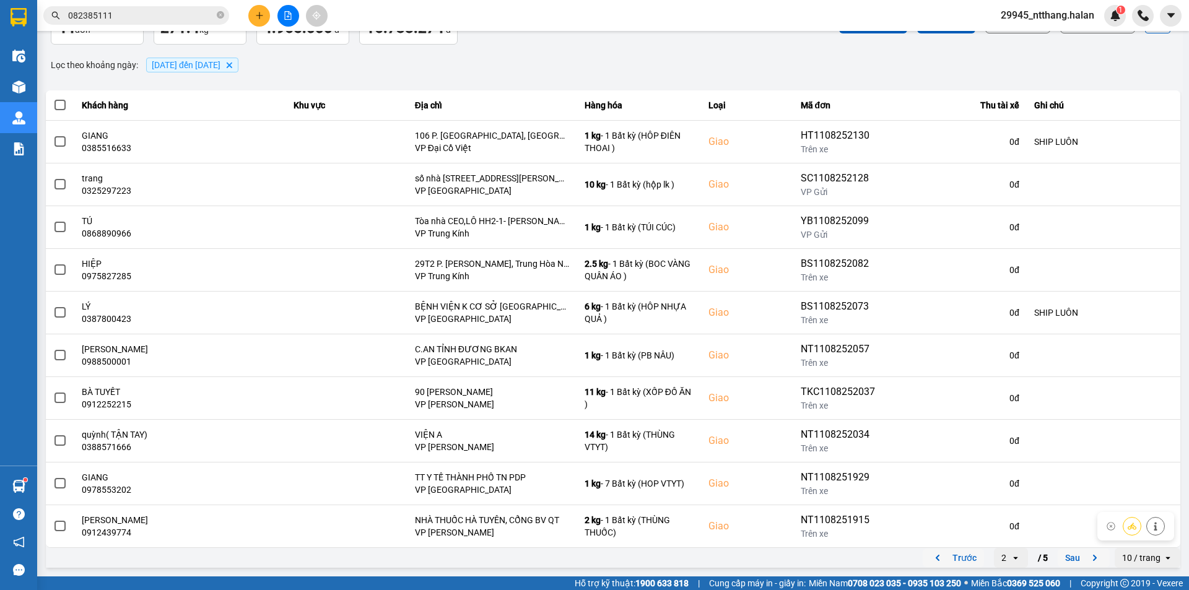
click at [961, 551] on button "Trước" at bounding box center [953, 558] width 61 height 19
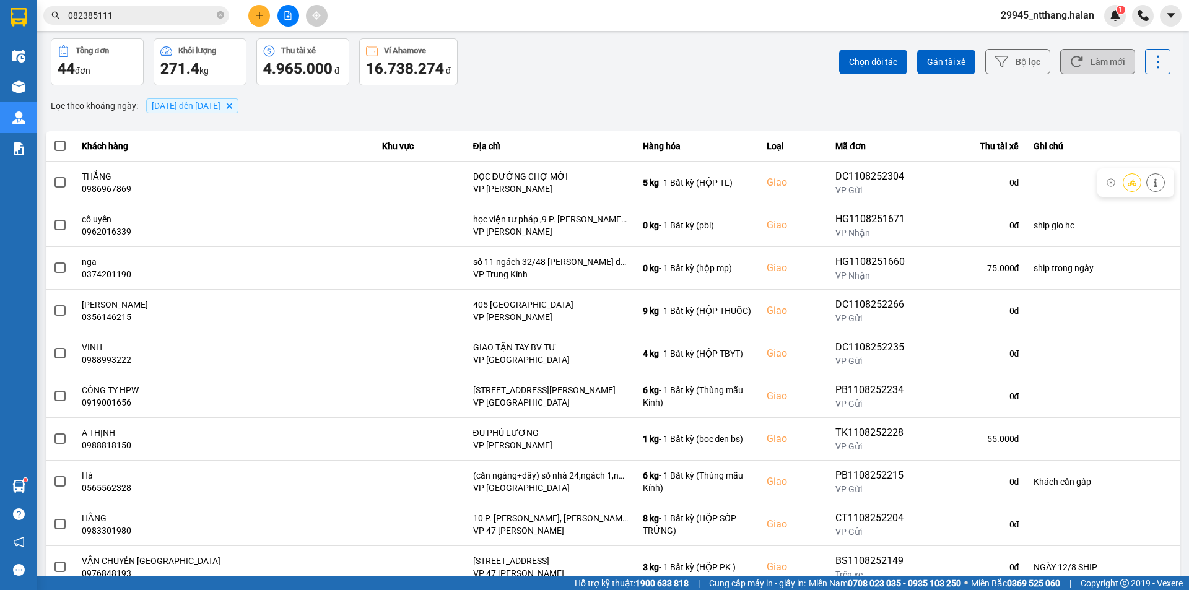
scroll to position [0, 0]
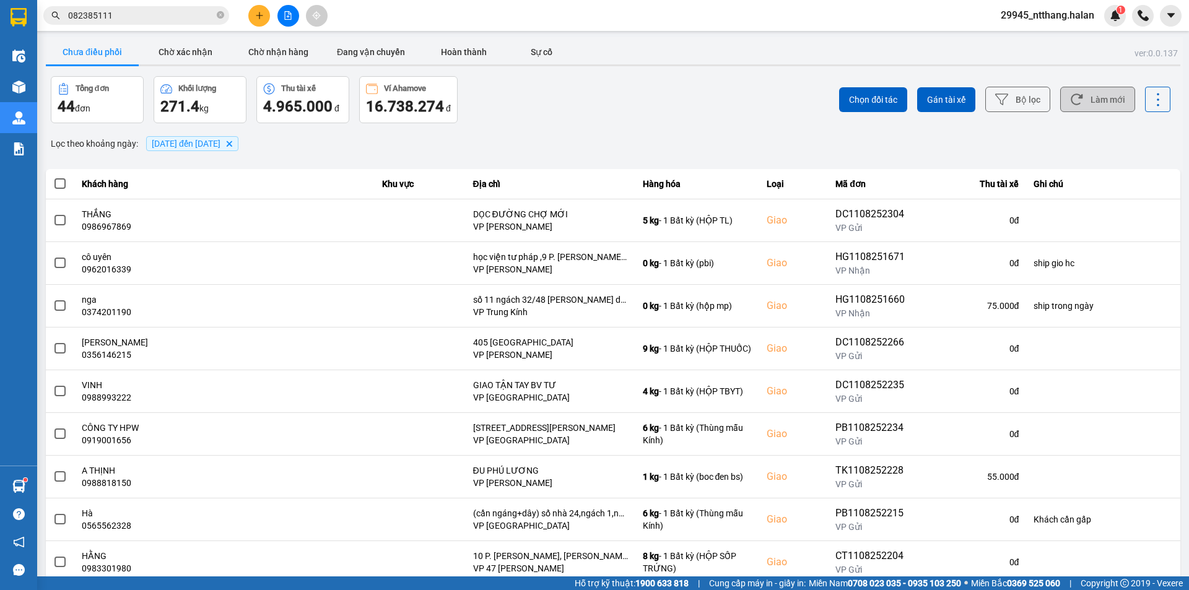
click at [1092, 101] on button "Làm mới" at bounding box center [1097, 99] width 75 height 25
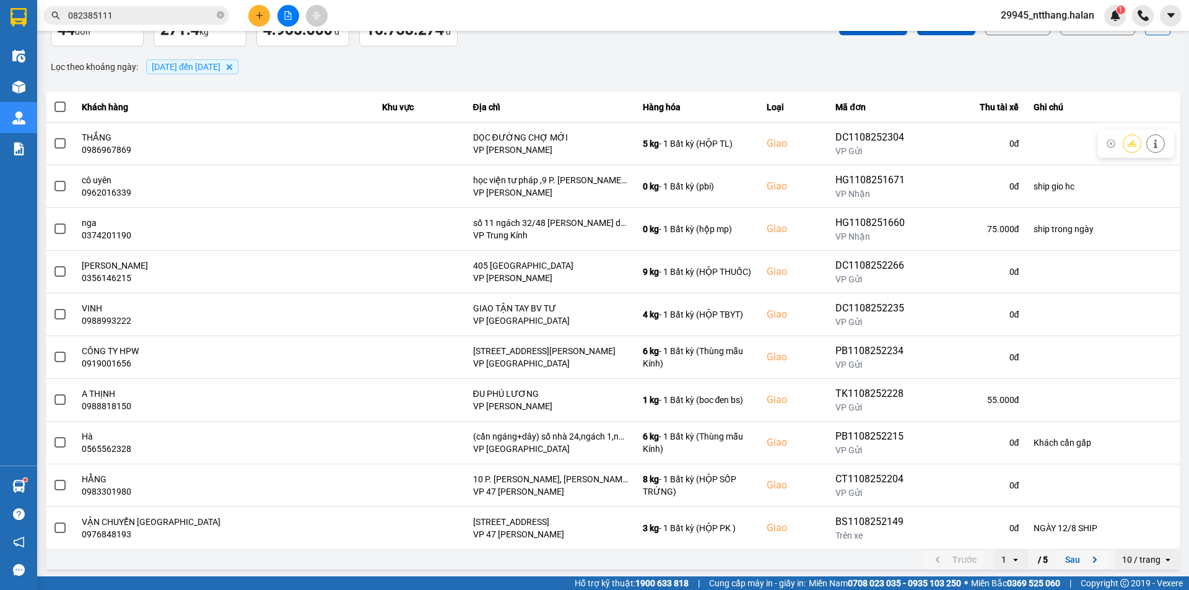
scroll to position [79, 0]
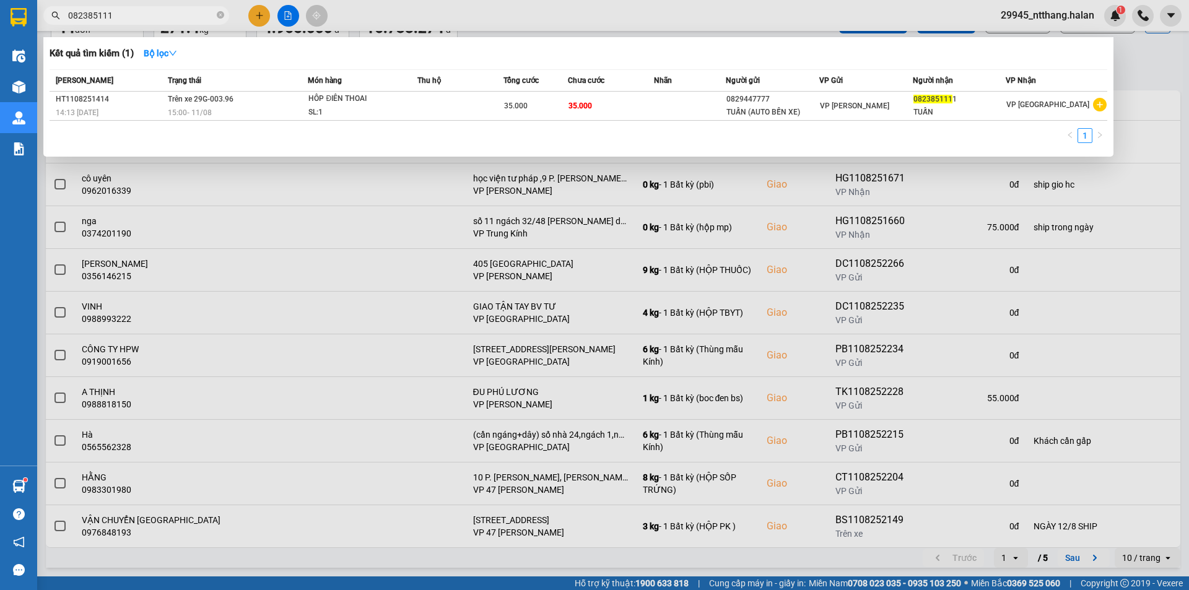
click at [149, 11] on input "082385111" at bounding box center [141, 16] width 146 height 14
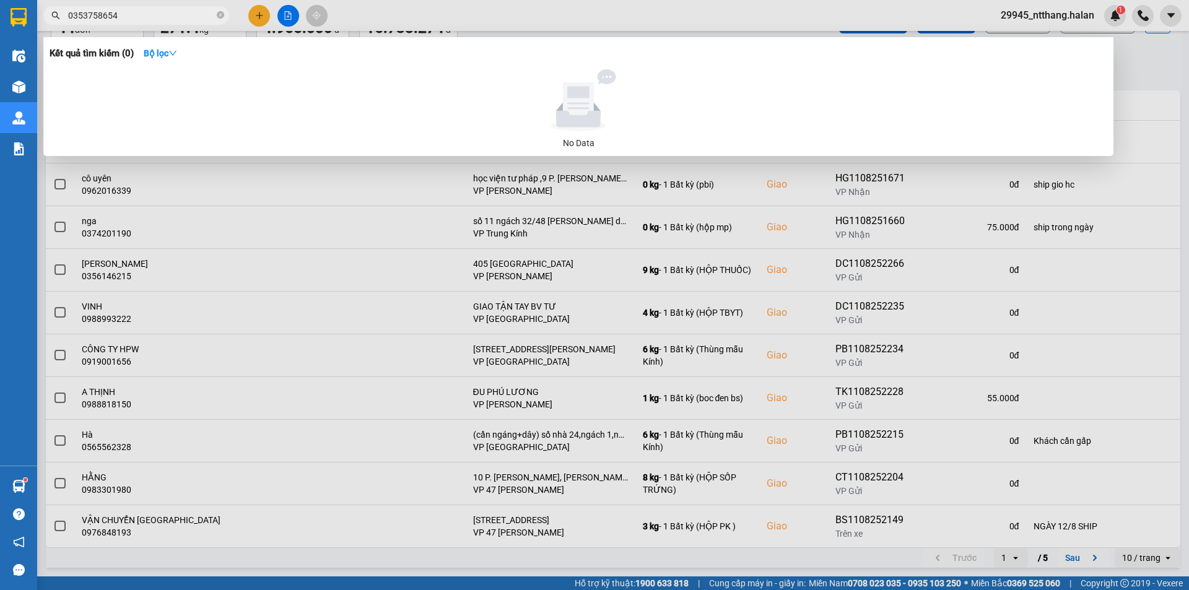
type input "0353758654"
click at [1151, 65] on div at bounding box center [594, 295] width 1189 height 590
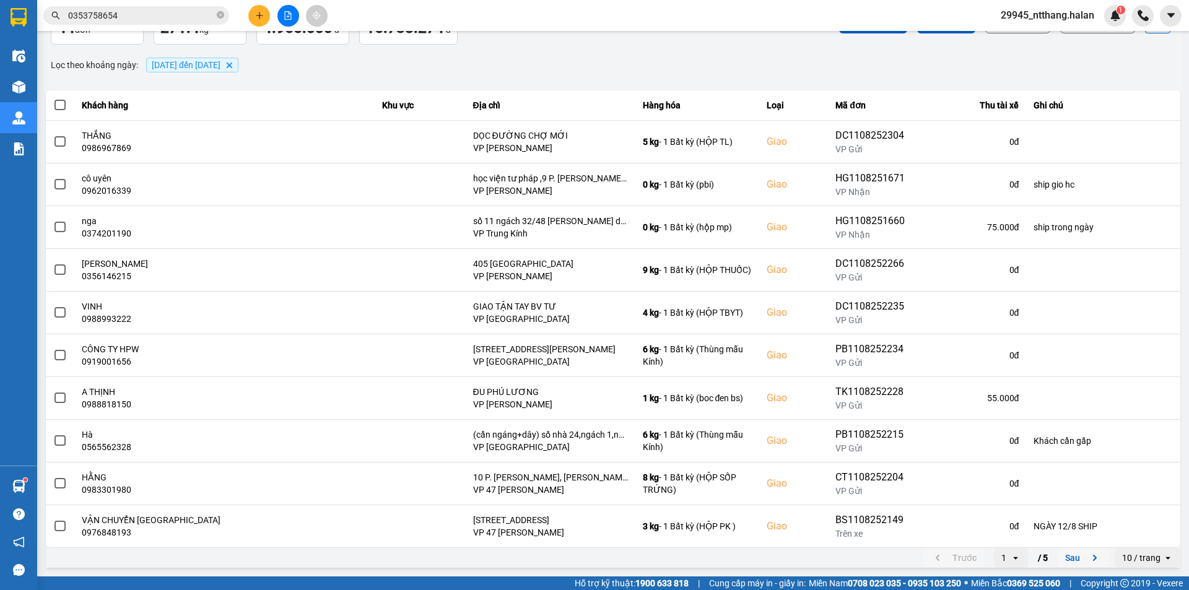
click at [817, 57] on div "Lọc theo khoảng ngày : [DATE] đến [DATE] [GEOGRAPHIC_DATA]" at bounding box center [613, 64] width 1134 height 21
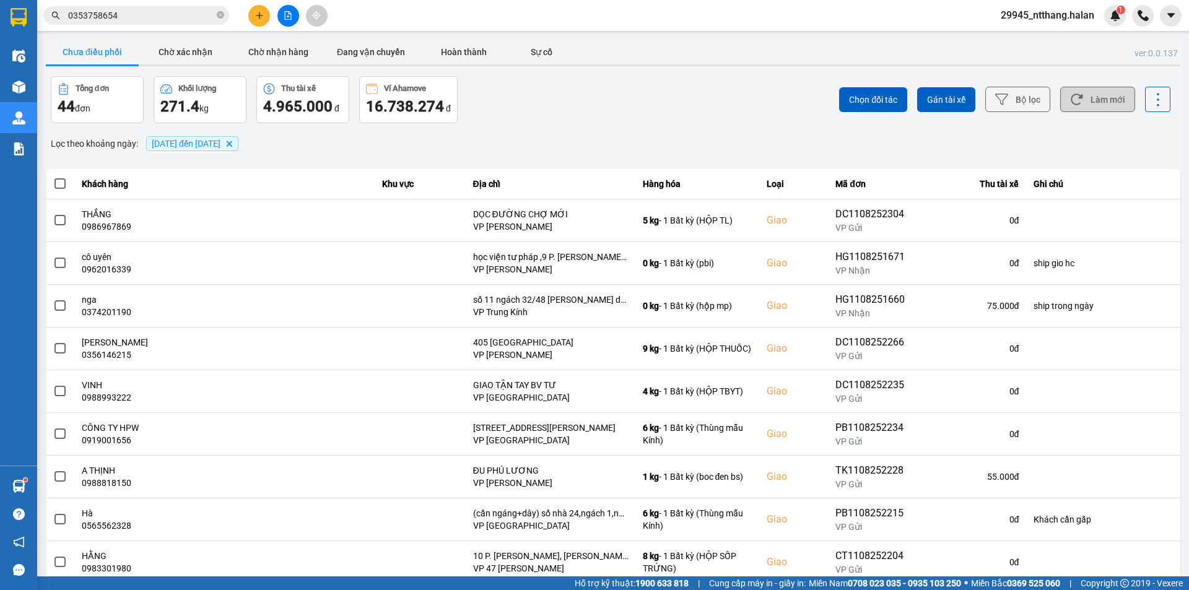
click at [1094, 103] on button "Làm mới" at bounding box center [1097, 99] width 75 height 25
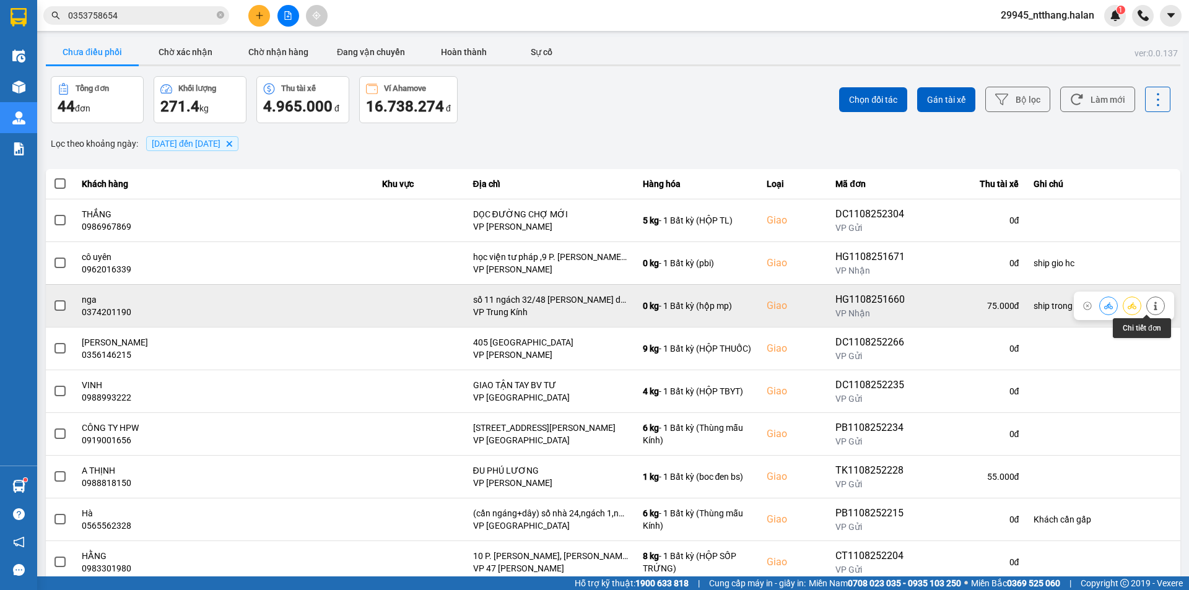
click at [1147, 308] on button at bounding box center [1155, 306] width 17 height 22
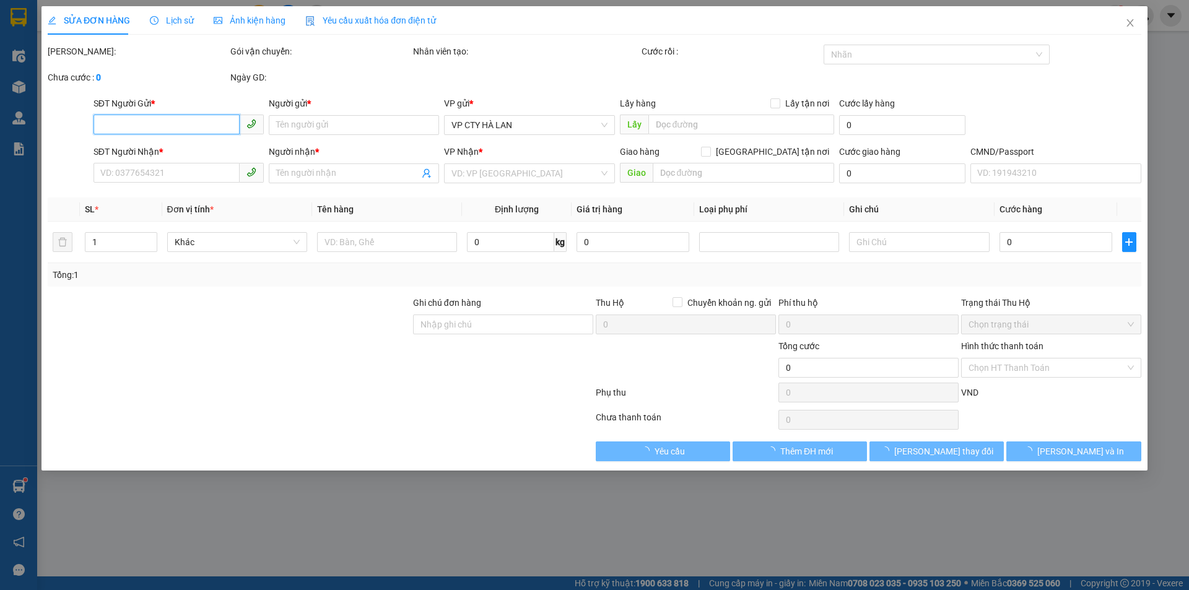
type input "0968492333"
type input "mai anh"
type input "0374201190"
type input "nga"
checkbox input "true"
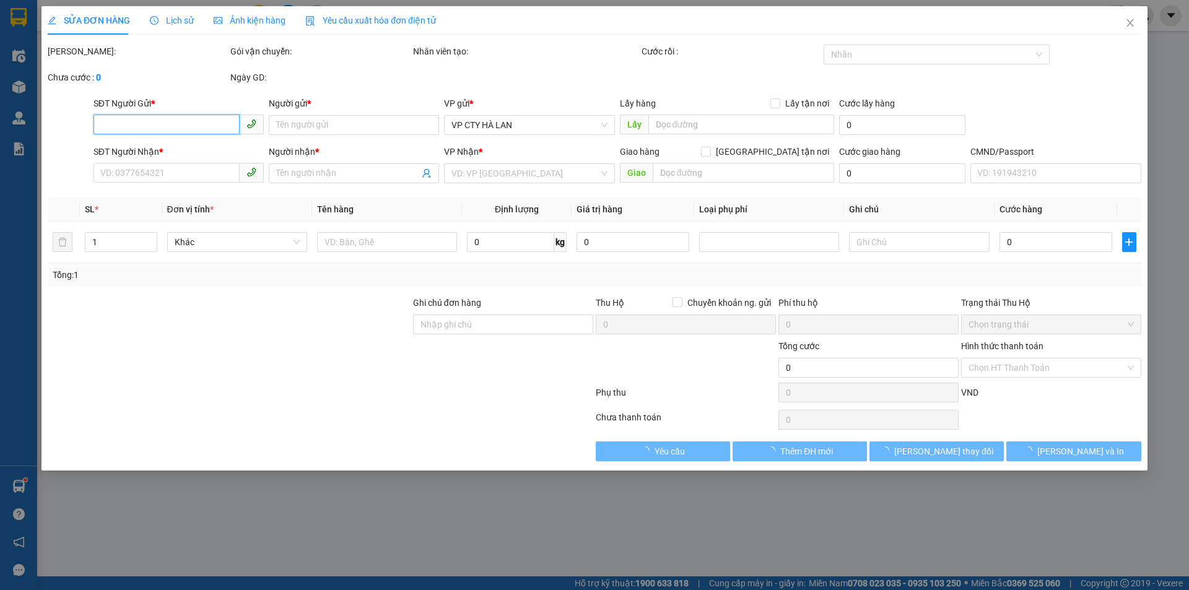
type input "số 11 ngách 32/48 [PERSON_NAME] dục mế trì ,[GEOGRAPHIC_DATA] từ [GEOGRAPHIC_DA…"
type input "ship trong ngày"
type input "75.000"
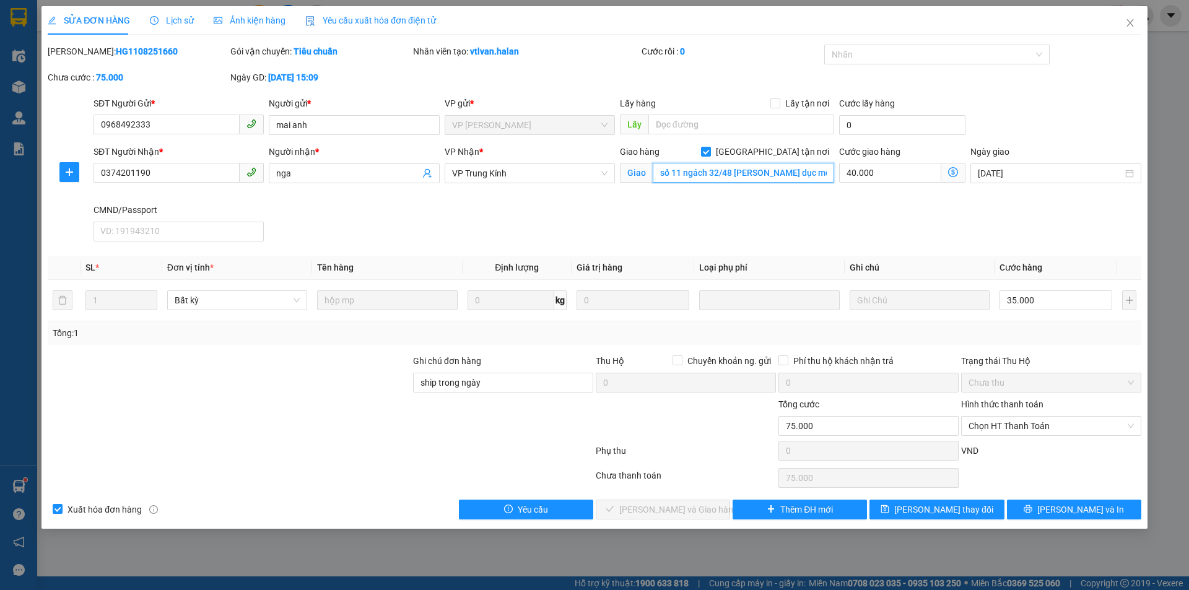
click at [804, 173] on input "số 11 ngách 32/48 [PERSON_NAME] dục mế trì ,[GEOGRAPHIC_DATA] từ [GEOGRAPHIC_DA…" at bounding box center [743, 173] width 181 height 20
click at [742, 173] on input "số 11 ngách 32/48 [PERSON_NAME] dục mế trì ,[GEOGRAPHIC_DATA] từ [GEOGRAPHIC_DA…" at bounding box center [743, 173] width 181 height 20
type input "số 11 ngách 32/48 [PERSON_NAME] trì ,[GEOGRAPHIC_DATA] từ [GEOGRAPHIC_DATA]"
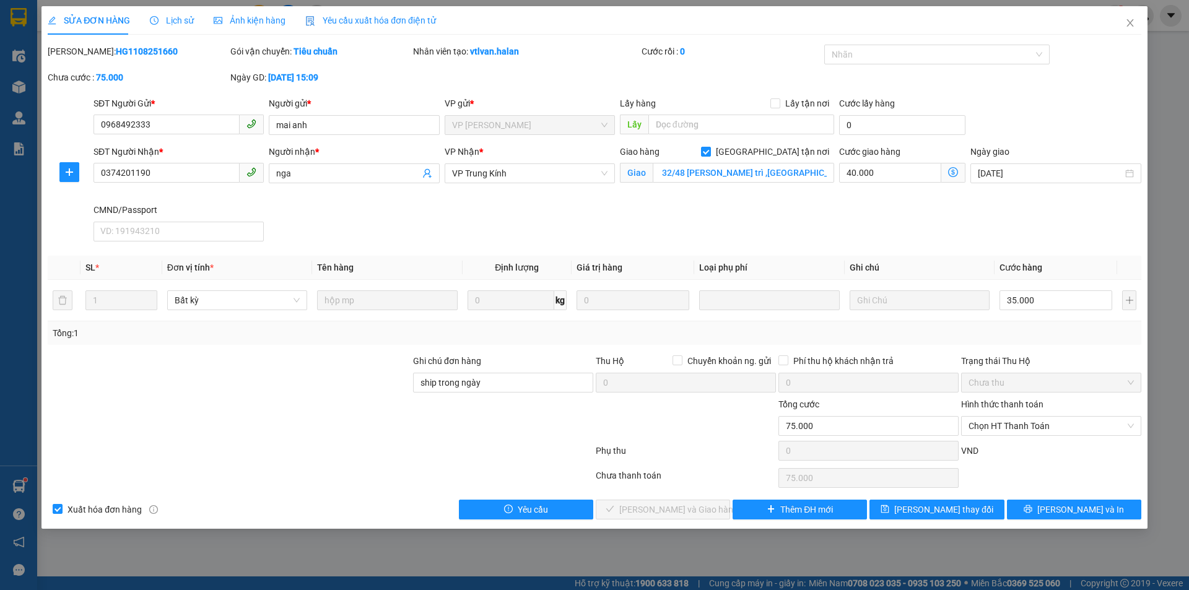
click at [951, 175] on icon "dollar-circle" at bounding box center [953, 172] width 10 height 10
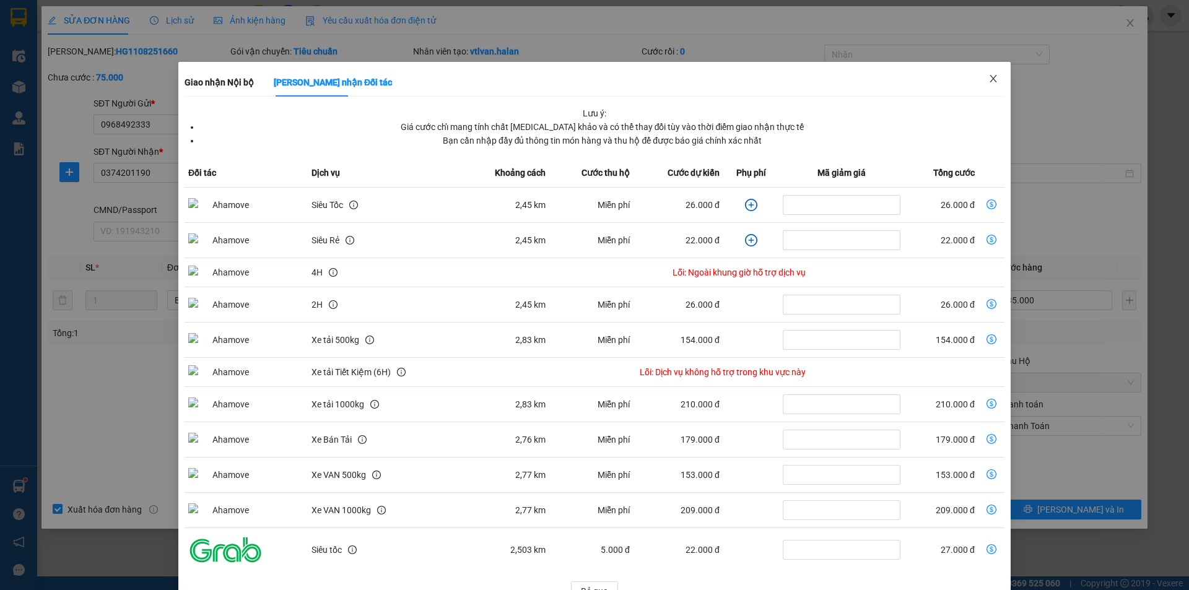
click at [993, 75] on span "Close" at bounding box center [993, 79] width 35 height 35
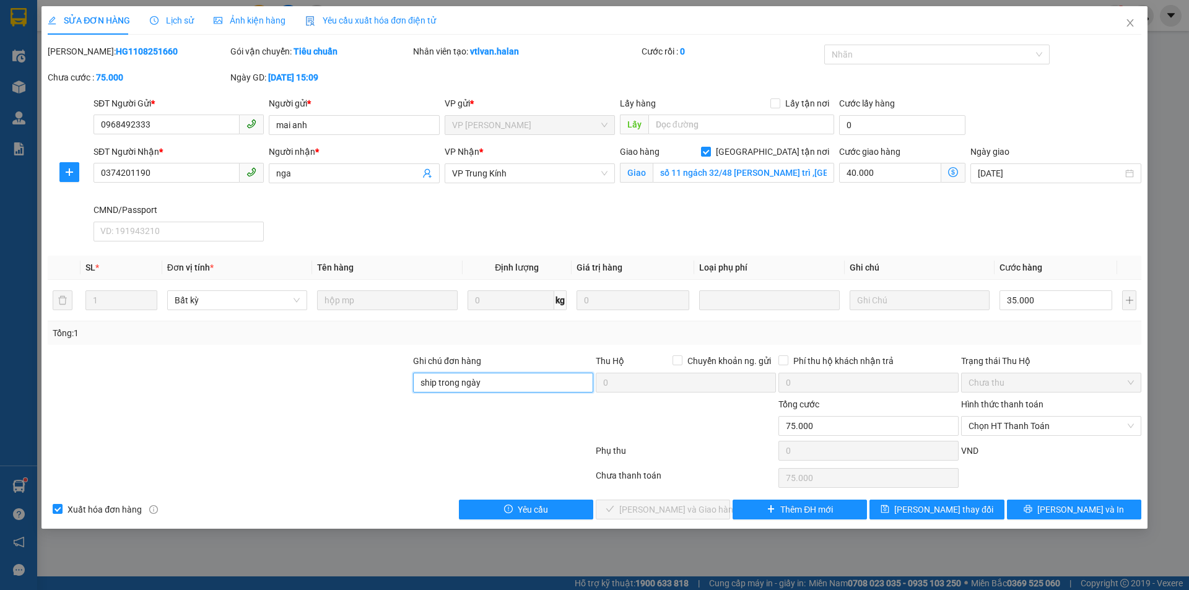
drag, startPoint x: 494, startPoint y: 380, endPoint x: 69, endPoint y: 386, distance: 425.5
click at [69, 386] on div "Ghi chú đơn hàng ship trong ngày Thu Hộ Chuyển khoản ng. gửi 0 Phí thu hộ khách…" at bounding box center [594, 375] width 1096 height 43
click at [963, 513] on span "[PERSON_NAME] thay đổi" at bounding box center [943, 510] width 99 height 14
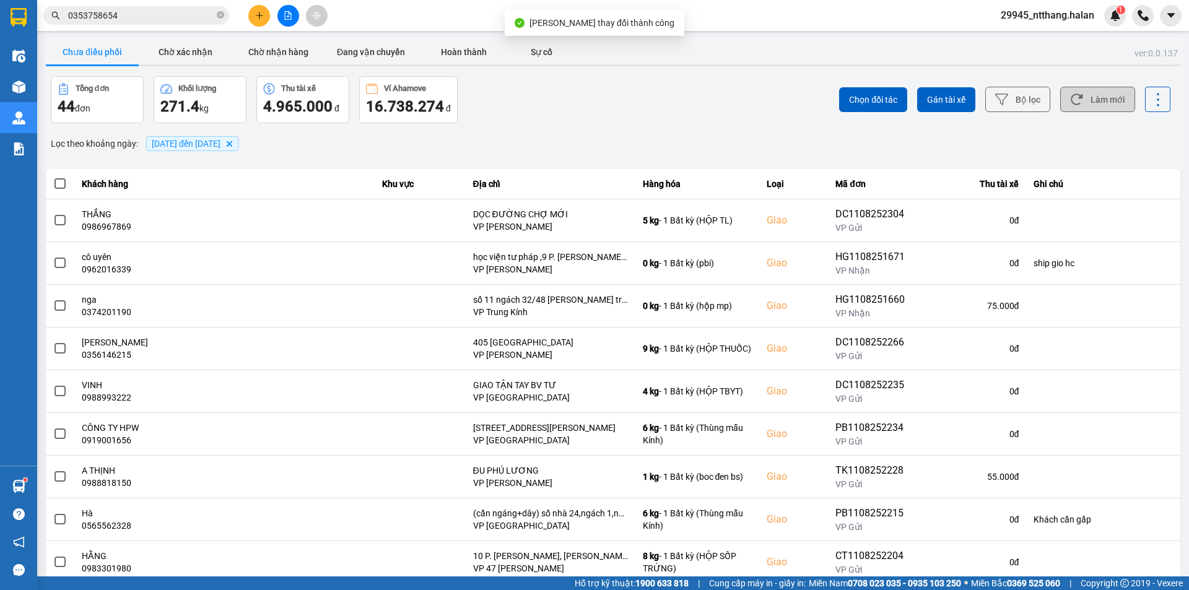
click at [1073, 108] on button "Làm mới" at bounding box center [1097, 99] width 75 height 25
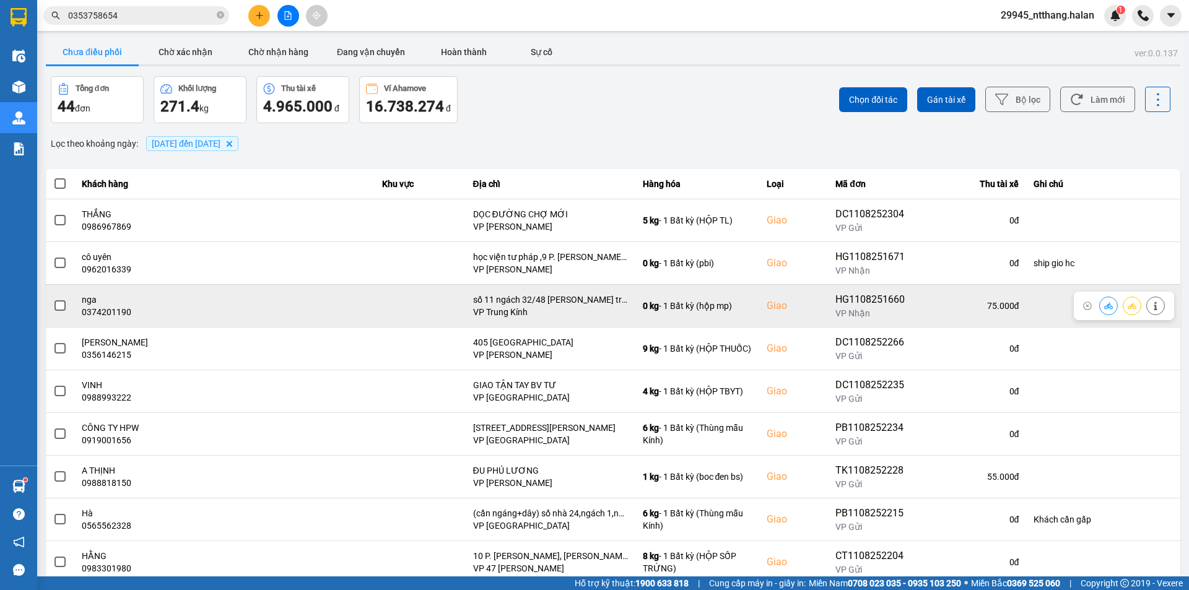
click at [58, 306] on span at bounding box center [59, 305] width 11 height 11
click at [53, 299] on input "checkbox" at bounding box center [53, 299] width 0 height 0
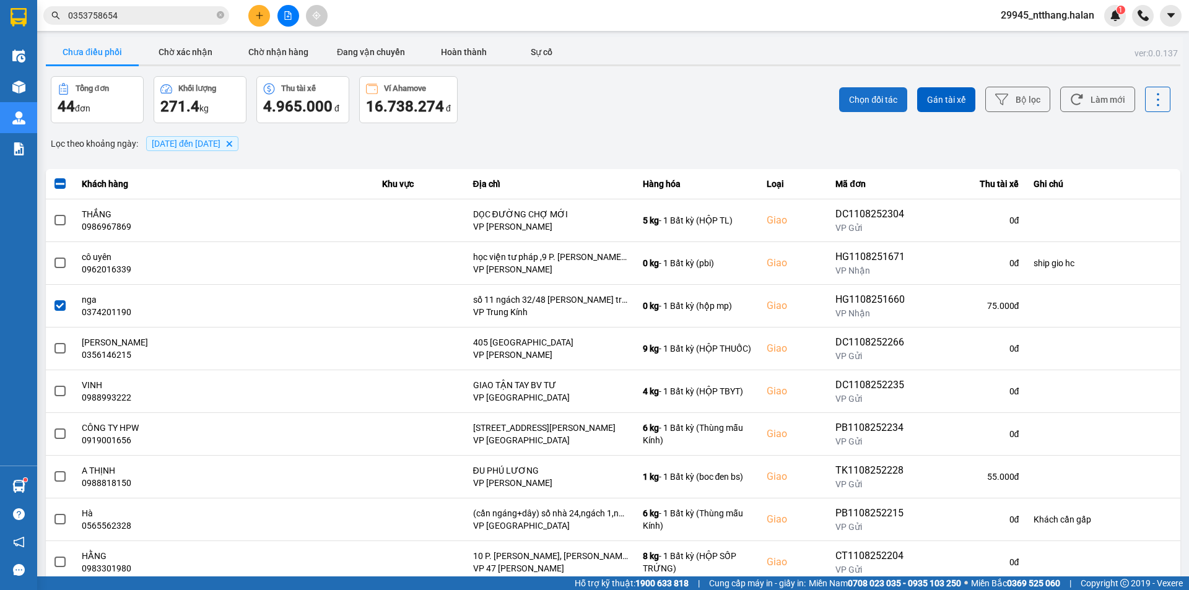
click at [849, 99] on span "Chọn đối tác" at bounding box center [873, 100] width 48 height 12
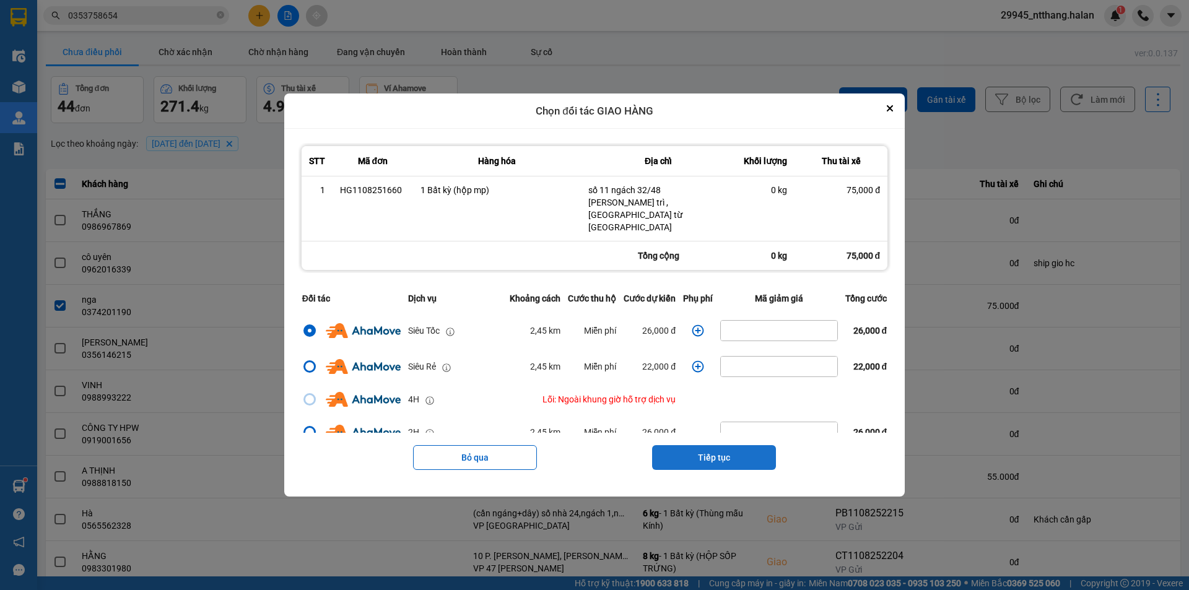
click at [729, 446] on button "Tiếp tục" at bounding box center [714, 457] width 124 height 25
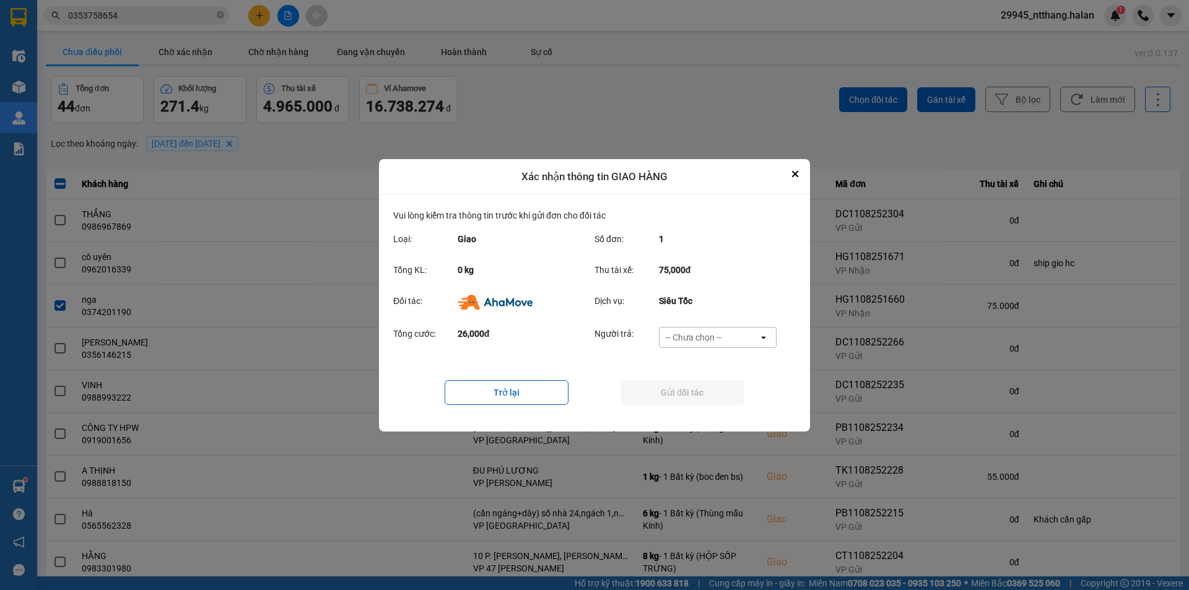
click at [740, 341] on div "-- Chưa chọn --" at bounding box center [709, 338] width 99 height 20
click at [718, 409] on div "Ví Ahamove" at bounding box center [717, 408] width 118 height 22
click at [692, 392] on button "Gửi đối tác" at bounding box center [683, 392] width 124 height 25
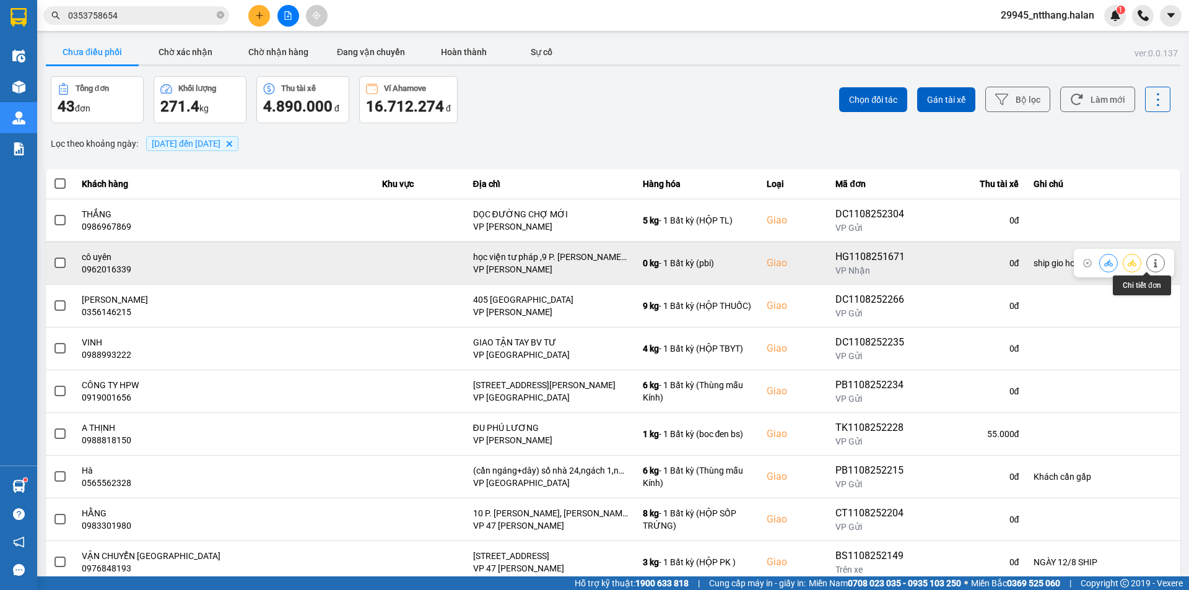
click at [1154, 261] on icon at bounding box center [1155, 263] width 3 height 9
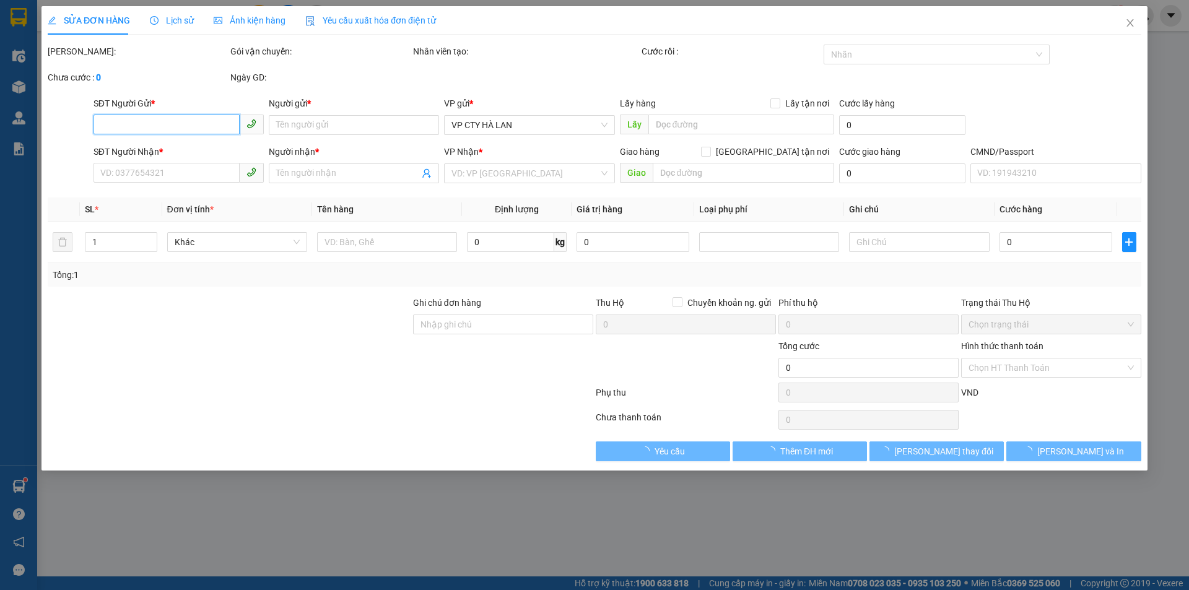
type input "0353355772"
type input "linh"
type input "0962016339"
type input "cô uyên"
checkbox input "true"
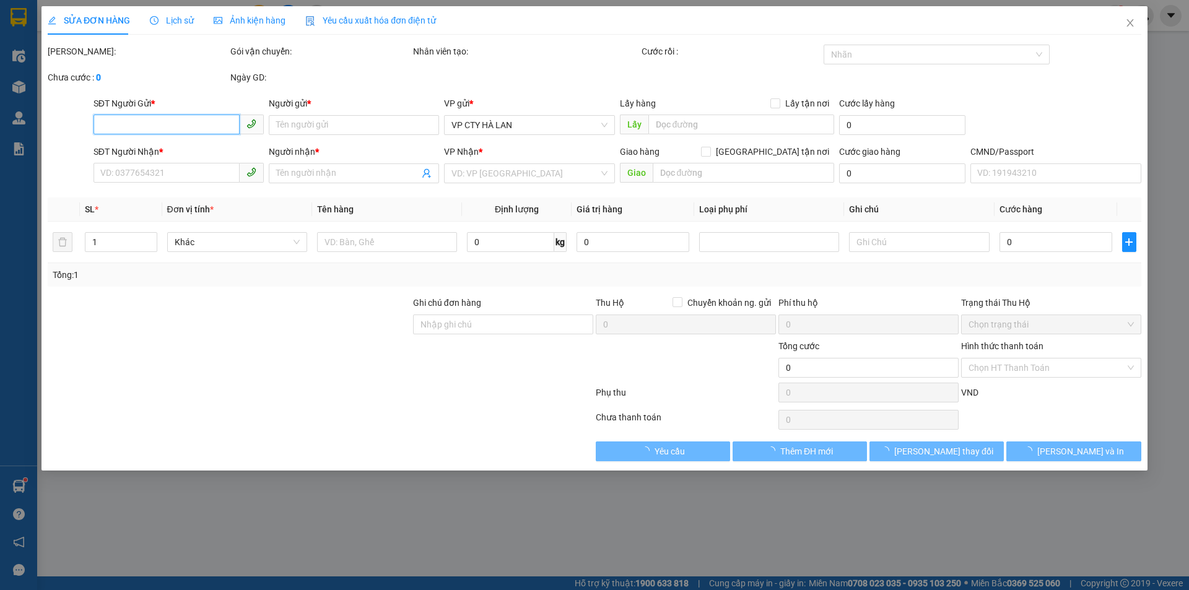
type input "học viện tư pháp ,9 P. [PERSON_NAME], [PERSON_NAME], [GEOGRAPHIC_DATA], [GEOGRA…"
type input "ship gio hc"
type input "80.000"
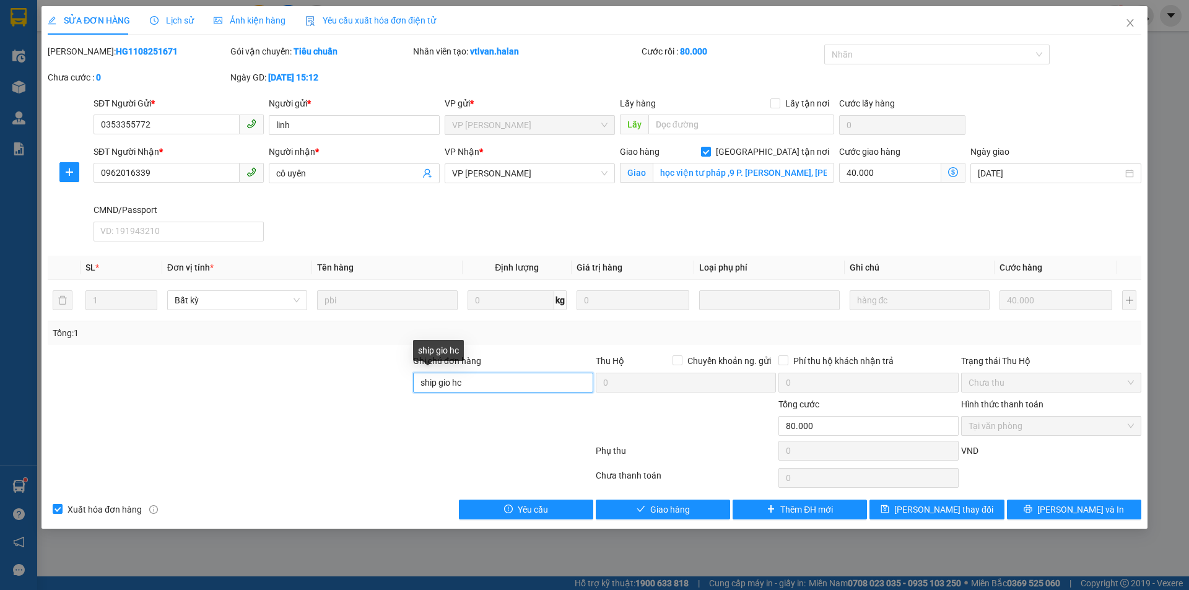
drag, startPoint x: 500, startPoint y: 378, endPoint x: 251, endPoint y: 390, distance: 249.2
click at [251, 390] on div "Ghi chú đơn hàng ship gio hc Thu Hộ Chuyển khoản ng. gửi 0 Phí thu hộ khách nhậ…" at bounding box center [594, 375] width 1096 height 43
click at [513, 348] on div "Total Paid Fee 80.000 Total UnPaid Fee 0 Cash Collection Total Fee Mã ĐH: HG110…" at bounding box center [595, 282] width 1094 height 475
click at [443, 385] on input "sau" at bounding box center [503, 383] width 180 height 20
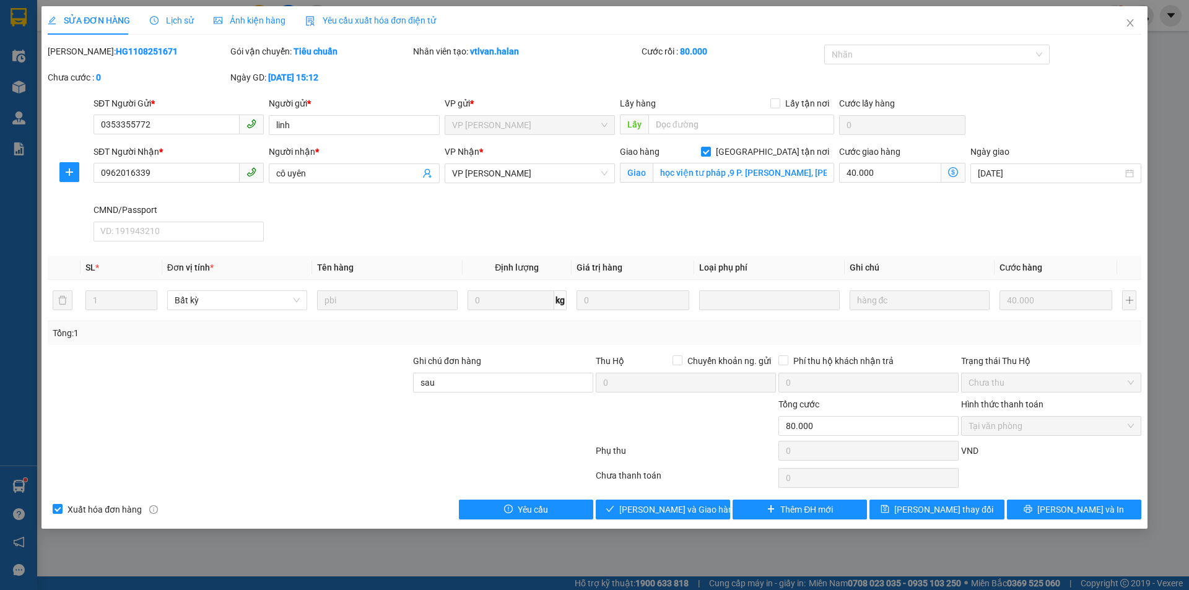
drag, startPoint x: 894, startPoint y: 225, endPoint x: 855, endPoint y: 220, distance: 39.3
click at [893, 225] on div "SĐT Người Nhận * 0962016339 Người nhận * cô uyên VP Nhận * VP [PERSON_NAME] hàn…" at bounding box center [617, 196] width 1053 height 102
click at [447, 390] on input "sau" at bounding box center [503, 383] width 180 height 20
type input "sau 8h 12/08"
click at [949, 516] on span "[PERSON_NAME] thay đổi" at bounding box center [943, 510] width 99 height 14
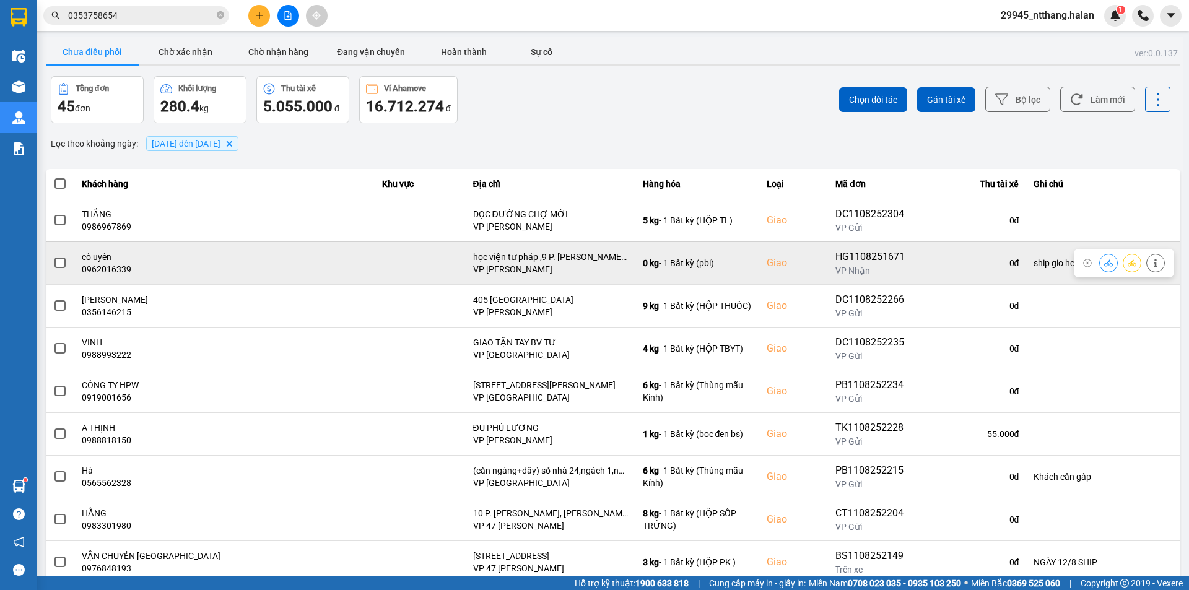
click at [1151, 261] on icon at bounding box center [1155, 263] width 9 height 9
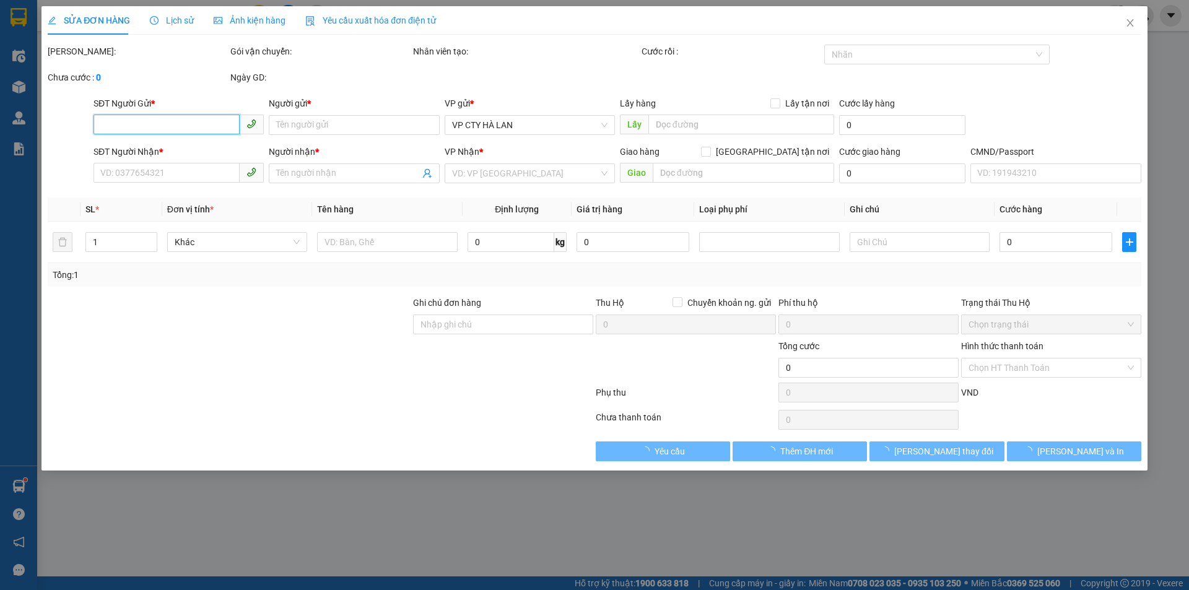
type input "0353355772"
type input "linh"
type input "0962016339"
type input "cô uyên"
checkbox input "true"
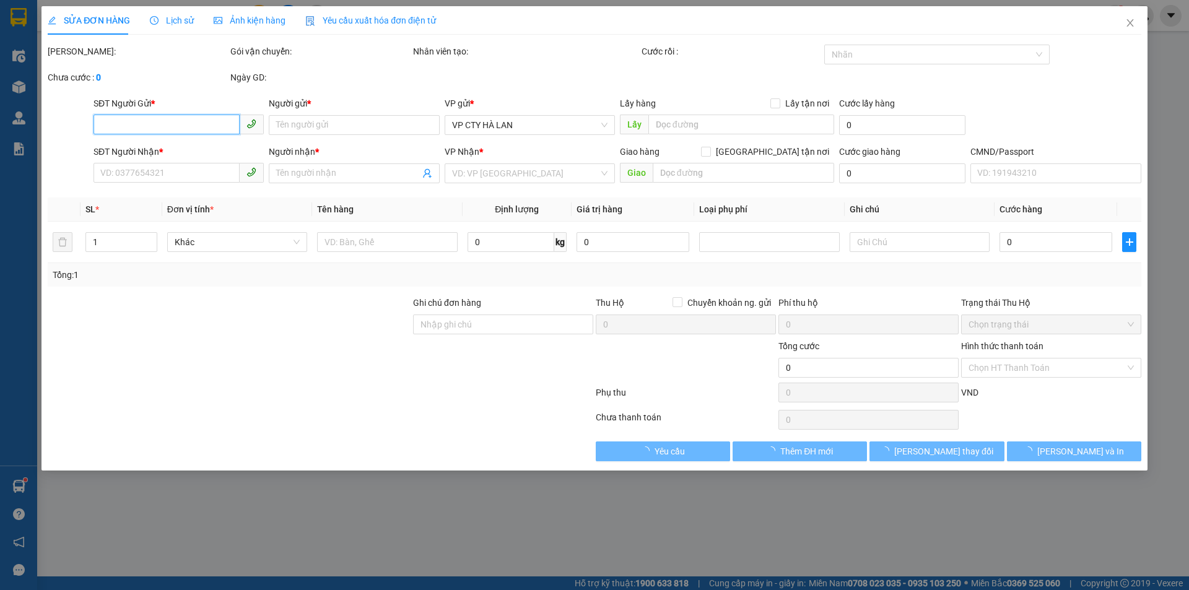
type input "học viện tư pháp ,9 P. [PERSON_NAME], [PERSON_NAME], [GEOGRAPHIC_DATA], [GEOGRA…"
type input "sau 8h 12/08"
type input "80.000"
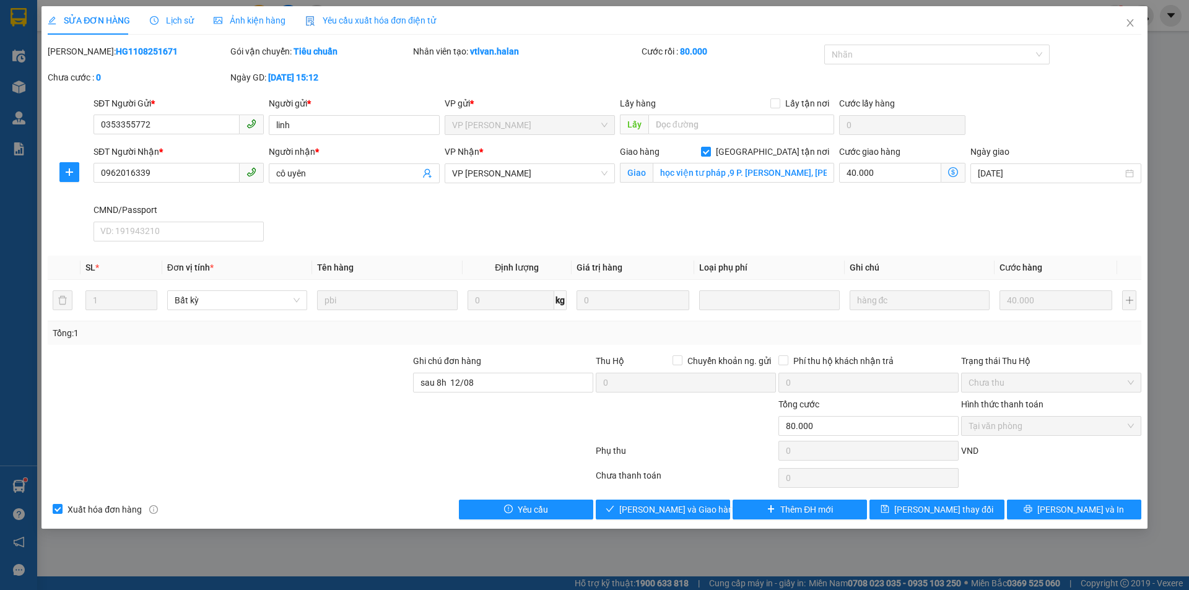
click at [952, 176] on icon "dollar-circle" at bounding box center [953, 172] width 10 height 10
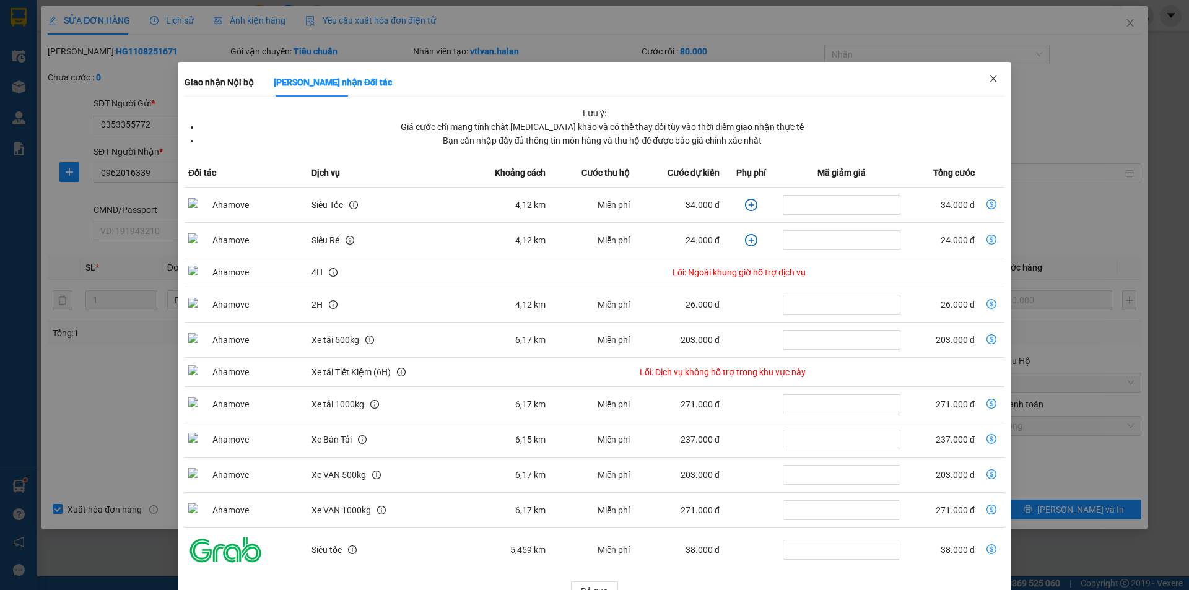
click at [989, 72] on span "Close" at bounding box center [993, 79] width 35 height 35
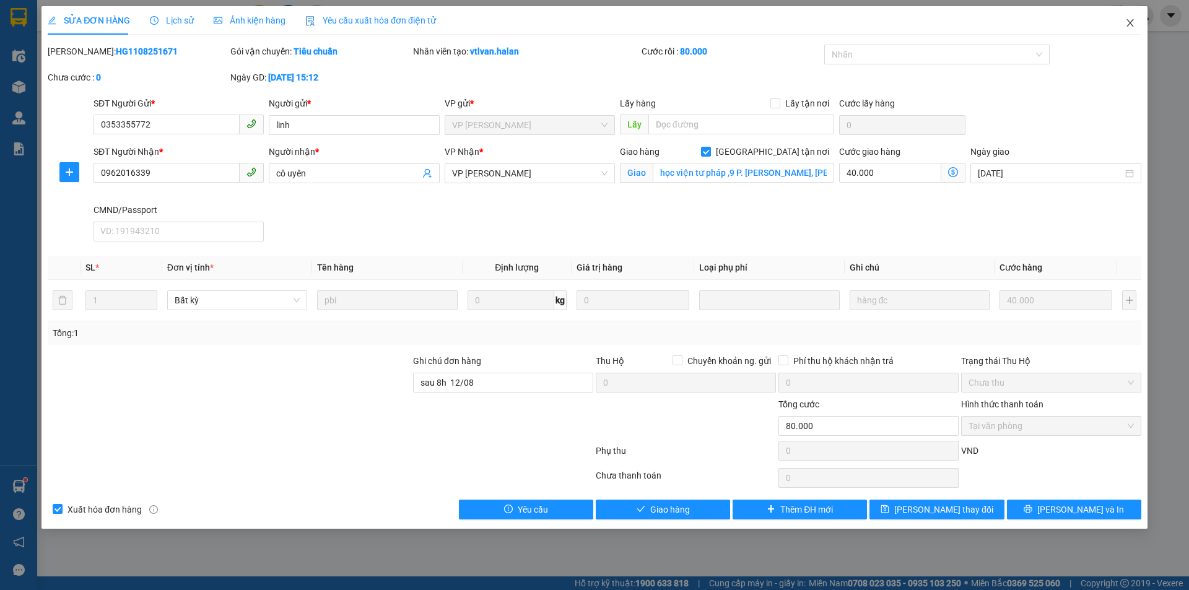
click at [1130, 19] on icon "close" at bounding box center [1130, 23] width 10 height 10
